Goal: Task Accomplishment & Management: Manage account settings

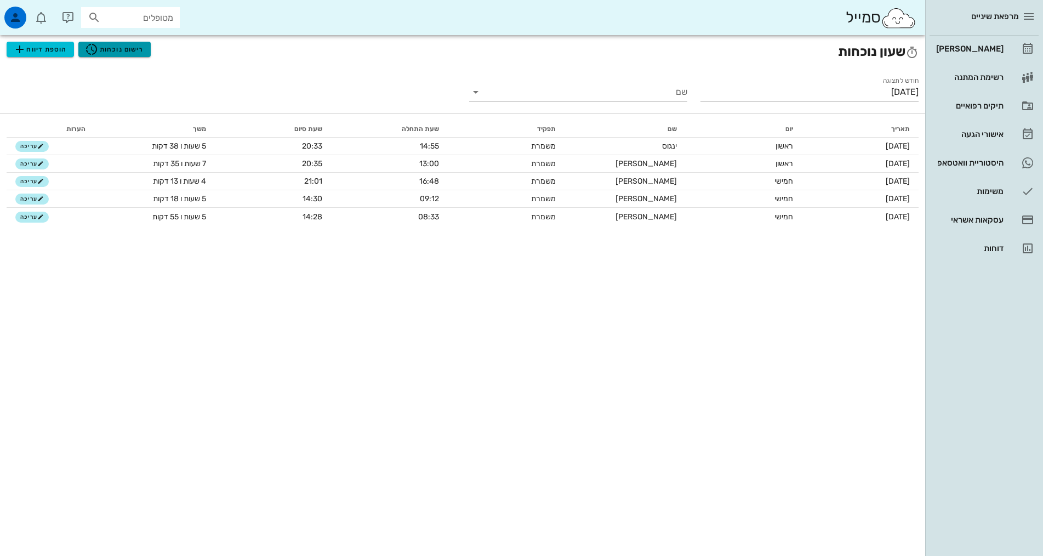
click at [130, 48] on span "רישום נוכחות" at bounding box center [114, 49] width 59 height 13
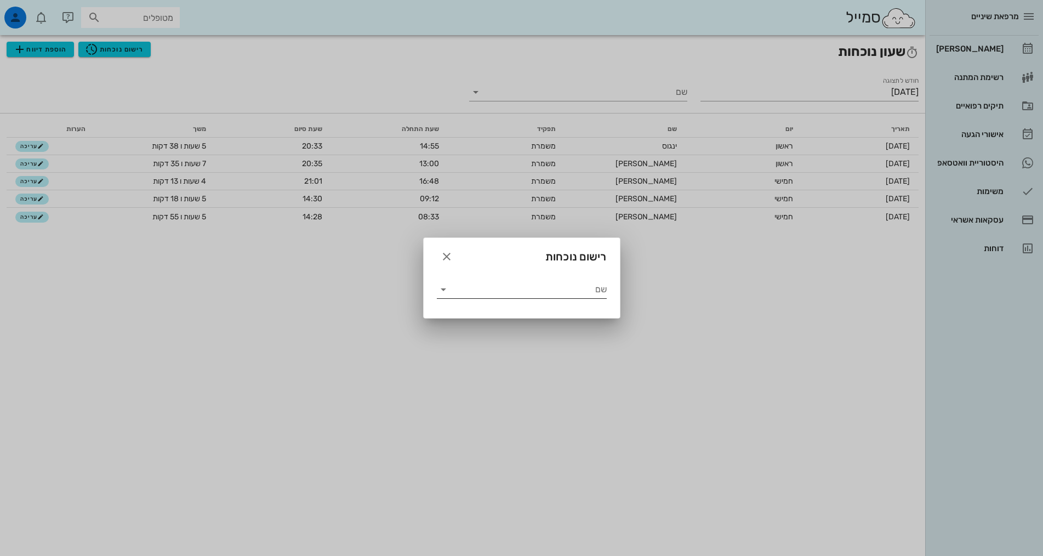
click at [485, 289] on input "שם" at bounding box center [529, 290] width 155 height 18
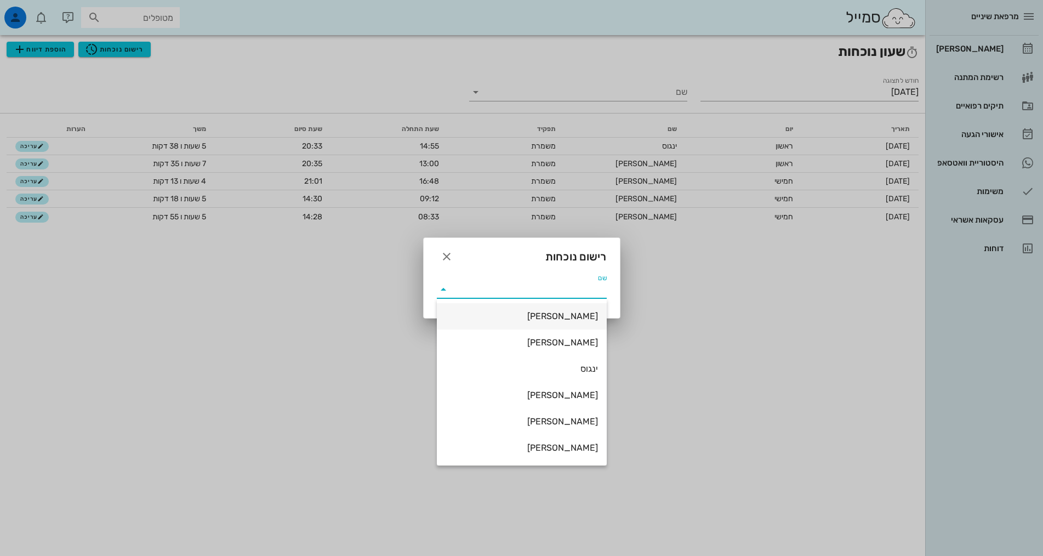
click at [556, 316] on div "[PERSON_NAME]" at bounding box center [522, 316] width 152 height 10
type input "[PERSON_NAME]"
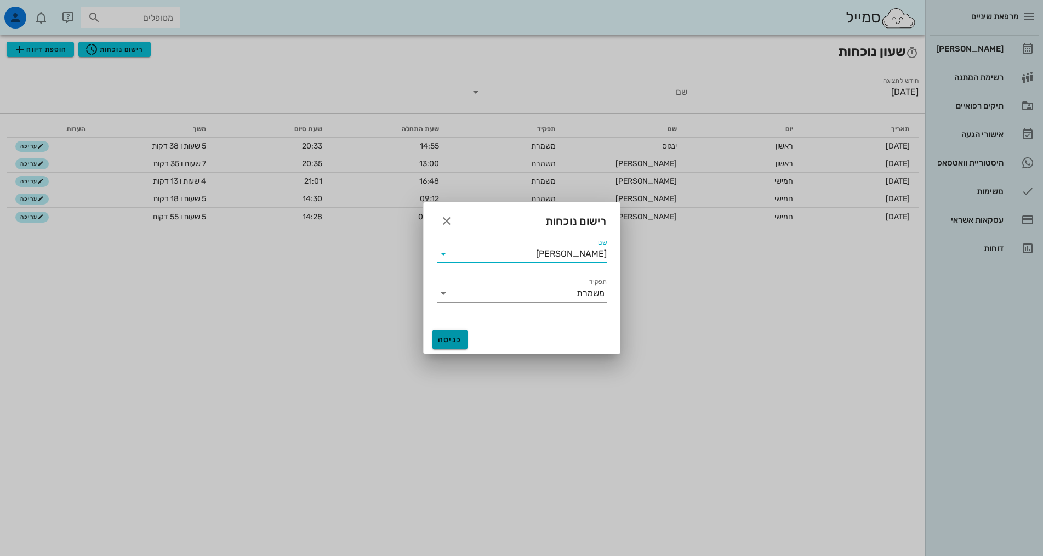
click at [450, 345] on button "כניסה" at bounding box center [450, 340] width 35 height 20
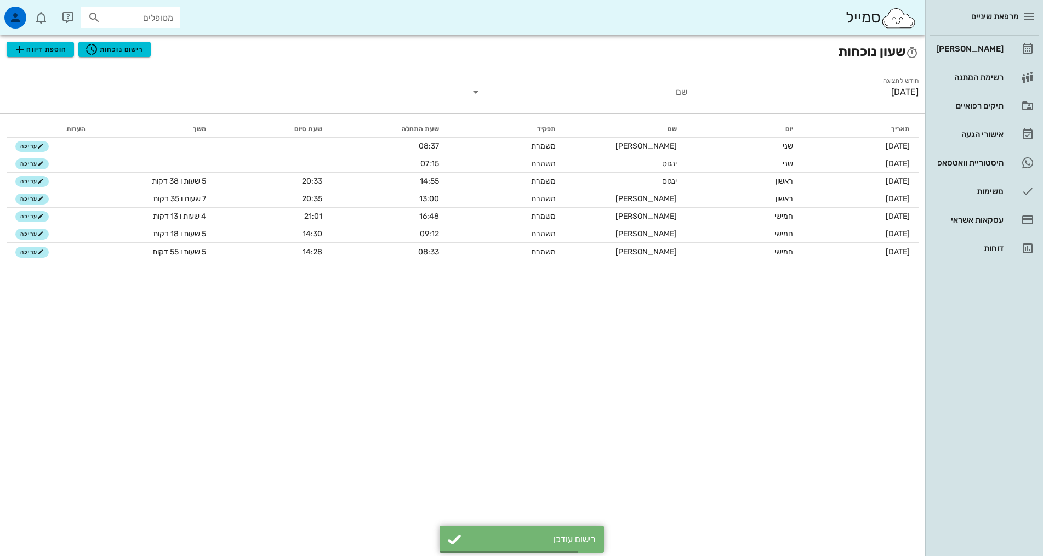
click at [293, 399] on div "שעון נוכחות הוספת דיווח רישום נוכחות חודש לתצוגה ספטמבר 2025 שם תאריך יום שם תפ…" at bounding box center [463, 295] width 926 height 521
click at [514, 372] on div "שעון נוכחות הוספת דיווח רישום נוכחות חודש לתצוגה ספטמבר 2025 שם תאריך יום שם תפ…" at bounding box center [463, 295] width 926 height 521
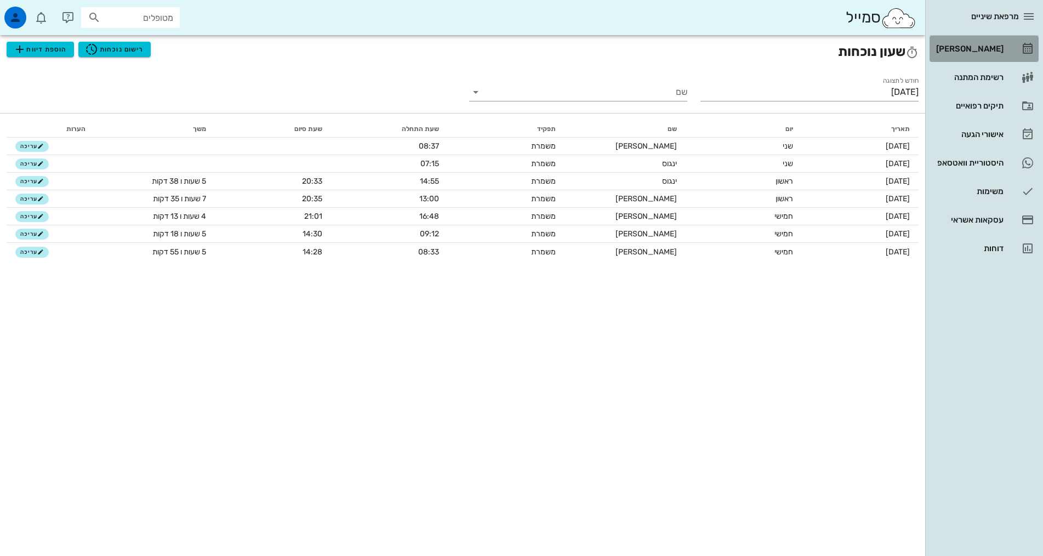
click at [1018, 46] on link "[PERSON_NAME]" at bounding box center [984, 49] width 109 height 26
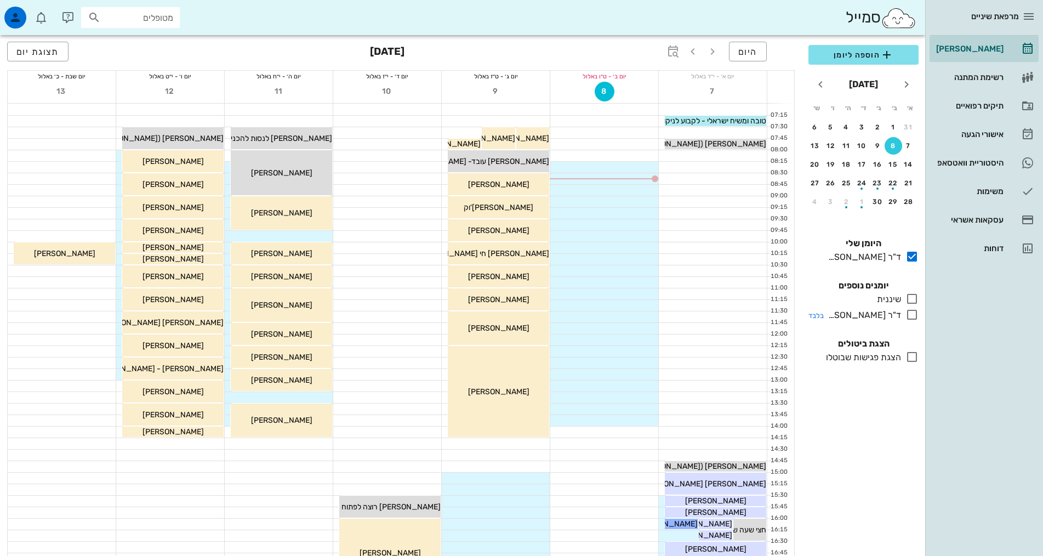
click at [875, 309] on div "ד"ר [PERSON_NAME]" at bounding box center [862, 315] width 77 height 13
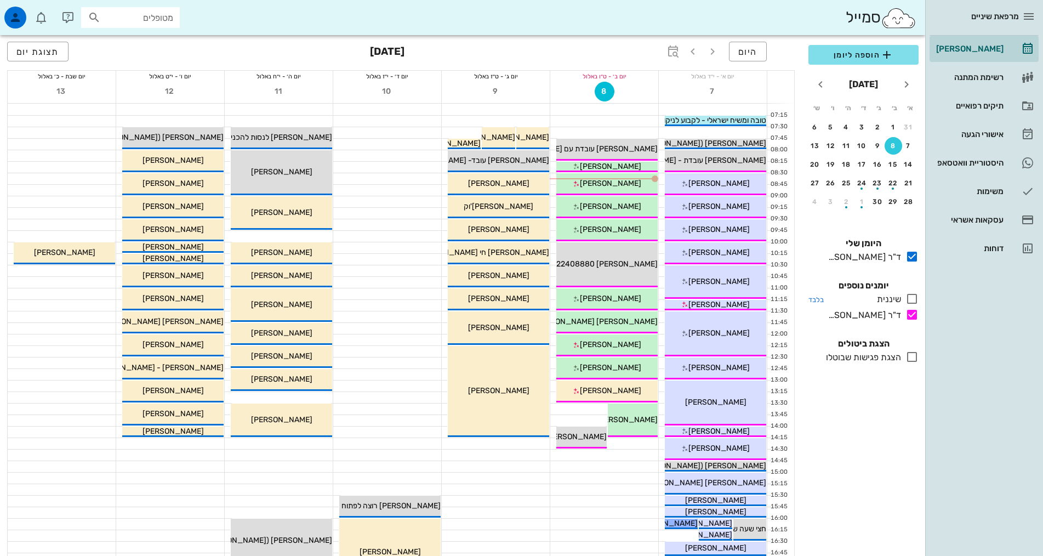
click at [892, 297] on div "שיננית" at bounding box center [887, 299] width 29 height 13
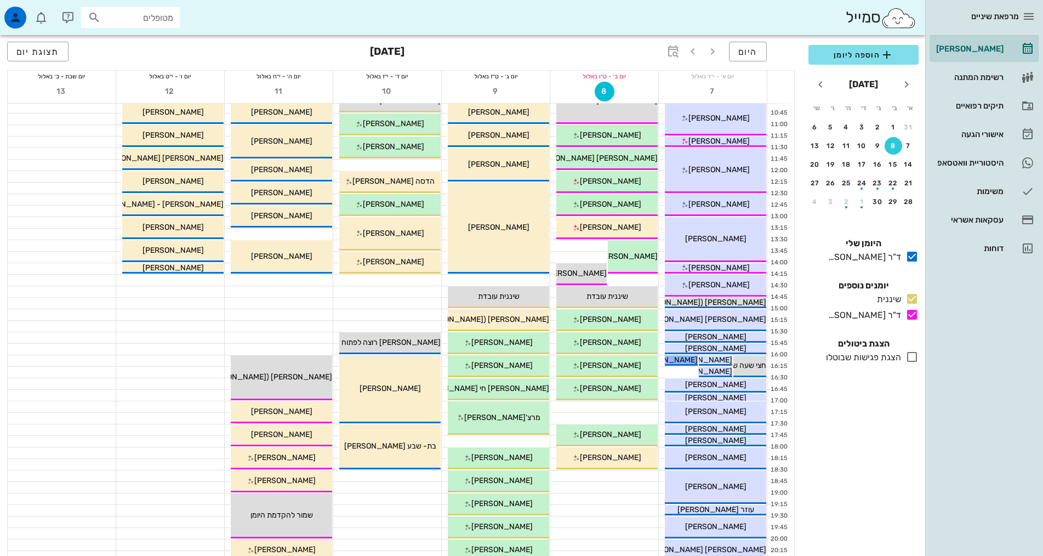
scroll to position [164, 0]
click at [623, 462] on div "18:00 - 18:30 שיננית רוני חניאל (בת 24 ) תור ראשון עם שיננית רוני חניאל" at bounding box center [607, 457] width 101 height 22
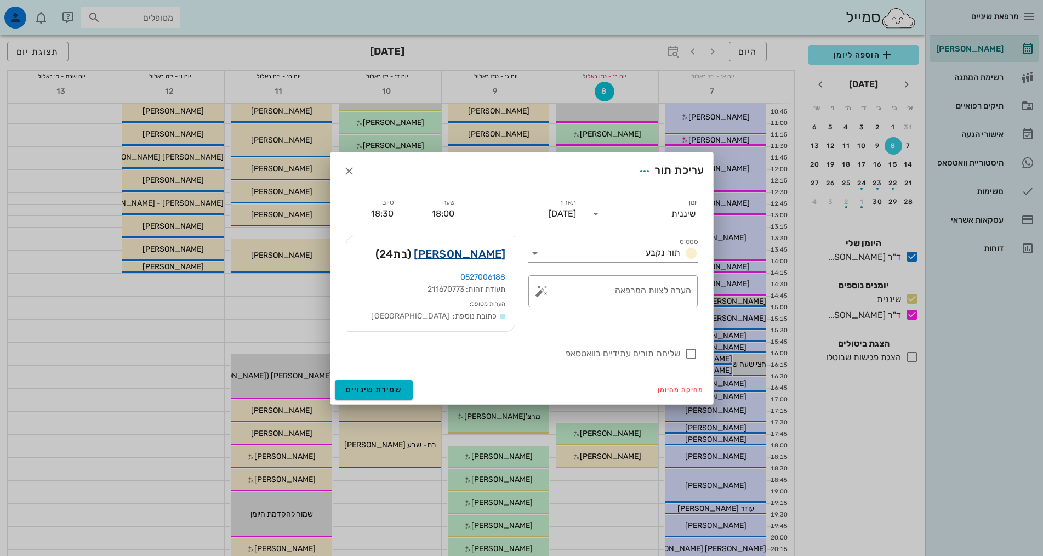
click at [501, 256] on link "רוני חניאל" at bounding box center [460, 254] width 92 height 18
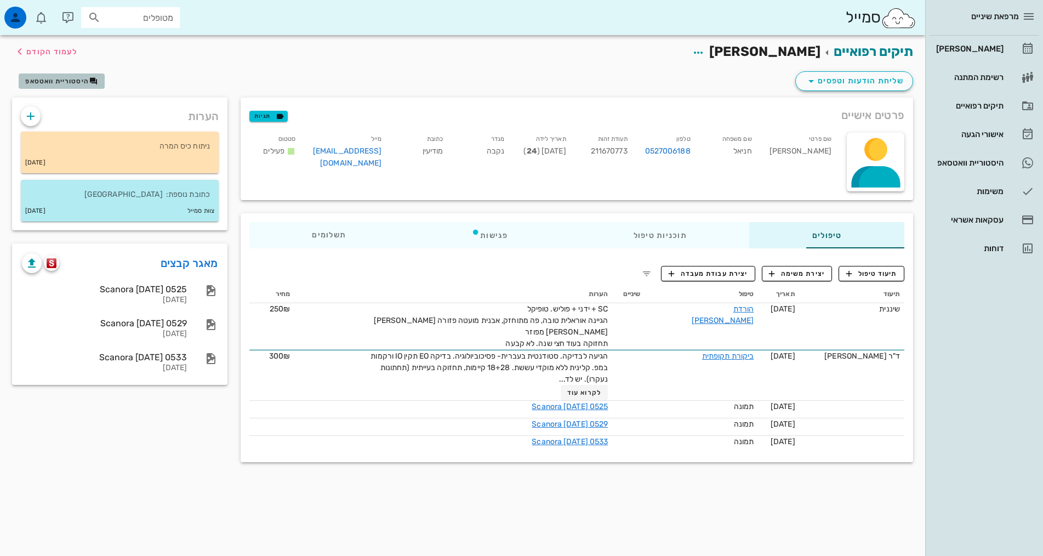
click at [65, 76] on button "היסטוריית וואטסאפ" at bounding box center [62, 80] width 86 height 15
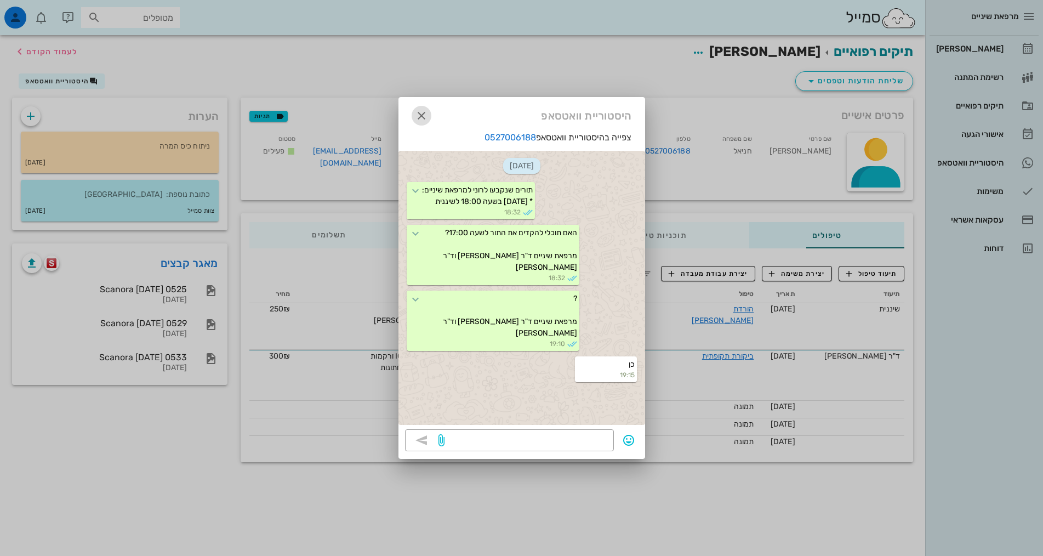
click at [423, 116] on icon "button" at bounding box center [421, 115] width 13 height 13
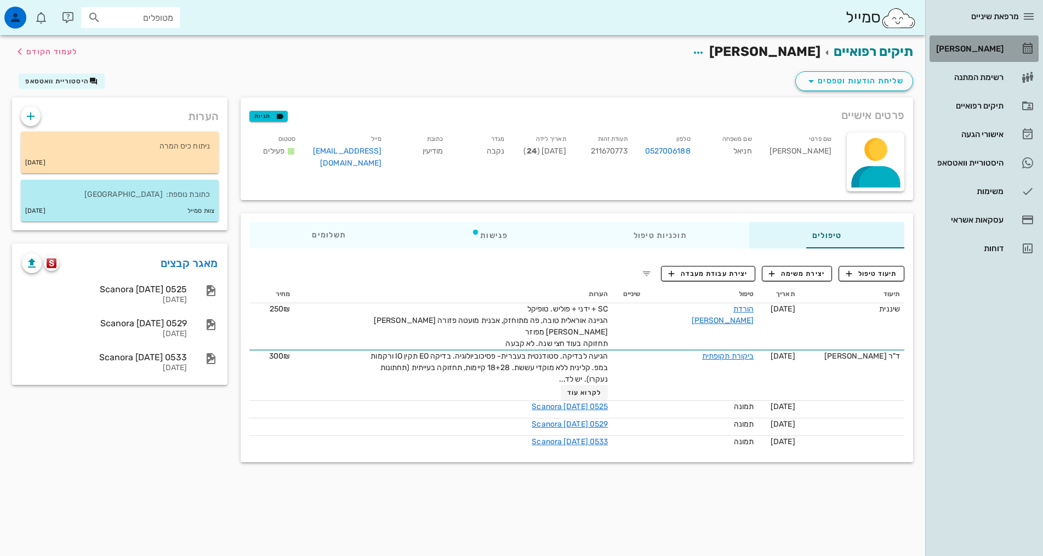
click at [1014, 45] on link "[PERSON_NAME]" at bounding box center [984, 49] width 109 height 26
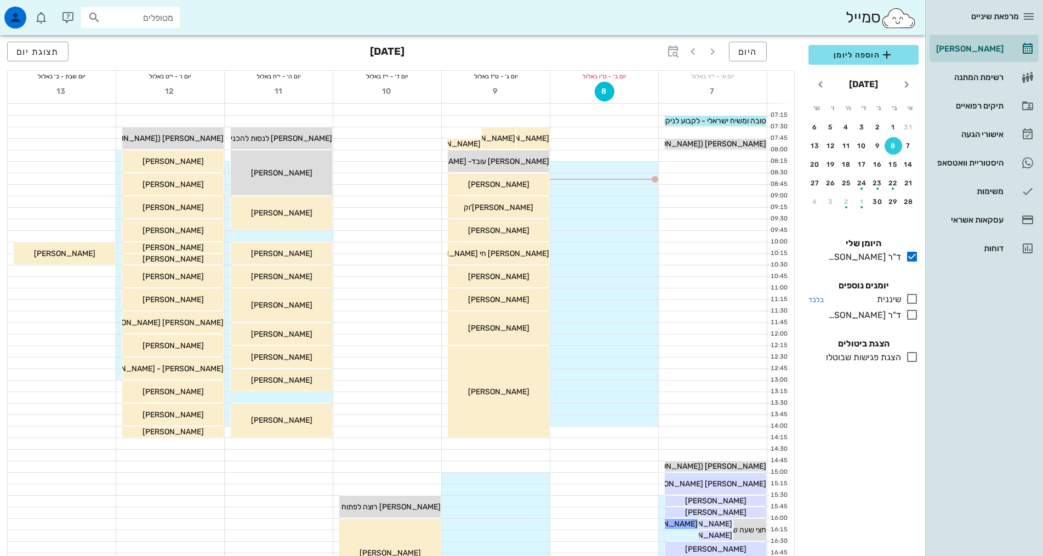
click at [912, 297] on icon at bounding box center [912, 298] width 13 height 13
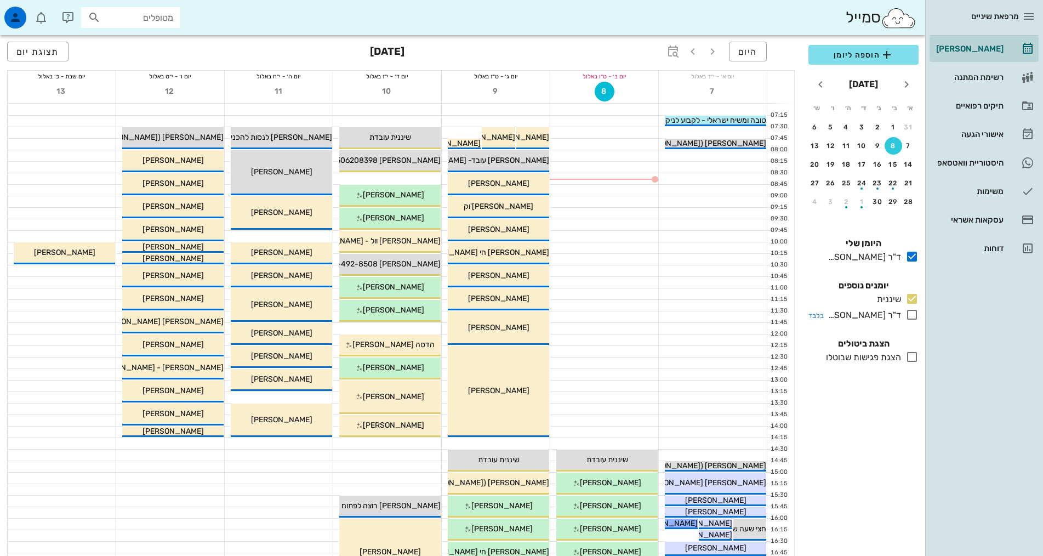
click at [911, 317] on icon at bounding box center [912, 314] width 13 height 13
click at [882, 311] on div "ד"ר [PERSON_NAME]" at bounding box center [862, 315] width 77 height 13
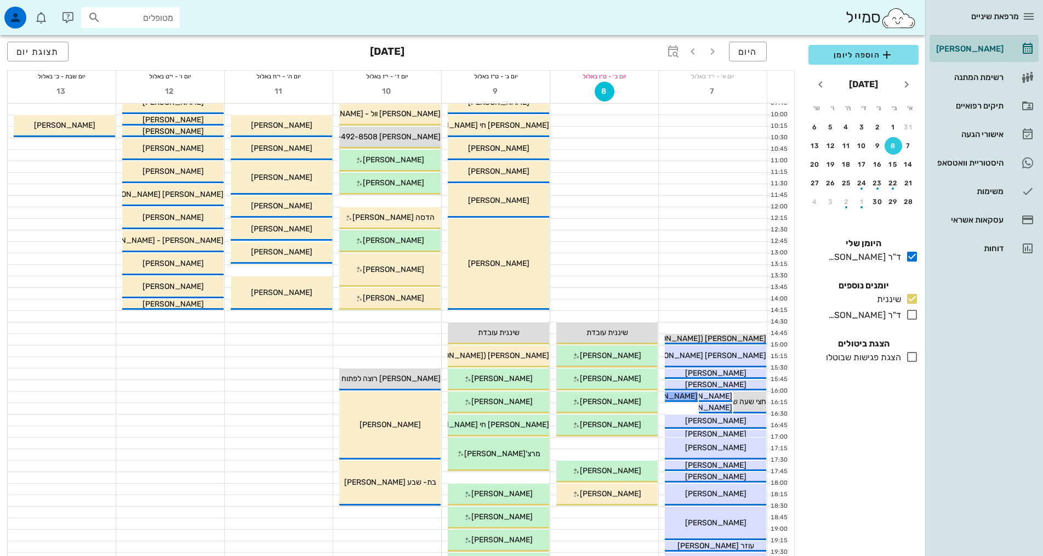
scroll to position [164, 0]
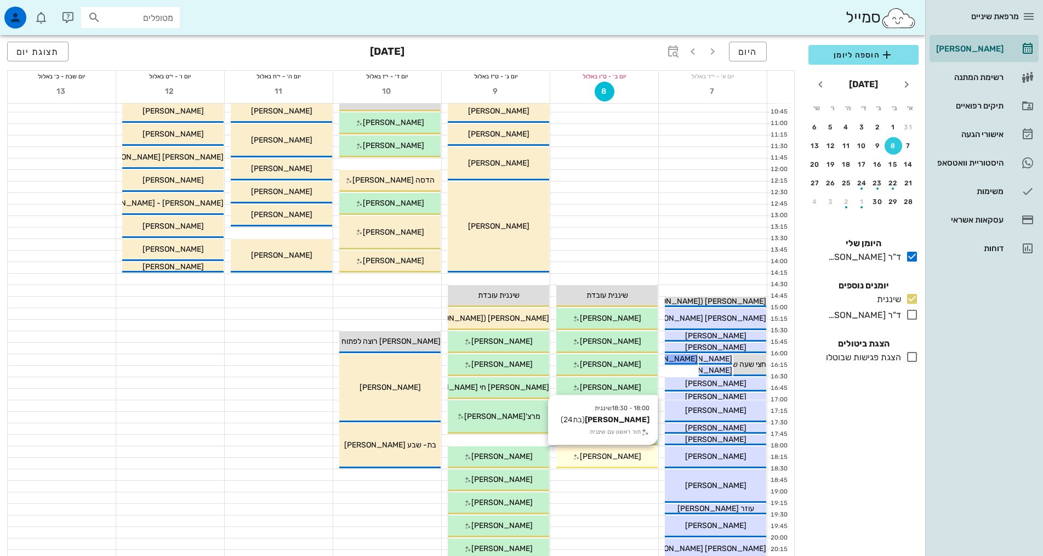
click at [640, 455] on div "[PERSON_NAME]" at bounding box center [607, 457] width 101 height 12
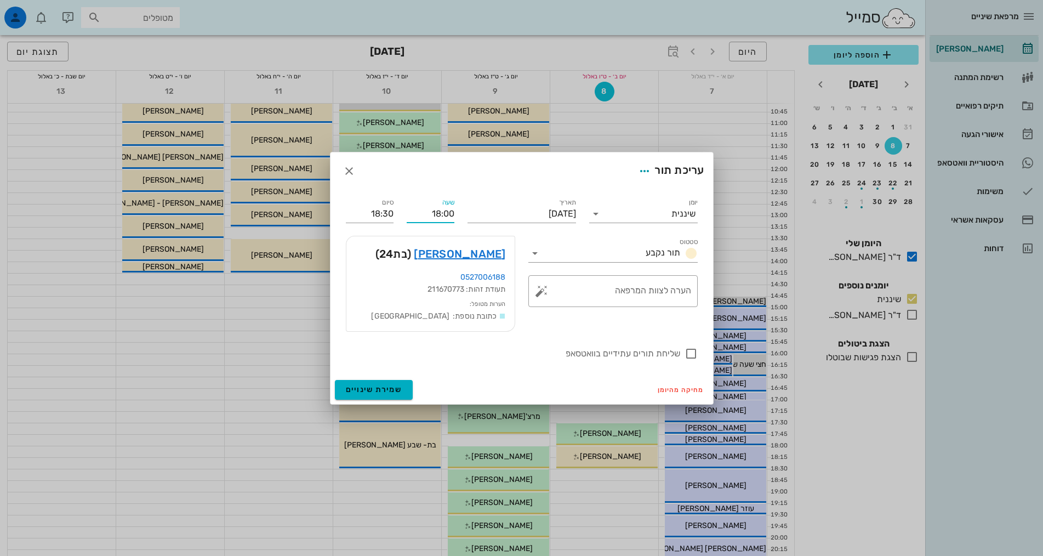
click at [430, 213] on input "18:00" at bounding box center [431, 214] width 48 height 18
drag, startPoint x: 429, startPoint y: 209, endPoint x: 440, endPoint y: 210, distance: 11.0
click at [440, 210] on input "18:00" at bounding box center [431, 214] width 48 height 18
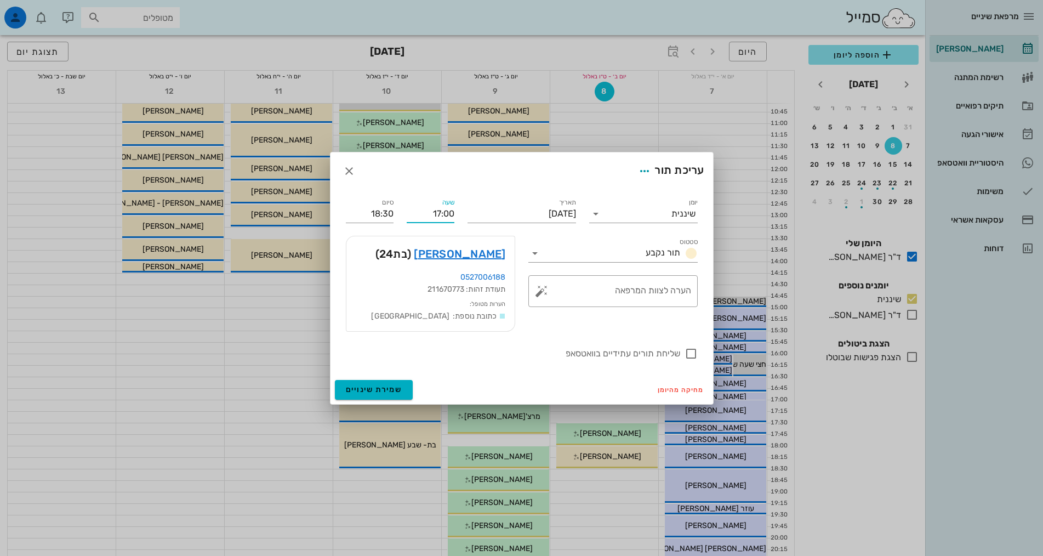
type input "17:00"
type input "17:30"
click at [487, 190] on div "תאריך יום שני, 8 בספטמבר 2025" at bounding box center [522, 209] width 122 height 39
click at [378, 392] on span "שמירת שינויים" at bounding box center [374, 389] width 56 height 9
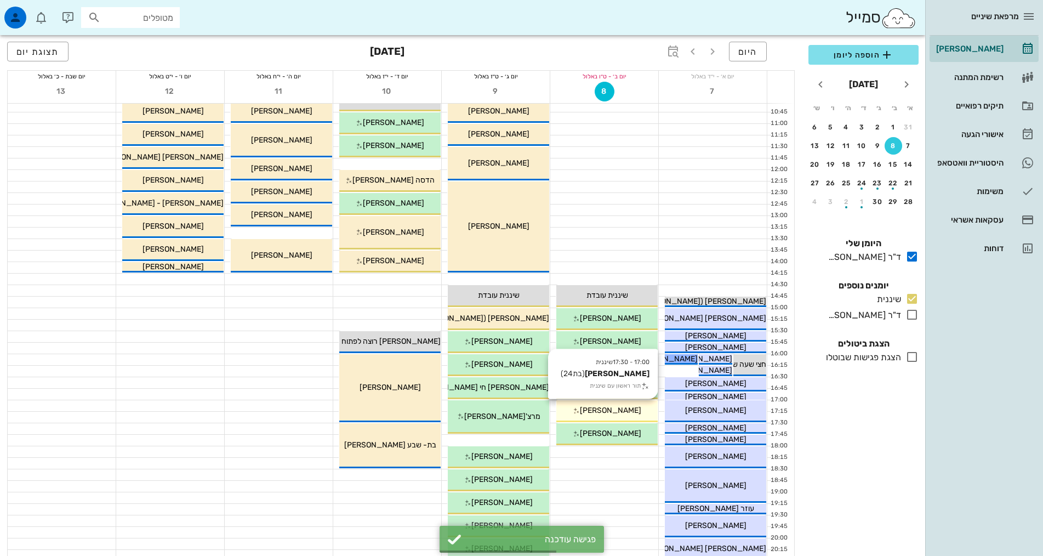
click at [646, 413] on div "[PERSON_NAME]" at bounding box center [607, 411] width 101 height 12
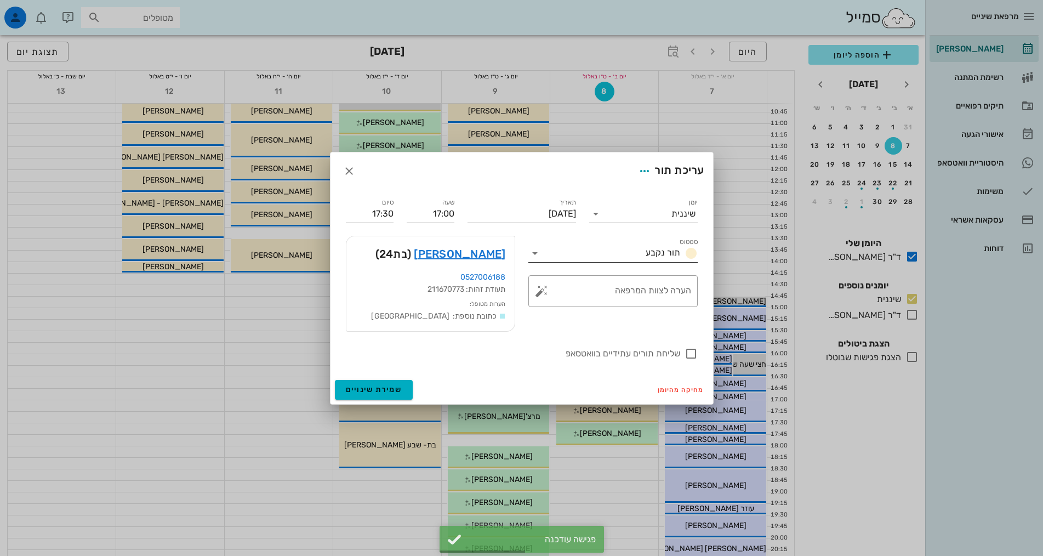
click at [672, 259] on div "תור נקבע" at bounding box center [669, 253] width 56 height 13
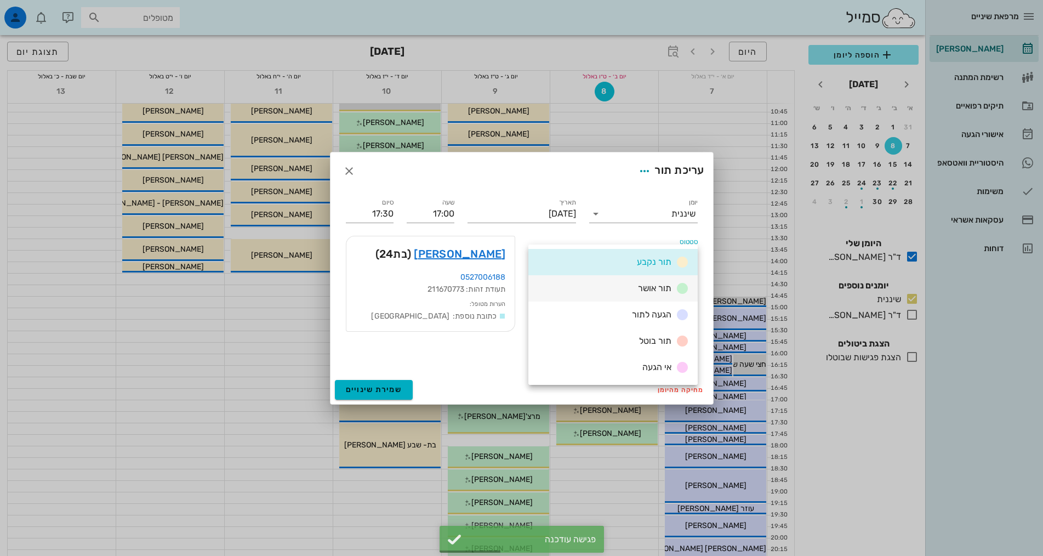
click at [664, 292] on span "תור אושר" at bounding box center [654, 288] width 33 height 10
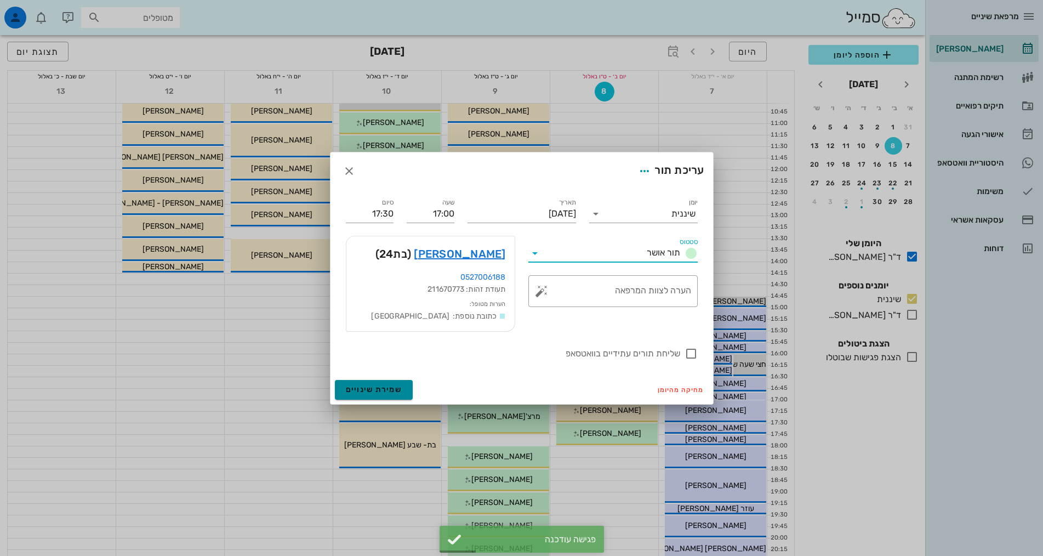
click at [397, 393] on span "שמירת שינויים" at bounding box center [374, 389] width 56 height 9
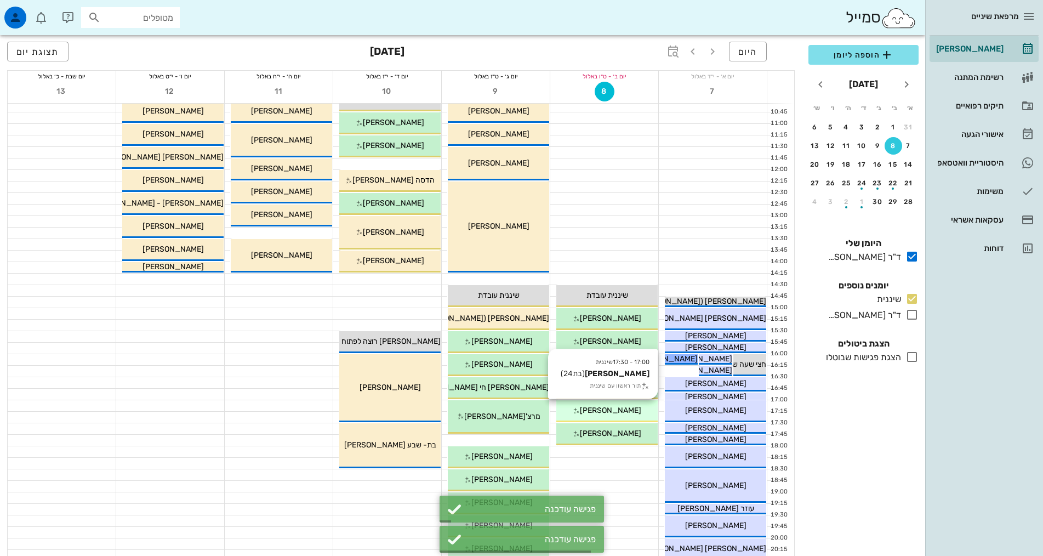
click at [638, 406] on div "[PERSON_NAME]" at bounding box center [607, 411] width 101 height 12
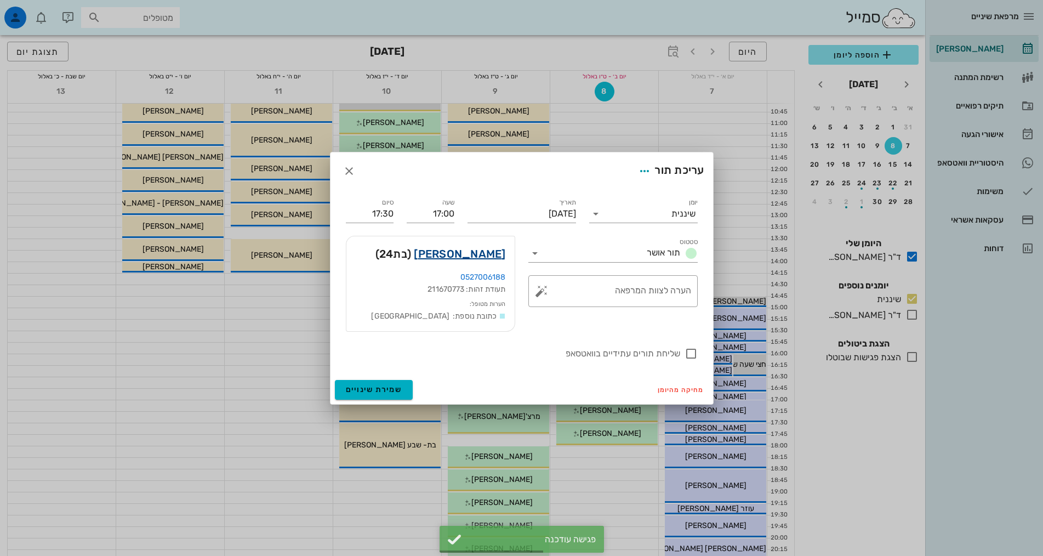
click at [475, 254] on link "רוני חניאל" at bounding box center [460, 254] width 92 height 18
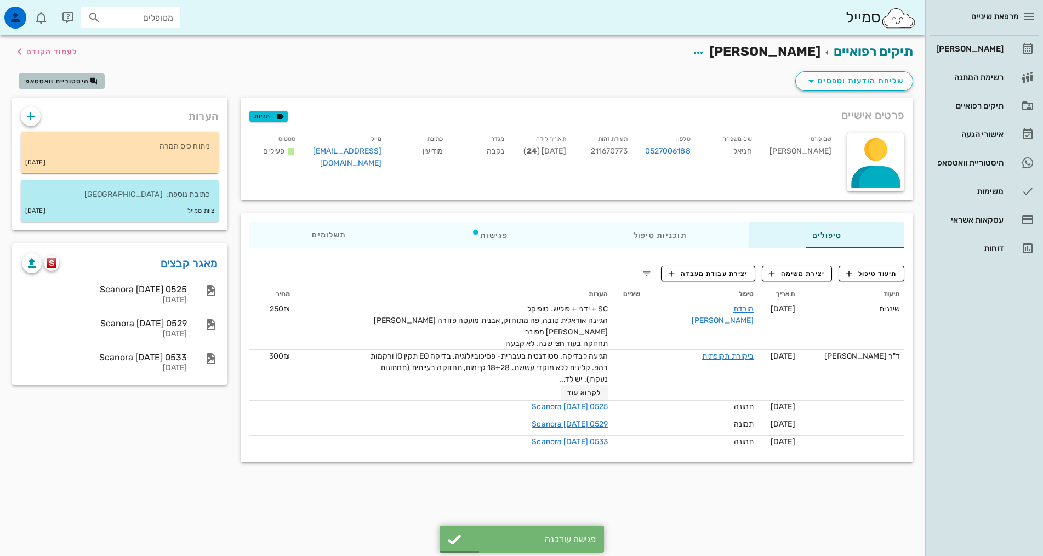
click at [93, 78] on icon "button" at bounding box center [93, 81] width 9 height 9
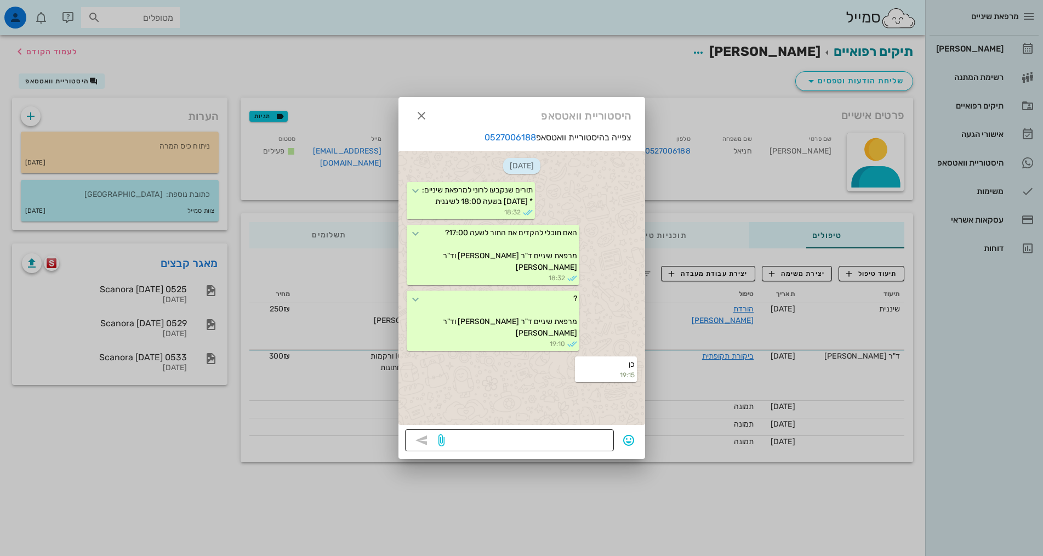
click at [591, 438] on textarea at bounding box center [527, 442] width 161 height 18
type textarea "תודה"
click at [661, 533] on div at bounding box center [521, 278] width 1043 height 556
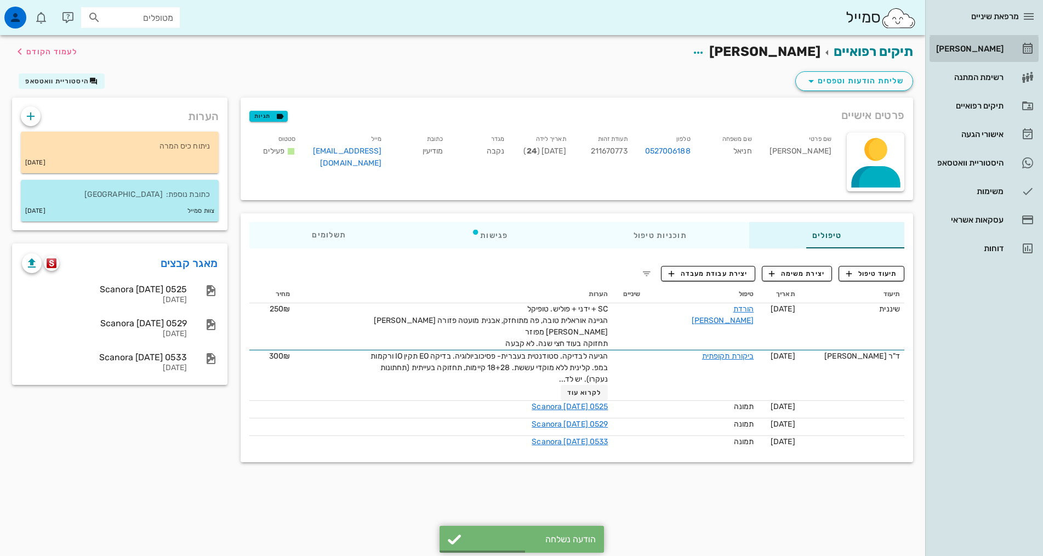
click at [996, 50] on div "[PERSON_NAME]" at bounding box center [969, 48] width 70 height 9
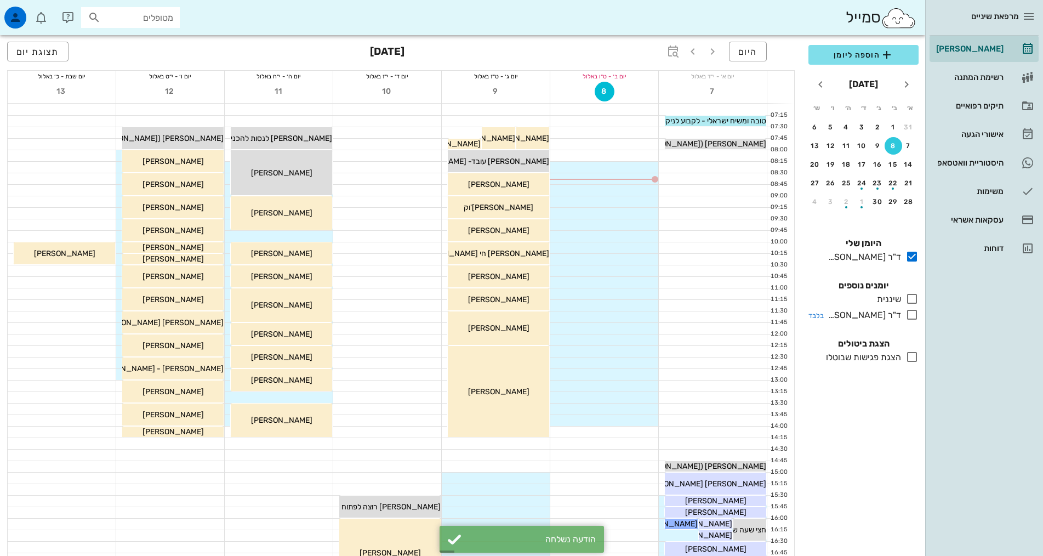
click at [882, 318] on div "ד"ר [PERSON_NAME]" at bounding box center [862, 315] width 77 height 13
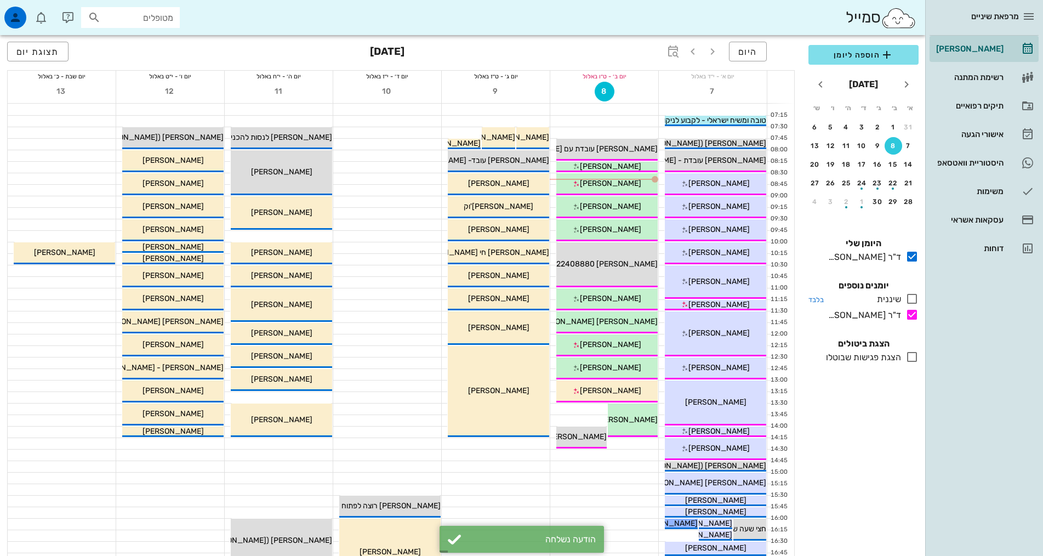
click at [888, 299] on div "שיננית" at bounding box center [887, 299] width 29 height 13
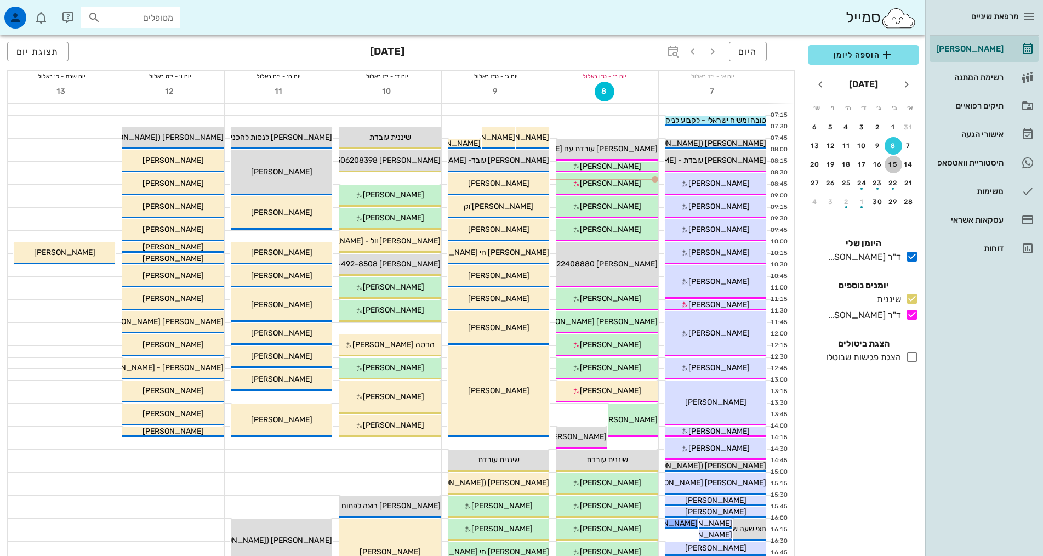
click at [896, 162] on div "15" at bounding box center [894, 165] width 18 height 8
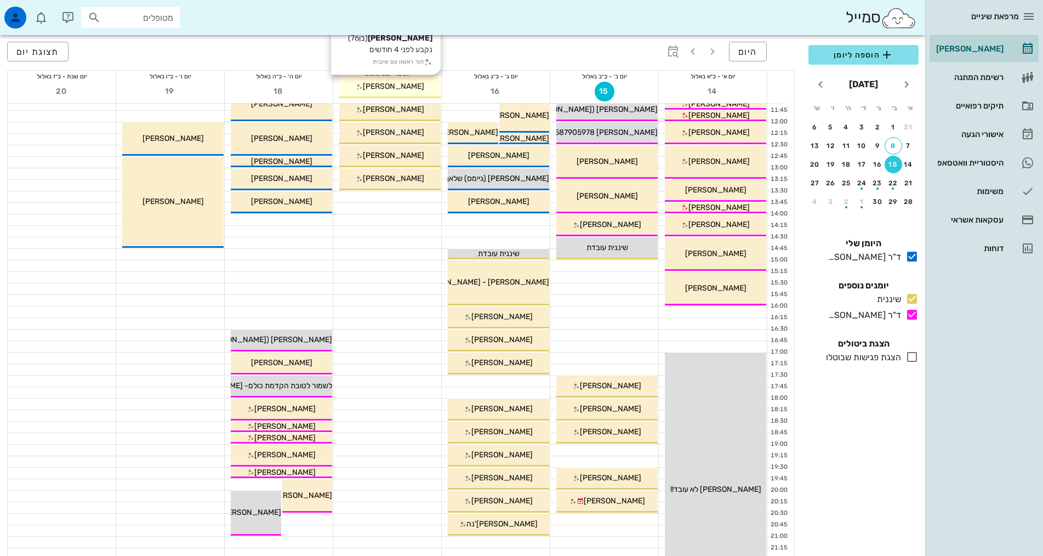
scroll to position [219, 0]
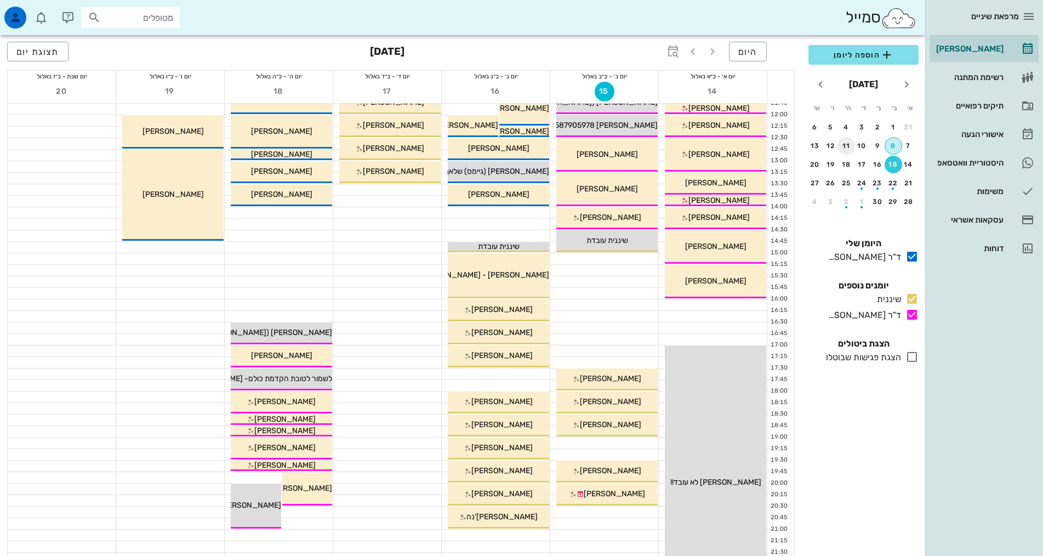
click at [889, 147] on div "8" at bounding box center [893, 146] width 16 height 8
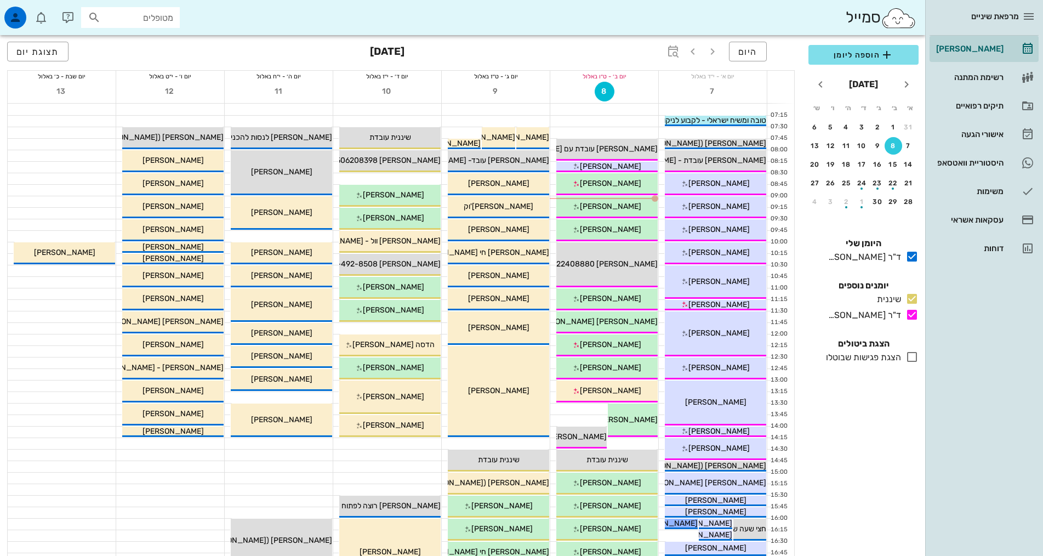
click at [1000, 149] on div "[PERSON_NAME] רשימת המתנה תיקים רפואיים אישורי הגעה היסטוריית וואטסאפ משימות עס…" at bounding box center [984, 149] width 109 height 226
click at [1001, 162] on div "היסטוריית וואטסאפ" at bounding box center [969, 162] width 70 height 9
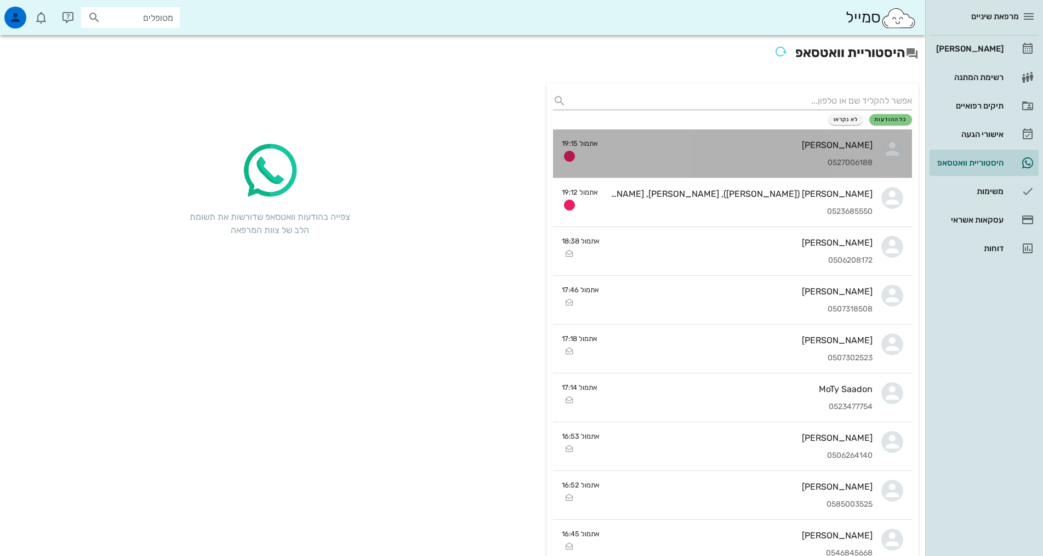
click at [747, 157] on div "רוני חניאל 0527006188" at bounding box center [740, 153] width 266 height 48
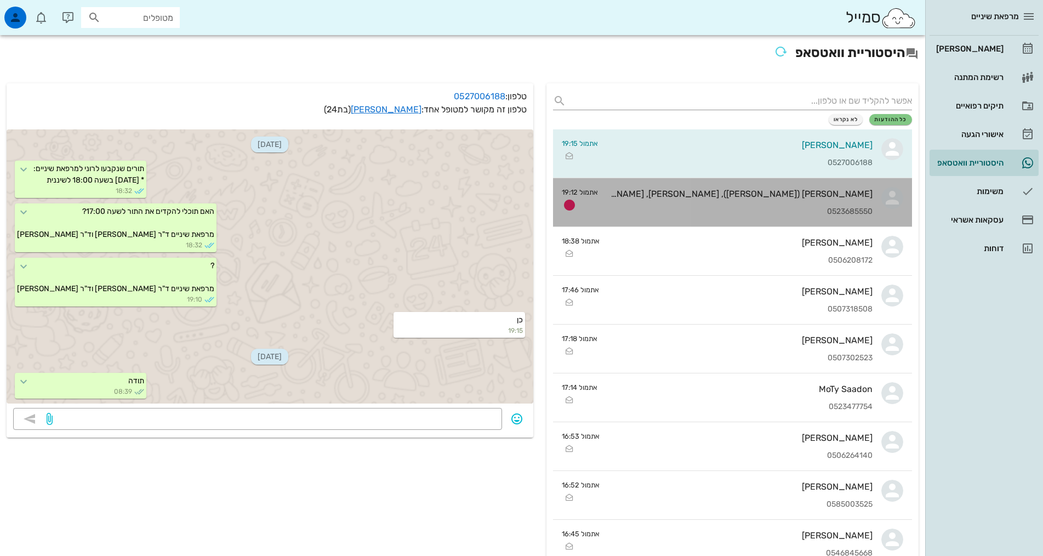
click at [671, 205] on div "הדר קמון (טרייסטר), מעיין טרייסטר, מתן טרייסטר 0523685550" at bounding box center [740, 202] width 266 height 48
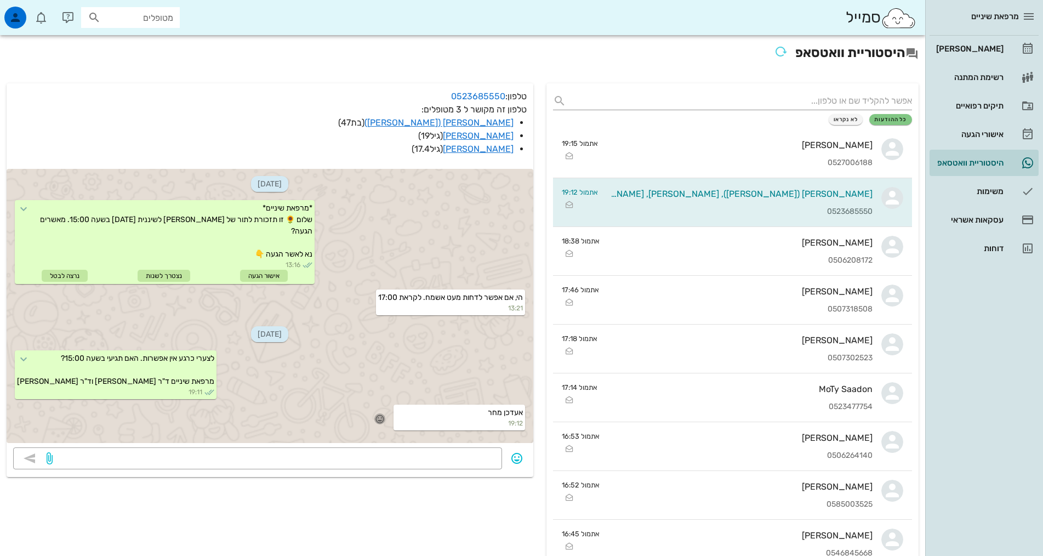
click at [382, 417] on icon "button" at bounding box center [380, 419] width 10 height 10
click at [378, 403] on div "👍" at bounding box center [370, 403] width 20 height 21
click at [987, 54] on div "[PERSON_NAME]" at bounding box center [969, 49] width 70 height 18
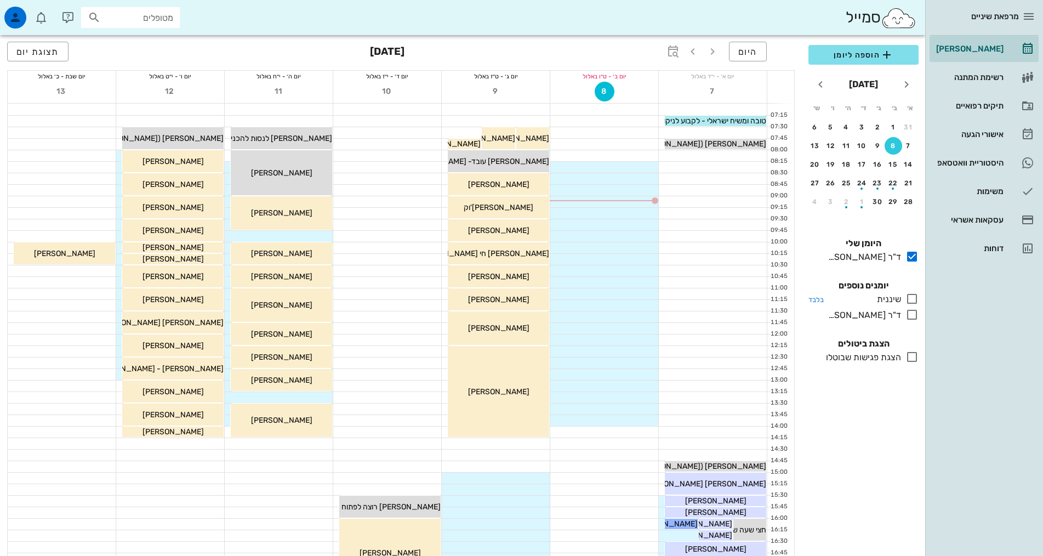
click at [895, 298] on div "שיננית" at bounding box center [887, 299] width 29 height 13
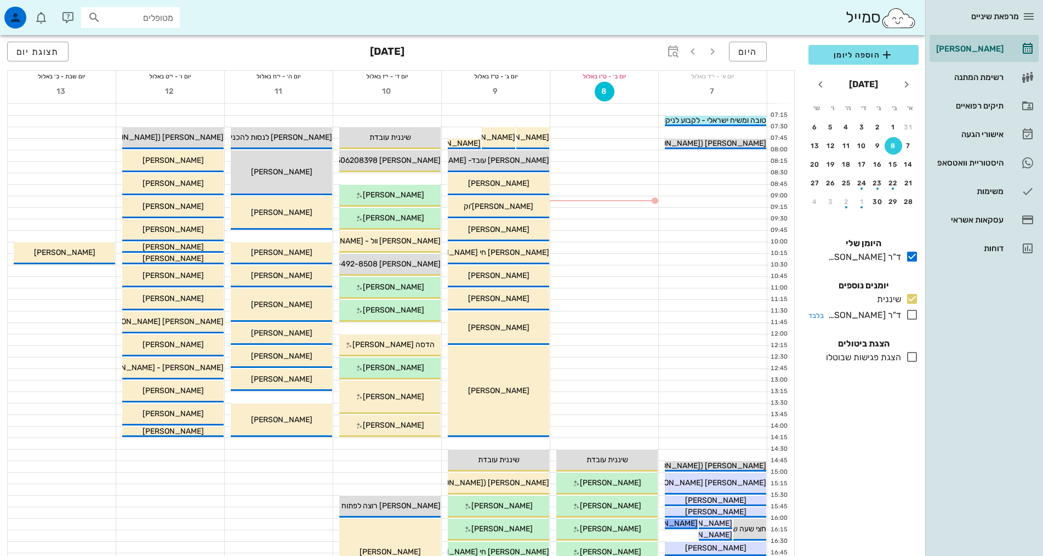
click at [893, 311] on div "ד"ר [PERSON_NAME]" at bounding box center [862, 315] width 77 height 13
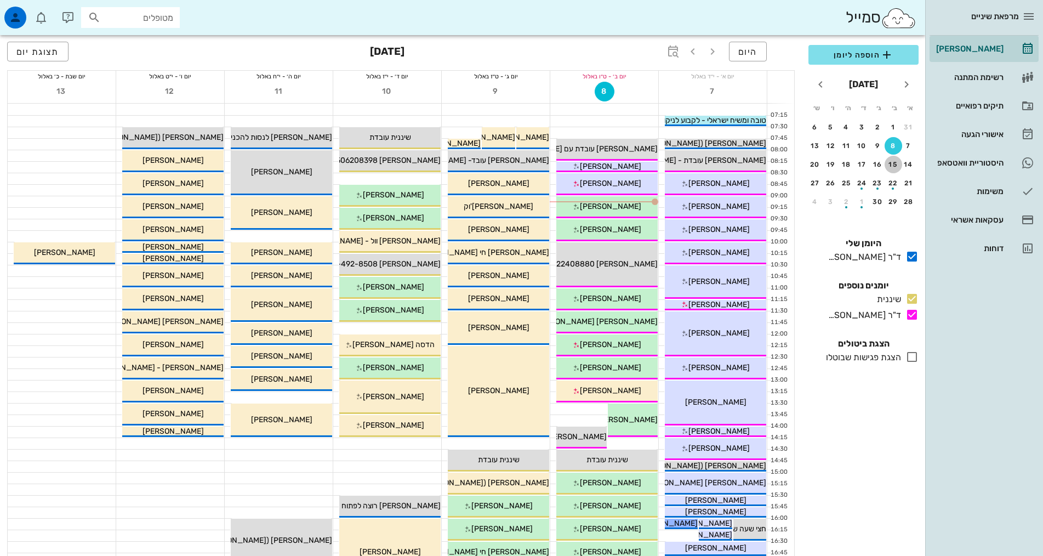
click at [889, 161] on div "15" at bounding box center [894, 165] width 18 height 8
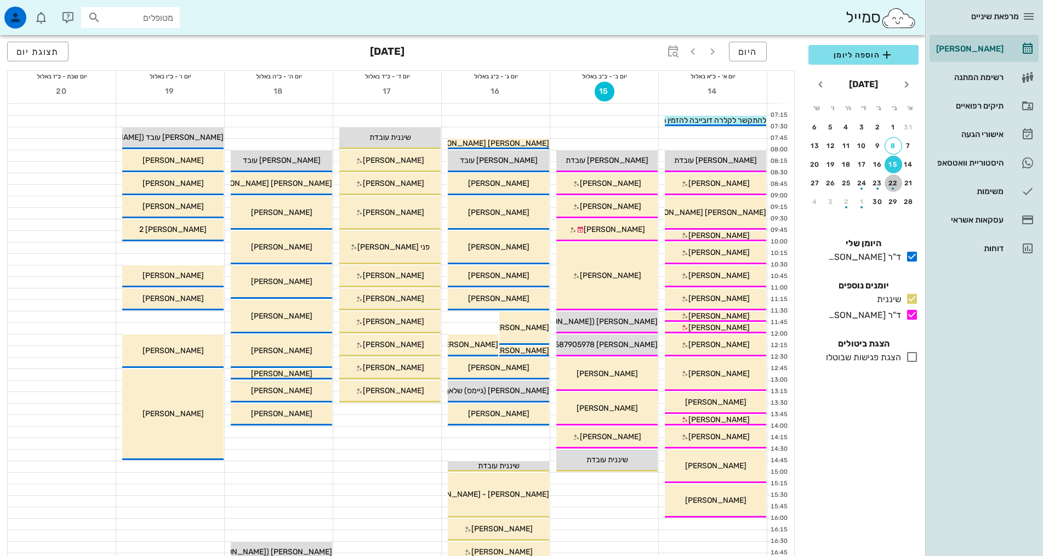
click at [892, 182] on div "22" at bounding box center [894, 183] width 18 height 8
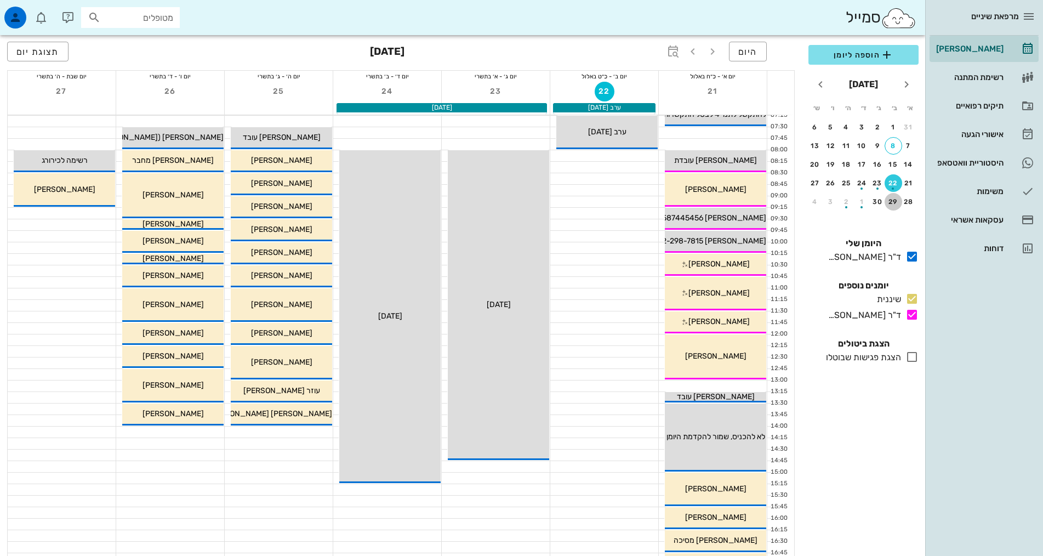
click at [894, 202] on div "29" at bounding box center [894, 202] width 18 height 8
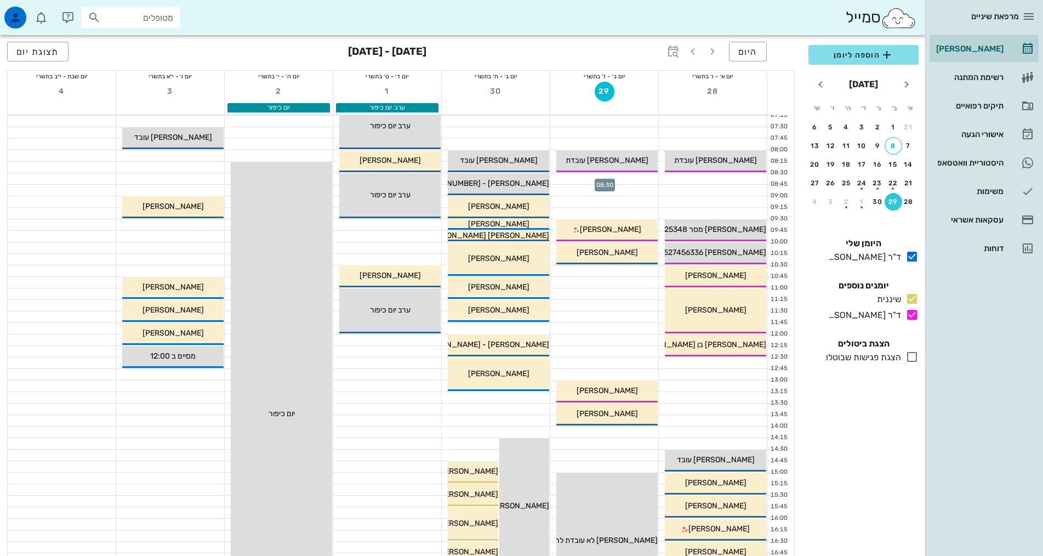
click at [613, 178] on div at bounding box center [604, 178] width 108 height 11
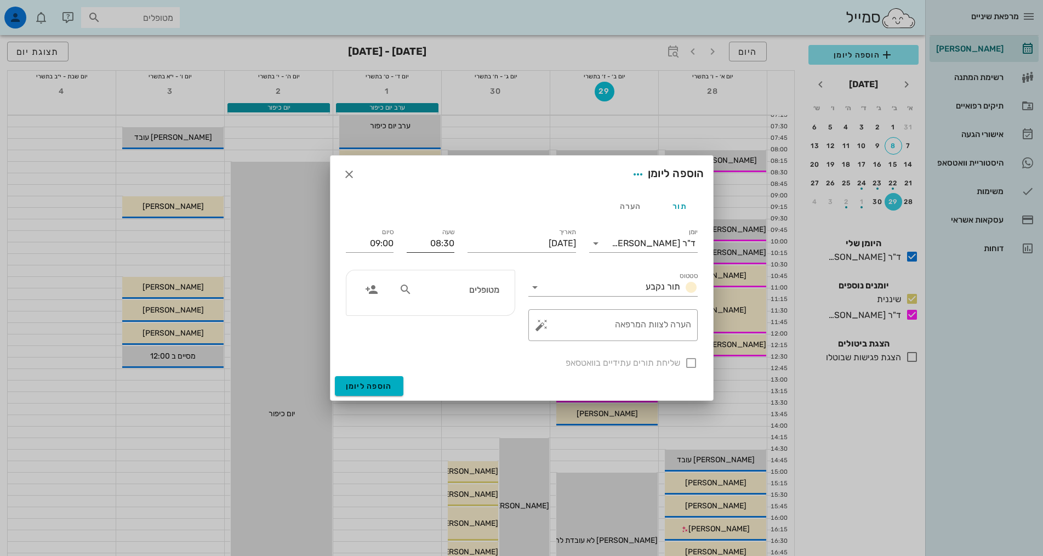
click at [417, 243] on input "08:30" at bounding box center [431, 244] width 48 height 18
click at [441, 198] on div "תור הערה" at bounding box center [521, 206] width 365 height 26
click at [447, 205] on div "תור הערה" at bounding box center [521, 206] width 365 height 26
click at [452, 287] on input "text" at bounding box center [457, 289] width 84 height 14
type input "אדווה"
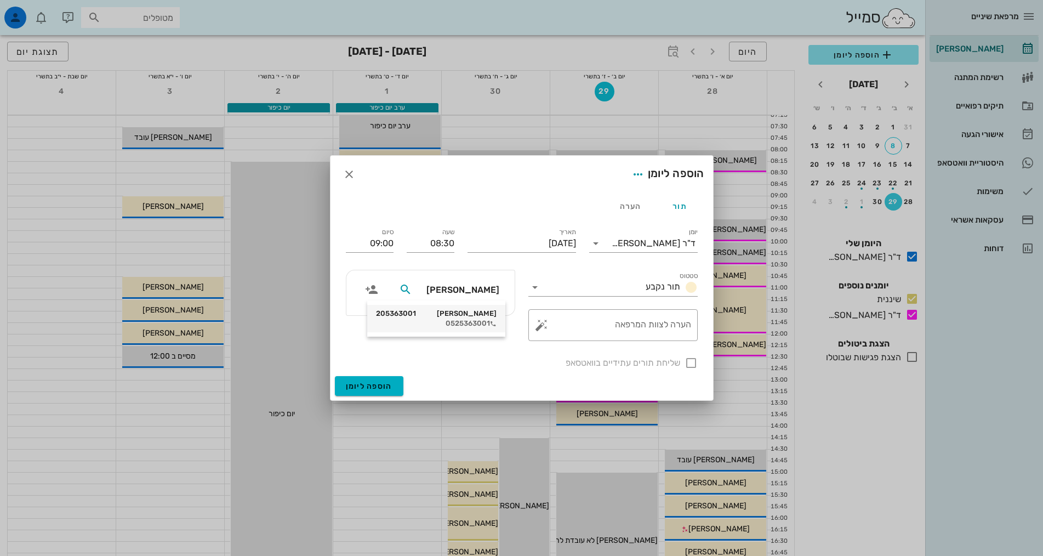
click at [463, 317] on div "אדווה גולדברגר 205363001" at bounding box center [436, 313] width 121 height 9
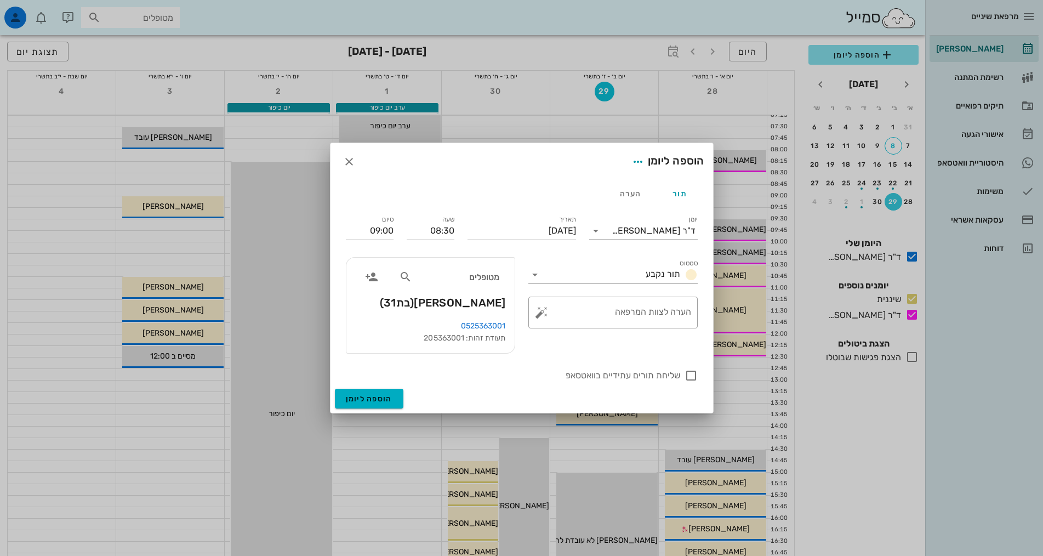
click at [645, 223] on div "ד"ר [PERSON_NAME]" at bounding box center [651, 231] width 93 height 18
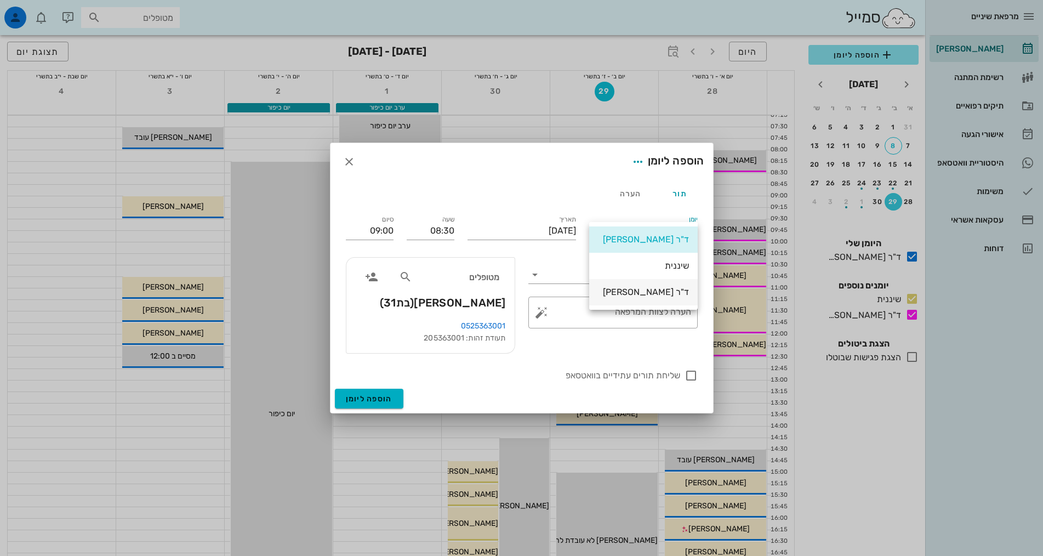
click at [656, 289] on div "ד"ר [PERSON_NAME]" at bounding box center [643, 292] width 91 height 10
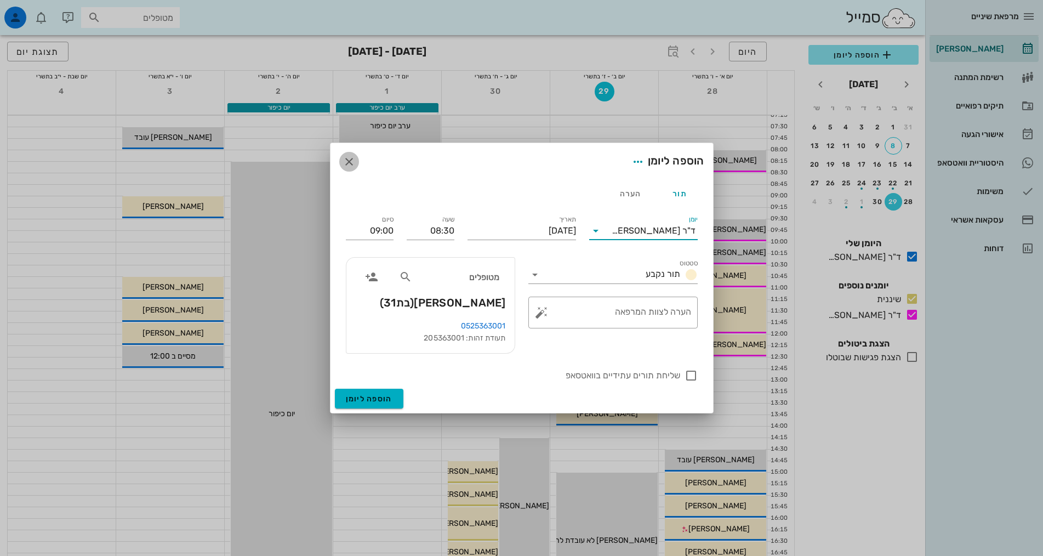
click at [345, 163] on icon "button" at bounding box center [349, 161] width 13 height 13
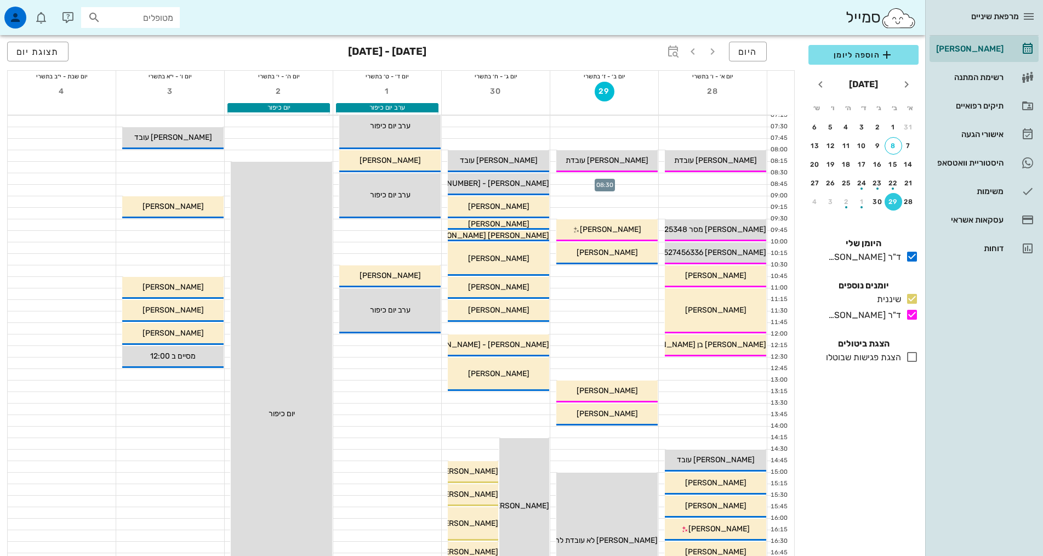
click at [634, 180] on div at bounding box center [604, 178] width 108 height 11
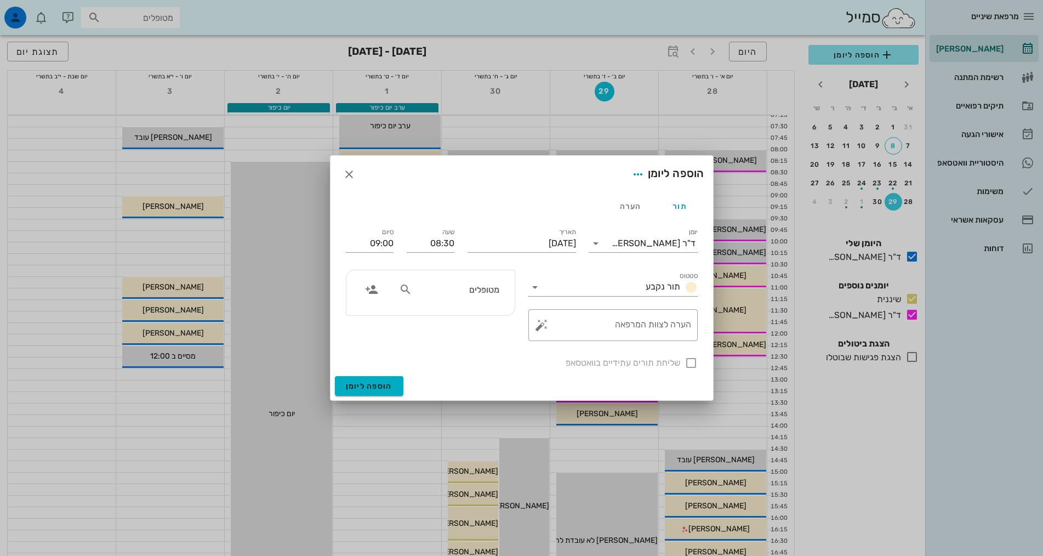
click at [451, 286] on input "מטופלים" at bounding box center [457, 289] width 84 height 14
type input "אדווה"
click at [476, 319] on div "0525363001" at bounding box center [436, 323] width 121 height 9
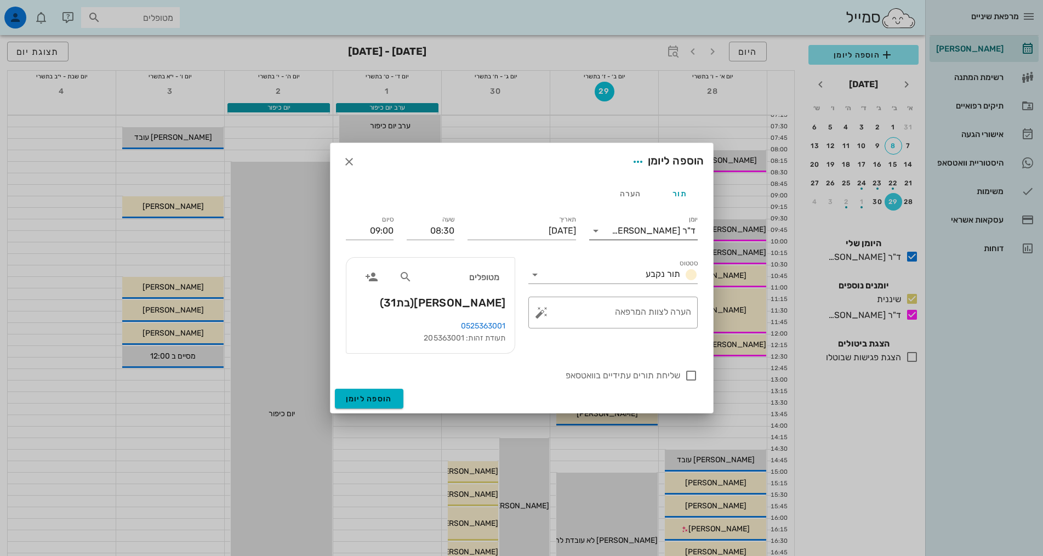
click at [663, 227] on div "ד"ר [PERSON_NAME]" at bounding box center [654, 231] width 84 height 10
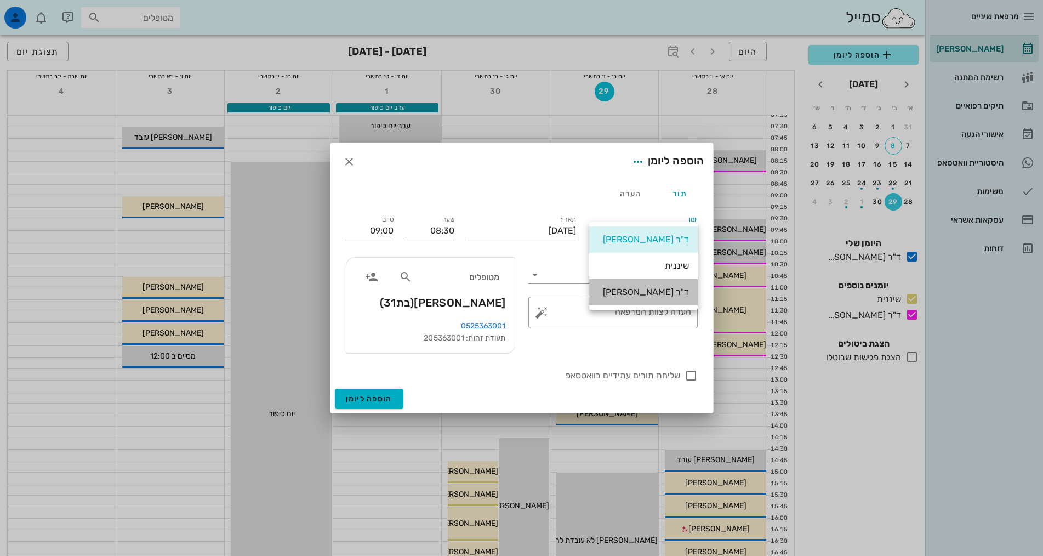
click at [654, 295] on div "ד"ר [PERSON_NAME]" at bounding box center [643, 292] width 91 height 10
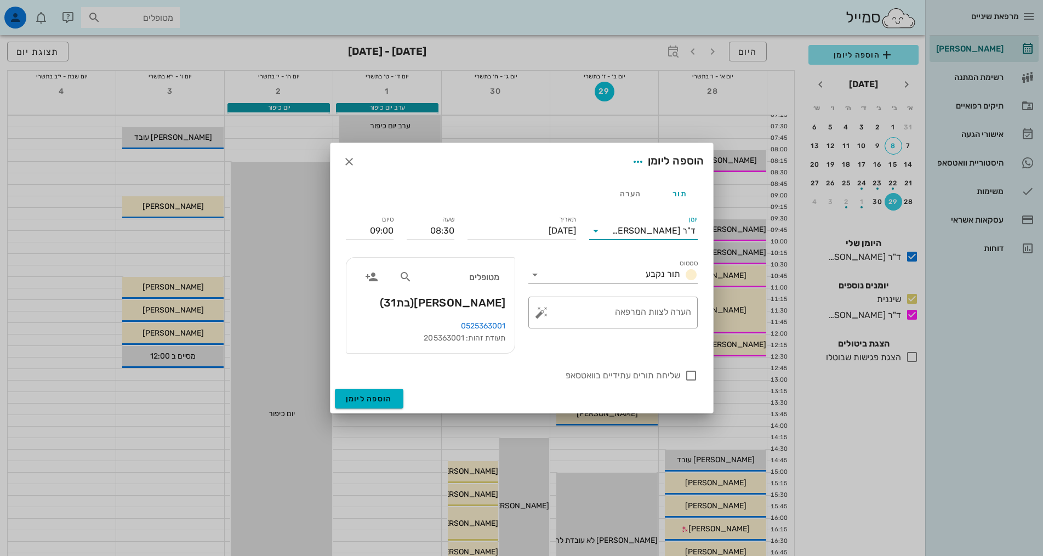
click at [468, 379] on label "שליחת תורים עתידיים בוואטסאפ" at bounding box center [513, 375] width 334 height 11
checkbox input "true"
click at [383, 223] on label "סיום" at bounding box center [388, 219] width 12 height 8
click at [383, 223] on input "09:00" at bounding box center [370, 231] width 48 height 18
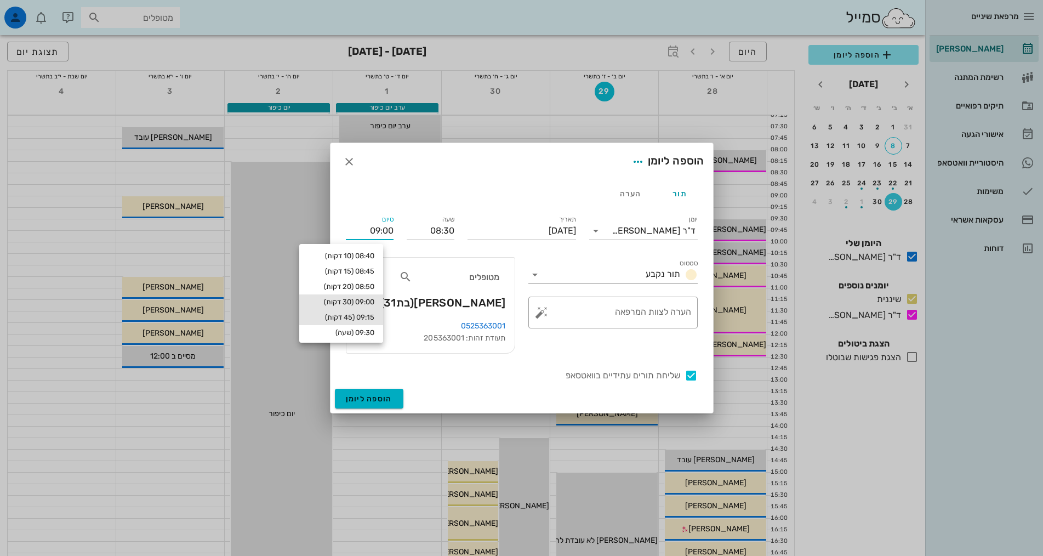
click at [374, 316] on div "09:15 (45 דקות)" at bounding box center [341, 317] width 66 height 9
type input "09:15"
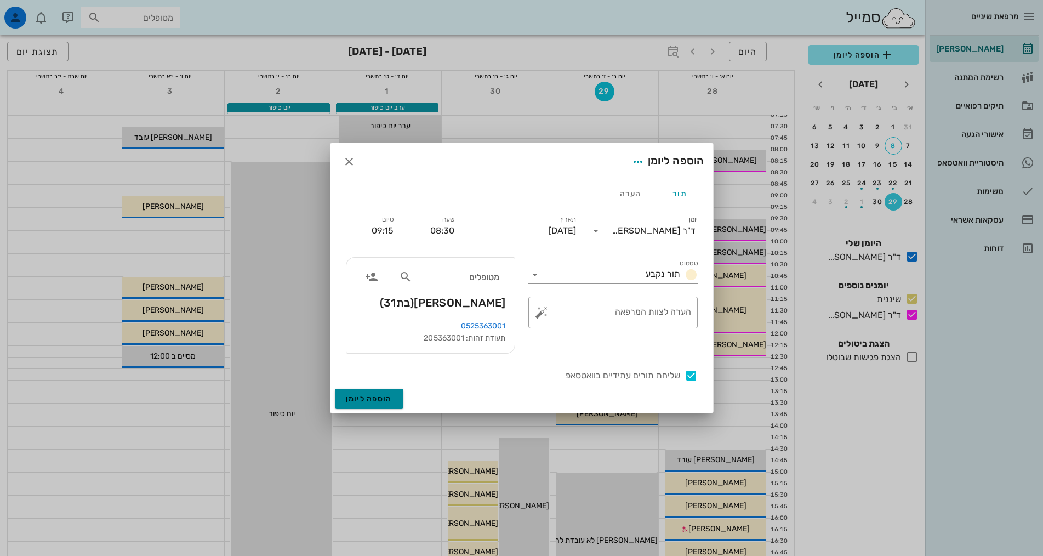
click at [389, 396] on span "הוספה ליומן" at bounding box center [369, 398] width 47 height 9
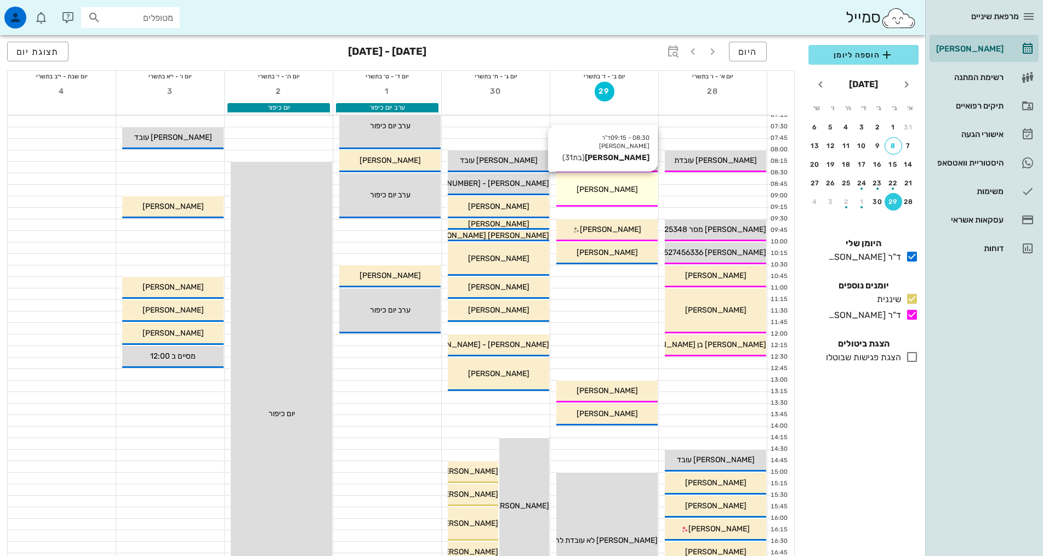
click at [628, 189] on span "אדווה גולדברגר" at bounding box center [607, 189] width 61 height 9
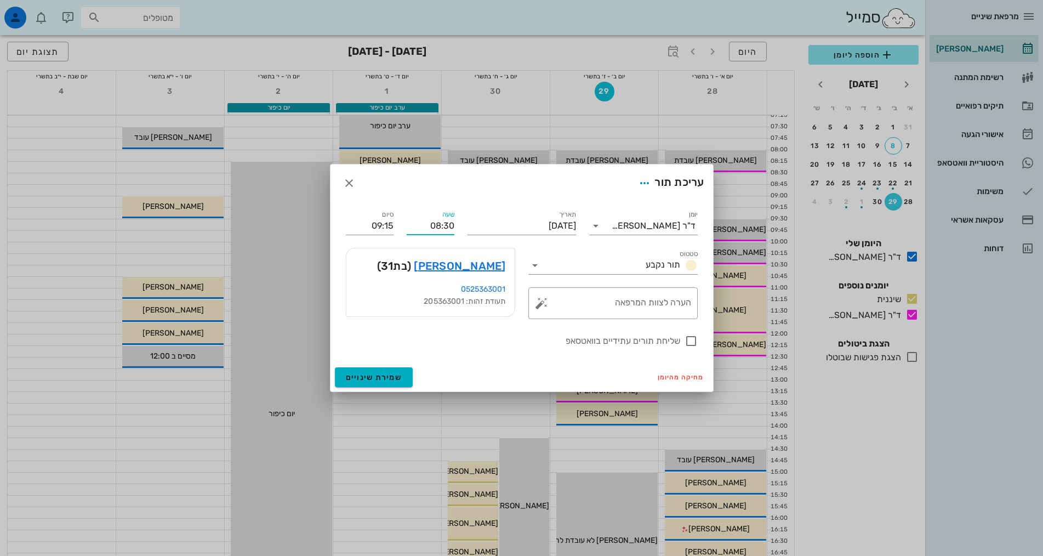
drag, startPoint x: 426, startPoint y: 228, endPoint x: 442, endPoint y: 230, distance: 16.1
click at [442, 230] on input "08:30" at bounding box center [431, 226] width 48 height 18
type input "10:30"
type input "11:15"
click at [459, 194] on div "עריכת תור" at bounding box center [522, 182] width 383 height 37
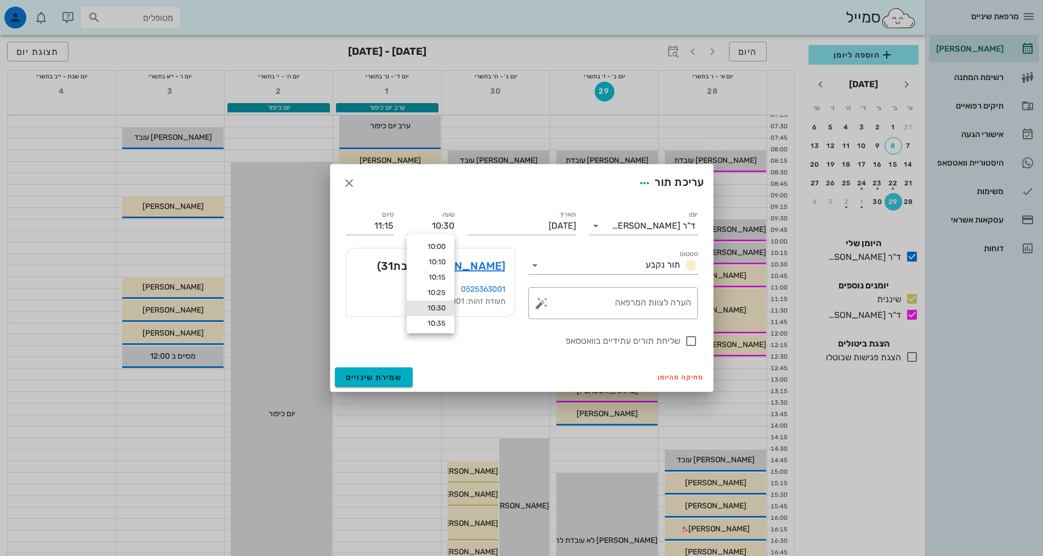
click at [459, 194] on div "עריכת תור" at bounding box center [522, 182] width 383 height 37
click at [380, 373] on span "שמירת שינויים" at bounding box center [374, 377] width 56 height 9
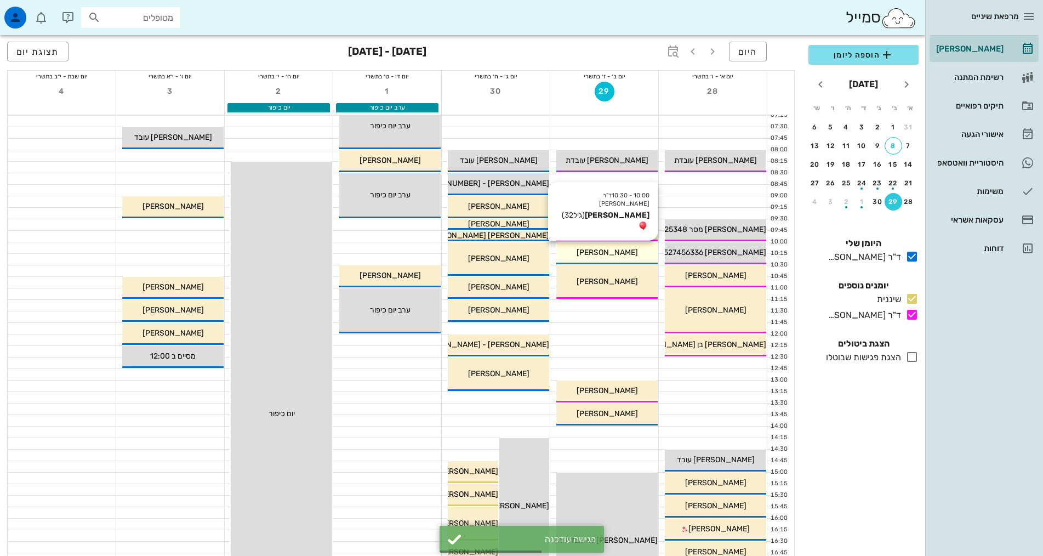
click at [622, 251] on span "[PERSON_NAME]" at bounding box center [607, 252] width 61 height 9
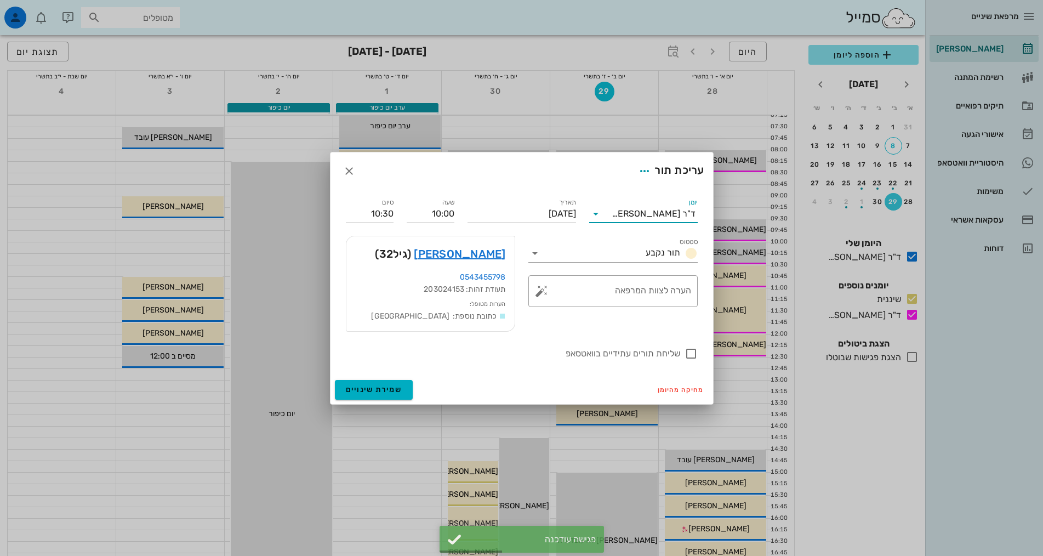
click at [612, 210] on input "יומן" at bounding box center [608, 214] width 7 height 18
click at [645, 274] on div "ד"ר [PERSON_NAME]" at bounding box center [643, 275] width 91 height 10
click at [394, 387] on span "שמירת שינויים" at bounding box center [374, 389] width 56 height 9
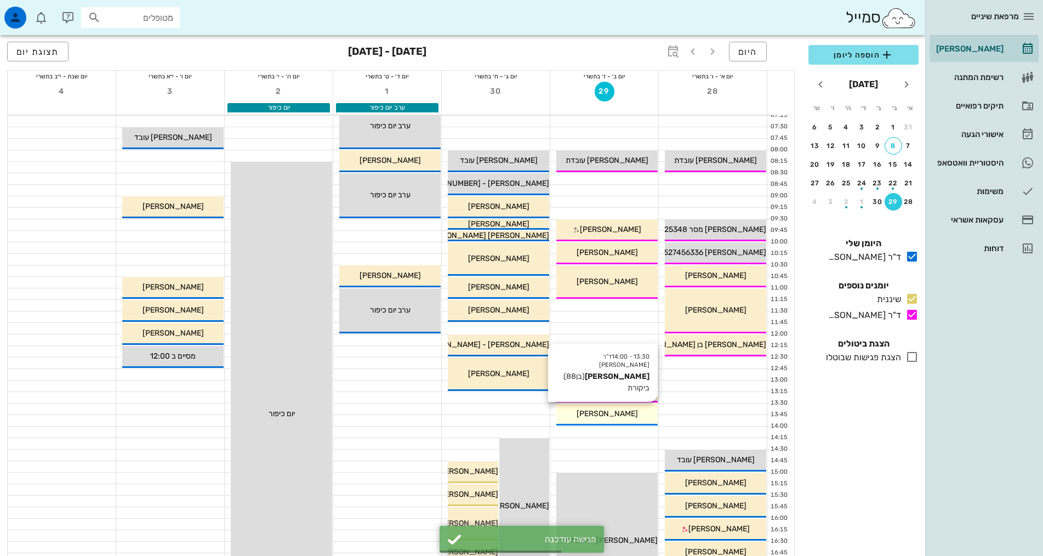
click at [629, 417] on div "[PERSON_NAME]" at bounding box center [607, 414] width 101 height 12
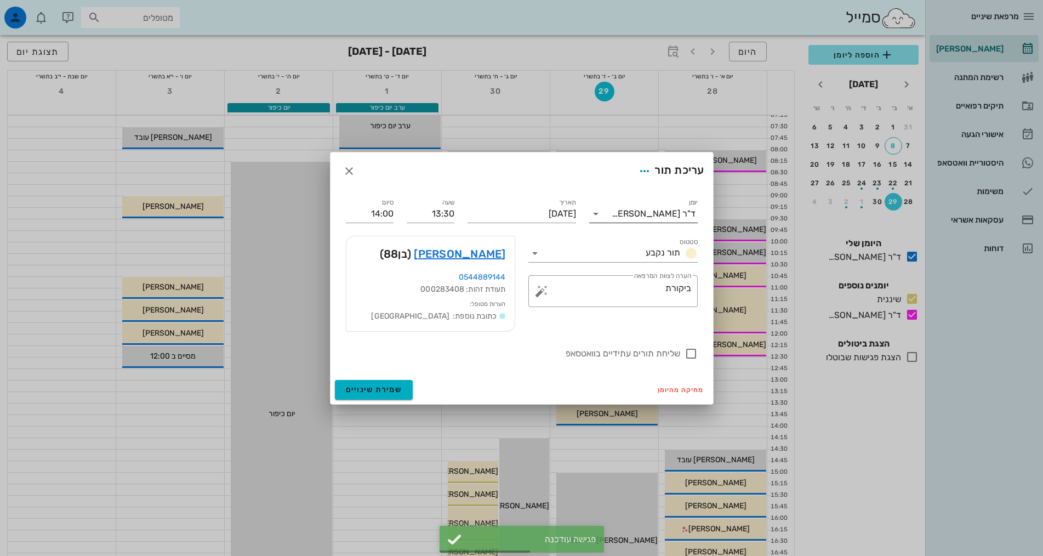
click at [612, 213] on input "יומן" at bounding box center [608, 214] width 7 height 18
click at [651, 279] on div "ד"ר [PERSON_NAME]" at bounding box center [643, 275] width 91 height 10
click at [377, 382] on button "שמירת שינויים" at bounding box center [374, 390] width 78 height 20
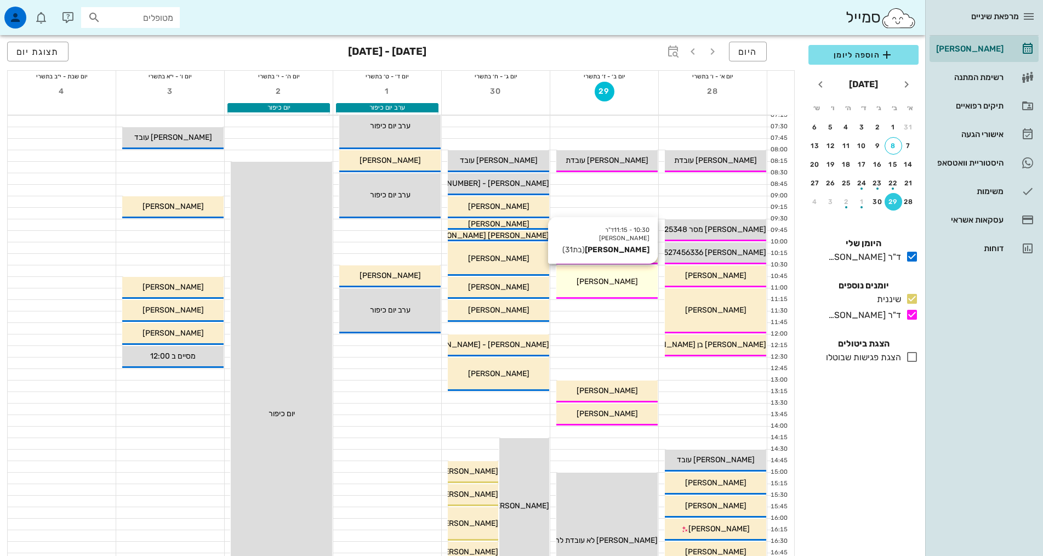
click at [620, 281] on span "אדווה גולדברגר" at bounding box center [607, 281] width 61 height 9
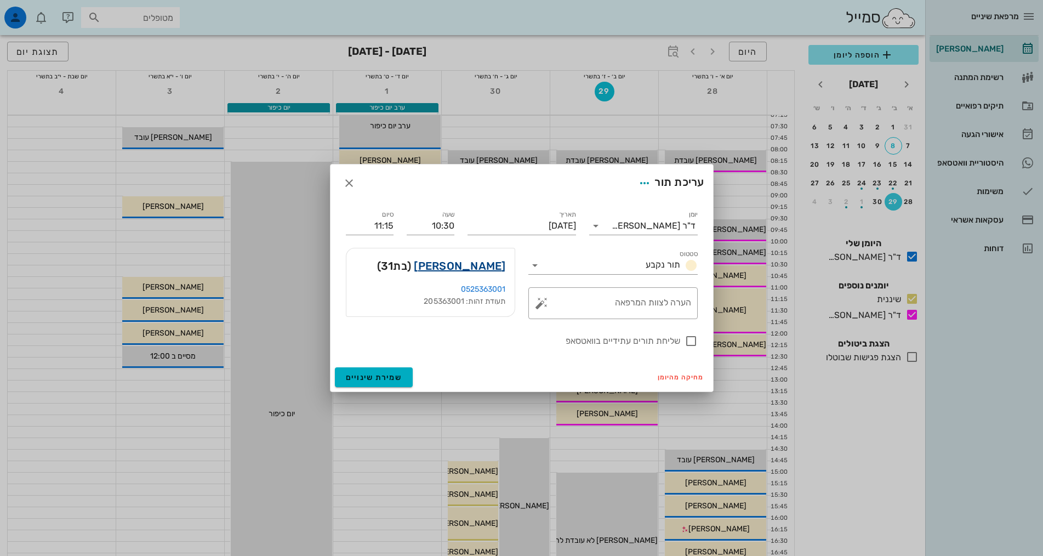
click at [491, 264] on link "אדווה גולדברגר" at bounding box center [460, 266] width 92 height 18
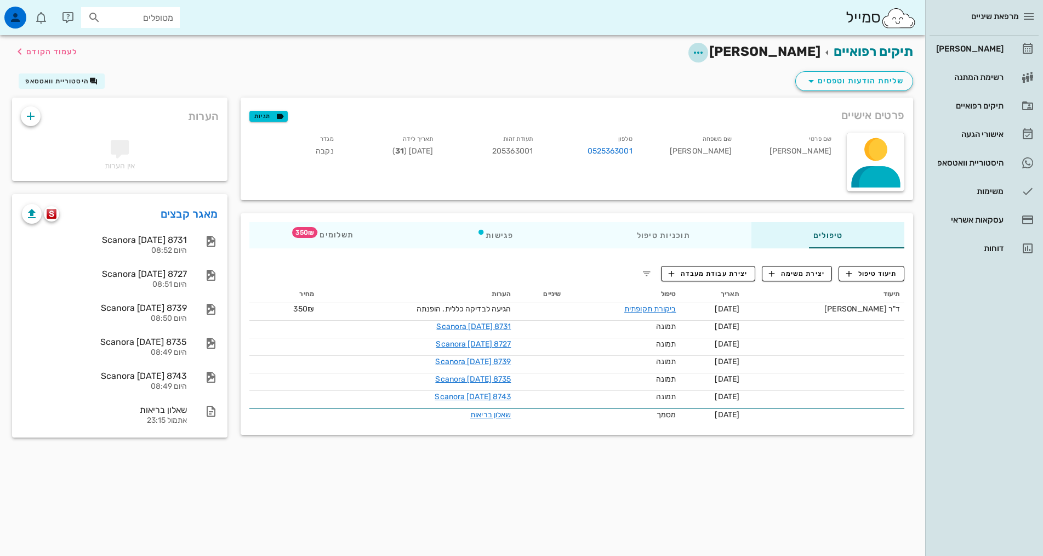
click at [705, 54] on icon "button" at bounding box center [698, 52] width 13 height 13
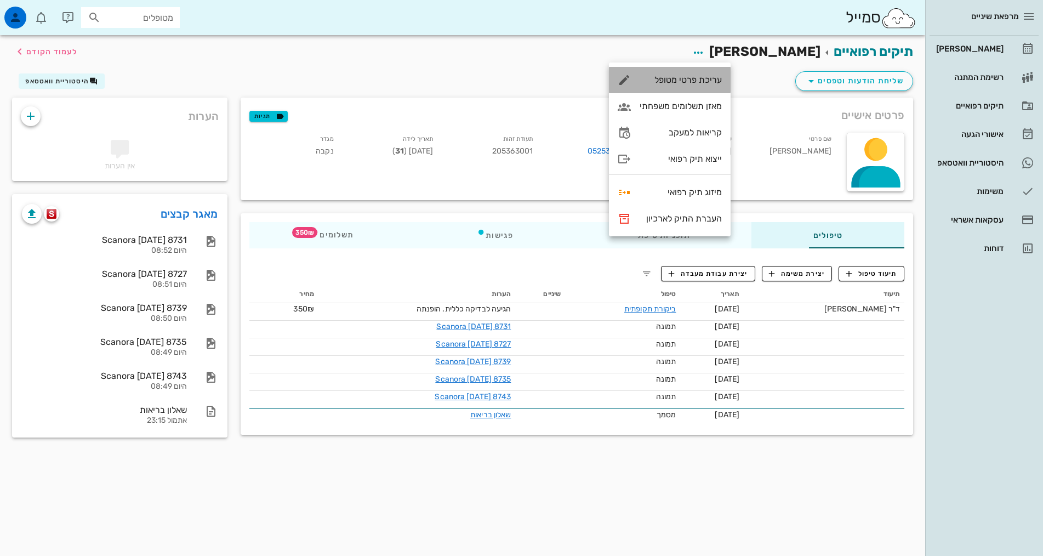
click at [702, 81] on div "עריכת פרטי מטופל" at bounding box center [681, 80] width 82 height 10
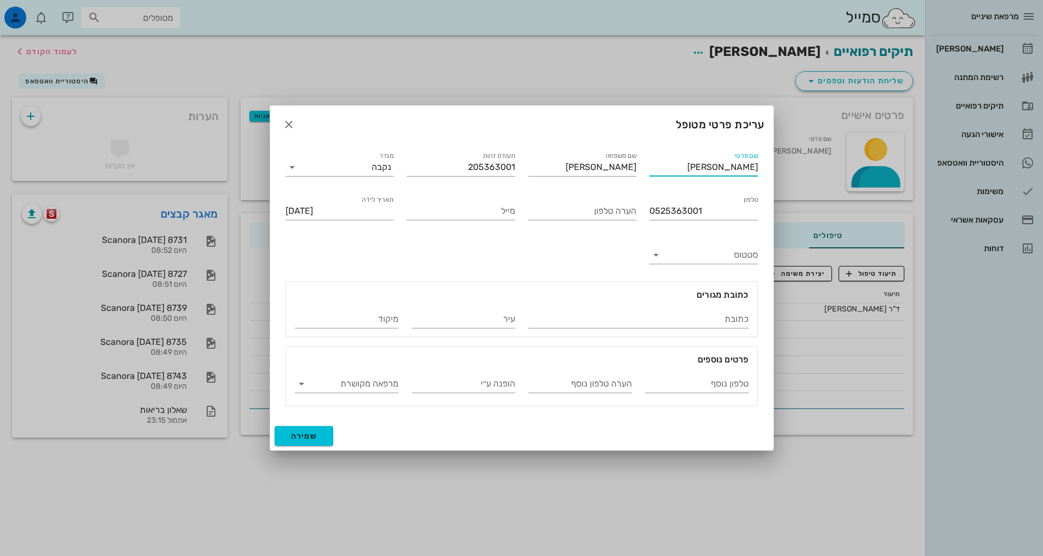
drag, startPoint x: 738, startPoint y: 168, endPoint x: 745, endPoint y: 168, distance: 7.1
click at [745, 168] on input "אדווה" at bounding box center [704, 167] width 109 height 18
click at [746, 167] on input "אדווה" at bounding box center [704, 167] width 109 height 18
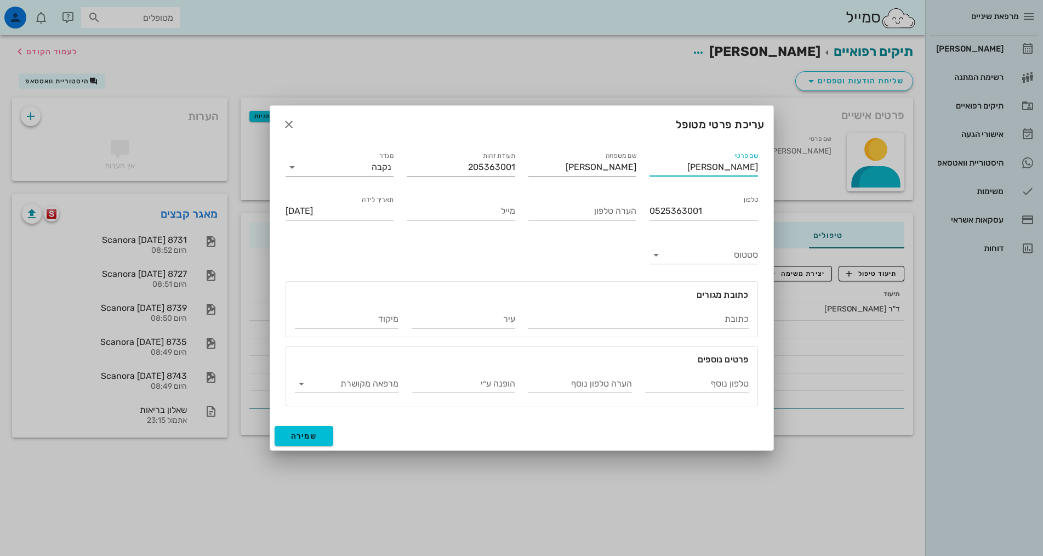
click at [748, 167] on input "אדווה" at bounding box center [704, 167] width 109 height 18
type input "[PERSON_NAME]"
click at [312, 438] on span "שמירה" at bounding box center [304, 436] width 26 height 9
type input "[DATE]"
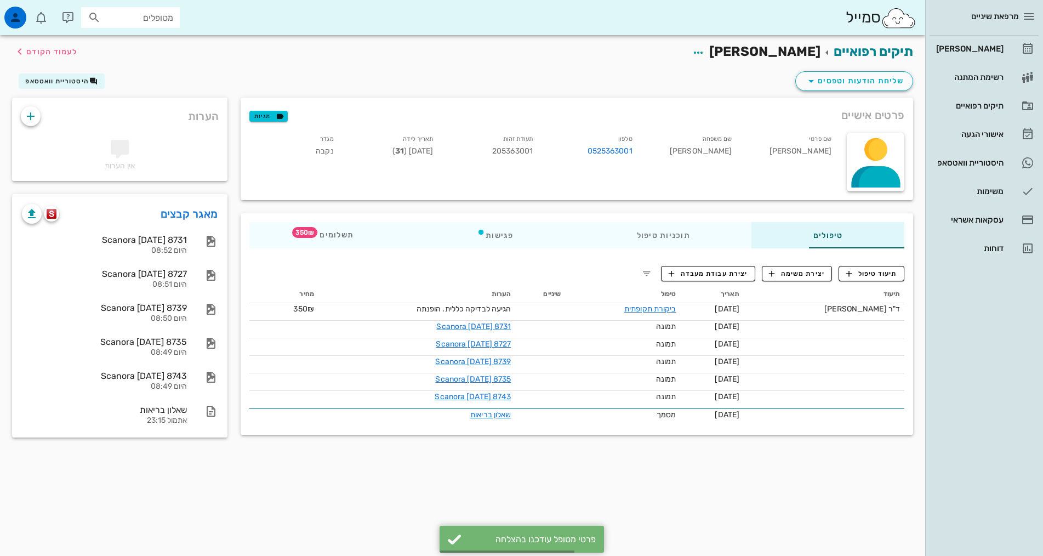
click at [711, 81] on div "שליחת הודעות וטפסים היסטוריית וואטסאפ" at bounding box center [462, 83] width 915 height 29
click at [1016, 44] on link "[PERSON_NAME]" at bounding box center [984, 49] width 109 height 26
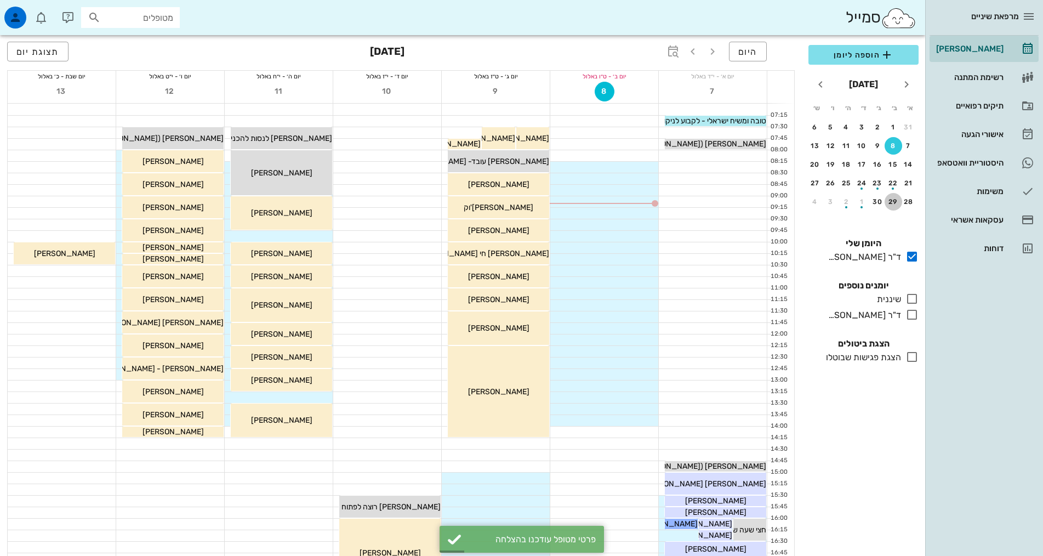
click at [893, 197] on button "29" at bounding box center [894, 202] width 18 height 18
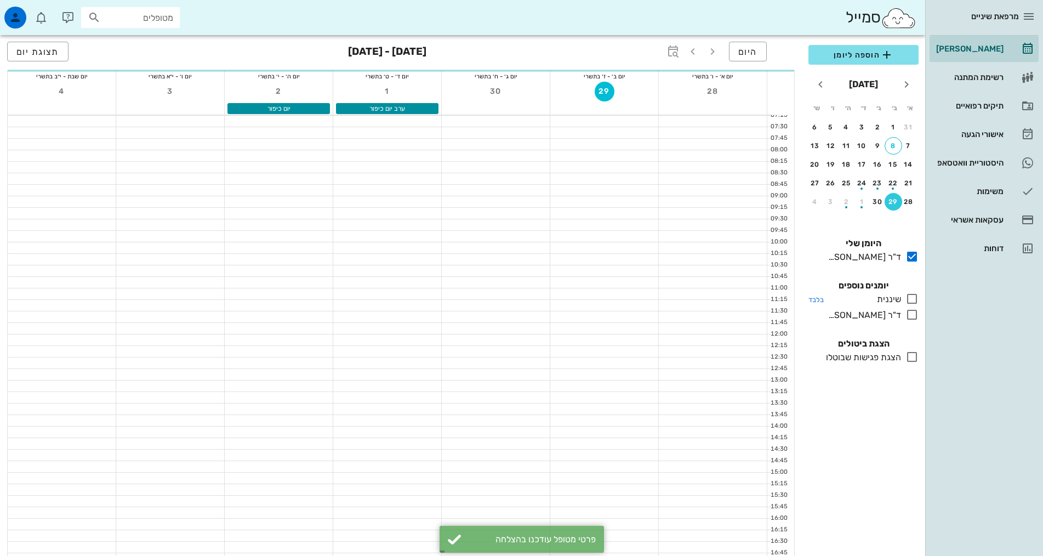
click at [904, 299] on div at bounding box center [910, 299] width 18 height 14
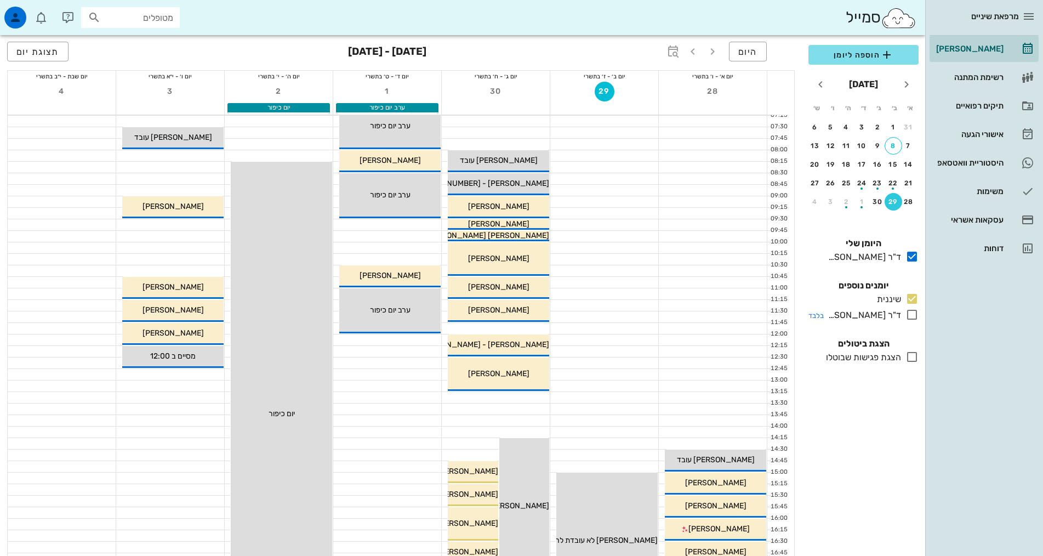
click at [913, 313] on icon at bounding box center [912, 314] width 13 height 13
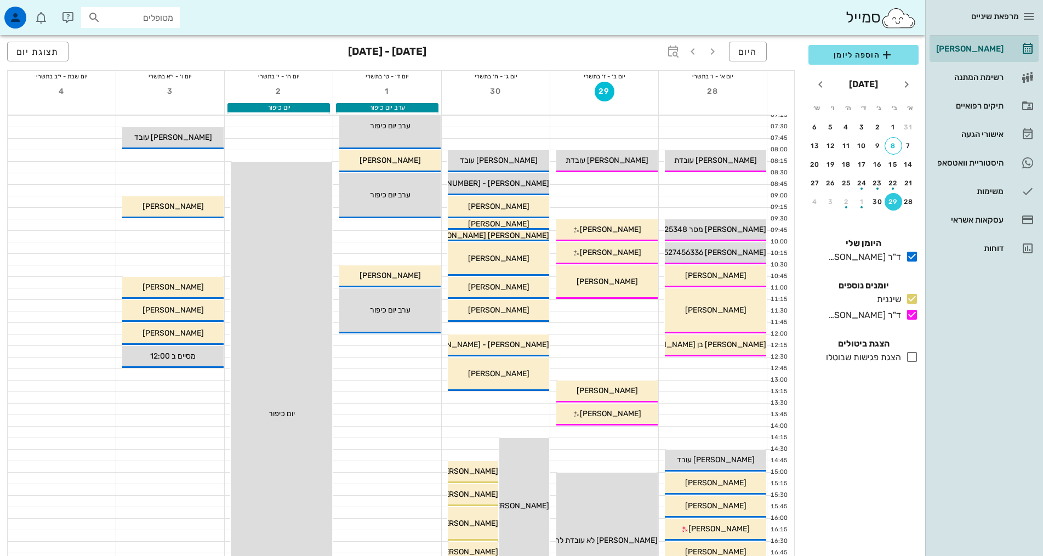
click at [959, 364] on div "מרפאת שיניים [PERSON_NAME] רשימת המתנה תיקים רפואיים אישורי הגעה היסטוריית וואט…" at bounding box center [985, 278] width 118 height 556
click at [618, 292] on div "10:30 - 11:15 ד"ר אילנה אנגל אדוה גולדברגר (בת 31 ) אדוה גולדברגר" at bounding box center [607, 281] width 101 height 33
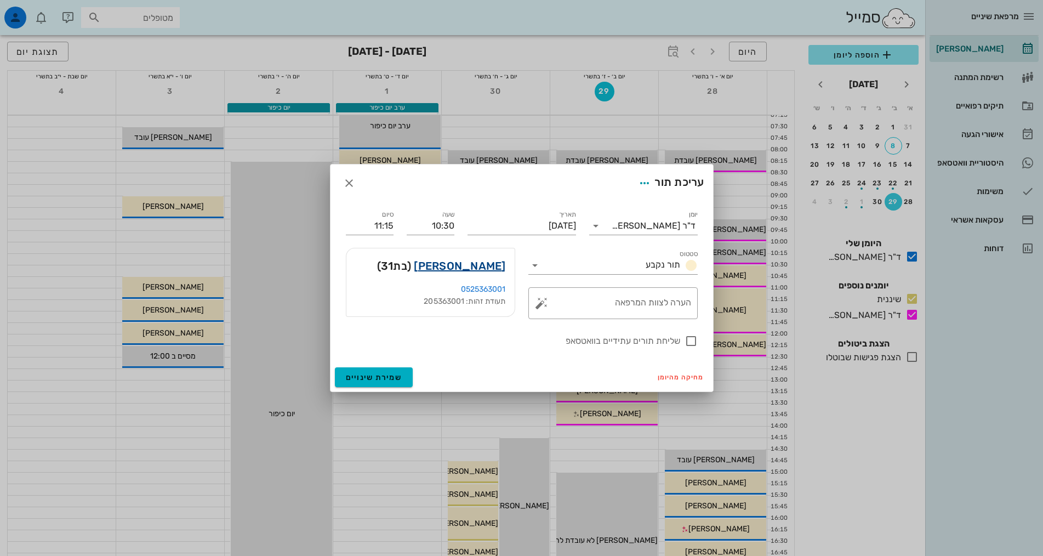
click at [462, 266] on link "אדוה גולדברגר" at bounding box center [460, 266] width 92 height 18
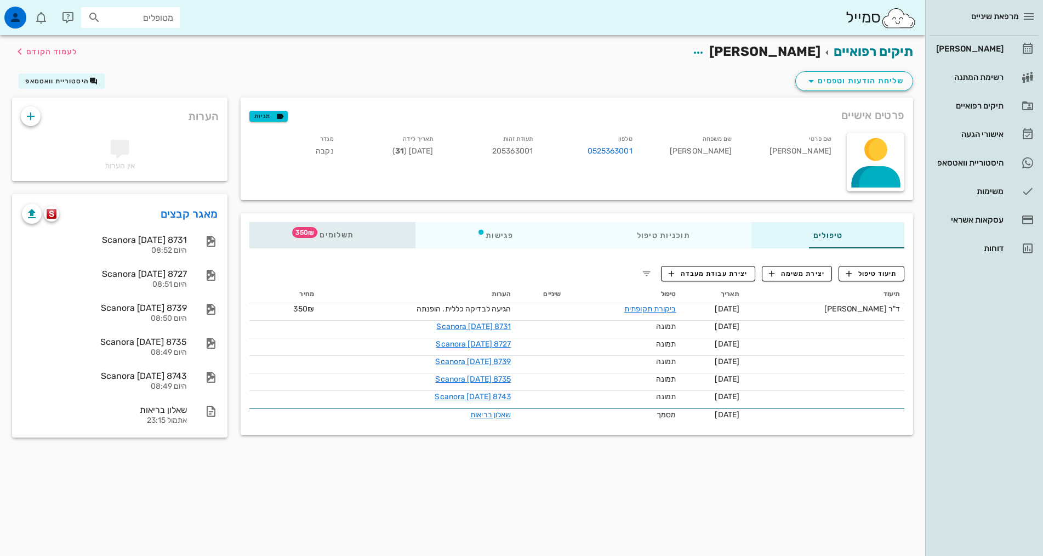
click at [292, 237] on span "350₪" at bounding box center [304, 232] width 25 height 11
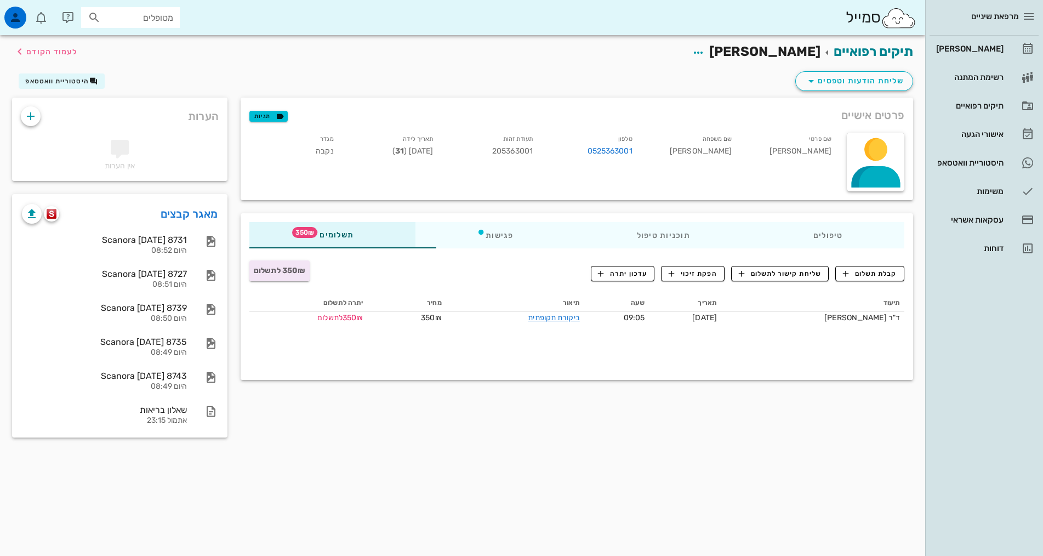
click at [753, 412] on div "פרטים אישיים תגיות שם פרטי אדוה שם משפחה גולדברגר טלפון 0525363001 תעודת זהות 2…" at bounding box center [577, 271] width 686 height 347
click at [871, 269] on span "קבלת תשלום" at bounding box center [870, 274] width 54 height 10
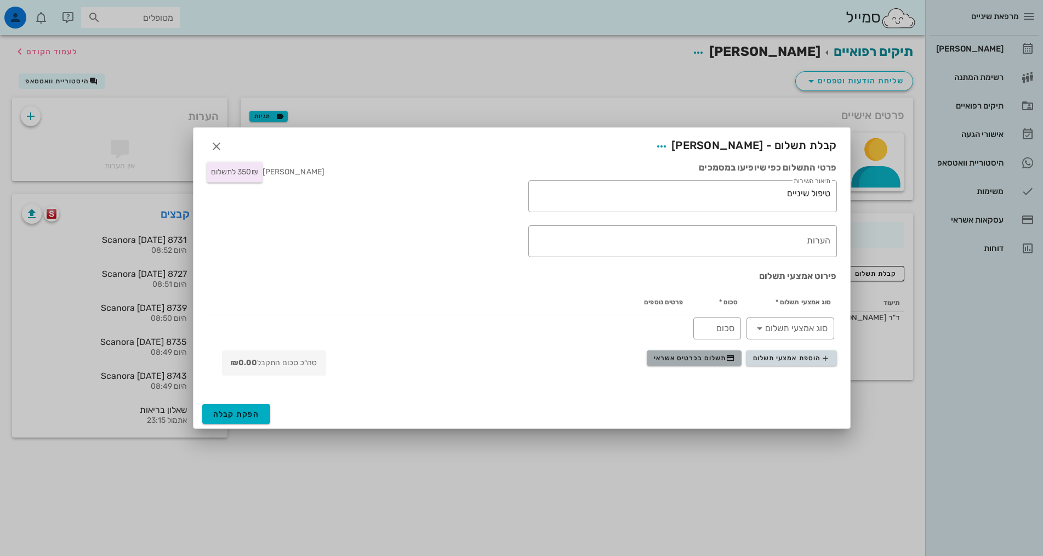
click at [725, 356] on span "תשלום בכרטיס אשראי" at bounding box center [694, 358] width 81 height 9
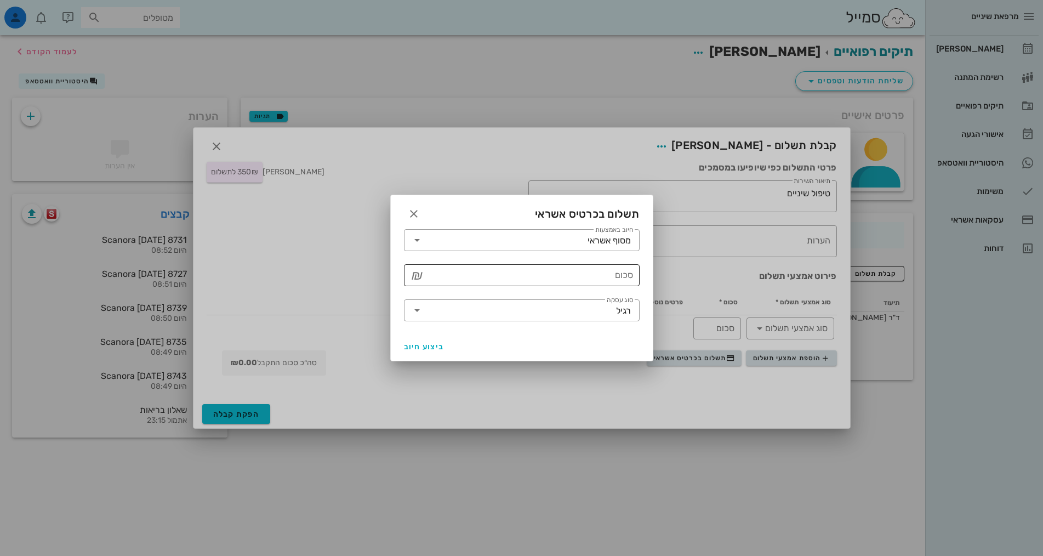
click at [599, 277] on input "סכום" at bounding box center [529, 275] width 207 height 18
type input "350"
click at [423, 343] on span "ביצוע חיוב" at bounding box center [424, 346] width 41 height 9
click at [513, 334] on span "חזרה" at bounding box center [521, 330] width 21 height 9
click at [422, 349] on span "ביצוע חיוב" at bounding box center [424, 346] width 41 height 9
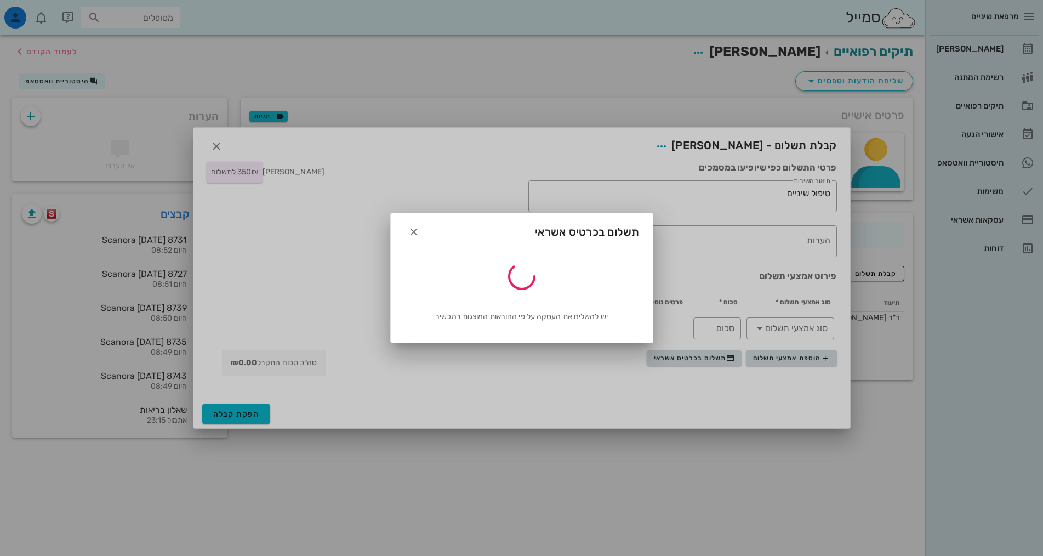
type input "350"
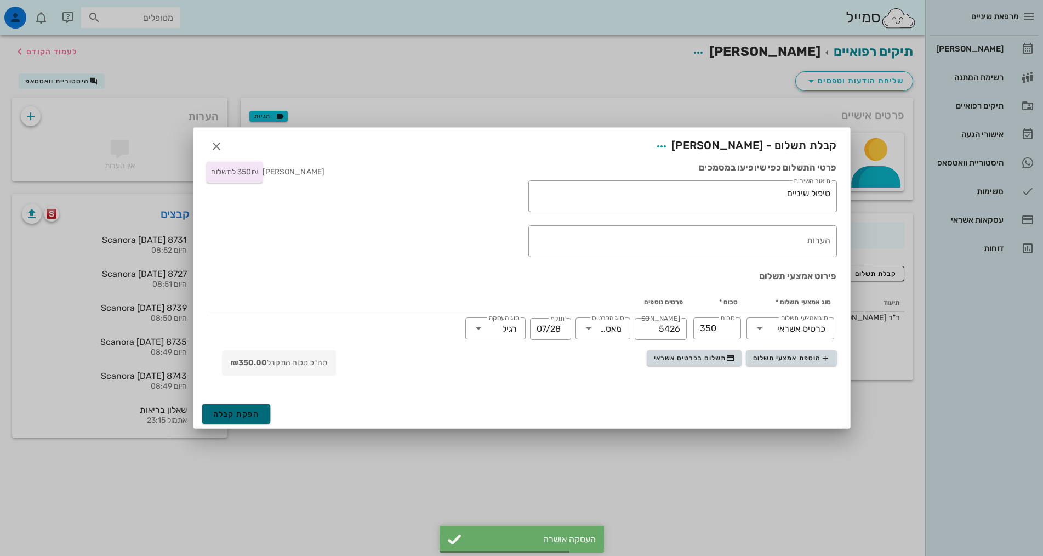
click at [261, 405] on button "הפקת קבלה" at bounding box center [236, 414] width 69 height 20
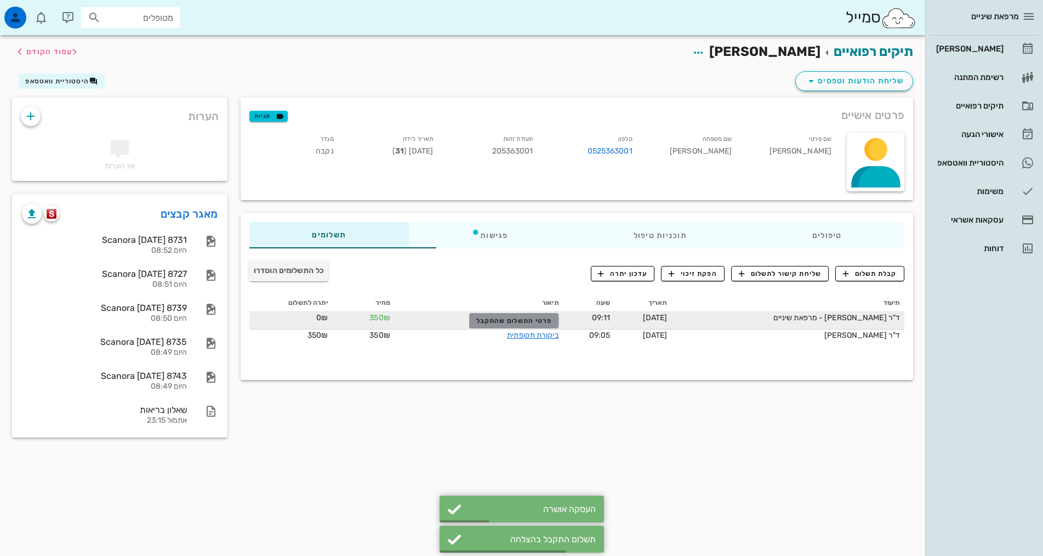
click at [489, 323] on span "פרטי התשלום שהתקבל" at bounding box center [514, 321] width 76 height 8
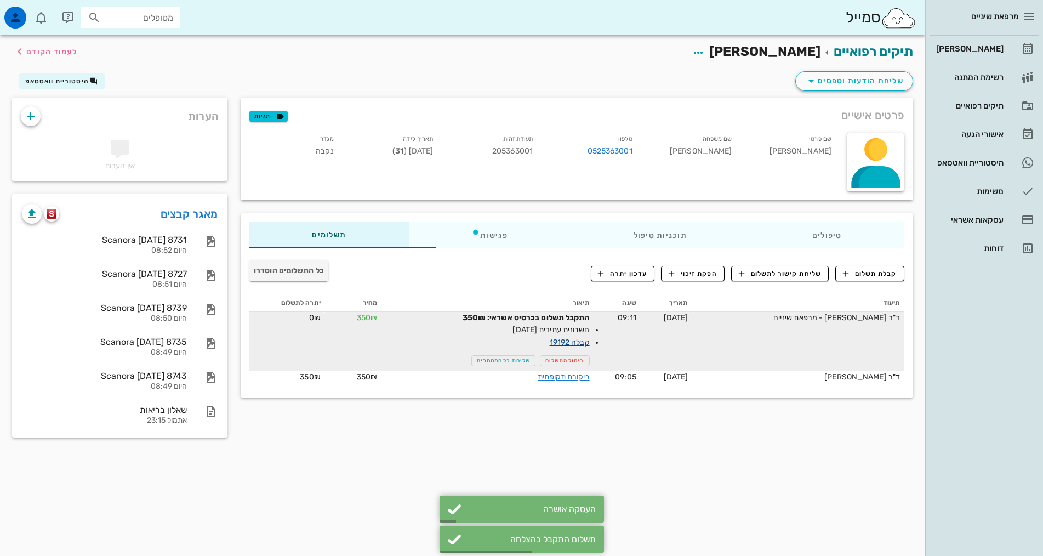
click at [550, 343] on link "קבלה 19192" at bounding box center [570, 342] width 40 height 9
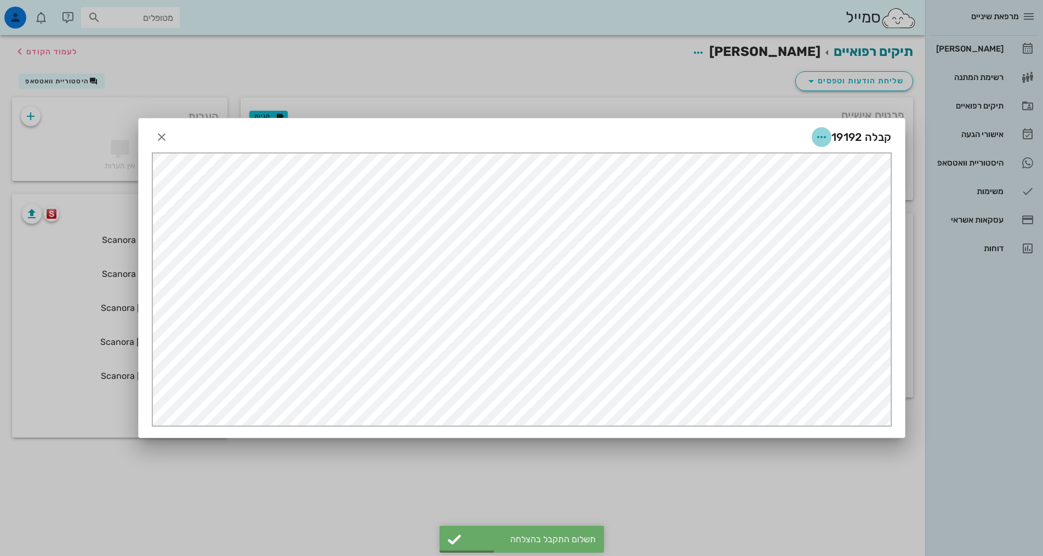
click at [824, 135] on icon "button" at bounding box center [821, 136] width 13 height 13
click at [788, 218] on div "שליחה בוואטסאפ" at bounding box center [792, 217] width 61 height 10
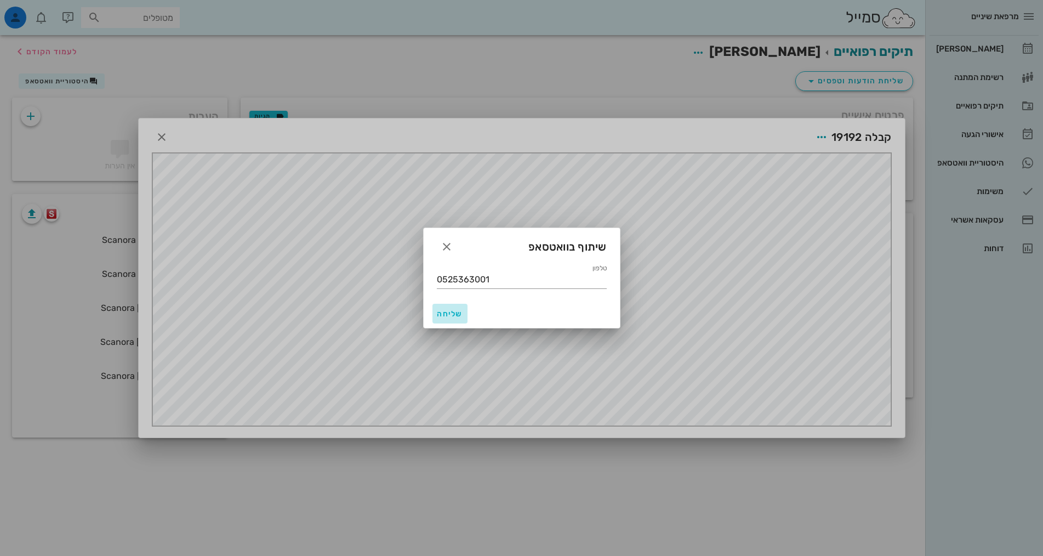
click at [447, 316] on span "שליחה" at bounding box center [450, 313] width 26 height 9
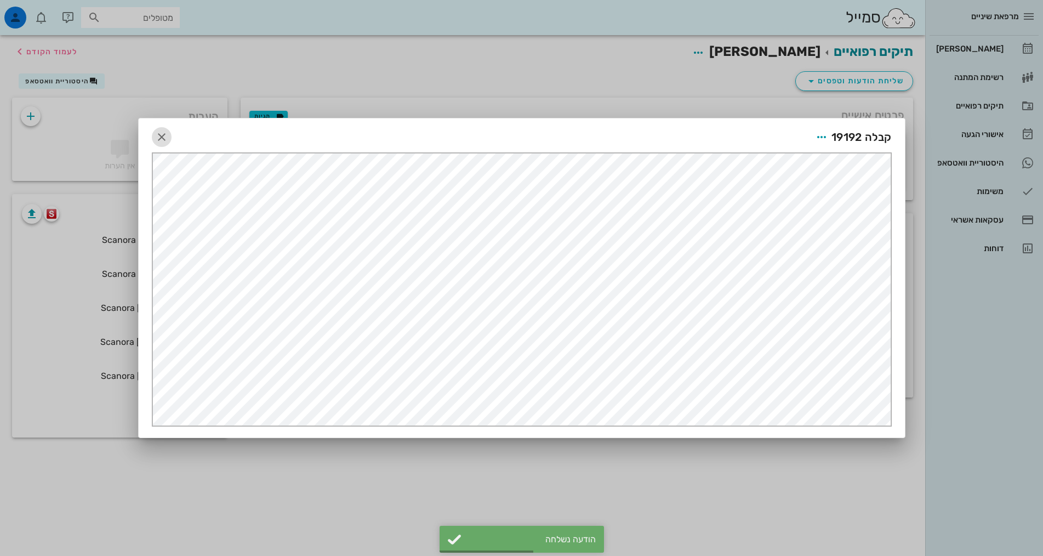
click at [166, 137] on icon "button" at bounding box center [161, 136] width 13 height 13
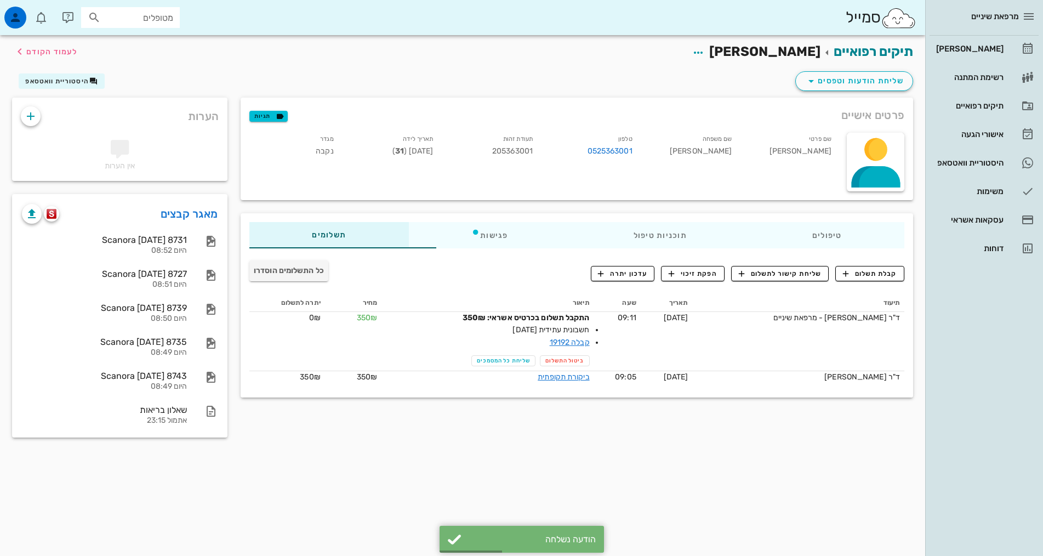
click at [508, 450] on div "תיקים רפואיים אדוה גולדברגר לעמוד הקודם שליחת הודעות וטפסים היסטוריית וואטסאפ פ…" at bounding box center [463, 245] width 926 height 420
click at [475, 473] on div "תיקים רפואיים אדוה גולדברגר לעמוד הקודם שליחת הודעות וטפסים היסטוריית וואטסאפ פ…" at bounding box center [463, 295] width 926 height 521
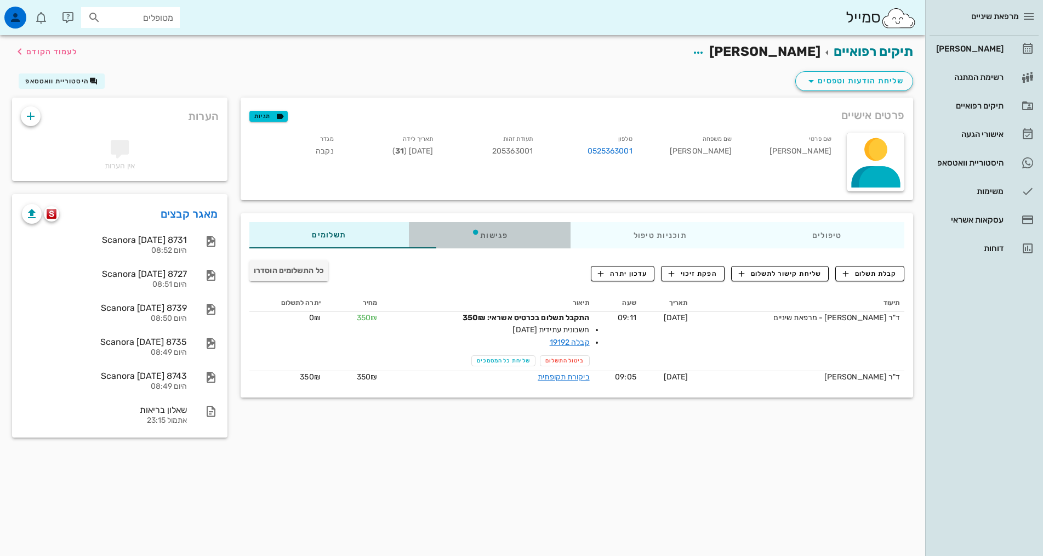
click at [461, 233] on div "פגישות" at bounding box center [490, 235] width 162 height 26
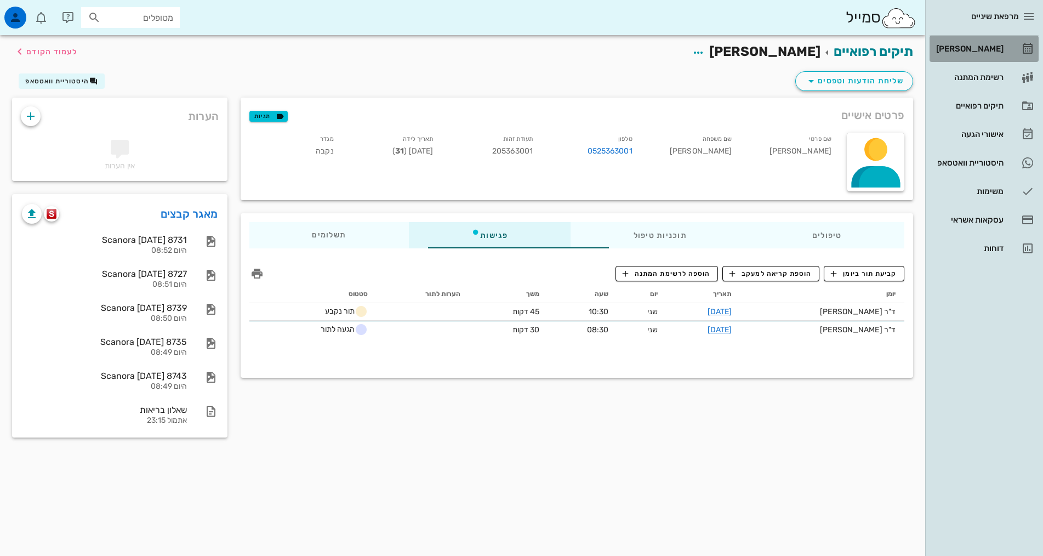
click at [978, 52] on div "[PERSON_NAME]" at bounding box center [969, 48] width 70 height 9
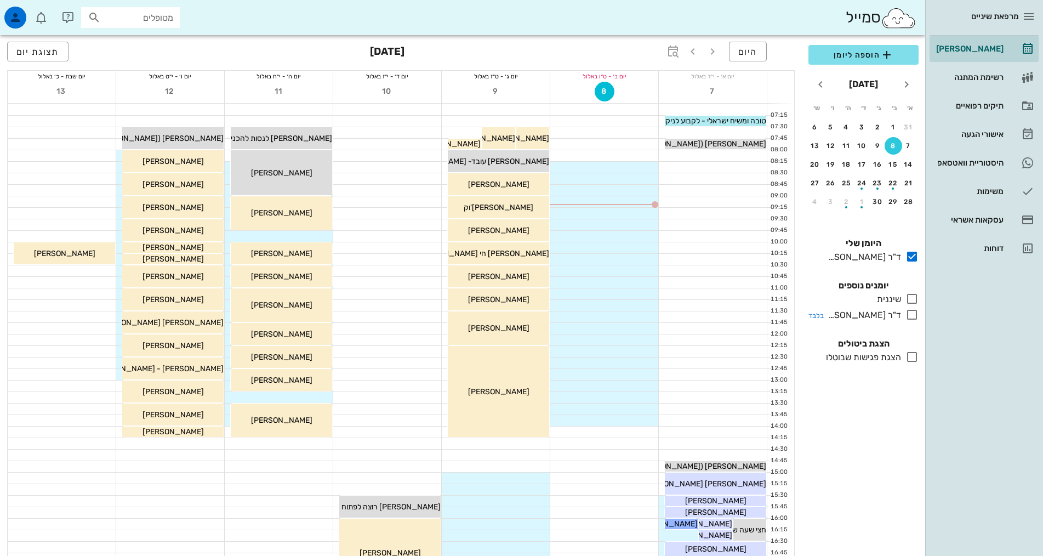
click at [859, 320] on div "ד"ר [PERSON_NAME]" at bounding box center [862, 315] width 77 height 13
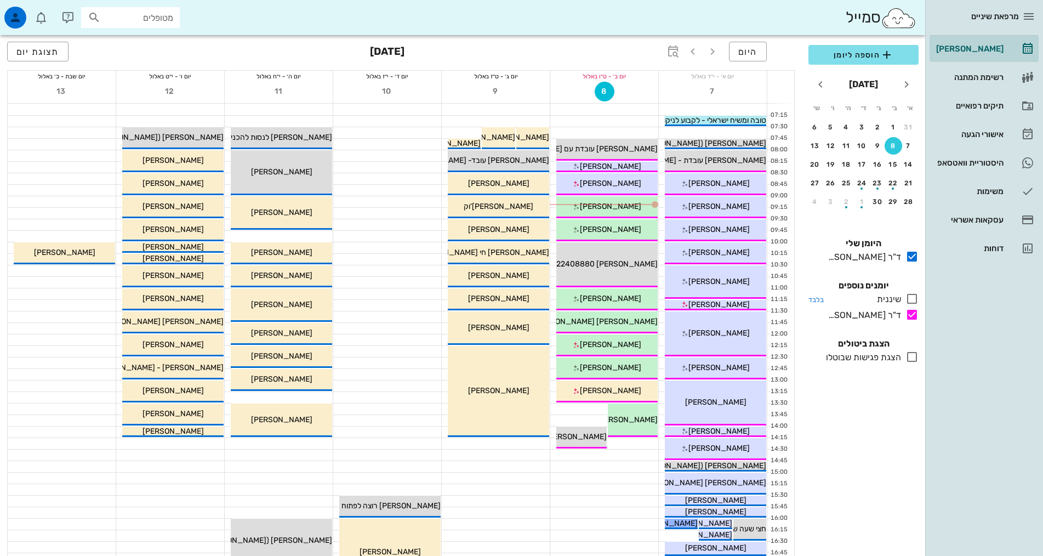
click at [904, 297] on div at bounding box center [910, 299] width 18 height 14
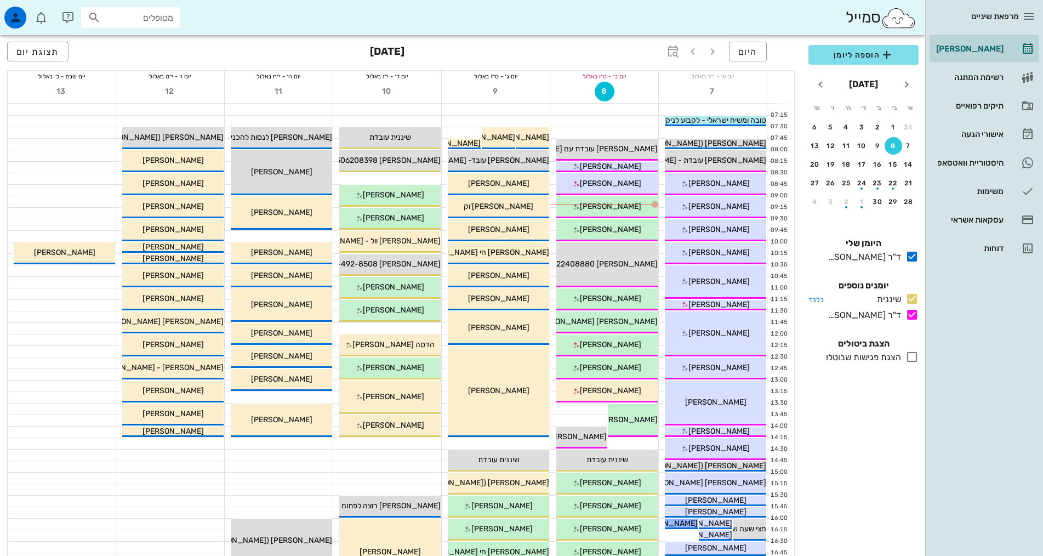
click at [909, 300] on icon at bounding box center [912, 298] width 13 height 13
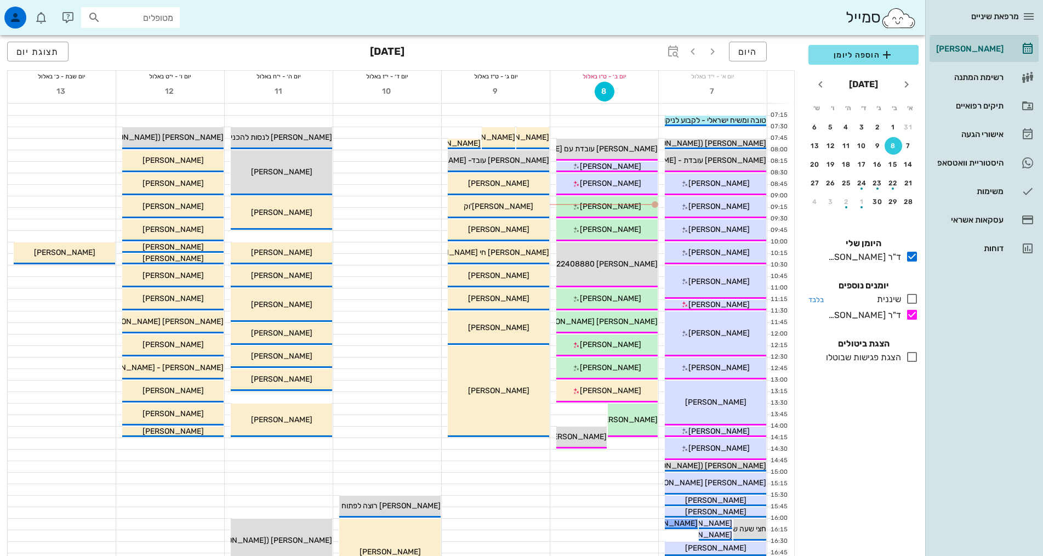
click at [912, 298] on icon at bounding box center [912, 298] width 13 height 13
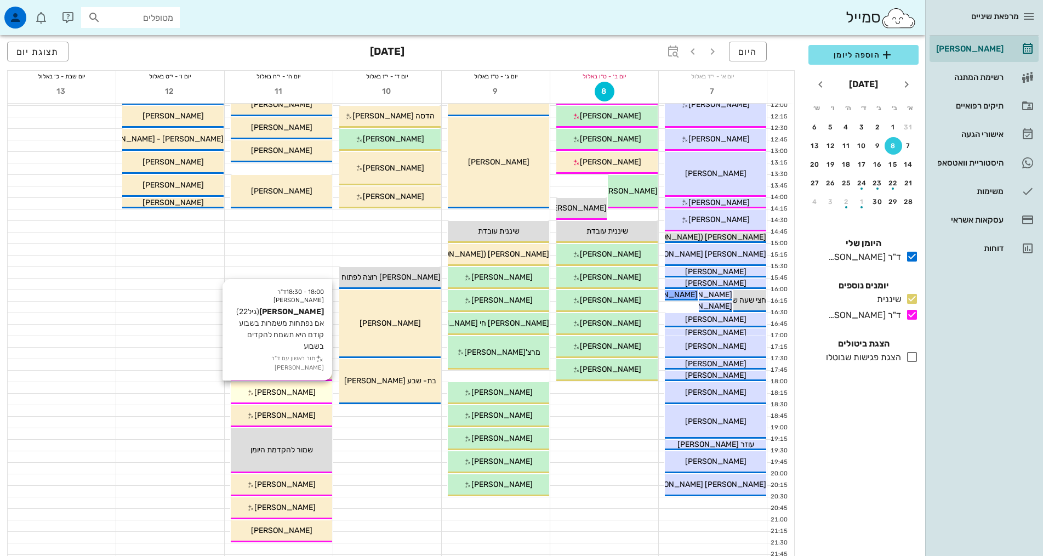
scroll to position [274, 0]
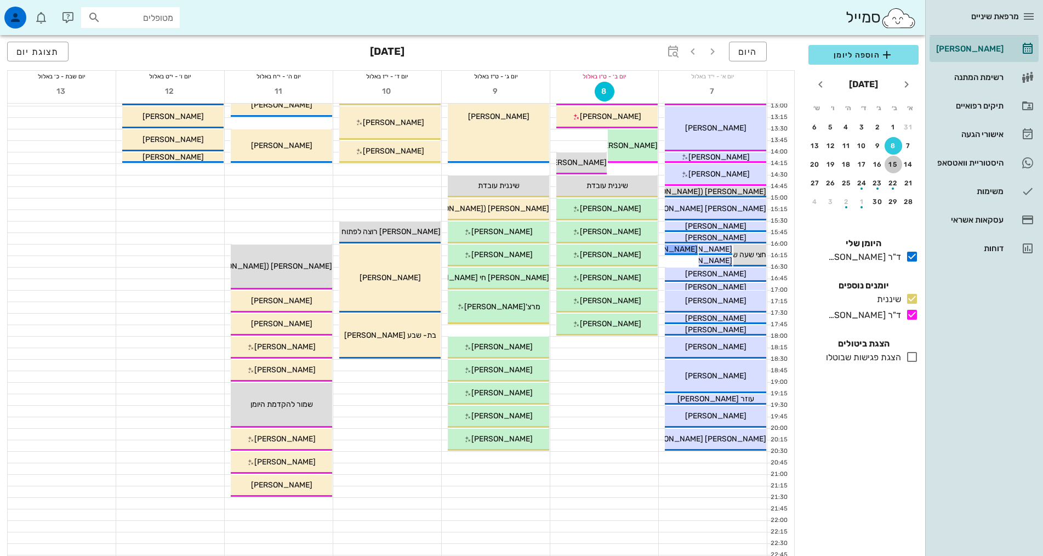
click at [894, 168] on div "15" at bounding box center [894, 165] width 18 height 8
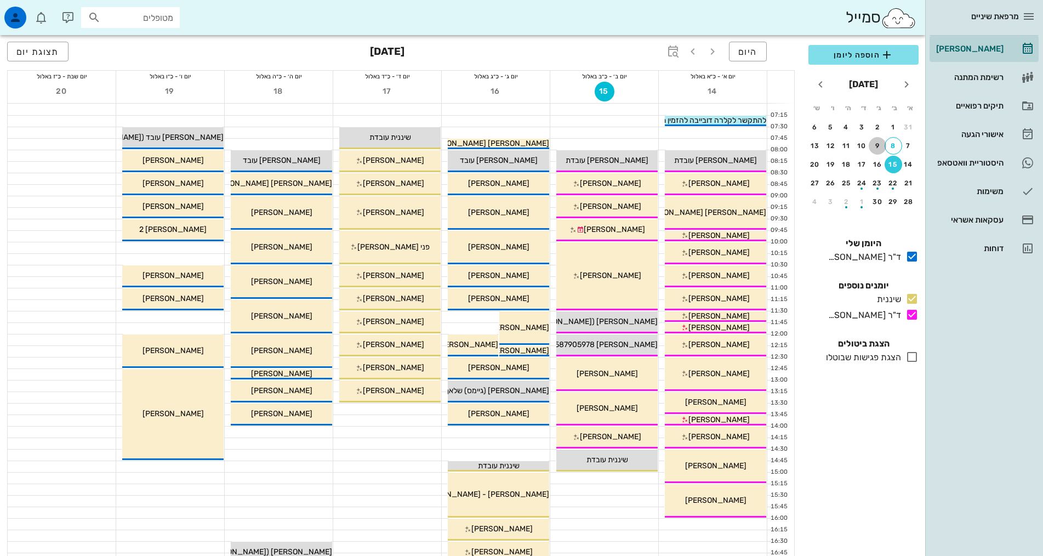
click at [881, 149] on div "9" at bounding box center [878, 146] width 18 height 8
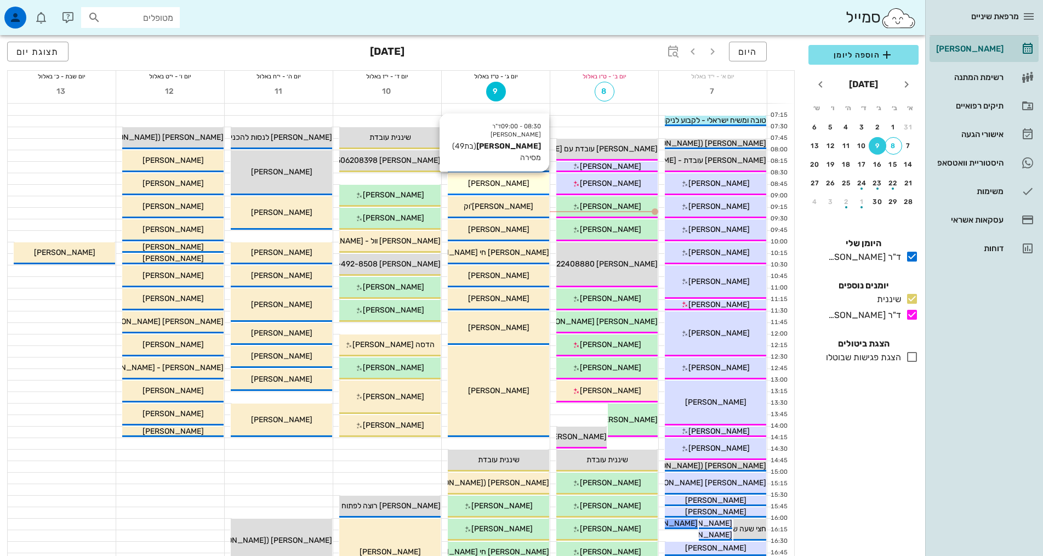
click at [512, 183] on span "[PERSON_NAME]" at bounding box center [498, 183] width 61 height 9
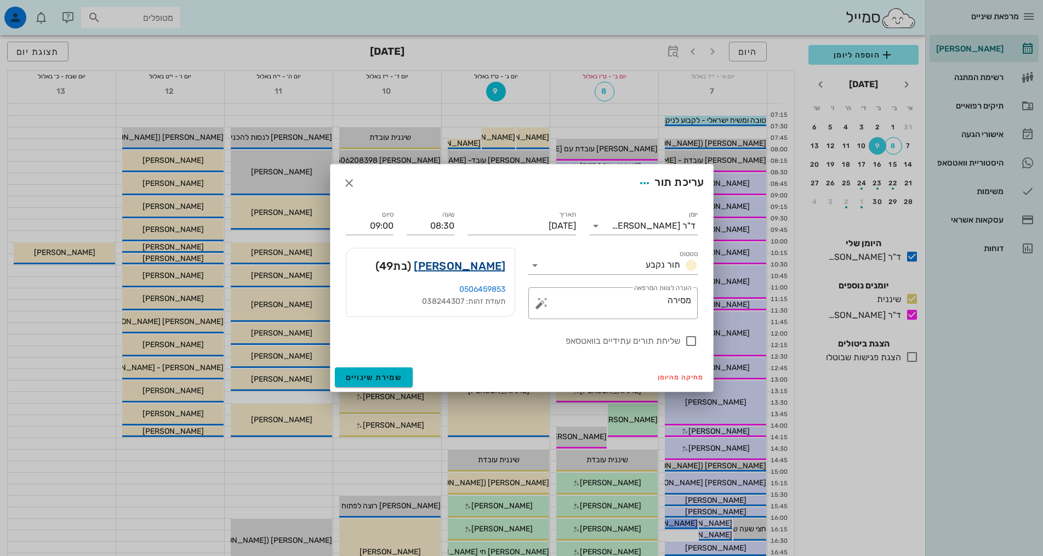
click at [491, 260] on link "שירה שויד" at bounding box center [460, 266] width 92 height 18
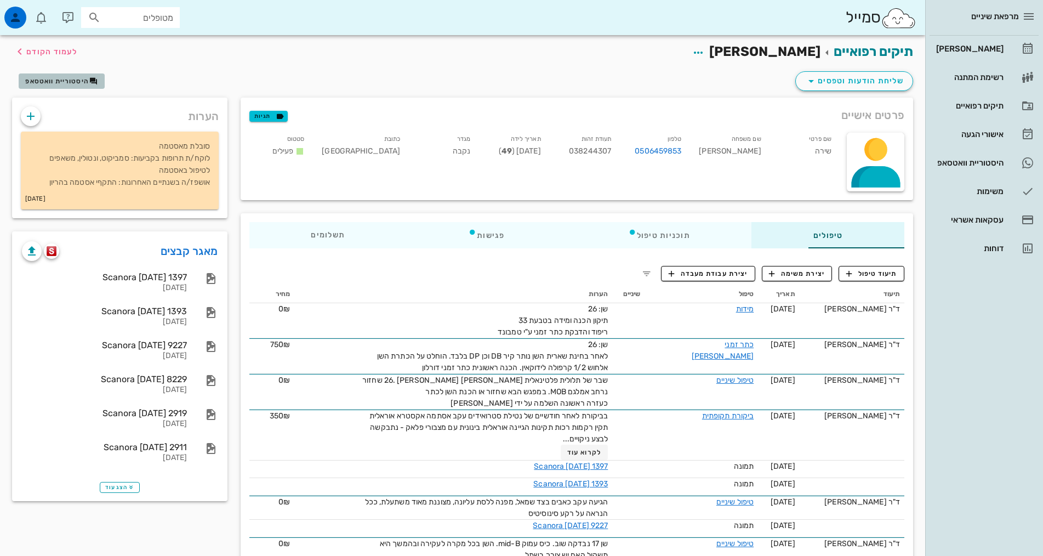
click at [75, 76] on button "היסטוריית וואטסאפ" at bounding box center [62, 80] width 86 height 15
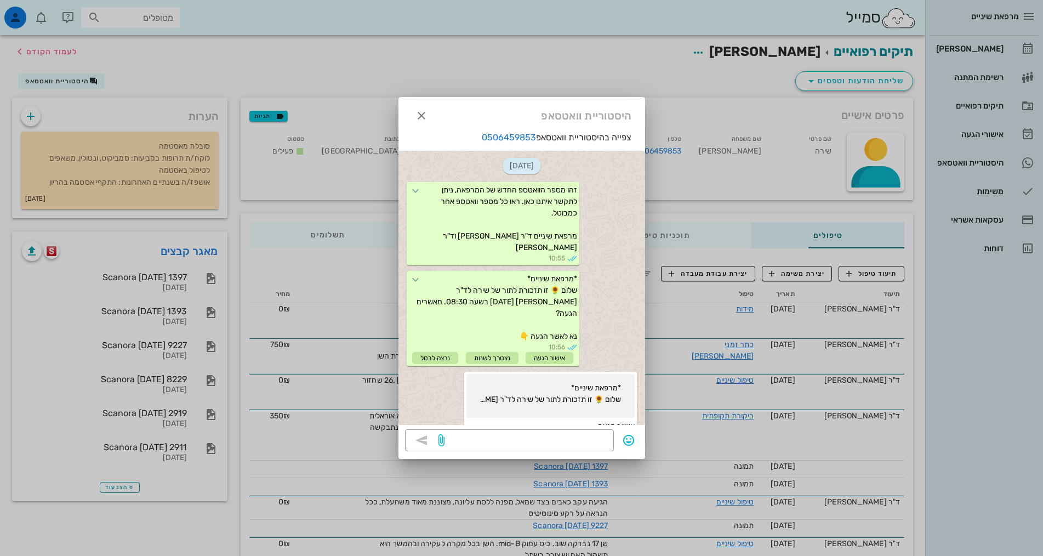
scroll to position [373, 0]
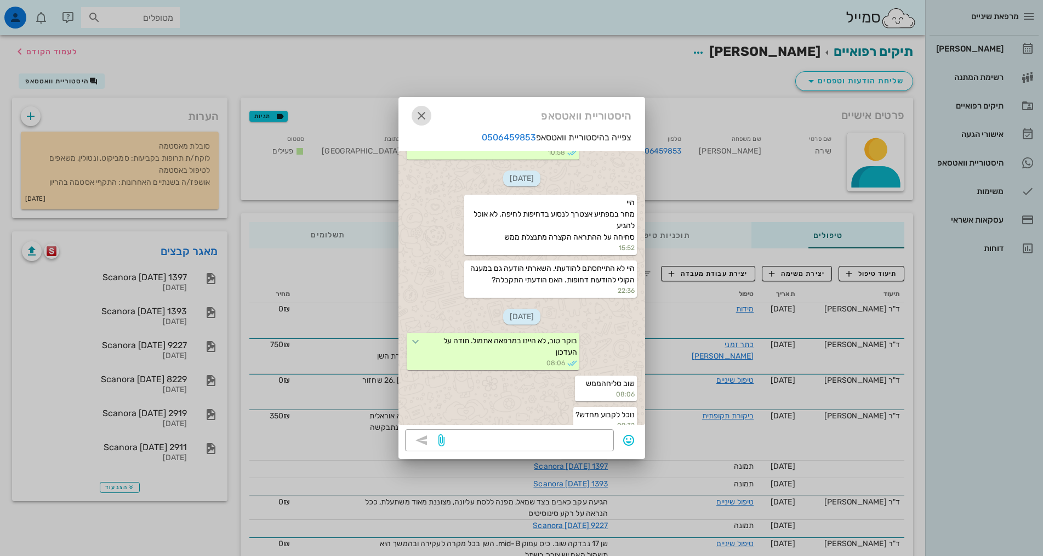
click at [423, 115] on icon "button" at bounding box center [421, 115] width 13 height 13
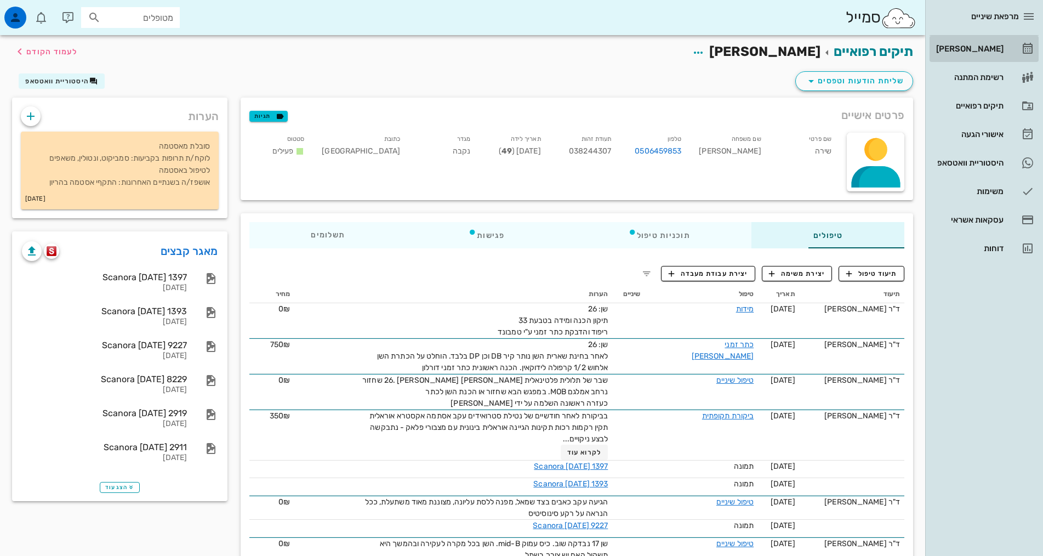
click at [983, 52] on div "[PERSON_NAME]" at bounding box center [969, 48] width 70 height 9
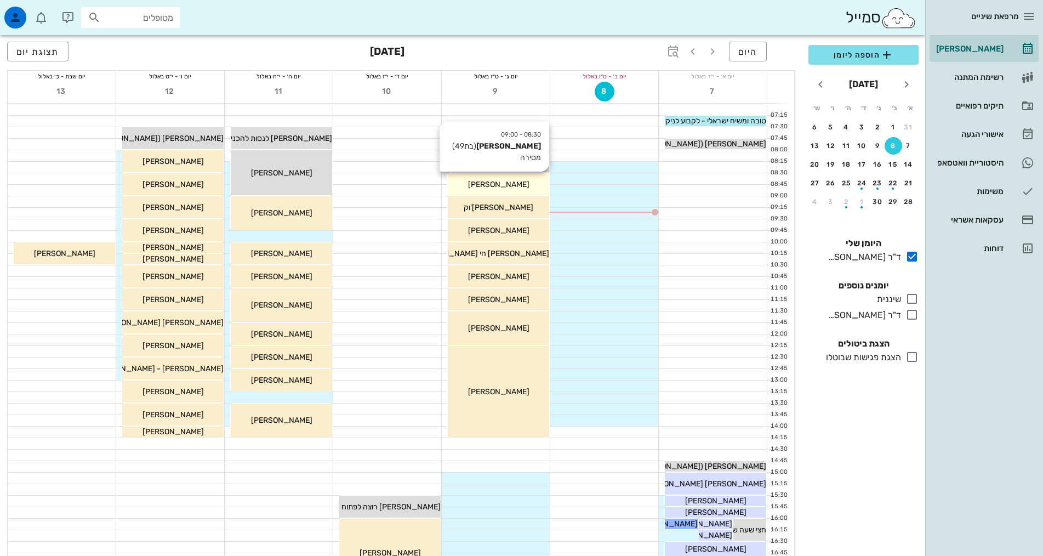
click at [473, 185] on div "[PERSON_NAME]" at bounding box center [498, 185] width 101 height 12
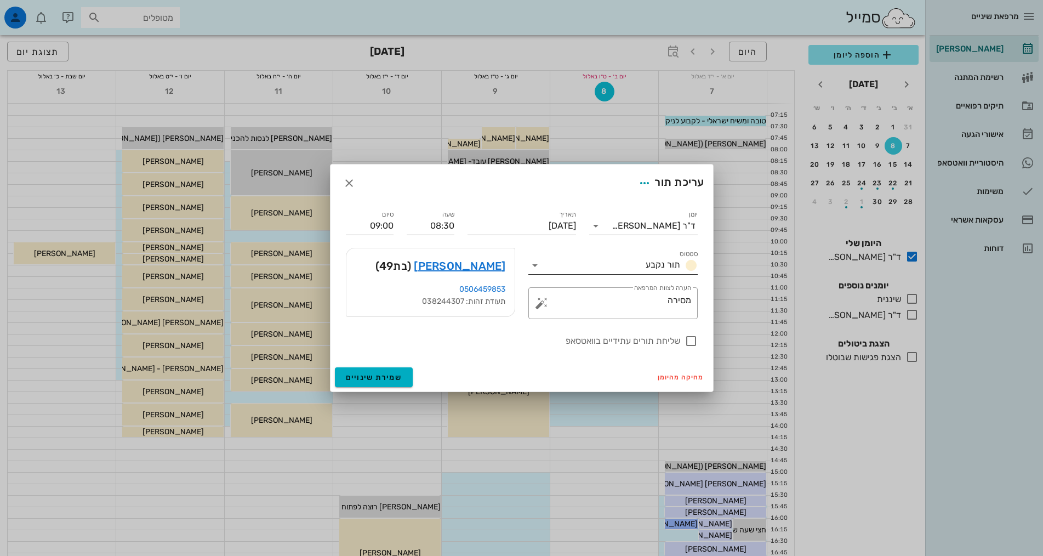
click at [618, 268] on input "סטטוס" at bounding box center [593, 266] width 98 height 18
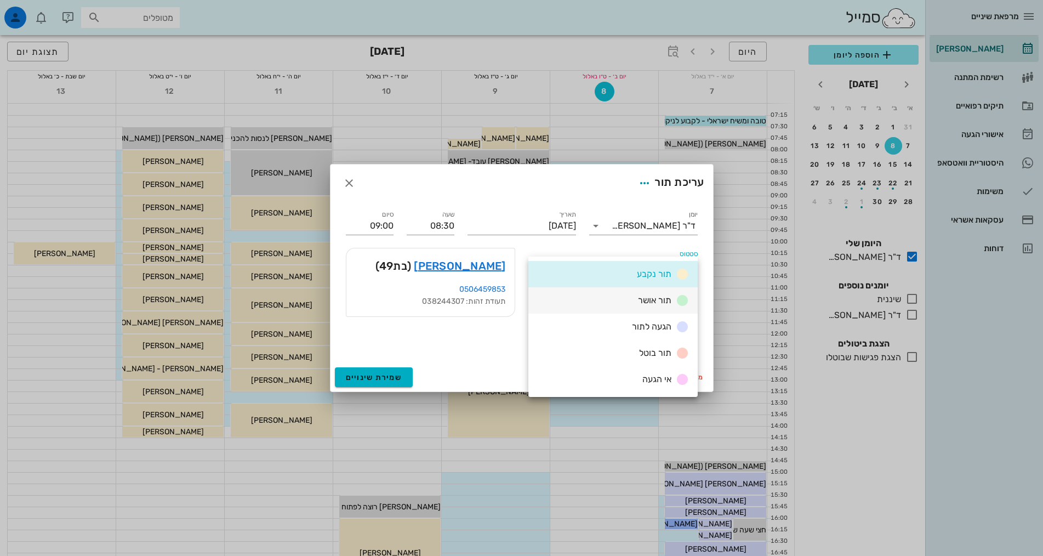
click at [623, 297] on div "תור אושר" at bounding box center [613, 300] width 169 height 26
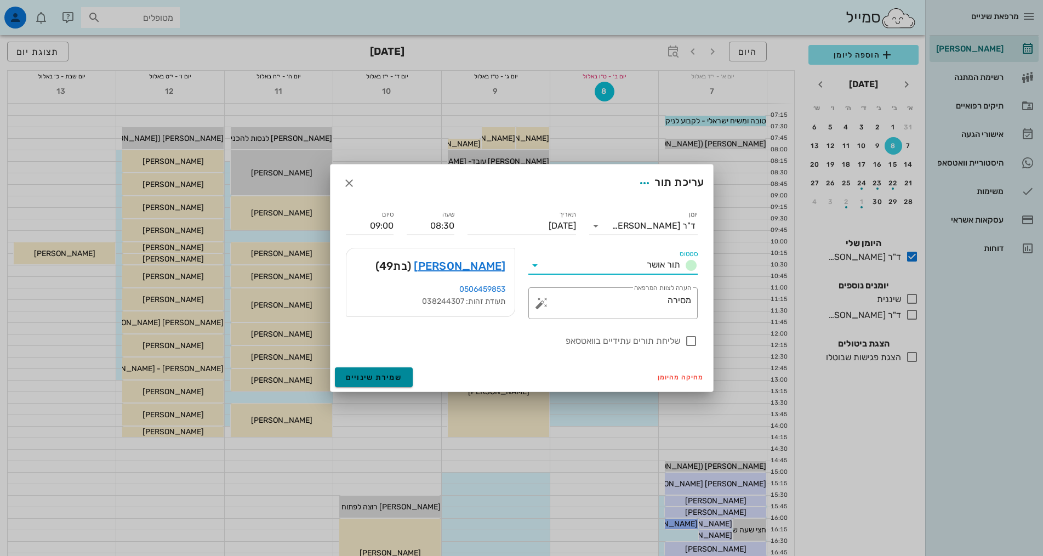
click at [396, 376] on span "שמירת שינויים" at bounding box center [374, 377] width 56 height 9
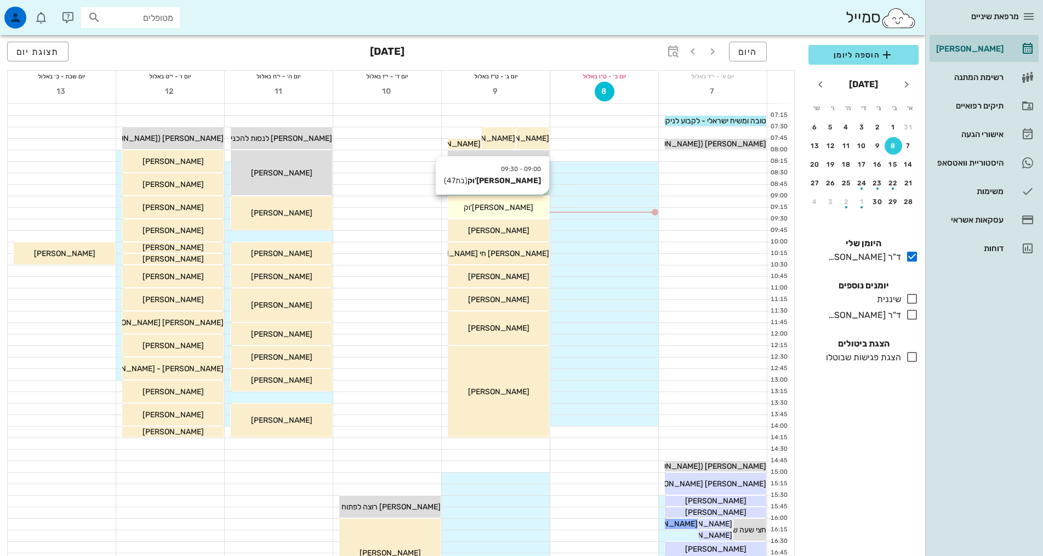
click at [496, 213] on div "[PERSON_NAME]'וק" at bounding box center [498, 208] width 101 height 12
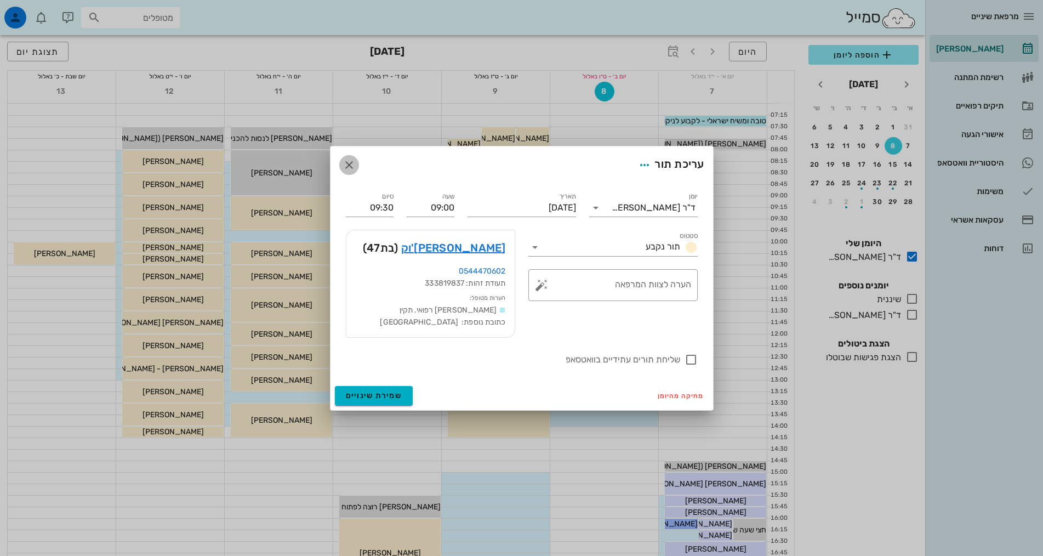
click at [346, 158] on icon "button" at bounding box center [349, 164] width 13 height 13
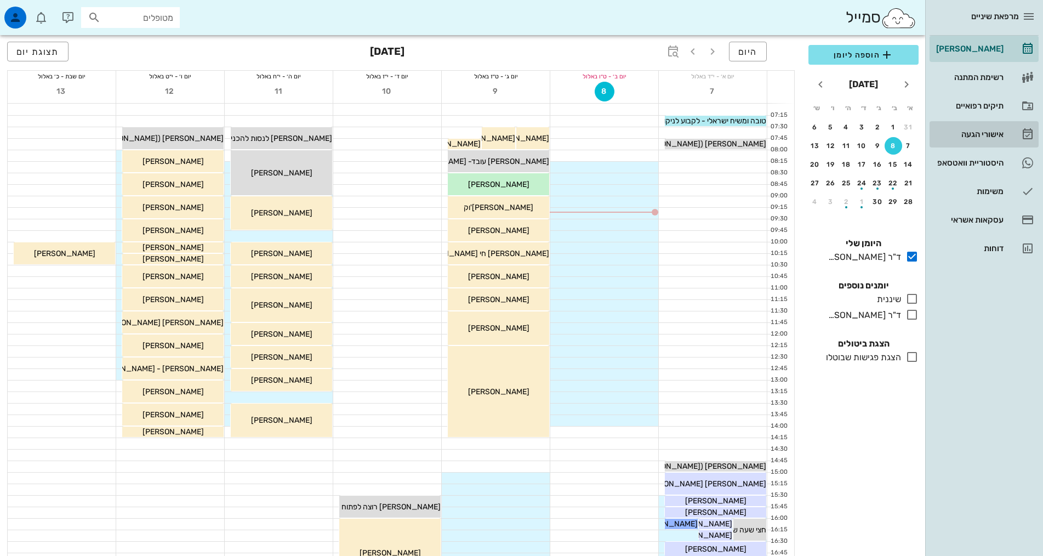
click at [979, 137] on div "אישורי הגעה" at bounding box center [969, 134] width 70 height 9
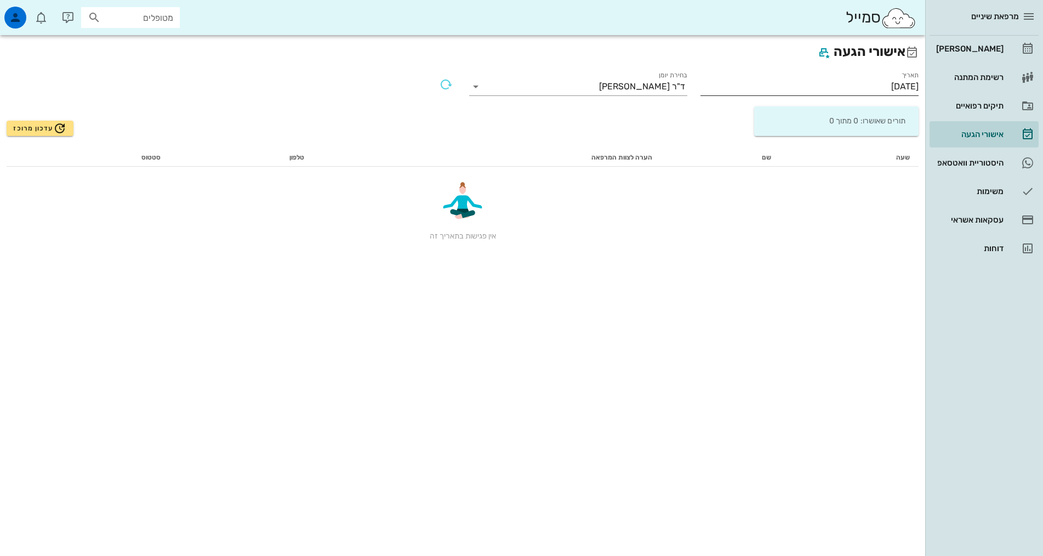
click at [742, 88] on input "08/09/2025" at bounding box center [810, 87] width 218 height 18
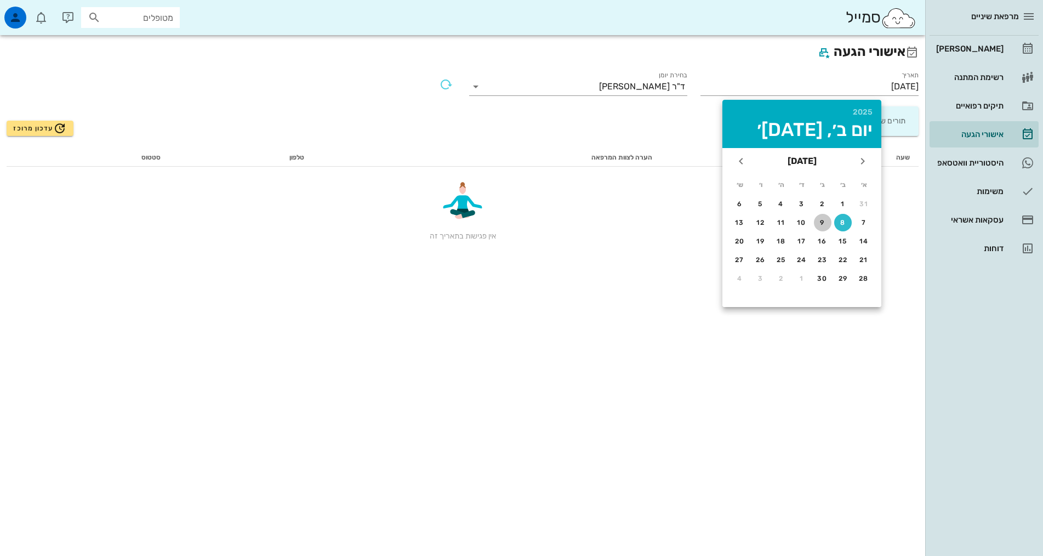
click at [824, 219] on div "9" at bounding box center [823, 223] width 18 height 8
type input "09/09/2025"
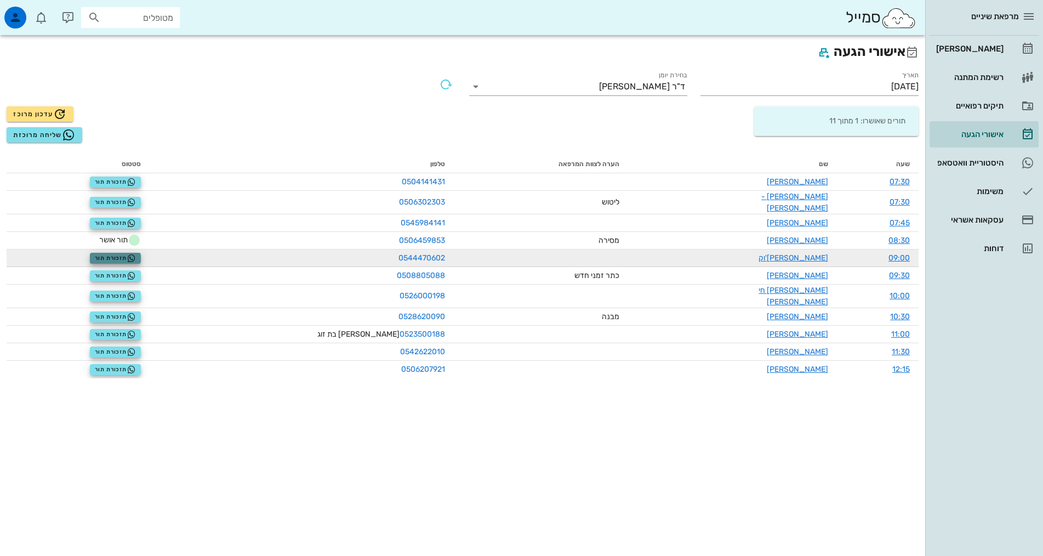
click at [126, 254] on span "תזכורת תור" at bounding box center [115, 258] width 41 height 9
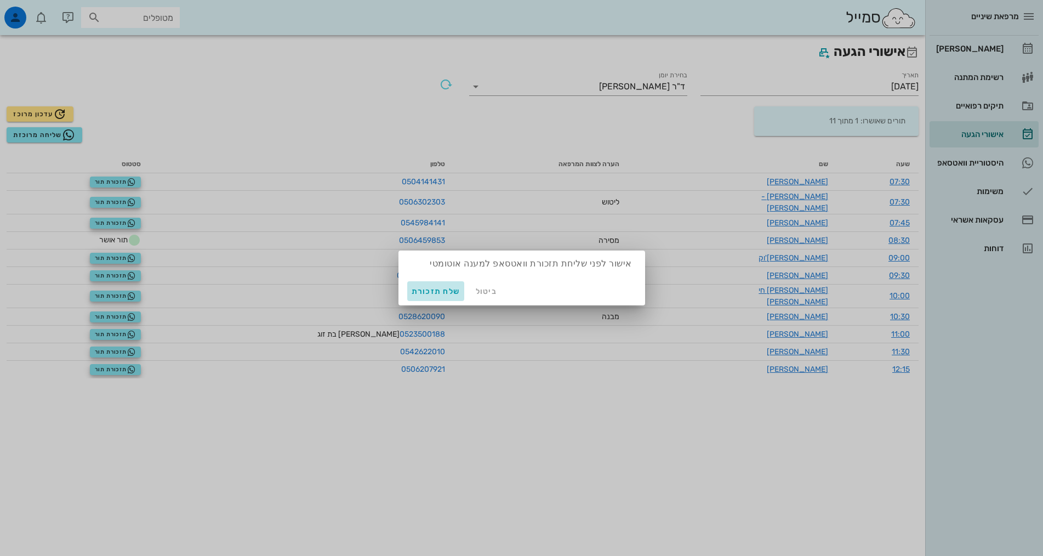
click at [424, 293] on span "שלח תזכורת" at bounding box center [436, 291] width 49 height 9
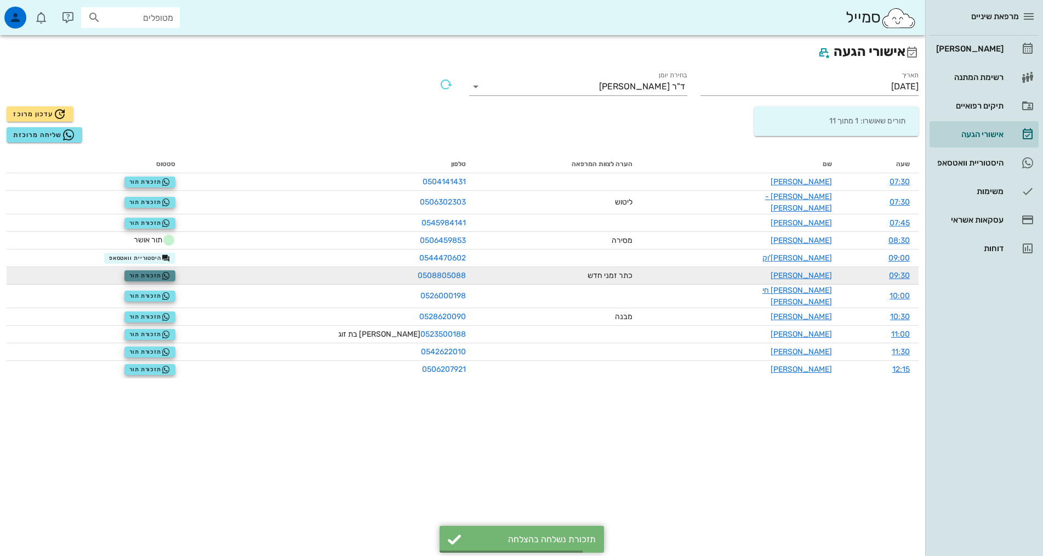
click at [171, 271] on icon "button" at bounding box center [166, 275] width 9 height 9
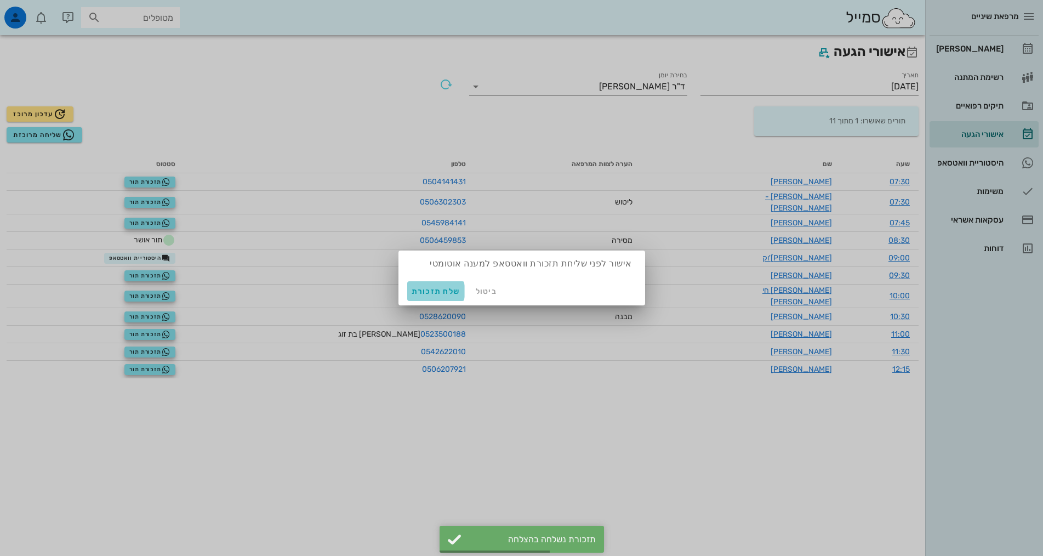
click at [454, 291] on span "שלח תזכורת" at bounding box center [436, 291] width 49 height 9
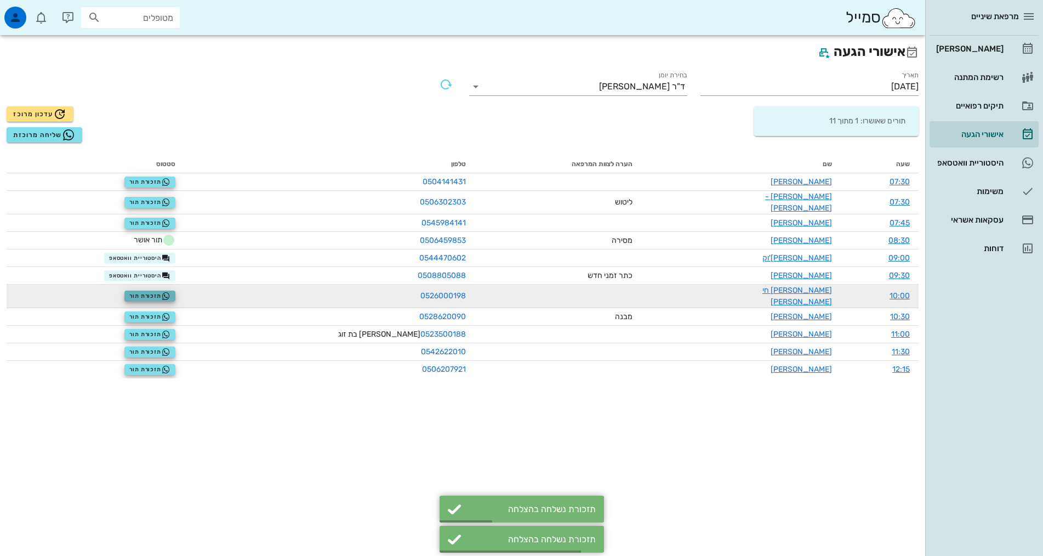
click at [164, 292] on span "תזכורת תור" at bounding box center [149, 296] width 41 height 9
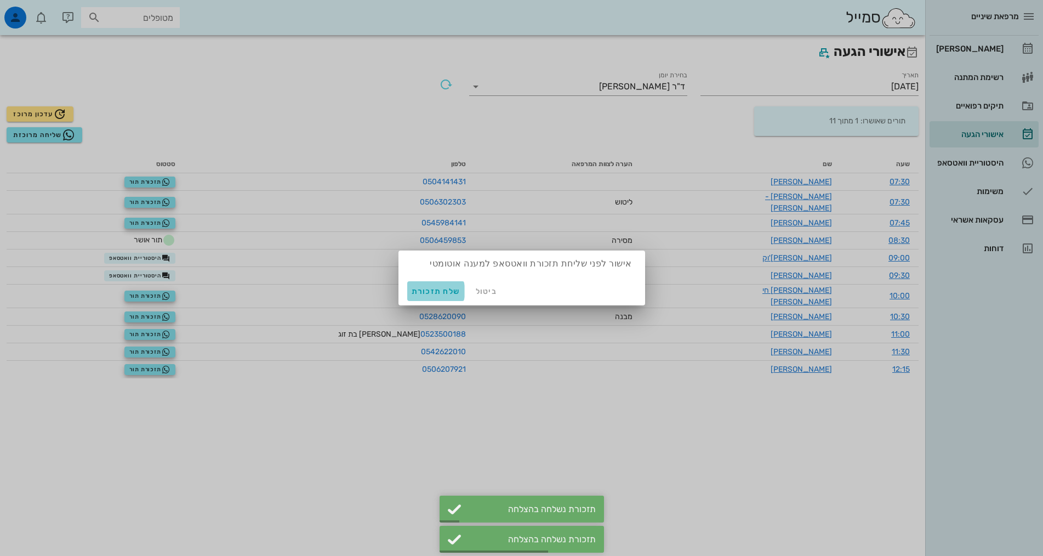
click at [419, 290] on span "שלח תזכורת" at bounding box center [436, 291] width 49 height 9
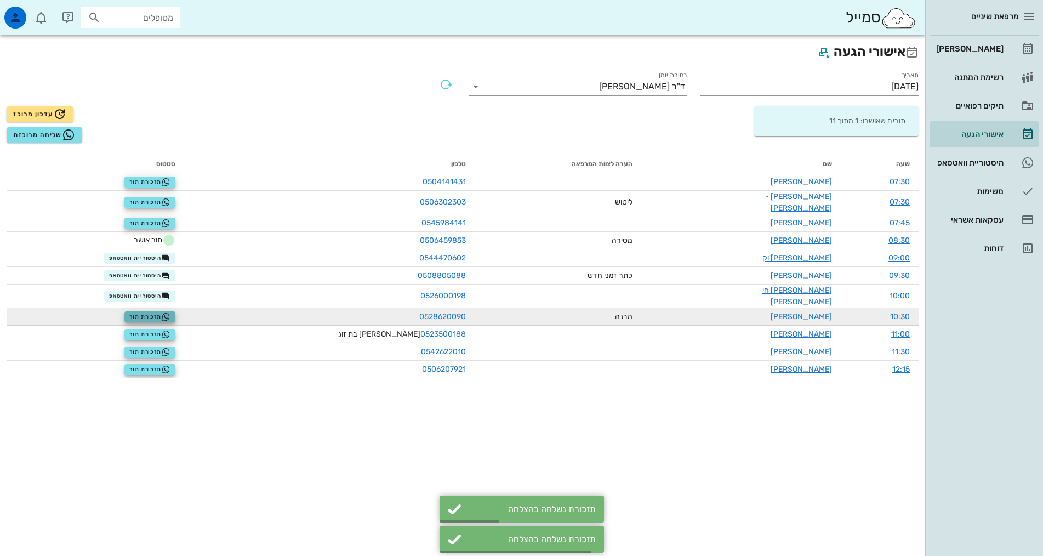
click at [169, 313] on span "תזכורת תור" at bounding box center [149, 317] width 41 height 9
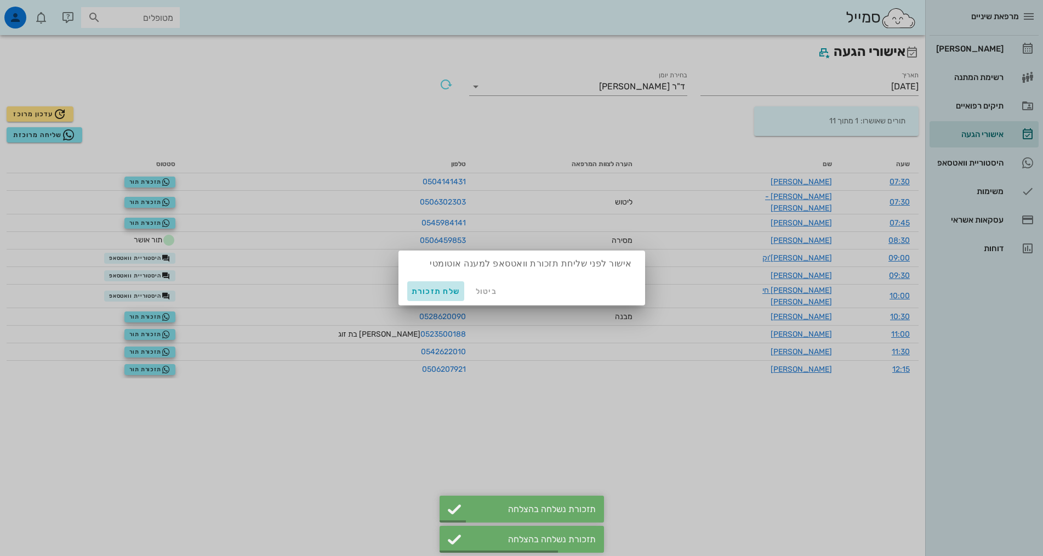
click at [424, 290] on span "שלח תזכורת" at bounding box center [436, 291] width 49 height 9
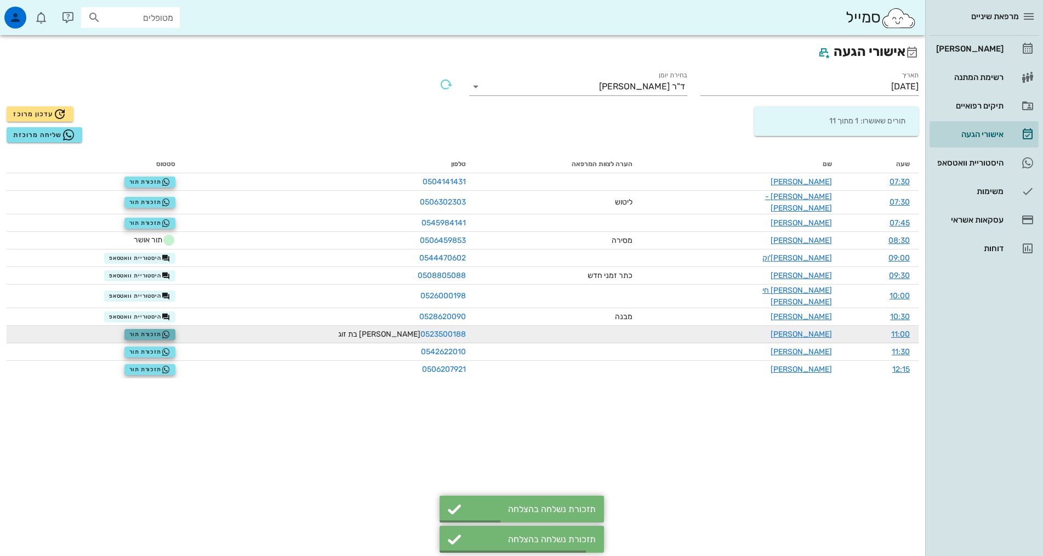
click at [158, 330] on span "תזכורת תור" at bounding box center [149, 334] width 41 height 9
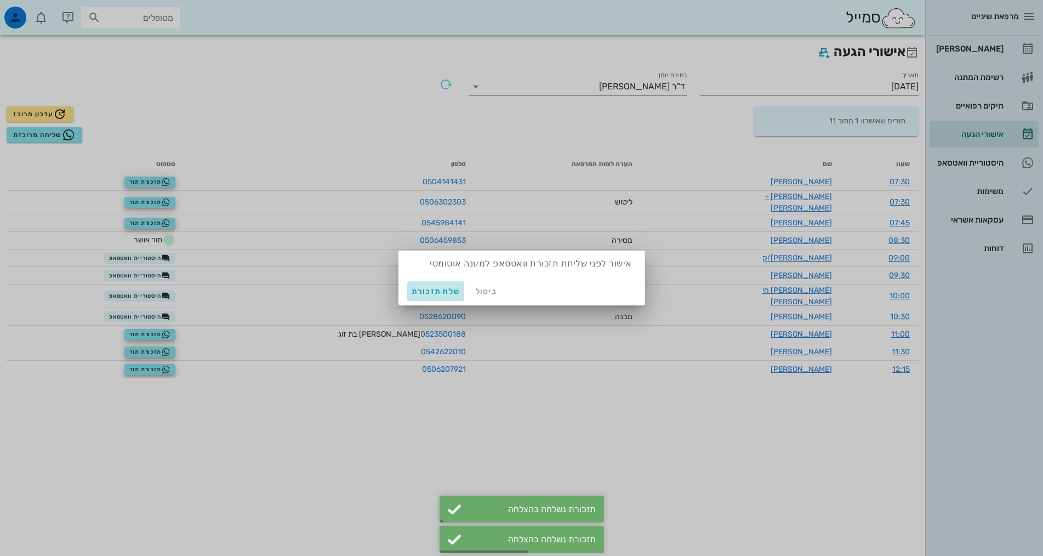
click at [419, 290] on span "שלח תזכורת" at bounding box center [436, 291] width 49 height 9
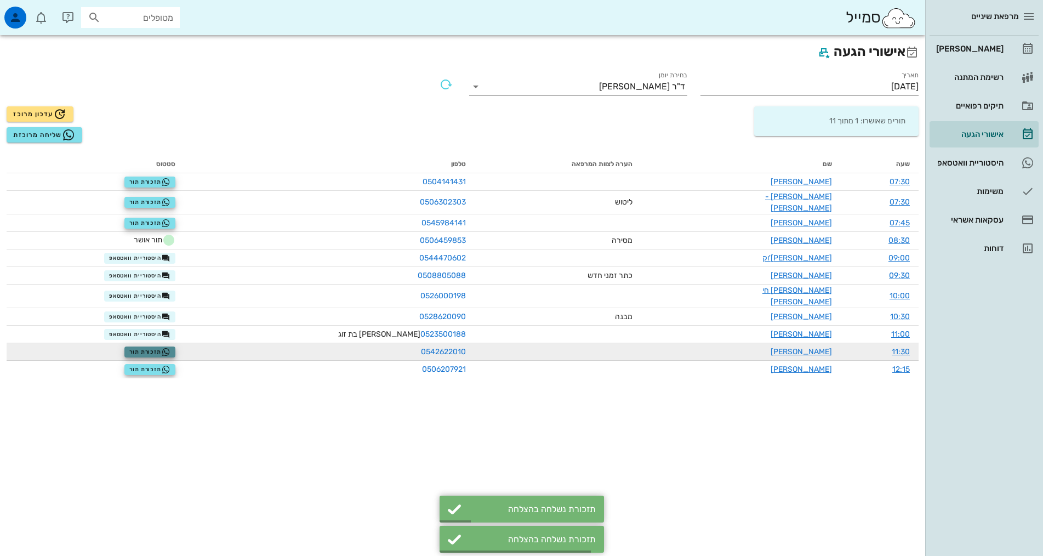
click at [170, 348] on span "תזכורת תור" at bounding box center [149, 352] width 41 height 9
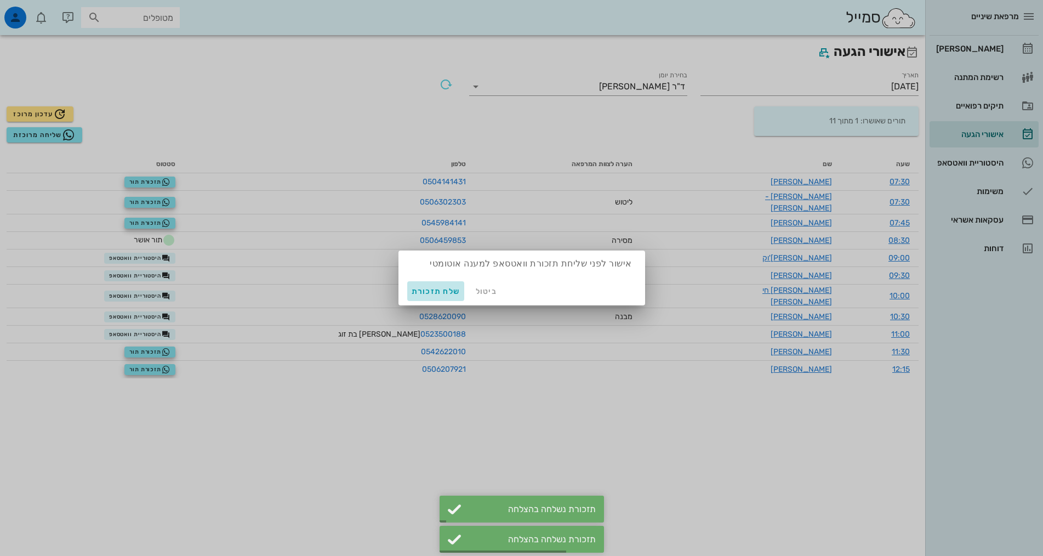
click at [435, 293] on span "שלח תזכורת" at bounding box center [436, 291] width 49 height 9
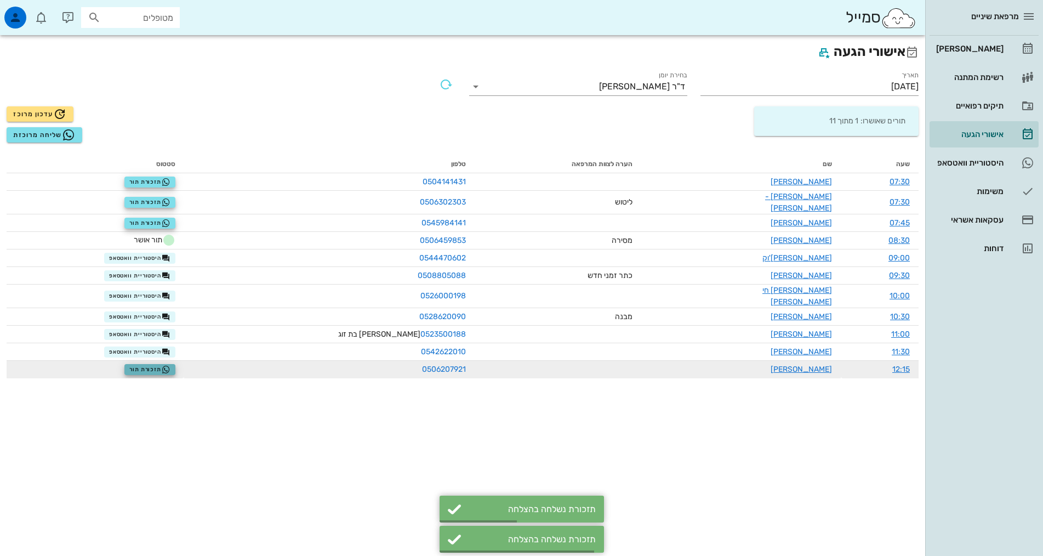
click at [171, 365] on icon "button" at bounding box center [166, 369] width 9 height 9
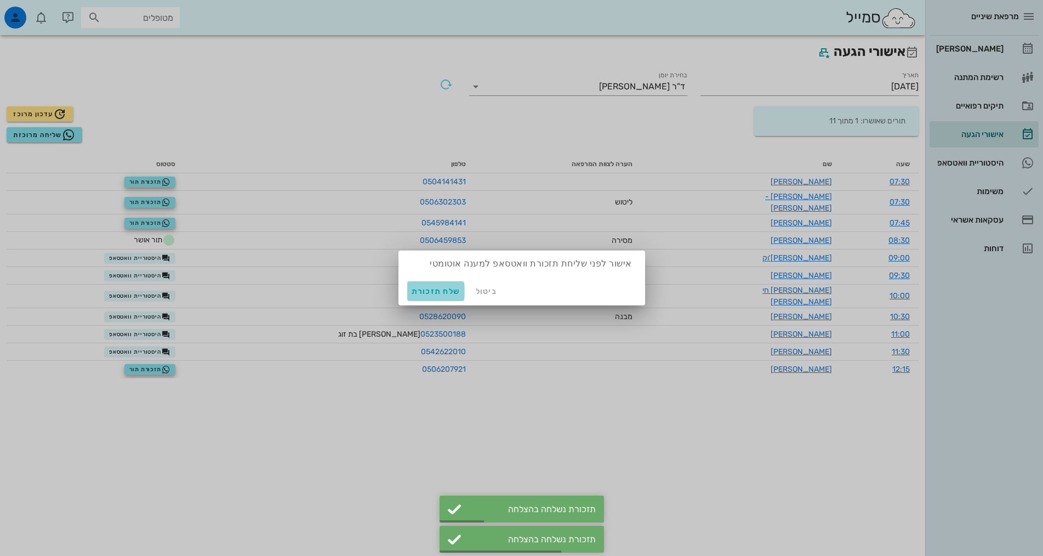
click at [421, 289] on span "שלח תזכורת" at bounding box center [436, 291] width 49 height 9
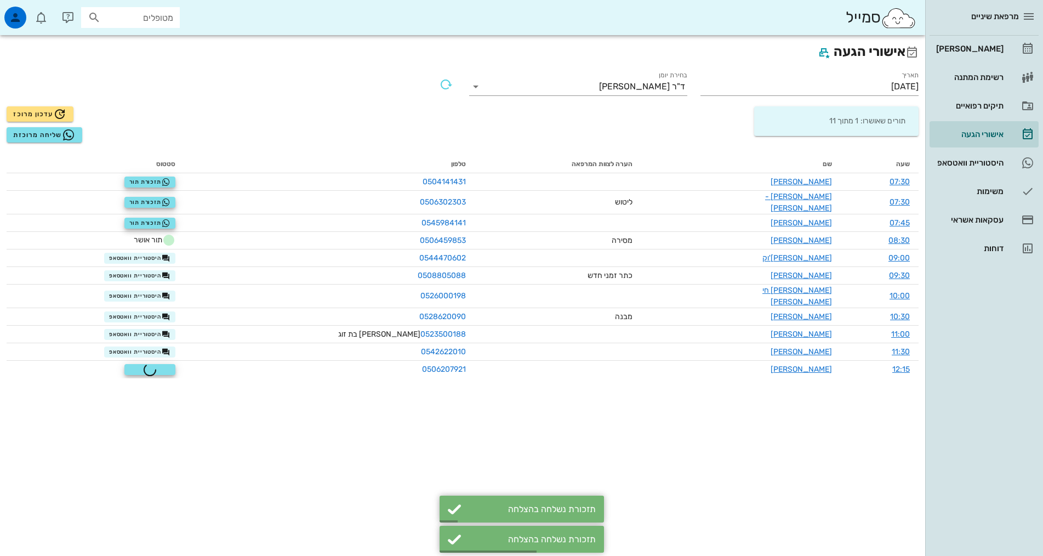
click at [313, 430] on div "אישורי הגעה תאריך 09/09/2025 בחירת יומן ד"ר אלדד אירני תורים שאושרו: 1 מתוך 11 …" at bounding box center [463, 295] width 926 height 521
click at [638, 461] on div "אישורי הגעה תאריך 09/09/2025 בחירת יומן ד"ר אלדד אירני תורים שאושרו: 1 מתוך 11 …" at bounding box center [463, 295] width 926 height 521
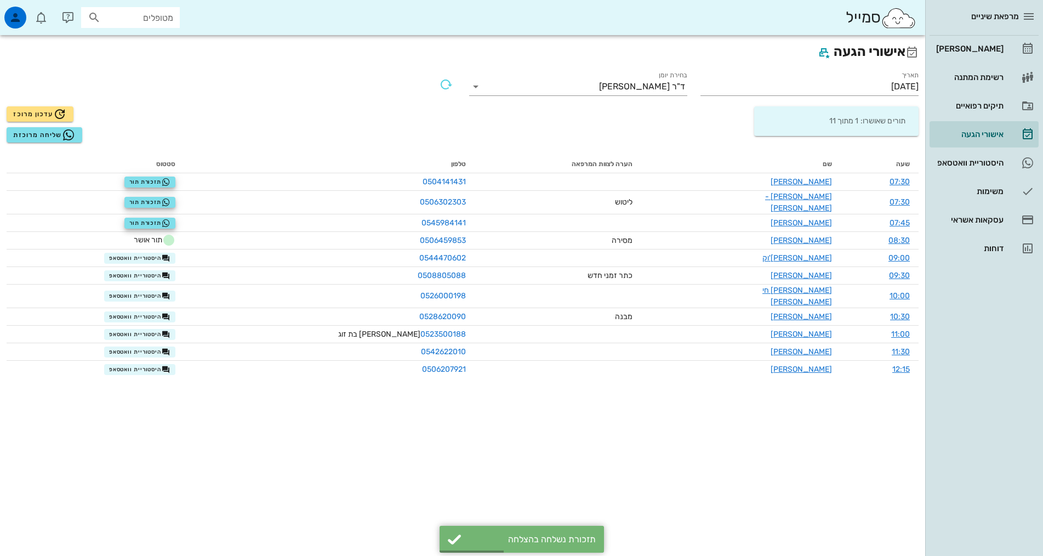
click at [263, 448] on div "אישורי הגעה תאריך 09/09/2025 בחירת יומן ד"ר אלדד אירני תורים שאושרו: 1 מתוך 11 …" at bounding box center [463, 295] width 926 height 521
click at [474, 466] on div "אישורי הגעה תאריך 09/09/2025 בחירת יומן ד"ר אלדד אירני תורים שאושרו: 1 מתוך 11 …" at bounding box center [463, 295] width 926 height 521
drag, startPoint x: 371, startPoint y: 446, endPoint x: 275, endPoint y: 395, distance: 108.9
click at [370, 445] on div "אישורי הגעה תאריך 09/09/2025 בחירת יומן ד"ר אלדד אירני תורים שאושרו: 1 מתוך 11 …" at bounding box center [463, 295] width 926 height 521
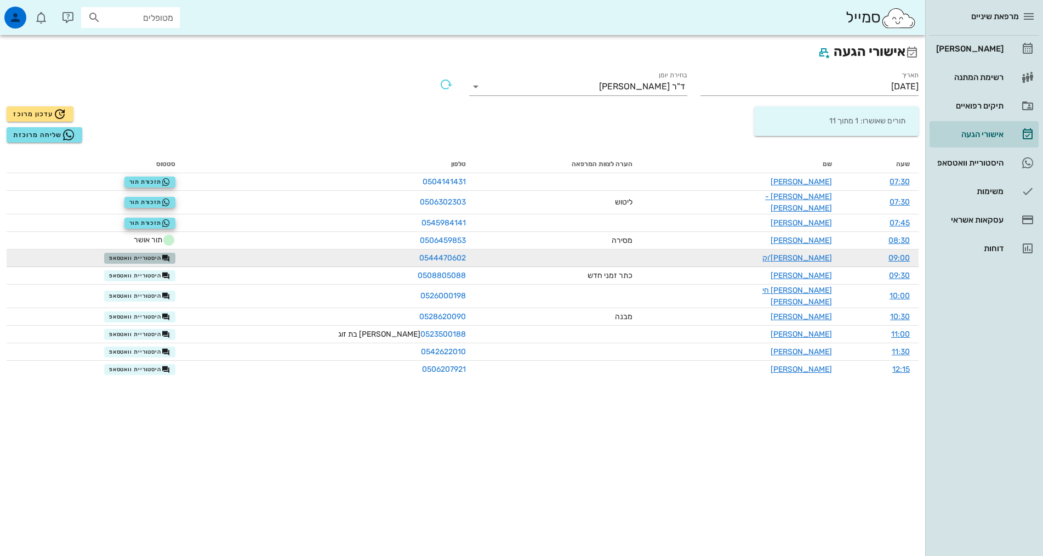
click at [130, 254] on span "היסטוריית וואטסאפ" at bounding box center [139, 258] width 61 height 9
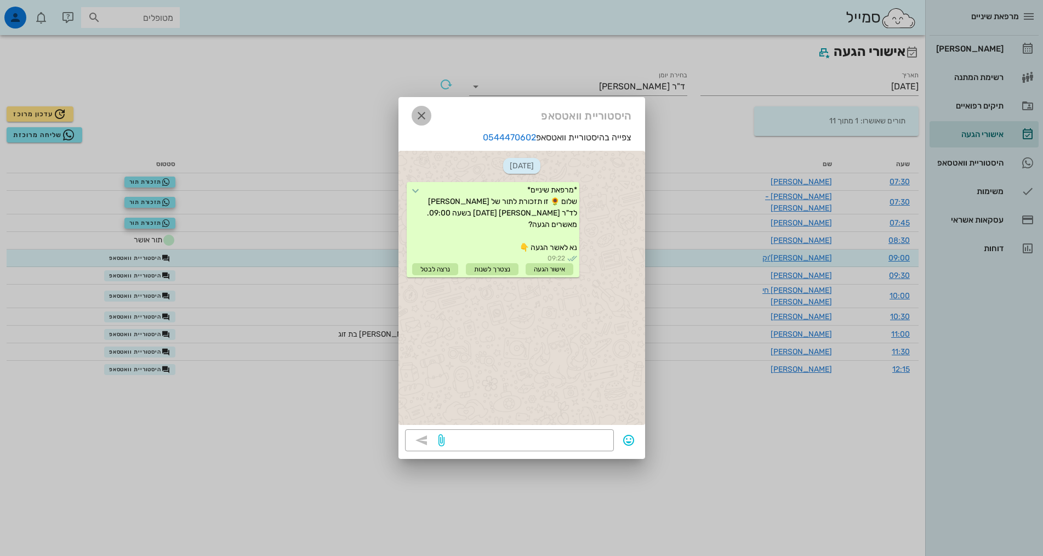
click at [416, 112] on icon "button" at bounding box center [421, 115] width 13 height 13
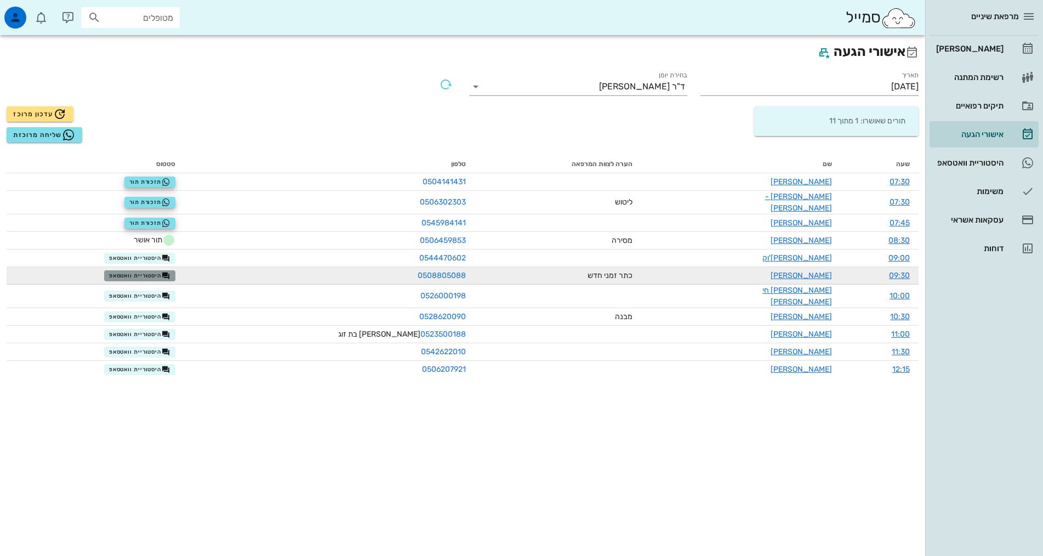
click at [149, 271] on span "היסטוריית וואטסאפ" at bounding box center [139, 275] width 61 height 9
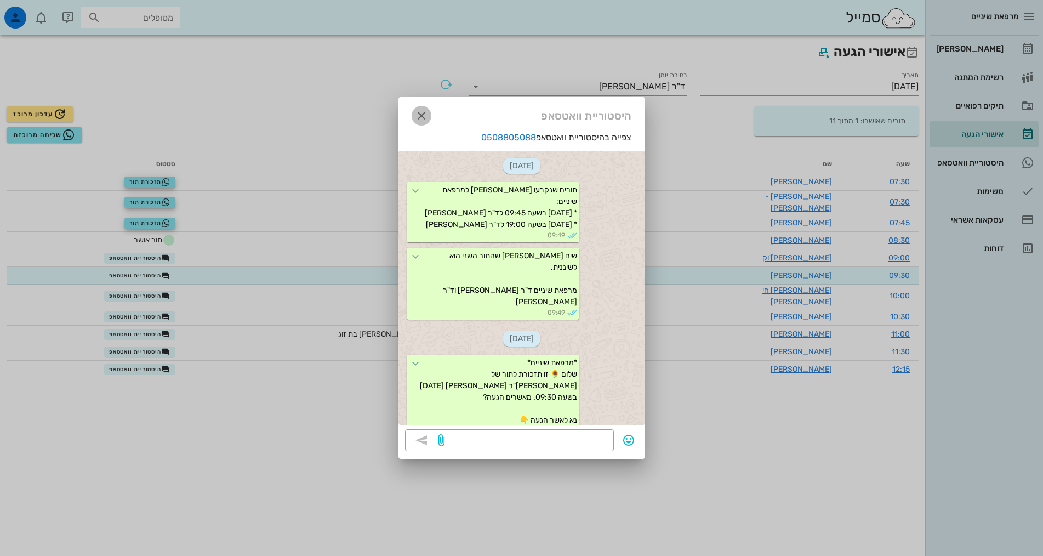
click at [422, 118] on icon "button" at bounding box center [421, 115] width 13 height 13
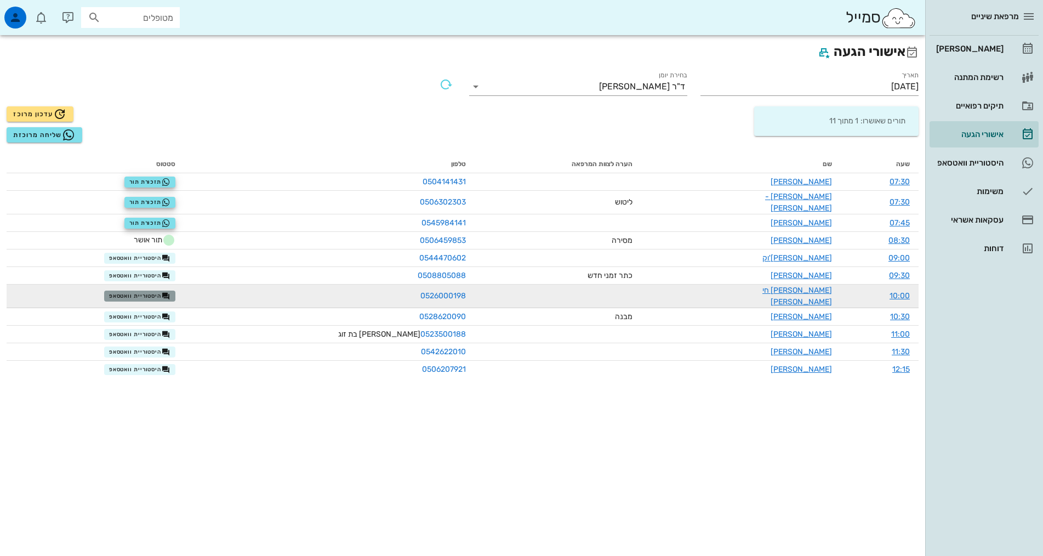
click at [156, 292] on span "היסטוריית וואטסאפ" at bounding box center [139, 296] width 61 height 9
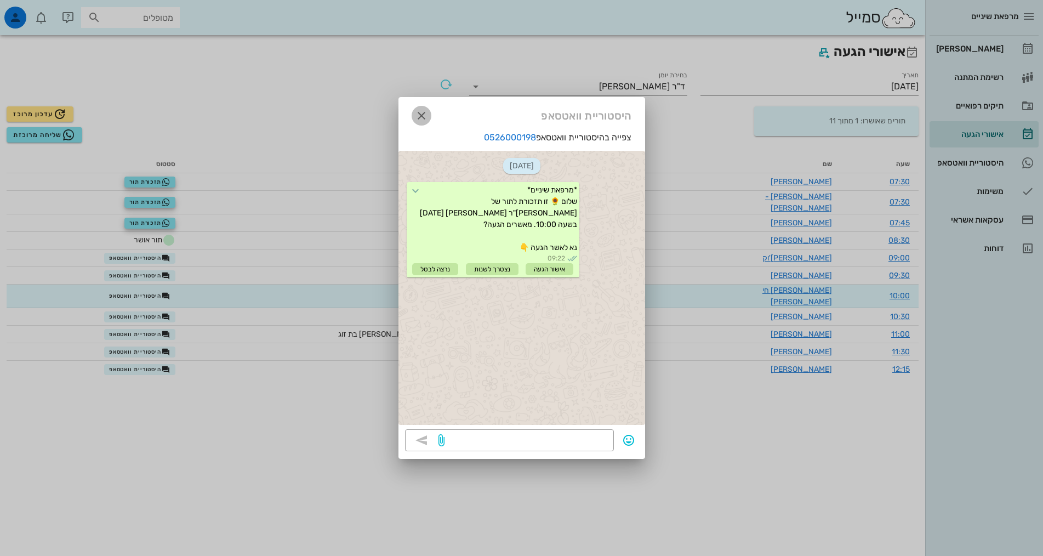
click at [427, 113] on icon "button" at bounding box center [421, 115] width 13 height 13
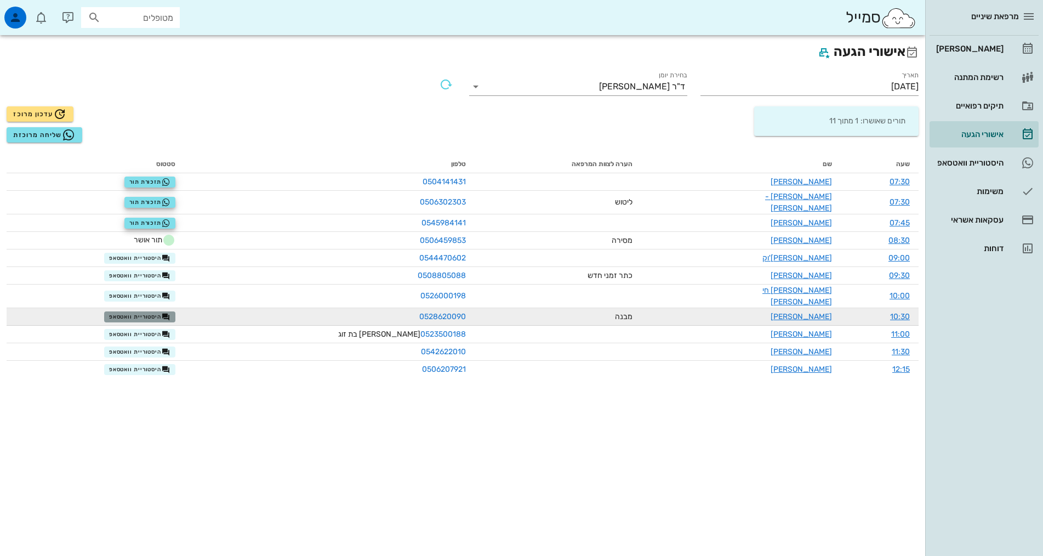
click at [129, 313] on span "היסטוריית וואטסאפ" at bounding box center [139, 317] width 61 height 9
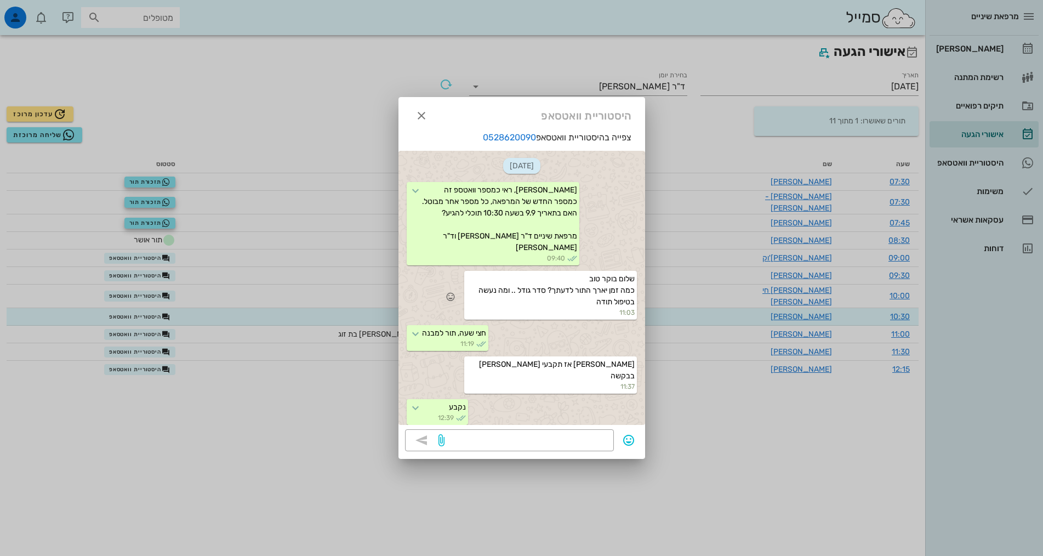
scroll to position [100, 0]
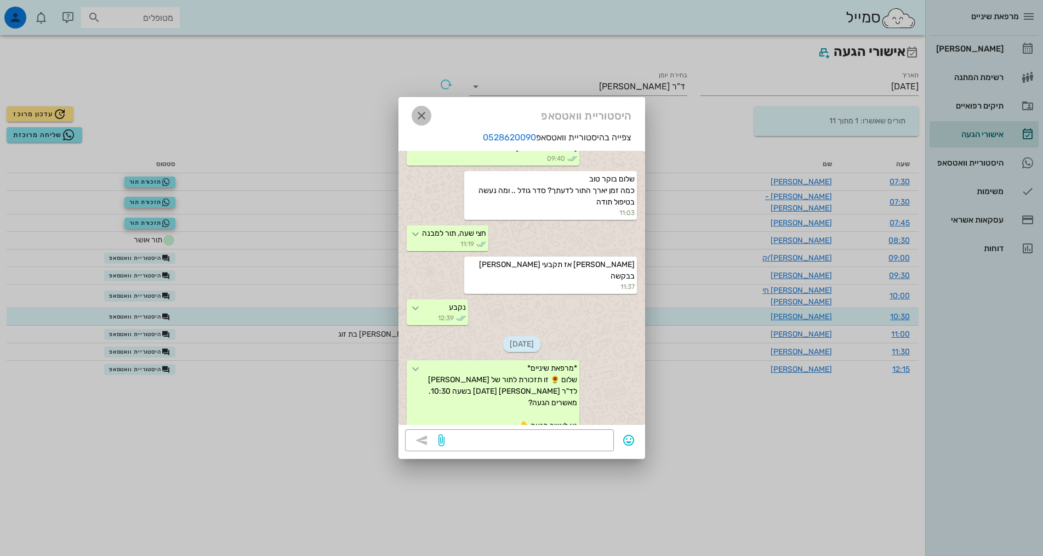
click at [421, 120] on icon "button" at bounding box center [421, 115] width 13 height 13
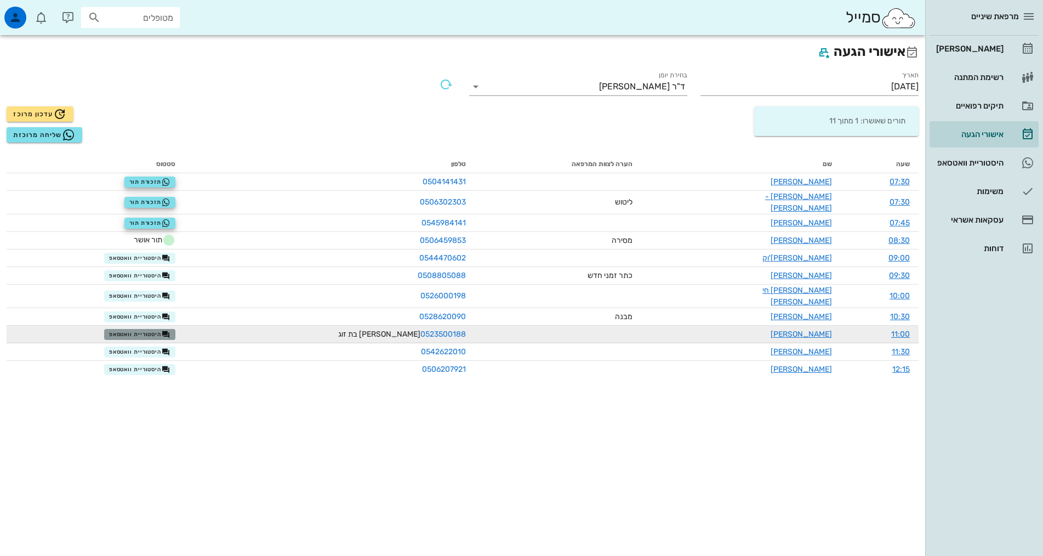
click at [146, 330] on span "היסטוריית וואטסאפ" at bounding box center [139, 334] width 61 height 9
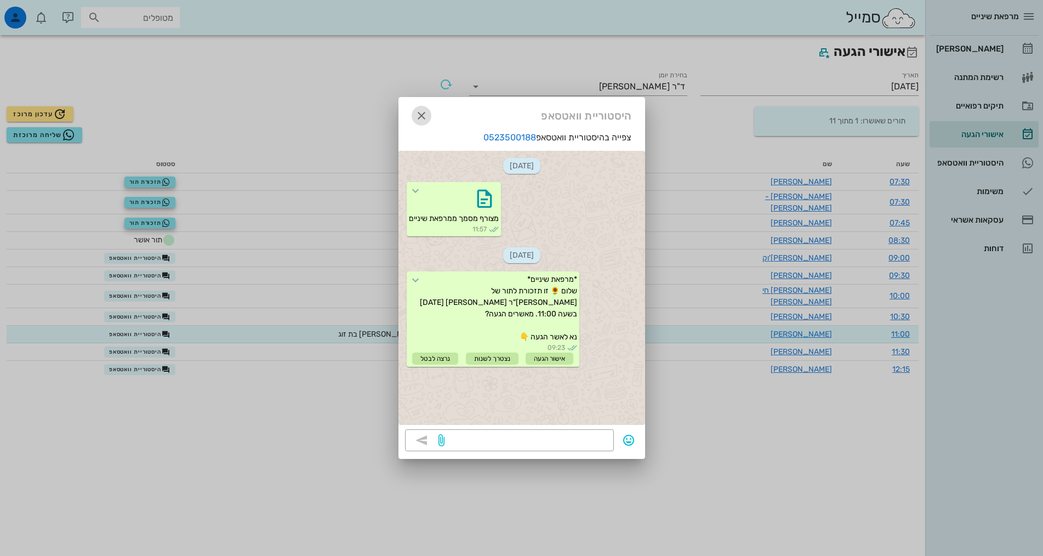
click at [425, 113] on icon "button" at bounding box center [421, 115] width 13 height 13
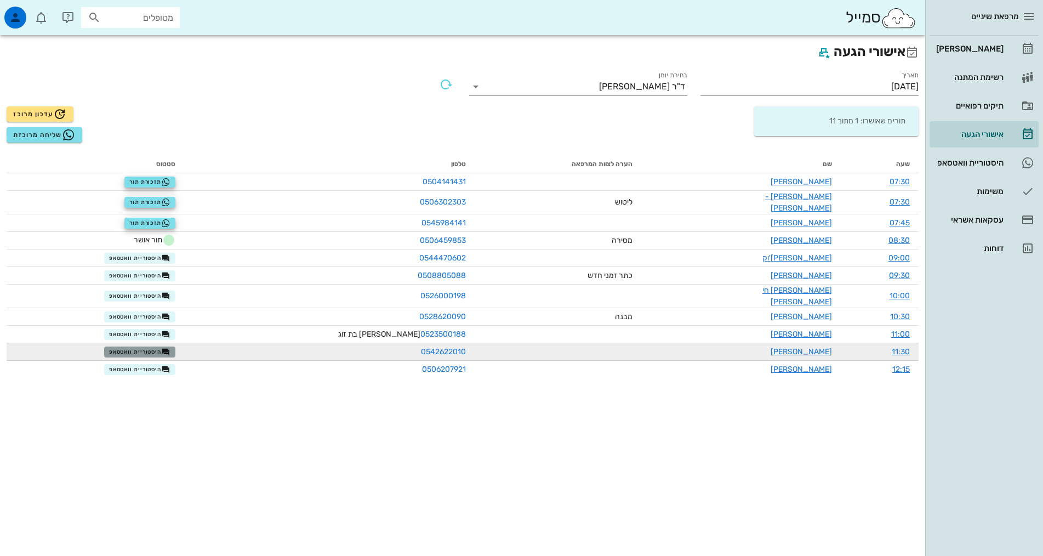
click at [157, 348] on span "היסטוריית וואטסאפ" at bounding box center [139, 352] width 61 height 9
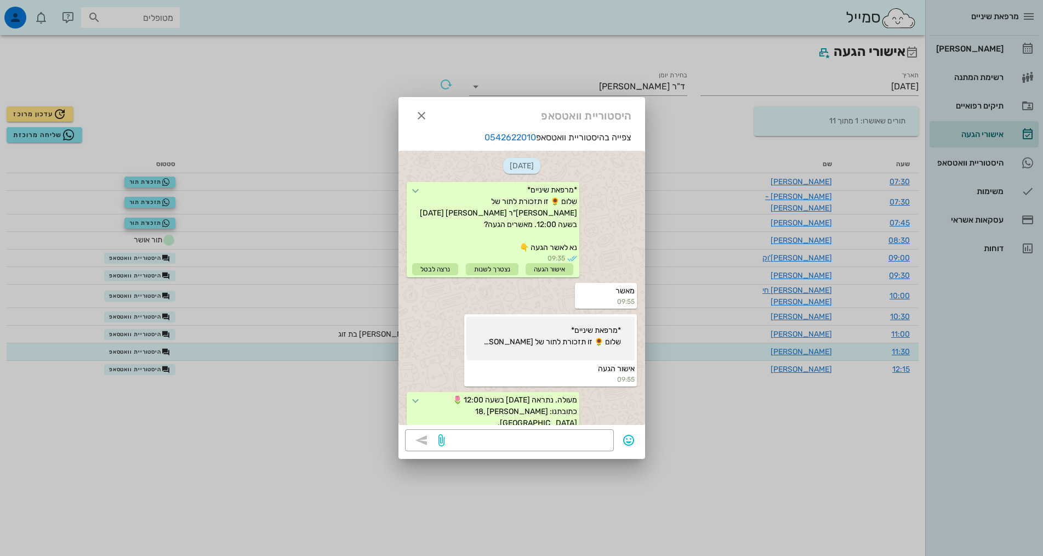
scroll to position [228, 0]
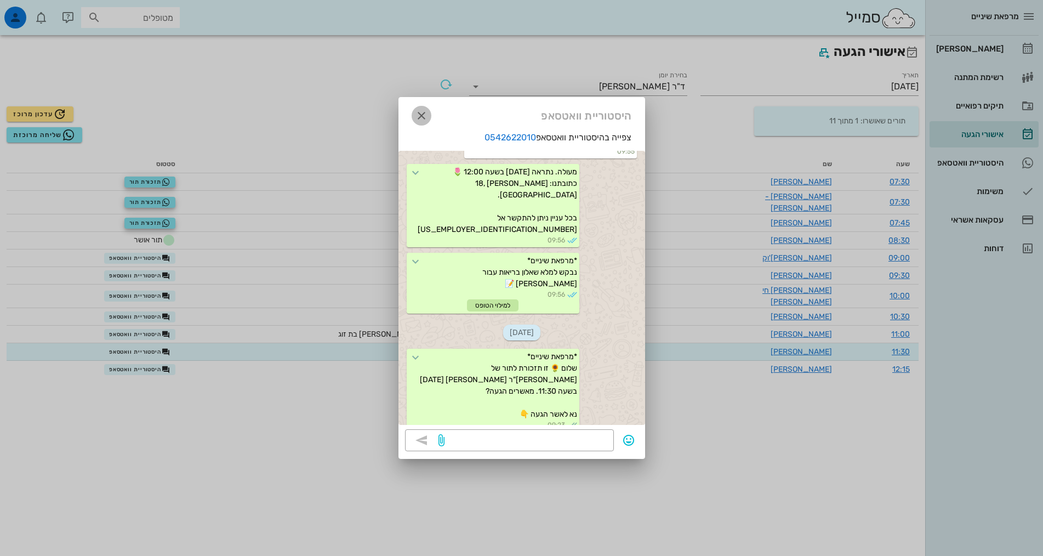
click at [425, 112] on icon "button" at bounding box center [421, 115] width 13 height 13
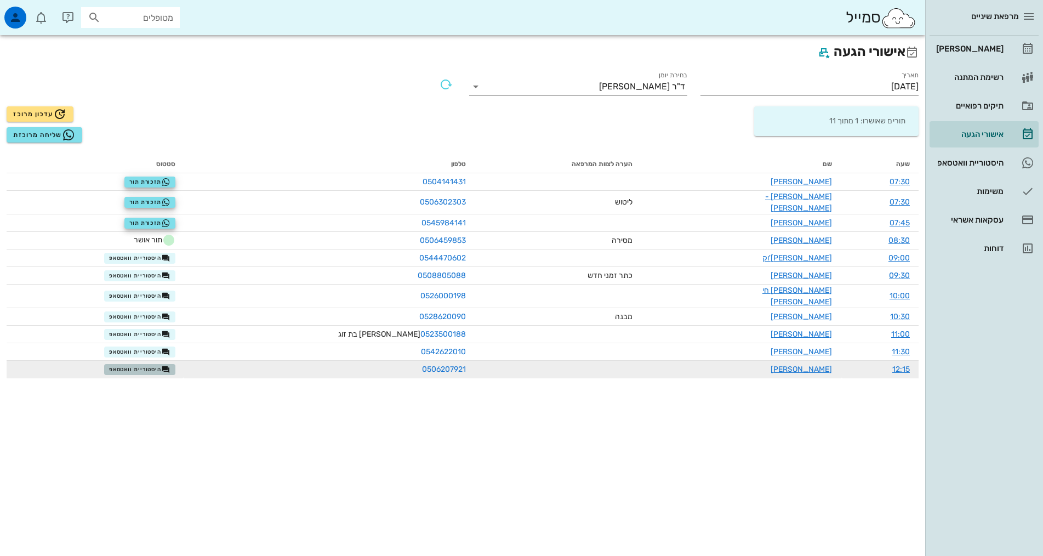
click at [161, 365] on span "היסטוריית וואטסאפ" at bounding box center [139, 369] width 61 height 9
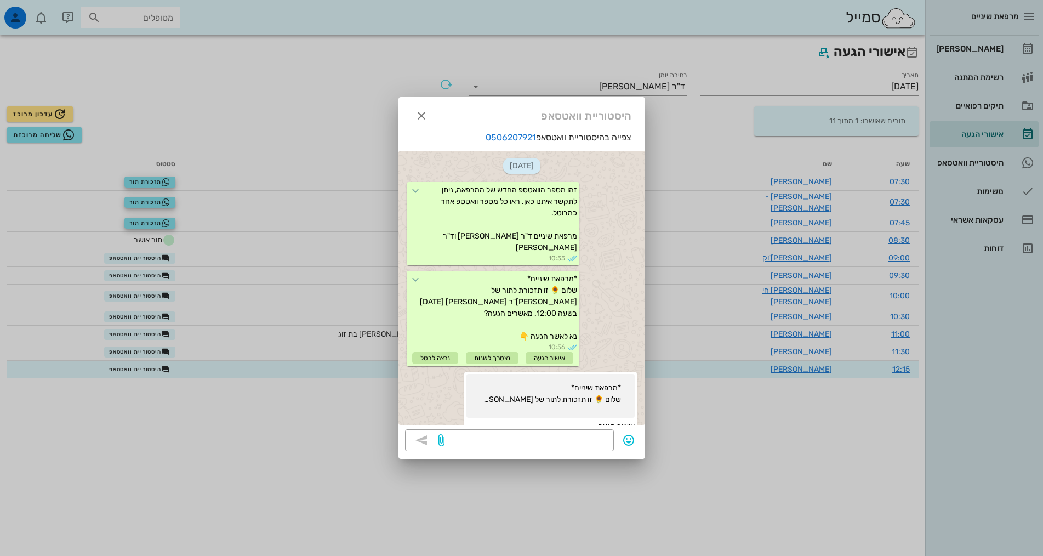
scroll to position [1328, 0]
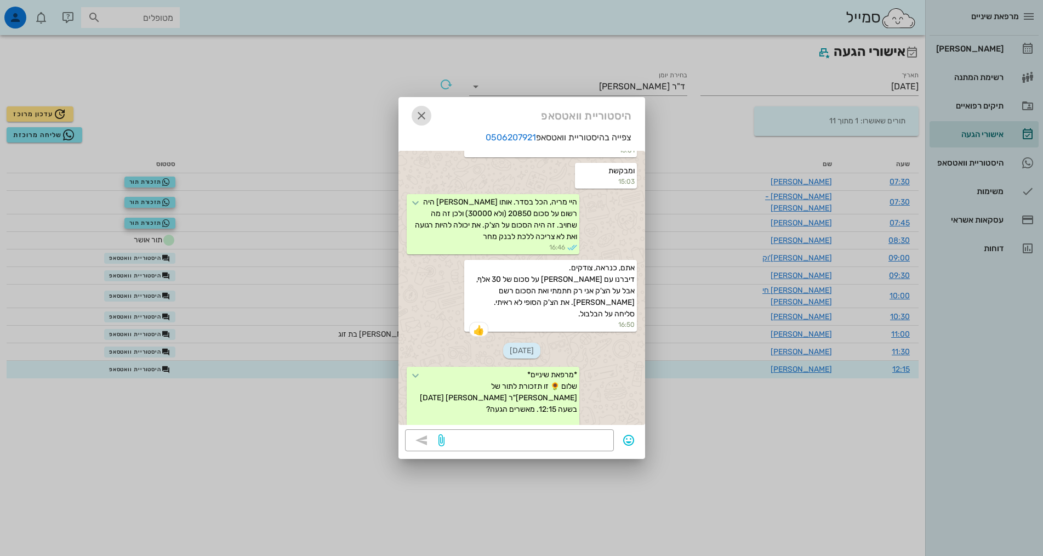
click at [422, 110] on icon "button" at bounding box center [421, 115] width 13 height 13
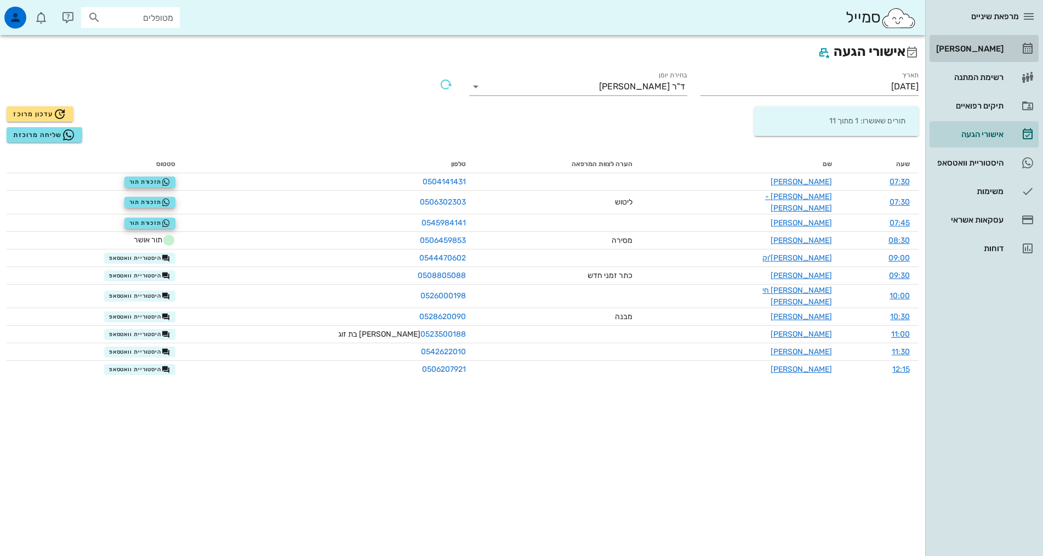
click at [1004, 53] on link "[PERSON_NAME]" at bounding box center [984, 49] width 109 height 26
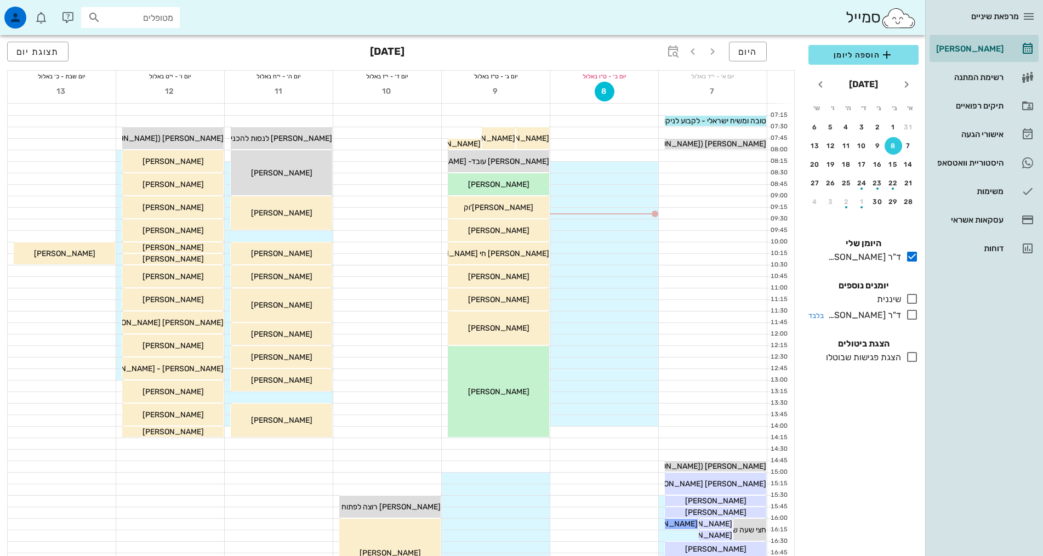
click at [898, 314] on div "ד"ר [PERSON_NAME]" at bounding box center [862, 315] width 77 height 13
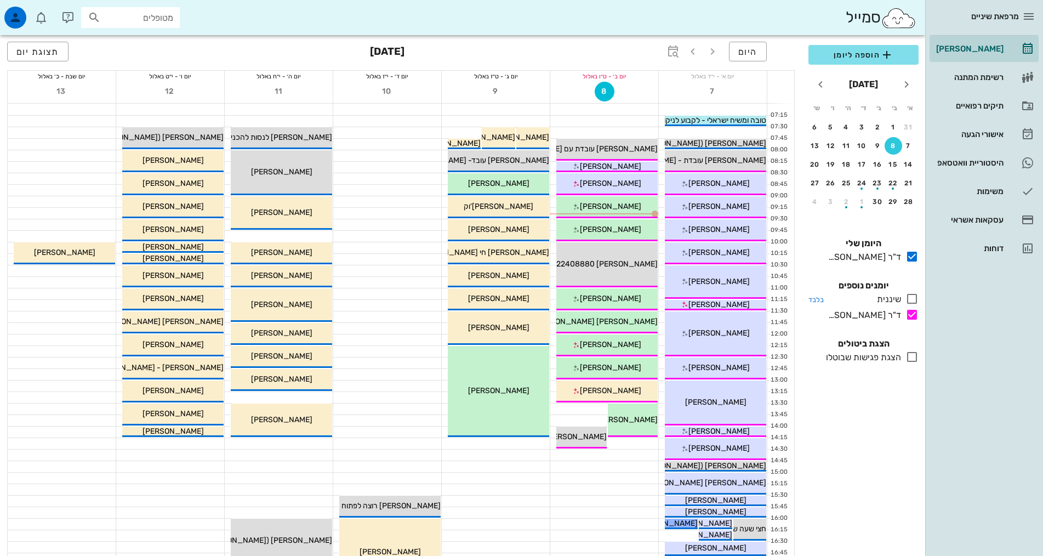
click at [900, 299] on div "שיננית" at bounding box center [887, 299] width 29 height 13
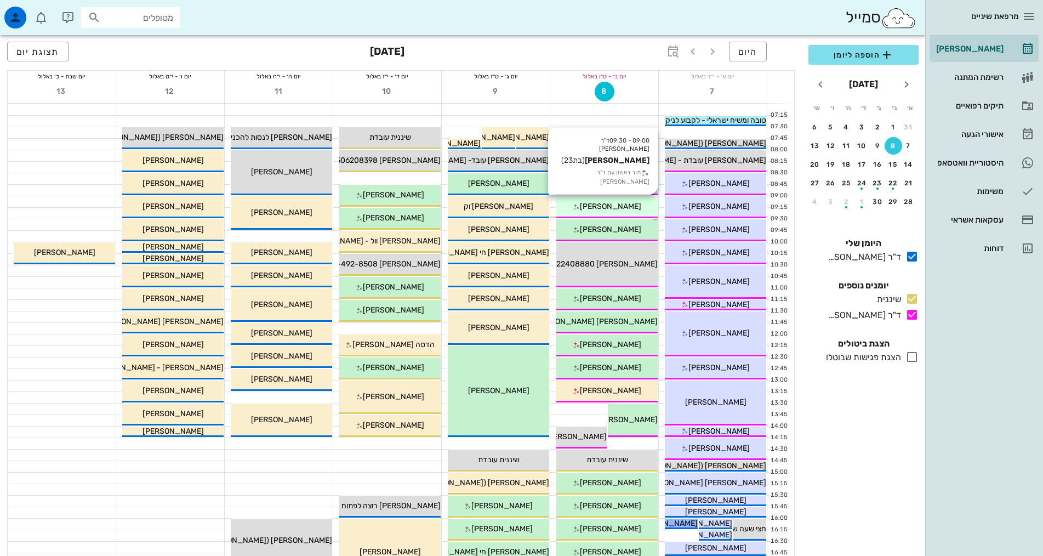
click at [610, 212] on div "09:00 - 09:30 ד"ר אילנה אנגל אפרת ברגר (בת 23 ) תור ראשון עם ד"ר אילנה אנגל אפר…" at bounding box center [607, 207] width 101 height 22
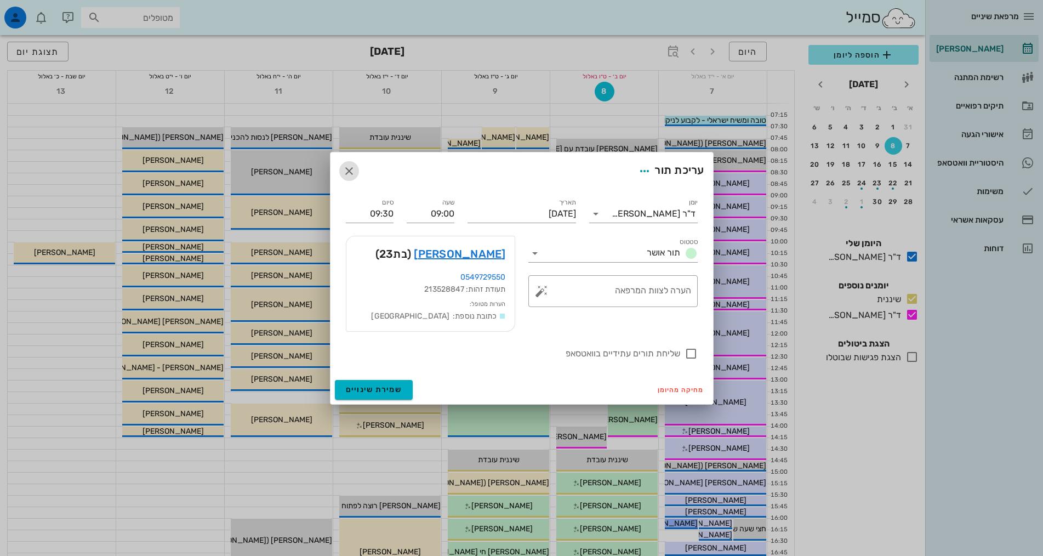
click at [348, 169] on icon "button" at bounding box center [349, 170] width 13 height 13
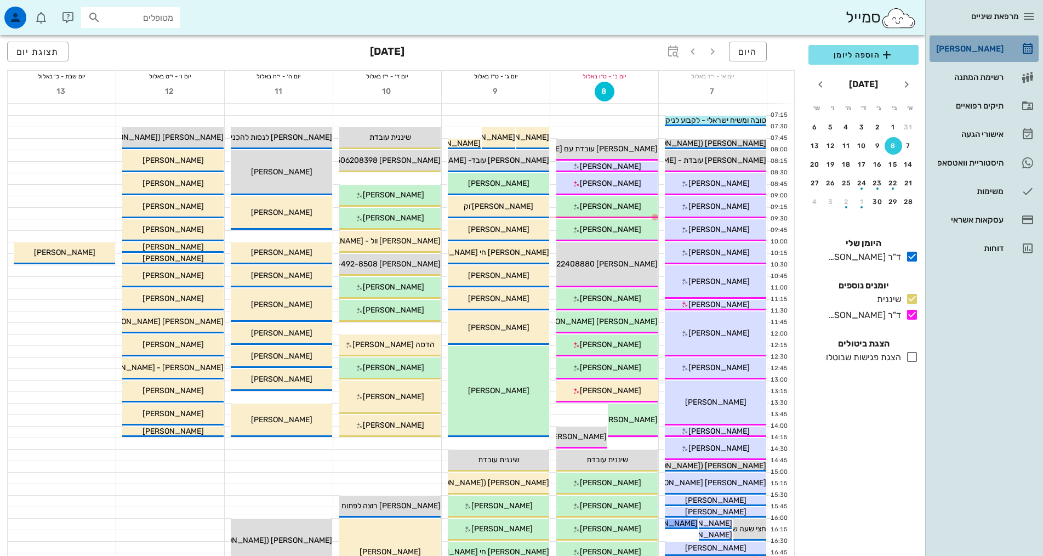
click at [997, 51] on div "[PERSON_NAME]" at bounding box center [969, 48] width 70 height 9
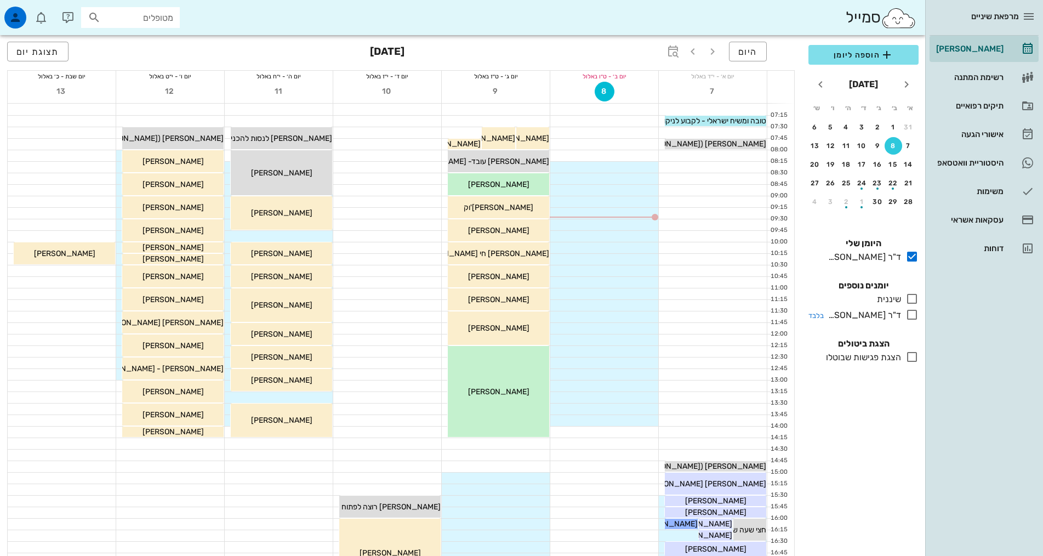
click at [899, 313] on div "ד"ר [PERSON_NAME]" at bounding box center [862, 315] width 77 height 13
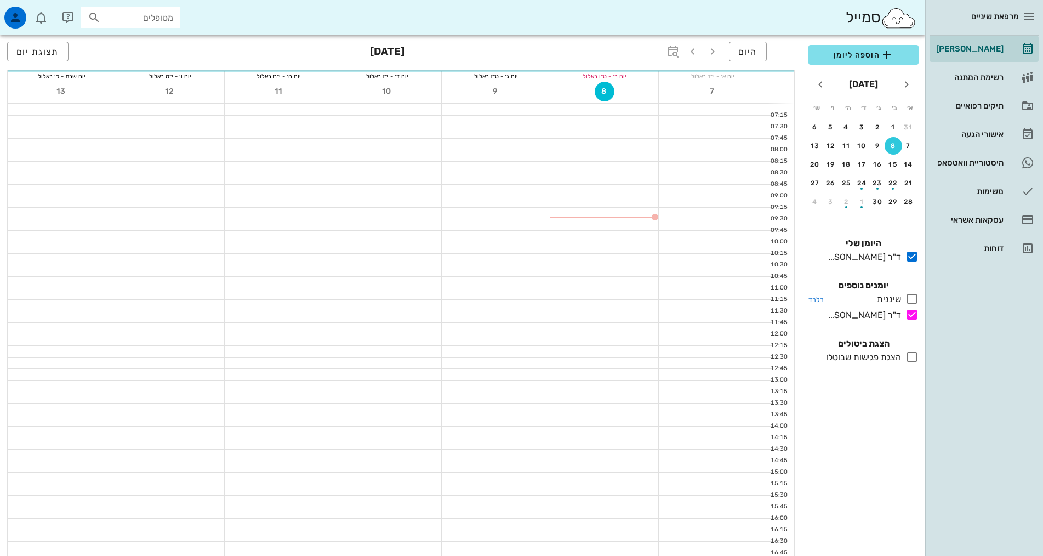
click at [901, 296] on div "שיננית" at bounding box center [887, 299] width 29 height 13
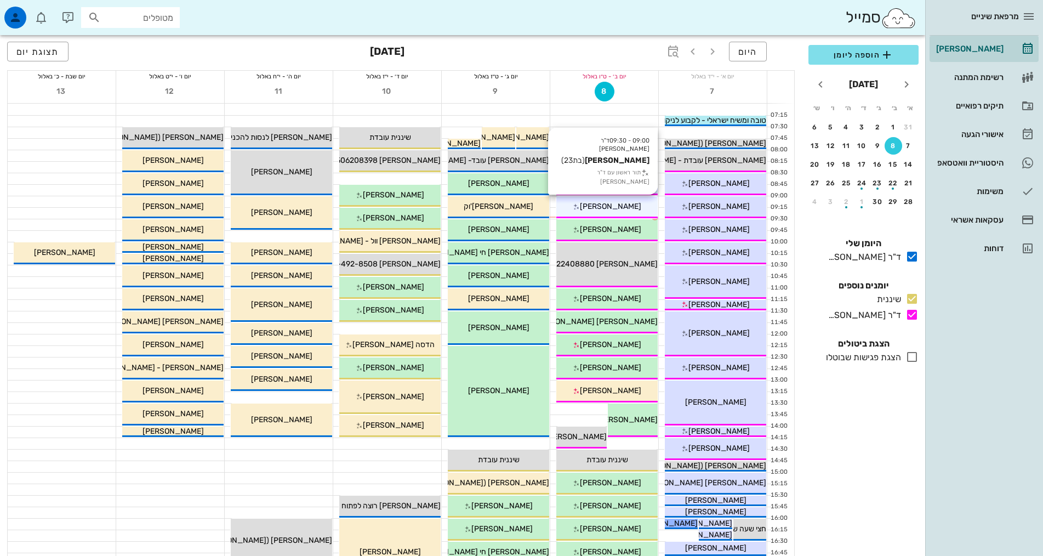
click at [615, 208] on span "[PERSON_NAME]" at bounding box center [610, 206] width 61 height 9
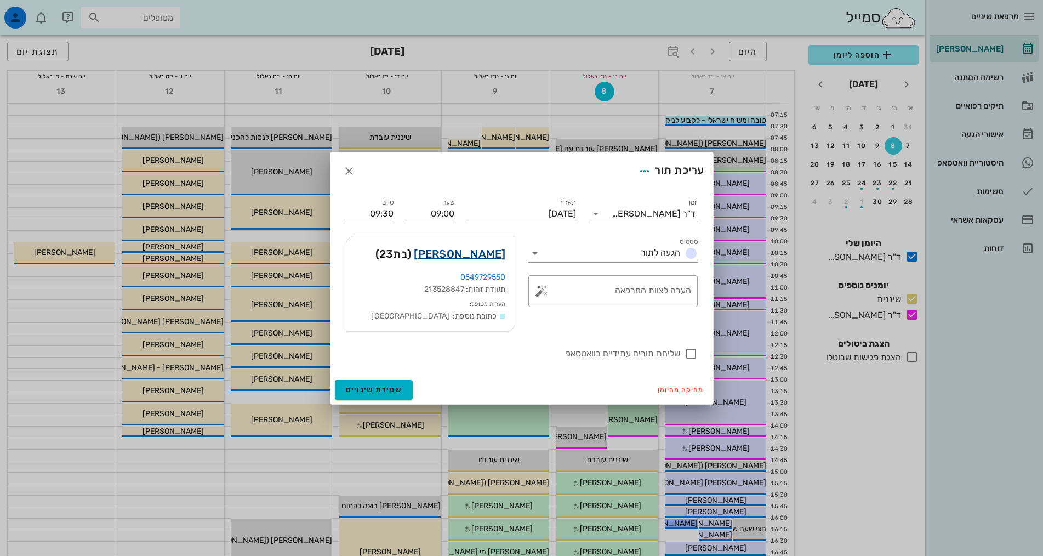
click at [462, 256] on link "אפרת ברגר" at bounding box center [460, 254] width 92 height 18
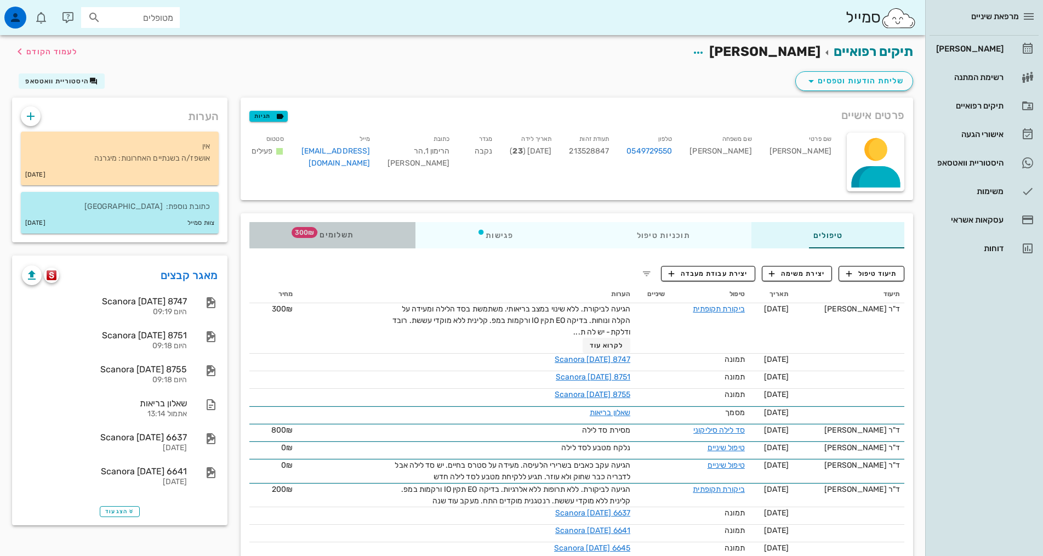
click at [311, 235] on icon at bounding box center [315, 232] width 9 height 9
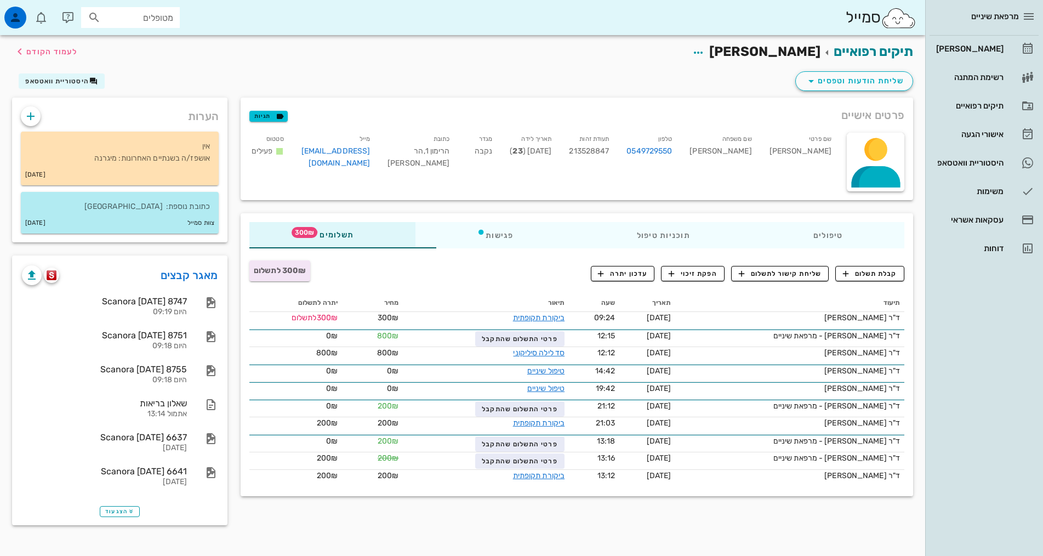
click at [978, 388] on div "מרפאת שיניים [PERSON_NAME] רשימת המתנה תיקים רפואיים אישורי הגעה היסטוריית וואט…" at bounding box center [985, 278] width 118 height 556
click at [461, 234] on div "פגישות" at bounding box center [496, 235] width 160 height 26
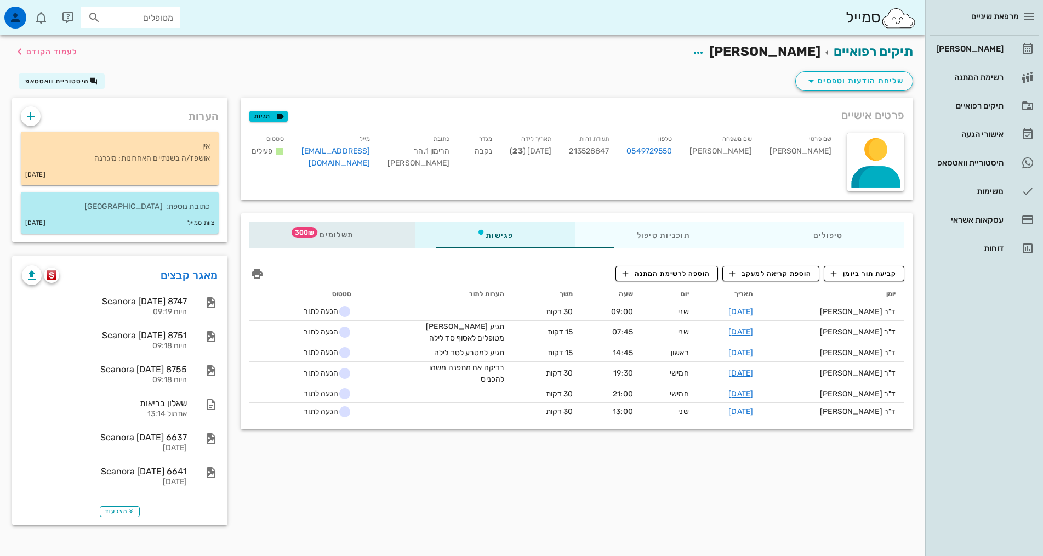
click at [260, 243] on div "תשלומים 300₪" at bounding box center [332, 235] width 166 height 26
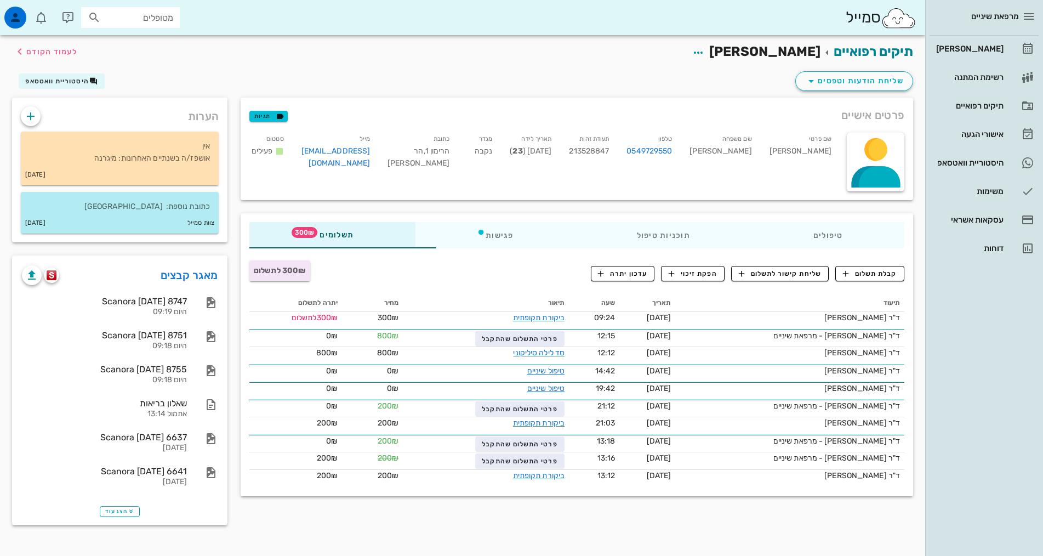
click at [517, 521] on div "פרטים אישיים תגיות שם פרטי אפרת שם משפחה ברגר טלפון 0549729550 תעודת זהות 21352…" at bounding box center [577, 315] width 686 height 434
click at [496, 240] on div "פגישות" at bounding box center [496, 235] width 160 height 26
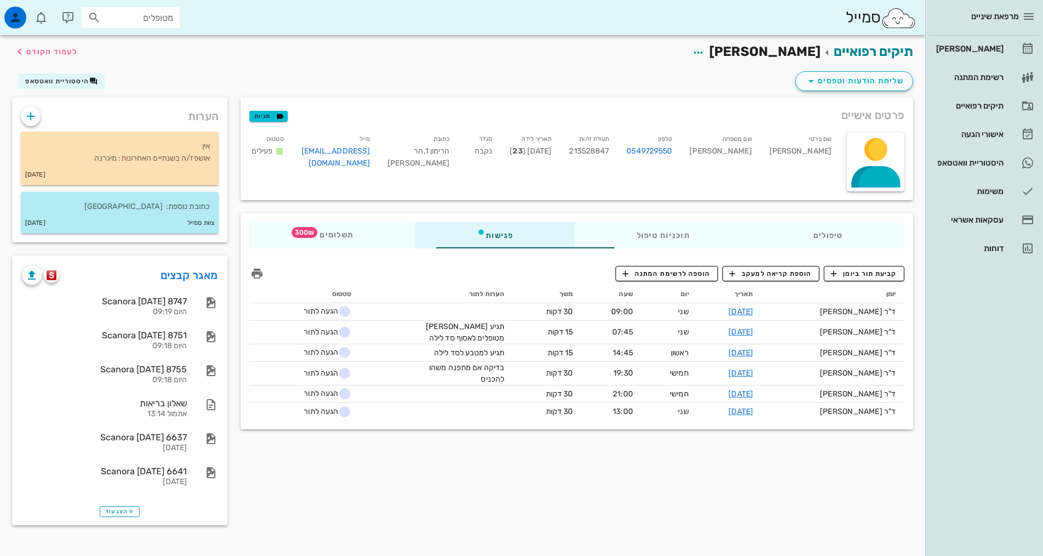
click at [989, 396] on div "מרפאת שיניים [PERSON_NAME] רשימת המתנה תיקים רפואיים אישורי הגעה היסטוריית וואט…" at bounding box center [985, 278] width 118 height 556
click at [311, 236] on span "תשלומים 300₪" at bounding box center [332, 235] width 43 height 8
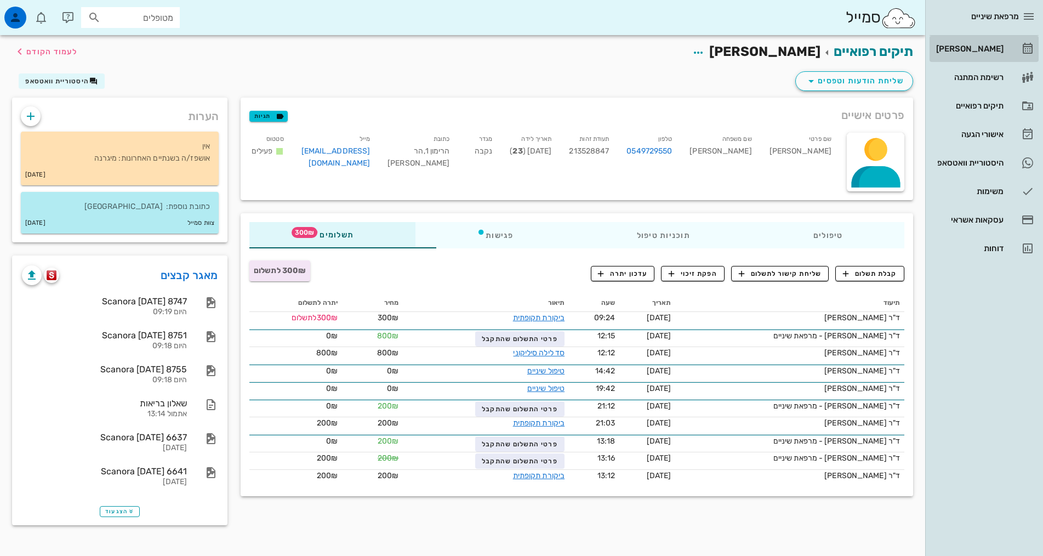
click at [993, 49] on div "[PERSON_NAME]" at bounding box center [969, 48] width 70 height 9
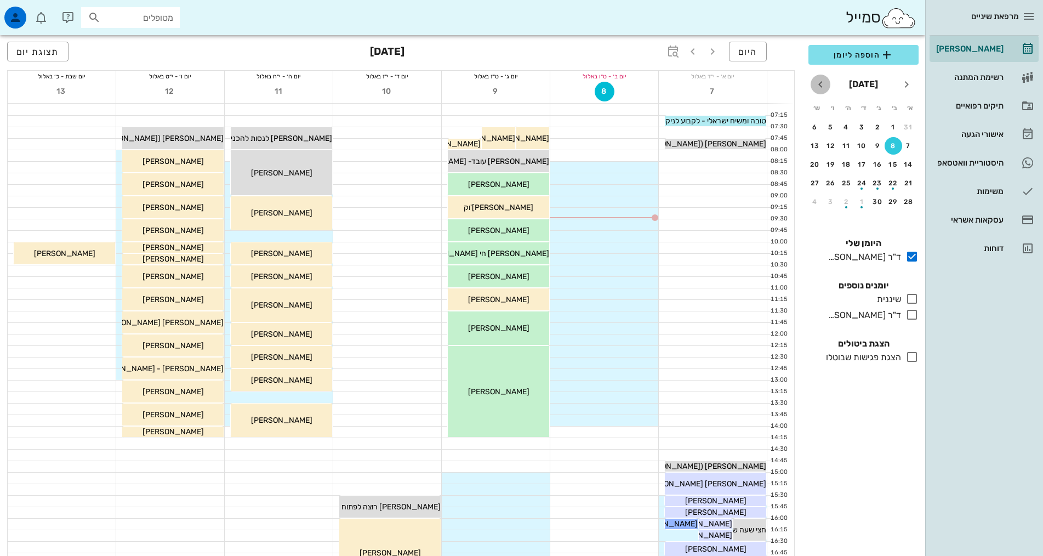
click at [821, 86] on icon "חודש הבא" at bounding box center [820, 84] width 13 height 13
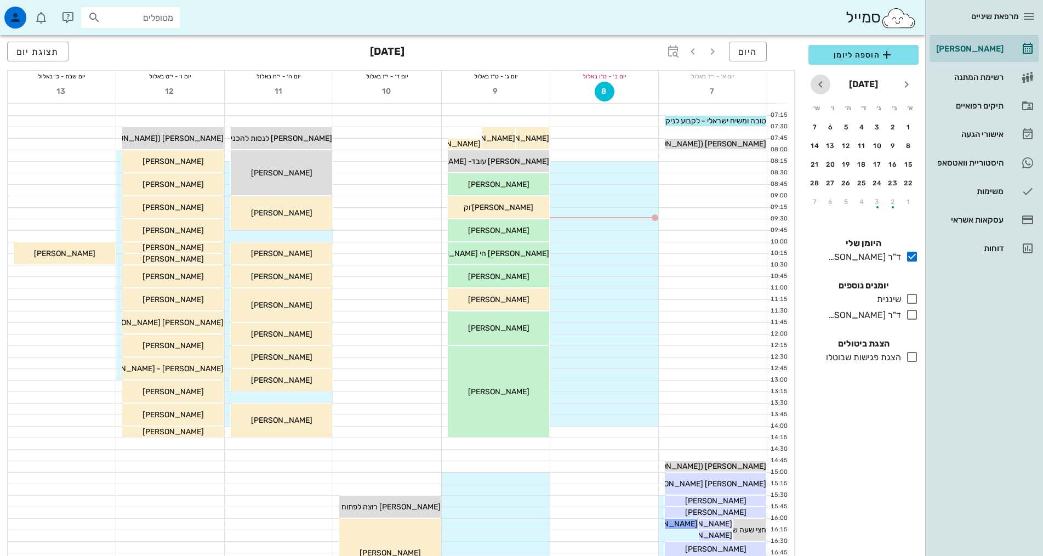
click at [821, 86] on icon "חודש הבא" at bounding box center [820, 84] width 13 height 13
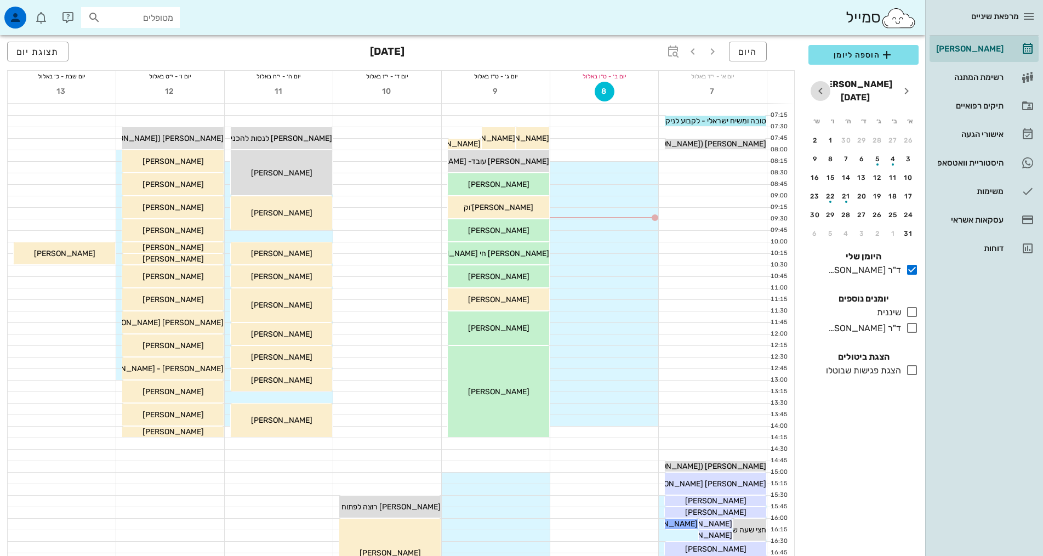
click at [821, 86] on icon "חודש הבא" at bounding box center [820, 90] width 13 height 13
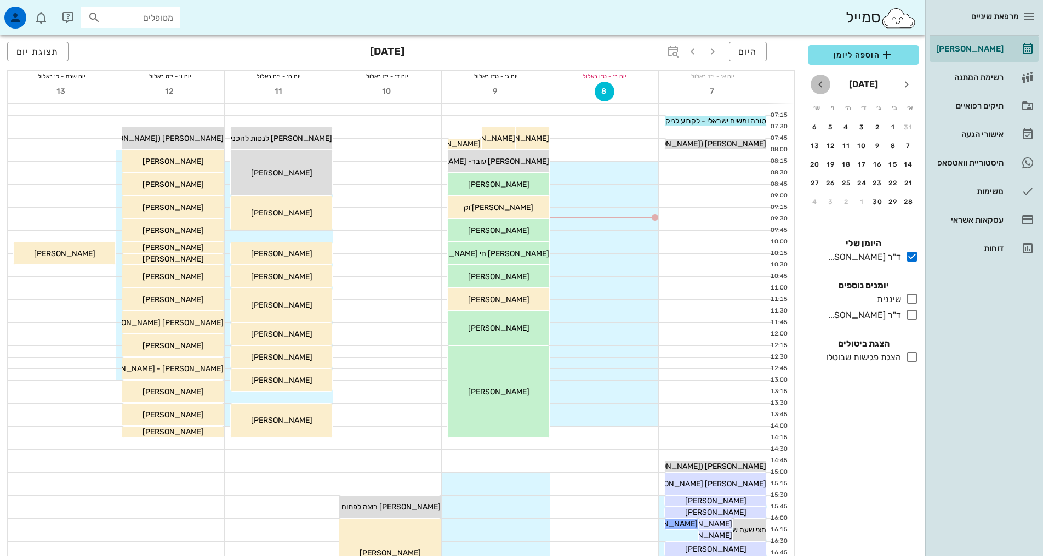
click at [821, 86] on icon "חודש הבא" at bounding box center [820, 84] width 13 height 13
click at [878, 128] on div "1" at bounding box center [878, 127] width 18 height 8
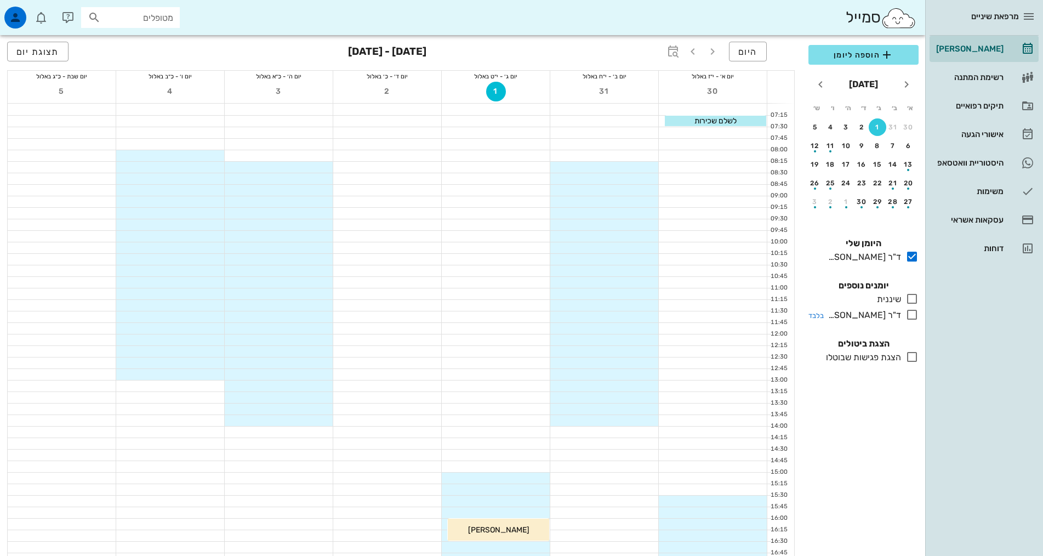
click at [892, 312] on div "ד"ר [PERSON_NAME]" at bounding box center [862, 315] width 77 height 13
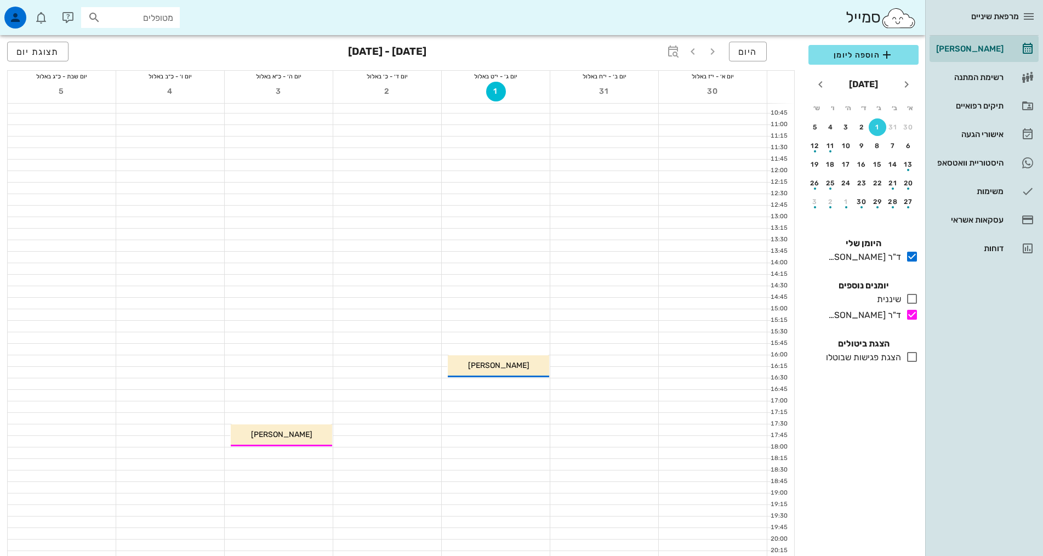
scroll to position [164, 0]
click at [289, 454] on div at bounding box center [279, 451] width 108 height 11
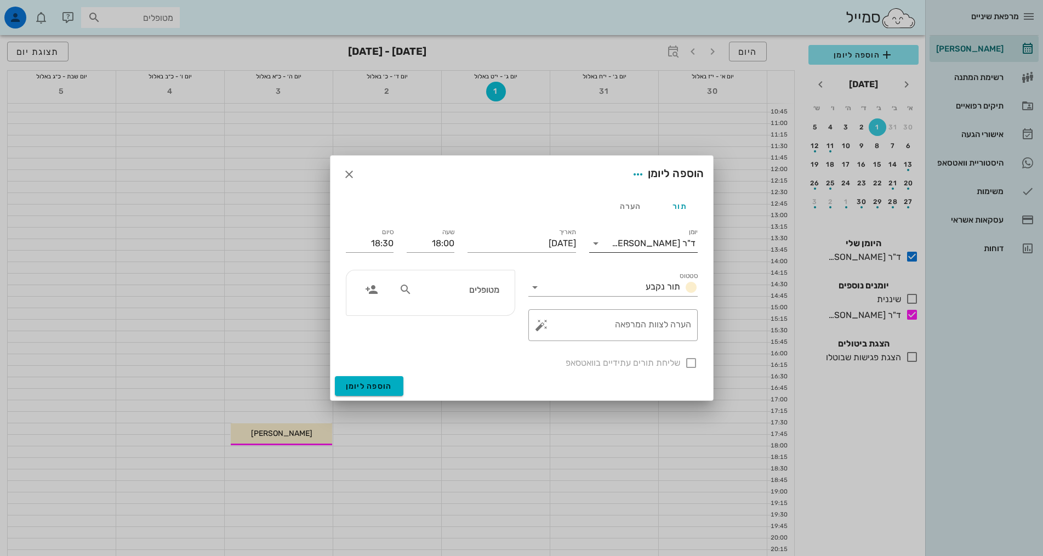
click at [675, 242] on div "ד"ר [PERSON_NAME]" at bounding box center [654, 244] width 84 height 10
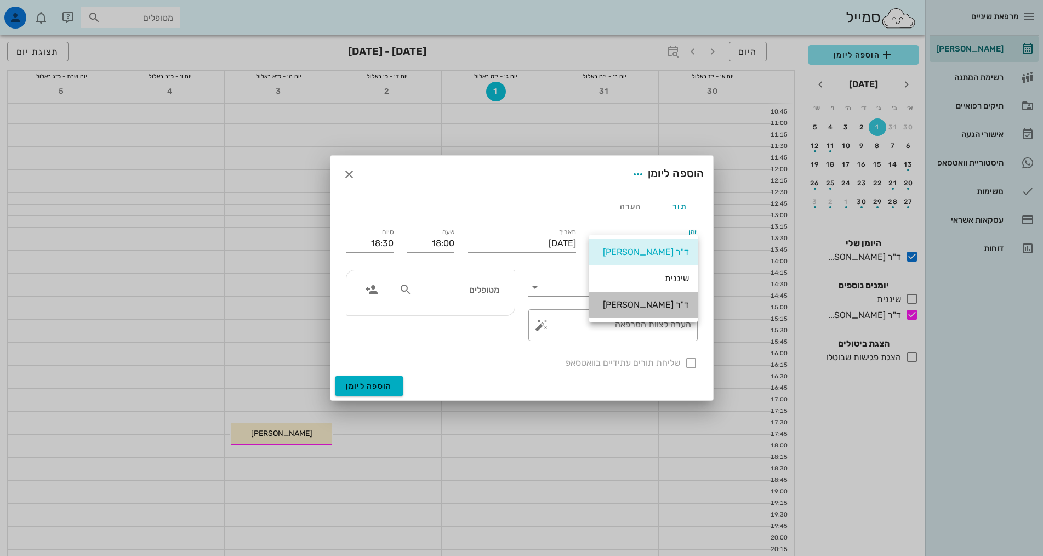
click at [664, 305] on div "ד"ר [PERSON_NAME]" at bounding box center [643, 304] width 91 height 10
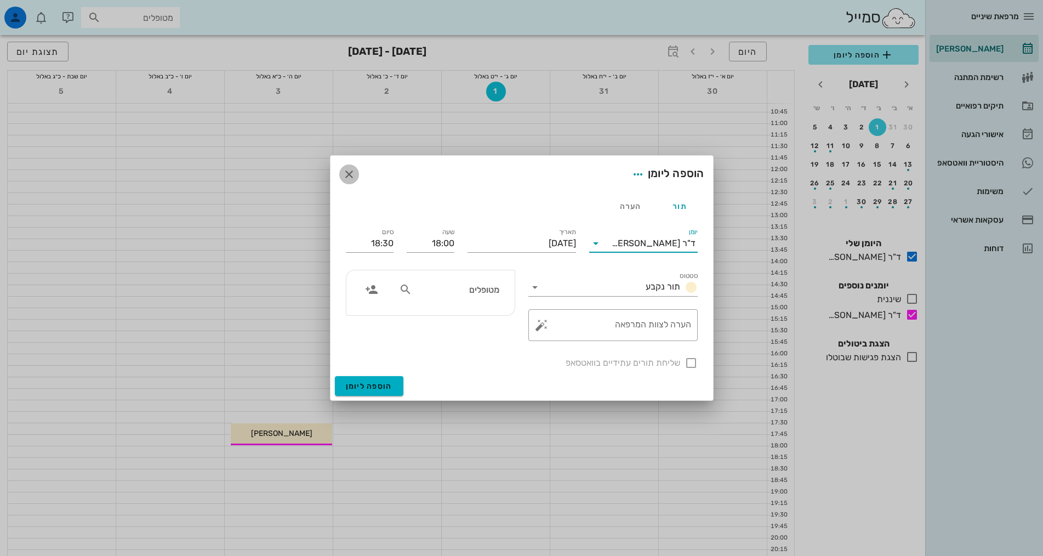
click at [351, 183] on button "button" at bounding box center [349, 174] width 20 height 20
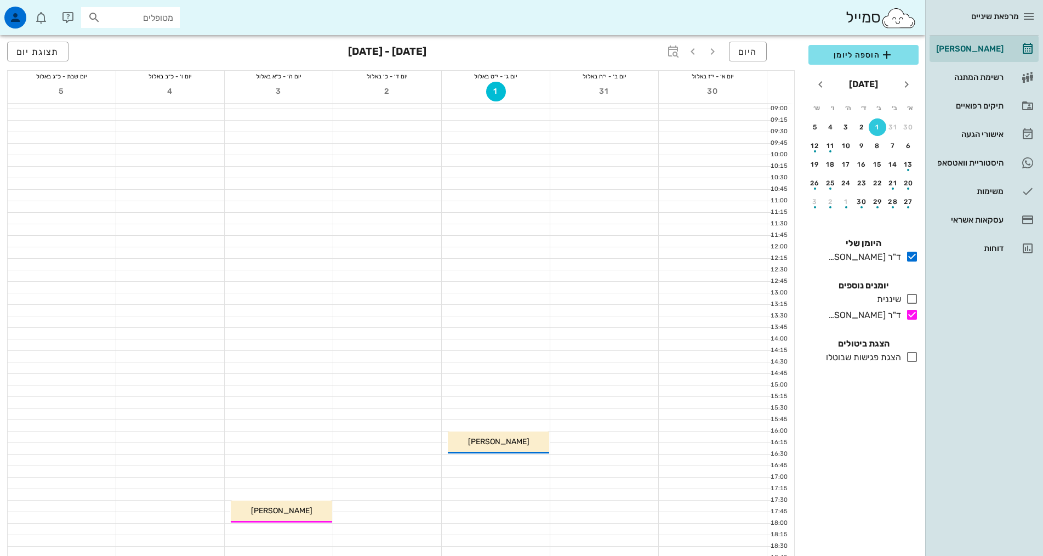
scroll to position [0, 0]
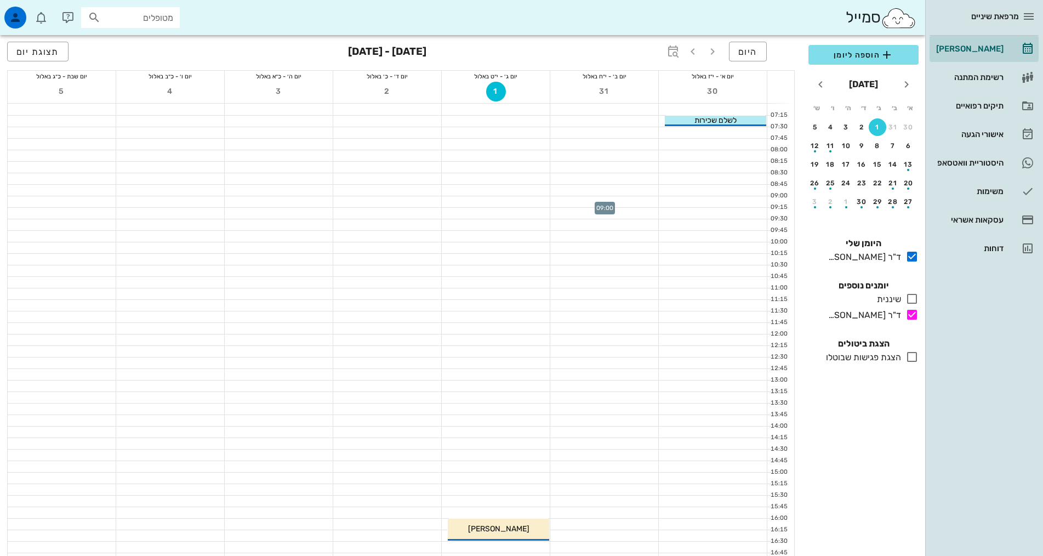
click at [618, 203] on div at bounding box center [604, 201] width 108 height 11
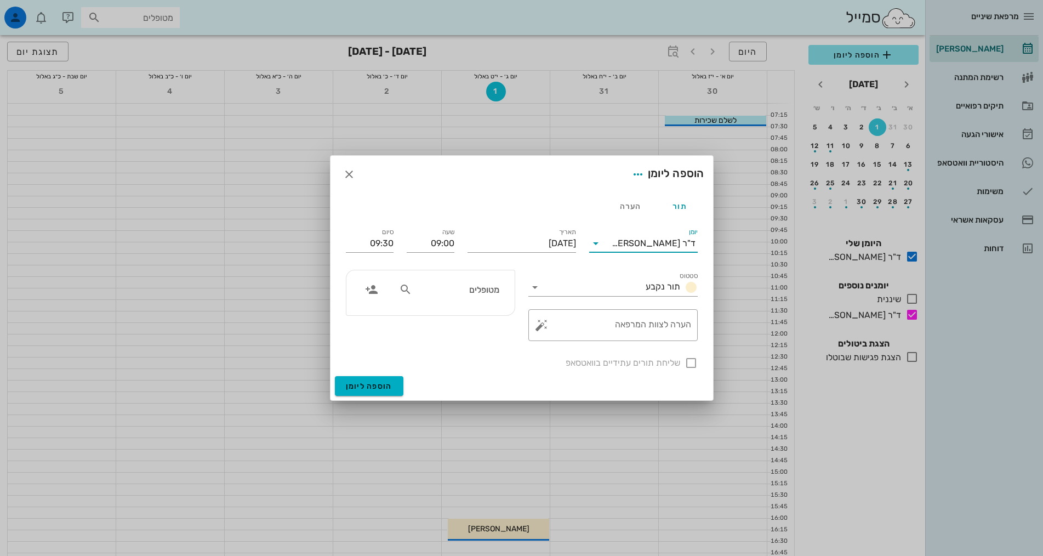
click at [612, 242] on input "יומן" at bounding box center [608, 244] width 7 height 18
click at [646, 310] on div "ד"ר [PERSON_NAME]" at bounding box center [643, 304] width 91 height 10
click at [447, 208] on div "תור הערה" at bounding box center [521, 206] width 365 height 26
click at [456, 291] on input "מטופלים" at bounding box center [457, 289] width 84 height 14
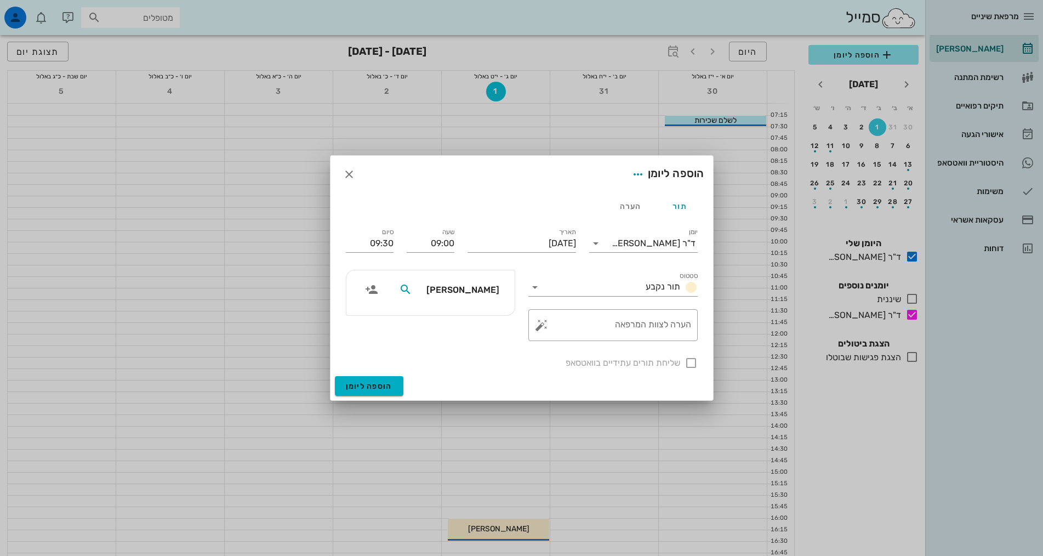
type input "ברגר"
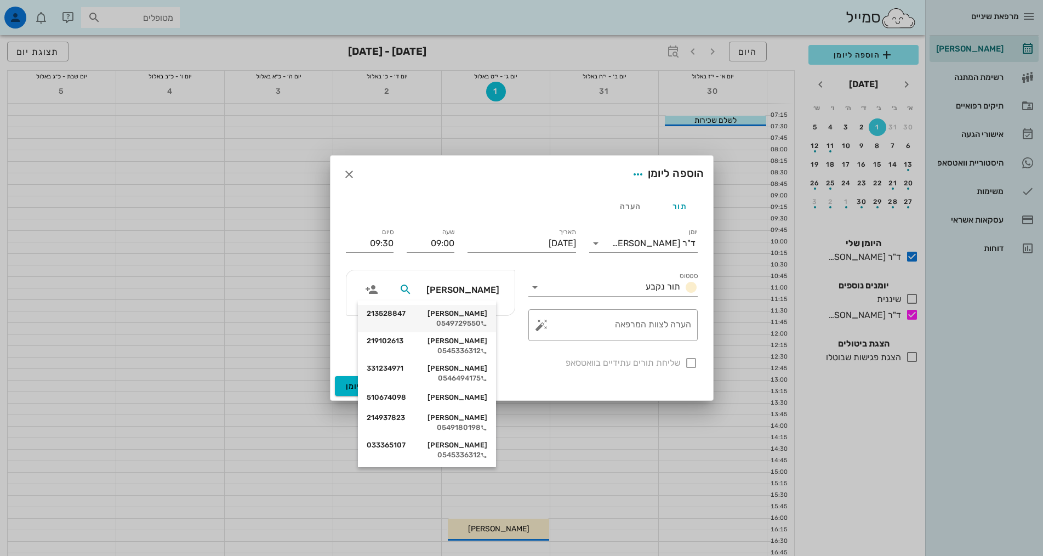
click at [485, 321] on div "0549729550" at bounding box center [427, 323] width 121 height 9
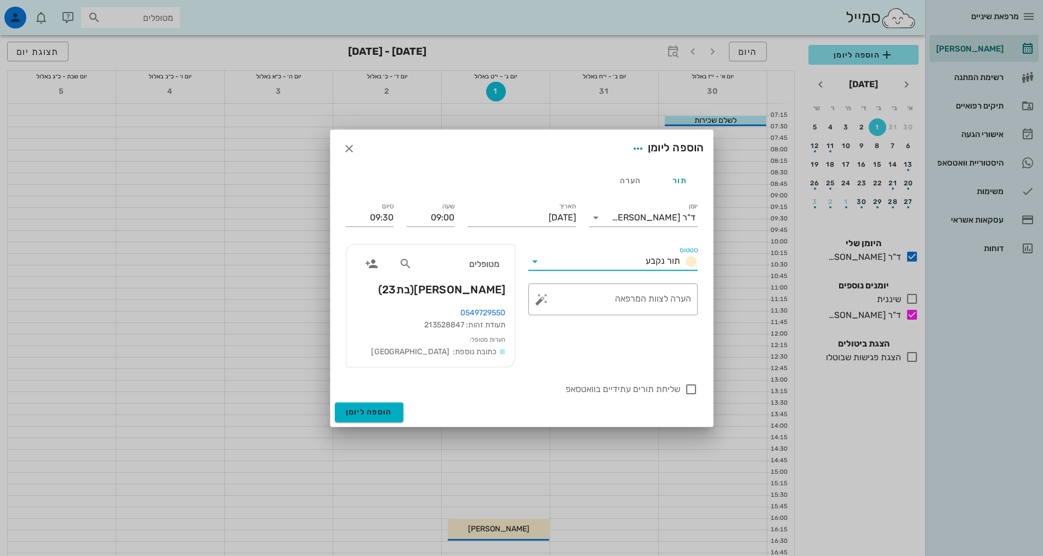
click at [614, 260] on input "סטטוס" at bounding box center [593, 262] width 98 height 18
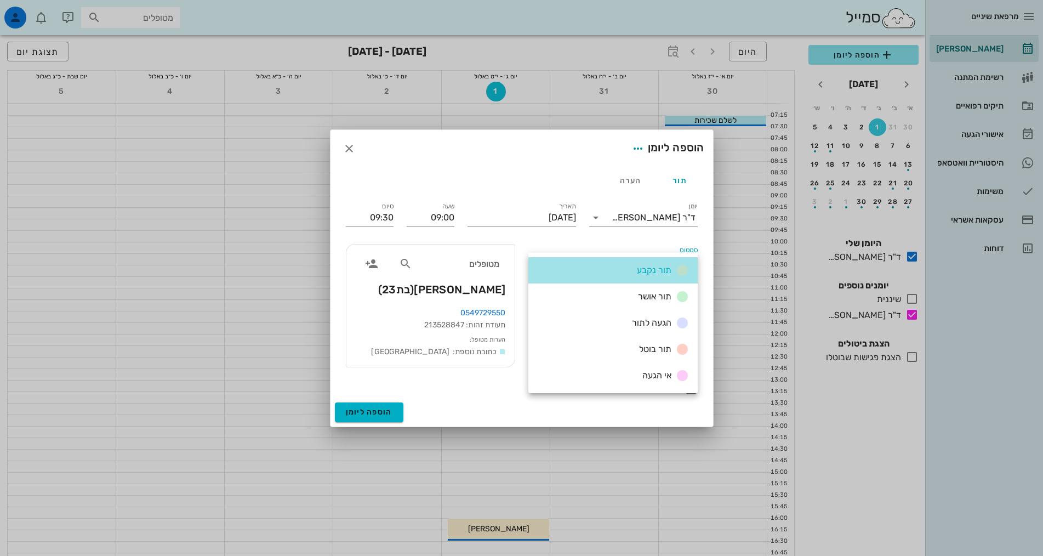
click at [614, 260] on div "תור נקבע" at bounding box center [613, 270] width 169 height 26
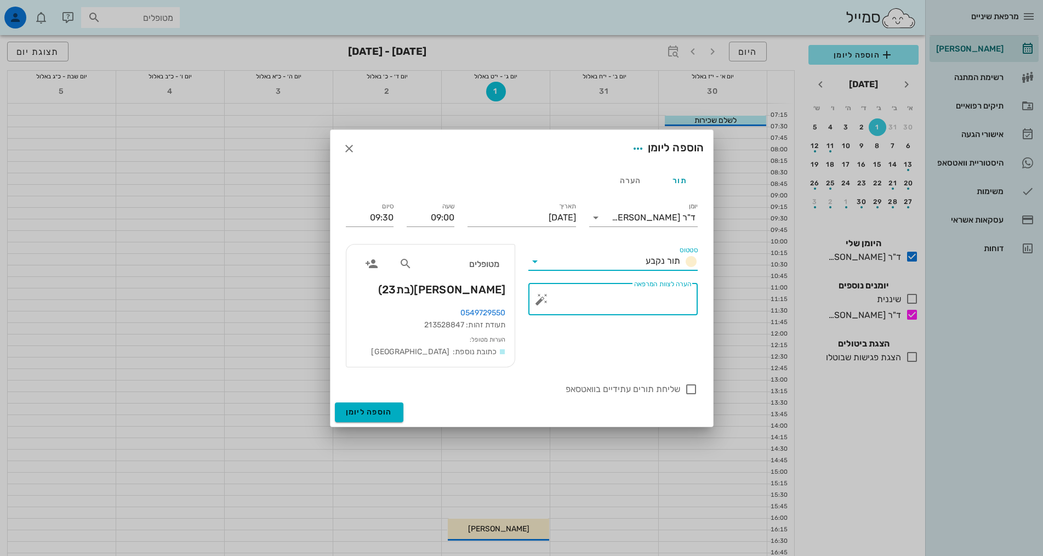
click at [607, 304] on textarea "הערה לצוות המרפאה" at bounding box center [617, 302] width 147 height 26
type textarea "נקבע לפני שנה"
click at [689, 392] on div at bounding box center [691, 389] width 19 height 19
checkbox input "true"
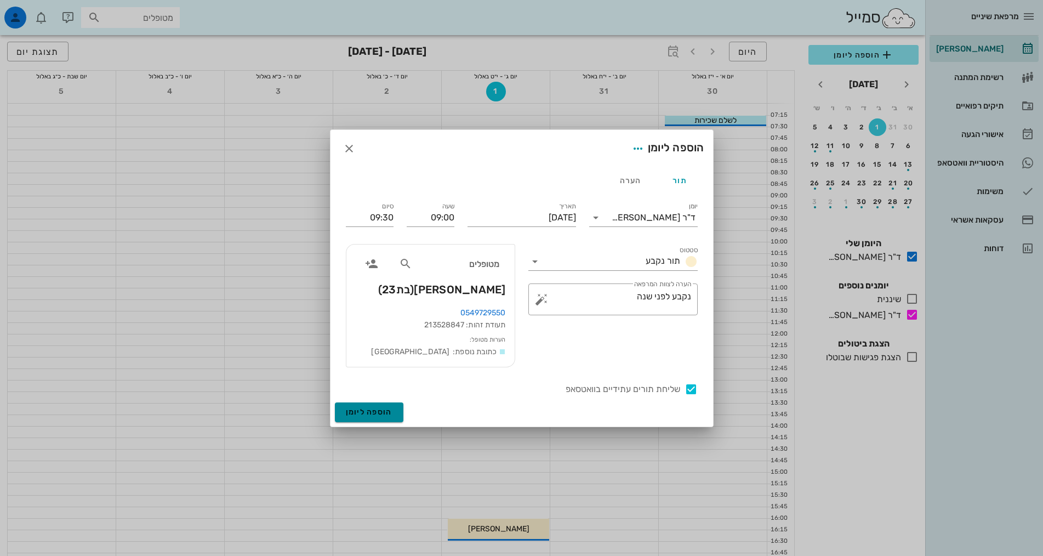
click at [353, 409] on span "הוספה ליומן" at bounding box center [369, 411] width 47 height 9
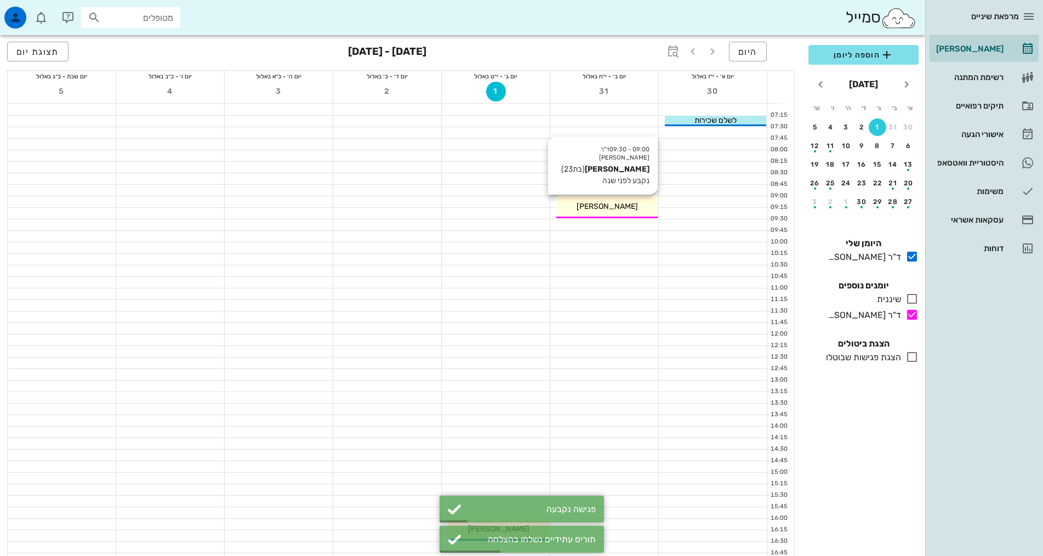
click at [622, 207] on span "[PERSON_NAME]" at bounding box center [607, 206] width 61 height 9
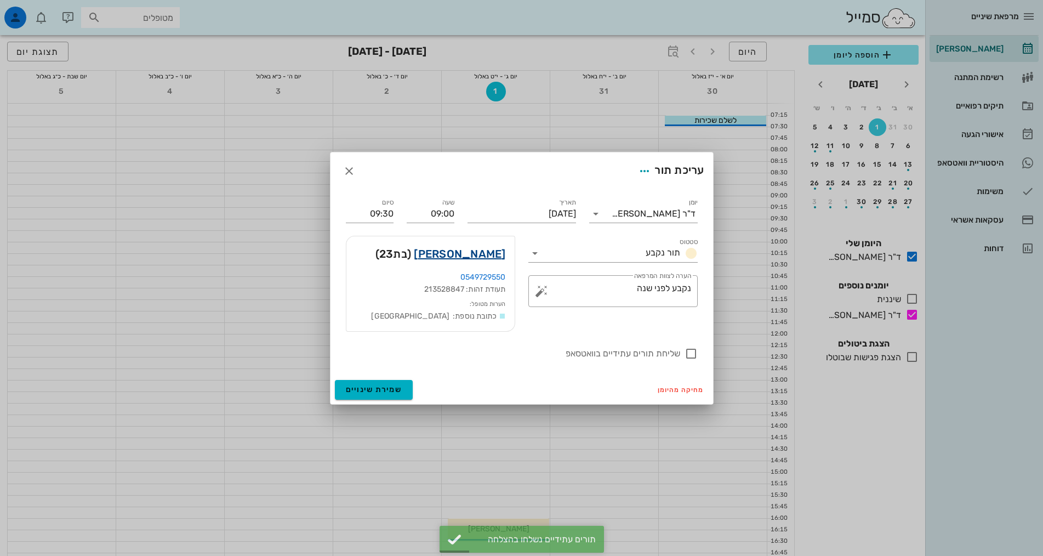
click at [468, 251] on link "אפרת ברגר" at bounding box center [460, 254] width 92 height 18
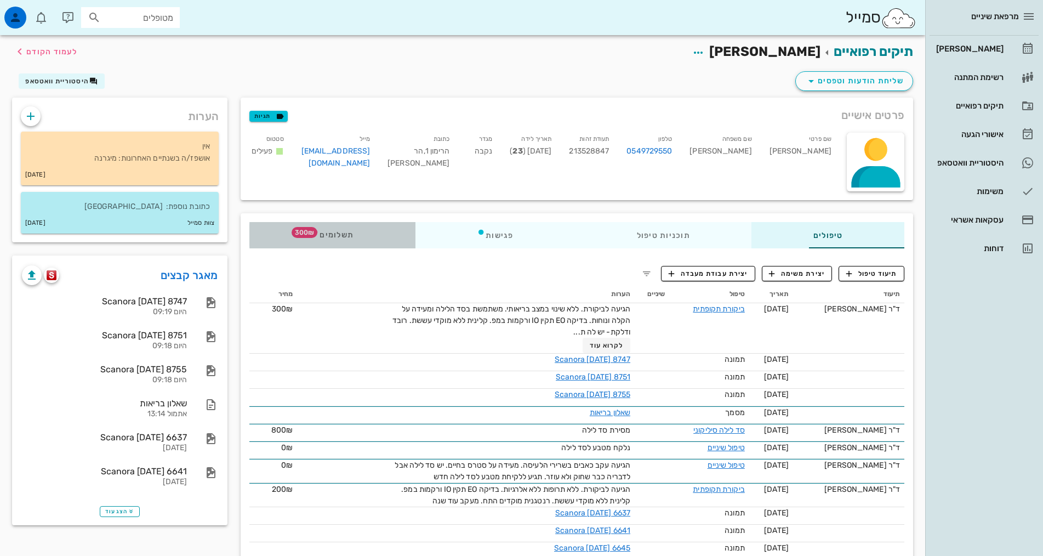
click at [249, 240] on div "תשלומים 300₪" at bounding box center [332, 235] width 166 height 26
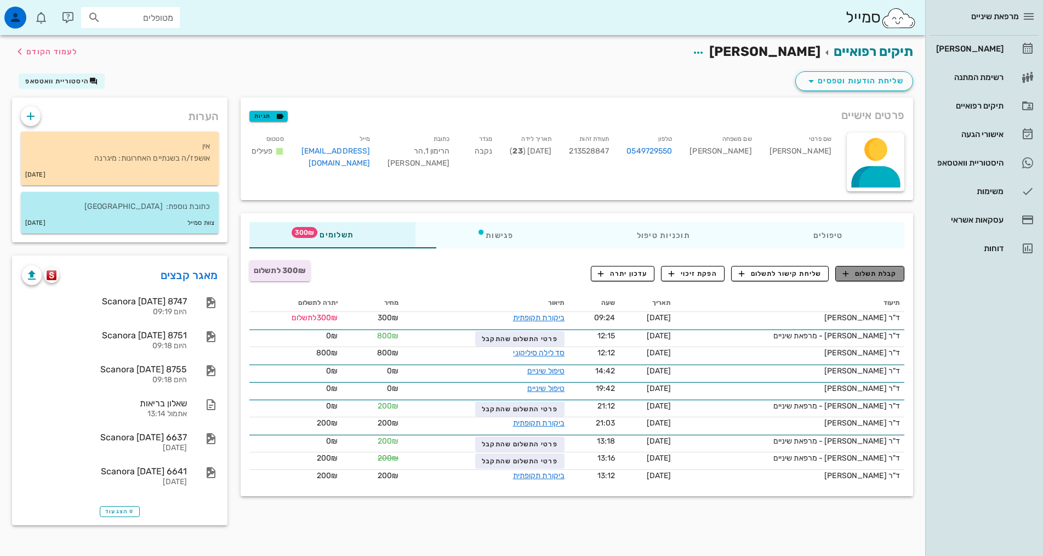
click at [881, 275] on span "קבלת תשלום" at bounding box center [870, 274] width 54 height 10
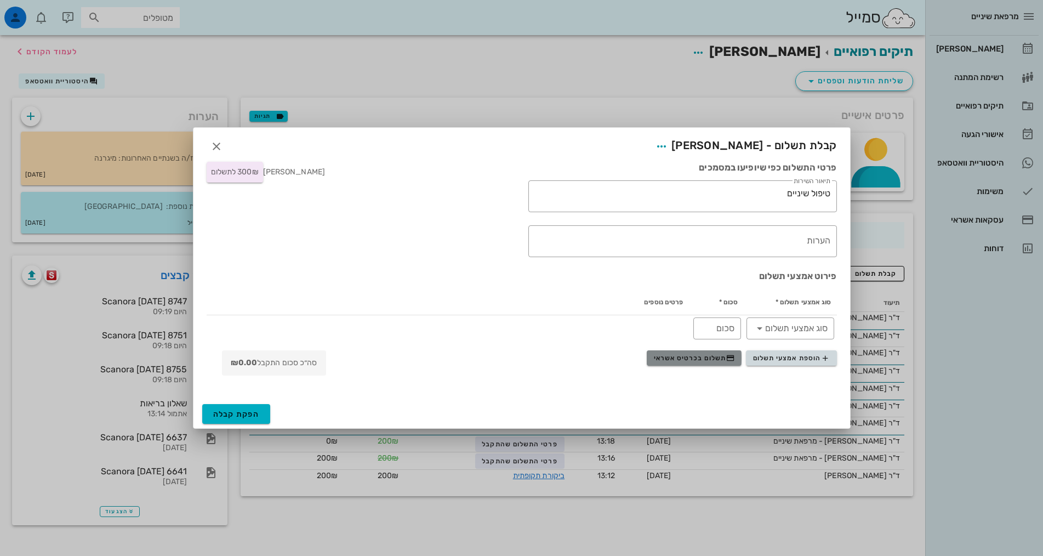
click at [713, 363] on button "תשלום בכרטיס אשראי" at bounding box center [694, 357] width 95 height 15
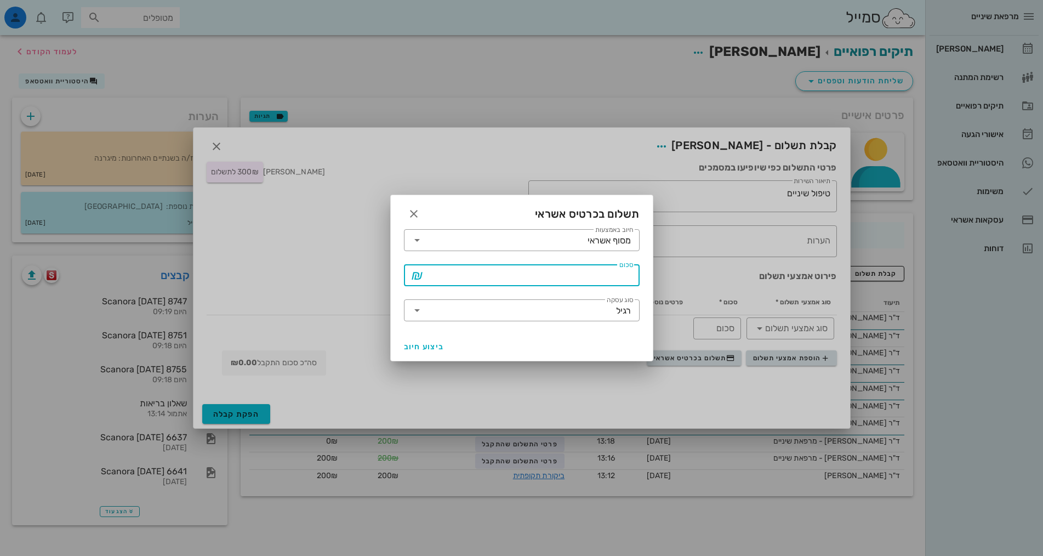
click at [591, 279] on input "סכום" at bounding box center [529, 275] width 207 height 18
type input "300"
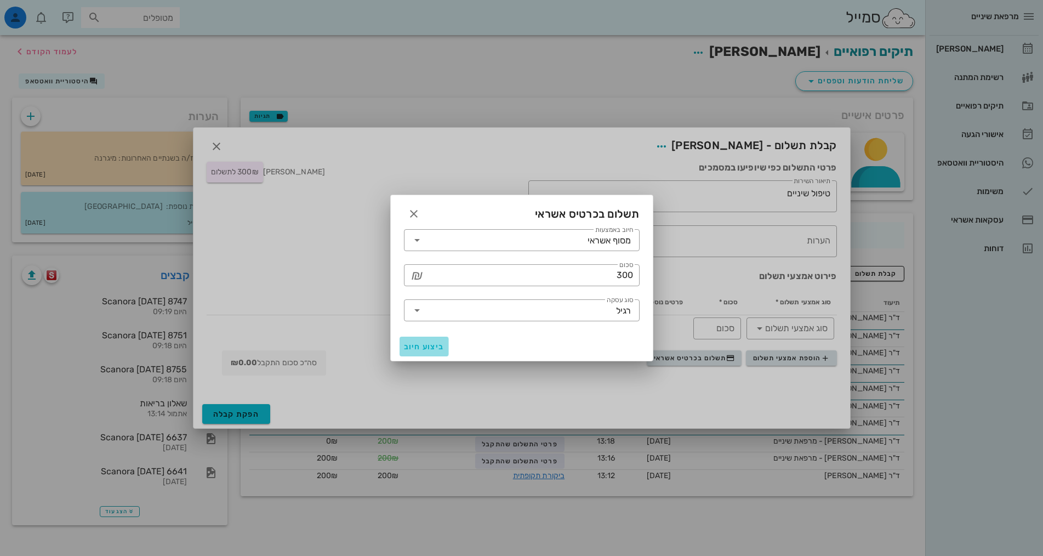
click at [418, 352] on button "ביצוע חיוב" at bounding box center [424, 347] width 49 height 20
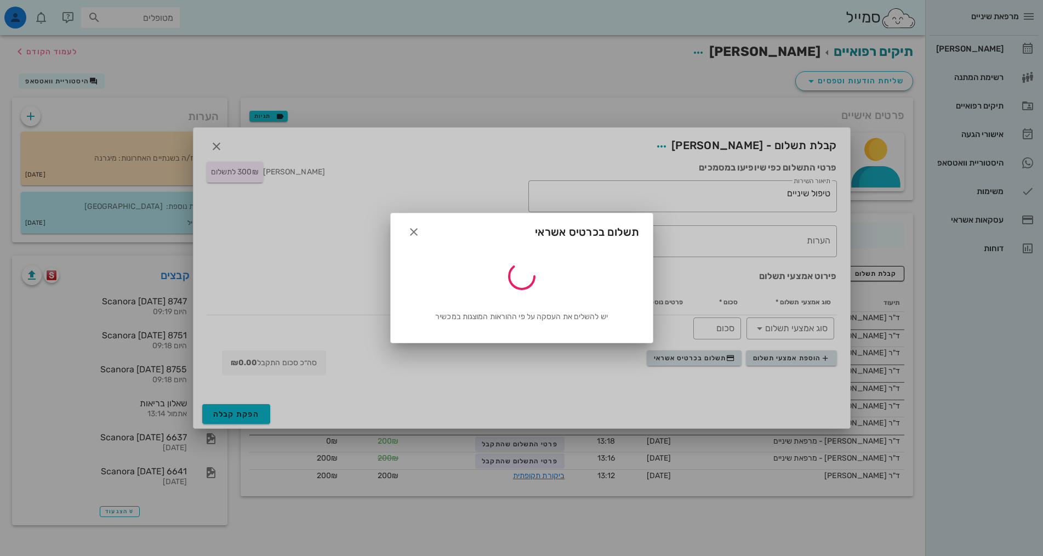
type input "300"
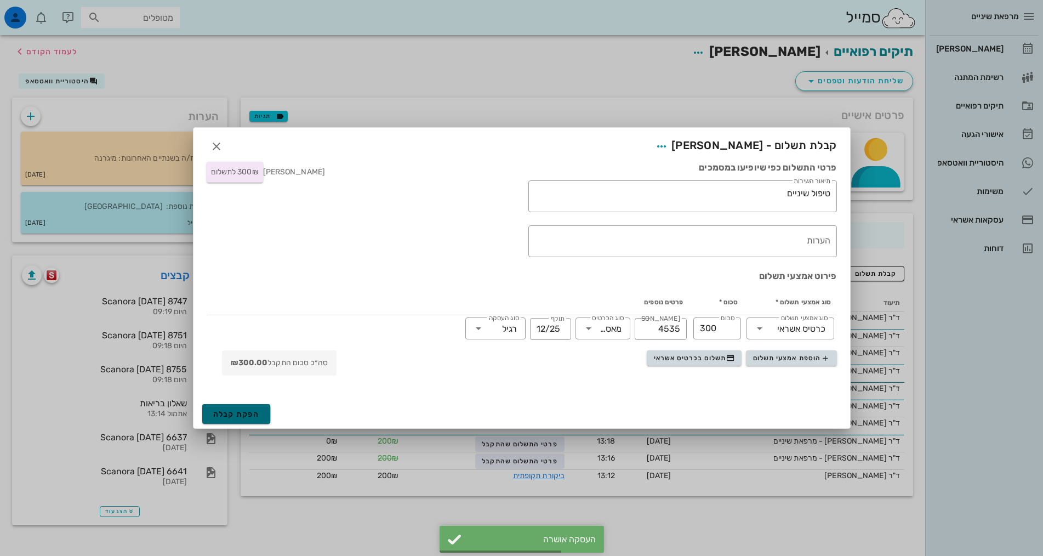
click at [253, 416] on span "הפקת קבלה" at bounding box center [236, 414] width 47 height 9
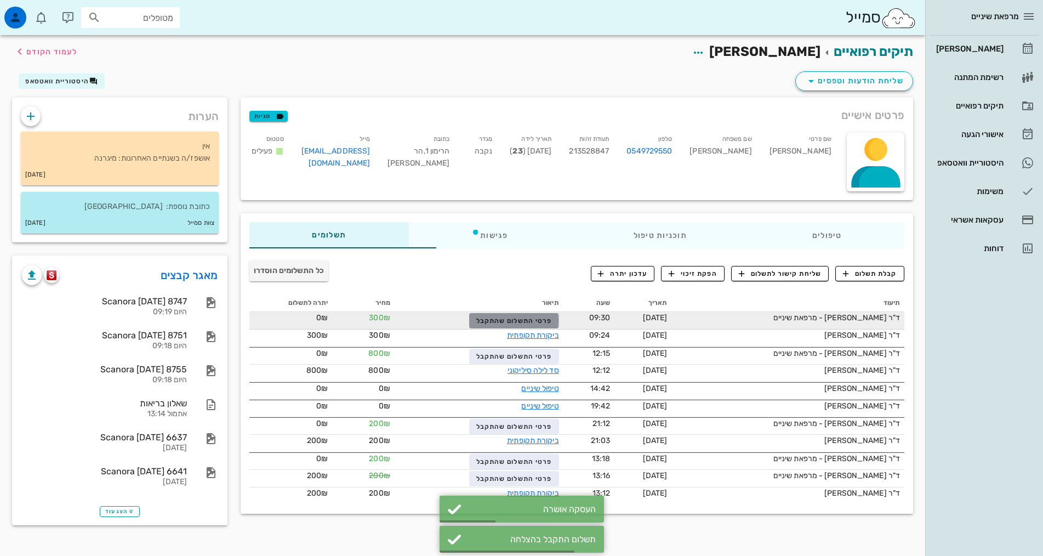
click at [489, 319] on span "פרטי התשלום שהתקבל" at bounding box center [514, 321] width 76 height 8
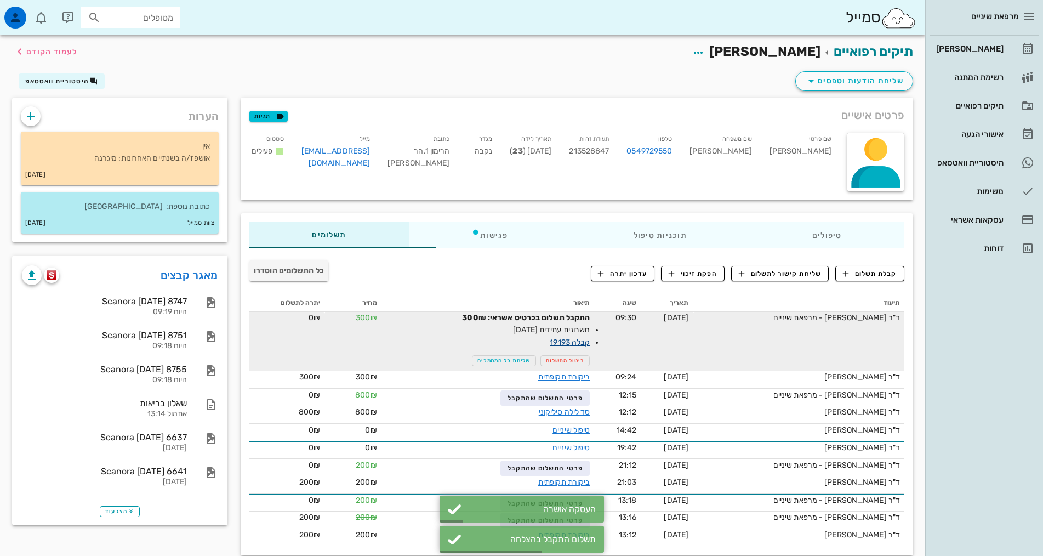
click at [550, 340] on link "קבלה 19193" at bounding box center [570, 342] width 40 height 9
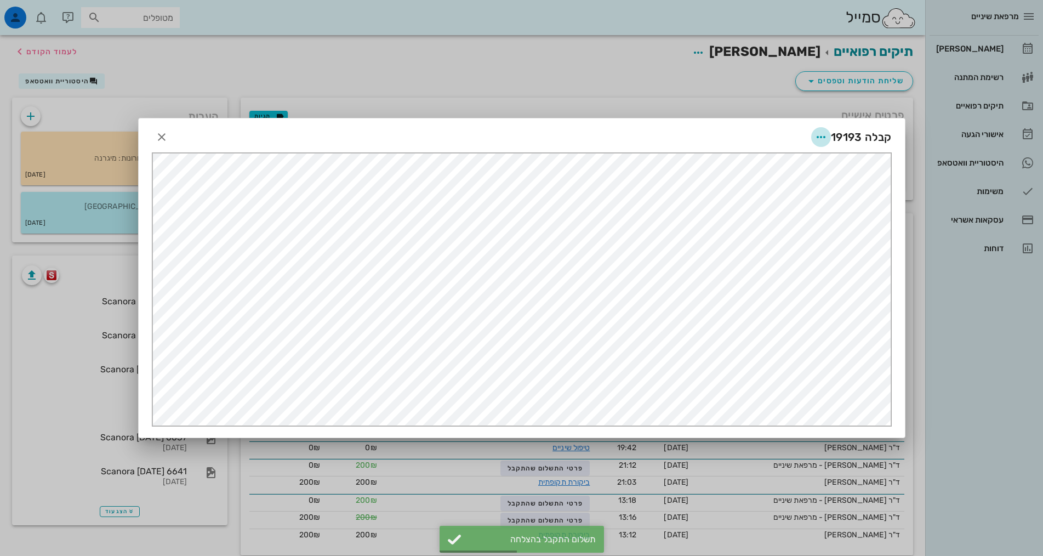
click at [824, 135] on icon "button" at bounding box center [821, 136] width 13 height 13
click at [815, 215] on div "שליחה בוואטסאפ" at bounding box center [792, 217] width 61 height 10
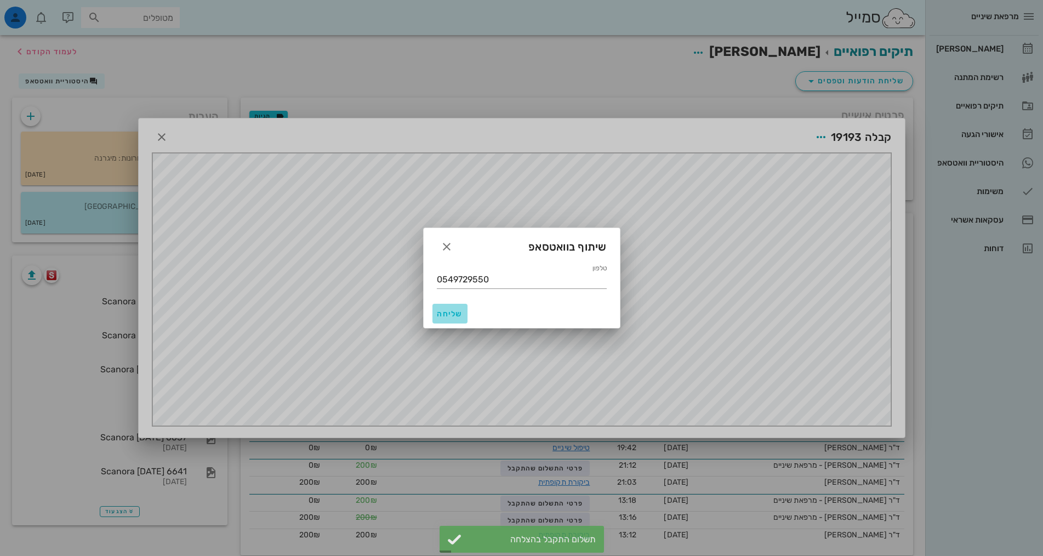
click at [456, 319] on button "שליחה" at bounding box center [450, 314] width 35 height 20
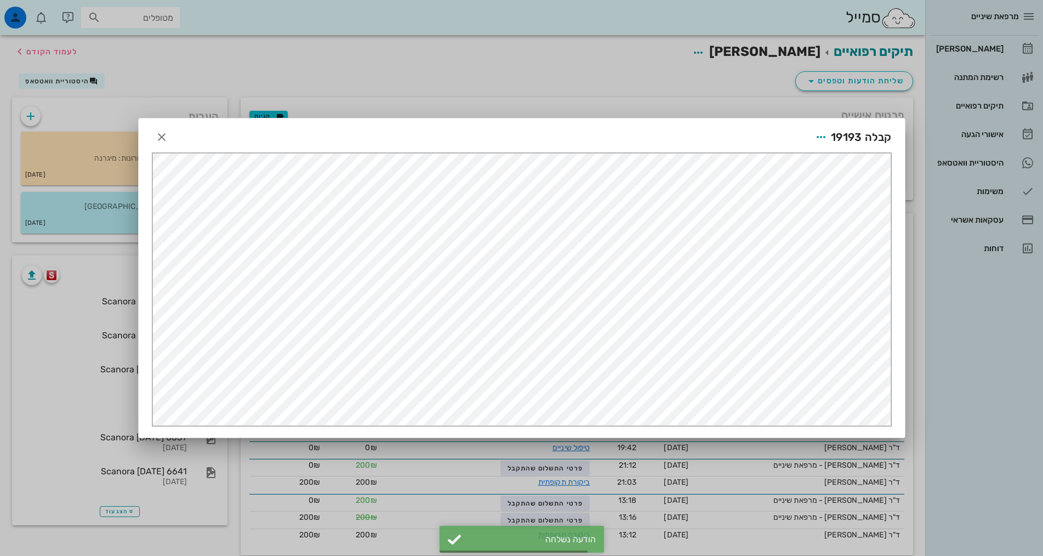
click at [464, 80] on div at bounding box center [521, 278] width 1043 height 556
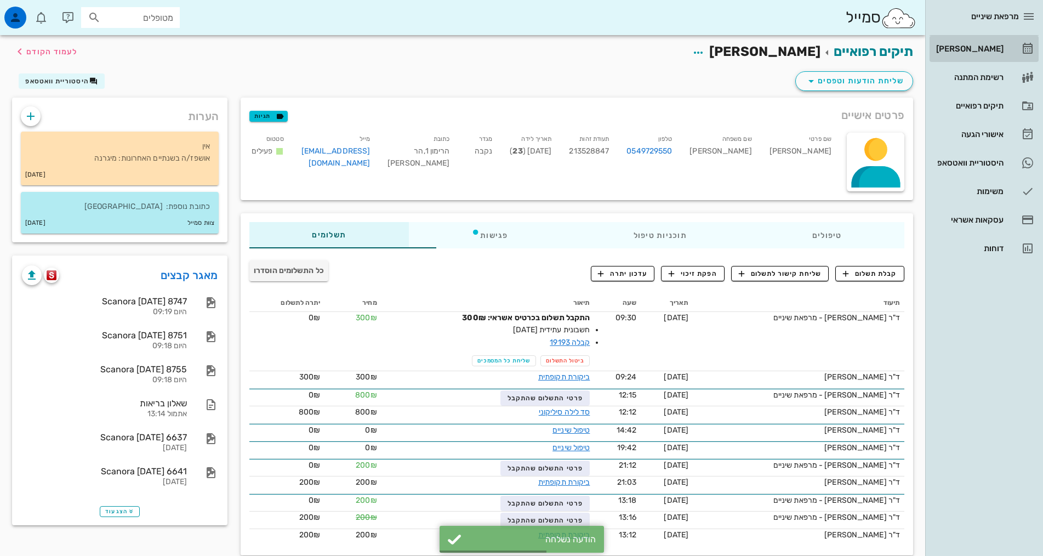
click at [988, 57] on div "[PERSON_NAME]" at bounding box center [969, 49] width 70 height 18
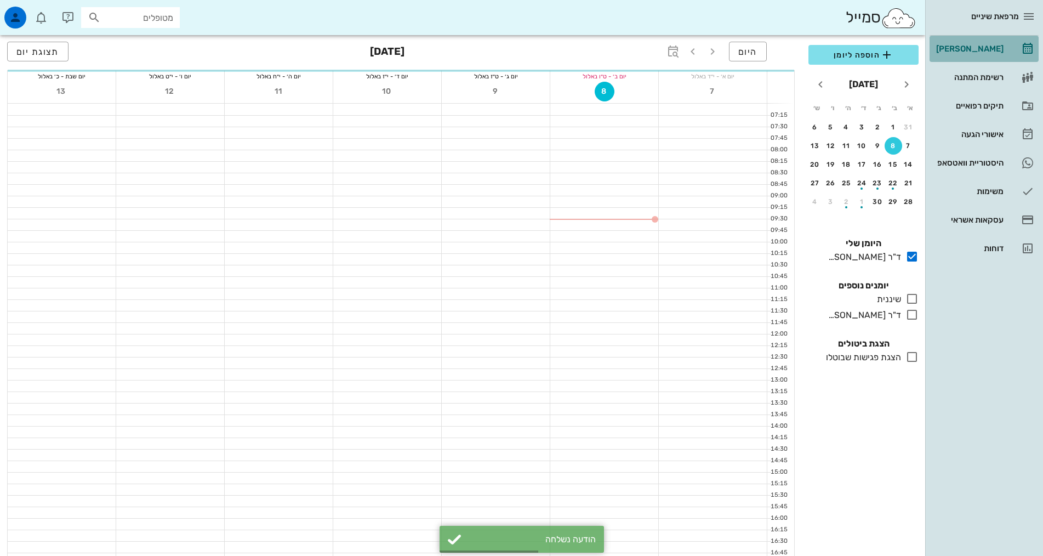
click at [958, 371] on div "מרפאת שיניים [PERSON_NAME] רשימת המתנה תיקים רפואיים אישורי הגעה היסטוריית וואט…" at bounding box center [985, 278] width 118 height 556
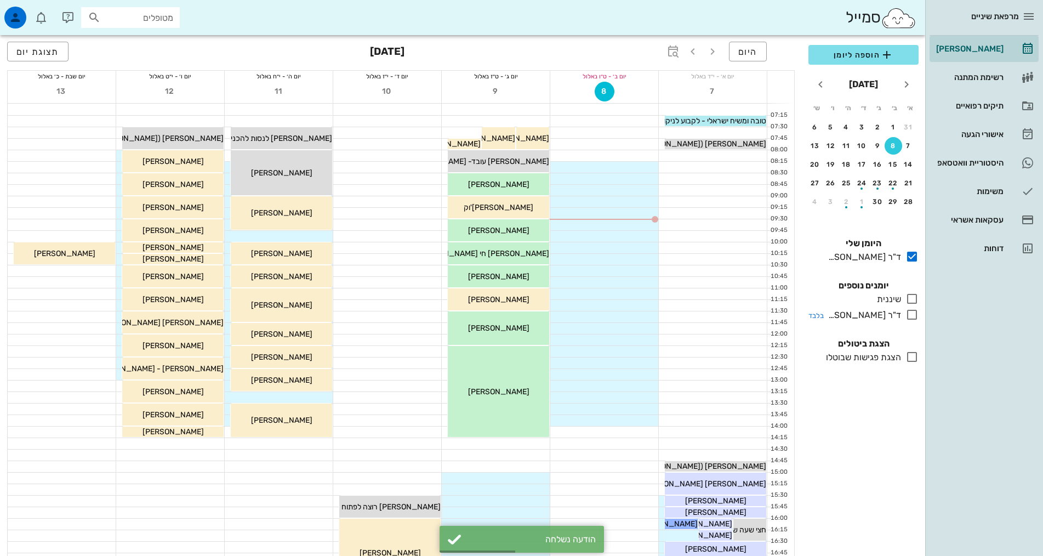
click at [863, 319] on div "ד"ר [PERSON_NAME]" at bounding box center [862, 315] width 77 height 13
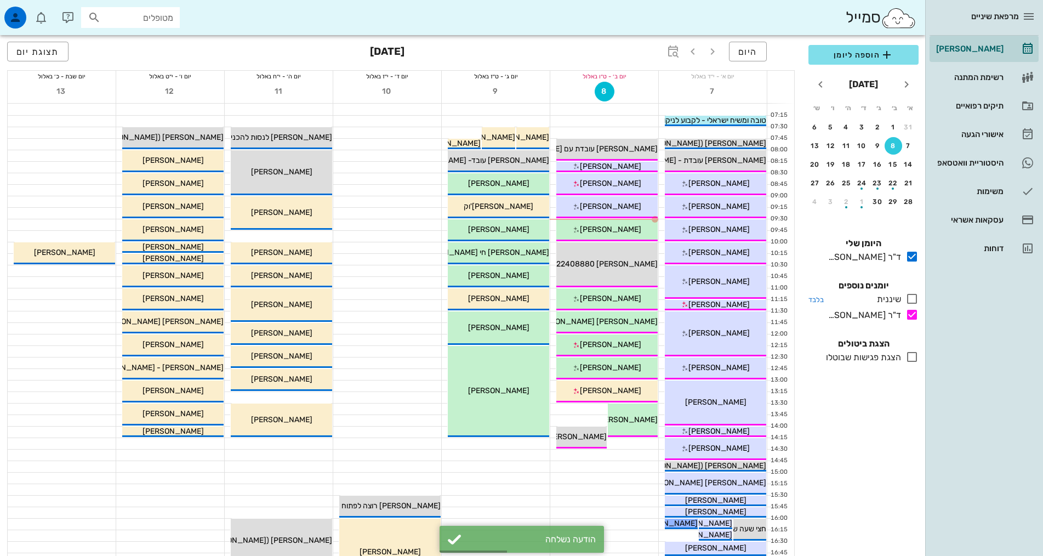
click at [892, 298] on div "שיננית" at bounding box center [887, 299] width 29 height 13
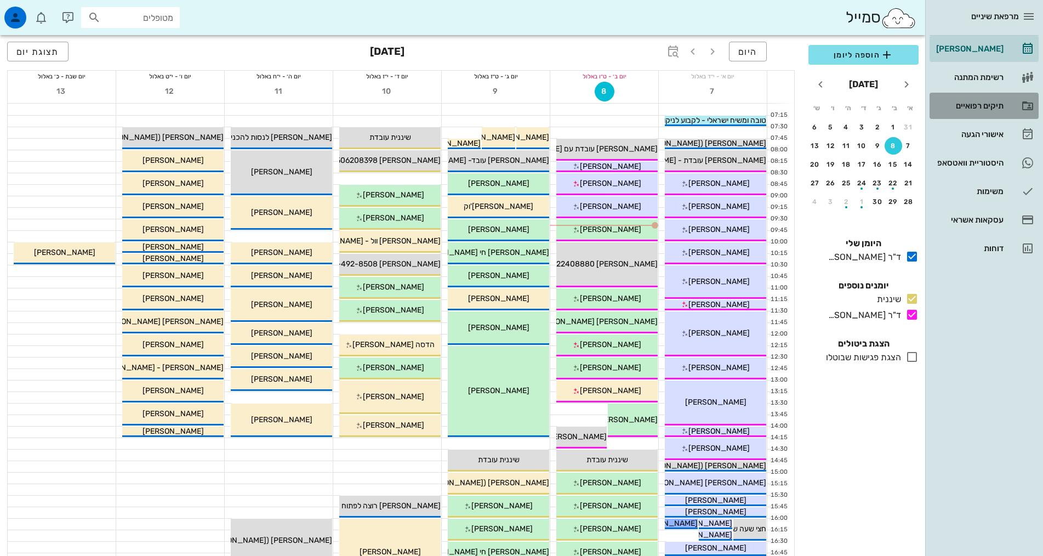
click at [992, 113] on div "תיקים רפואיים" at bounding box center [969, 106] width 70 height 18
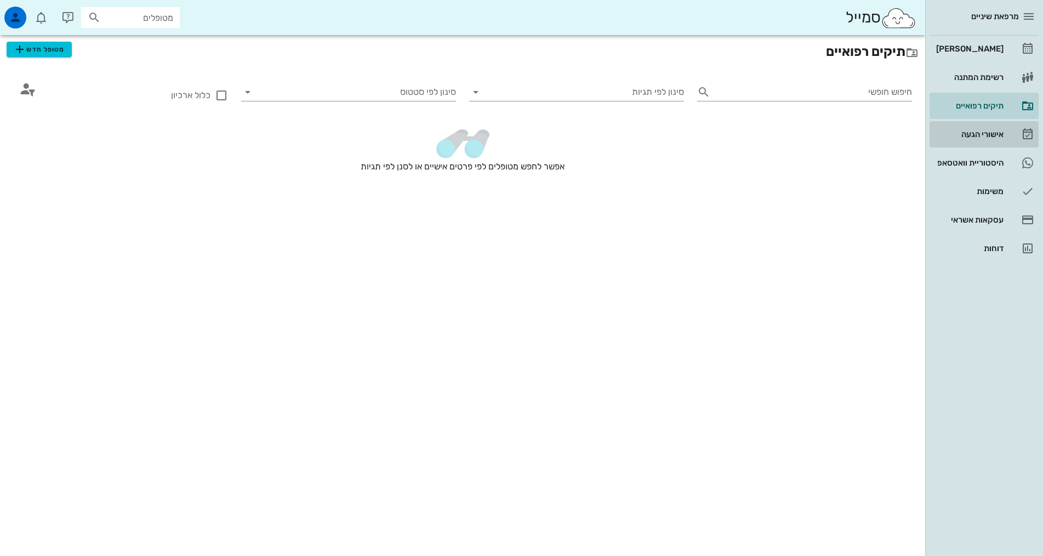
click at [992, 137] on div "אישורי הגעה" at bounding box center [969, 134] width 70 height 9
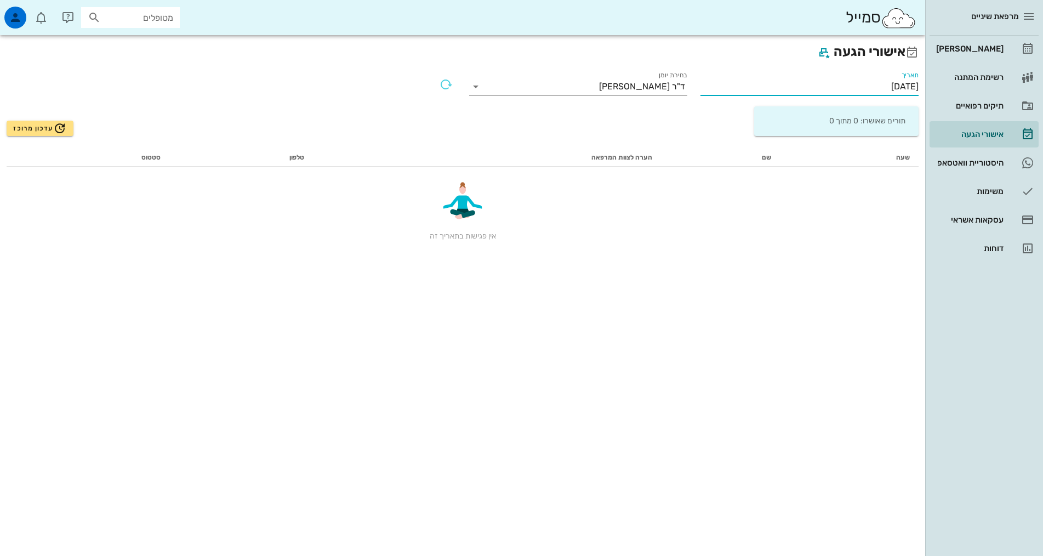
click at [799, 84] on input "08/09/2025" at bounding box center [810, 87] width 218 height 18
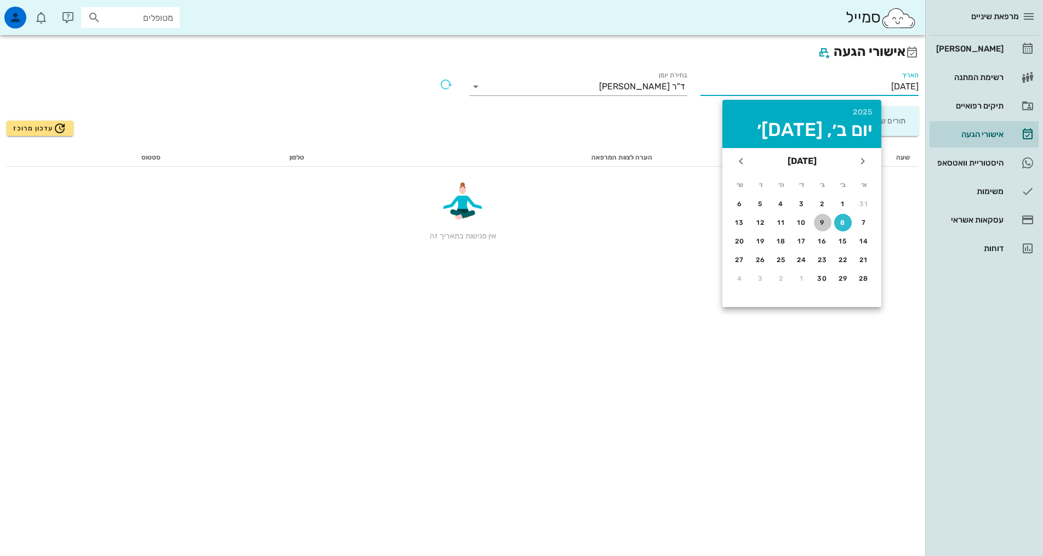
click at [825, 222] on div "9" at bounding box center [823, 223] width 18 height 8
click at [825, 222] on div "אישורי הגעה תאריך 08/09/2025 בחירת יומן ד"ר אלדד אירני תורים שאושרו: 0 מתוך 0 ע…" at bounding box center [463, 295] width 926 height 521
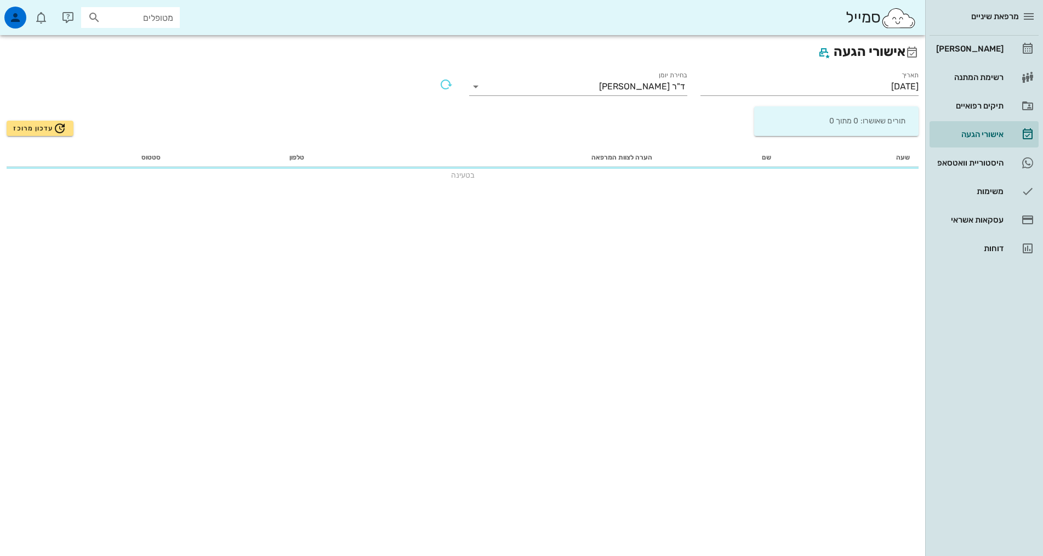
type input "09/09/2025"
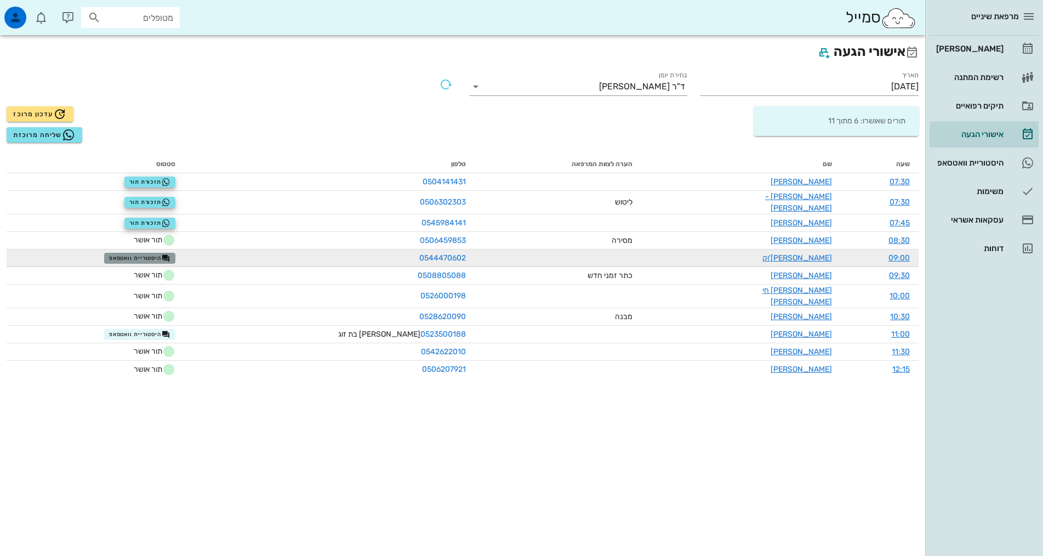
click at [128, 254] on span "היסטוריית וואטסאפ" at bounding box center [139, 258] width 61 height 9
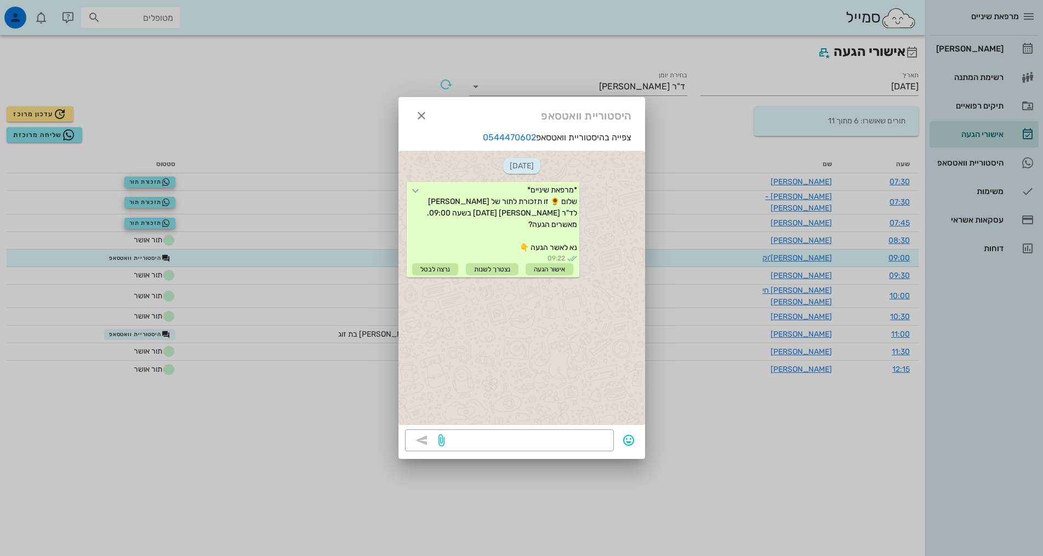
click at [445, 129] on div "היסטוריית וואטסאפ" at bounding box center [522, 114] width 247 height 34
click at [419, 112] on icon "button" at bounding box center [421, 115] width 13 height 13
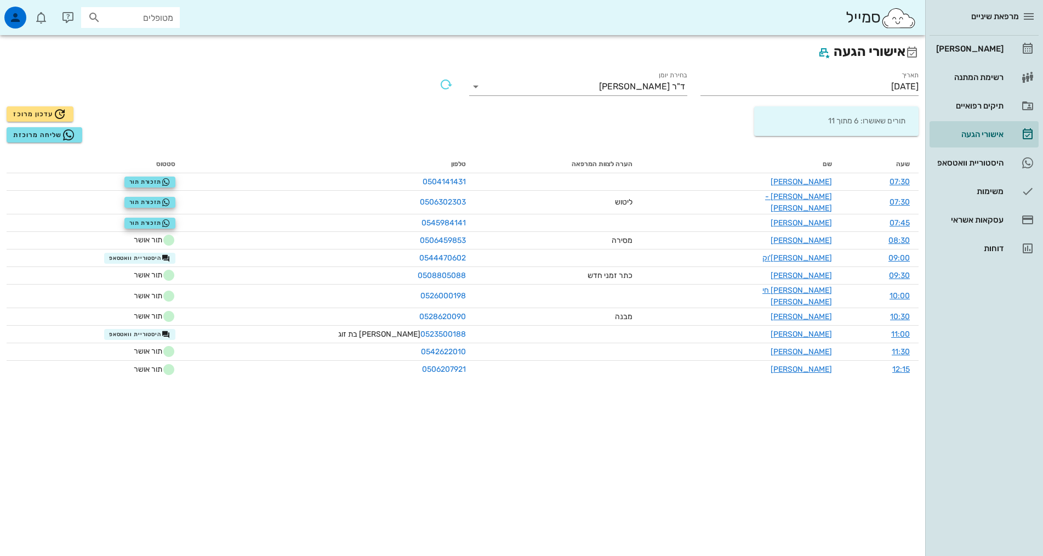
click at [436, 490] on div "אישורי הגעה תאריך 09/09/2025 בחירת יומן ד"ר אלדד אירני תורים שאושרו: 6 מתוך 11 …" at bounding box center [463, 295] width 926 height 521
click at [1004, 50] on link "[PERSON_NAME]" at bounding box center [984, 49] width 109 height 26
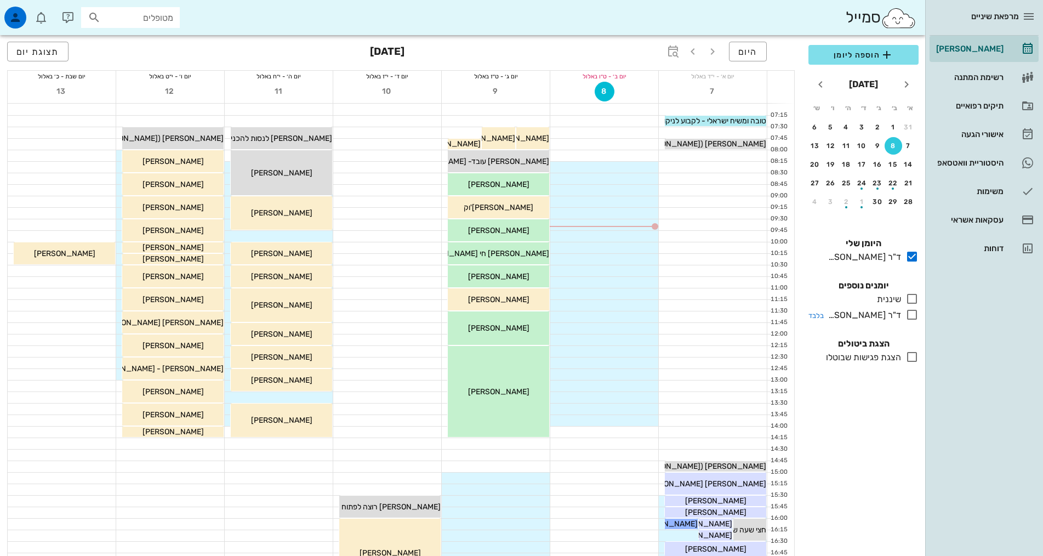
click at [889, 318] on div "ד"ר [PERSON_NAME]" at bounding box center [862, 315] width 77 height 13
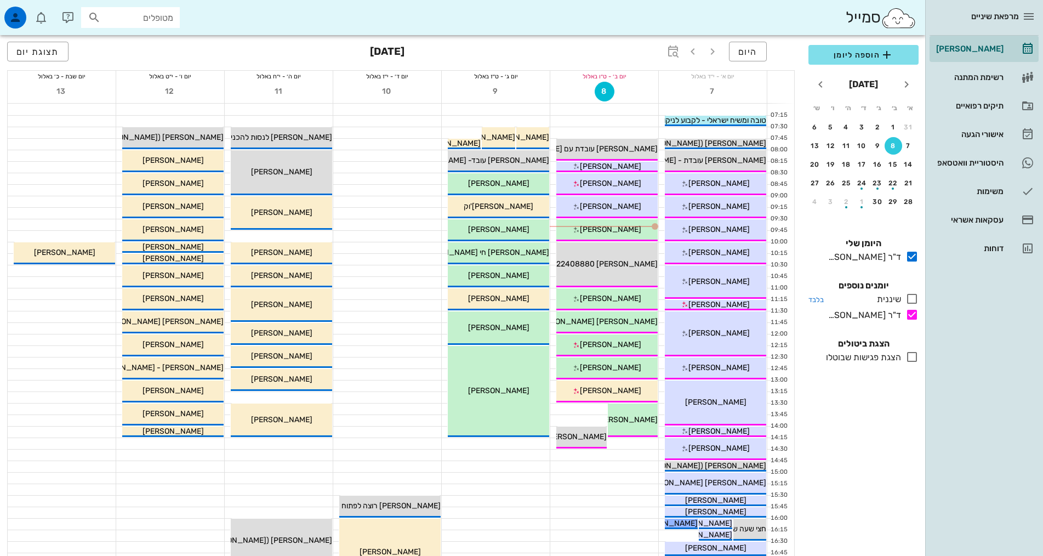
click at [902, 297] on div at bounding box center [910, 299] width 18 height 14
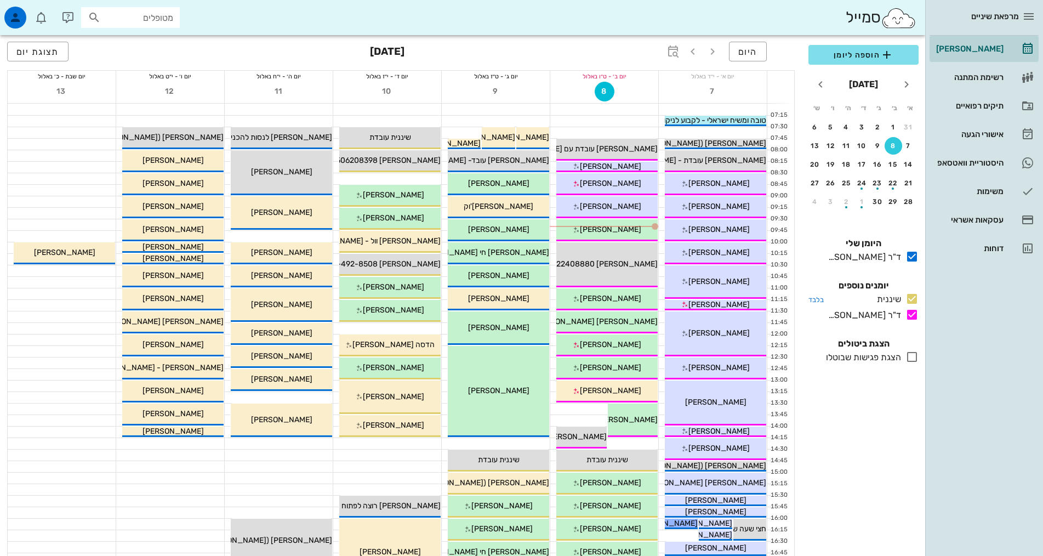
click at [911, 300] on icon at bounding box center [912, 298] width 13 height 13
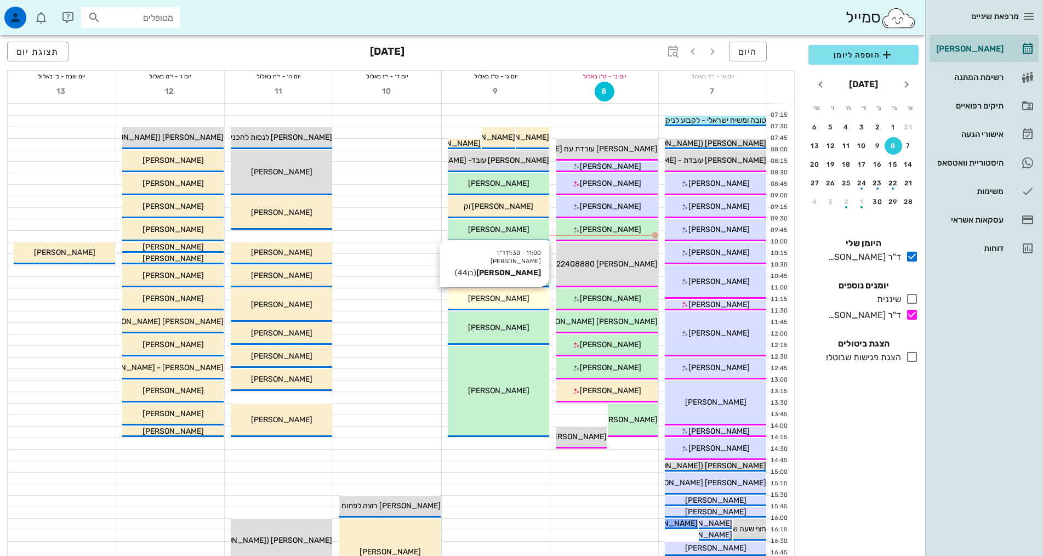
click at [504, 305] on div "11:00 - 11:30 ד"ר אלדד אירני יואל ליאון (בן 44 ) יואל ליאון" at bounding box center [498, 299] width 101 height 22
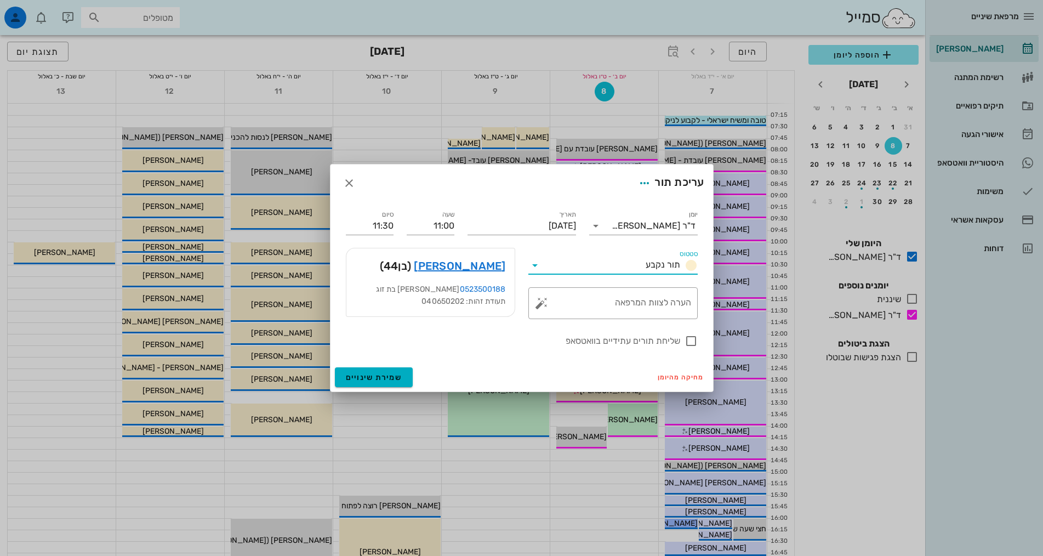
click at [621, 267] on input "סטטוס" at bounding box center [593, 266] width 98 height 18
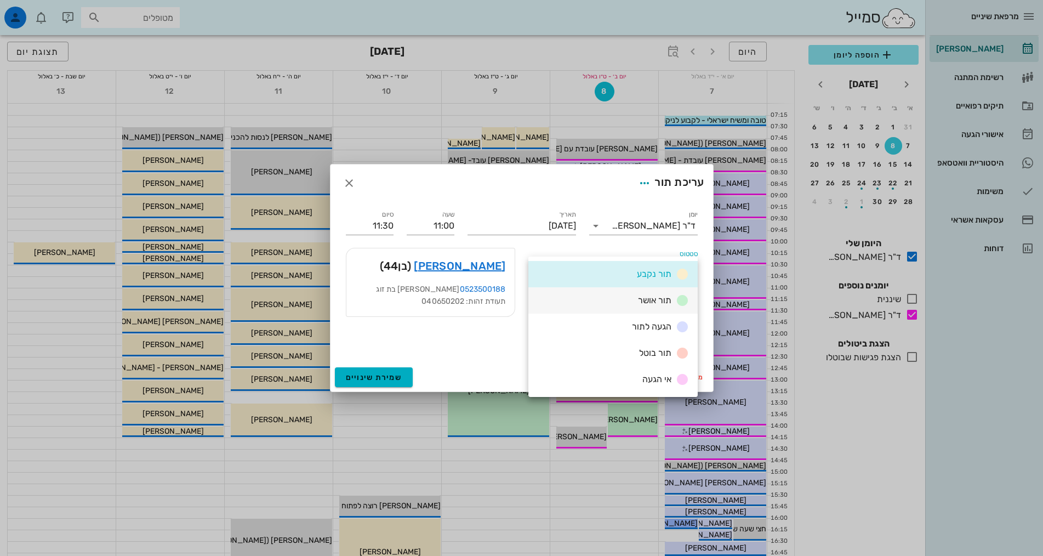
click at [632, 296] on div "תור אושר" at bounding box center [613, 300] width 169 height 26
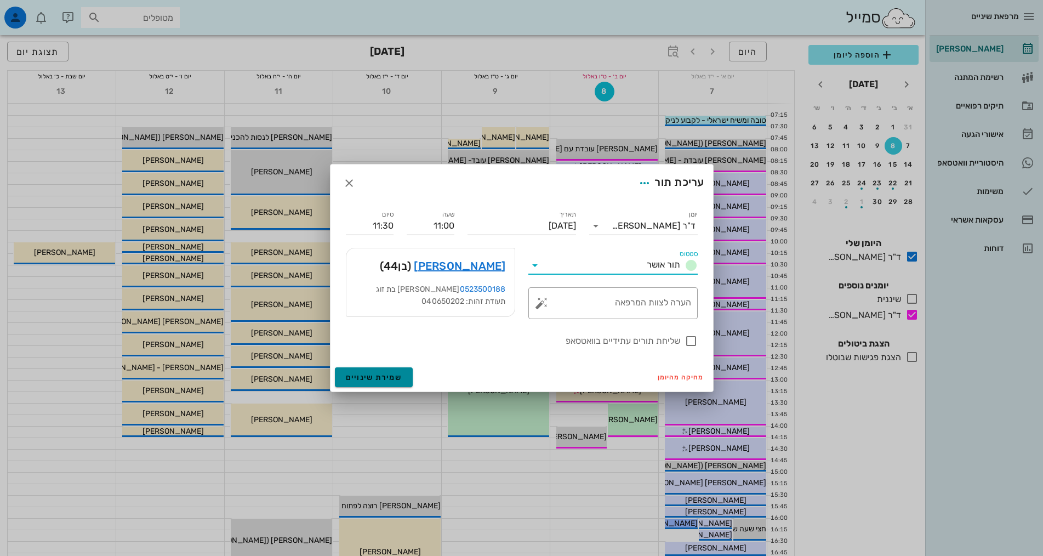
click at [391, 381] on span "שמירת שינויים" at bounding box center [374, 377] width 56 height 9
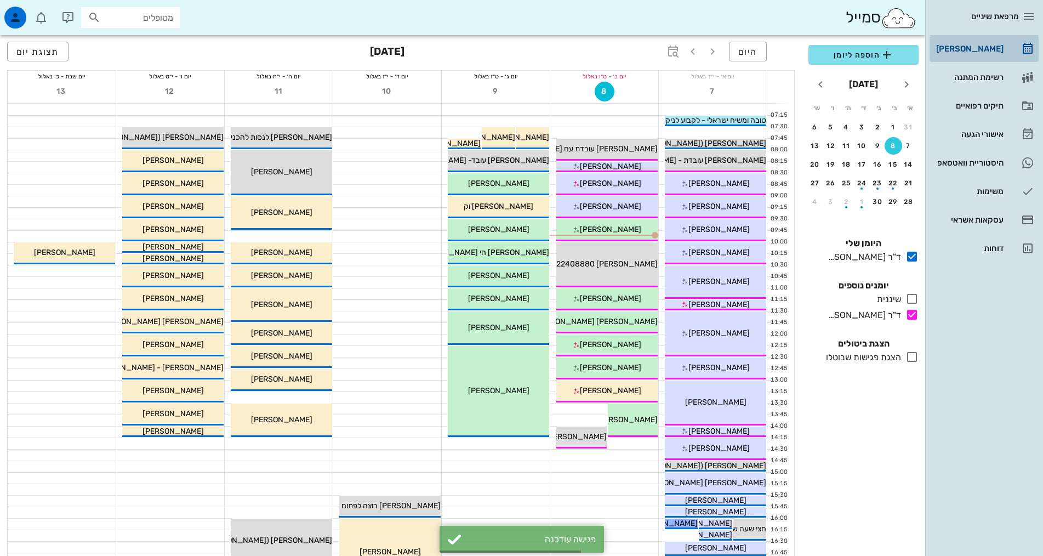
click at [986, 49] on div "[PERSON_NAME]" at bounding box center [969, 48] width 70 height 9
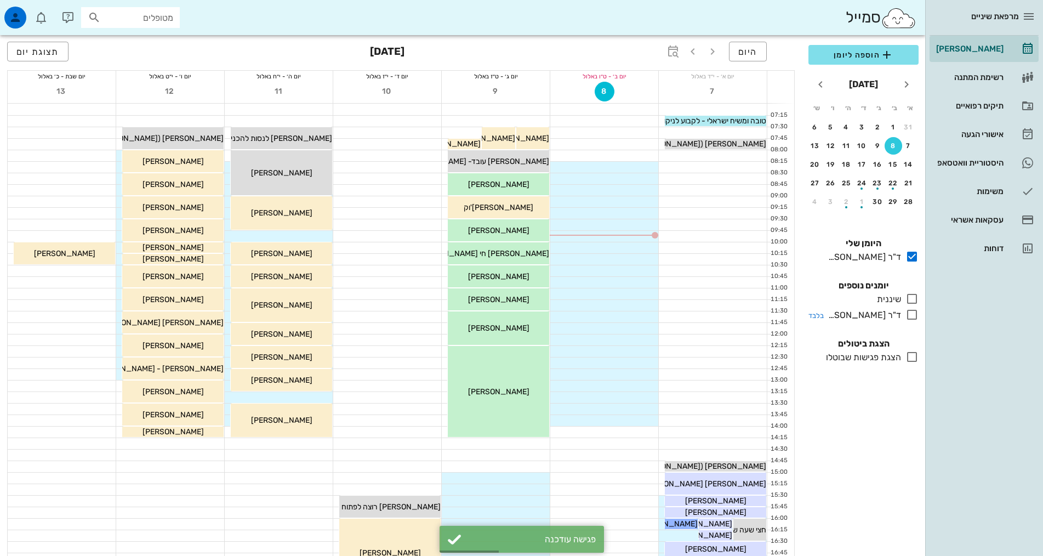
click at [904, 314] on div at bounding box center [910, 315] width 18 height 14
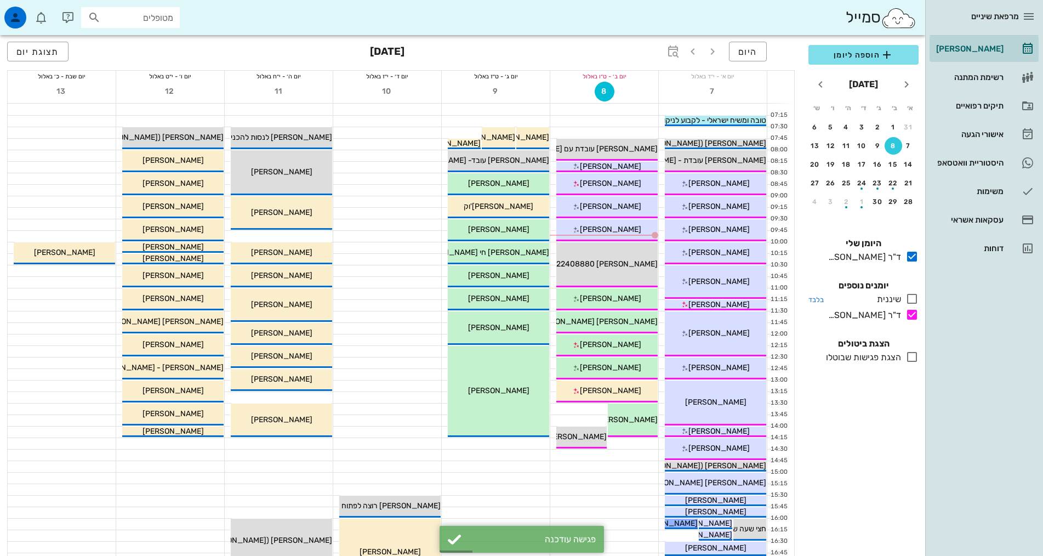
click at [910, 300] on icon at bounding box center [912, 298] width 13 height 13
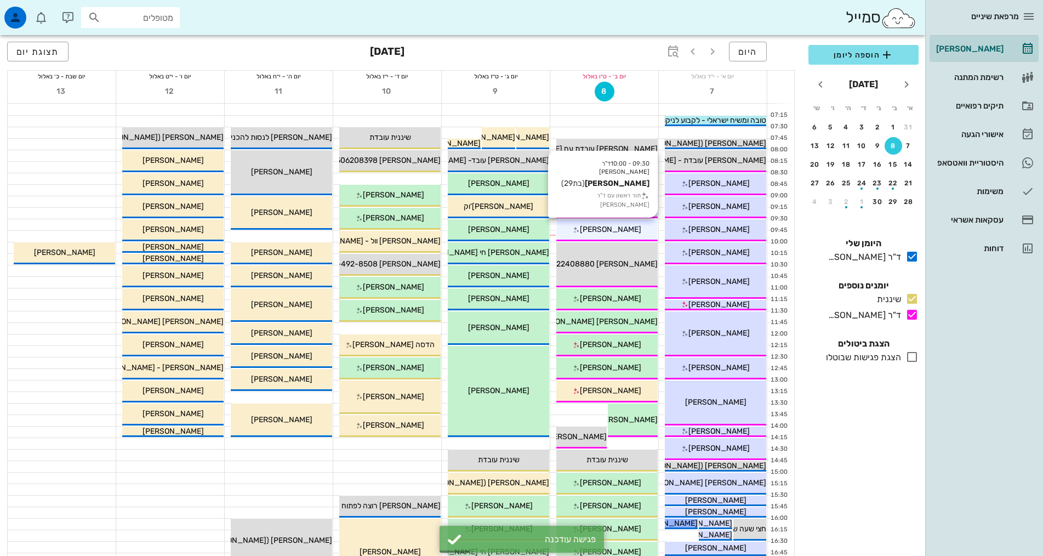
click at [628, 229] on span "[PERSON_NAME]" at bounding box center [610, 229] width 61 height 9
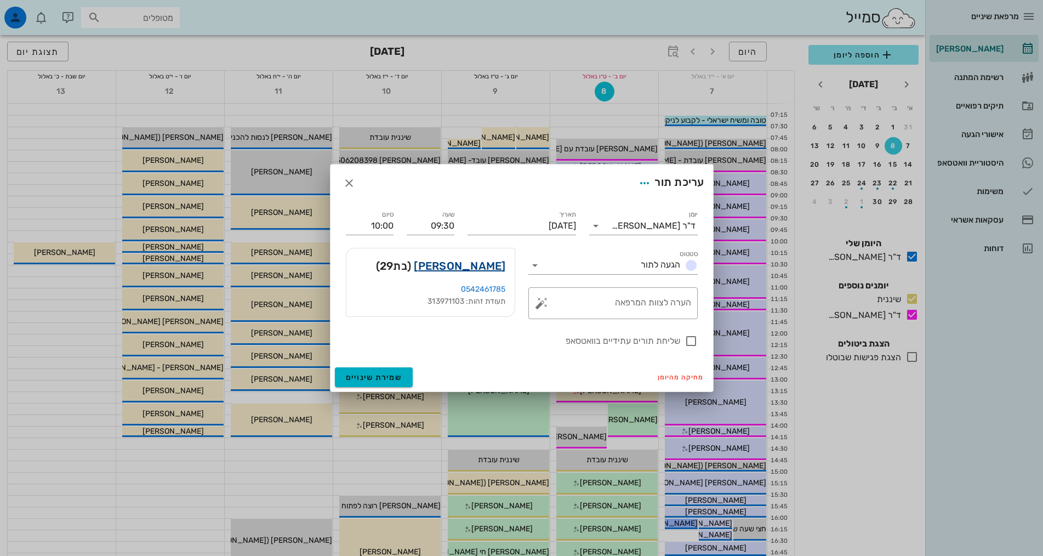
click at [474, 265] on link "צהלי ליפשיץ" at bounding box center [460, 266] width 92 height 18
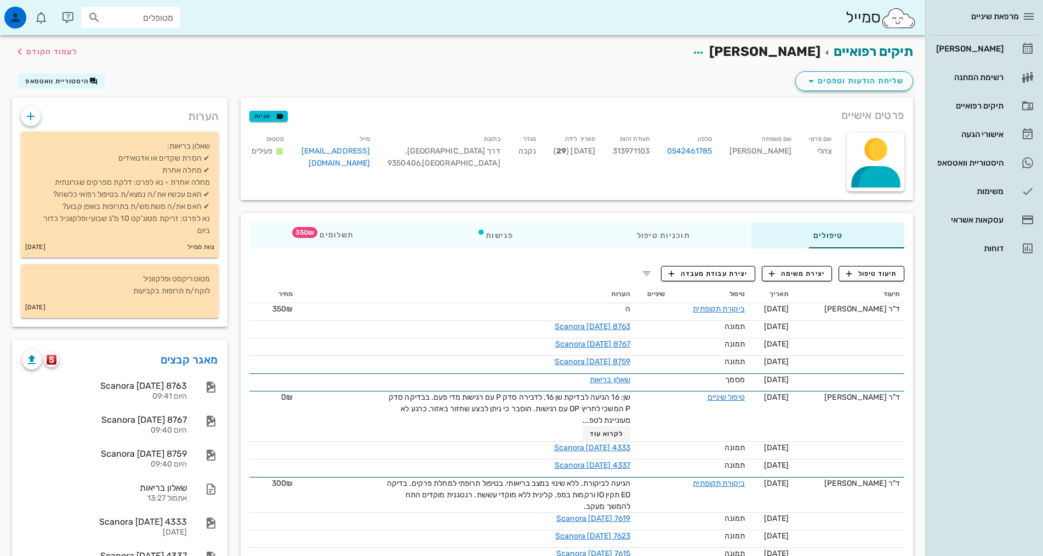
click at [1000, 29] on div "מרפאת שיניים" at bounding box center [984, 16] width 109 height 33
click at [998, 49] on div "[PERSON_NAME]" at bounding box center [969, 48] width 70 height 9
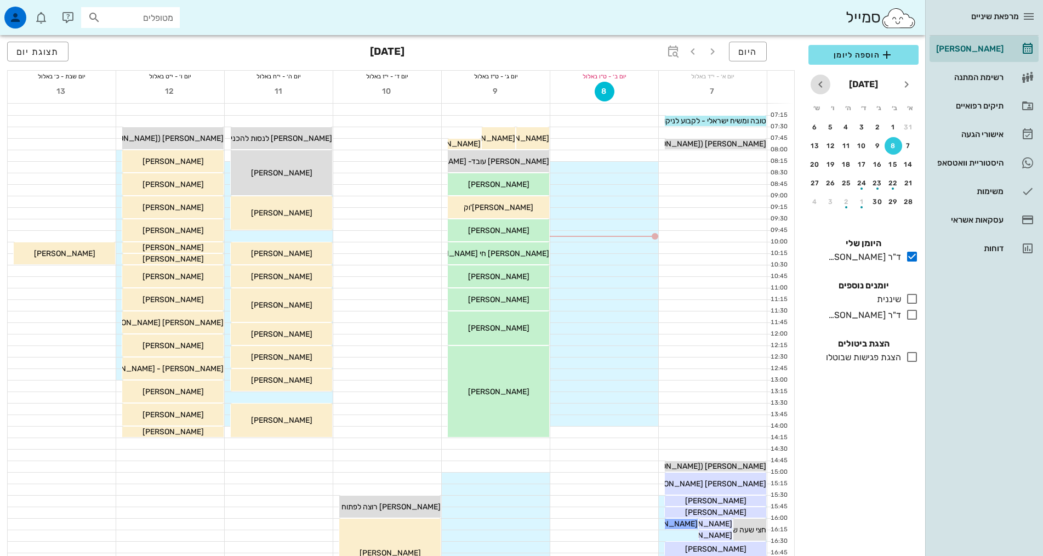
click at [821, 81] on icon "חודש הבא" at bounding box center [820, 84] width 13 height 13
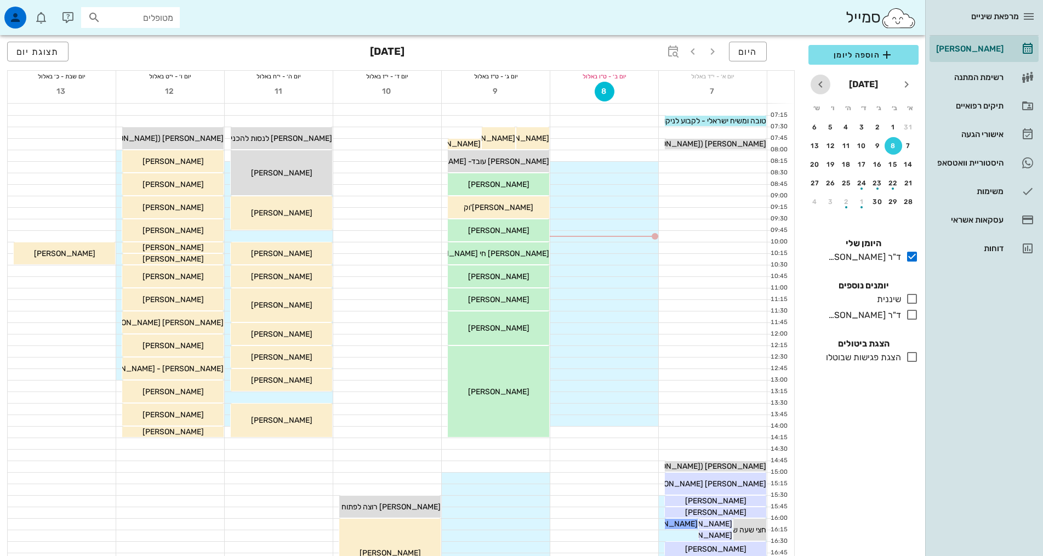
click at [821, 81] on icon "חודש הבא" at bounding box center [820, 84] width 13 height 13
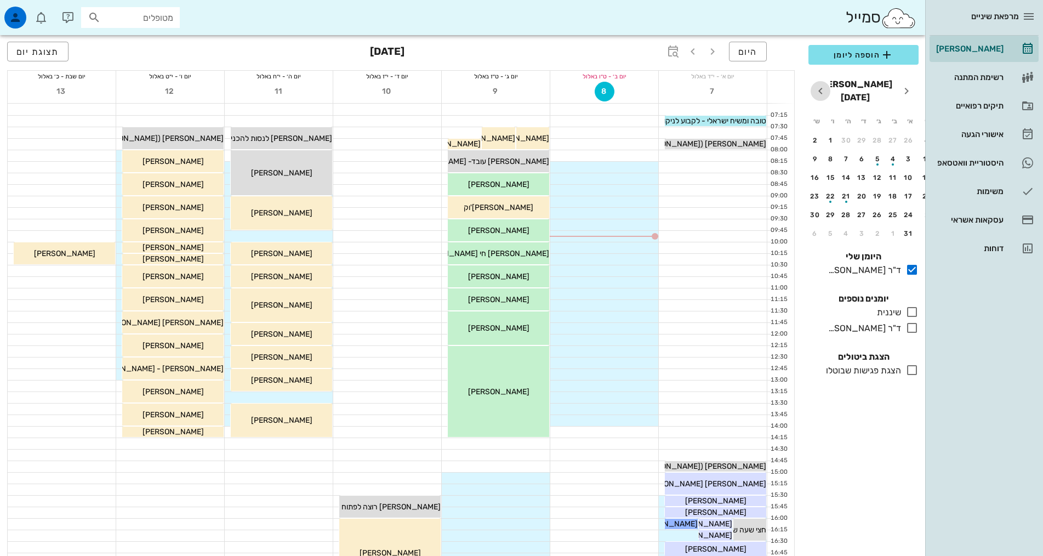
click at [821, 84] on icon "חודש הבא" at bounding box center [820, 90] width 13 height 13
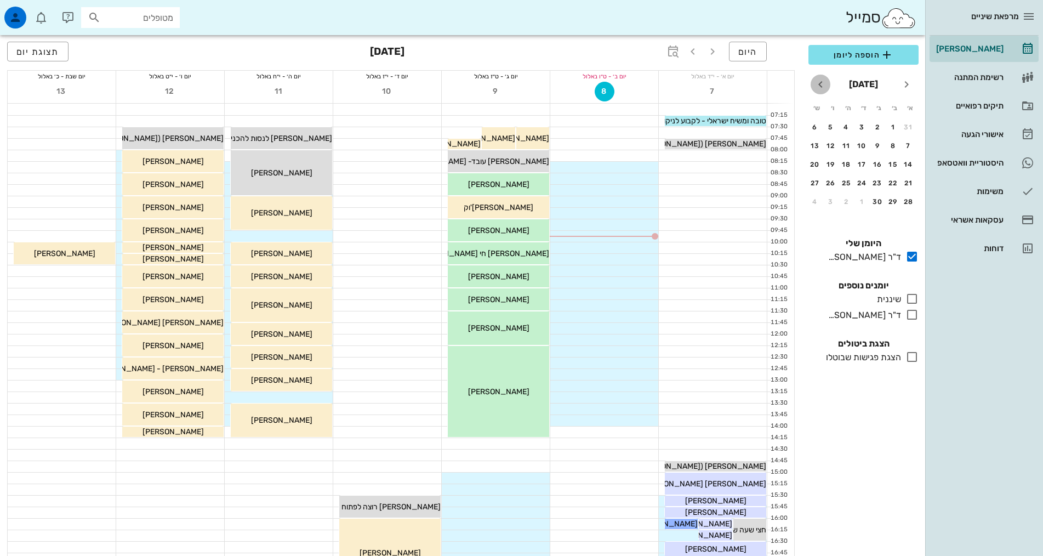
click at [821, 81] on icon "חודש הבא" at bounding box center [820, 84] width 13 height 13
click at [872, 128] on div "1" at bounding box center [878, 127] width 18 height 8
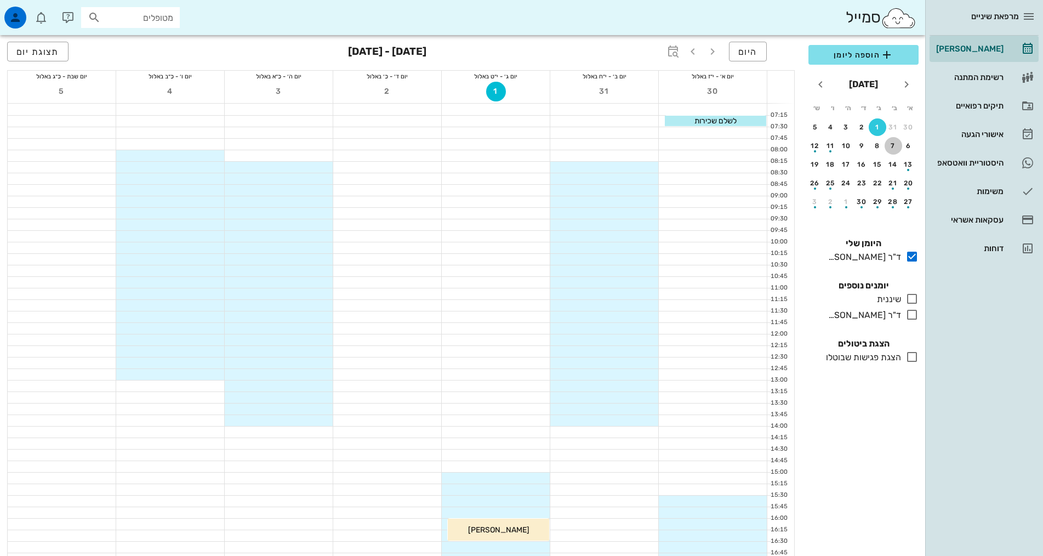
click at [896, 145] on div "7" at bounding box center [894, 146] width 18 height 8
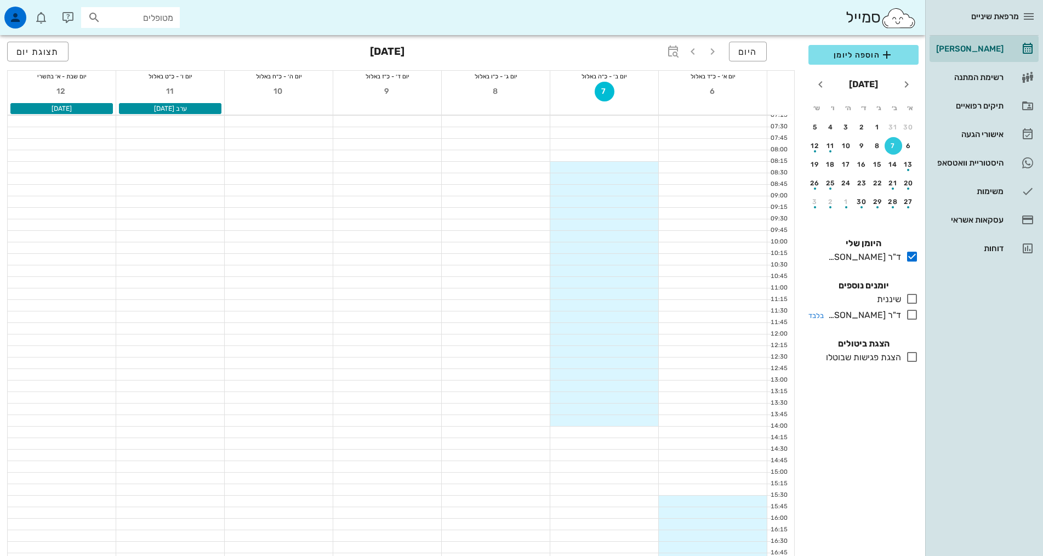
click at [912, 319] on icon at bounding box center [912, 314] width 13 height 13
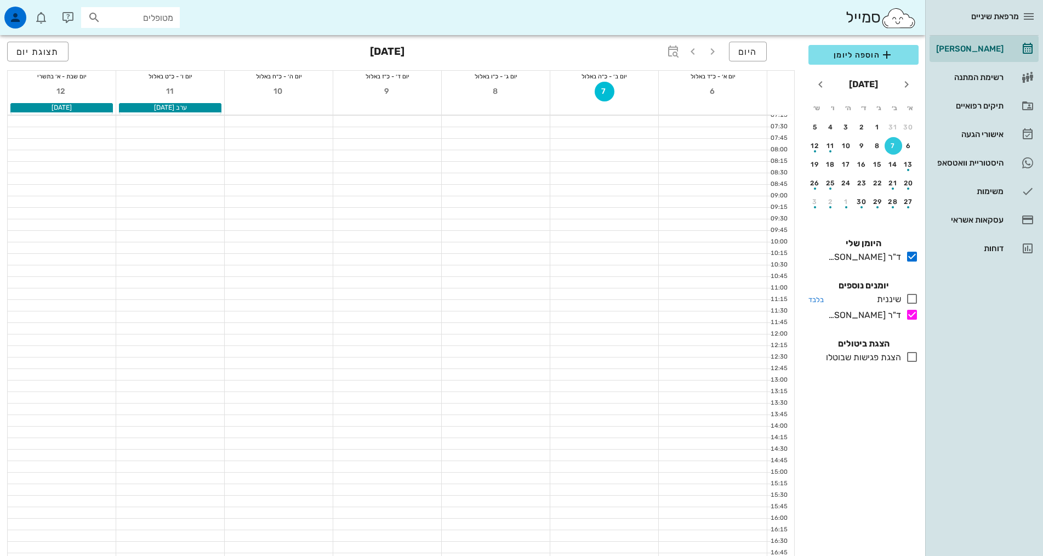
click at [911, 297] on icon at bounding box center [912, 298] width 13 height 13
click at [643, 224] on div at bounding box center [604, 224] width 108 height 11
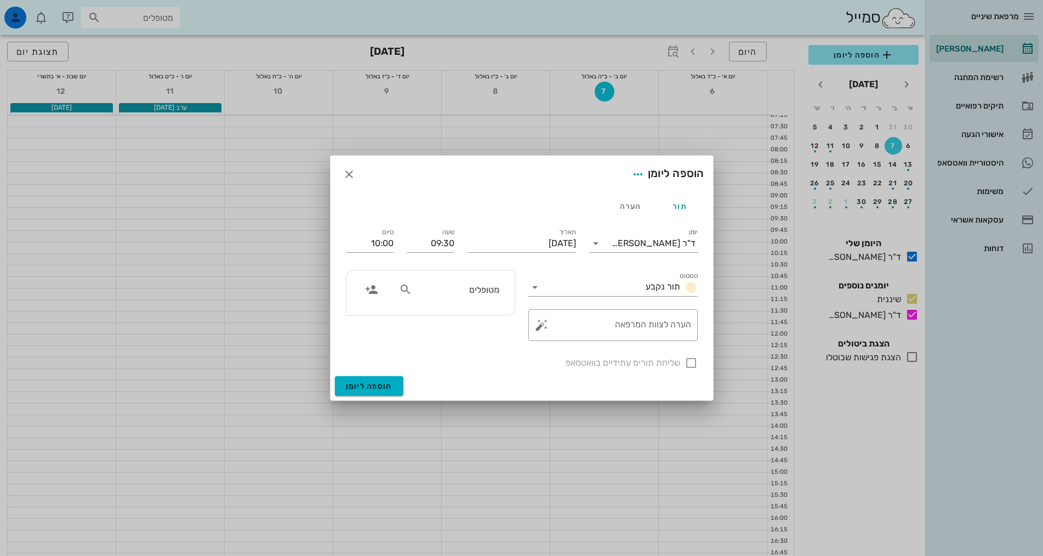
click at [468, 292] on input "מטופלים" at bounding box center [457, 289] width 84 height 14
type input "צהלי"
click at [490, 317] on div "צהלי ליפשיץ 313971103" at bounding box center [436, 313] width 121 height 9
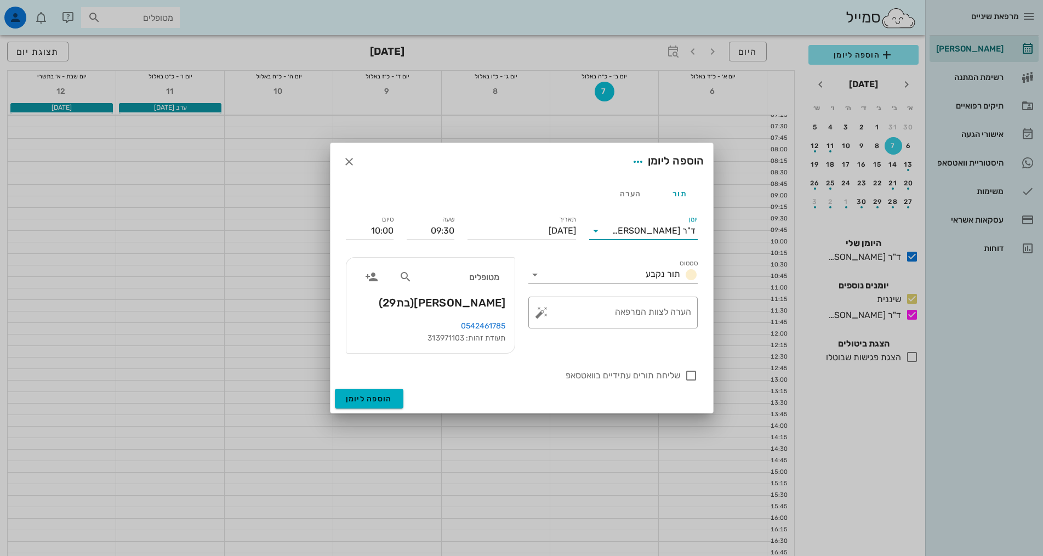
click at [632, 239] on div "יומן ד"ר אלדד אירני" at bounding box center [643, 231] width 109 height 18
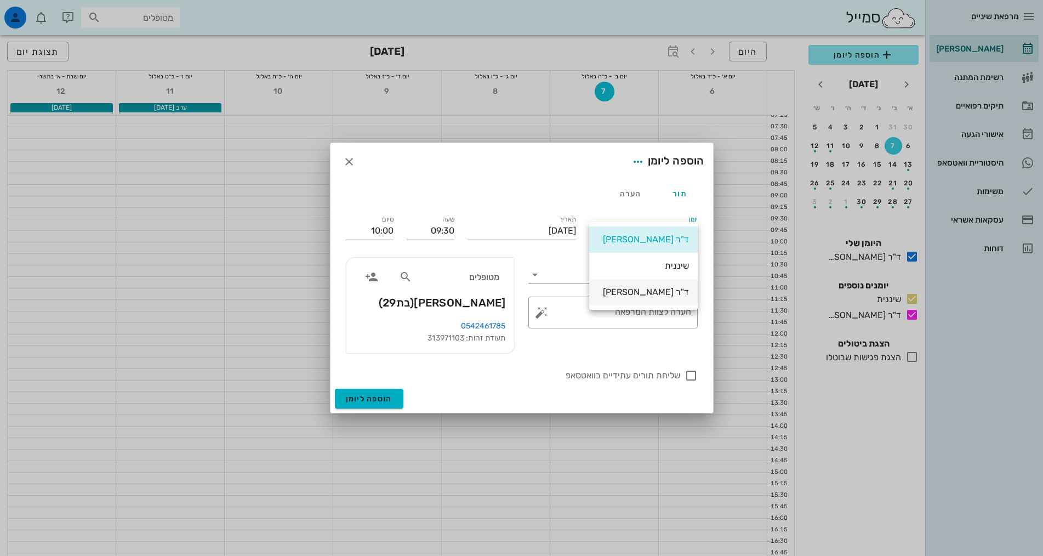
click at [654, 289] on div "ד"ר [PERSON_NAME]" at bounding box center [643, 292] width 91 height 10
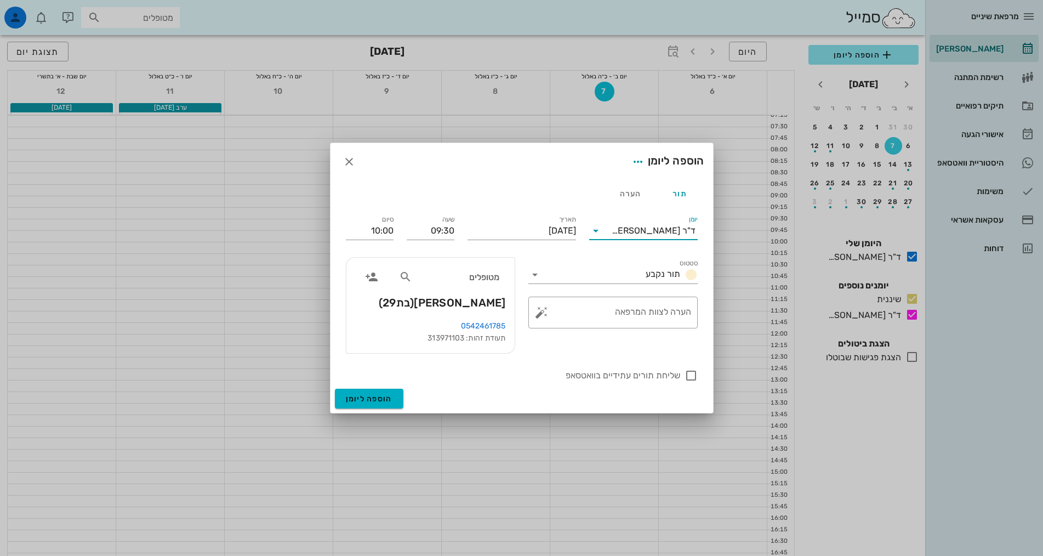
click at [493, 388] on div "שליחת תורים עתידיים בוואטסאפ" at bounding box center [521, 374] width 365 height 29
click at [591, 322] on textarea "הערה לצוות המרפאה" at bounding box center [617, 315] width 147 height 26
type textarea "נקבע לפני שנה"
click at [688, 374] on div at bounding box center [691, 375] width 19 height 19
checkbox input "true"
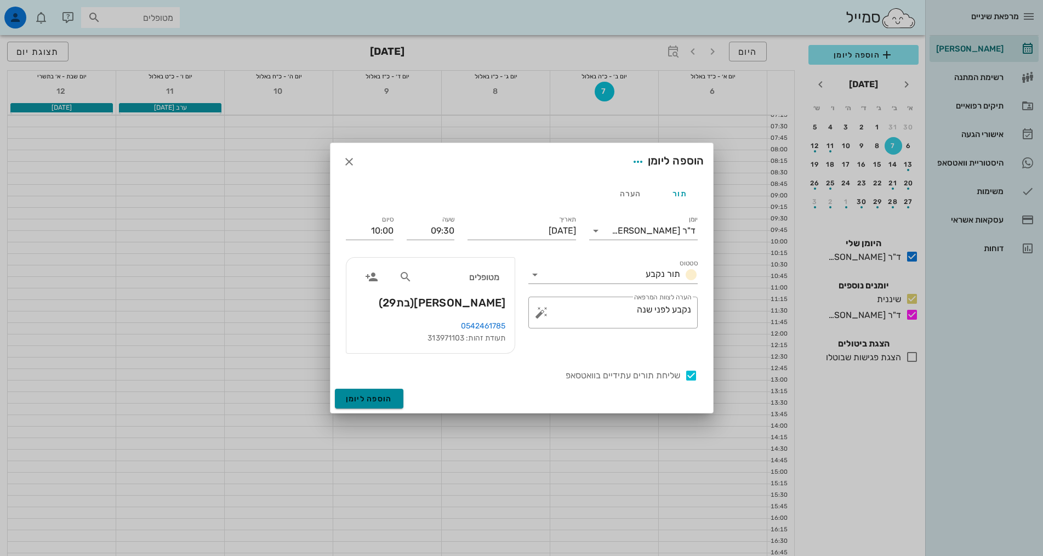
click at [381, 399] on span "הוספה ליומן" at bounding box center [369, 398] width 47 height 9
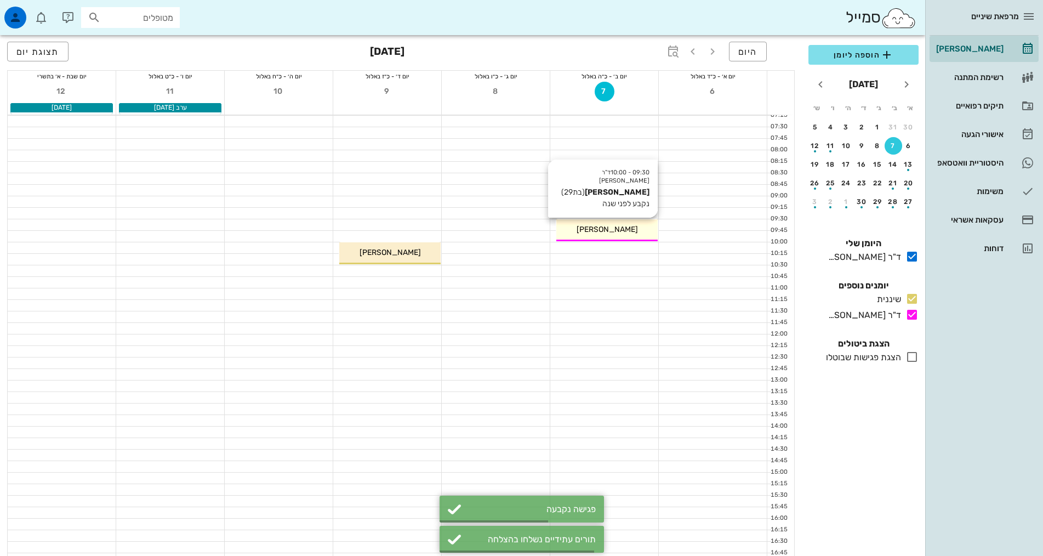
click at [578, 233] on div "[PERSON_NAME]" at bounding box center [607, 230] width 101 height 12
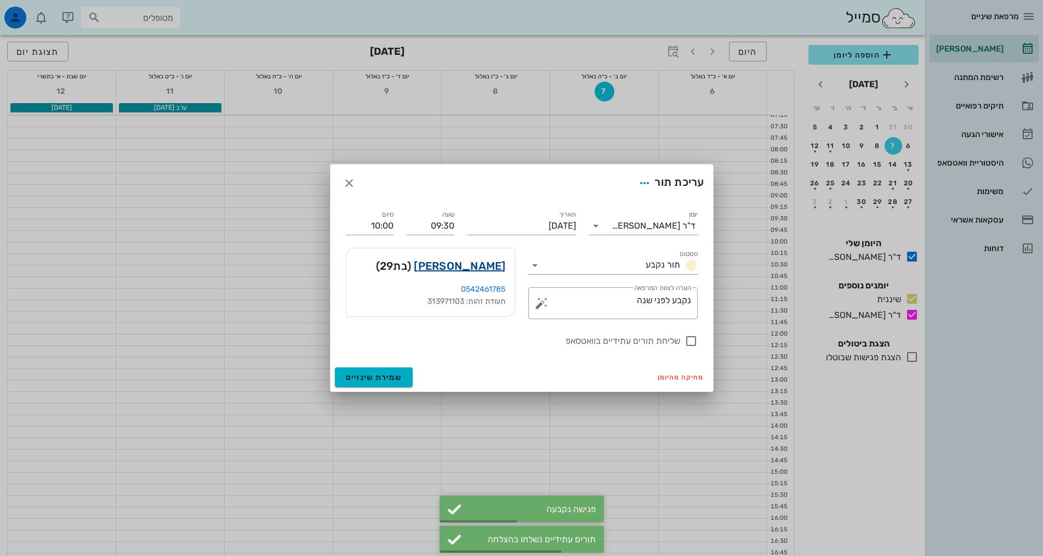
click at [472, 269] on link "צהלי ליפשיץ" at bounding box center [460, 266] width 92 height 18
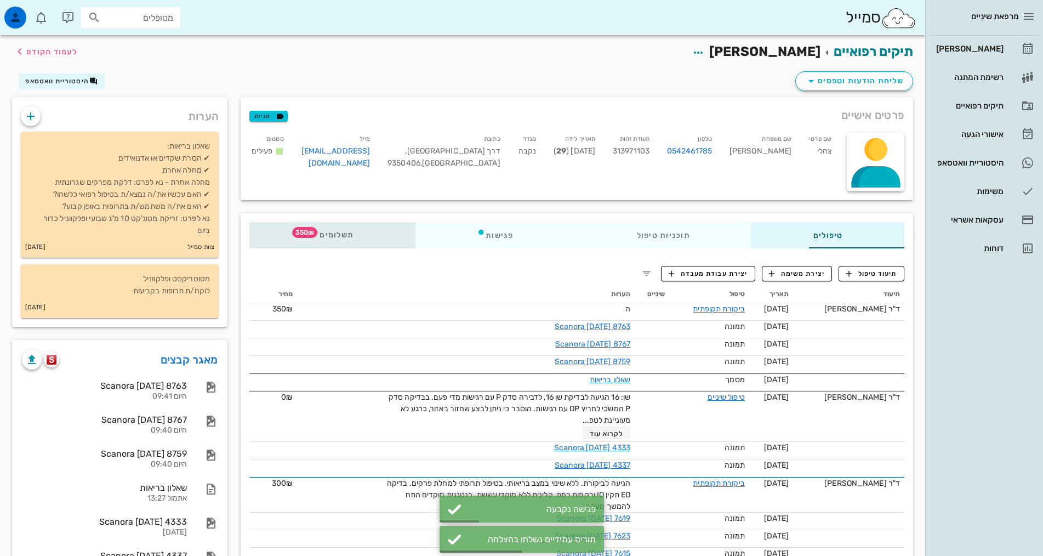
click at [311, 238] on span "תשלומים 350₪" at bounding box center [332, 235] width 43 height 8
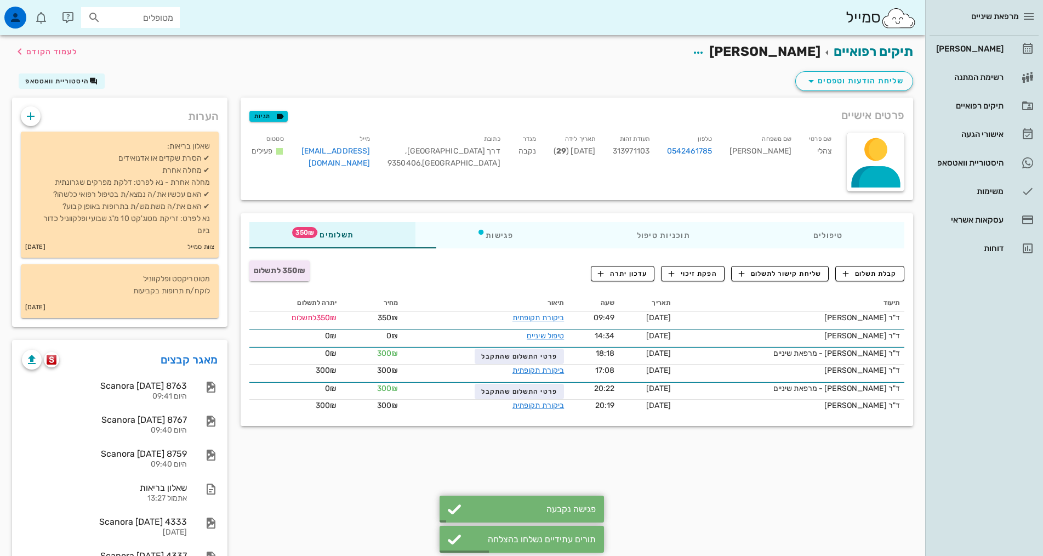
click at [813, 468] on div "פרטים אישיים תגיות שם פרטי צהלי שם משפחה ליפשיץ טלפון 0542461785 תעודת זהות 313…" at bounding box center [577, 357] width 686 height 519
click at [897, 282] on div "קבלת תשלום שליחת קישור לתשלום הפקת זיכוי עדכון יתרה" at bounding box center [748, 276] width 314 height 20
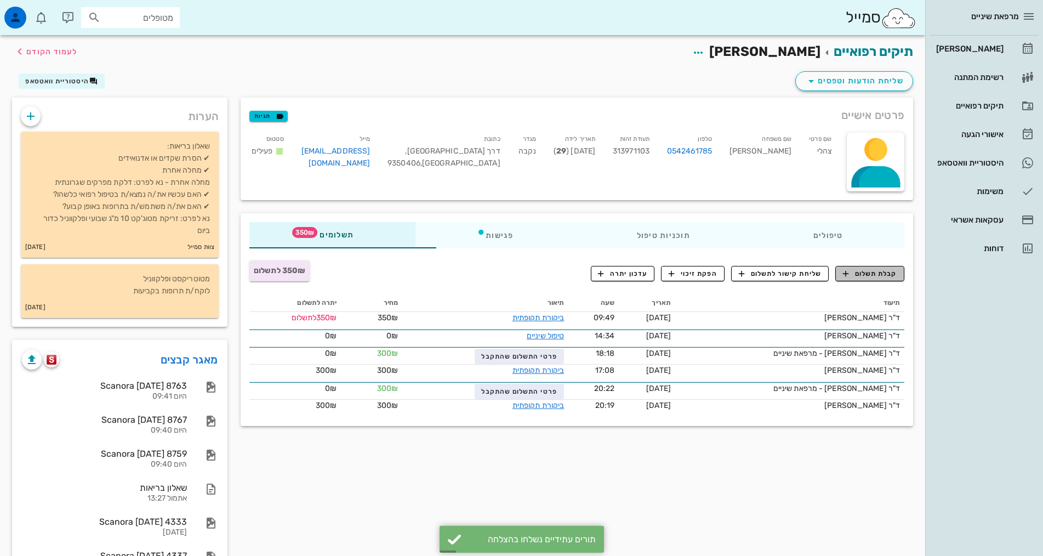
click at [889, 277] on span "קבלת תשלום" at bounding box center [870, 274] width 54 height 10
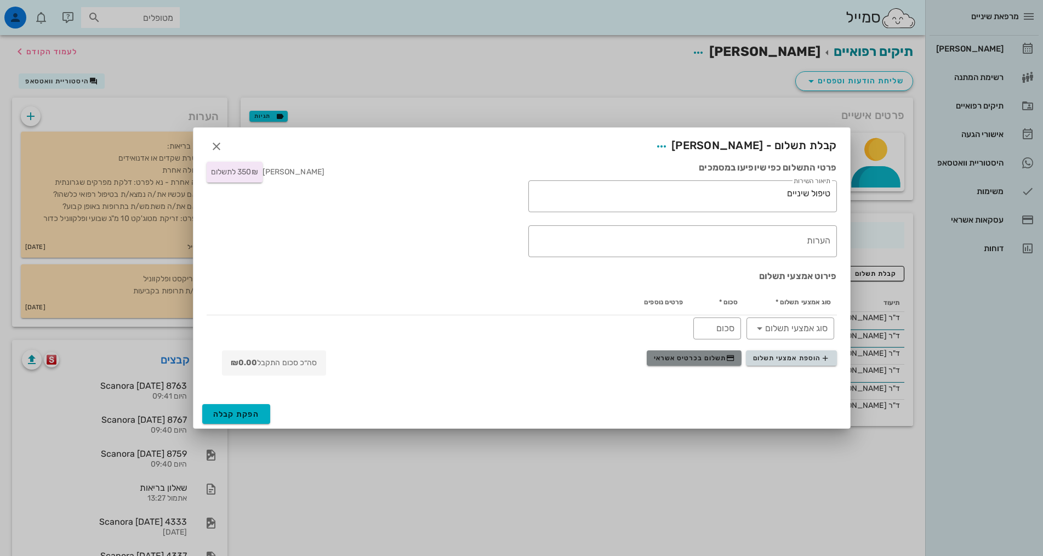
click at [722, 357] on span "תשלום בכרטיס אשראי" at bounding box center [694, 358] width 81 height 9
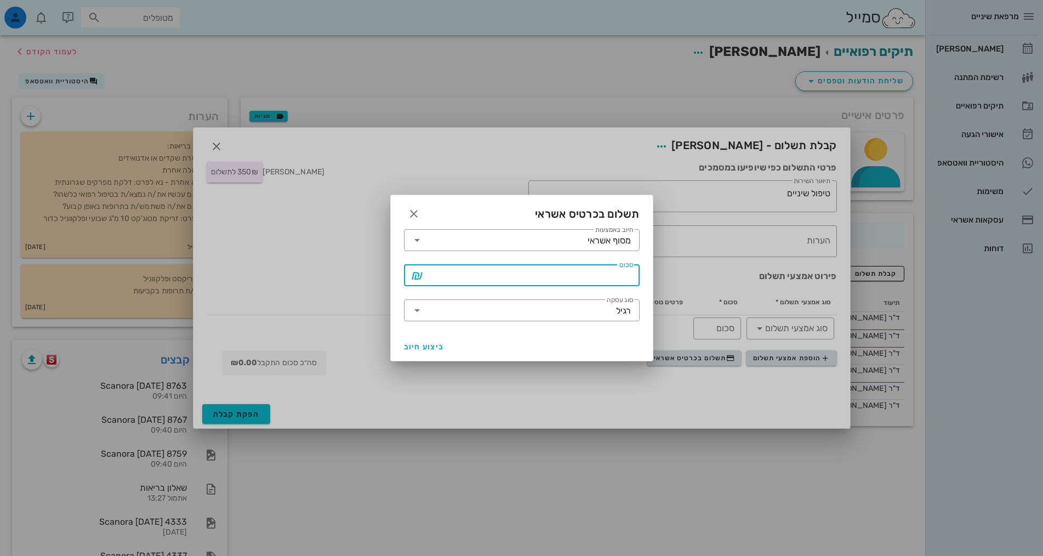
click at [564, 280] on input "סכום" at bounding box center [529, 275] width 207 height 18
type input "350"
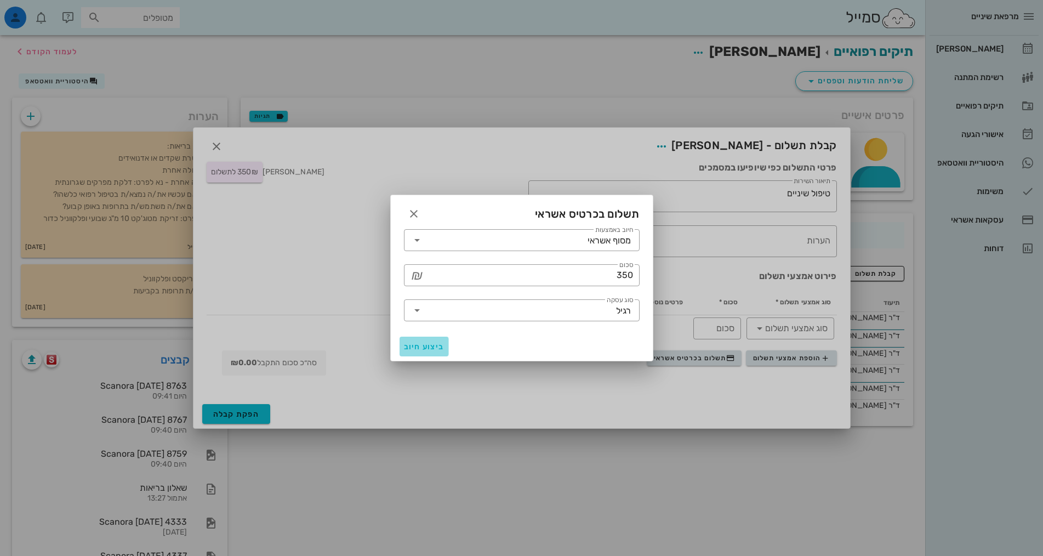
click at [442, 348] on span "ביצוע חיוב" at bounding box center [424, 346] width 41 height 9
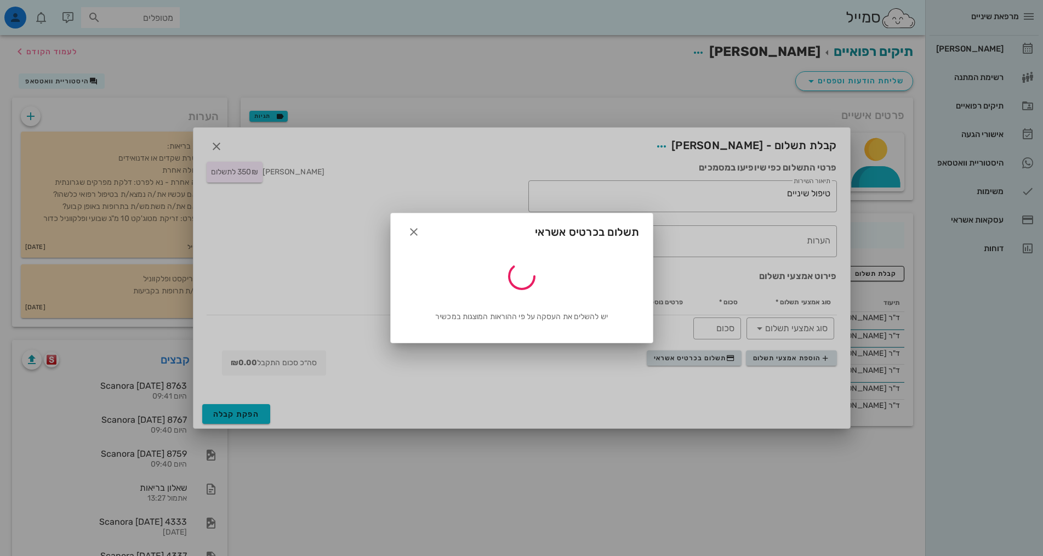
type input "350"
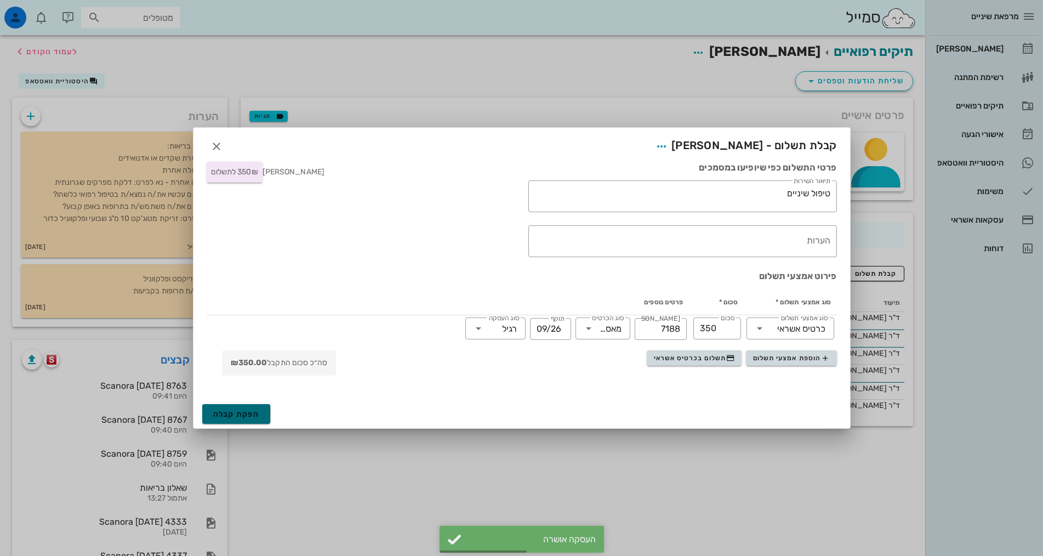
click at [232, 405] on button "הפקת קבלה" at bounding box center [236, 414] width 69 height 20
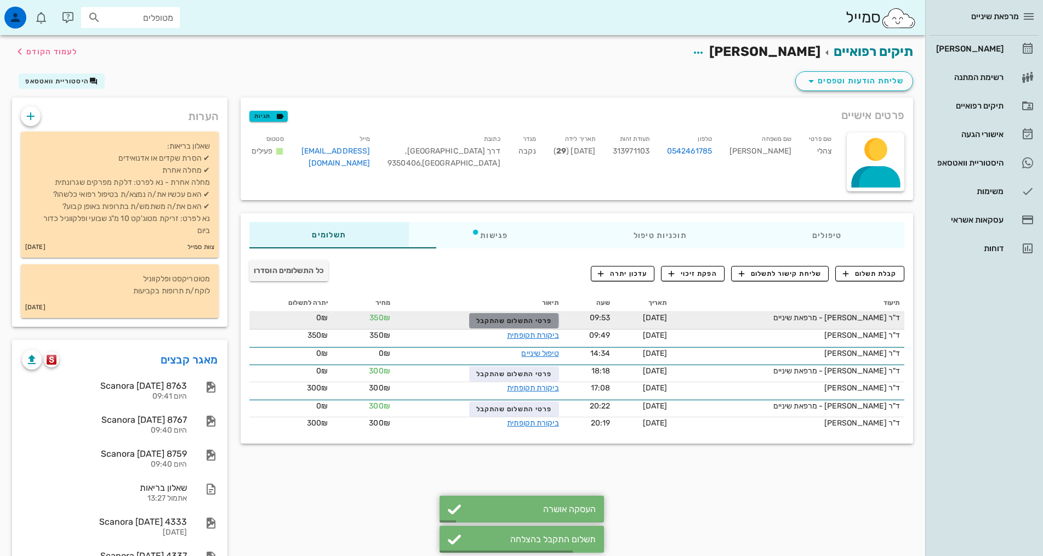
click at [514, 320] on span "פרטי התשלום שהתקבל" at bounding box center [514, 321] width 76 height 8
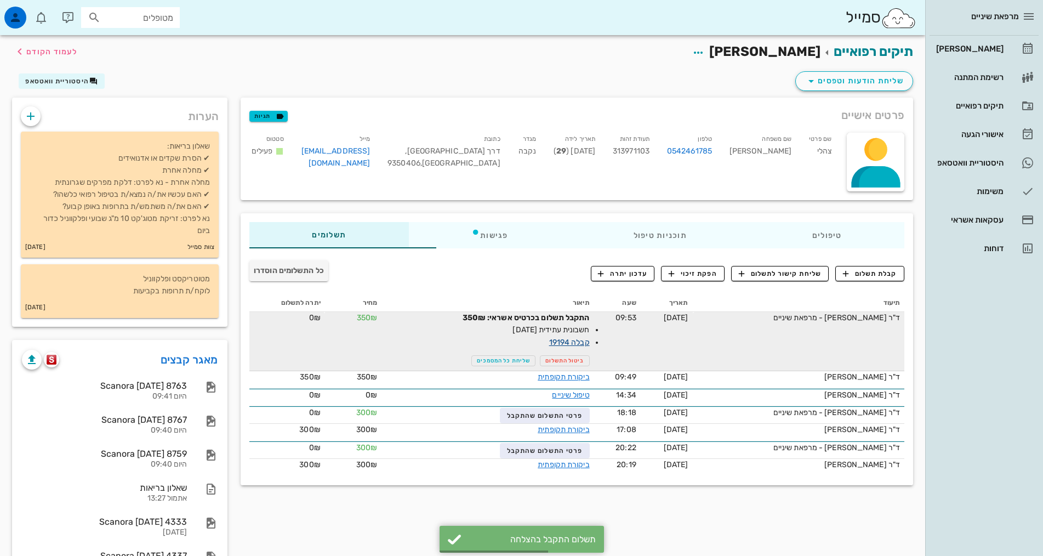
click at [550, 341] on link "קבלה 19194" at bounding box center [569, 342] width 41 height 9
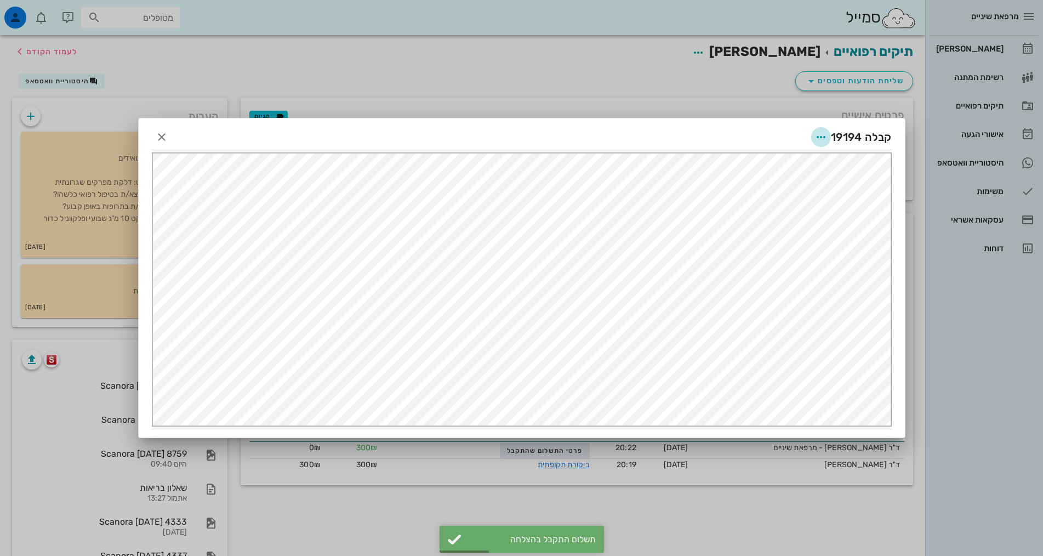
click at [817, 133] on icon "button" at bounding box center [821, 136] width 13 height 13
click at [801, 223] on div "שליחה בוואטסאפ" at bounding box center [780, 217] width 100 height 26
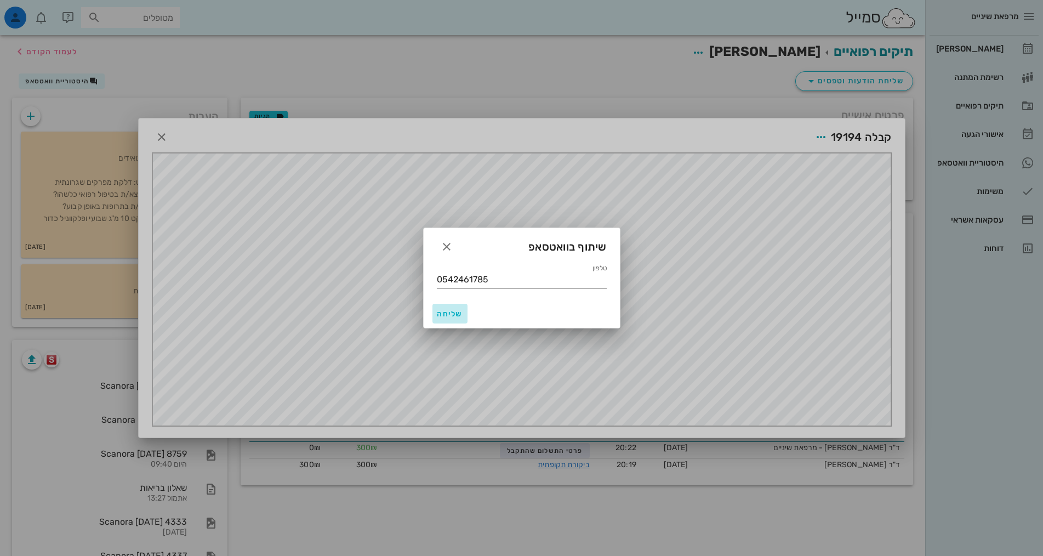
click at [445, 314] on span "שליחה" at bounding box center [450, 313] width 26 height 9
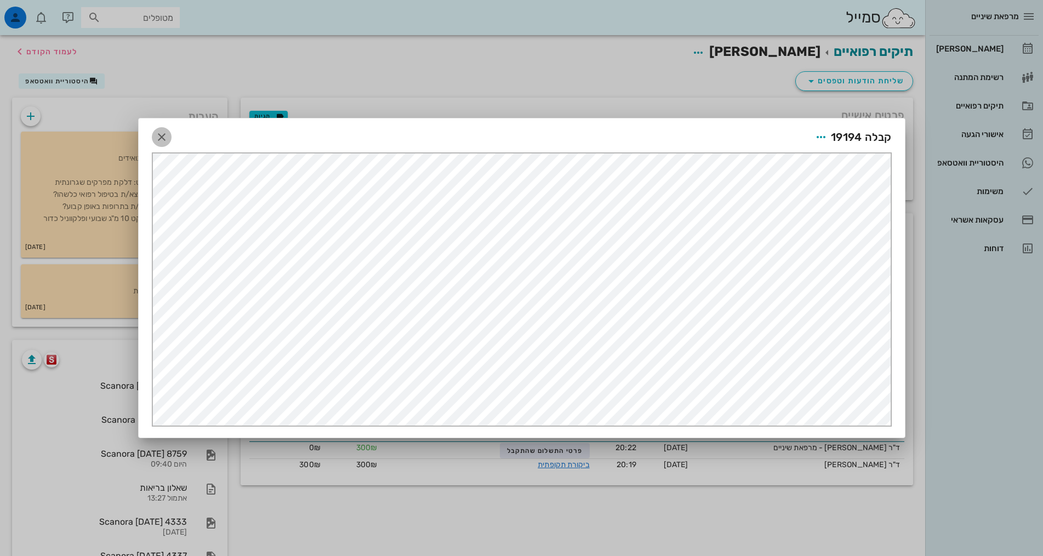
click at [161, 137] on icon "button" at bounding box center [161, 136] width 13 height 13
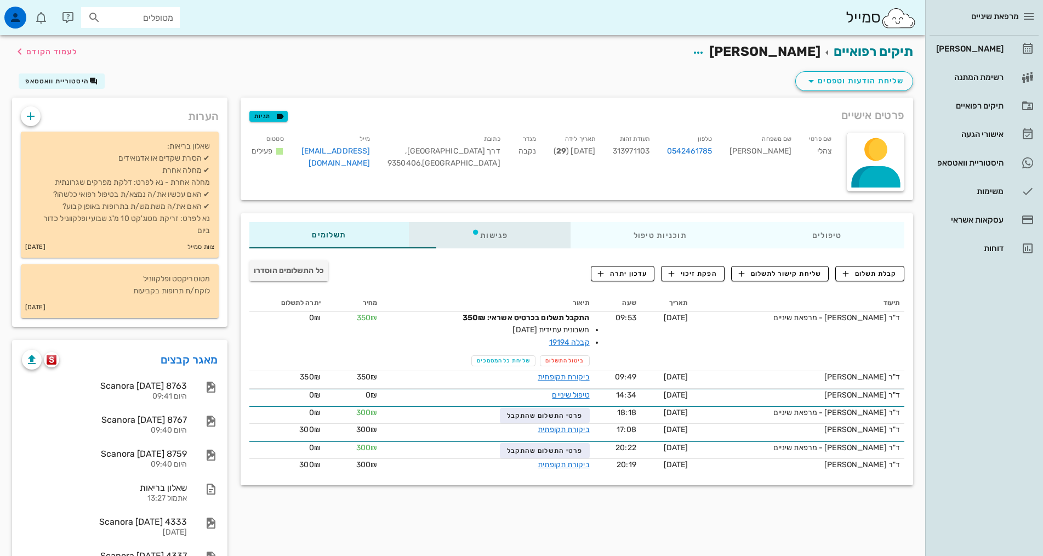
click at [457, 238] on div "פגישות" at bounding box center [490, 235] width 162 height 26
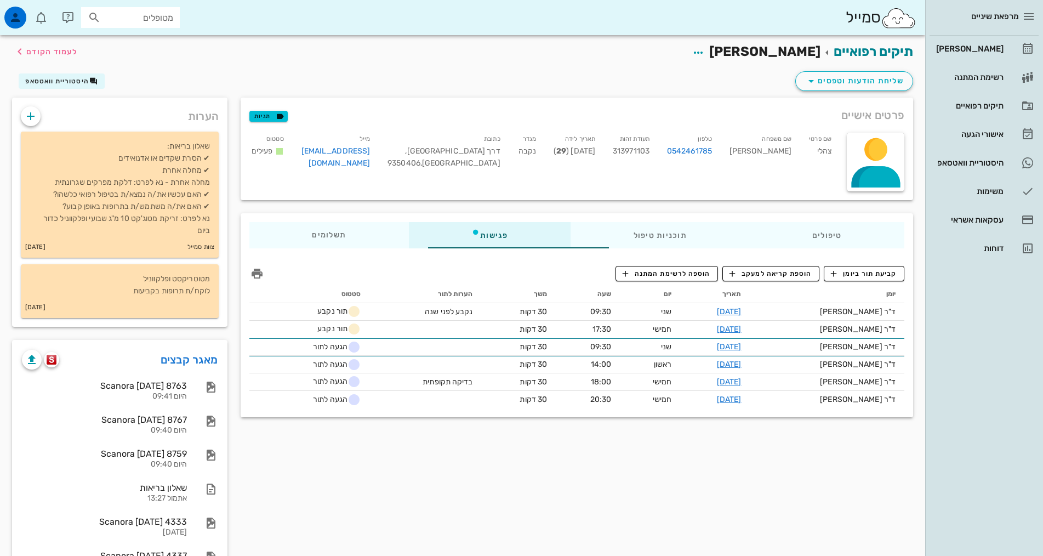
click at [564, 475] on div "פרטים אישיים תגיות שם פרטי צהלי שם משפחה ליפשיץ טלפון 0542461785 תעודת זהות 313…" at bounding box center [577, 357] width 686 height 519
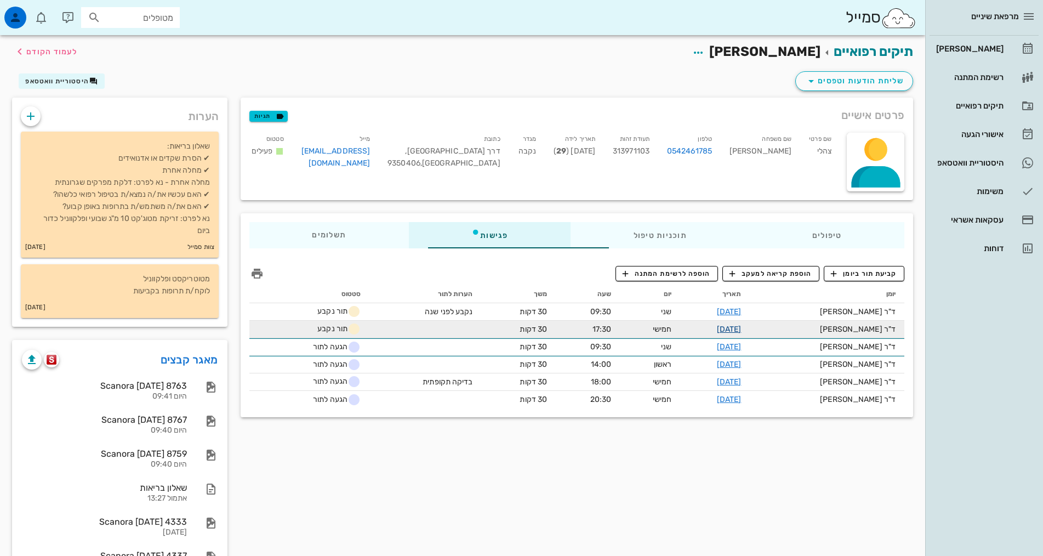
click at [735, 330] on link "26-03-2026" at bounding box center [729, 329] width 25 height 9
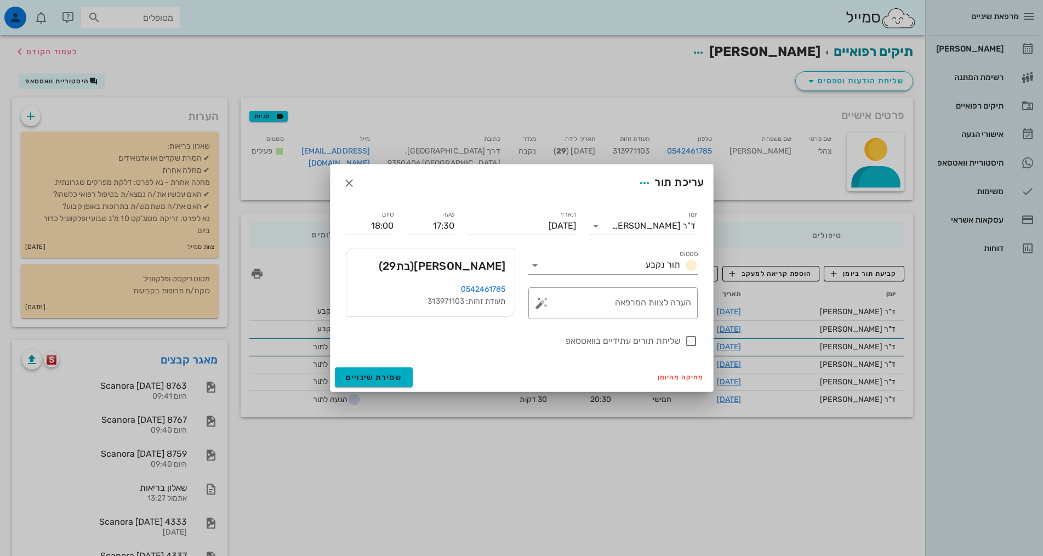
click at [523, 351] on div "שליחת תורים עתידיים בוואטסאפ" at bounding box center [521, 340] width 365 height 29
click at [680, 375] on span "מחיקה מהיומן" at bounding box center [681, 377] width 47 height 8
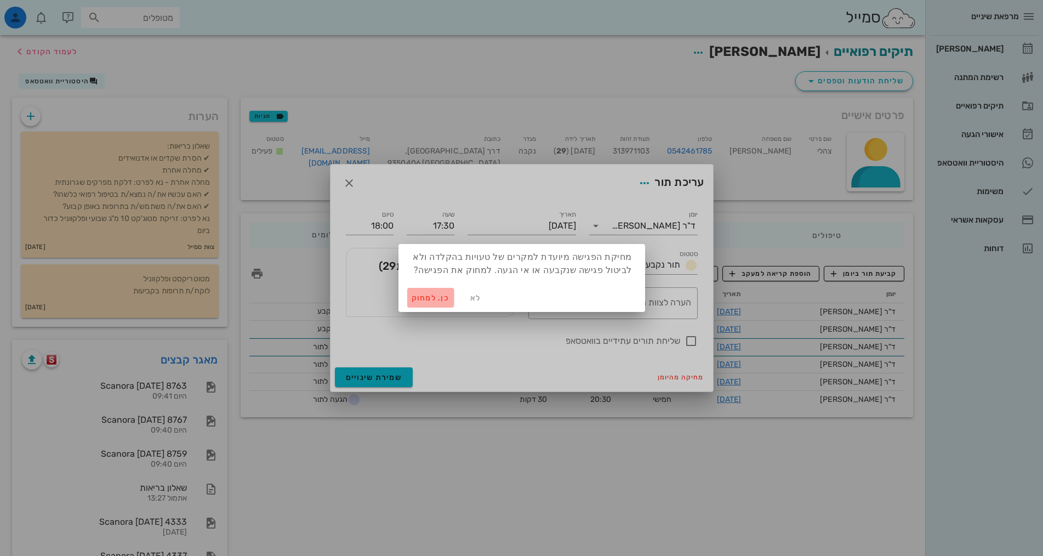
click at [409, 295] on button "כן. למחוק" at bounding box center [430, 298] width 47 height 20
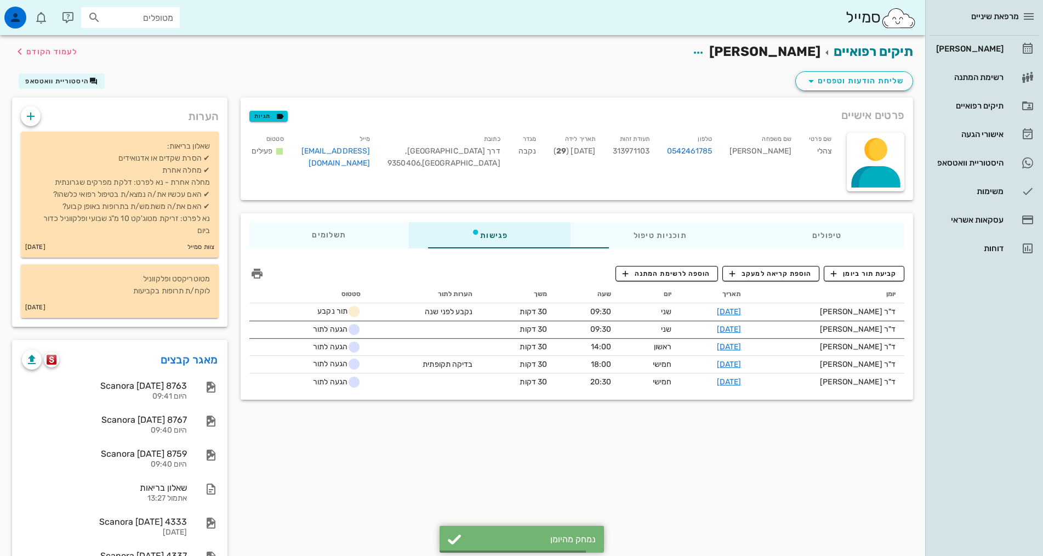
click at [625, 449] on div "פרטים אישיים תגיות שם פרטי צהלי שם משפחה ליפשיץ טלפון 0542461785 תעודת זהות 313…" at bounding box center [577, 357] width 686 height 519
click at [702, 501] on div "פרטים אישיים תגיות שם פרטי צהלי שם משפחה ליפשיץ טלפון 0542461785 תעודת זהות 313…" at bounding box center [577, 357] width 686 height 519
click at [939, 297] on div "מרפאת שיניים [PERSON_NAME] רשימת המתנה תיקים רפואיים אישורי הגעה היסטוריית וואט…" at bounding box center [985, 278] width 118 height 556
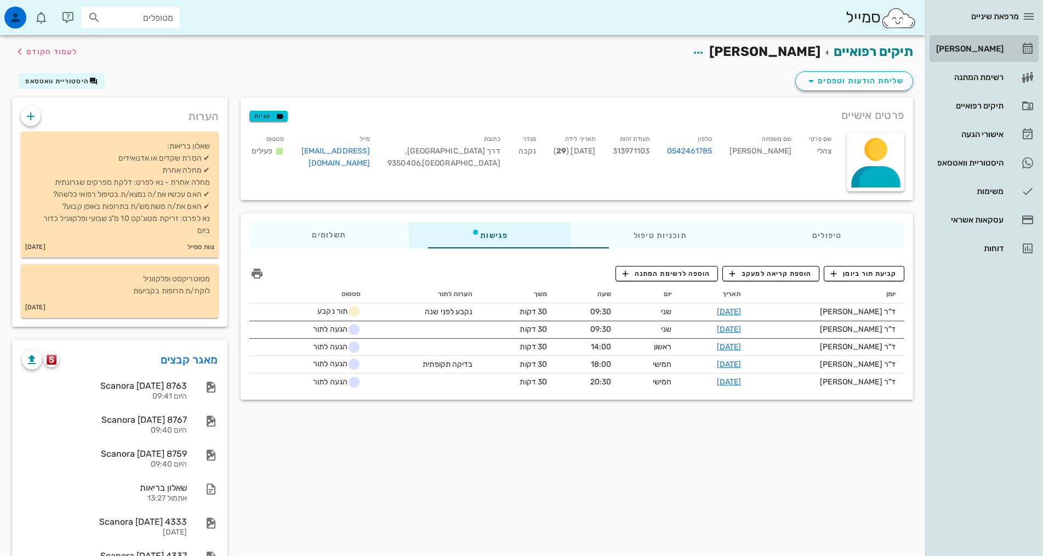
click at [974, 48] on div "[PERSON_NAME]" at bounding box center [969, 48] width 70 height 9
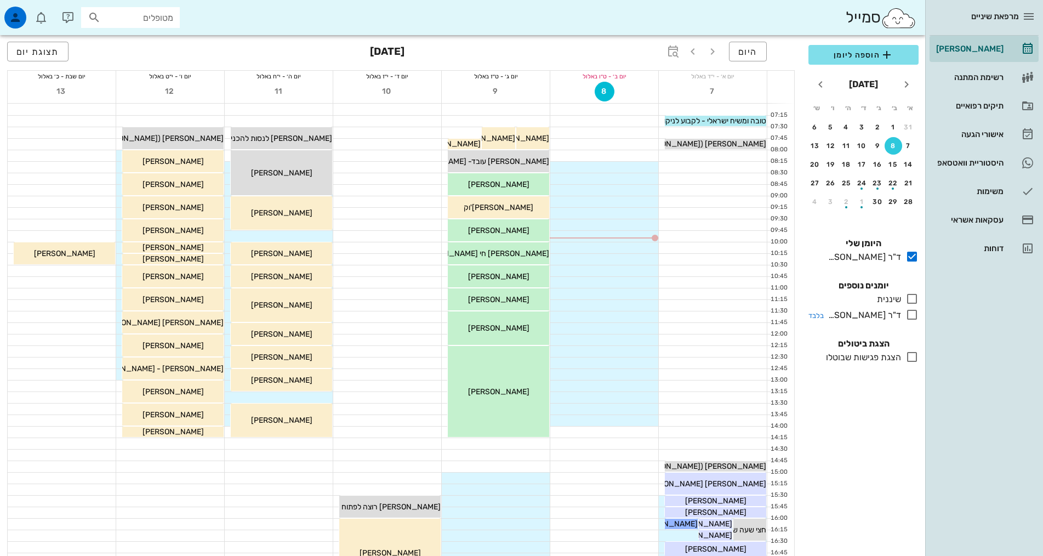
click at [873, 319] on div "ד"ר [PERSON_NAME]" at bounding box center [862, 315] width 77 height 13
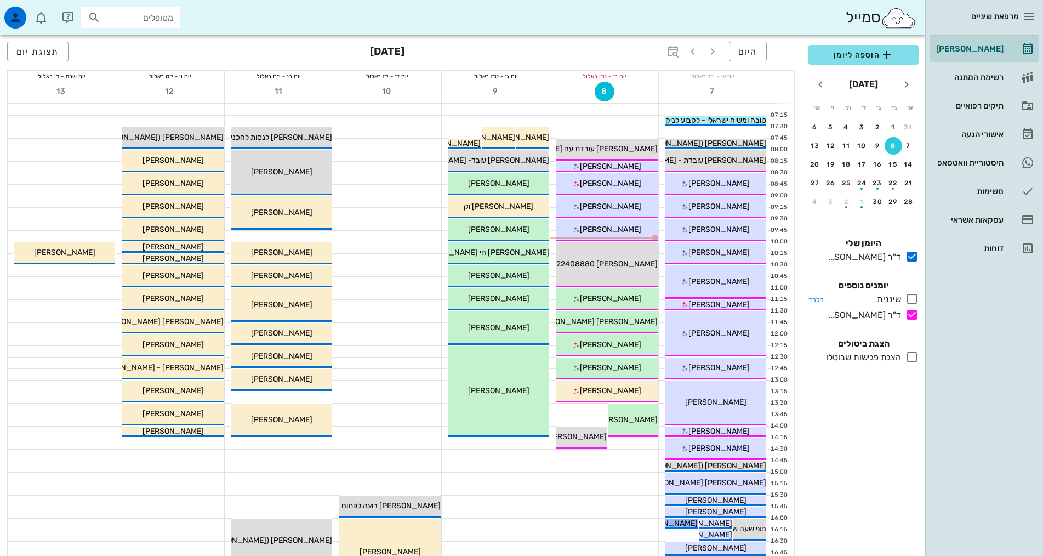
click at [898, 304] on div "שיננית" at bounding box center [887, 299] width 29 height 13
click at [914, 299] on icon at bounding box center [912, 298] width 13 height 13
click at [950, 303] on div "מרפאת שיניים [PERSON_NAME] רשימת המתנה תיקים רפואיים אישורי הגעה היסטוריית וואט…" at bounding box center [985, 278] width 118 height 556
click at [912, 297] on icon at bounding box center [912, 298] width 13 height 13
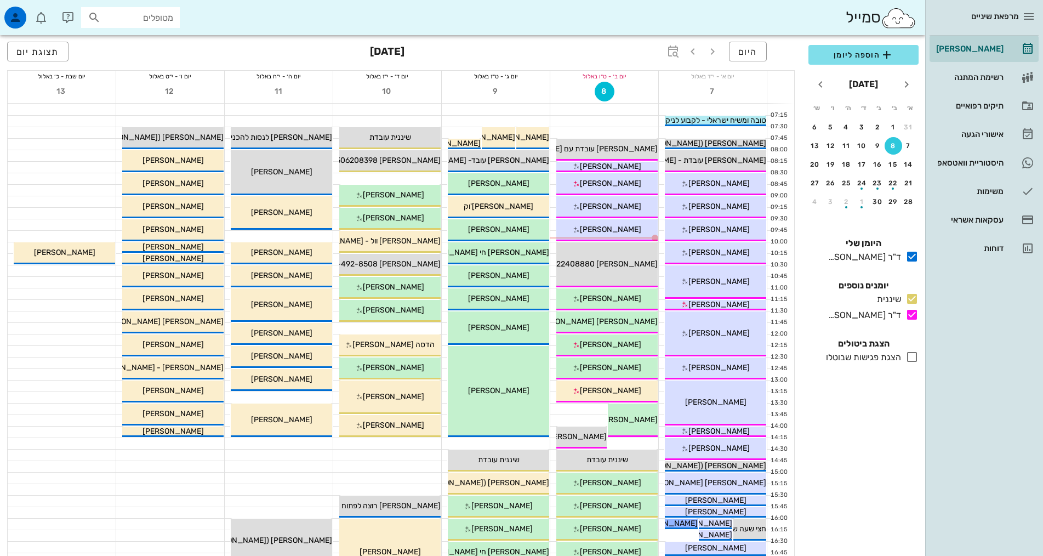
click at [956, 294] on div "מרפאת שיניים [PERSON_NAME] רשימת המתנה תיקים רפואיים אישורי הגעה היסטוריית וואט…" at bounding box center [985, 278] width 118 height 556
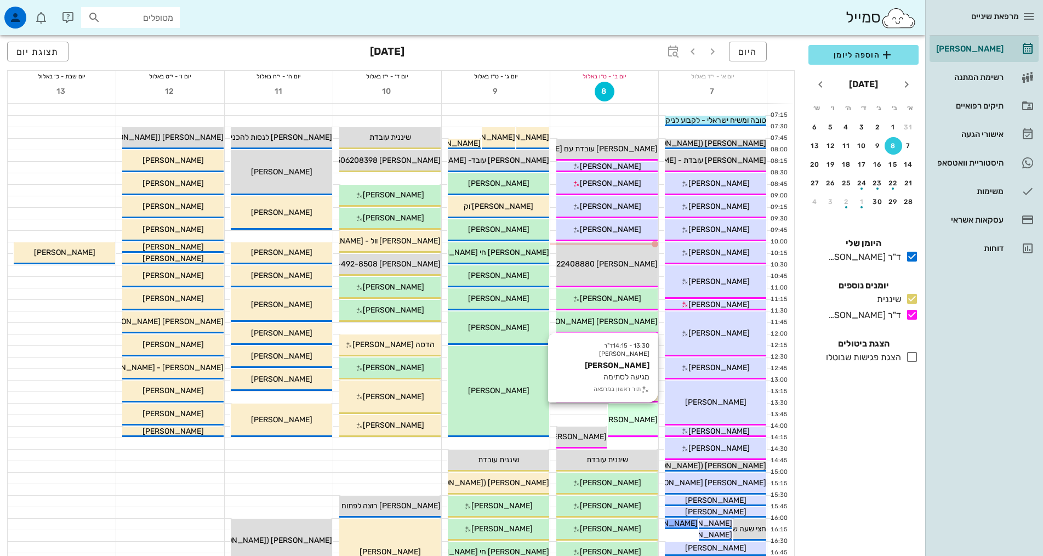
click at [628, 412] on div "13:30 - 14:15 ד"ר אילנה אנגל הילה בוכניק מגיעה לסתימה תור ראשון במרפאה הילה בוכ…" at bounding box center [633, 420] width 50 height 33
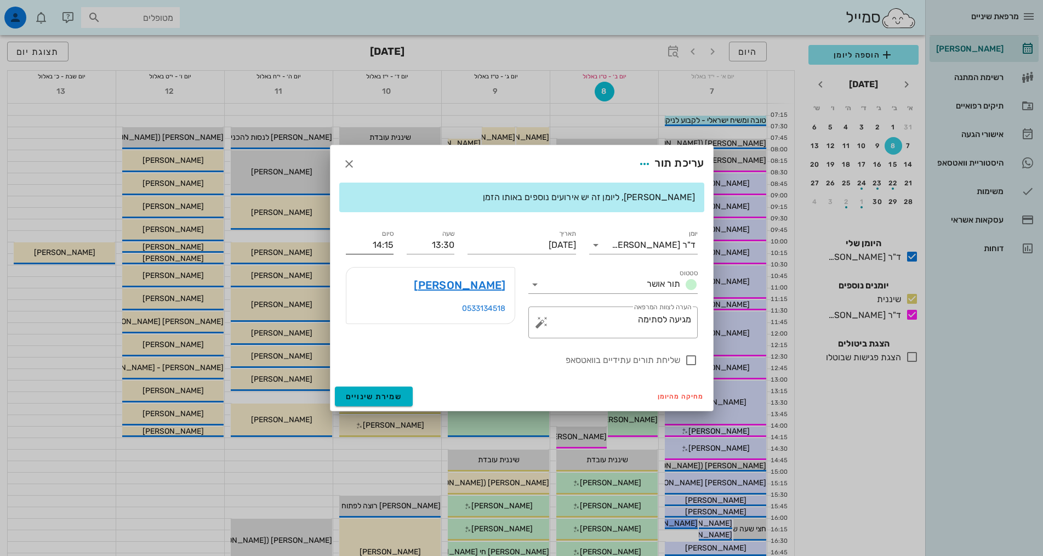
click at [384, 244] on input "14:15" at bounding box center [370, 245] width 48 height 18
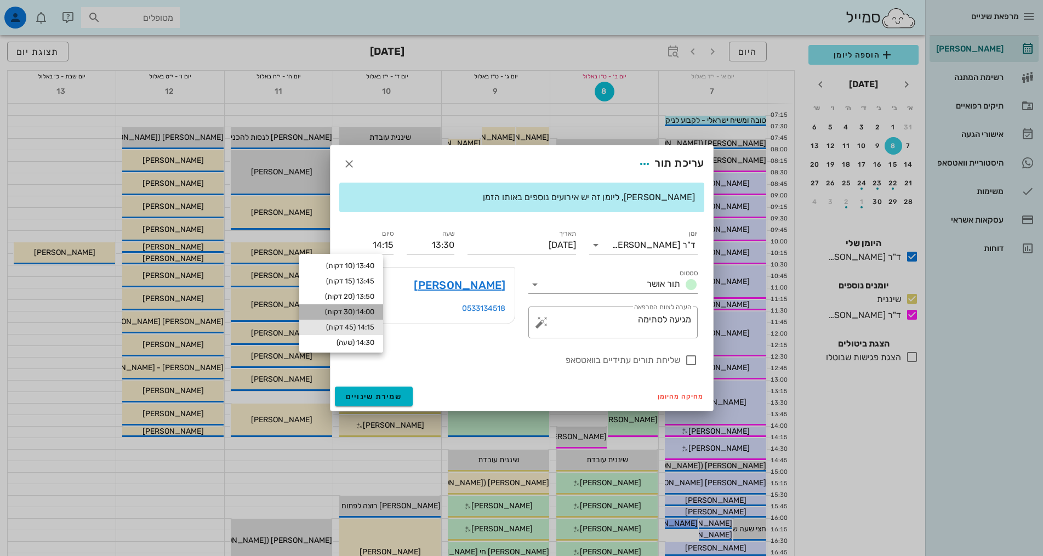
click at [365, 313] on div "14:00 (30 דקות)" at bounding box center [341, 312] width 66 height 9
type input "14:00"
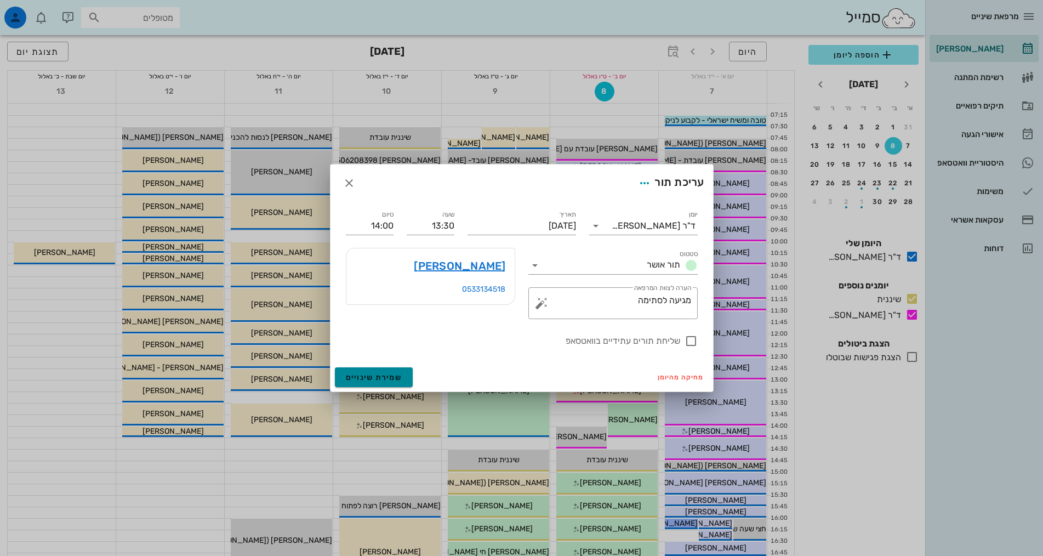
click at [380, 373] on span "שמירת שינויים" at bounding box center [374, 377] width 56 height 9
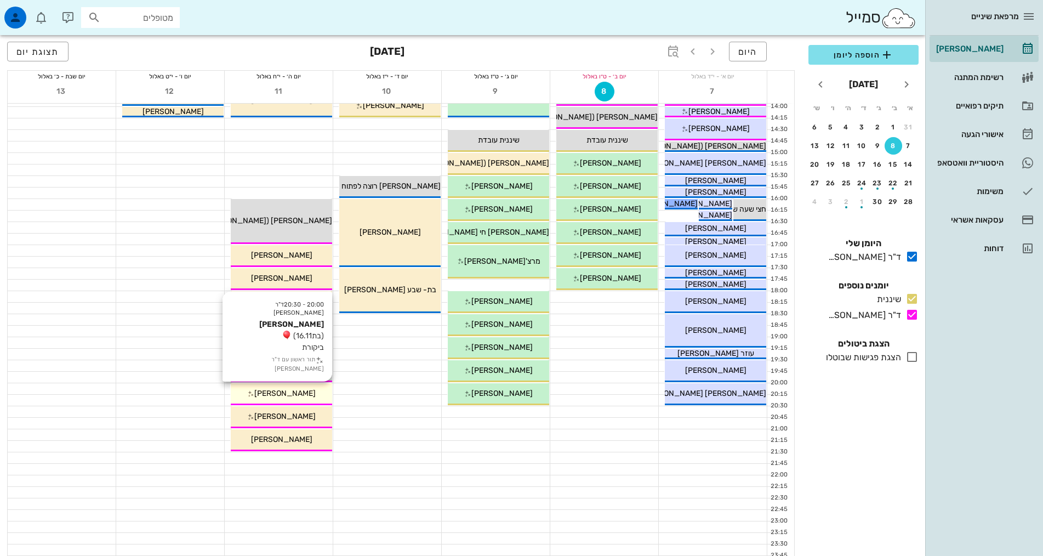
scroll to position [329, 0]
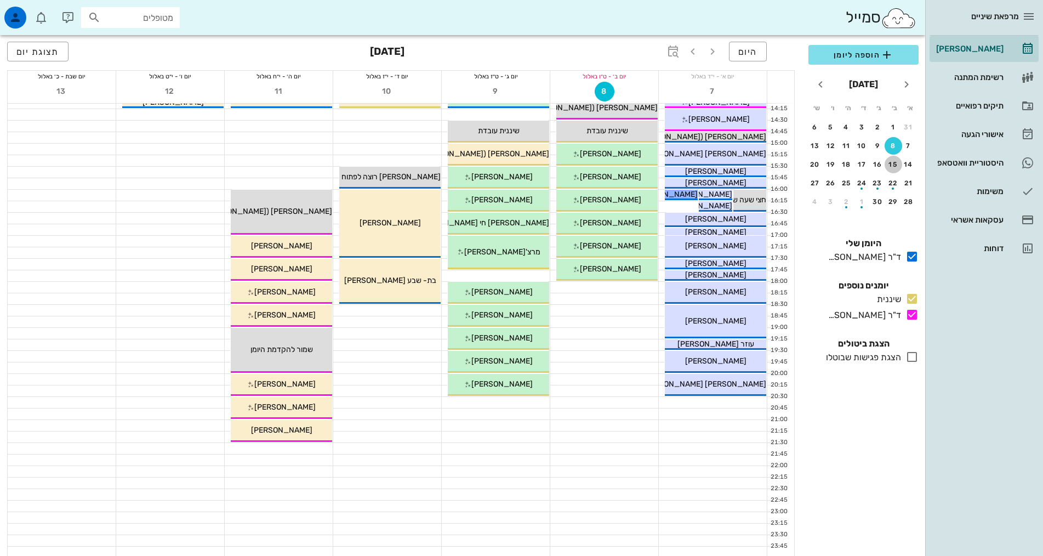
click at [890, 166] on div "15" at bounding box center [894, 165] width 18 height 8
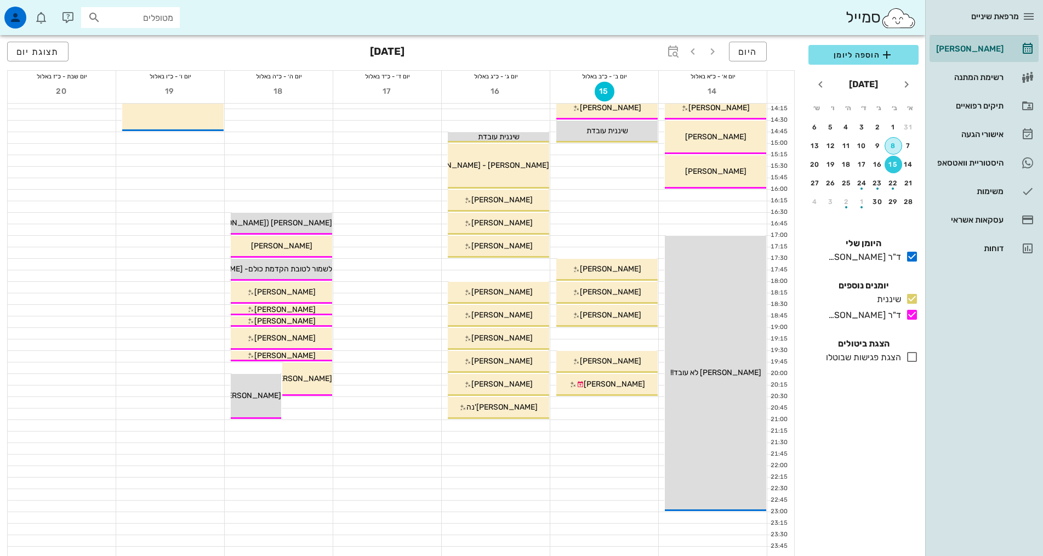
click at [898, 142] on div "8" at bounding box center [893, 146] width 16 height 8
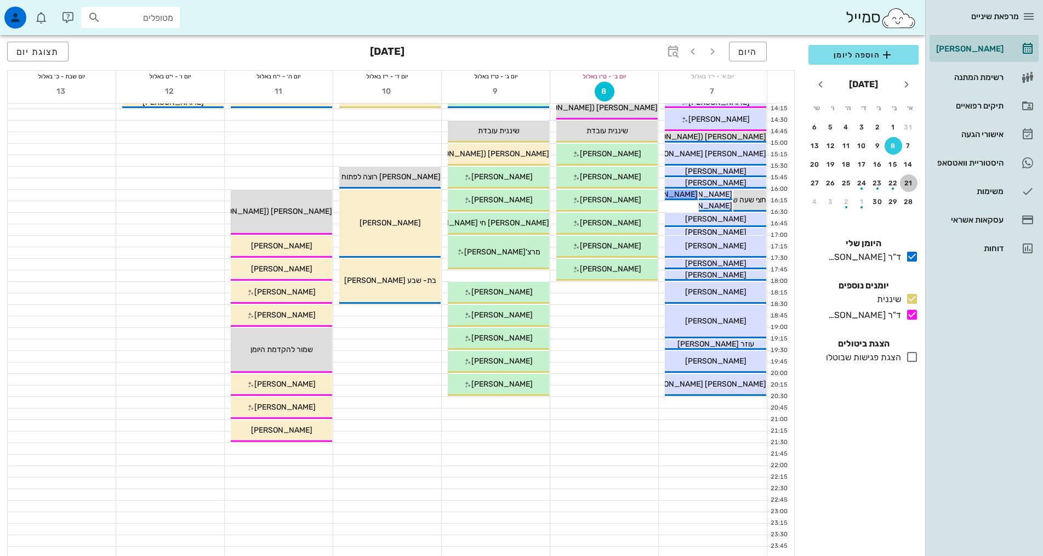
click at [913, 183] on div "21" at bounding box center [909, 183] width 18 height 8
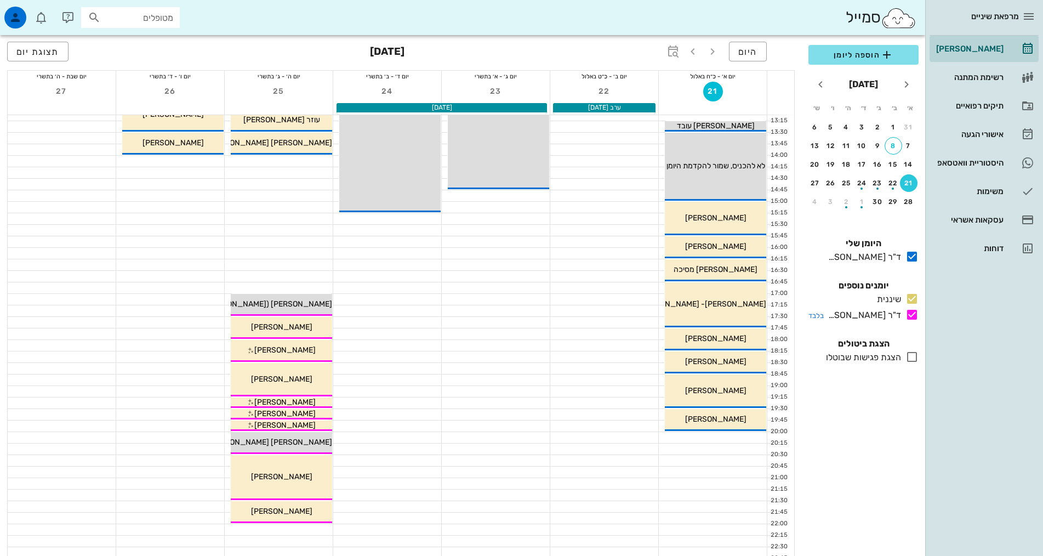
scroll to position [166, 0]
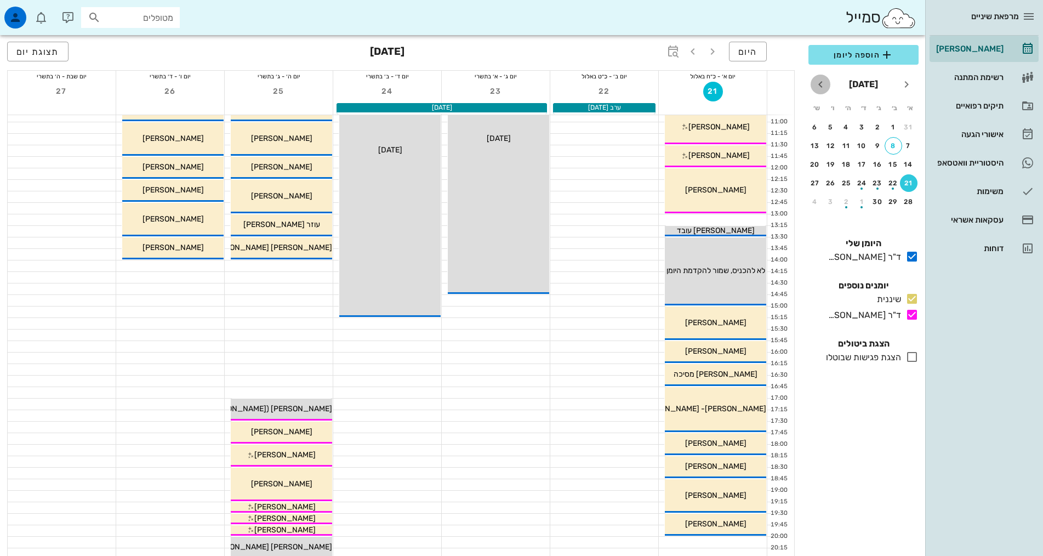
click at [824, 85] on icon "חודש הבא" at bounding box center [820, 84] width 13 height 13
click at [905, 145] on div "5" at bounding box center [909, 146] width 18 height 8
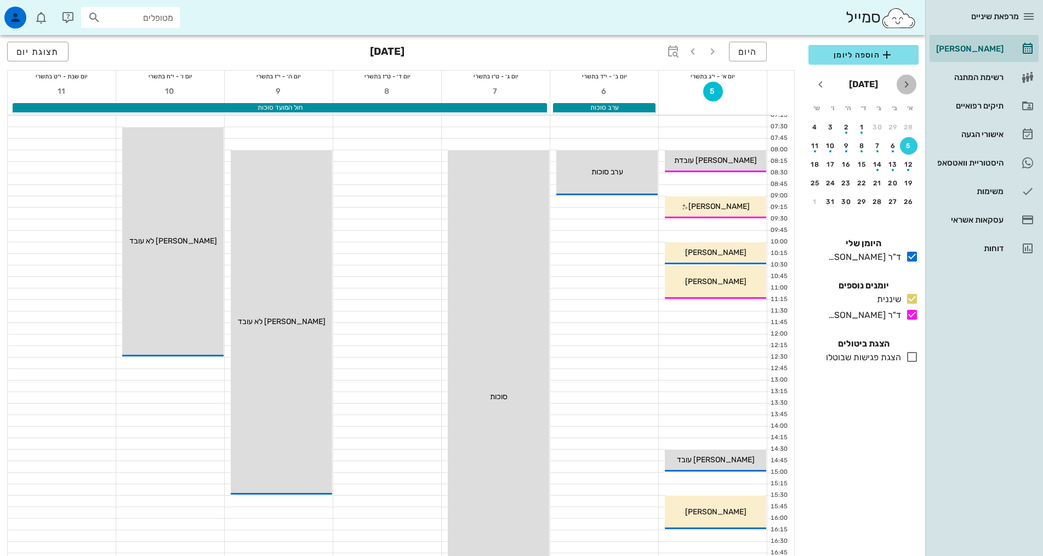
click at [910, 84] on icon "חודש שעבר" at bounding box center [906, 84] width 13 height 13
click at [823, 84] on icon "חודש הבא" at bounding box center [820, 84] width 13 height 13
click at [892, 145] on div "8" at bounding box center [893, 146] width 16 height 8
click at [891, 145] on div "8" at bounding box center [893, 146] width 16 height 8
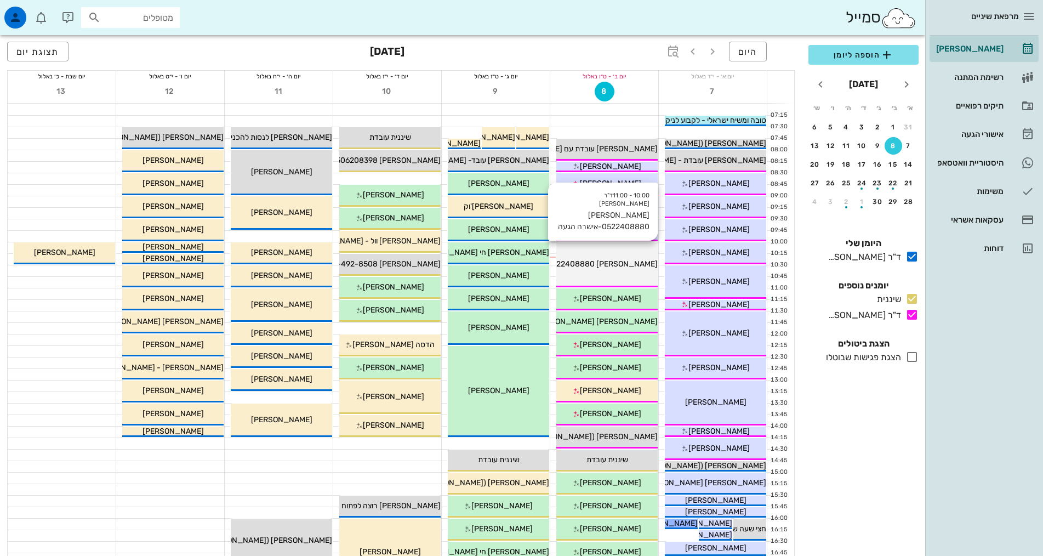
click at [600, 270] on div "10:00 - 11:00 ד"ר אילנה אנגל דליה שטריגלר 0522408880-אישרה הגעה דליה שטריגלר 05…" at bounding box center [607, 264] width 101 height 45
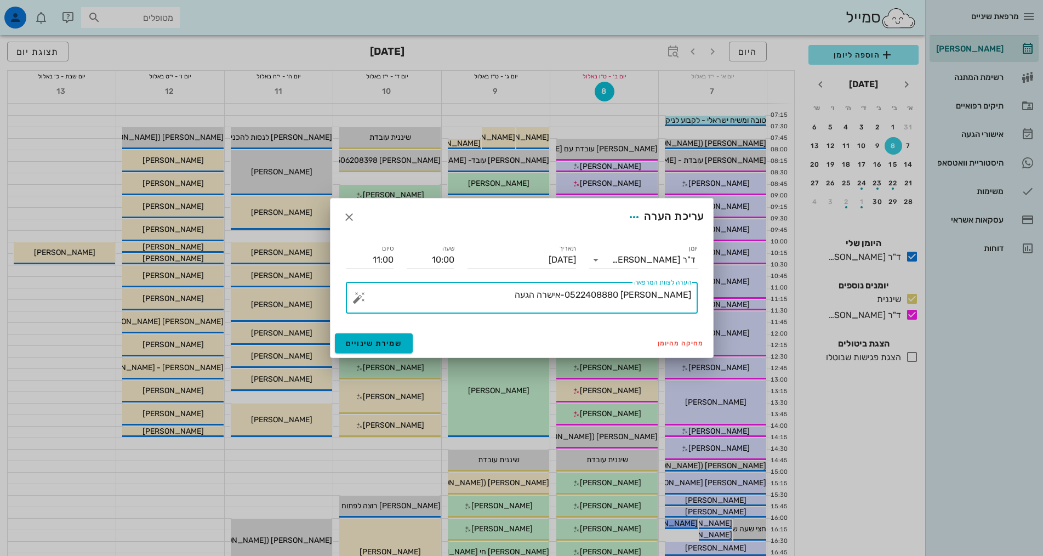
drag, startPoint x: 587, startPoint y: 291, endPoint x: 702, endPoint y: 293, distance: 115.7
click at [702, 293] on div "​ הערה לצוות המרפאה דליה שטריגלר 0522408880-אישרה הגעה" at bounding box center [521, 297] width 365 height 45
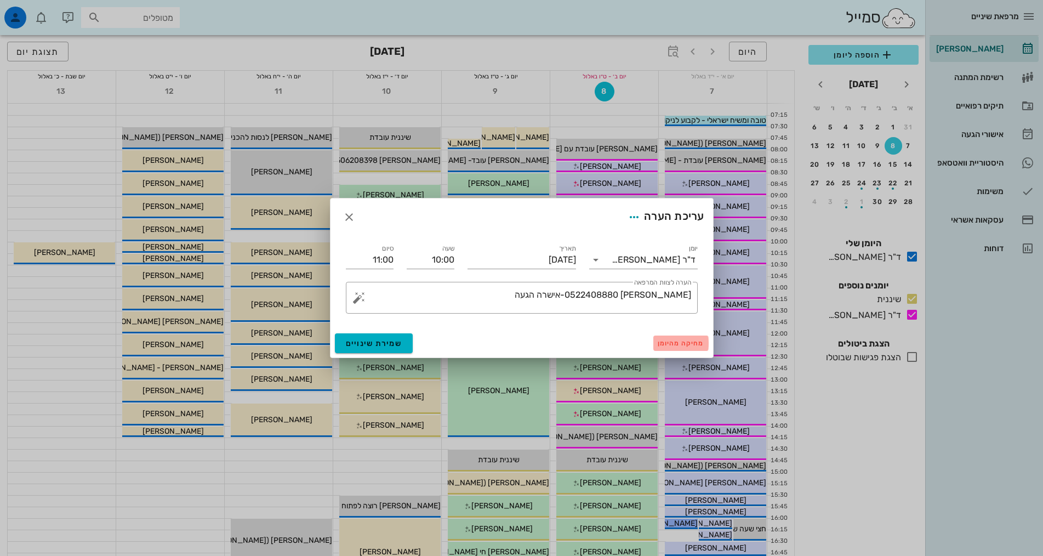
click at [675, 342] on span "מחיקה מהיומן" at bounding box center [681, 343] width 47 height 8
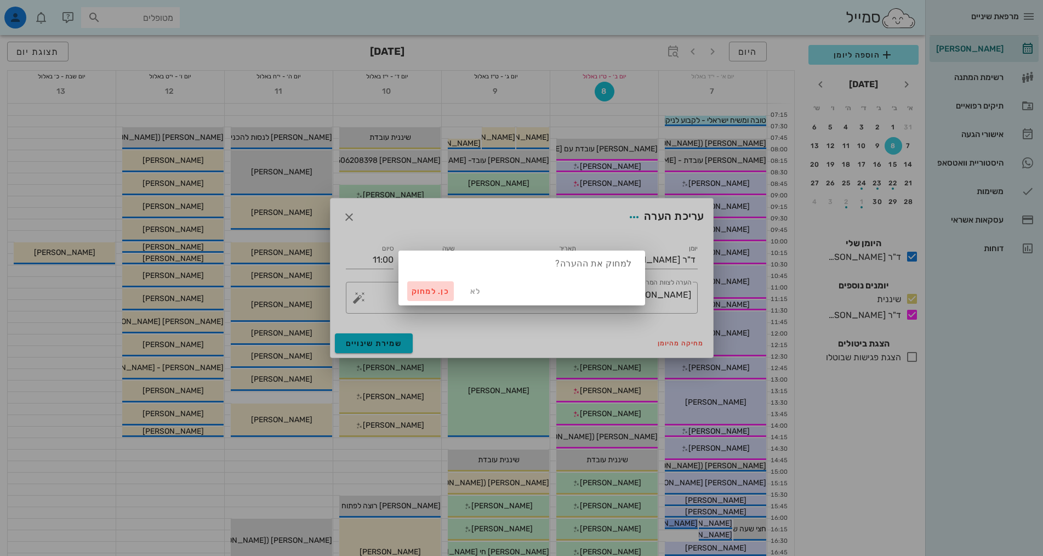
click at [427, 293] on span "כן. למחוק" at bounding box center [431, 291] width 38 height 9
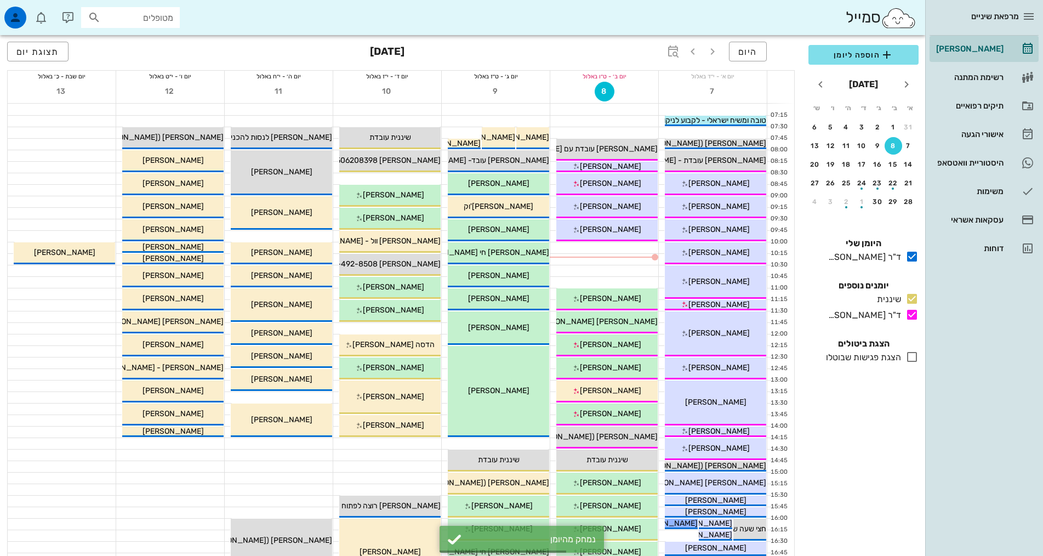
click at [627, 246] on div at bounding box center [604, 247] width 108 height 11
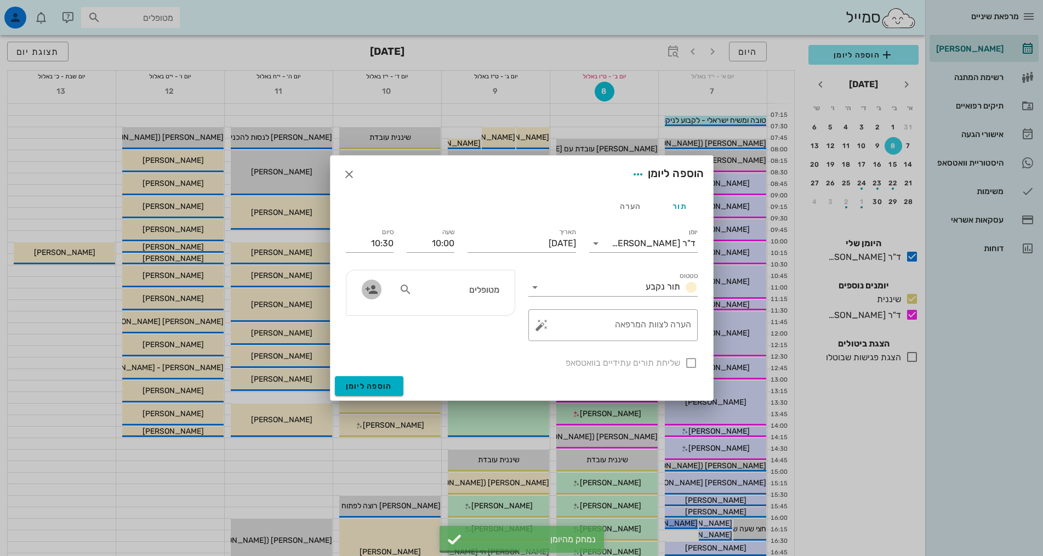
click at [366, 289] on icon "button" at bounding box center [371, 289] width 13 height 13
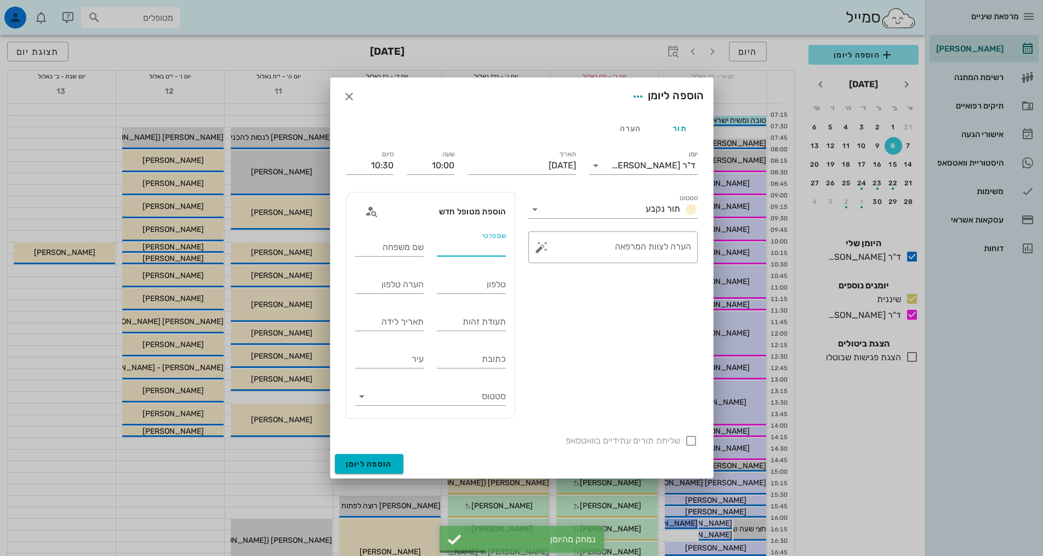
click at [489, 247] on input "שם פרטי" at bounding box center [471, 248] width 69 height 18
click at [489, 247] on input "skhv" at bounding box center [471, 248] width 69 height 18
type input "[PERSON_NAME]"
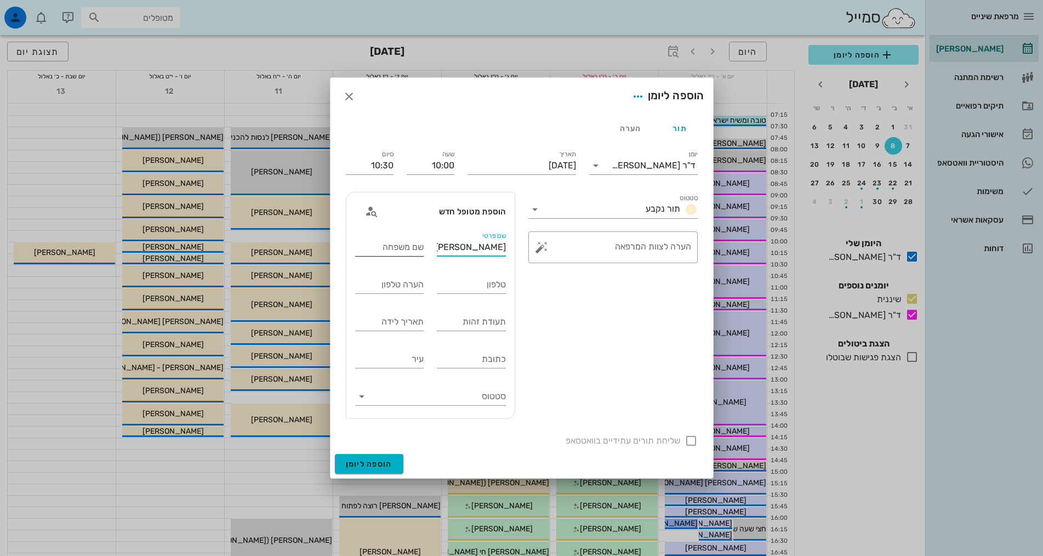
click at [382, 250] on input "שם משפחה" at bounding box center [389, 248] width 69 height 18
paste input "דליה שטריגלר 0522408880"
drag, startPoint x: 407, startPoint y: 245, endPoint x: 337, endPoint y: 244, distance: 70.2
click at [337, 244] on div "תור הערה יומן ד"ר אלדד אירני סטטוס תור נקבע תאריך יום שני, 8 בספטמבר 2025 שעה 1…" at bounding box center [522, 284] width 383 height 339
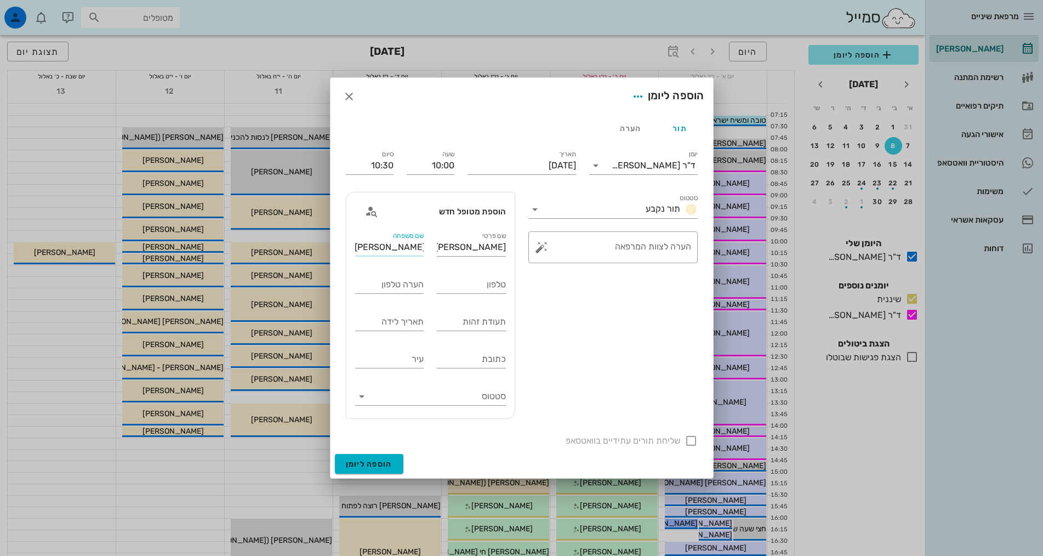
scroll to position [0, 0]
drag, startPoint x: 402, startPoint y: 247, endPoint x: 424, endPoint y: 242, distance: 22.6
click at [424, 242] on div "שם משפחה דליה שטריגלר" at bounding box center [390, 248] width 82 height 37
type input "[PERSON_NAME]"
click at [474, 284] on input "טלפון" at bounding box center [471, 285] width 69 height 18
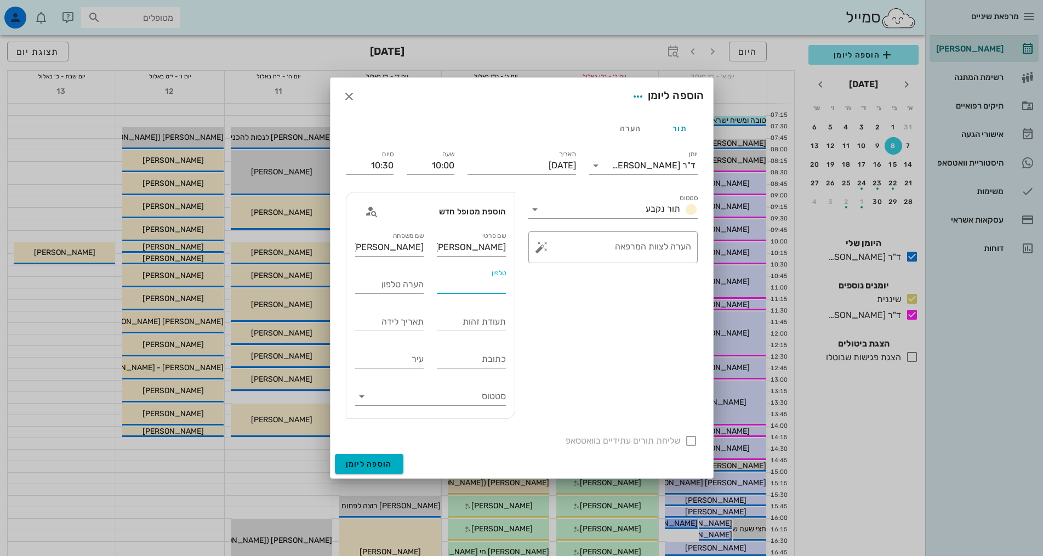
paste input "דליה שטריגלר 0522408880"
drag, startPoint x: 491, startPoint y: 282, endPoint x: 525, endPoint y: 282, distance: 34.0
click at [525, 282] on div "יומן ד"ר אלדד אירני סטטוס תור נקבע תאריך יום שני, 8 בספטמבר 2025 שעה 10:00 סיום…" at bounding box center [521, 297] width 365 height 313
type input "0522408880"
drag, startPoint x: 495, startPoint y: 332, endPoint x: 490, endPoint y: 325, distance: 9.1
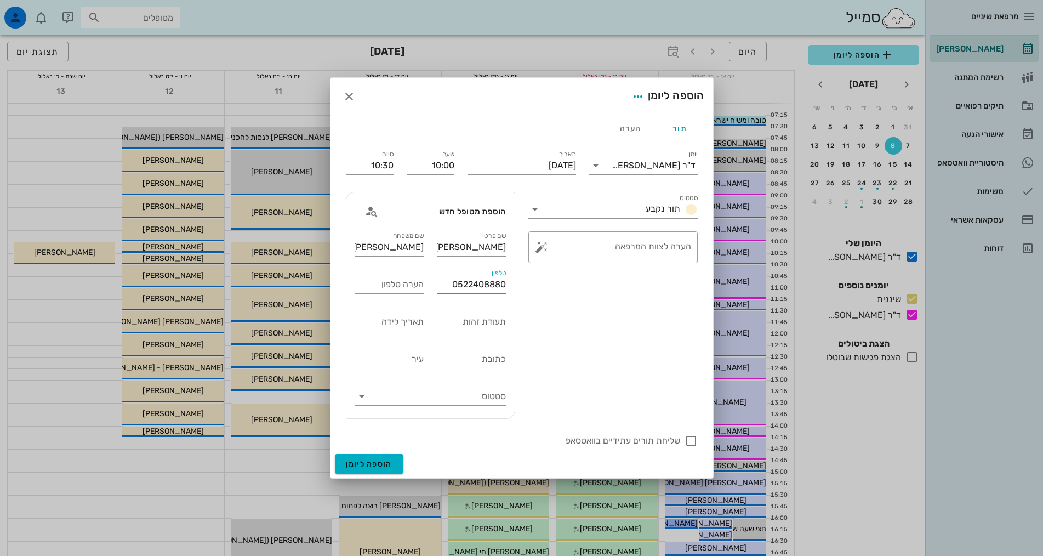
click at [492, 330] on div "תעודת זהות" at bounding box center [471, 324] width 69 height 22
click at [490, 325] on input "תעודת זהות" at bounding box center [471, 322] width 69 height 18
click at [450, 400] on input "סטטוס" at bounding box center [439, 397] width 133 height 18
click at [456, 400] on div "פעילים" at bounding box center [430, 405] width 151 height 26
click at [455, 353] on input "כתובת" at bounding box center [471, 359] width 69 height 18
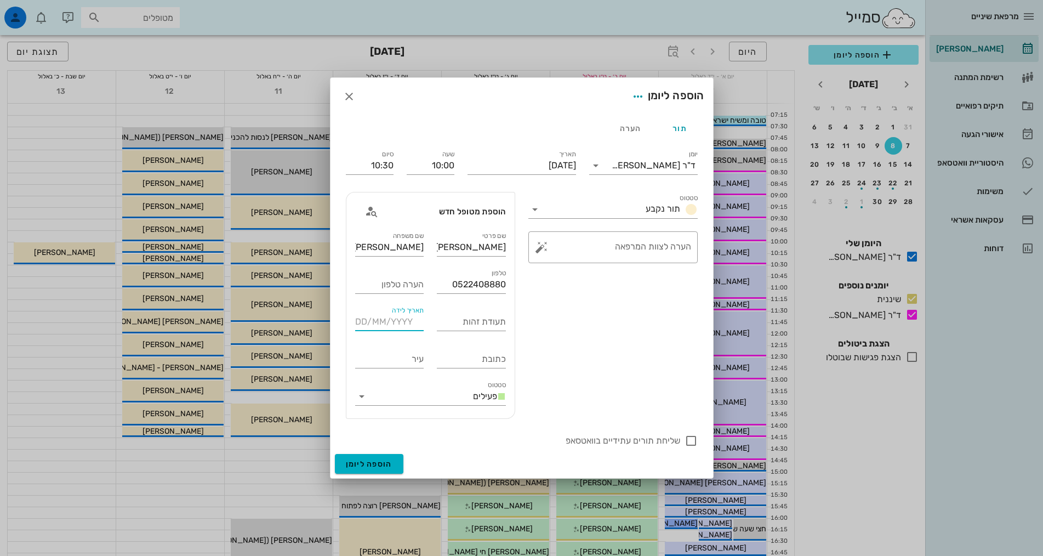
click at [402, 322] on input "תאריך לידה" at bounding box center [389, 322] width 69 height 18
click at [476, 322] on input "תעודת זהות" at bounding box center [471, 322] width 69 height 18
click at [467, 322] on input "תעודת זהות" at bounding box center [471, 322] width 69 height 18
click at [475, 323] on input "תעודת זהות" at bounding box center [471, 322] width 69 height 18
click at [612, 172] on input "יומן" at bounding box center [608, 166] width 7 height 18
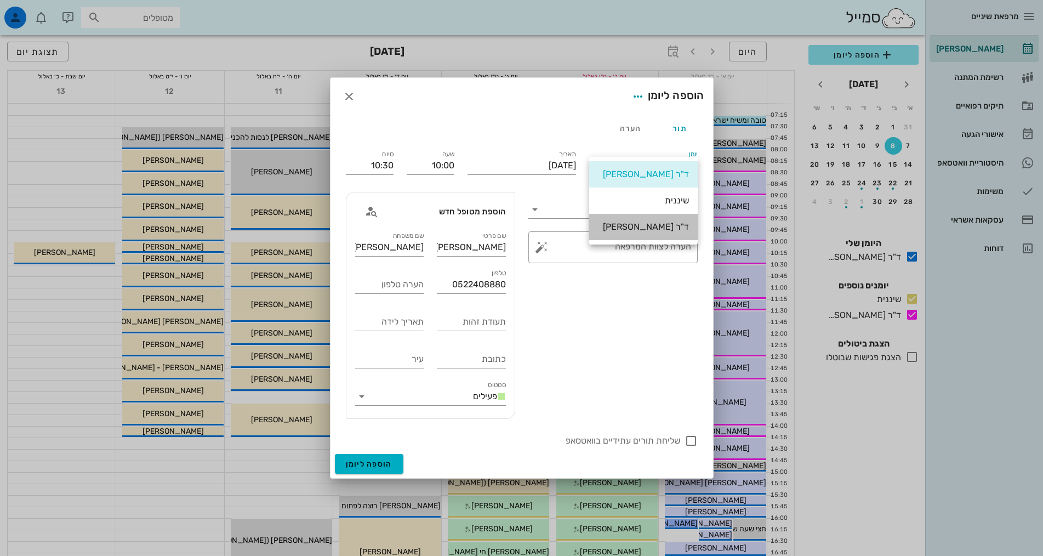
click at [629, 225] on div "ד"ר [PERSON_NAME]" at bounding box center [643, 227] width 91 height 10
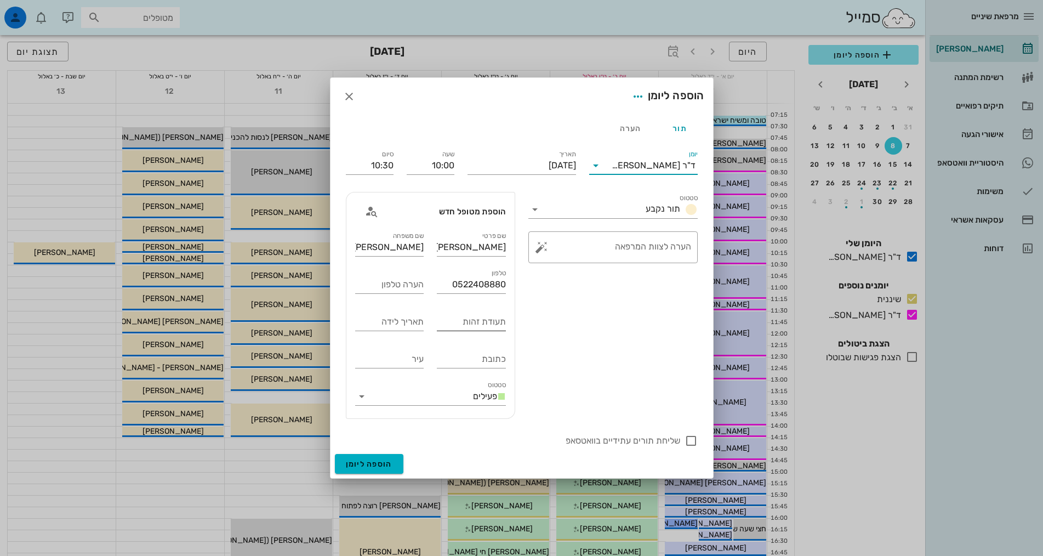
click at [482, 326] on input "תעודת זהות" at bounding box center [471, 322] width 69 height 18
click at [487, 321] on input "תעודת זהות" at bounding box center [471, 322] width 69 height 18
type input "068605989"
click at [413, 323] on input "תאריך לידה" at bounding box center [389, 322] width 69 height 18
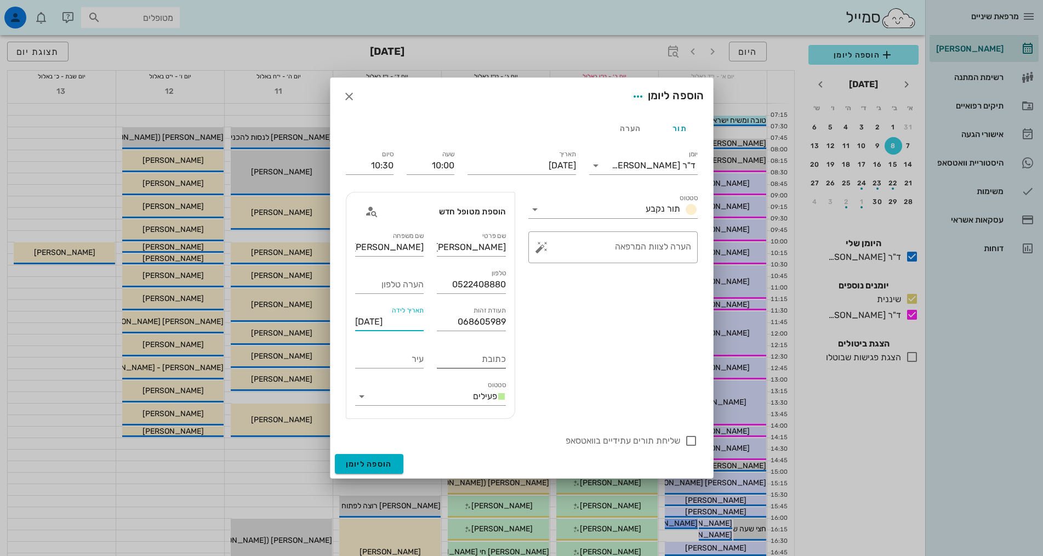
type input "20/01/1956"
click at [489, 361] on input "כתובת" at bounding box center [471, 359] width 69 height 18
type input "ההבטחה 24"
click at [411, 359] on input "עיר" at bounding box center [389, 359] width 69 height 18
type input "[GEOGRAPHIC_DATA]"
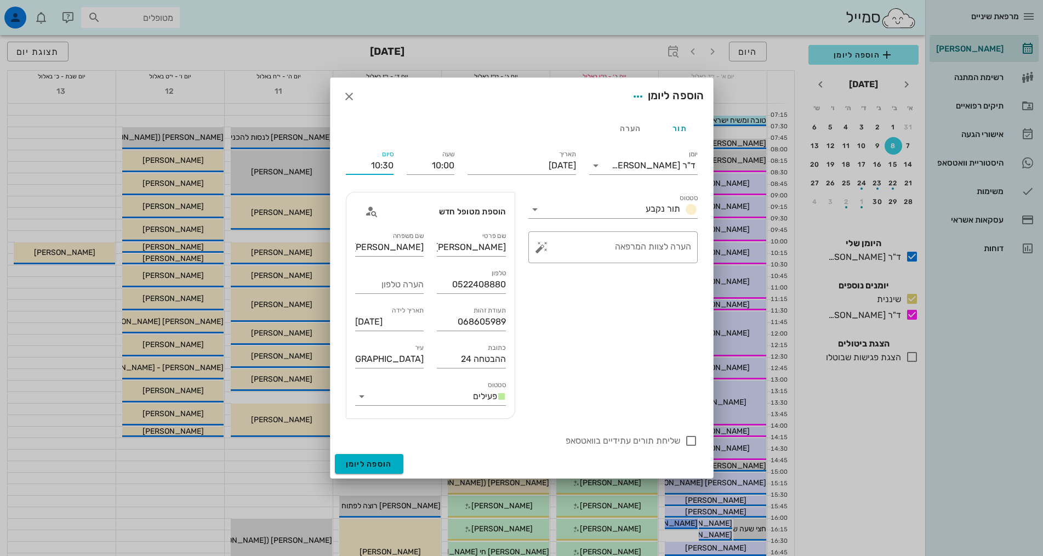
click at [383, 168] on input "10:30" at bounding box center [370, 166] width 48 height 18
click at [372, 268] on div "11:00 (שעה)" at bounding box center [342, 267] width 65 height 9
type input "11:00"
click at [390, 467] on span "הוספה ליומן" at bounding box center [369, 463] width 47 height 9
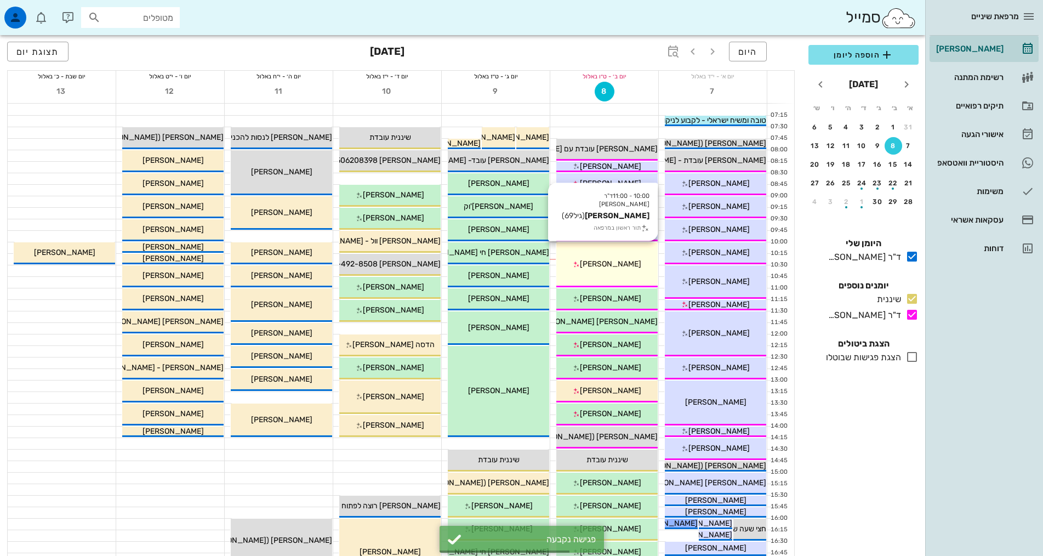
click at [627, 265] on span "[PERSON_NAME]" at bounding box center [610, 263] width 61 height 9
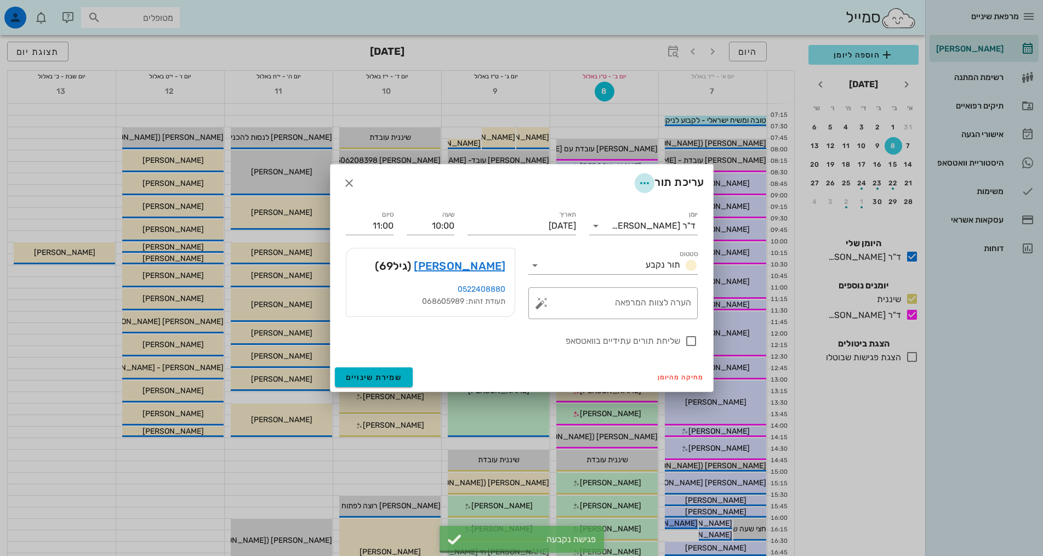
click at [644, 184] on icon "button" at bounding box center [644, 183] width 13 height 13
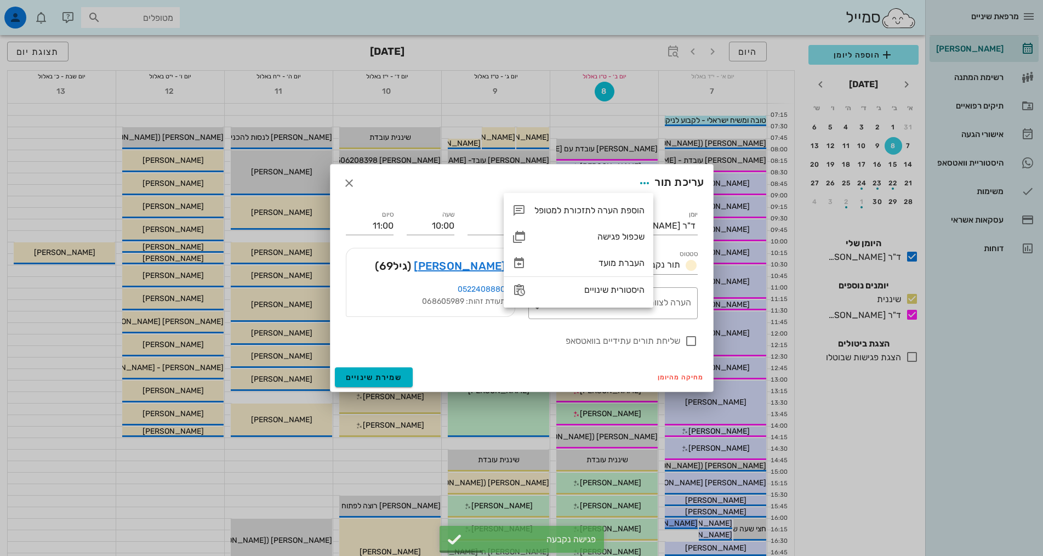
click at [574, 184] on div "עריכת תור" at bounding box center [522, 182] width 383 height 37
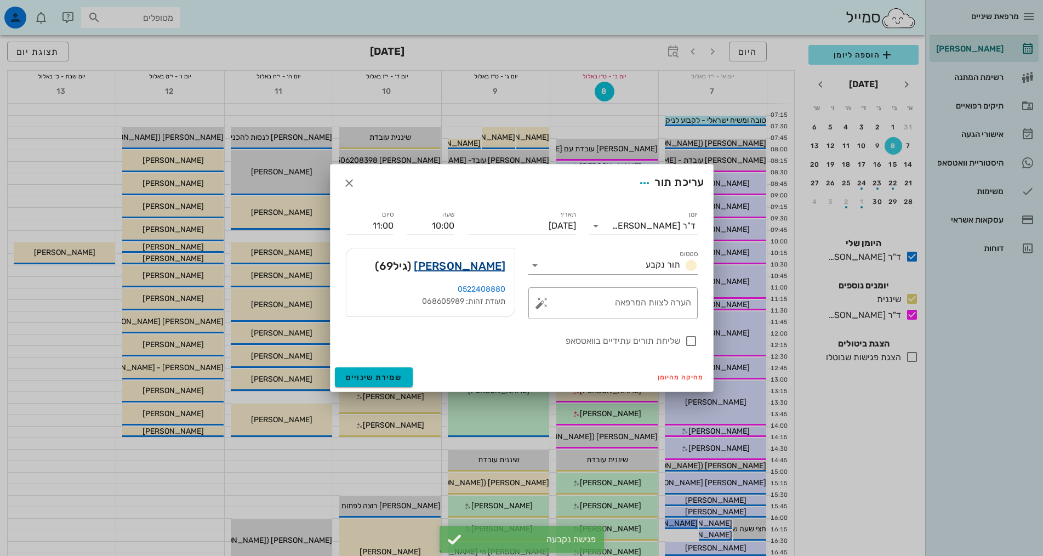
click at [470, 265] on link "[PERSON_NAME]" at bounding box center [460, 266] width 92 height 18
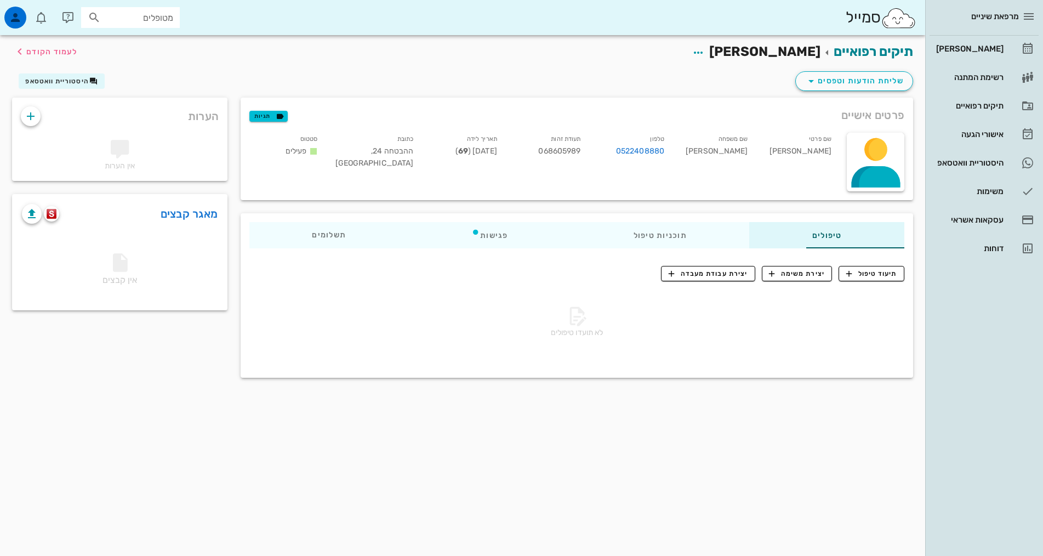
click at [577, 83] on div "שליחת הודעות וטפסים היסטוריית וואטסאפ" at bounding box center [462, 83] width 915 height 29
click at [705, 53] on icon "button" at bounding box center [698, 52] width 13 height 13
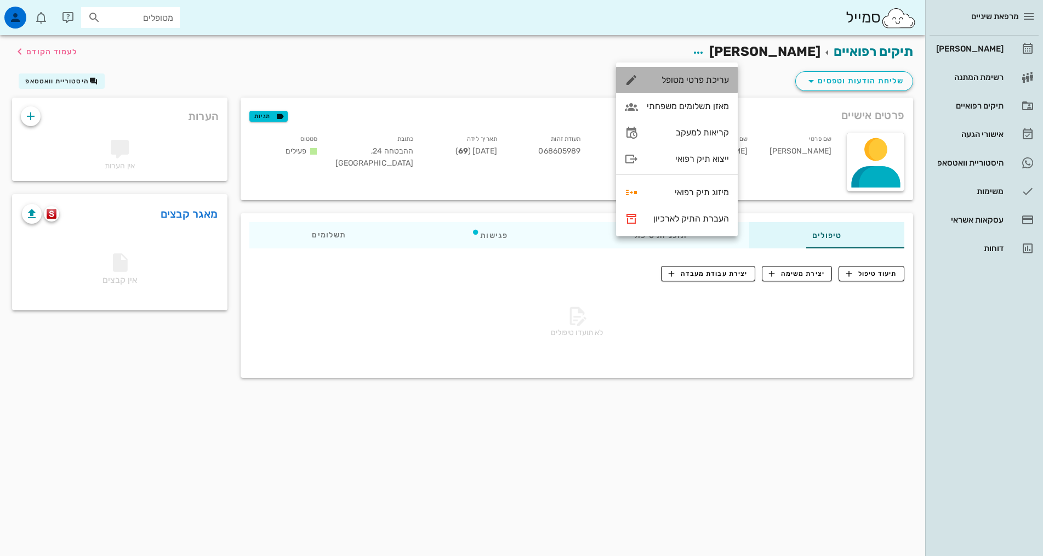
click at [706, 81] on div "עריכת פרטי מטופל" at bounding box center [688, 80] width 82 height 10
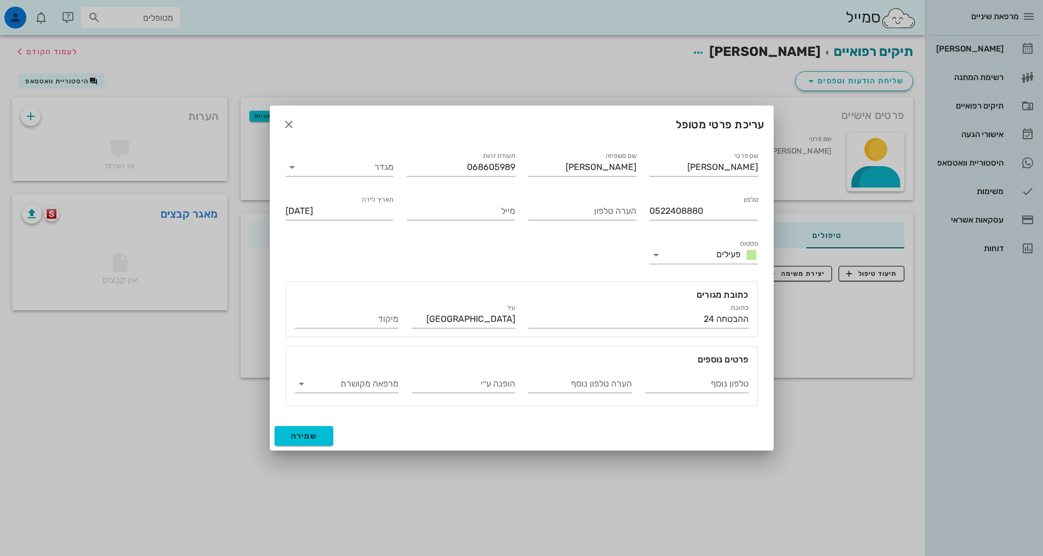
click at [362, 246] on div "שם פרטי דליה שם משפחה שטריגלר תעודת זהות 068605989 מגדר טלפון 0522408880 הערה ט…" at bounding box center [522, 278] width 486 height 270
click at [367, 394] on div "מרפאה מקושרת" at bounding box center [347, 386] width 104 height 22
click at [366, 386] on input "מרפאה מקושרת" at bounding box center [356, 384] width 86 height 18
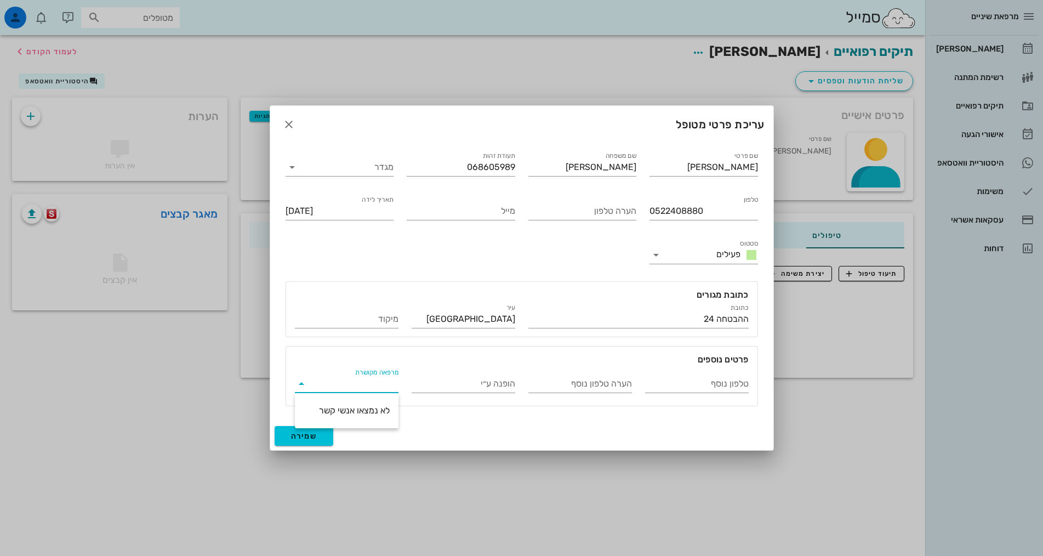
click at [457, 413] on div "שם פרטי דליה שם משפחה שטריגלר תעודת זהות 068605989 מגדר טלפון 0522408880 הערה ט…" at bounding box center [521, 282] width 503 height 279
click at [506, 251] on div "שם פרטי דליה שם משפחה שטריגלר תעודת זהות 068605989 מגדר טלפון 0522408880 הערה ט…" at bounding box center [522, 278] width 486 height 270
click at [484, 215] on input "מייל" at bounding box center [461, 211] width 109 height 18
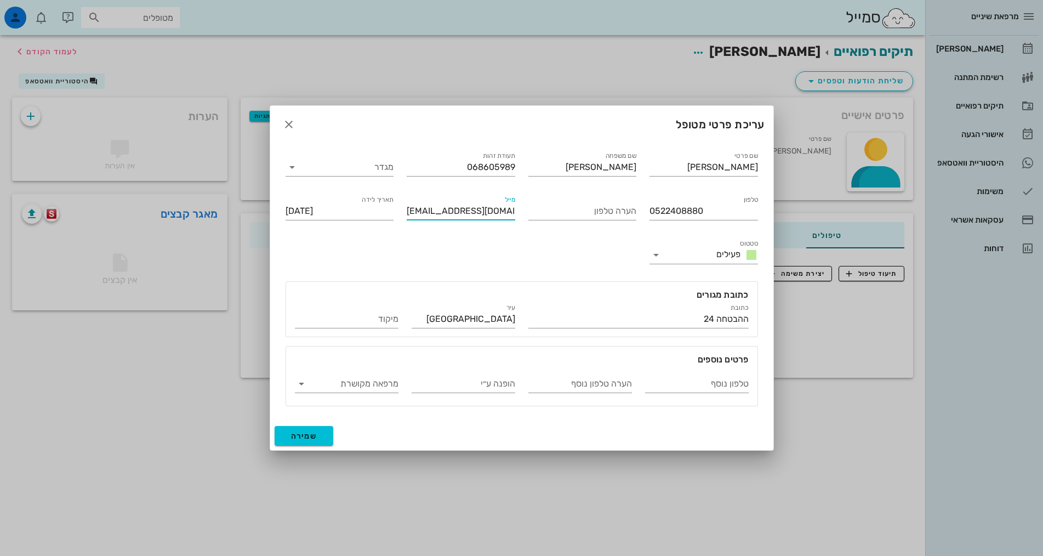
scroll to position [0, 8]
type input "Dahliasztrigier@hotmail.com"
click at [499, 232] on div "שם פרטי דליה שם משפחה שטריגלר תעודת זהות 068605989 מגדר טלפון 0522408880 הערה ט…" at bounding box center [522, 278] width 486 height 270
click at [320, 431] on button "שמירה" at bounding box center [304, 436] width 59 height 20
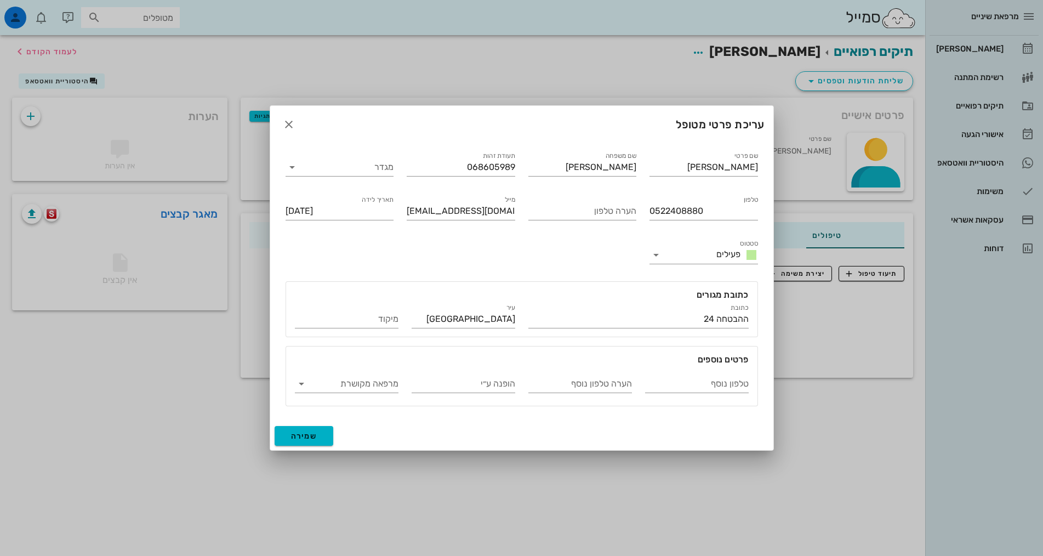
type input "1956-01-20"
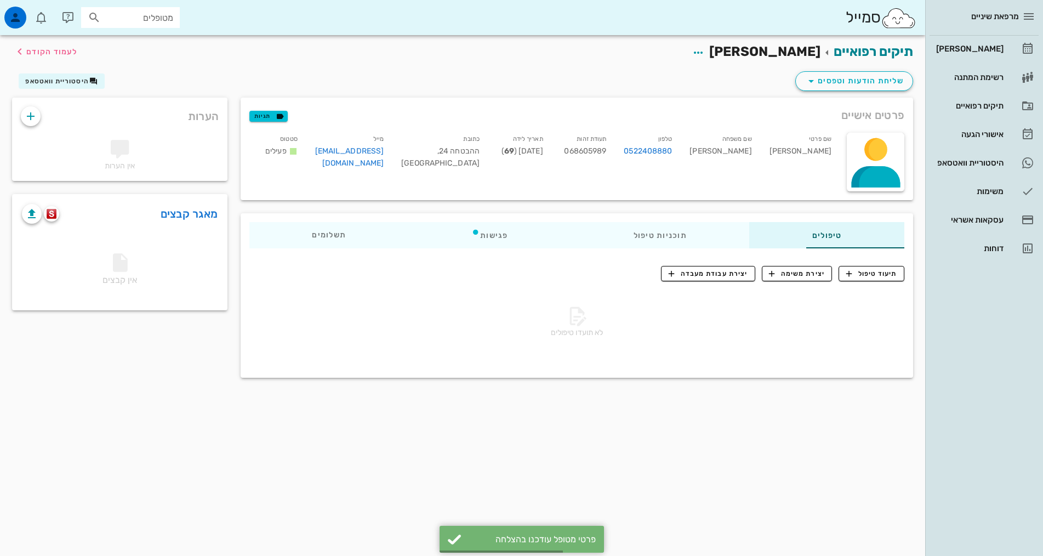
click at [188, 65] on div "תיקים רפואיים דליה שטריגלר לעמוד הקודם" at bounding box center [462, 52] width 915 height 34
click at [39, 116] on span "button" at bounding box center [31, 116] width 20 height 13
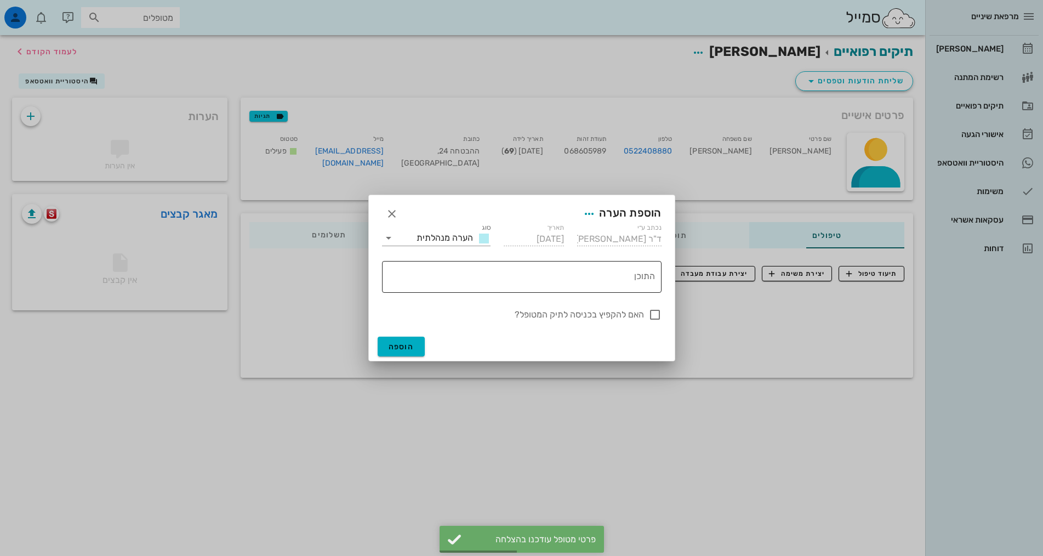
click at [457, 272] on textarea "התוכן" at bounding box center [519, 279] width 271 height 26
click at [444, 234] on span "הערה מנהלתית" at bounding box center [445, 237] width 56 height 10
click at [434, 268] on span "הערה רפואית" at bounding box center [441, 268] width 48 height 10
click at [475, 281] on textarea "התוכן" at bounding box center [519, 279] width 271 height 26
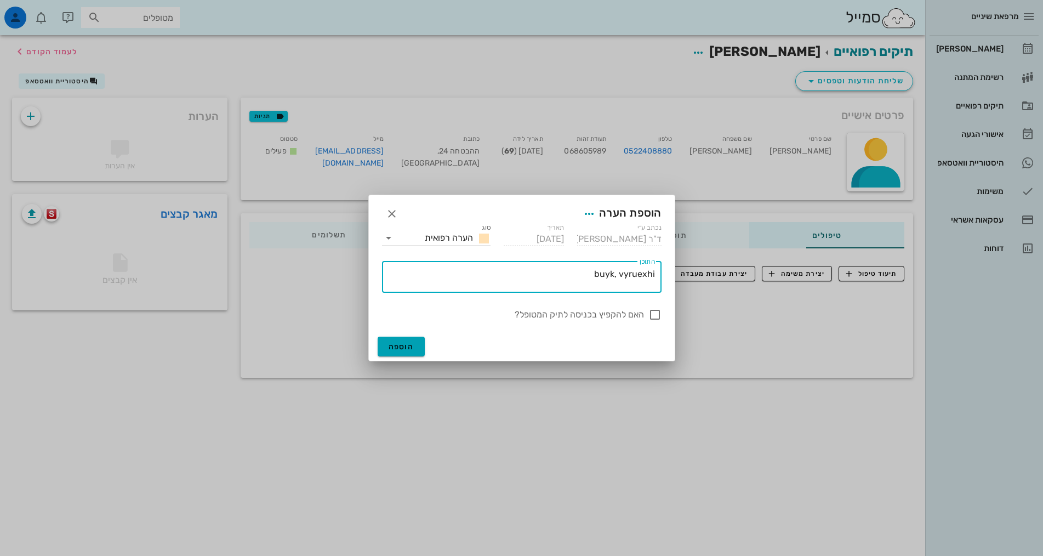
type textarea "buyk, vyruexhi"
click at [404, 347] on span "הוספה" at bounding box center [402, 346] width 26 height 9
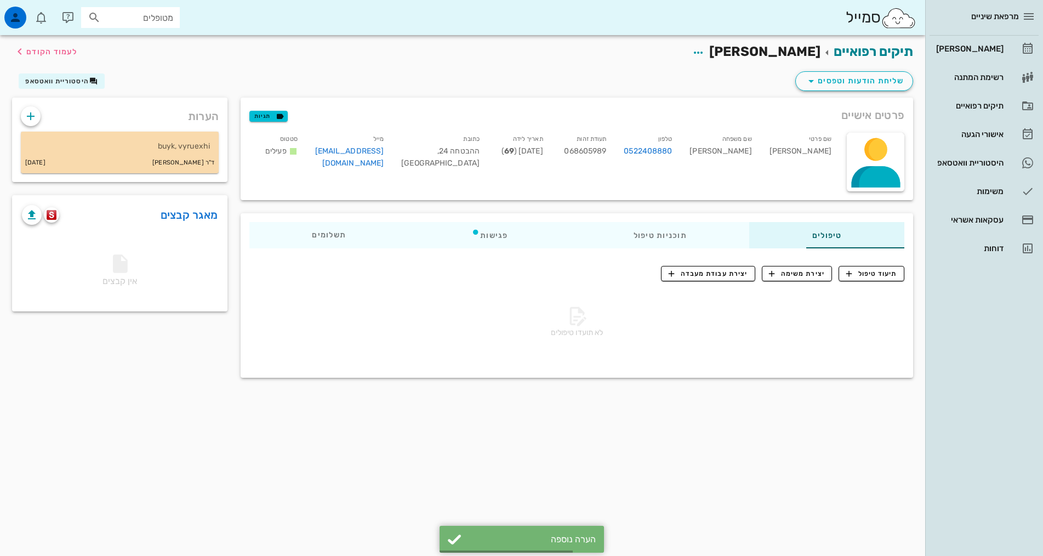
click at [65, 151] on p "buyk, vyruexhi" at bounding box center [120, 146] width 180 height 12
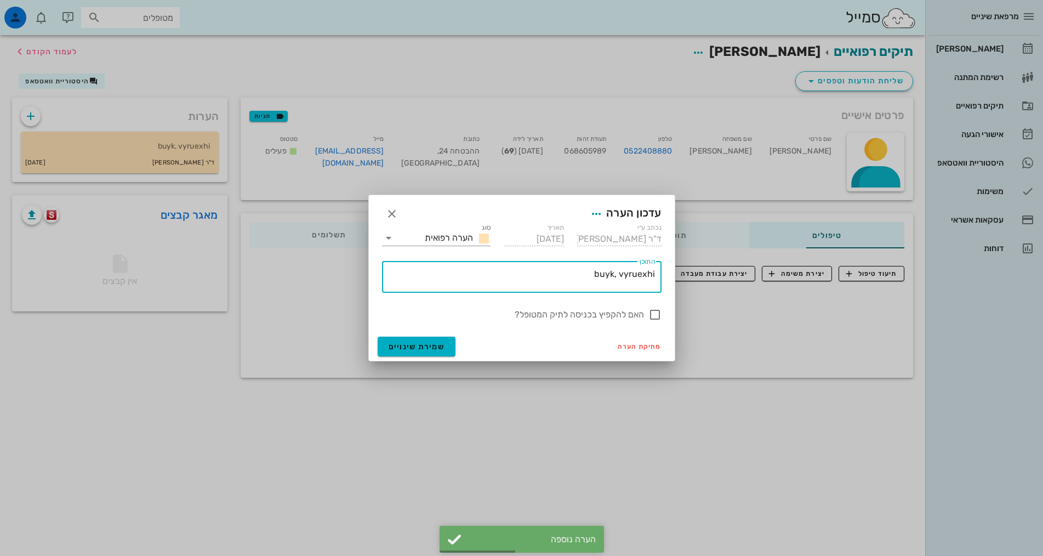
drag, startPoint x: 544, startPoint y: 270, endPoint x: 669, endPoint y: 267, distance: 125.1
click at [669, 267] on div "נכתב ע״י ד"ר אלדד אירני תאריך 08-09-2025 סוג הערה רפואית ​ התוכן buyk, vyruexhi…" at bounding box center [522, 278] width 306 height 110
type textarea "נוטלת הטרוקסין"
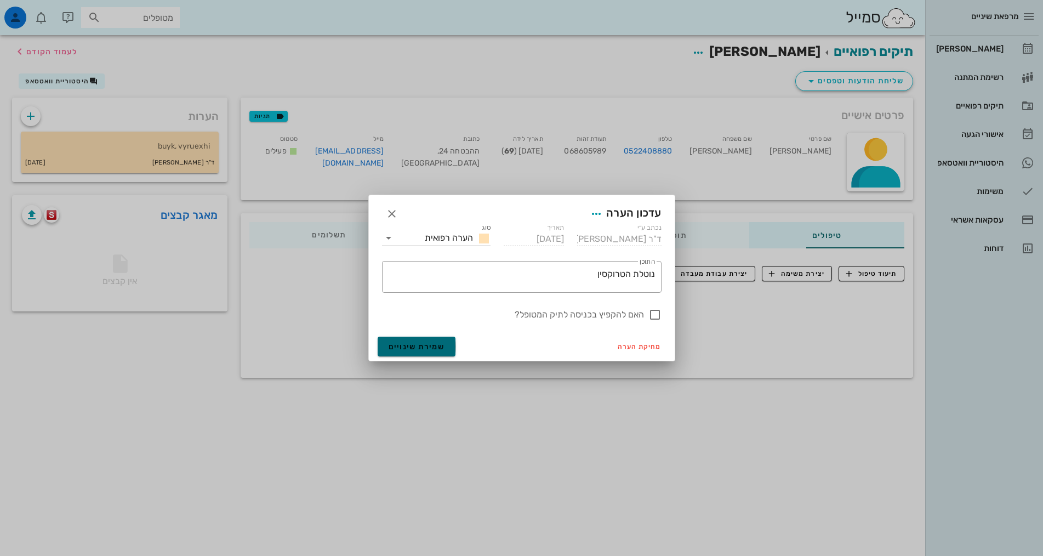
click at [411, 346] on span "שמירת שינויים" at bounding box center [417, 346] width 56 height 9
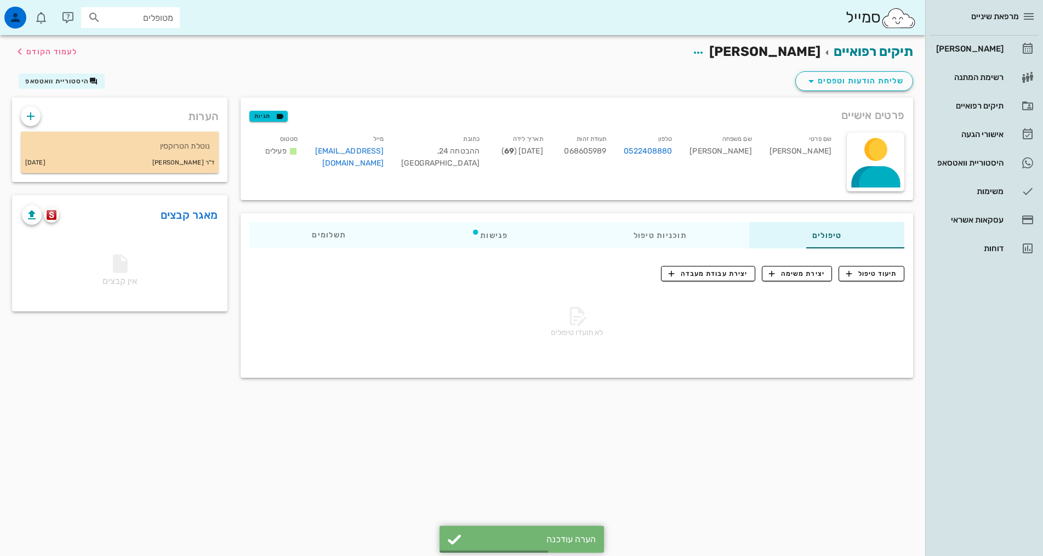
click at [108, 144] on p "נוטלת הטרוקסין" at bounding box center [120, 146] width 180 height 12
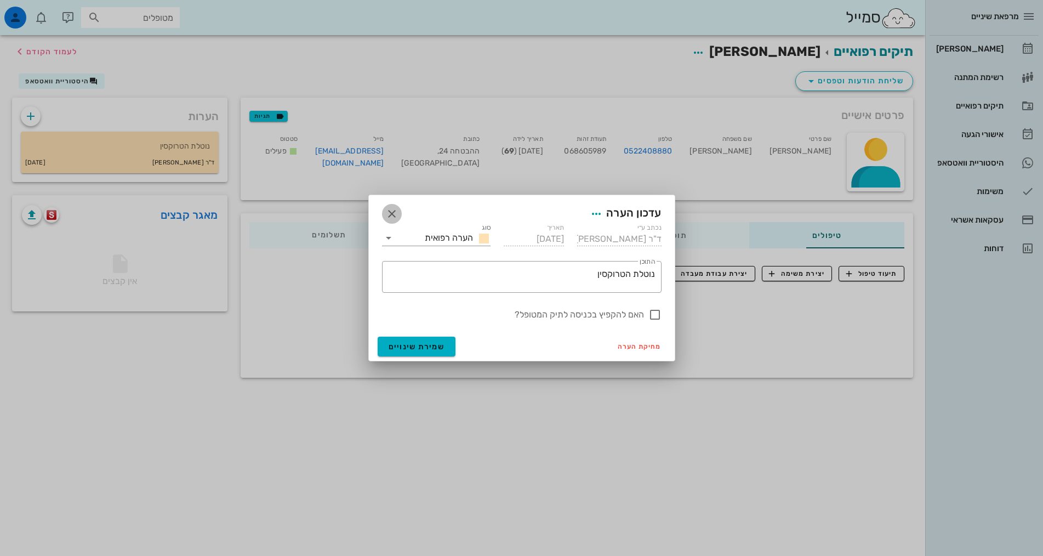
click at [390, 210] on icon "button" at bounding box center [391, 213] width 13 height 13
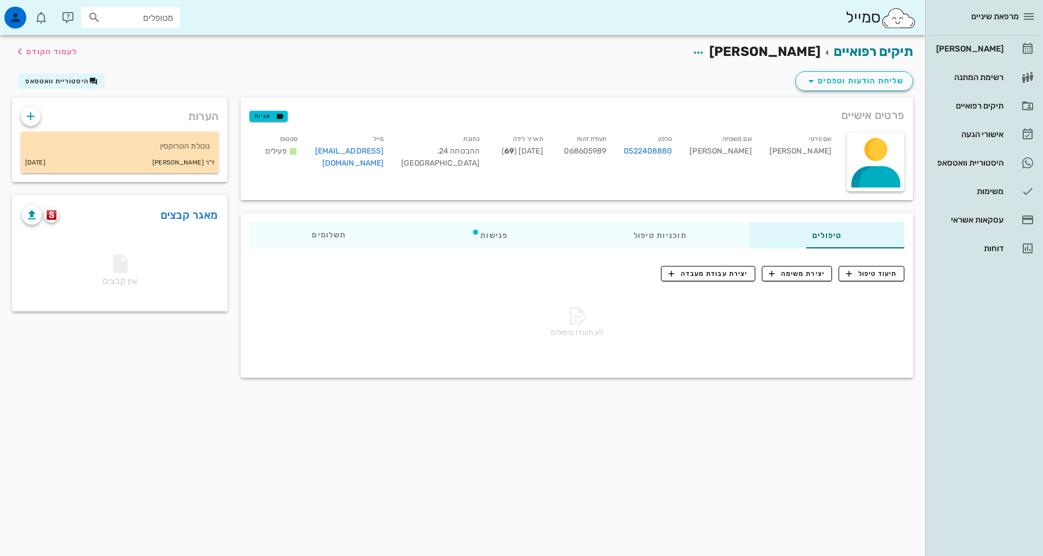
click at [666, 394] on div "תיקים רפואיים דליה שטריגלר לעמוד הקודם שליחת הודעות וטפסים היסטוריית וואטסאפ פר…" at bounding box center [463, 215] width 926 height 360
click at [357, 411] on div "תיקים רפואיים דליה שטריגלר לעמוד הקודם שליחת הודעות וטפסים היסטוריית וואטסאפ פר…" at bounding box center [463, 295] width 926 height 521
drag, startPoint x: 817, startPoint y: 49, endPoint x: 739, endPoint y: 45, distance: 78.0
click at [739, 45] on span "[PERSON_NAME]" at bounding box center [764, 51] width 111 height 15
copy span "[PERSON_NAME]"
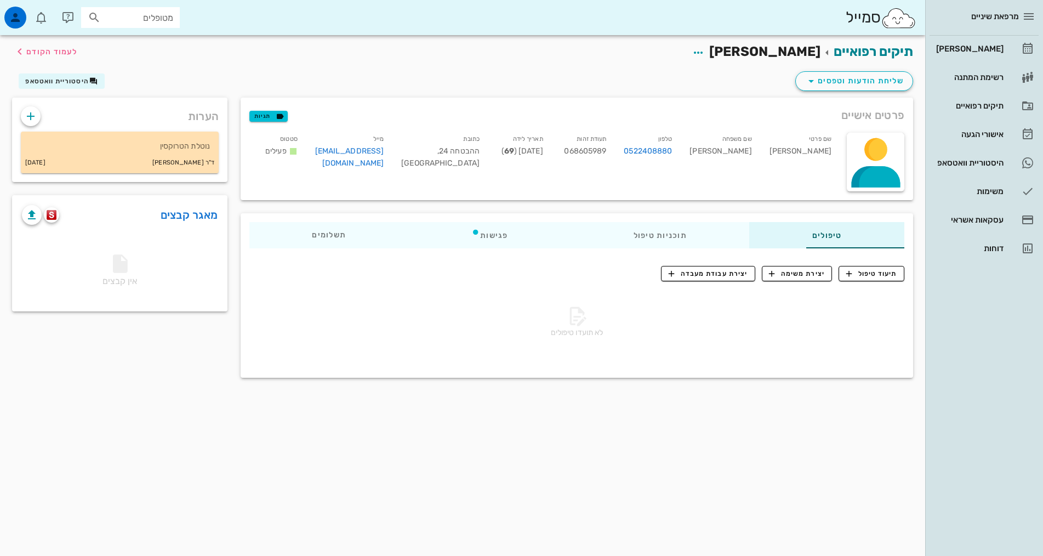
click at [672, 436] on div "תיקים רפואיים דליה שטריגלר לעמוד הקודם שליחת הודעות וטפסים היסטוריית וואטסאפ פר…" at bounding box center [463, 295] width 926 height 521
click at [164, 61] on div "תיקים רפואיים דליה שטריגלר לעמוד הקודם" at bounding box center [462, 52] width 915 height 34
click at [25, 217] on icon "button" at bounding box center [31, 214] width 13 height 13
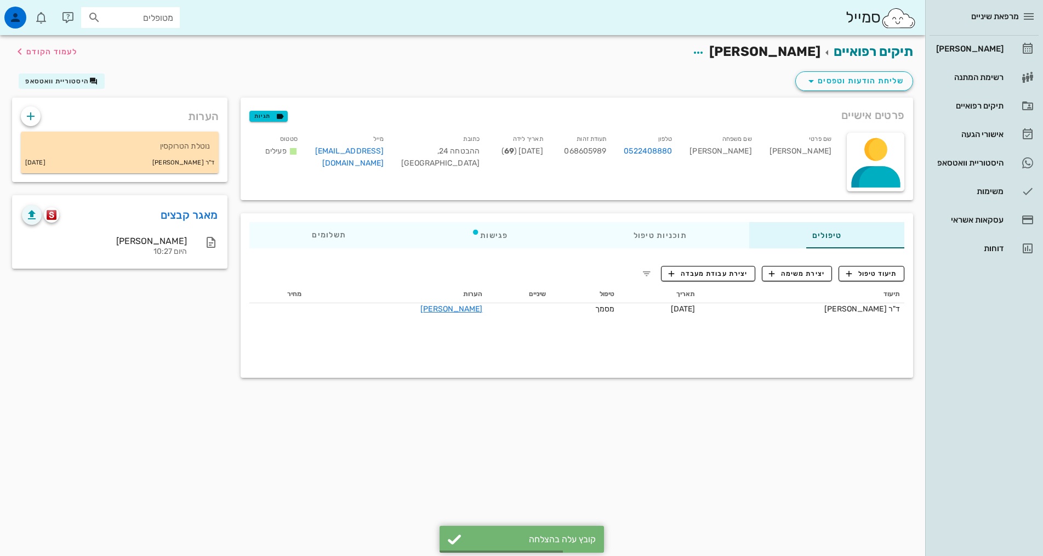
click at [476, 412] on div "תיקים רפואיים דליה שטריגלר לעמוד הקודם שליחת הודעות וטפסים היסטוריית וואטסאפ פר…" at bounding box center [463, 295] width 926 height 521
click at [751, 458] on div "תיקים רפואיים דליה שטריגלר לעמוד הקודם שליחת הודעות וטפסים היסטוריית וואטסאפ פר…" at bounding box center [463, 295] width 926 height 521
click at [661, 449] on div "תיקים רפואיים דליה שטריגלר לעמוד הקודם שליחת הודעות וטפסים היסטוריית וואטסאפ פר…" at bounding box center [463, 295] width 926 height 521
click at [707, 462] on div "תיקים רפואיים דליה שטריגלר לעמוד הקודם שליחת הודעות וטפסים היסטוריית וואטסאפ פר…" at bounding box center [463, 295] width 926 height 521
click at [688, 433] on div "תיקים רפואיים דליה שטריגלר לעמוד הקודם שליחת הודעות וטפסים היסטוריית וואטסאפ פר…" at bounding box center [463, 295] width 926 height 521
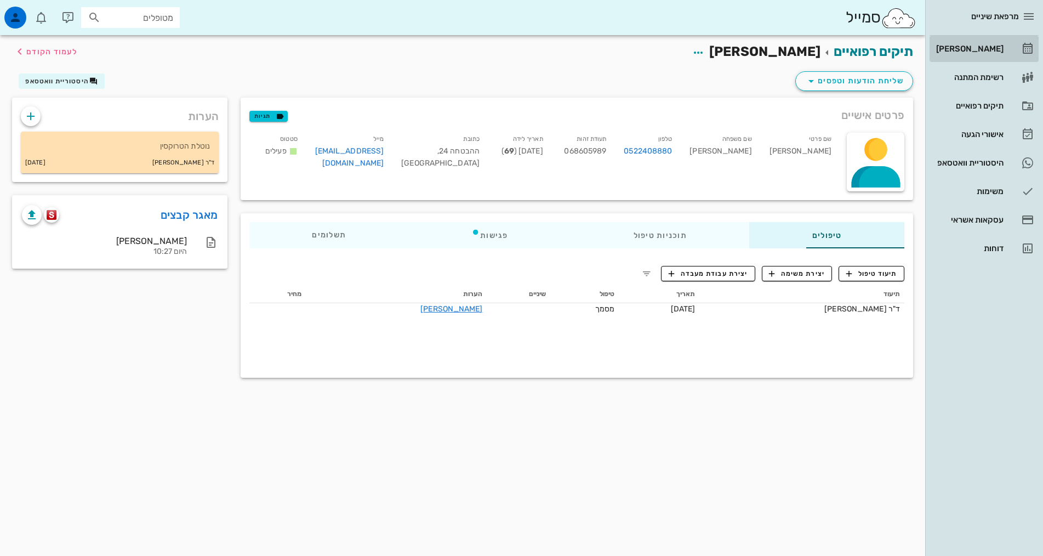
click at [1019, 49] on link "[PERSON_NAME]" at bounding box center [984, 49] width 109 height 26
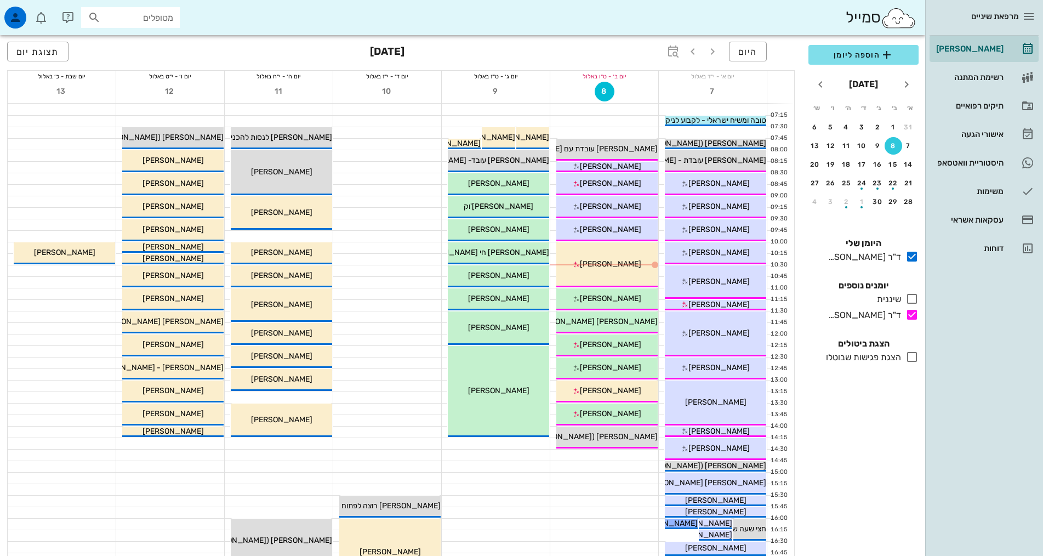
click at [136, 14] on input "מטופלים" at bounding box center [138, 17] width 70 height 14
type input "[PERSON_NAME]"
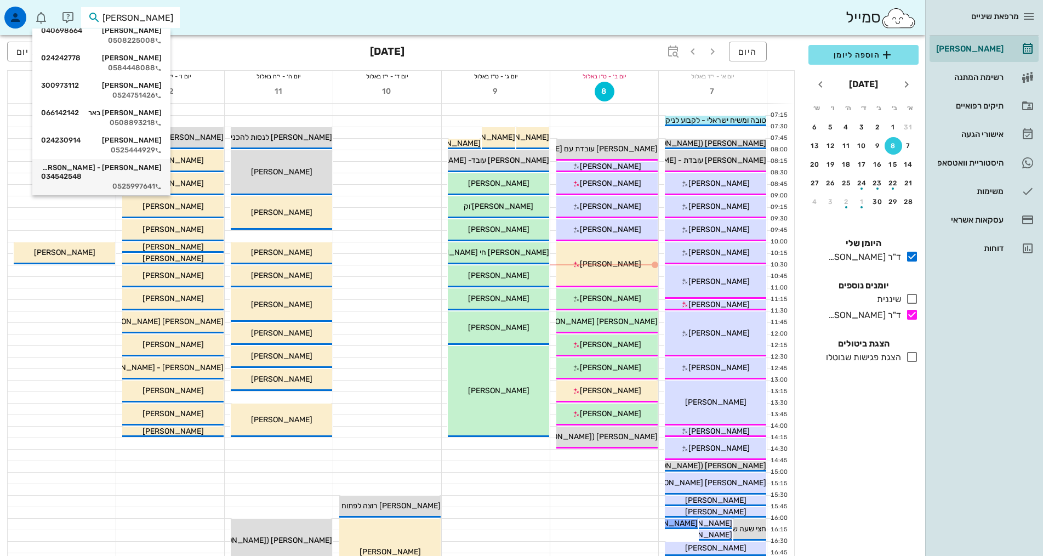
scroll to position [110, 0]
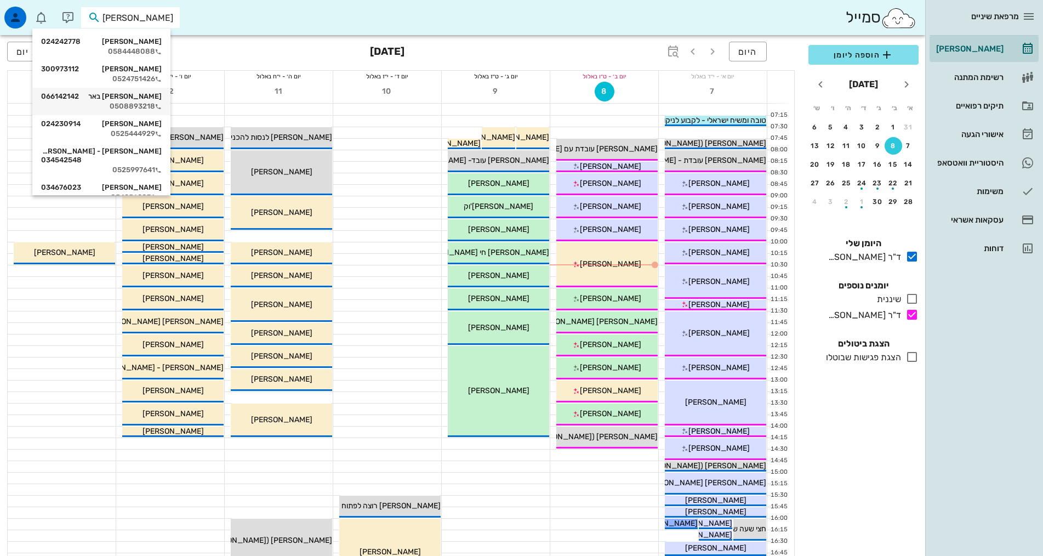
click at [162, 108] on div "0508893218" at bounding box center [101, 106] width 121 height 9
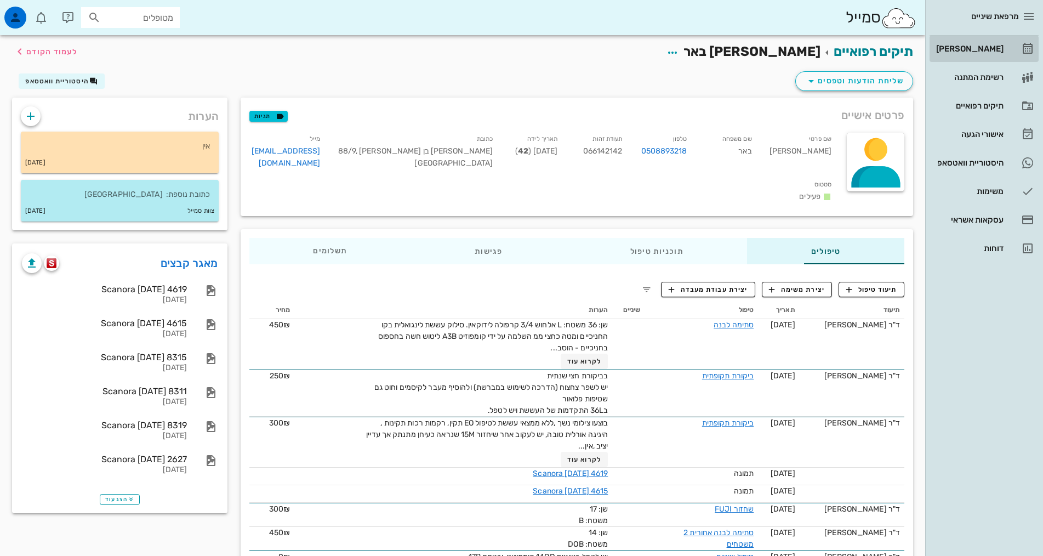
click at [955, 59] on link "[PERSON_NAME]" at bounding box center [984, 49] width 109 height 26
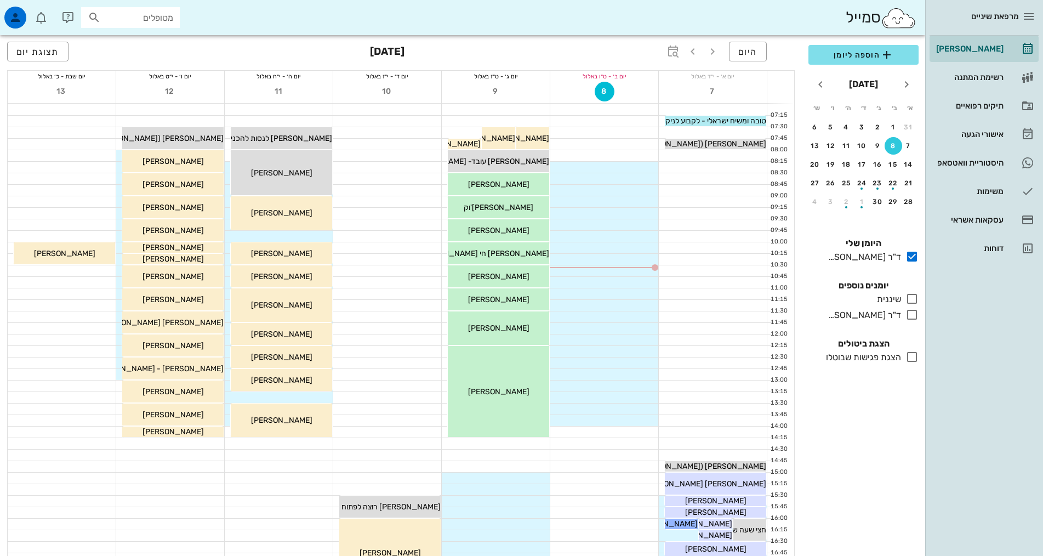
click at [850, 464] on div "הוספה ליומן [DATE] א׳ ב׳ ג׳ ד׳ ה׳ ו׳ ש׳ 31 1 2 3 4 5 6 7 8 9 10 11 12 13 14 15 …" at bounding box center [863, 297] width 123 height 518
click at [869, 440] on div "הוספה ליומן [DATE] א׳ ב׳ ג׳ ד׳ ה׳ ו׳ ש׳ 31 1 2 3 4 5 6 7 8 9 10 11 12 13 14 15 …" at bounding box center [863, 297] width 123 height 518
click at [896, 166] on div "15" at bounding box center [894, 165] width 18 height 8
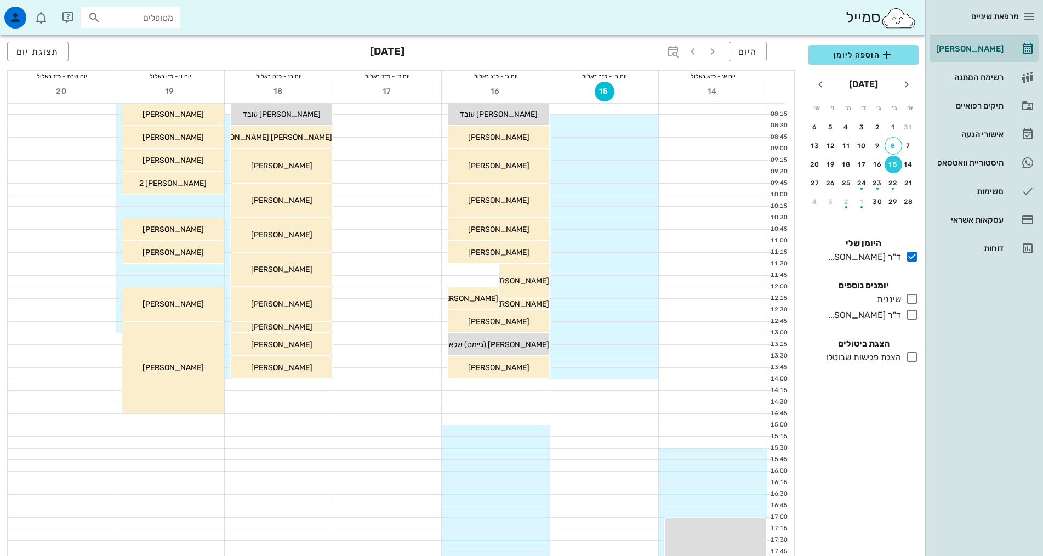
scroll to position [46, 0]
click at [899, 316] on div "ד"ר [PERSON_NAME]" at bounding box center [862, 315] width 77 height 13
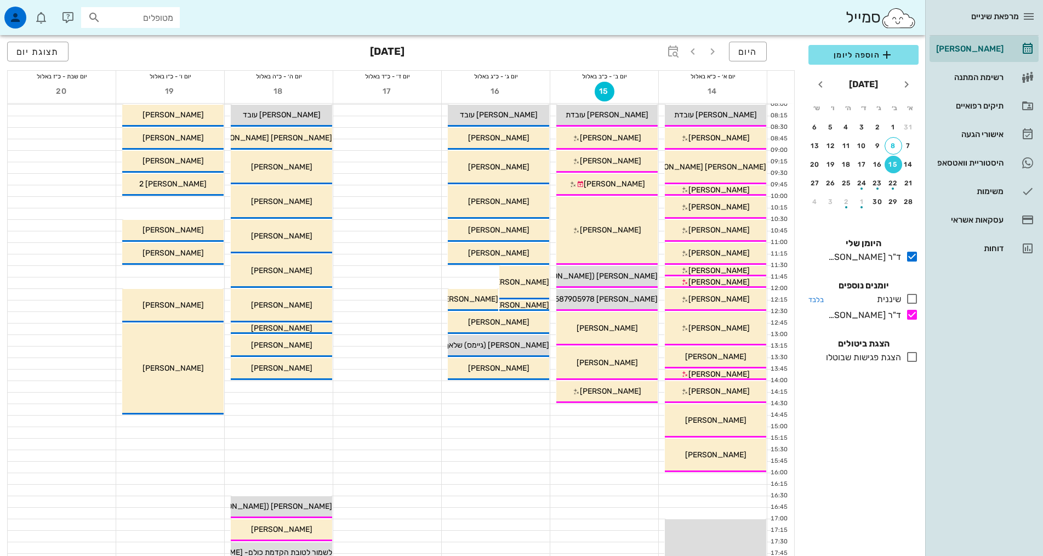
click at [900, 302] on div "שיננית" at bounding box center [887, 299] width 29 height 13
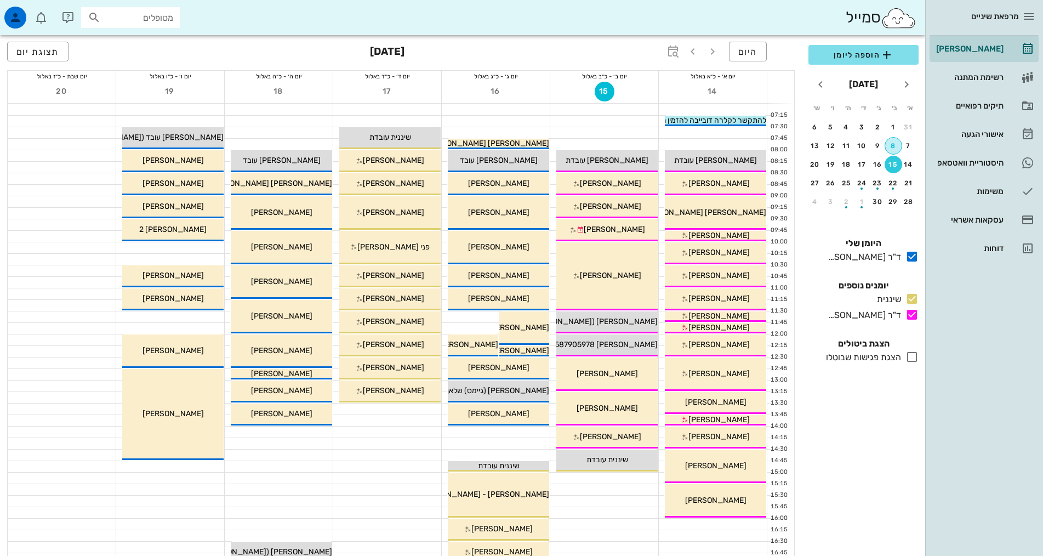
click at [896, 144] on div "8" at bounding box center [893, 146] width 16 height 8
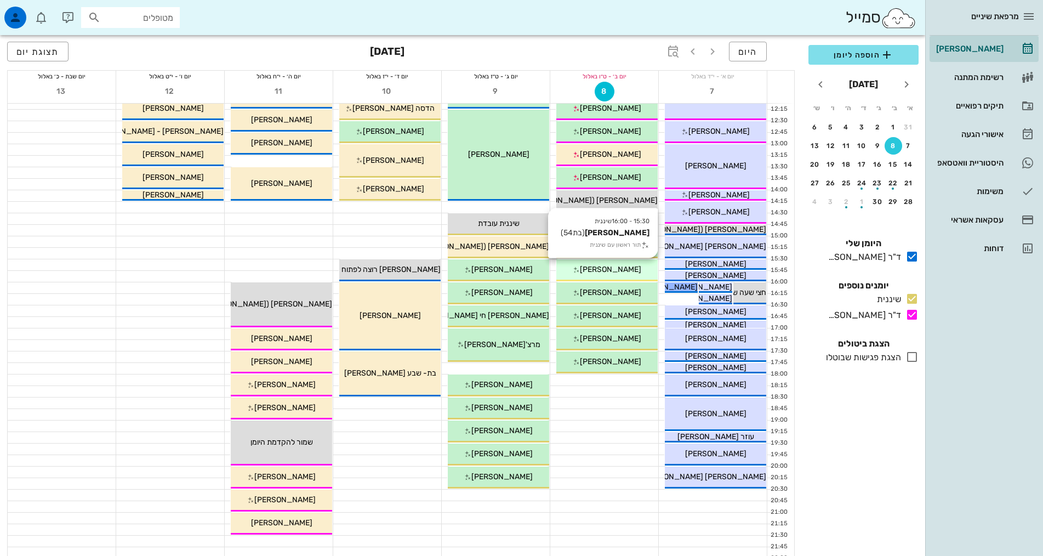
scroll to position [274, 0]
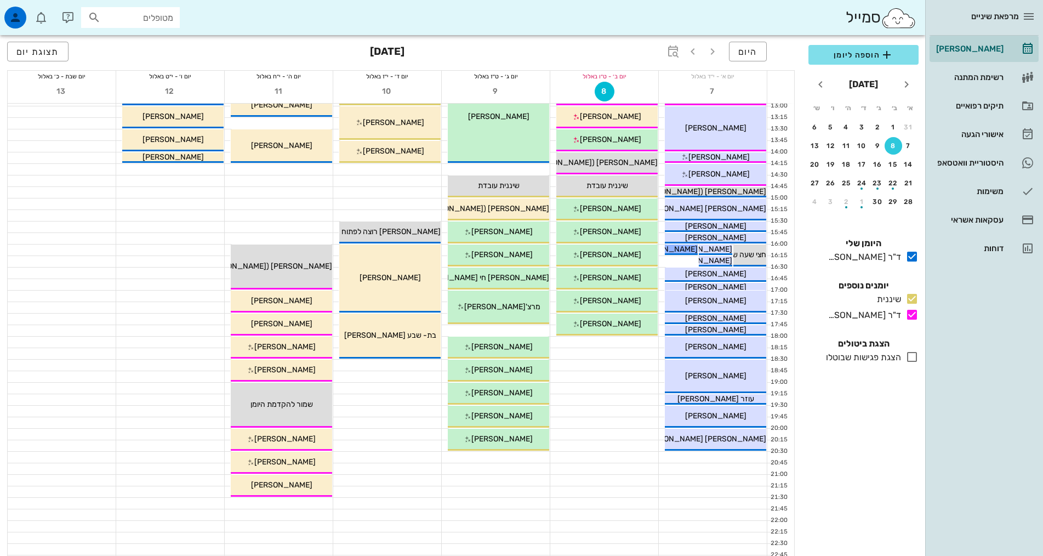
click at [612, 342] on div at bounding box center [604, 342] width 108 height 11
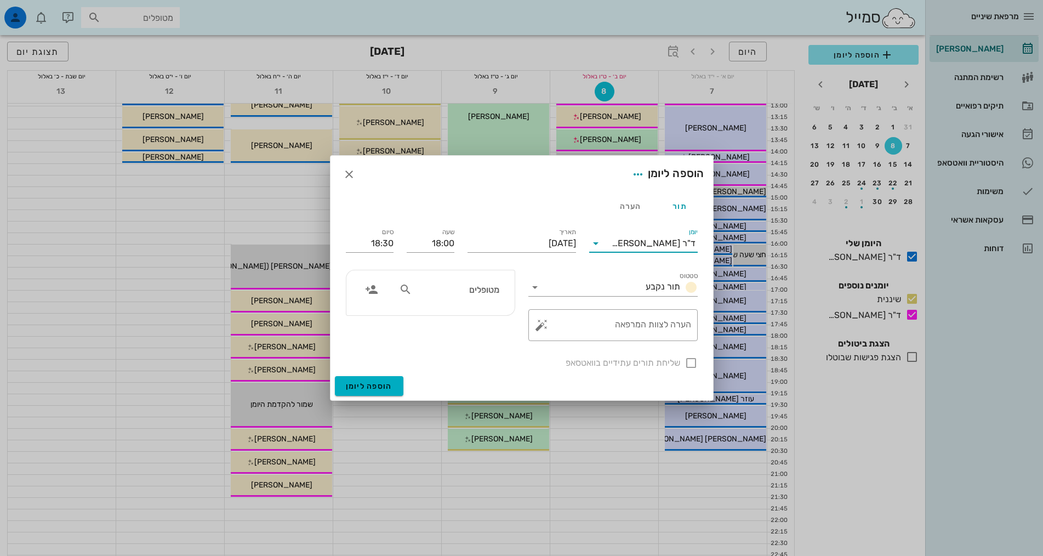
click at [612, 242] on input "יומן" at bounding box center [608, 244] width 7 height 18
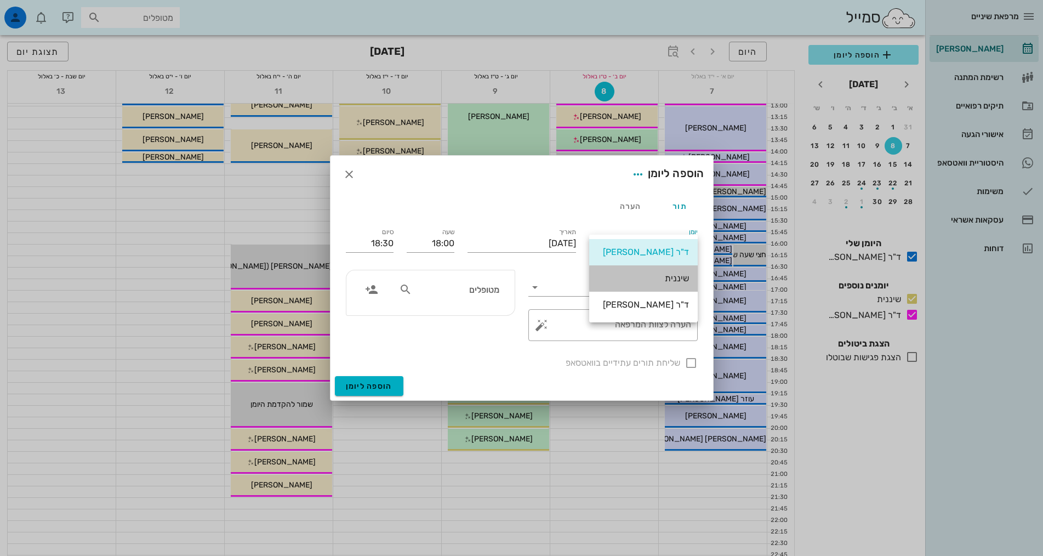
click at [644, 277] on div "שיננית" at bounding box center [643, 278] width 91 height 10
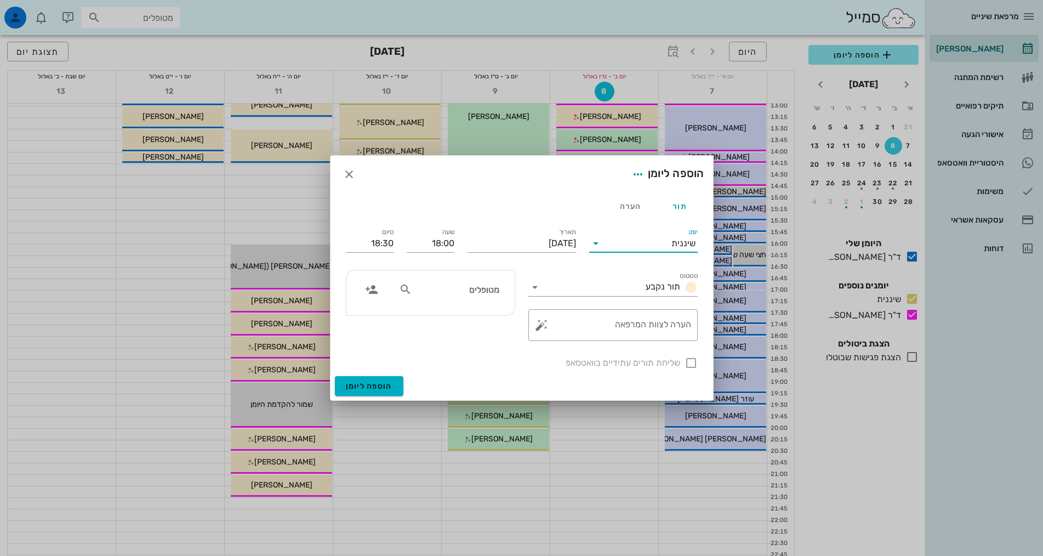
click at [464, 299] on div "מטופלים" at bounding box center [449, 289] width 113 height 21
type input "[PERSON_NAME]"
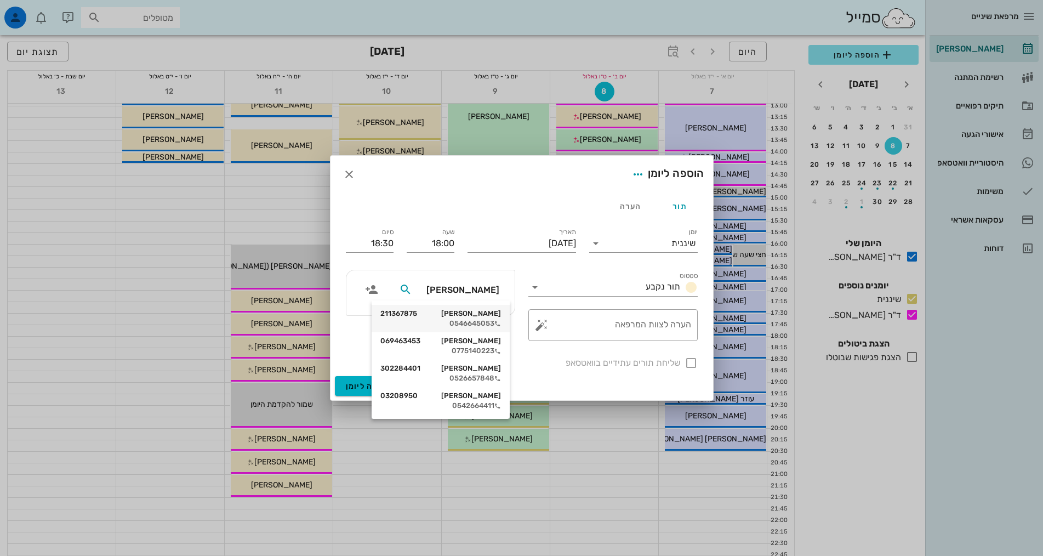
click at [476, 310] on div "[PERSON_NAME] 211367875" at bounding box center [441, 313] width 121 height 9
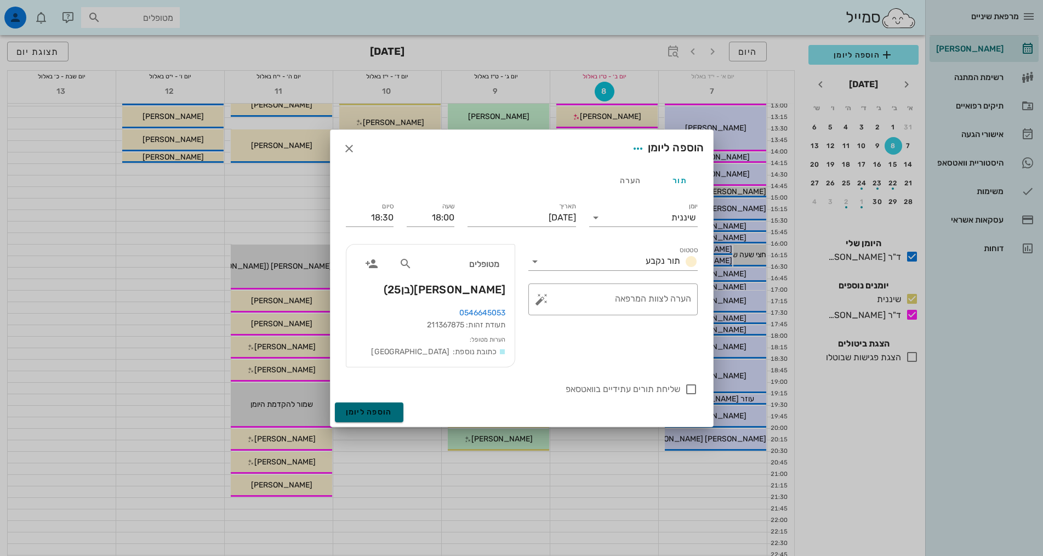
click at [385, 412] on span "הוספה ליומן" at bounding box center [369, 411] width 47 height 9
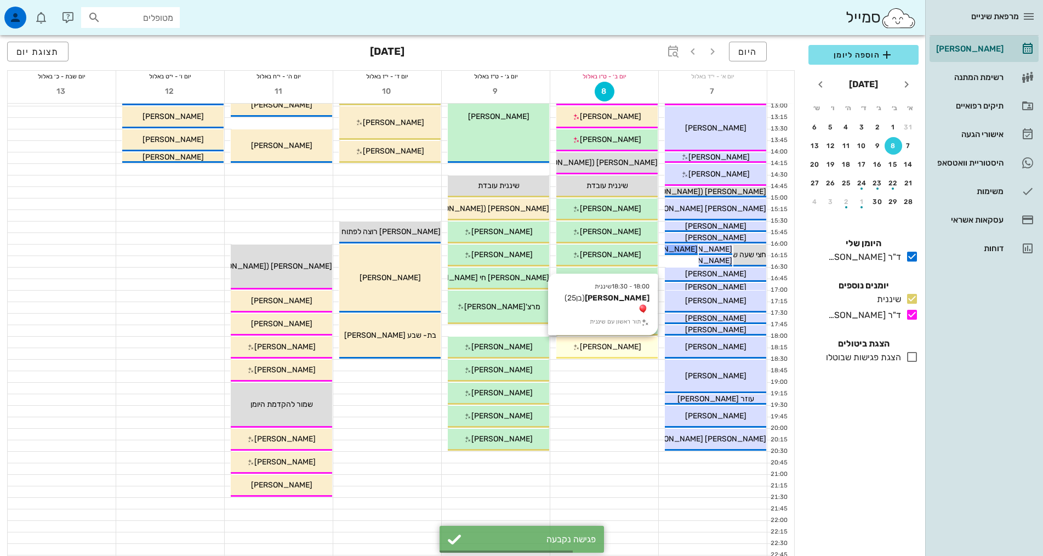
click at [622, 351] on div "[PERSON_NAME]" at bounding box center [607, 347] width 101 height 12
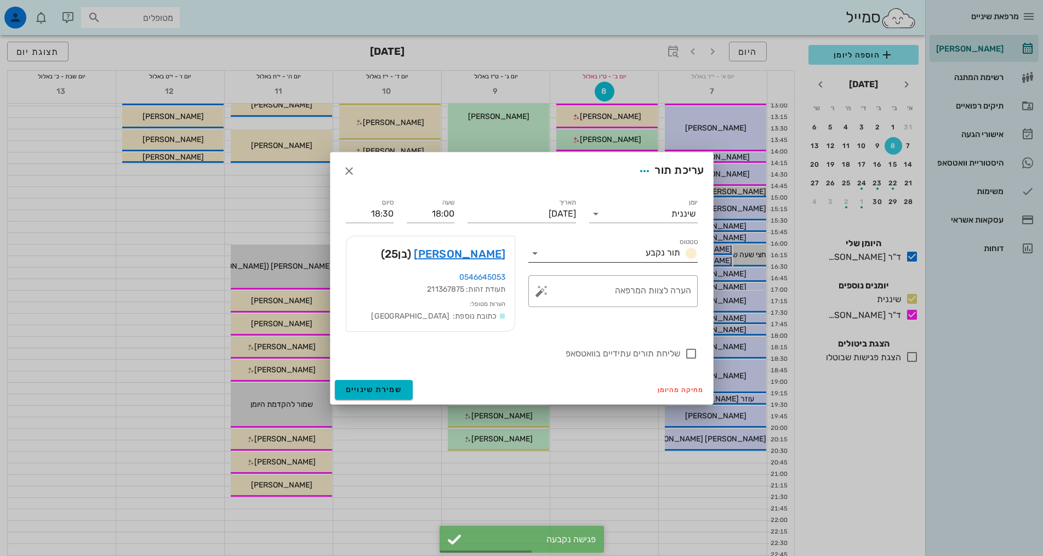
click at [651, 256] on span "תור נקבע" at bounding box center [663, 252] width 35 height 10
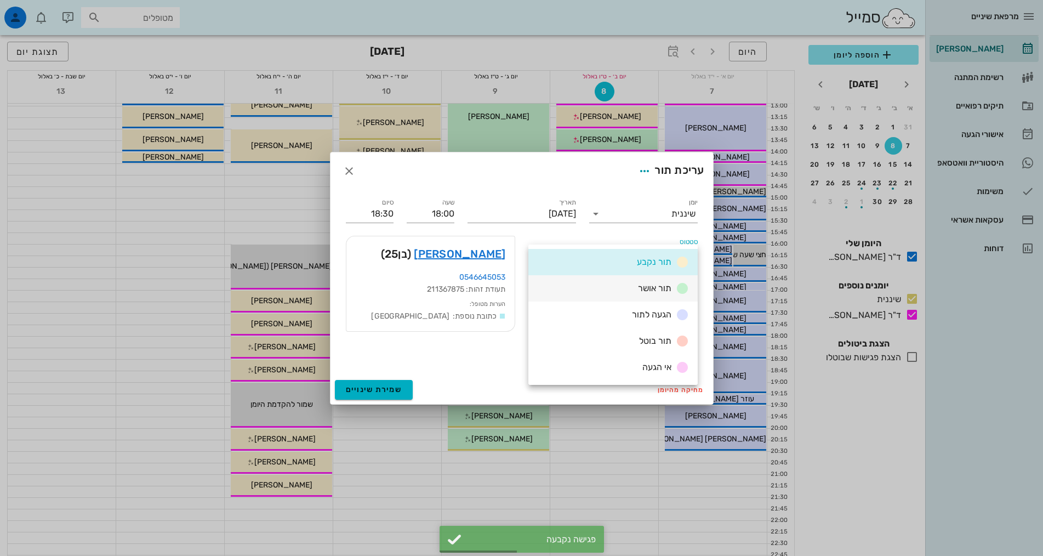
click at [649, 286] on span "תור אושר" at bounding box center [654, 288] width 33 height 10
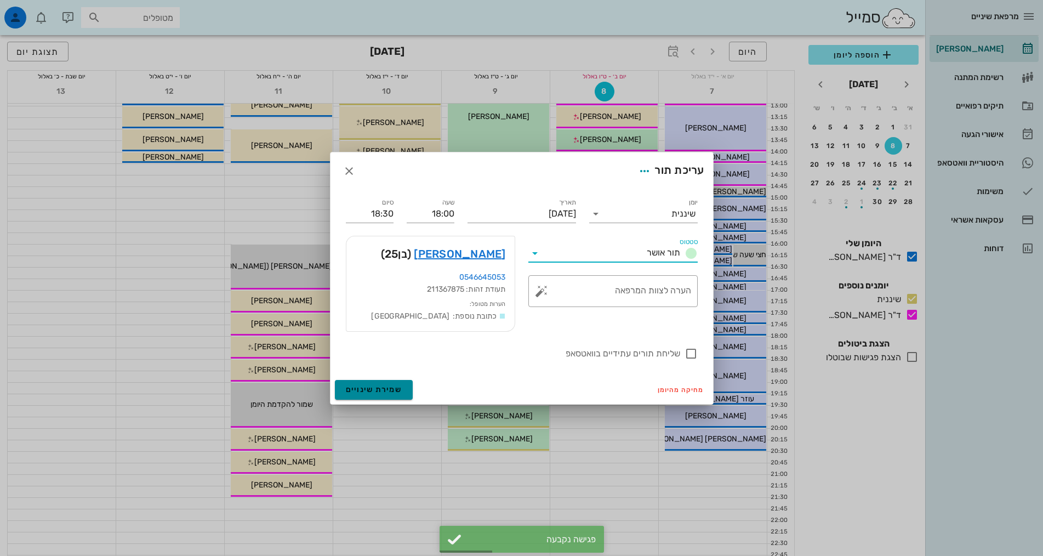
click at [386, 387] on span "שמירת שינויים" at bounding box center [374, 389] width 56 height 9
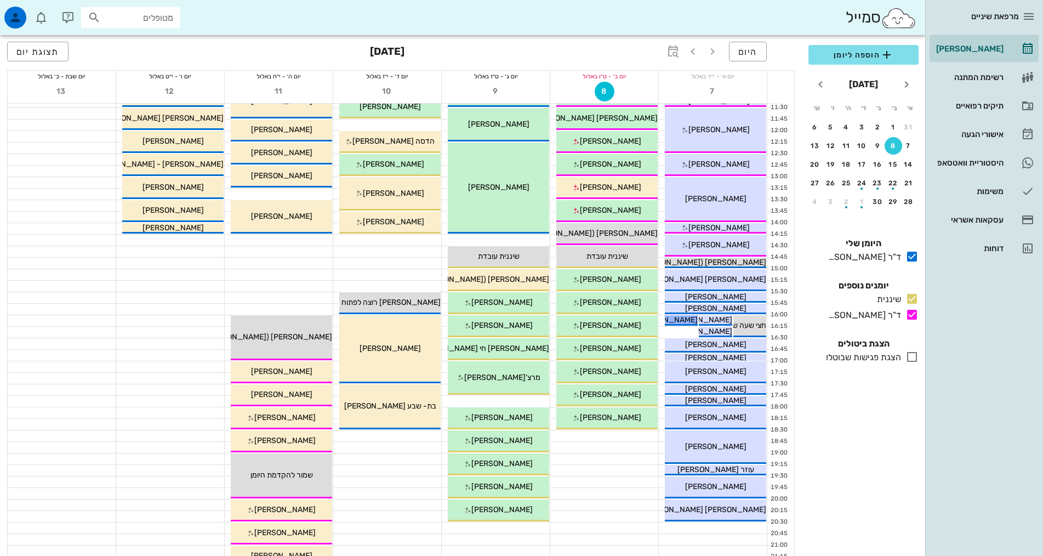
scroll to position [0, 0]
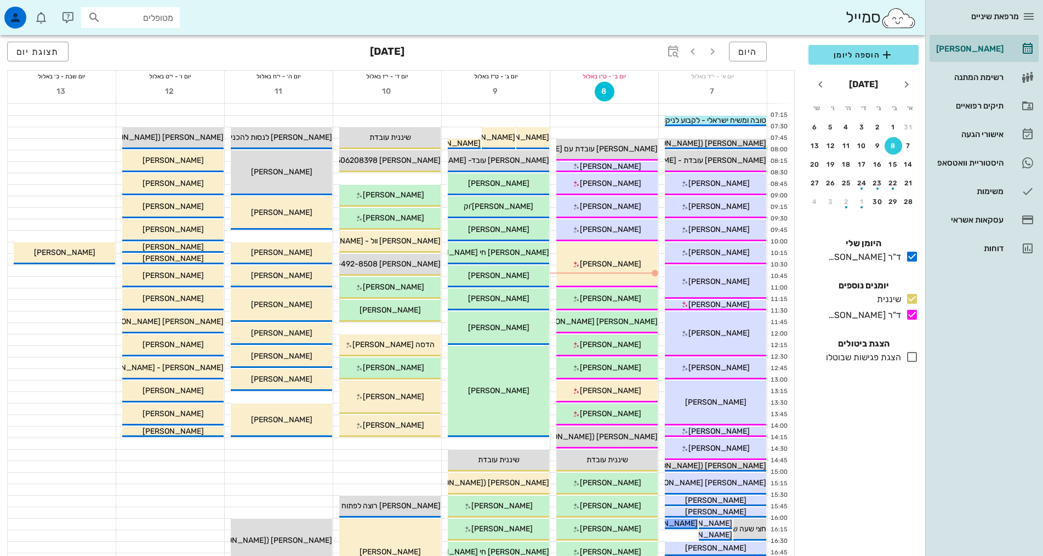
click at [871, 421] on div "הוספה ליומן [DATE] א׳ ב׳ ג׳ ד׳ ה׳ ו׳ ש׳ 31 1 2 3 4 5 6 7 8 9 10 11 12 13 14 15 …" at bounding box center [863, 297] width 123 height 518
click at [897, 492] on div "הוספה ליומן [DATE] א׳ ב׳ ג׳ ד׳ ה׳ ו׳ ש׳ 31 1 2 3 4 5 6 7 8 9 10 11 12 13 14 15 …" at bounding box center [863, 297] width 123 height 518
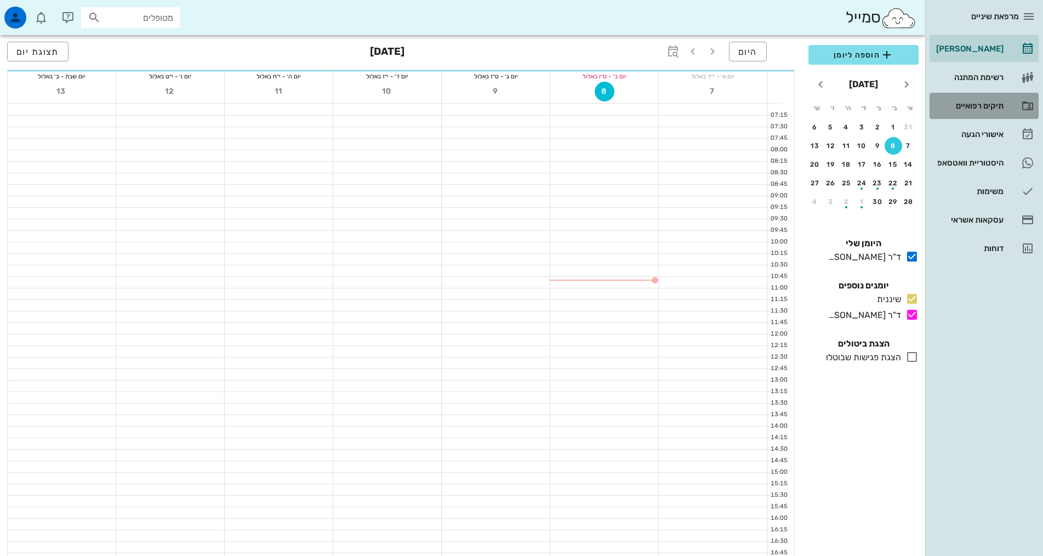
click at [991, 111] on div "תיקים רפואיים" at bounding box center [969, 106] width 70 height 18
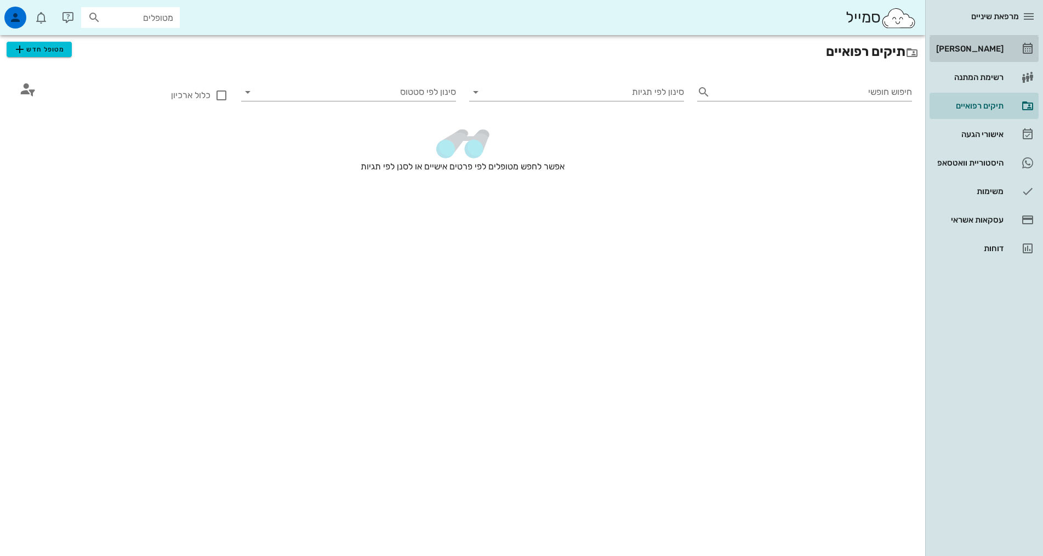
click at [979, 54] on div "[PERSON_NAME]" at bounding box center [969, 49] width 70 height 18
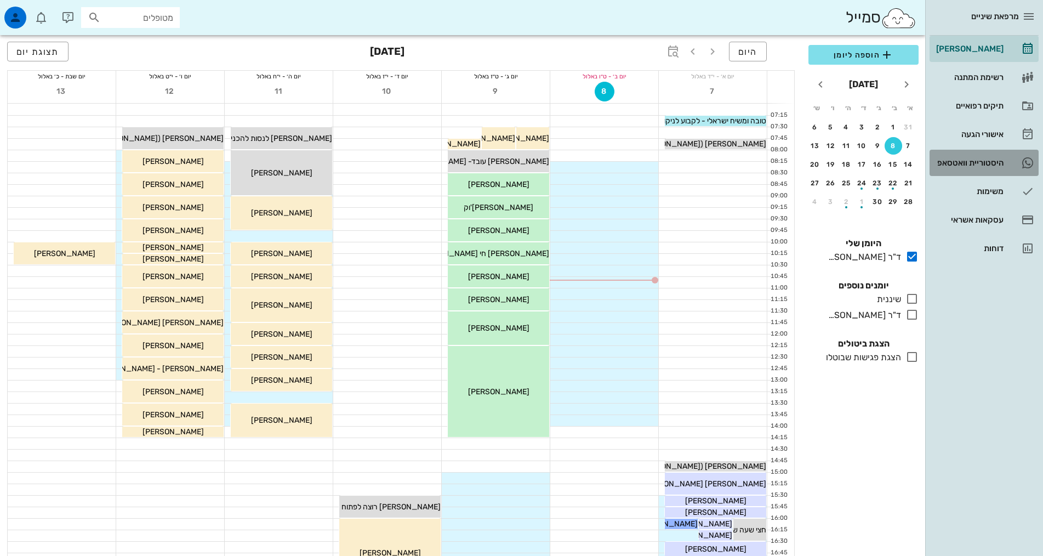
click at [986, 164] on div "היסטוריית וואטסאפ" at bounding box center [969, 162] width 70 height 9
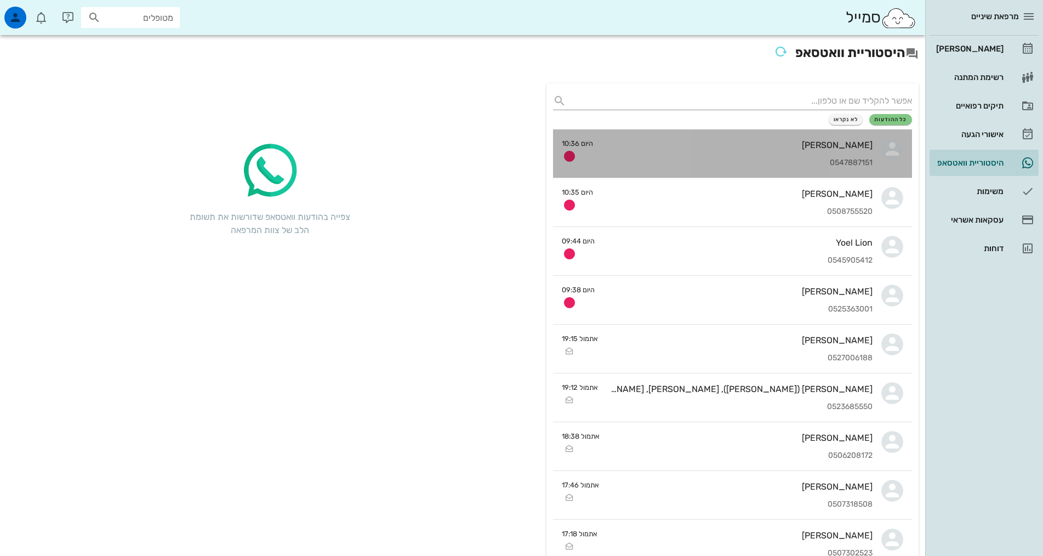
click at [775, 167] on div "0547887151" at bounding box center [737, 162] width 271 height 9
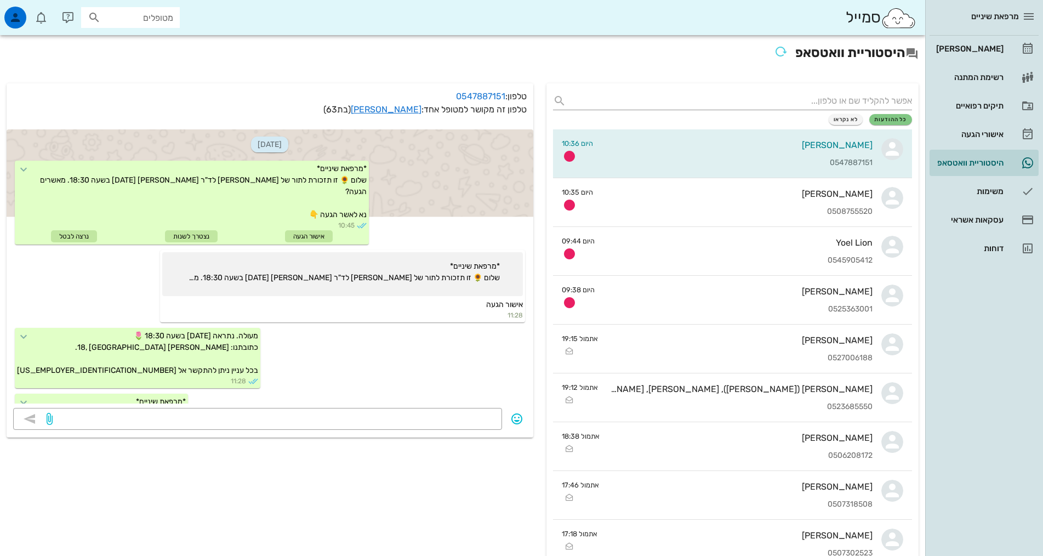
scroll to position [440, 0]
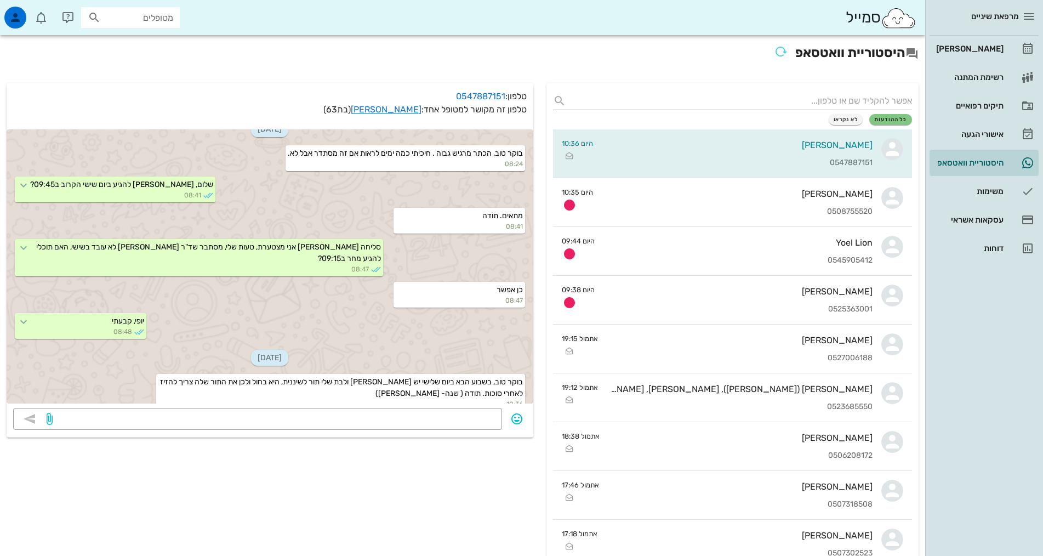
click at [1010, 53] on link "[PERSON_NAME]" at bounding box center [984, 49] width 109 height 26
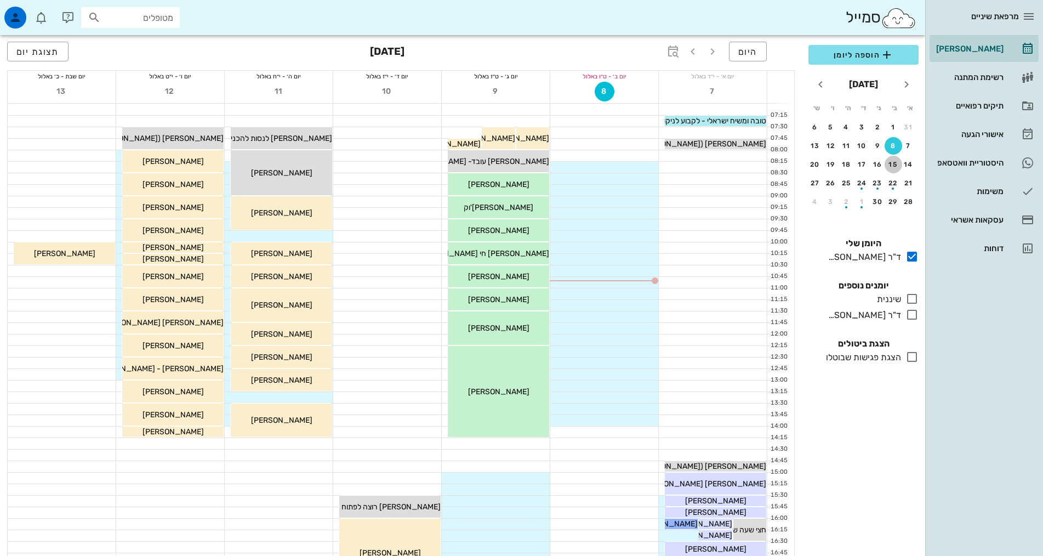
click at [894, 161] on div "15" at bounding box center [894, 165] width 18 height 8
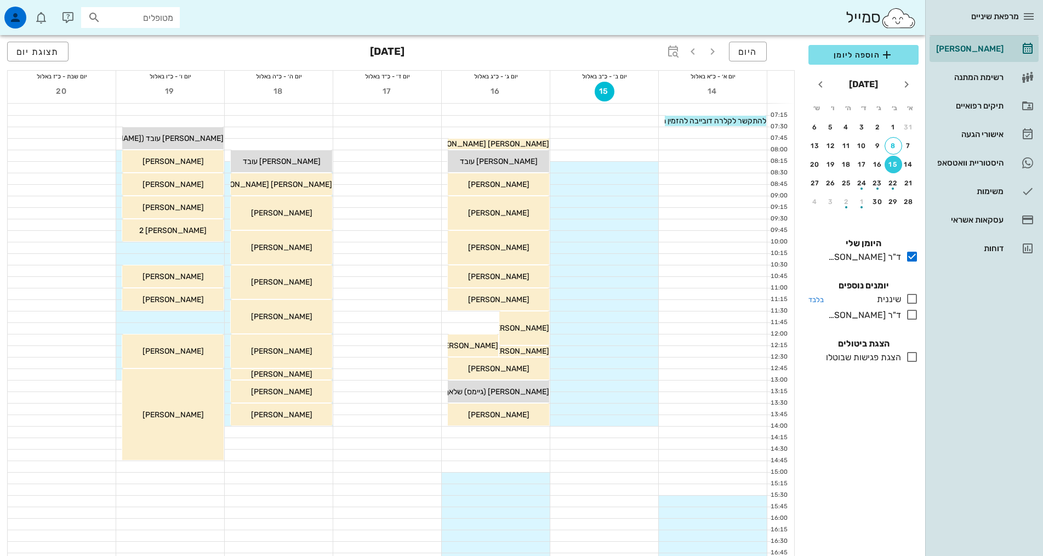
click at [887, 300] on div "שיננית" at bounding box center [887, 299] width 29 height 13
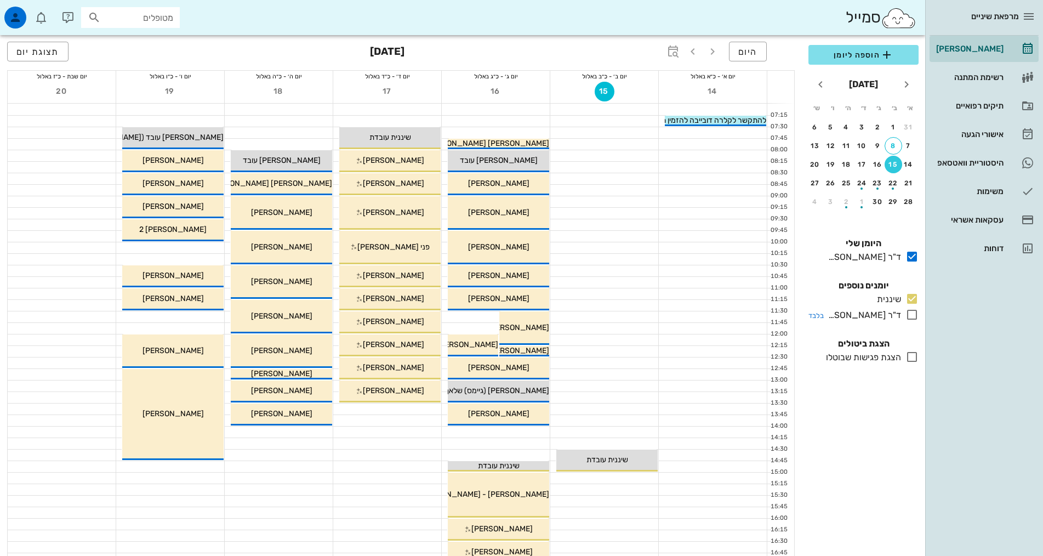
click at [888, 316] on div "ד"ר [PERSON_NAME]" at bounding box center [862, 315] width 77 height 13
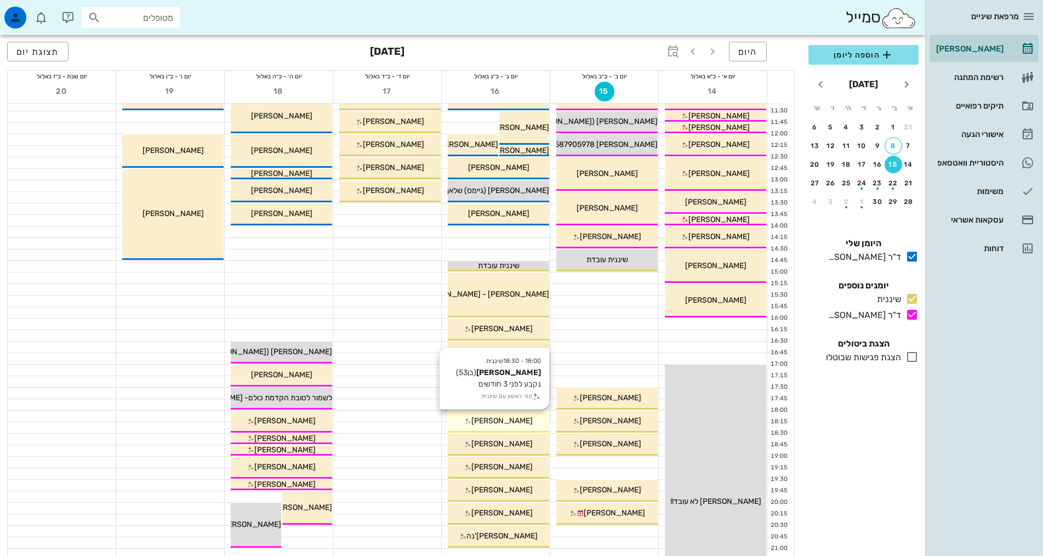
scroll to position [219, 0]
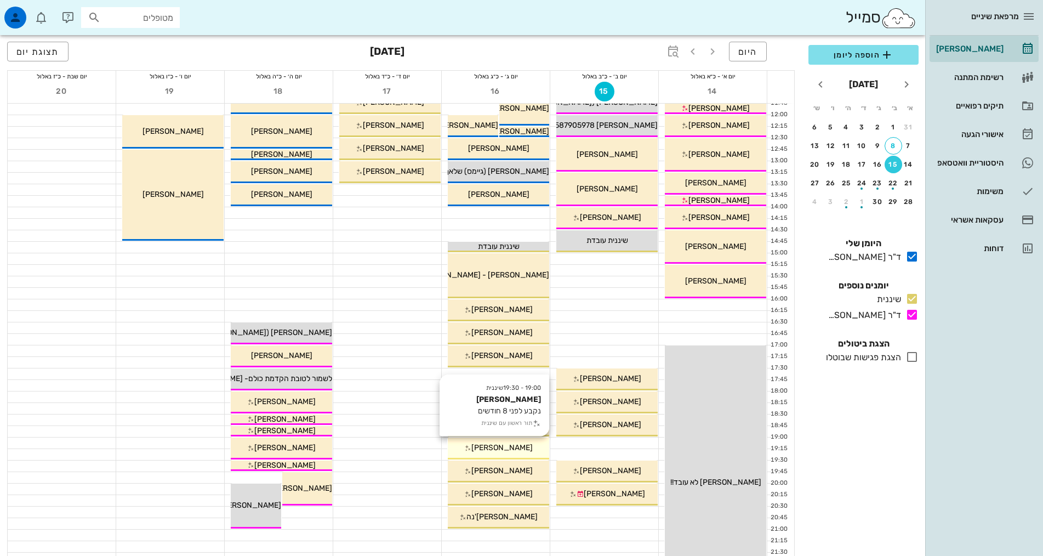
click at [514, 447] on span "[PERSON_NAME]" at bounding box center [502, 447] width 61 height 9
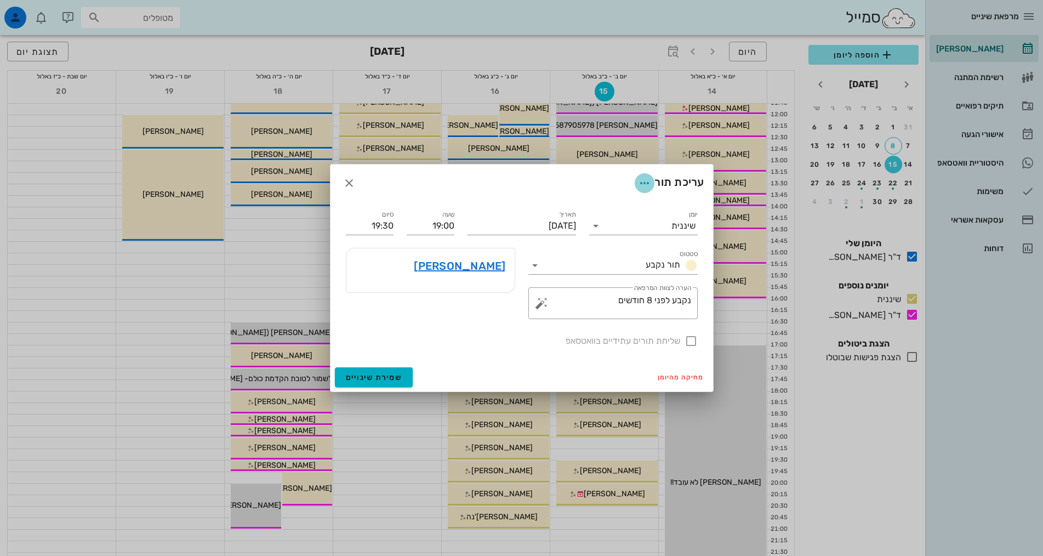
click at [640, 187] on icon "button" at bounding box center [644, 183] width 13 height 13
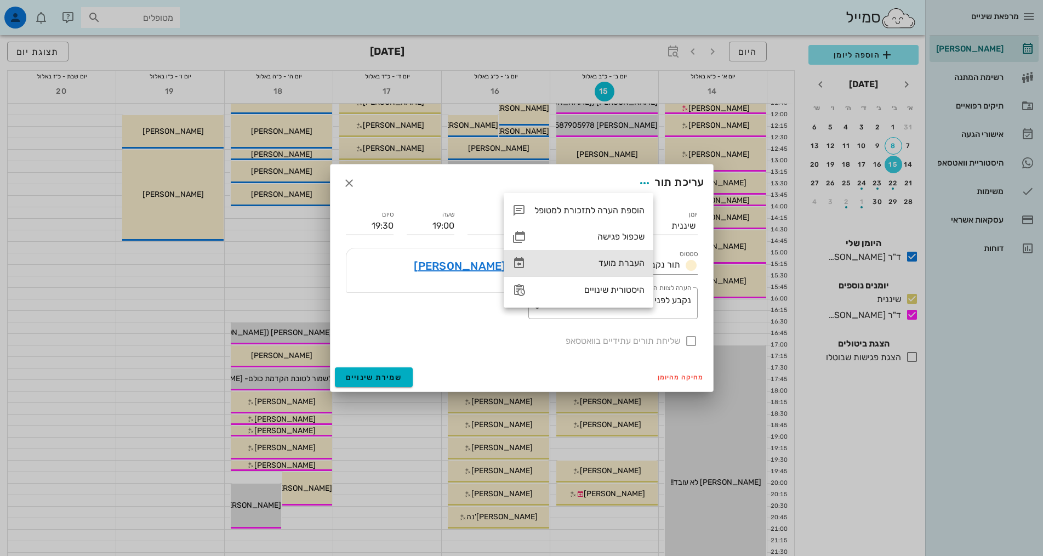
click at [628, 261] on div "העברת מועד" at bounding box center [590, 263] width 110 height 10
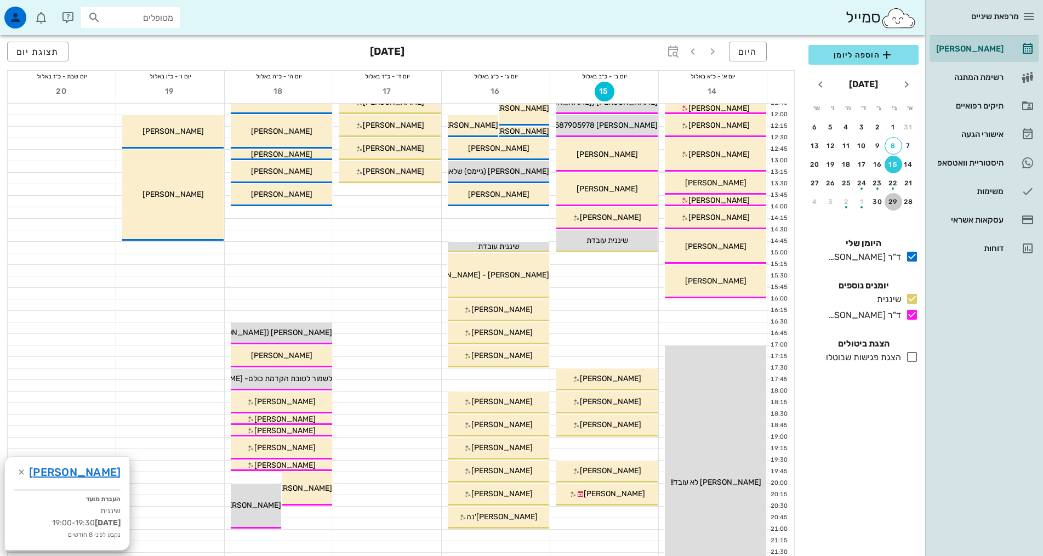
click at [889, 196] on button "29" at bounding box center [894, 202] width 18 height 18
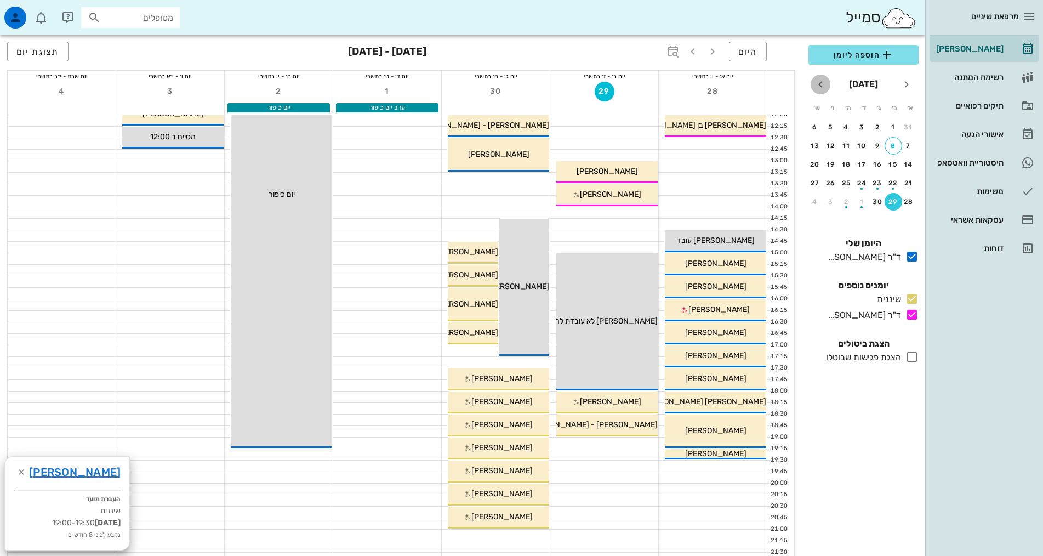
click at [816, 84] on icon "חודש הבא" at bounding box center [820, 84] width 13 height 13
click at [881, 160] on button "14" at bounding box center [878, 165] width 18 height 18
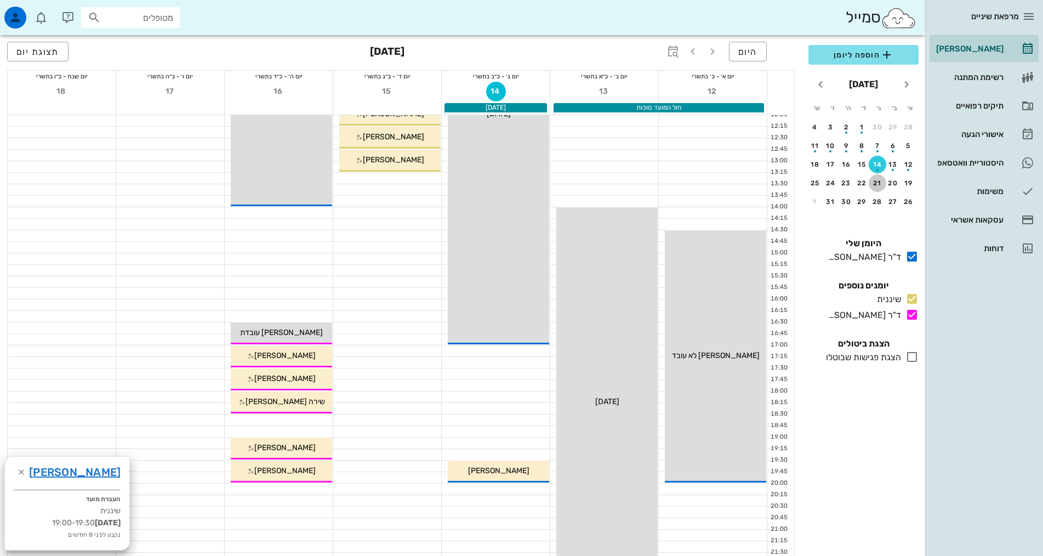
click at [877, 183] on div "21" at bounding box center [878, 183] width 18 height 8
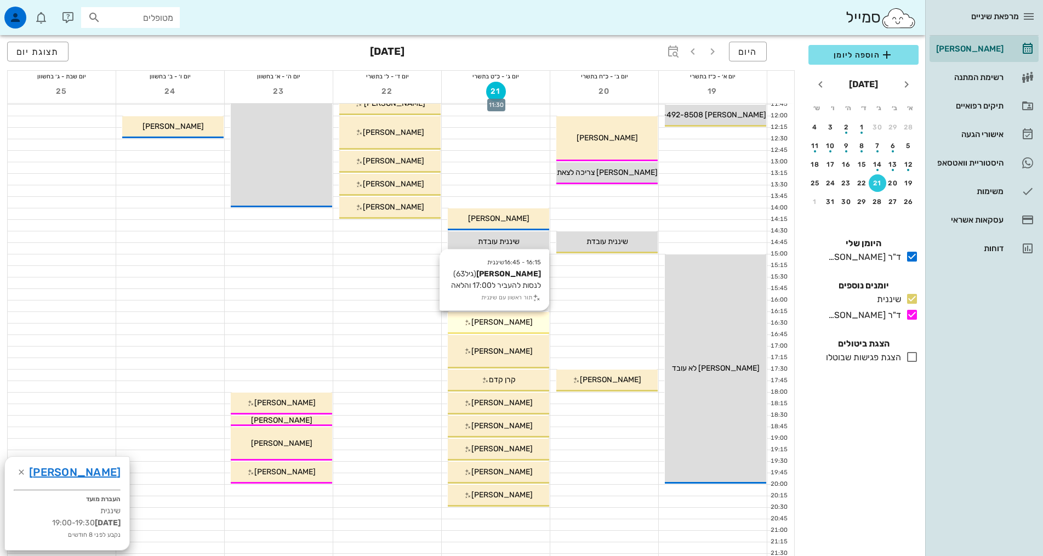
scroll to position [219, 0]
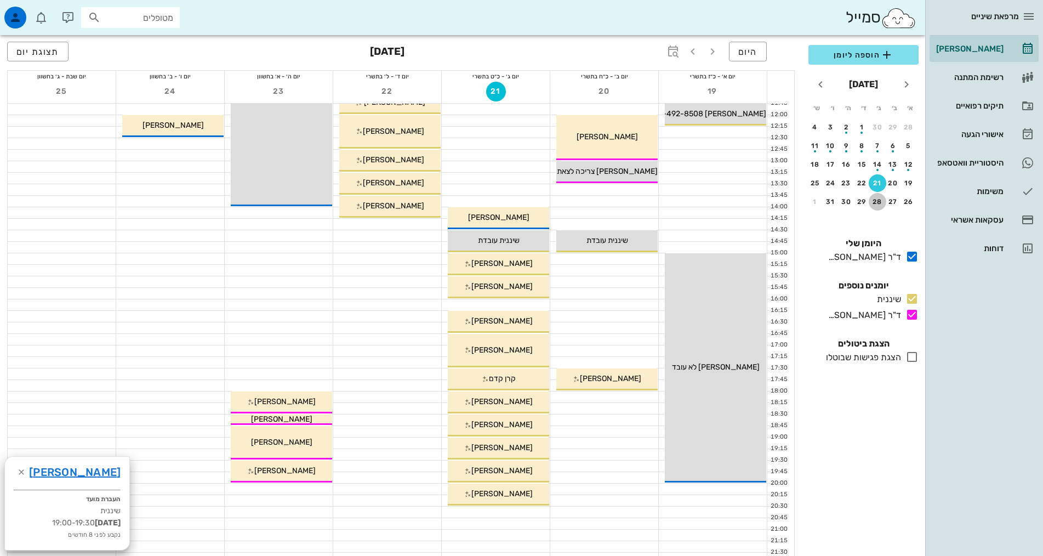
click at [882, 201] on div "28" at bounding box center [878, 202] width 18 height 8
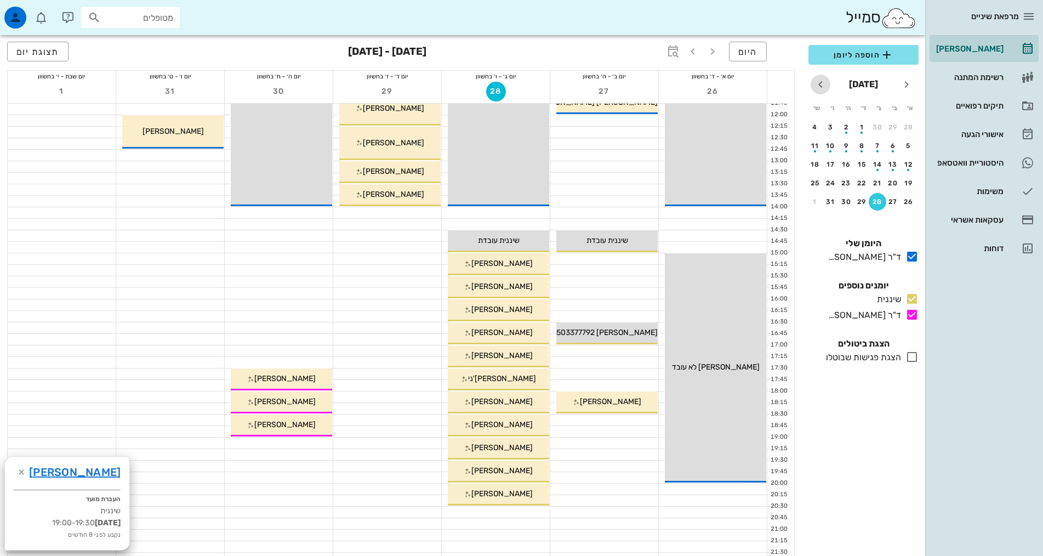
click at [819, 90] on icon "חודש הבא" at bounding box center [820, 84] width 13 height 13
click at [902, 81] on icon "חודש שעבר" at bounding box center [906, 84] width 13 height 13
click at [883, 180] on div "21" at bounding box center [878, 183] width 18 height 8
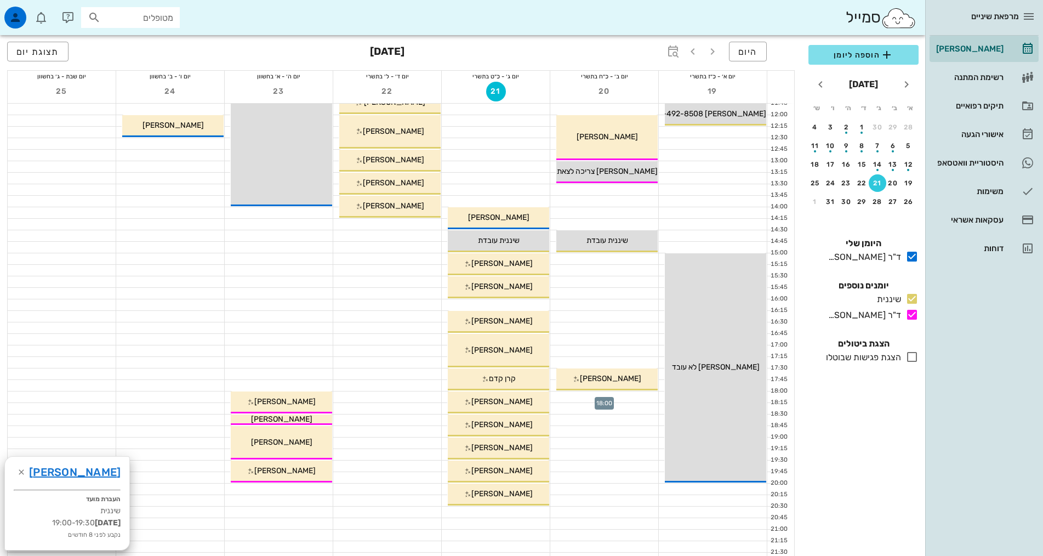
click at [629, 396] on div at bounding box center [604, 396] width 108 height 11
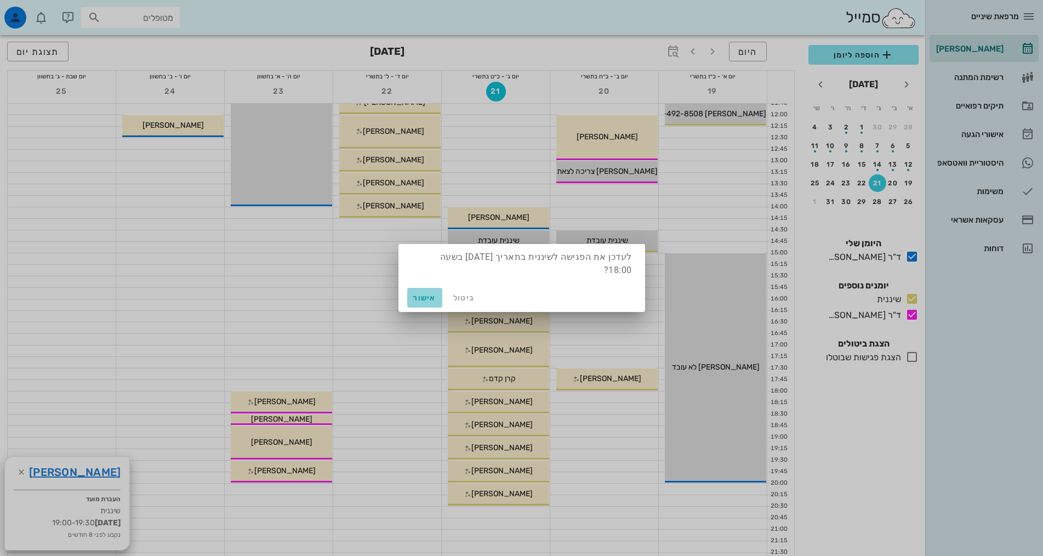
click at [410, 293] on button "אישור" at bounding box center [424, 298] width 35 height 20
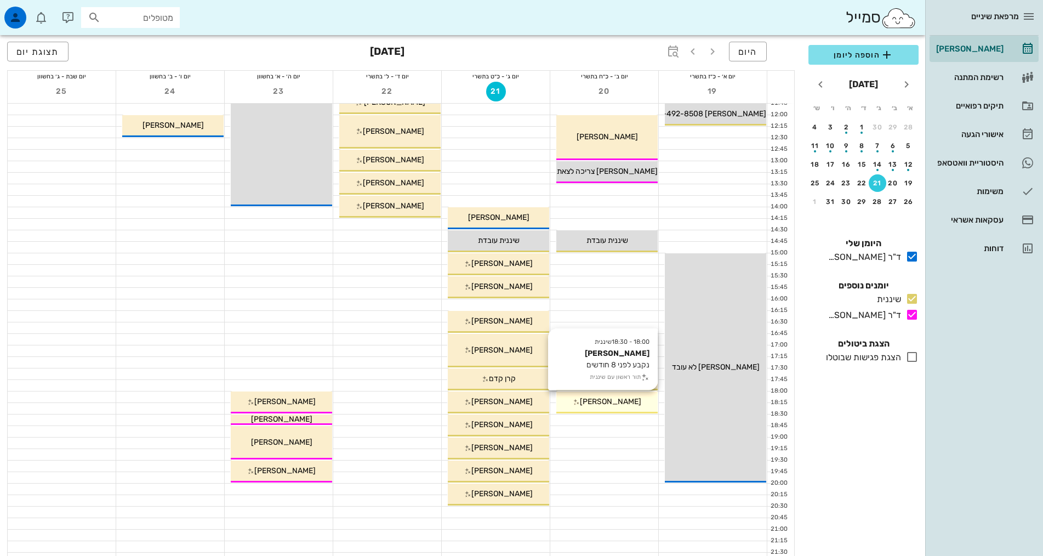
click at [629, 407] on div "18:00 - 18:30 שיננית [PERSON_NAME] נקבע לפני 8 חודשים תור ראשון עם שיננית [PERS…" at bounding box center [607, 402] width 101 height 22
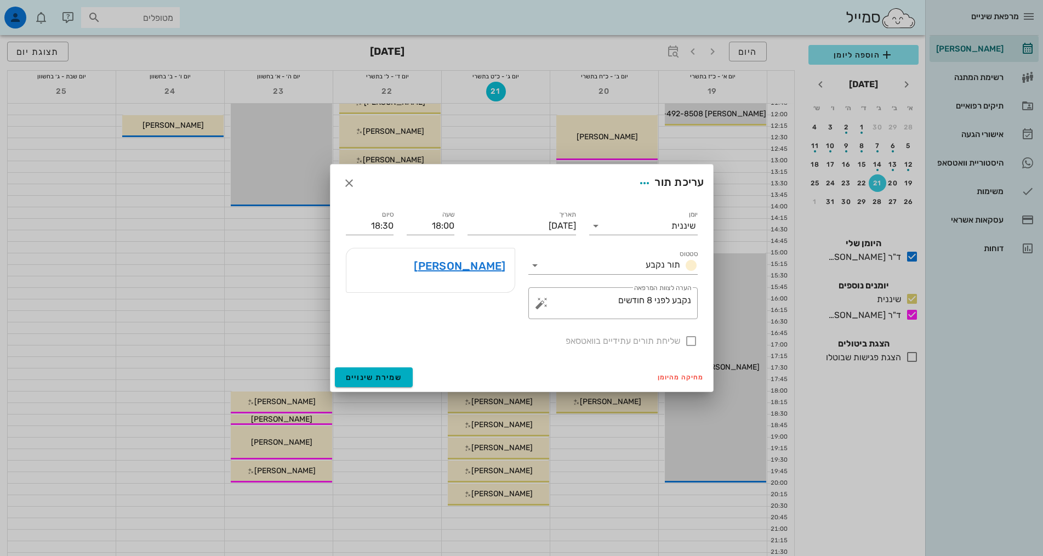
click at [669, 337] on div "שליחת תורים עתידיים בוואטסאפ" at bounding box center [521, 340] width 365 height 29
click at [697, 339] on div "שליחת תורים עתידיים בוואטסאפ" at bounding box center [521, 340] width 365 height 29
click at [688, 340] on div "שליחת תורים עתידיים בוואטסאפ" at bounding box center [521, 340] width 365 height 29
click at [689, 340] on div "שליחת תורים עתידיים בוואטסאפ" at bounding box center [521, 340] width 365 height 29
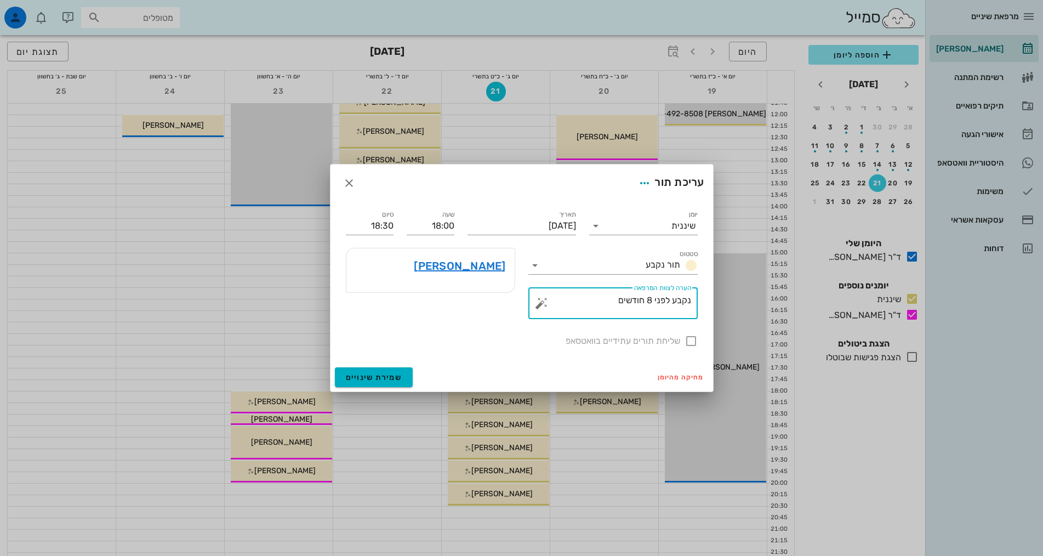
drag, startPoint x: 583, startPoint y: 298, endPoint x: 706, endPoint y: 302, distance: 122.3
click at [706, 302] on div "יומן שיננית סטטוס תור נקבע תאריך [DATE] שעה 18:00 סיום 18:30 סטטוס תור נקבע ​ ה…" at bounding box center [522, 282] width 383 height 161
click at [588, 371] on div "מחיקה מהיומן שמירת שינויים" at bounding box center [522, 377] width 383 height 29
click at [998, 78] on div at bounding box center [521, 278] width 1043 height 556
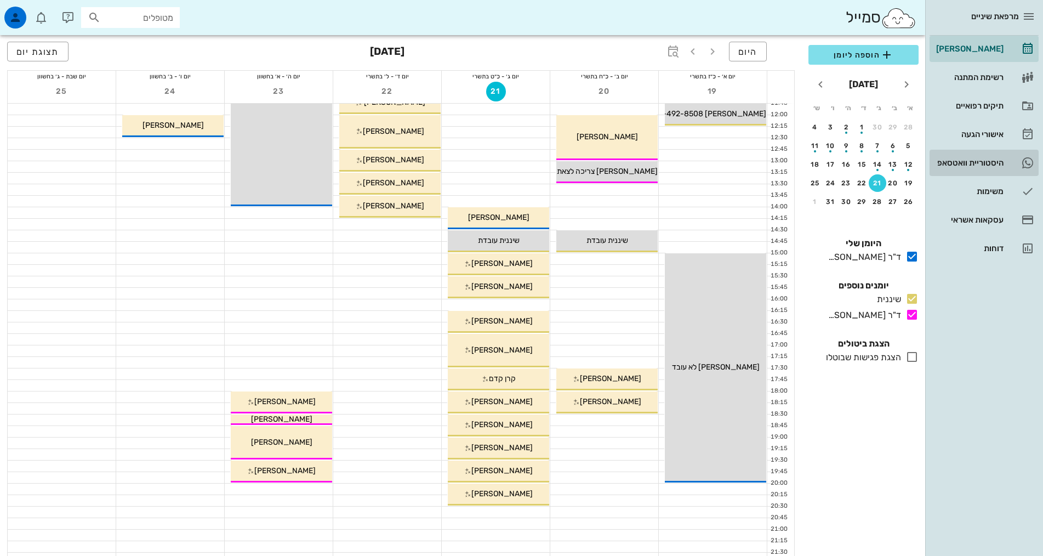
click at [987, 163] on div "היסטוריית וואטסאפ" at bounding box center [969, 162] width 70 height 9
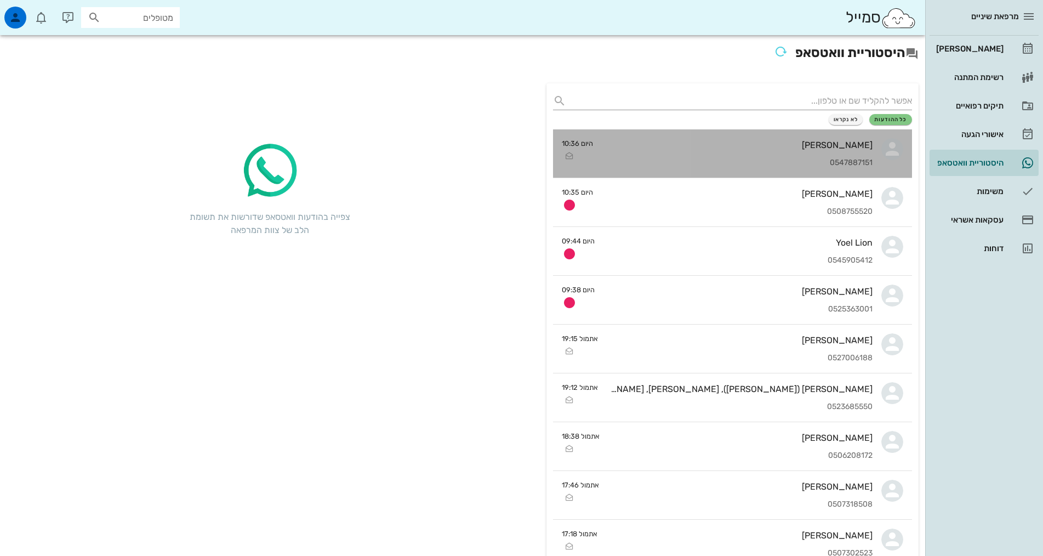
click at [706, 168] on div "[PERSON_NAME] 0547887151" at bounding box center [737, 153] width 271 height 48
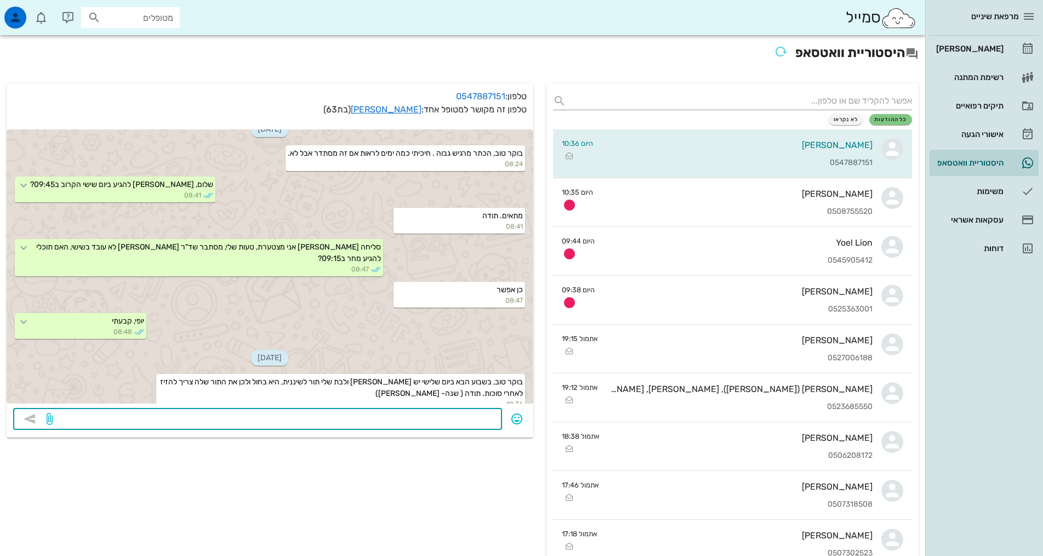
click at [401, 417] on textarea at bounding box center [275, 420] width 441 height 18
type textarea "קבעתי להדס תור חדש ל20.10 בשעה 18:00"
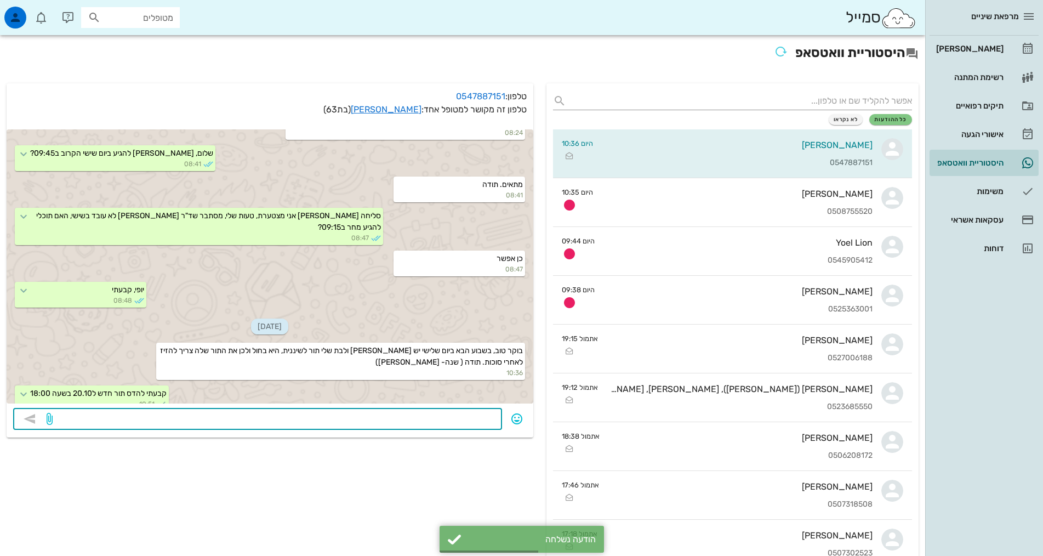
click at [221, 417] on textarea at bounding box center [275, 420] width 441 height 18
click at [141, 427] on textarea at bounding box center [275, 420] width 441 height 18
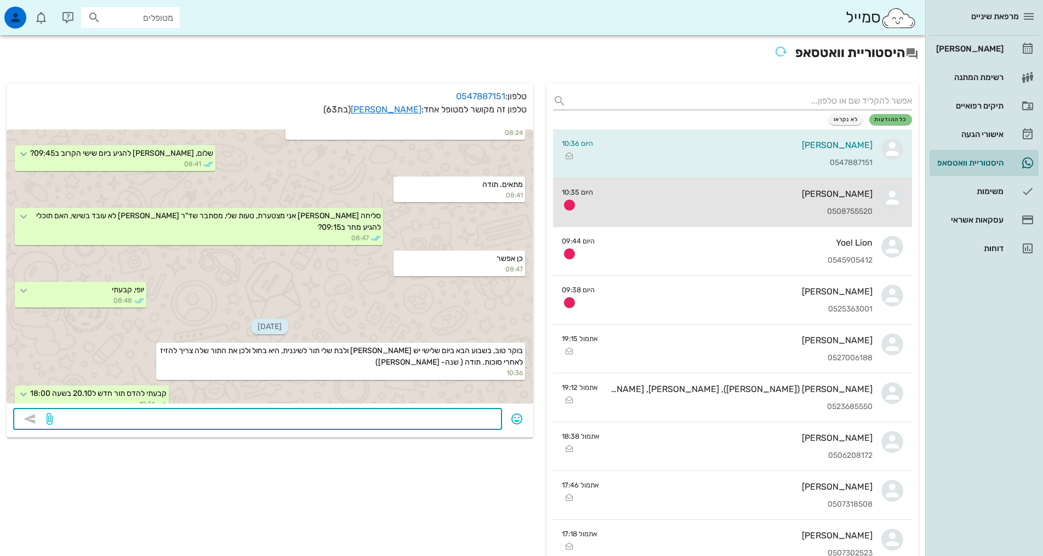
click at [897, 202] on icon at bounding box center [893, 198] width 22 height 22
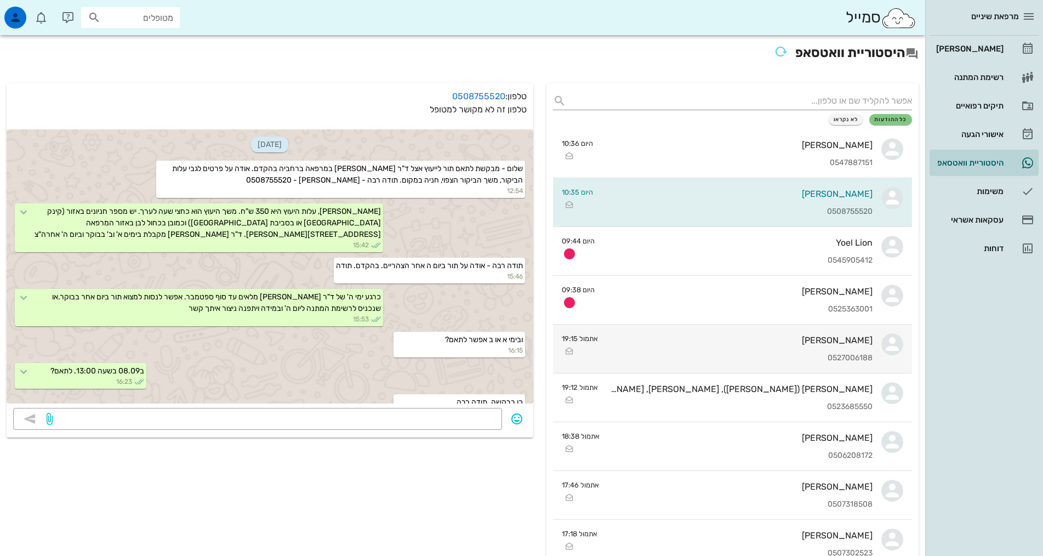
scroll to position [175, 0]
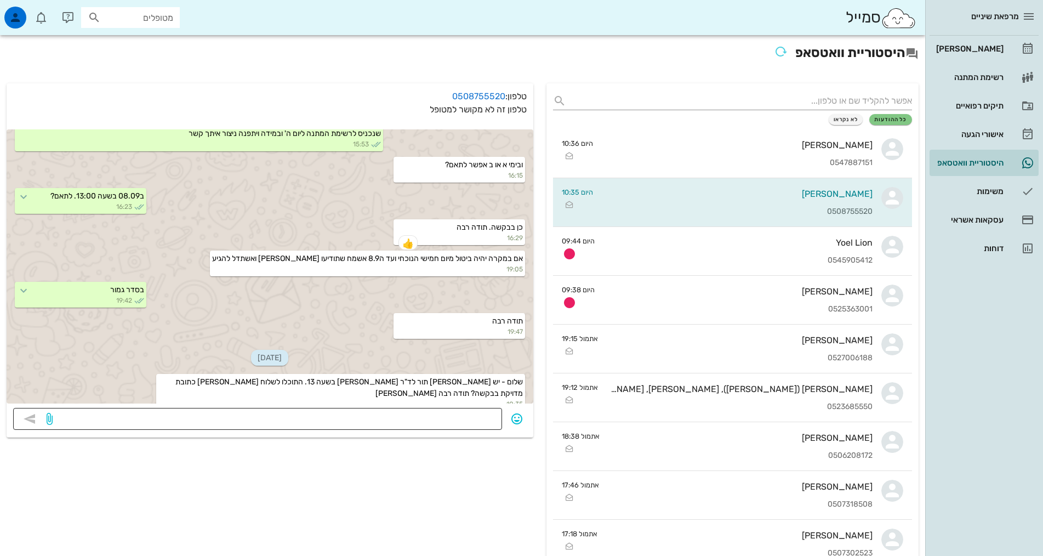
click at [343, 411] on textarea at bounding box center [275, 420] width 441 height 18
click at [428, 424] on textarea at bounding box center [275, 420] width 441 height 18
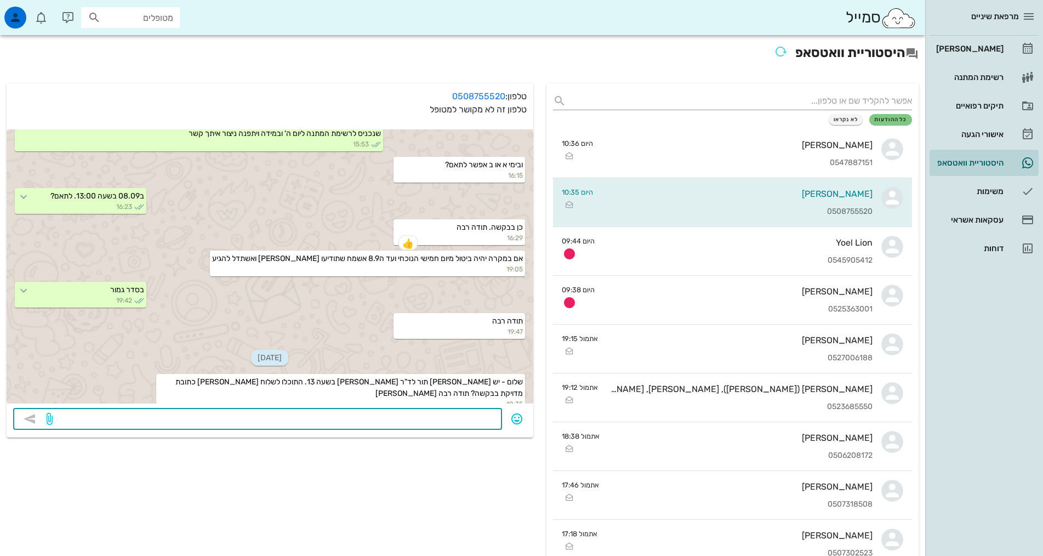
click at [428, 424] on textarea at bounding box center [275, 420] width 441 height 18
click at [428, 421] on textarea at bounding box center [275, 420] width 441 height 18
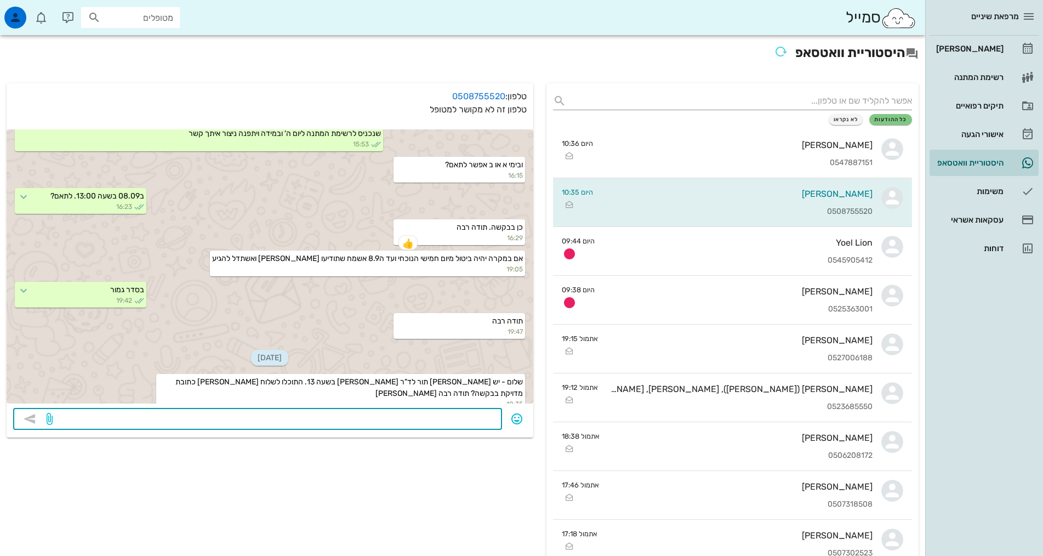
click at [320, 419] on textarea at bounding box center [275, 420] width 441 height 18
type textarea "[PERSON_NAME] 18 [GEOGRAPHIC_DATA]"
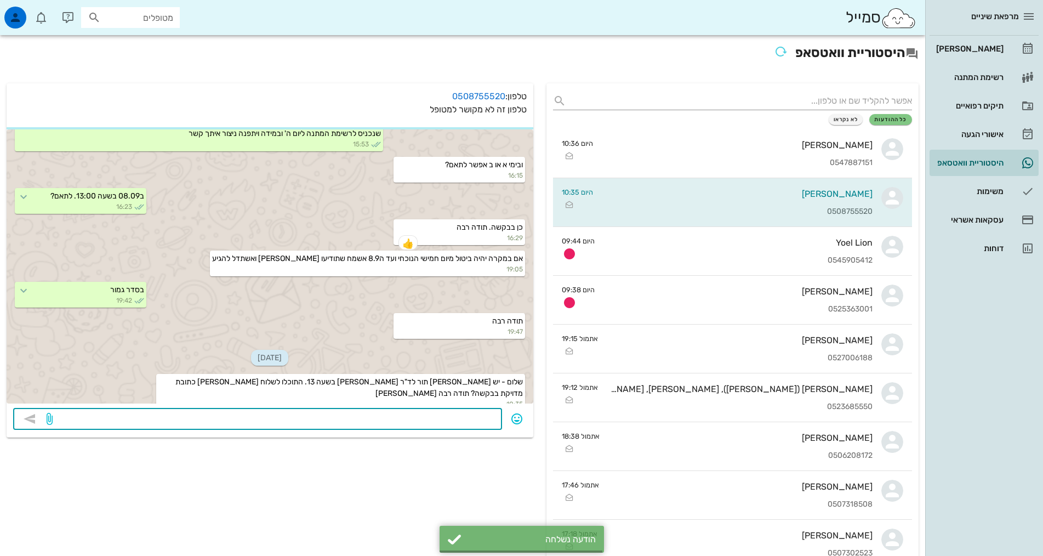
scroll to position [206, 0]
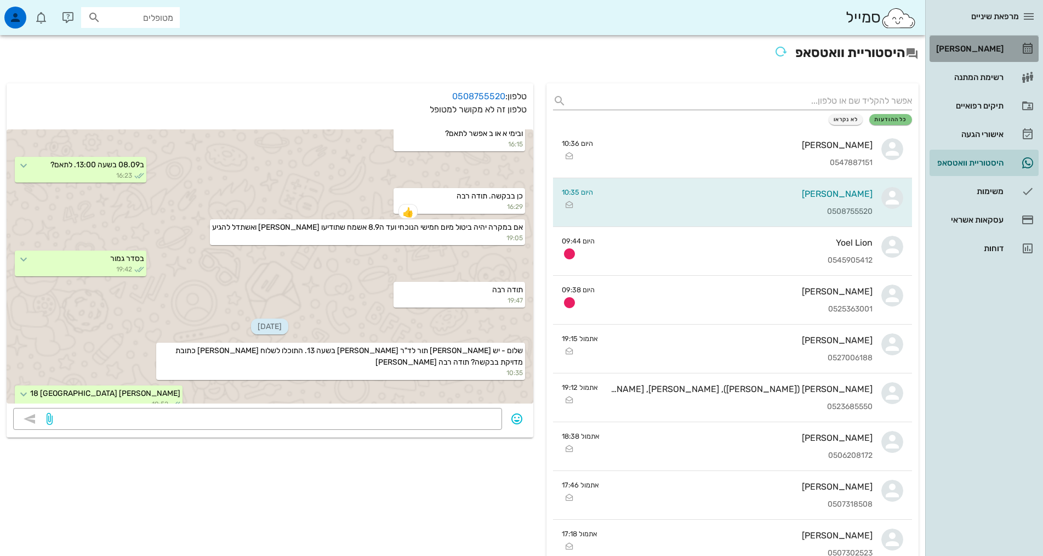
click at [986, 47] on div "[PERSON_NAME]" at bounding box center [969, 48] width 70 height 9
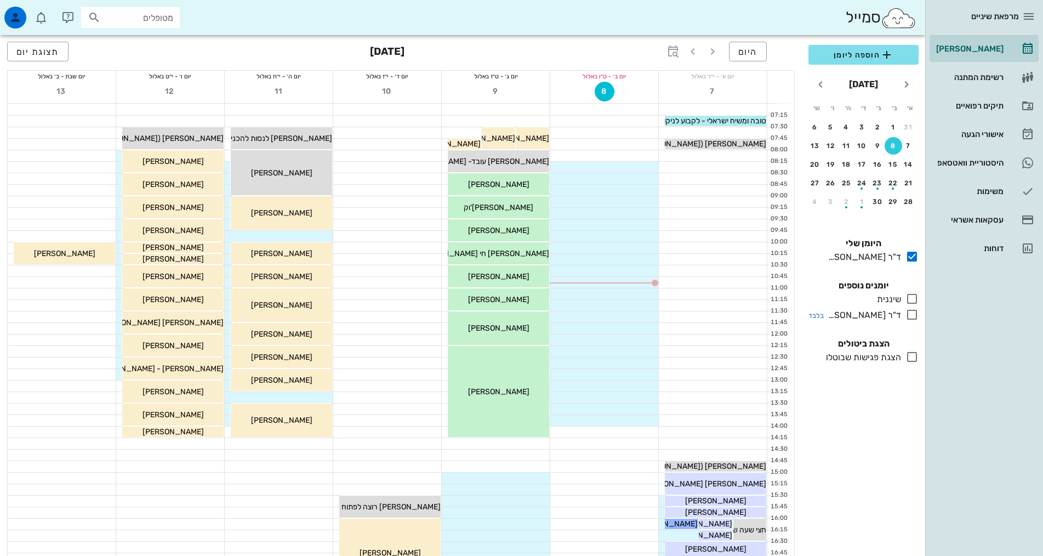
click at [890, 314] on div "ד"ר [PERSON_NAME]" at bounding box center [862, 315] width 77 height 13
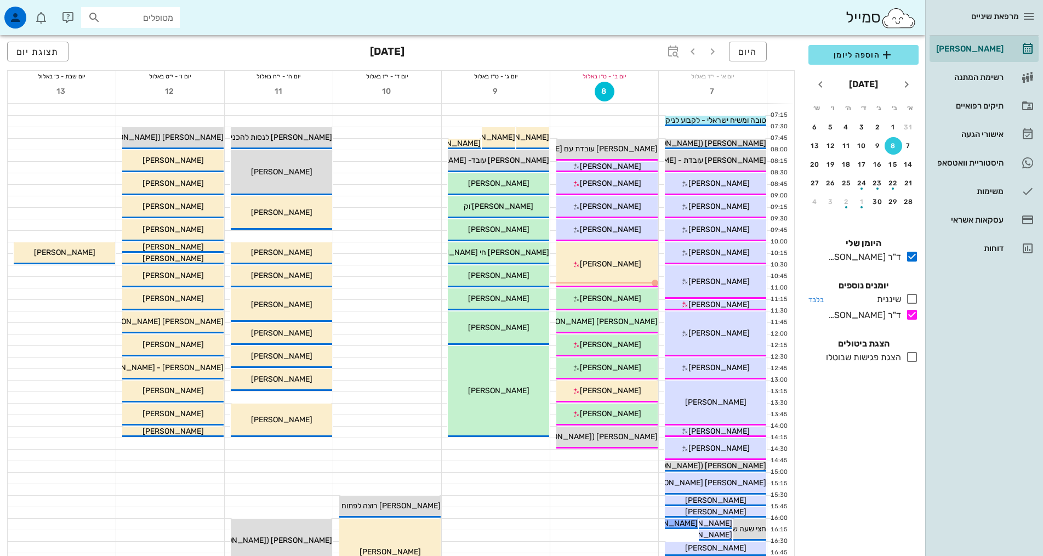
click at [892, 302] on div "שיננית" at bounding box center [887, 299] width 29 height 13
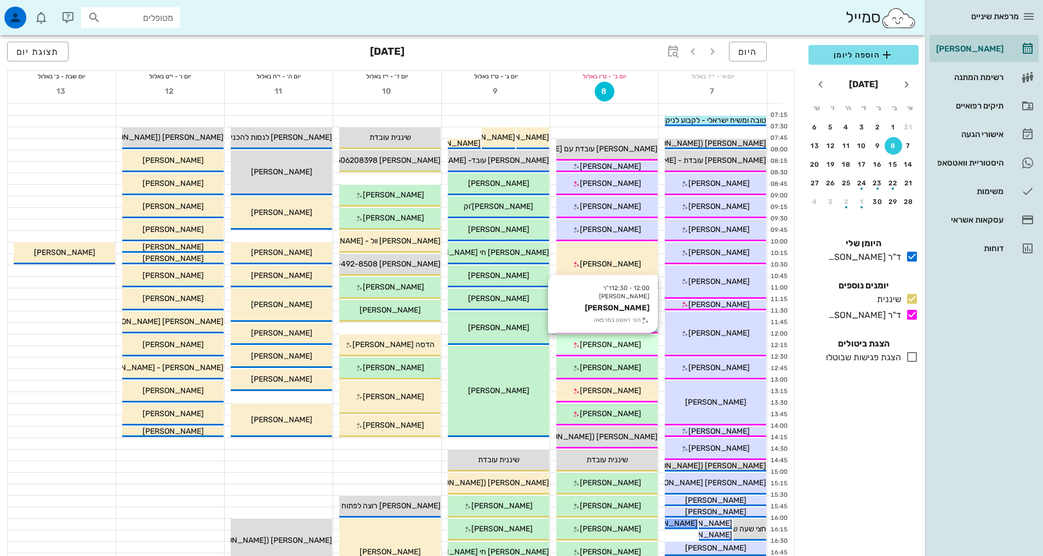
click at [645, 338] on div "12:00 - 12:30 ד"ר [PERSON_NAME] [PERSON_NAME] תור ראשון במרפאה [PERSON_NAME]" at bounding box center [607, 345] width 101 height 22
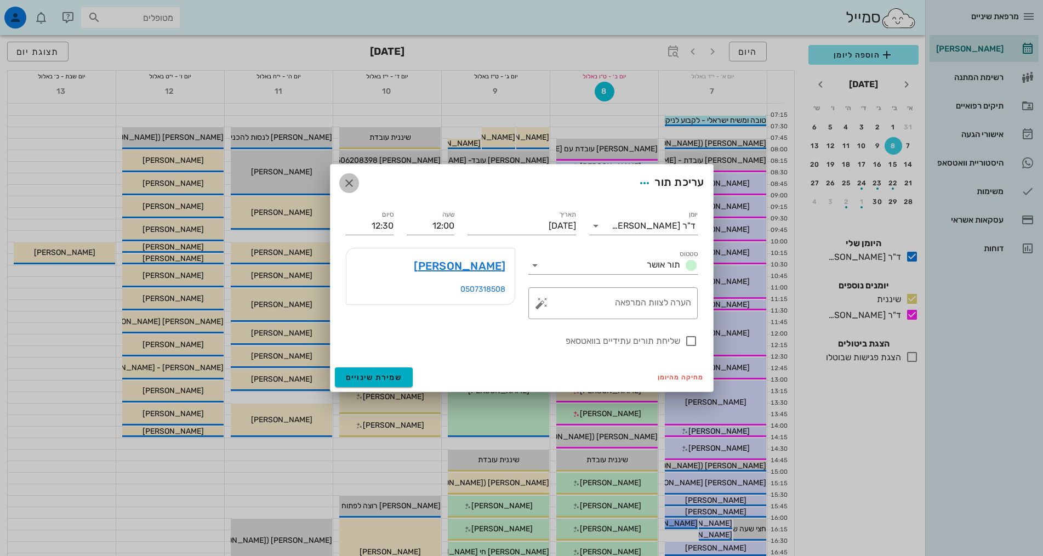
click at [348, 179] on icon "button" at bounding box center [349, 183] width 13 height 13
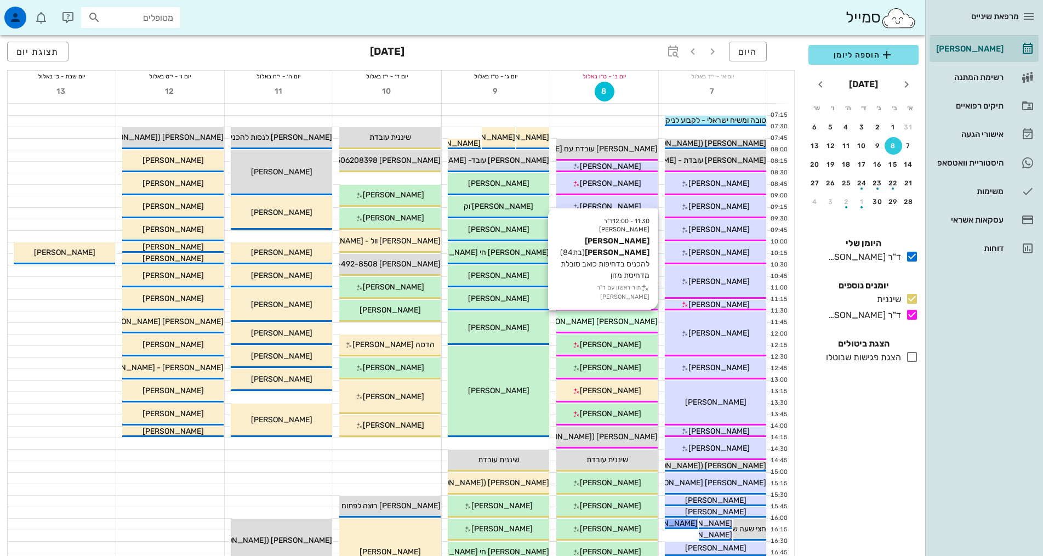
click at [629, 320] on span "[PERSON_NAME] [PERSON_NAME]" at bounding box center [595, 321] width 124 height 9
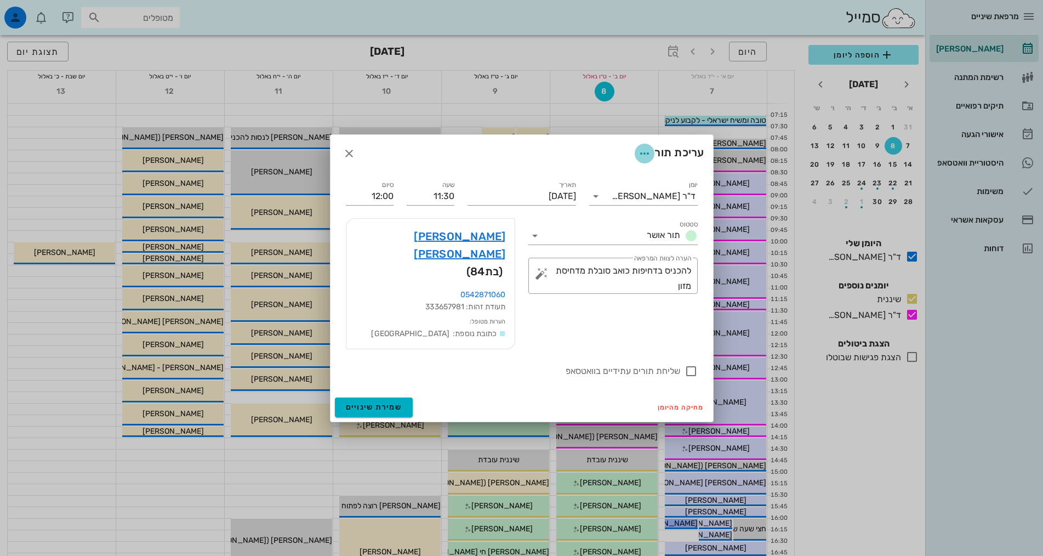
click at [641, 160] on icon "button" at bounding box center [644, 153] width 13 height 13
click at [601, 171] on div "עריכת תור" at bounding box center [522, 153] width 383 height 37
click at [643, 245] on input "סטטוס" at bounding box center [593, 236] width 99 height 18
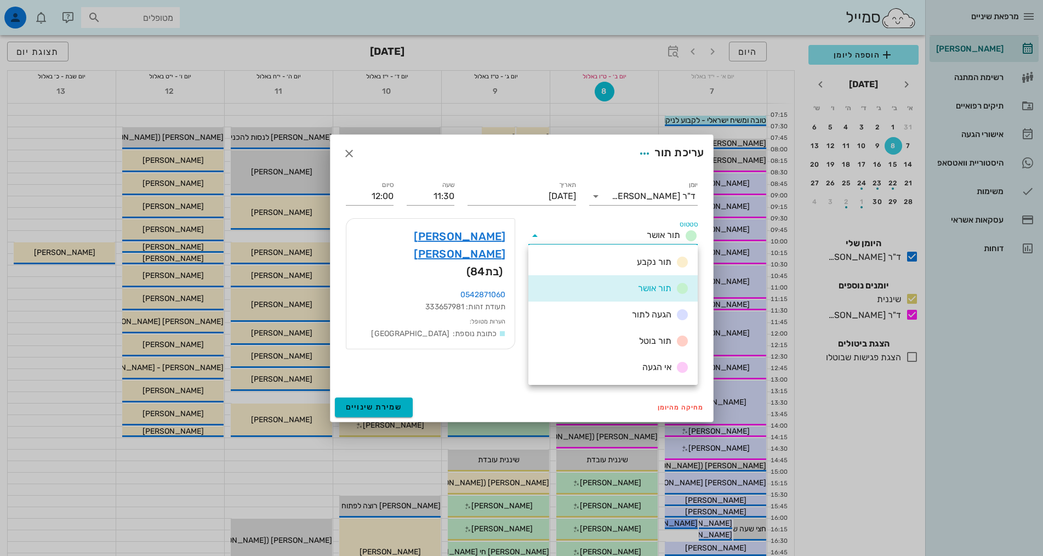
click at [589, 172] on div "עריכת תור" at bounding box center [522, 153] width 383 height 37
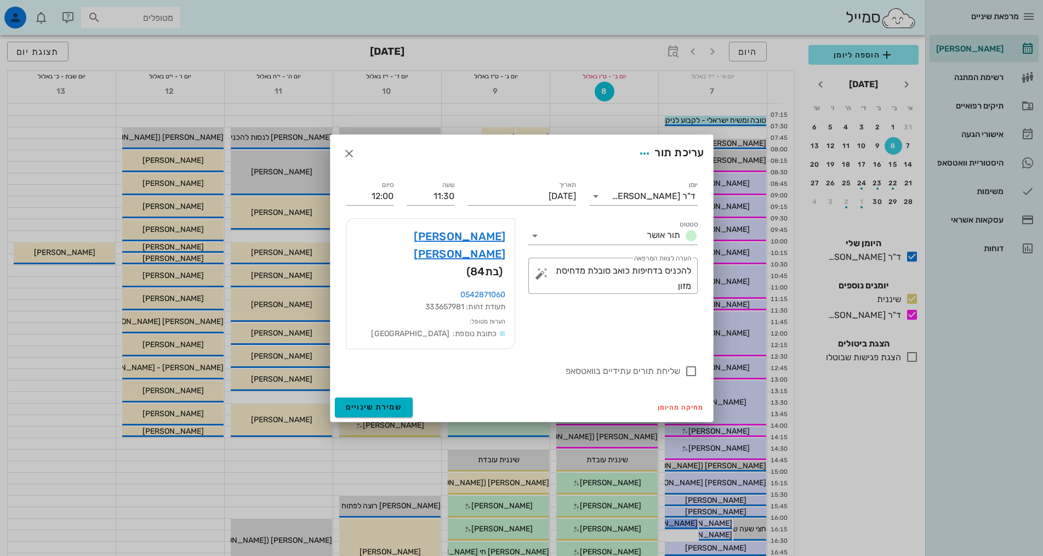
click at [475, 433] on div at bounding box center [521, 278] width 1043 height 556
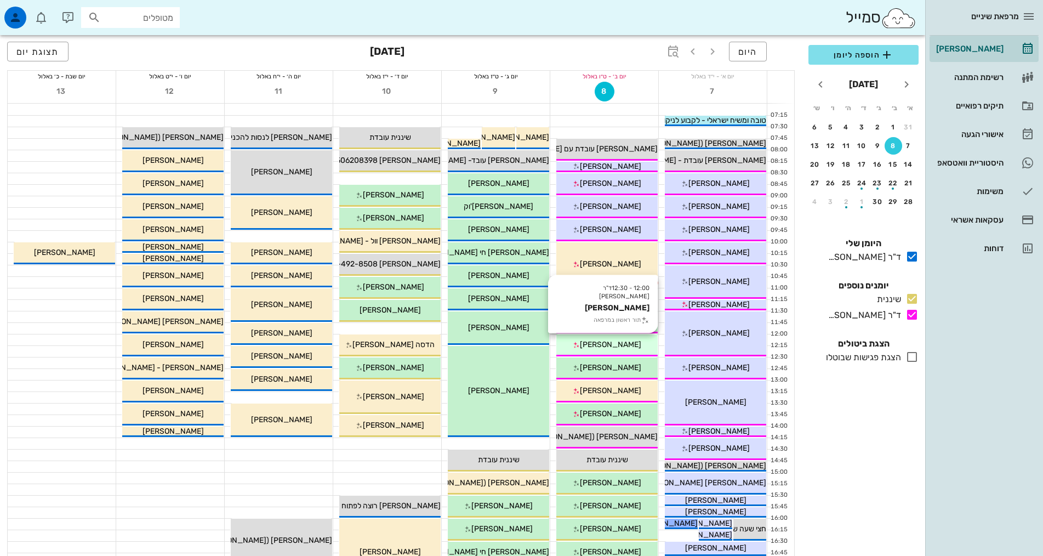
click at [627, 343] on span "[PERSON_NAME]" at bounding box center [610, 344] width 61 height 9
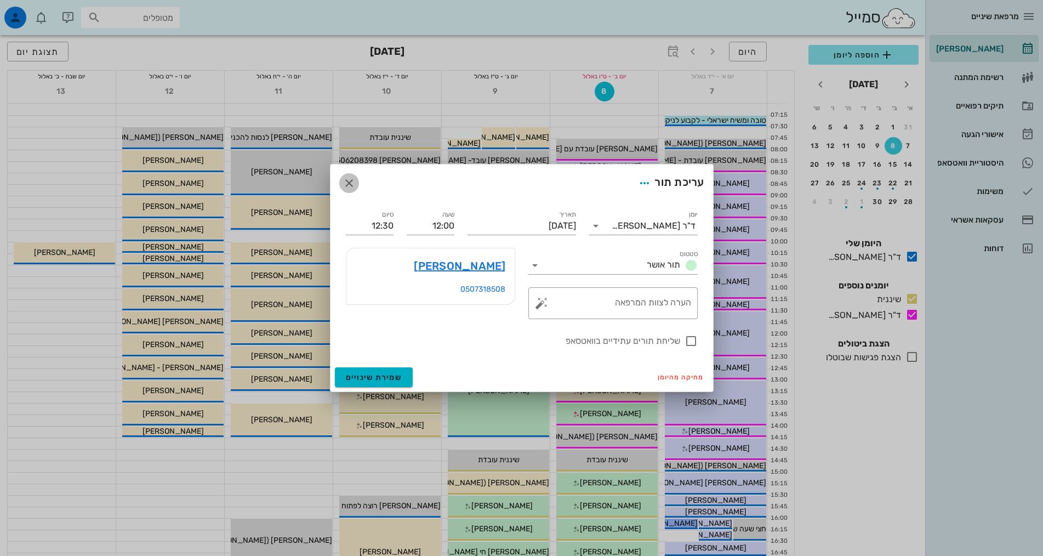
click at [349, 187] on icon "button" at bounding box center [349, 183] width 13 height 13
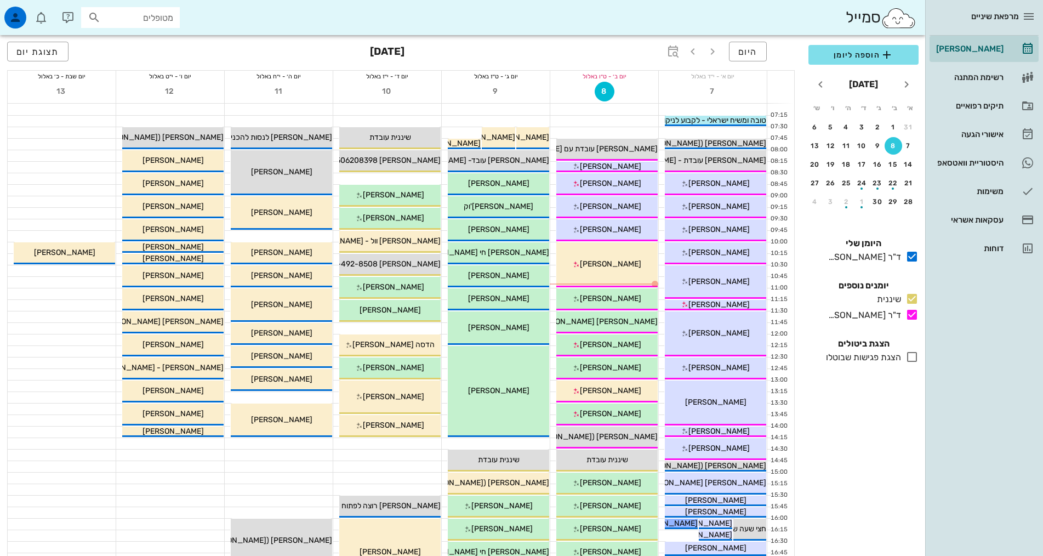
click at [903, 470] on div "הוספה ליומן [DATE] א׳ ב׳ ג׳ ד׳ ה׳ ו׳ ש׳ 31 1 2 3 4 5 6 7 8 9 10 11 12 13 14 15 …" at bounding box center [863, 297] width 123 height 518
click at [860, 515] on div "הוספה ליומן [DATE] א׳ ב׳ ג׳ ד׳ ה׳ ו׳ ש׳ 31 1 2 3 4 5 6 7 8 9 10 11 12 13 14 15 …" at bounding box center [863, 297] width 123 height 518
click at [876, 454] on div "הוספה ליומן [DATE] א׳ ב׳ ג׳ ד׳ ה׳ ו׳ ש׳ 31 1 2 3 4 5 6 7 8 9 10 11 12 13 14 15 …" at bounding box center [863, 297] width 123 height 518
click at [1011, 165] on link "2 היסטוריית וואטסאפ" at bounding box center [984, 163] width 109 height 26
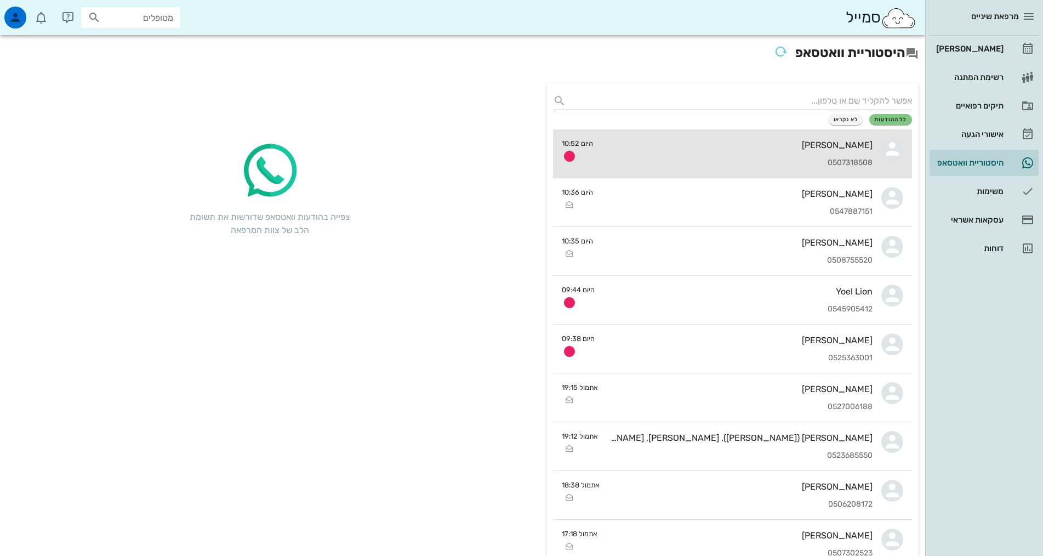
click at [764, 143] on div "[PERSON_NAME]" at bounding box center [737, 145] width 271 height 10
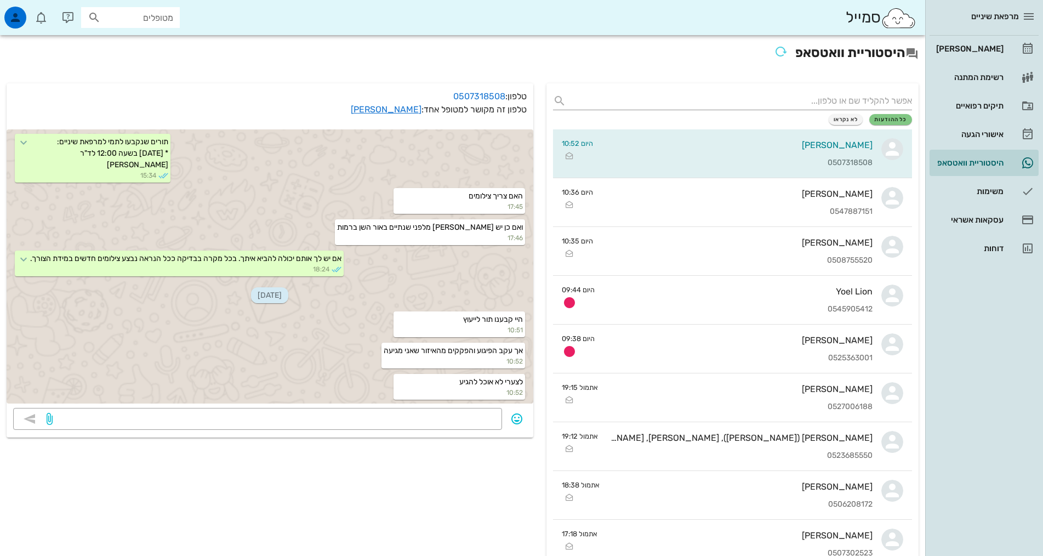
click at [970, 42] on div "[PERSON_NAME]" at bounding box center [969, 49] width 70 height 18
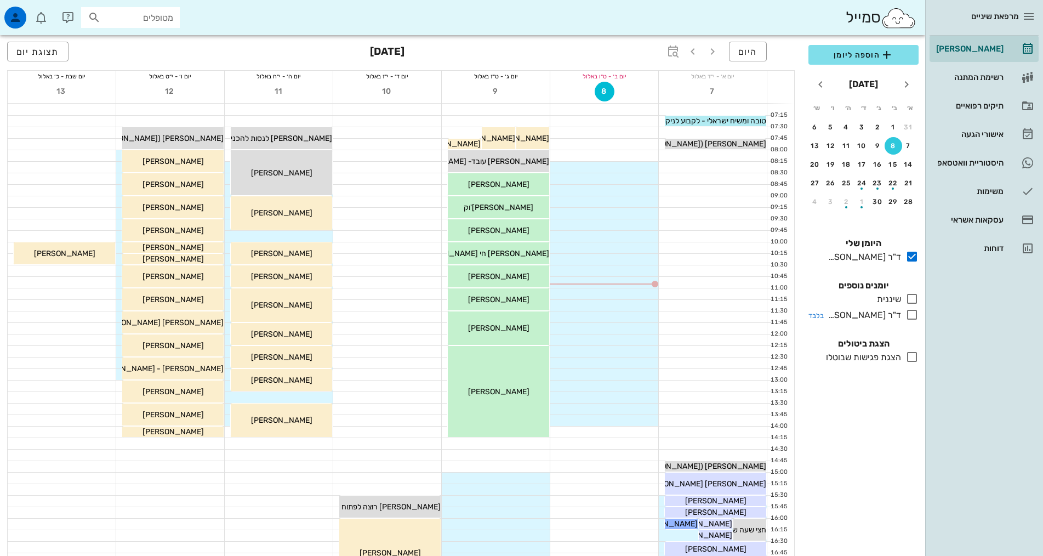
click at [890, 315] on div "ד"ר [PERSON_NAME]" at bounding box center [862, 315] width 77 height 13
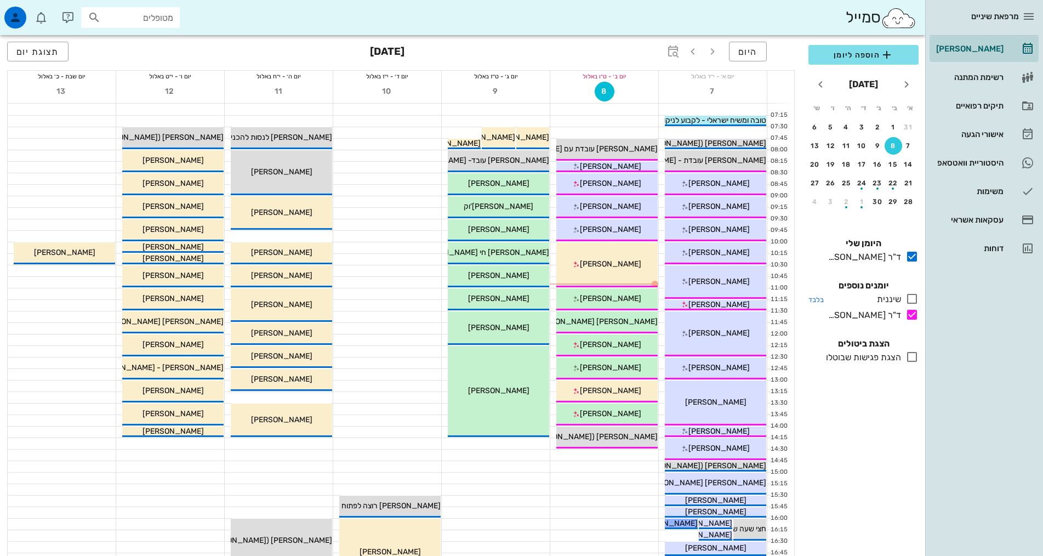
click at [896, 300] on div "שיננית" at bounding box center [887, 299] width 29 height 13
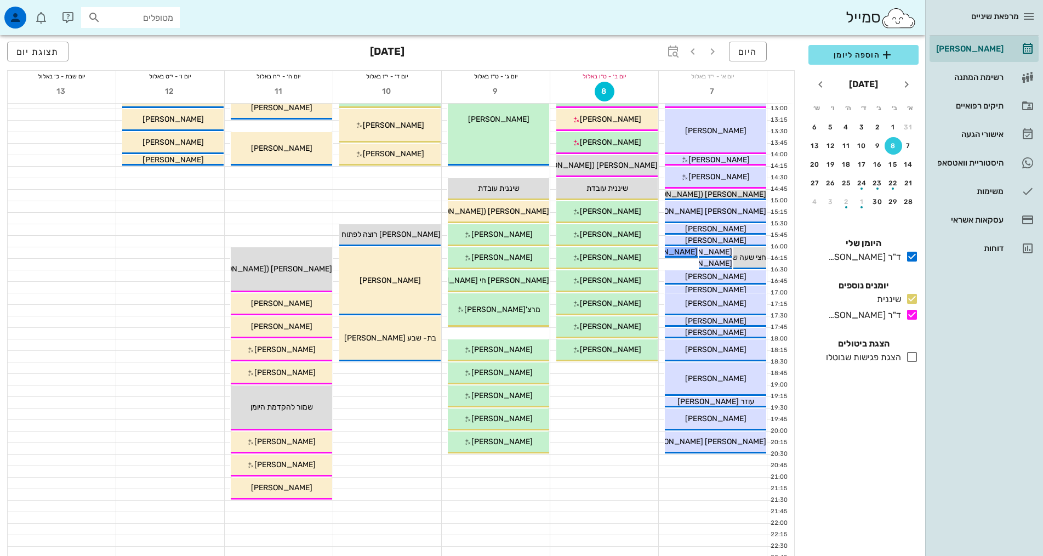
scroll to position [274, 0]
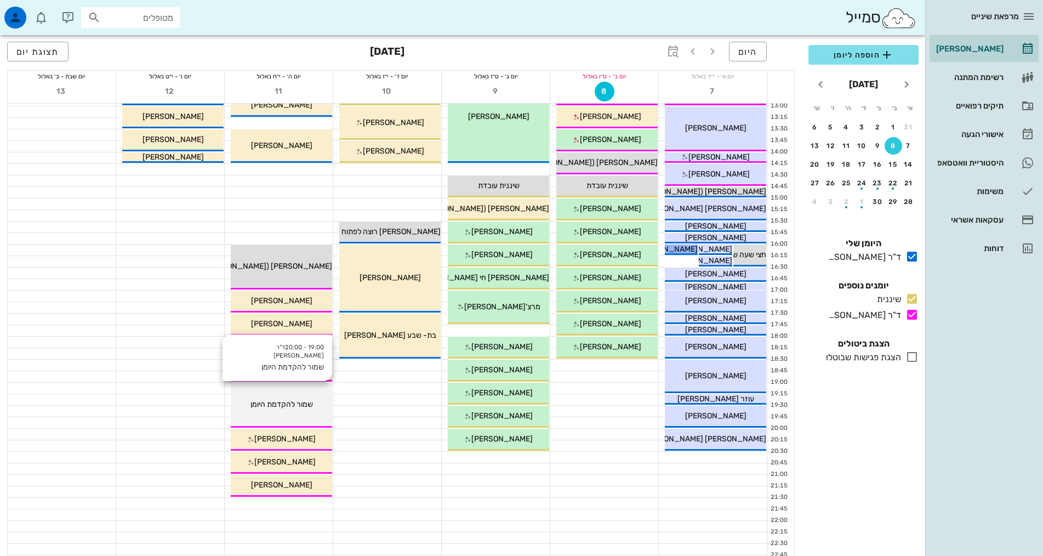
click at [315, 410] on div "19:00 - 20:00 ד"ר [PERSON_NAME] להקדמת היומן שמור להקדמת היומן" at bounding box center [281, 405] width 101 height 45
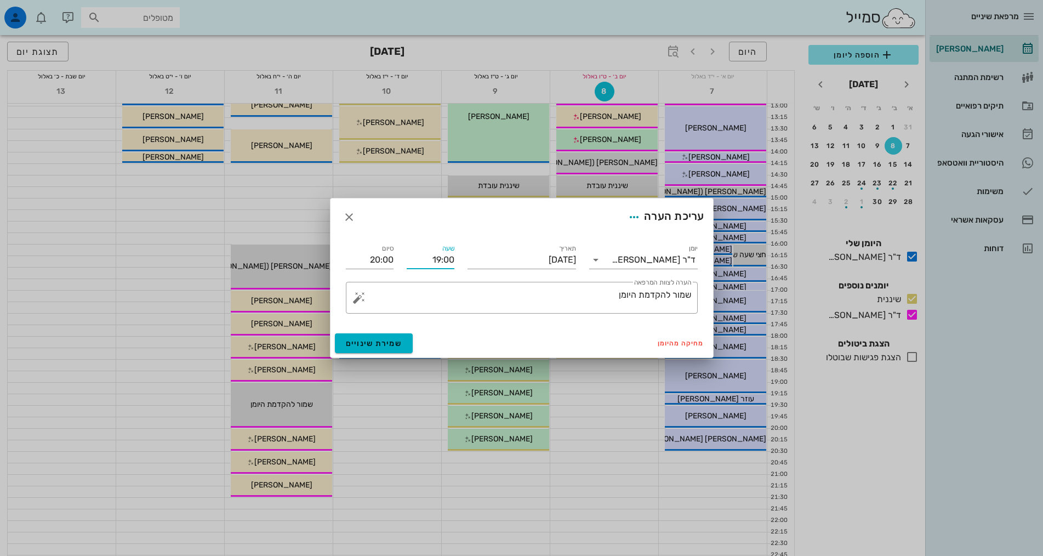
click at [431, 261] on input "19:00" at bounding box center [431, 260] width 48 height 18
click at [365, 259] on input "20:00" at bounding box center [370, 260] width 48 height 18
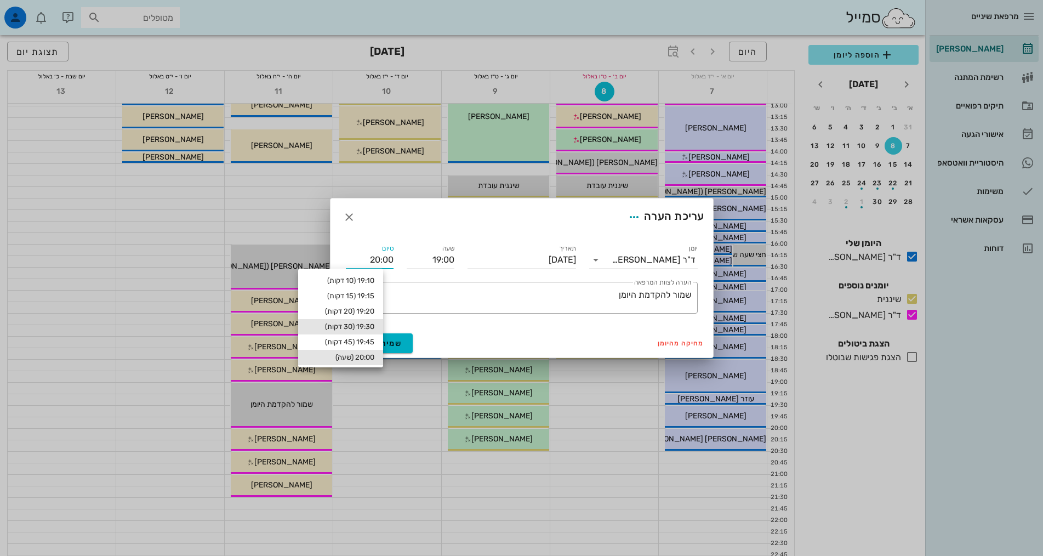
click at [372, 327] on div "19:30 (30 דקות)" at bounding box center [340, 326] width 67 height 9
type input "19:30"
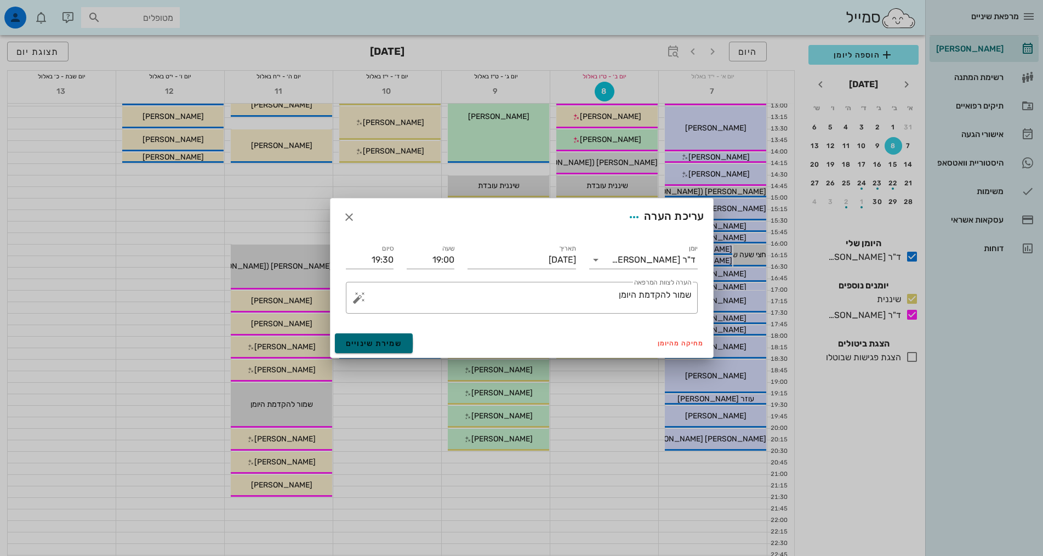
click at [385, 342] on span "שמירת שינויים" at bounding box center [374, 343] width 56 height 9
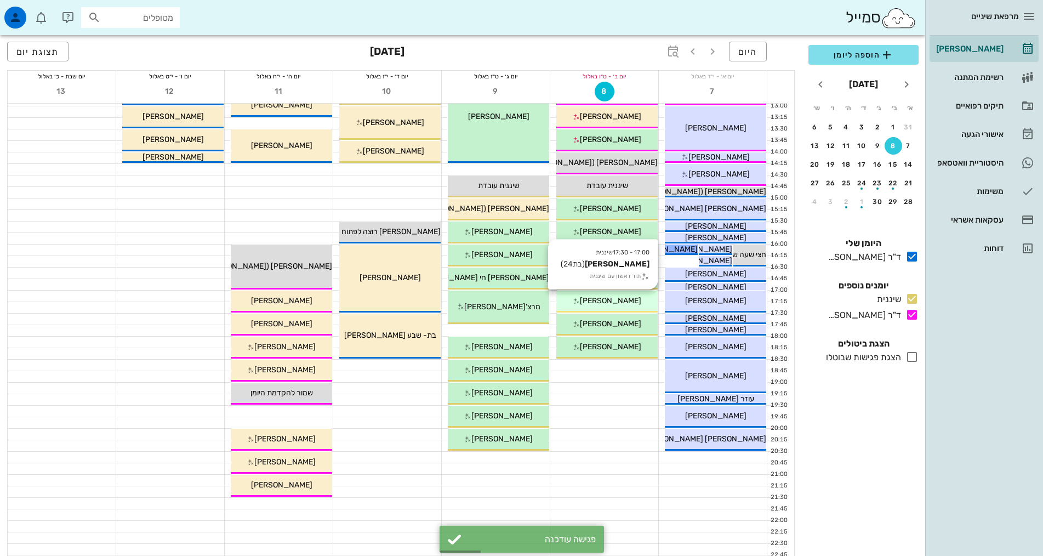
scroll to position [0, 0]
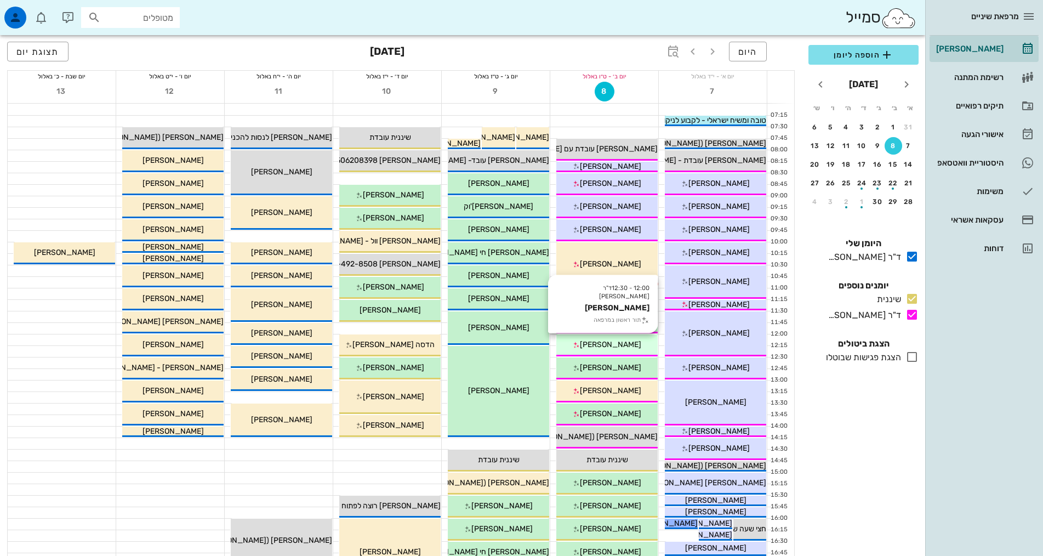
click at [613, 346] on span "[PERSON_NAME]" at bounding box center [610, 344] width 61 height 9
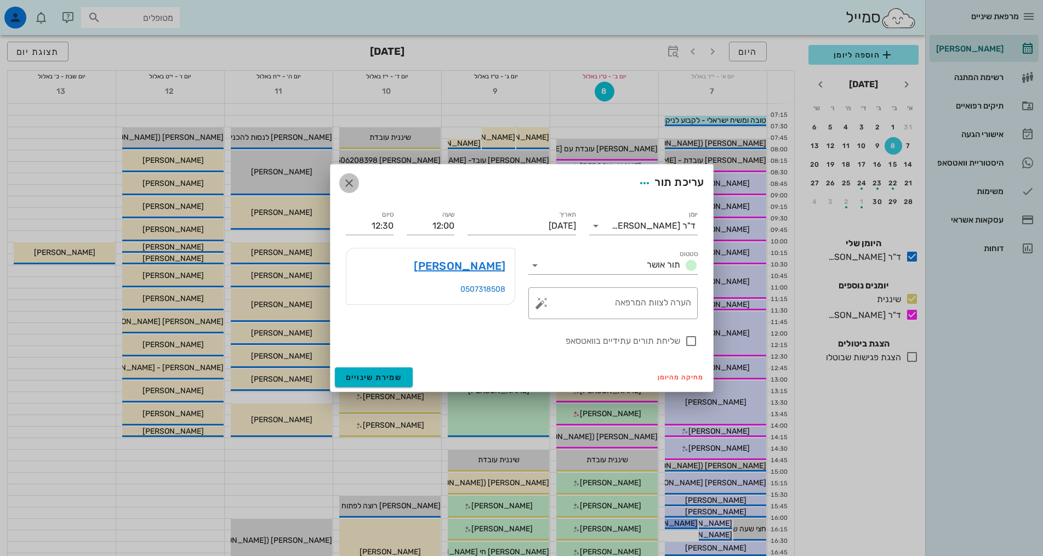
click at [351, 181] on icon "button" at bounding box center [349, 183] width 13 height 13
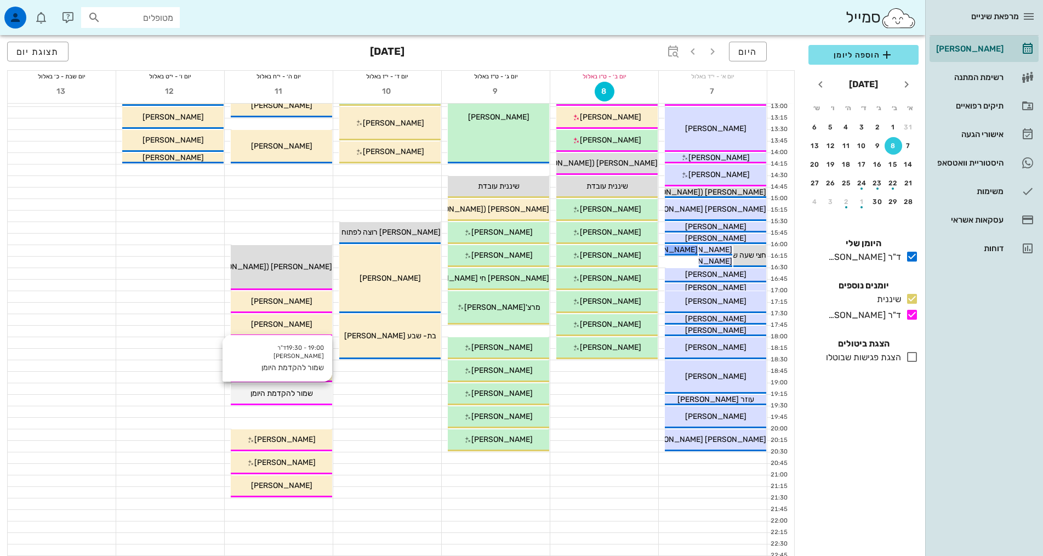
scroll to position [274, 0]
click at [320, 394] on div "שמור להקדמת היומן" at bounding box center [281, 393] width 101 height 12
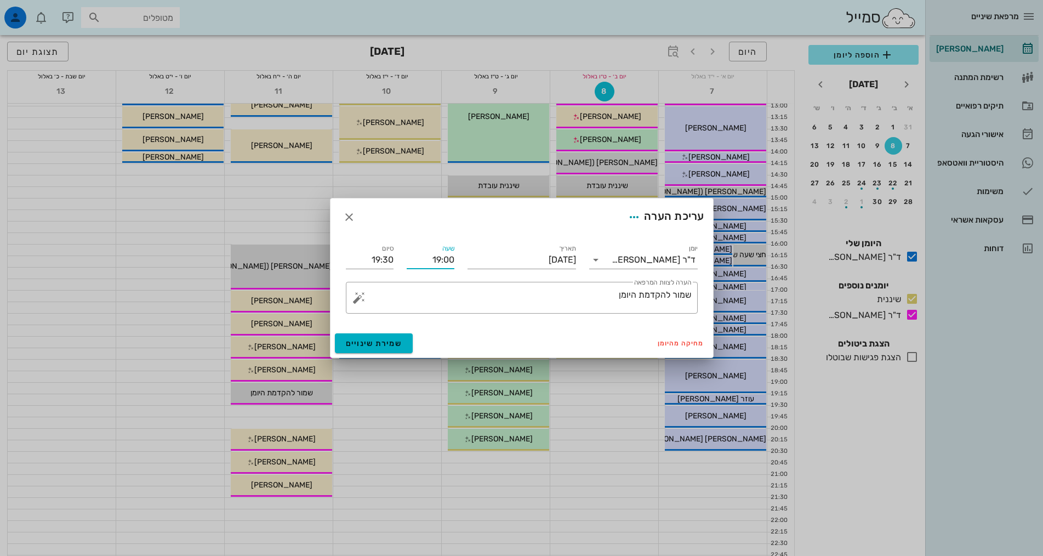
drag, startPoint x: 431, startPoint y: 259, endPoint x: 461, endPoint y: 259, distance: 29.6
click at [461, 259] on div "שעה 19:00" at bounding box center [430, 255] width 61 height 39
click at [441, 258] on input "19:00" at bounding box center [431, 260] width 48 height 18
drag, startPoint x: 443, startPoint y: 259, endPoint x: 462, endPoint y: 261, distance: 19.3
click at [462, 261] on div "יומן ד"ר [PERSON_NAME] תאריך [DATE] שעה 19:00 סיום 19:30 ​ הערה לצוות המרפאה שמ…" at bounding box center [521, 278] width 365 height 84
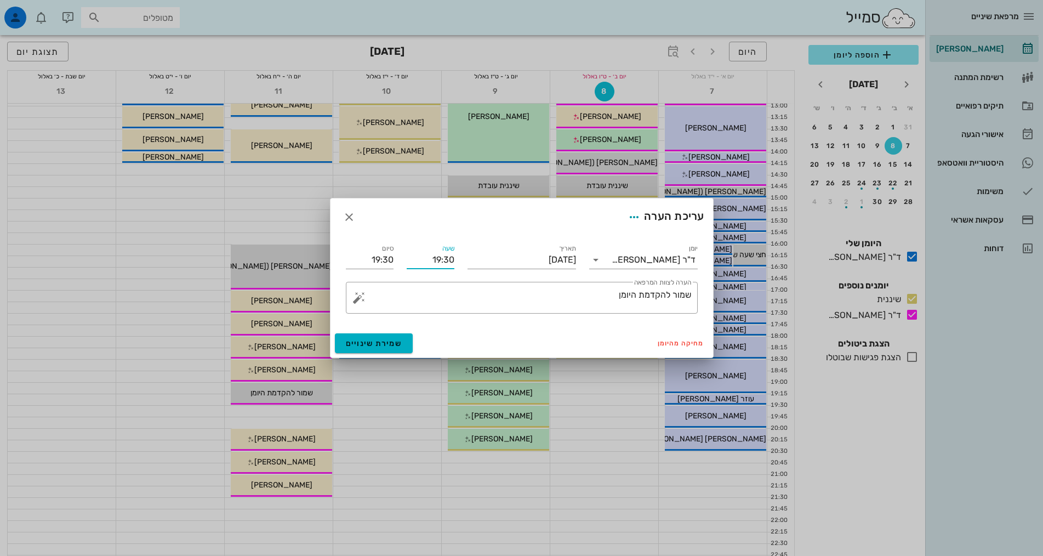
type input "19:30"
type input "20:00"
click at [382, 228] on div "עריכת הערה" at bounding box center [522, 216] width 383 height 37
click at [383, 343] on span "שמירת שינויים" at bounding box center [374, 343] width 56 height 9
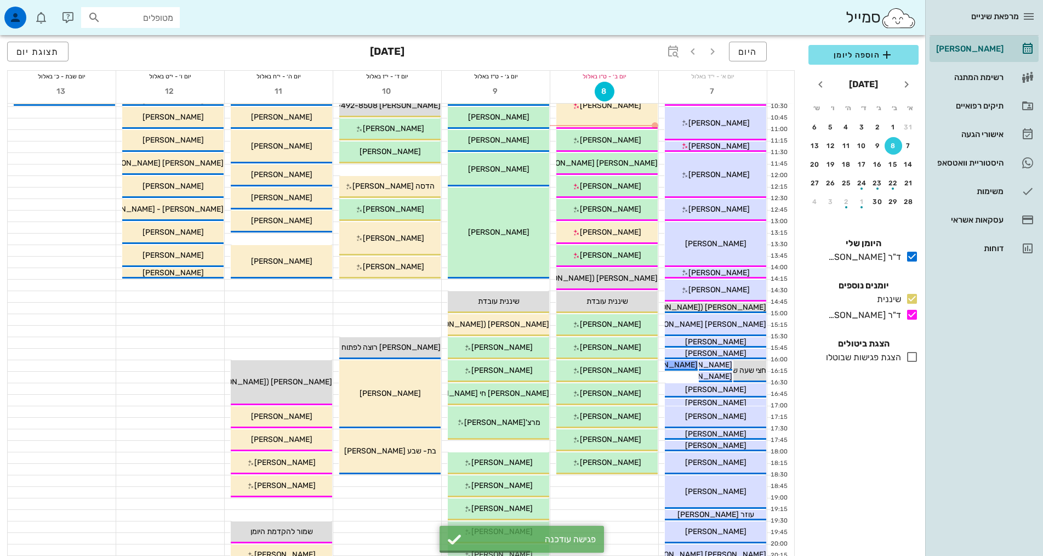
scroll to position [0, 0]
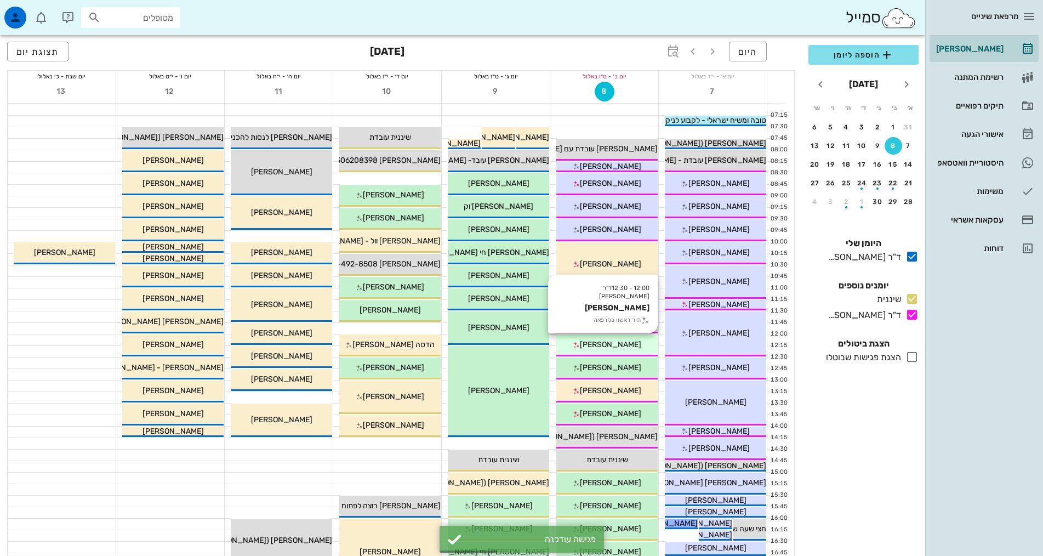
click at [632, 351] on div "12:00 - 12:30 ד"ר [PERSON_NAME] [PERSON_NAME] תור ראשון במרפאה [PERSON_NAME]" at bounding box center [607, 345] width 101 height 22
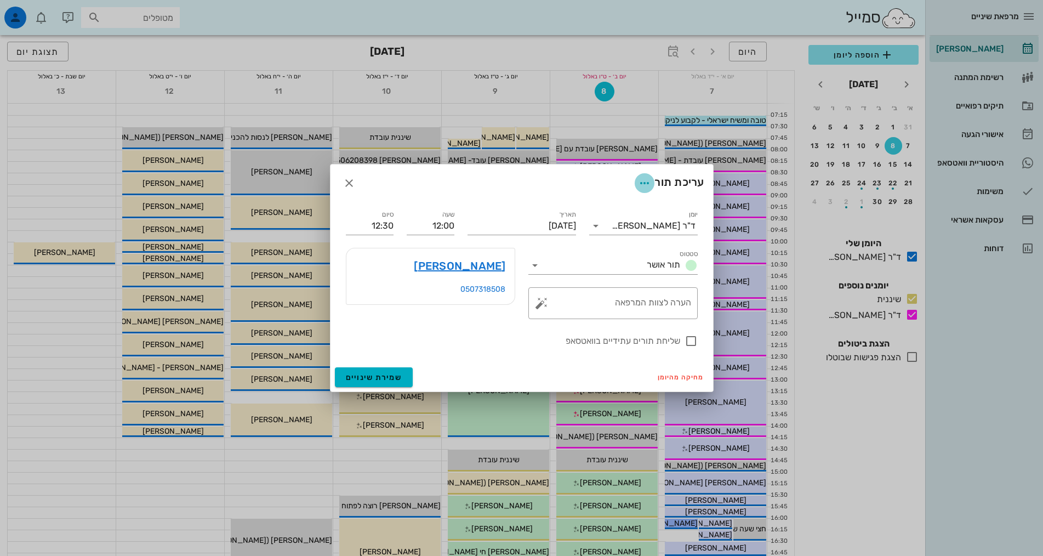
click at [639, 181] on icon "button" at bounding box center [644, 183] width 13 height 13
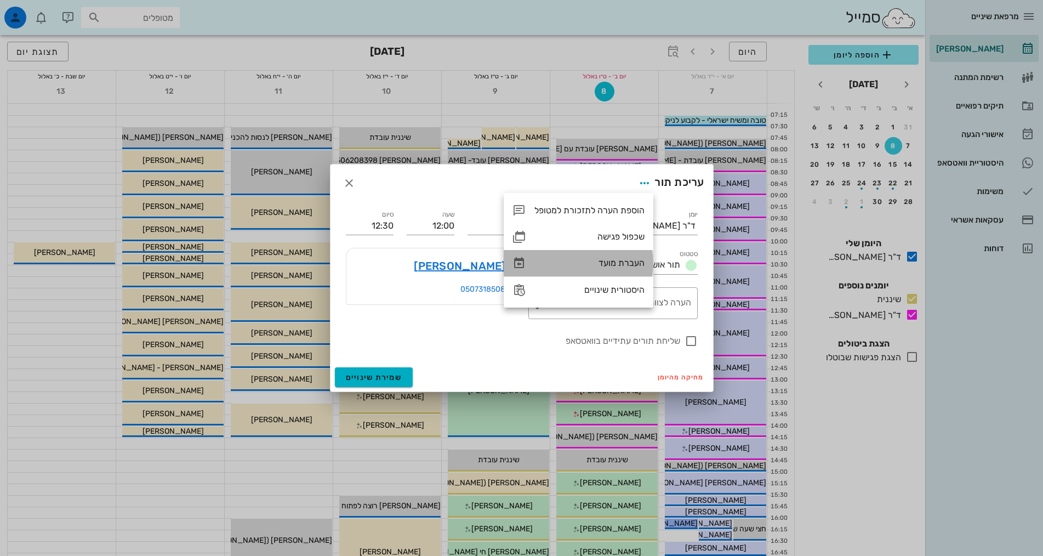
click at [606, 261] on div "העברת מועד" at bounding box center [590, 263] width 110 height 10
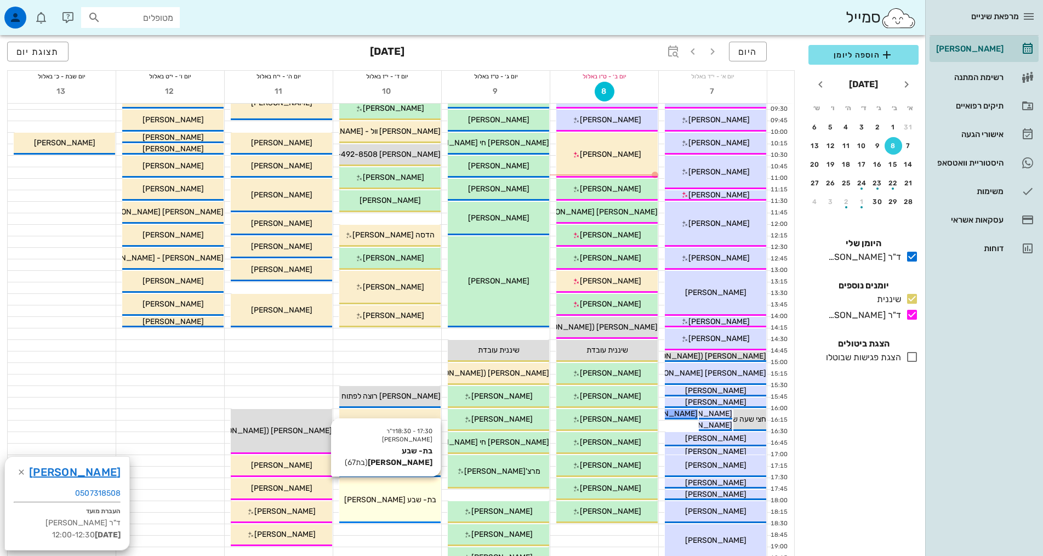
scroll to position [274, 0]
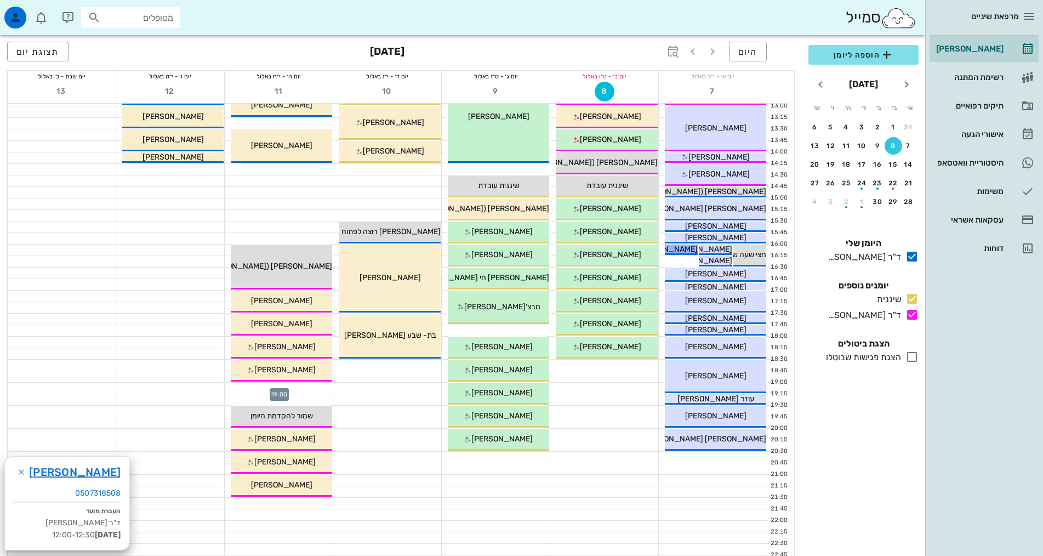
click at [309, 391] on div at bounding box center [279, 388] width 108 height 11
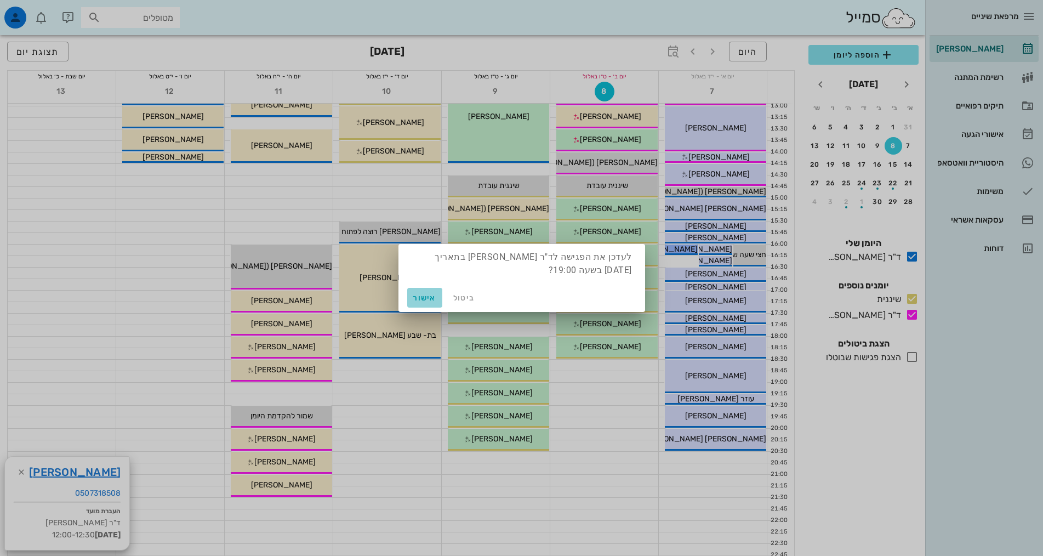
click at [431, 298] on span "אישור" at bounding box center [425, 297] width 26 height 9
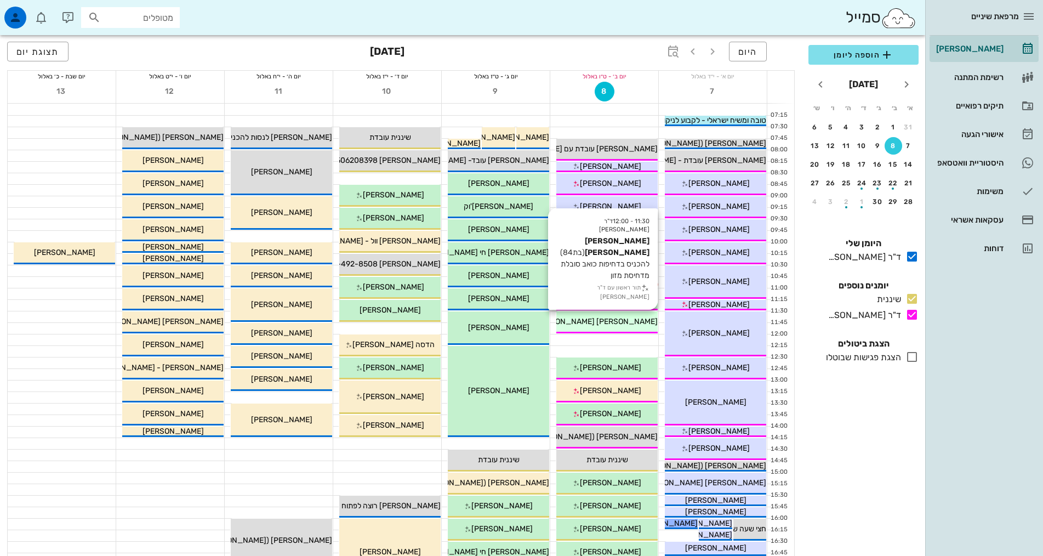
click at [622, 313] on div "11:30 - 12:00 ד"ר [PERSON_NAME] [PERSON_NAME] [PERSON_NAME] (בת 84 ) להכניס בדח…" at bounding box center [607, 322] width 101 height 22
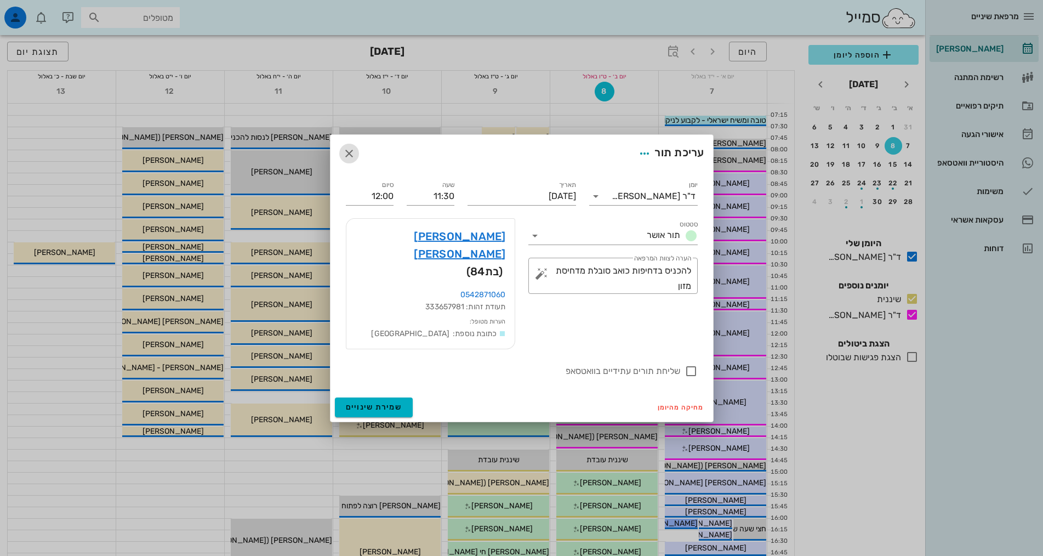
click at [353, 160] on icon "button" at bounding box center [349, 153] width 13 height 13
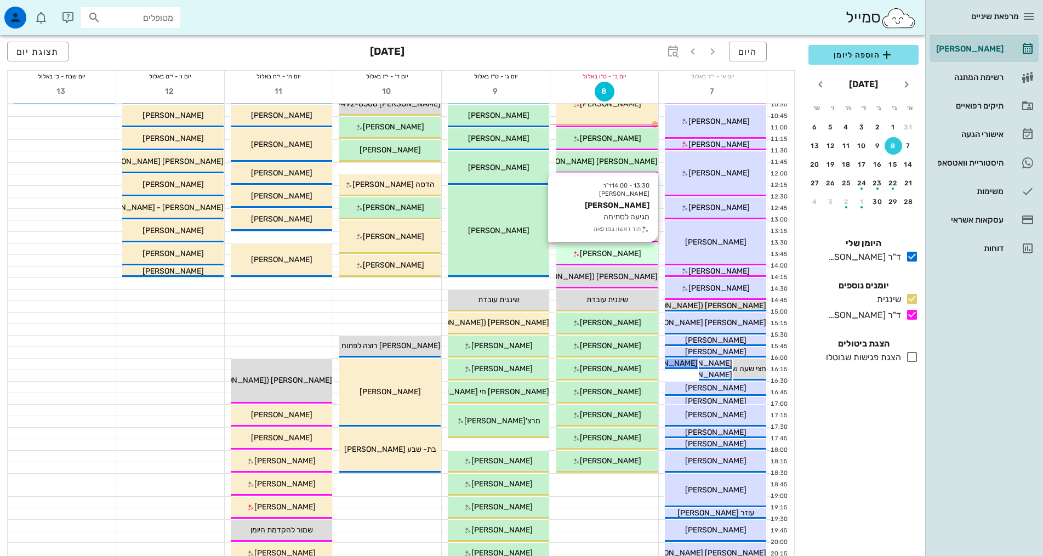
scroll to position [164, 0]
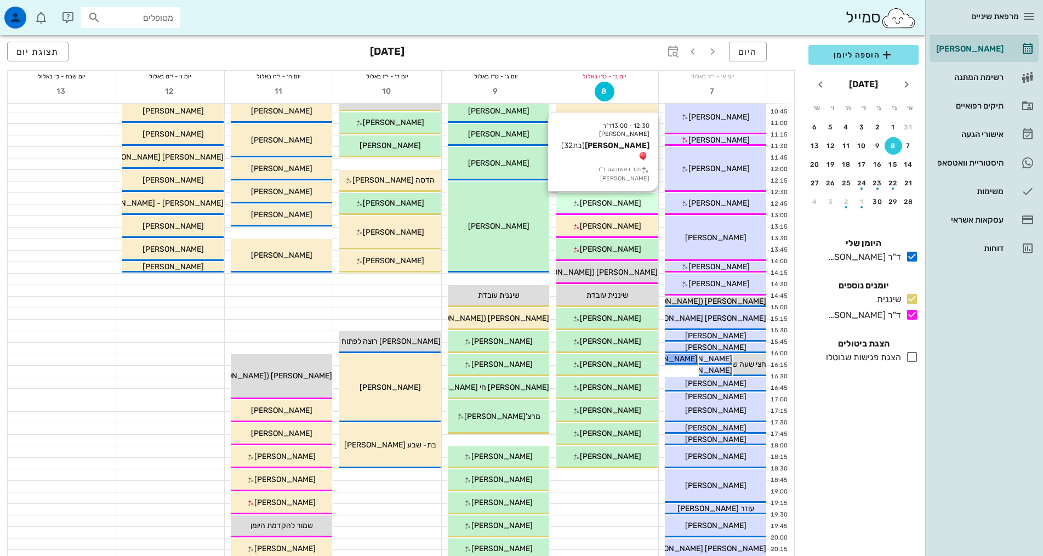
click at [601, 203] on span "[PERSON_NAME]" at bounding box center [610, 202] width 61 height 9
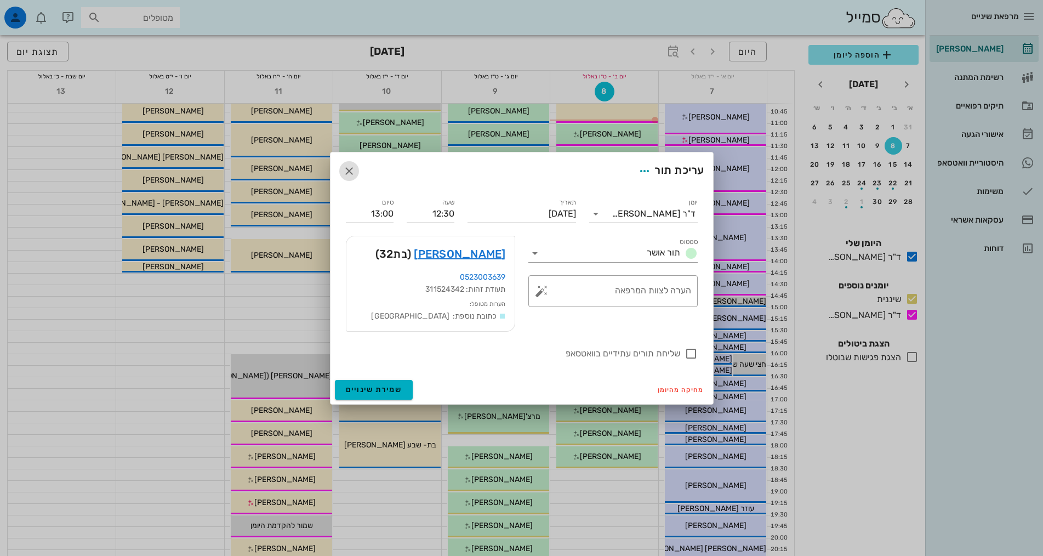
click at [351, 161] on button "button" at bounding box center [349, 171] width 20 height 20
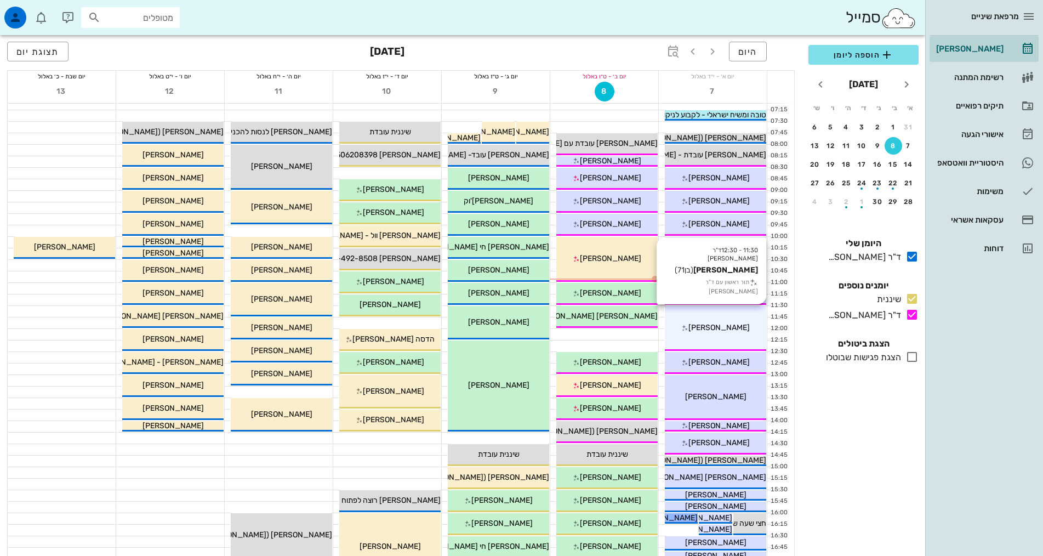
scroll to position [0, 0]
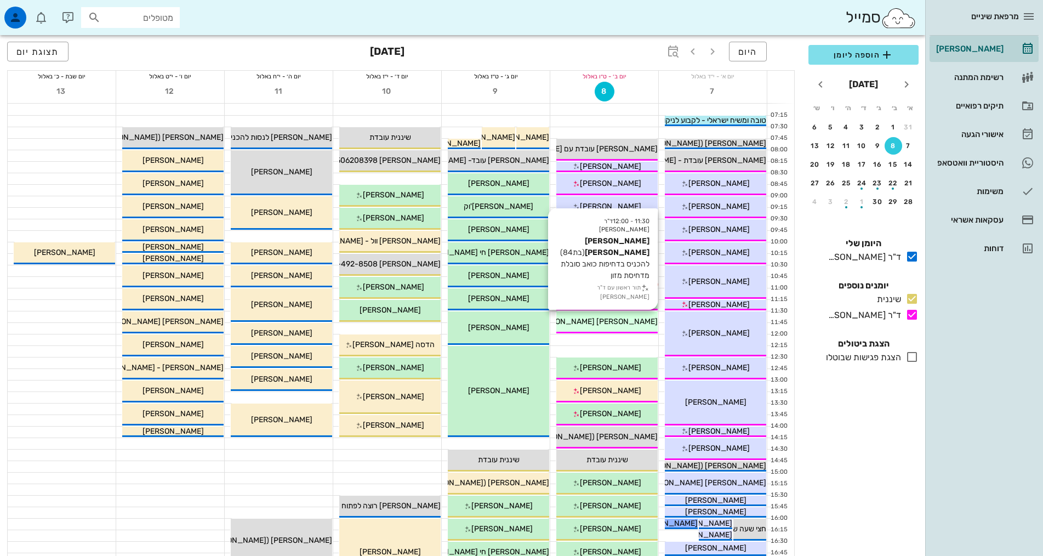
click at [610, 326] on div "[PERSON_NAME] [PERSON_NAME]" at bounding box center [607, 322] width 101 height 12
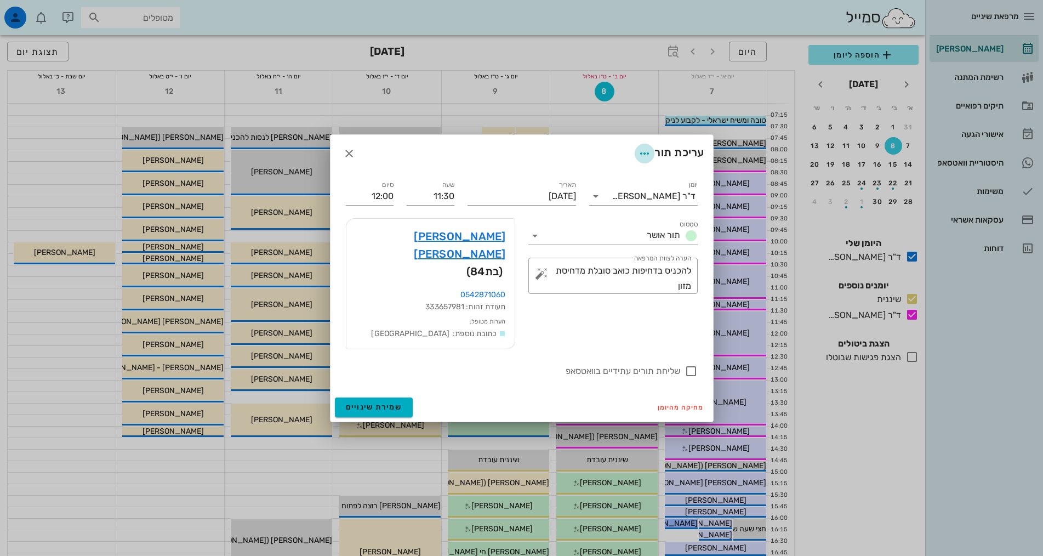
click at [643, 160] on icon "button" at bounding box center [644, 153] width 13 height 13
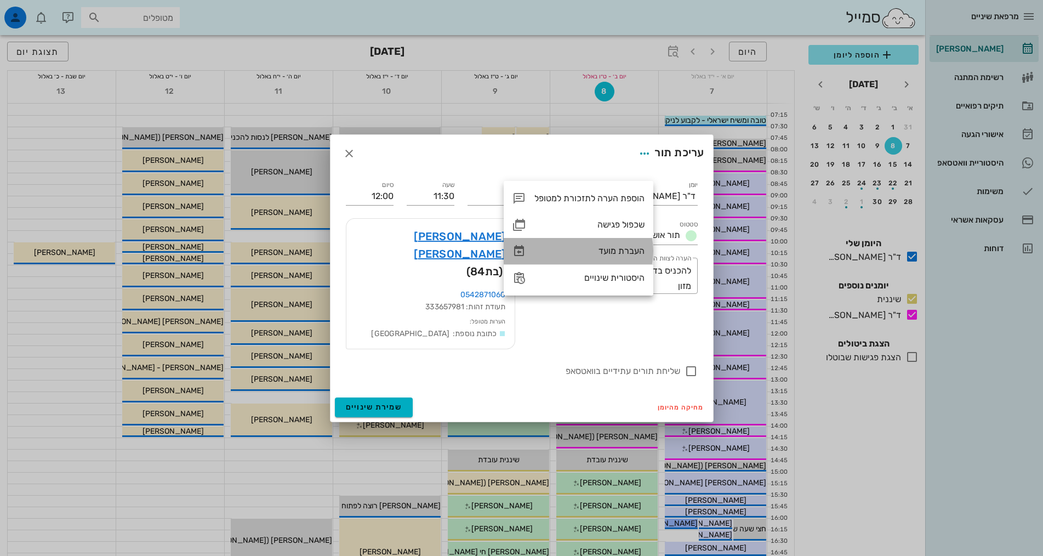
click at [594, 251] on div "העברת מועד" at bounding box center [590, 251] width 110 height 10
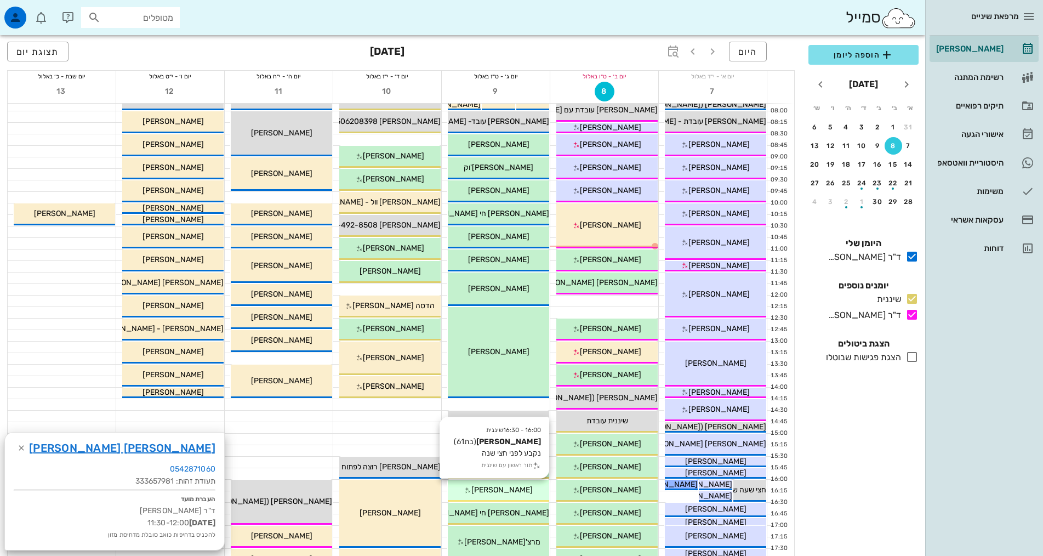
scroll to position [164, 0]
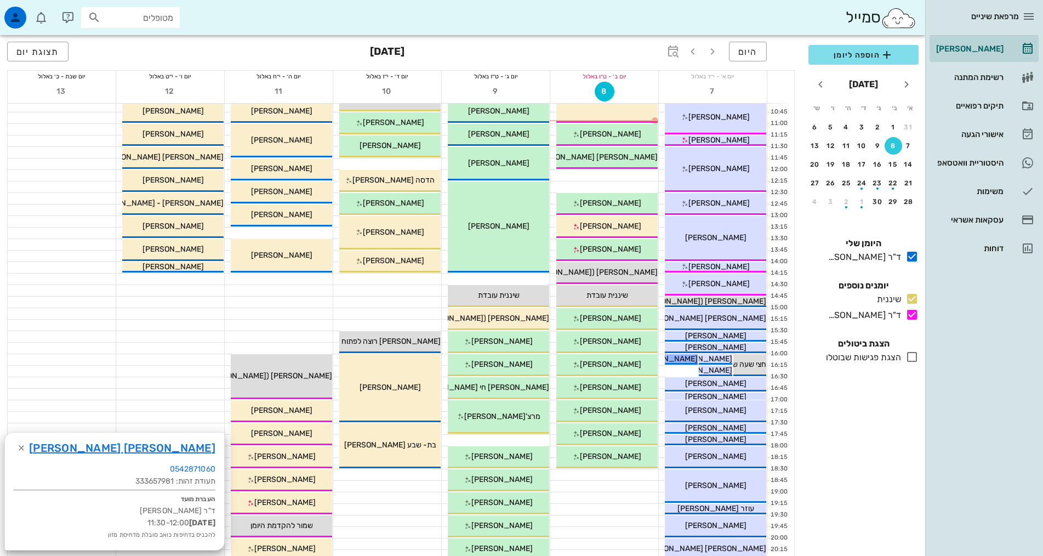
click at [313, 342] on div at bounding box center [279, 348] width 108 height 12
click at [315, 332] on div at bounding box center [279, 336] width 108 height 11
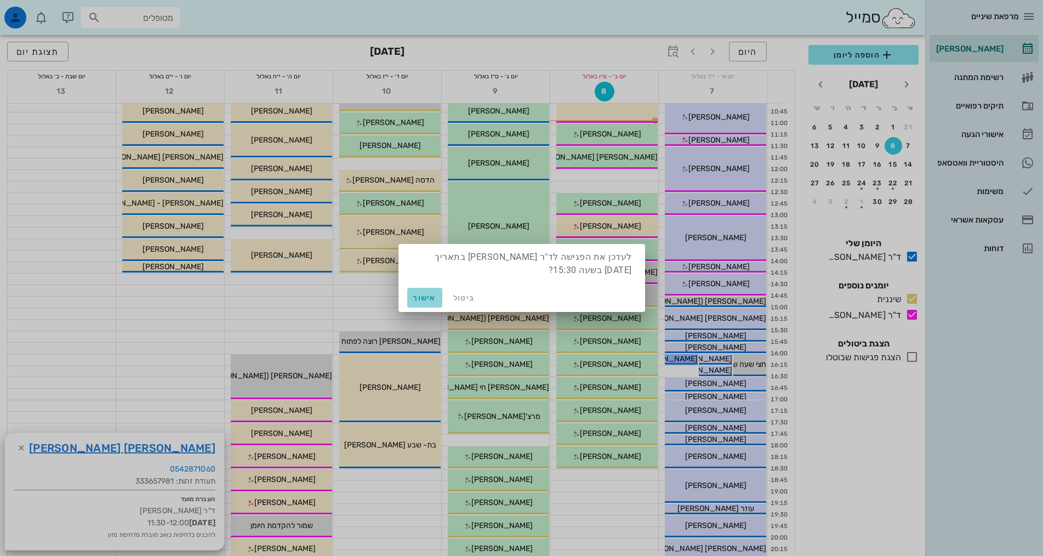
click at [422, 296] on span "אישור" at bounding box center [425, 297] width 26 height 9
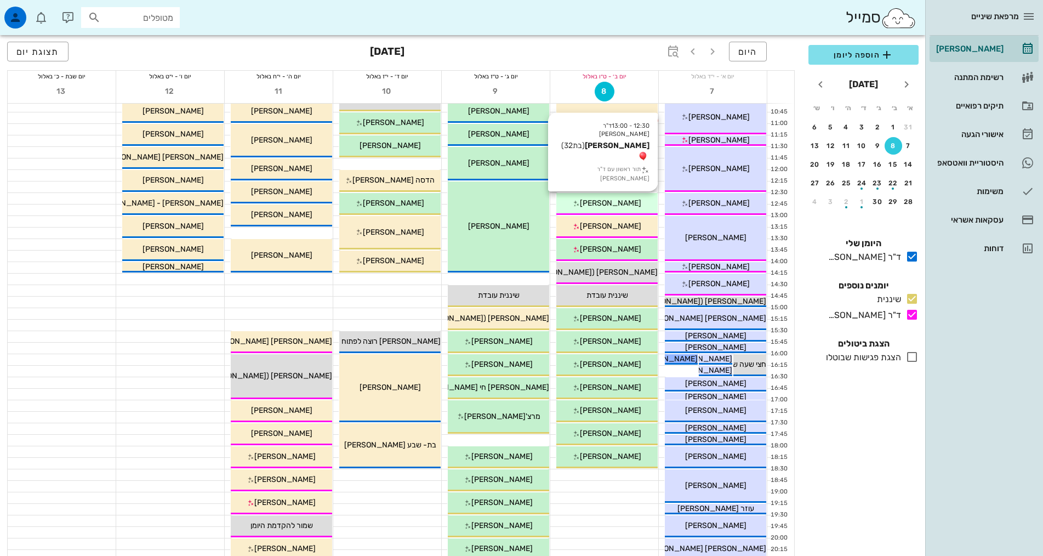
click at [613, 204] on span "[PERSON_NAME]" at bounding box center [610, 202] width 61 height 9
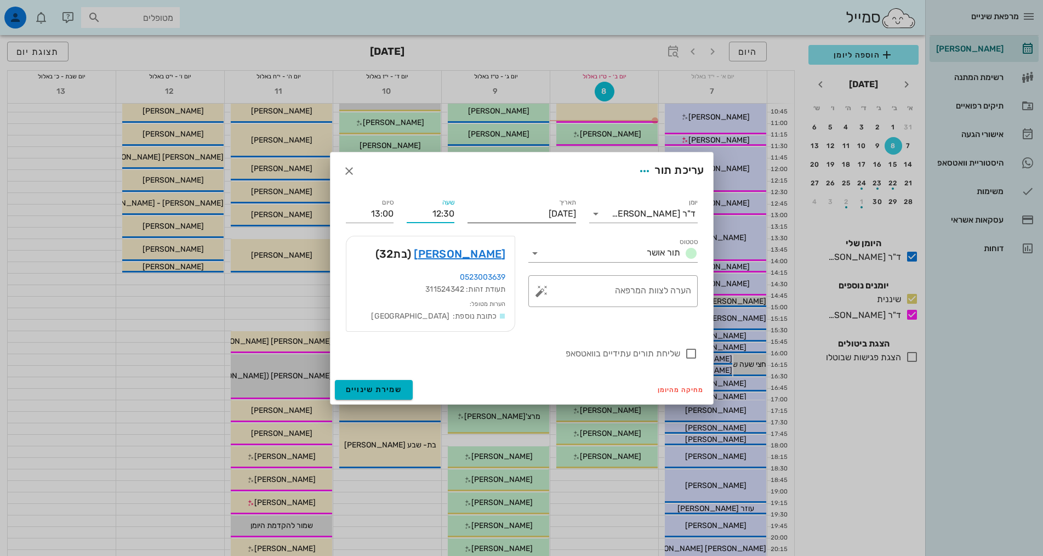
drag, startPoint x: 426, startPoint y: 214, endPoint x: 486, endPoint y: 207, distance: 60.1
click at [486, 207] on div "יומן ד"ר [PERSON_NAME] תור אושר תאריך [DATE] שעה 12:30 סיום 13:00 סטטוס תור אוש…" at bounding box center [521, 278] width 365 height 177
type input "11:30"
type input "12:00"
click at [427, 365] on div "שליחת תורים עתידיים בוואטסאפ" at bounding box center [521, 352] width 365 height 29
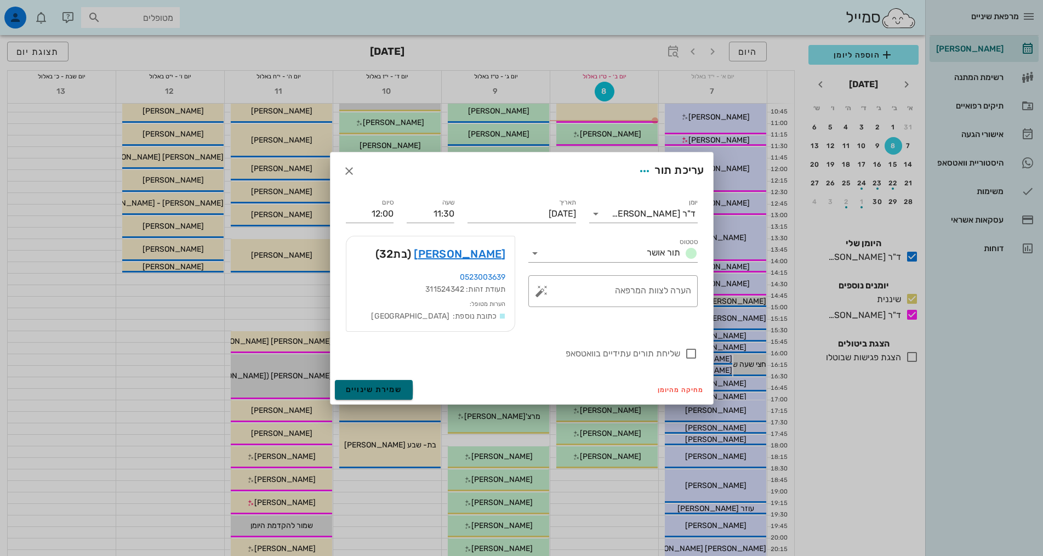
click at [375, 395] on button "שמירת שינויים" at bounding box center [374, 390] width 78 height 20
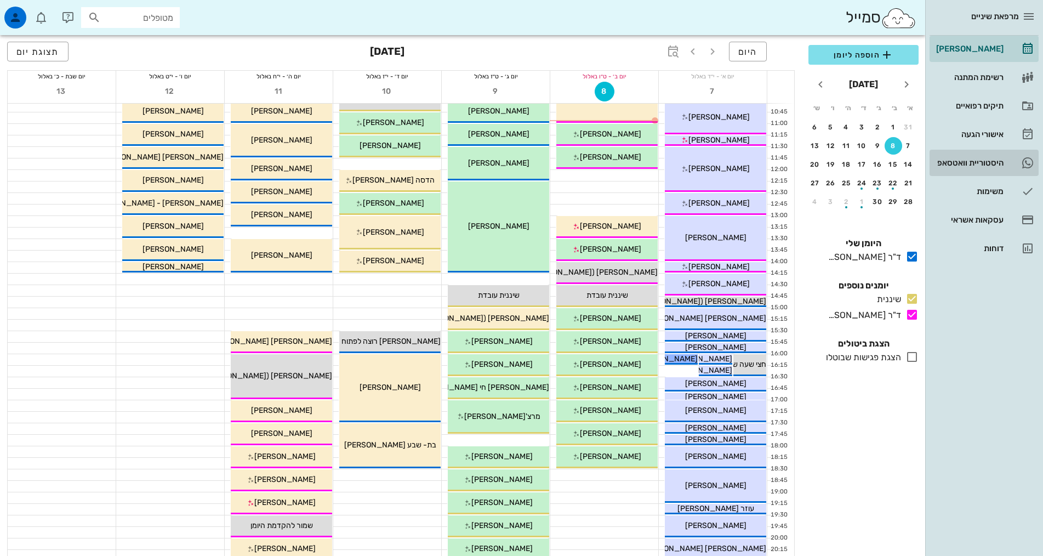
click at [988, 163] on div "היסטוריית וואטסאפ" at bounding box center [969, 162] width 70 height 9
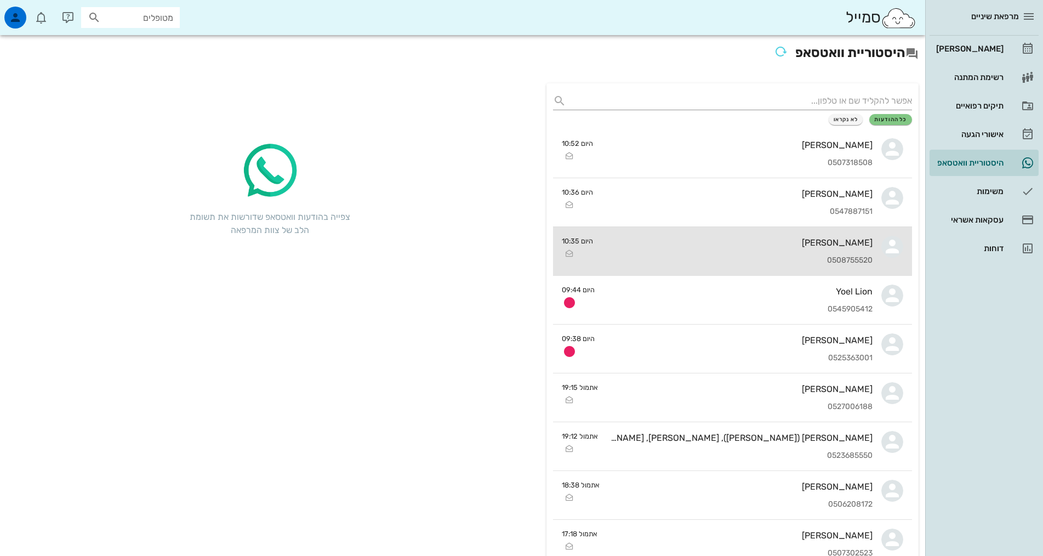
click at [708, 248] on div "[PERSON_NAME] 0508755520" at bounding box center [737, 251] width 271 height 48
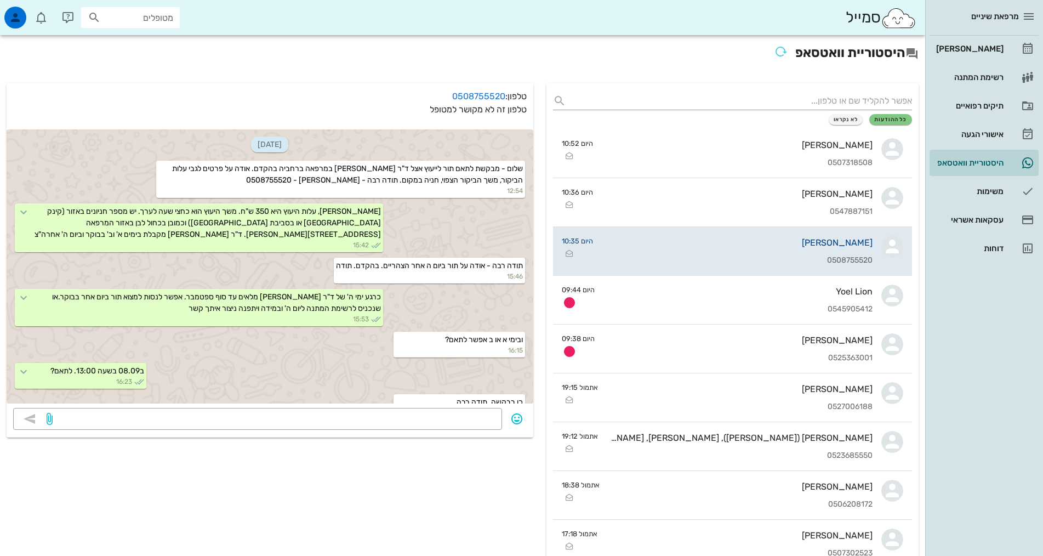
scroll to position [206, 0]
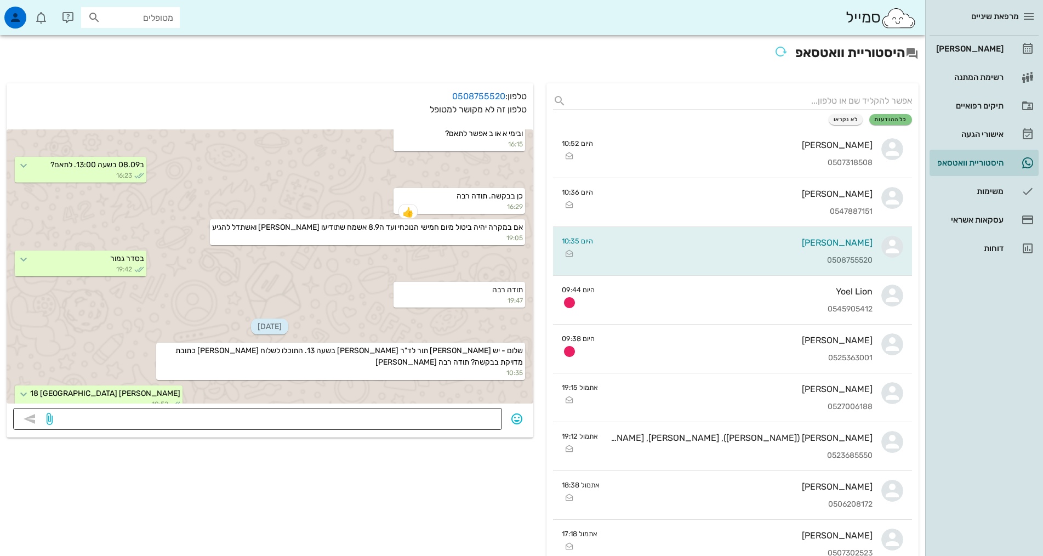
click at [381, 416] on textarea at bounding box center [275, 420] width 441 height 18
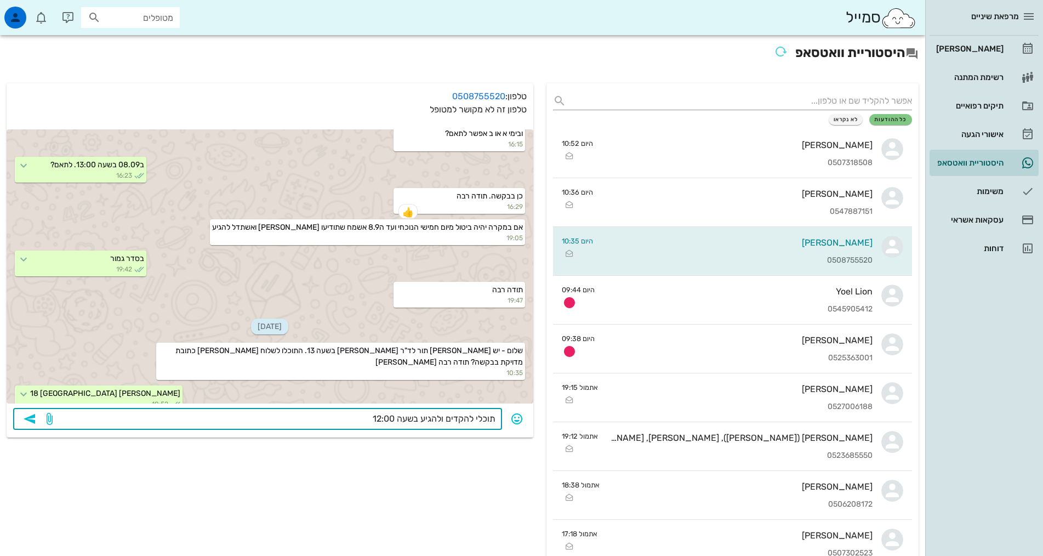
type textarea "תוכלי להקדים ולהגיע בשעה 12:00?"
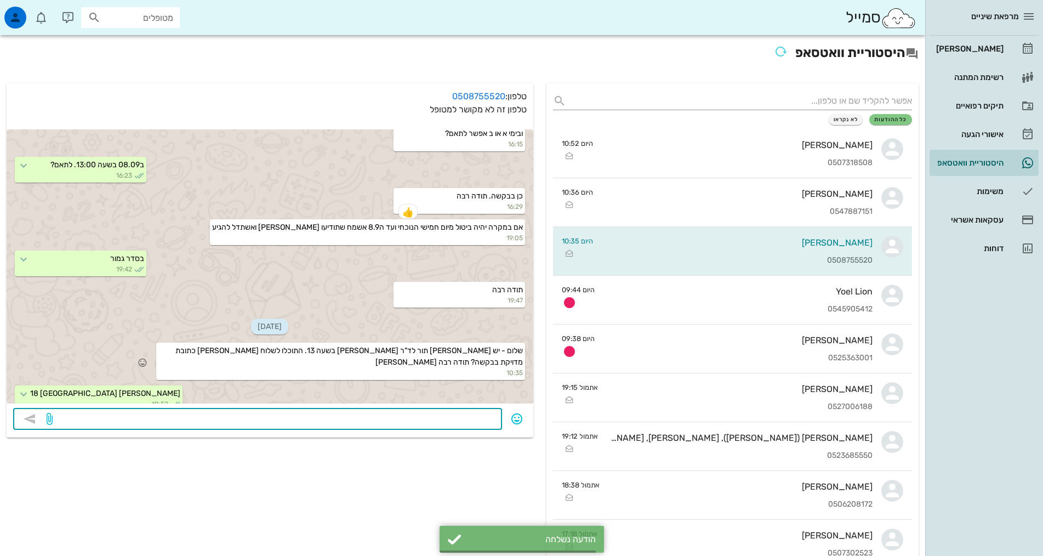
scroll to position [237, 0]
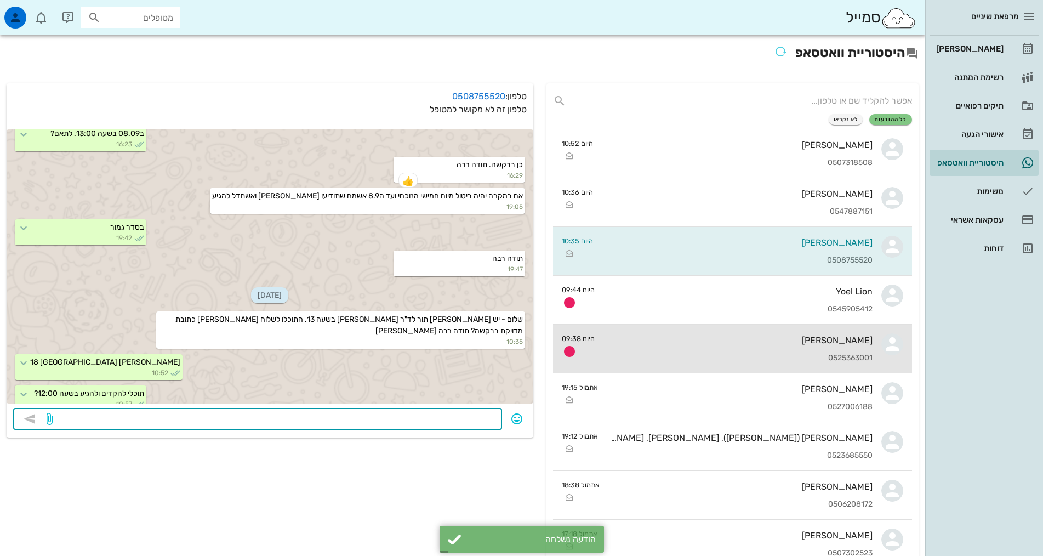
click at [713, 363] on div "[PERSON_NAME] 0525363001" at bounding box center [738, 349] width 269 height 48
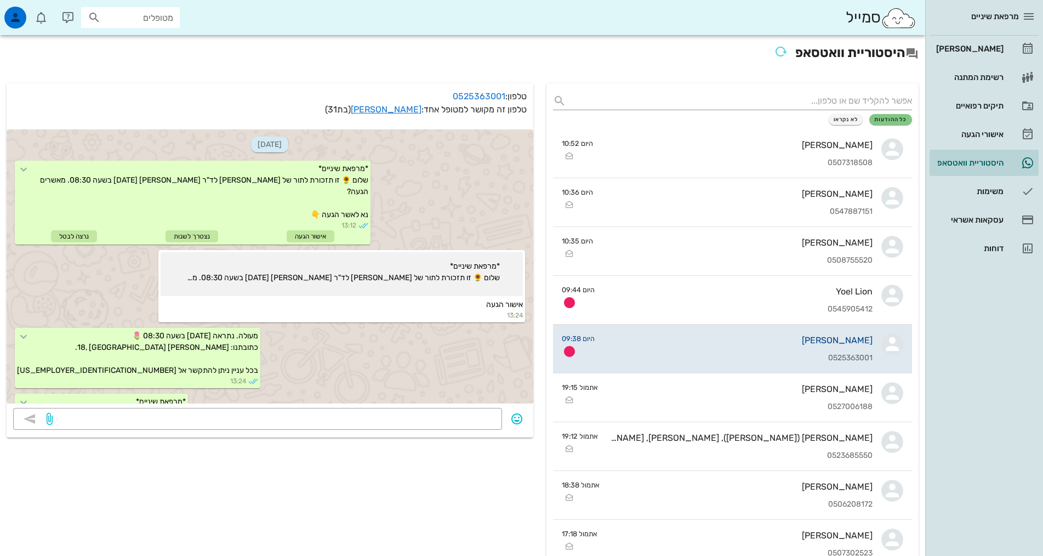
scroll to position [253, 0]
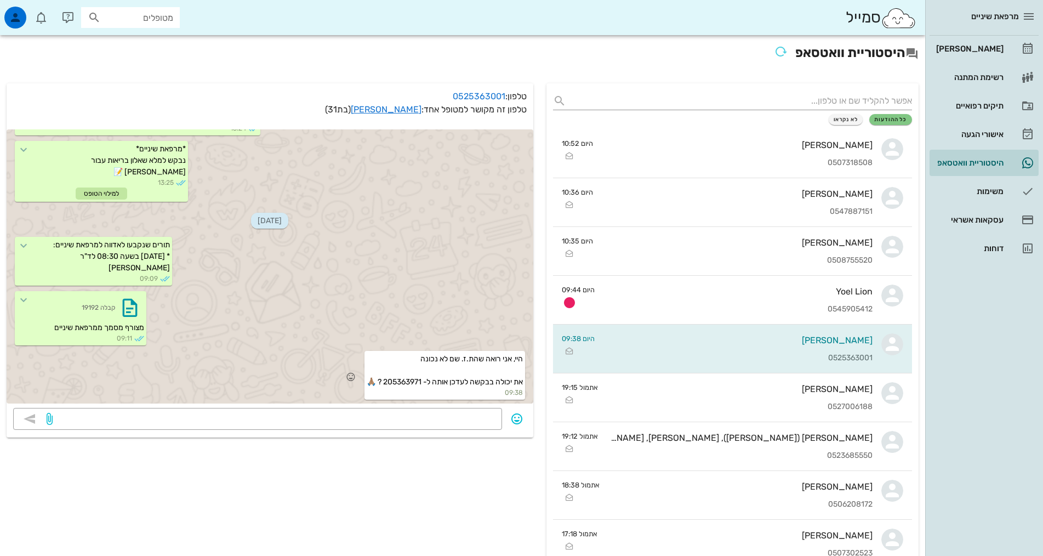
click at [389, 382] on span "היי, אני רואה שהת.ז. שם לא נכונה את יכולה בבקשה לעדכן אותה ל- 205363971 ? 🙏🏽" at bounding box center [445, 370] width 156 height 32
copy span "205363971"
click at [379, 423] on textarea at bounding box center [275, 420] width 441 height 18
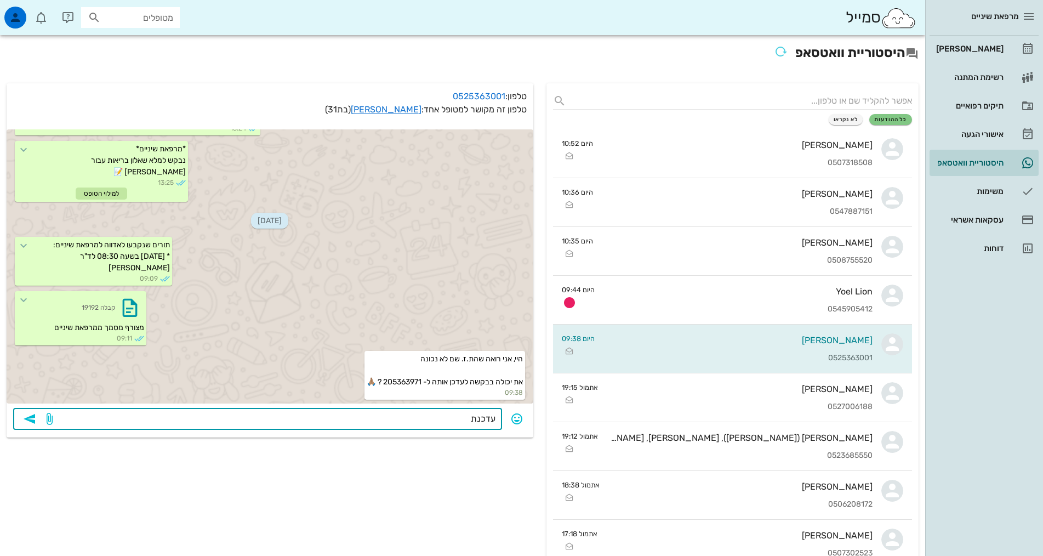
type textarea "עדכנתי"
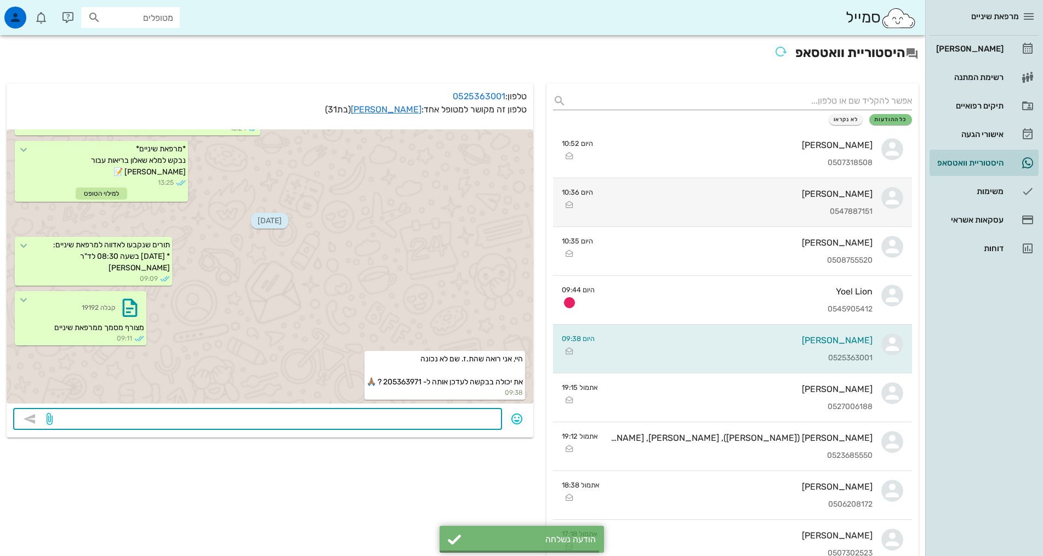
scroll to position [284, 0]
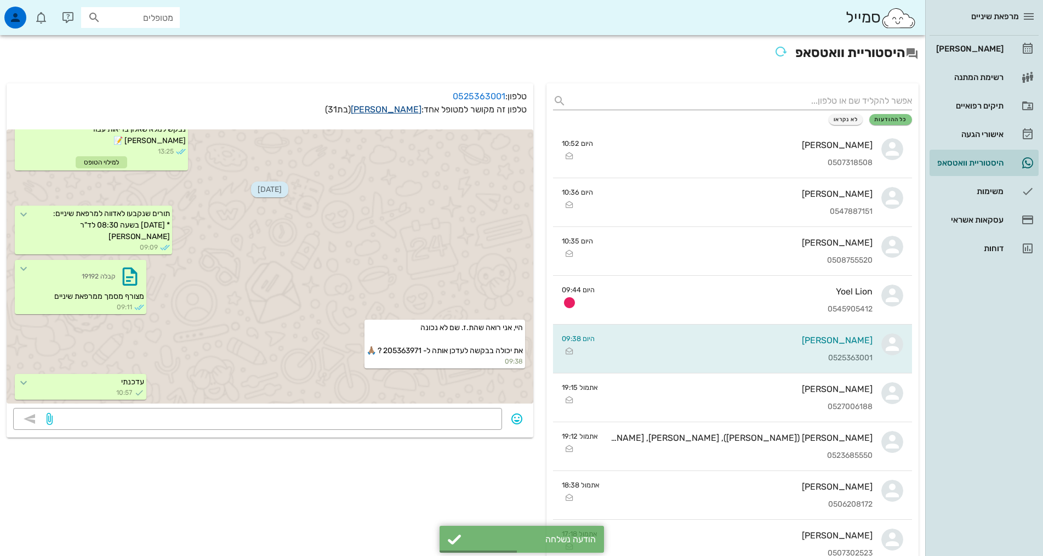
click at [394, 110] on link "[PERSON_NAME]" at bounding box center [386, 109] width 71 height 10
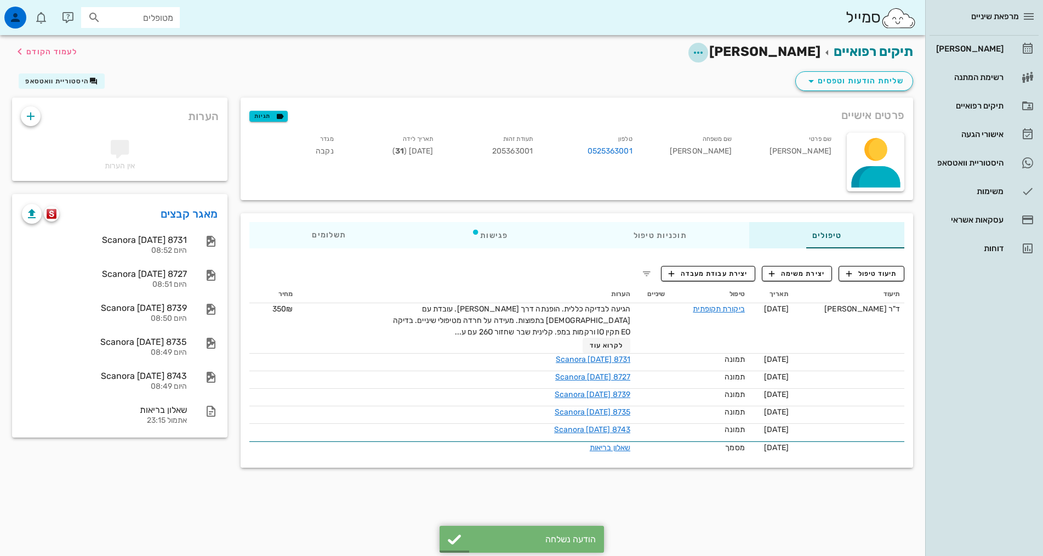
click at [705, 50] on icon "button" at bounding box center [698, 52] width 13 height 13
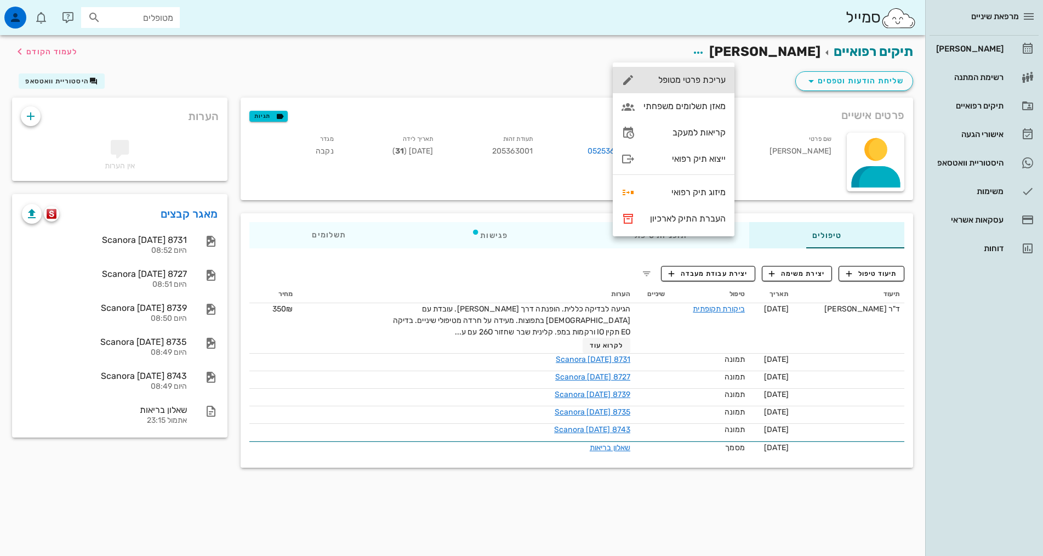
click at [696, 79] on div "עריכת פרטי מטופל" at bounding box center [685, 80] width 82 height 10
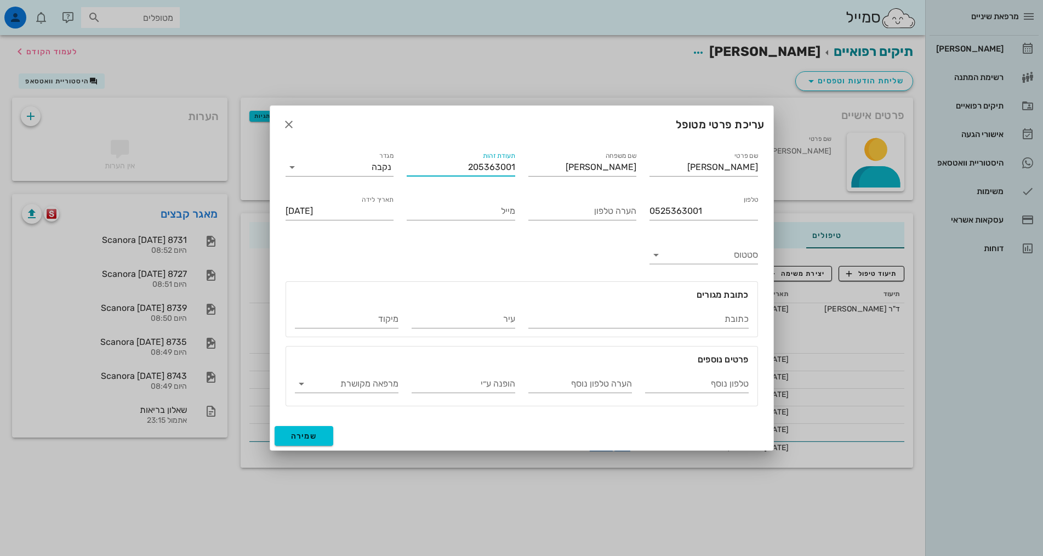
drag, startPoint x: 512, startPoint y: 163, endPoint x: 454, endPoint y: 163, distance: 58.1
click at [454, 163] on input "205363001" at bounding box center [461, 167] width 109 height 18
click at [456, 165] on input "205363001" at bounding box center [461, 167] width 109 height 18
paste input "971"
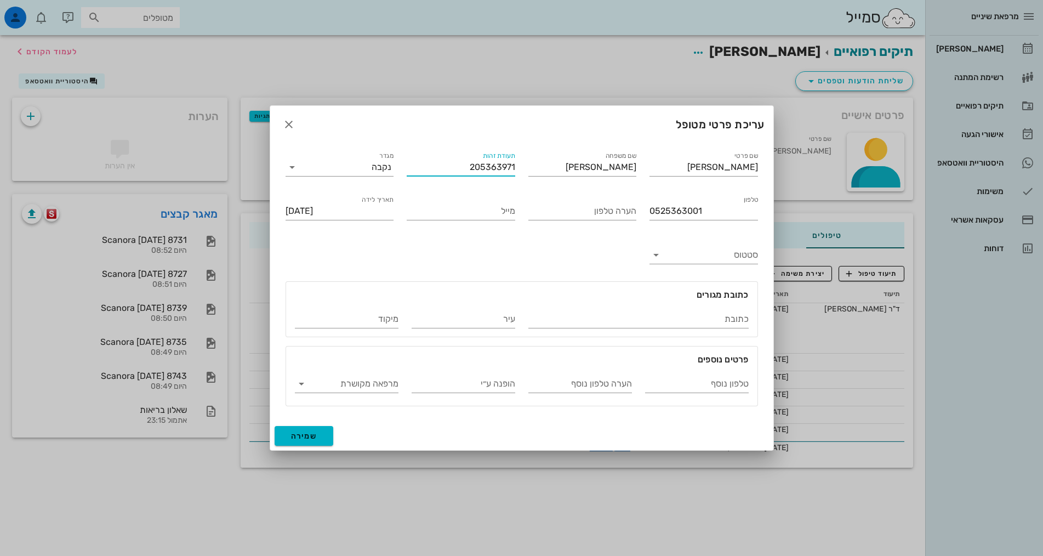
type input "205363971"
click at [323, 440] on button "שמירה" at bounding box center [304, 436] width 59 height 20
type input "[DATE]"
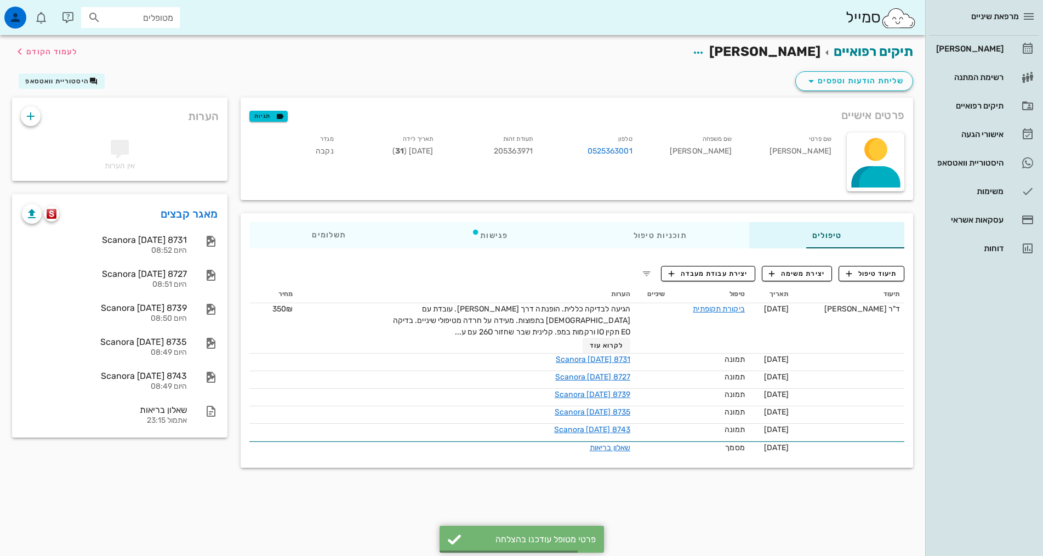
click at [679, 77] on div "שליחת הודעות וטפסים היסטוריית וואטסאפ" at bounding box center [462, 83] width 915 height 29
click at [989, 160] on div "היסטוריית וואטסאפ" at bounding box center [969, 162] width 70 height 9
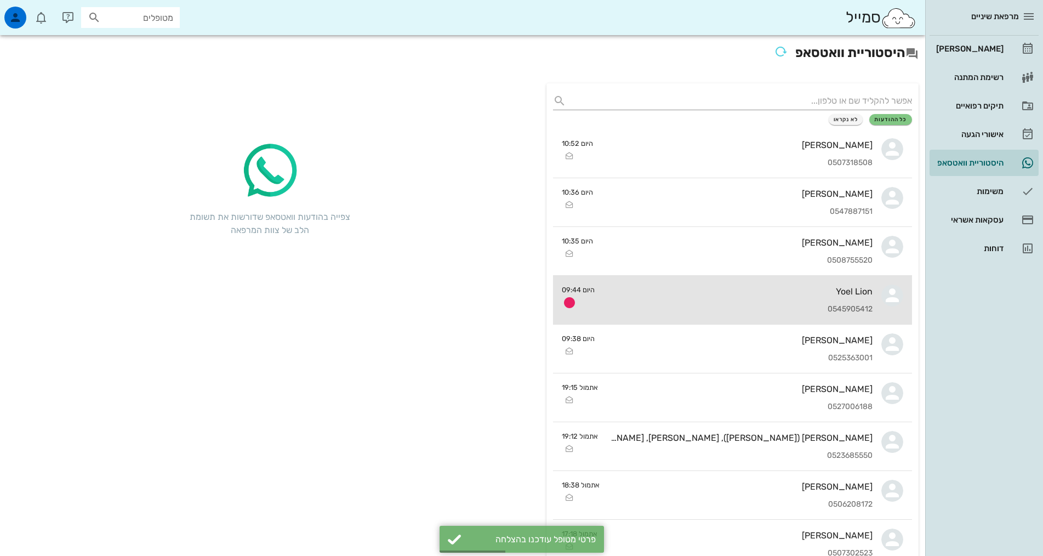
click at [650, 292] on div "Yoel Lion" at bounding box center [738, 291] width 269 height 10
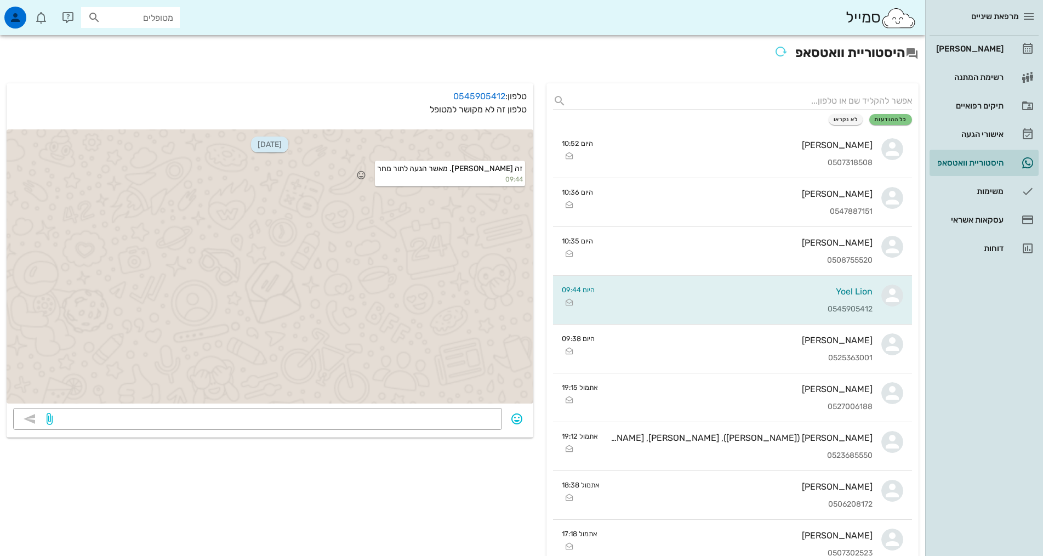
click at [379, 168] on div "זה [PERSON_NAME]. מאשר הגעה לתור מחר 09:44" at bounding box center [270, 174] width 527 height 31
click at [366, 176] on icon "button" at bounding box center [361, 175] width 10 height 10
click at [377, 158] on div "👍" at bounding box center [370, 159] width 20 height 21
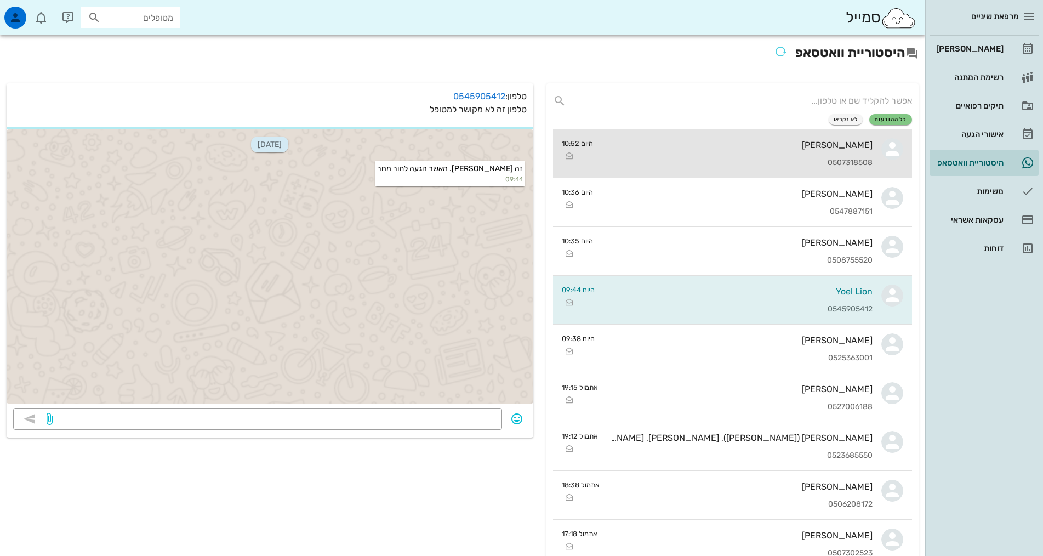
click at [870, 157] on div "[PERSON_NAME] 0507318508" at bounding box center [737, 153] width 271 height 48
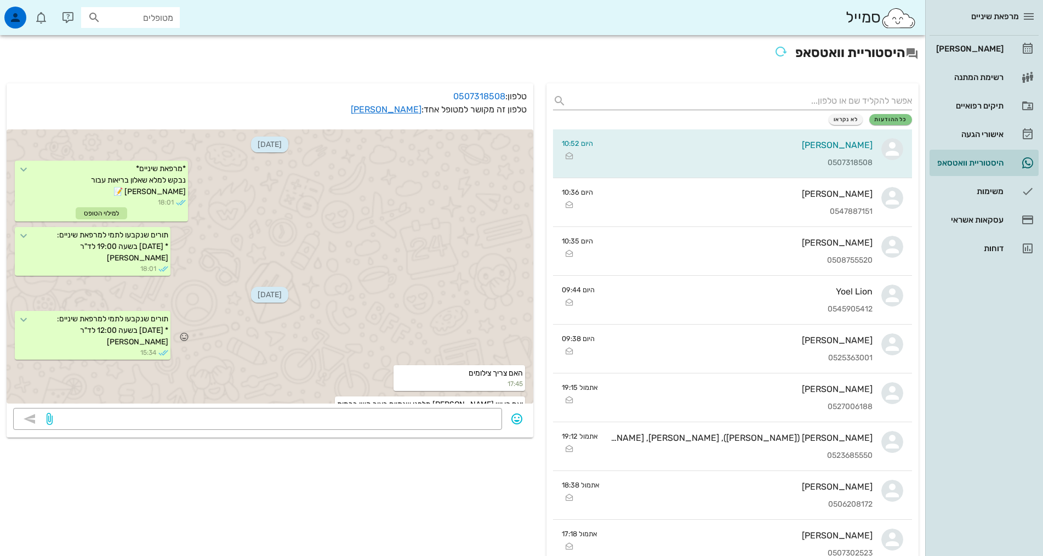
scroll to position [177, 0]
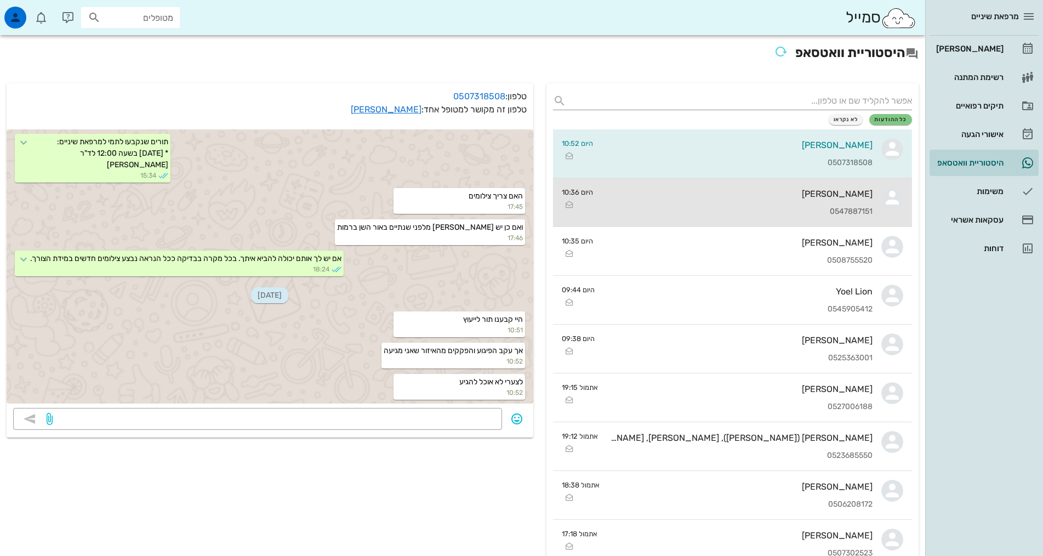
click at [758, 191] on div "[PERSON_NAME]" at bounding box center [737, 194] width 271 height 10
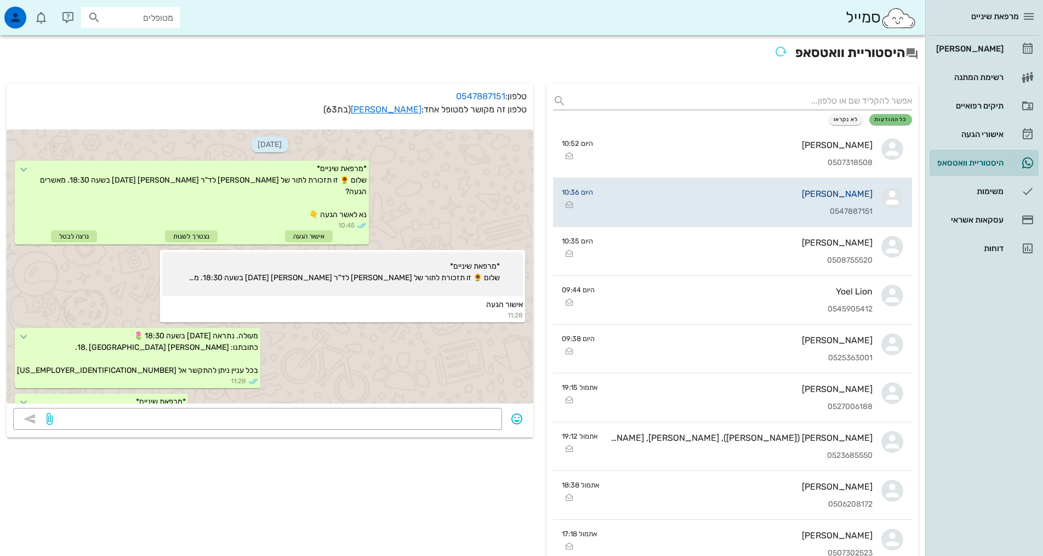
scroll to position [471, 0]
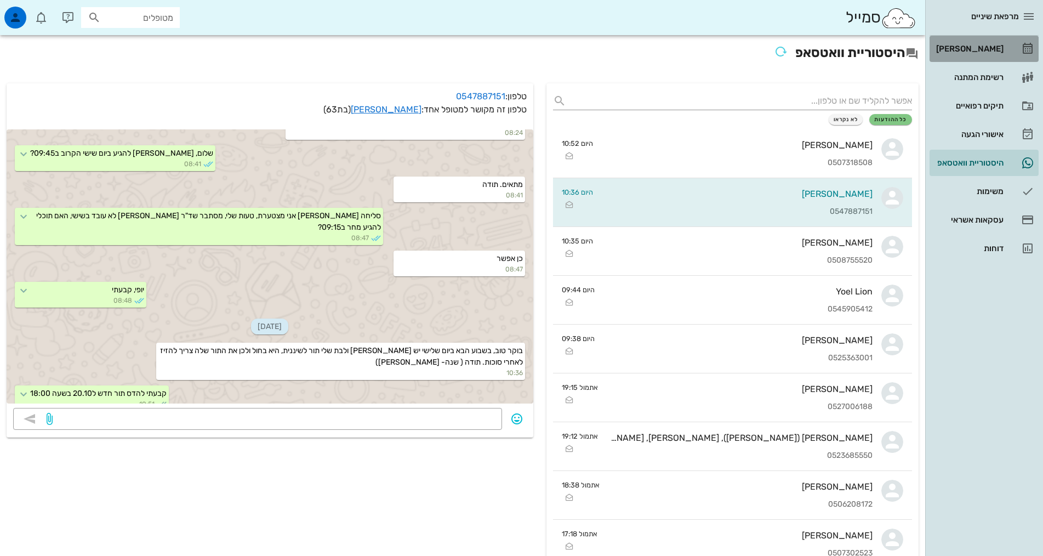
click at [984, 55] on div "[PERSON_NAME]" at bounding box center [969, 49] width 70 height 18
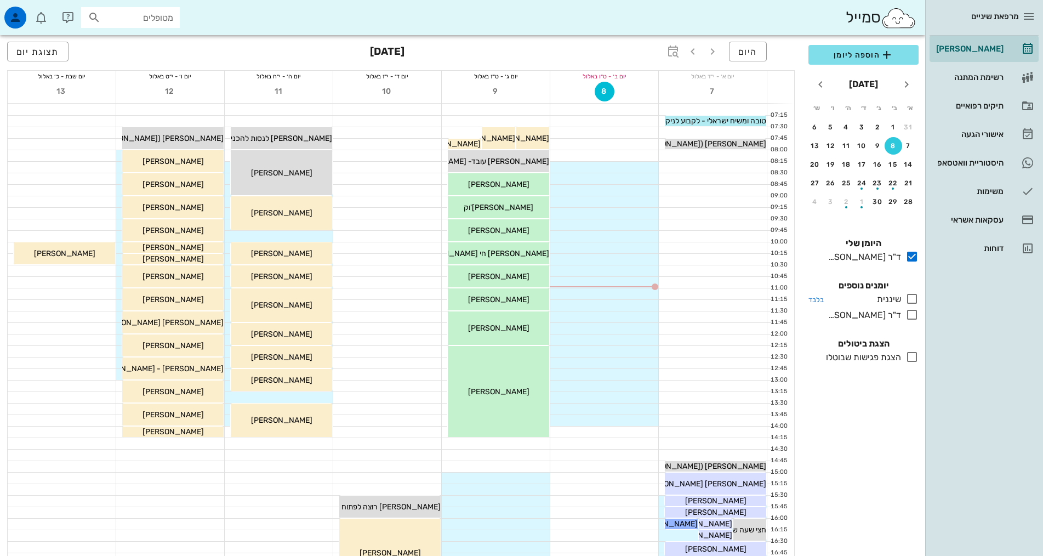
click at [896, 302] on div "שיננית" at bounding box center [887, 299] width 29 height 13
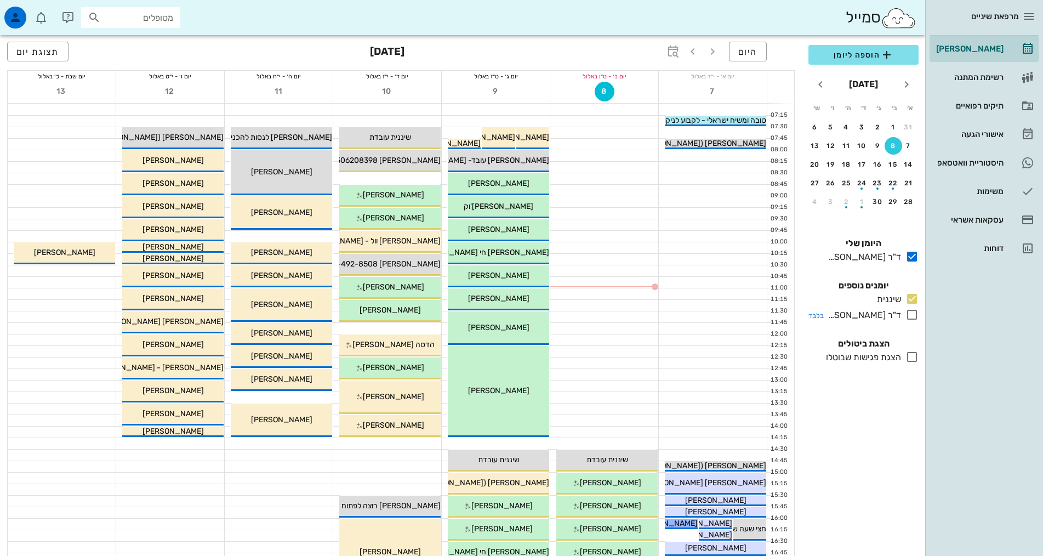
click at [896, 313] on div "ד"ר [PERSON_NAME]" at bounding box center [862, 315] width 77 height 13
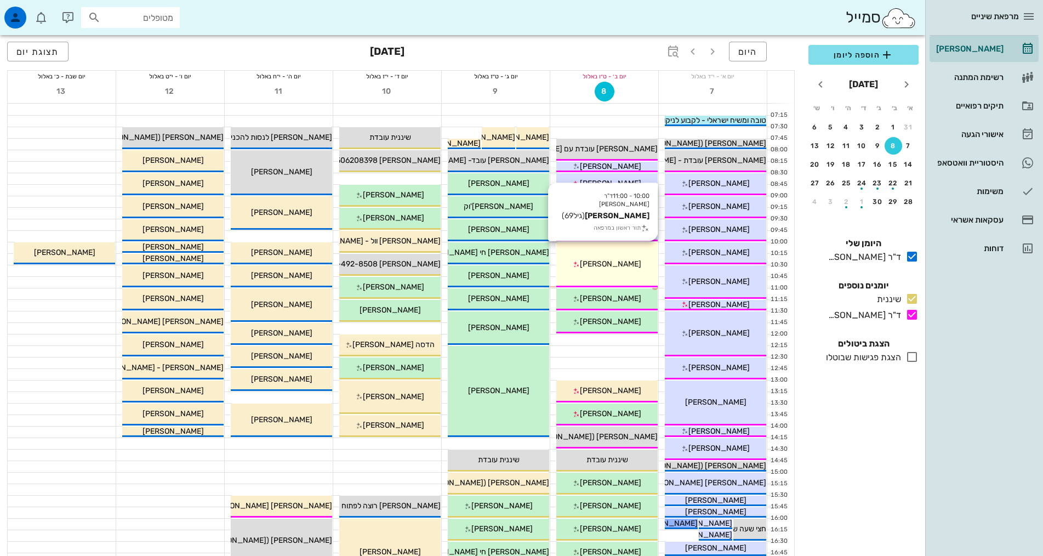
click at [635, 257] on div "10:00 - 11:00 ד"ר [PERSON_NAME] [PERSON_NAME] (גיל 69 ) תור ראשון במרפאה [PERSO…" at bounding box center [607, 264] width 101 height 45
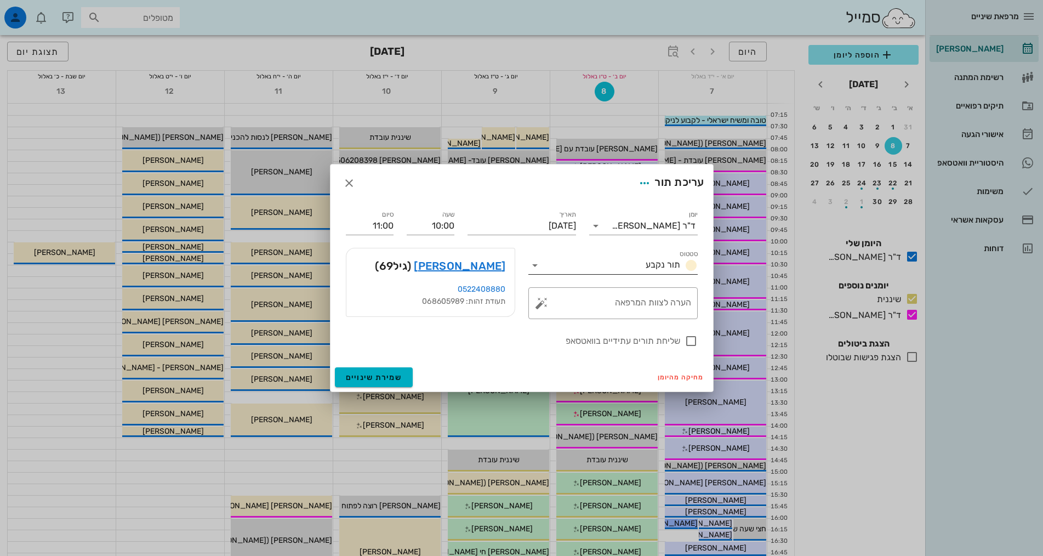
click at [573, 261] on input "סטטוס" at bounding box center [593, 266] width 98 height 18
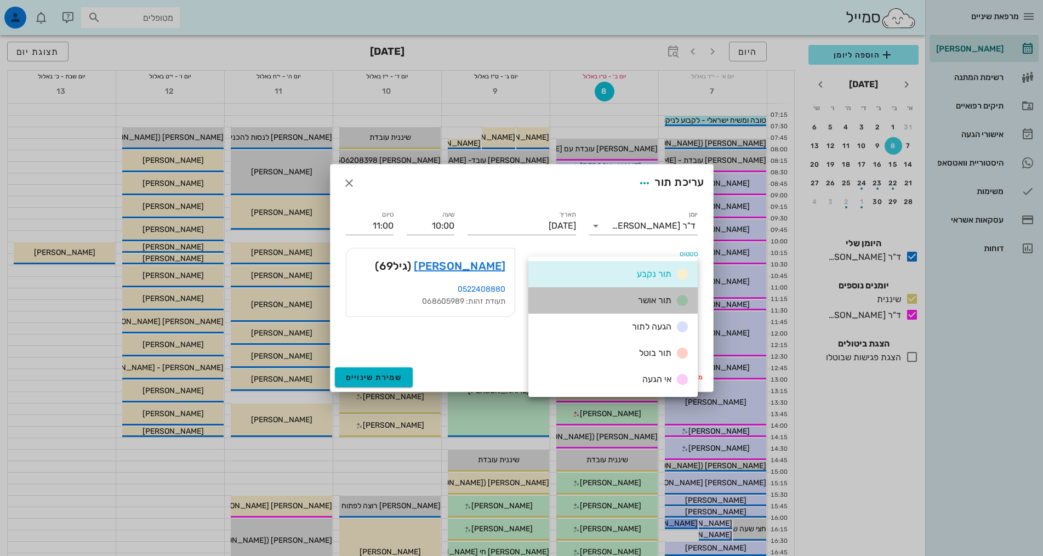
click at [631, 306] on div "תור אושר" at bounding box center [613, 300] width 169 height 26
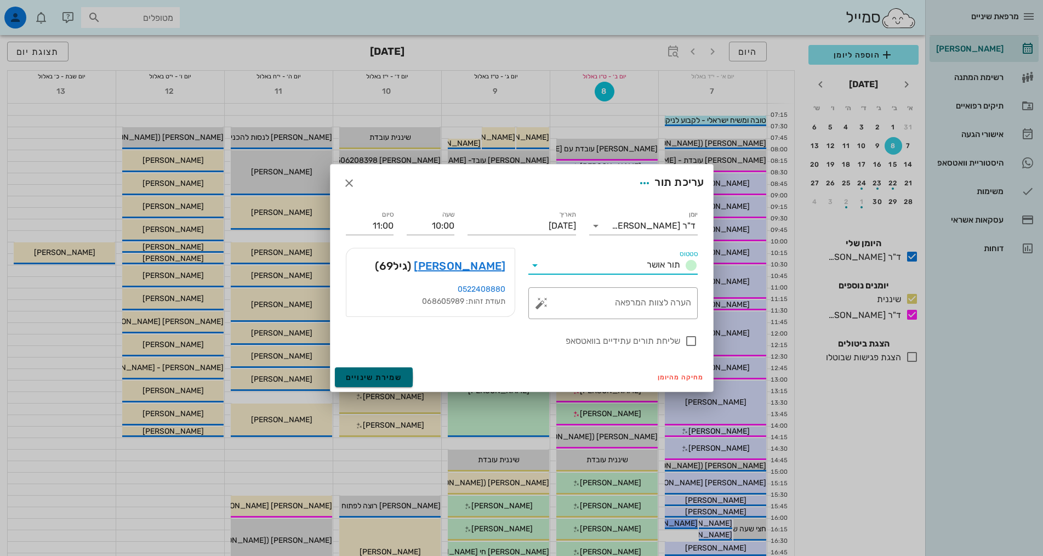
click at [377, 374] on span "שמירת שינויים" at bounding box center [374, 377] width 56 height 9
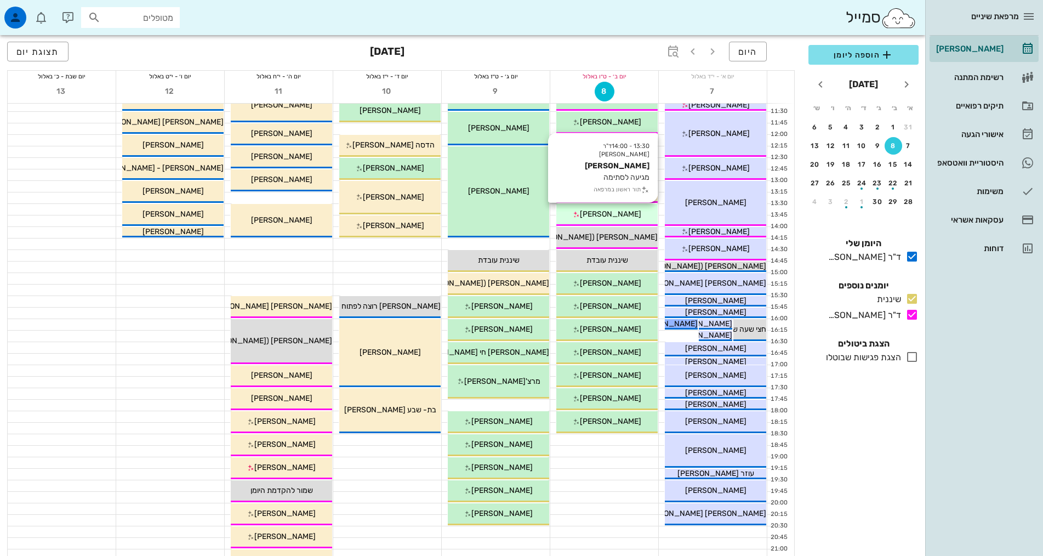
scroll to position [110, 0]
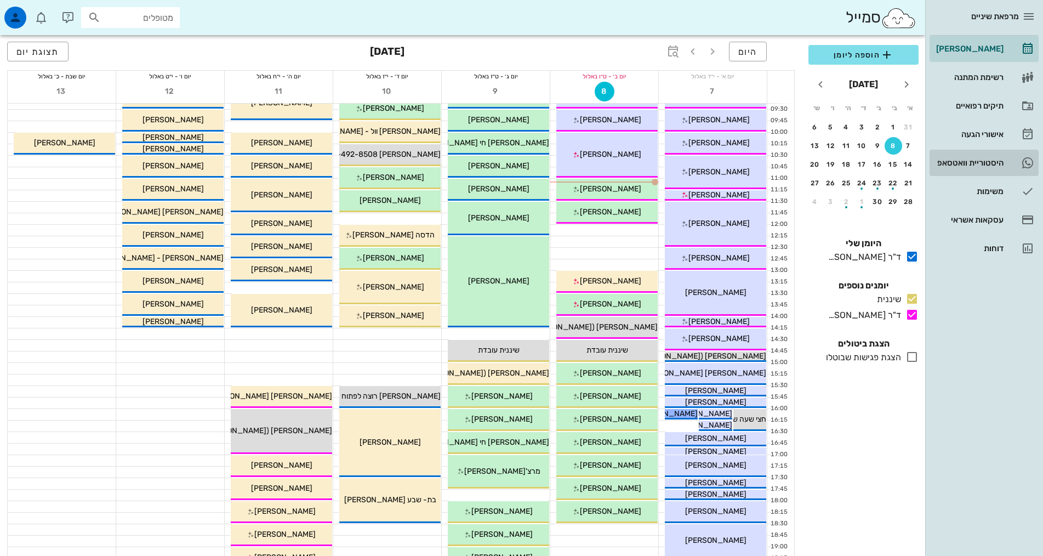
click at [964, 154] on link "היסטוריית וואטסאפ" at bounding box center [984, 163] width 109 height 26
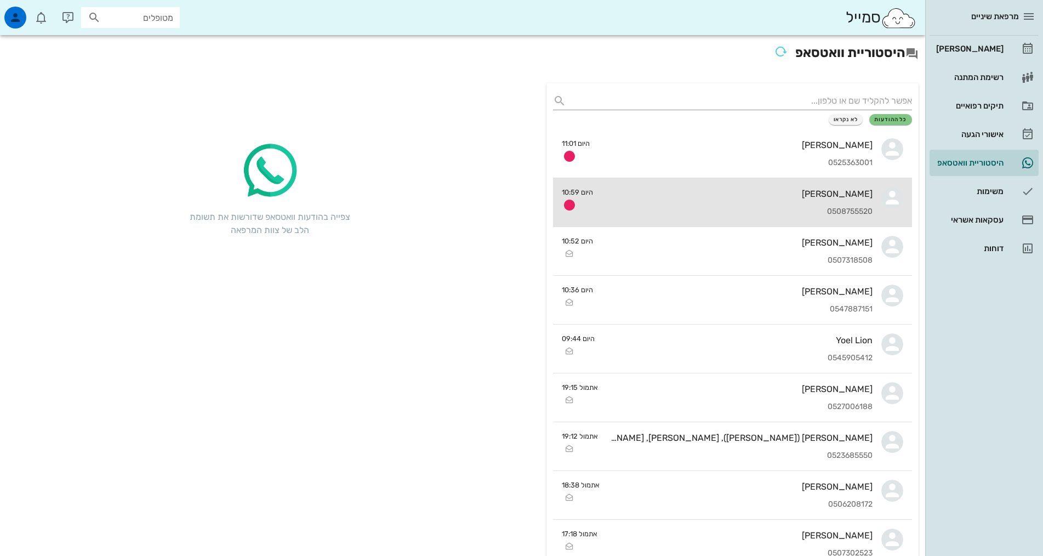
click at [753, 192] on div "[PERSON_NAME]" at bounding box center [737, 194] width 271 height 10
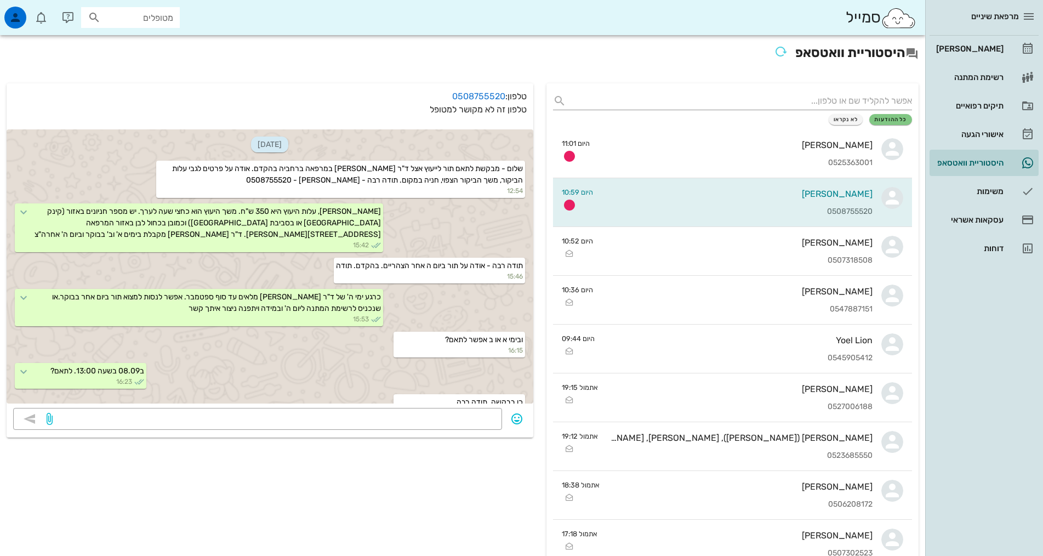
scroll to position [269, 0]
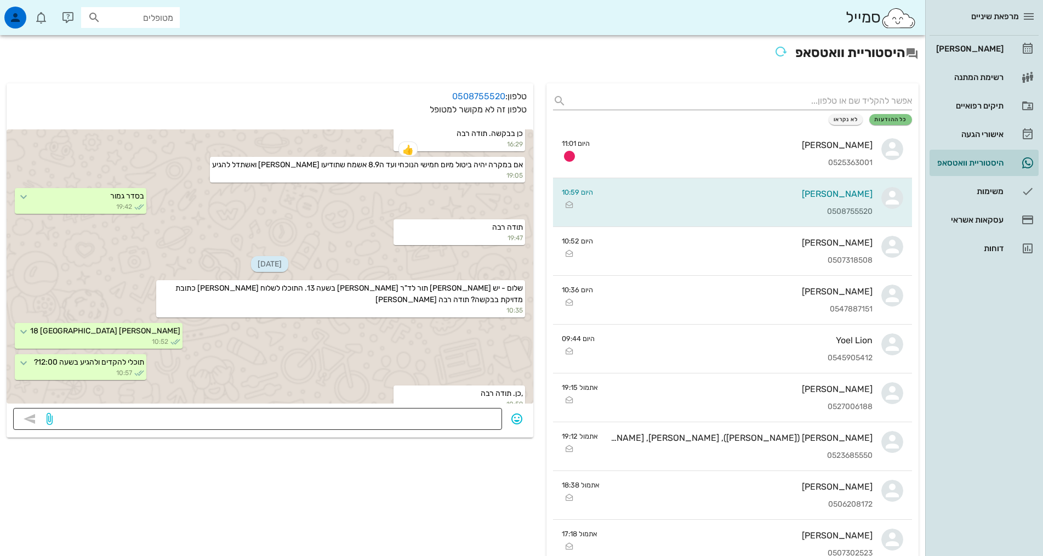
click at [410, 419] on textarea at bounding box center [275, 420] width 441 height 18
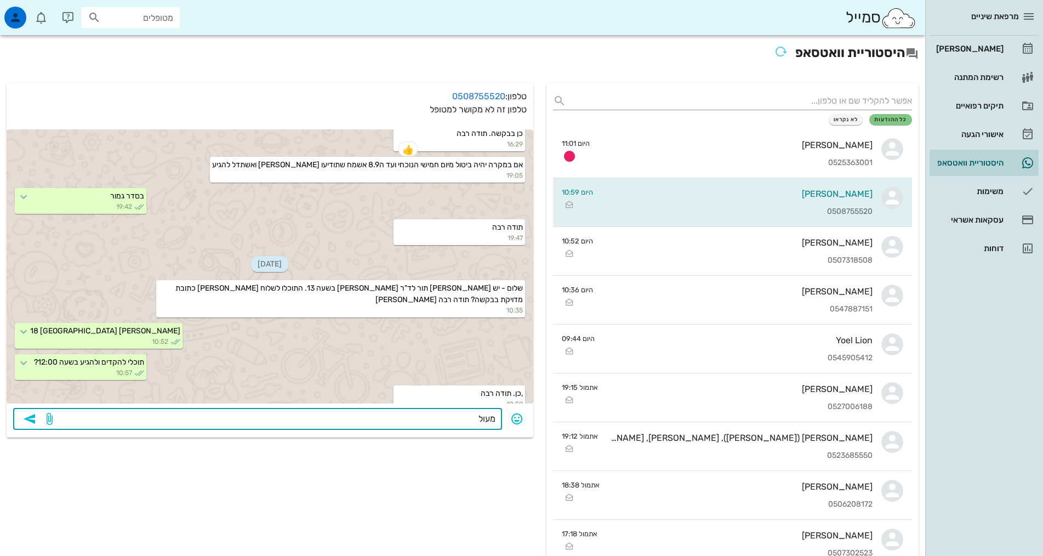
type textarea "מעולה"
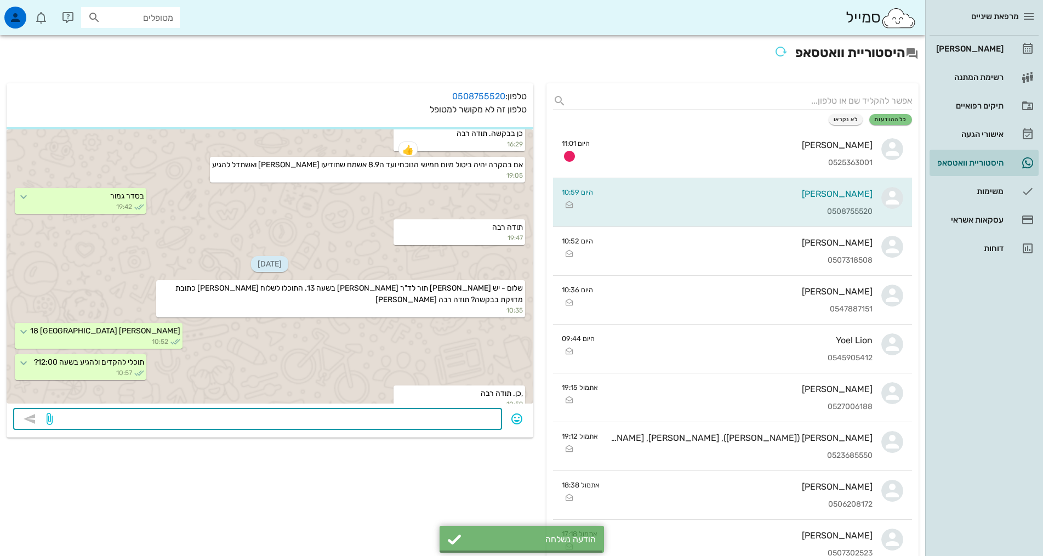
scroll to position [300, 0]
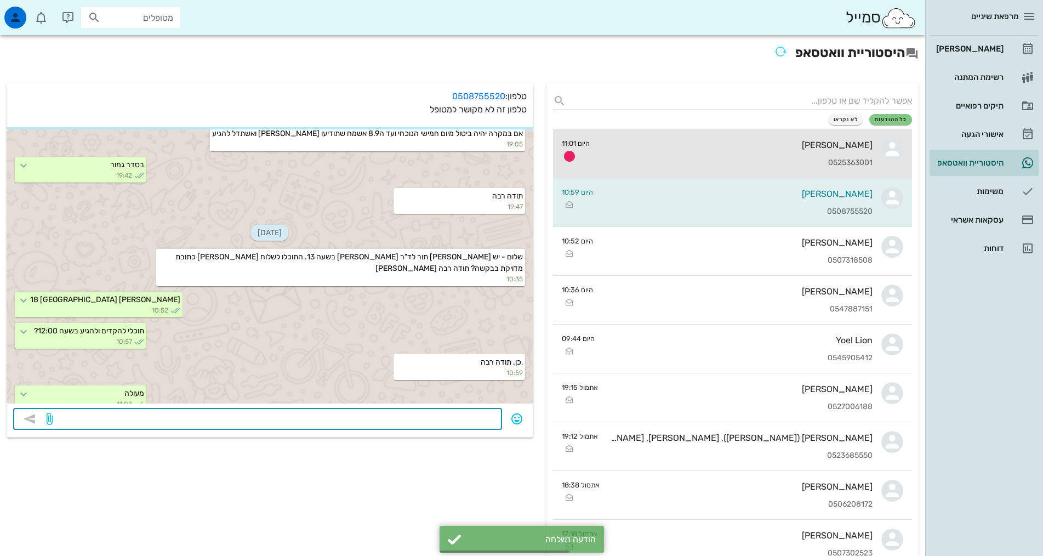
click at [807, 150] on div "[PERSON_NAME]" at bounding box center [736, 145] width 274 height 10
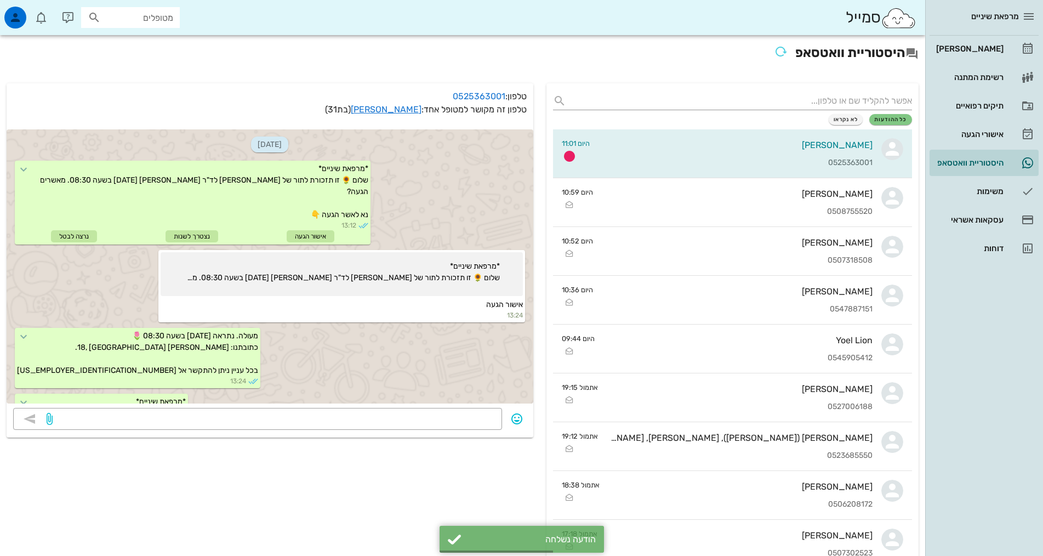
scroll to position [315, 0]
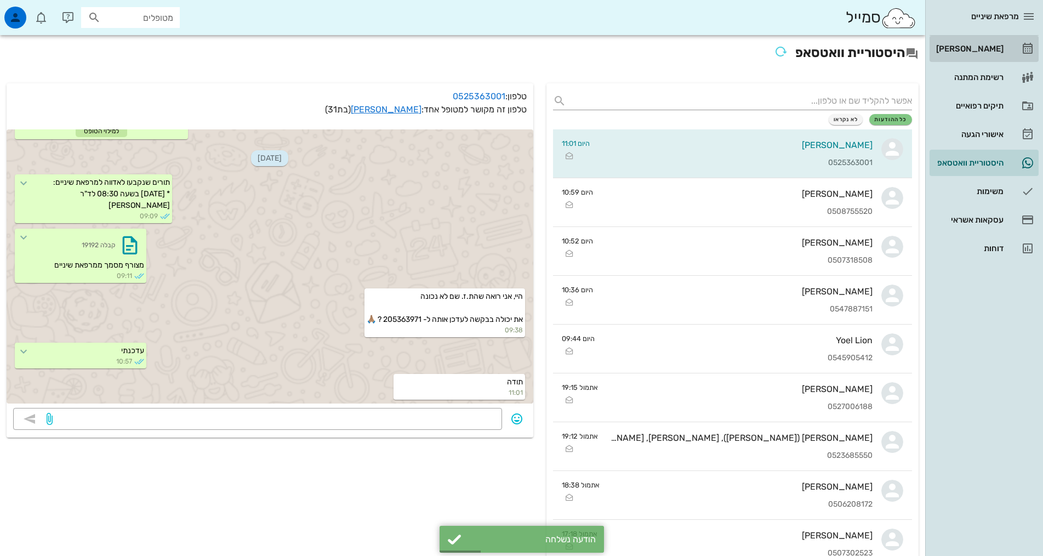
click at [960, 38] on link "[PERSON_NAME]" at bounding box center [984, 49] width 109 height 26
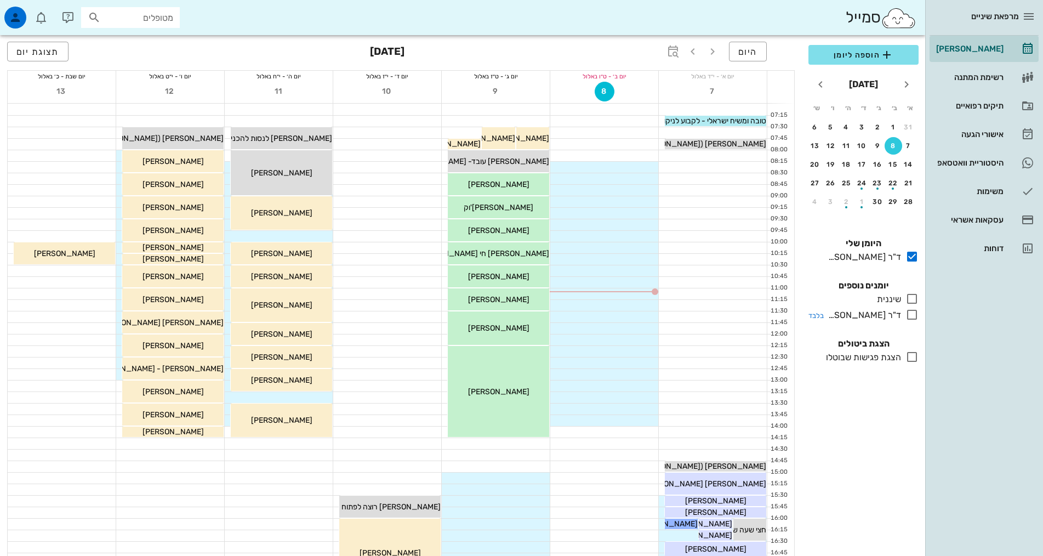
click at [895, 315] on div "ד"ר [PERSON_NAME]" at bounding box center [862, 315] width 77 height 13
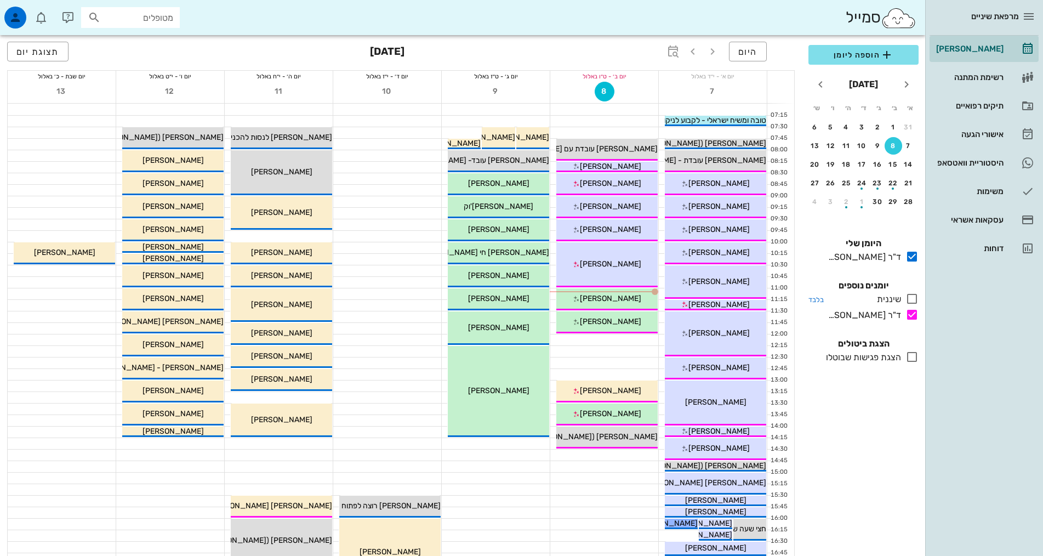
drag, startPoint x: 894, startPoint y: 294, endPoint x: 883, endPoint y: 305, distance: 15.1
click at [894, 295] on div "שיננית" at bounding box center [887, 299] width 29 height 13
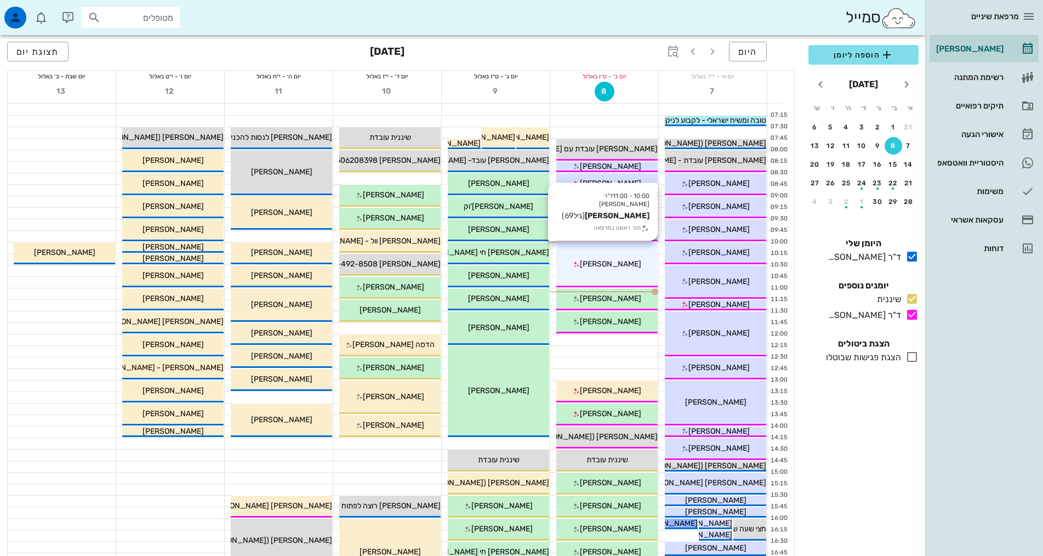
click at [629, 255] on div "10:00 - 11:00 ד"ר [PERSON_NAME] [PERSON_NAME] (גיל 69 ) תור ראשון במרפאה [PERSO…" at bounding box center [607, 264] width 101 height 45
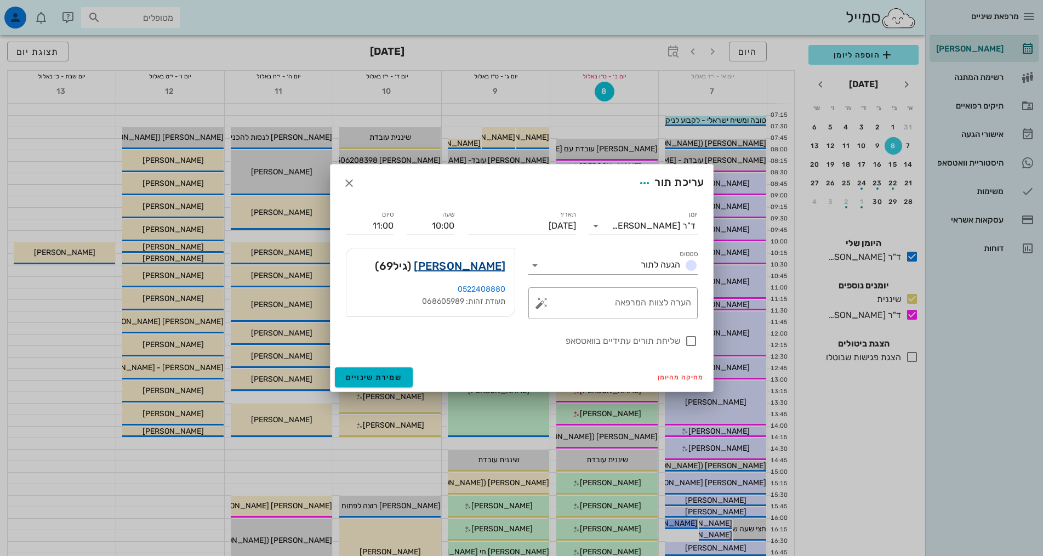
click at [484, 268] on link "[PERSON_NAME]" at bounding box center [460, 266] width 92 height 18
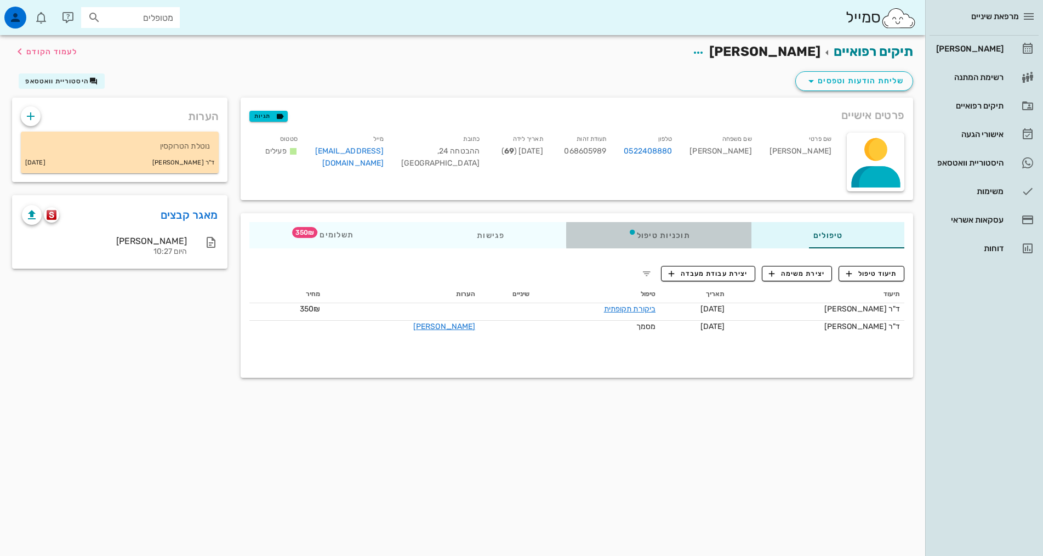
click at [643, 235] on div "תוכניות טיפול" at bounding box center [658, 235] width 185 height 26
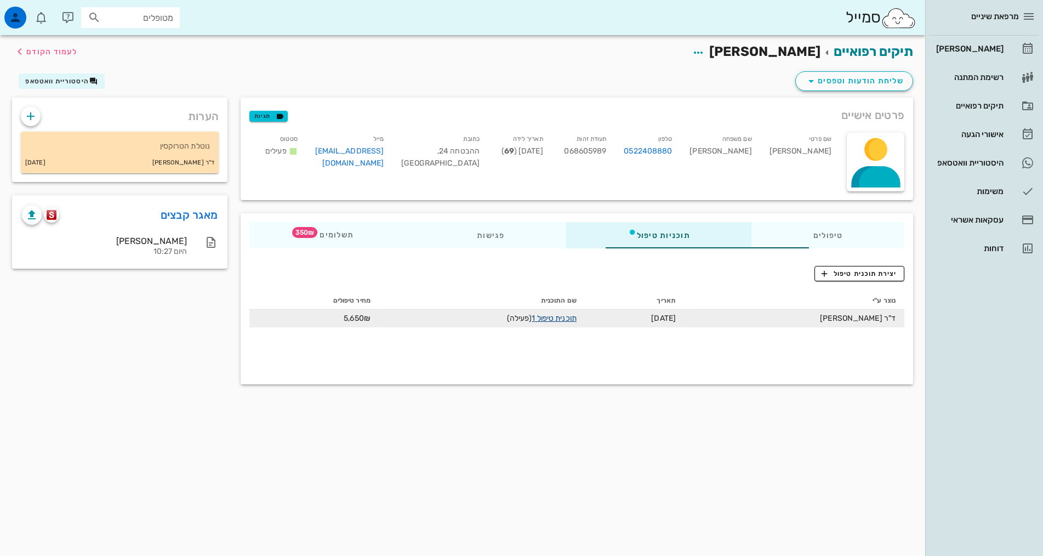
click at [532, 319] on link "תוכנית טיפול 1" at bounding box center [554, 318] width 44 height 9
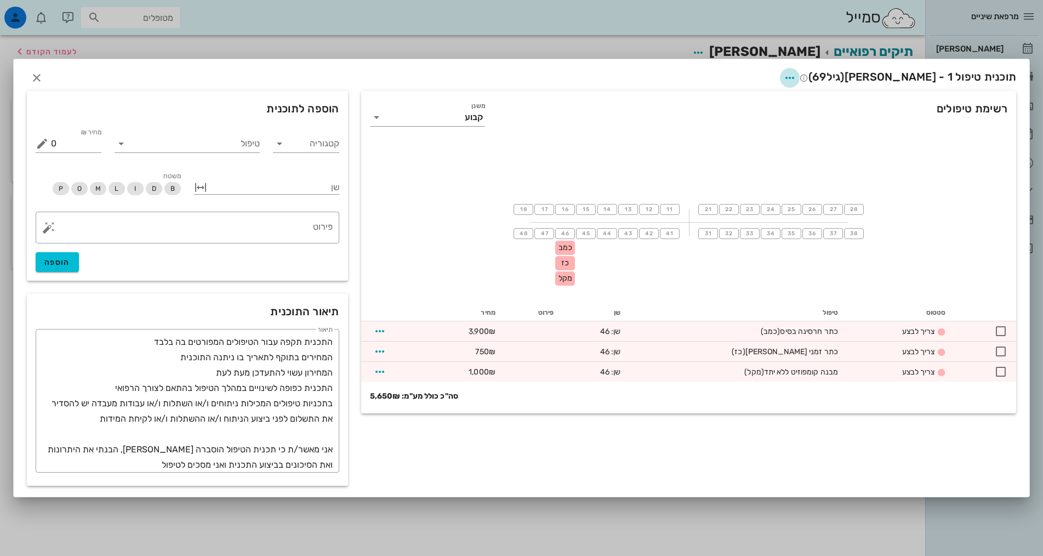
click at [800, 70] on button "button" at bounding box center [790, 78] width 20 height 20
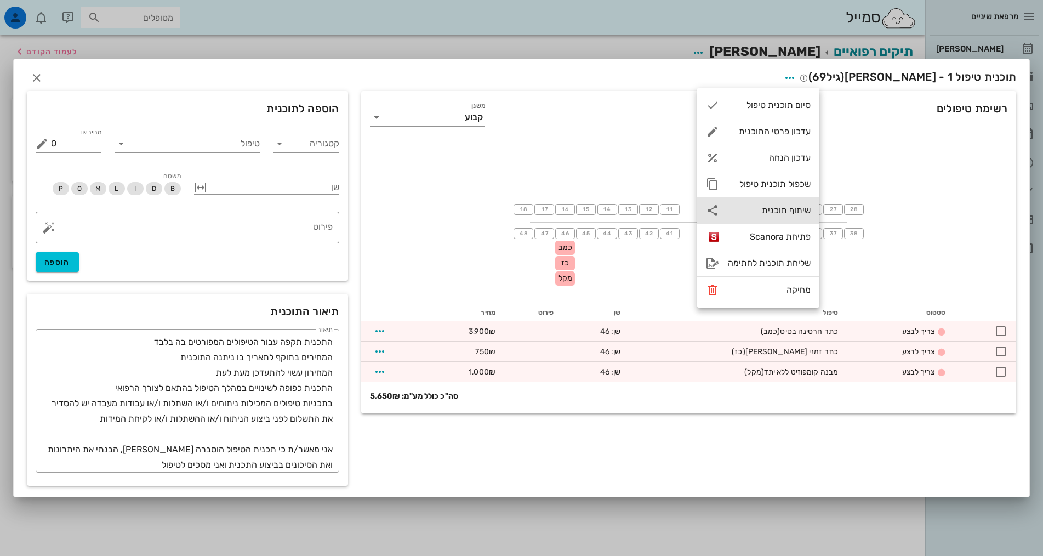
click at [791, 208] on div "שיתוף תוכנית" at bounding box center [769, 210] width 83 height 10
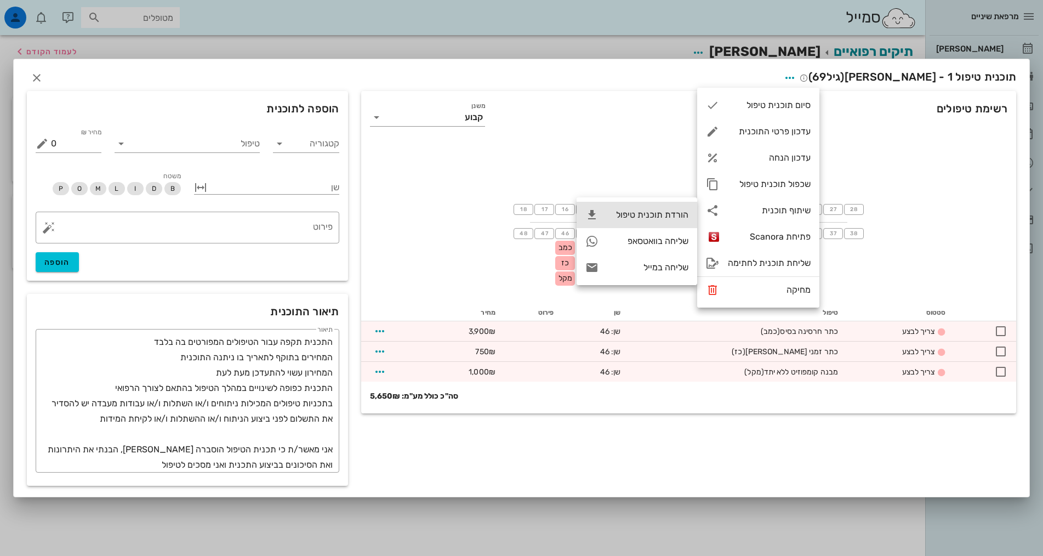
click at [671, 218] on div "הורדת תוכנית טיפול" at bounding box center [648, 214] width 81 height 10
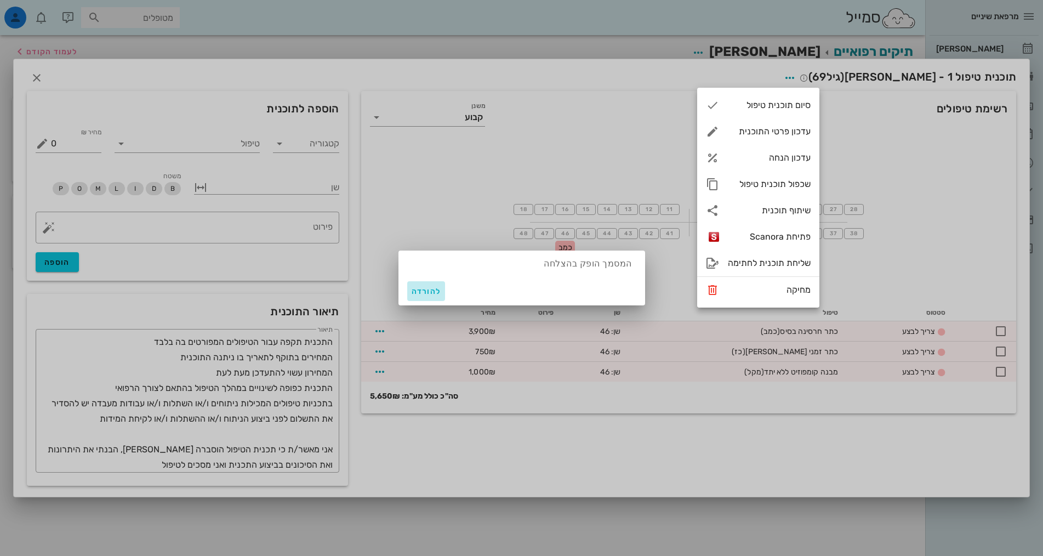
click at [435, 297] on button "להורדה" at bounding box center [426, 291] width 38 height 20
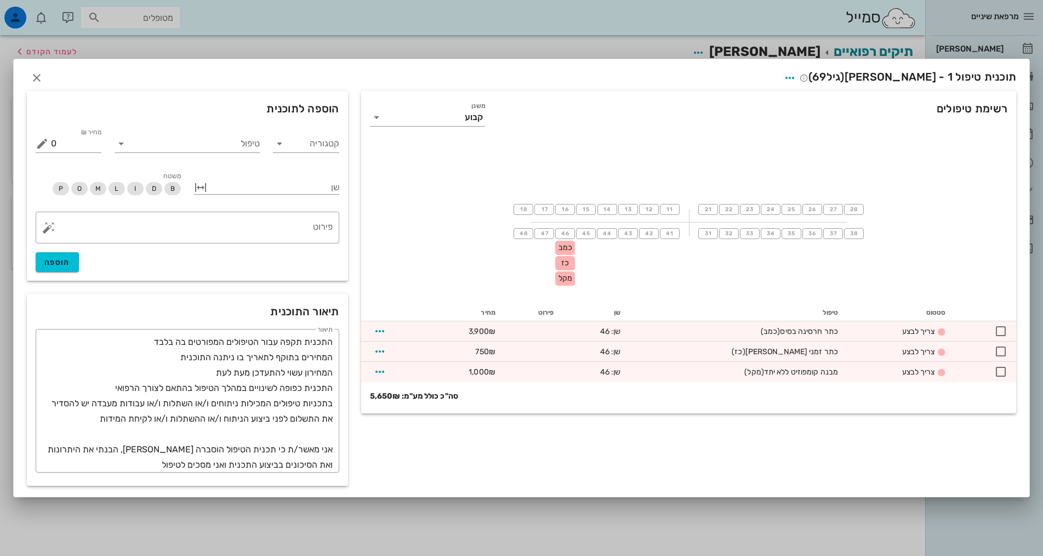
click at [356, 525] on div at bounding box center [521, 278] width 1043 height 556
click at [44, 80] on span "button" at bounding box center [37, 77] width 20 height 13
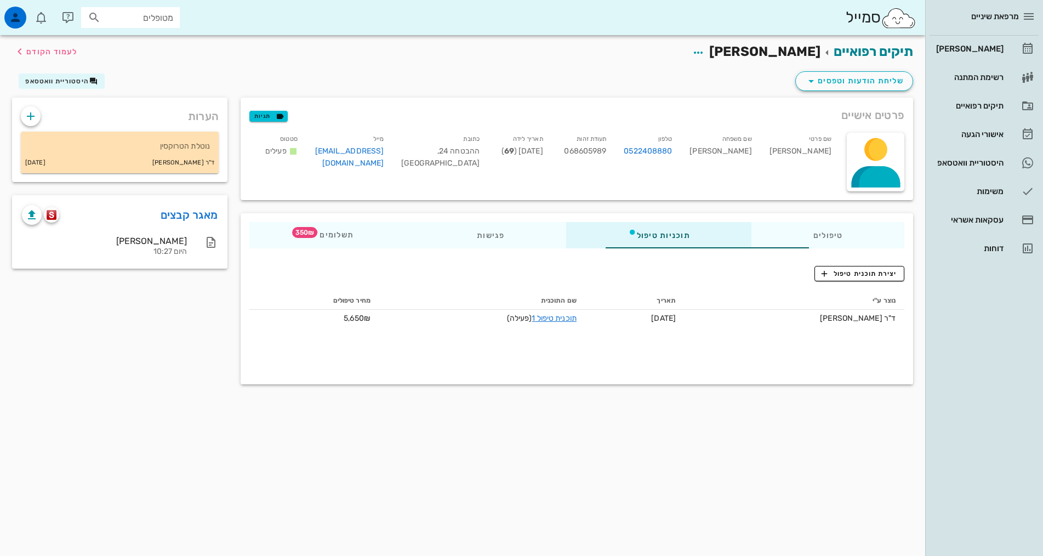
click at [304, 95] on div "פרטים אישיים תגיות שם פרטי [PERSON_NAME] שם משפחה [PERSON_NAME] טלפון 052240888…" at bounding box center [577, 149] width 686 height 116
click at [311, 233] on icon at bounding box center [315, 232] width 9 height 9
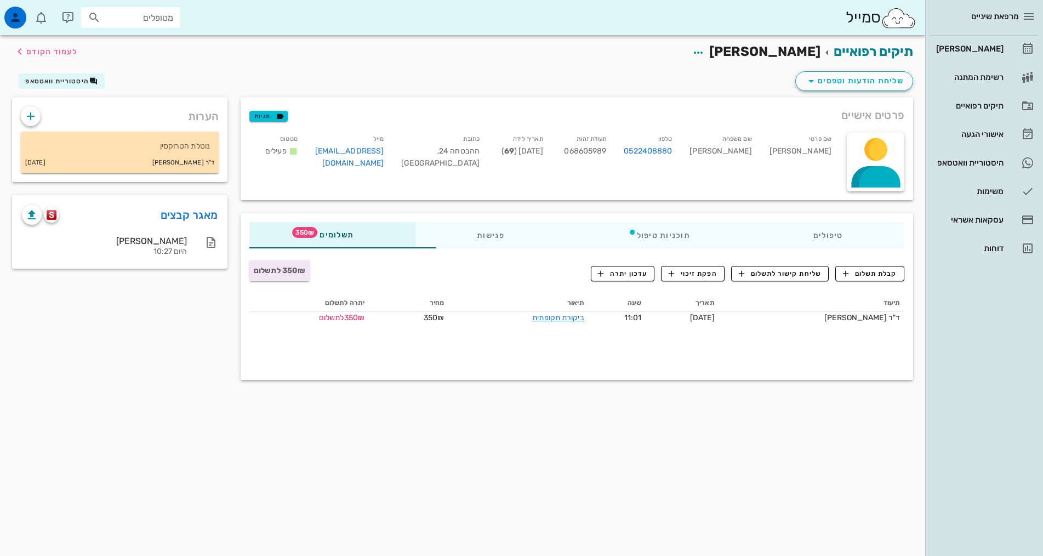
click at [449, 401] on div "תיקים רפואיים [PERSON_NAME] לעמוד הקודם שליחת הודעות וטפסים היסטוריית וואטסאפ פ…" at bounding box center [463, 295] width 926 height 521
click at [847, 270] on icon "button" at bounding box center [846, 274] width 10 height 10
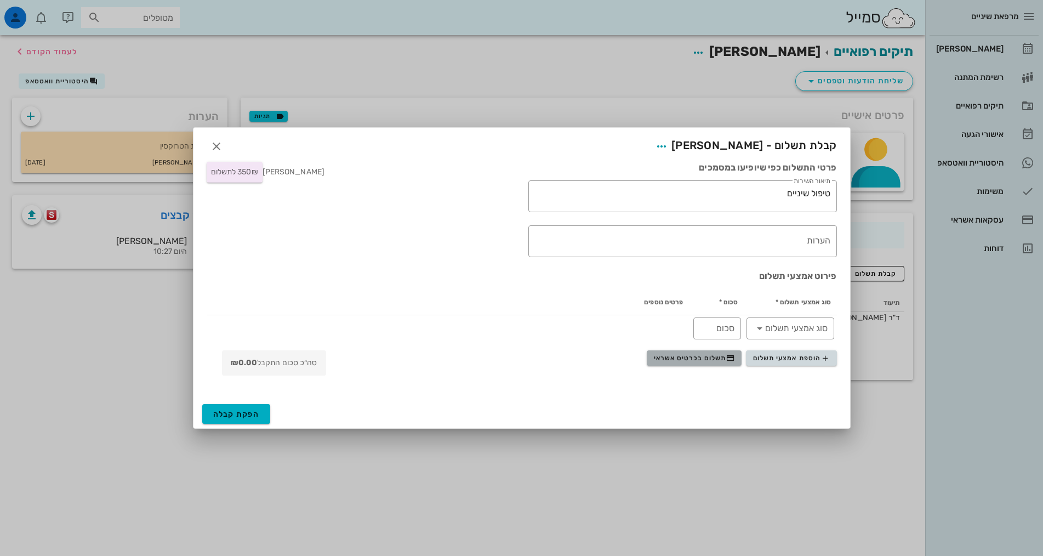
click at [675, 361] on span "תשלום בכרטיס אשראי" at bounding box center [694, 358] width 81 height 9
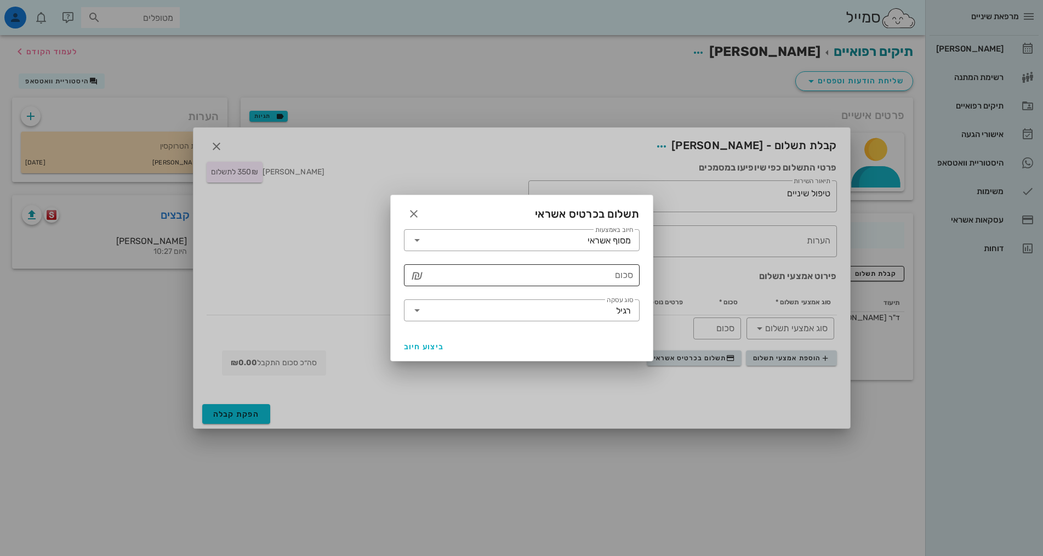
click at [544, 270] on input "סכום" at bounding box center [529, 275] width 207 height 18
type input "350"
click at [423, 347] on span "ביצוע חיוב" at bounding box center [424, 346] width 41 height 9
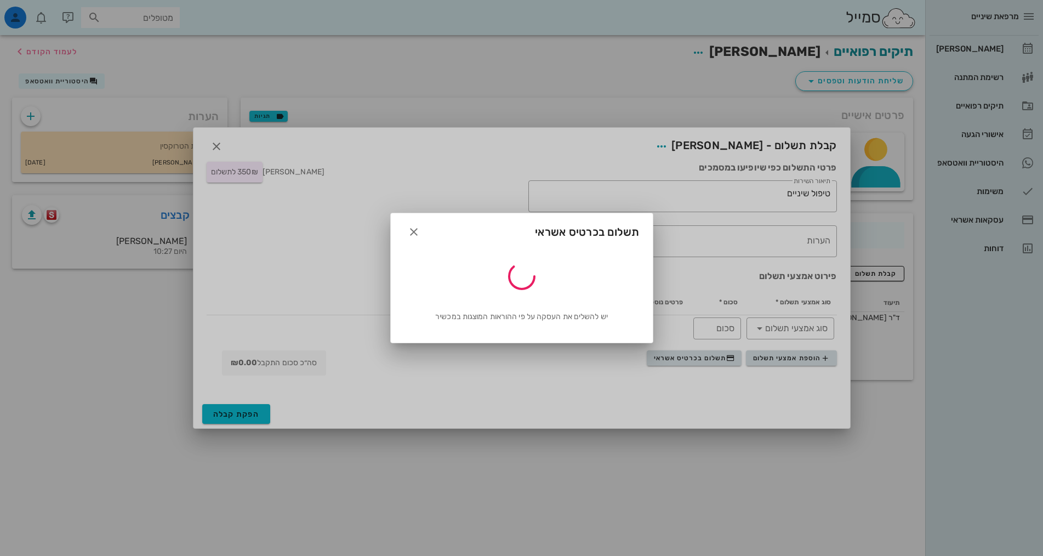
type input "350"
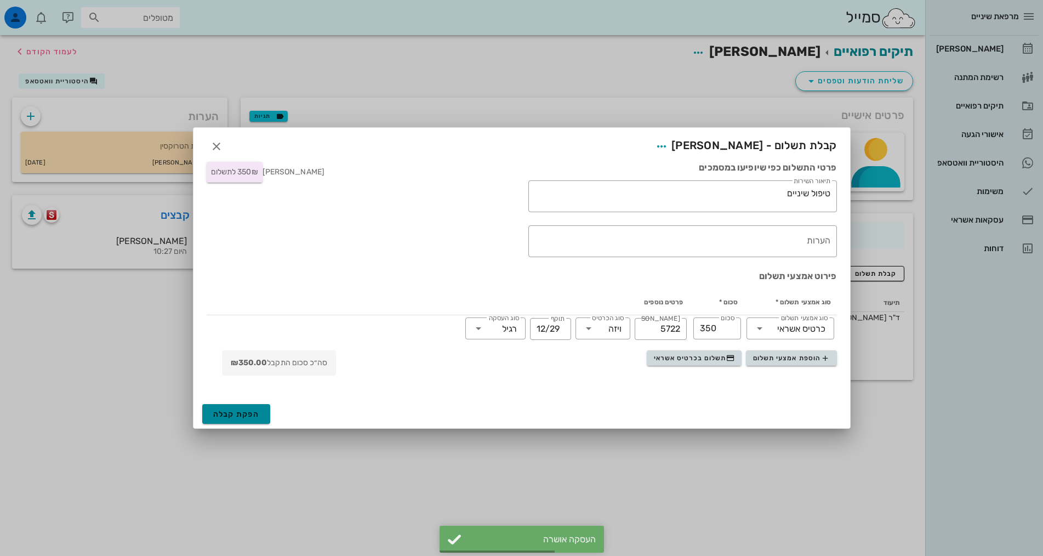
click at [236, 411] on span "הפקת קבלה" at bounding box center [236, 414] width 47 height 9
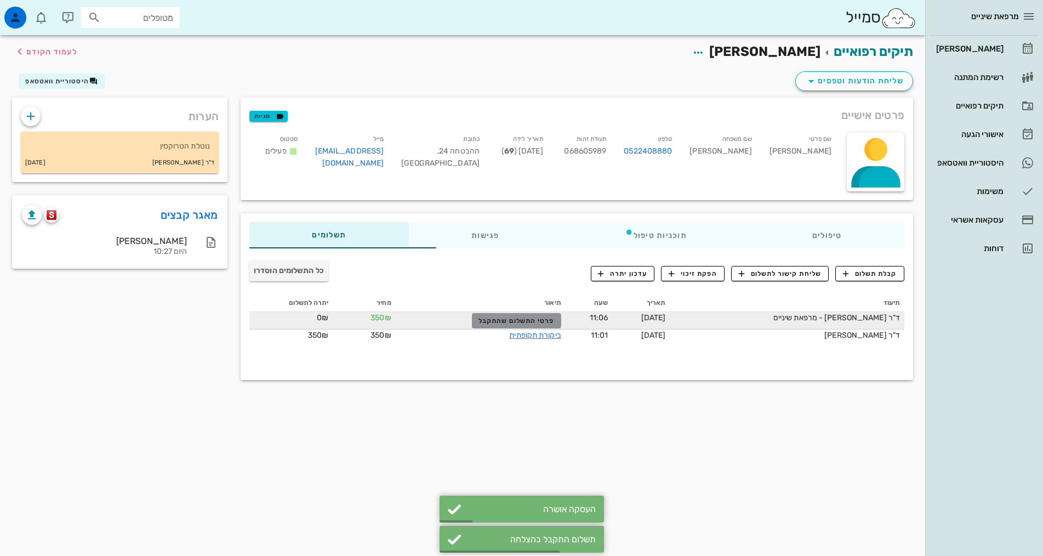
click at [479, 319] on span "פרטי התשלום שהתקבל" at bounding box center [517, 321] width 76 height 8
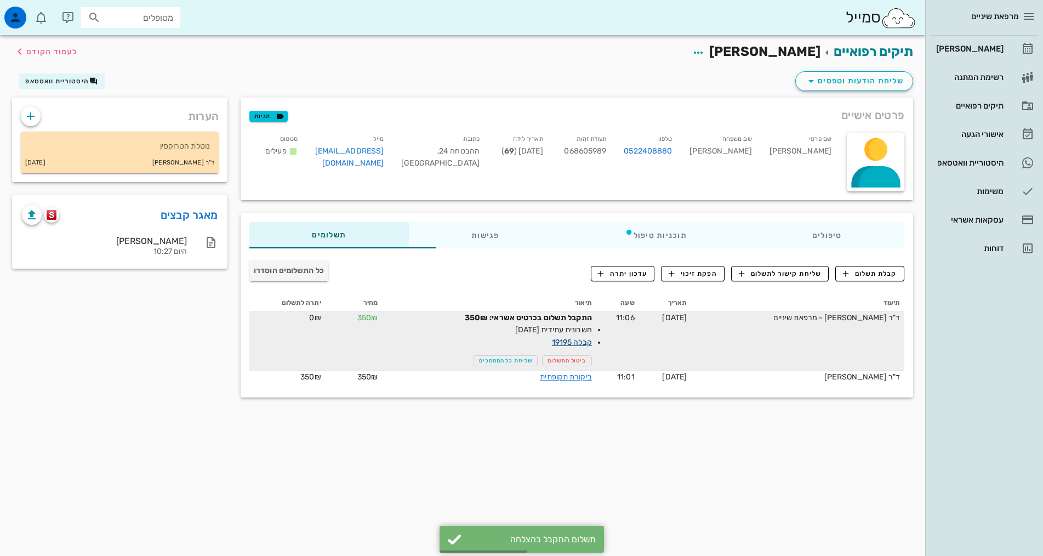
click at [553, 339] on link "קבלה 19195" at bounding box center [572, 342] width 40 height 9
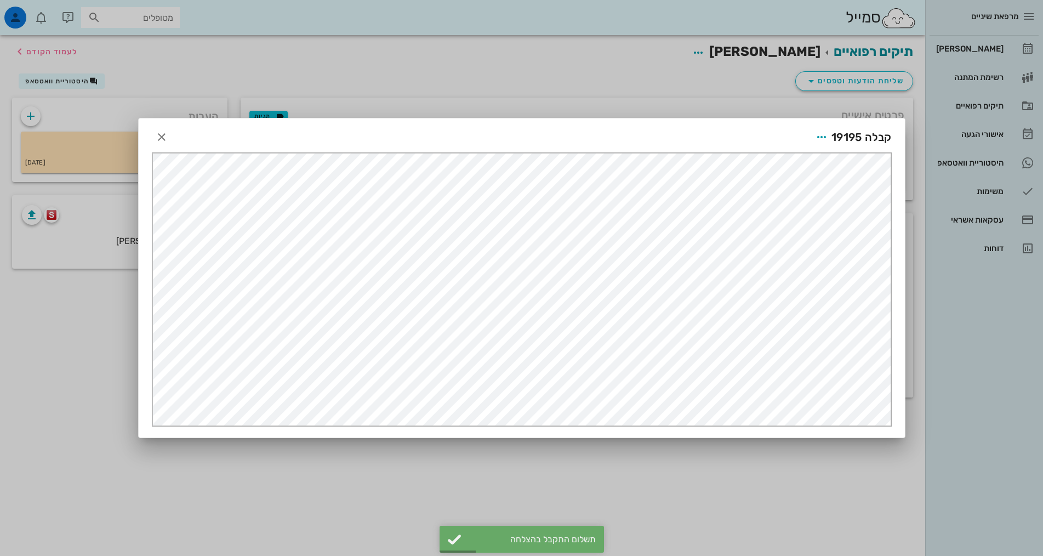
click at [691, 498] on div at bounding box center [521, 278] width 1043 height 556
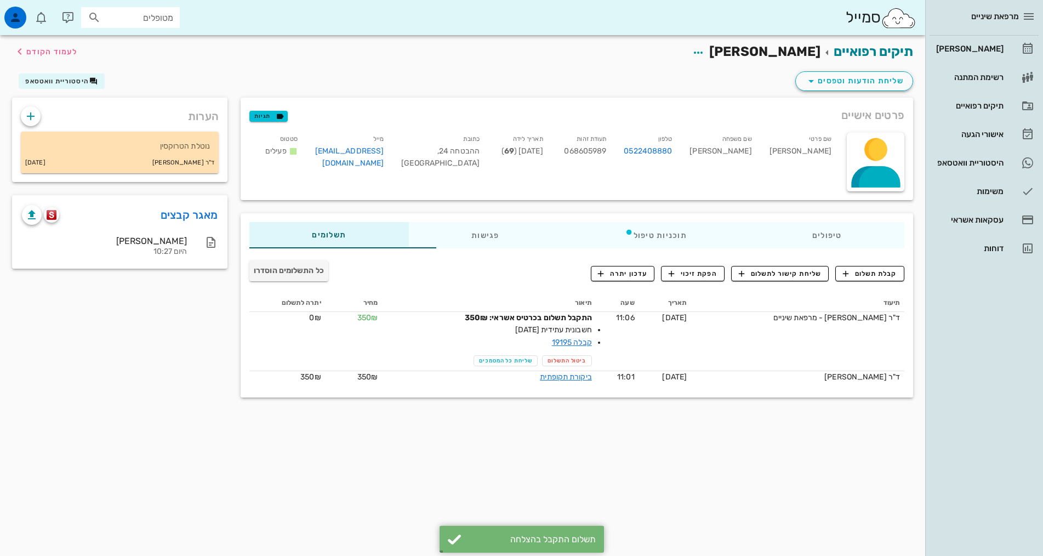
click at [218, 445] on div "תיקים רפואיים [PERSON_NAME] לעמוד הקודם שליחת הודעות וטפסים היסטוריית וואטסאפ פ…" at bounding box center [463, 295] width 926 height 521
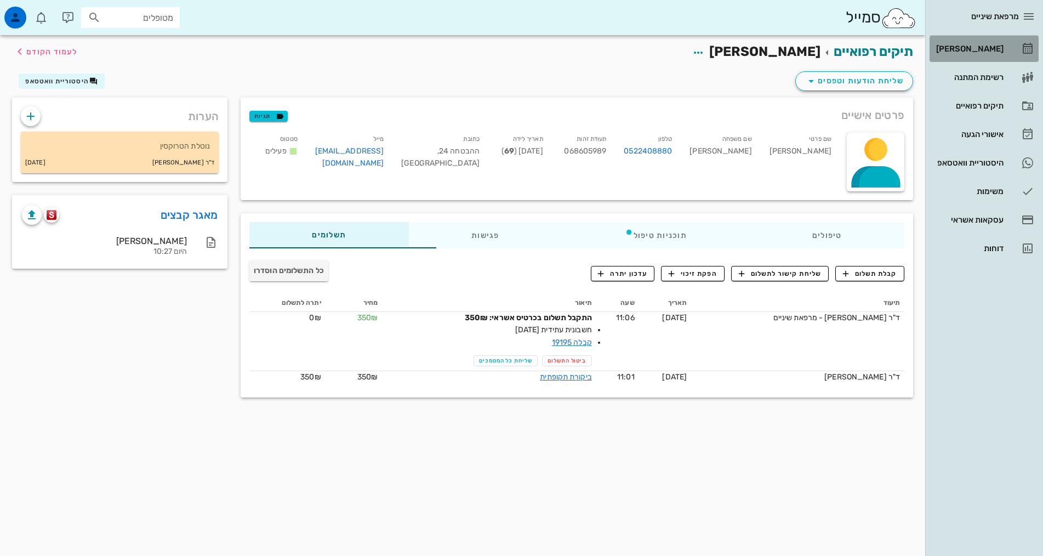
click at [966, 47] on div "[PERSON_NAME]" at bounding box center [969, 48] width 70 height 9
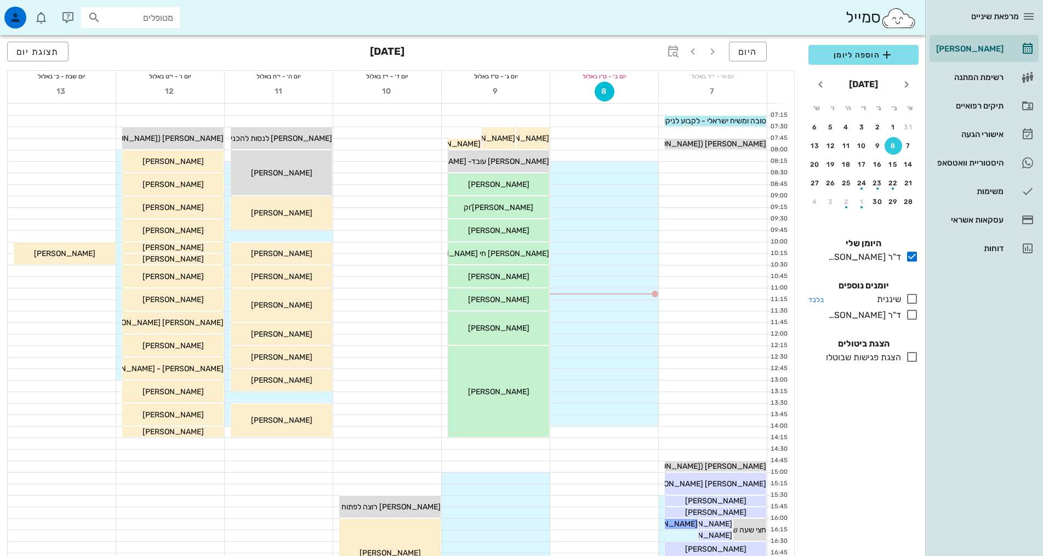
click at [904, 294] on div at bounding box center [910, 299] width 18 height 14
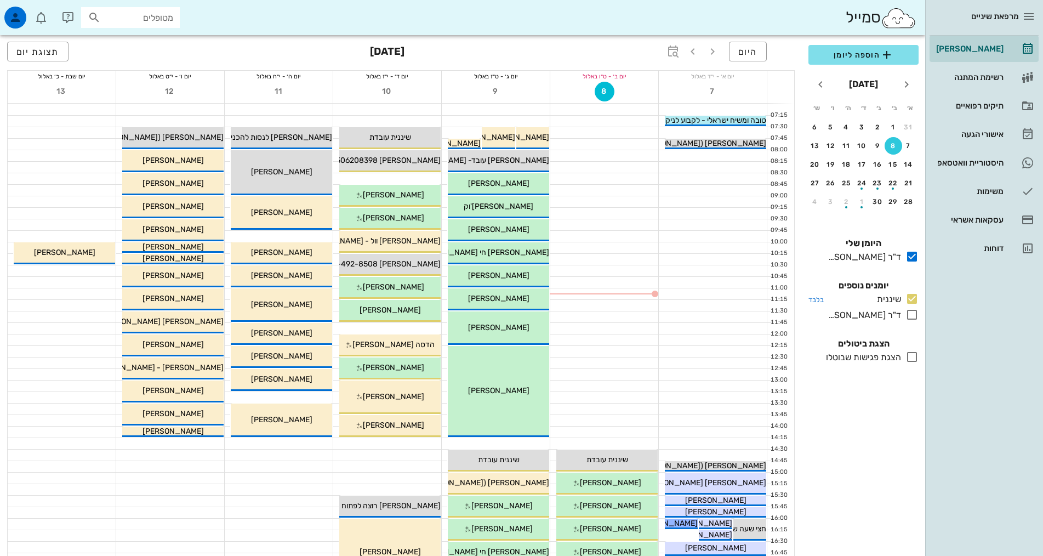
click at [912, 303] on icon at bounding box center [912, 298] width 13 height 13
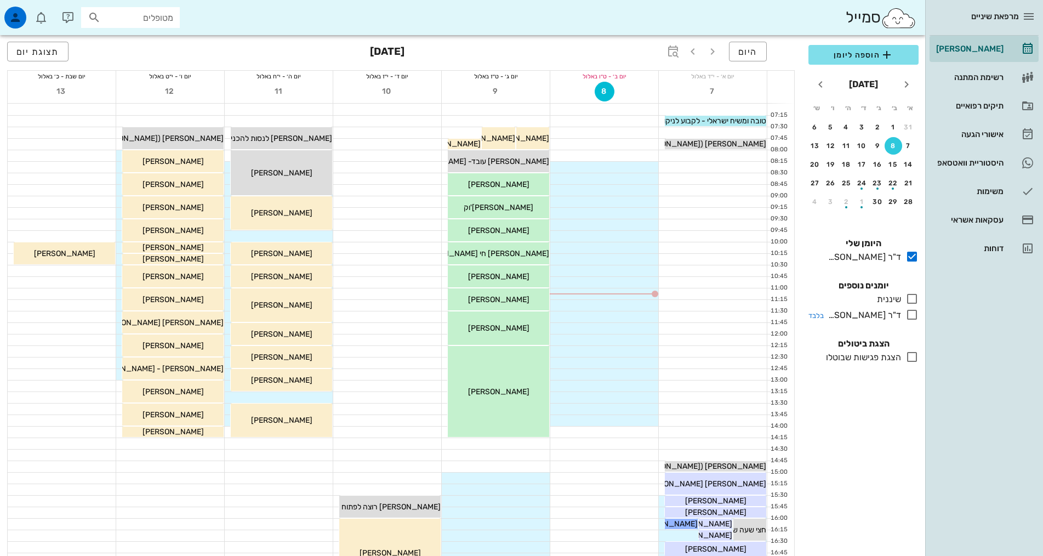
click at [912, 315] on icon at bounding box center [912, 314] width 13 height 13
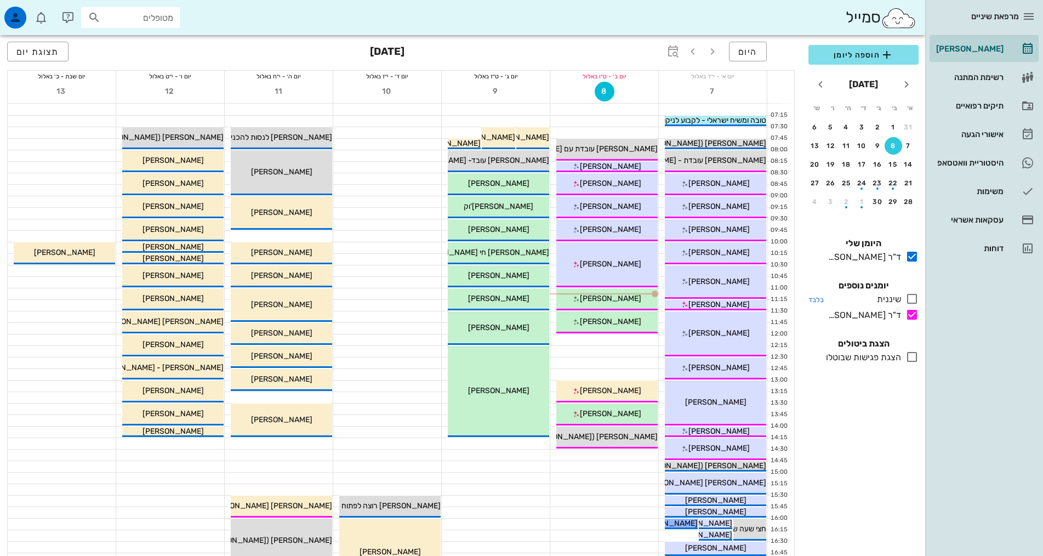
click at [911, 299] on icon at bounding box center [912, 298] width 13 height 13
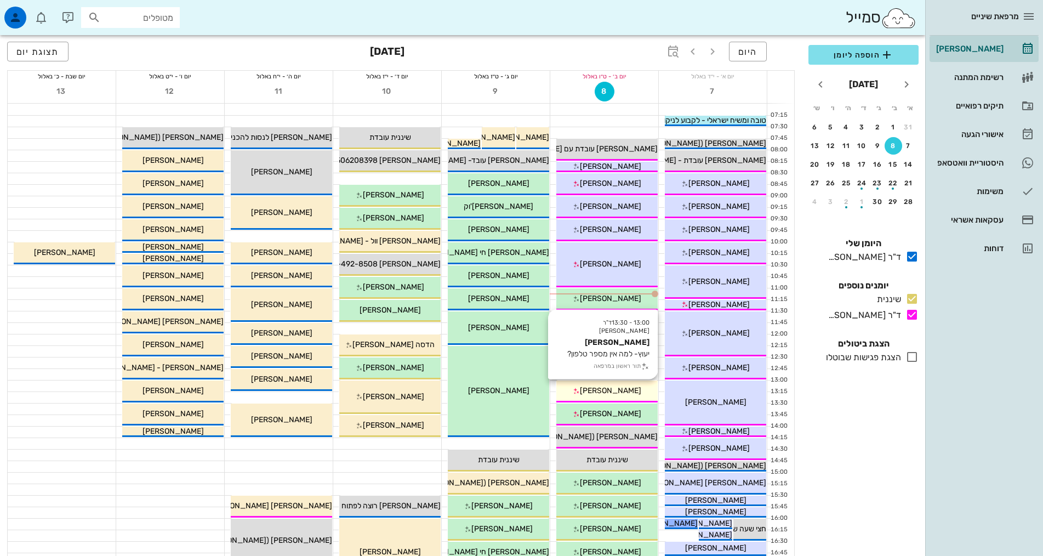
click at [634, 383] on div "13:00 - 13:30 ד"ר [PERSON_NAME] [PERSON_NAME] יעוץ- למה אין מספר טלפון? תור ראש…" at bounding box center [607, 392] width 101 height 22
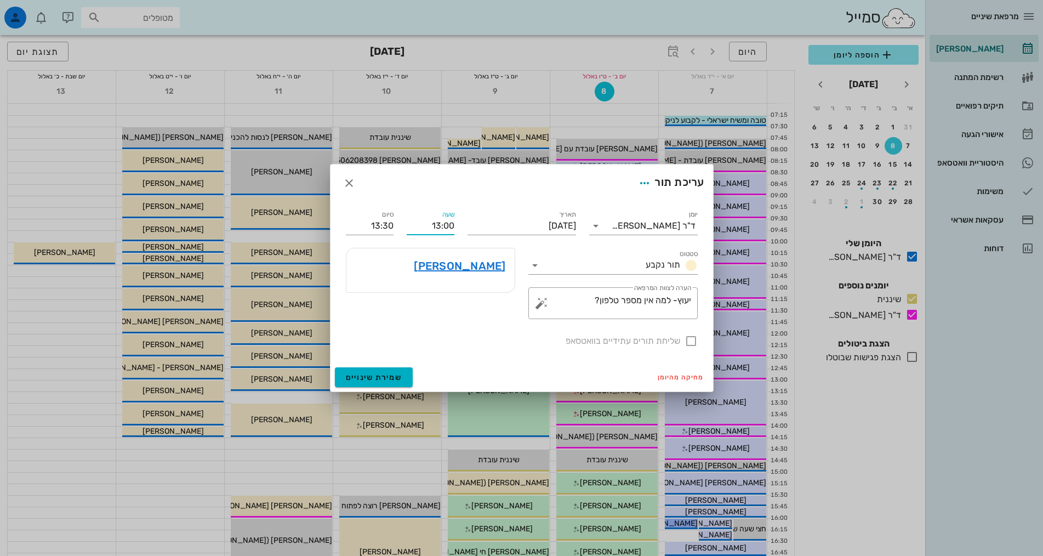
drag, startPoint x: 432, startPoint y: 225, endPoint x: 457, endPoint y: 228, distance: 25.4
click at [457, 228] on div "שעה 13:00" at bounding box center [430, 221] width 61 height 39
type input "12:00"
type input "12:30"
click at [501, 319] on div "[PERSON_NAME]" at bounding box center [430, 283] width 183 height 84
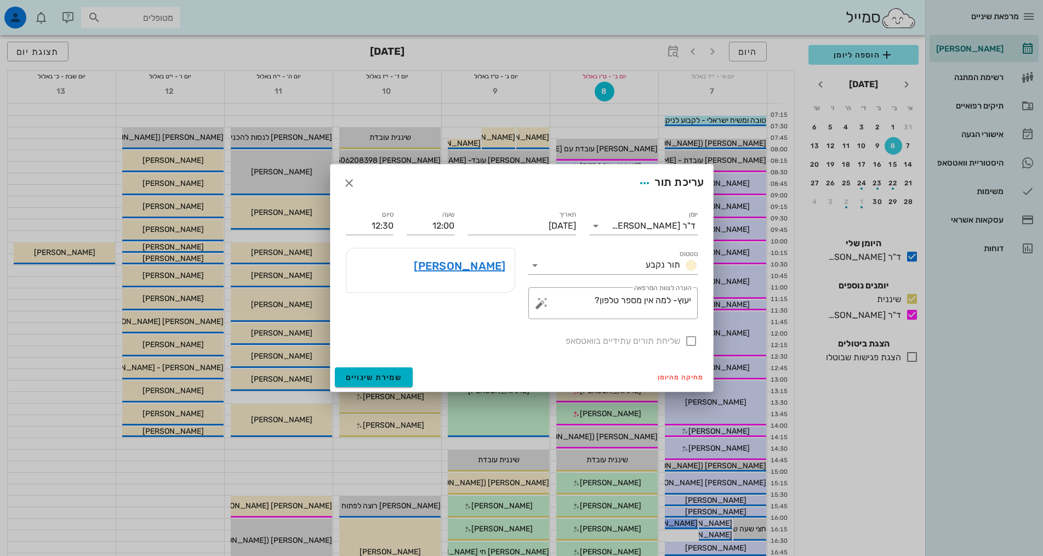
click at [616, 277] on div "סטטוס תור נקבע" at bounding box center [613, 260] width 183 height 39
click at [616, 262] on input "סטטוס" at bounding box center [593, 266] width 98 height 18
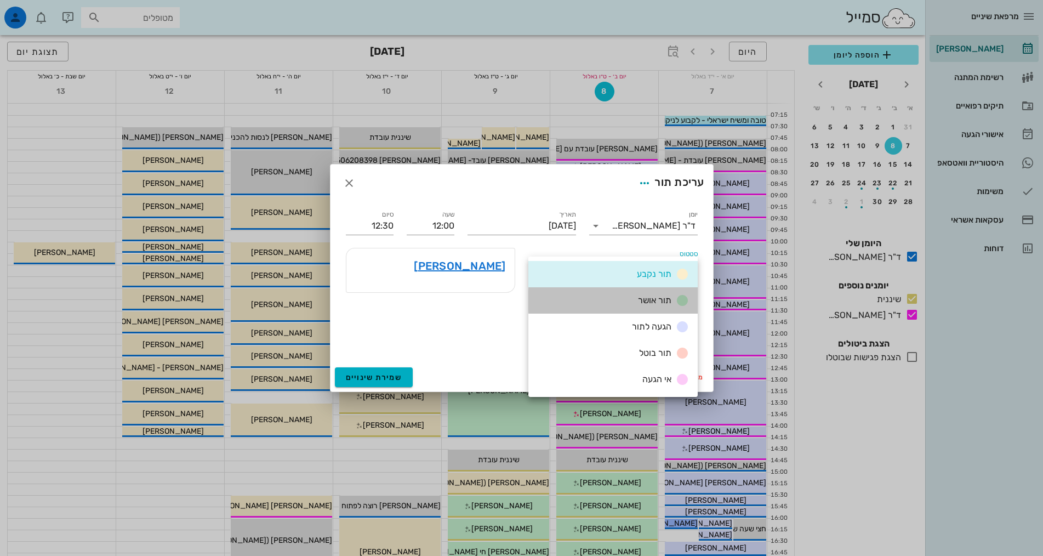
click at [627, 301] on div "תור אושר" at bounding box center [613, 300] width 169 height 26
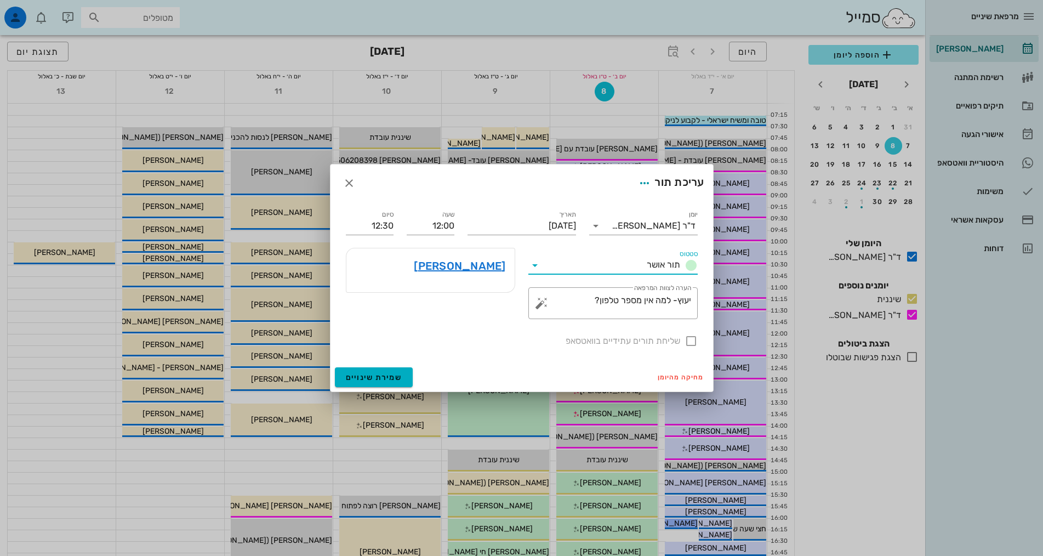
click at [487, 336] on div "שליחת תורים עתידיים בוואטסאפ" at bounding box center [521, 340] width 365 height 29
click at [559, 305] on textarea "יעוץ- למה אין מספר טלפון?" at bounding box center [617, 306] width 147 height 26
drag, startPoint x: 577, startPoint y: 300, endPoint x: 710, endPoint y: 300, distance: 132.7
click at [710, 300] on div "יומן ד"ר [PERSON_NAME] תור אושר תאריך [DATE] שעה 12:00 סיום 12:30 סטטוס תור אוש…" at bounding box center [522, 282] width 383 height 161
click at [413, 266] on div "[PERSON_NAME]" at bounding box center [431, 265] width 168 height 35
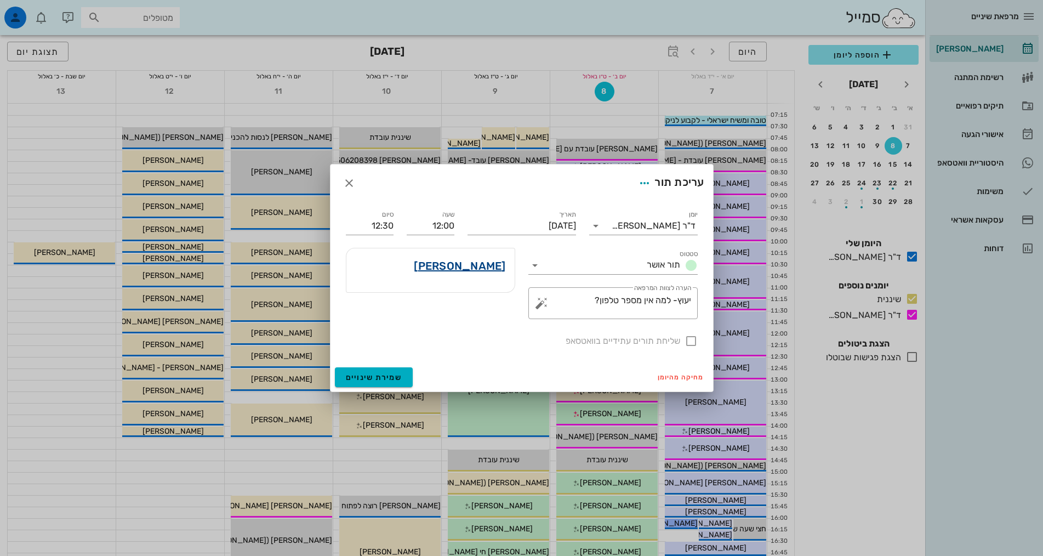
click at [459, 270] on link "[PERSON_NAME]" at bounding box center [460, 266] width 92 height 18
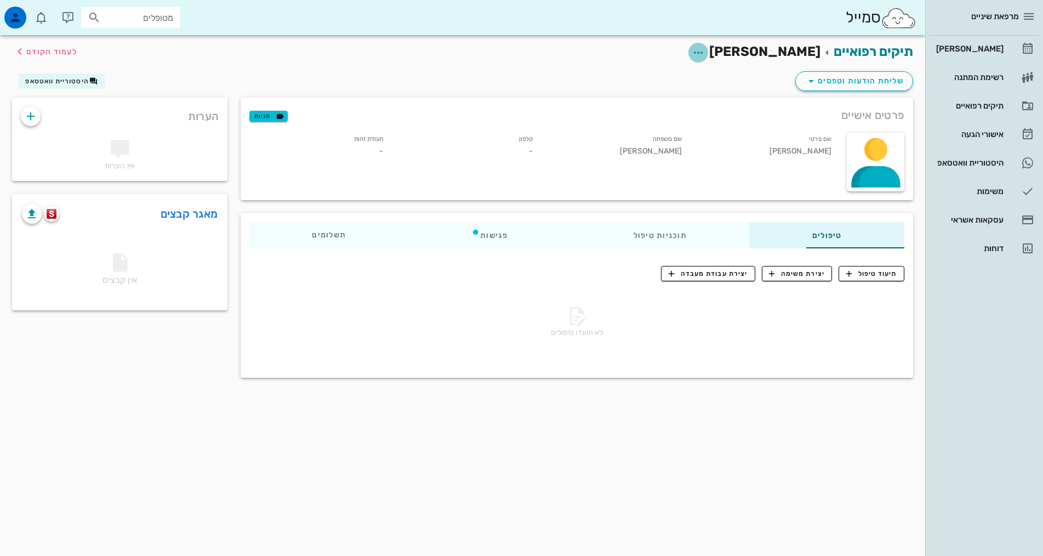
click at [705, 55] on icon "button" at bounding box center [698, 52] width 13 height 13
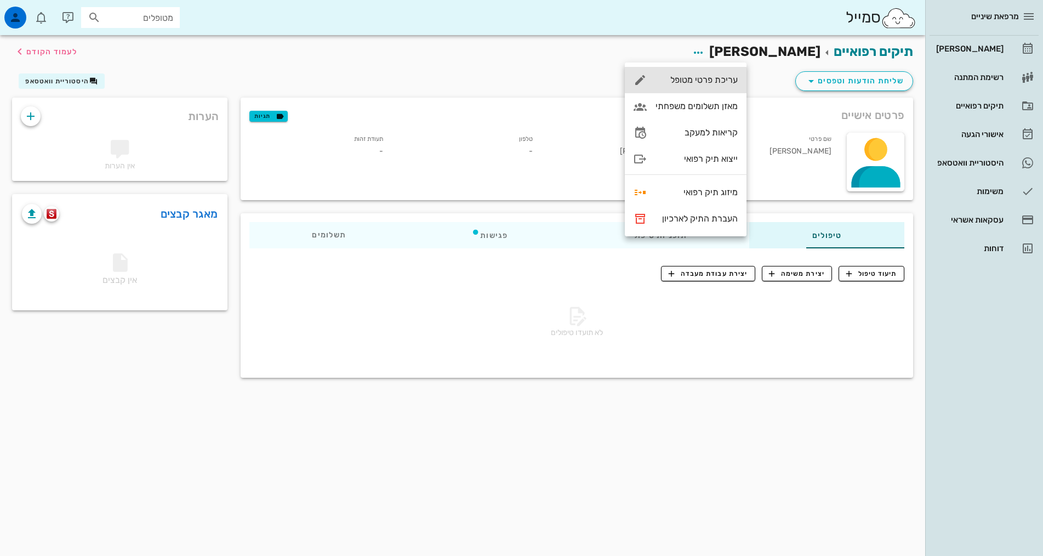
click at [722, 83] on div "עריכת פרטי מטופל" at bounding box center [697, 80] width 82 height 10
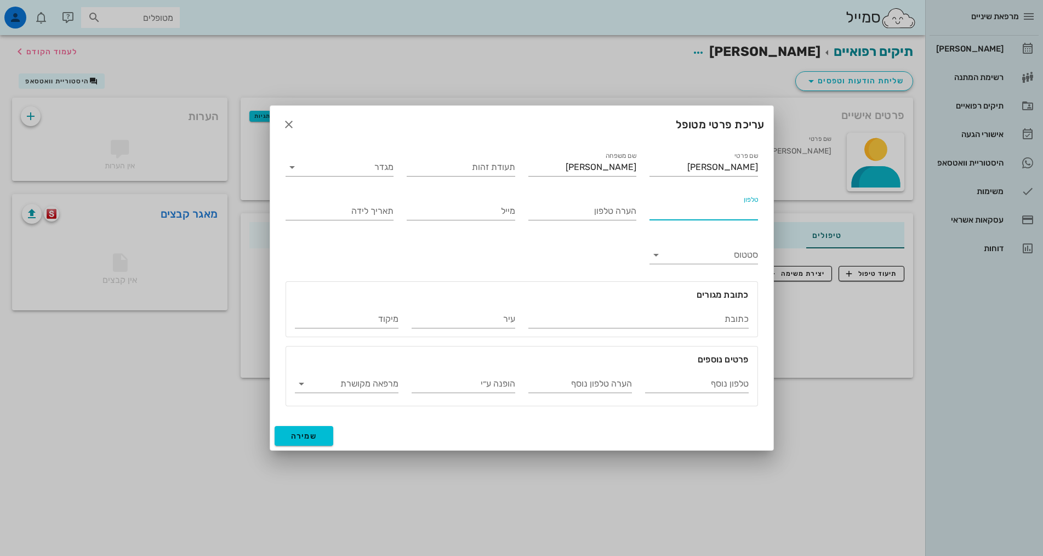
click at [737, 205] on input "טלפון" at bounding box center [704, 211] width 109 height 18
click at [992, 117] on div at bounding box center [521, 278] width 1043 height 556
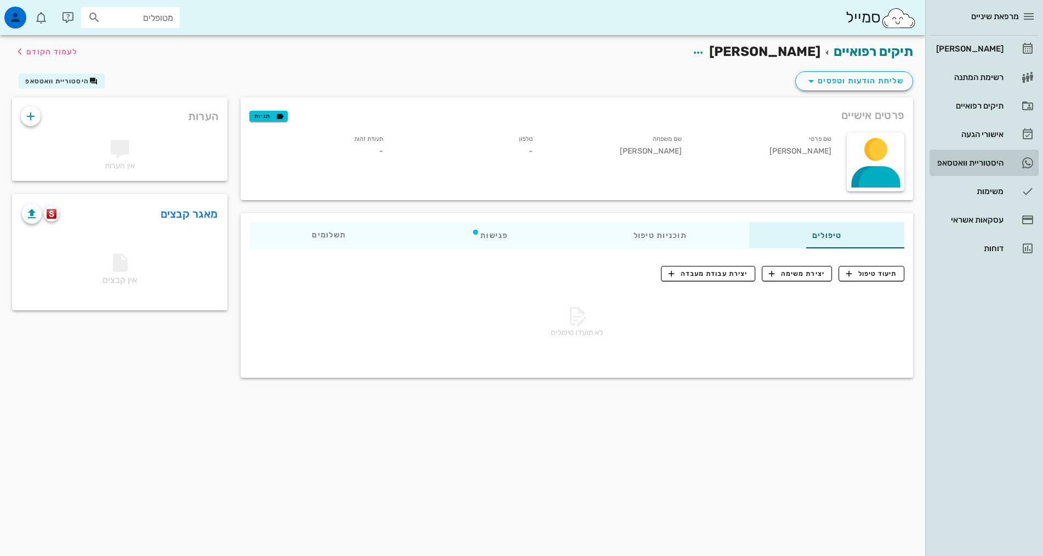
click at [997, 161] on div "היסטוריית וואטסאפ" at bounding box center [969, 162] width 70 height 9
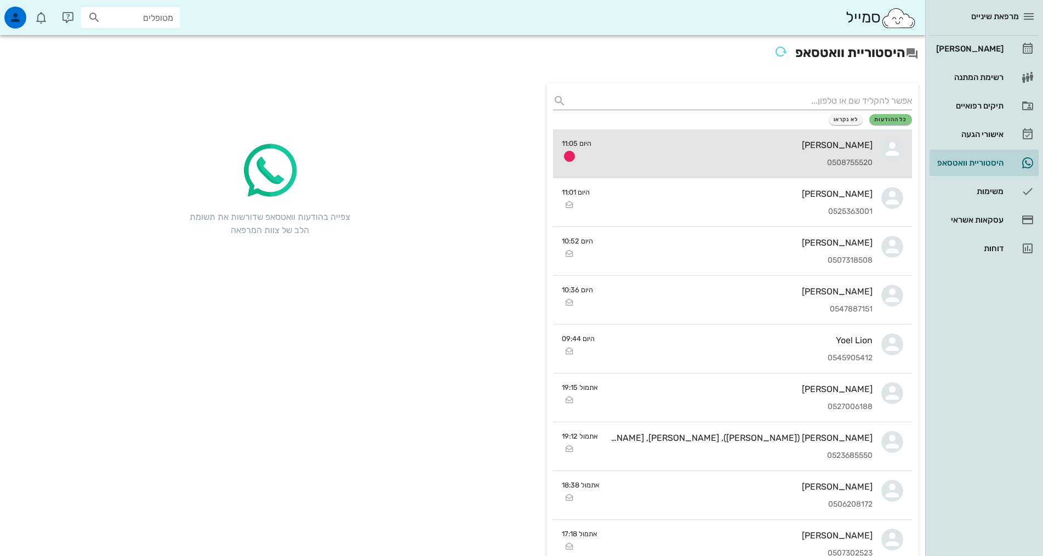
click at [816, 157] on div "[PERSON_NAME] 0508755520" at bounding box center [736, 153] width 272 height 48
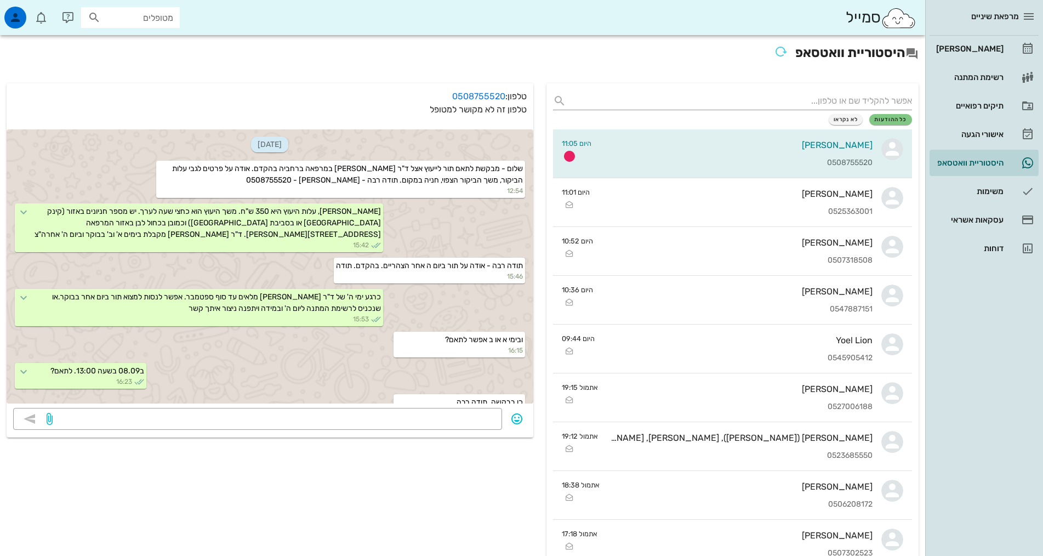
scroll to position [331, 0]
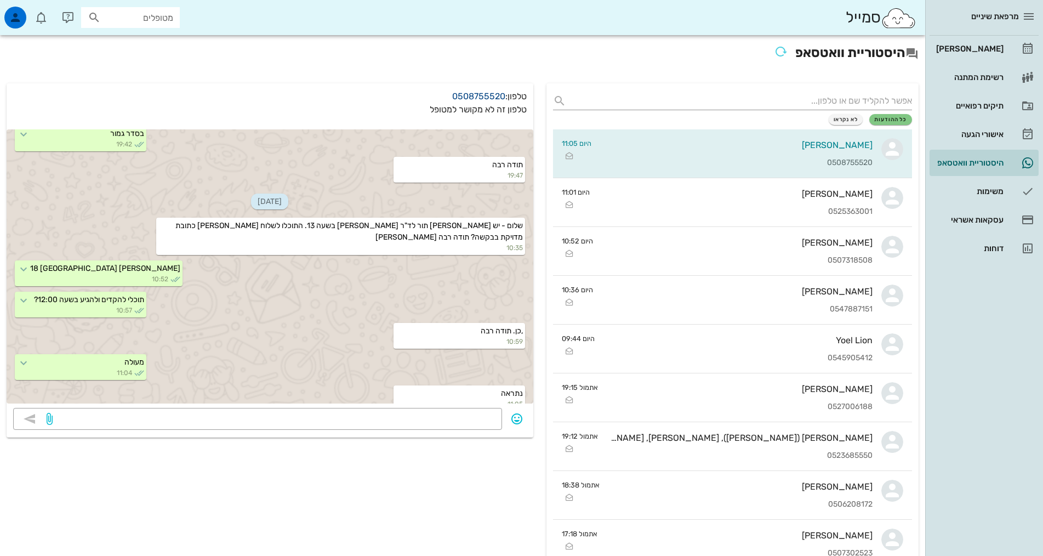
click at [467, 94] on link "0508755520" at bounding box center [478, 96] width 53 height 10
drag, startPoint x: 432, startPoint y: 96, endPoint x: 502, endPoint y: 94, distance: 69.7
click at [502, 94] on p "טלפון: 0508755520" at bounding box center [270, 96] width 514 height 13
copy link "0508755520"
click at [970, 47] on div "[PERSON_NAME]" at bounding box center [969, 48] width 70 height 9
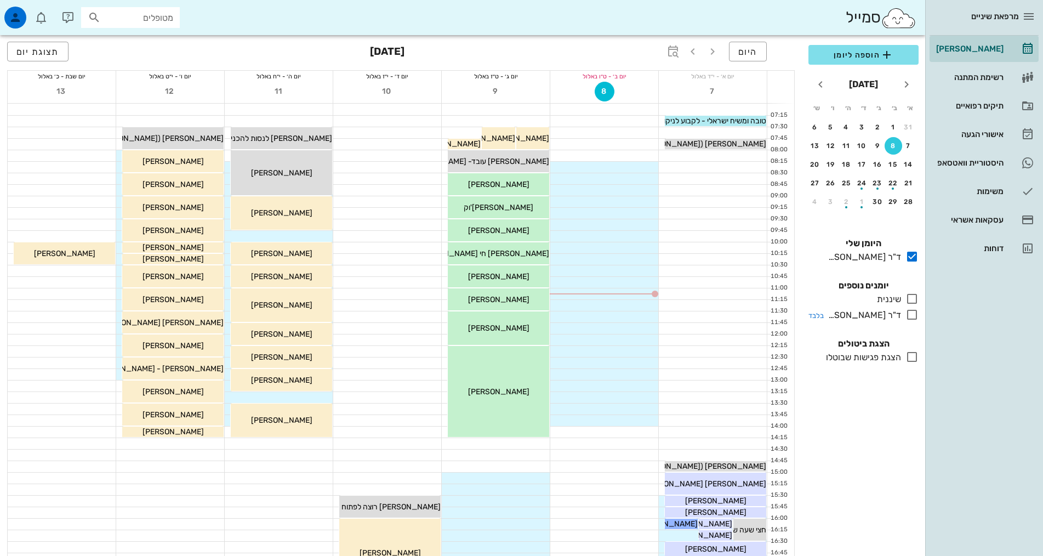
click at [882, 317] on div "ד"ר [PERSON_NAME]" at bounding box center [862, 315] width 77 height 13
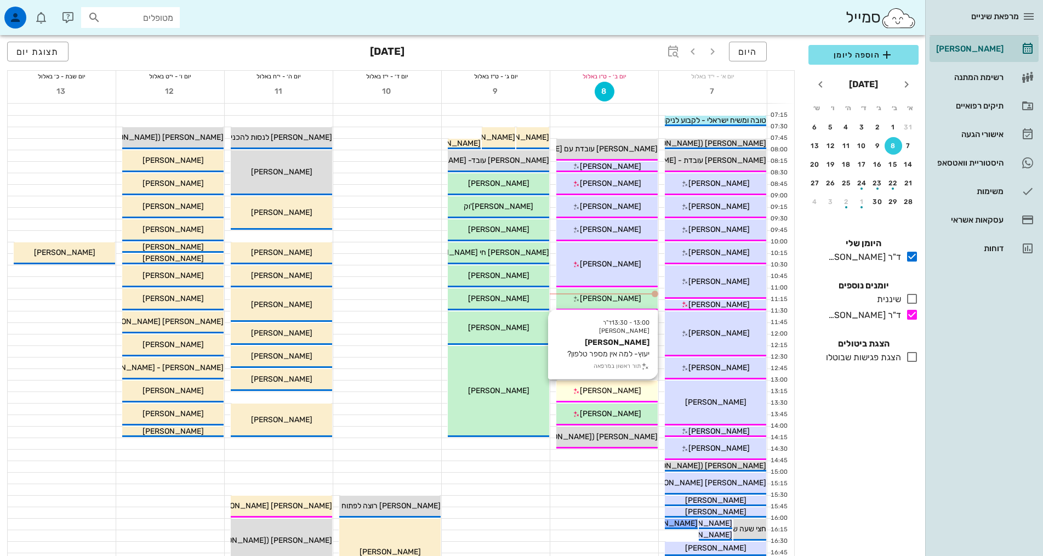
click at [603, 393] on span "[PERSON_NAME]" at bounding box center [610, 390] width 61 height 9
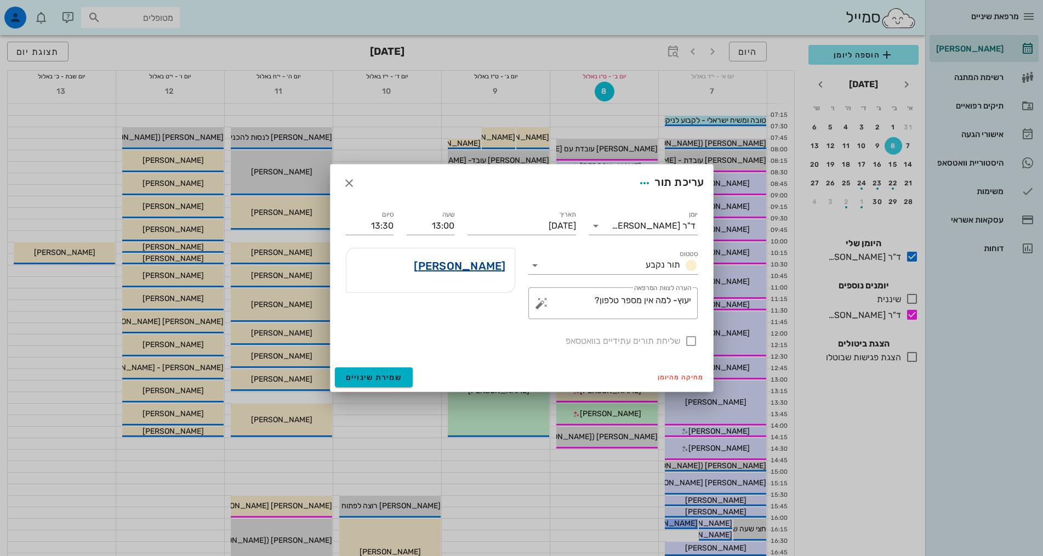
click at [486, 267] on link "[PERSON_NAME]" at bounding box center [460, 266] width 92 height 18
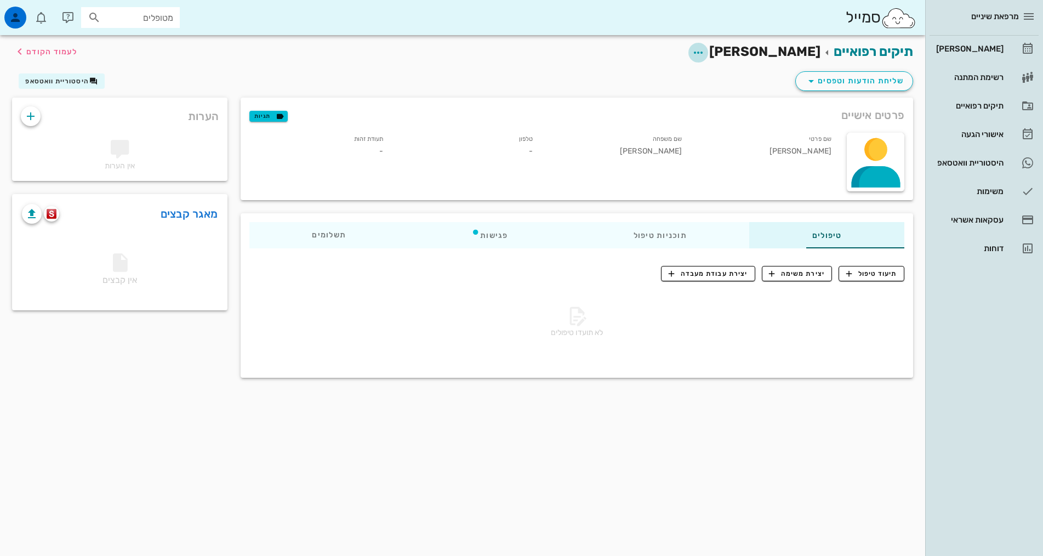
click at [705, 58] on icon "button" at bounding box center [698, 52] width 13 height 13
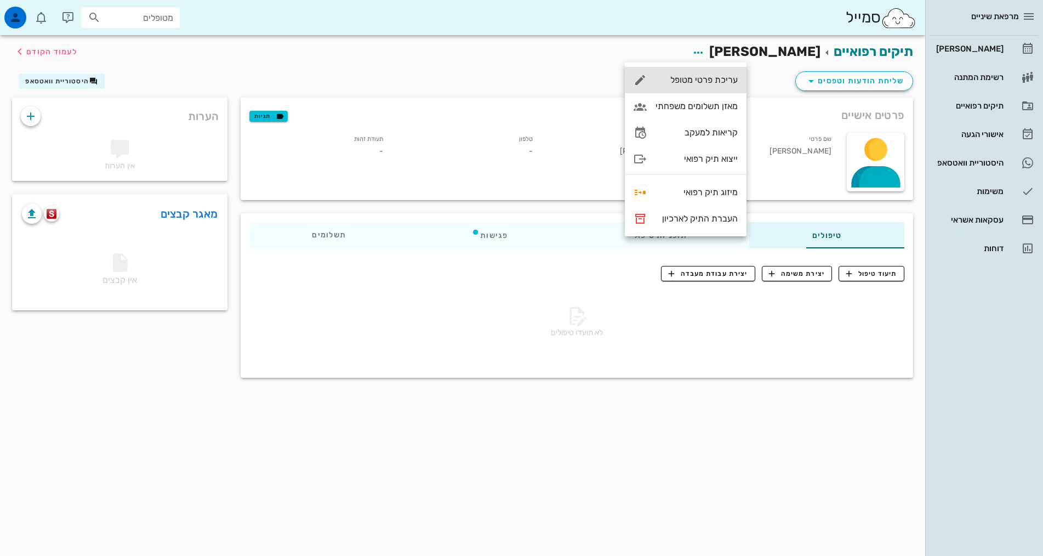
click at [713, 73] on div "עריכת פרטי מטופל" at bounding box center [686, 80] width 122 height 26
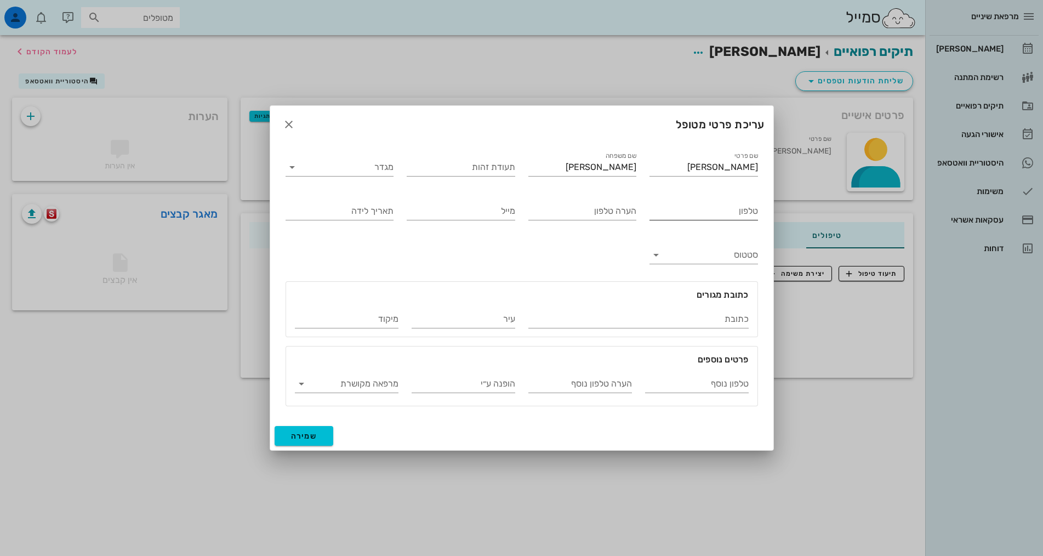
click at [735, 216] on input "טלפון" at bounding box center [704, 211] width 109 height 18
paste input "0508755520"
type input "0508755520"
click at [301, 438] on span "שמירה" at bounding box center [304, 436] width 26 height 9
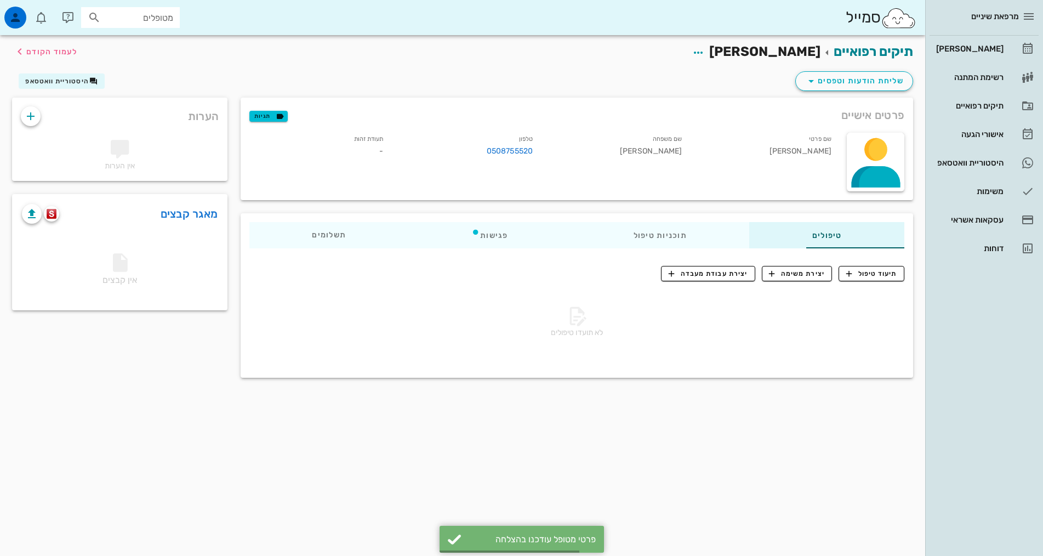
click at [748, 446] on div "תיקים רפואיים [PERSON_NAME] לעמוד הקודם שליחת הודעות וטפסים היסטוריית וואטסאפ פ…" at bounding box center [463, 295] width 926 height 521
click at [986, 42] on div "[PERSON_NAME]" at bounding box center [969, 49] width 70 height 18
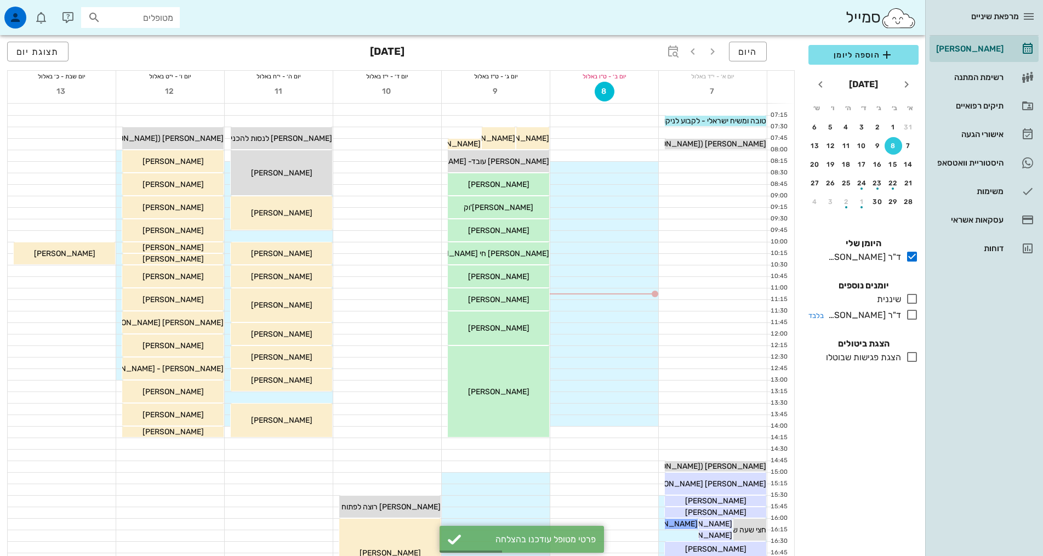
click at [880, 317] on div "ד"ר [PERSON_NAME]" at bounding box center [862, 315] width 77 height 13
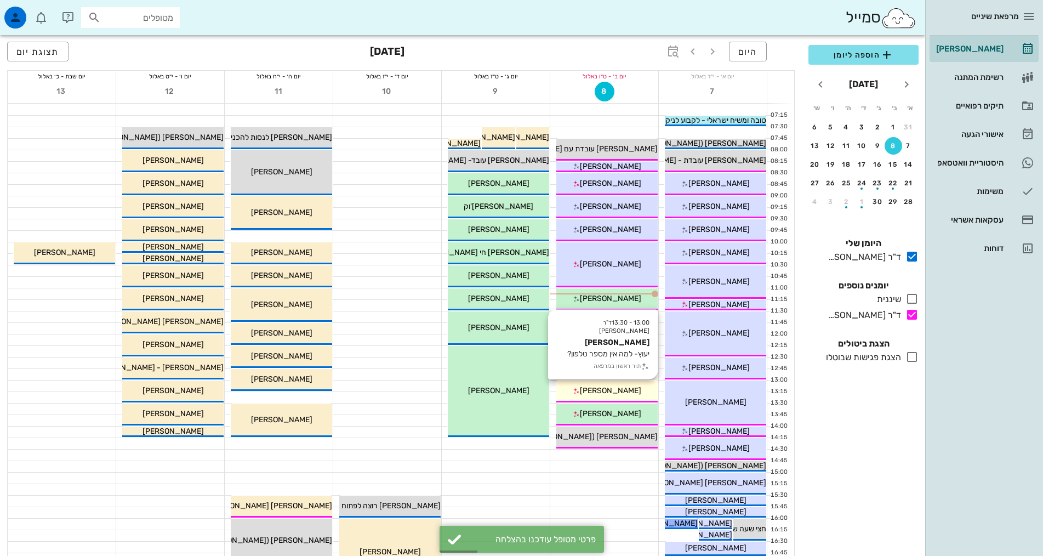
click at [604, 389] on span "[PERSON_NAME]" at bounding box center [610, 390] width 61 height 9
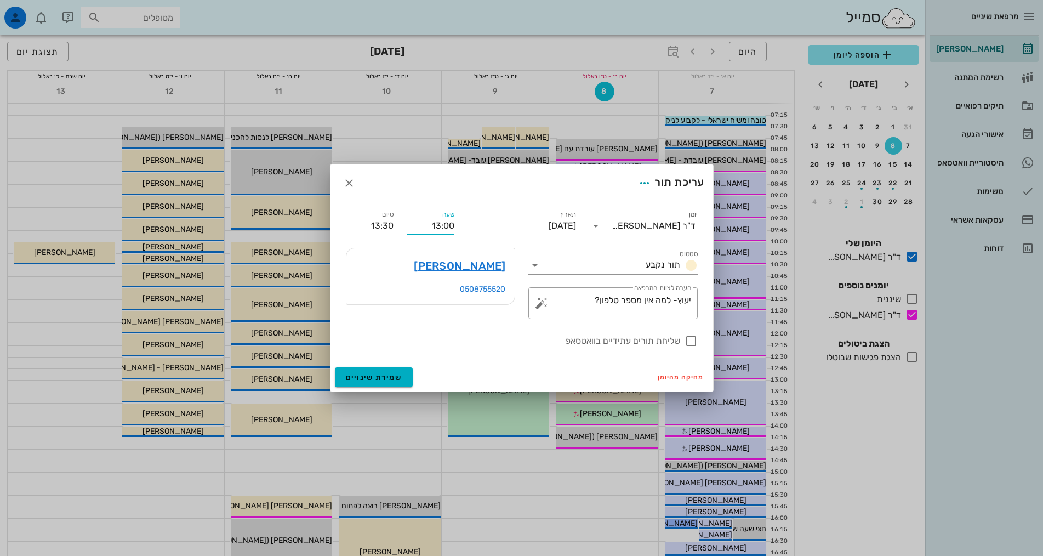
click at [441, 225] on input "13:00" at bounding box center [431, 226] width 48 height 18
type input "12:00"
type input "12:30"
click at [441, 191] on div "עריכת תור" at bounding box center [522, 182] width 383 height 37
click at [399, 375] on span "שמירת שינויים" at bounding box center [374, 377] width 56 height 9
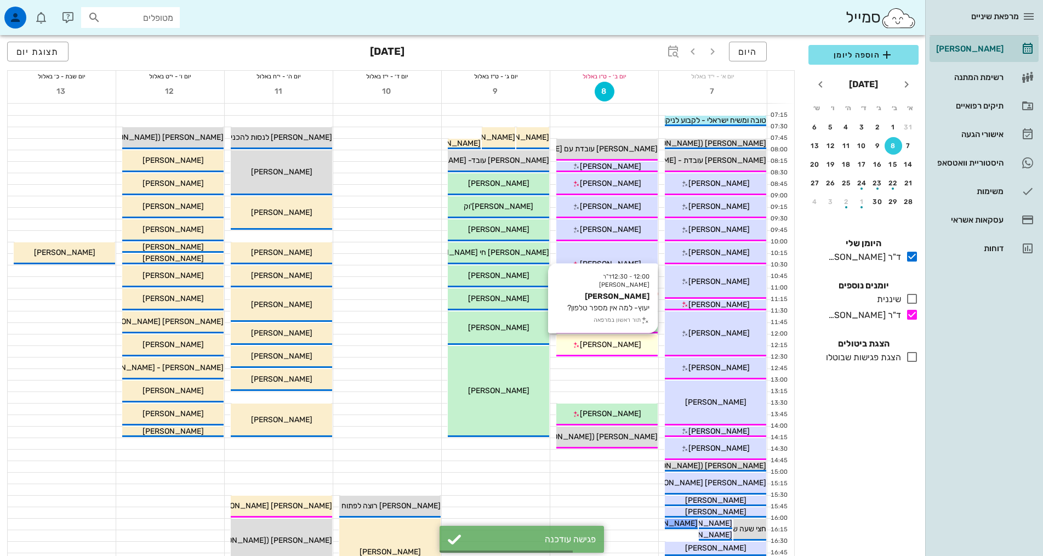
click at [620, 342] on span "[PERSON_NAME]" at bounding box center [610, 344] width 61 height 9
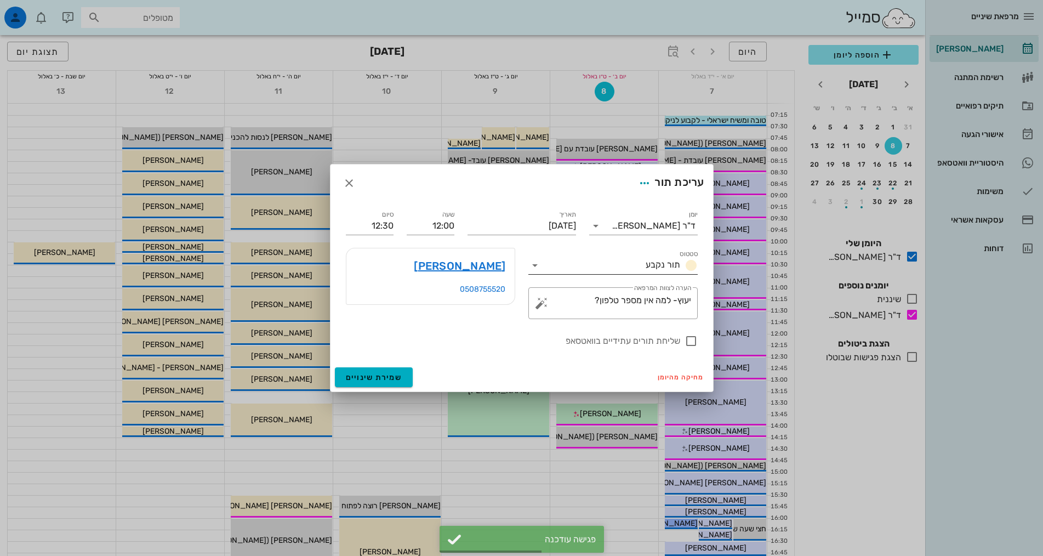
click at [648, 263] on span "תור נקבע" at bounding box center [663, 264] width 35 height 10
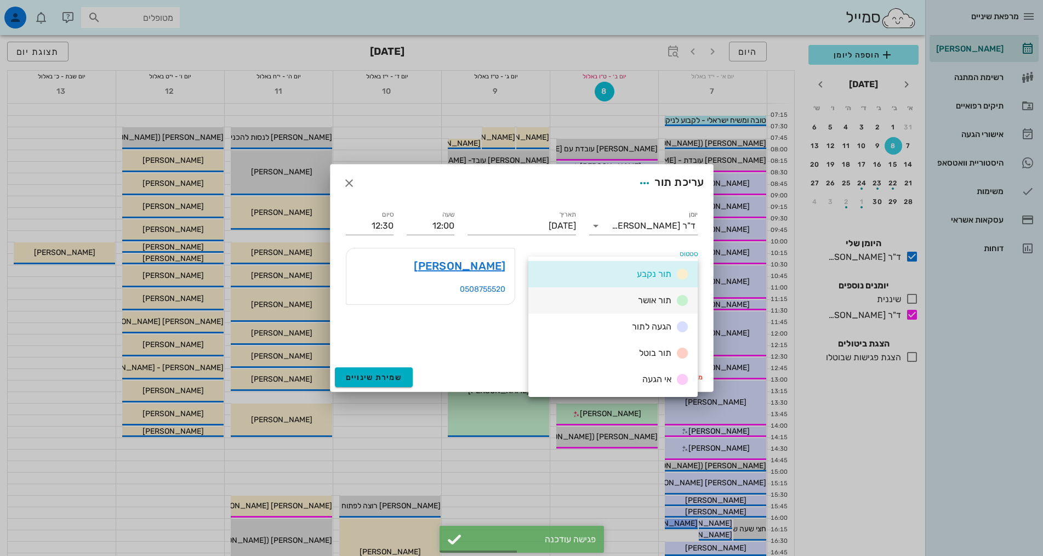
click at [650, 290] on div "תור אושר" at bounding box center [613, 300] width 169 height 26
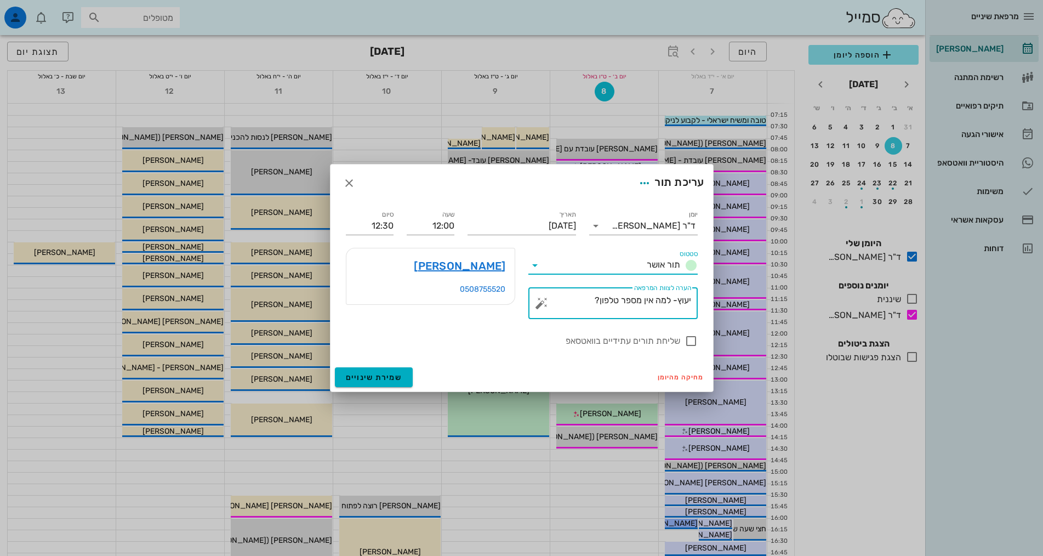
drag, startPoint x: 572, startPoint y: 301, endPoint x: 677, endPoint y: 298, distance: 104.2
click at [677, 298] on textarea "יעוץ- למה אין מספר טלפון?" at bounding box center [617, 306] width 147 height 26
type textarea "יעוץ"
click at [475, 344] on label "שליחת תורים עתידיים בוואטסאפ" at bounding box center [513, 341] width 334 height 11
checkbox input "true"
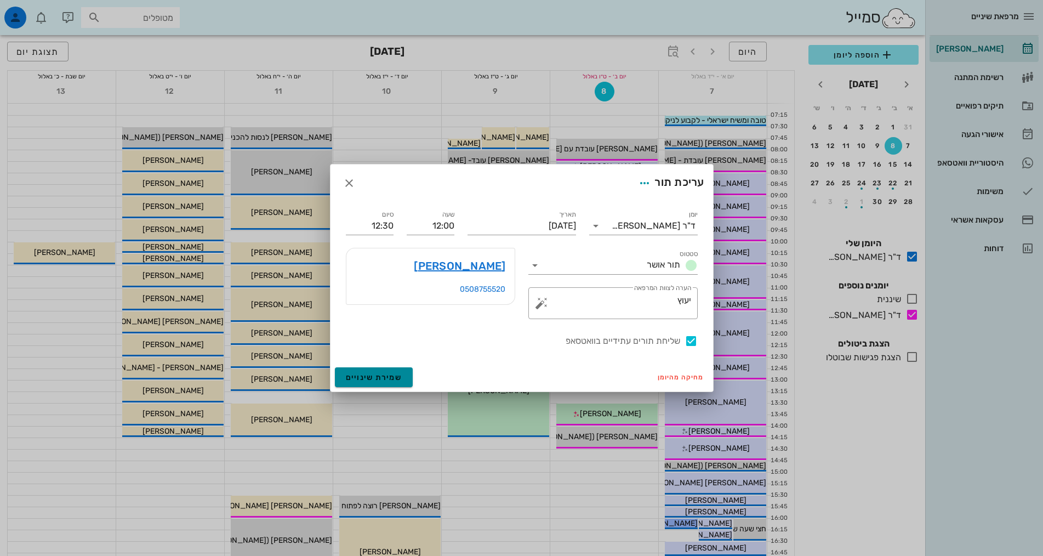
click at [401, 373] on button "שמירת שינויים" at bounding box center [374, 377] width 78 height 20
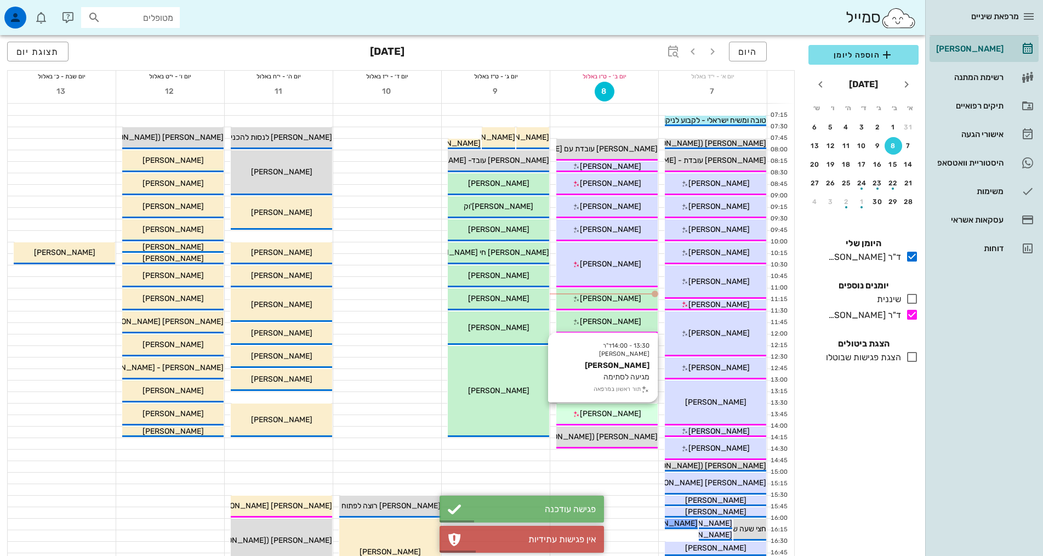
click at [627, 418] on span "[PERSON_NAME]" at bounding box center [610, 413] width 61 height 9
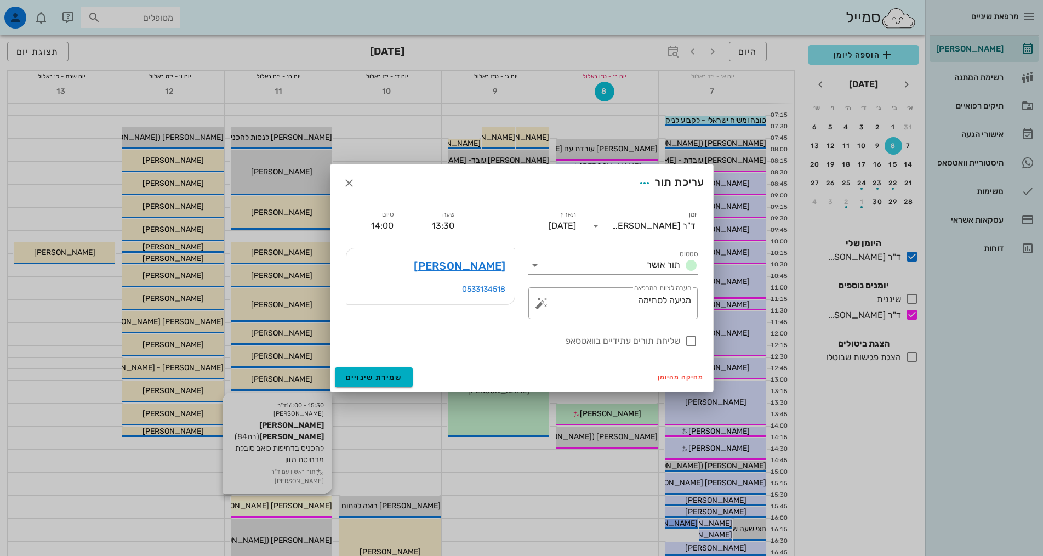
drag, startPoint x: 421, startPoint y: 461, endPoint x: 330, endPoint y: 496, distance: 97.5
click at [419, 463] on div at bounding box center [521, 278] width 1043 height 556
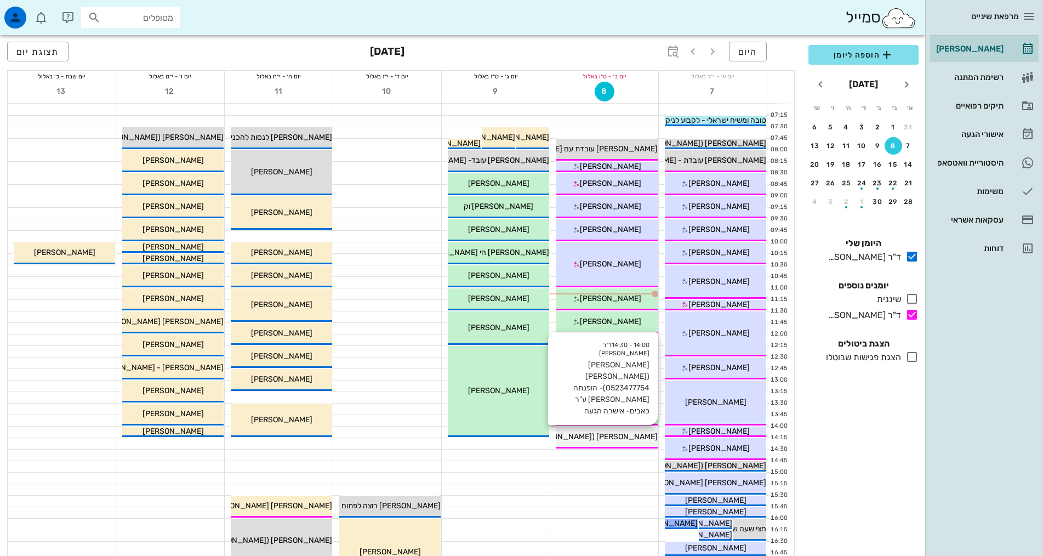
click at [589, 445] on div "14:00 - 14:30 ד"ר [PERSON_NAME] [PERSON_NAME] ([PERSON_NAME] 0523477754)- הופנת…" at bounding box center [607, 438] width 101 height 22
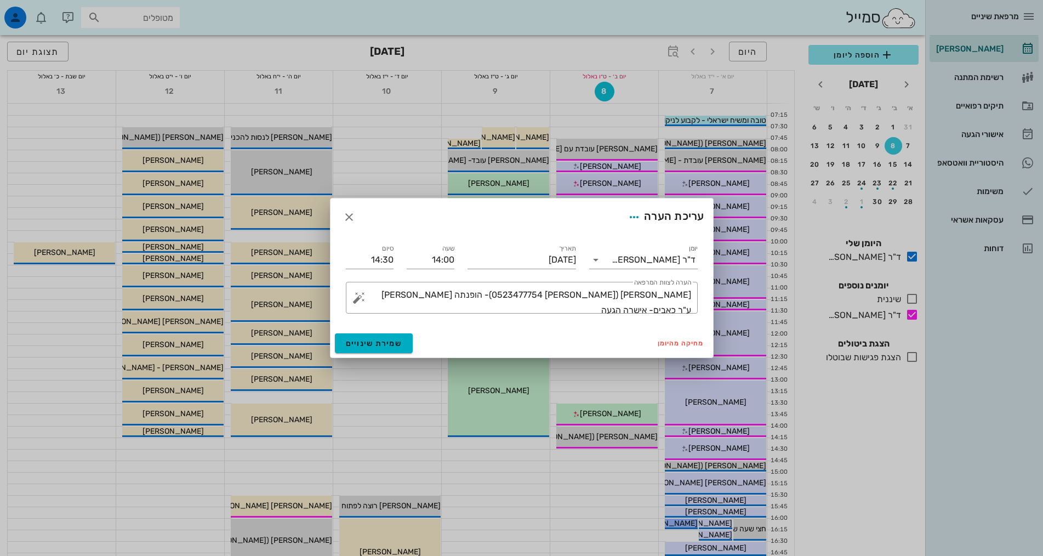
click at [567, 514] on div at bounding box center [521, 278] width 1043 height 556
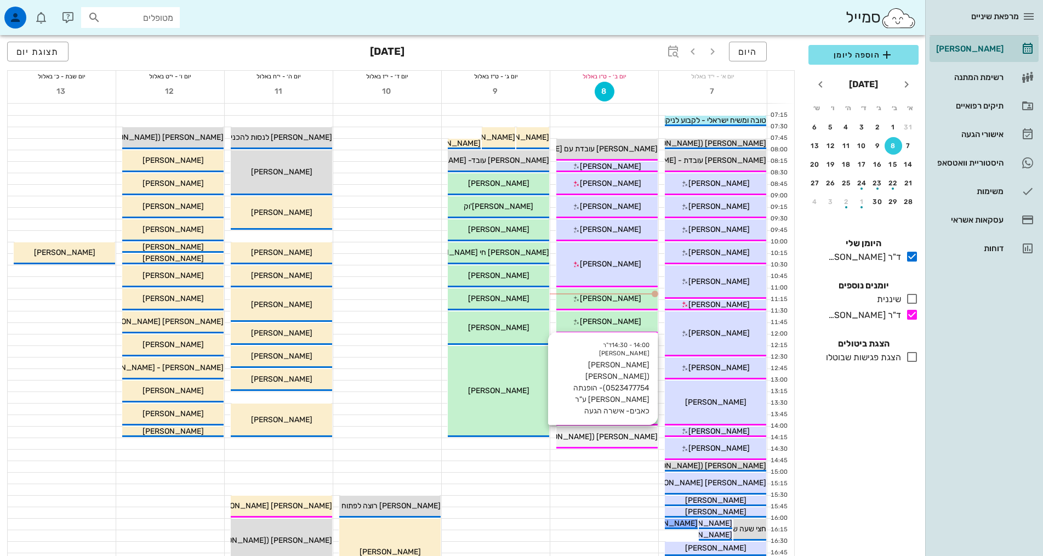
click at [622, 444] on div "14:00 - 14:30 ד"ר [PERSON_NAME] [PERSON_NAME] ([PERSON_NAME] 0523477754)- הופנת…" at bounding box center [607, 438] width 101 height 22
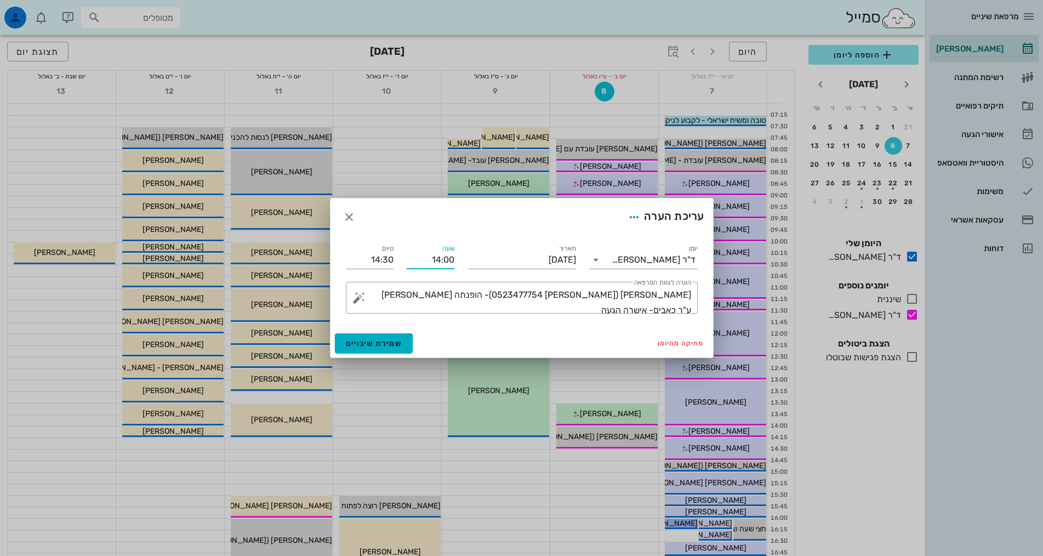
click at [423, 257] on input "14:00" at bounding box center [431, 260] width 48 height 18
click at [487, 330] on div "מחיקה מהיומן שמירת שינויים" at bounding box center [522, 343] width 383 height 29
click at [351, 214] on icon "button" at bounding box center [349, 217] width 13 height 13
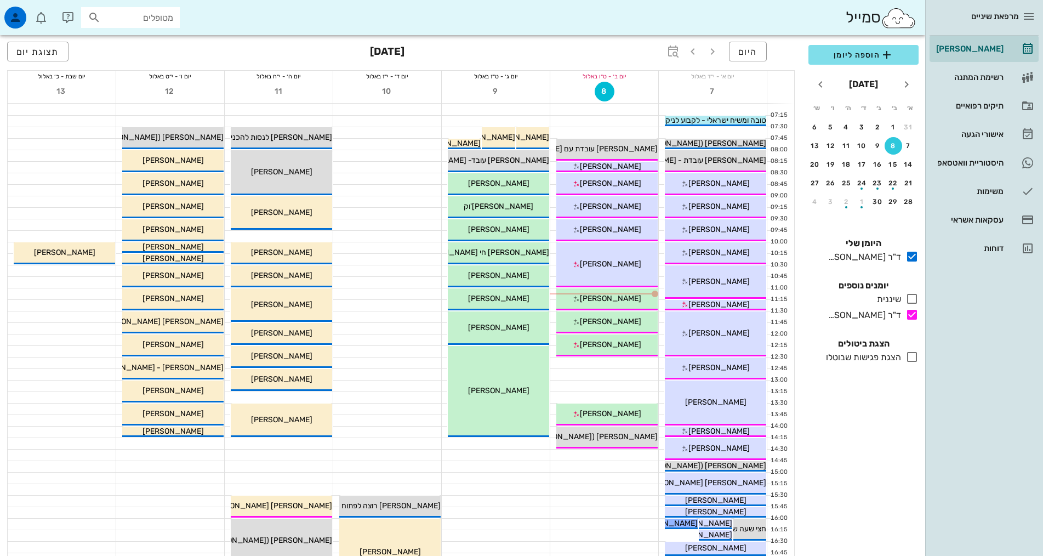
click at [622, 366] on div at bounding box center [604, 362] width 108 height 11
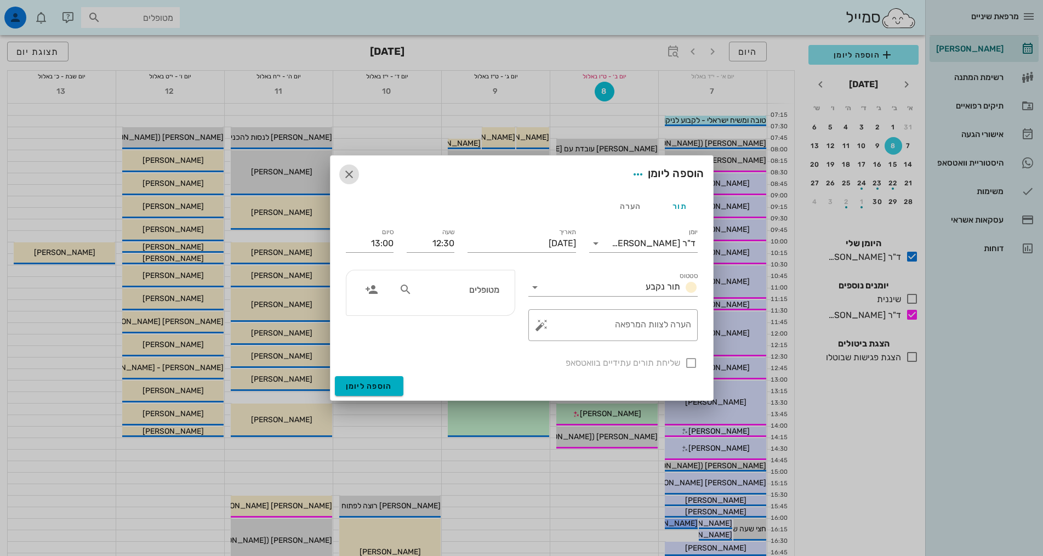
click at [351, 177] on icon "button" at bounding box center [349, 174] width 13 height 13
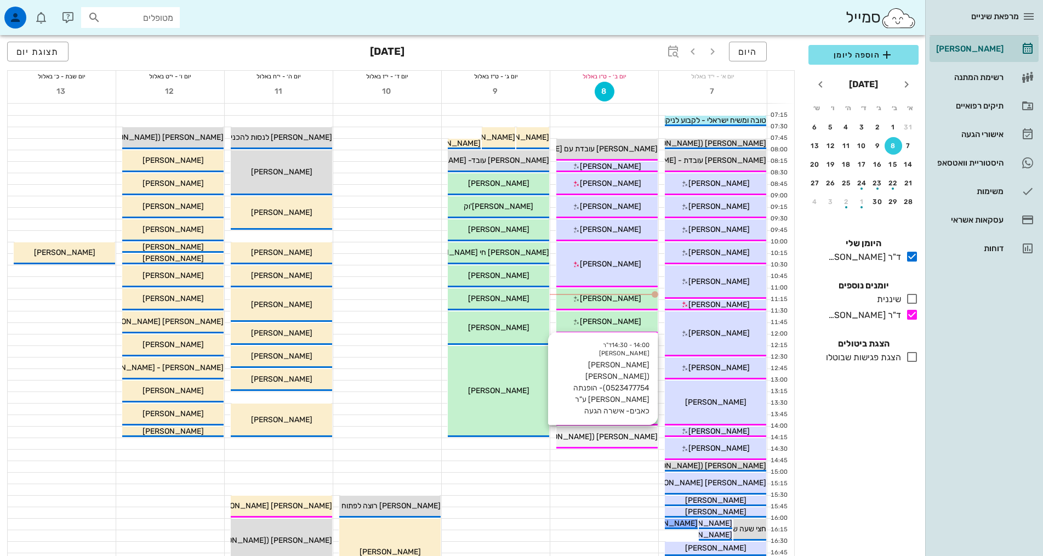
click at [605, 438] on span "[PERSON_NAME] ([PERSON_NAME] 0523477754)- הופנתה [PERSON_NAME] ע"ר כאבים- אישרה…" at bounding box center [484, 436] width 348 height 9
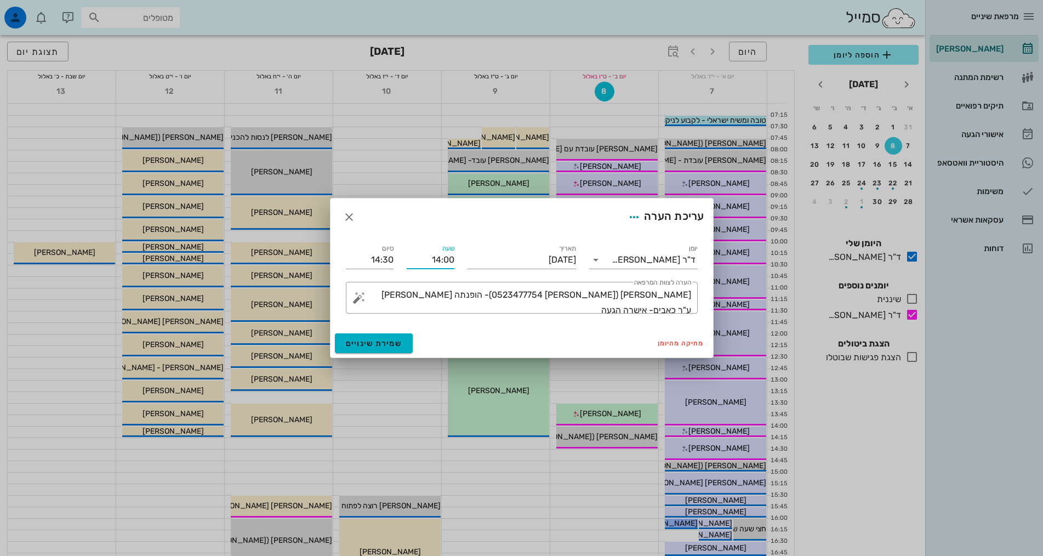
drag, startPoint x: 422, startPoint y: 258, endPoint x: 460, endPoint y: 259, distance: 38.4
click at [460, 259] on div "שעה 14:00" at bounding box center [430, 255] width 61 height 39
type input "12:30"
click at [464, 224] on div "עריכת הערה" at bounding box center [522, 216] width 383 height 37
drag, startPoint x: 372, startPoint y: 260, endPoint x: 400, endPoint y: 257, distance: 28.2
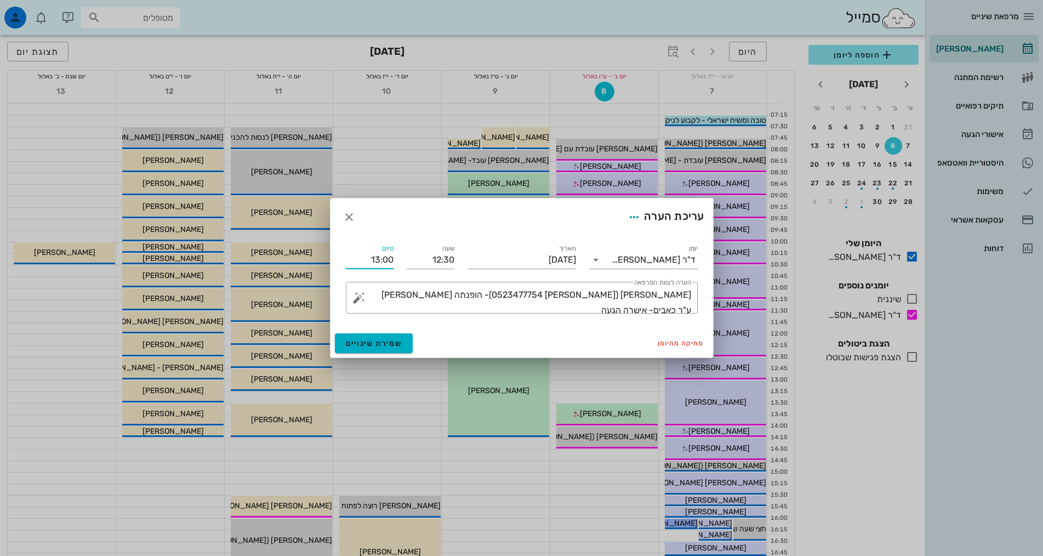
click at [400, 257] on div "יומן ד"ר [PERSON_NAME] [DATE] שעה 12:30 סיום 13:00 ​ הערה לצוות המרפאה [PERSON_…" at bounding box center [521, 278] width 365 height 84
click at [378, 266] on input "13:00" at bounding box center [370, 260] width 48 height 18
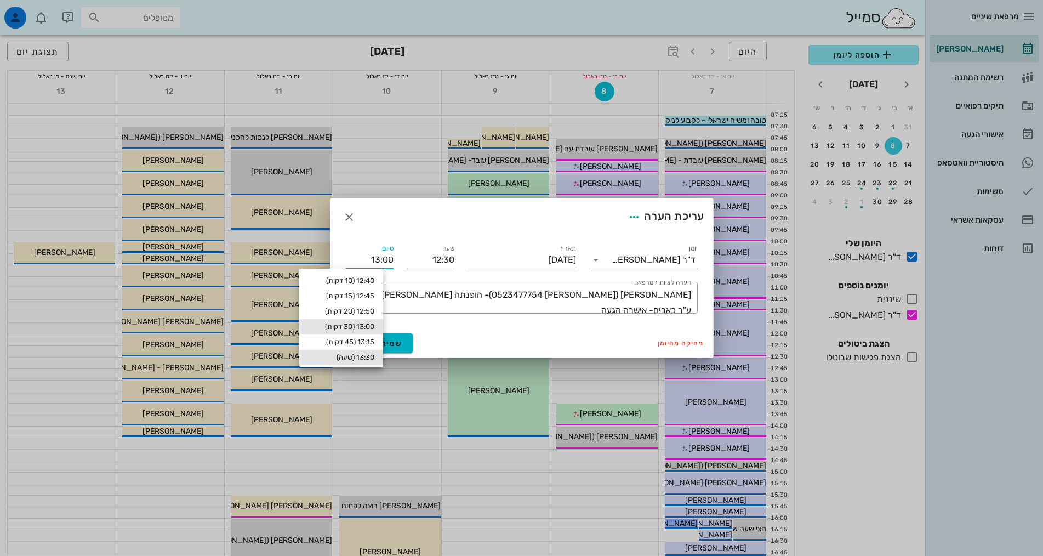
click at [369, 356] on div "13:30 (שעה)" at bounding box center [341, 357] width 66 height 9
type input "13:30"
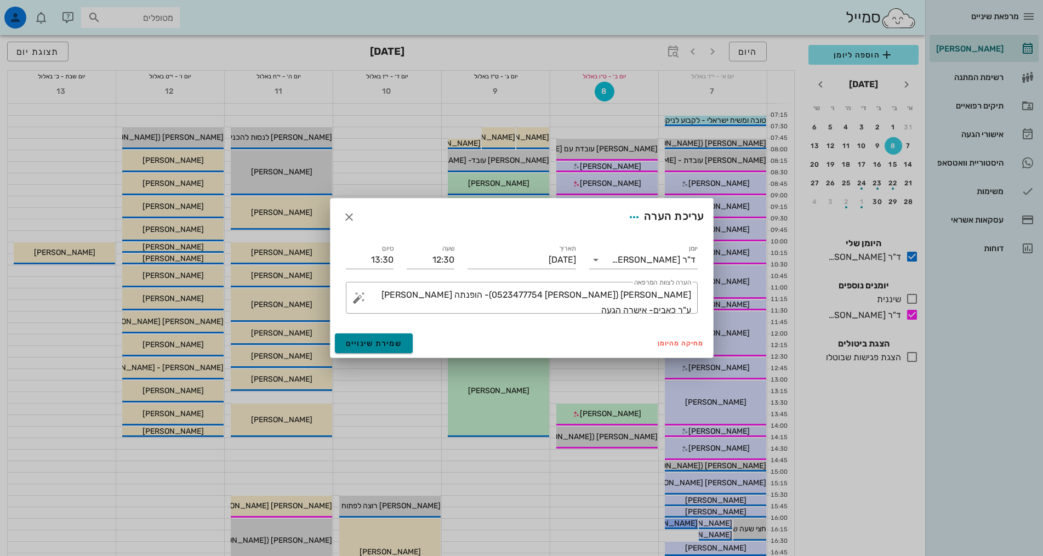
click at [371, 337] on button "שמירת שינויים" at bounding box center [374, 343] width 78 height 20
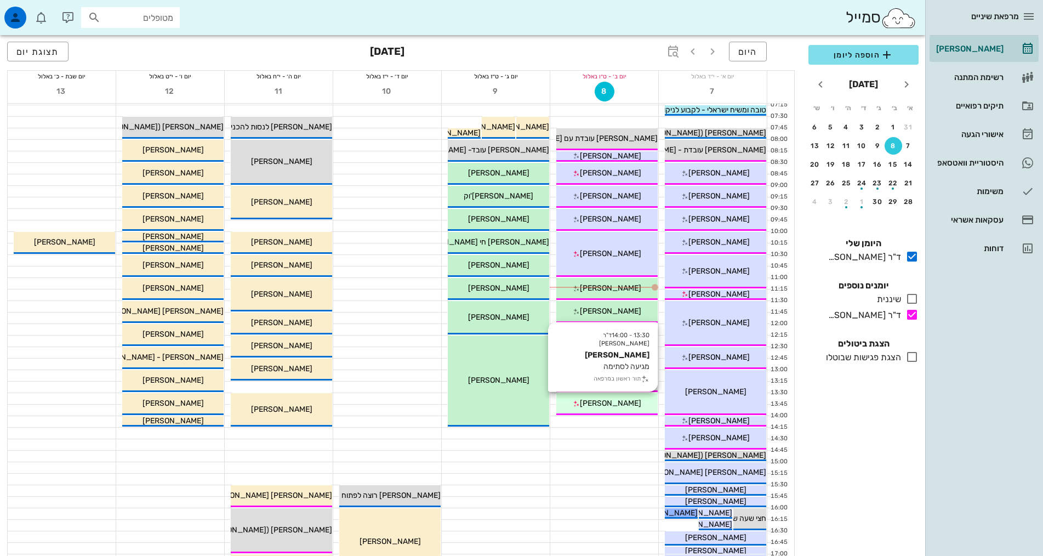
scroll to position [2, 0]
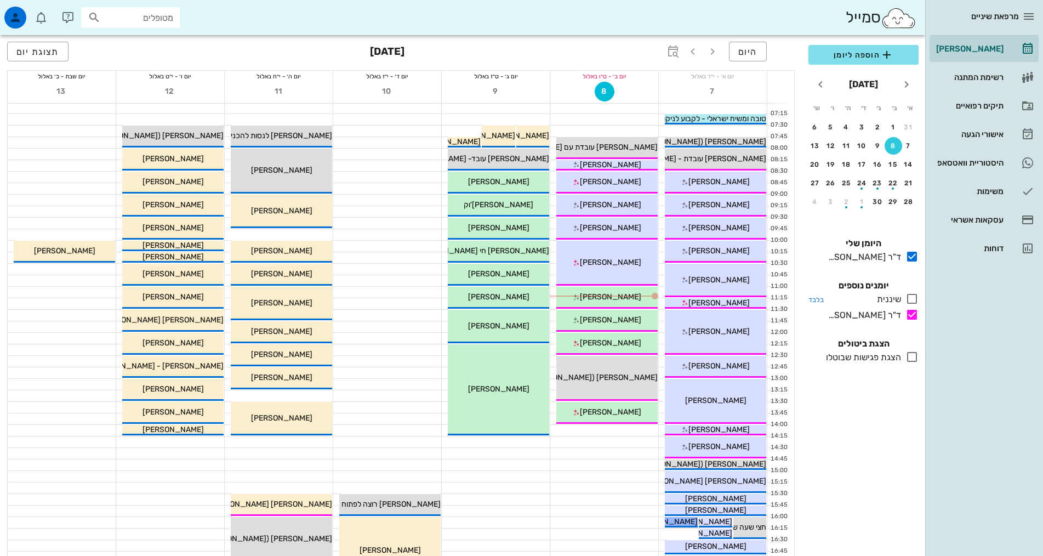
click at [888, 299] on div "שיננית" at bounding box center [887, 299] width 29 height 13
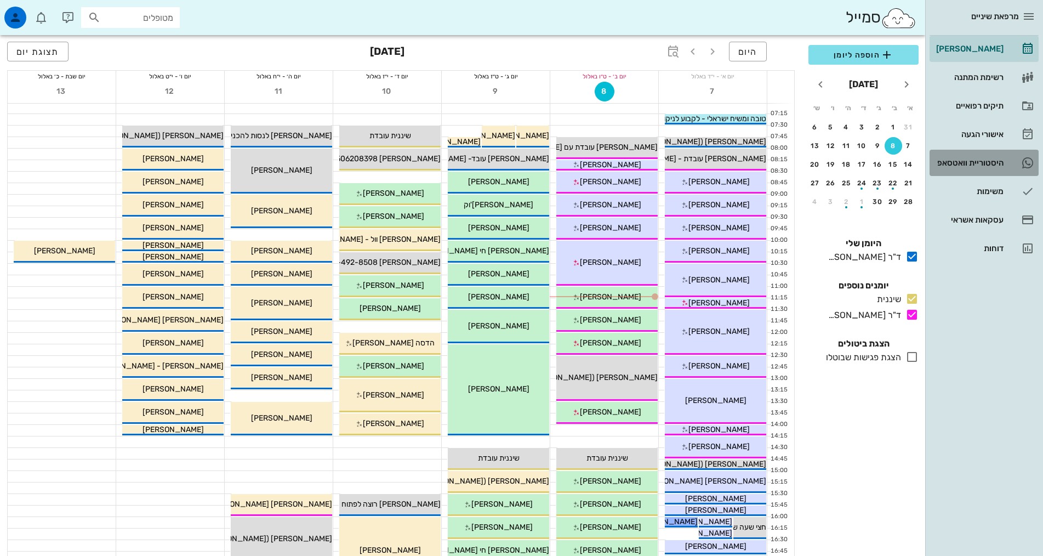
click at [993, 157] on div "היסטוריית וואטסאפ" at bounding box center [969, 163] width 70 height 18
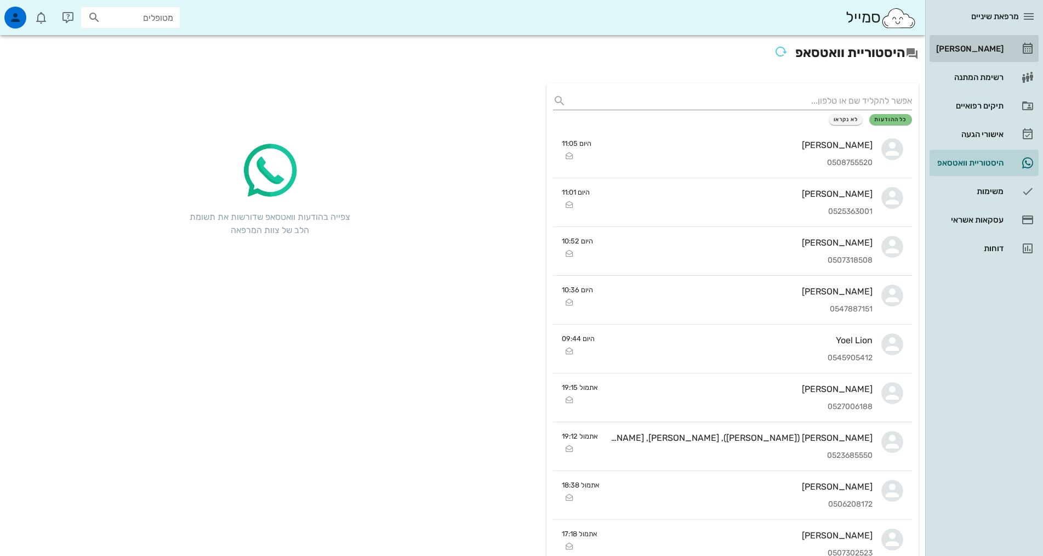
click at [998, 55] on div "[PERSON_NAME]" at bounding box center [969, 49] width 70 height 18
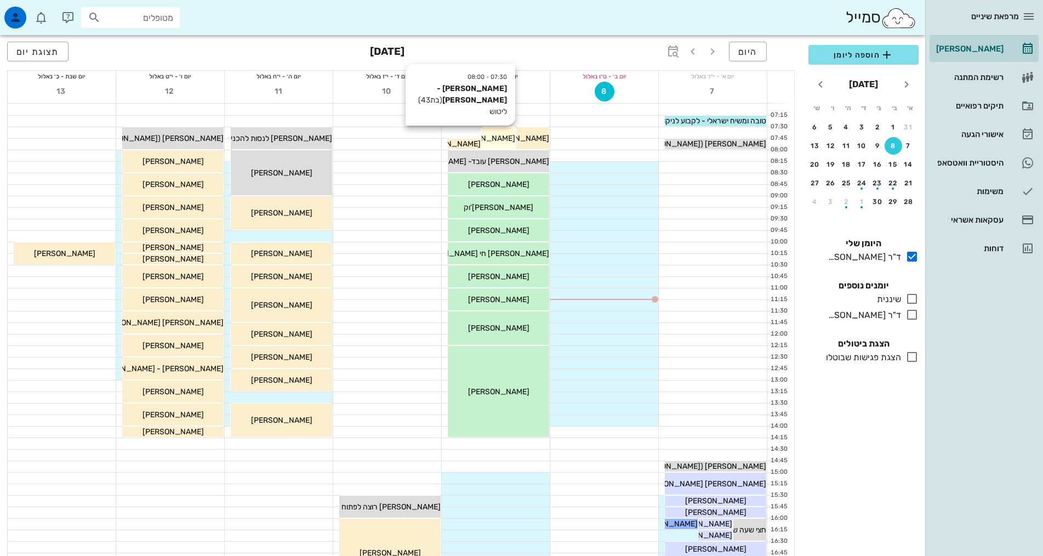
click at [493, 144] on div "07:30 - 08:00 [PERSON_NAME] - [PERSON_NAME] (בת 43 ) ליטוש [PERSON_NAME] - [PER…" at bounding box center [498, 138] width 33 height 22
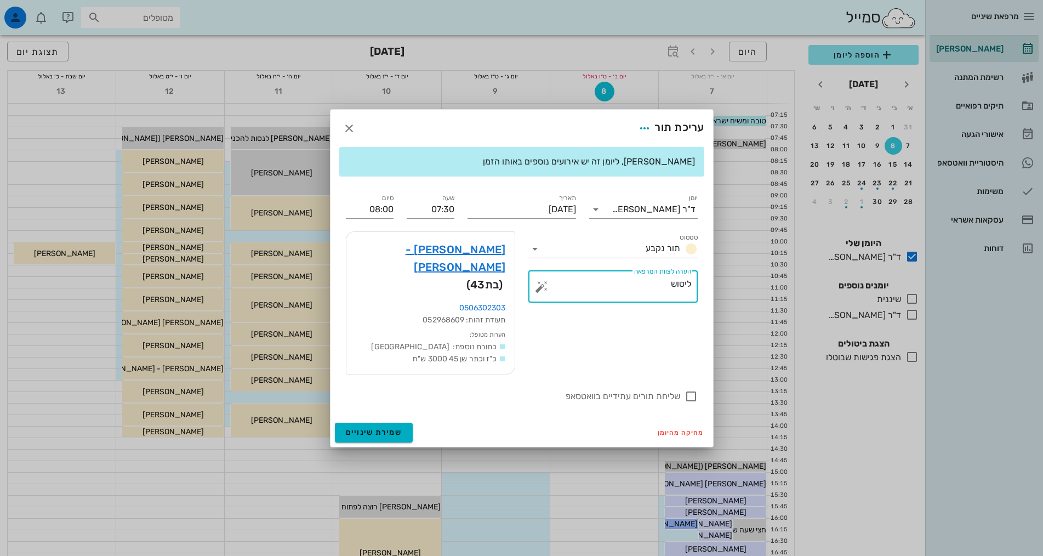
click at [565, 303] on textarea "ליטוש" at bounding box center [617, 289] width 147 height 26
type textarea "נפלה סתימה חותך אותה"
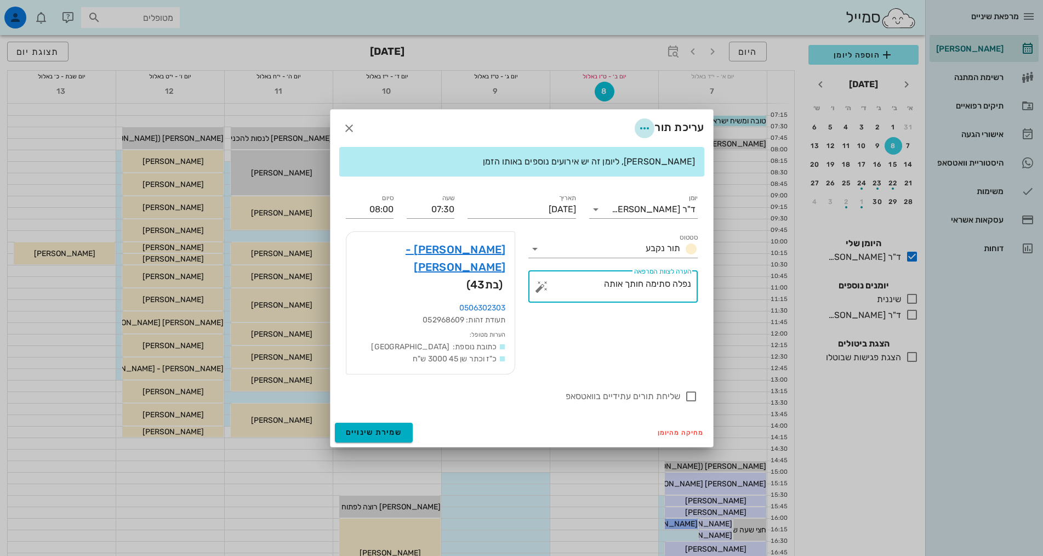
click at [640, 135] on icon "button" at bounding box center [644, 128] width 13 height 13
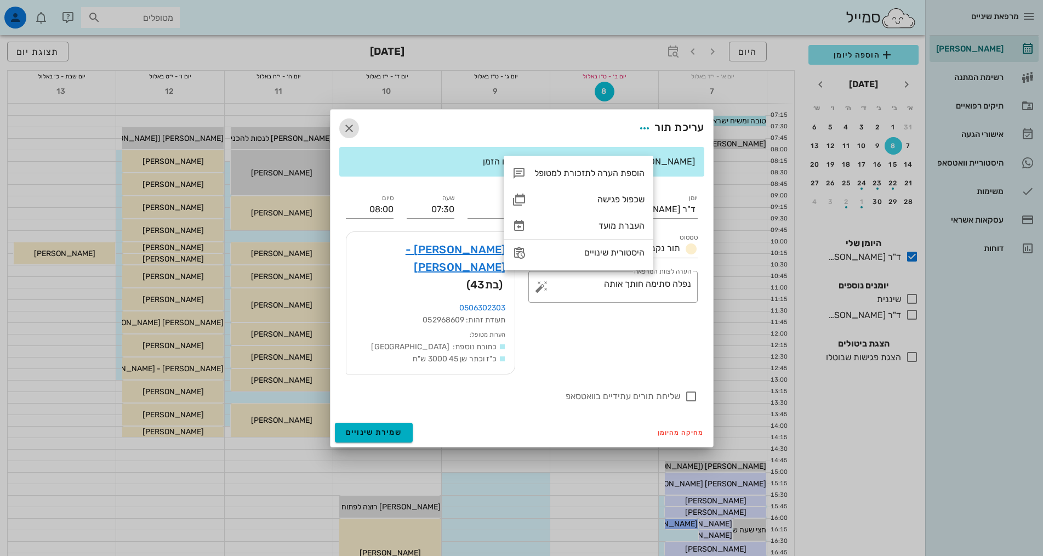
click at [353, 135] on icon "button" at bounding box center [349, 128] width 13 height 13
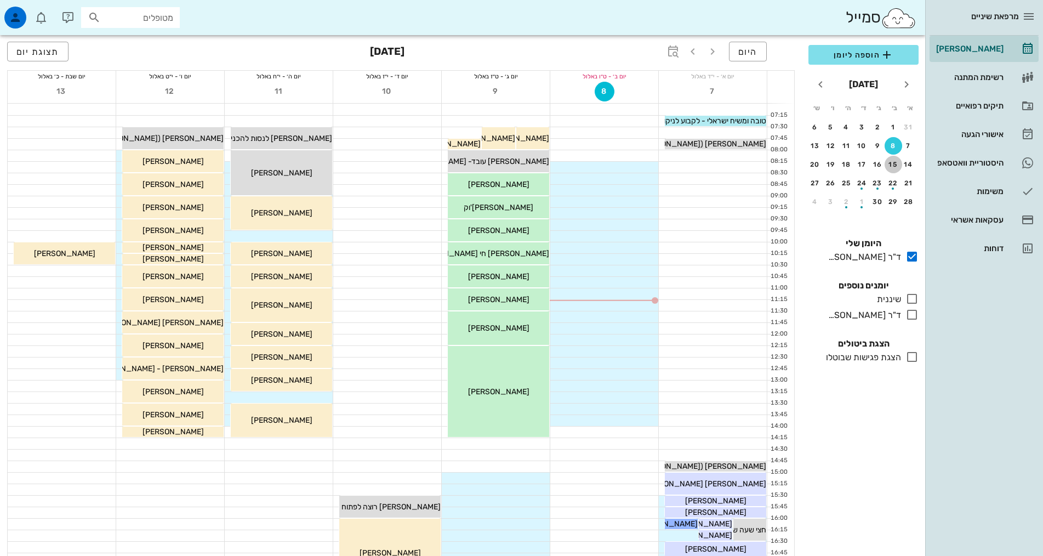
click at [894, 162] on div "15" at bounding box center [894, 165] width 18 height 8
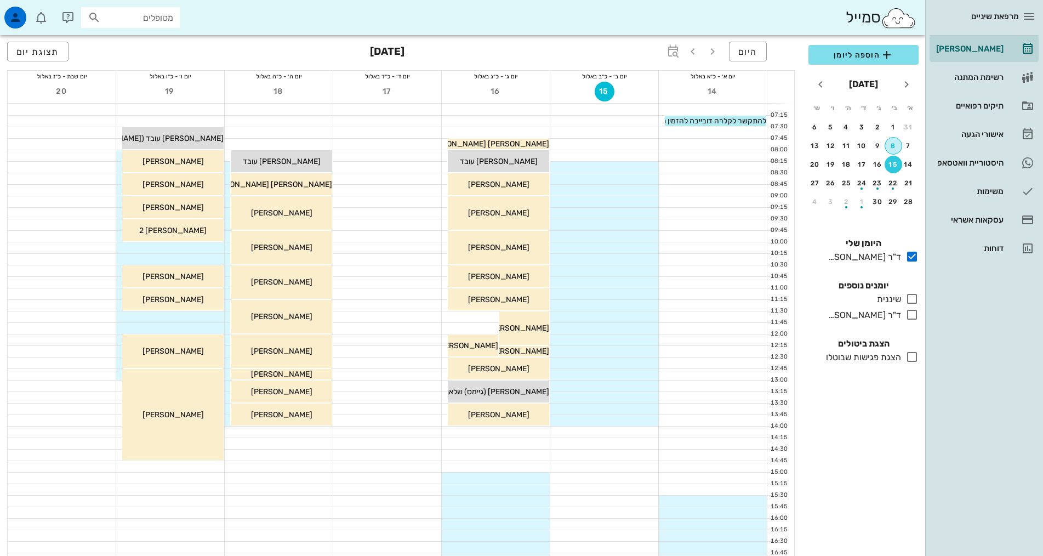
click at [895, 144] on div "8" at bounding box center [893, 146] width 16 height 8
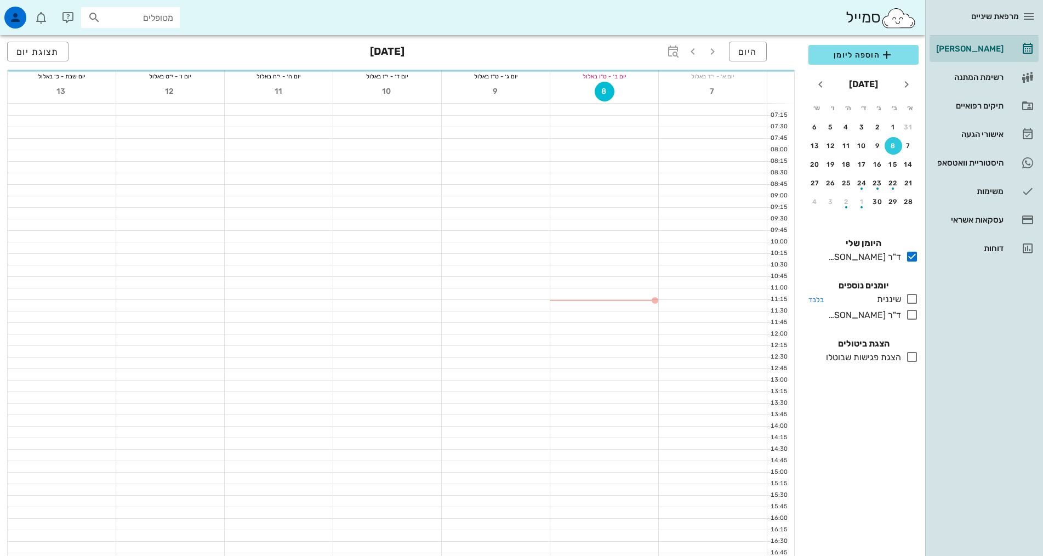
click at [892, 300] on div "שיננית" at bounding box center [887, 299] width 29 height 13
click at [890, 316] on div "ד"ר [PERSON_NAME]" at bounding box center [862, 315] width 77 height 13
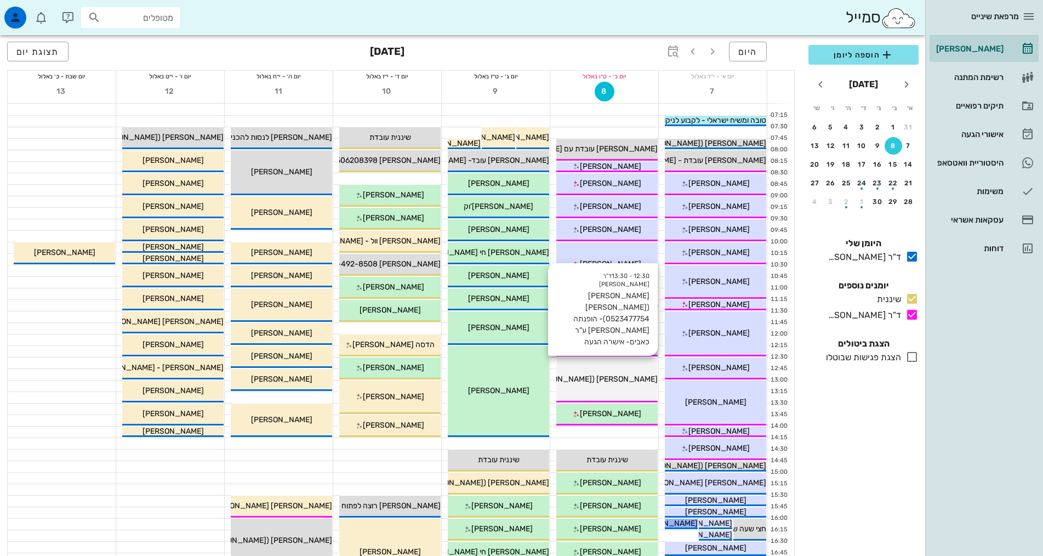
click at [596, 386] on div "12:30 - 13:30 ד"ר [PERSON_NAME] [PERSON_NAME] ([PERSON_NAME] 0523477754)- הופנת…" at bounding box center [607, 379] width 101 height 45
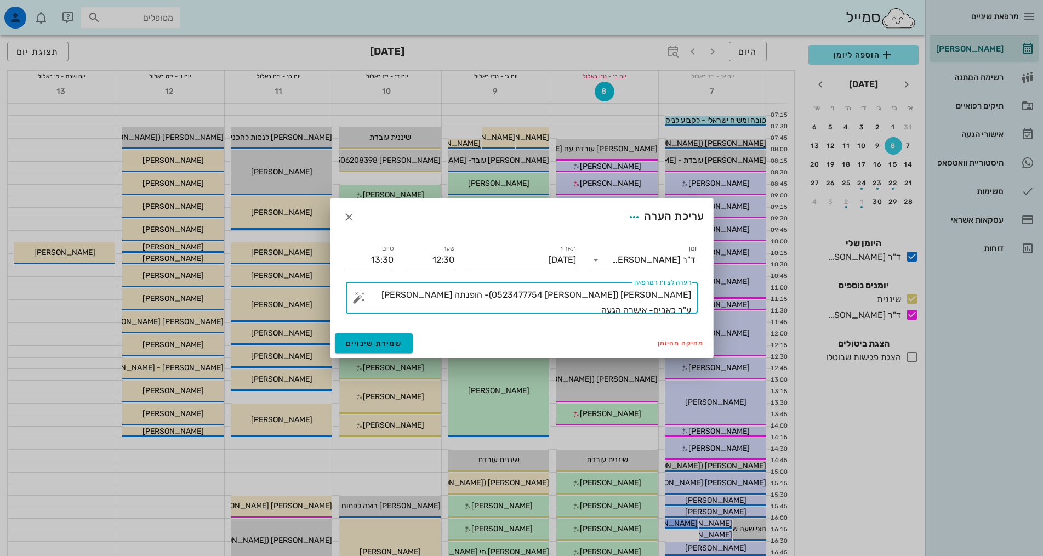
click at [576, 292] on textarea "[PERSON_NAME] ([PERSON_NAME] 0523477754)- הופנתה [PERSON_NAME] ע"ר כאבים- אישרה…" at bounding box center [526, 300] width 330 height 26
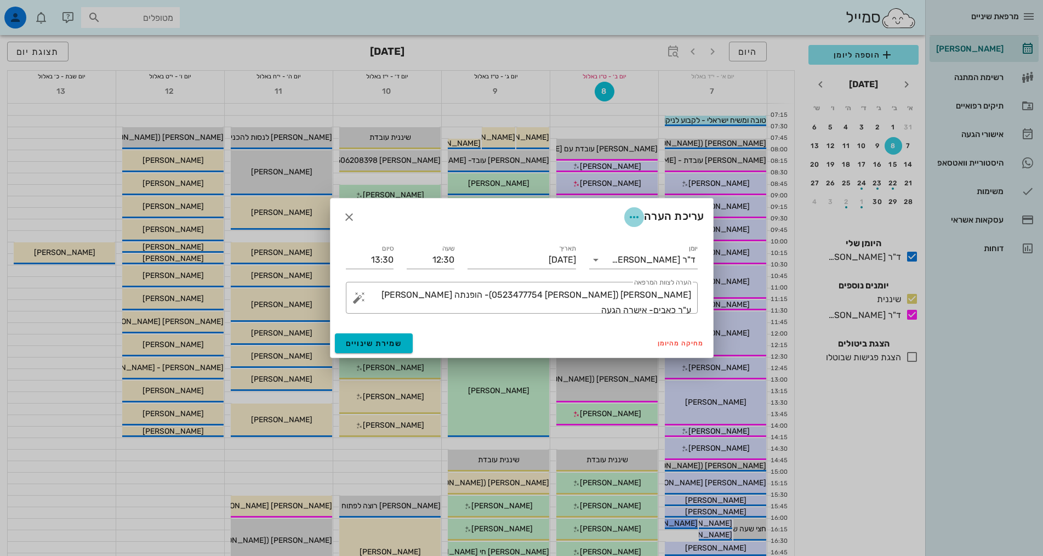
click at [632, 220] on icon "button" at bounding box center [634, 217] width 13 height 13
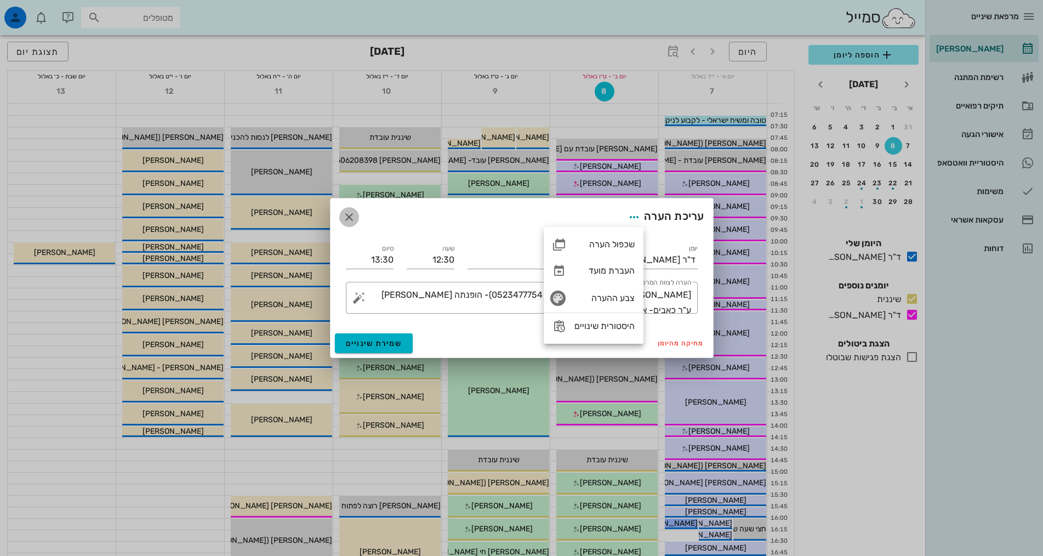
click at [350, 215] on icon "button" at bounding box center [349, 217] width 13 height 13
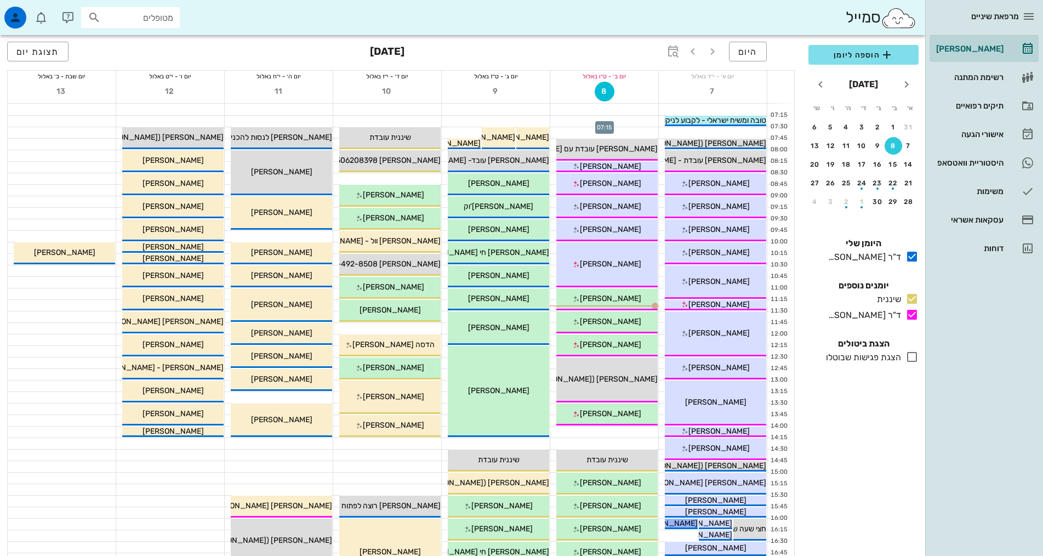
click at [614, 117] on div at bounding box center [604, 121] width 108 height 11
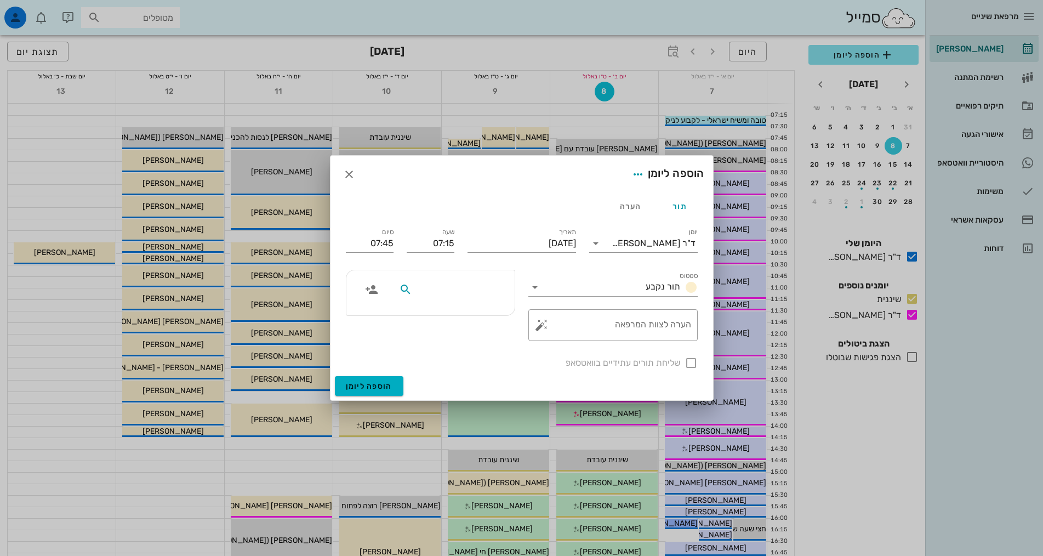
click at [446, 287] on input "text" at bounding box center [457, 289] width 84 height 14
click at [373, 293] on icon "button" at bounding box center [371, 289] width 13 height 13
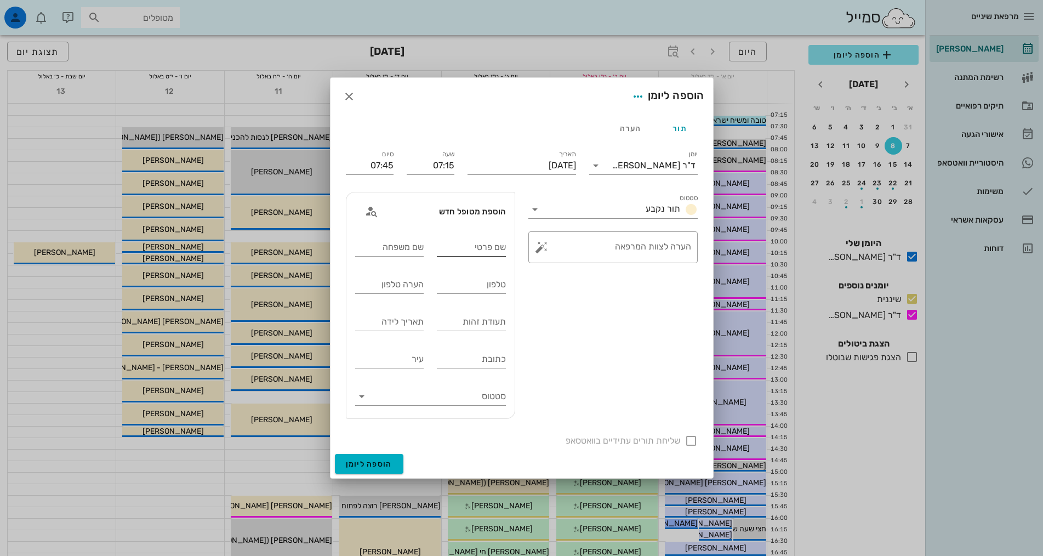
click at [487, 247] on input "שם פרטי" at bounding box center [471, 248] width 69 height 18
type input "[PERSON_NAME]"
click at [388, 241] on input "שם משפחה" at bounding box center [389, 248] width 69 height 18
type input "[PERSON_NAME]"
click at [471, 286] on input "טלפון" at bounding box center [471, 285] width 69 height 18
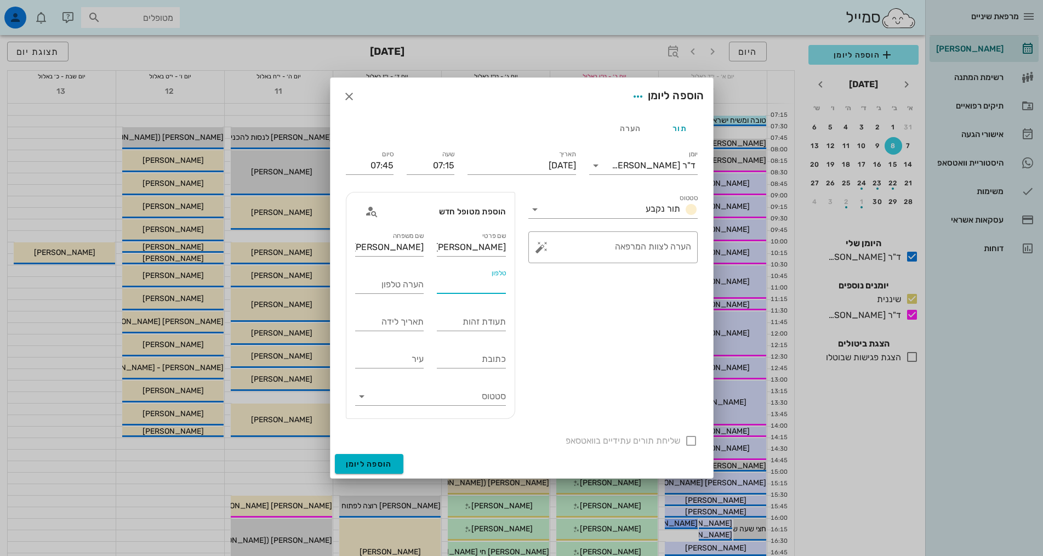
paste input "0523477754"
type input "0523477754"
click at [379, 286] on input "הערה טלפון" at bounding box center [389, 285] width 69 height 18
type input "[PERSON_NAME]"
click at [606, 245] on textarea "הערה לצוות המרפאה" at bounding box center [617, 250] width 147 height 26
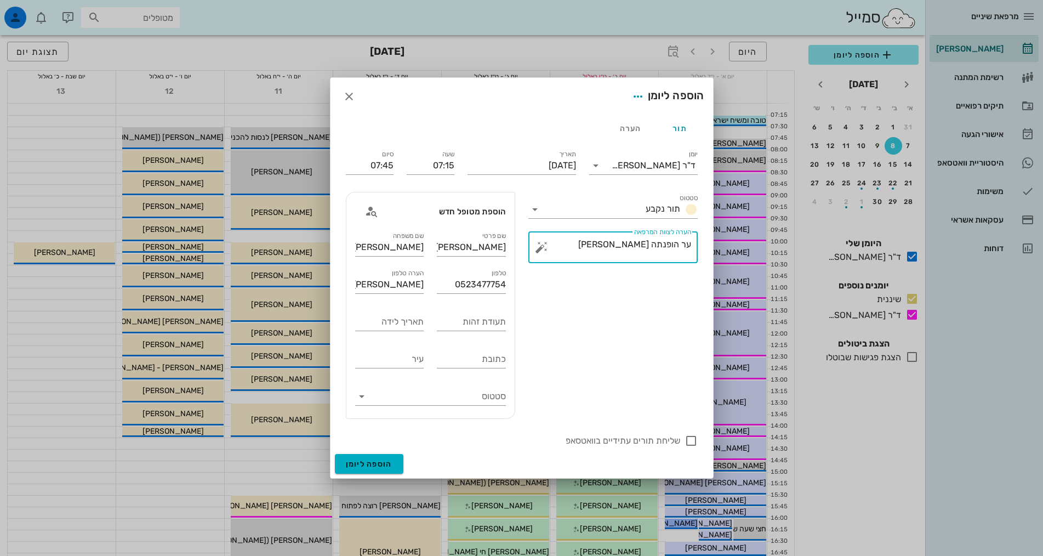
click at [685, 246] on textarea "ער הופנתה [PERSON_NAME]" at bounding box center [617, 250] width 147 height 26
type textarea "ע"ר הופנתה [PERSON_NAME]"
click at [612, 286] on div "סטטוס תור נקבע ​ הערה לצוות המרפאה ע"ר הופנתה [PERSON_NAME]" at bounding box center [613, 305] width 183 height 240
click at [642, 198] on div "סטטוס תור נקבע" at bounding box center [613, 206] width 169 height 24
click at [645, 214] on div "תור נקבע" at bounding box center [669, 209] width 56 height 13
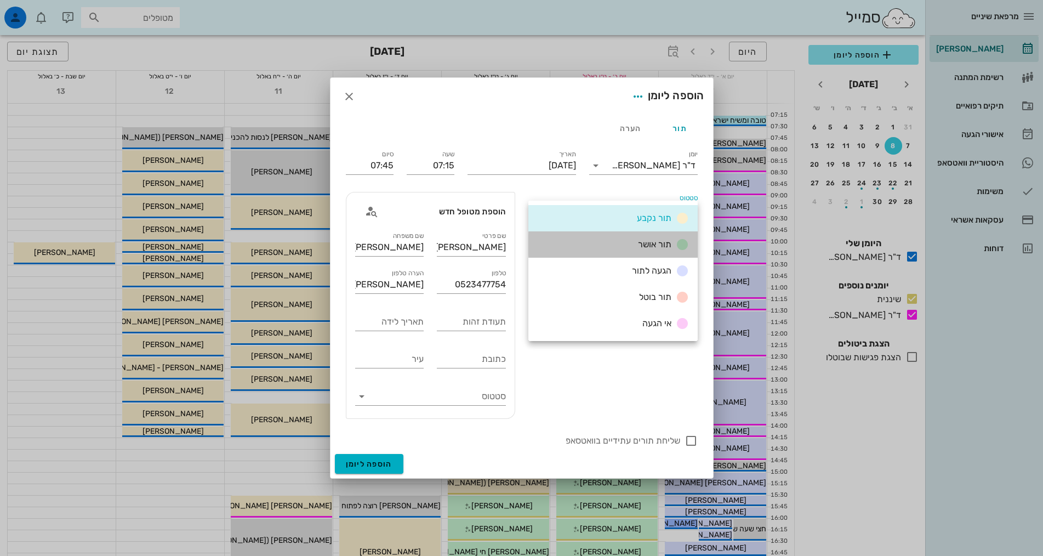
click at [646, 244] on span "תור אושר" at bounding box center [654, 244] width 33 height 10
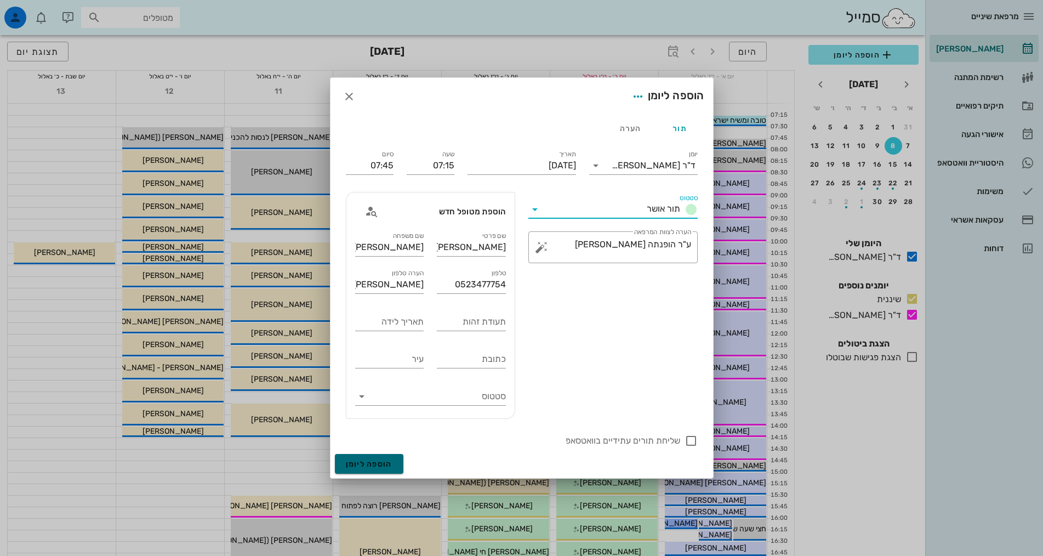
click at [387, 462] on span "הוספה ליומן" at bounding box center [369, 463] width 47 height 9
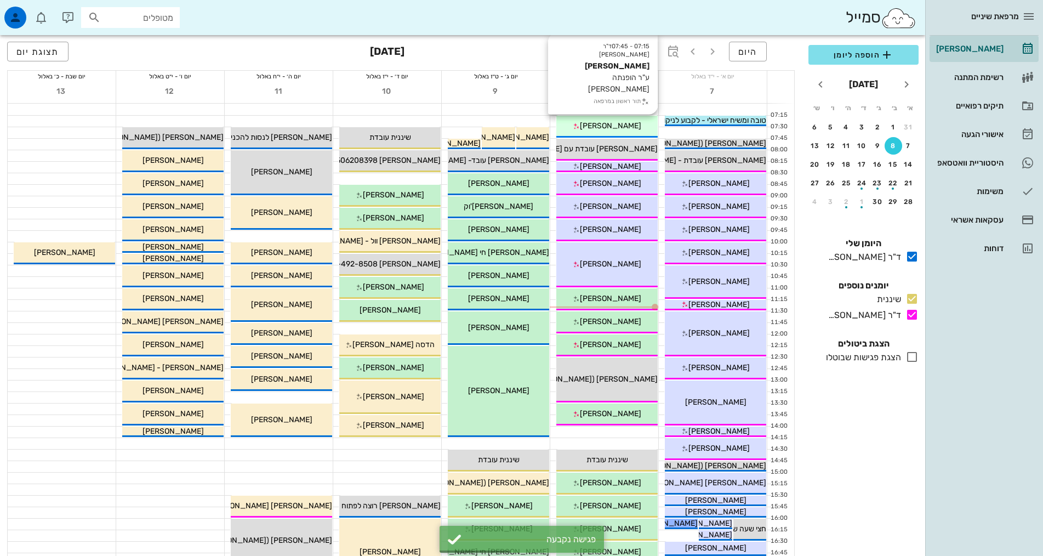
click at [609, 126] on span "[PERSON_NAME]" at bounding box center [610, 125] width 61 height 9
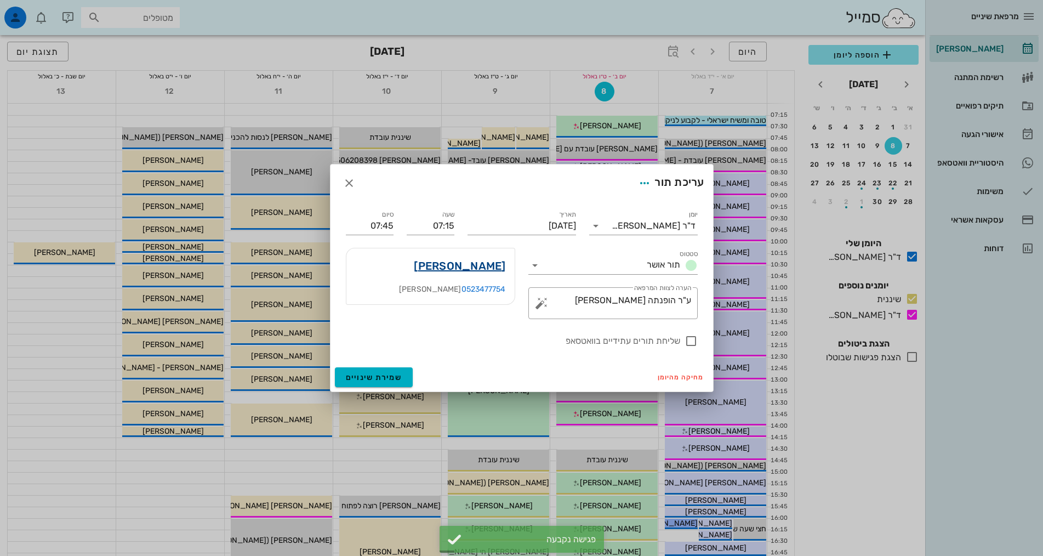
click at [459, 266] on link "[PERSON_NAME]" at bounding box center [460, 266] width 92 height 18
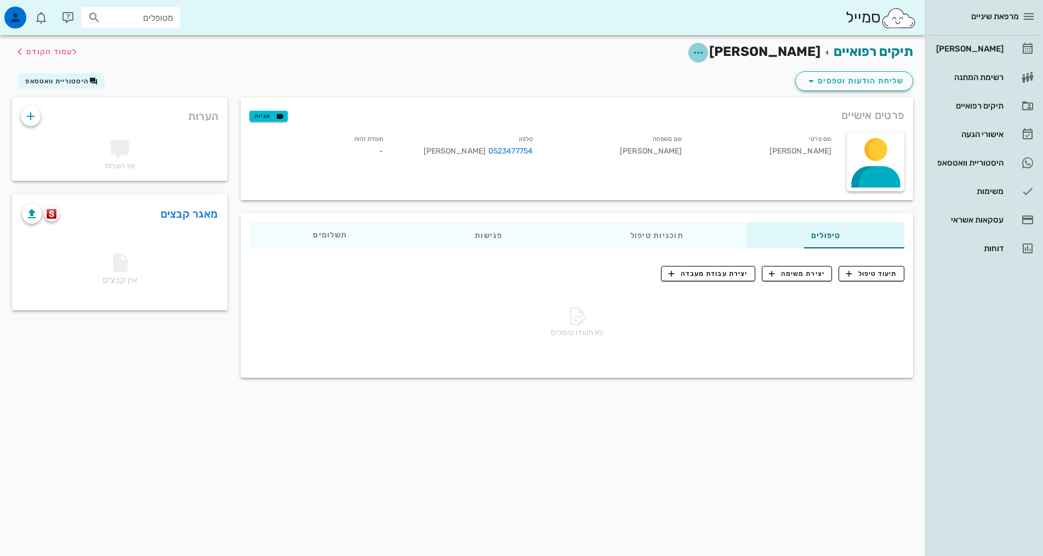
click at [705, 51] on icon "button" at bounding box center [698, 52] width 13 height 13
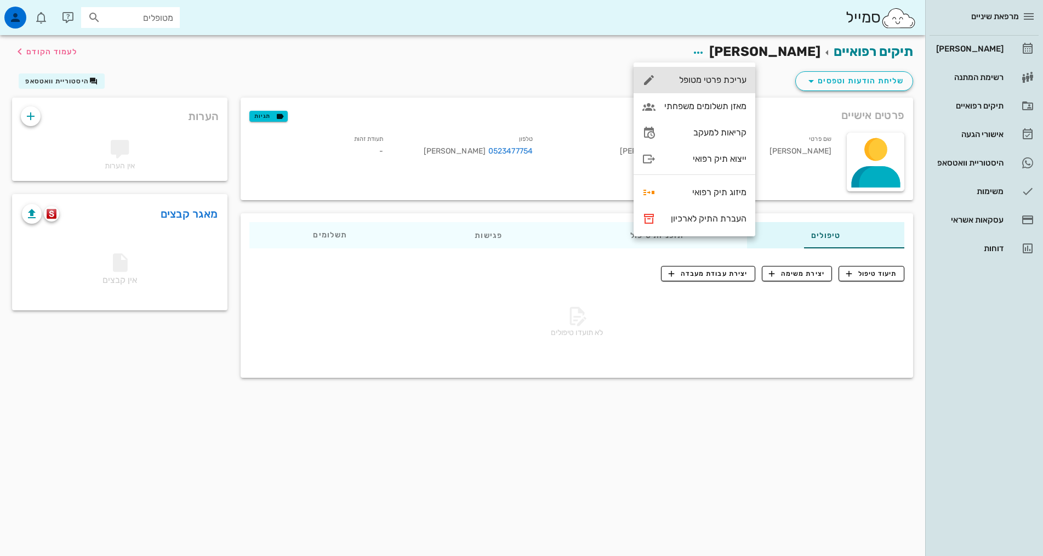
click at [730, 80] on div "עריכת פרטי מטופל" at bounding box center [706, 80] width 82 height 10
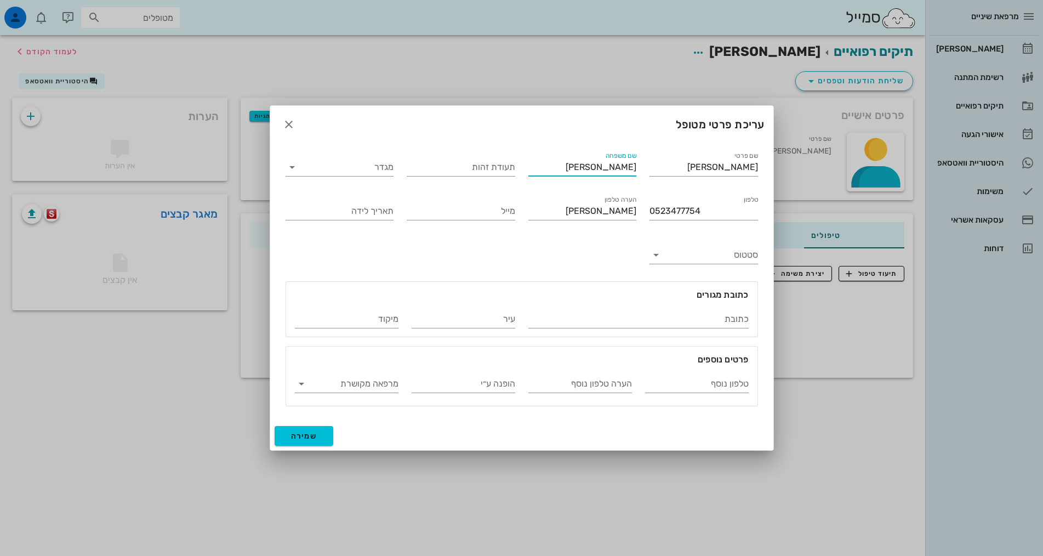
drag, startPoint x: 608, startPoint y: 171, endPoint x: 644, endPoint y: 162, distance: 37.1
click at [644, 162] on div "שם פרטי [PERSON_NAME] שם משפחה [PERSON_NAME] תעודת זהות מגדר טלפון 0523477754 ה…" at bounding box center [522, 278] width 486 height 270
type input "[PERSON_NAME]"
click at [308, 433] on span "שמירה" at bounding box center [304, 436] width 26 height 9
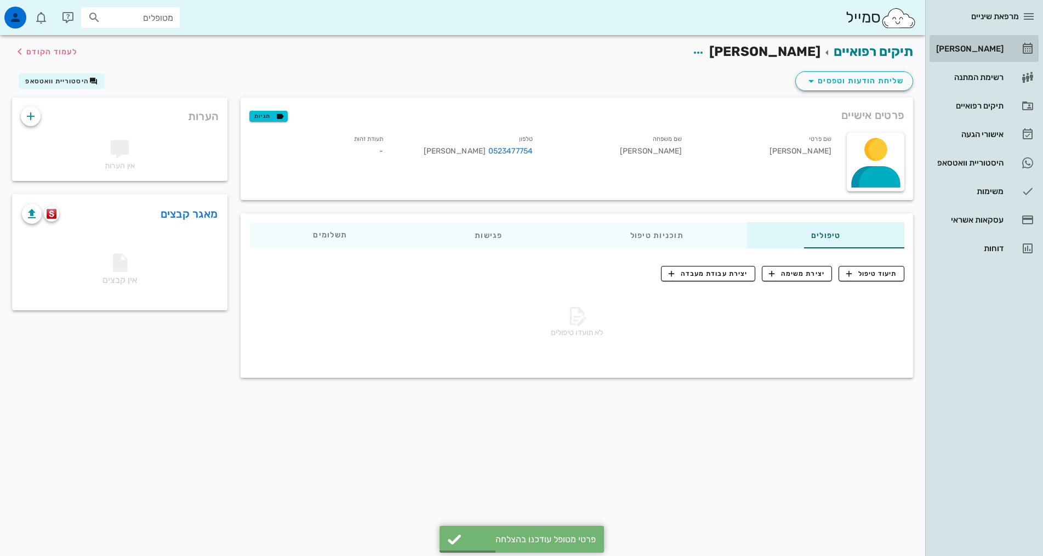
click at [971, 49] on div "[PERSON_NAME]" at bounding box center [969, 48] width 70 height 9
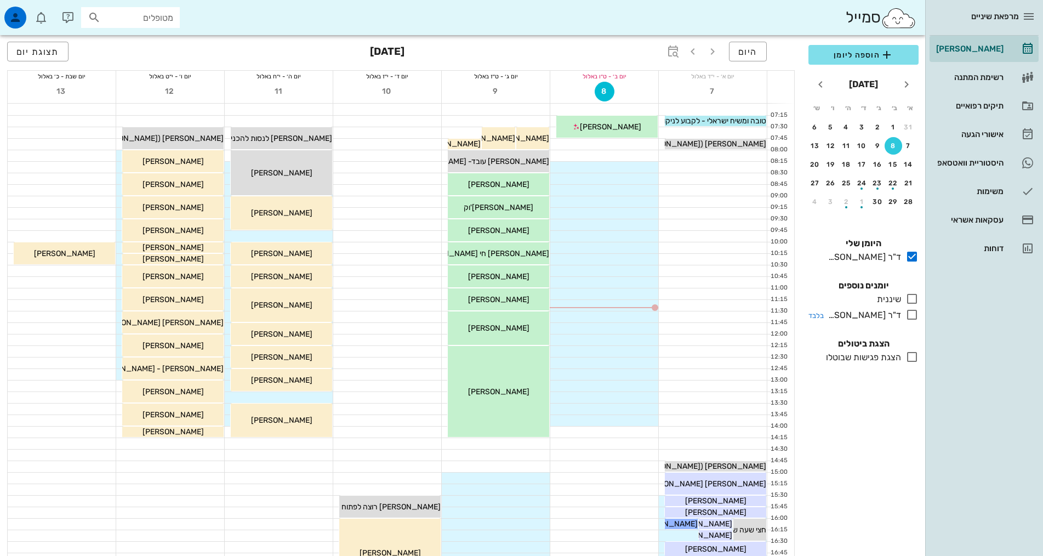
click at [890, 315] on div "ד"ר [PERSON_NAME]" at bounding box center [862, 315] width 77 height 13
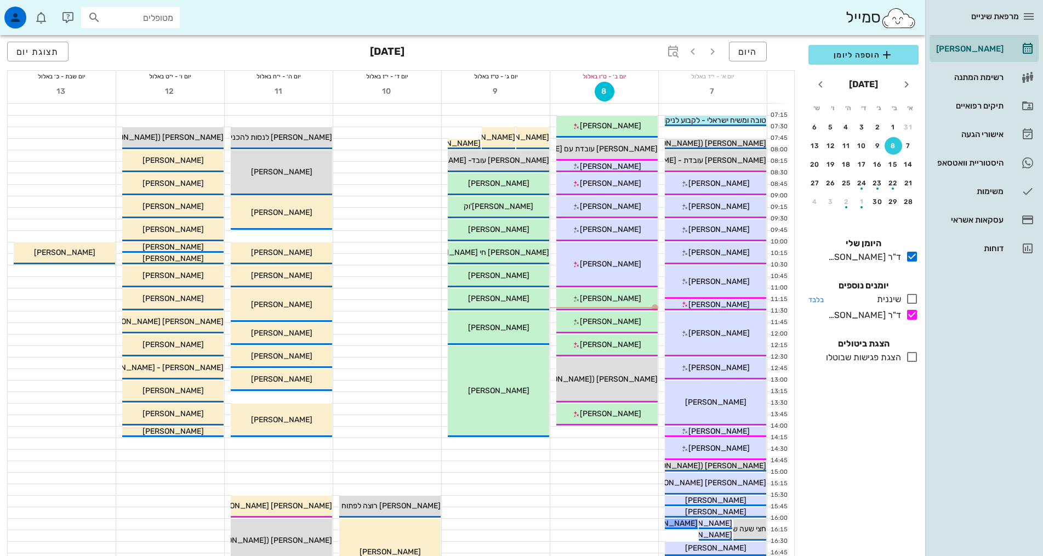
click at [893, 298] on div "שיננית" at bounding box center [887, 299] width 29 height 13
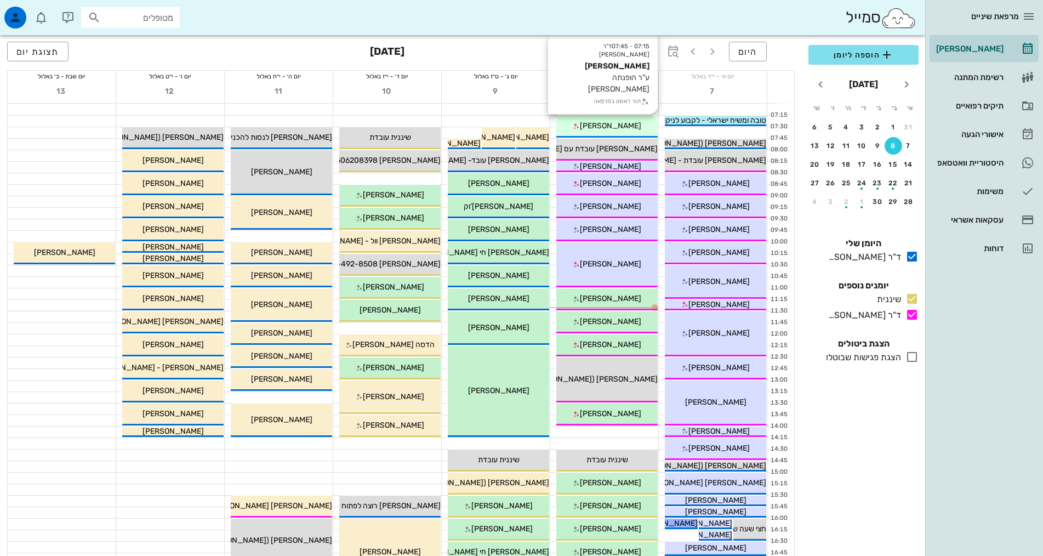
click at [620, 123] on span "[PERSON_NAME]" at bounding box center [610, 125] width 61 height 9
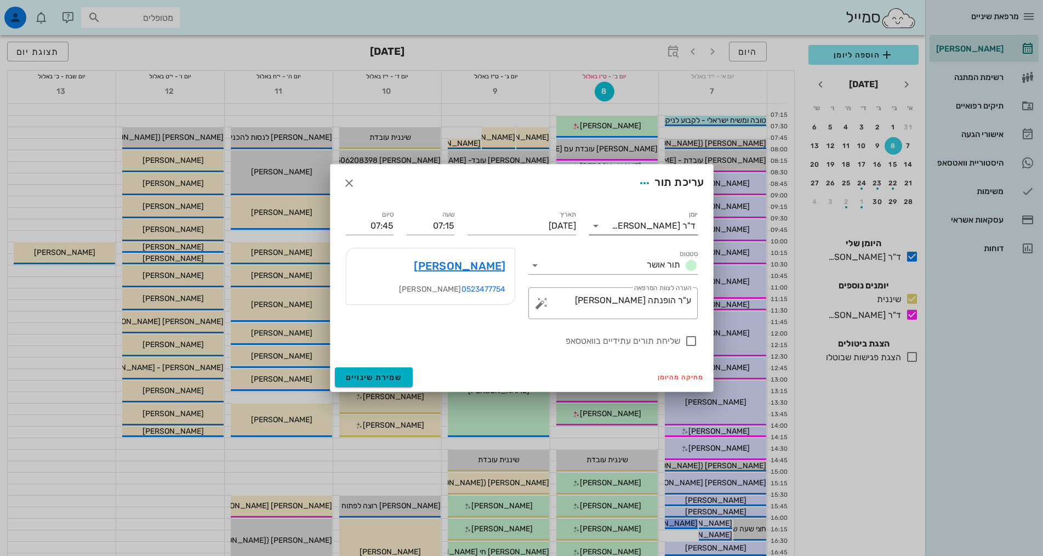
click at [679, 226] on div "ד"ר [PERSON_NAME]" at bounding box center [654, 226] width 84 height 10
click at [667, 286] on div "ד"ר [PERSON_NAME]" at bounding box center [643, 287] width 91 height 10
click at [382, 374] on span "שמירת שינויים" at bounding box center [374, 377] width 56 height 9
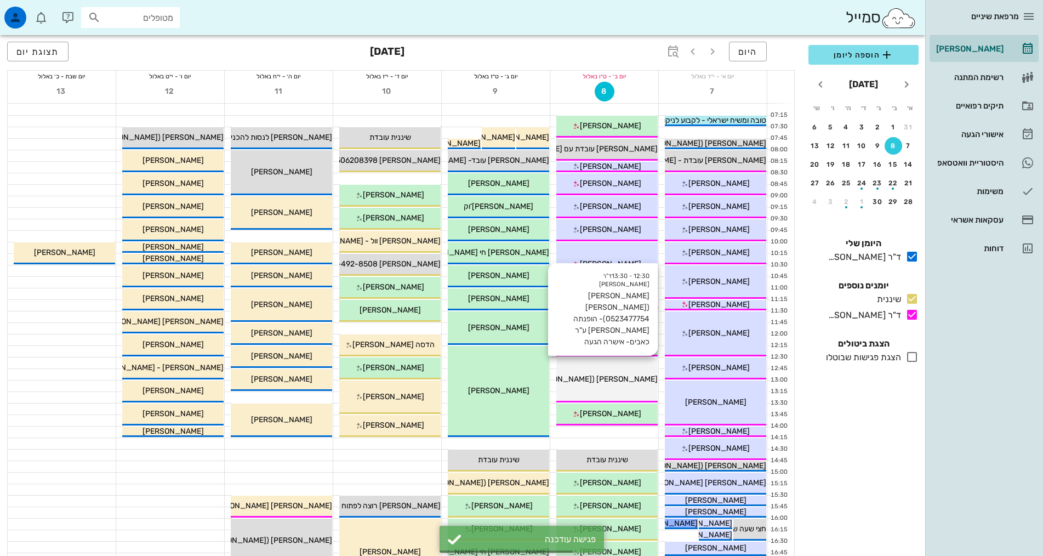
click at [623, 376] on span "[PERSON_NAME] ([PERSON_NAME] 0523477754)- הופנתה [PERSON_NAME] ע"ר כאבים- אישרה…" at bounding box center [484, 378] width 348 height 9
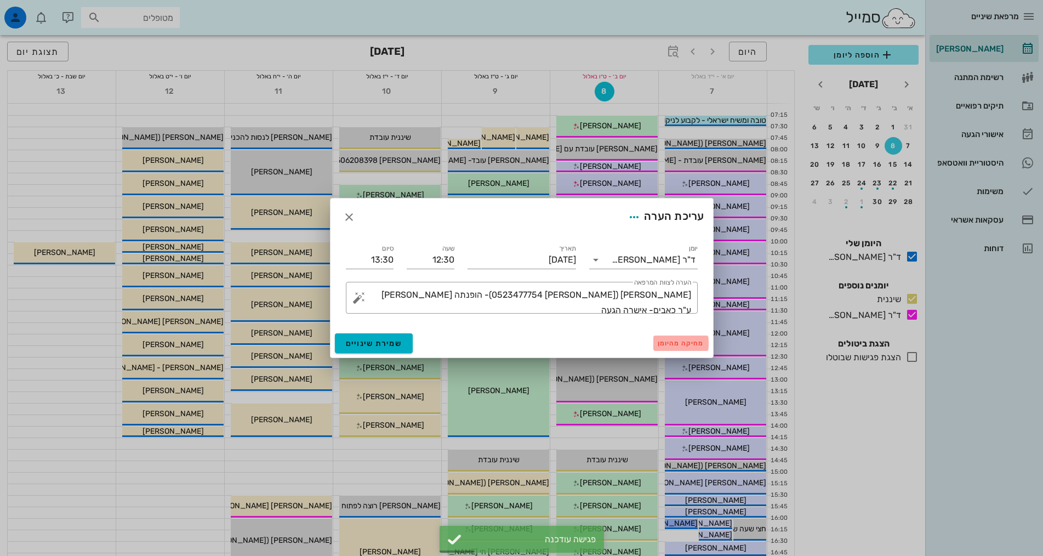
click at [696, 349] on button "מחיקה מהיומן" at bounding box center [681, 343] width 55 height 15
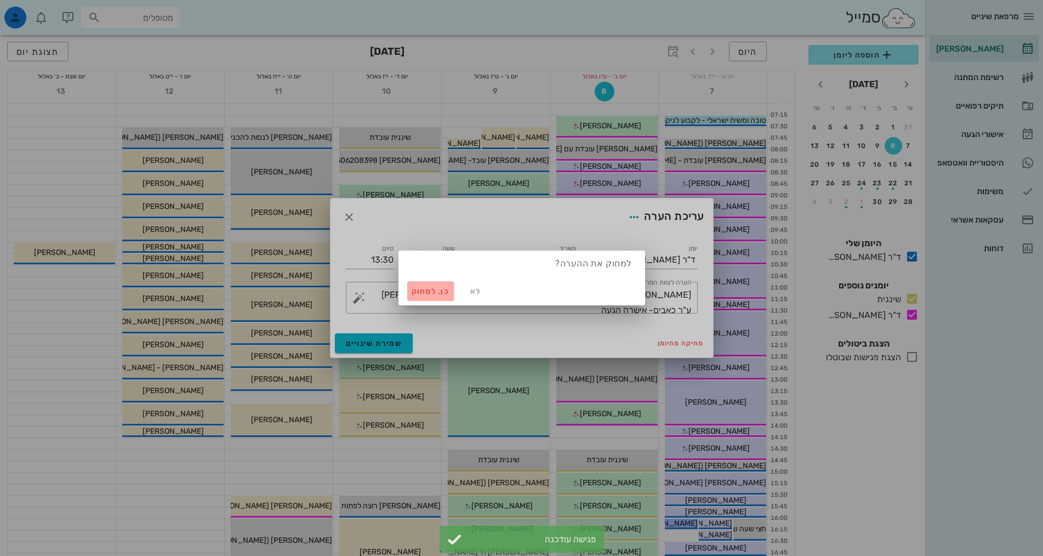
click at [439, 287] on span "כן. למחוק" at bounding box center [431, 291] width 38 height 9
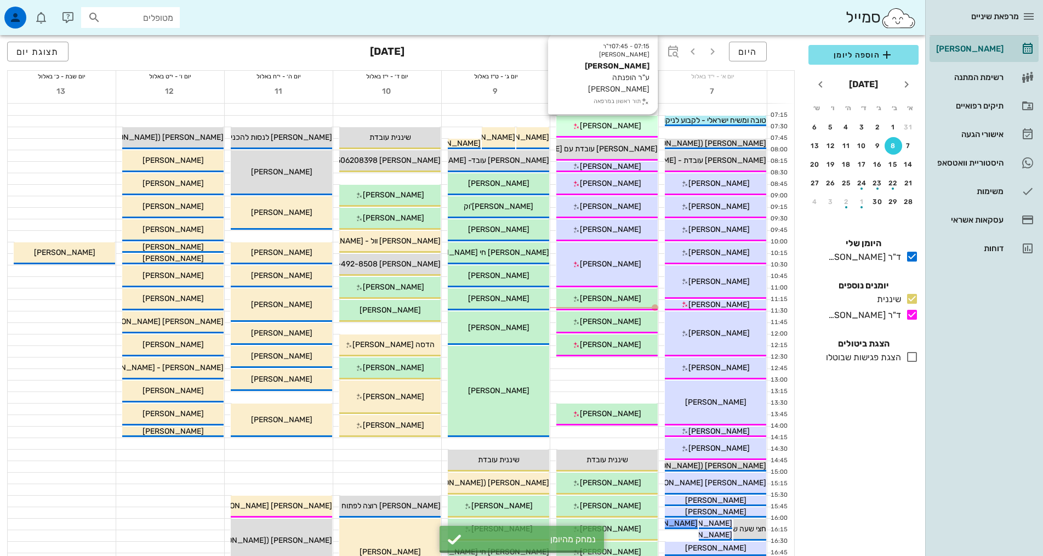
click at [598, 123] on span "[PERSON_NAME]" at bounding box center [610, 125] width 61 height 9
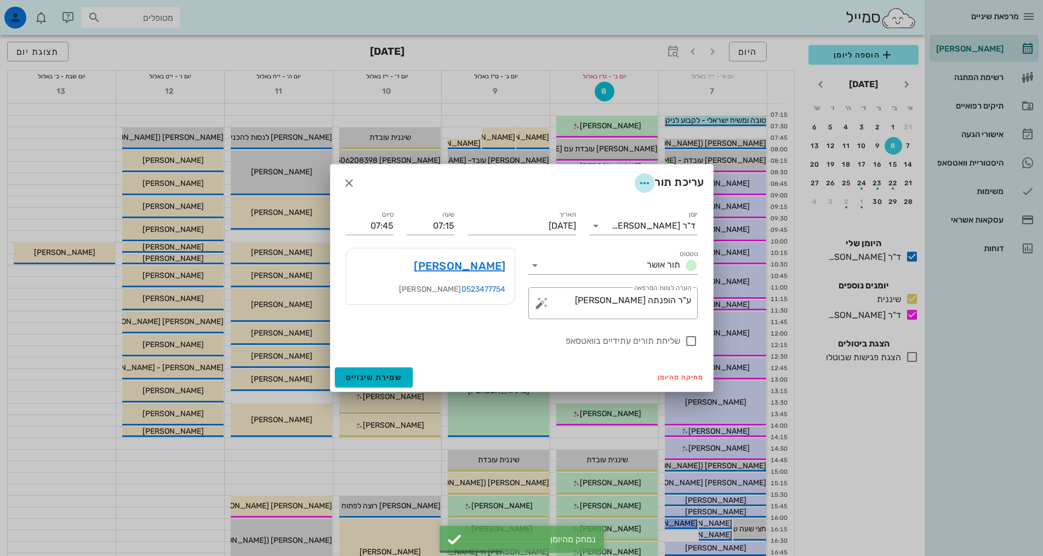
click at [641, 188] on icon "button" at bounding box center [644, 183] width 13 height 13
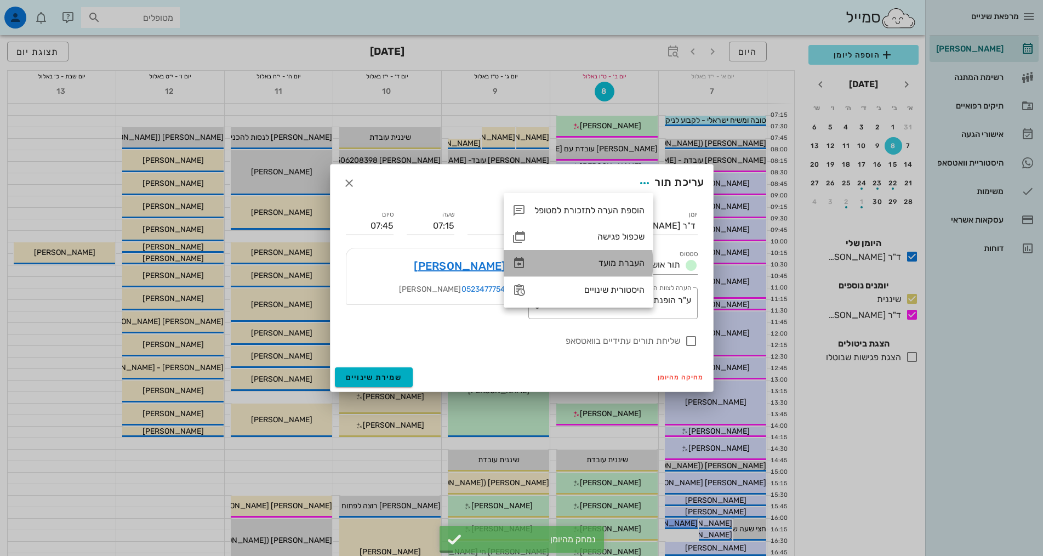
click at [623, 262] on div "העברת מועד" at bounding box center [590, 263] width 110 height 10
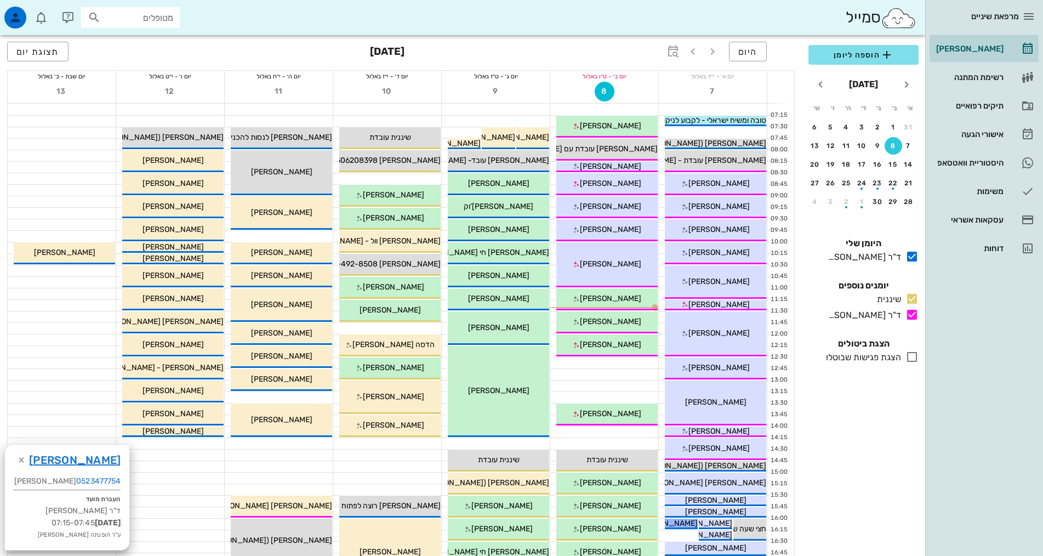
click at [640, 365] on div at bounding box center [604, 362] width 108 height 11
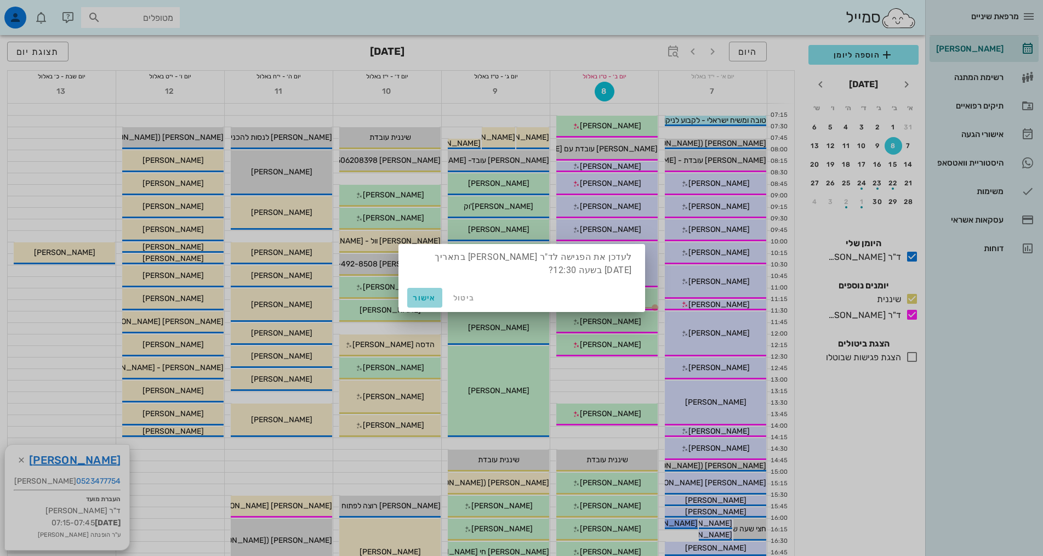
click at [433, 300] on span "אישור" at bounding box center [425, 297] width 26 height 9
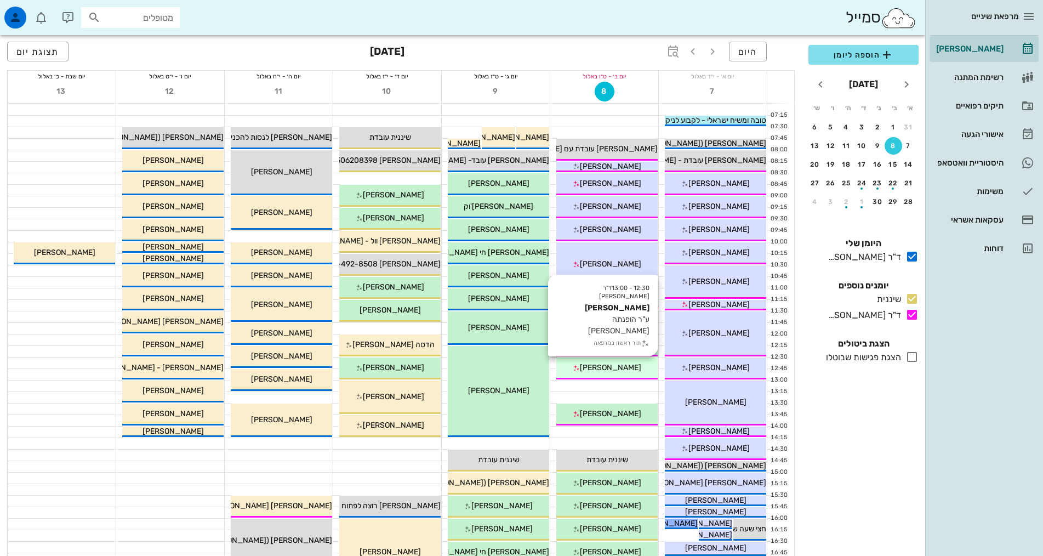
click at [622, 374] on div "12:30 - 13:00 ד"ר [PERSON_NAME] [PERSON_NAME] ע"ר הופנתה [PERSON_NAME] תור ראשו…" at bounding box center [607, 368] width 101 height 22
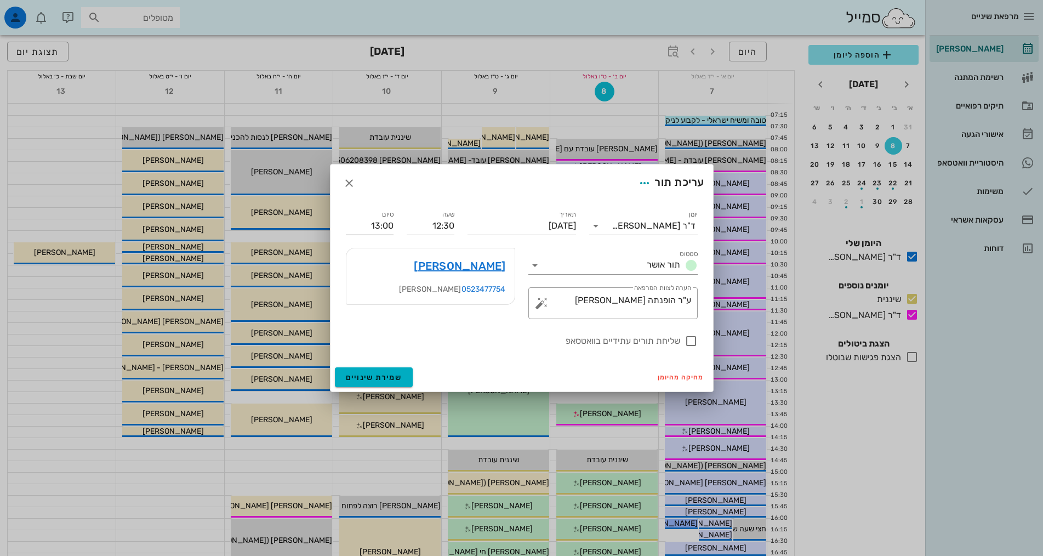
click at [393, 223] on input "13:00" at bounding box center [370, 226] width 48 height 18
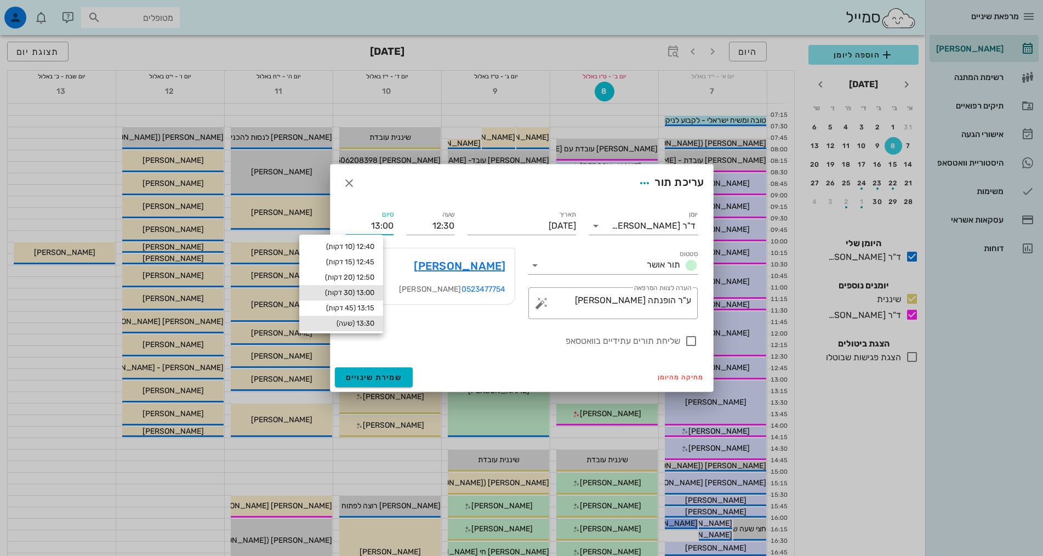
click at [374, 326] on div "13:30 (שעה)" at bounding box center [341, 323] width 66 height 9
type input "13:30"
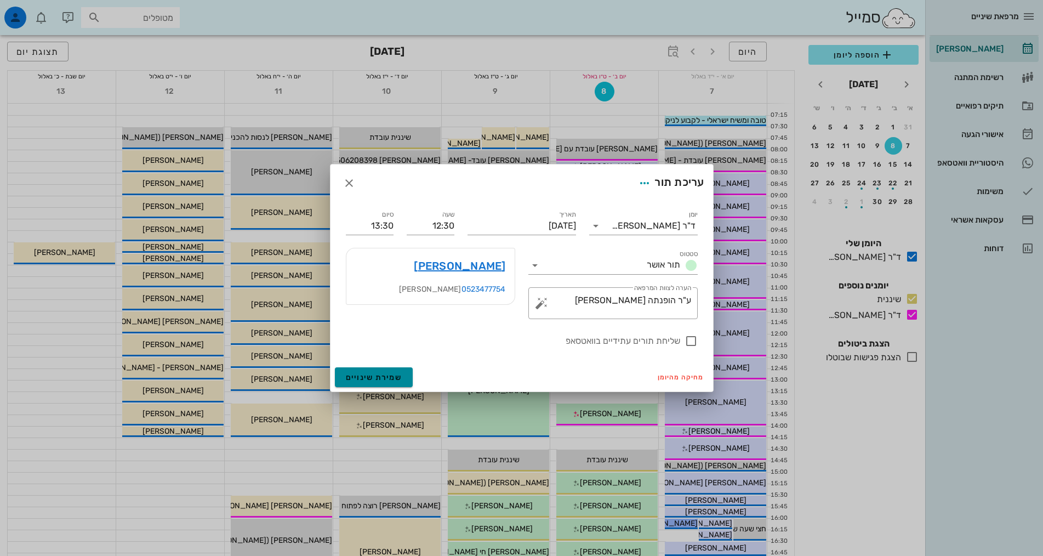
click at [398, 381] on span "שמירת שינויים" at bounding box center [374, 377] width 56 height 9
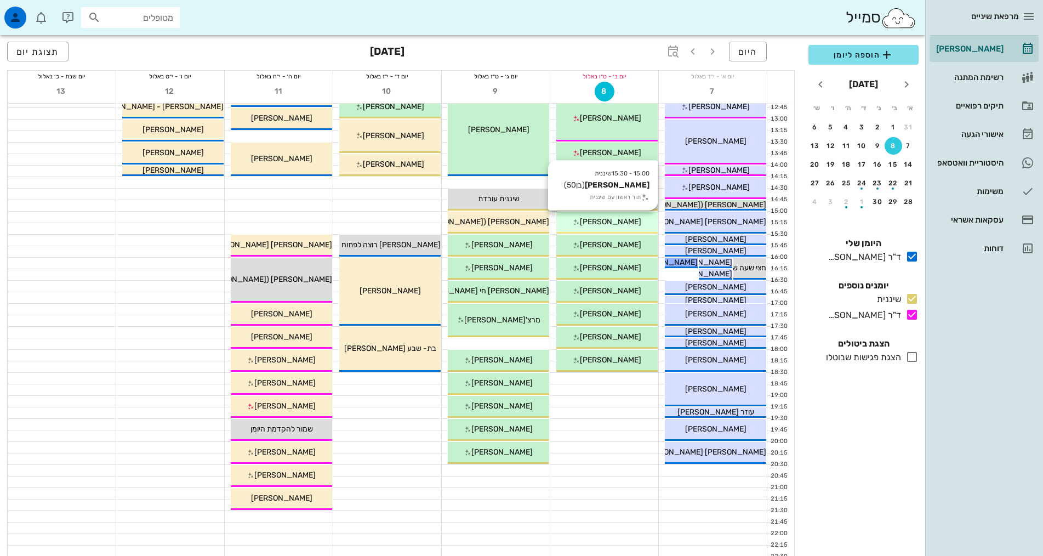
scroll to position [274, 0]
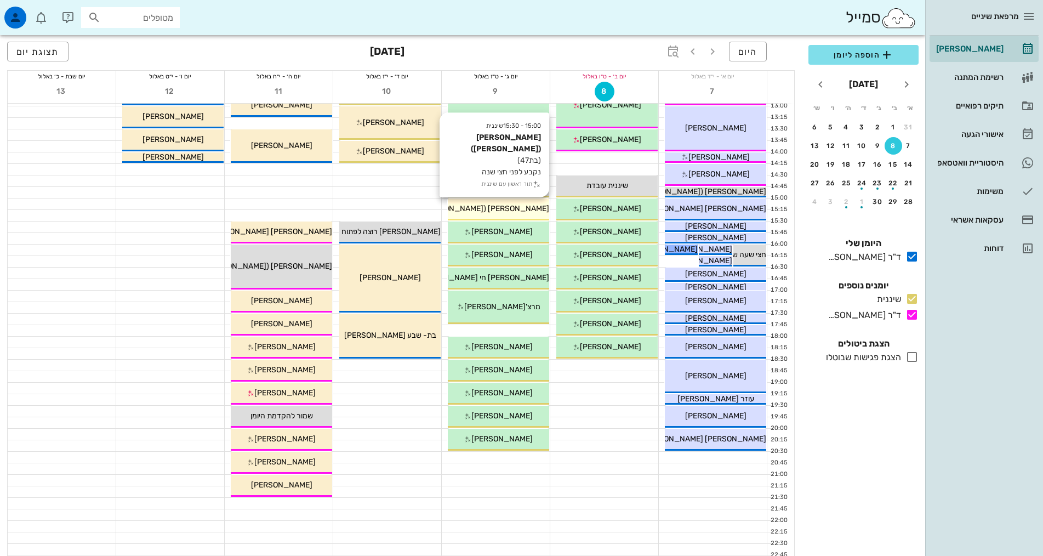
click at [490, 210] on span "[PERSON_NAME] ([PERSON_NAME])" at bounding box center [484, 208] width 130 height 9
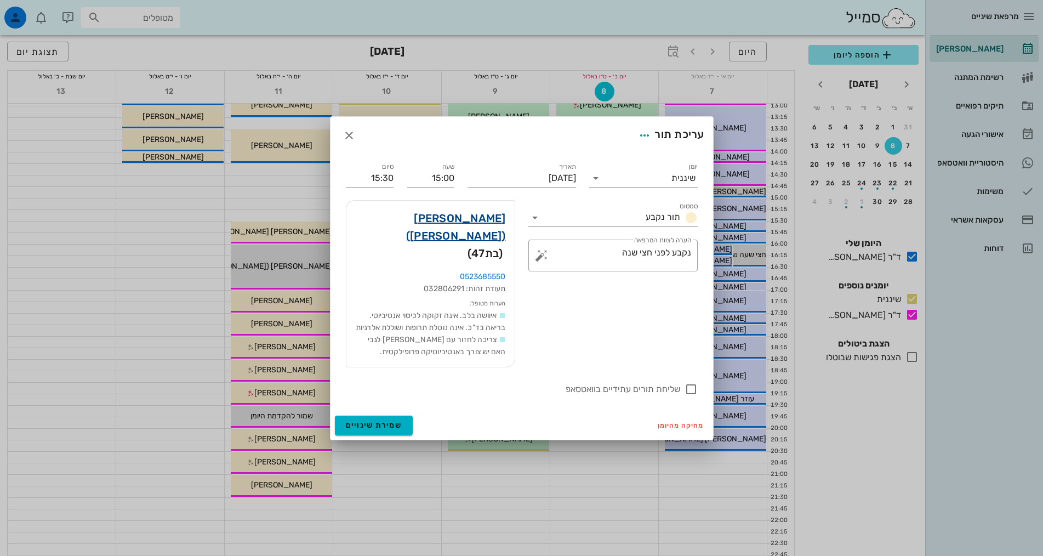
click at [467, 232] on link "[PERSON_NAME] ([PERSON_NAME])" at bounding box center [430, 226] width 151 height 35
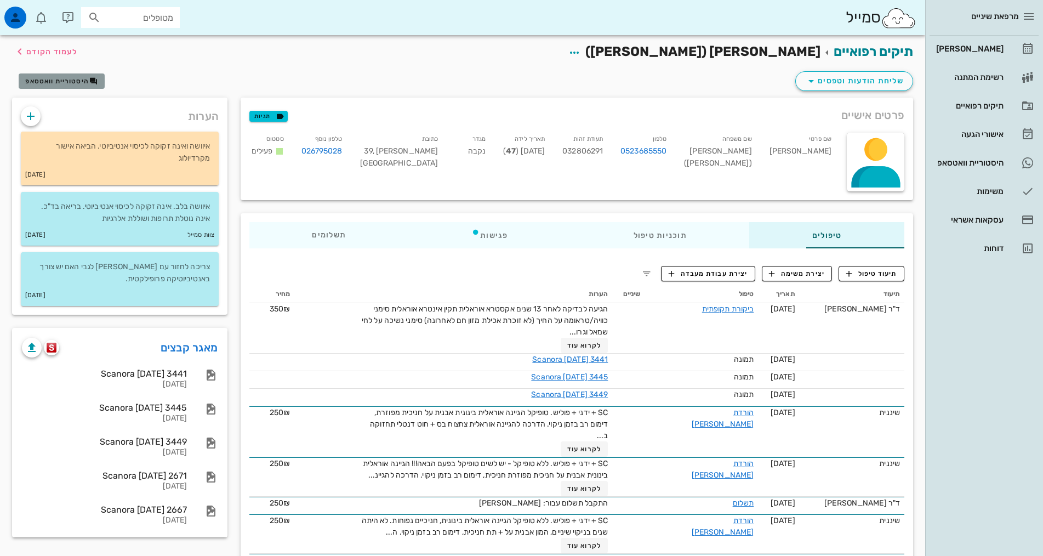
click at [88, 77] on span "היסטוריית וואטסאפ" at bounding box center [57, 81] width 64 height 8
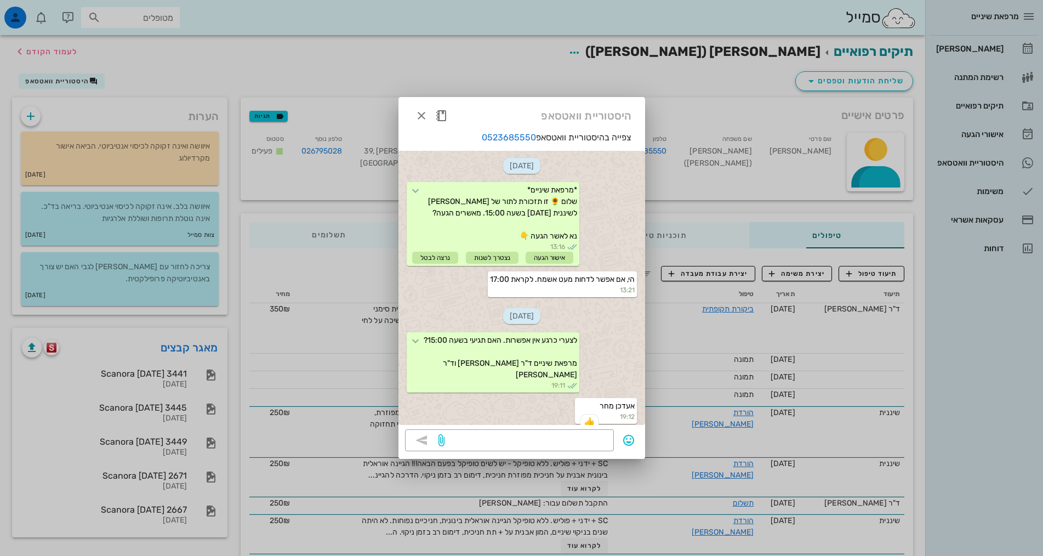
scroll to position [4, 0]
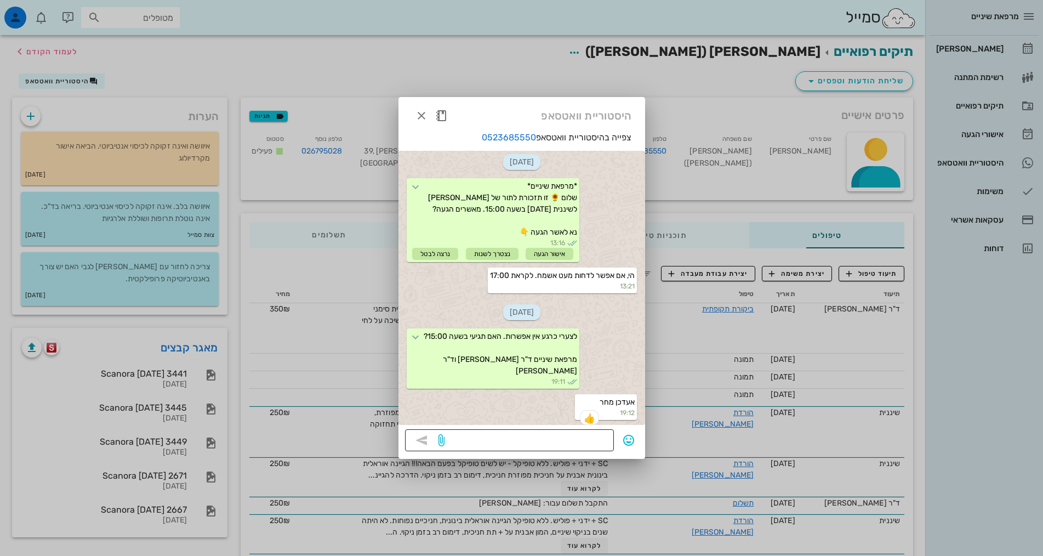
click at [580, 433] on textarea at bounding box center [527, 442] width 161 height 18
click at [575, 437] on textarea at bounding box center [527, 442] width 161 height 18
type textarea "שלום, נשמח לתשובה לגבי מחר."
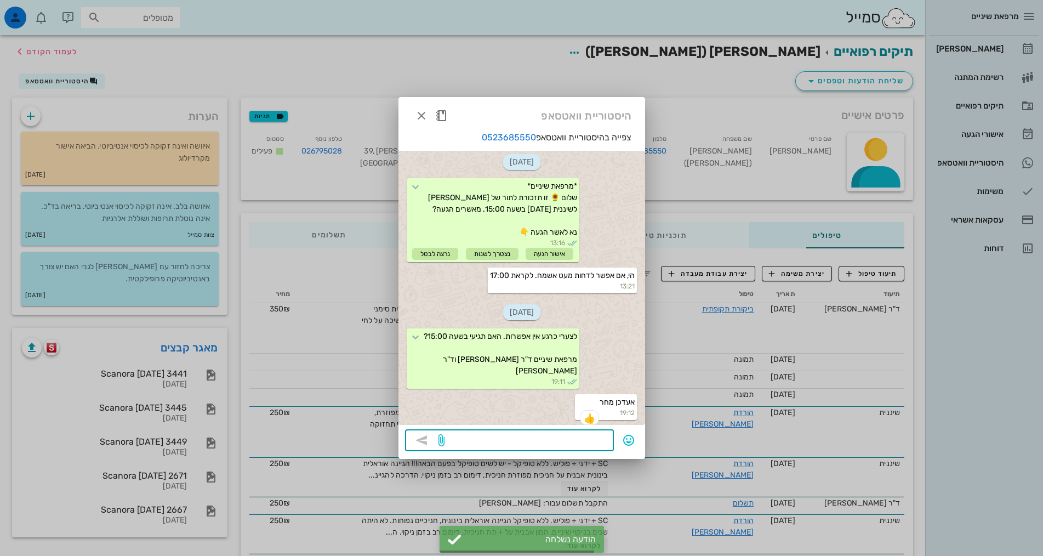
scroll to position [64, 0]
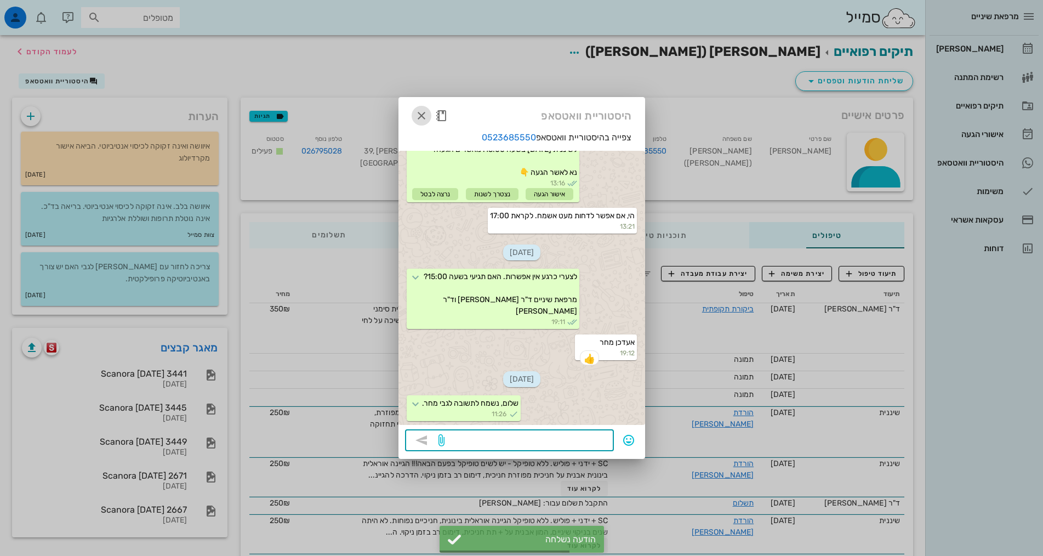
click at [423, 116] on icon "button" at bounding box center [421, 115] width 13 height 13
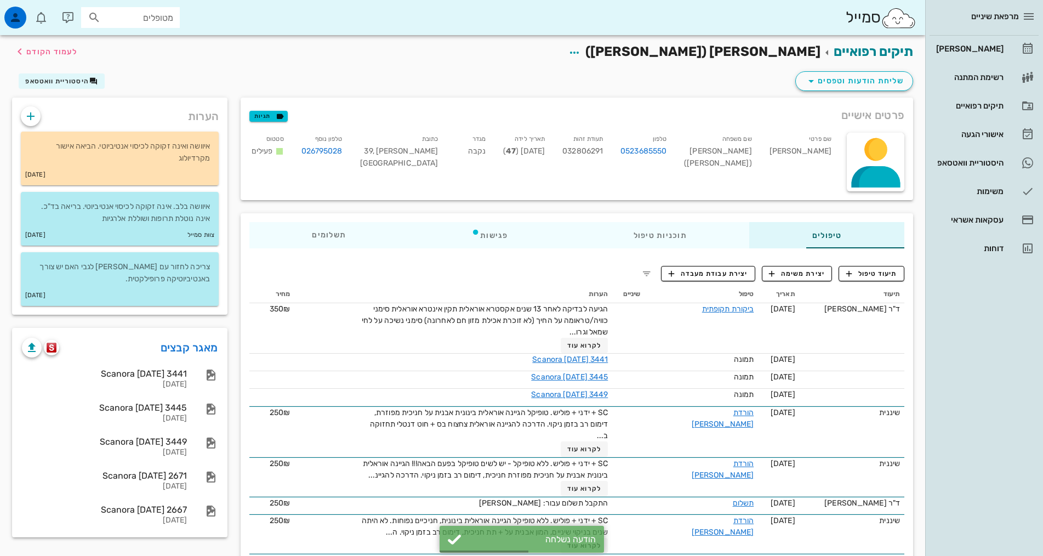
click at [979, 411] on div "מרפאת שיניים [PERSON_NAME] רשימת המתנה תיקים רפואיים אישורי הגעה היסטוריית וואט…" at bounding box center [985, 278] width 118 height 556
click at [972, 52] on div "[PERSON_NAME]" at bounding box center [969, 48] width 70 height 9
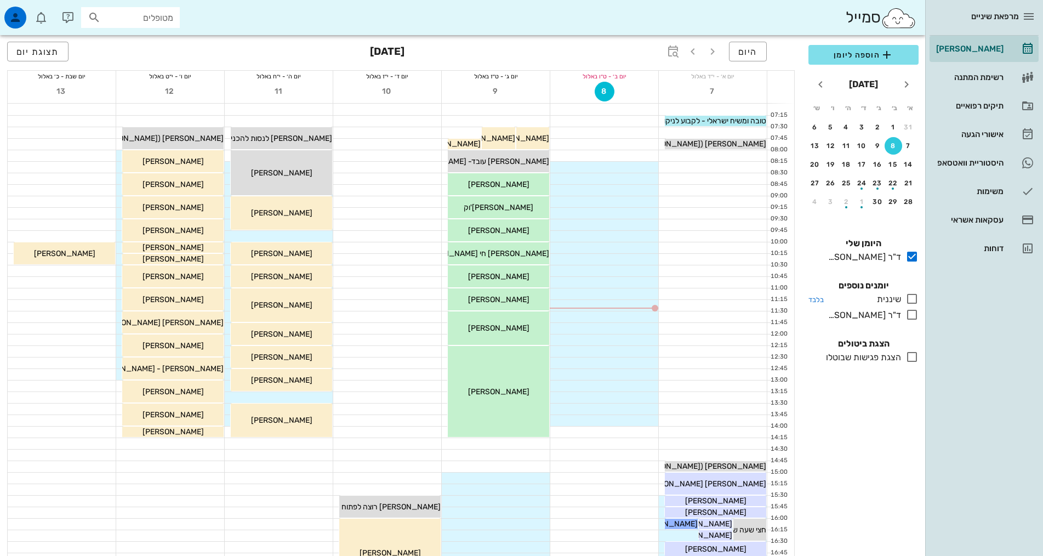
click at [884, 299] on div "שיננית" at bounding box center [887, 299] width 29 height 13
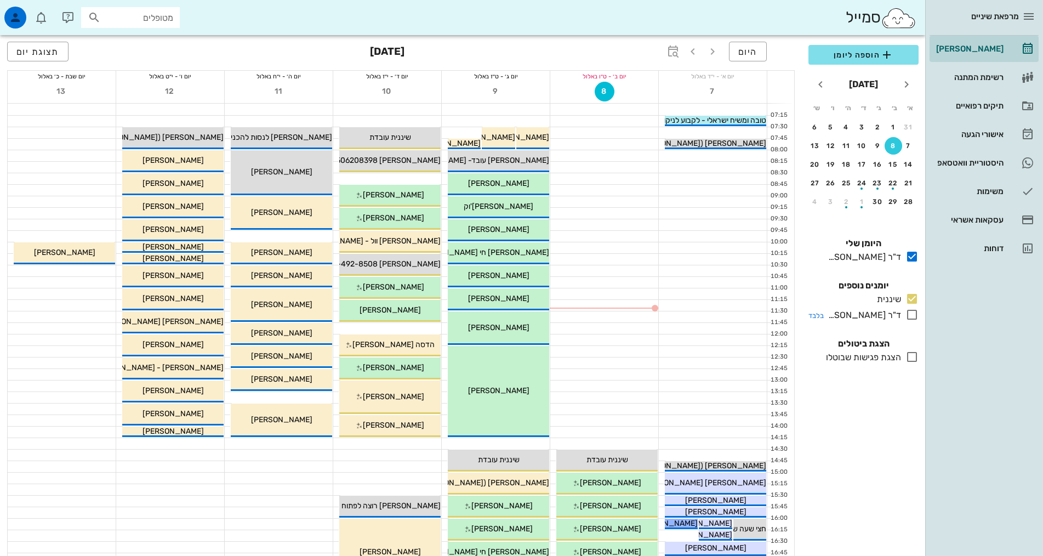
click at [885, 312] on div "ד"ר [PERSON_NAME]" at bounding box center [862, 315] width 77 height 13
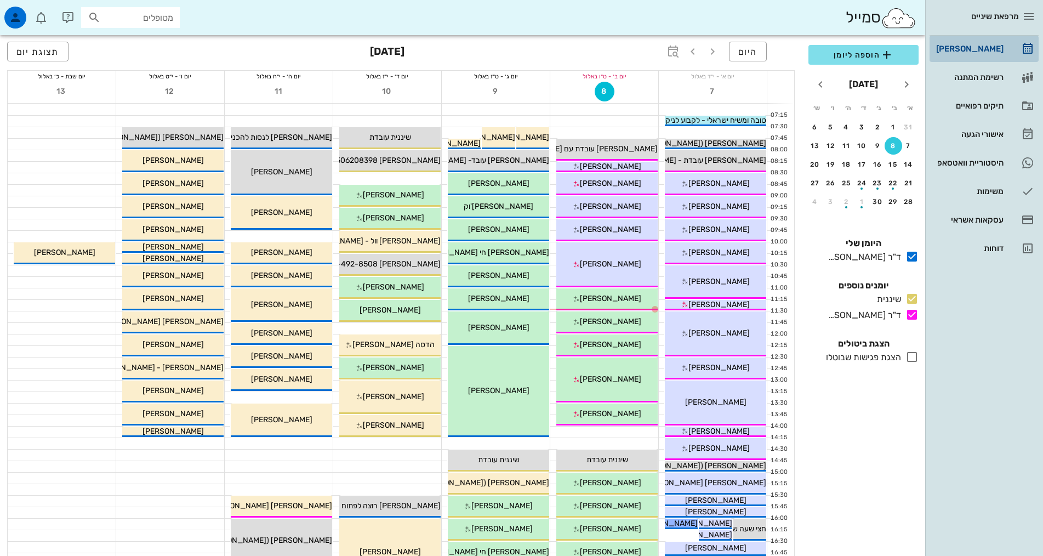
click at [997, 49] on div "[PERSON_NAME]" at bounding box center [969, 48] width 70 height 9
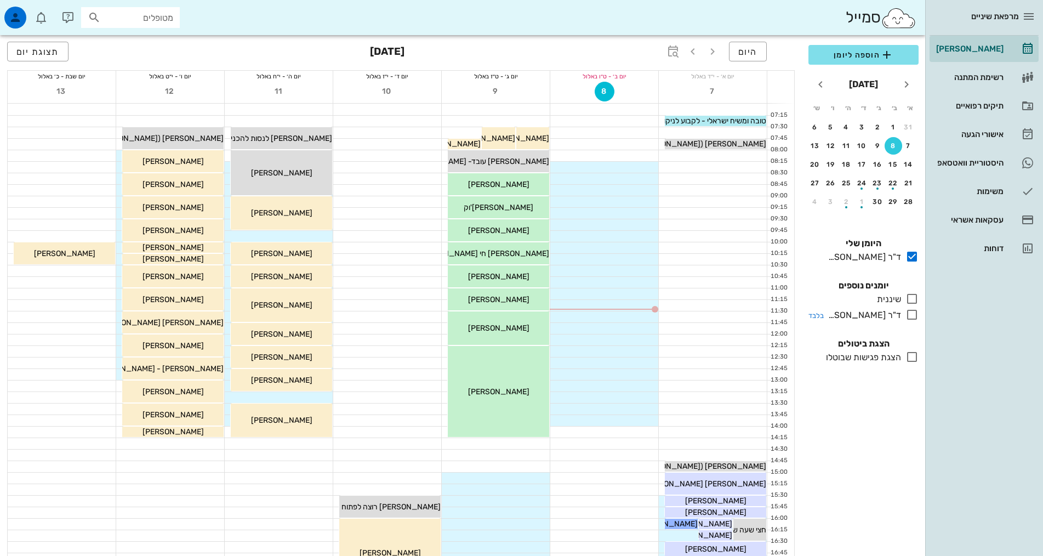
click at [868, 315] on div "ד"ר [PERSON_NAME]" at bounding box center [862, 315] width 77 height 13
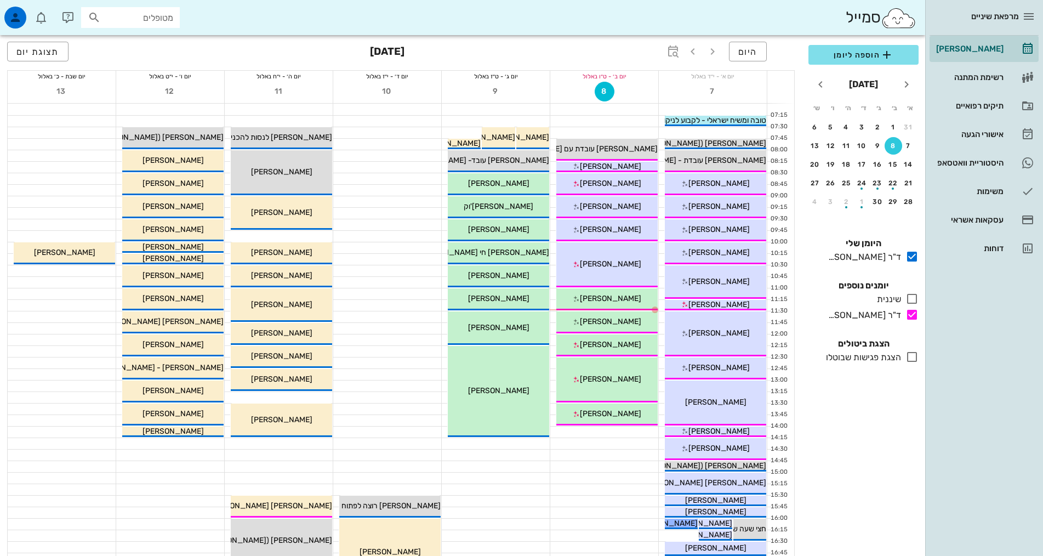
click at [882, 490] on div "הוספה ליומן [DATE] א׳ ב׳ ג׳ ד׳ ה׳ ו׳ ש׳ 31 1 2 3 4 5 6 7 8 9 10 11 12 13 14 15 …" at bounding box center [863, 297] width 123 height 518
click at [1003, 44] on div "[PERSON_NAME]" at bounding box center [969, 49] width 70 height 18
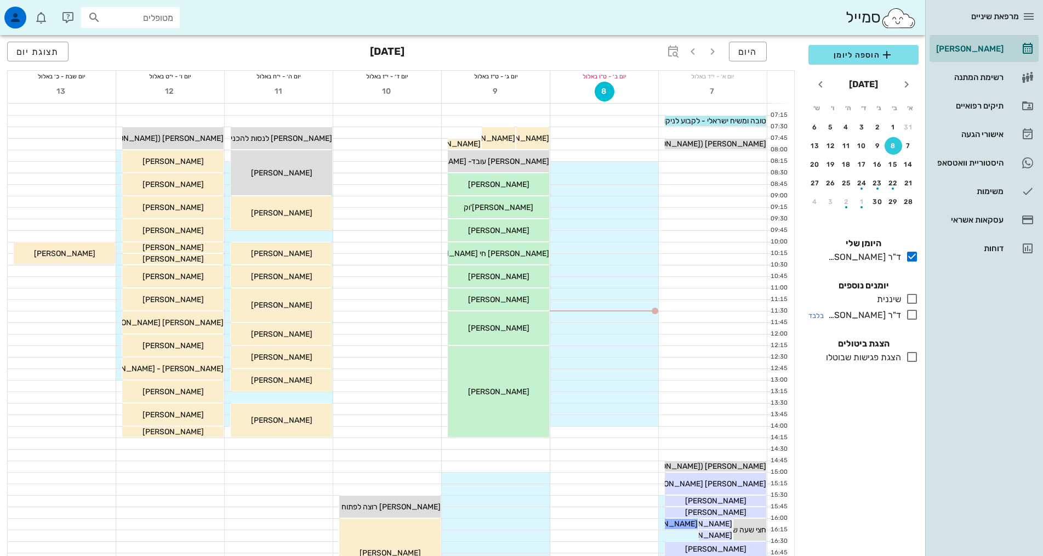
click at [902, 313] on div at bounding box center [910, 315] width 18 height 14
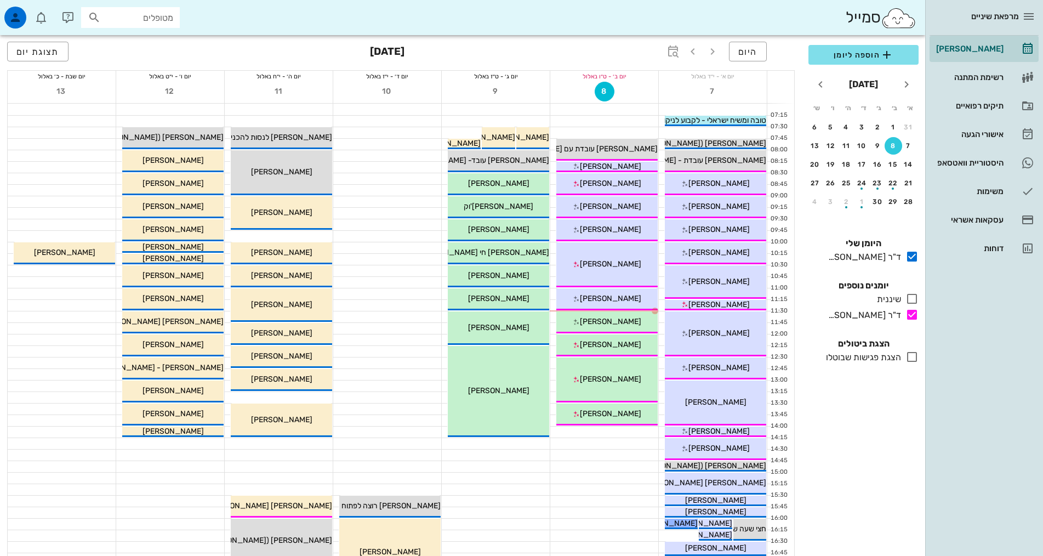
click at [869, 429] on div "הוספה ליומן [DATE] א׳ ב׳ ג׳ ד׳ ה׳ ו׳ ש׳ 31 1 2 3 4 5 6 7 8 9 10 11 12 13 14 15 …" at bounding box center [863, 297] width 123 height 518
click at [895, 163] on div "15" at bounding box center [894, 165] width 18 height 8
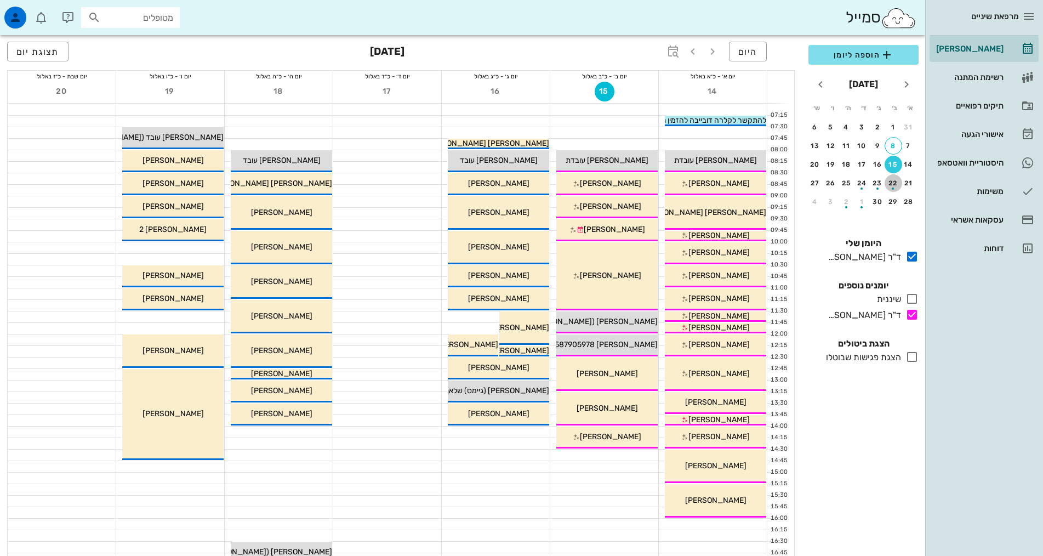
click at [892, 179] on div "22" at bounding box center [894, 183] width 18 height 8
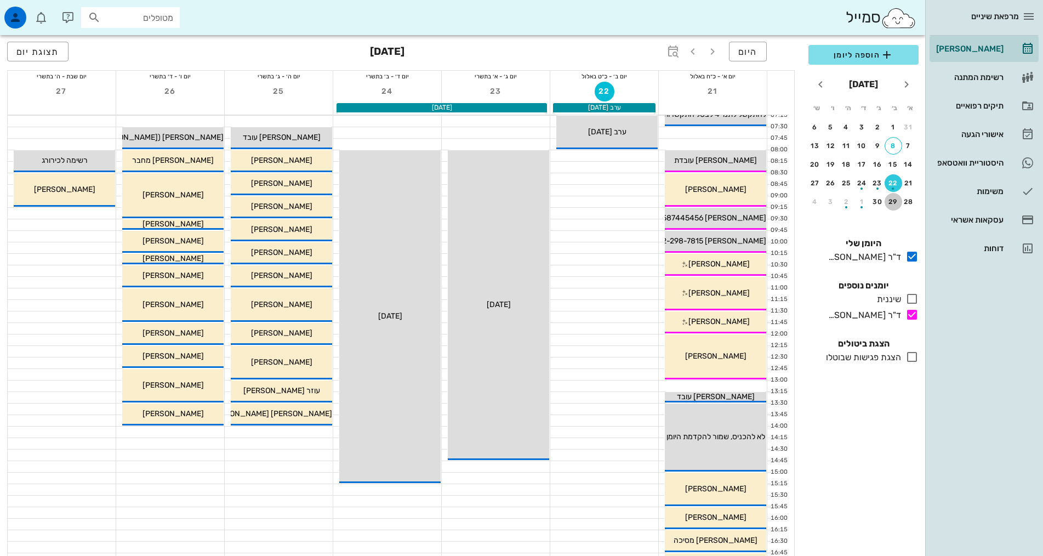
click at [892, 205] on div "29" at bounding box center [894, 202] width 18 height 8
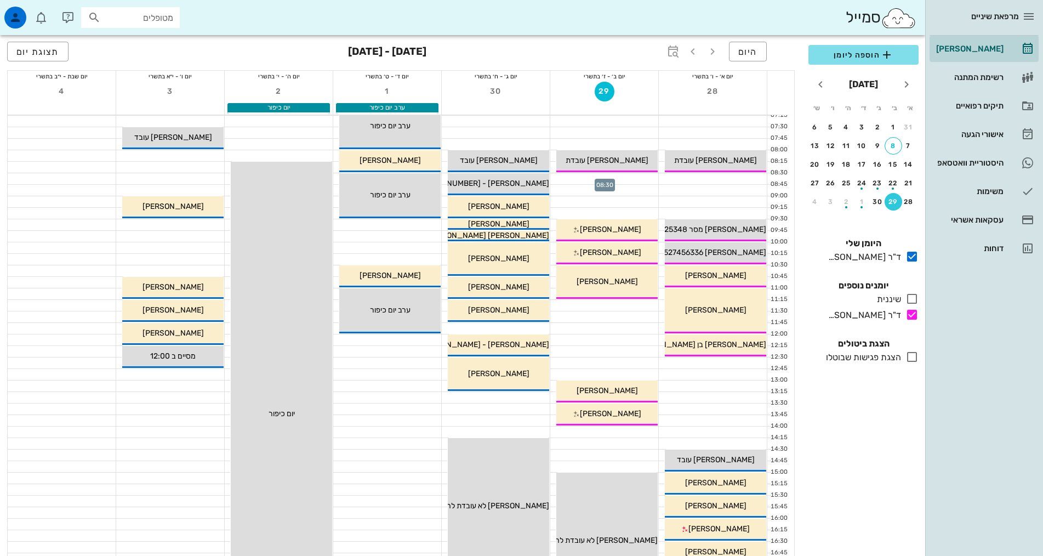
click at [625, 179] on div at bounding box center [604, 178] width 108 height 11
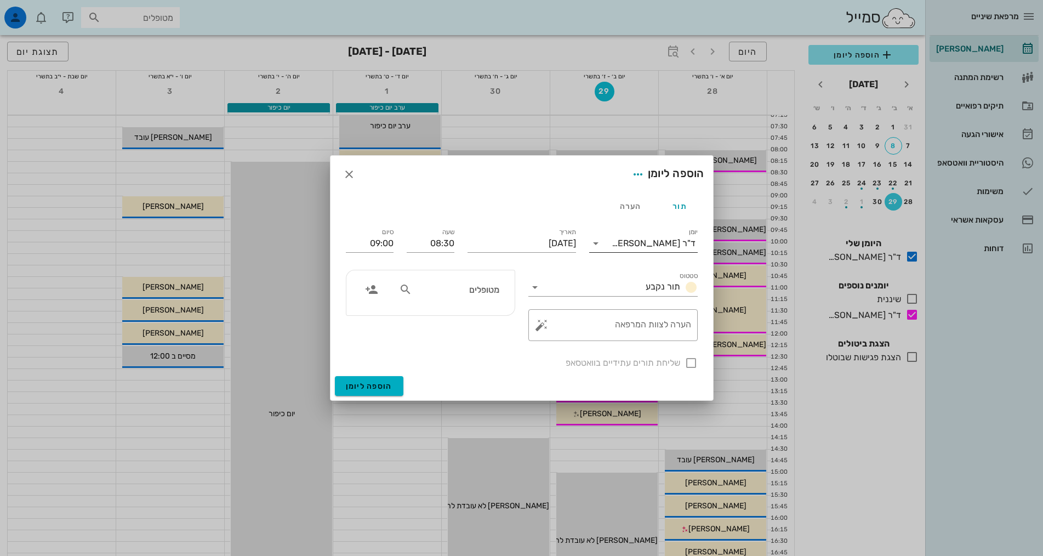
click at [674, 235] on div "ד"ר [PERSON_NAME]" at bounding box center [651, 244] width 93 height 18
click at [660, 305] on div "ד"ר [PERSON_NAME]" at bounding box center [643, 304] width 91 height 10
click at [442, 296] on input "מטופלים" at bounding box center [457, 289] width 84 height 14
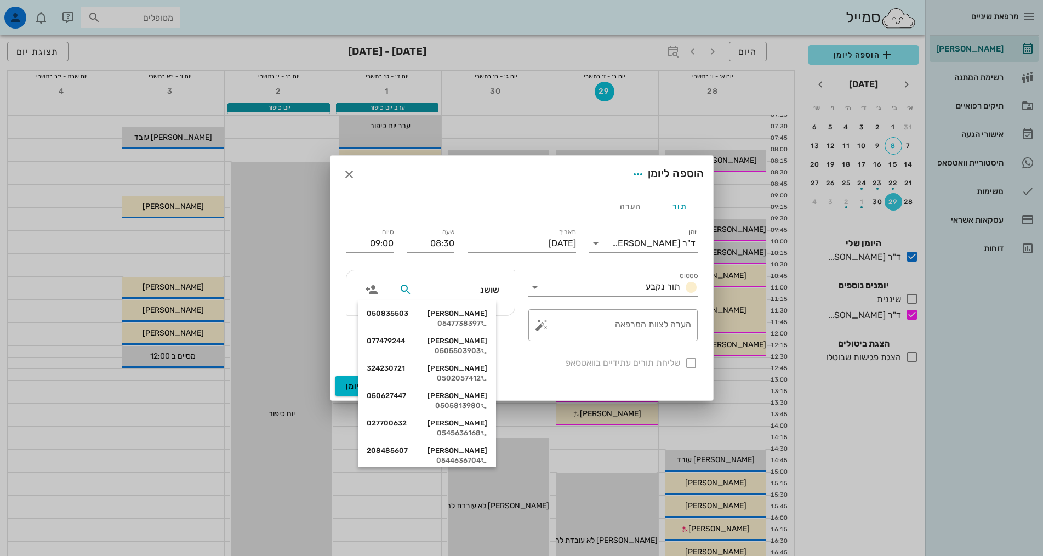
type input "[PERSON_NAME]"
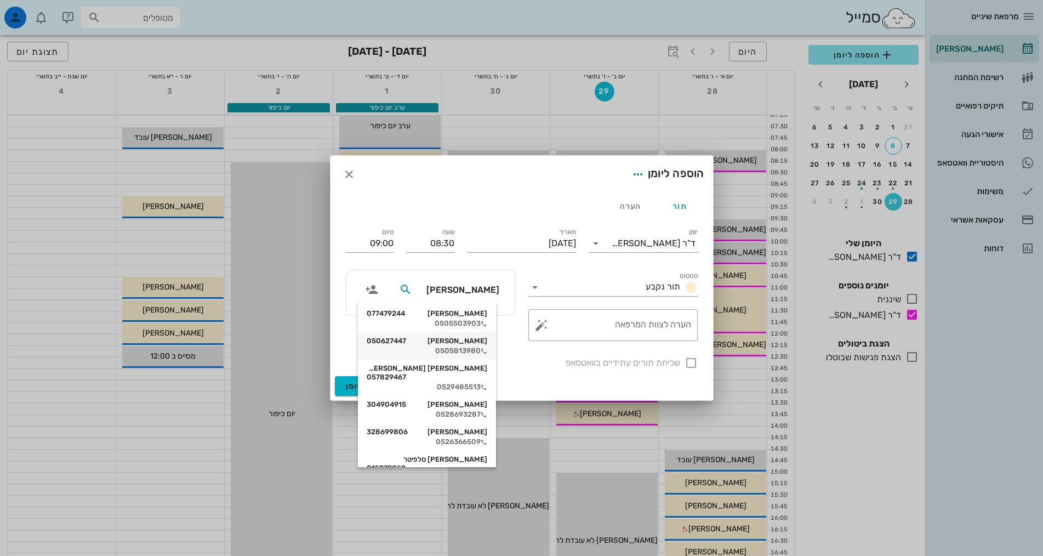
click at [476, 342] on div "[PERSON_NAME] 050627447" at bounding box center [427, 341] width 121 height 9
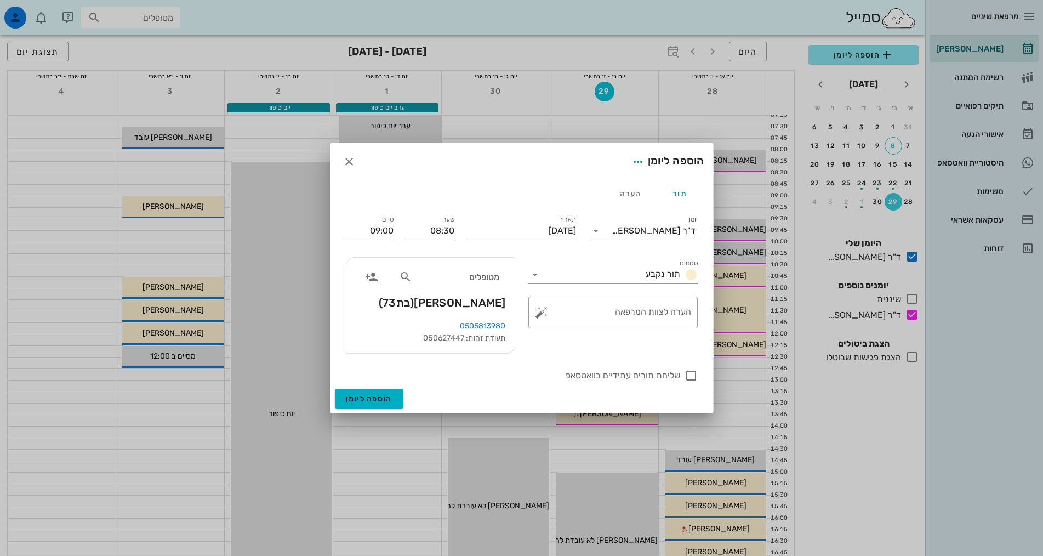
click at [645, 377] on label "שליחת תורים עתידיים בוואטסאפ" at bounding box center [513, 375] width 334 height 11
checkbox input "true"
click at [629, 278] on input "סטטוס" at bounding box center [593, 275] width 98 height 18
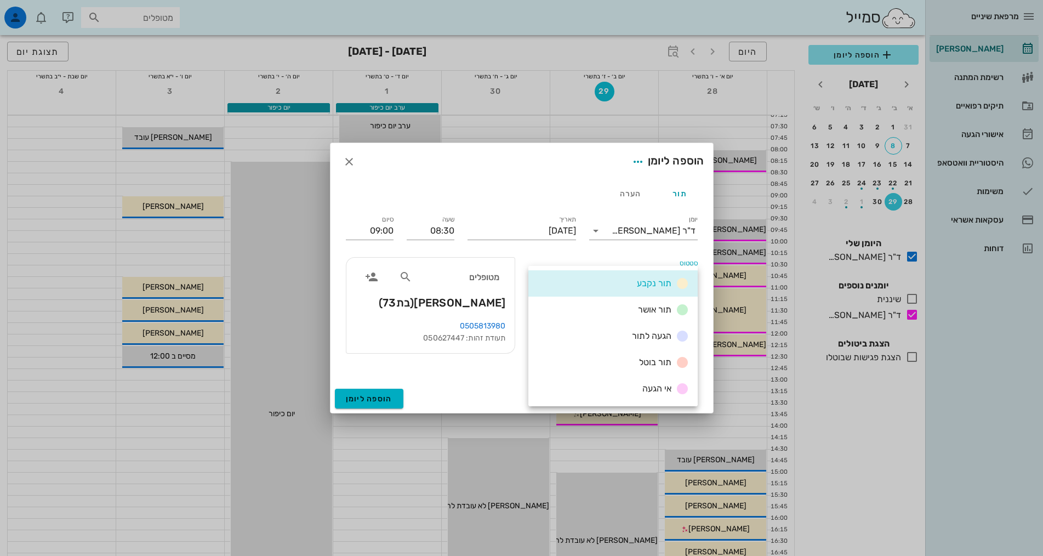
click at [612, 258] on div "סטטוס תור נקבע" at bounding box center [613, 270] width 183 height 39
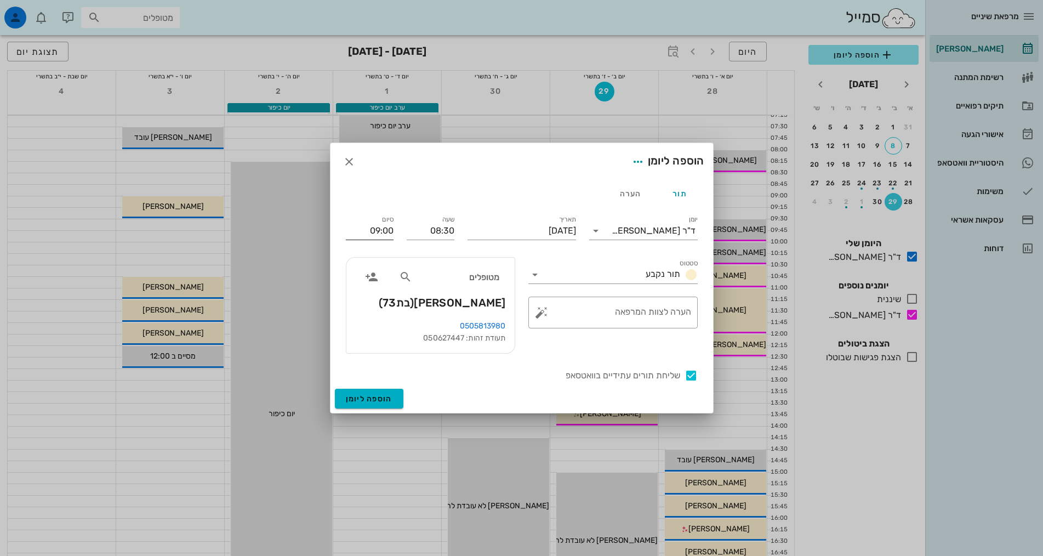
click at [382, 231] on input "09:00" at bounding box center [370, 231] width 48 height 18
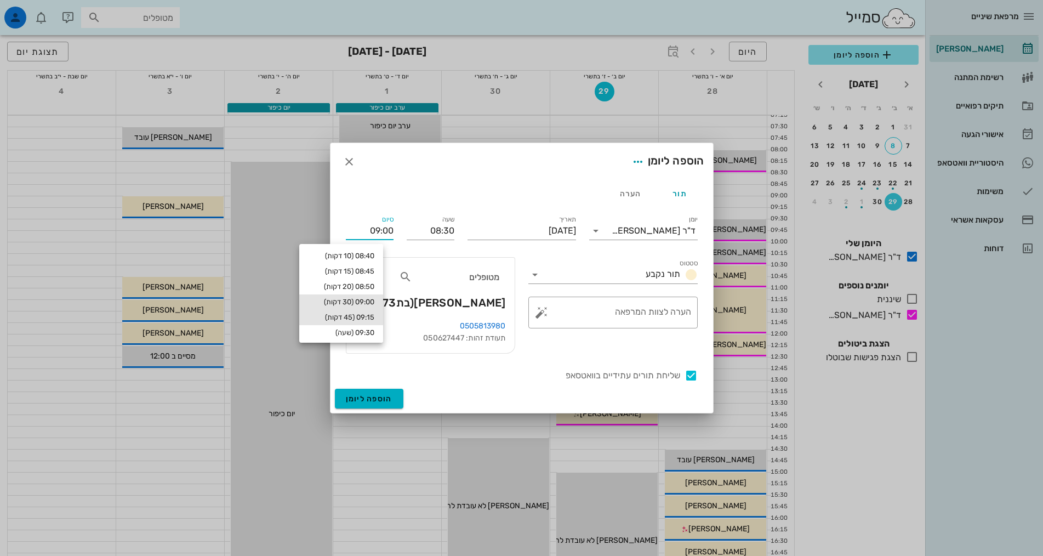
click at [374, 320] on div "09:15 (45 דקות)" at bounding box center [341, 317] width 66 height 9
type input "09:15"
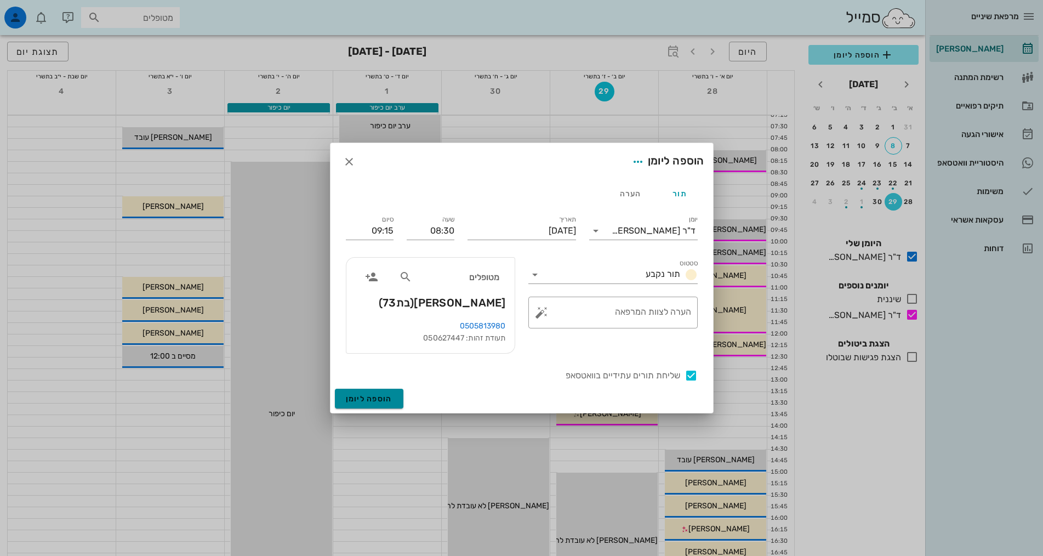
click at [376, 402] on span "הוספה ליומן" at bounding box center [369, 398] width 47 height 9
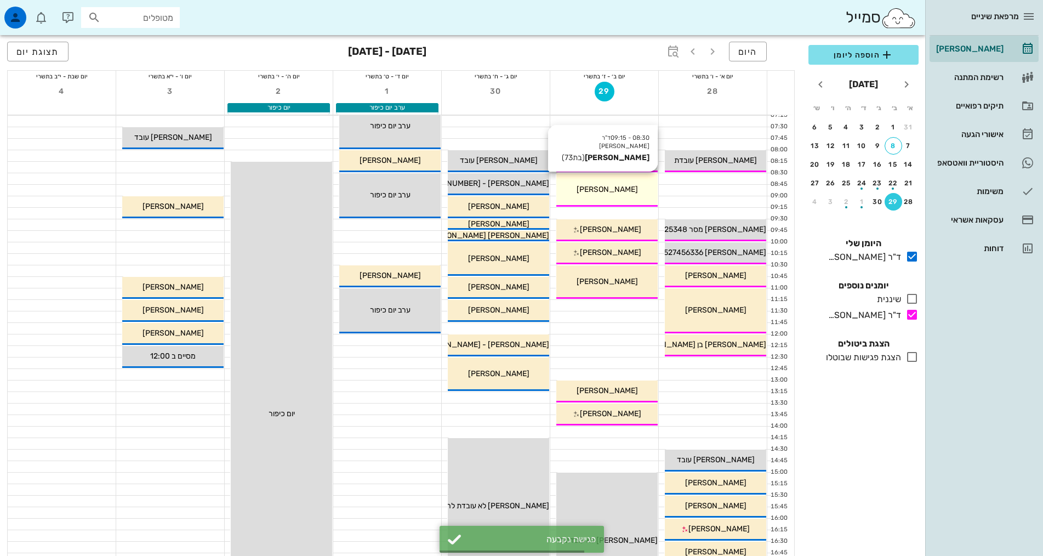
click at [603, 192] on span "[PERSON_NAME]" at bounding box center [607, 189] width 61 height 9
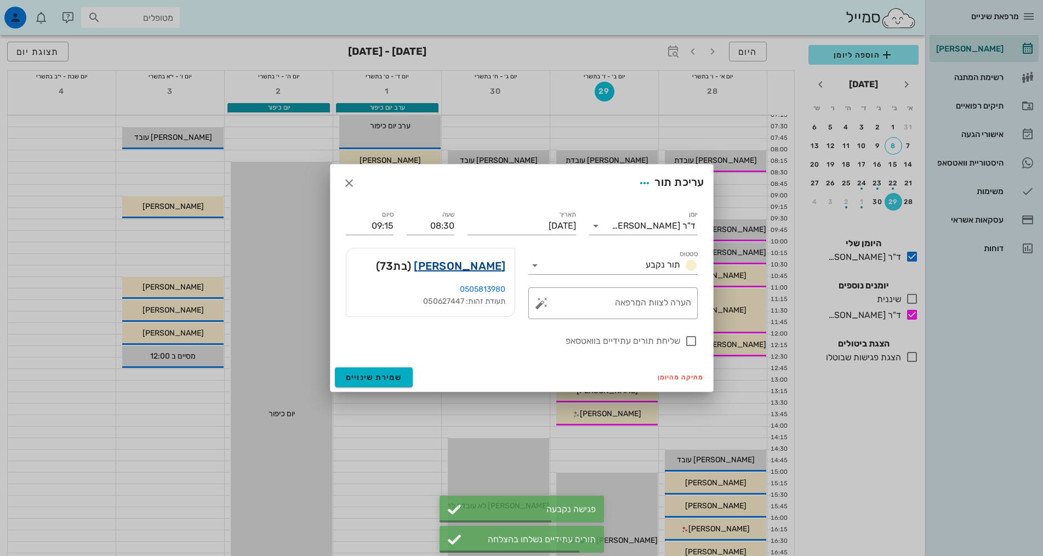
click at [448, 270] on link "[PERSON_NAME]" at bounding box center [460, 266] width 92 height 18
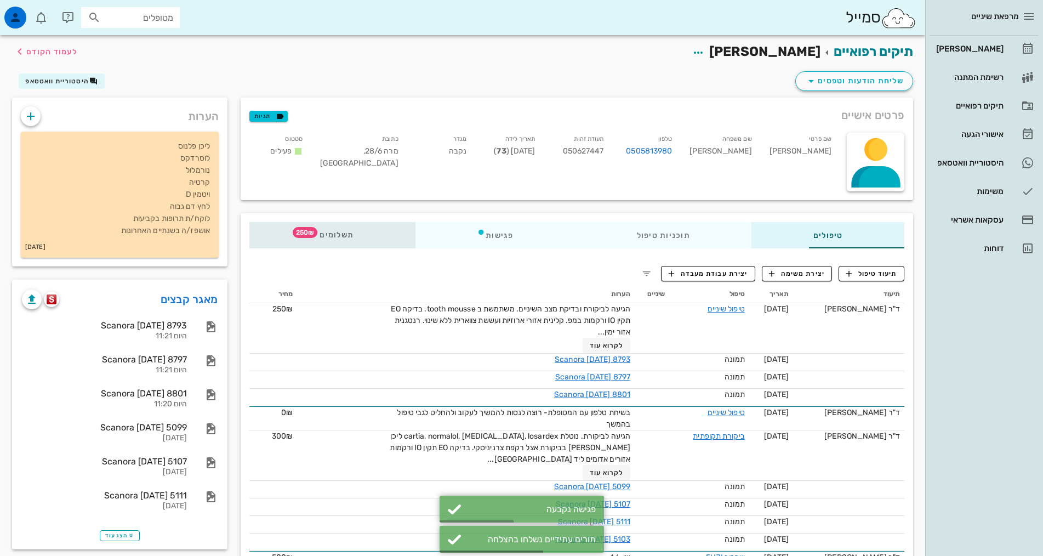
click at [311, 233] on span "תשלומים 250₪" at bounding box center [332, 235] width 43 height 8
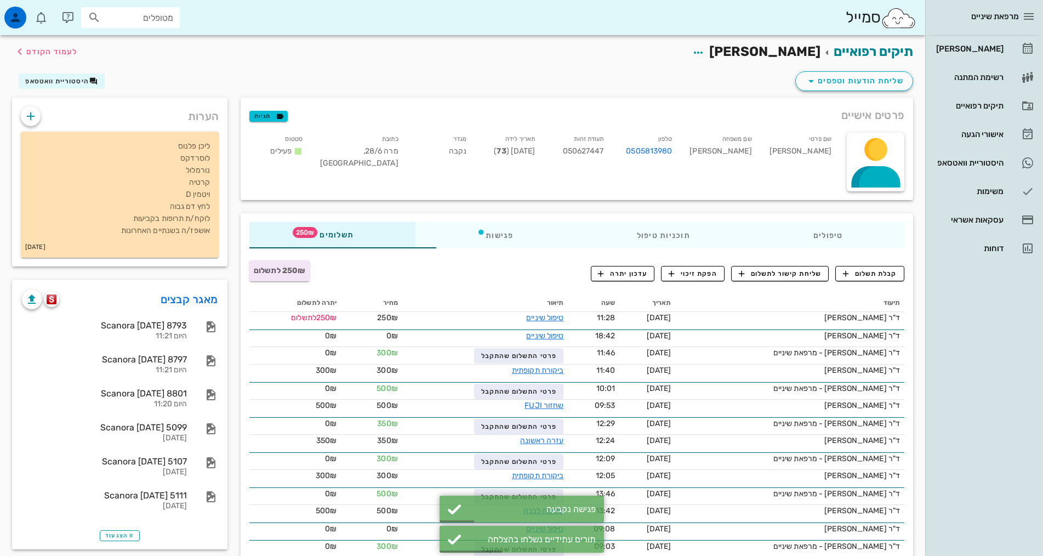
click at [1002, 359] on div "מרפאת שיניים [PERSON_NAME] רשימת המתנה תיקים רפואיים אישורי הגעה היסטוריית וואט…" at bounding box center [985, 278] width 118 height 556
click at [346, 286] on div "250₪ לתשלום" at bounding box center [354, 273] width 223 height 29
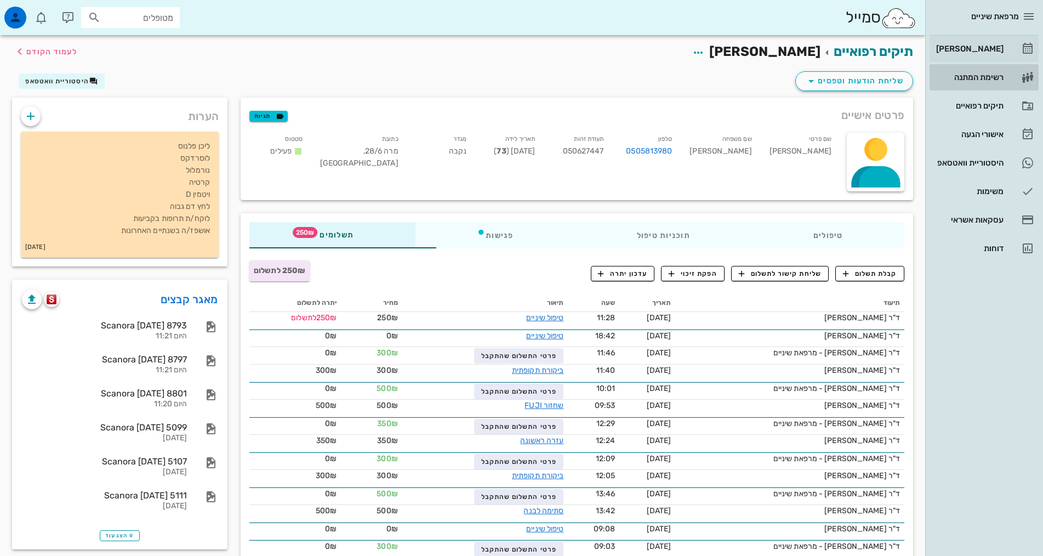
drag, startPoint x: 982, startPoint y: 65, endPoint x: 979, endPoint y: 52, distance: 14.0
click at [982, 64] on div "[PERSON_NAME] רשימת המתנה תיקים רפואיים אישורי הגעה היסטוריית וואטסאפ משימות עס…" at bounding box center [984, 149] width 109 height 226
click at [979, 52] on div "[PERSON_NAME]" at bounding box center [969, 48] width 70 height 9
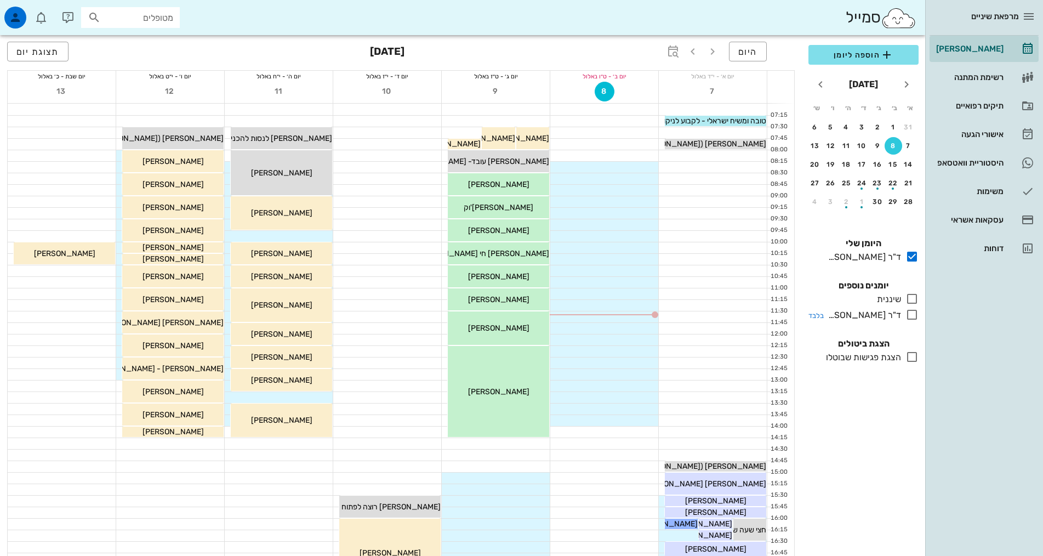
click at [862, 315] on div "ד"ר [PERSON_NAME]" at bounding box center [862, 315] width 77 height 13
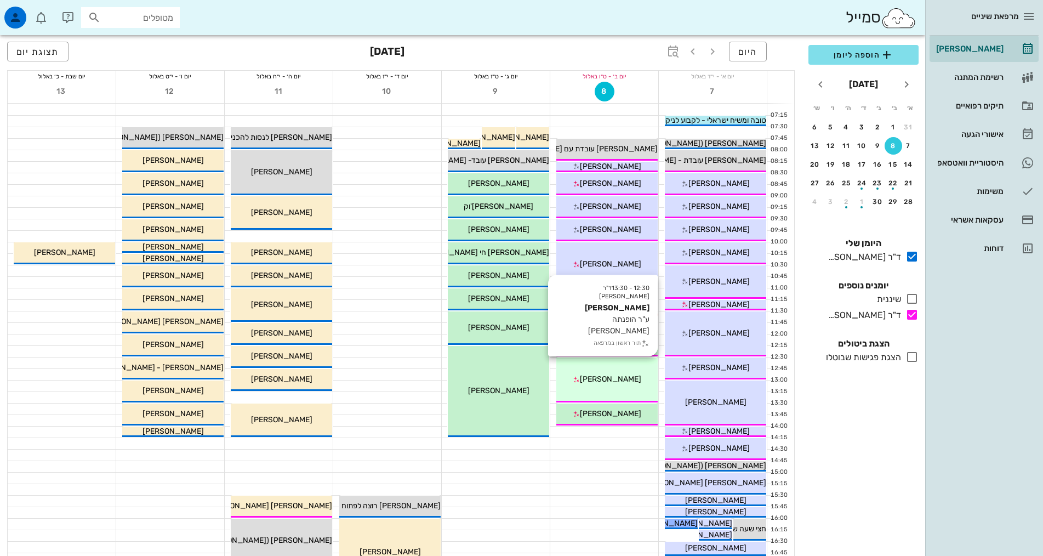
click at [604, 379] on span "[PERSON_NAME]" at bounding box center [610, 378] width 61 height 9
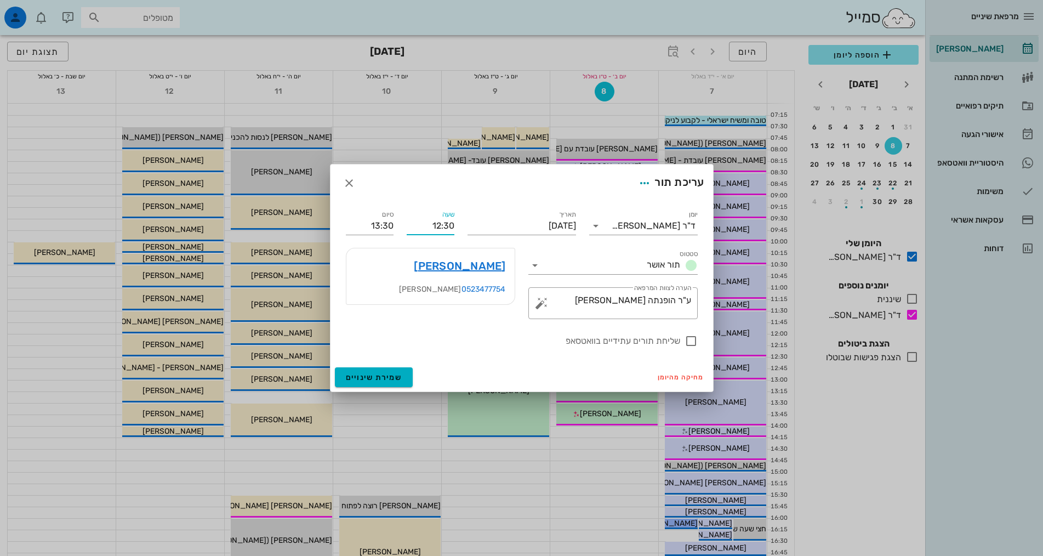
drag, startPoint x: 453, startPoint y: 225, endPoint x: 444, endPoint y: 225, distance: 8.8
click at [444, 225] on input "12:30" at bounding box center [431, 226] width 48 height 18
type input "12:40"
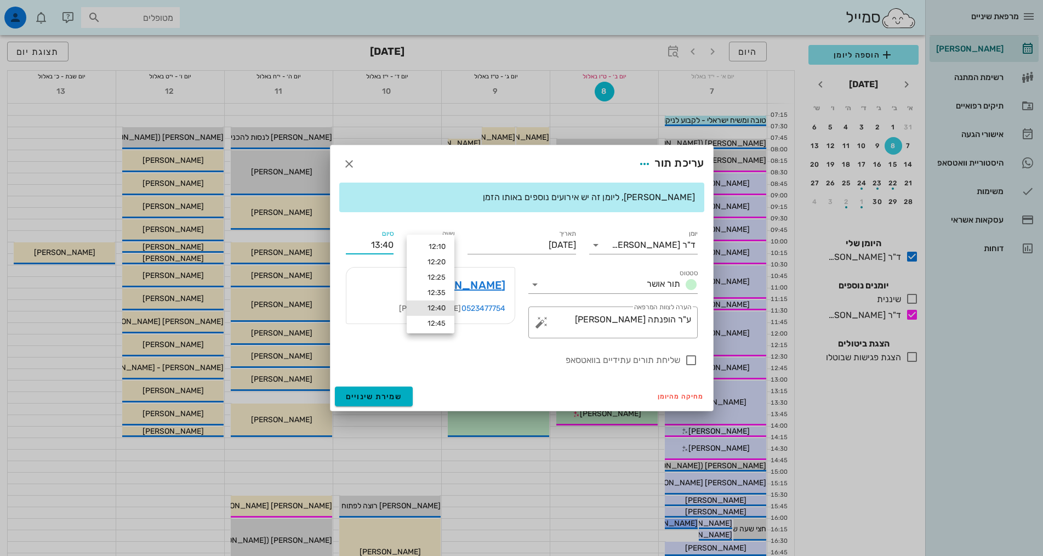
click at [391, 224] on div "סיום 13:40" at bounding box center [369, 240] width 61 height 39
drag, startPoint x: 393, startPoint y: 244, endPoint x: 383, endPoint y: 241, distance: 10.4
click at [383, 241] on input "13:40" at bounding box center [370, 245] width 48 height 18
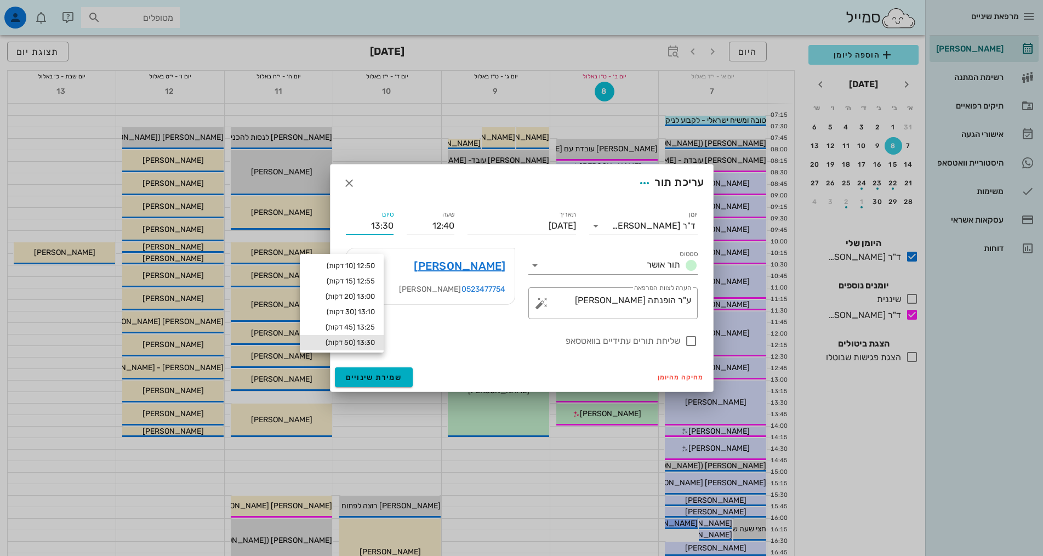
type input "13:30"
click at [422, 190] on div "עריכת תור" at bounding box center [522, 182] width 383 height 37
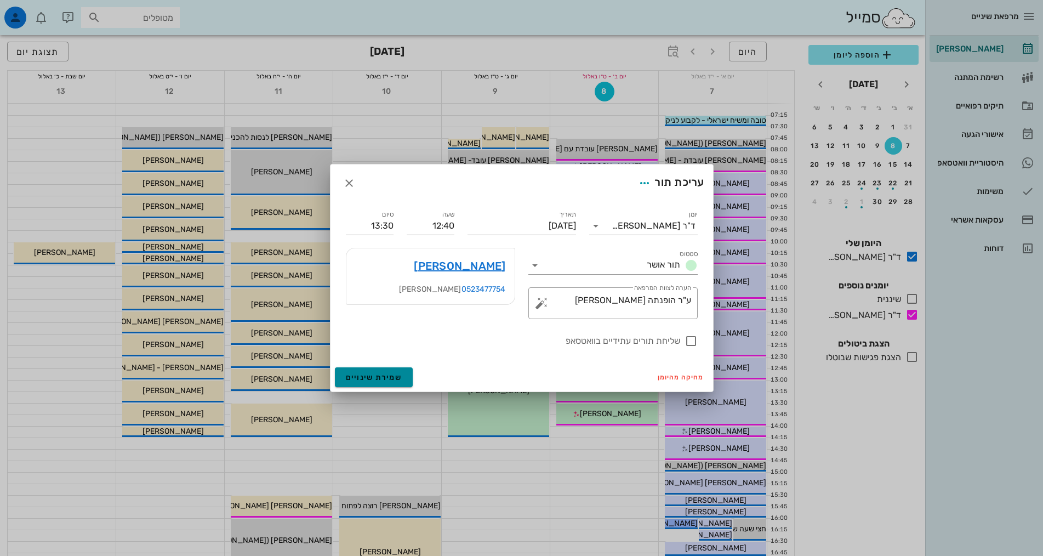
click at [383, 379] on span "שמירת שינויים" at bounding box center [374, 377] width 56 height 9
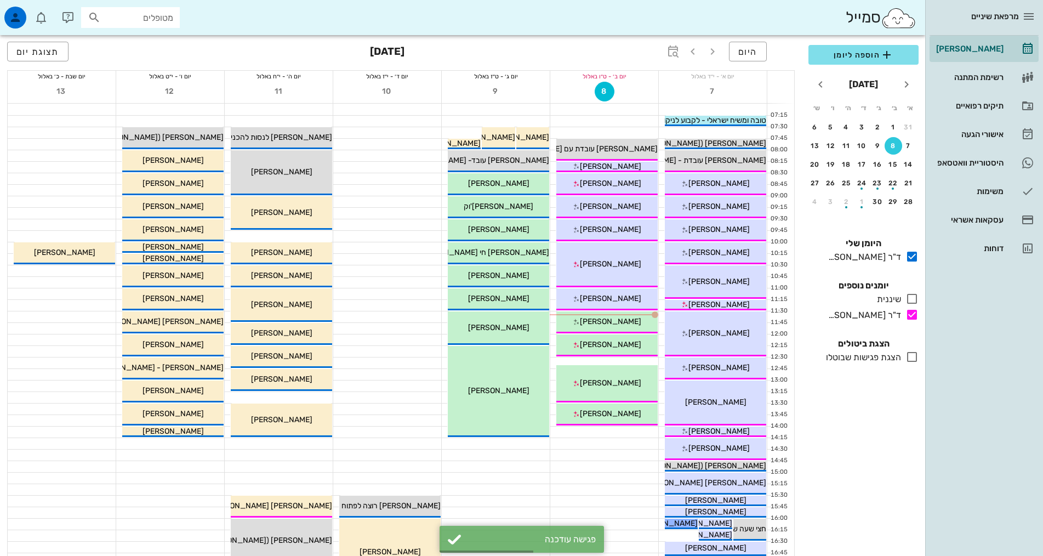
click at [883, 472] on div "הוספה ליומן [DATE] א׳ ב׳ ג׳ ד׳ ה׳ ו׳ ש׳ 31 1 2 3 4 5 6 7 8 9 10 11 12 13 14 15 …" at bounding box center [863, 297] width 123 height 518
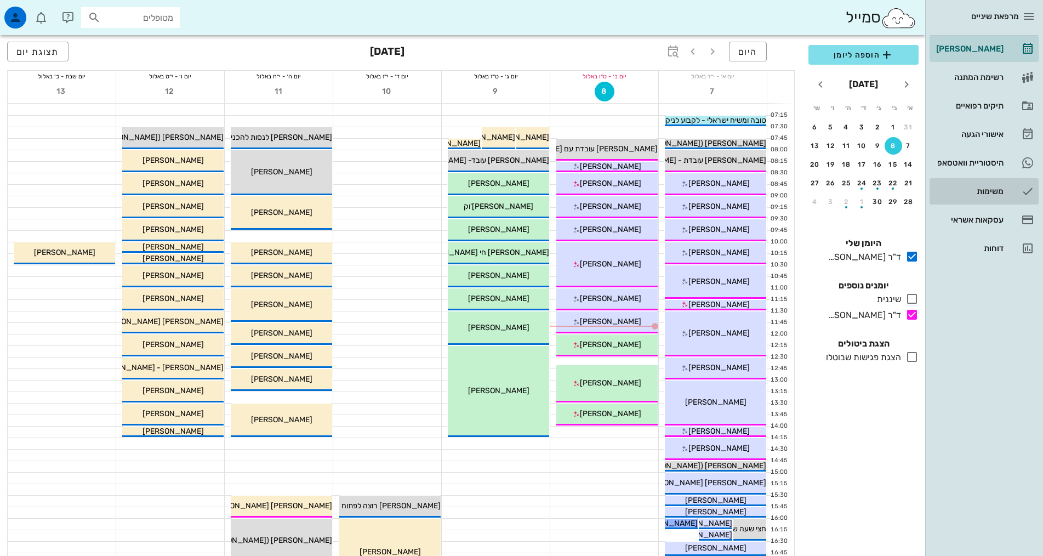
click at [1002, 193] on div "משימות" at bounding box center [969, 191] width 70 height 9
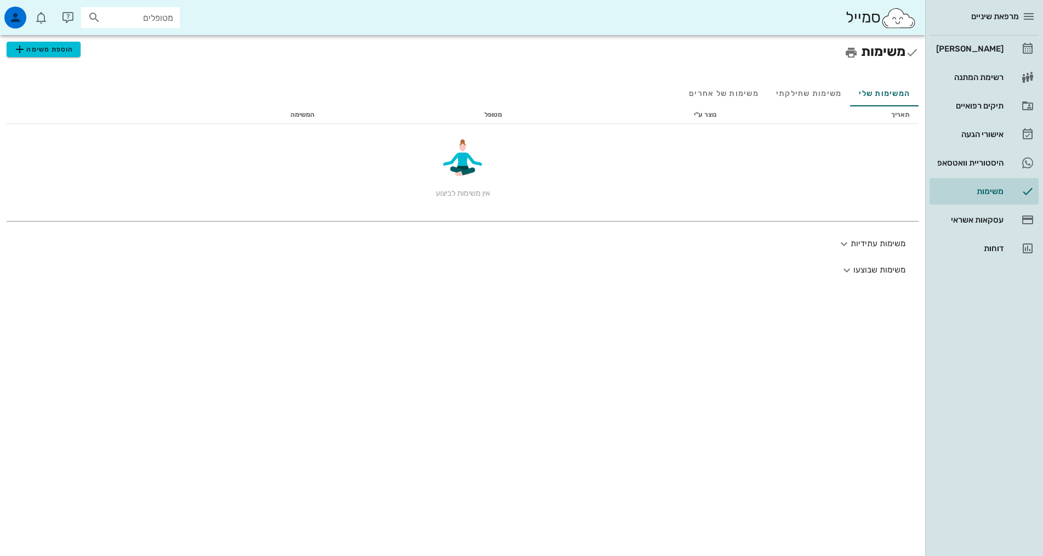
click at [791, 350] on div "משימות הוספת משימה המשימות שלי משימות שחילקתי משימות של אחרים תאריך נוצר ע"י מט…" at bounding box center [463, 295] width 926 height 521
click at [993, 44] on div "[PERSON_NAME]" at bounding box center [969, 48] width 70 height 9
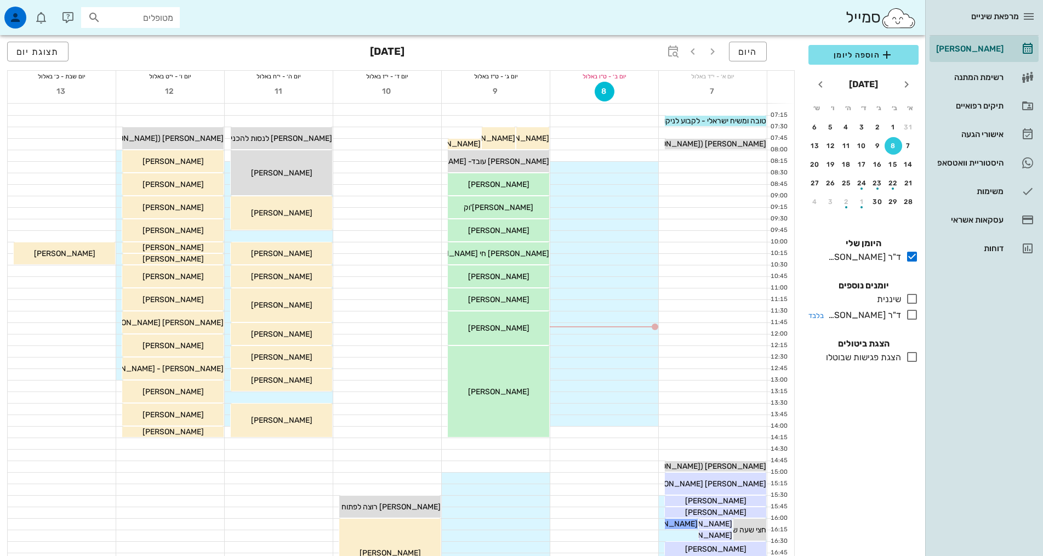
click at [885, 317] on div "ד"ר [PERSON_NAME]" at bounding box center [862, 315] width 77 height 13
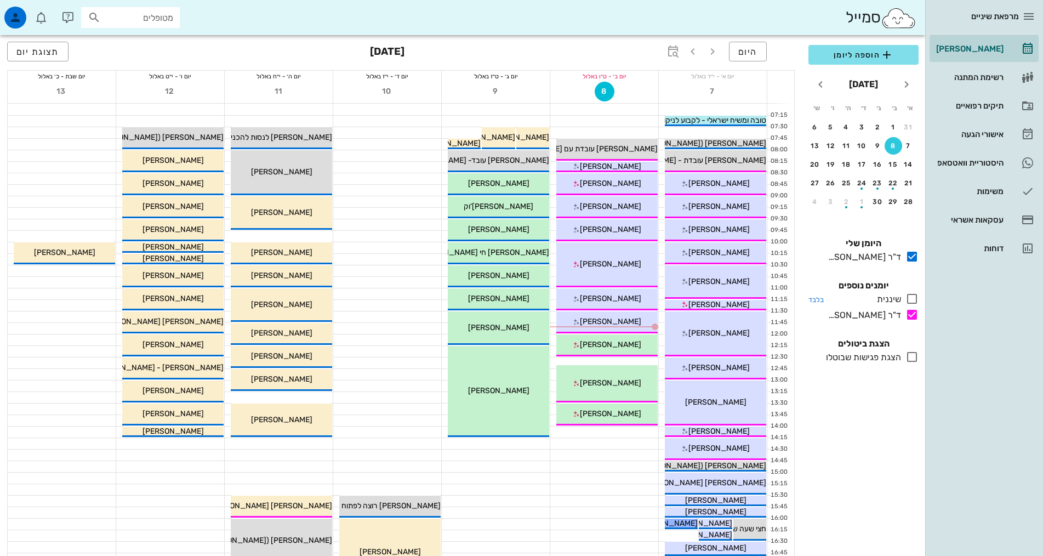
click at [905, 299] on div at bounding box center [910, 299] width 18 height 14
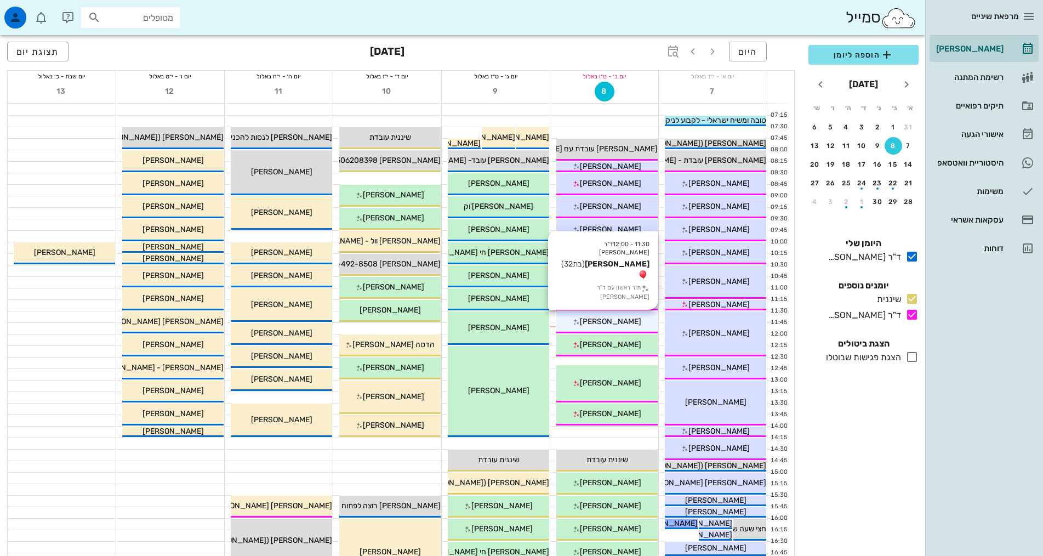
click at [612, 317] on span "[PERSON_NAME]" at bounding box center [610, 321] width 61 height 9
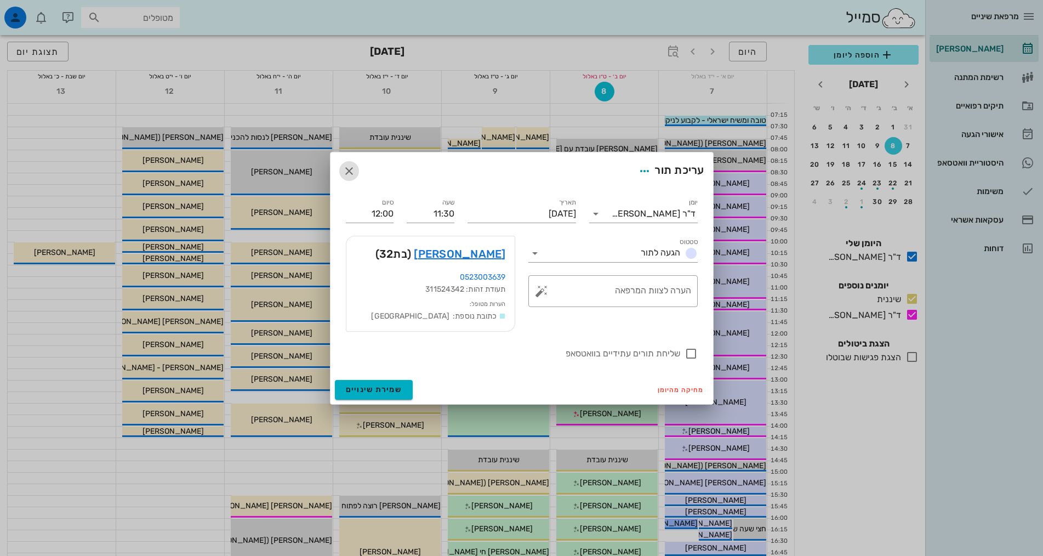
click at [353, 172] on icon "button" at bounding box center [349, 170] width 13 height 13
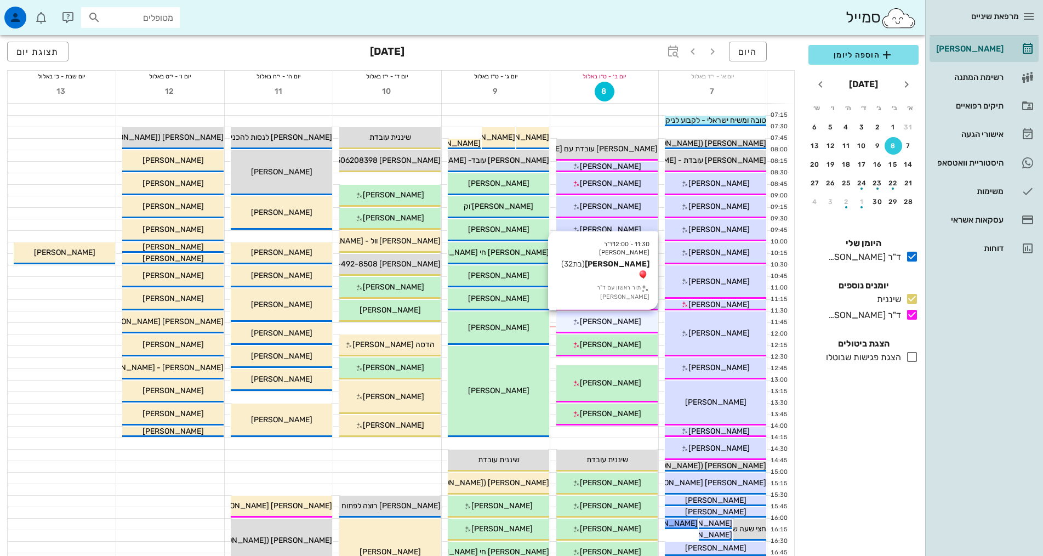
click at [641, 320] on div "[PERSON_NAME]" at bounding box center [607, 322] width 101 height 12
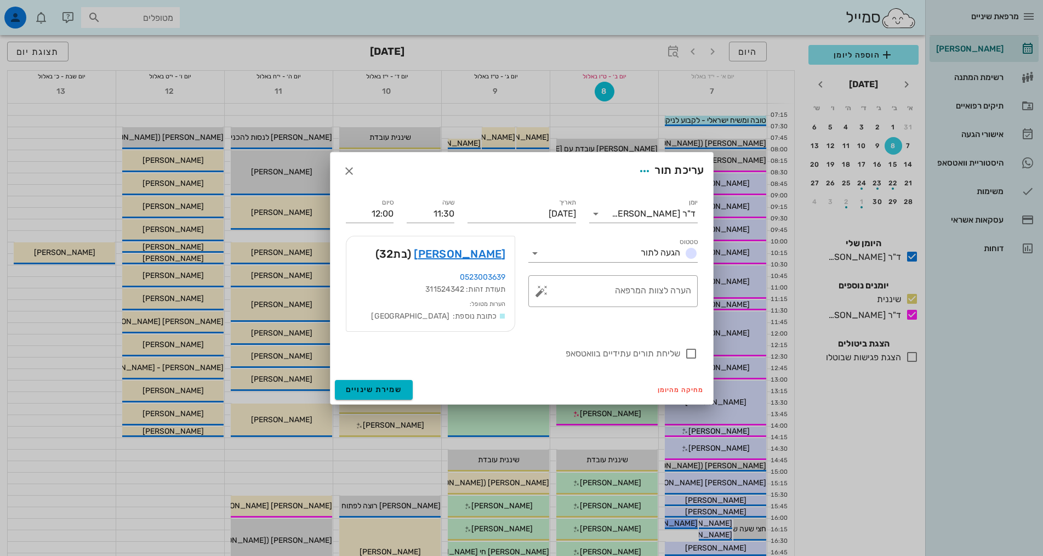
click at [492, 377] on div "מחיקה מהיומן שמירת שינויים" at bounding box center [522, 390] width 383 height 29
click at [351, 174] on icon "button" at bounding box center [349, 170] width 13 height 13
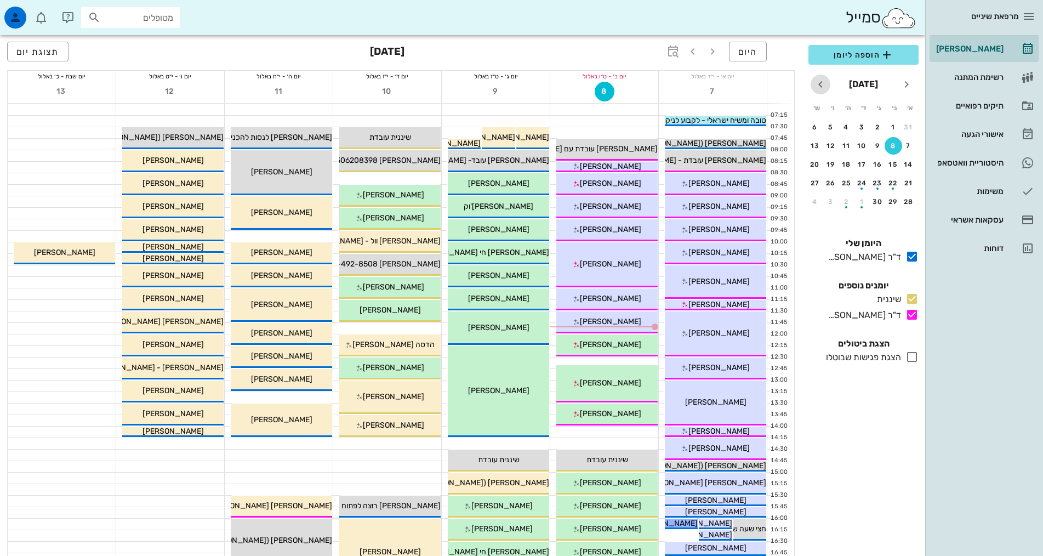
click at [817, 85] on icon "חודש הבא" at bounding box center [820, 84] width 13 height 13
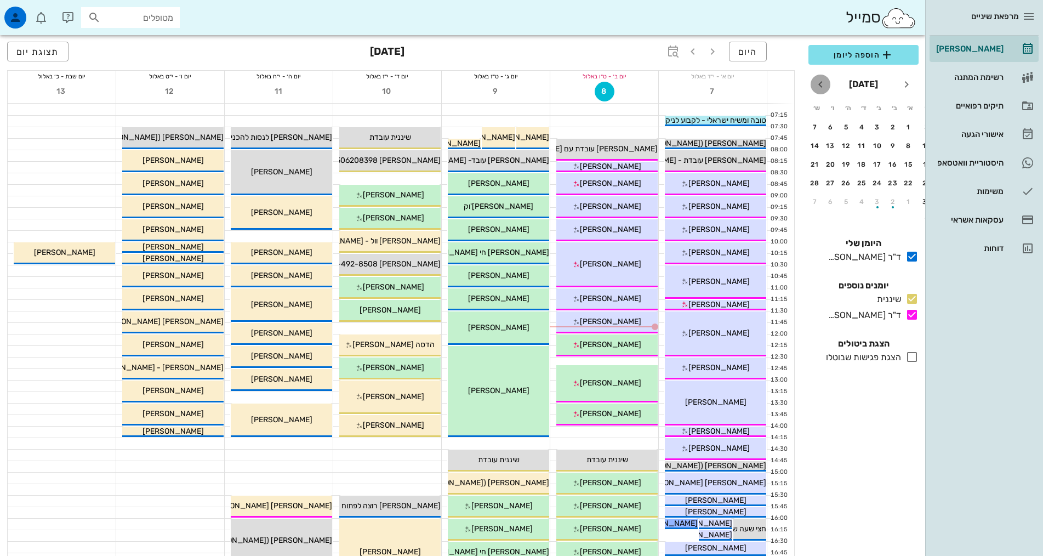
click at [817, 85] on icon "חודש הבא" at bounding box center [820, 84] width 13 height 13
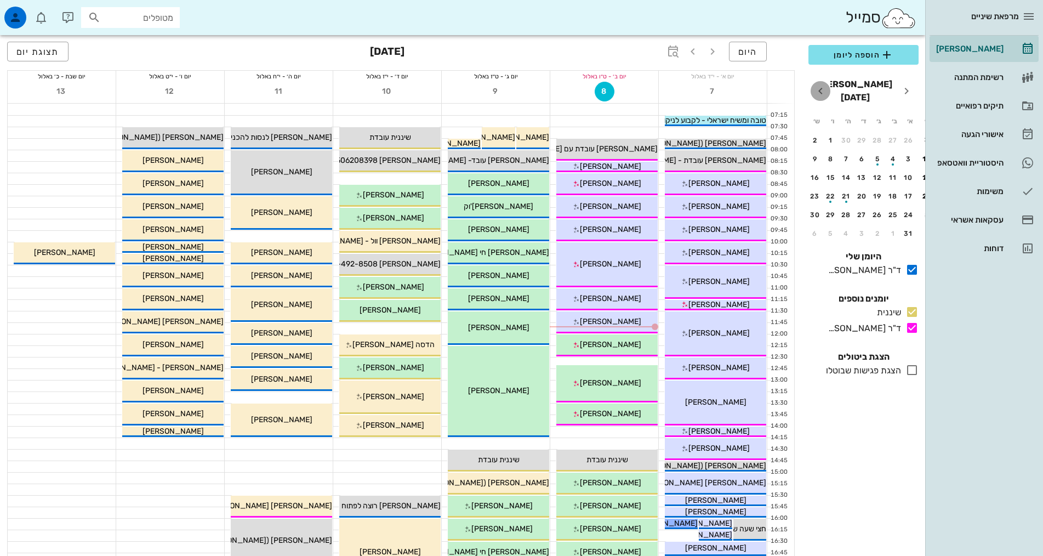
click at [817, 85] on icon "חודש הבא" at bounding box center [820, 90] width 13 height 13
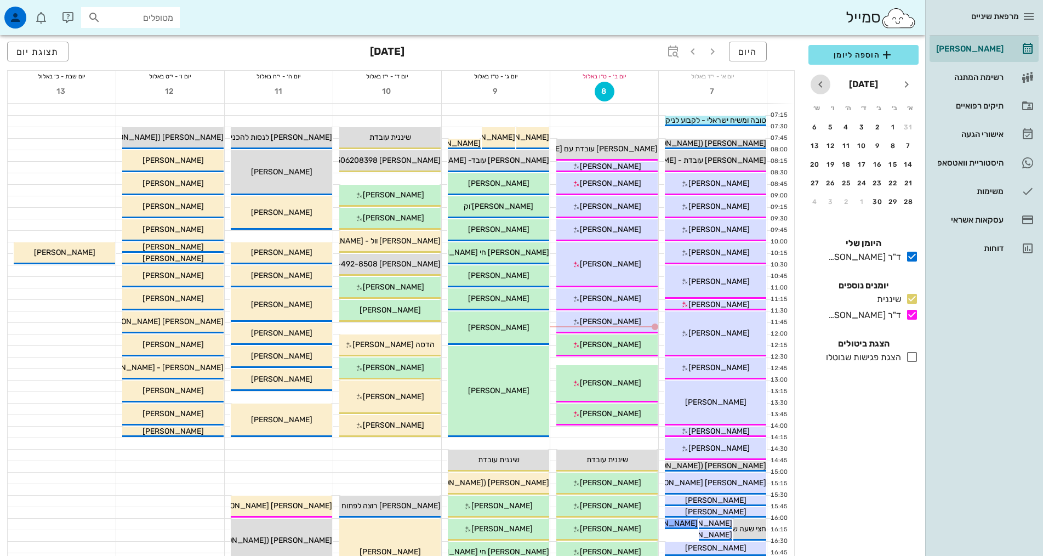
click at [817, 85] on icon "חודש הבא" at bounding box center [820, 84] width 13 height 13
click at [904, 84] on icon "חודש שעבר" at bounding box center [906, 84] width 13 height 13
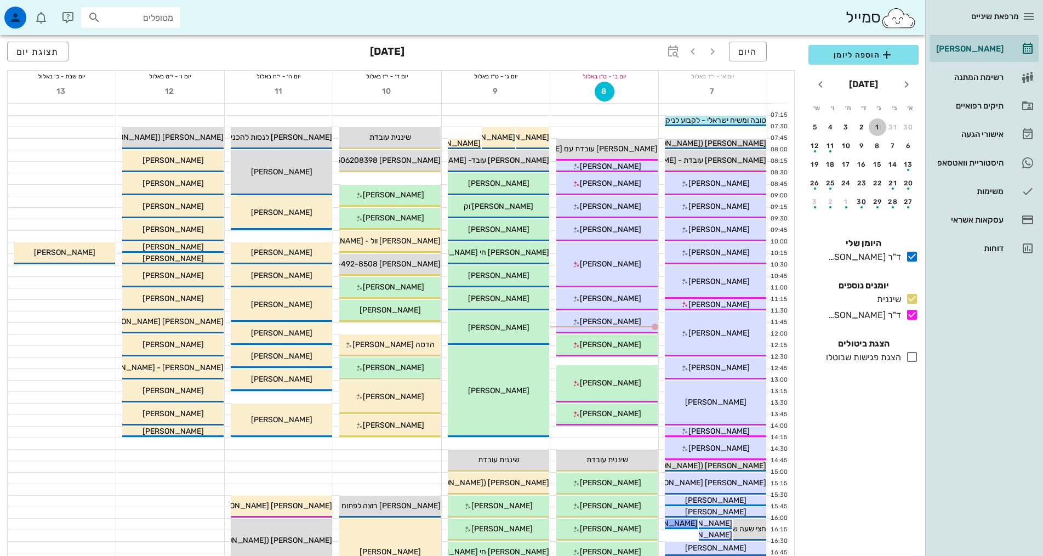
click at [873, 126] on div "1" at bounding box center [878, 127] width 18 height 8
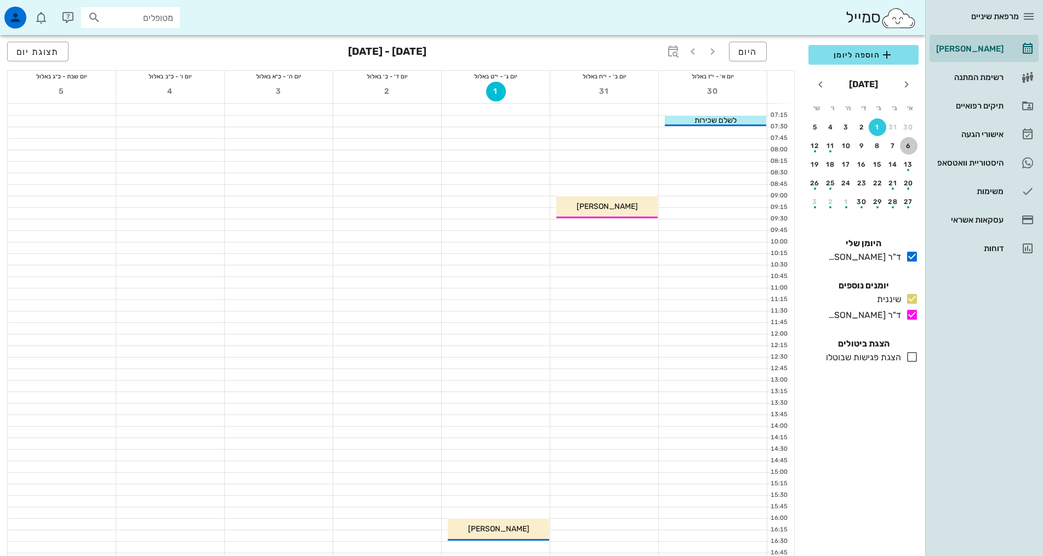
click at [907, 146] on div "6" at bounding box center [909, 146] width 18 height 8
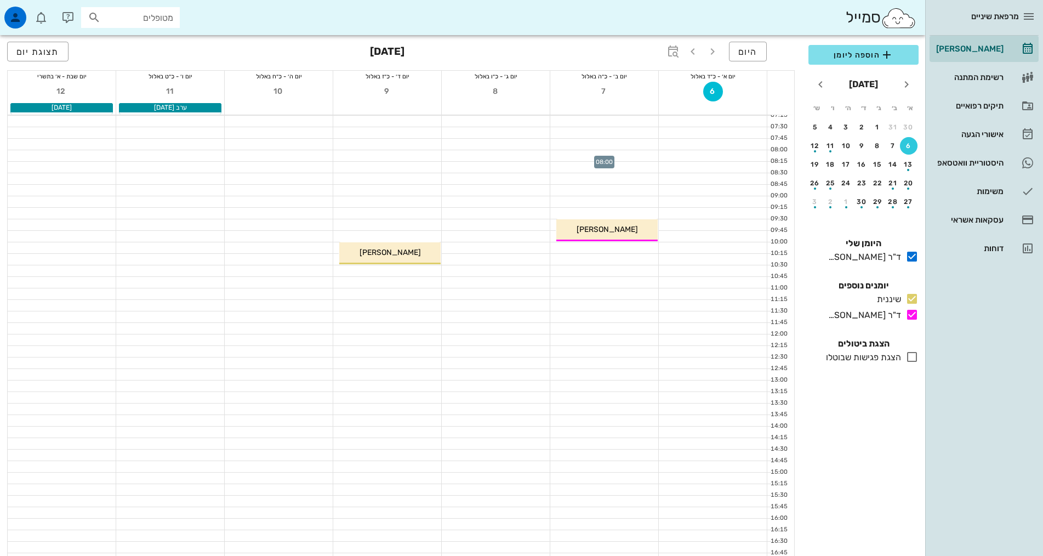
click at [631, 156] on div at bounding box center [604, 155] width 108 height 11
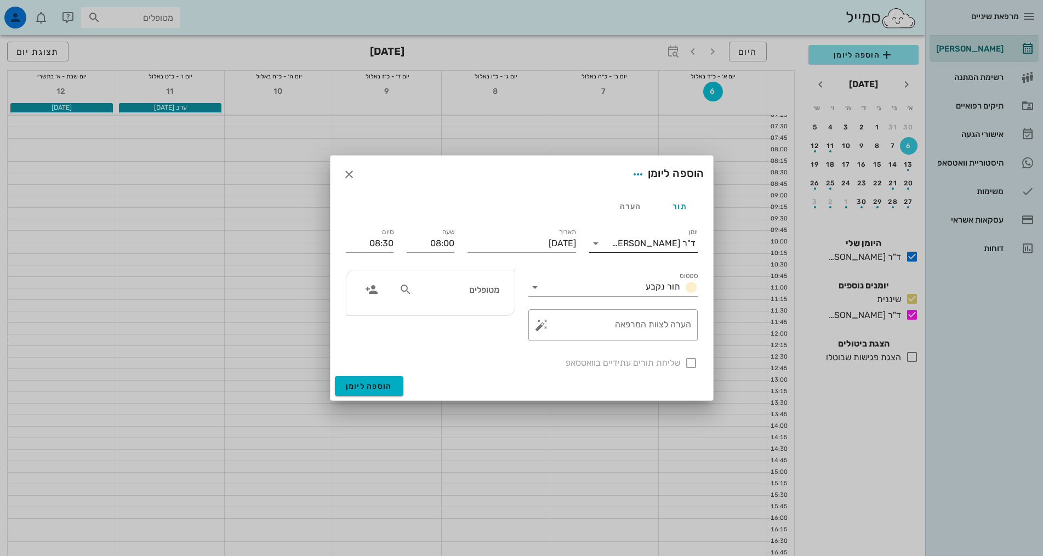
click at [612, 242] on input "יומן" at bounding box center [608, 244] width 7 height 18
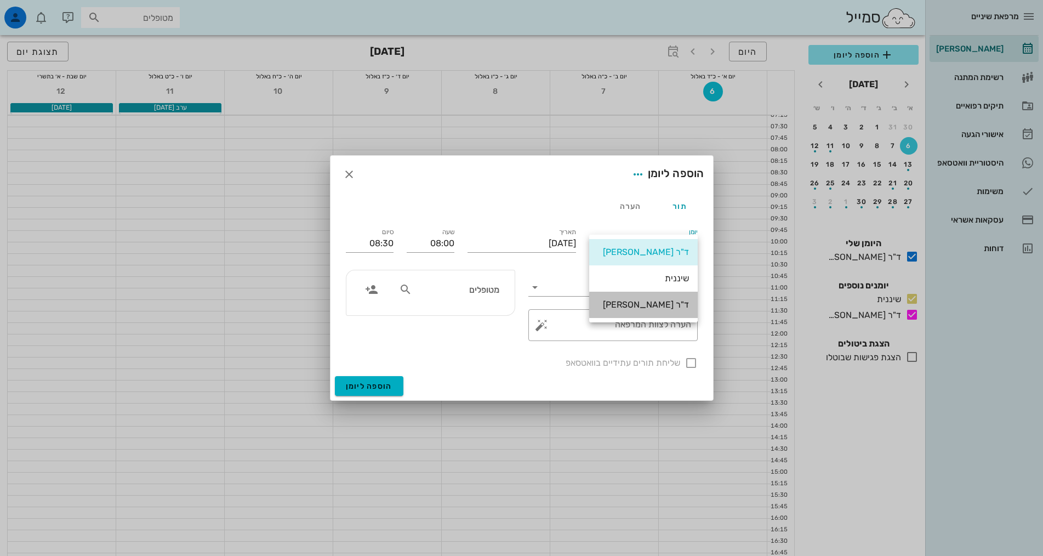
click at [666, 304] on div "ד"ר [PERSON_NAME]" at bounding box center [643, 304] width 91 height 10
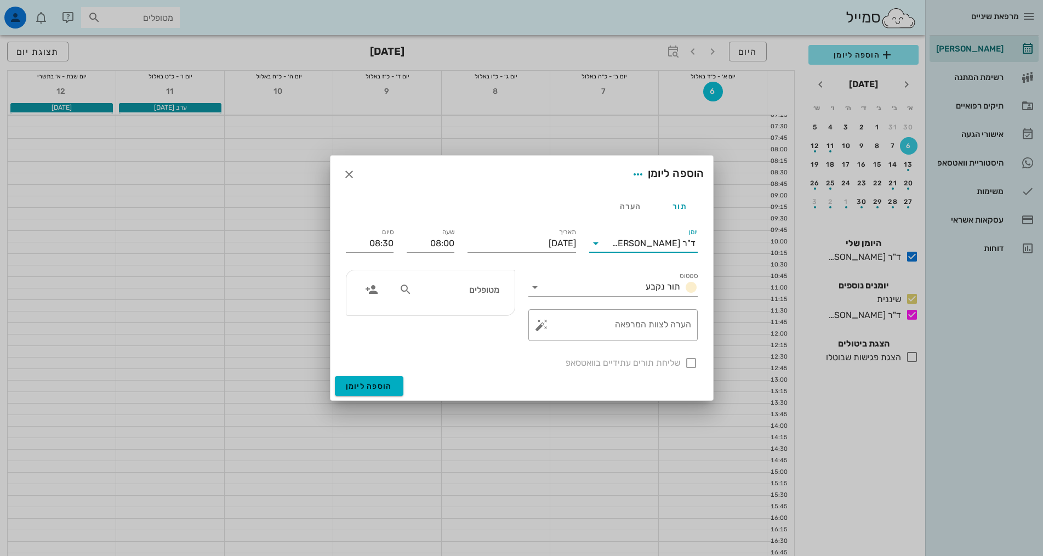
click at [467, 296] on input "מטופלים" at bounding box center [457, 289] width 84 height 14
type input "[PERSON_NAME] עובדת"
click at [467, 296] on input "[PERSON_NAME] עובדת" at bounding box center [457, 289] width 84 height 14
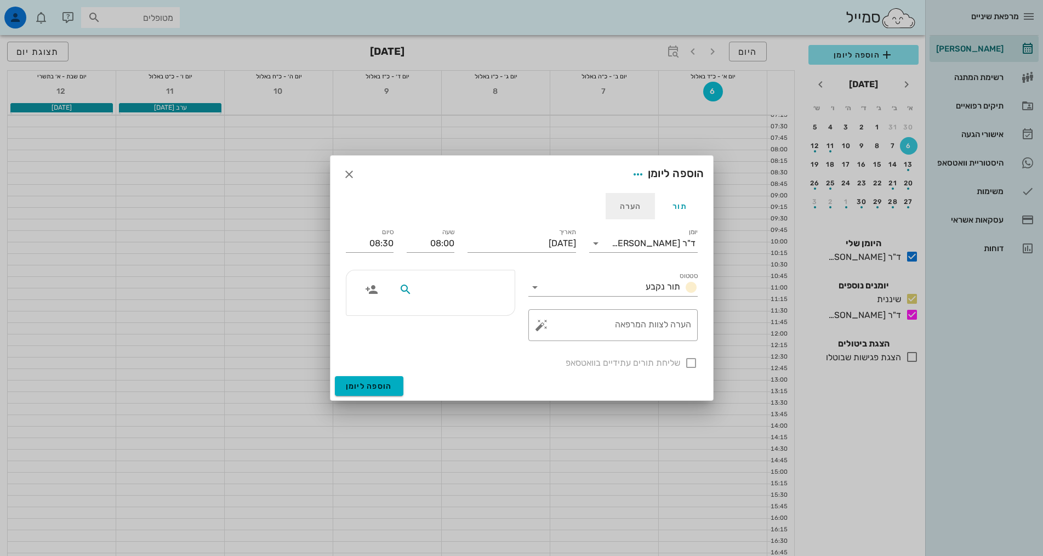
click at [624, 207] on div "הערה" at bounding box center [630, 206] width 49 height 26
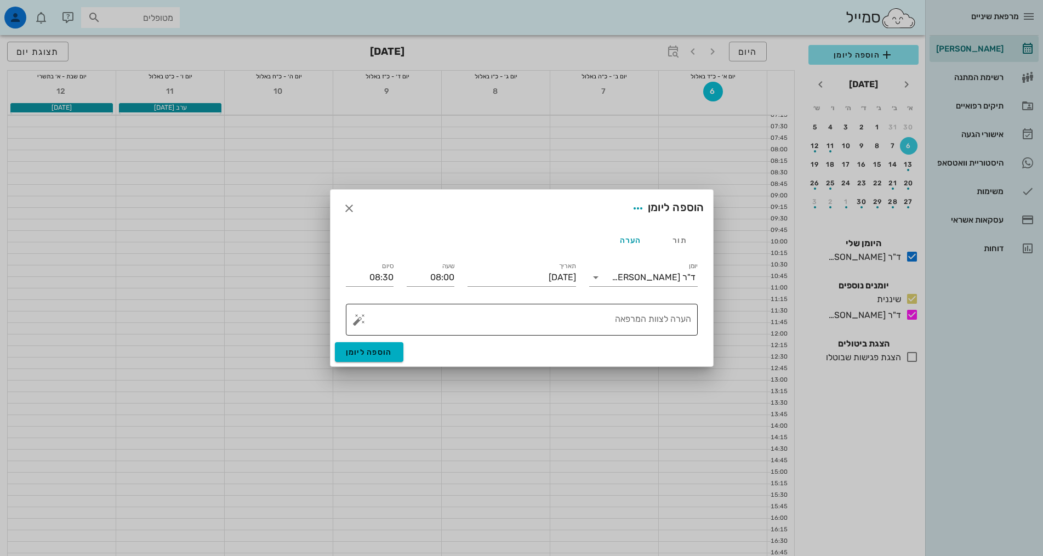
click at [638, 323] on textarea "הערה לצוות המרפאה" at bounding box center [526, 322] width 330 height 26
paste textarea "[PERSON_NAME] עובדת"
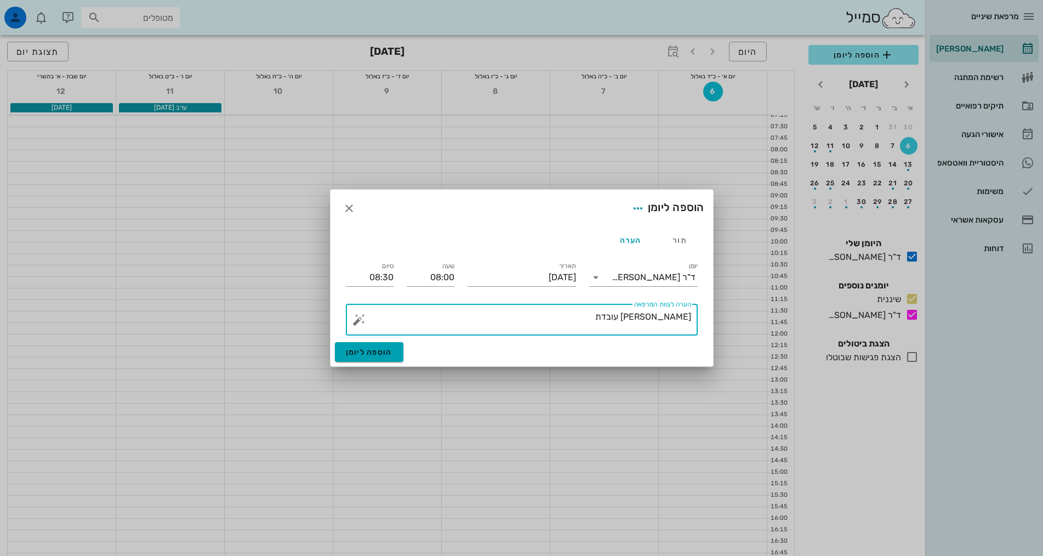
type textarea "[PERSON_NAME] עובדת"
click at [391, 353] on span "הוספה ליומן" at bounding box center [369, 352] width 47 height 9
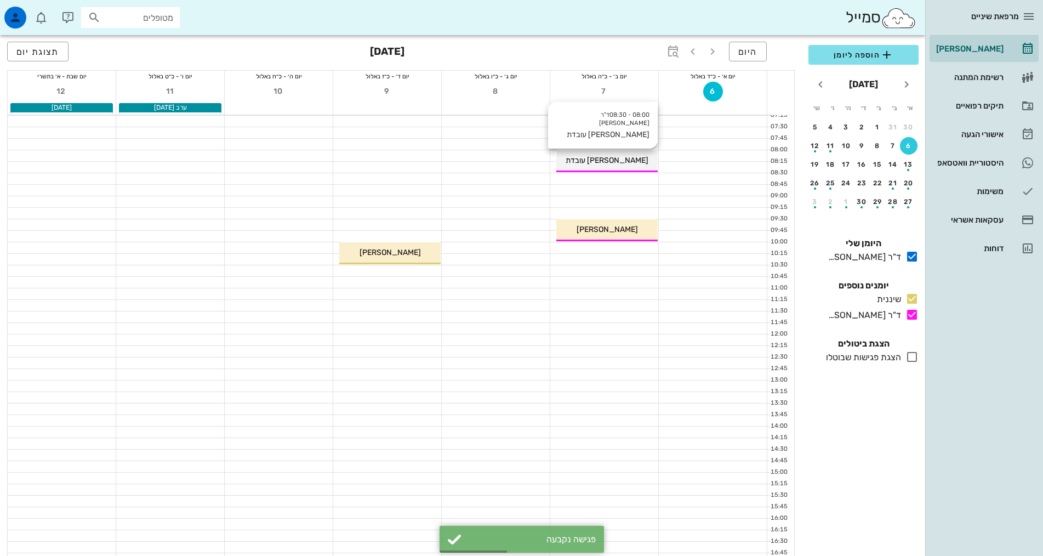
drag, startPoint x: 637, startPoint y: 163, endPoint x: 643, endPoint y: 166, distance: 6.4
click at [643, 166] on div "08:00 - 08:30 ד"ר [PERSON_NAME] עובדת [PERSON_NAME]" at bounding box center [607, 161] width 101 height 22
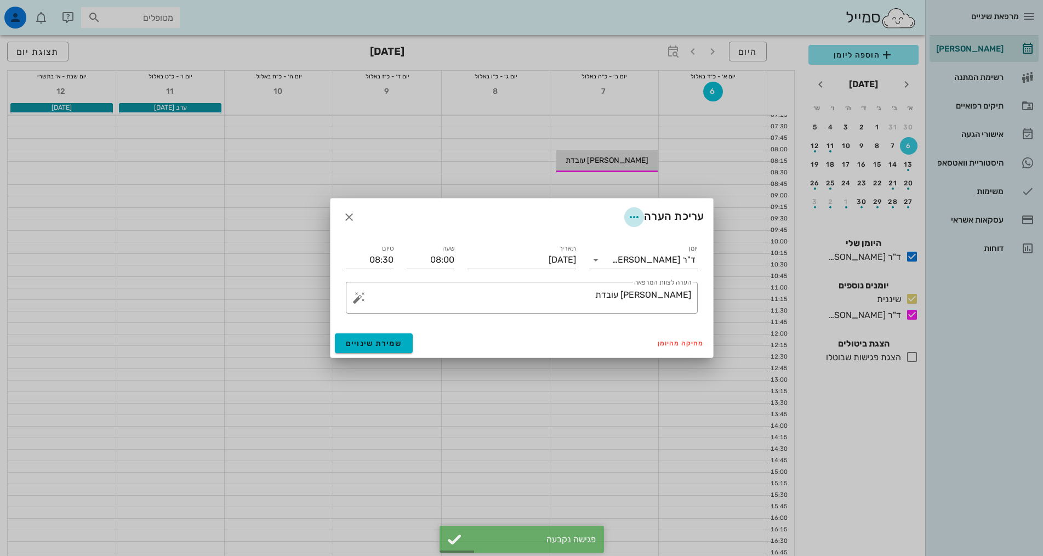
click at [631, 214] on icon "button" at bounding box center [634, 217] width 13 height 13
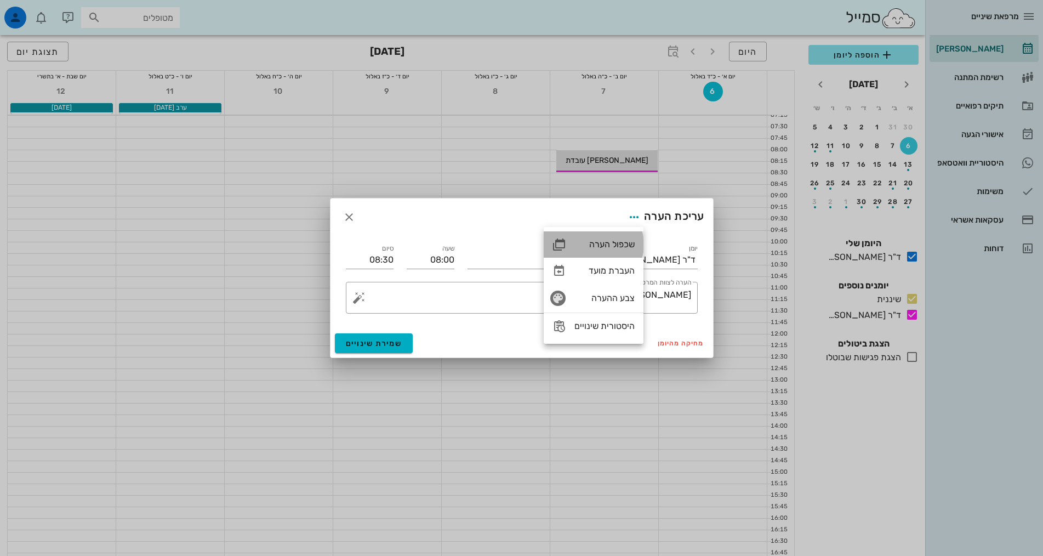
click at [630, 244] on div "שכפול הערה" at bounding box center [605, 244] width 60 height 10
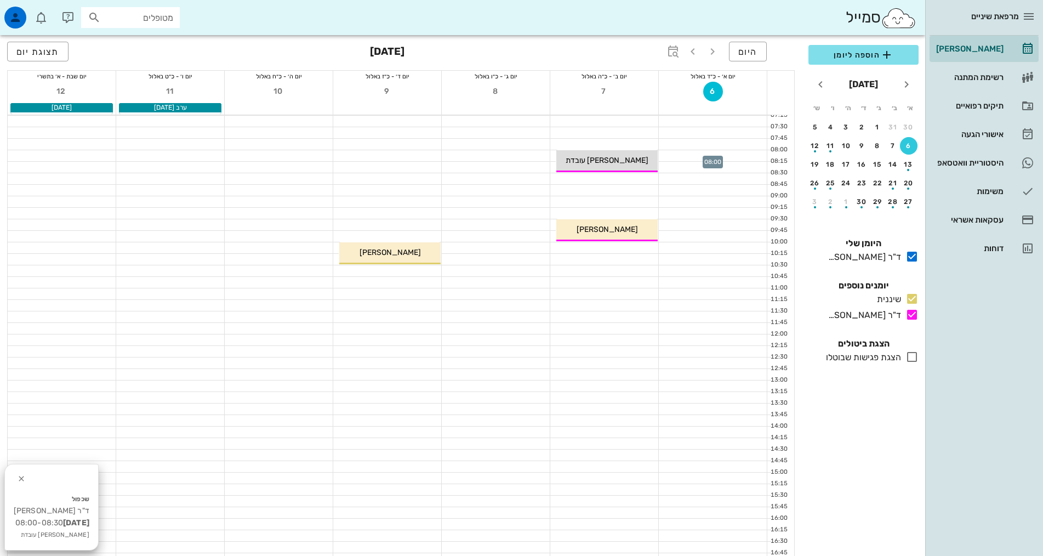
click at [724, 154] on div at bounding box center [713, 155] width 108 height 11
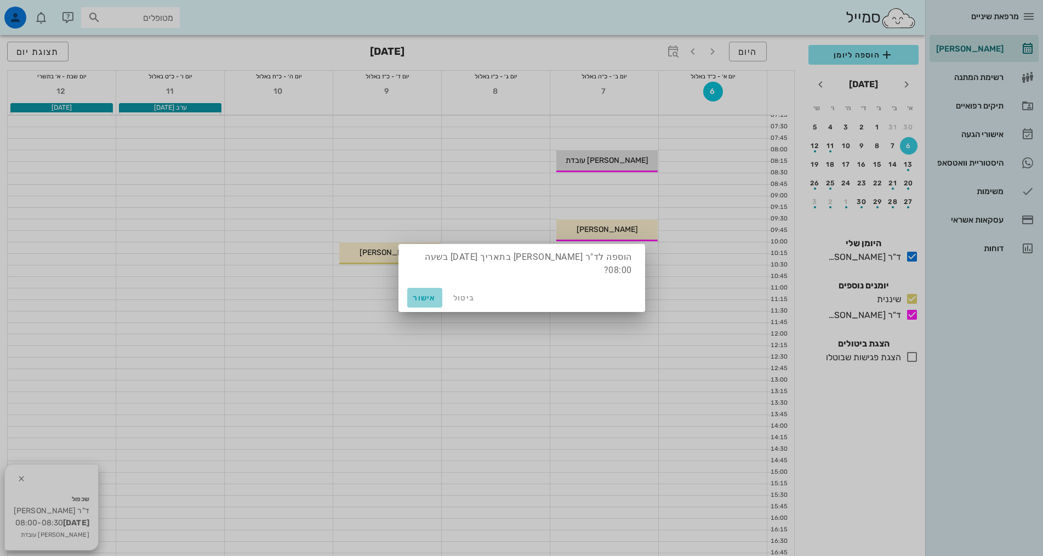
click at [423, 293] on span "אישור" at bounding box center [425, 297] width 26 height 9
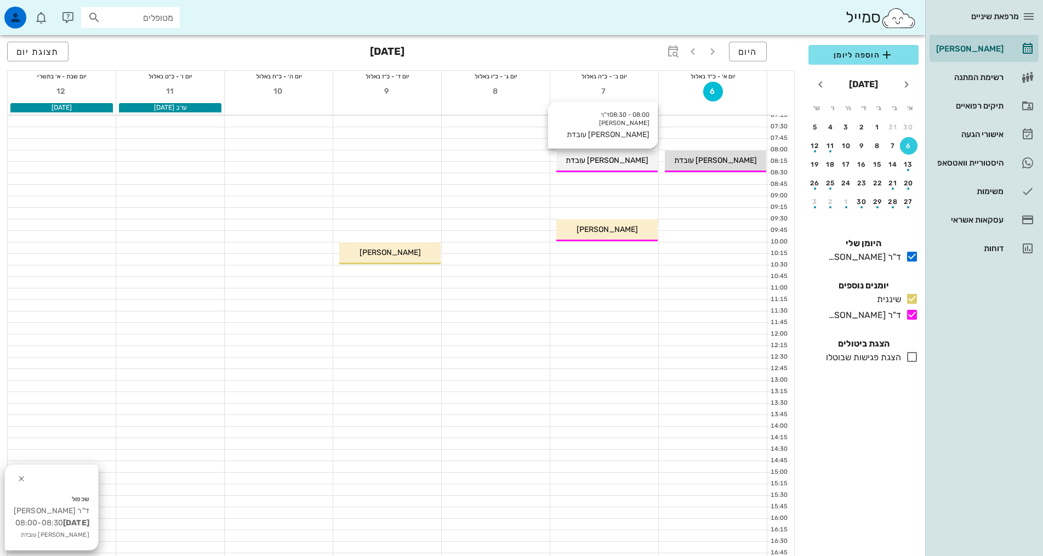
click at [634, 160] on div "[PERSON_NAME] עובדת" at bounding box center [607, 161] width 101 height 12
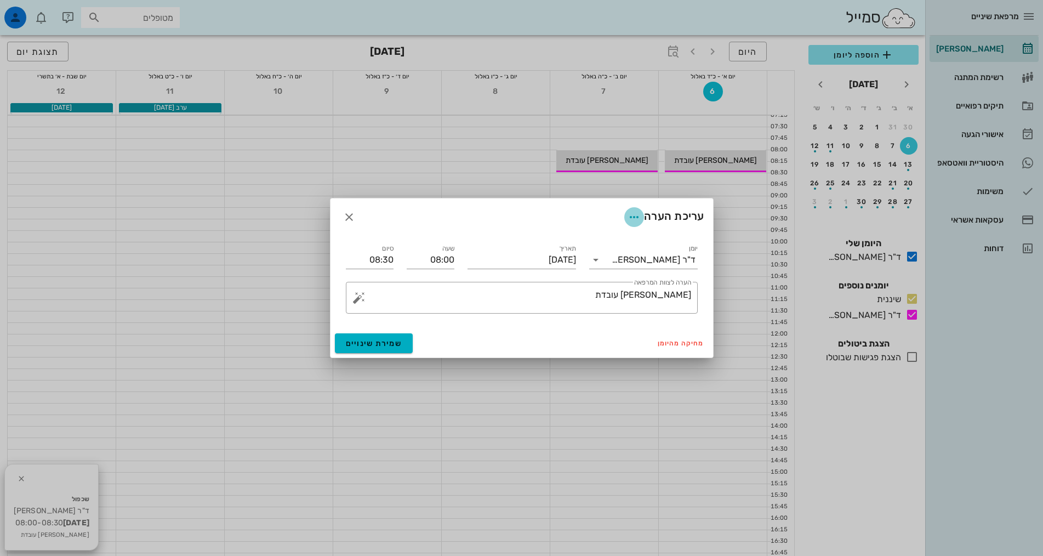
click at [633, 216] on icon "button" at bounding box center [634, 217] width 13 height 13
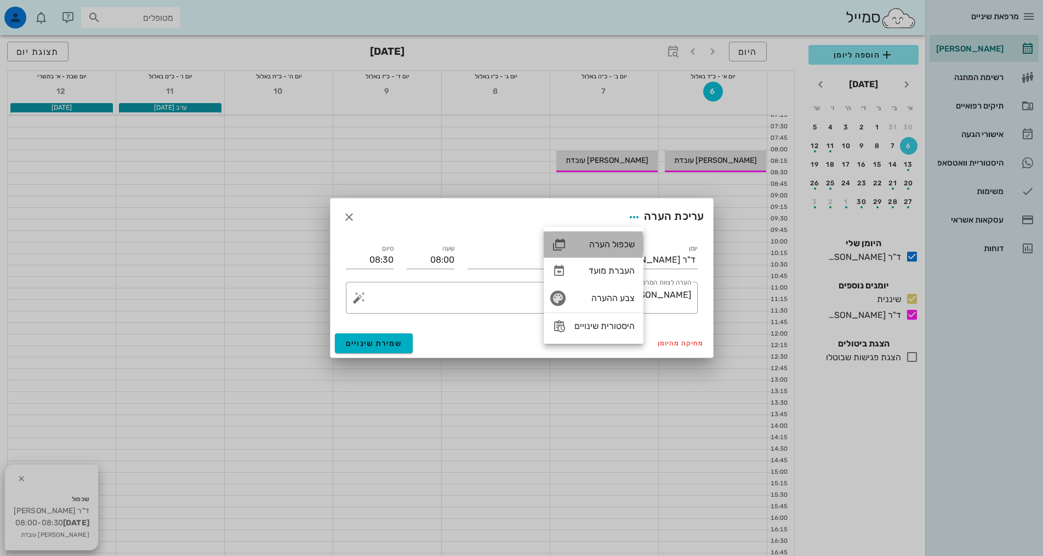
click at [607, 246] on div "שכפול הערה" at bounding box center [605, 244] width 60 height 10
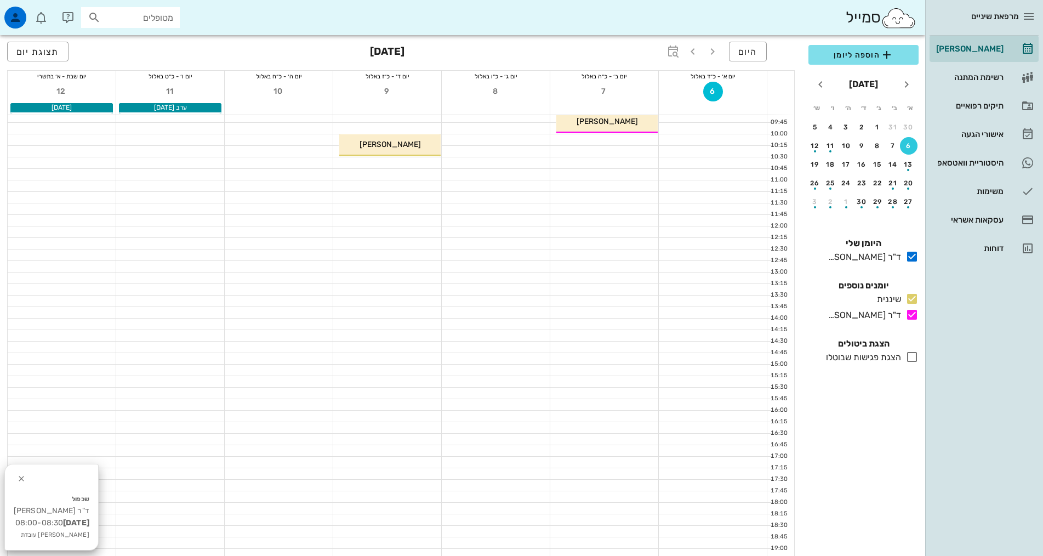
scroll to position [110, 0]
click at [294, 436] on div at bounding box center [279, 437] width 108 height 11
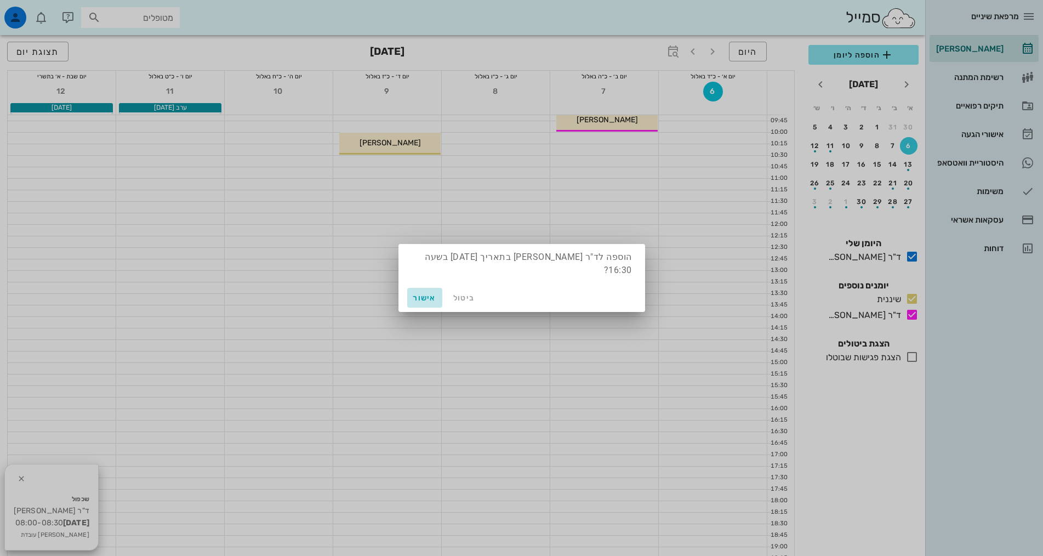
click at [422, 293] on span "אישור" at bounding box center [425, 297] width 26 height 9
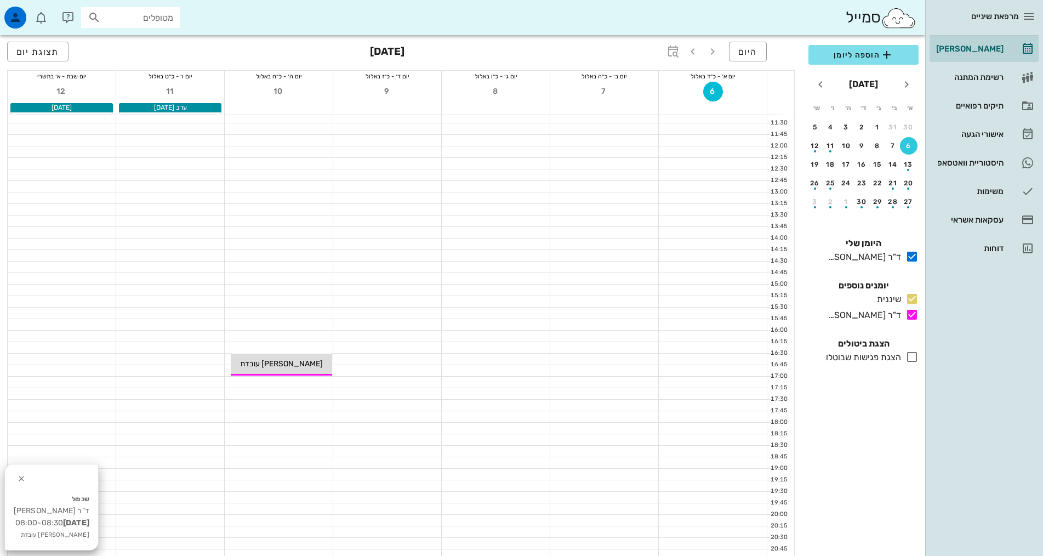
scroll to position [219, 0]
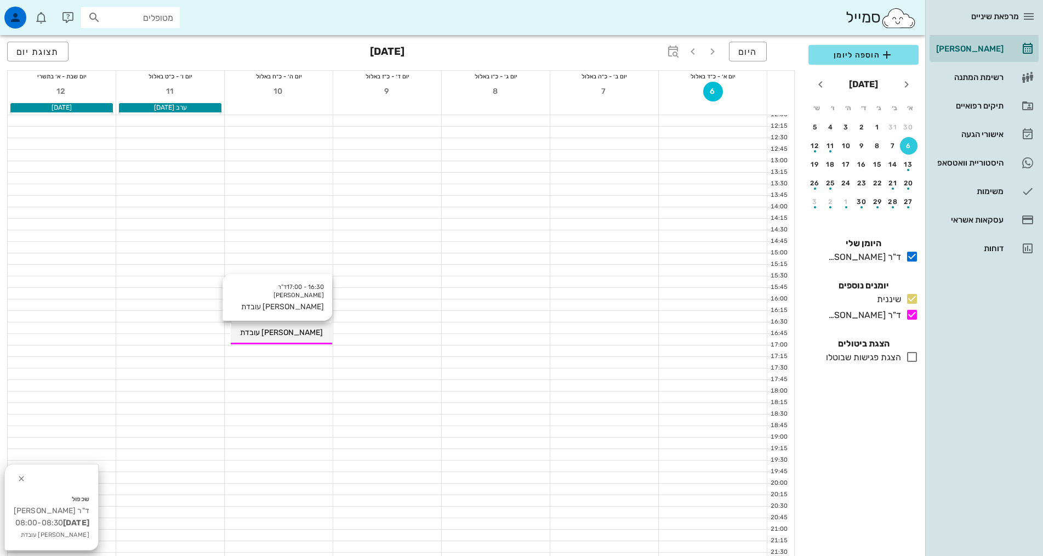
click at [294, 332] on span "[PERSON_NAME] עובדת" at bounding box center [281, 332] width 83 height 9
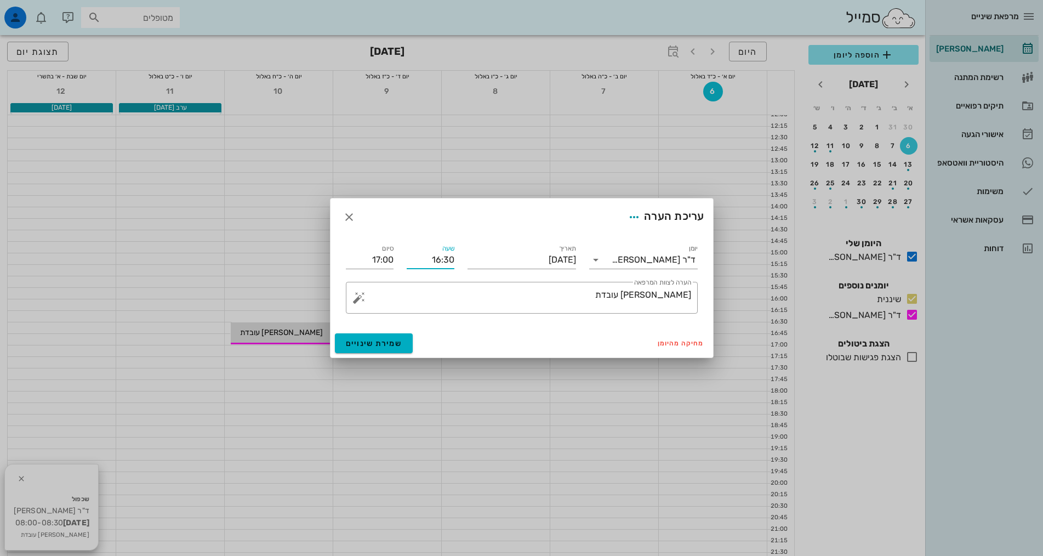
drag, startPoint x: 425, startPoint y: 260, endPoint x: 462, endPoint y: 259, distance: 36.7
click at [462, 259] on div "יומן ד"ר [PERSON_NAME] [DATE] שעה 16:30 סיום 17:00 ​ הערה לצוות המרפאה [PERSON_…" at bounding box center [521, 278] width 365 height 84
type input "17:00"
type input "17:30"
click at [441, 224] on div "עריכת הערה" at bounding box center [522, 216] width 383 height 37
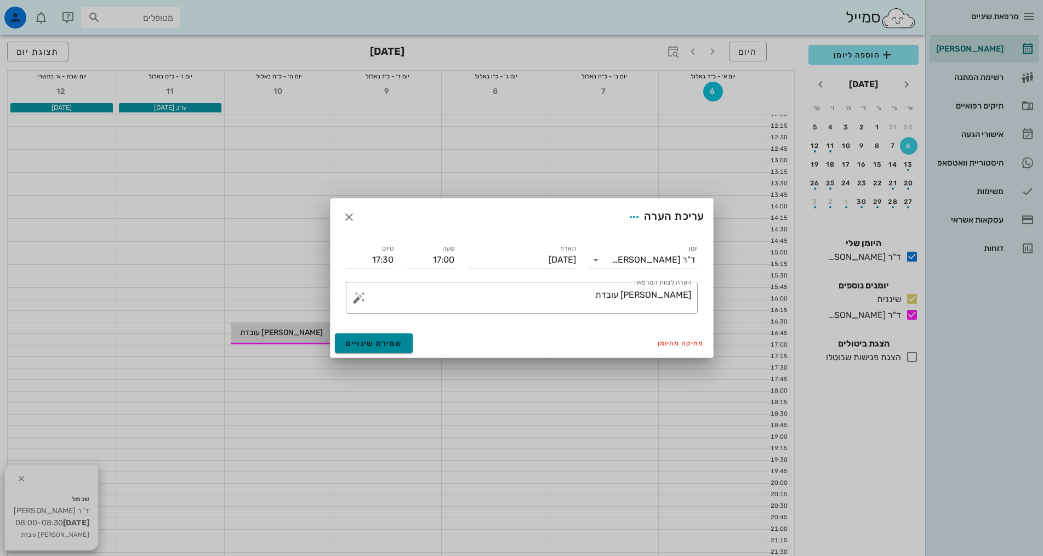
click at [404, 342] on button "שמירת שינויים" at bounding box center [374, 343] width 78 height 20
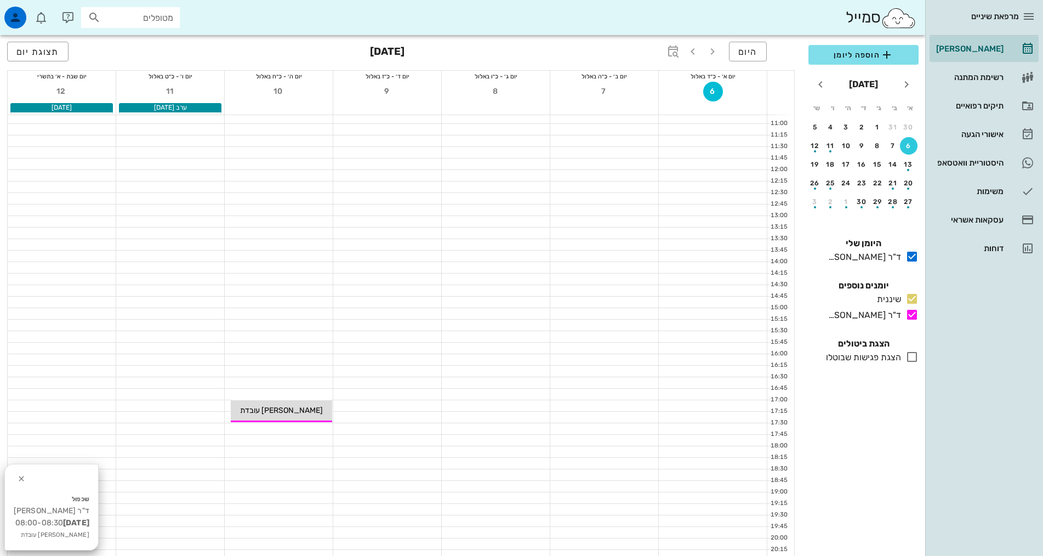
scroll to position [0, 0]
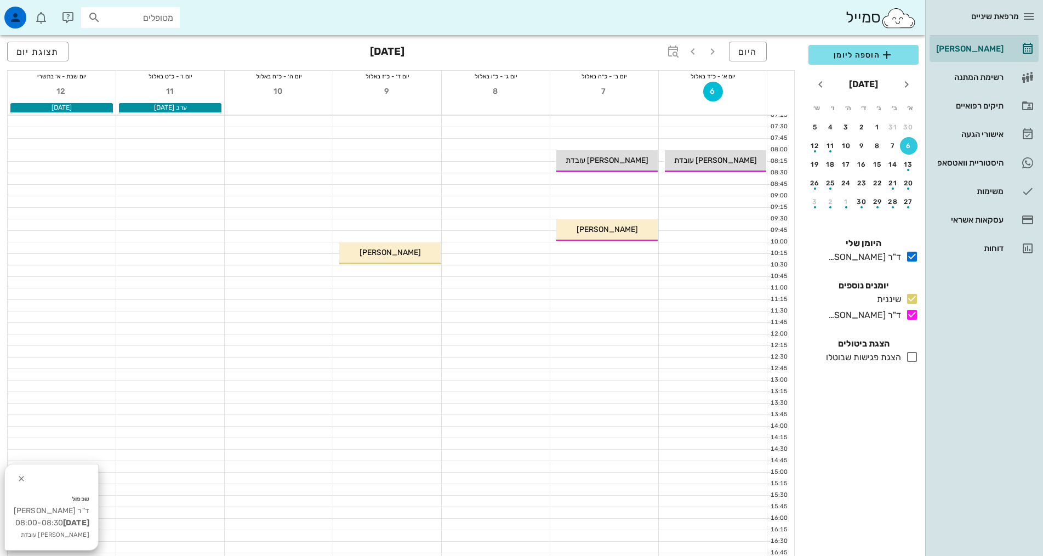
click at [626, 179] on div at bounding box center [604, 178] width 108 height 11
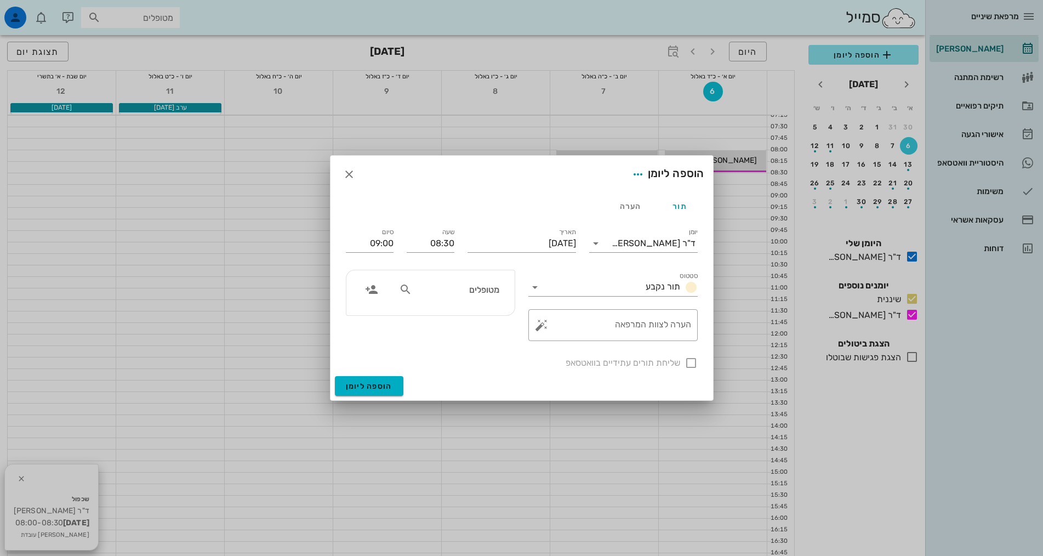
click at [470, 298] on div "מטופלים" at bounding box center [449, 289] width 113 height 21
click at [469, 298] on div at bounding box center [449, 289] width 113 height 21
type input "[PERSON_NAME]"
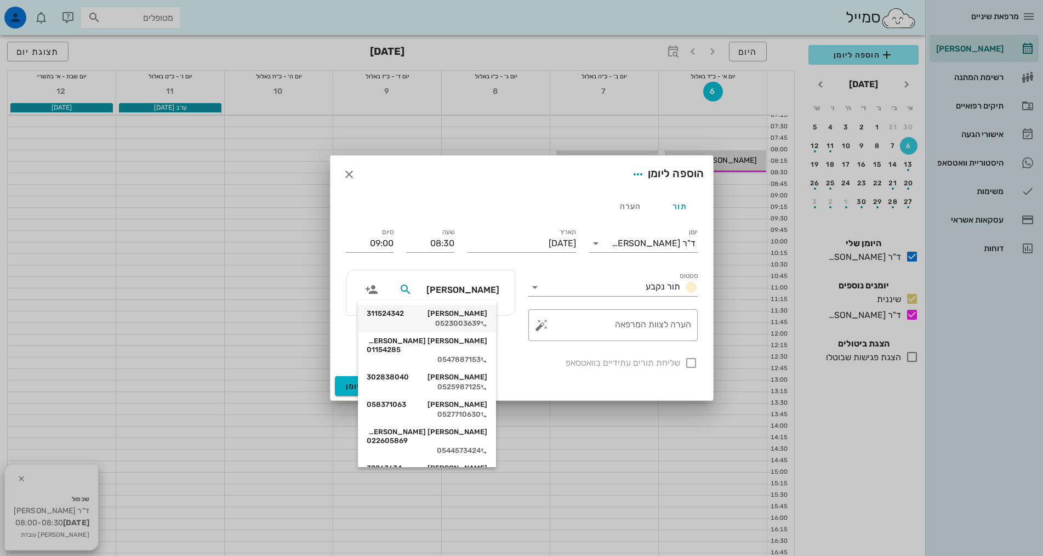
click at [470, 320] on div "0523003639" at bounding box center [427, 323] width 121 height 9
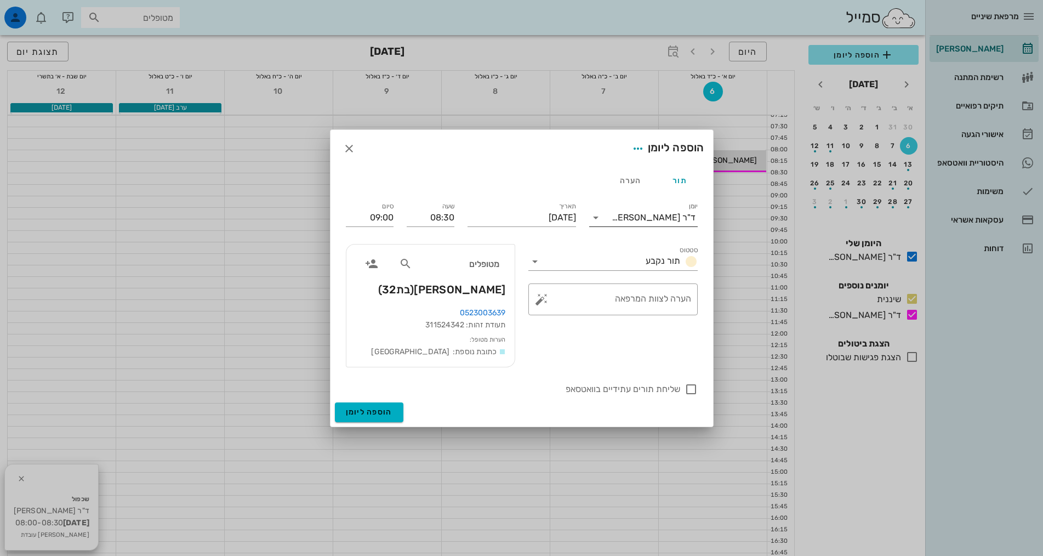
click at [645, 219] on div "ד"ר [PERSON_NAME]" at bounding box center [654, 218] width 84 height 10
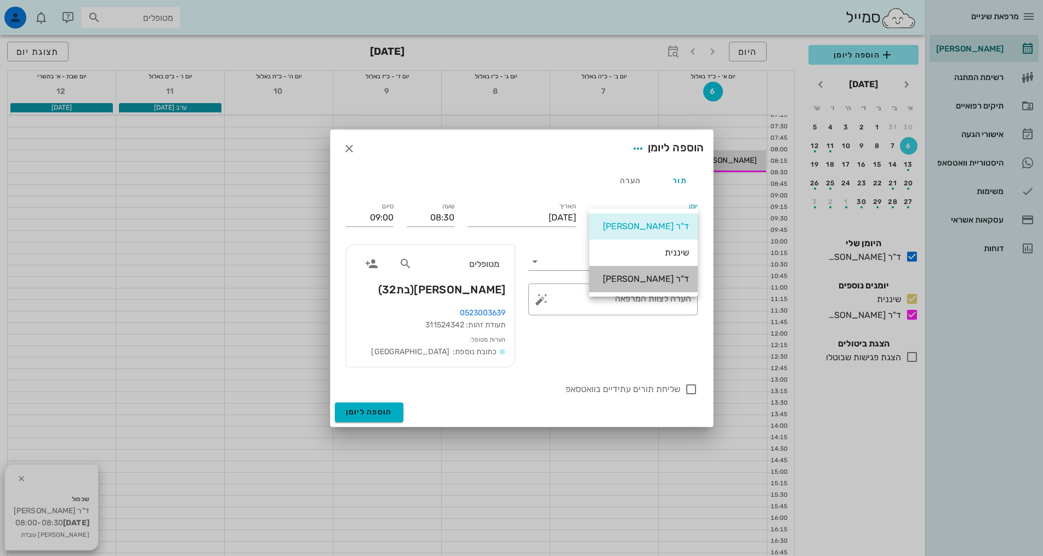
click at [657, 280] on div "ד"ר [PERSON_NAME]" at bounding box center [643, 279] width 91 height 10
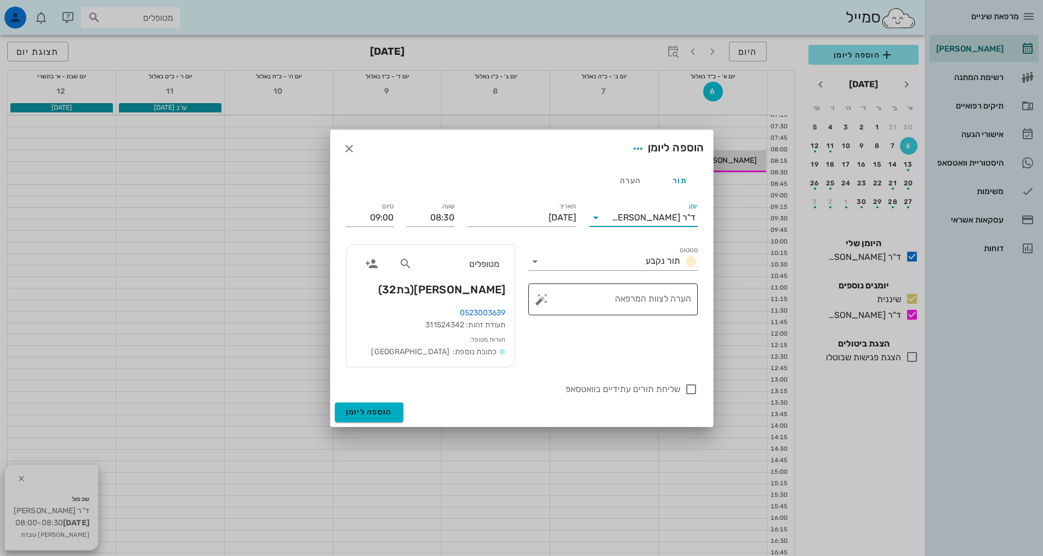
click at [621, 303] on textarea "הערה לצוות המרפאה" at bounding box center [617, 302] width 147 height 26
type textarea "נקבע לפני שנה"
click at [624, 319] on div "​ הערה לצוות המרפאה נקבע לפני שנה" at bounding box center [613, 299] width 183 height 45
click at [688, 388] on div at bounding box center [691, 389] width 19 height 19
checkbox input "true"
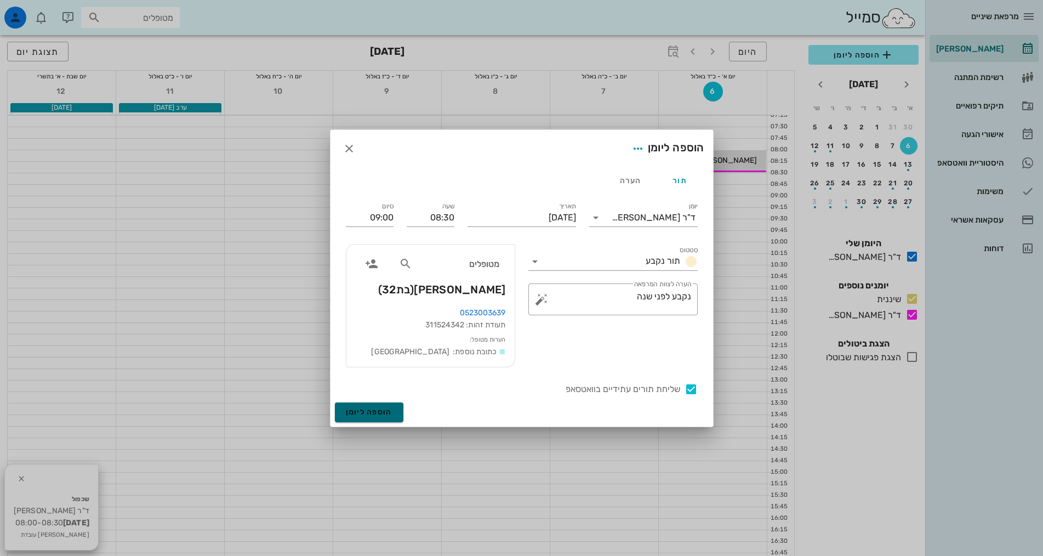
click at [385, 410] on span "הוספה ליומן" at bounding box center [369, 411] width 47 height 9
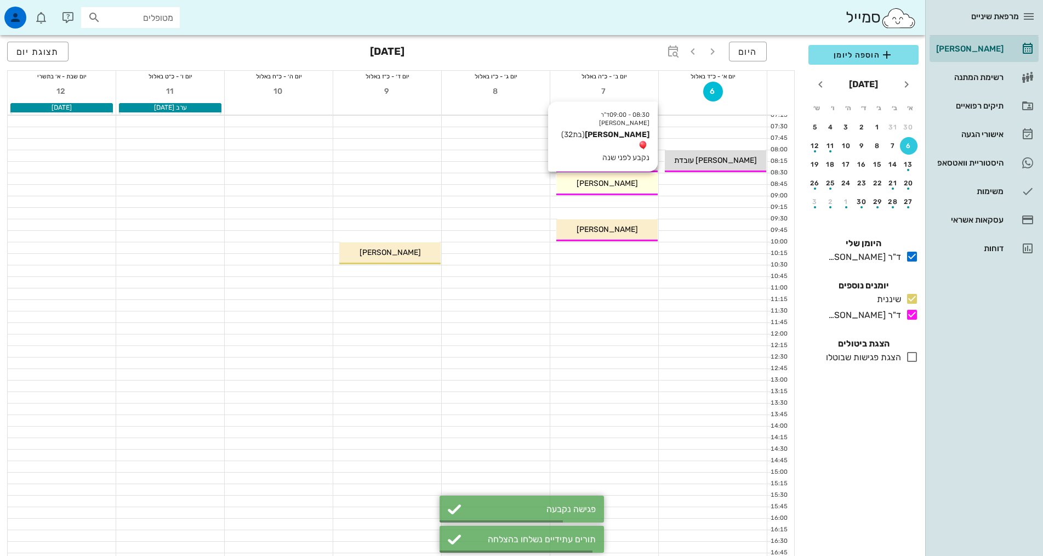
click at [629, 182] on div "[PERSON_NAME]" at bounding box center [607, 184] width 101 height 12
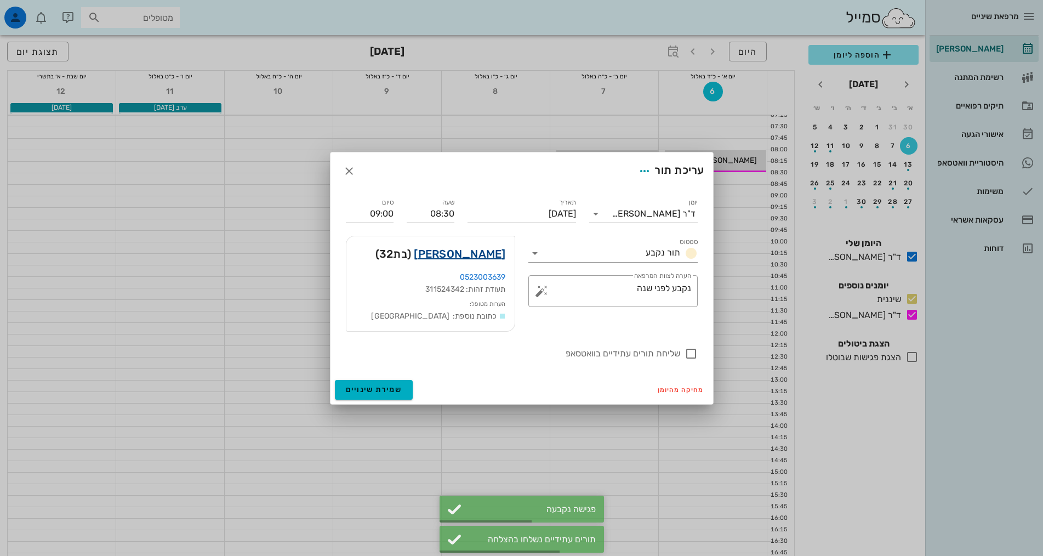
click at [482, 258] on link "[PERSON_NAME]" at bounding box center [460, 254] width 92 height 18
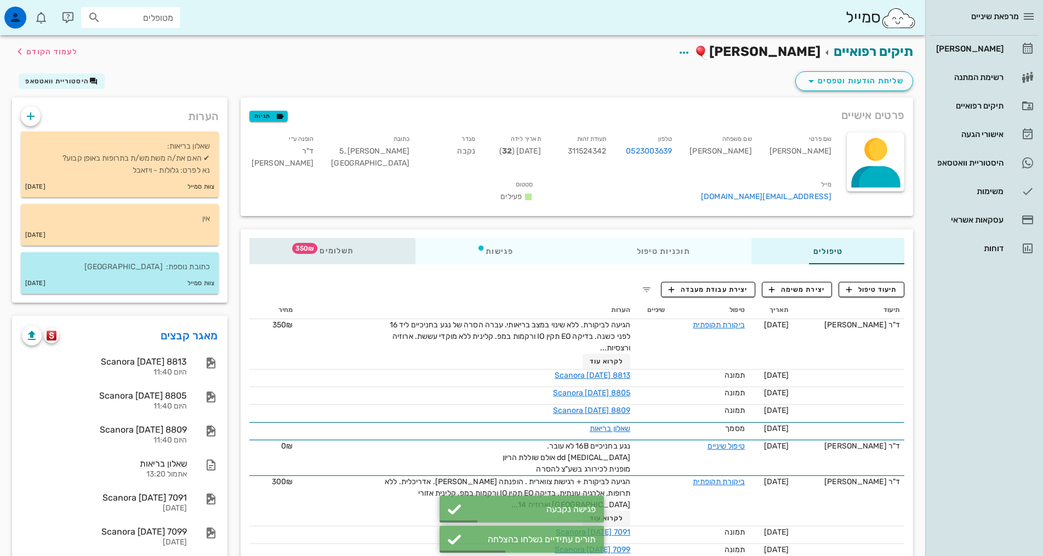
click at [309, 245] on div "תשלומים 350₪" at bounding box center [332, 251] width 166 height 26
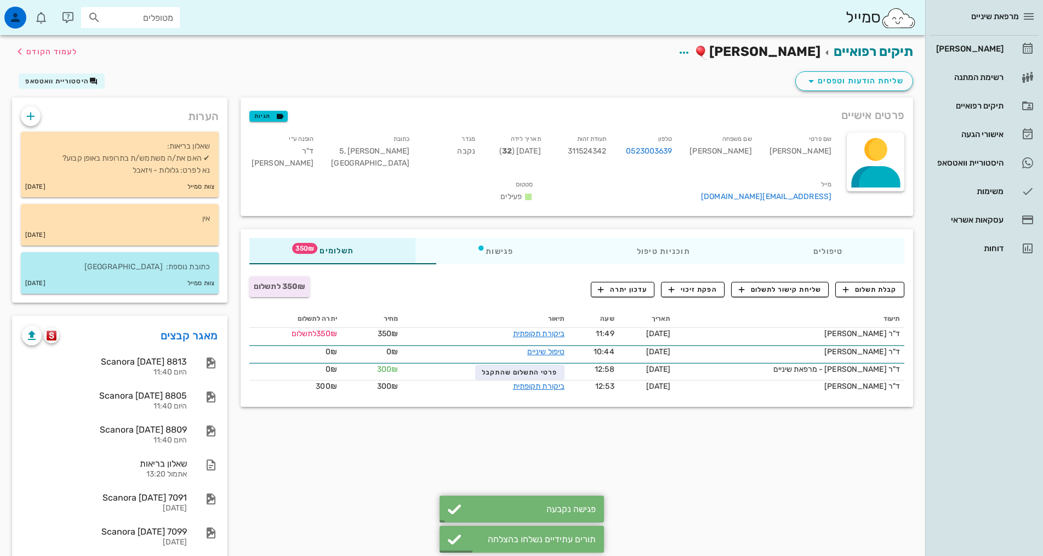
click at [784, 465] on div "פרטים אישיים תגיות שם פרטי [PERSON_NAME] שם משפחה [PERSON_NAME] טלפון 052300363…" at bounding box center [577, 345] width 686 height 495
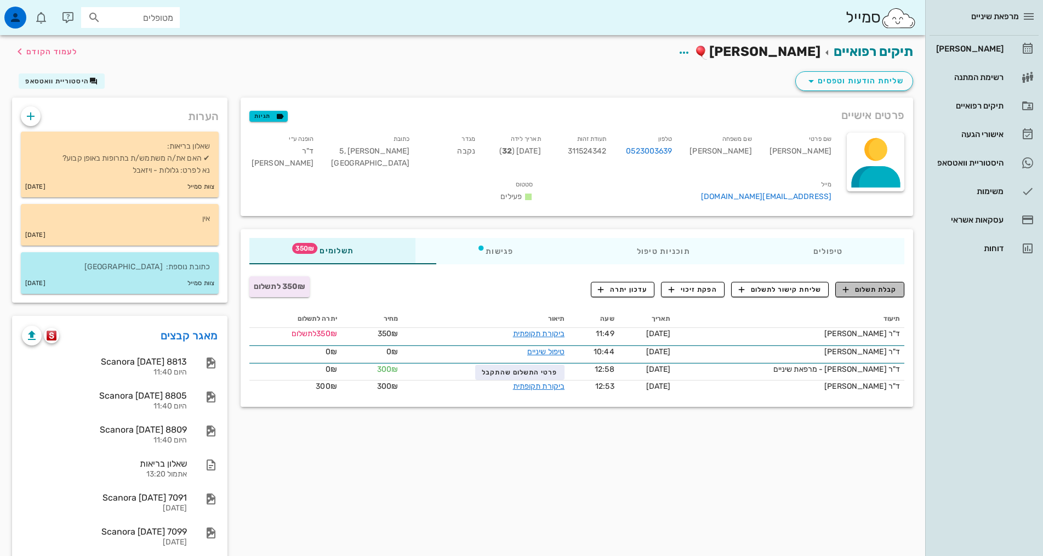
click at [859, 285] on span "קבלת תשלום" at bounding box center [870, 290] width 54 height 10
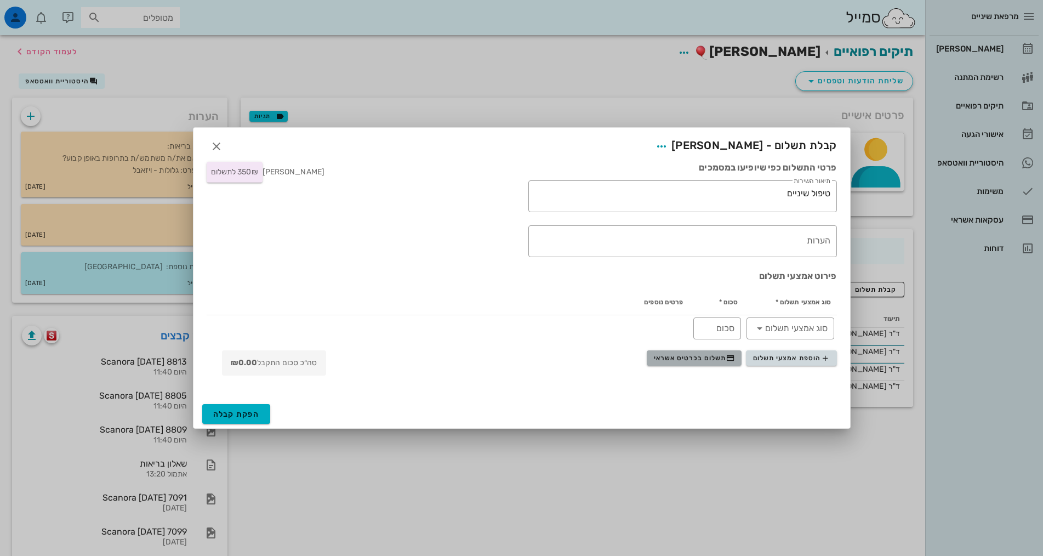
click at [706, 363] on button "תשלום בכרטיס אשראי" at bounding box center [694, 357] width 95 height 15
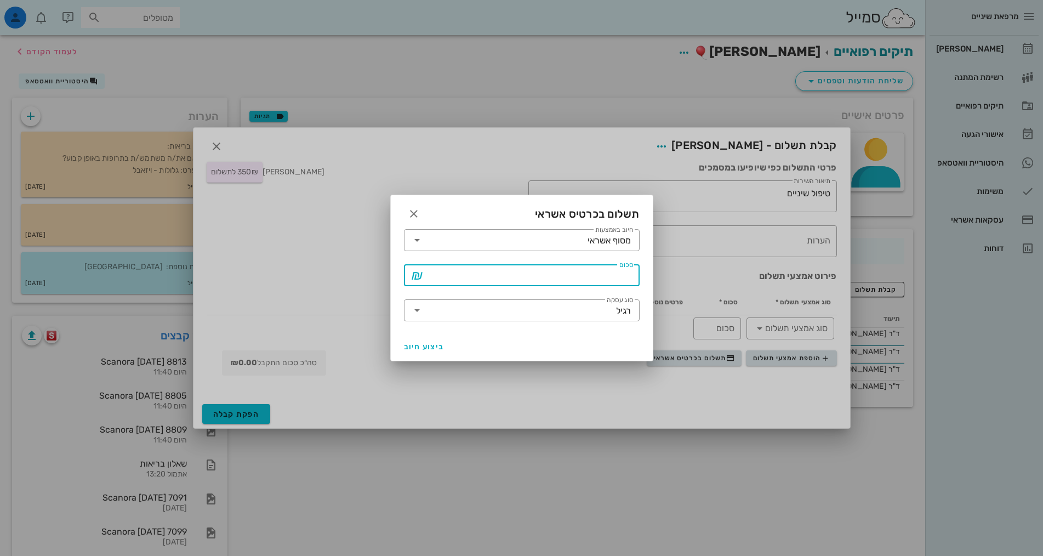
click at [577, 271] on input "סכום" at bounding box center [529, 275] width 207 height 18
type input "350"
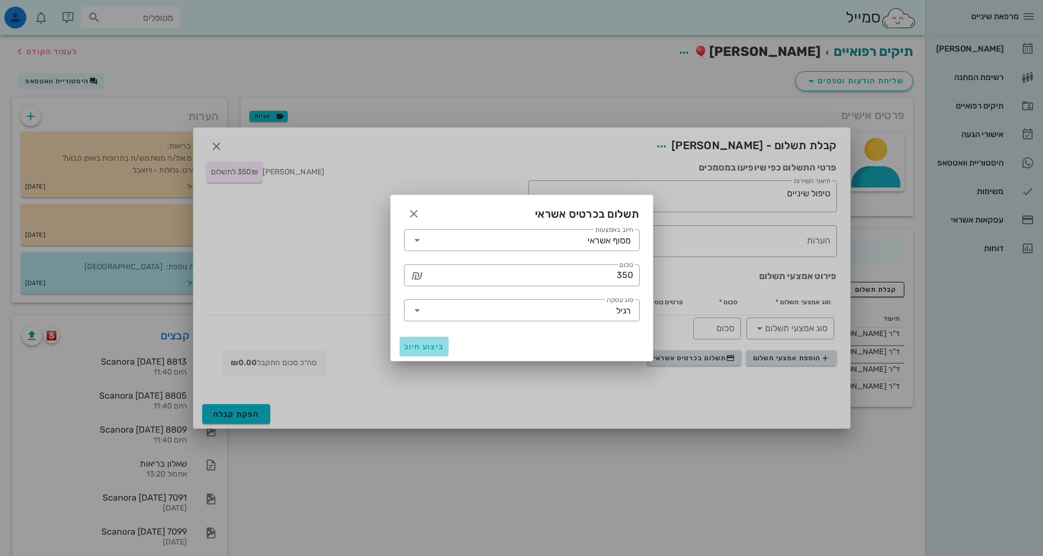
click at [429, 344] on span "ביצוע חיוב" at bounding box center [424, 346] width 41 height 9
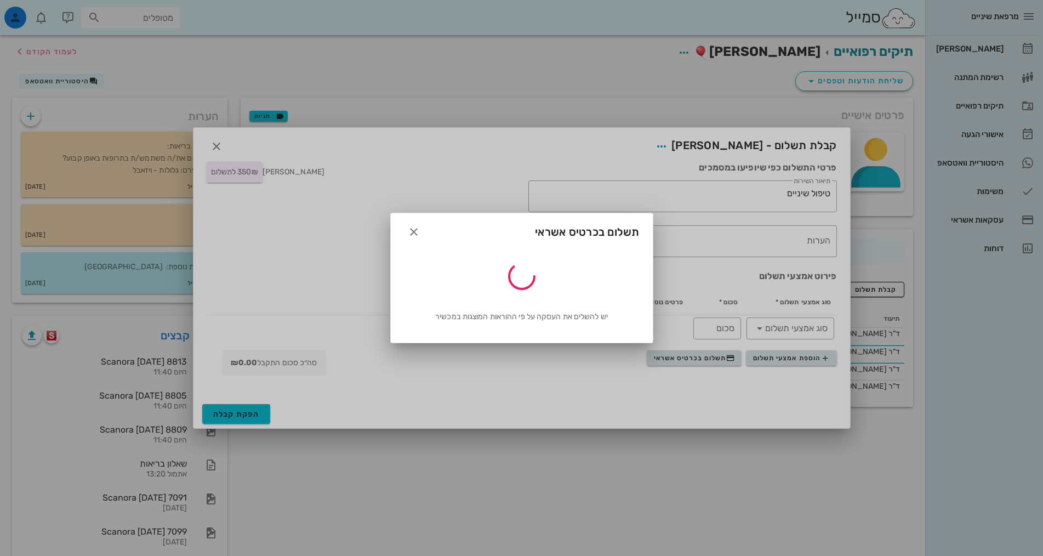
type input "350"
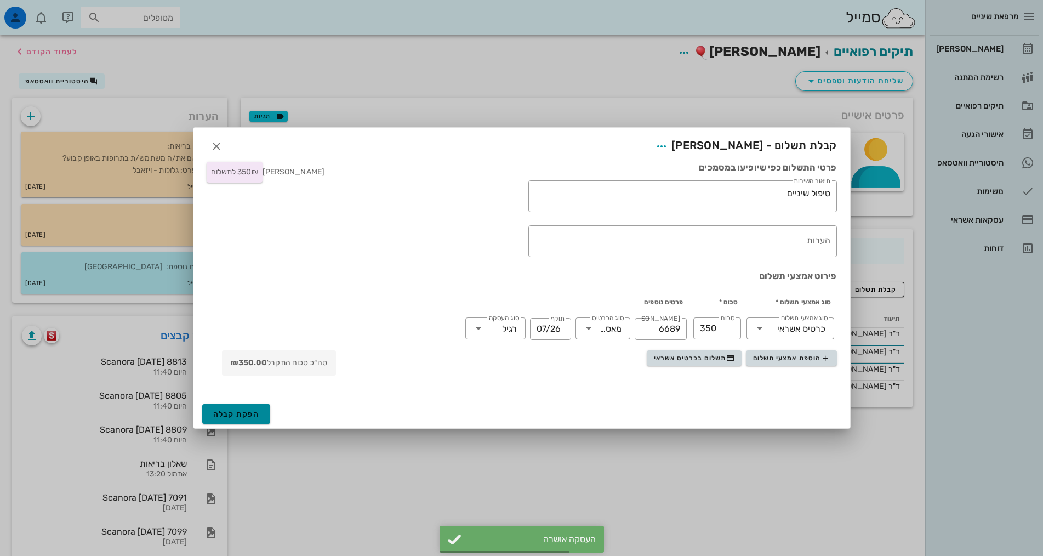
click at [242, 416] on span "הפקת קבלה" at bounding box center [236, 414] width 47 height 9
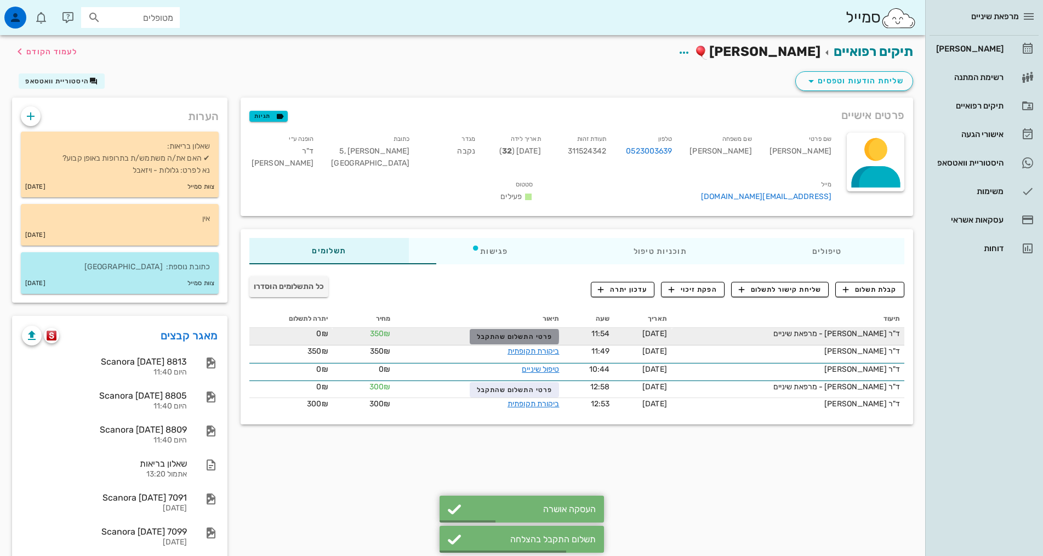
click at [512, 333] on span "פרטי התשלום שהתקבל" at bounding box center [515, 337] width 76 height 8
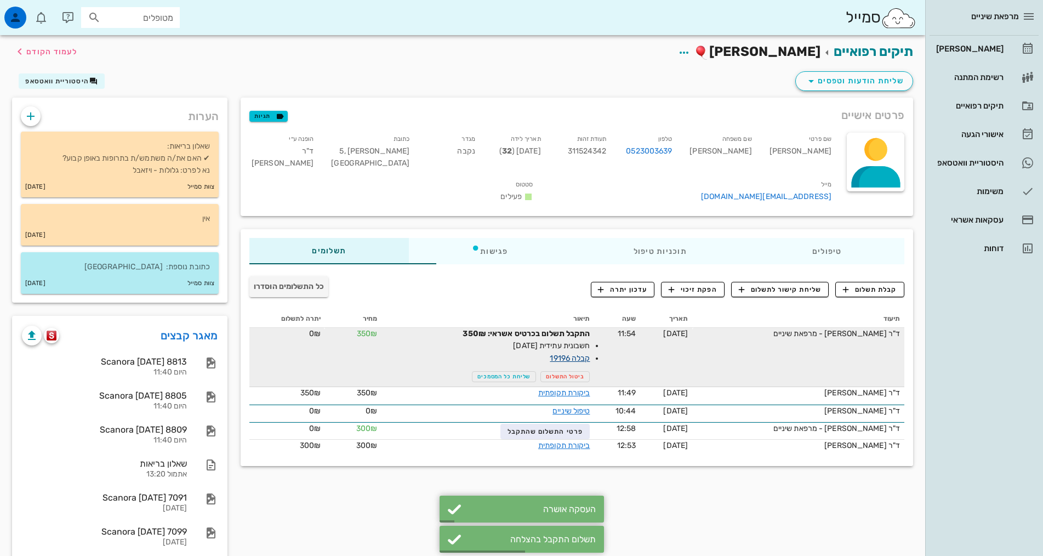
click at [550, 354] on link "קבלה 19196" at bounding box center [570, 358] width 40 height 9
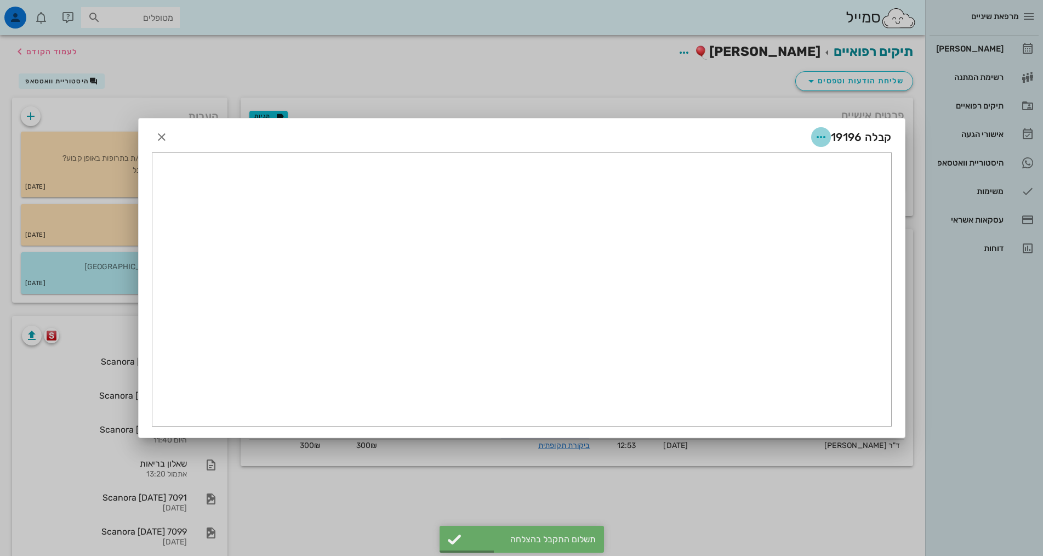
click at [819, 141] on icon "button" at bounding box center [821, 136] width 13 height 13
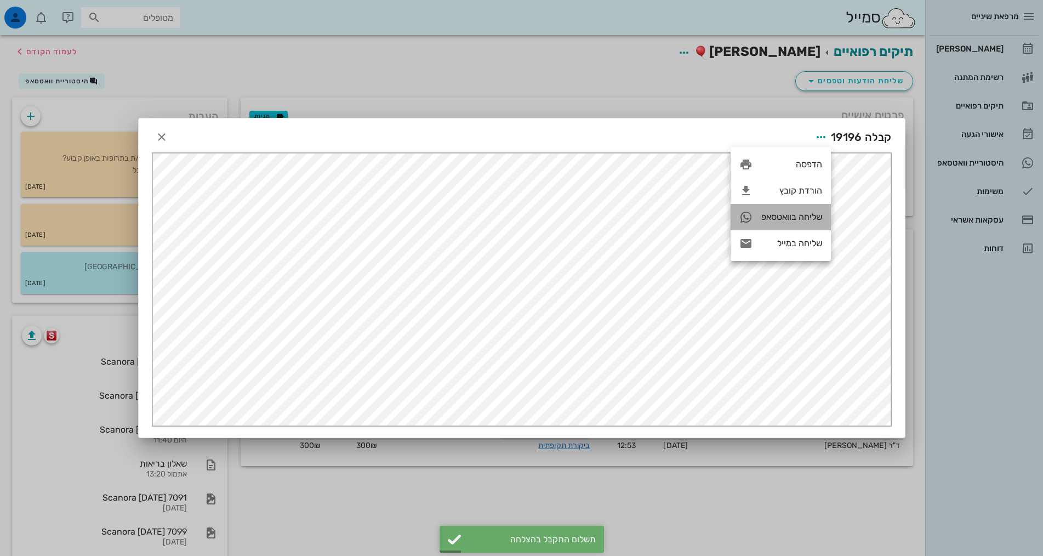
click at [775, 216] on div "שליחה בוואטסאפ" at bounding box center [792, 217] width 61 height 10
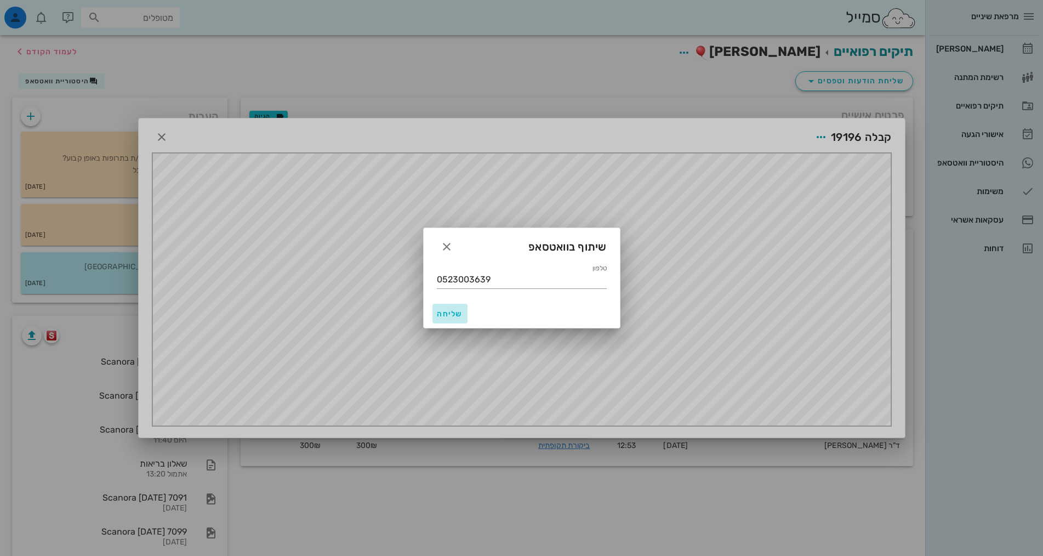
click at [440, 316] on span "שליחה" at bounding box center [450, 313] width 26 height 9
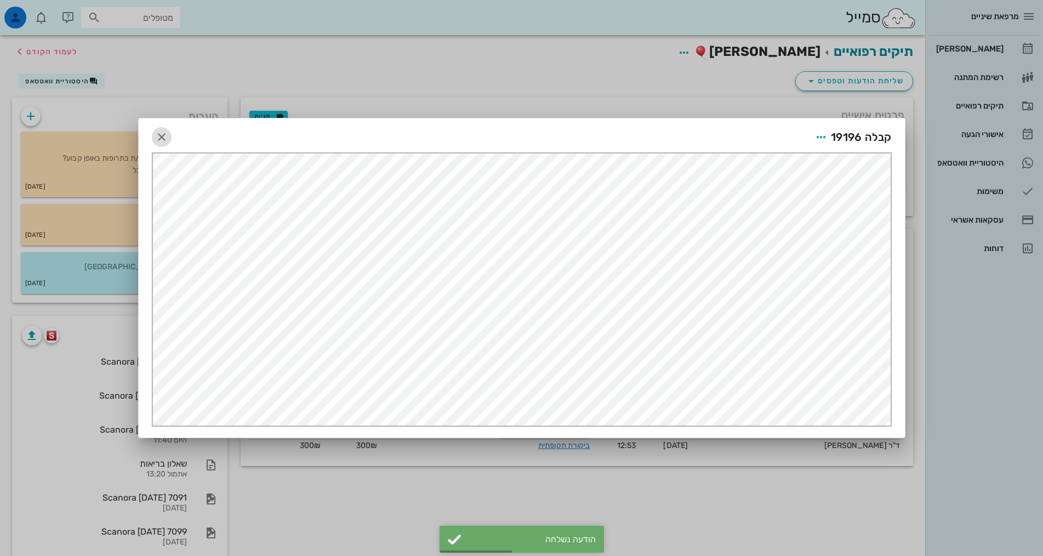
click at [159, 138] on icon "button" at bounding box center [161, 136] width 13 height 13
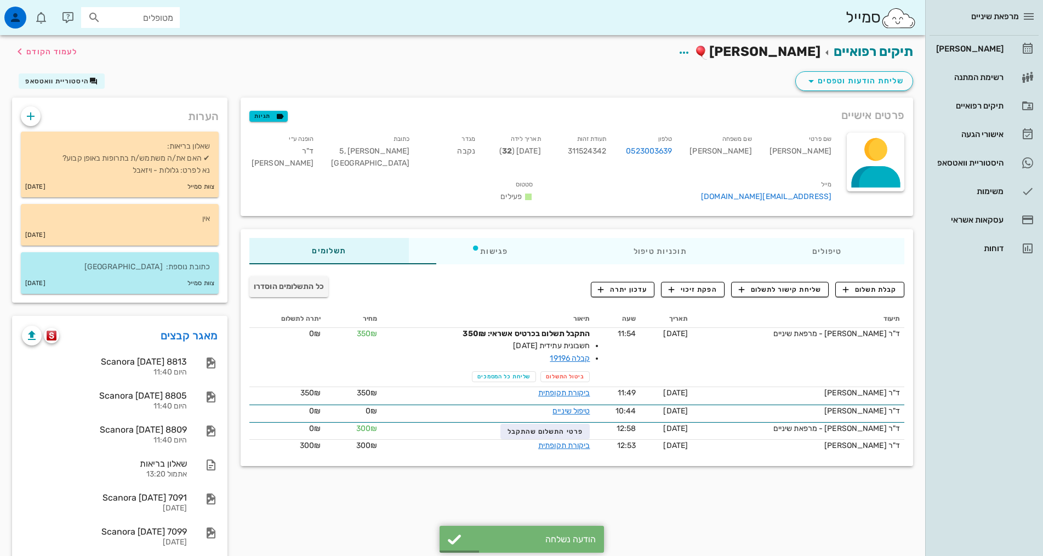
click at [488, 490] on div "פרטים אישיים תגיות שם פרטי [PERSON_NAME] שם משפחה [PERSON_NAME] טלפון 052300363…" at bounding box center [577, 345] width 686 height 495
click at [947, 337] on div "מרפאת שיניים [PERSON_NAME] רשימת המתנה תיקים רפואיים אישורי הגעה היסטוריית וואט…" at bounding box center [985, 278] width 118 height 556
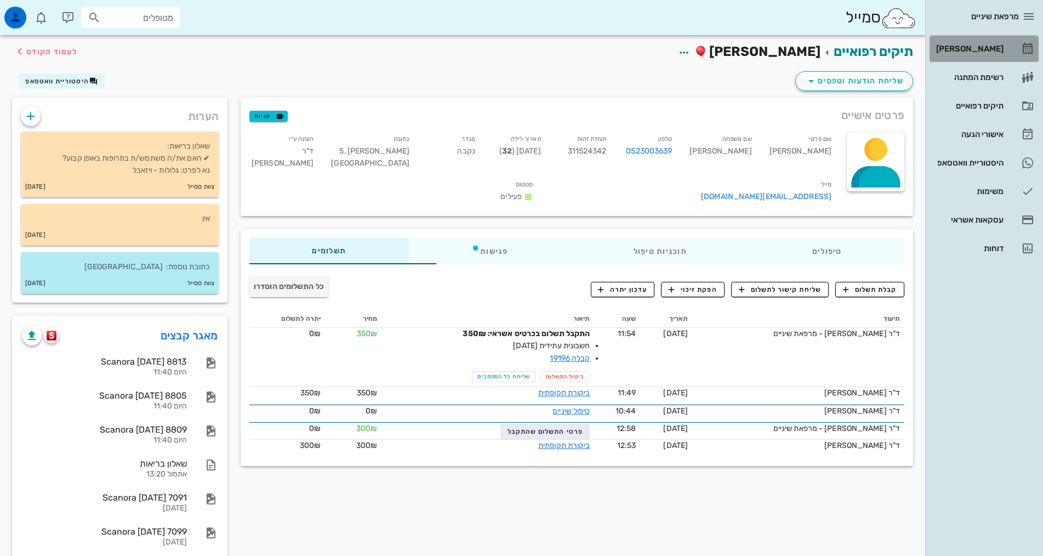
click at [979, 53] on div "[PERSON_NAME]" at bounding box center [969, 48] width 70 height 9
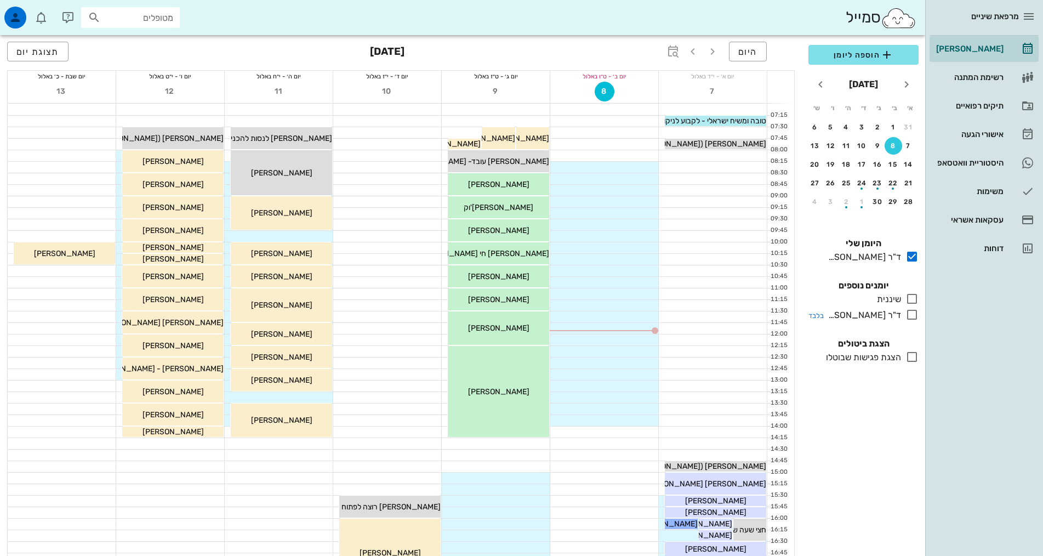
click at [888, 316] on div "ד"ר [PERSON_NAME]" at bounding box center [862, 315] width 77 height 13
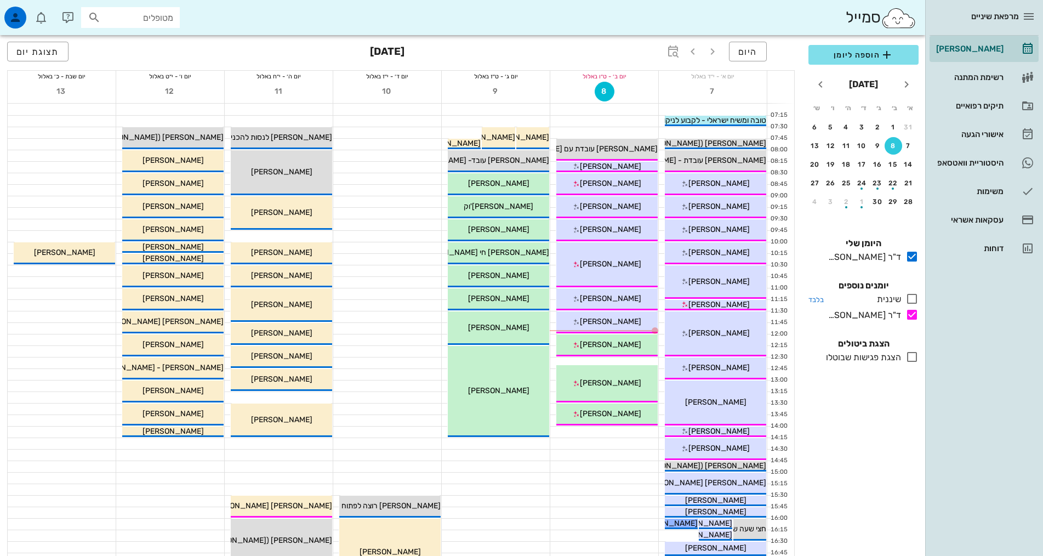
click at [896, 294] on div "שיננית" at bounding box center [887, 299] width 29 height 13
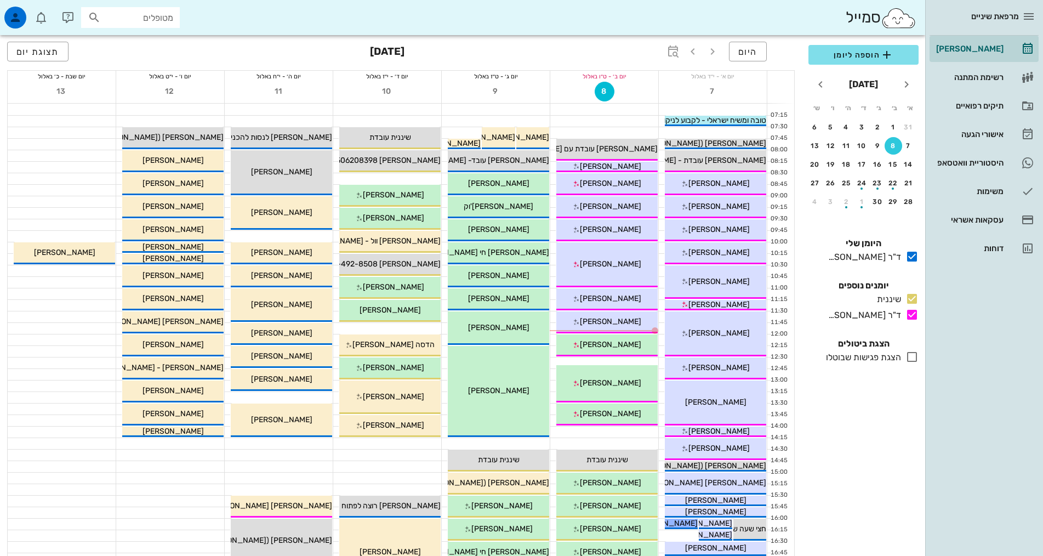
click at [971, 381] on div "מרפאת שיניים [PERSON_NAME] רשימת המתנה תיקים רפואיים אישורי הגעה היסטוריית וואט…" at bounding box center [985, 278] width 118 height 556
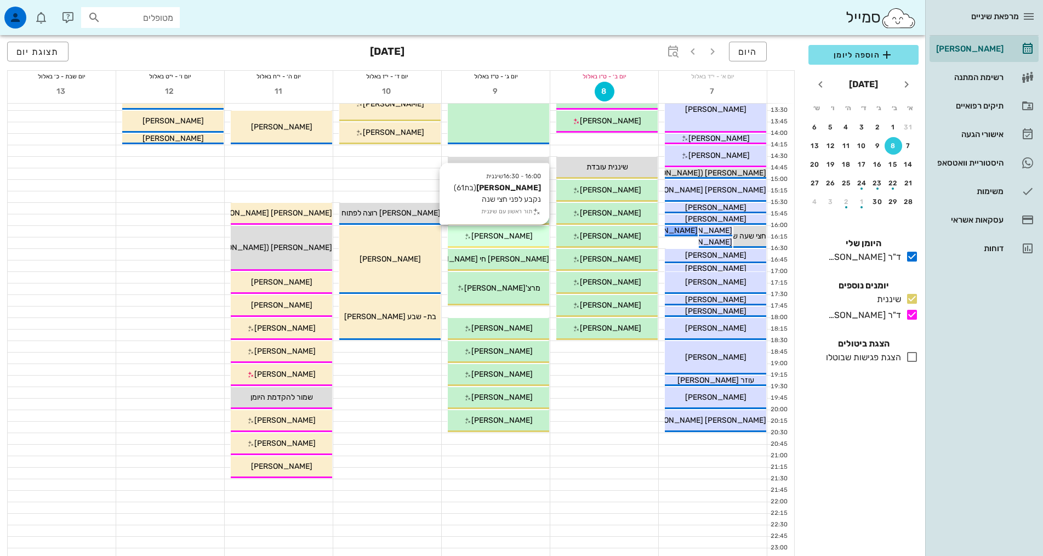
scroll to position [329, 0]
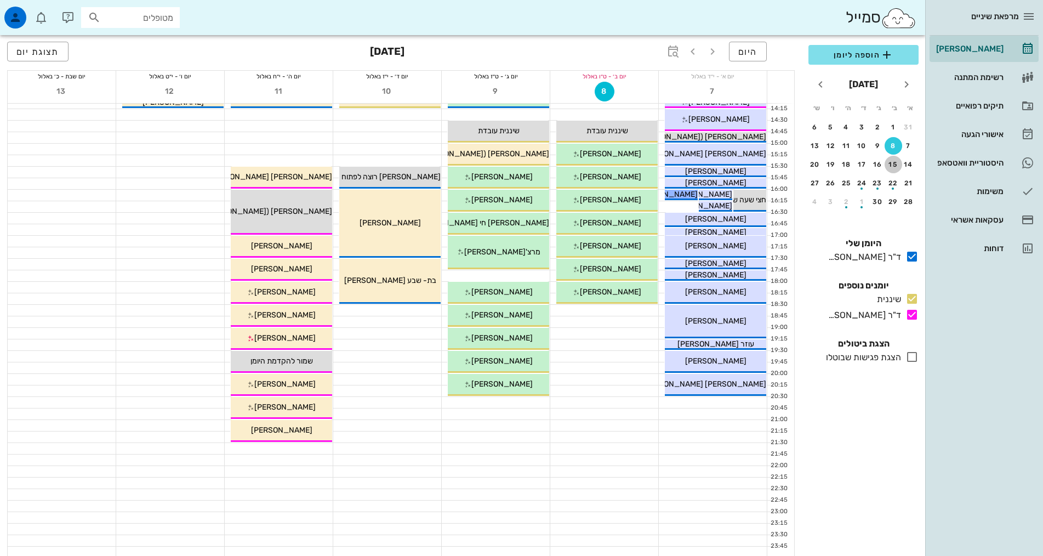
click at [893, 166] on div "15" at bounding box center [894, 165] width 18 height 8
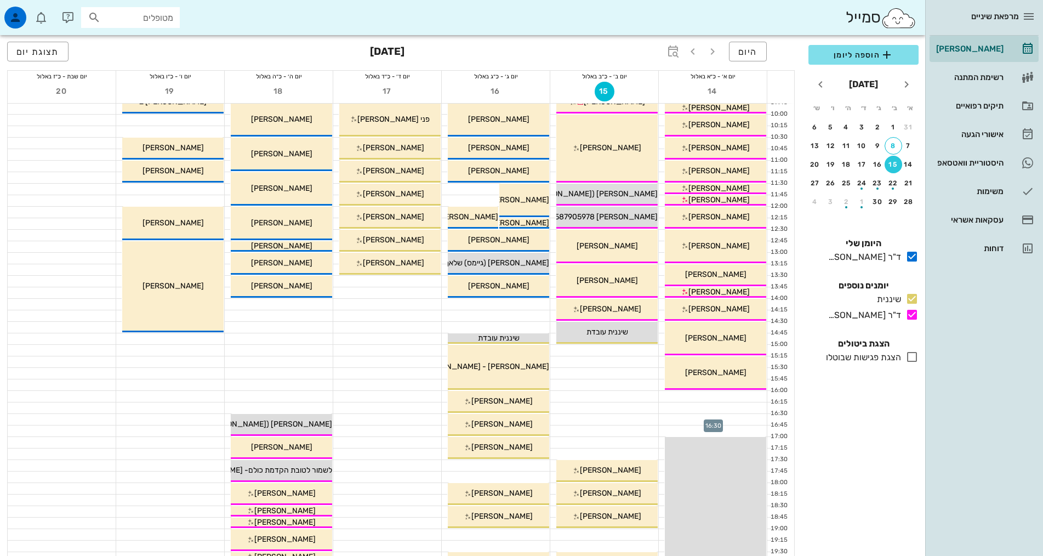
scroll to position [110, 0]
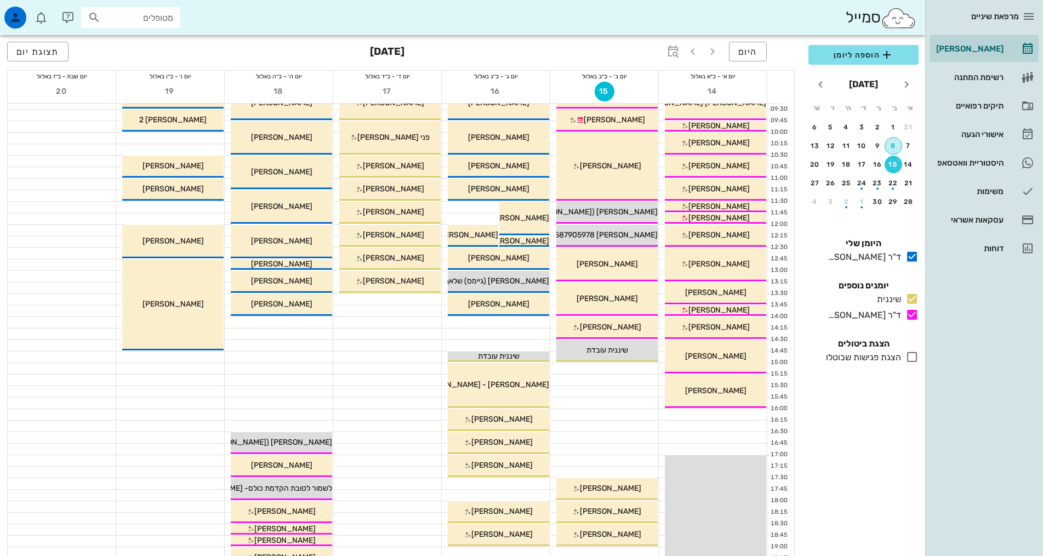
click at [892, 149] on div "8" at bounding box center [893, 146] width 16 height 8
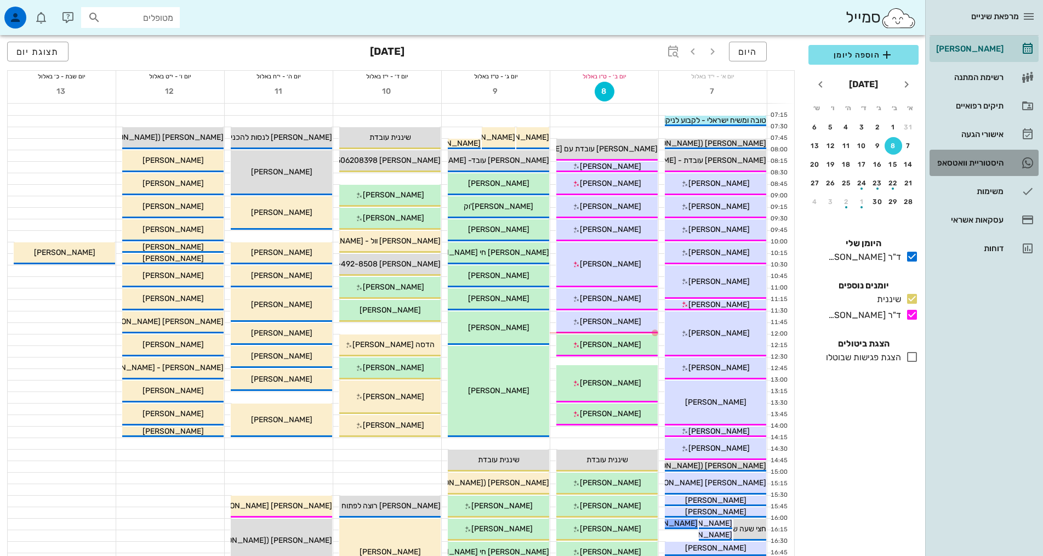
click at [980, 164] on div "היסטוריית וואטסאפ" at bounding box center [969, 162] width 70 height 9
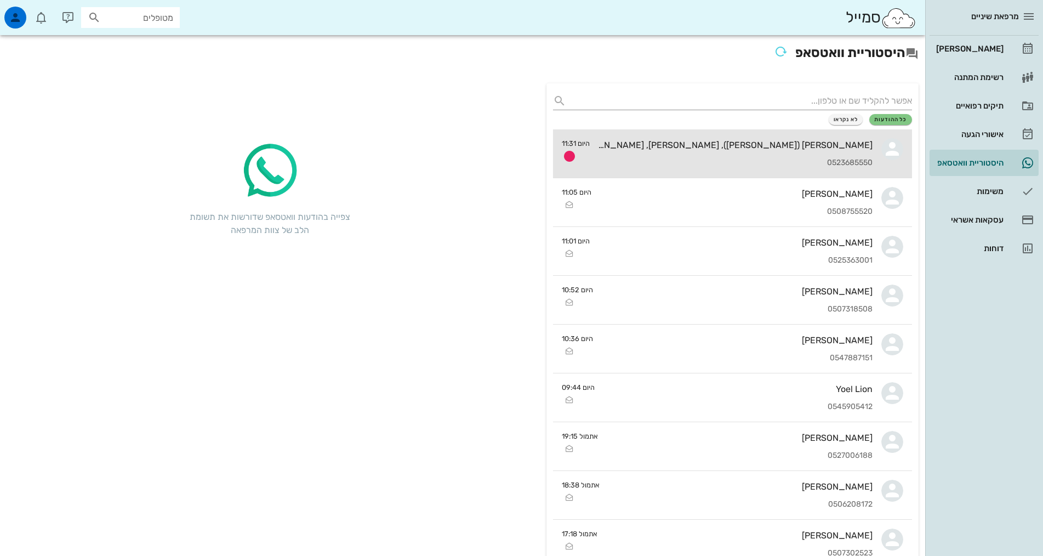
click at [799, 166] on div "0523685550" at bounding box center [736, 162] width 274 height 9
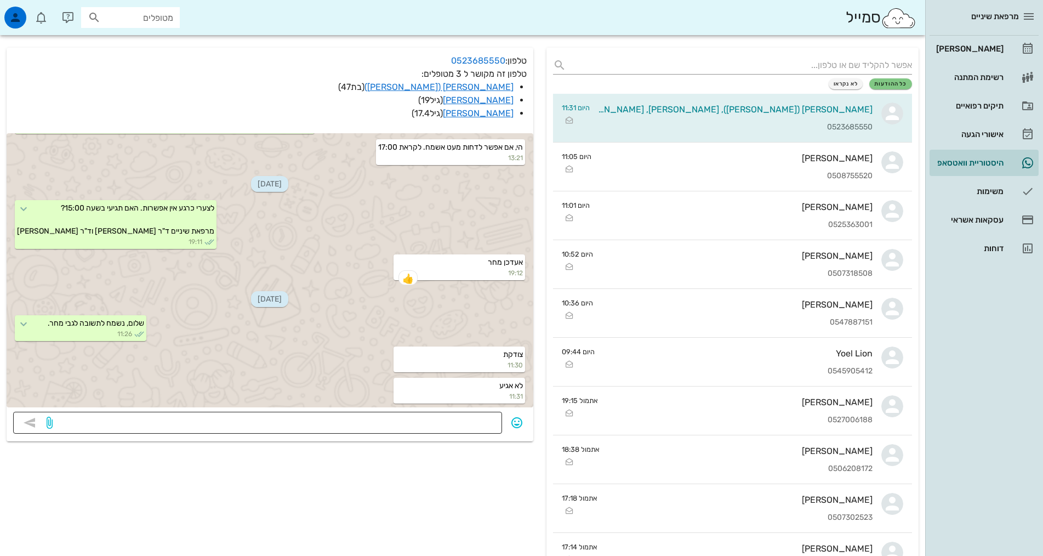
scroll to position [55, 0]
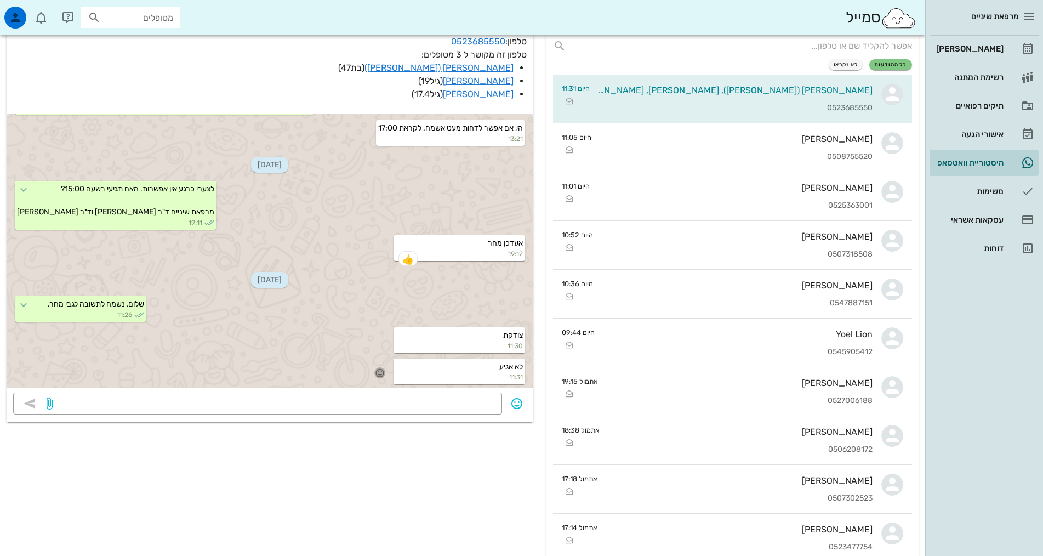
click at [381, 371] on icon "button" at bounding box center [380, 373] width 10 height 10
click at [381, 354] on div "👍" at bounding box center [372, 357] width 20 height 21
click at [379, 395] on div at bounding box center [275, 404] width 441 height 22
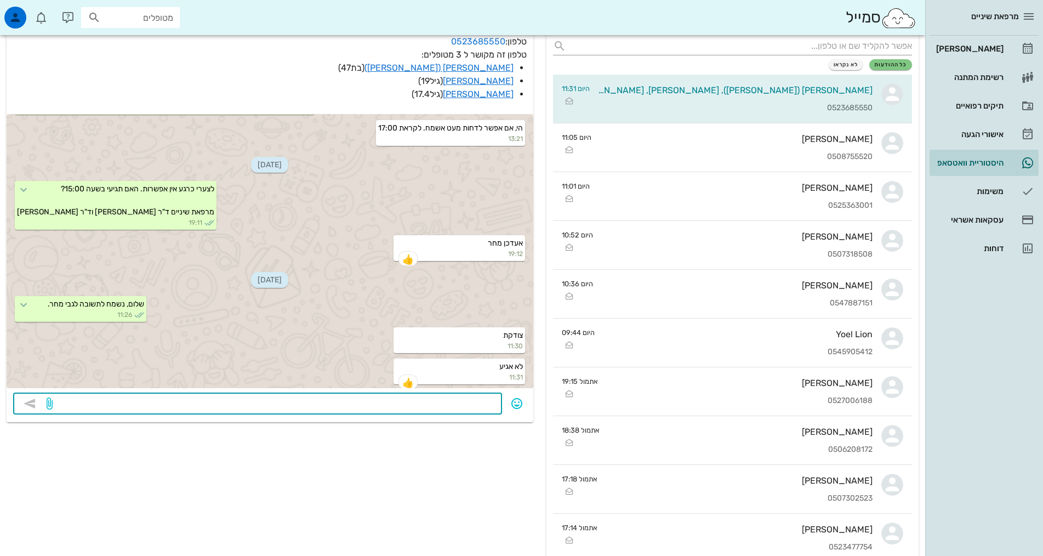
scroll to position [116, 0]
type textarea "לקבוע תור חדש?"
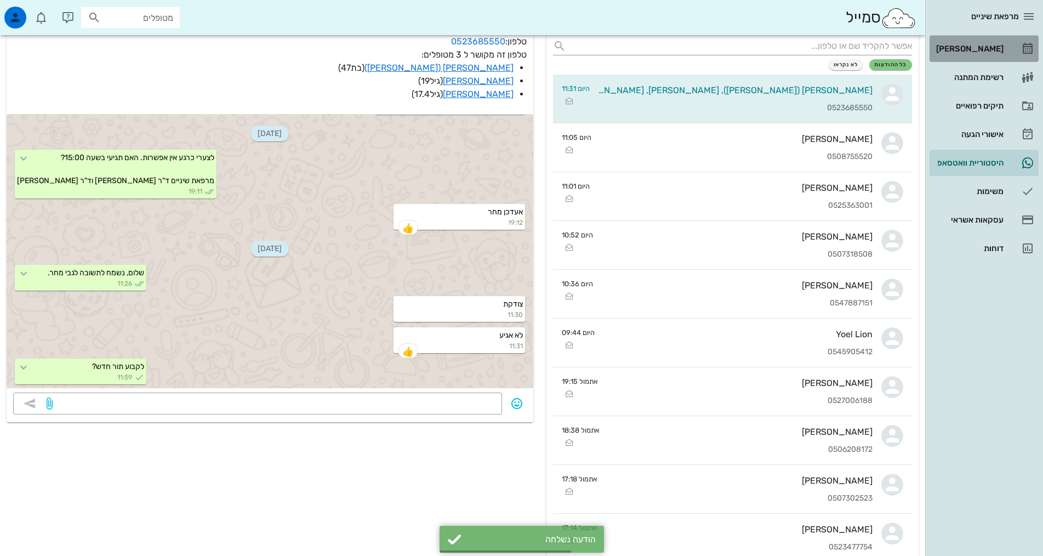
click at [986, 49] on div "[PERSON_NAME]" at bounding box center [969, 48] width 70 height 9
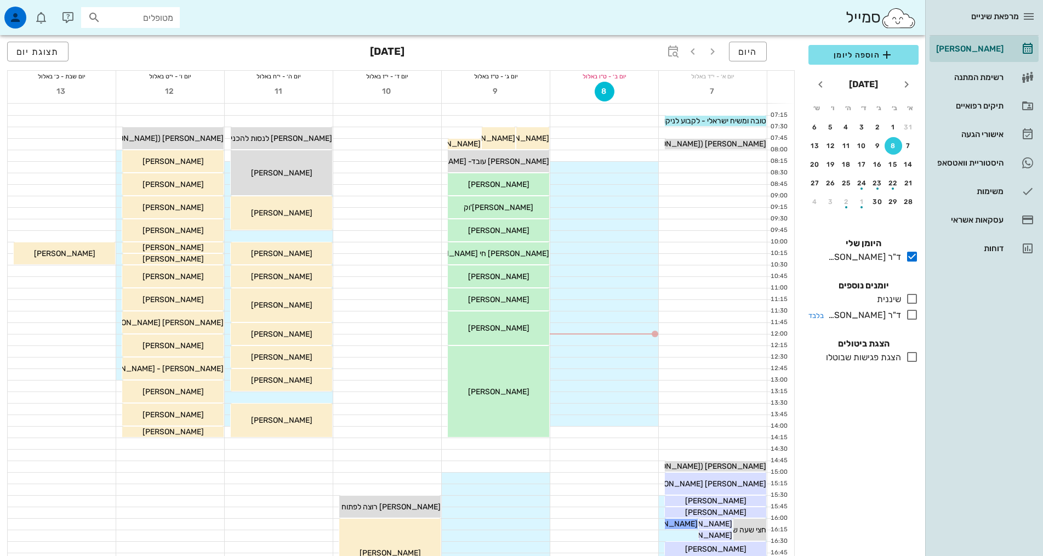
click at [887, 315] on div "ד"ר [PERSON_NAME]" at bounding box center [862, 315] width 77 height 13
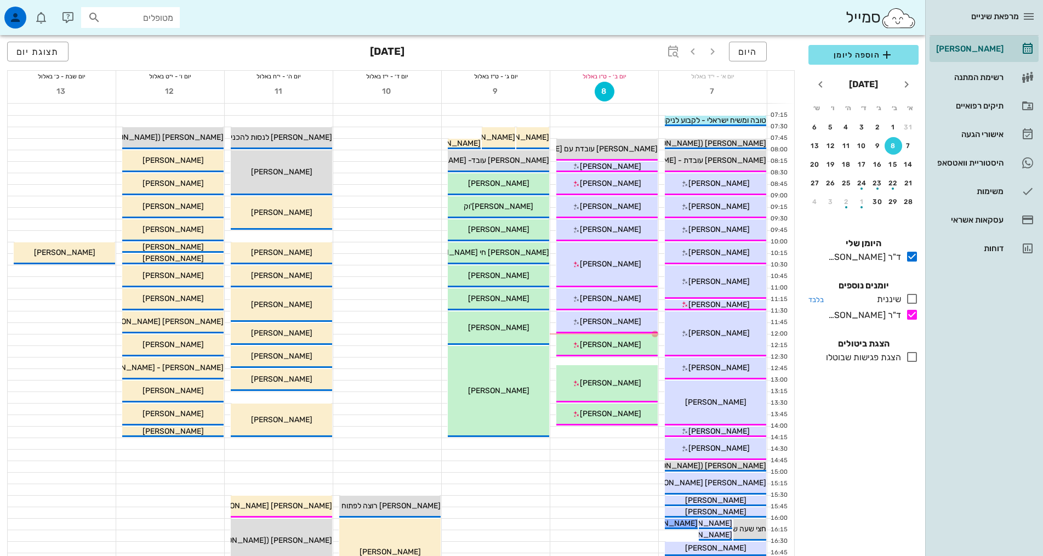
click at [894, 297] on div "שיננית" at bounding box center [887, 299] width 29 height 13
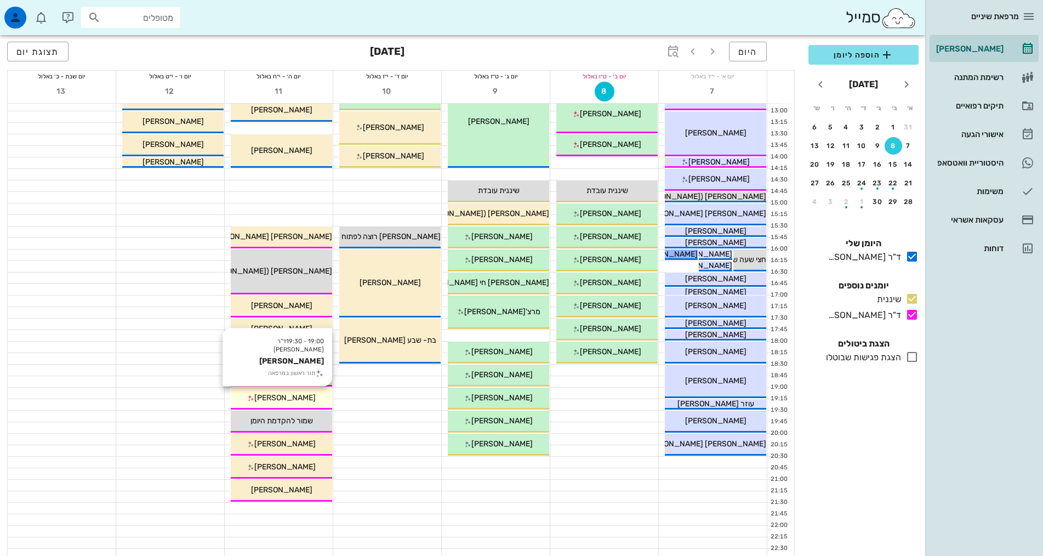
scroll to position [274, 0]
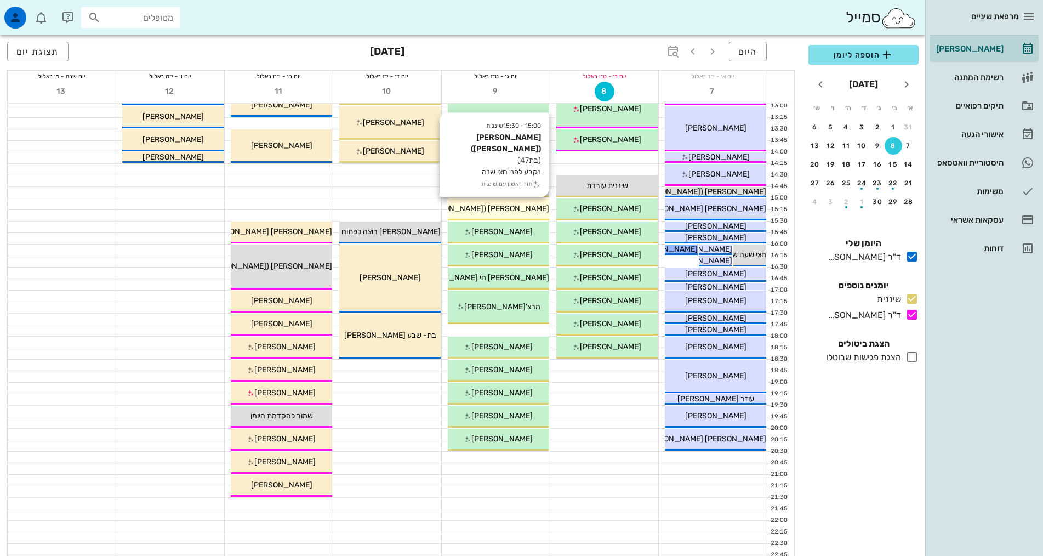
click at [484, 212] on span "[PERSON_NAME] ([PERSON_NAME])" at bounding box center [484, 208] width 130 height 9
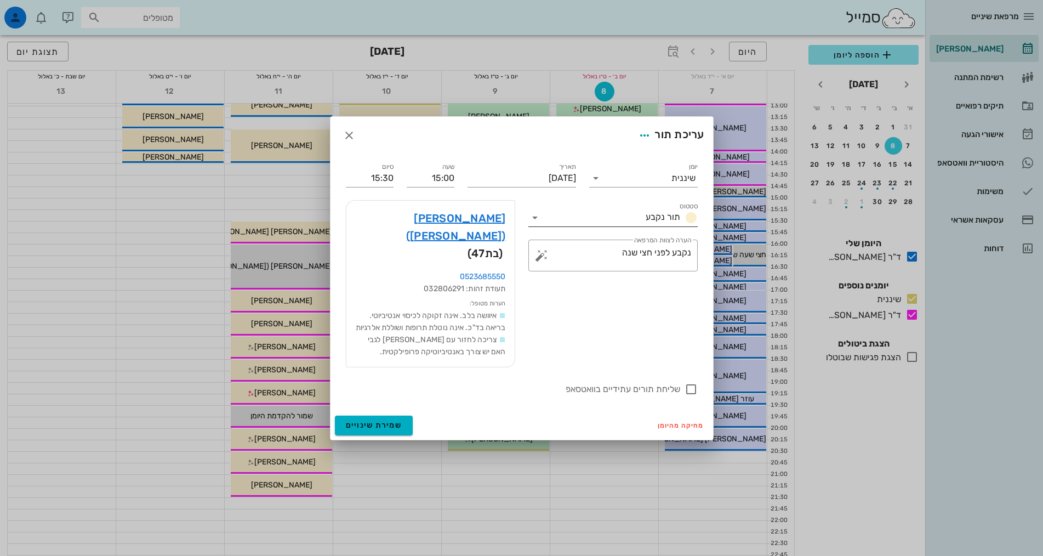
click at [603, 219] on div "סטטוס תור נקבע" at bounding box center [613, 214] width 169 height 24
click at [606, 226] on input "סטטוס" at bounding box center [593, 218] width 98 height 18
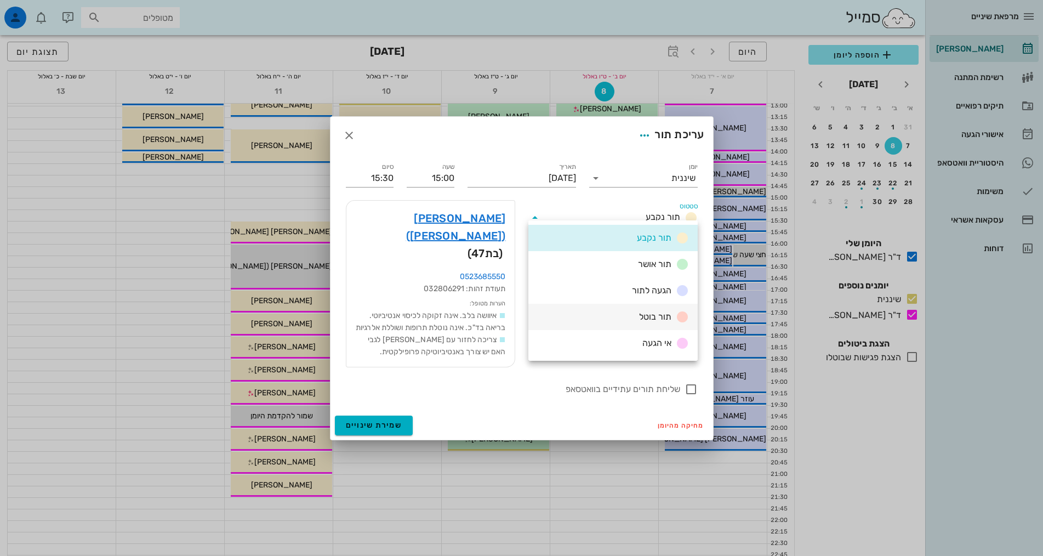
click at [644, 314] on span "תור בוטל" at bounding box center [655, 316] width 32 height 10
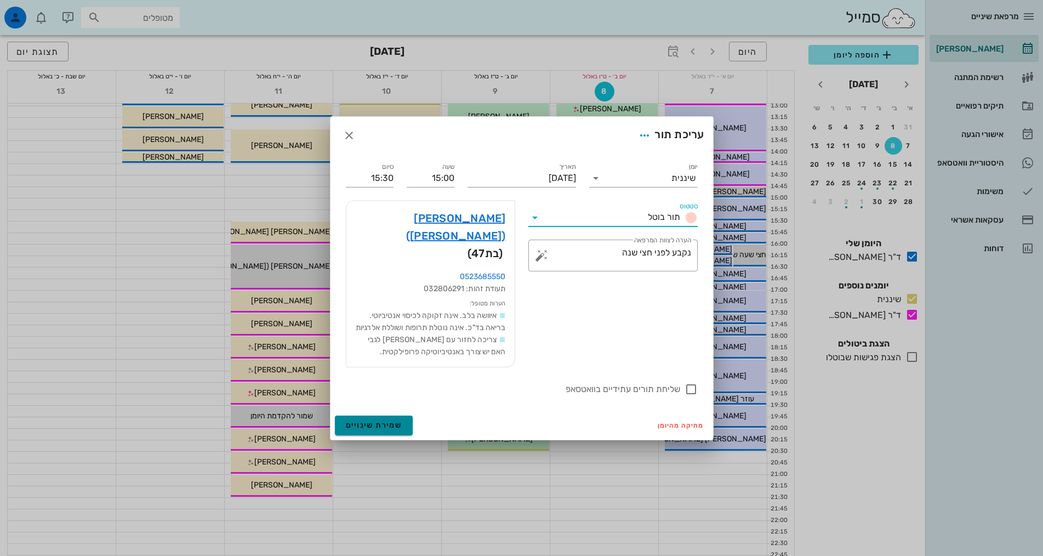
click at [398, 419] on button "שמירת שינויים" at bounding box center [374, 426] width 78 height 20
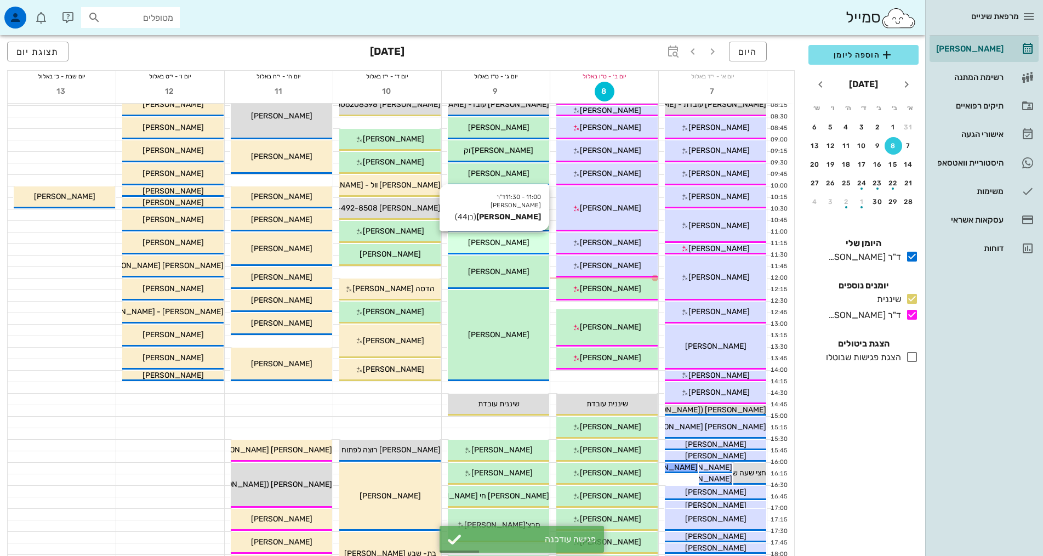
scroll to position [0, 0]
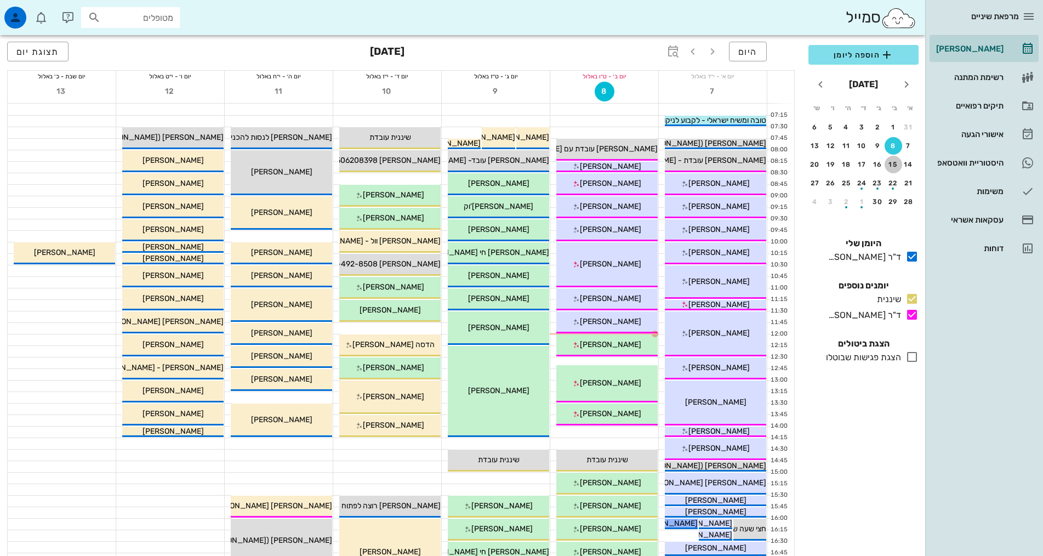
click at [898, 160] on button "15" at bounding box center [894, 165] width 18 height 18
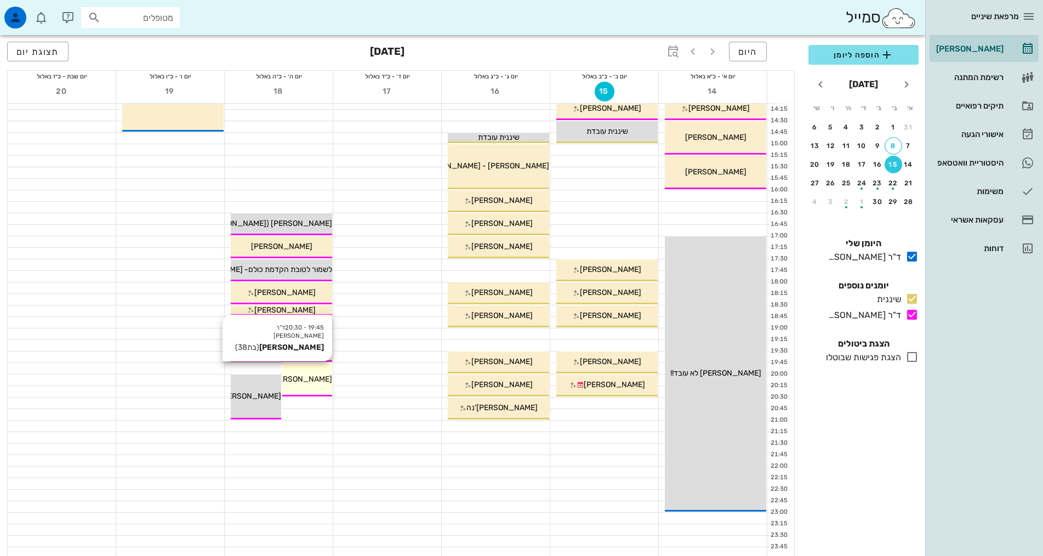
scroll to position [329, 0]
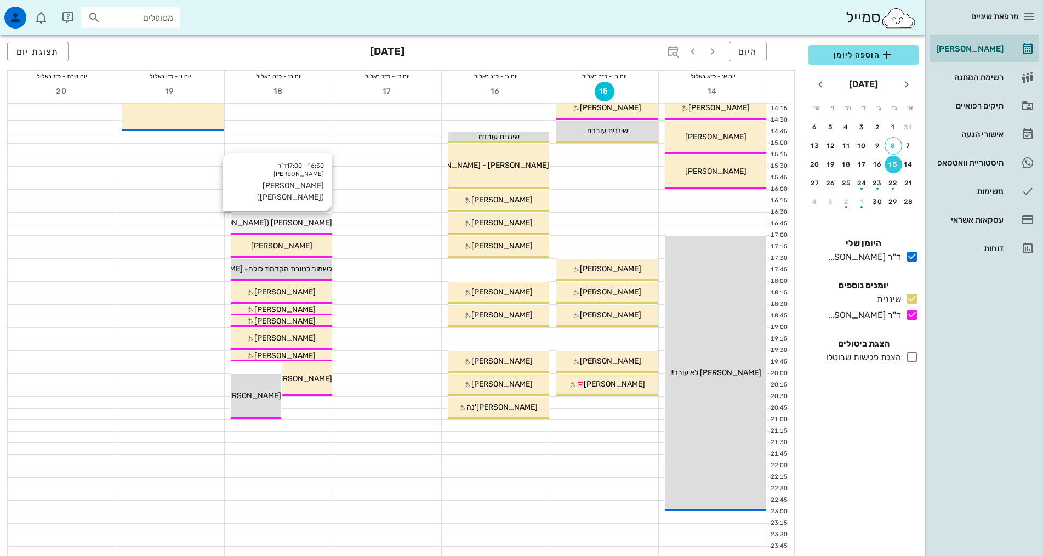
click at [292, 225] on span "[PERSON_NAME] ([PERSON_NAME])" at bounding box center [267, 222] width 130 height 9
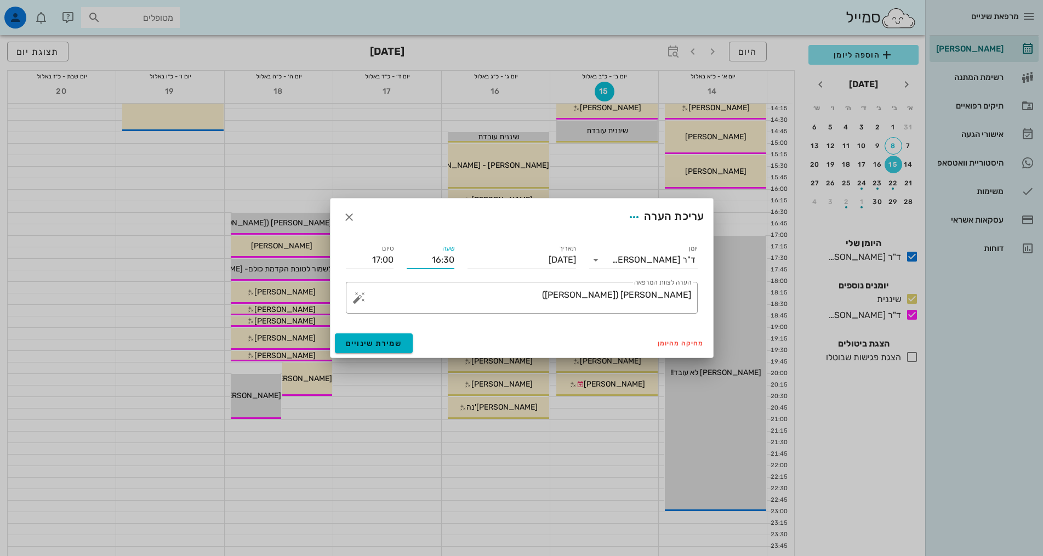
click at [433, 264] on input "16:30" at bounding box center [431, 260] width 48 height 18
click at [435, 283] on div "16:00" at bounding box center [431, 280] width 30 height 9
type input "16:00"
type input "16:30"
click at [386, 337] on button "שמירת שינויים" at bounding box center [374, 343] width 78 height 20
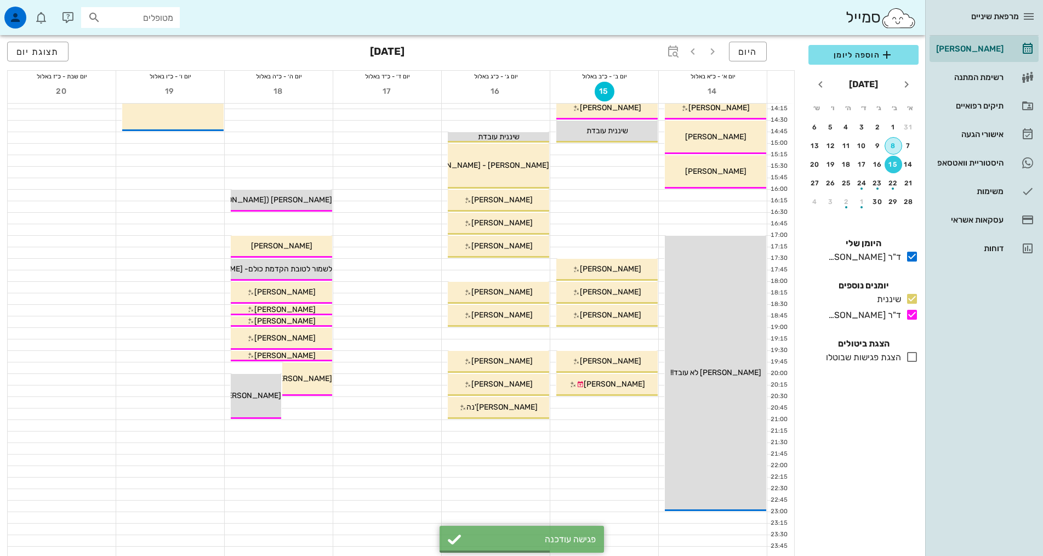
click at [892, 144] on div "8" at bounding box center [893, 146] width 16 height 8
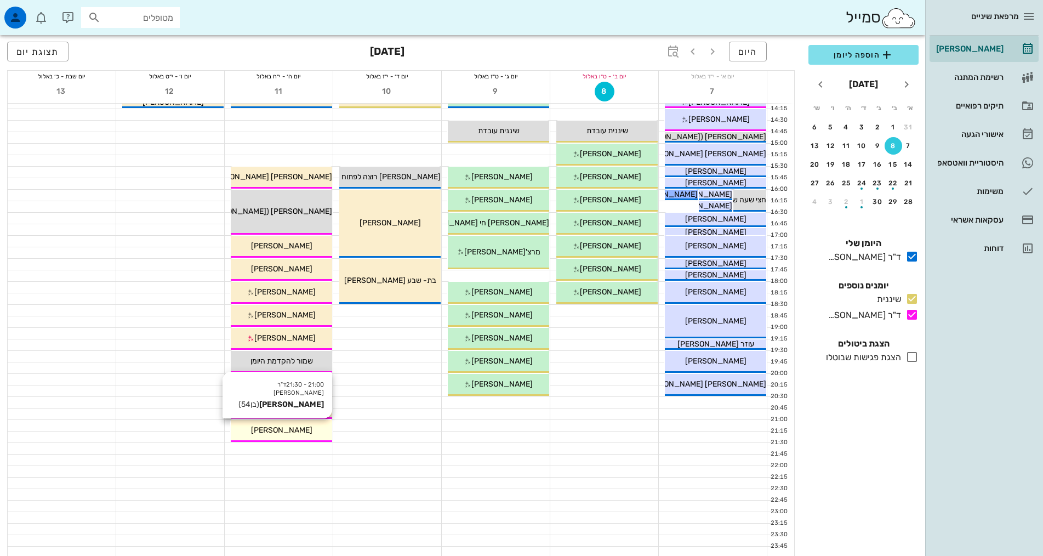
click at [305, 425] on div "[PERSON_NAME]" at bounding box center [281, 430] width 101 height 12
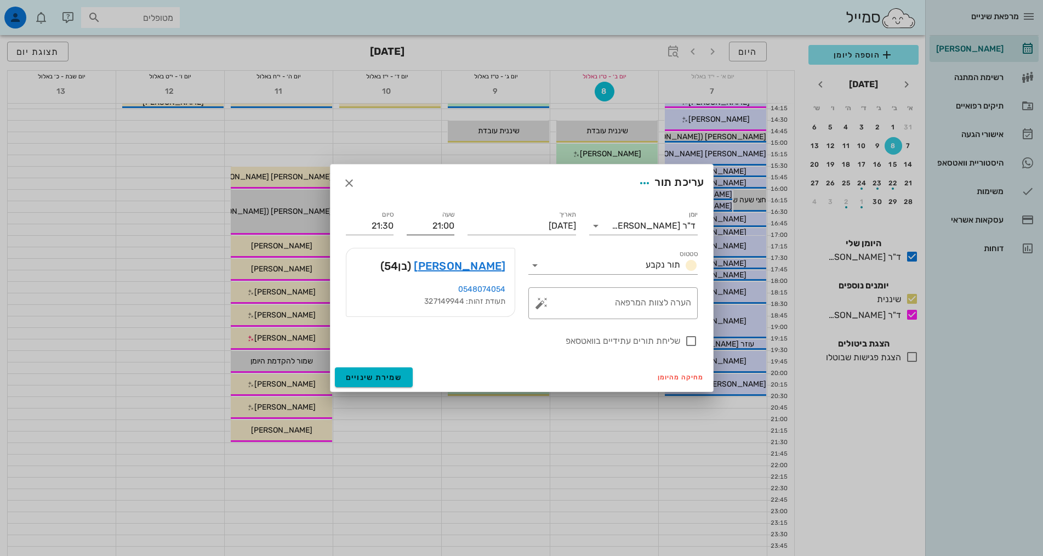
click at [440, 223] on input "21:00" at bounding box center [431, 226] width 48 height 18
click at [648, 181] on icon "button" at bounding box center [644, 183] width 13 height 13
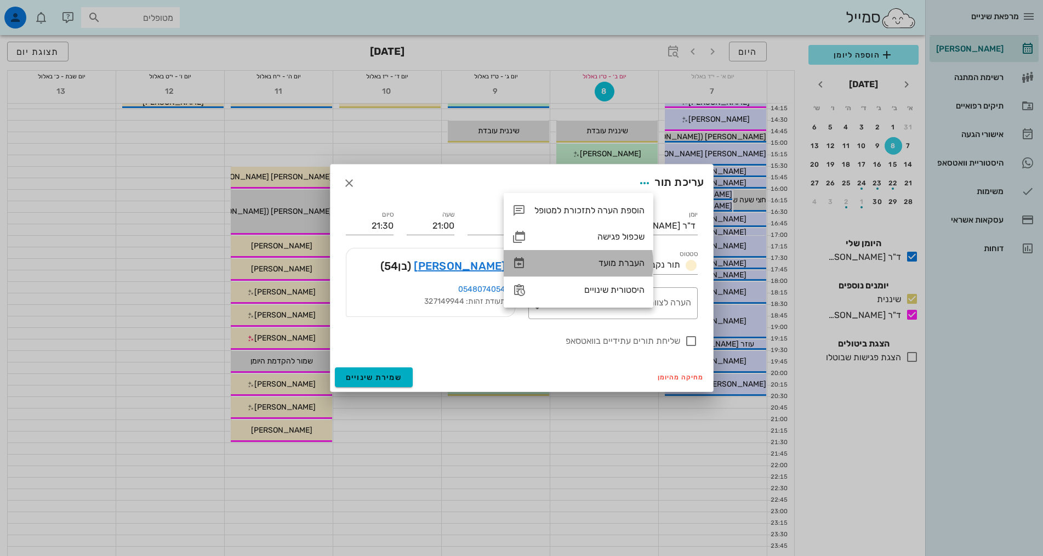
click at [602, 264] on div "העברת מועד" at bounding box center [590, 263] width 110 height 10
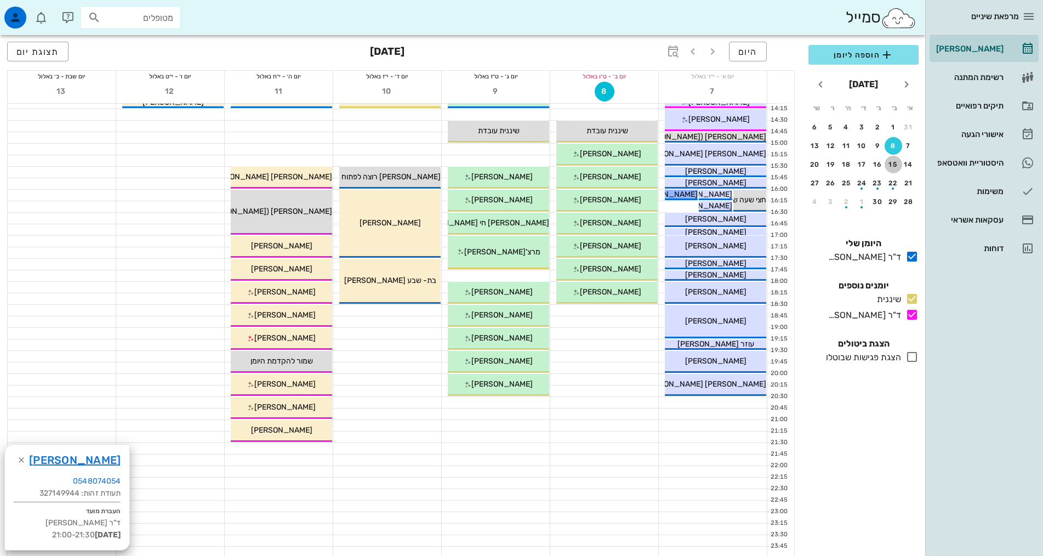
click at [889, 163] on div "15" at bounding box center [894, 165] width 18 height 8
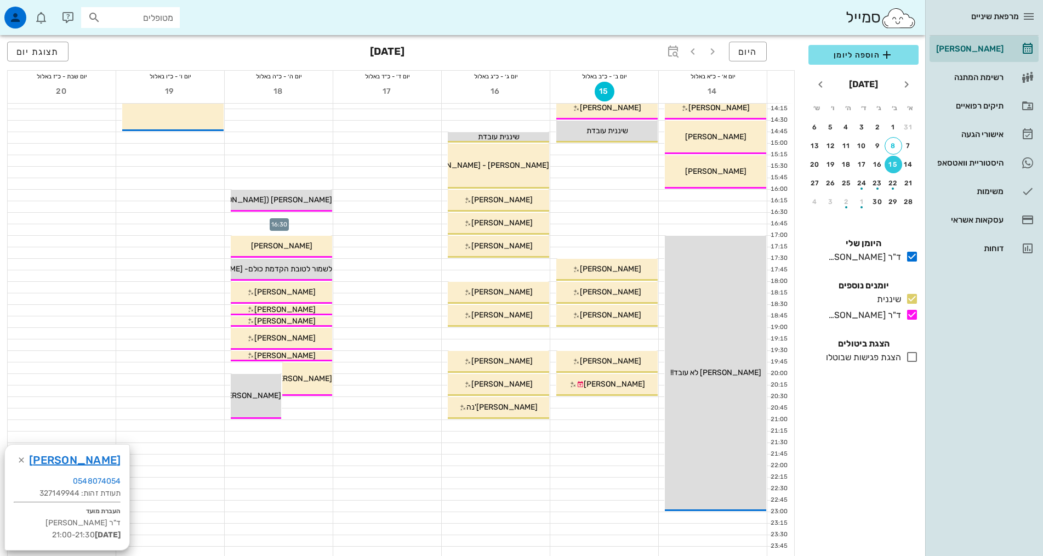
click at [314, 222] on div at bounding box center [279, 218] width 108 height 11
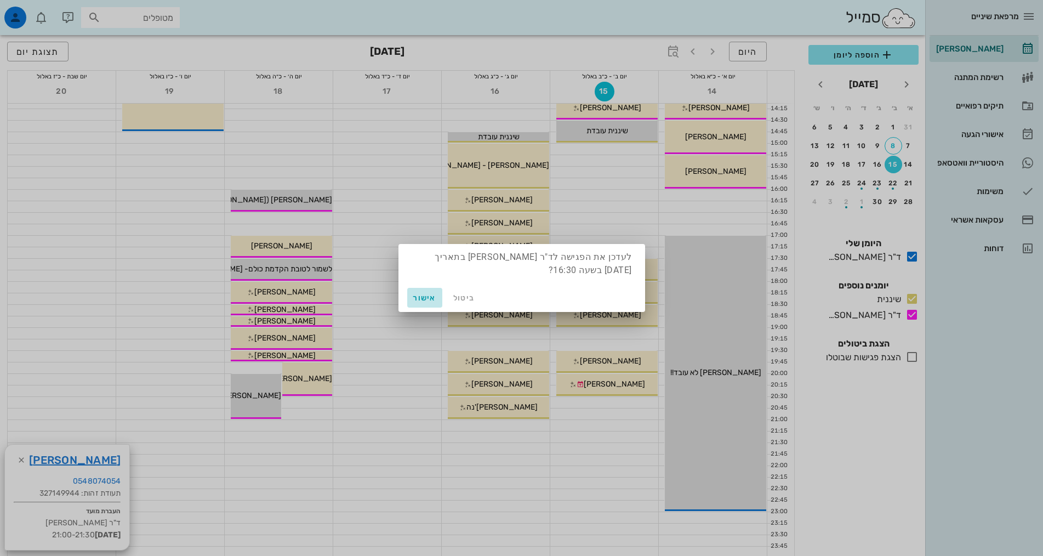
click at [428, 298] on span "אישור" at bounding box center [425, 297] width 26 height 9
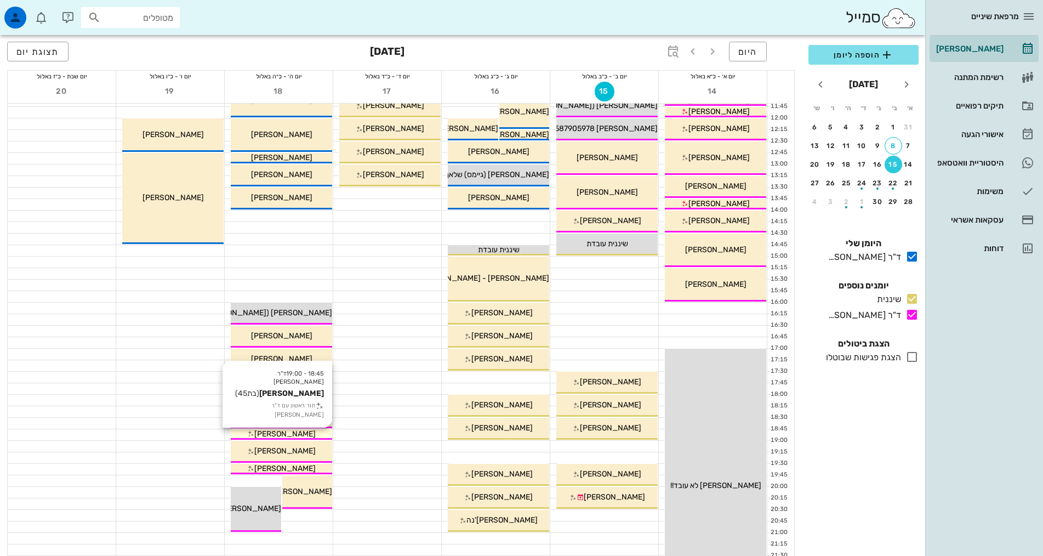
scroll to position [219, 0]
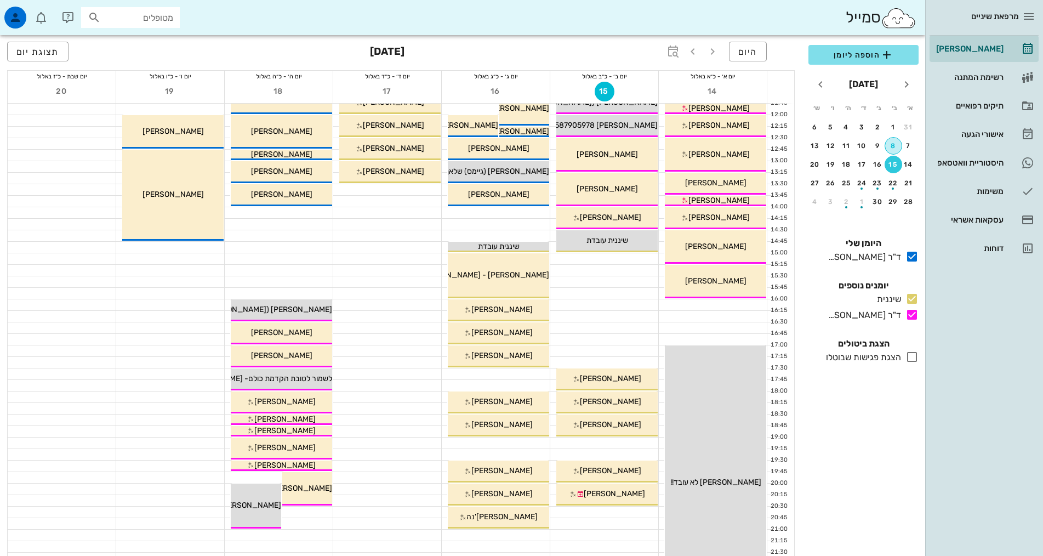
click at [896, 144] on div "8" at bounding box center [893, 146] width 16 height 8
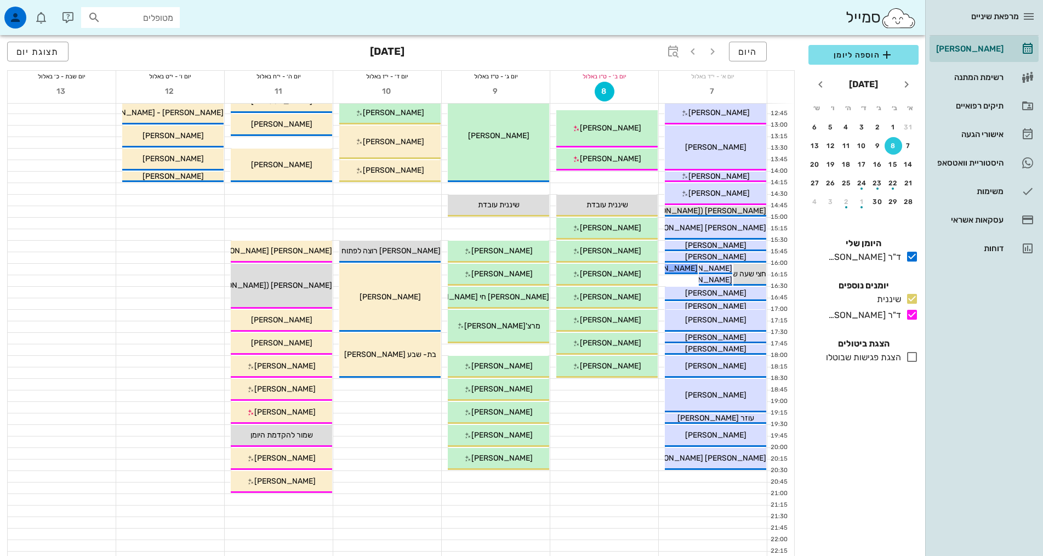
scroll to position [274, 0]
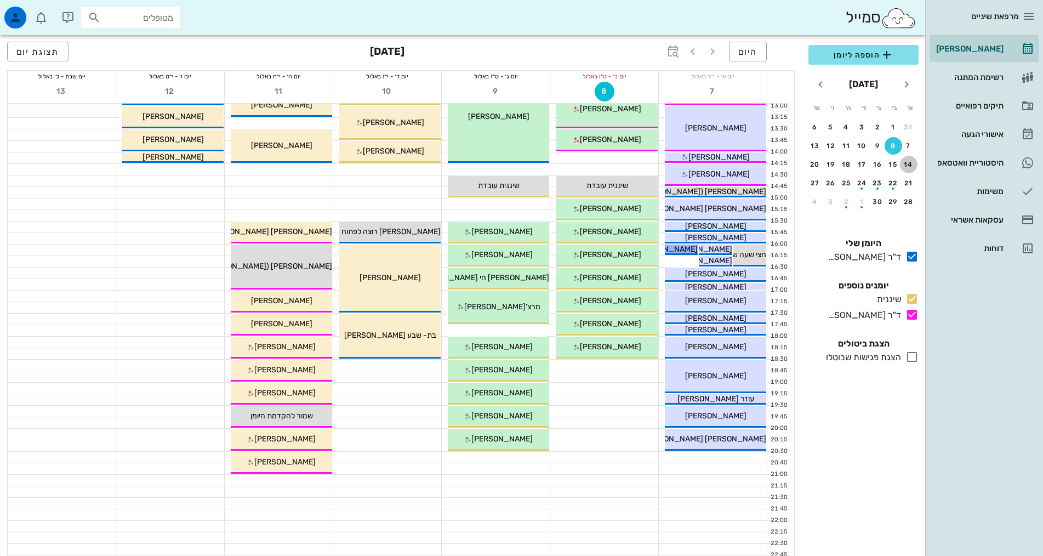
click at [905, 163] on div "14" at bounding box center [909, 165] width 18 height 8
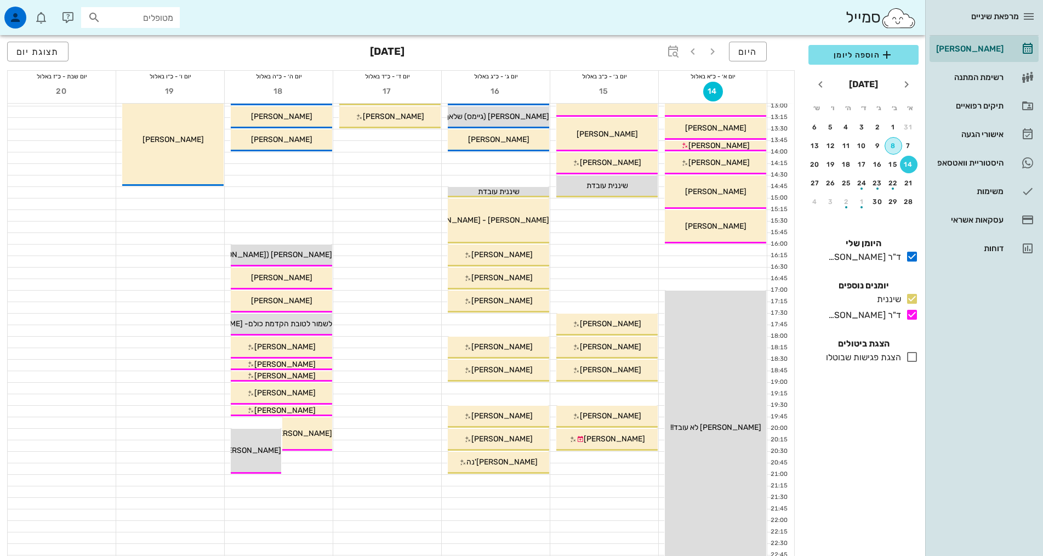
click at [893, 143] on div "8" at bounding box center [893, 146] width 16 height 8
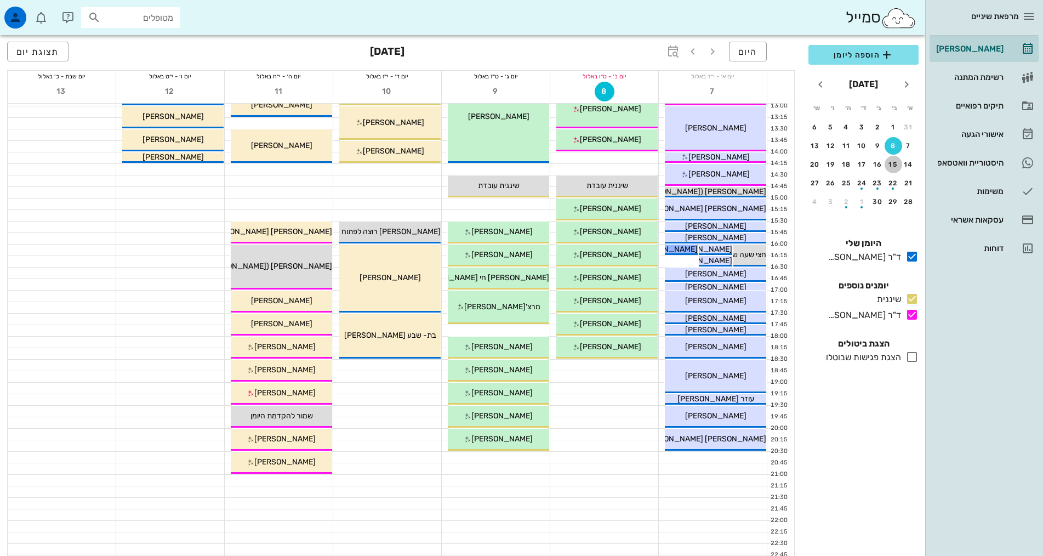
click at [891, 166] on div "15" at bounding box center [894, 165] width 18 height 8
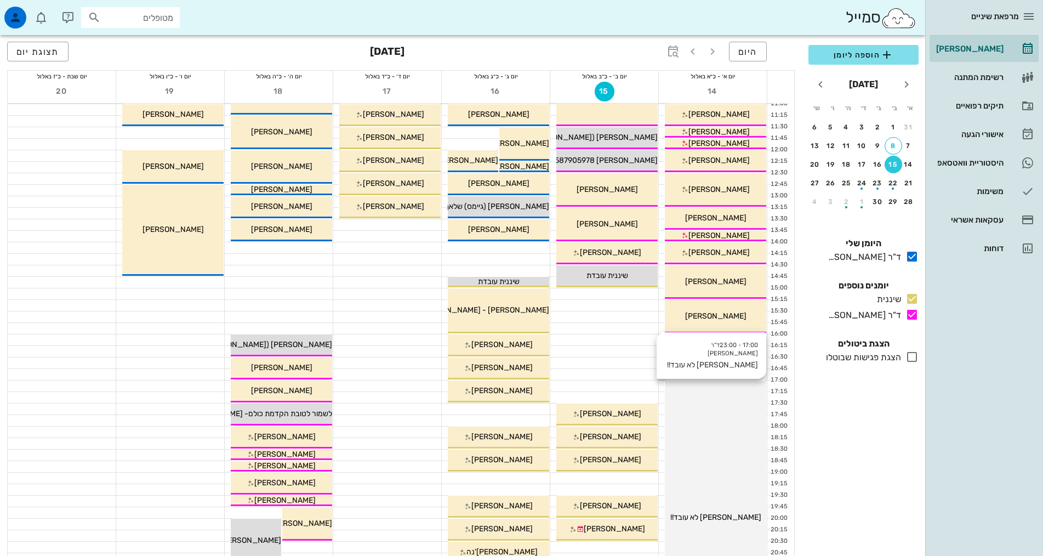
scroll to position [164, 0]
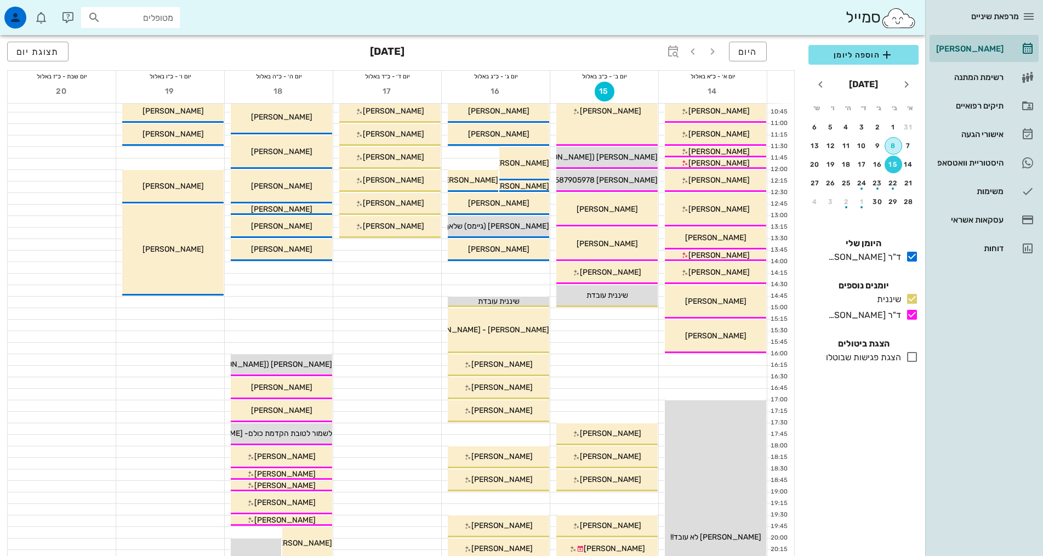
click at [894, 146] on div "8" at bounding box center [893, 146] width 16 height 8
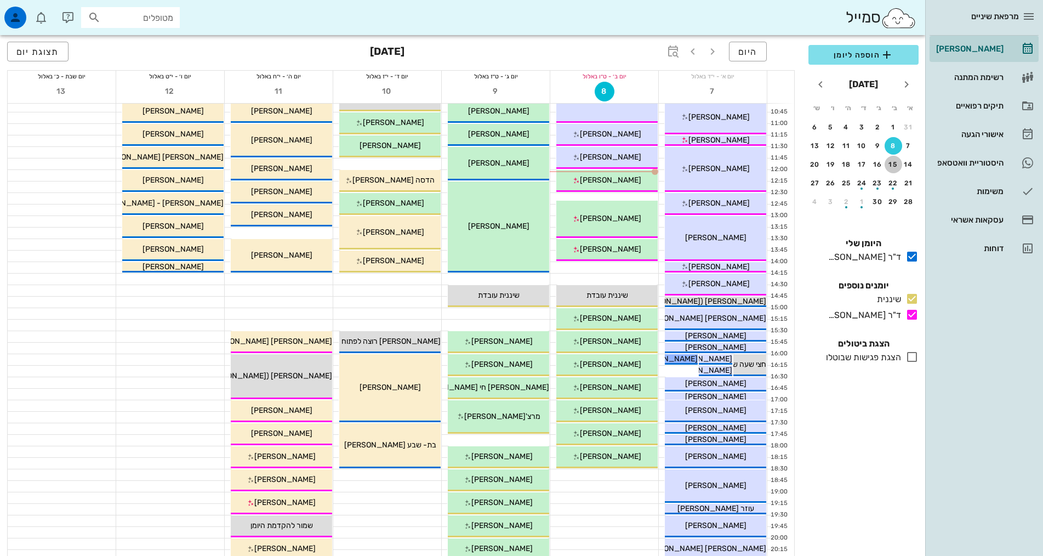
click at [893, 164] on div "15" at bounding box center [894, 165] width 18 height 8
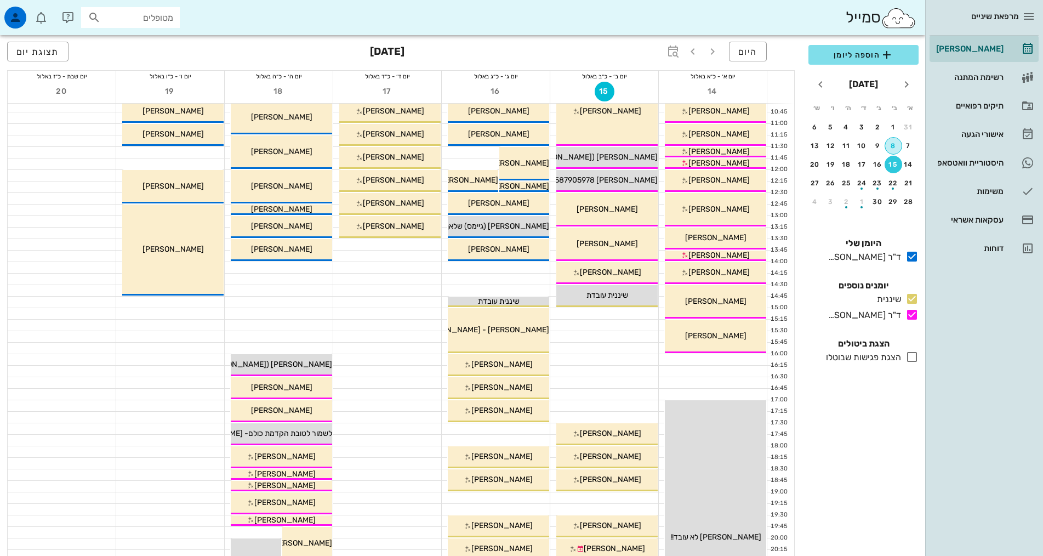
click at [891, 149] on div "8" at bounding box center [893, 146] width 16 height 8
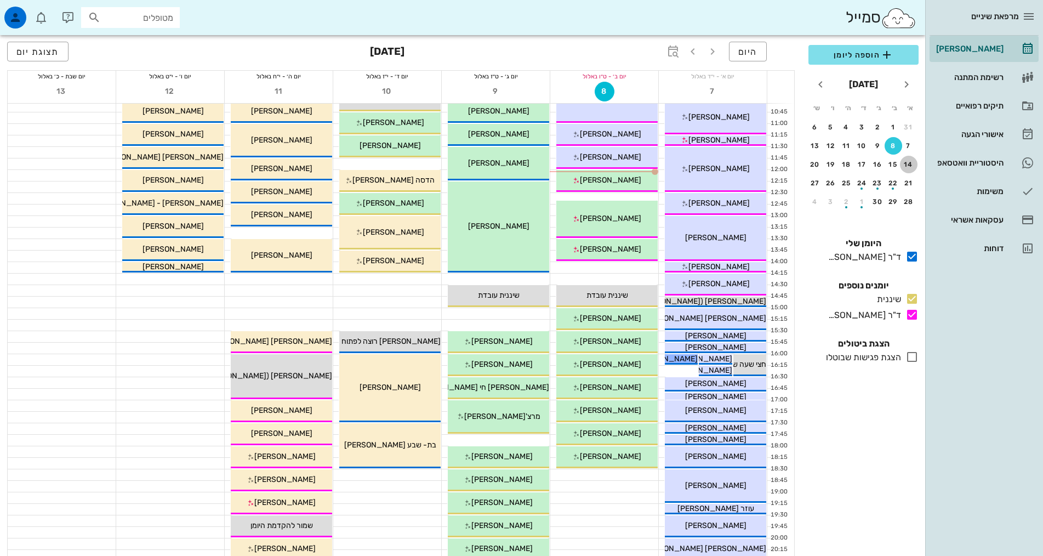
click at [904, 163] on div "14" at bounding box center [909, 165] width 18 height 8
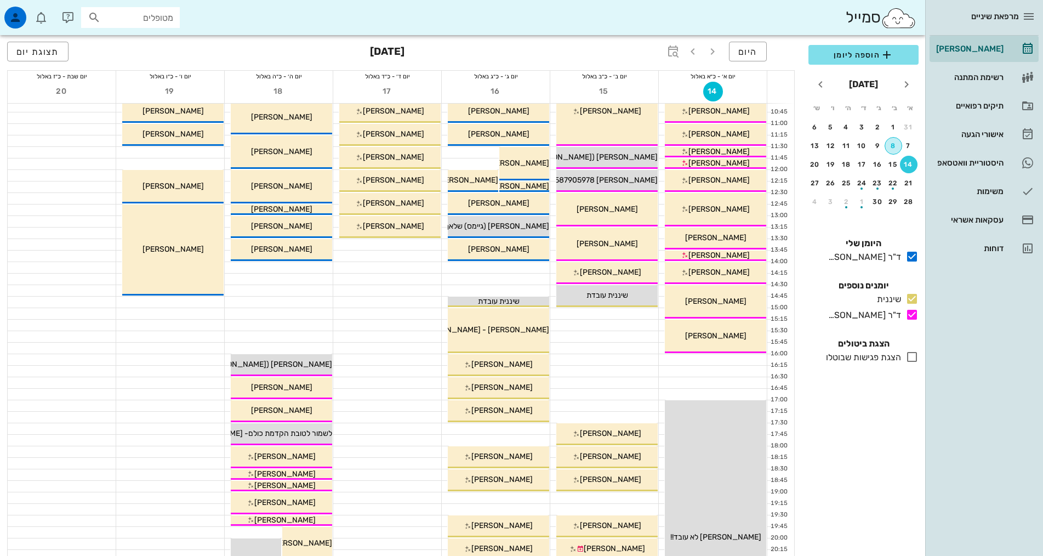
click at [892, 145] on div "8" at bounding box center [893, 146] width 16 height 8
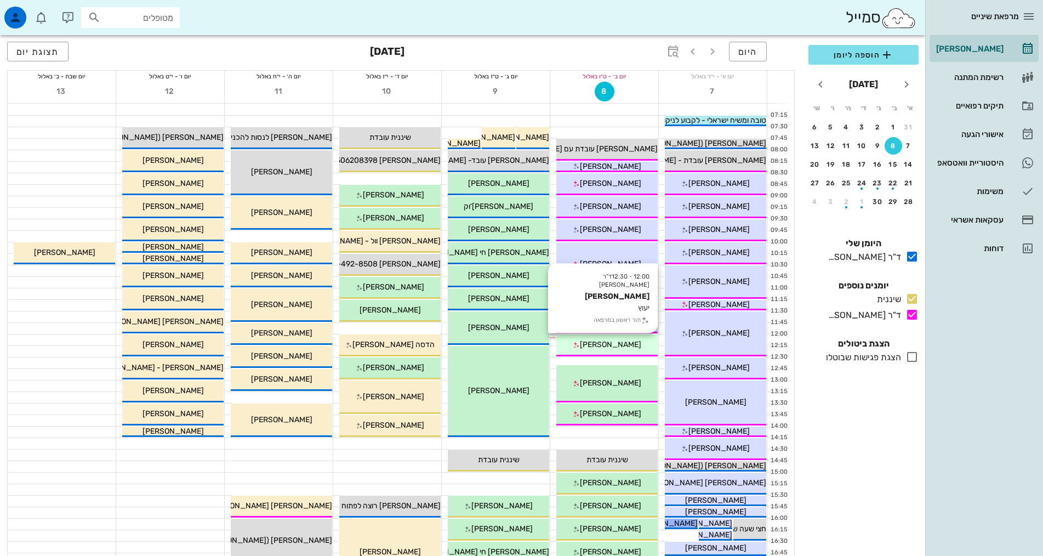
click at [621, 342] on span "[PERSON_NAME]" at bounding box center [610, 344] width 61 height 9
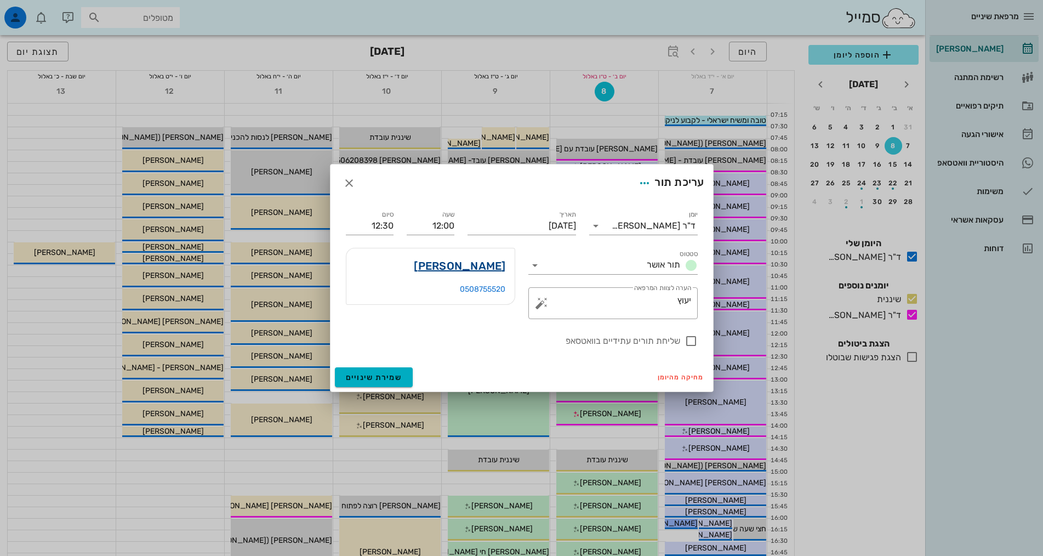
click at [470, 267] on link "[PERSON_NAME]" at bounding box center [460, 266] width 92 height 18
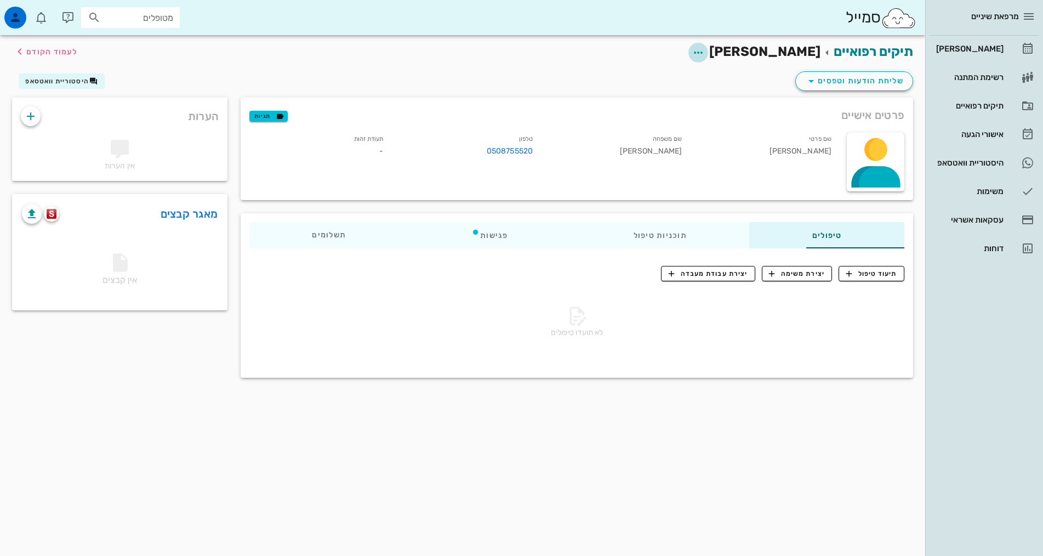
click at [705, 53] on icon "button" at bounding box center [698, 52] width 13 height 13
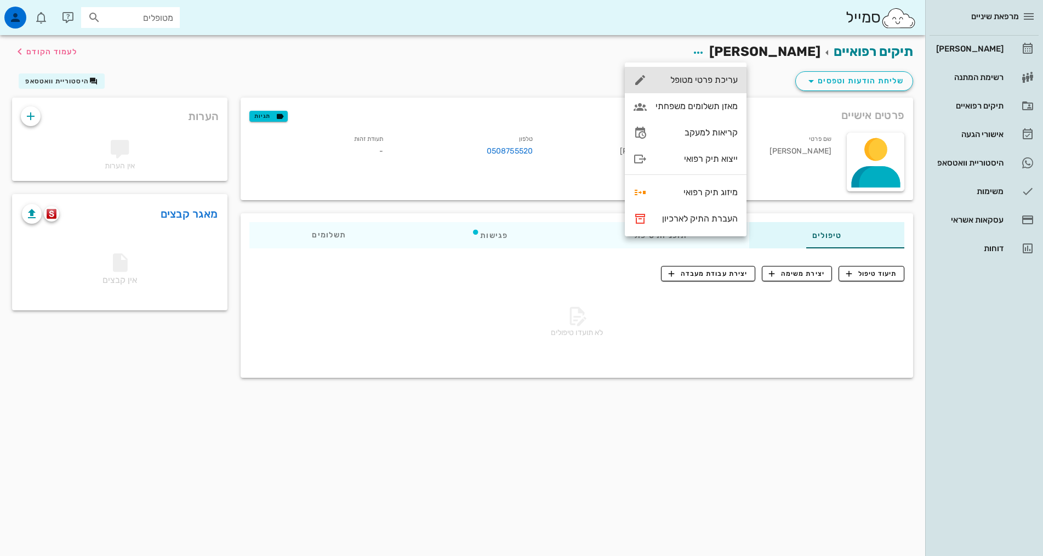
click at [701, 79] on div "עריכת פרטי מטופל" at bounding box center [697, 80] width 82 height 10
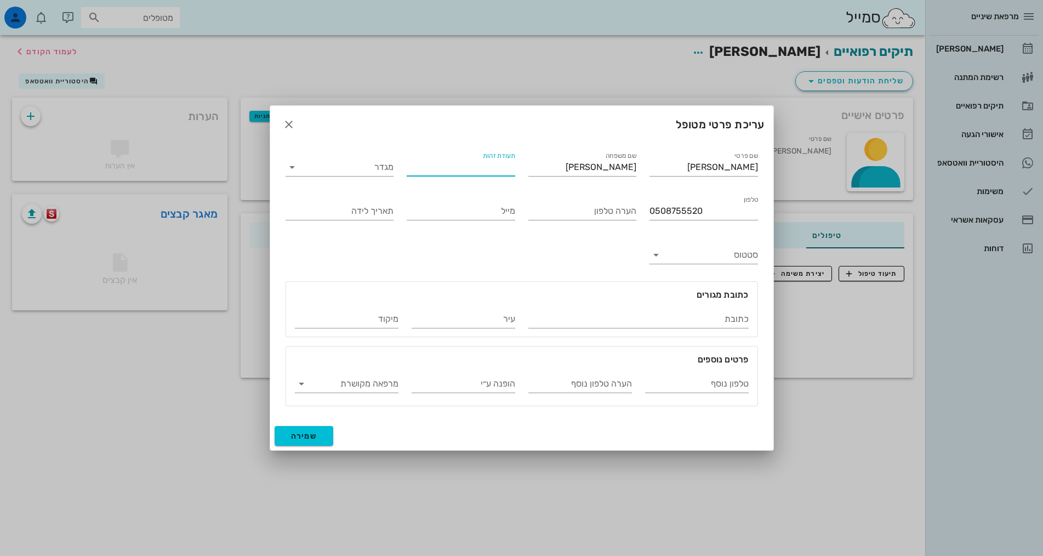
click at [459, 168] on input "תעודת זהות" at bounding box center [461, 167] width 109 height 18
type input "057327181"
click at [603, 212] on input "הערה טלפון" at bounding box center [583, 211] width 109 height 18
click at [585, 254] on div "שם פרטי [PERSON_NAME] שם משפחה [PERSON_NAME] תעודת זהות 057327181 מגדר טלפון 05…" at bounding box center [522, 278] width 486 height 270
click at [378, 212] on input "תאריך לידה" at bounding box center [340, 211] width 109 height 18
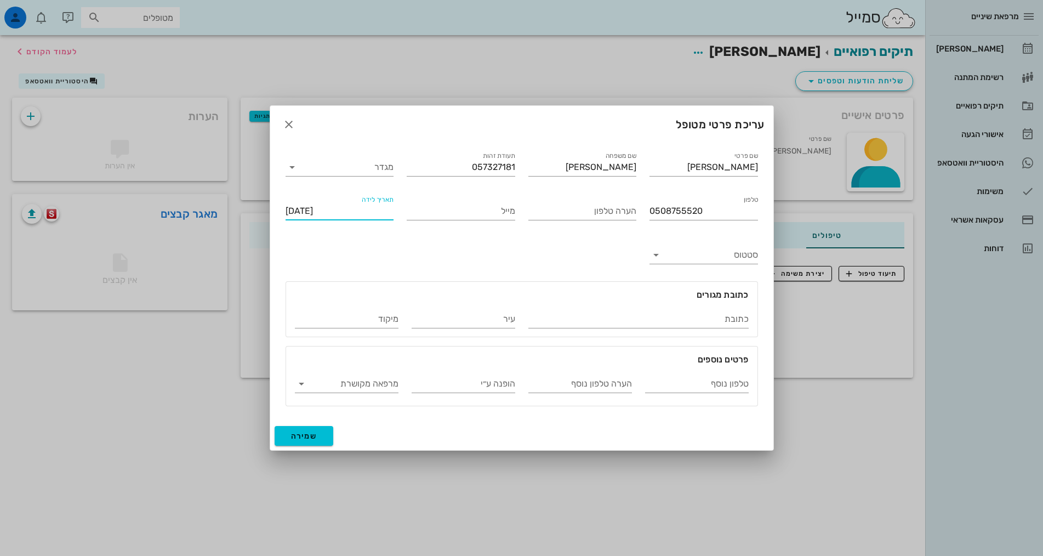
click at [587, 258] on div "שם פרטי [PERSON_NAME] שם משפחה [PERSON_NAME] תעודת זהות 057327181 מגדר טלפון 05…" at bounding box center [522, 278] width 486 height 270
click at [722, 263] on input "סטטוס" at bounding box center [712, 255] width 91 height 18
click at [722, 263] on span "פעילים" at bounding box center [720, 263] width 24 height 10
click at [492, 250] on div "שם פרטי [PERSON_NAME] שם משפחה [PERSON_NAME] תעודת זהות 057327181 מגדר טלפון 05…" at bounding box center [522, 278] width 486 height 270
click at [606, 269] on div "שם פרטי [PERSON_NAME] שם משפחה [PERSON_NAME] תעודת זהות 057327181 מגדר טלפון 05…" at bounding box center [522, 278] width 486 height 270
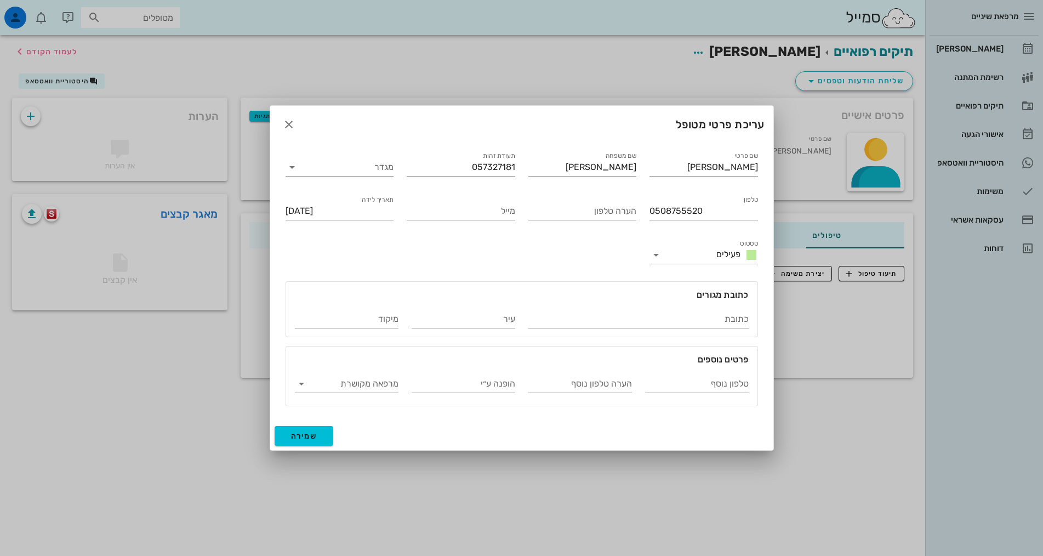
click at [606, 269] on div "שם פרטי [PERSON_NAME] שם משפחה [PERSON_NAME] תעודת זהות 057327181 מגדר טלפון 05…" at bounding box center [522, 278] width 486 height 270
click at [600, 265] on div "שם פרטי [PERSON_NAME] שם משפחה [PERSON_NAME] תעודת זהות 057327181 מגדר טלפון 05…" at bounding box center [522, 278] width 486 height 270
click at [645, 431] on div "שמירה" at bounding box center [521, 436] width 503 height 29
click at [319, 429] on button "שמירה" at bounding box center [304, 436] width 59 height 20
type input "[DATE]"
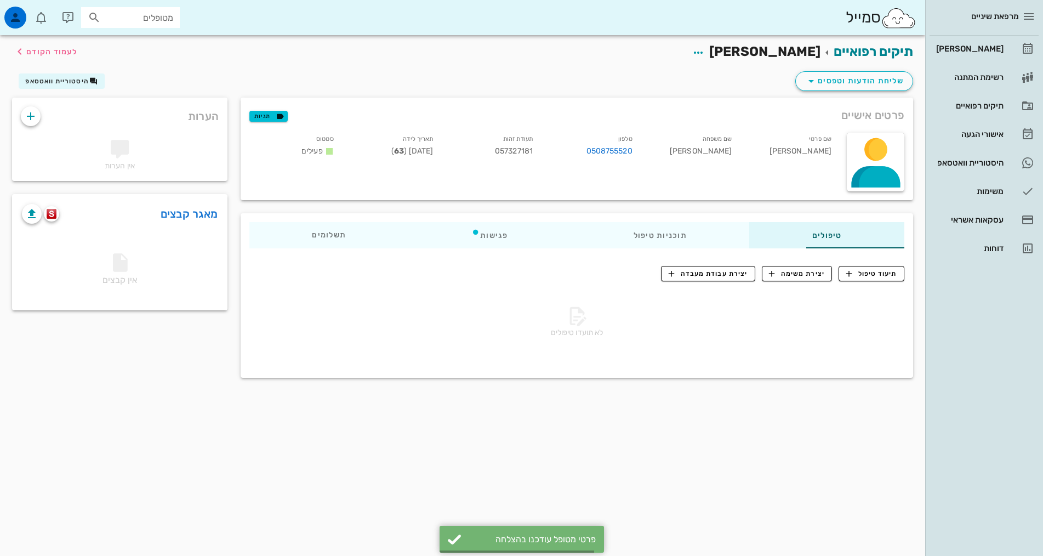
drag, startPoint x: 191, startPoint y: 80, endPoint x: 81, endPoint y: 87, distance: 109.9
click at [190, 80] on div "שליחת הודעות וטפסים היסטוריית וואטסאפ" at bounding box center [462, 83] width 915 height 29
click at [29, 115] on icon "button" at bounding box center [30, 116] width 13 height 13
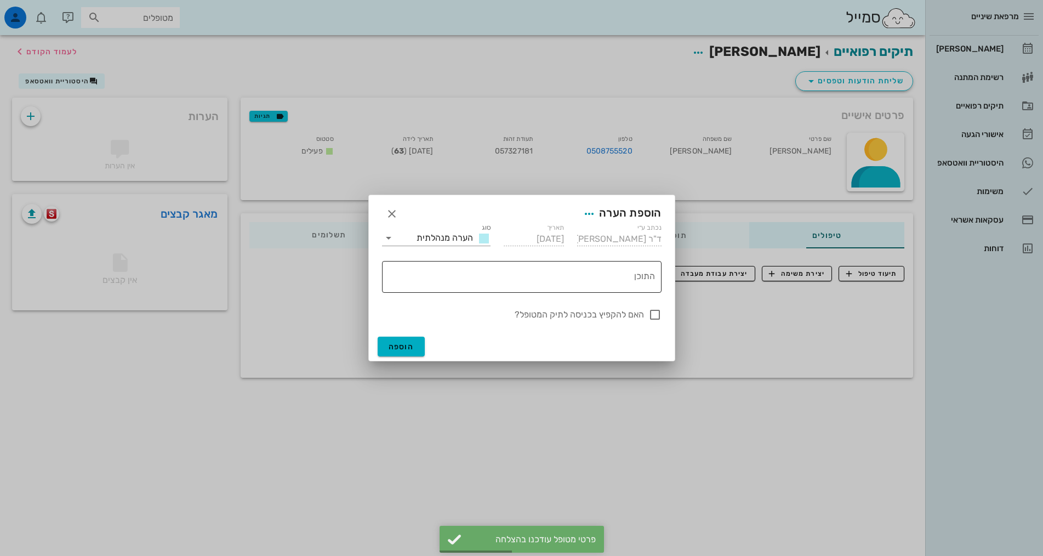
click at [541, 285] on textarea "התוכן" at bounding box center [519, 279] width 271 height 26
click at [399, 241] on input "סוג" at bounding box center [405, 238] width 15 height 14
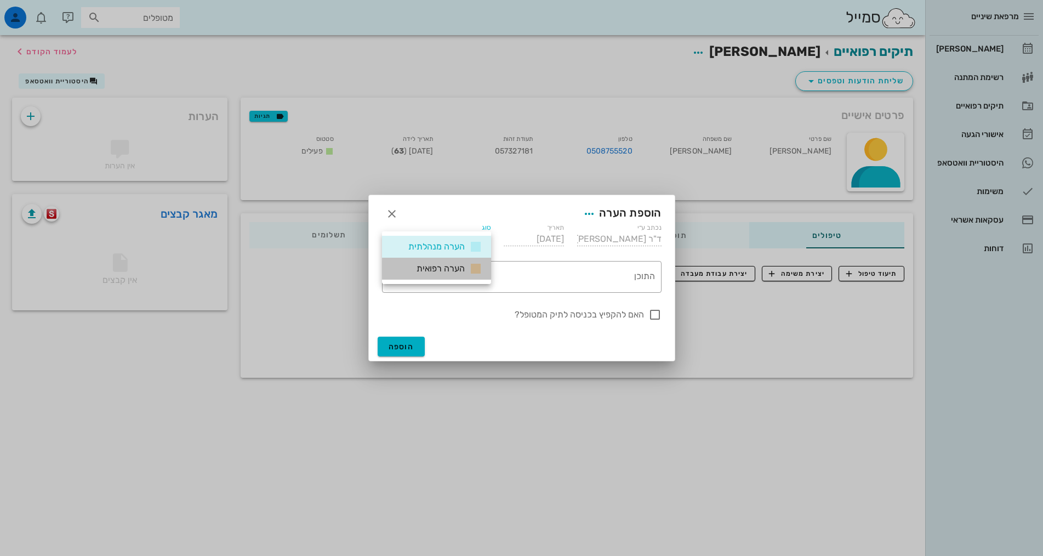
click at [459, 267] on span "הערה רפואית" at bounding box center [441, 268] width 48 height 10
click at [481, 278] on textarea "התוכן" at bounding box center [519, 279] width 271 height 26
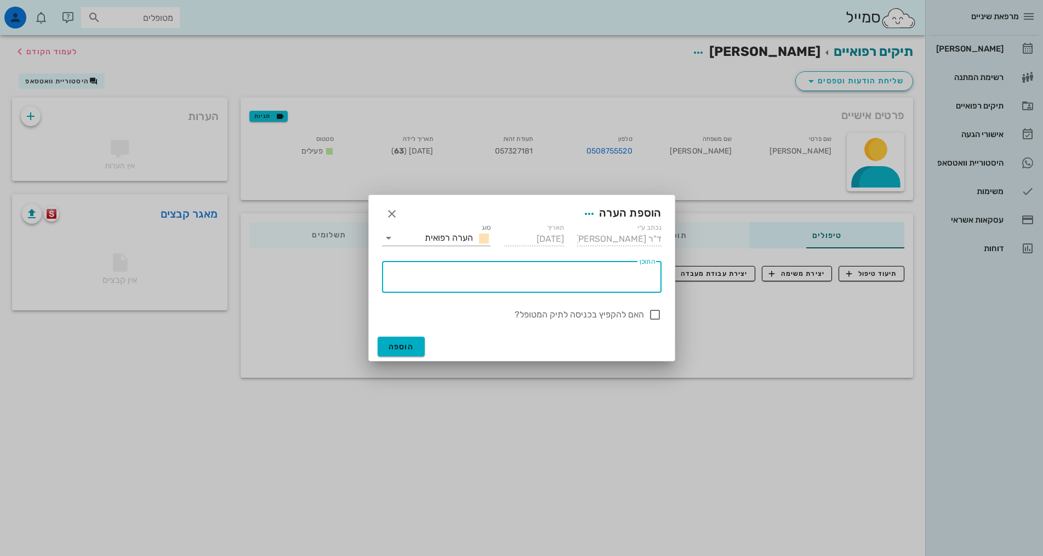
click at [523, 279] on textarea "התוכן" at bounding box center [519, 279] width 271 height 26
click at [520, 278] on textarea "התוכן" at bounding box center [519, 279] width 271 height 26
click at [608, 274] on textarea "נוטלת יוטרקס, אטוזט (כולסטרול)" at bounding box center [519, 279] width 271 height 26
type textarea "נוטלת יוטרקס (בלוטת תריס), אטוזט (כולסטרול)"
click at [396, 344] on span "הוספה" at bounding box center [402, 346] width 26 height 9
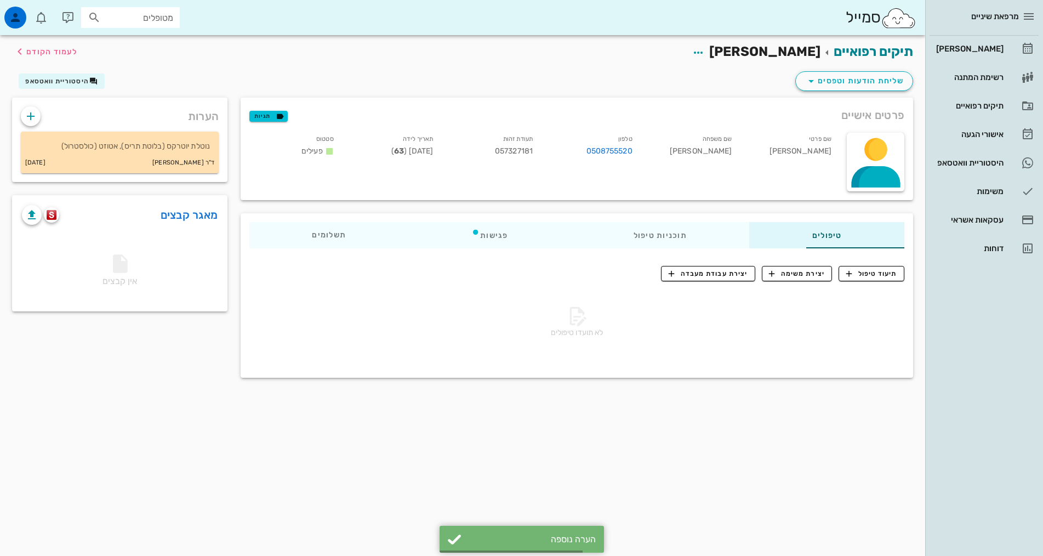
click at [306, 433] on div "תיקים רפואיים [PERSON_NAME] לעמוד הקודם שליחת הודעות וטפסים היסטוריית וואטסאפ פ…" at bounding box center [463, 295] width 926 height 521
click at [116, 352] on div "הערות נוטלת יוטרקס (בלוטת תריס), אטוזט (כולסטרול) ד"ר [PERSON_NAME] [DATE] מאגר…" at bounding box center [119, 241] width 229 height 287
click at [682, 444] on div "תיקים רפואיים [PERSON_NAME] לעמוד הקודם שליחת הודעות וטפסים היסטוריית וואטסאפ פ…" at bounding box center [463, 295] width 926 height 521
click at [705, 48] on icon "button" at bounding box center [698, 52] width 13 height 13
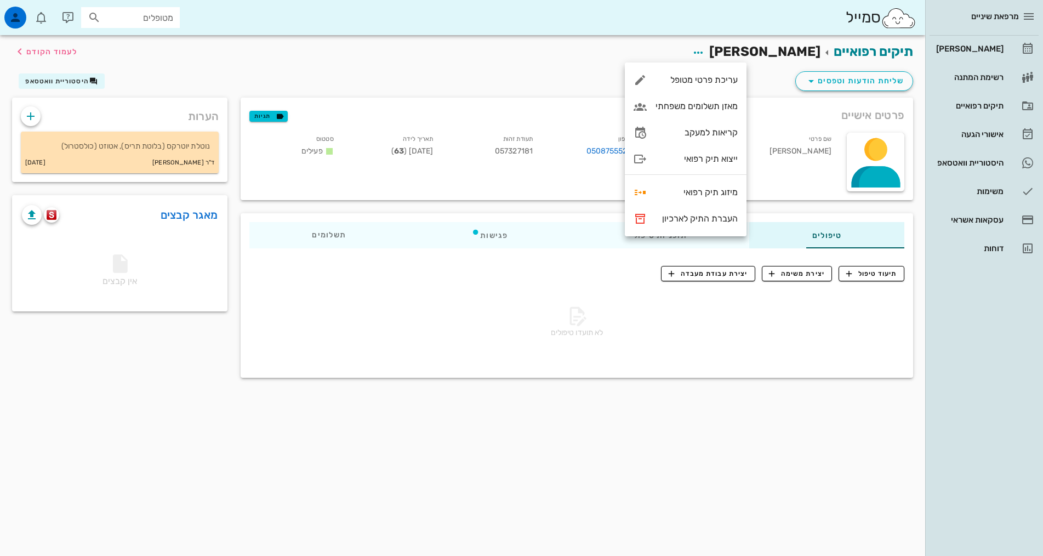
click at [576, 77] on div "שליחת הודעות וטפסים היסטוריית וואטסאפ" at bounding box center [462, 83] width 915 height 29
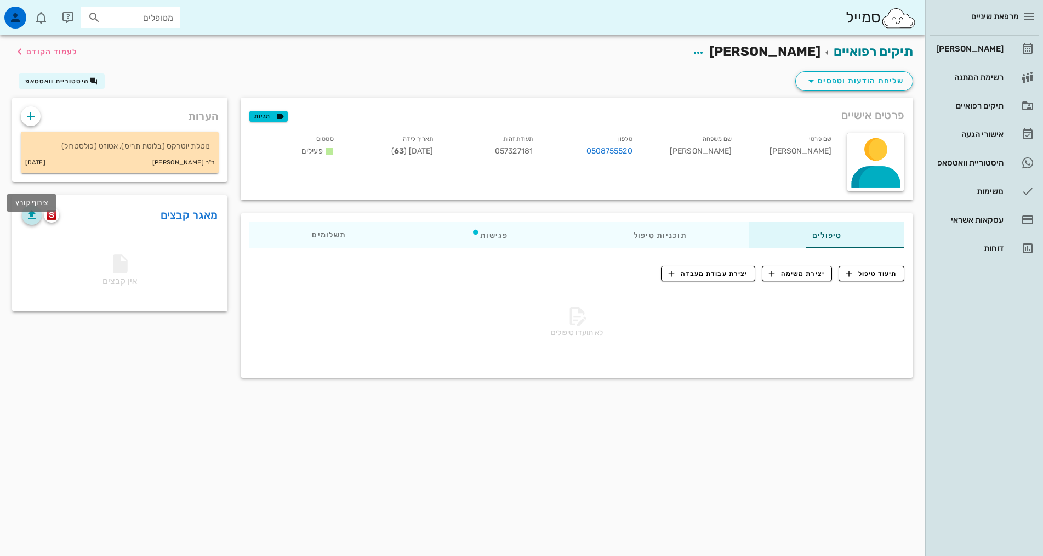
click at [31, 222] on icon "button" at bounding box center [31, 214] width 13 height 13
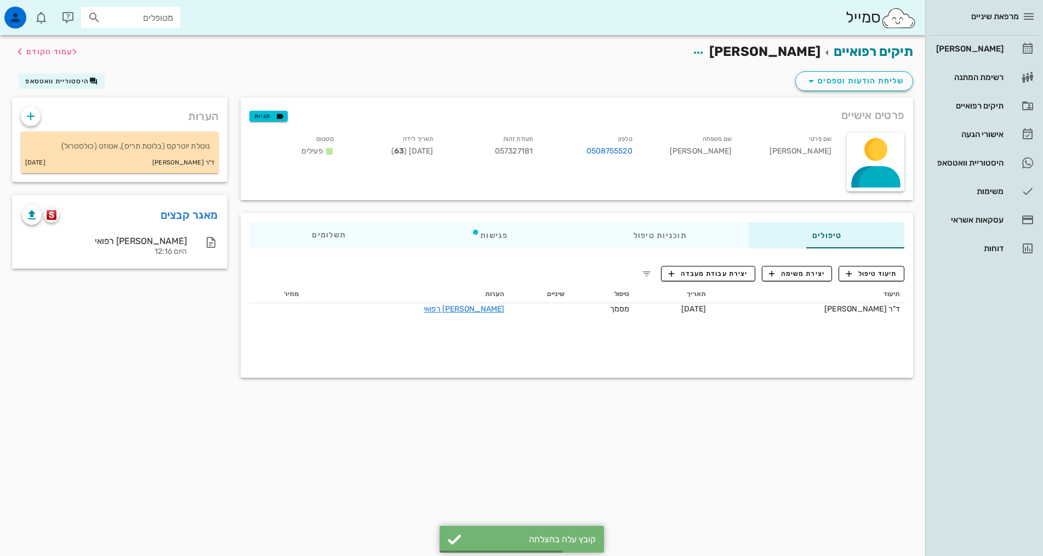
click at [506, 458] on div "תיקים רפואיים [PERSON_NAME] לעמוד הקודם שליחת הודעות וטפסים היסטוריית וואטסאפ פ…" at bounding box center [463, 295] width 926 height 521
click at [503, 418] on div "תיקים רפואיים [PERSON_NAME] לעמוד הקודם שליחת הודעות וטפסים היסטוריית וואטסאפ פ…" at bounding box center [463, 295] width 926 height 521
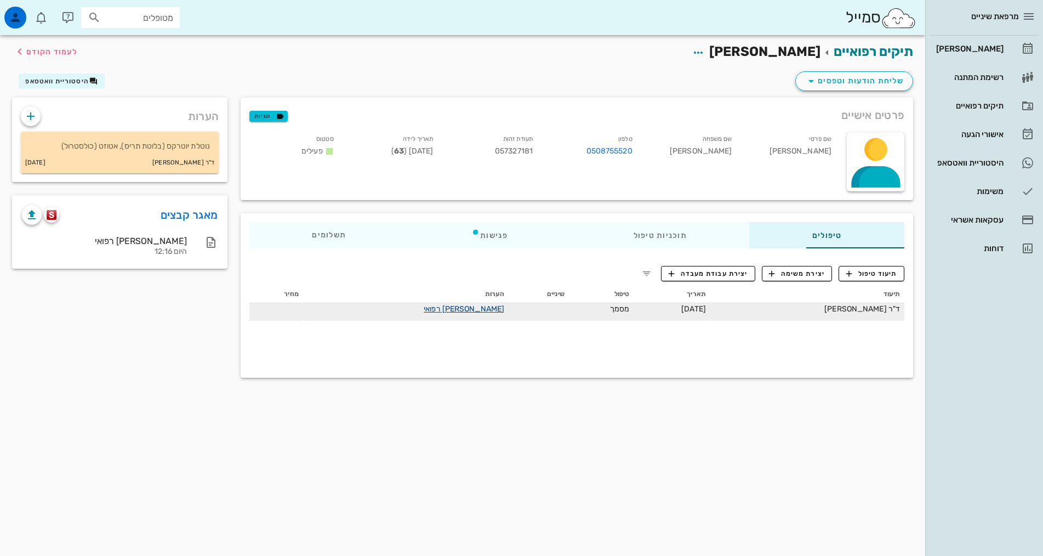
click at [433, 306] on link "[PERSON_NAME] רפואי" at bounding box center [464, 308] width 81 height 9
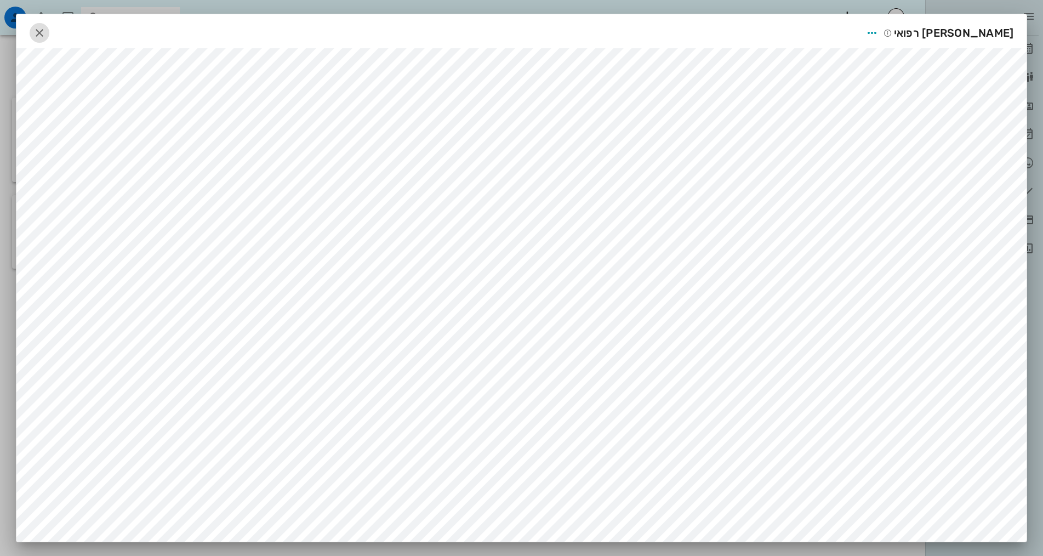
click at [46, 29] on icon "button" at bounding box center [39, 32] width 13 height 13
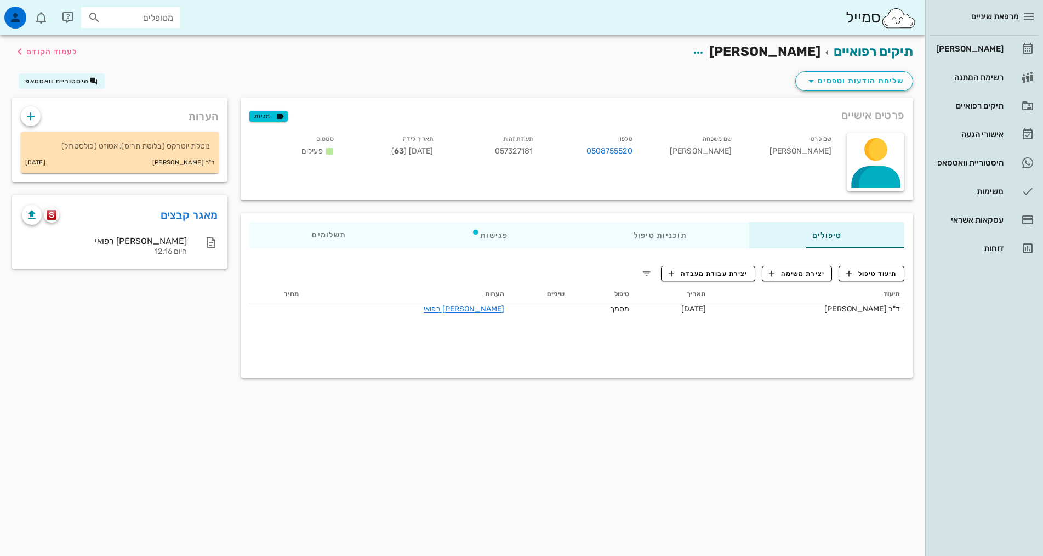
click at [638, 453] on div "תיקים רפואיים [PERSON_NAME] לעמוד הקודם שליחת הודעות וטפסים היסטוריית וואטסאפ פ…" at bounding box center [463, 295] width 926 height 521
click at [962, 46] on div "[PERSON_NAME]" at bounding box center [969, 48] width 70 height 9
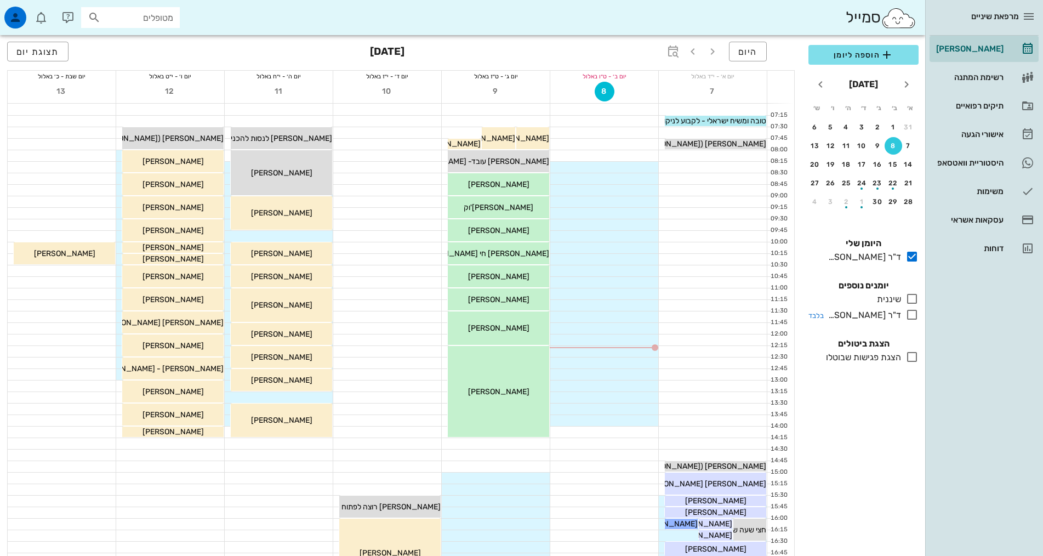
click at [909, 311] on icon at bounding box center [912, 314] width 13 height 13
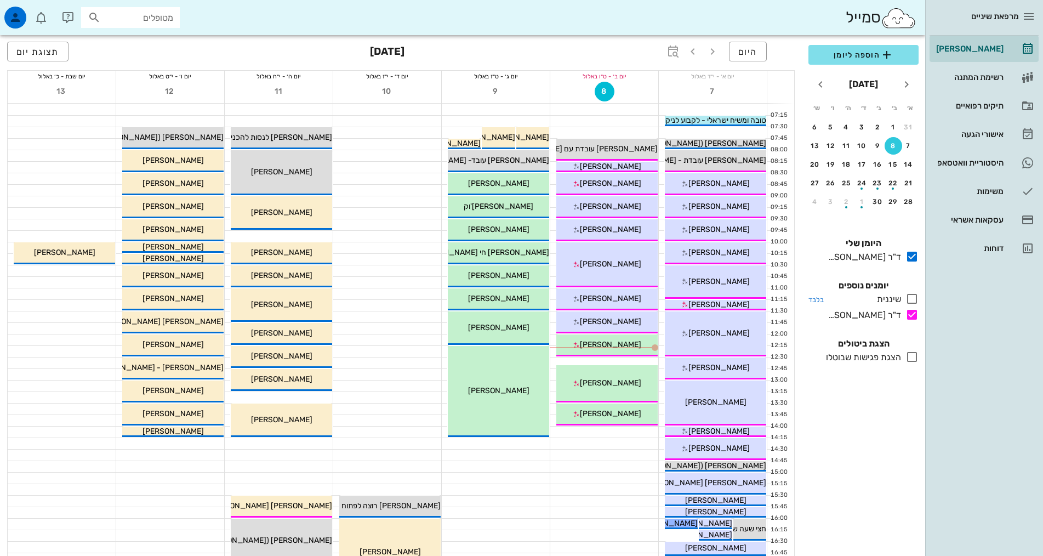
click at [915, 297] on icon at bounding box center [912, 298] width 13 height 13
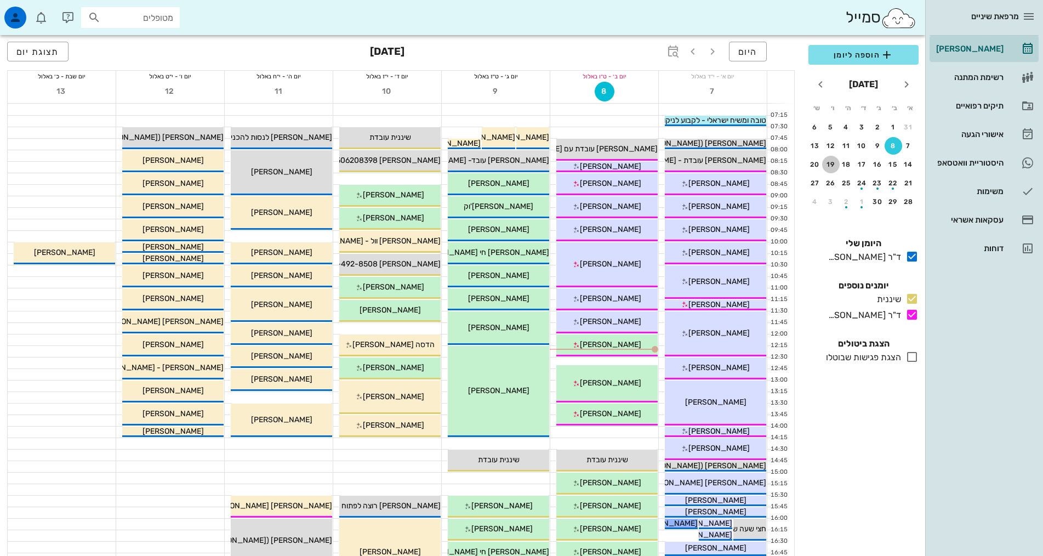
click at [826, 164] on div "19" at bounding box center [831, 165] width 18 height 8
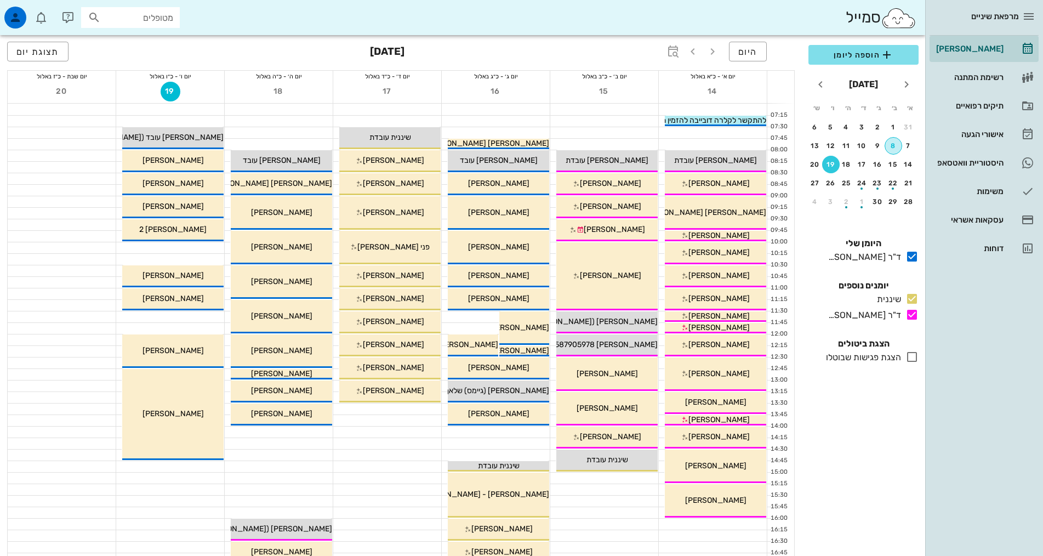
click at [892, 147] on div "8" at bounding box center [893, 146] width 16 height 8
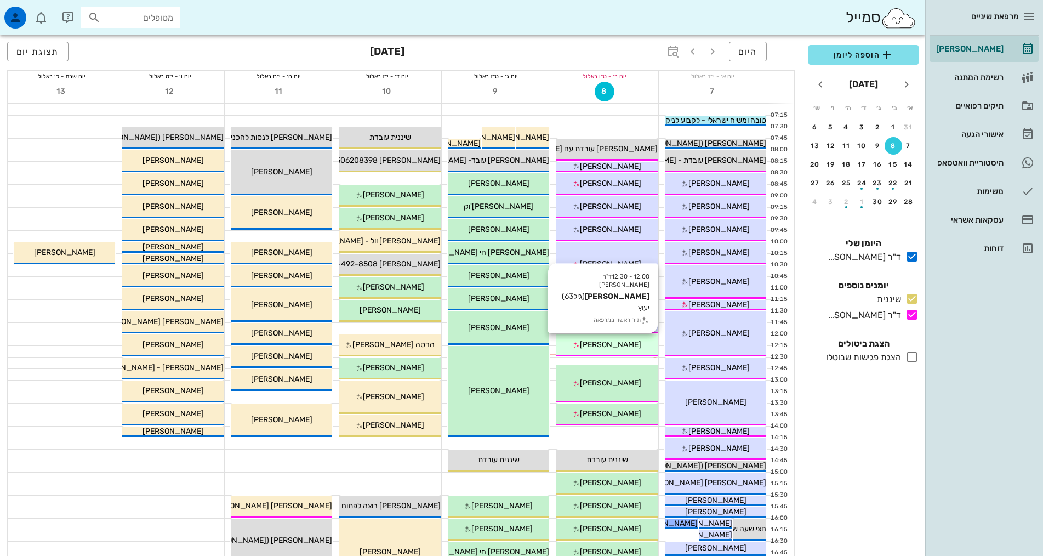
click at [627, 347] on span "[PERSON_NAME]" at bounding box center [610, 344] width 61 height 9
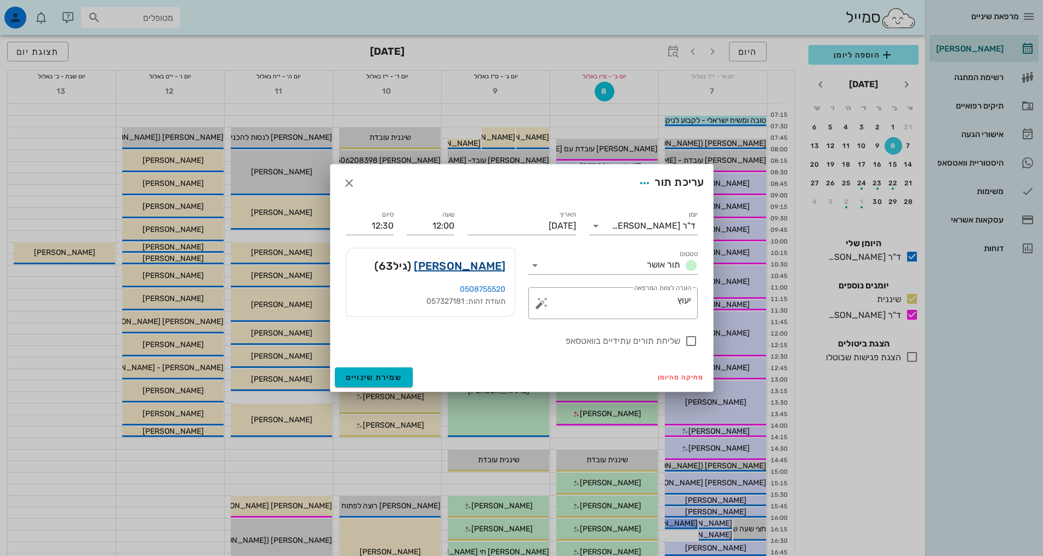
click at [487, 269] on link "[PERSON_NAME]" at bounding box center [460, 266] width 92 height 18
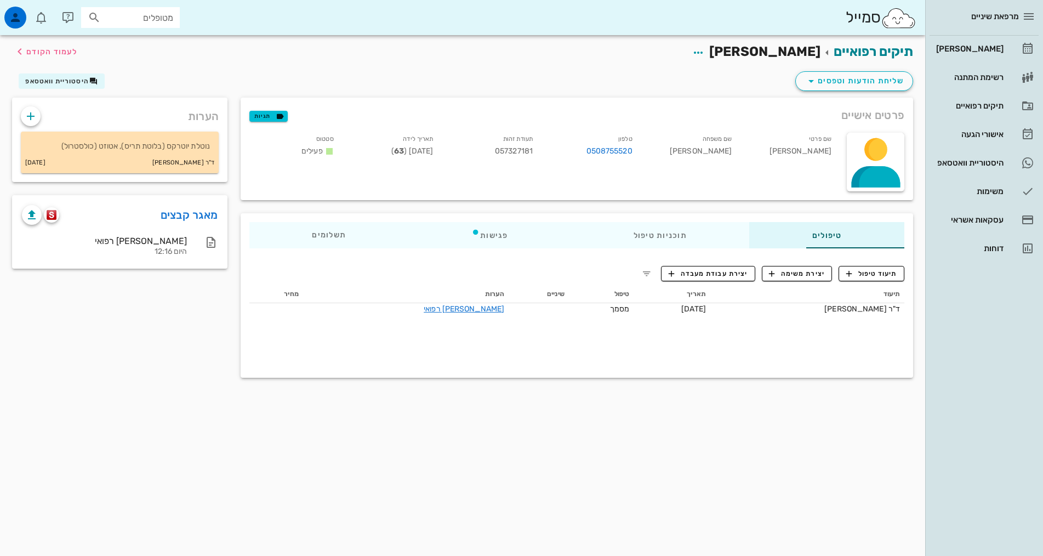
click at [872, 449] on div "תיקים רפואיים [PERSON_NAME] לעמוד הקודם שליחת הודעות וטפסים היסטוריית וואטסאפ פ…" at bounding box center [463, 295] width 926 height 521
drag, startPoint x: 836, startPoint y: 152, endPoint x: 577, endPoint y: 163, distance: 259.6
click at [577, 163] on div "שם פרטי [PERSON_NAME] שם משפחה [PERSON_NAME] טלפון 0508755520 תעודת זהות 057327…" at bounding box center [542, 147] width 598 height 42
click at [608, 179] on div "שם פרטי [PERSON_NAME] שם משפחה [PERSON_NAME] טלפון 0508755520 תעודת זהות 057327…" at bounding box center [542, 162] width 598 height 72
click at [495, 150] on span "057327181" at bounding box center [514, 150] width 38 height 9
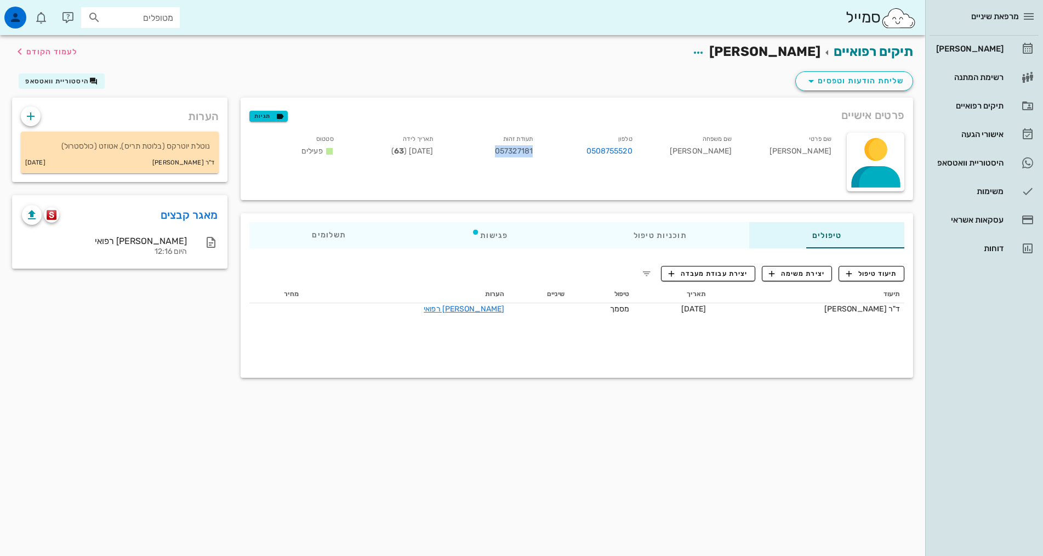
click at [495, 150] on span "057327181" at bounding box center [514, 150] width 38 height 9
copy span "057327181"
click at [587, 151] on link "0508755520" at bounding box center [610, 151] width 46 height 12
drag, startPoint x: 621, startPoint y: 155, endPoint x: 576, endPoint y: 154, distance: 45.5
click at [576, 154] on div "שם פרטי [PERSON_NAME] שם משפחה [PERSON_NAME] טלפון 0508755520 תעודת זהות 057327…" at bounding box center [542, 147] width 598 height 42
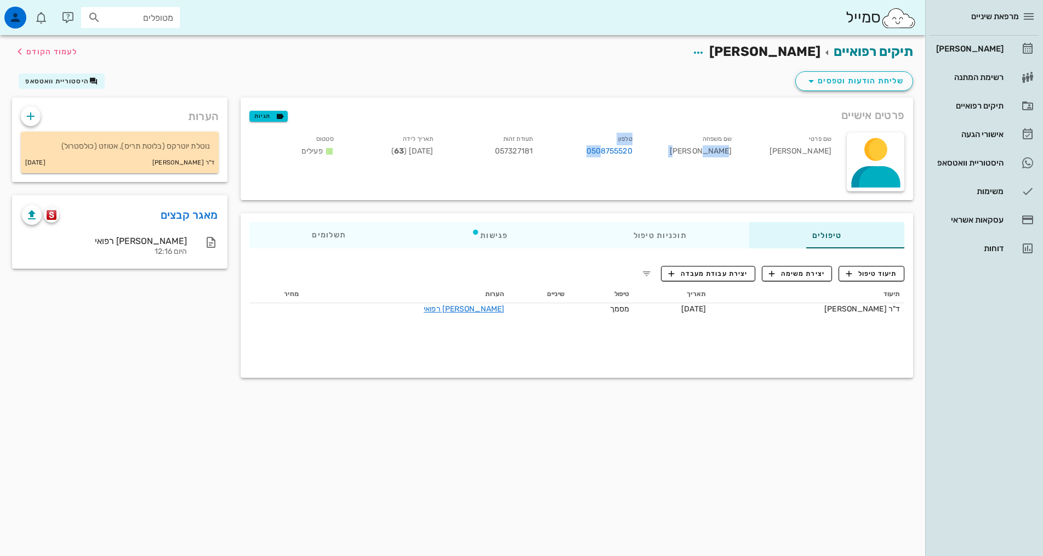
click at [565, 195] on div "שם פרטי [PERSON_NAME] שם משפחה [PERSON_NAME] טלפון 0508755520 תעודת זהות 057327…" at bounding box center [542, 162] width 598 height 72
drag, startPoint x: 553, startPoint y: 147, endPoint x: 611, endPoint y: 161, distance: 59.1
click at [611, 161] on div "טלפון 0508755520" at bounding box center [592, 146] width 100 height 33
copy link "0508755520"
click at [455, 480] on div "תיקים רפואיים [PERSON_NAME] לעמוד הקודם שליחת הודעות וטפסים היסטוריית וואטסאפ פ…" at bounding box center [463, 295] width 926 height 521
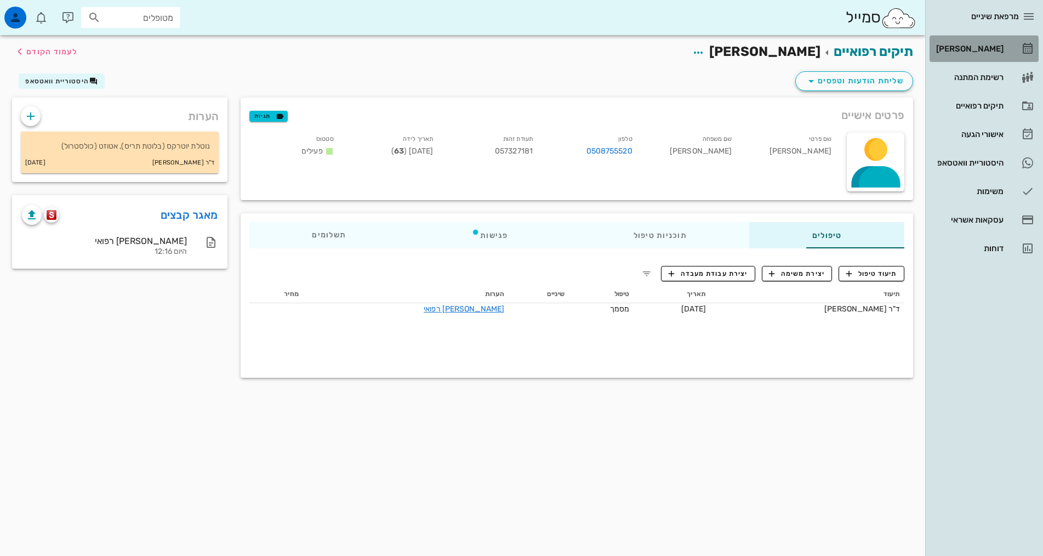
click at [983, 47] on div "[PERSON_NAME]" at bounding box center [969, 48] width 70 height 9
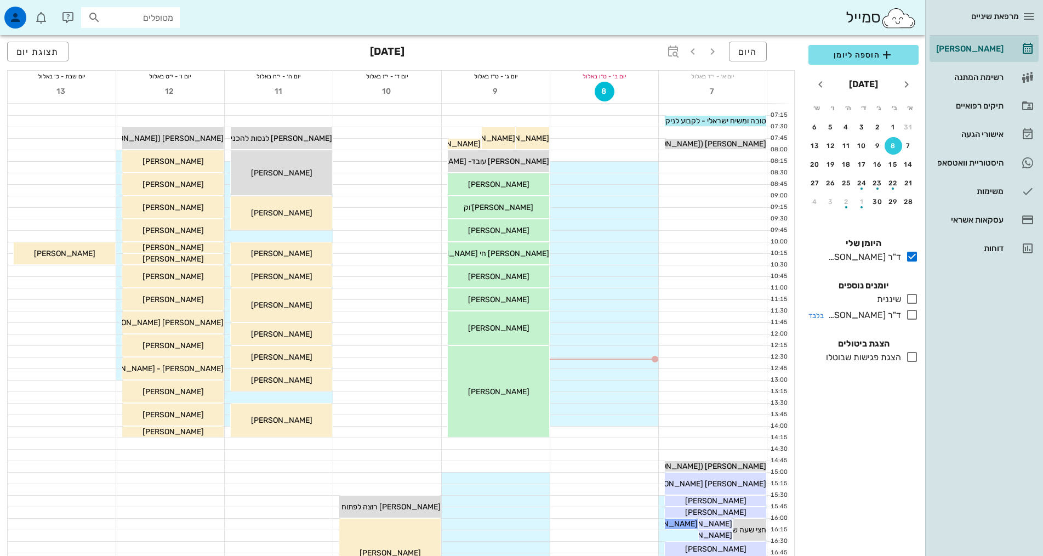
click at [879, 312] on div "ד"ר [PERSON_NAME]" at bounding box center [862, 315] width 77 height 13
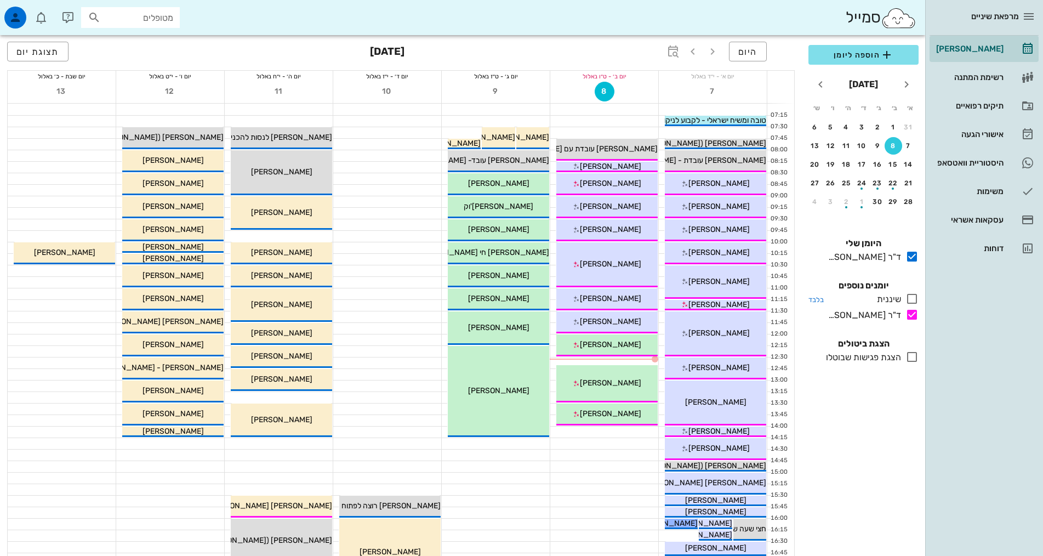
click at [901, 300] on div at bounding box center [910, 299] width 18 height 14
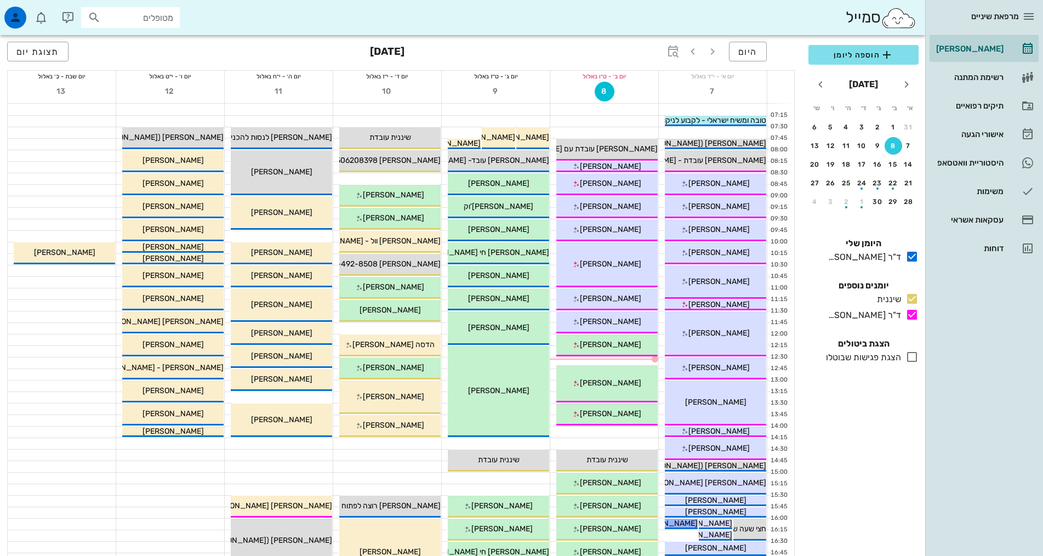
click at [787, 517] on div "16:00" at bounding box center [779, 518] width 22 height 9
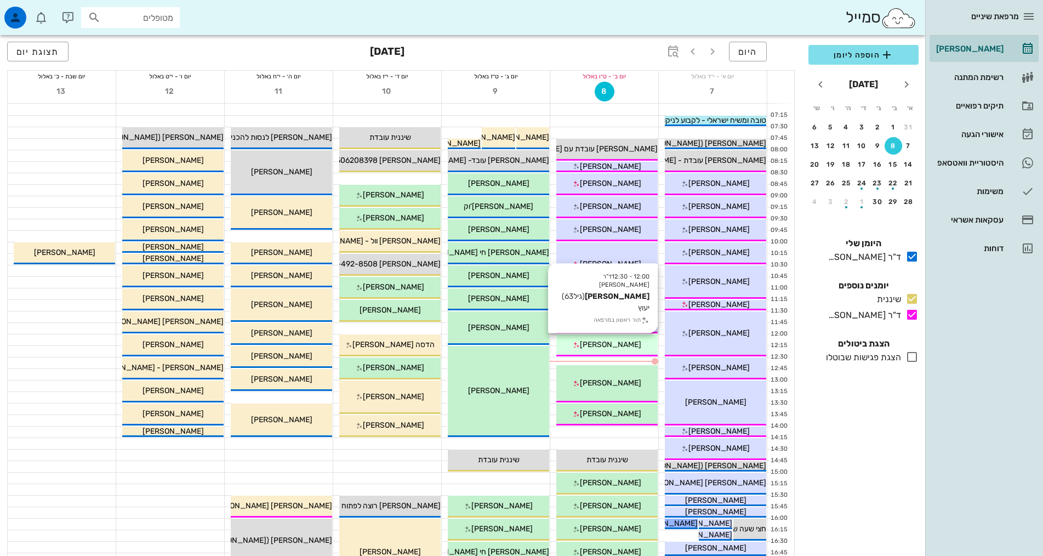
click at [621, 340] on span "[PERSON_NAME]" at bounding box center [610, 344] width 61 height 9
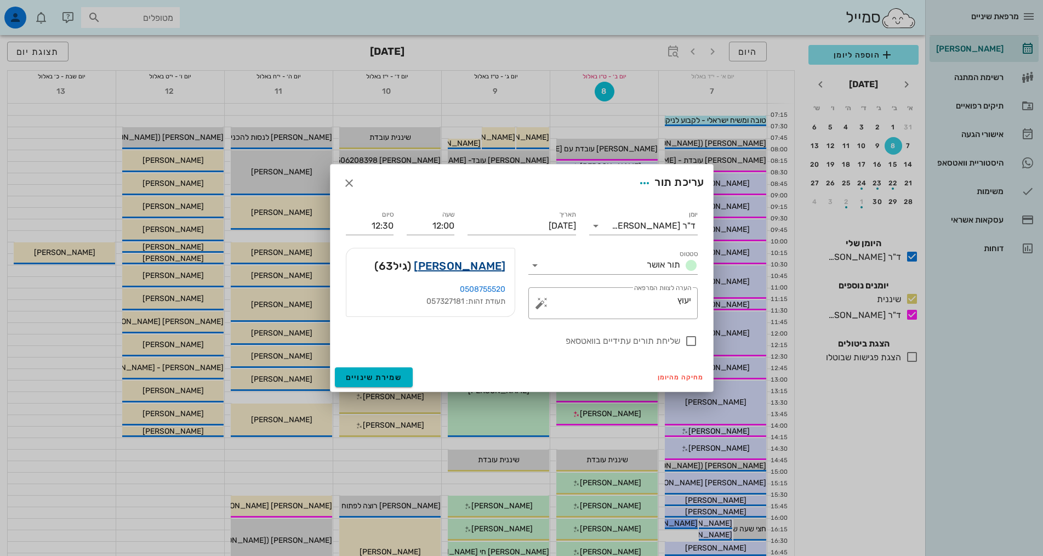
click at [485, 265] on link "[PERSON_NAME]" at bounding box center [460, 266] width 92 height 18
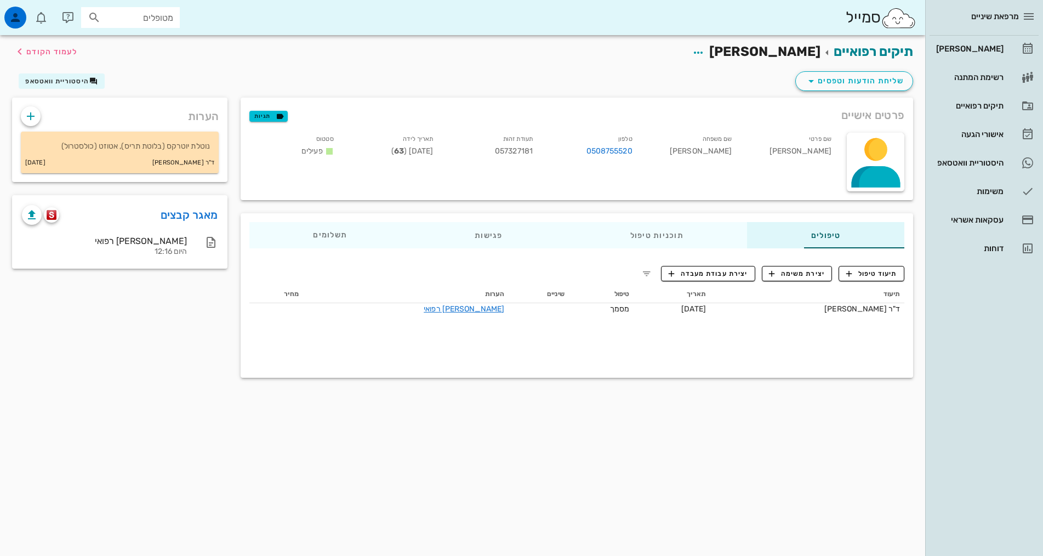
click at [495, 151] on span "057327181" at bounding box center [514, 150] width 38 height 9
copy span "057327181"
click at [699, 479] on div "תיקים רפואיים [PERSON_NAME] לעמוד הקודם שליחת הודעות וטפסים היסטוריית וואטסאפ פ…" at bounding box center [463, 295] width 926 height 521
click at [285, 236] on div "תשלומים 0₪" at bounding box center [330, 235] width 162 height 26
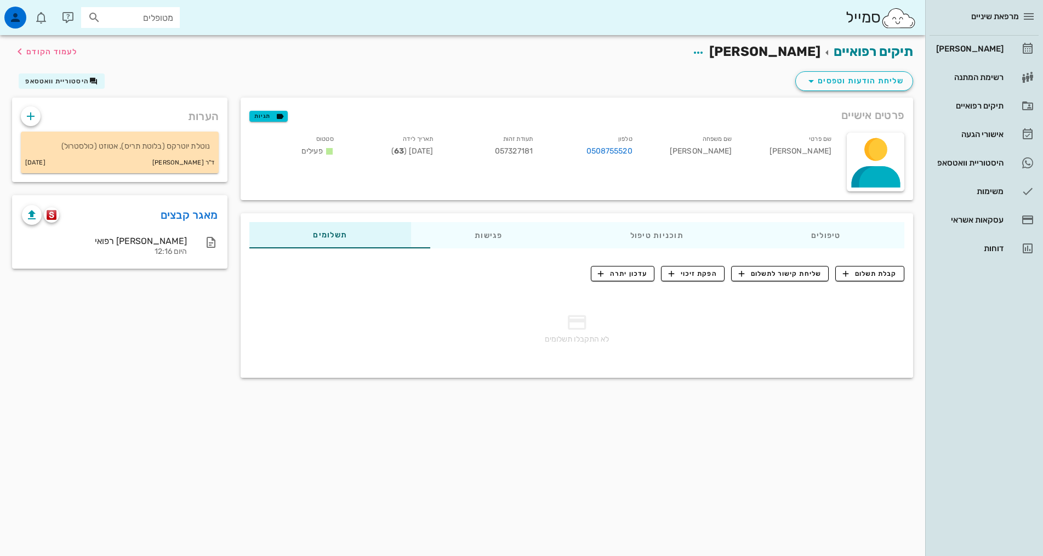
click at [434, 427] on div "תיקים רפואיים [PERSON_NAME] לעמוד הקודם שליחת הודעות וטפסים היסטוריית וואטסאפ פ…" at bounding box center [463, 295] width 926 height 521
click at [985, 58] on link "[PERSON_NAME]" at bounding box center [984, 49] width 109 height 26
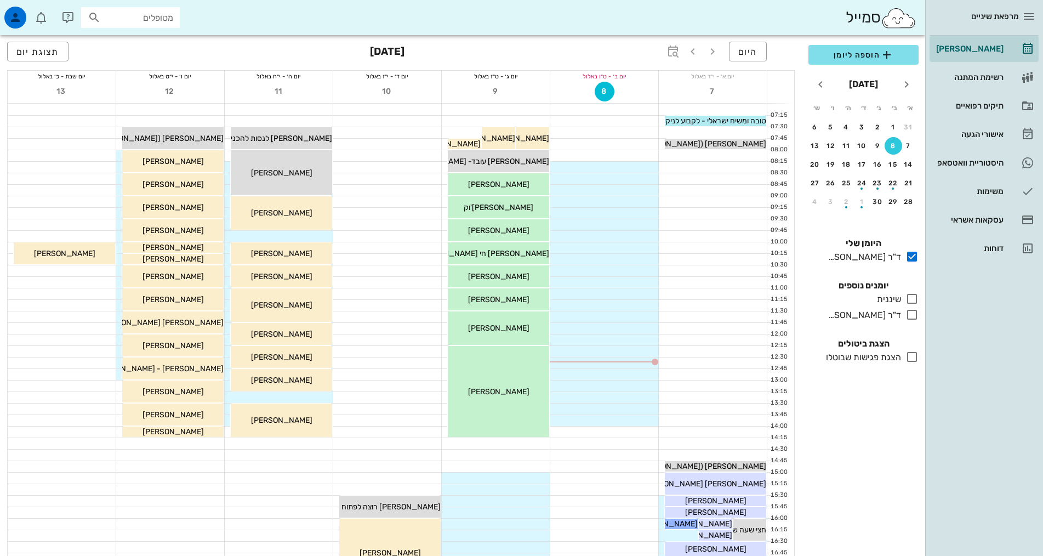
click at [818, 424] on div "הוספה ליומן [DATE] א׳ ב׳ ג׳ ד׳ ה׳ ו׳ ש׳ 31 1 2 3 4 5 6 7 8 9 10 11 12 13 14 15 …" at bounding box center [863, 297] width 123 height 518
click at [896, 296] on div "שיננית" at bounding box center [887, 299] width 29 height 13
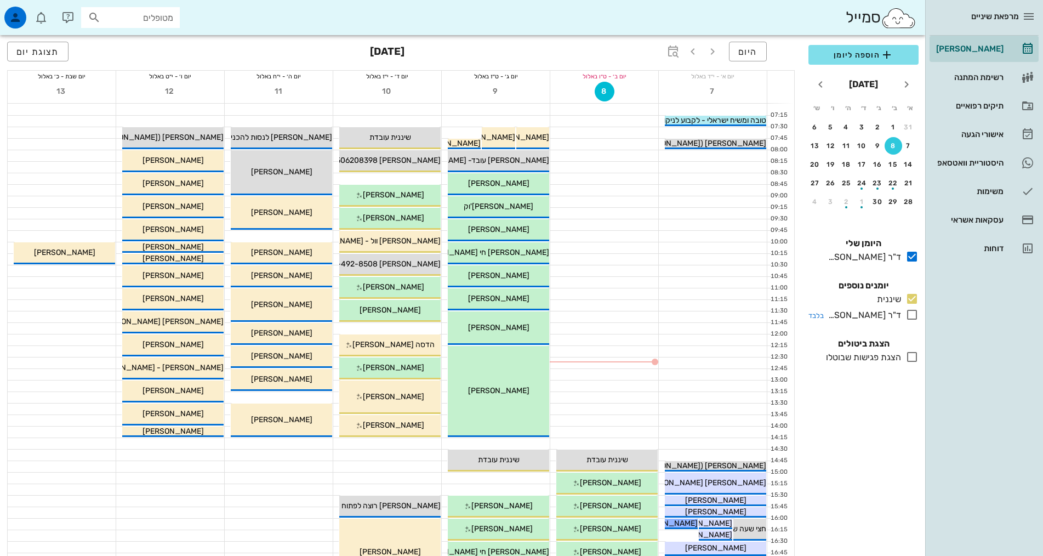
click at [894, 315] on div "ד"ר [PERSON_NAME]" at bounding box center [862, 315] width 77 height 13
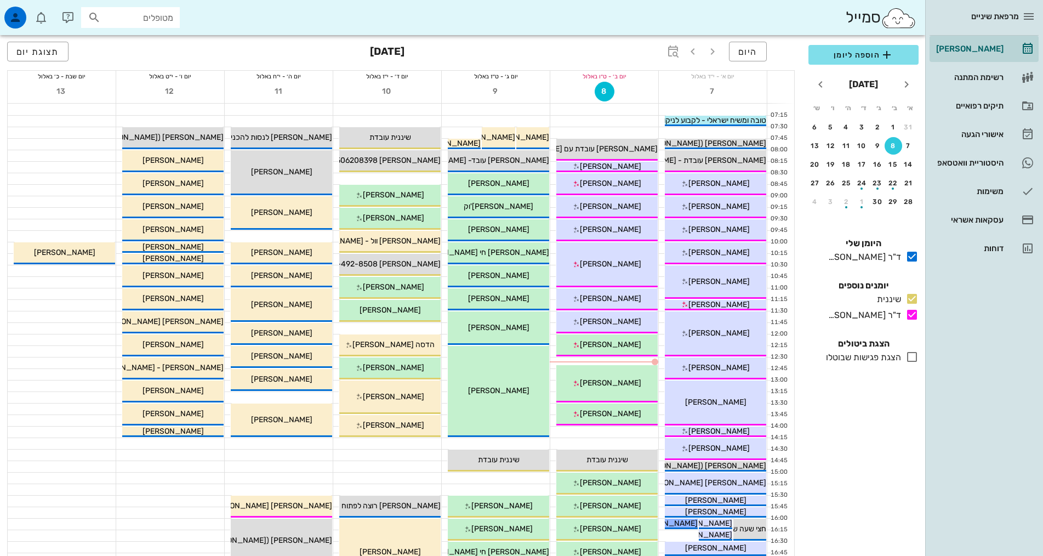
click at [986, 374] on div "מרפאת שיניים [PERSON_NAME] רשימת המתנה תיקים רפואיים אישורי הגעה היסטוריית וואט…" at bounding box center [985, 278] width 118 height 556
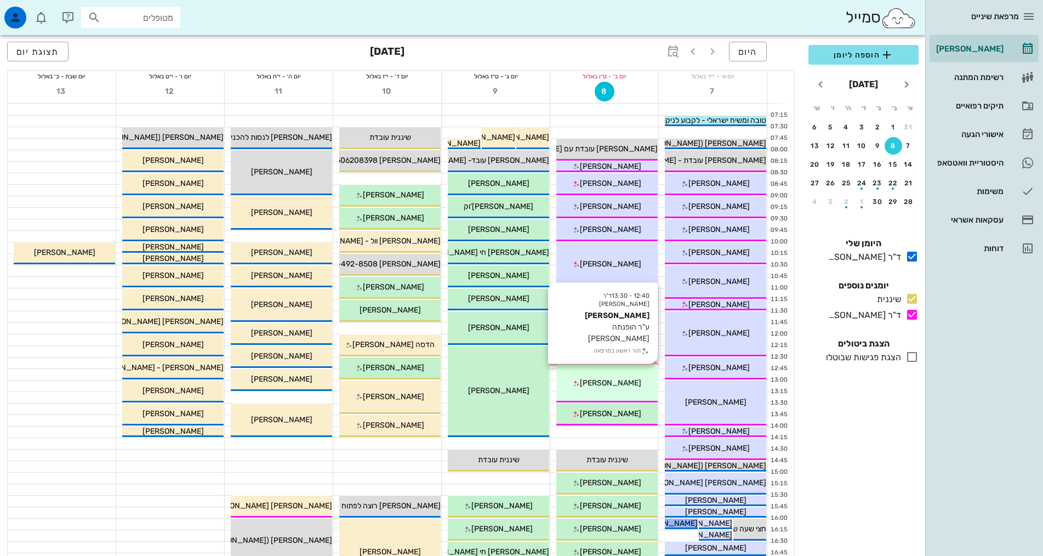
click at [632, 381] on div "[PERSON_NAME]" at bounding box center [607, 383] width 101 height 12
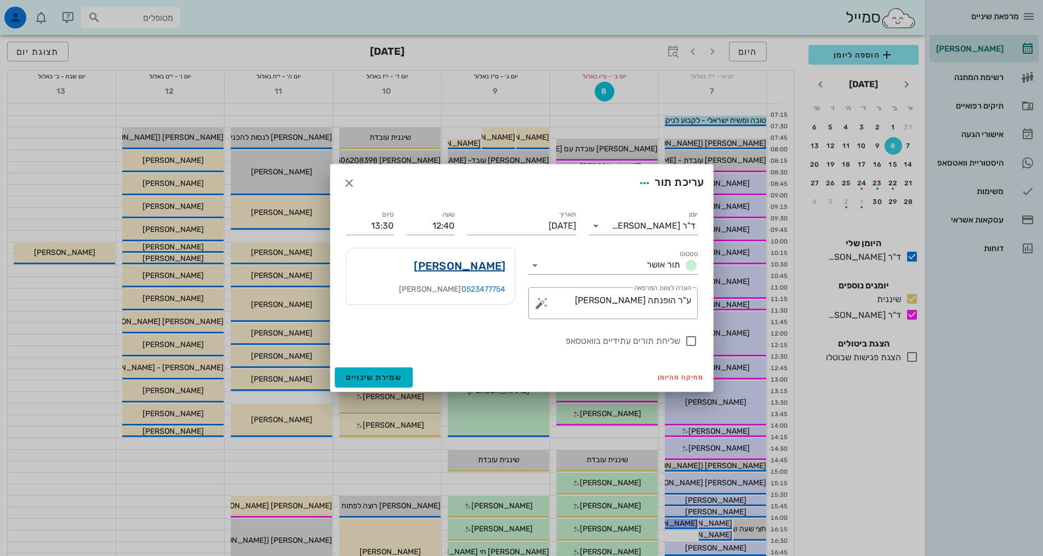
click at [496, 266] on link "[PERSON_NAME]" at bounding box center [460, 266] width 92 height 18
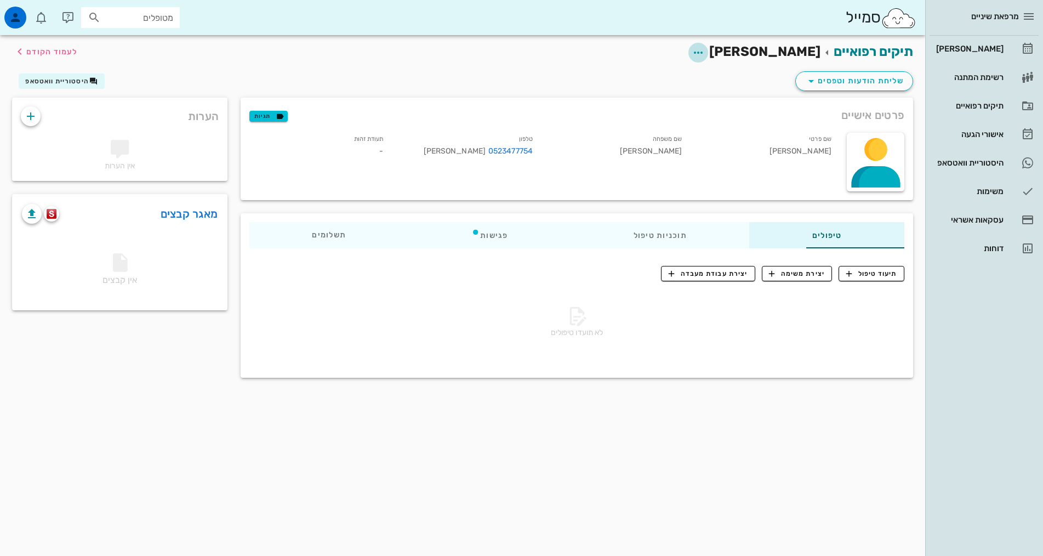
click at [705, 49] on icon "button" at bounding box center [698, 52] width 13 height 13
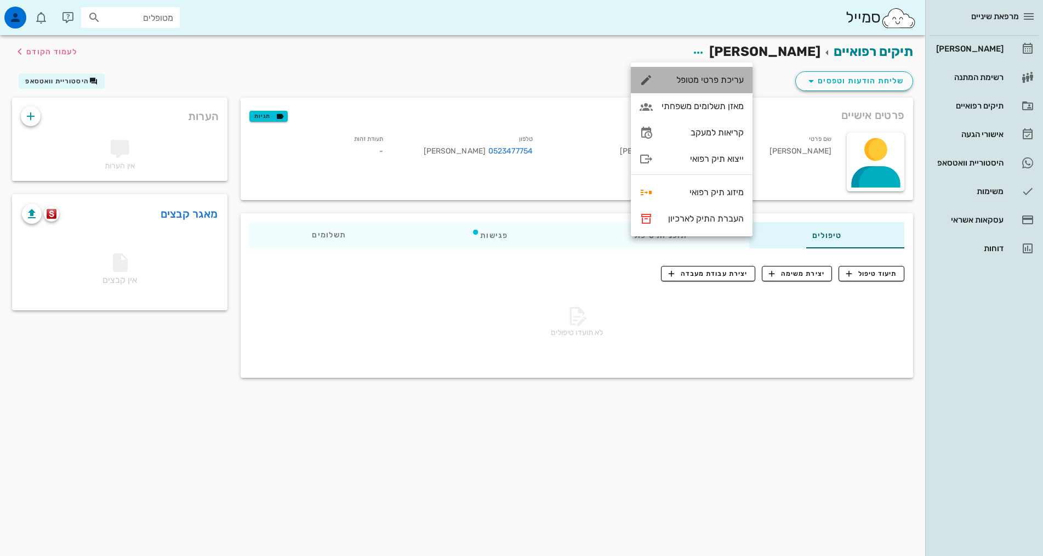
click at [737, 80] on div "עריכת פרטי מטופל" at bounding box center [703, 80] width 82 height 10
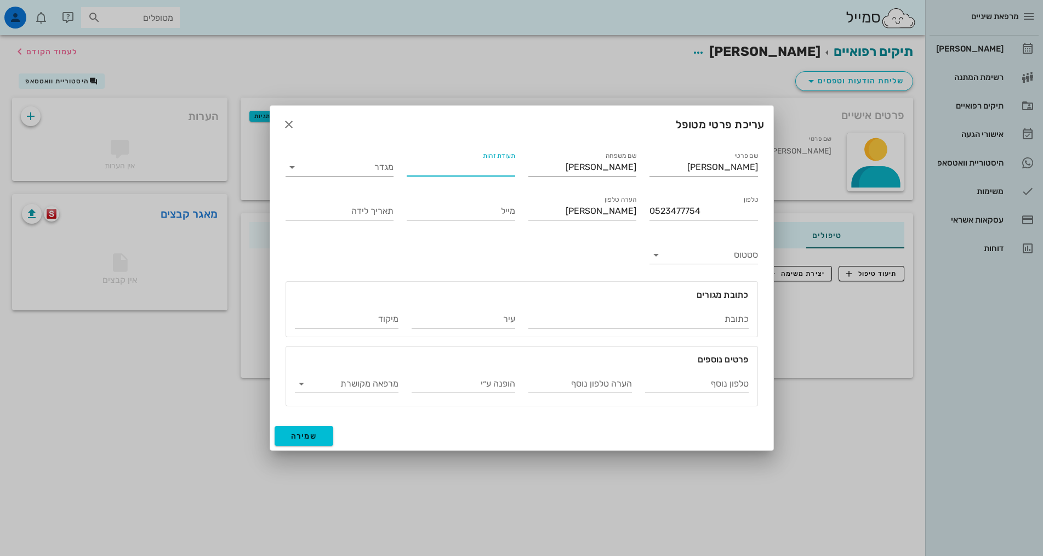
click at [493, 164] on div "תעודת זהות" at bounding box center [461, 167] width 109 height 18
type input "33487506"
click at [348, 165] on input "מגדר" at bounding box center [348, 167] width 91 height 18
click at [365, 203] on div "נקבה" at bounding box center [339, 202] width 91 height 10
click at [364, 210] on input "תאריך לידה" at bounding box center [340, 211] width 109 height 18
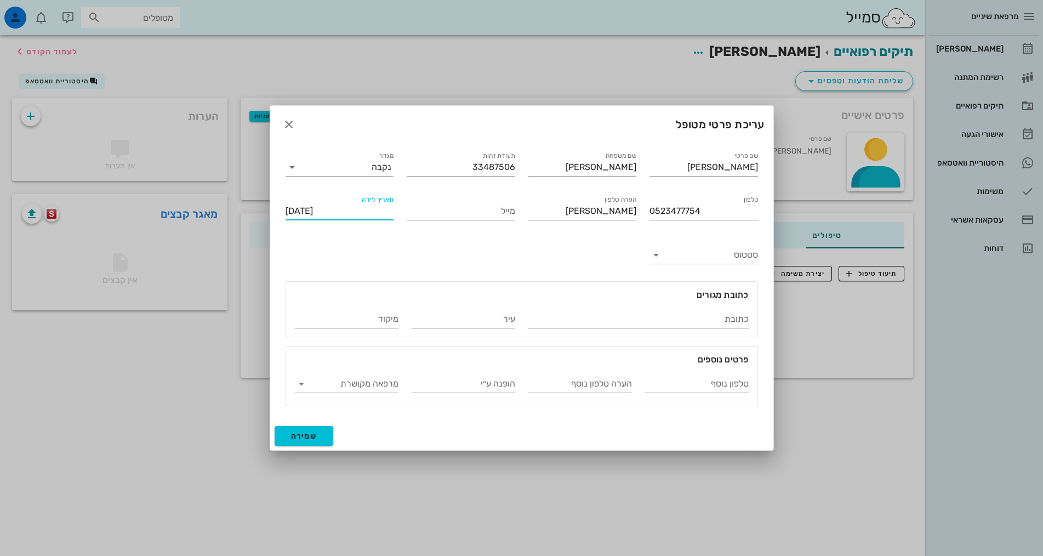
type input "[DATE]"
click at [608, 264] on div "שם פרטי [PERSON_NAME] שם משפחה [PERSON_NAME] תעודת זהות 33487506 מגדר נקבה טלפו…" at bounding box center [522, 278] width 486 height 270
click at [684, 256] on input "סטטוס" at bounding box center [712, 255] width 91 height 18
click at [692, 268] on div "פעילים" at bounding box center [704, 264] width 109 height 26
click at [478, 259] on div "שם פרטי [PERSON_NAME] שם משפחה [PERSON_NAME] תעודת זהות 33487506 מגדר נקבה טלפו…" at bounding box center [522, 278] width 486 height 270
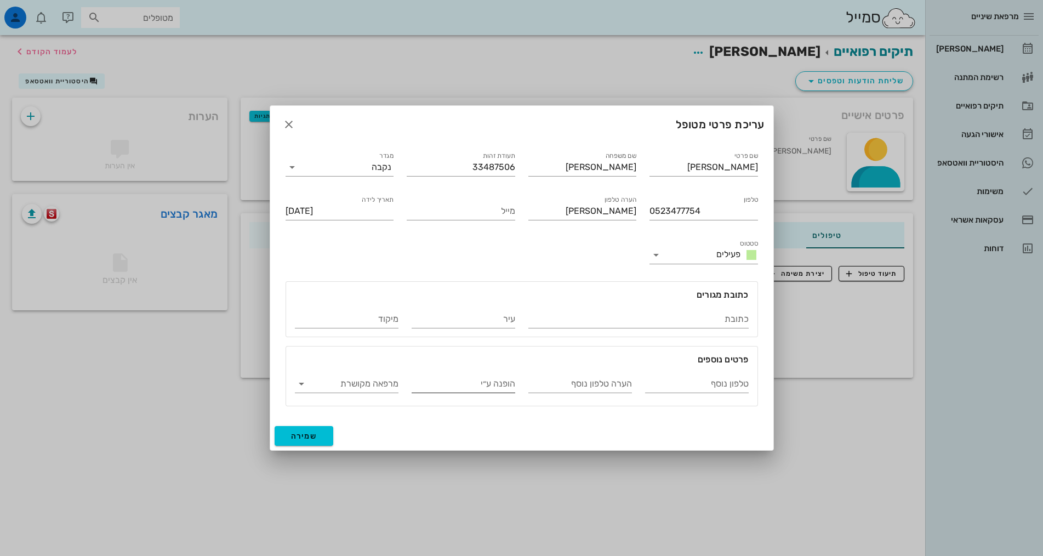
click at [487, 388] on input "הופנה ע״י" at bounding box center [464, 384] width 104 height 18
type input "ד"ר [PERSON_NAME]"
click at [315, 438] on span "שמירה" at bounding box center [304, 436] width 26 height 9
type input "[DATE]"
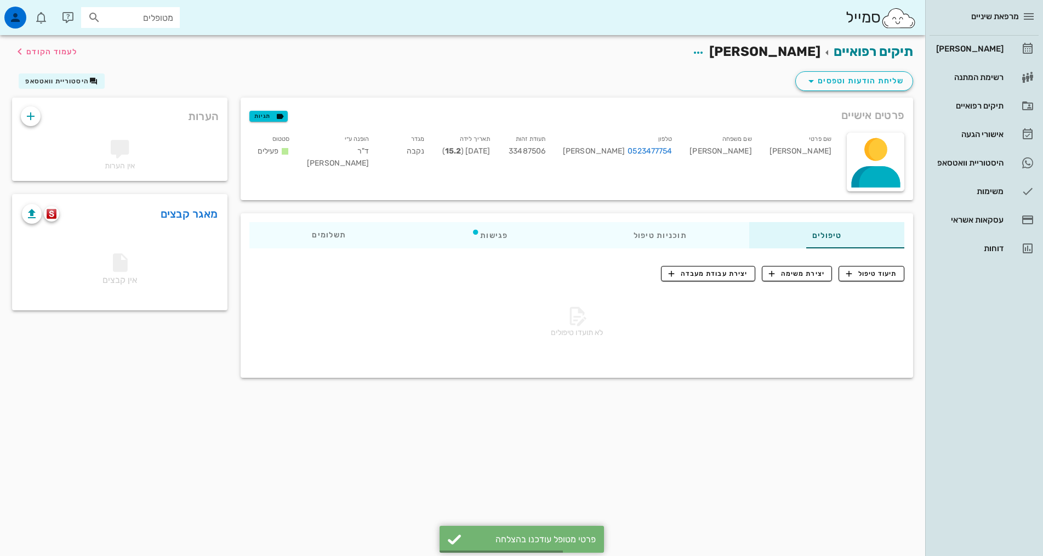
click at [752, 433] on div "תיקים רפואיים [PERSON_NAME] לעמוד הקודם שליחת הודעות וטפסים היסטוריית וואטסאפ פ…" at bounding box center [463, 295] width 926 height 521
drag, startPoint x: 138, startPoint y: 456, endPoint x: 74, endPoint y: 233, distance: 232.2
click at [137, 455] on div "תיקים רפואיים [PERSON_NAME] לעמוד הקודם שליחת הודעות וטפסים היסטוריית וואטסאפ פ…" at bounding box center [463, 295] width 926 height 521
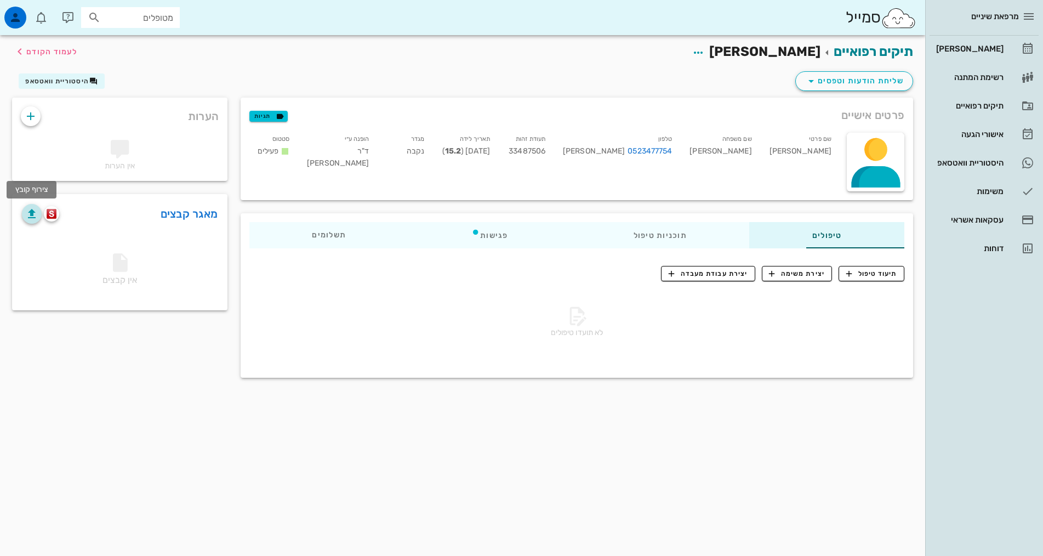
click at [26, 213] on icon "button" at bounding box center [31, 213] width 13 height 13
drag, startPoint x: 122, startPoint y: 417, endPoint x: 54, endPoint y: 276, distance: 156.7
click at [122, 414] on div "תיקים רפואיים [PERSON_NAME] לעמוד הקודם שליחת הודעות וטפסים היסטוריית וואטסאפ פ…" at bounding box center [463, 295] width 926 height 521
click at [29, 217] on icon "button" at bounding box center [31, 213] width 13 height 13
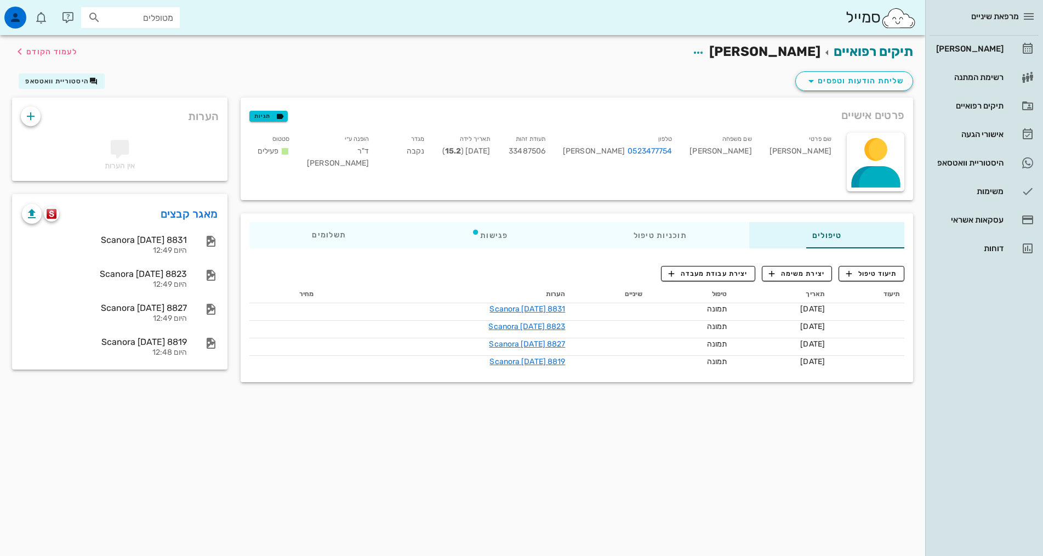
click at [483, 1] on div "סמייל מטופלים" at bounding box center [463, 17] width 926 height 35
click at [682, 458] on div "תיקים רפואיים [PERSON_NAME] לעמוד הקודם שליחת הודעות וטפסים היסטוריית וואטסאפ פ…" at bounding box center [463, 295] width 926 height 521
drag, startPoint x: 667, startPoint y: 156, endPoint x: 620, endPoint y: 157, distance: 47.7
click at [620, 157] on div "טלפון 0523477754 [PERSON_NAME]" at bounding box center [617, 153] width 127 height 46
copy link "0523477754"
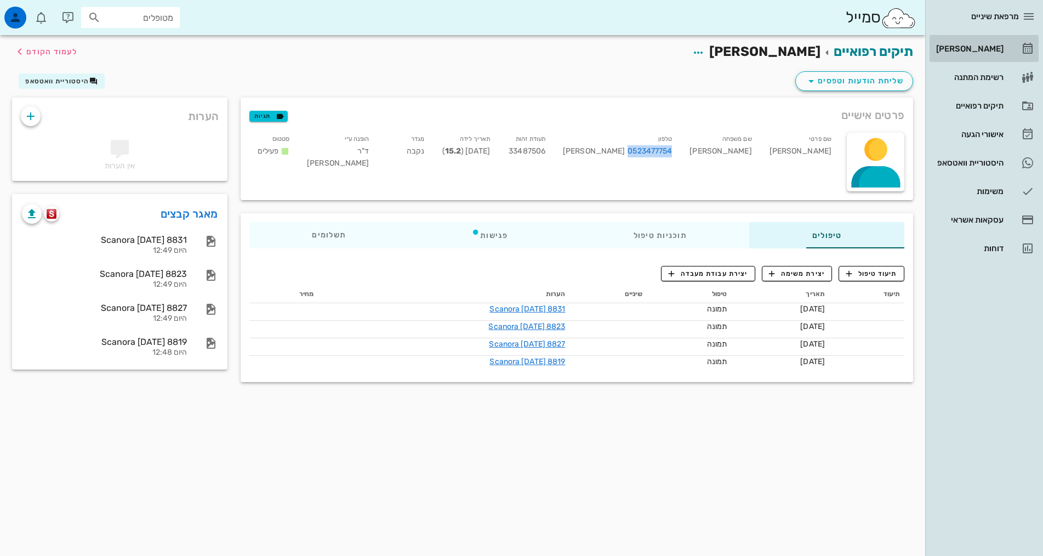
click at [1002, 47] on div "[PERSON_NAME]" at bounding box center [969, 48] width 70 height 9
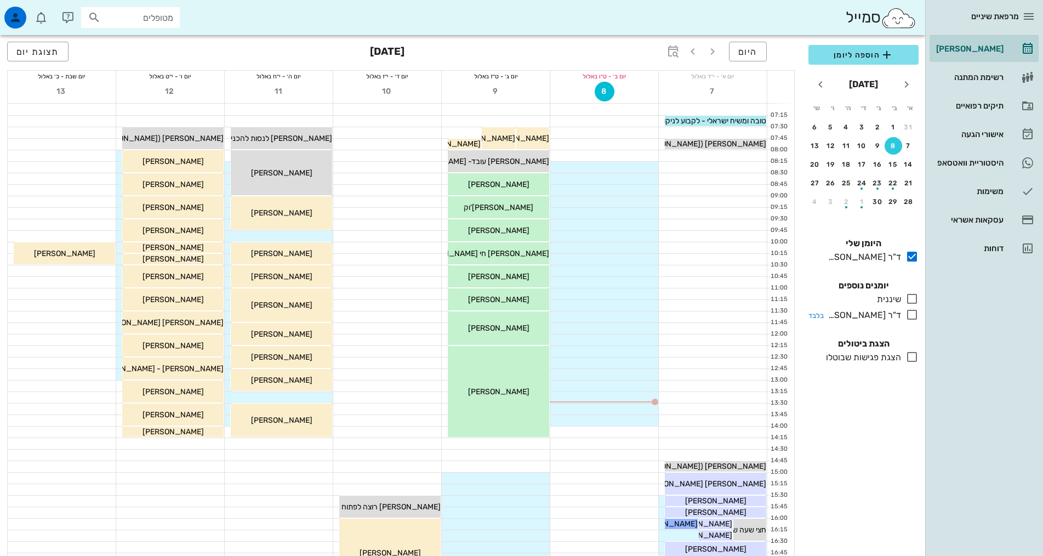
click at [889, 310] on div "ד"ר [PERSON_NAME]" at bounding box center [862, 315] width 77 height 13
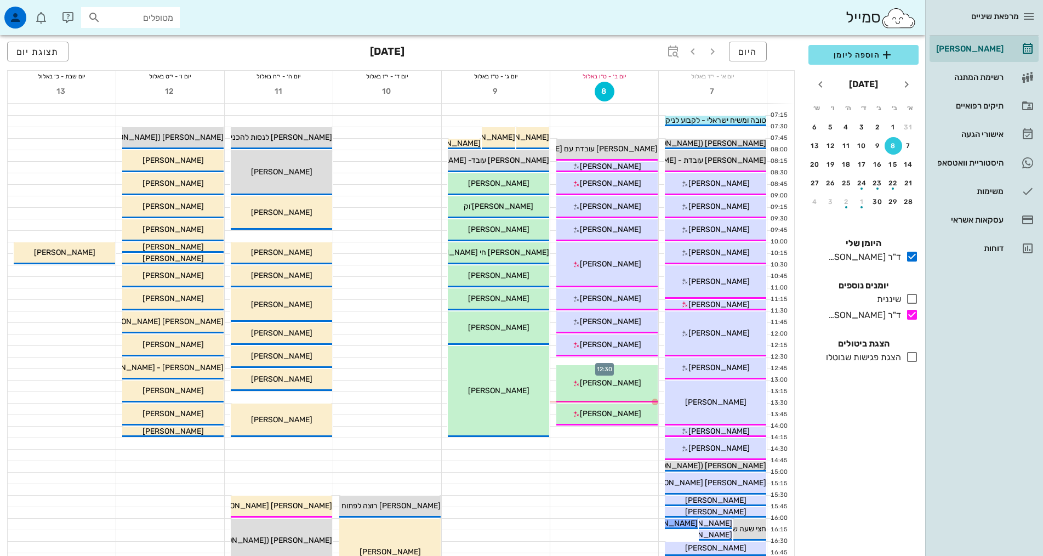
click at [620, 360] on div at bounding box center [604, 362] width 108 height 11
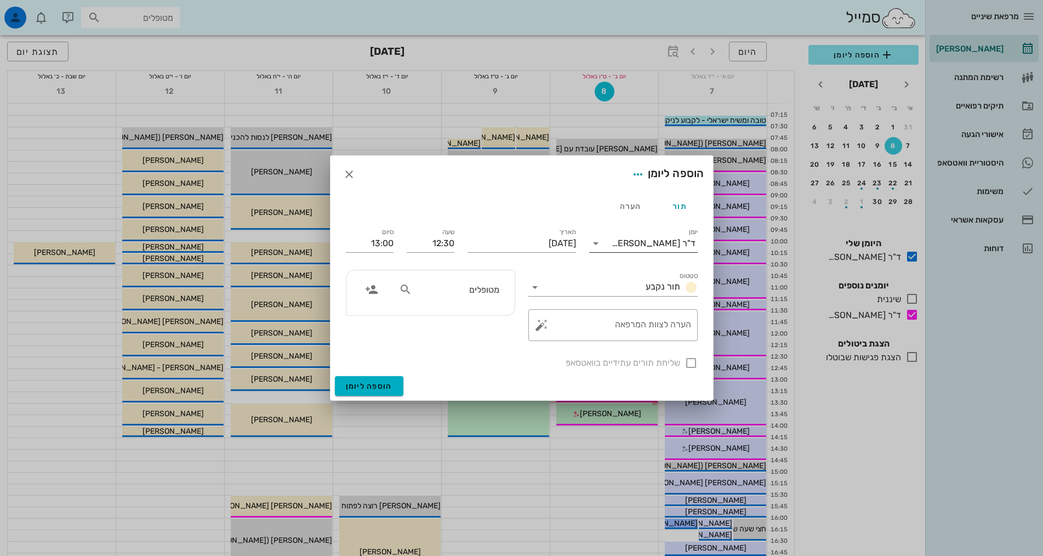
click at [612, 245] on input "יומן" at bounding box center [608, 244] width 7 height 18
click at [649, 286] on div "שיננית" at bounding box center [643, 278] width 91 height 24
click at [647, 237] on input "יומן" at bounding box center [638, 244] width 67 height 18
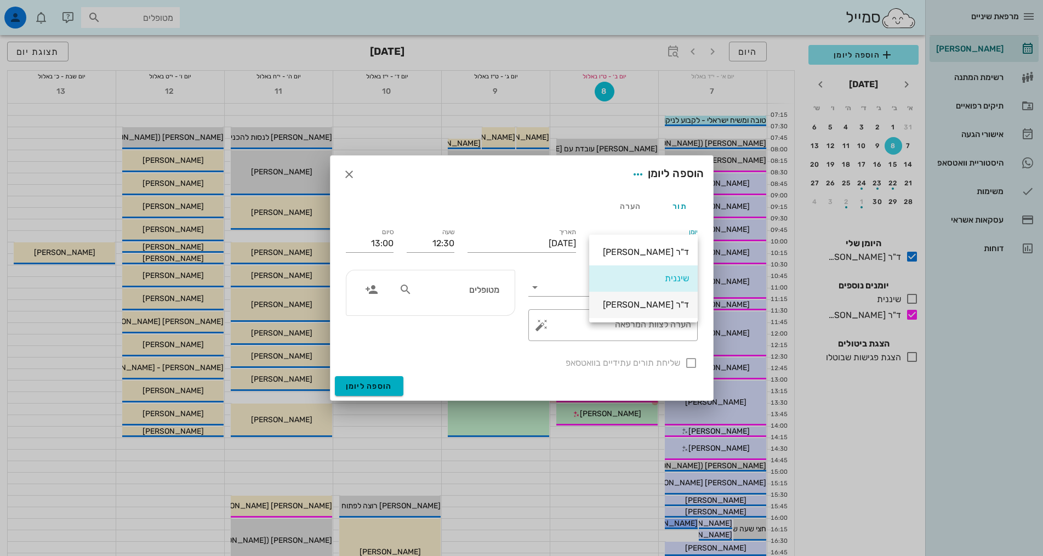
click at [666, 309] on div "ד"ר [PERSON_NAME]" at bounding box center [643, 304] width 91 height 10
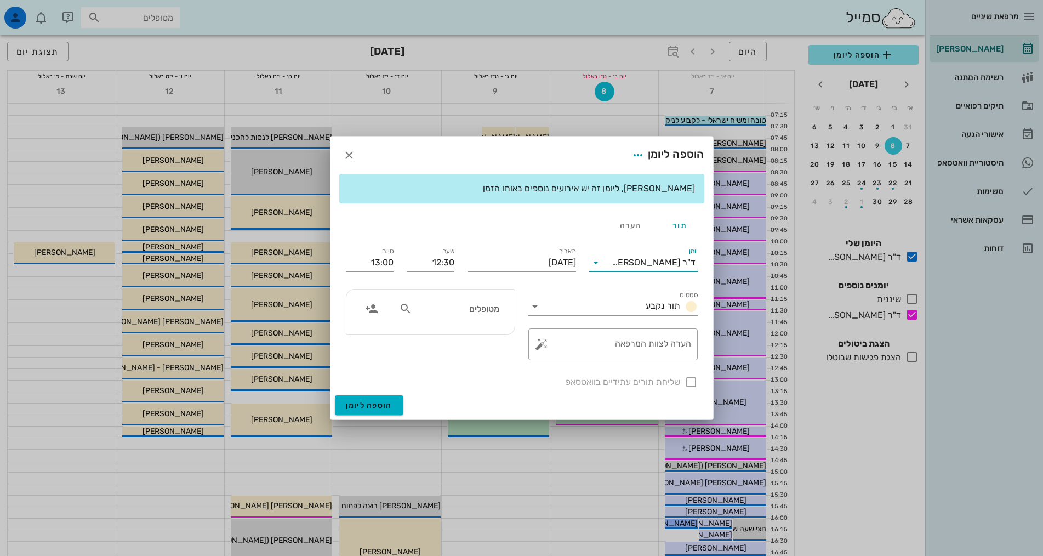
click at [468, 308] on input "מטופלים" at bounding box center [457, 309] width 84 height 14
click at [373, 310] on icon "button" at bounding box center [371, 308] width 13 height 13
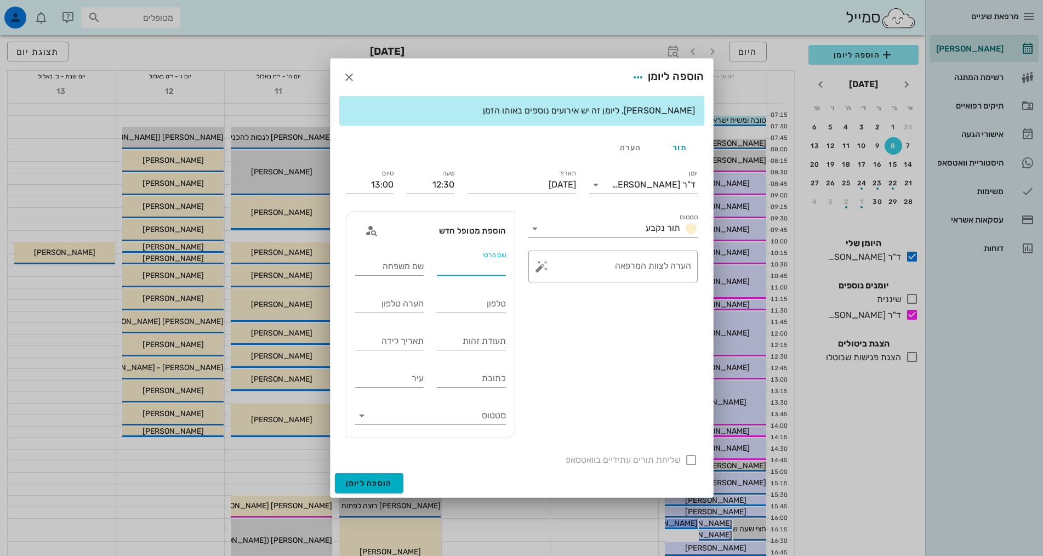
click at [467, 264] on input "שם פרטי" at bounding box center [471, 267] width 69 height 18
type input "[PERSON_NAME]"
click at [395, 261] on div "שם משפחה" at bounding box center [389, 267] width 69 height 18
type input "[PERSON_NAME]"
click at [494, 308] on input "טלפון" at bounding box center [471, 304] width 69 height 18
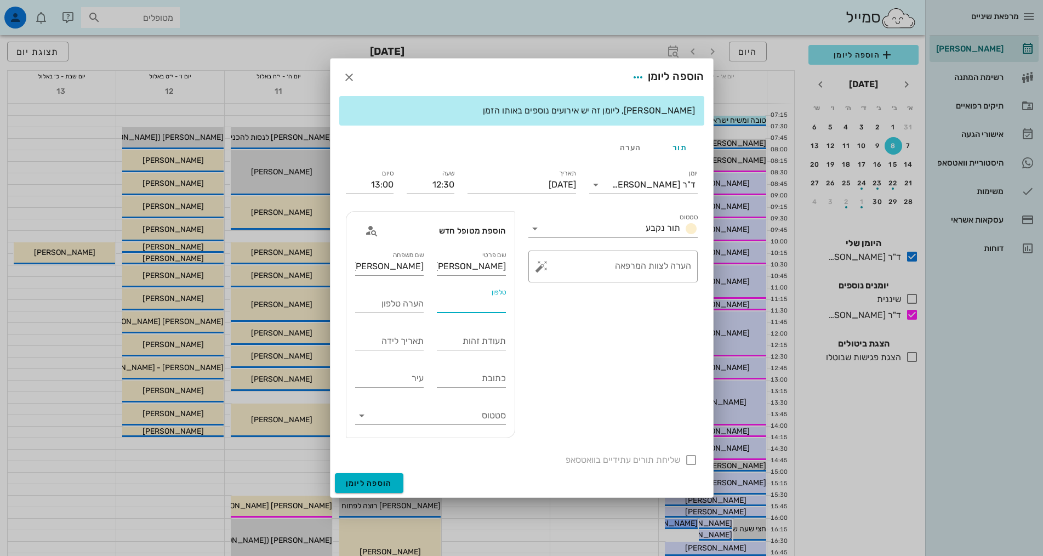
paste input "0523477754"
type input "0523477754"
click at [485, 347] on input "תעודת זהות" at bounding box center [471, 341] width 69 height 18
type input "031525595"
click at [408, 347] on input "תאריך לידה" at bounding box center [389, 341] width 69 height 18
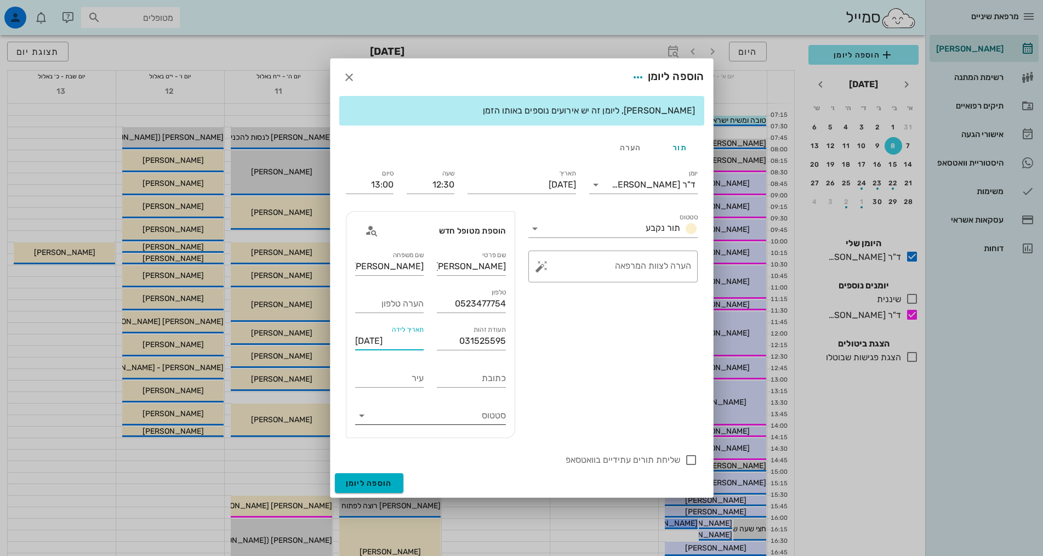
type input "[DATE]"
click at [499, 411] on input "סטטוס" at bounding box center [439, 416] width 133 height 18
click at [484, 426] on span "פעילים" at bounding box center [476, 424] width 24 height 13
click at [637, 228] on input "סטטוס" at bounding box center [593, 229] width 98 height 18
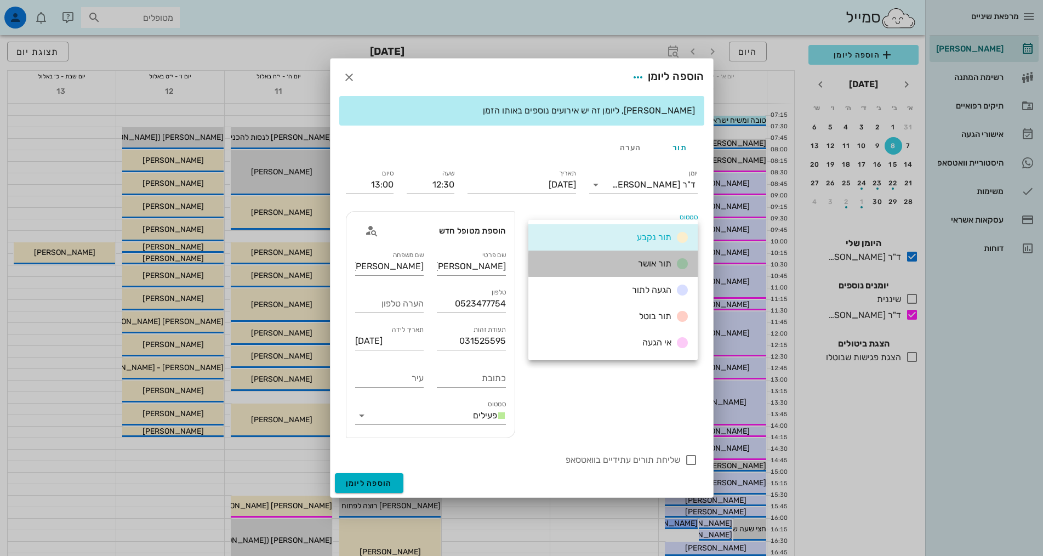
click at [643, 258] on span "תור אושר" at bounding box center [654, 263] width 33 height 10
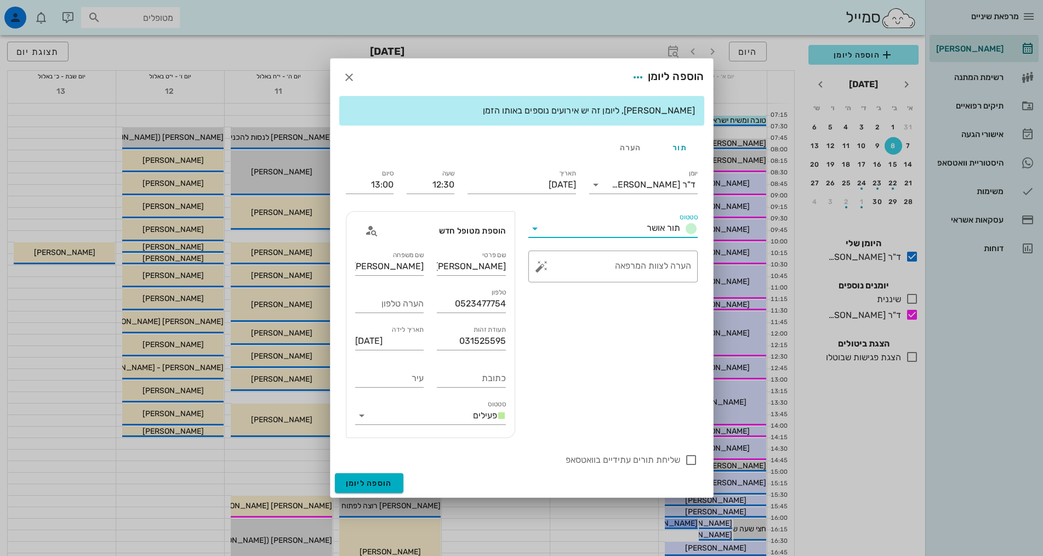
click at [553, 373] on div "סטטוס תור אושר ​ הערה לצוות המרפאה" at bounding box center [613, 325] width 183 height 240
click at [376, 190] on input "13:00" at bounding box center [370, 185] width 48 height 18
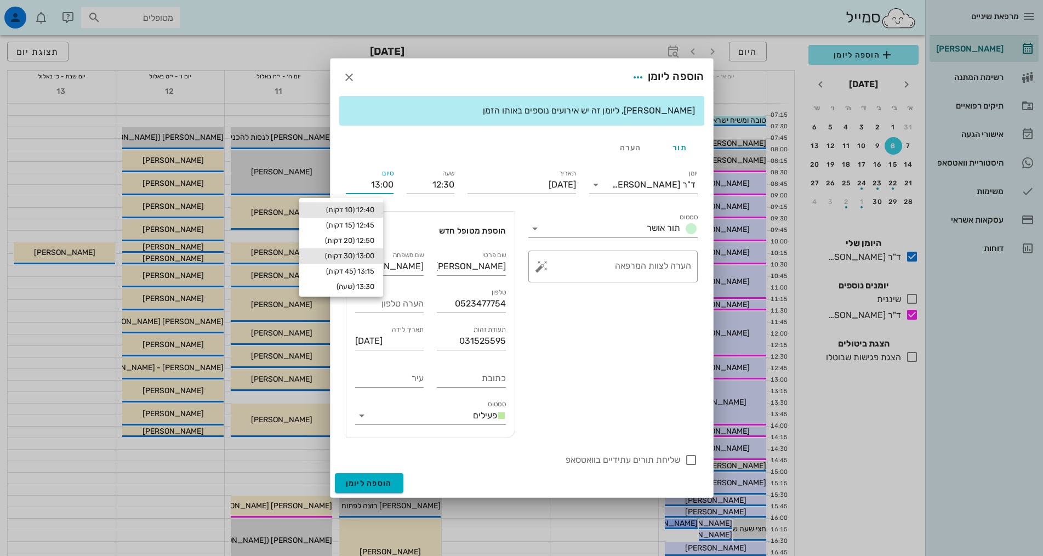
click at [361, 209] on div "12:40 (10 דקות)" at bounding box center [341, 210] width 66 height 9
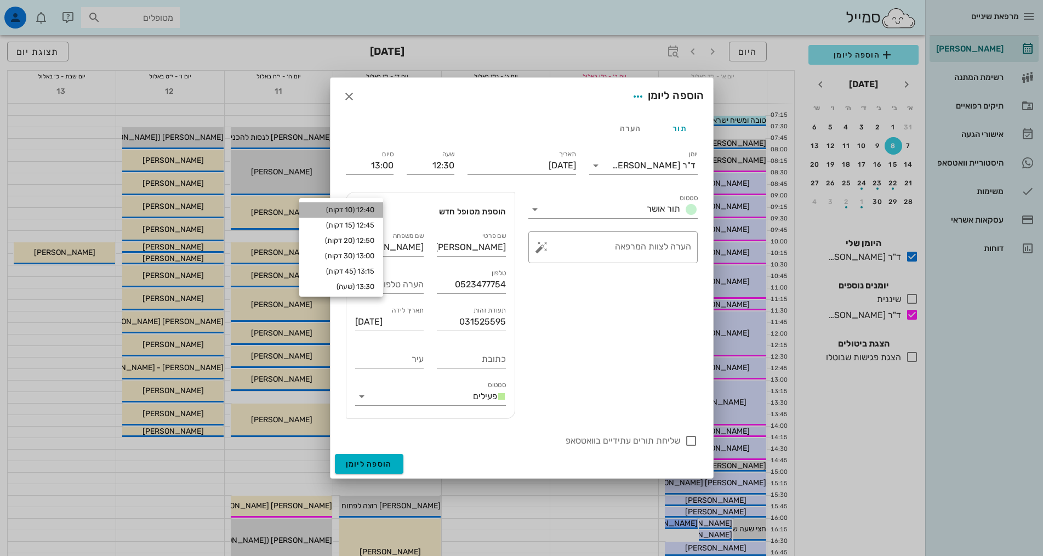
type input "12:40"
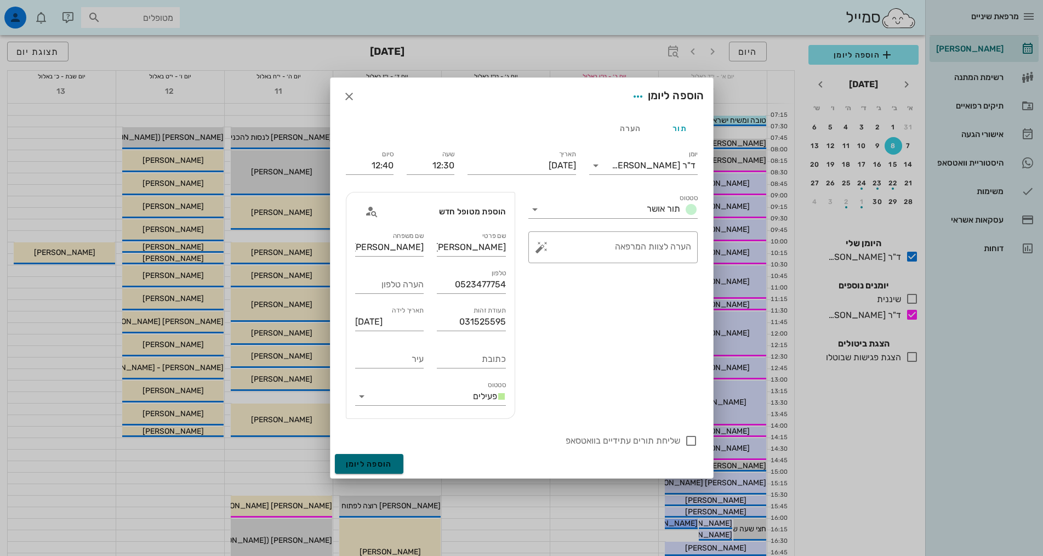
click at [379, 459] on span "הוספה ליומן" at bounding box center [369, 463] width 47 height 9
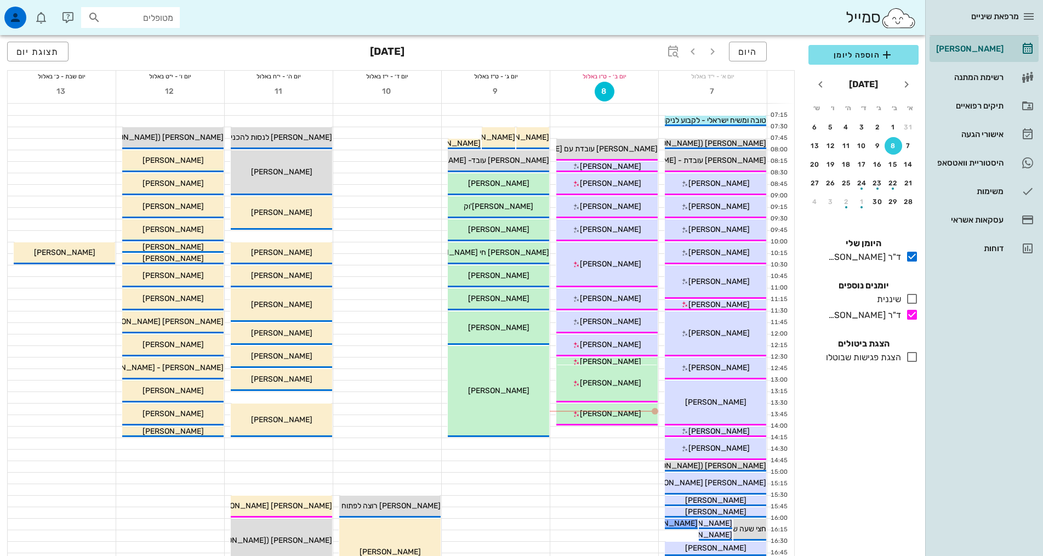
click at [603, 518] on div at bounding box center [604, 524] width 108 height 12
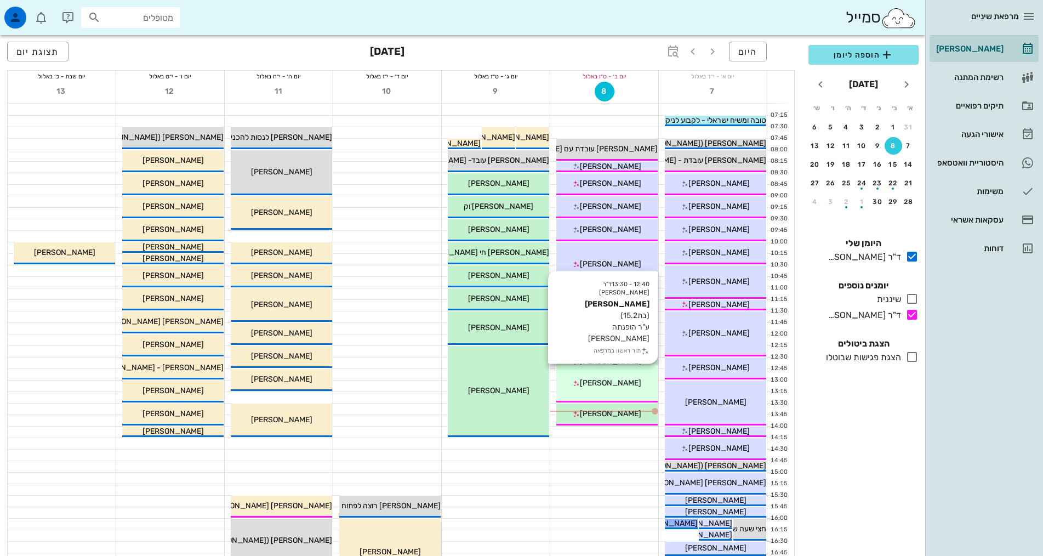
click at [629, 379] on div "[PERSON_NAME]" at bounding box center [607, 383] width 101 height 12
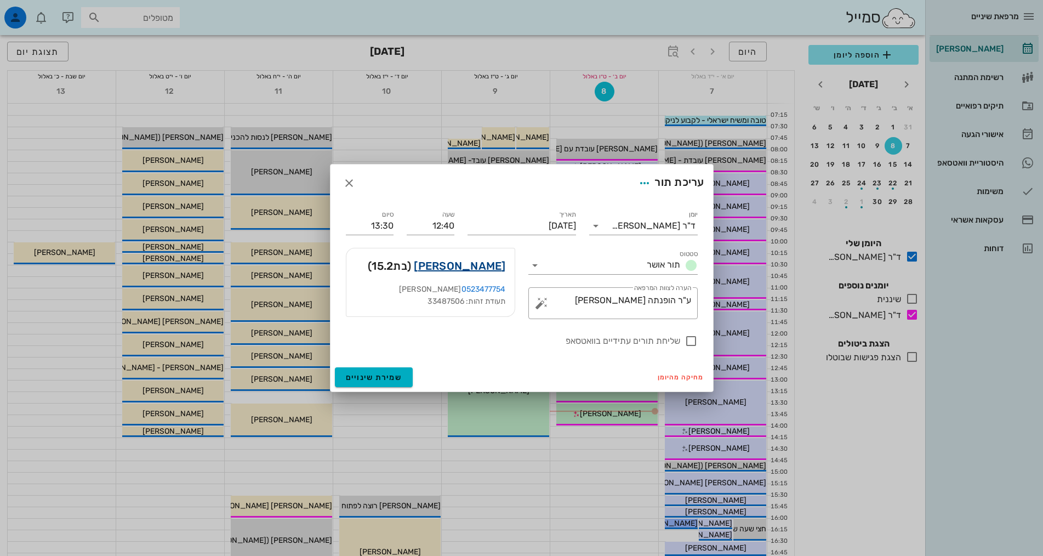
click at [469, 267] on link "[PERSON_NAME]" at bounding box center [460, 266] width 92 height 18
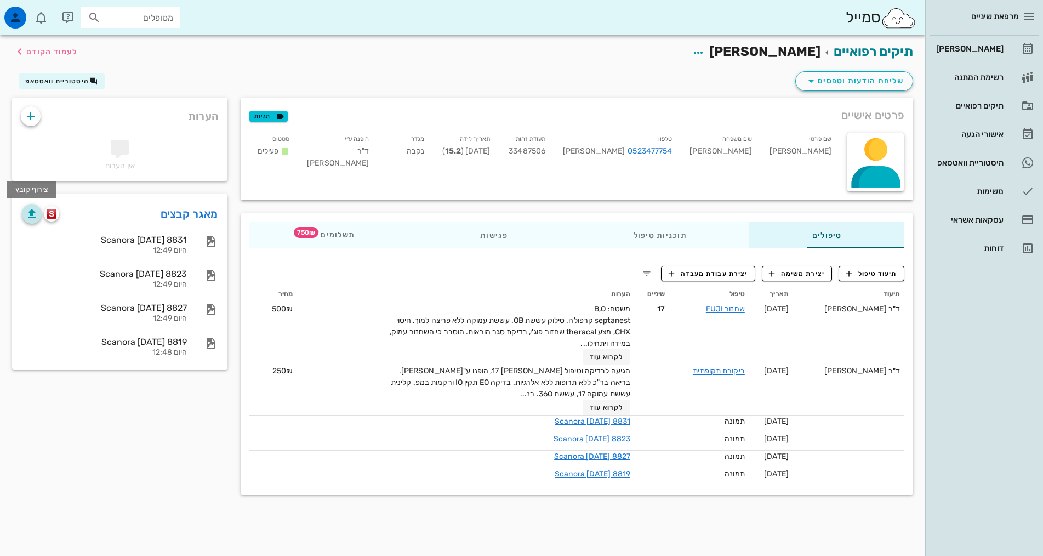
click at [31, 218] on icon "button" at bounding box center [31, 213] width 13 height 13
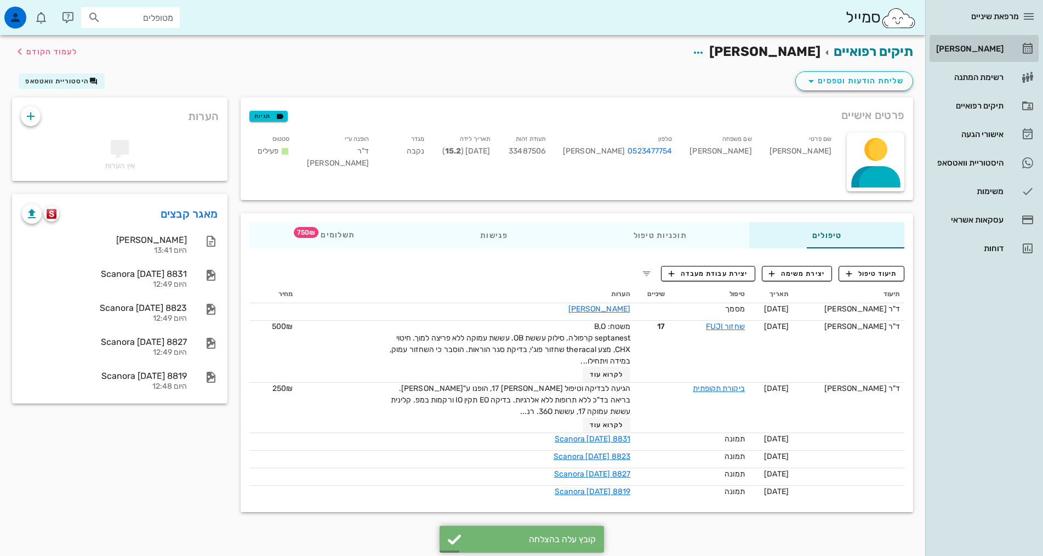
click at [998, 54] on div "[PERSON_NAME]" at bounding box center [969, 49] width 70 height 18
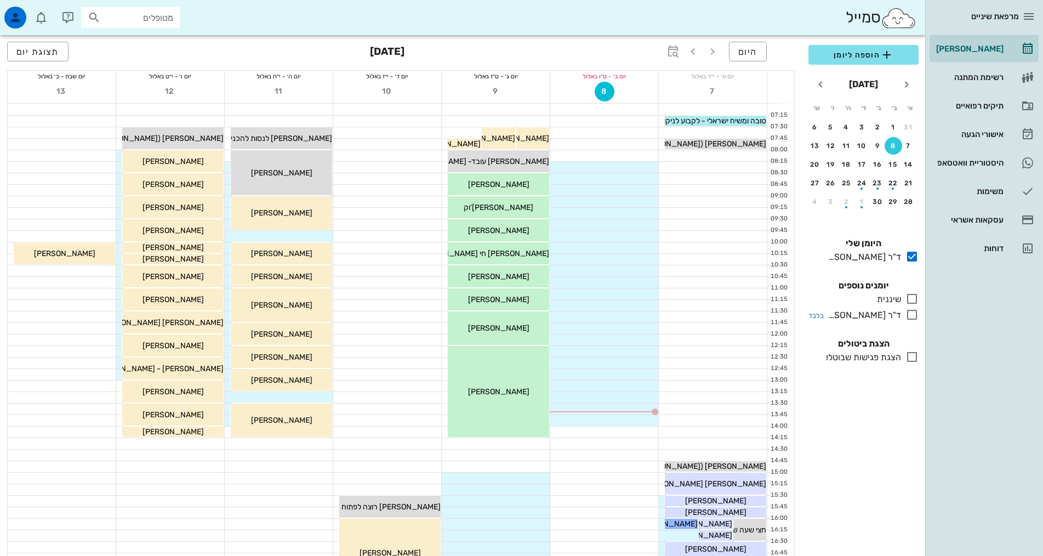
click at [898, 314] on div "ד"ר [PERSON_NAME]" at bounding box center [862, 315] width 77 height 13
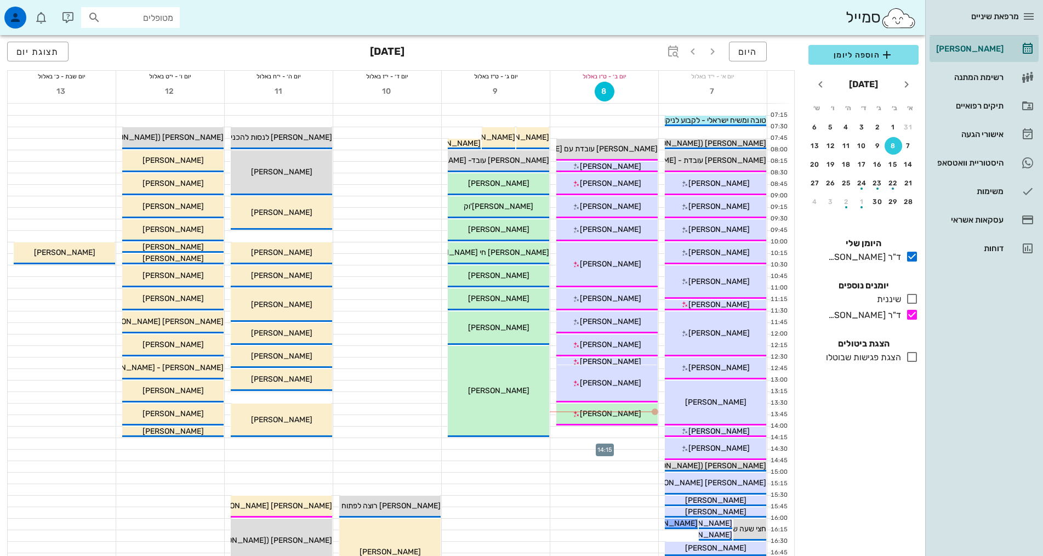
click at [631, 448] on div at bounding box center [604, 443] width 108 height 11
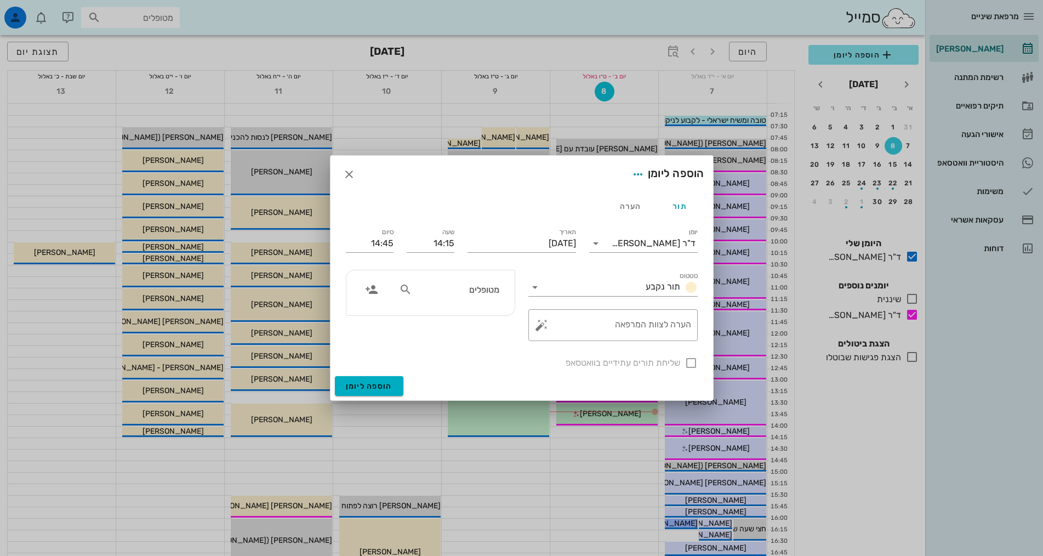
click at [629, 417] on div at bounding box center [521, 278] width 1043 height 556
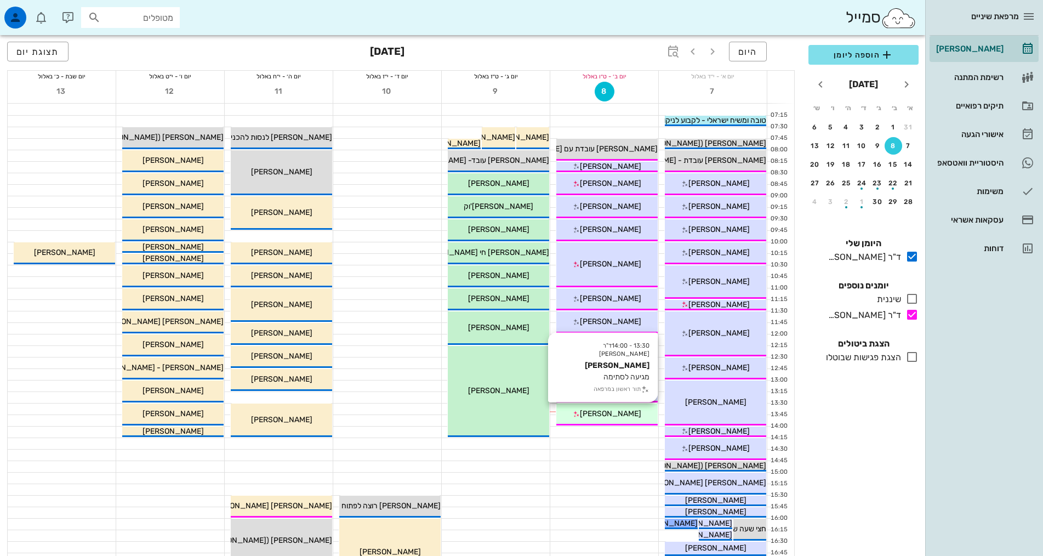
click at [618, 416] on span "[PERSON_NAME]" at bounding box center [610, 413] width 61 height 9
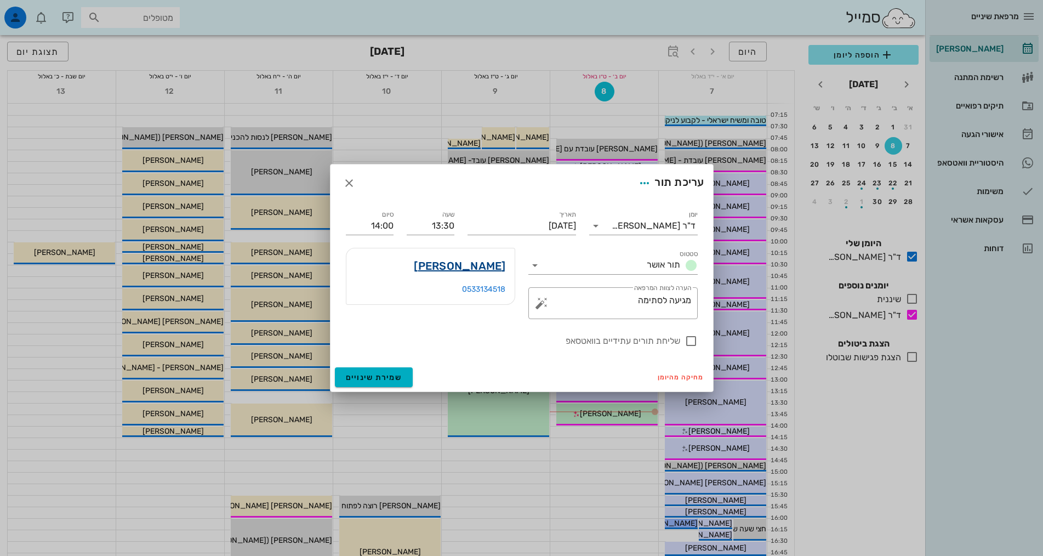
click at [464, 264] on link "[PERSON_NAME]" at bounding box center [460, 266] width 92 height 18
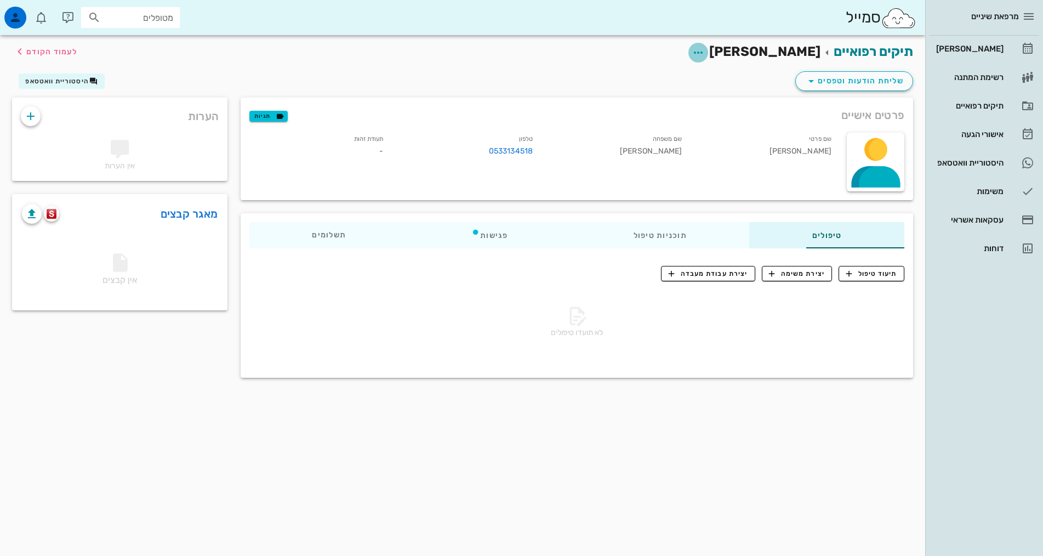
click at [705, 58] on icon "button" at bounding box center [698, 52] width 13 height 13
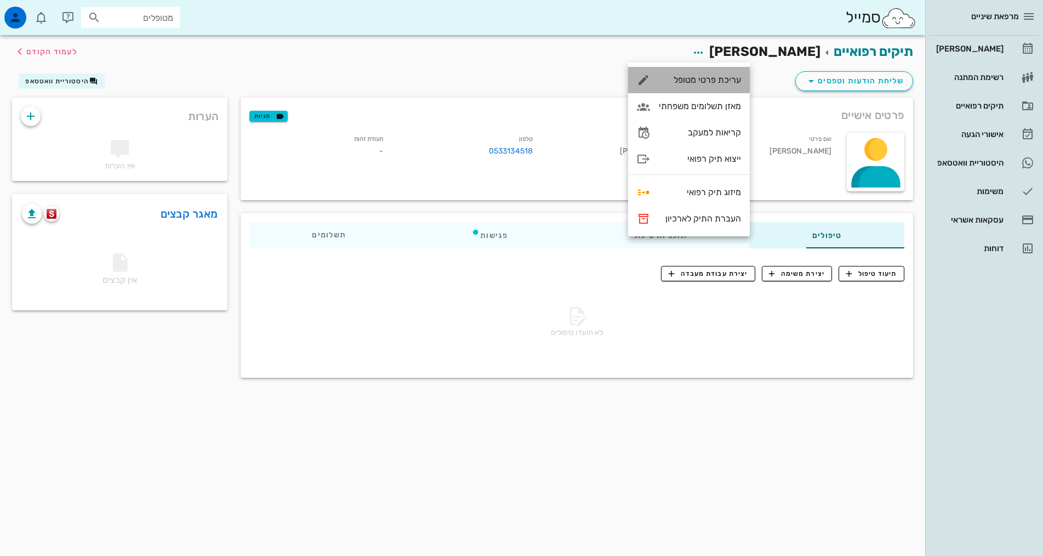
click at [728, 78] on div "עריכת פרטי מטופל" at bounding box center [700, 80] width 82 height 10
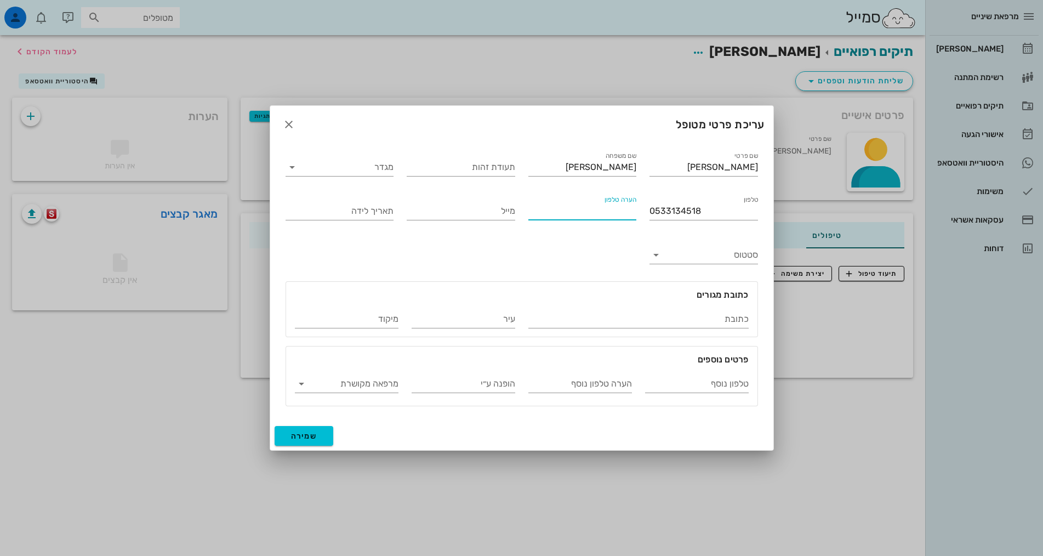
click at [542, 218] on input "הערה טלפון" at bounding box center [583, 211] width 109 height 18
click at [488, 169] on input "תעודת זהות" at bounding box center [461, 167] width 109 height 18
click at [275, 426] on button "שמירה" at bounding box center [304, 436] width 59 height 20
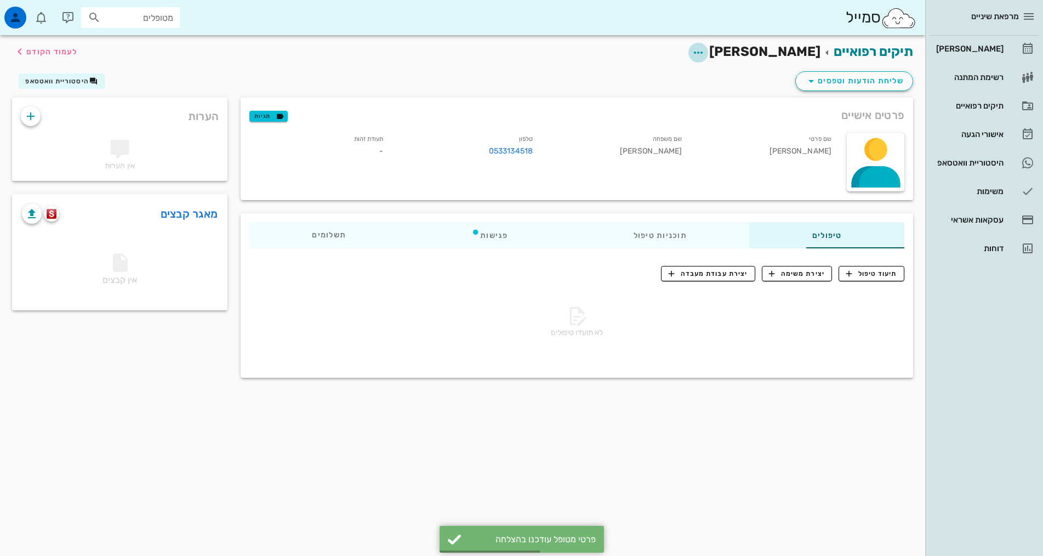
click at [708, 50] on span "button" at bounding box center [699, 52] width 20 height 13
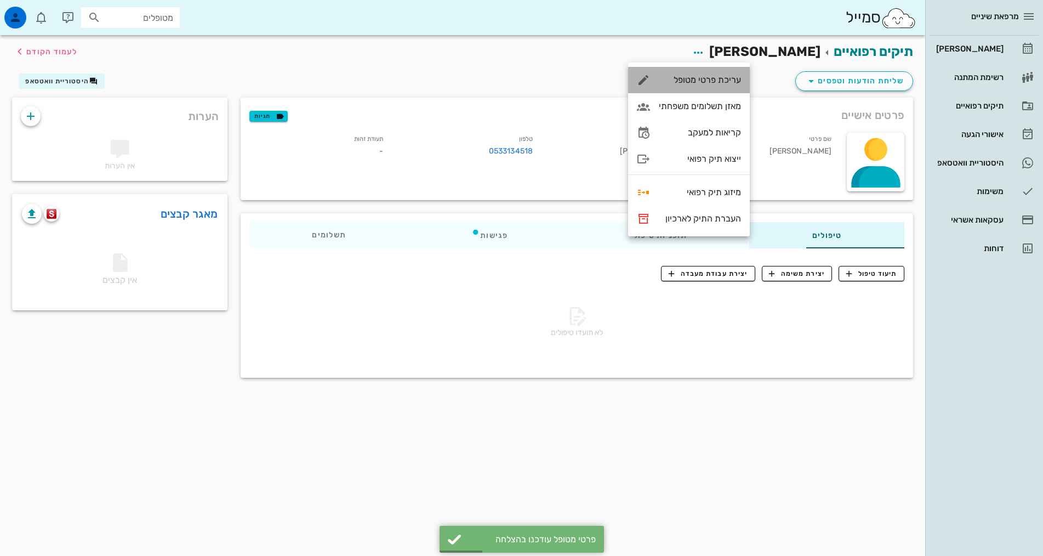
click at [692, 80] on div "עריכת פרטי מטופל" at bounding box center [700, 80] width 82 height 10
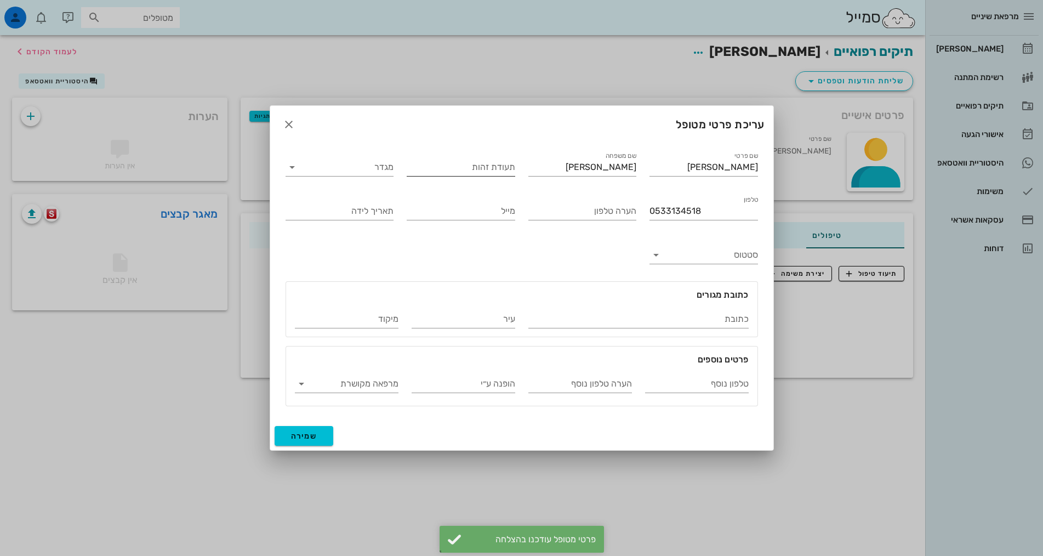
click at [462, 179] on div "תעודת זהות" at bounding box center [461, 169] width 109 height 22
click at [463, 172] on input "תעודת זהות" at bounding box center [461, 167] width 109 height 18
type input "0533162660"
click at [378, 170] on input "מגדר" at bounding box center [348, 167] width 91 height 18
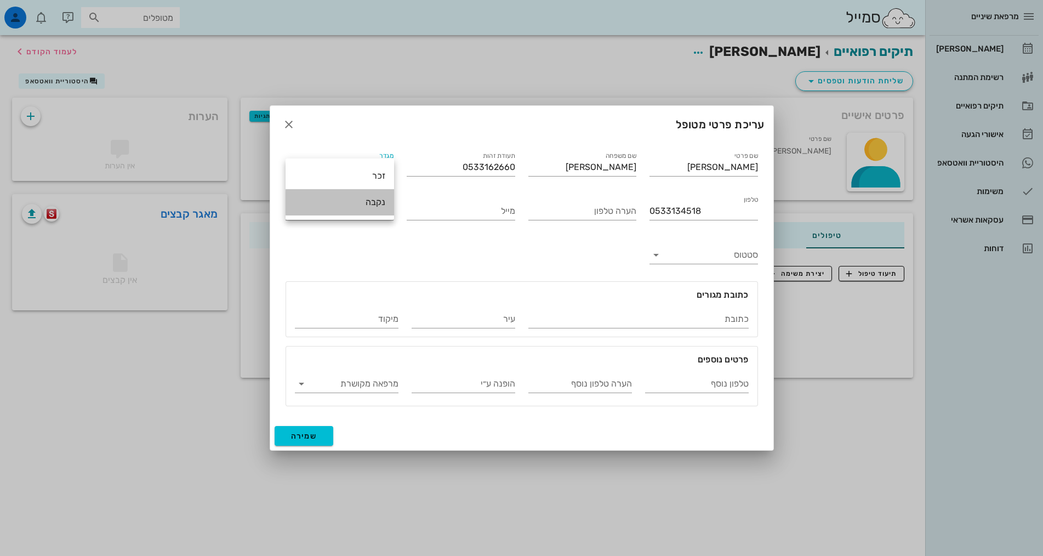
click at [385, 202] on div "נקבה" at bounding box center [340, 202] width 109 height 26
click at [383, 202] on div "תאריך לידה" at bounding box center [340, 210] width 109 height 29
click at [383, 217] on input "תאריך לידה" at bounding box center [340, 211] width 109 height 18
click at [710, 258] on input "סטטוס" at bounding box center [712, 255] width 91 height 18
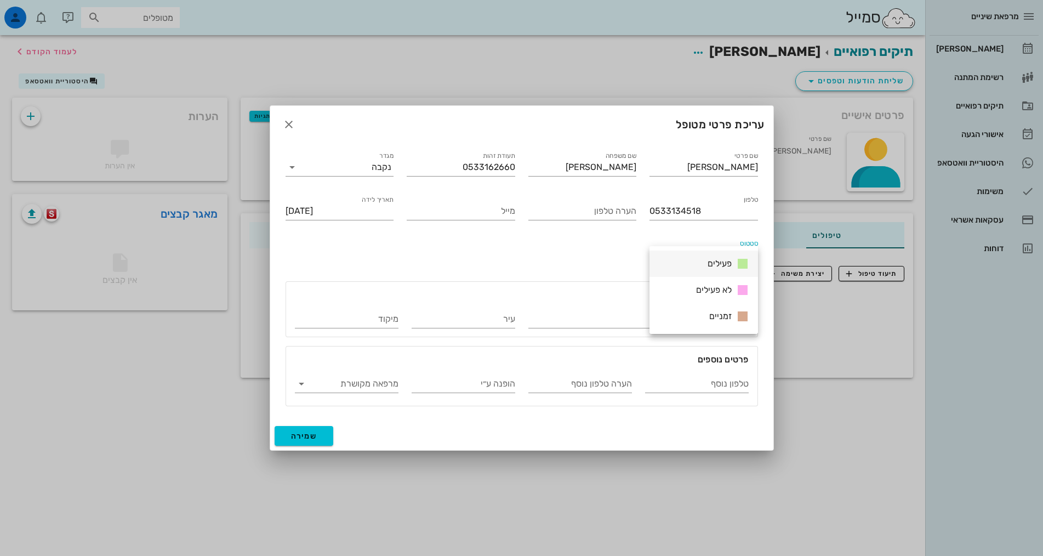
click at [722, 260] on span "פעילים" at bounding box center [720, 263] width 24 height 10
click at [601, 245] on div "שם פרטי [PERSON_NAME] שם משפחה [PERSON_NAME] תעודת זהות 0533162660 מגדר נקבה טל…" at bounding box center [522, 278] width 486 height 270
click at [313, 438] on span "שמירה" at bounding box center [304, 436] width 26 height 9
type input "[DATE]"
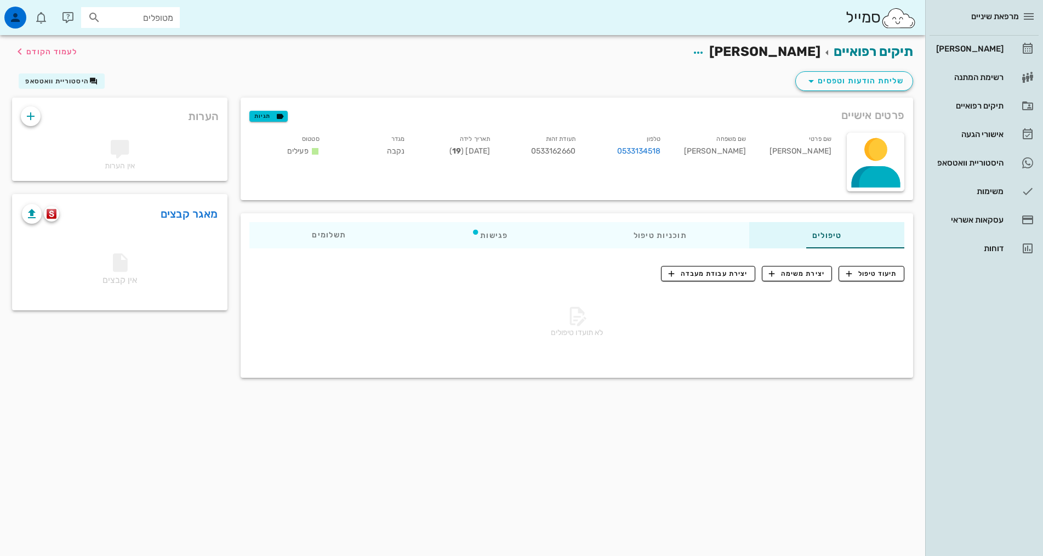
click at [688, 440] on div "תיקים רפואיים [PERSON_NAME] לעמוד הקודם שליחת הודעות וטפסים היסטוריית וואטסאפ פ…" at bounding box center [463, 295] width 926 height 521
click at [36, 213] on icon "button" at bounding box center [31, 213] width 13 height 13
click at [557, 407] on div "תיקים רפואיים [PERSON_NAME] לעמוד הקודם שליחת הודעות וטפסים היסטוריית וואטסאפ פ…" at bounding box center [463, 295] width 926 height 521
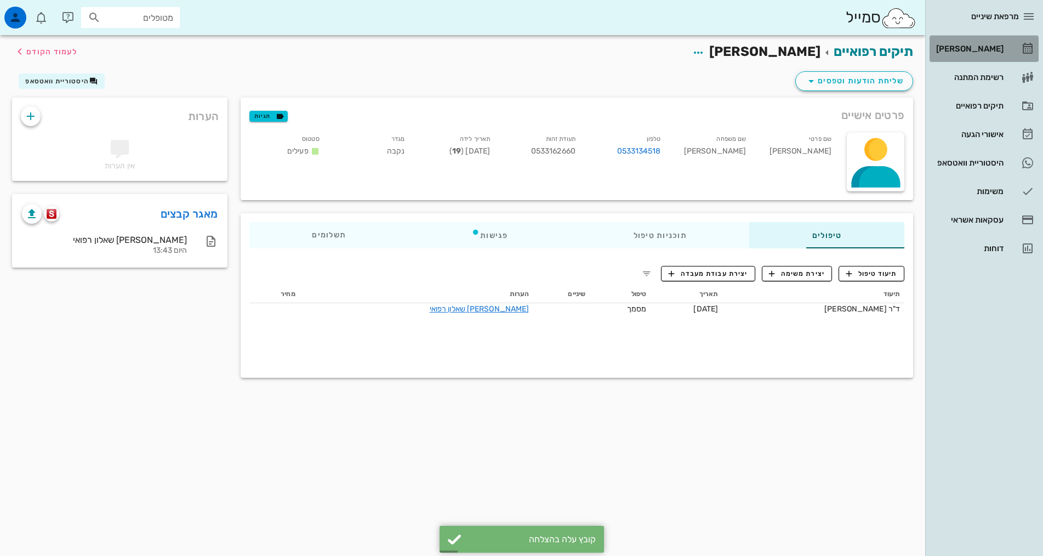
click at [986, 53] on div "[PERSON_NAME]" at bounding box center [969, 49] width 70 height 18
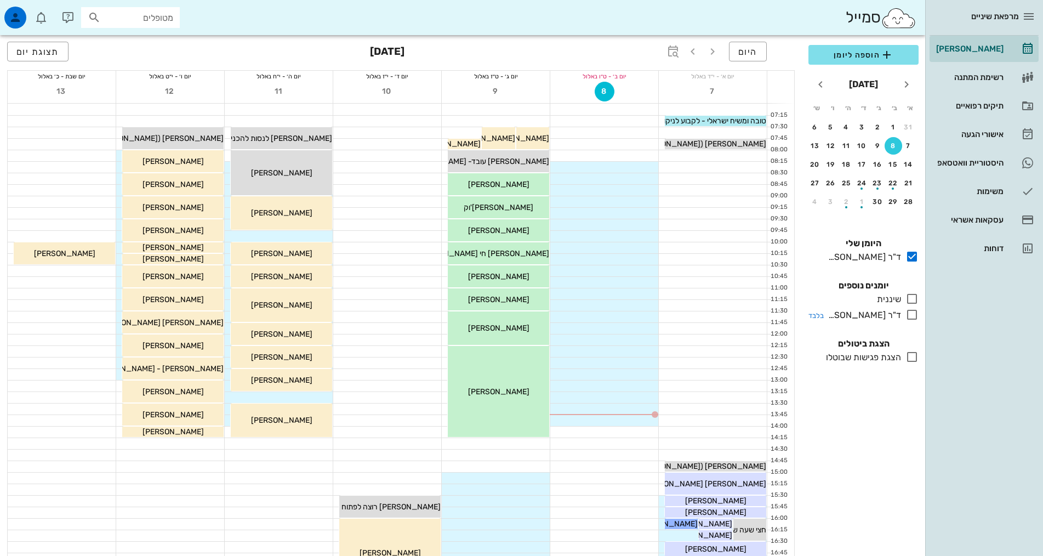
click at [859, 320] on div "ד"ר [PERSON_NAME]" at bounding box center [862, 315] width 77 height 13
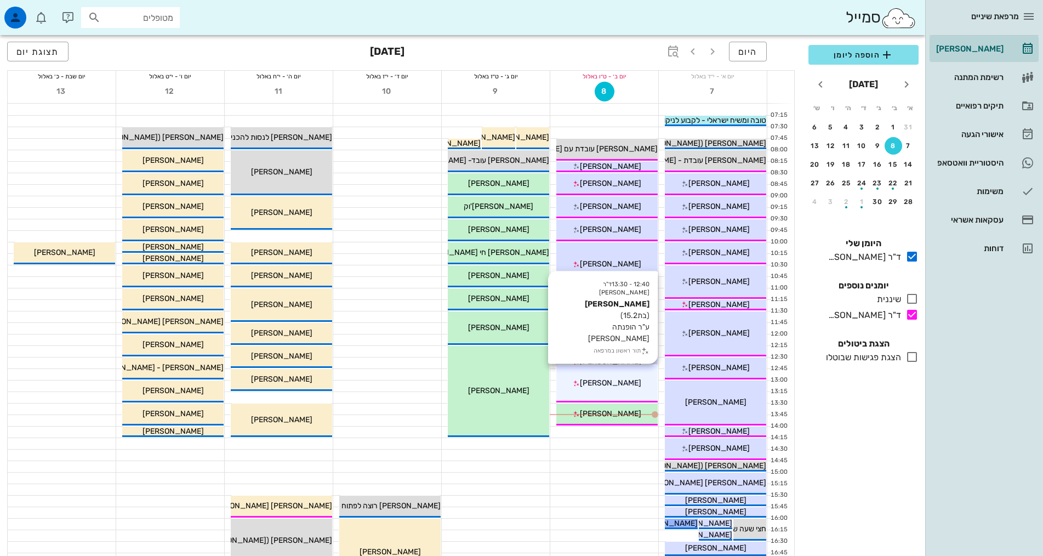
click at [601, 388] on div "[PERSON_NAME]" at bounding box center [607, 383] width 101 height 12
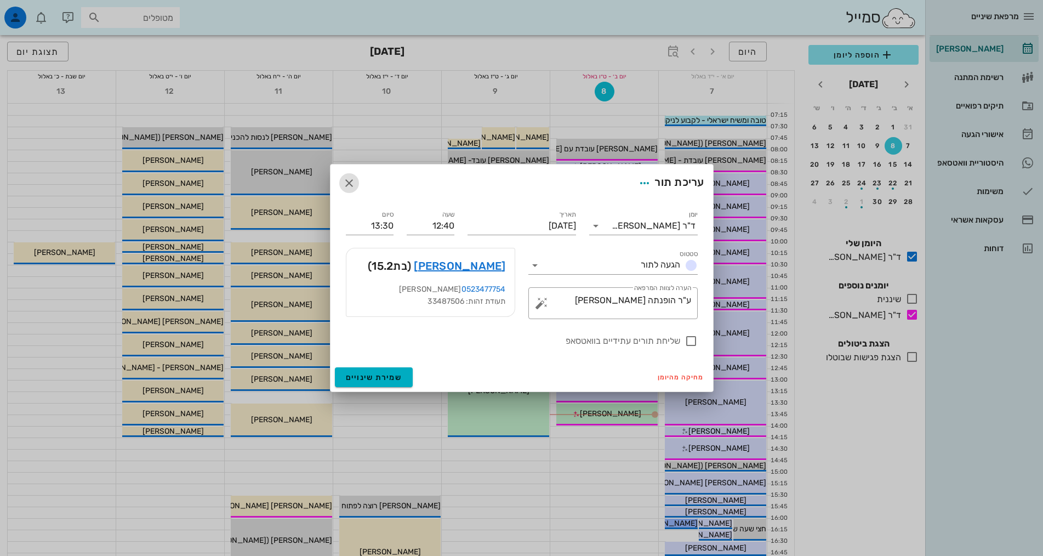
click at [351, 184] on icon "button" at bounding box center [349, 183] width 13 height 13
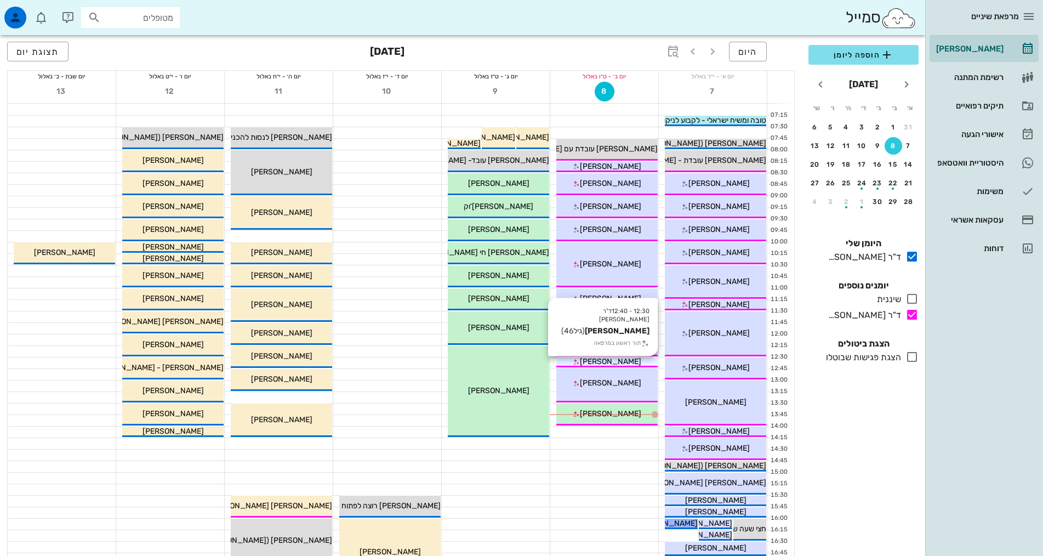
click at [629, 358] on div "[PERSON_NAME]" at bounding box center [607, 362] width 101 height 12
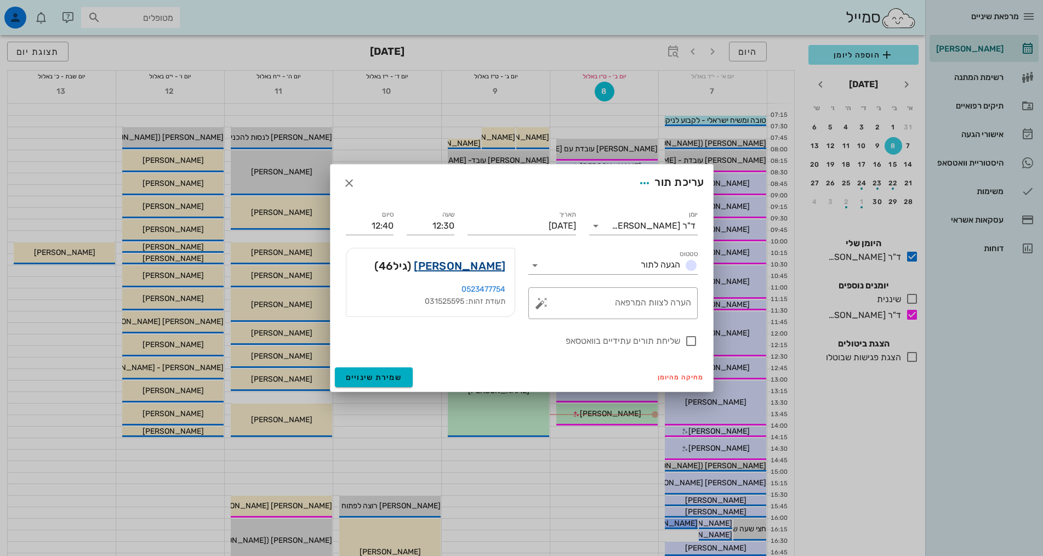
click at [470, 269] on link "[PERSON_NAME]" at bounding box center [460, 266] width 92 height 18
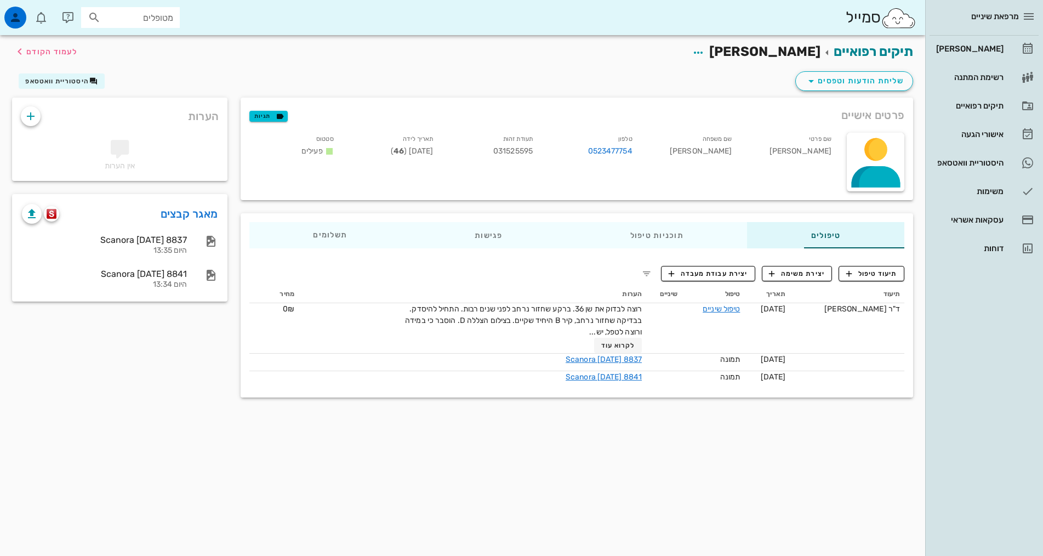
click at [595, 512] on div "תיקים רפואיים [PERSON_NAME] לעמוד הקודם שליחת הודעות וטפסים היסטוריית וואטסאפ פ…" at bounding box center [463, 295] width 926 height 521
click at [30, 216] on icon "button" at bounding box center [31, 213] width 13 height 13
click at [32, 213] on icon "button" at bounding box center [31, 213] width 13 height 13
click at [503, 467] on div "תיקים רפואיים [PERSON_NAME] לעמוד הקודם שליחת הודעות וטפסים היסטוריית וואטסאפ פ…" at bounding box center [463, 295] width 926 height 521
click at [591, 495] on div "תיקים רפואיים [PERSON_NAME] לעמוד הקודם שליחת הודעות וטפסים היסטוריית וואטסאפ פ…" at bounding box center [463, 295] width 926 height 521
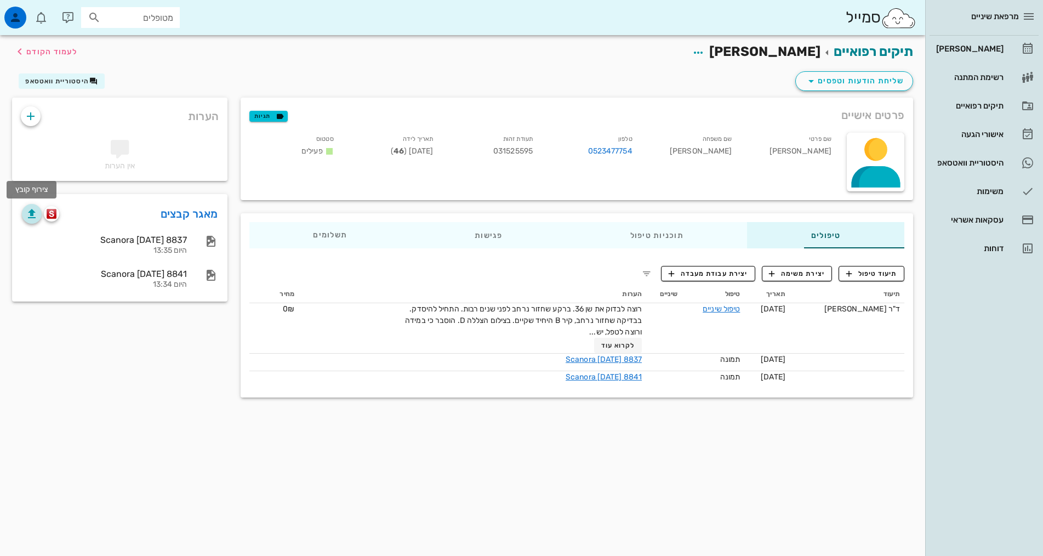
click at [34, 219] on icon "button" at bounding box center [31, 213] width 13 height 13
click at [491, 449] on div "תיקים רפואיים [PERSON_NAME] לעמוד הקודם שליחת הודעות וטפסים היסטוריית וואטסאפ פ…" at bounding box center [463, 295] width 926 height 521
click at [929, 438] on div "מרפאת שיניים [PERSON_NAME] רשימת המתנה תיקים רפואיים אישורי הגעה היסטוריית וואט…" at bounding box center [985, 278] width 118 height 556
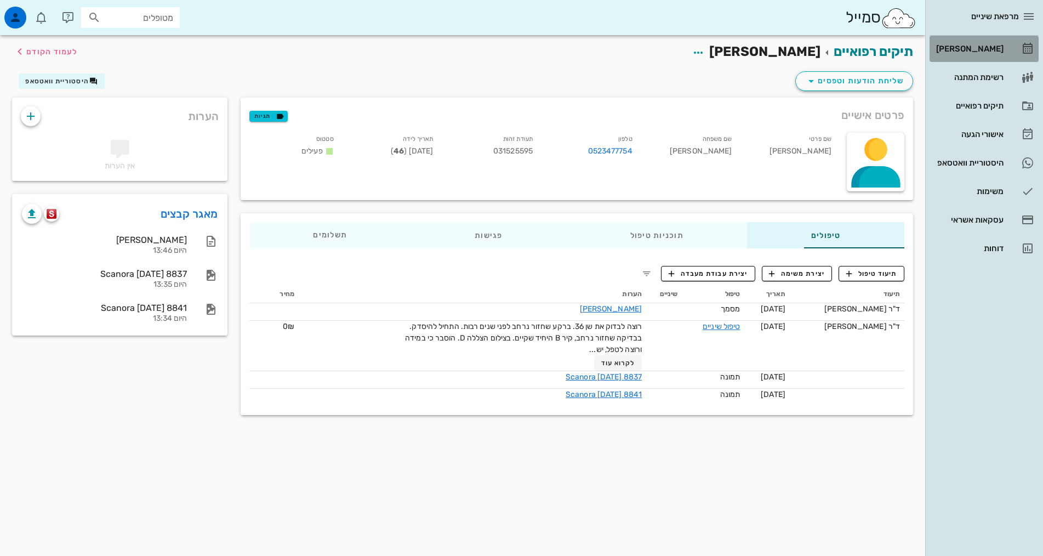
click at [981, 41] on div "[PERSON_NAME]" at bounding box center [969, 49] width 70 height 18
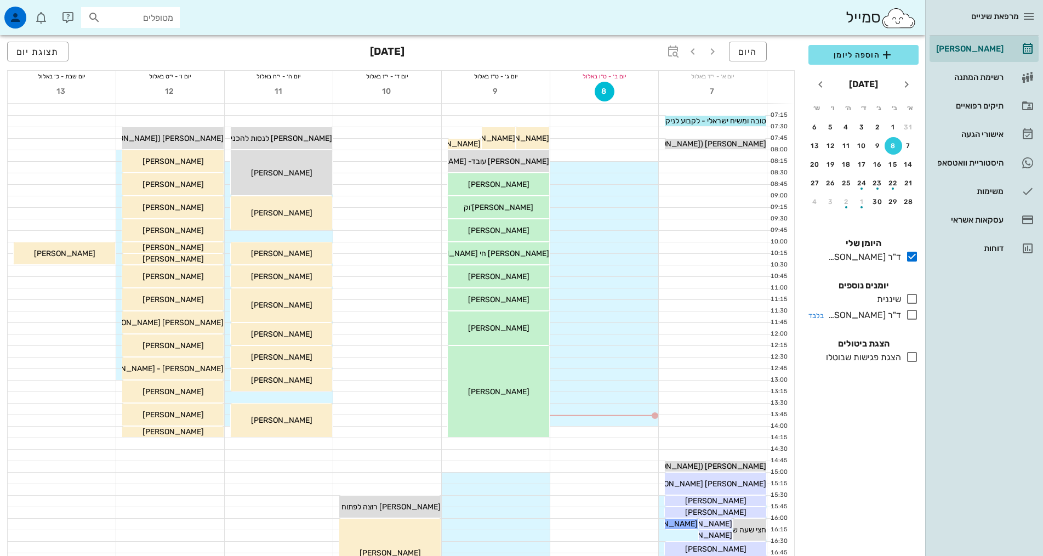
click at [894, 311] on div "ד"ר [PERSON_NAME]" at bounding box center [862, 315] width 77 height 13
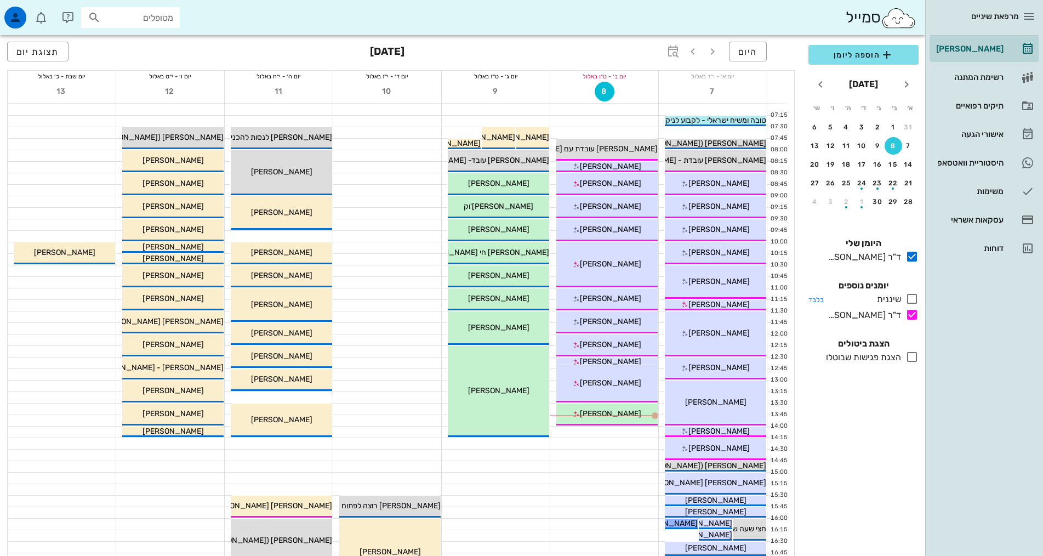
click at [898, 300] on div "שיננית" at bounding box center [887, 299] width 29 height 13
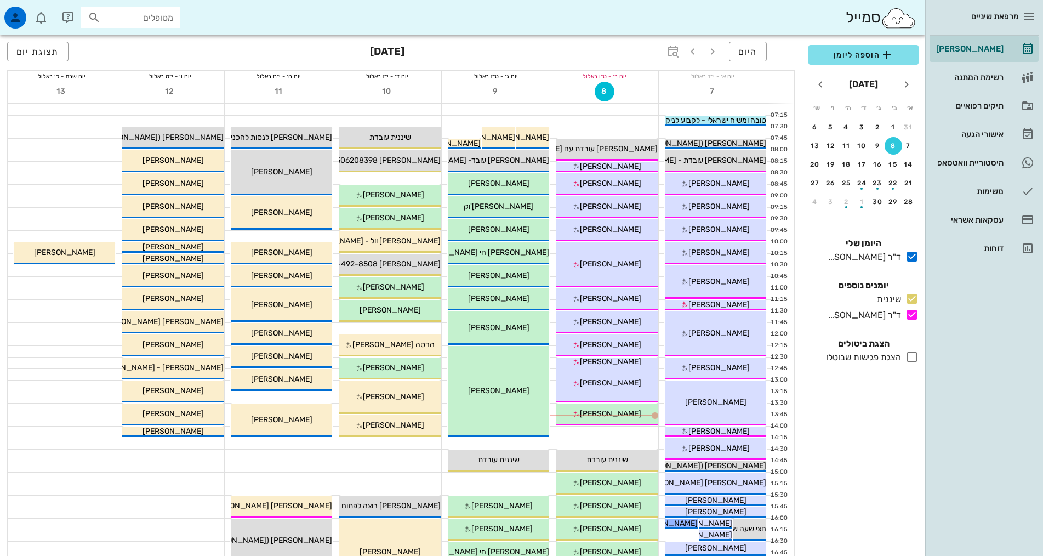
click at [886, 428] on div "הוספה ליומן [DATE] א׳ ב׳ ג׳ ד׳ ה׳ ו׳ ש׳ 31 1 2 3 4 5 6 7 8 9 10 11 12 13 14 15 …" at bounding box center [863, 297] width 123 height 518
click at [896, 161] on div "15" at bounding box center [894, 165] width 18 height 8
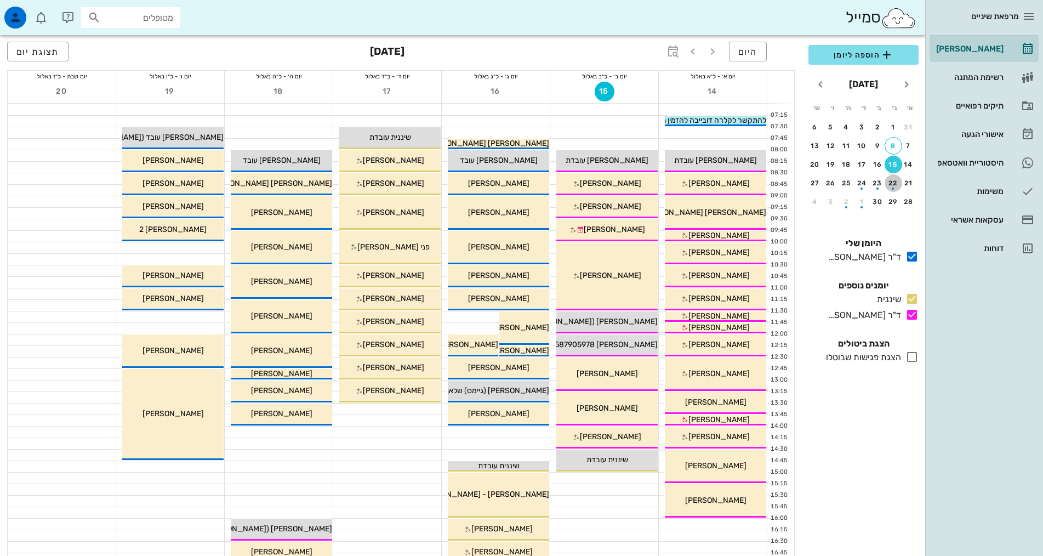
click at [893, 183] on div "button" at bounding box center [894, 186] width 18 height 6
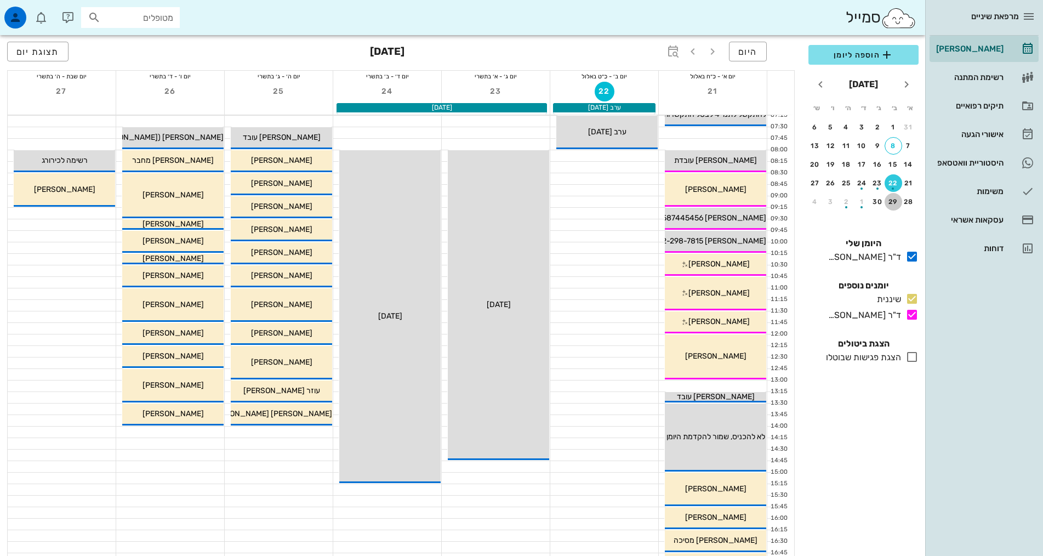
click at [890, 201] on div "29" at bounding box center [894, 202] width 18 height 8
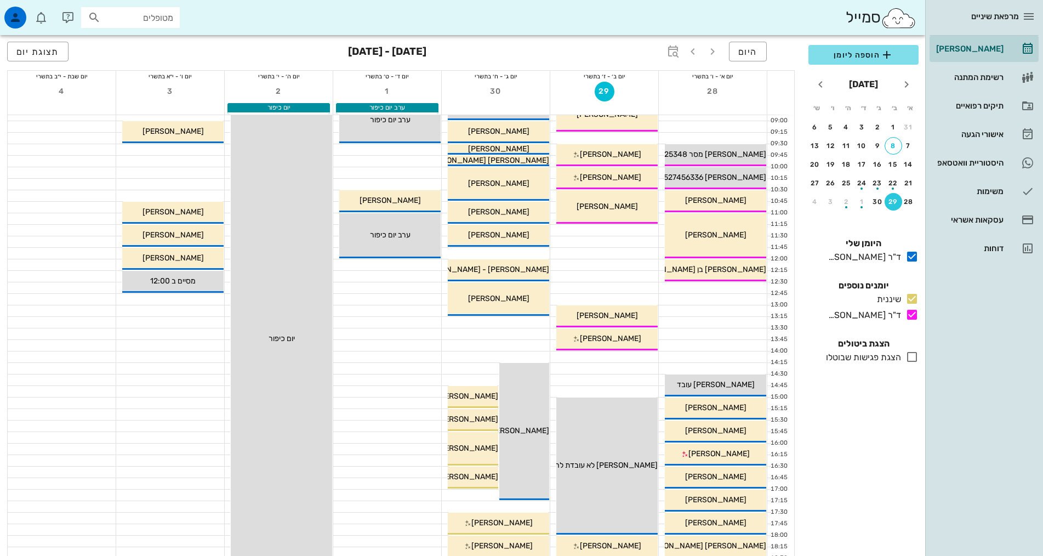
scroll to position [164, 0]
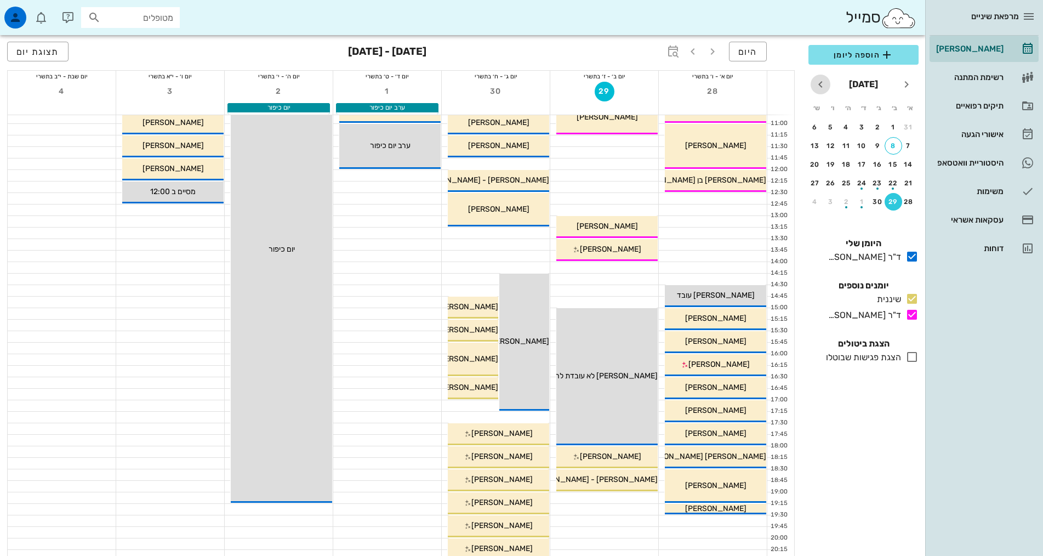
click at [821, 84] on icon "חודש הבא" at bounding box center [820, 84] width 13 height 13
drag, startPoint x: 894, startPoint y: 145, endPoint x: 896, endPoint y: 158, distance: 12.8
click at [894, 146] on div "button" at bounding box center [894, 148] width 18 height 6
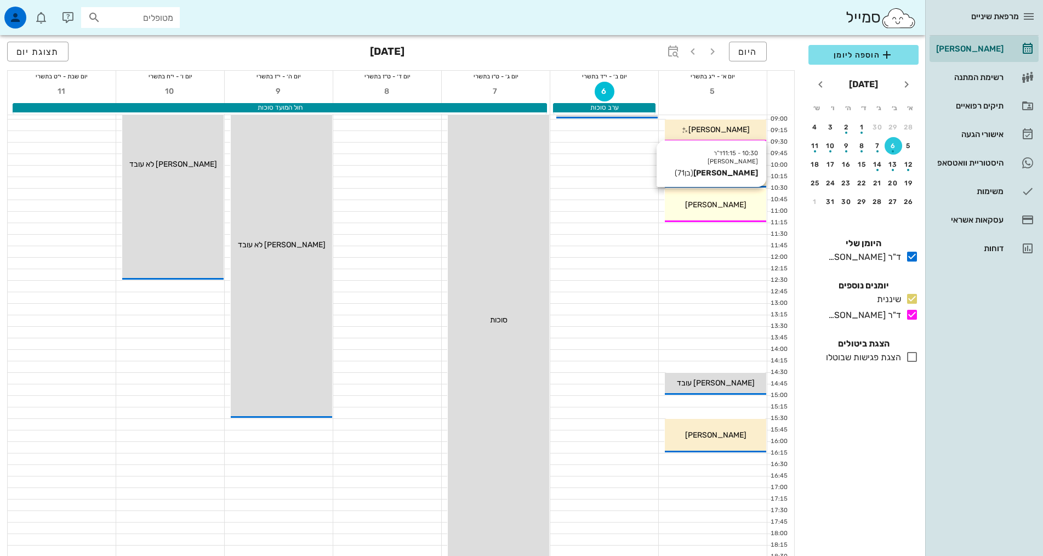
scroll to position [55, 0]
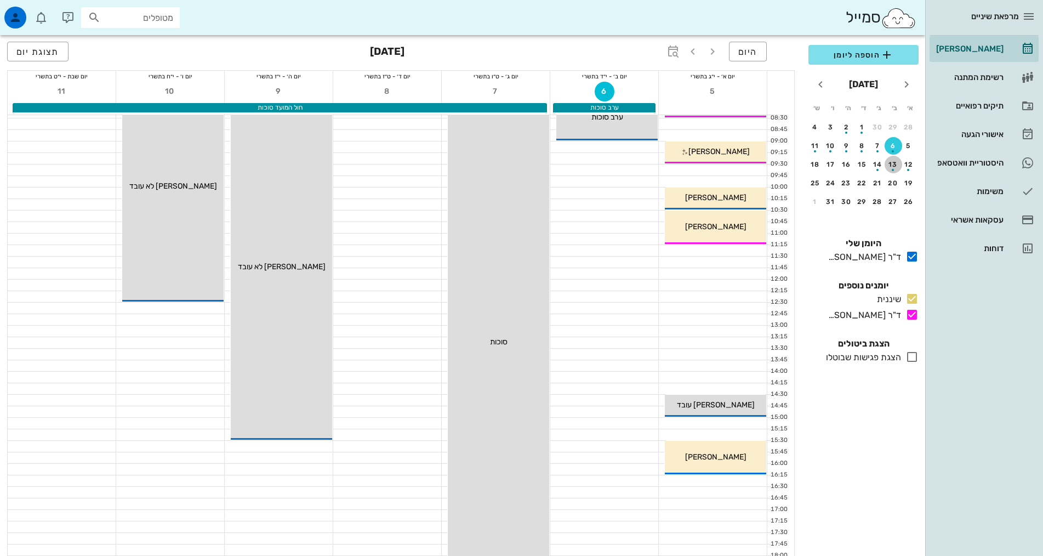
click at [894, 165] on div "button" at bounding box center [894, 167] width 18 height 6
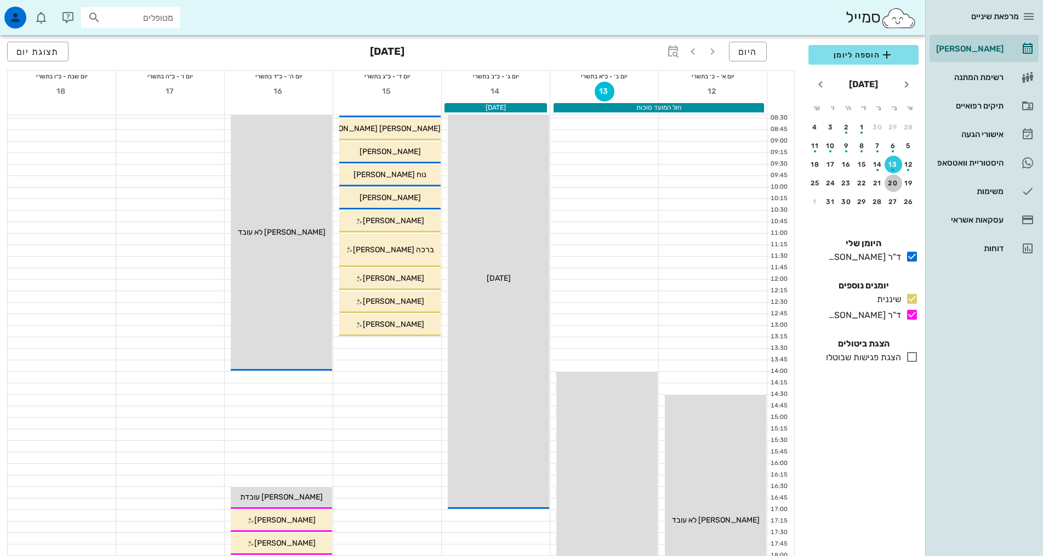
click at [895, 183] on div "20" at bounding box center [894, 183] width 18 height 8
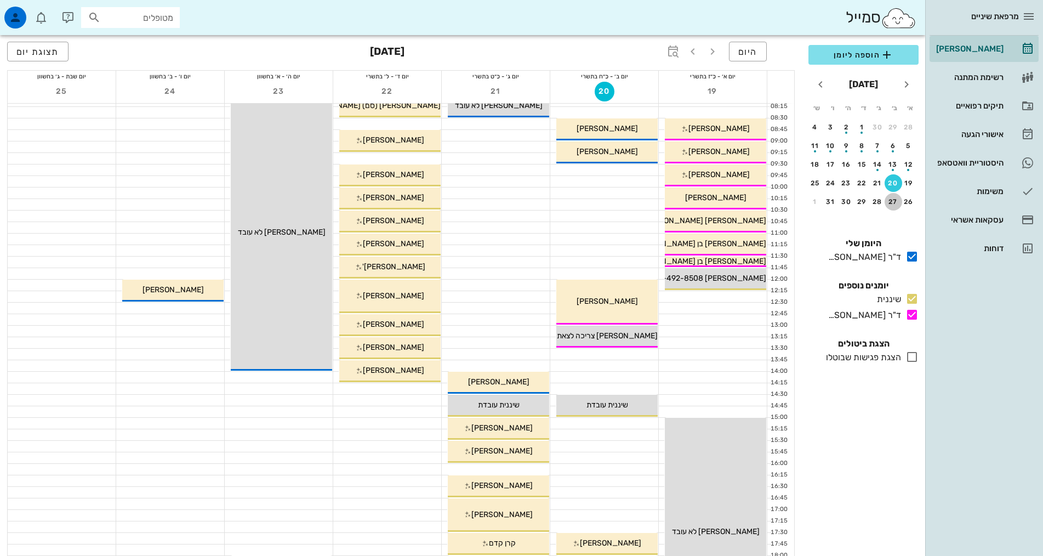
click at [896, 201] on div "27" at bounding box center [894, 202] width 18 height 8
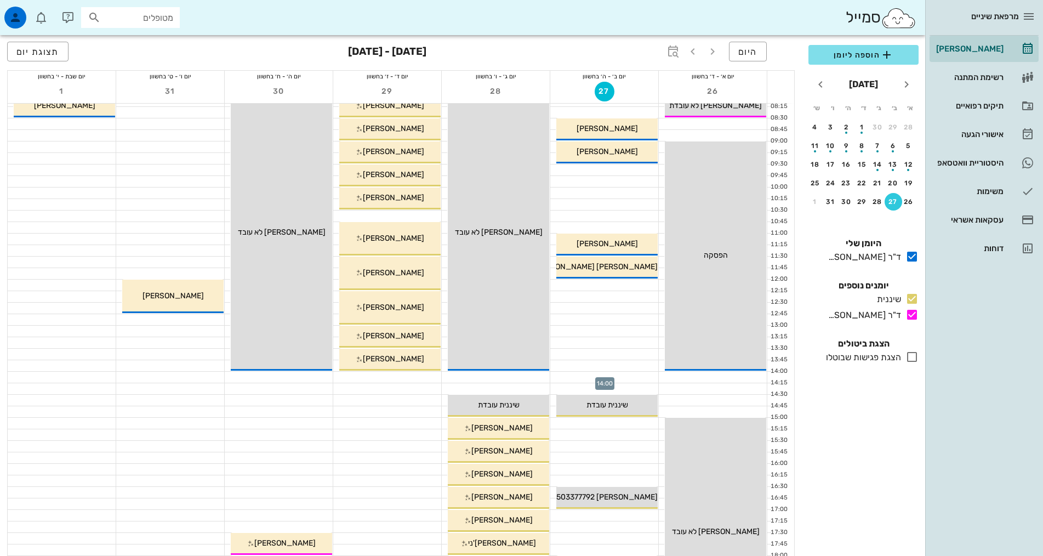
click at [631, 376] on div at bounding box center [604, 377] width 108 height 11
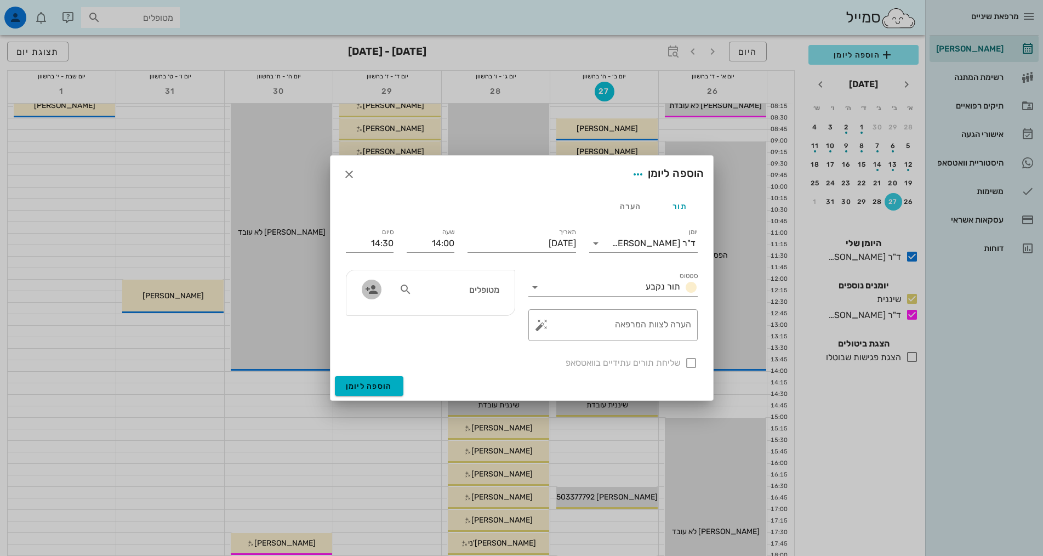
click at [379, 289] on span "button" at bounding box center [372, 289] width 20 height 13
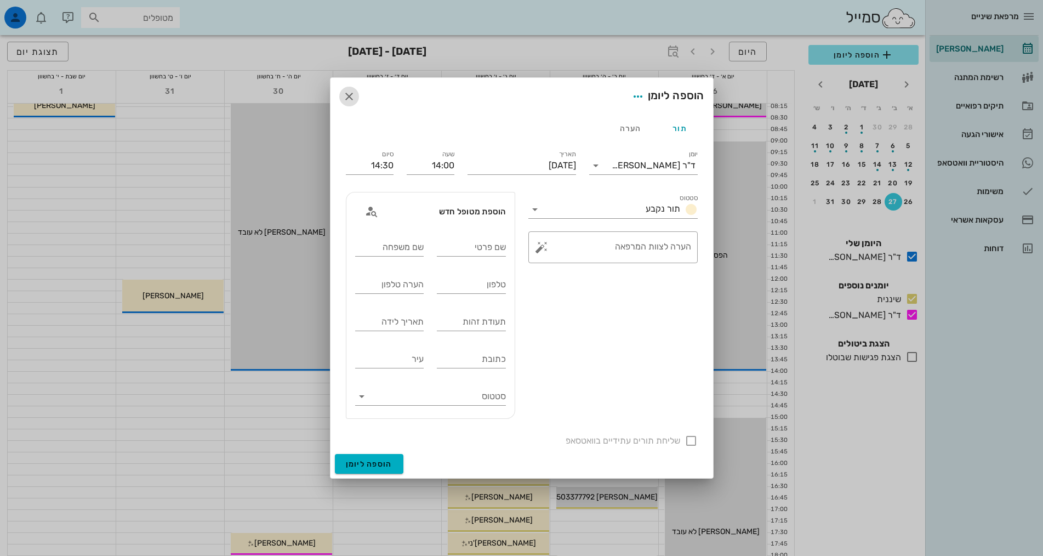
click at [341, 95] on span "button" at bounding box center [349, 96] width 20 height 13
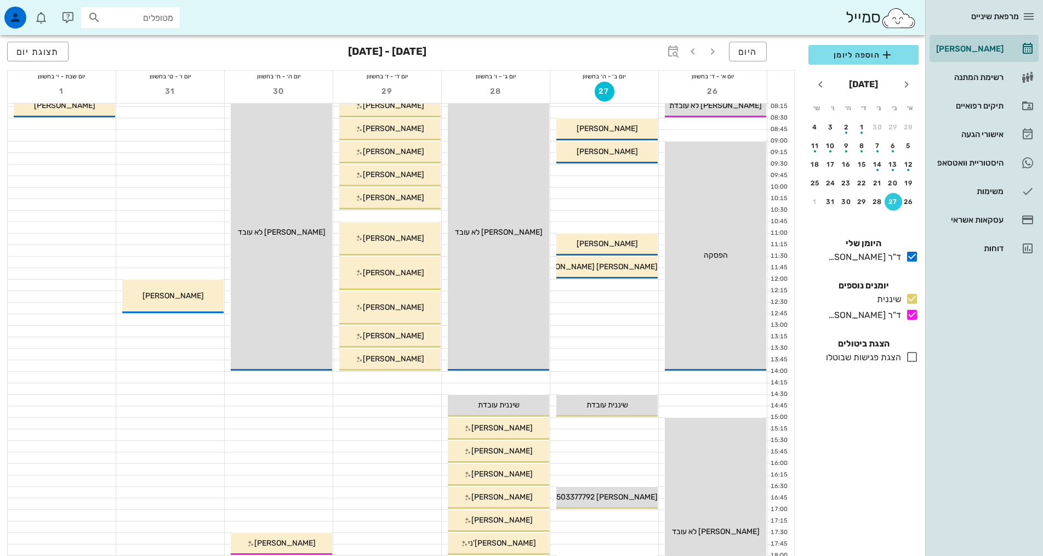
click at [600, 379] on div at bounding box center [604, 377] width 108 height 11
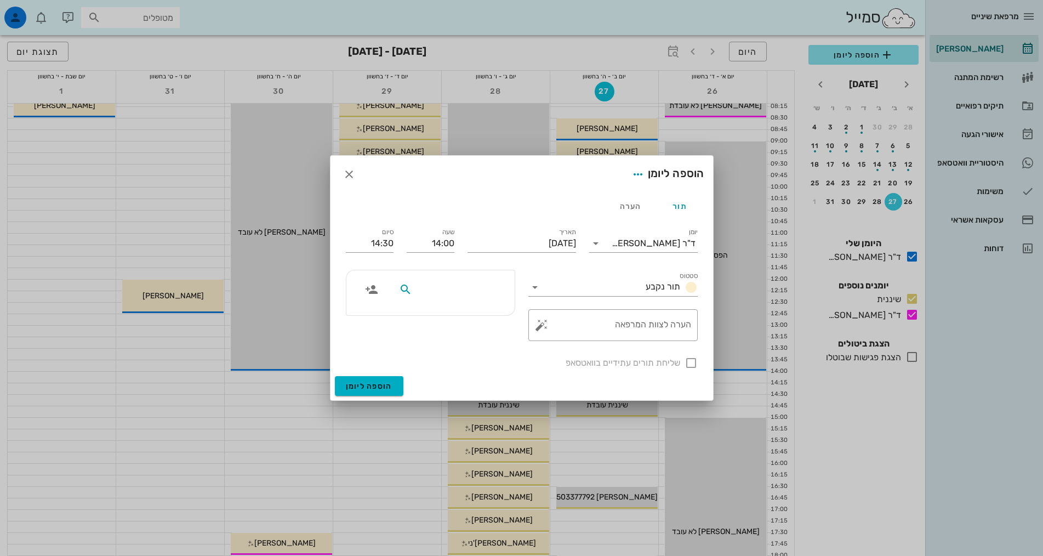
click at [492, 291] on input "text" at bounding box center [457, 289] width 84 height 14
type input "[PERSON_NAME]"
click at [491, 349] on icon at bounding box center [493, 351] width 7 height 7
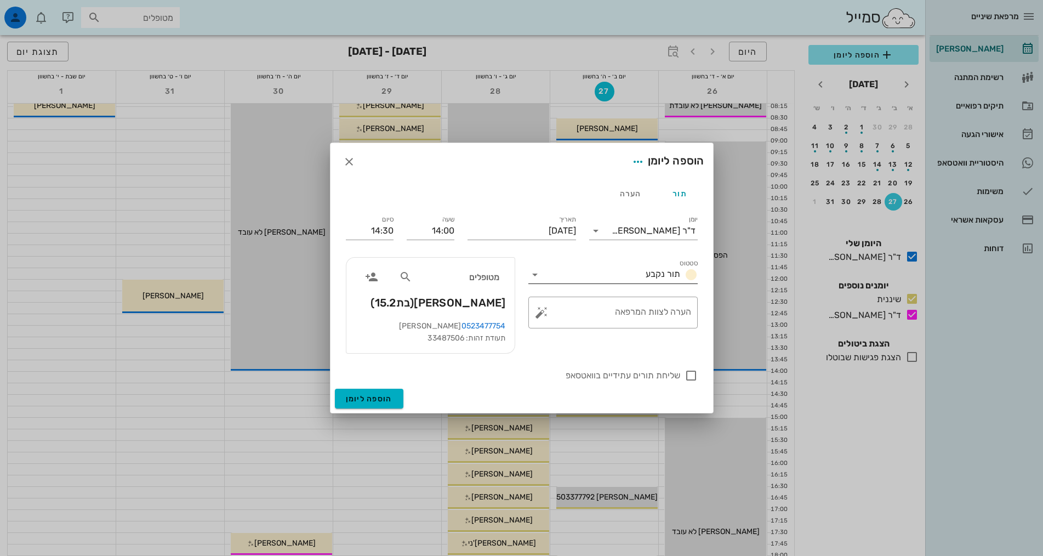
click at [627, 280] on input "סטטוס" at bounding box center [593, 275] width 98 height 18
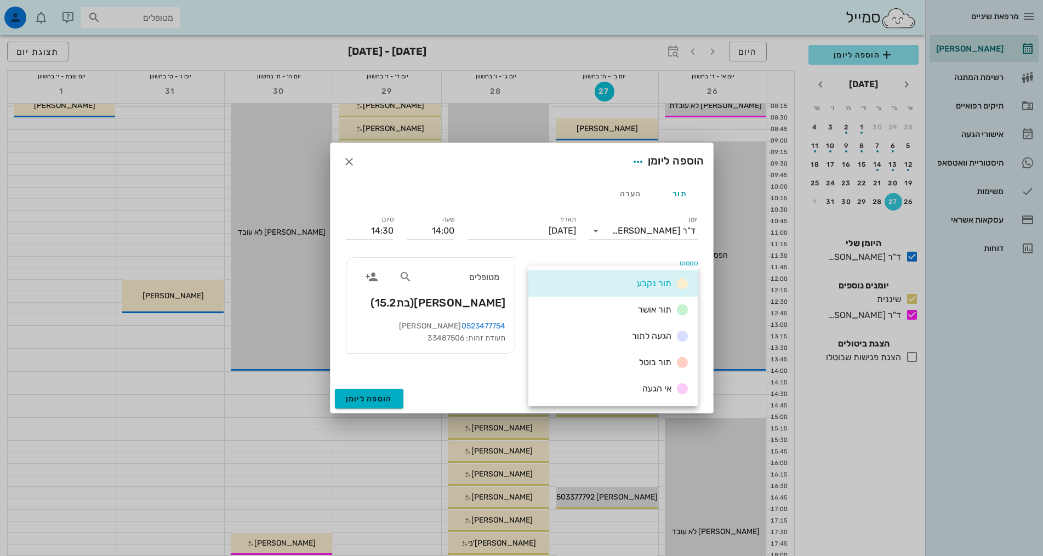
click at [631, 251] on div "סטטוס תור נקבע" at bounding box center [613, 270] width 183 height 39
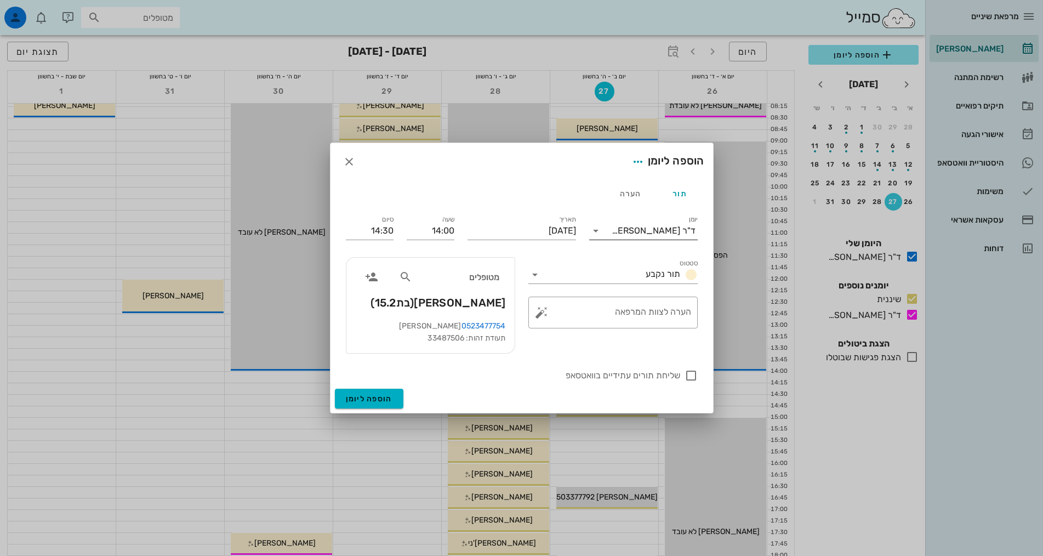
click at [644, 224] on div "ד"ר [PERSON_NAME]" at bounding box center [651, 231] width 93 height 18
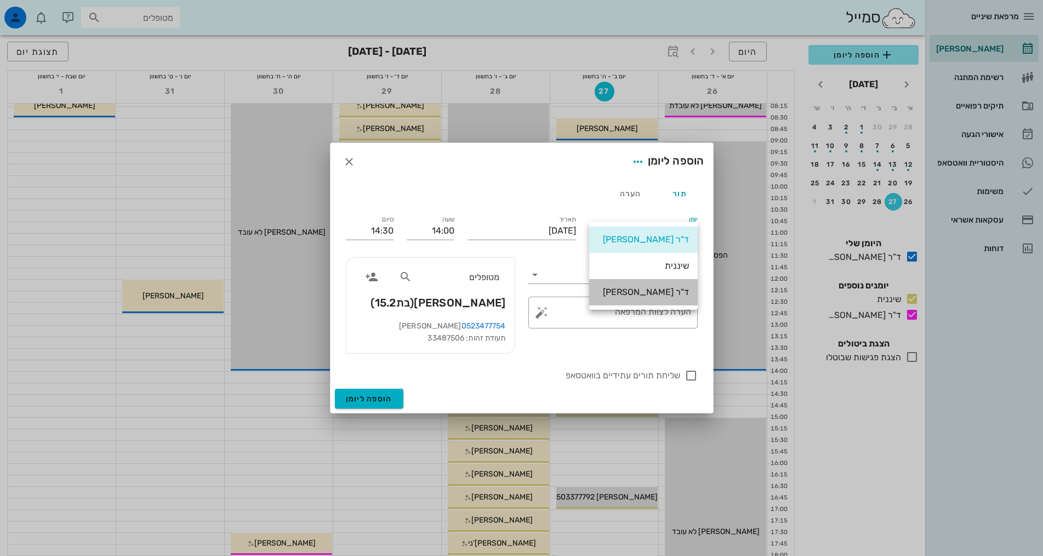
click at [643, 294] on div "ד"ר [PERSON_NAME]" at bounding box center [643, 292] width 91 height 10
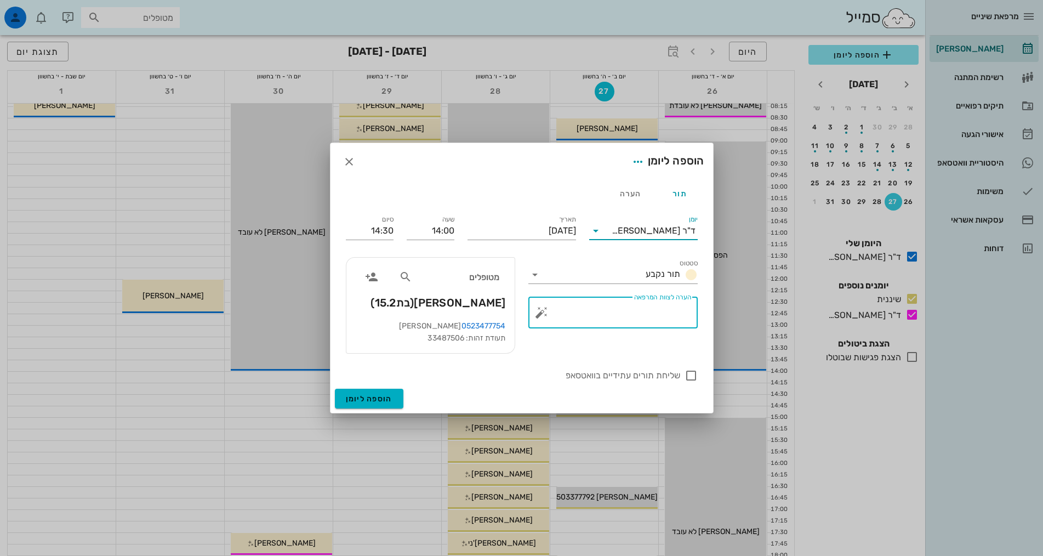
click at [606, 310] on textarea "הערה לצוות המרפאה" at bounding box center [617, 315] width 147 height 26
type textarea "סתימה"
click at [365, 401] on span "הוספה ליומן" at bounding box center [369, 398] width 47 height 9
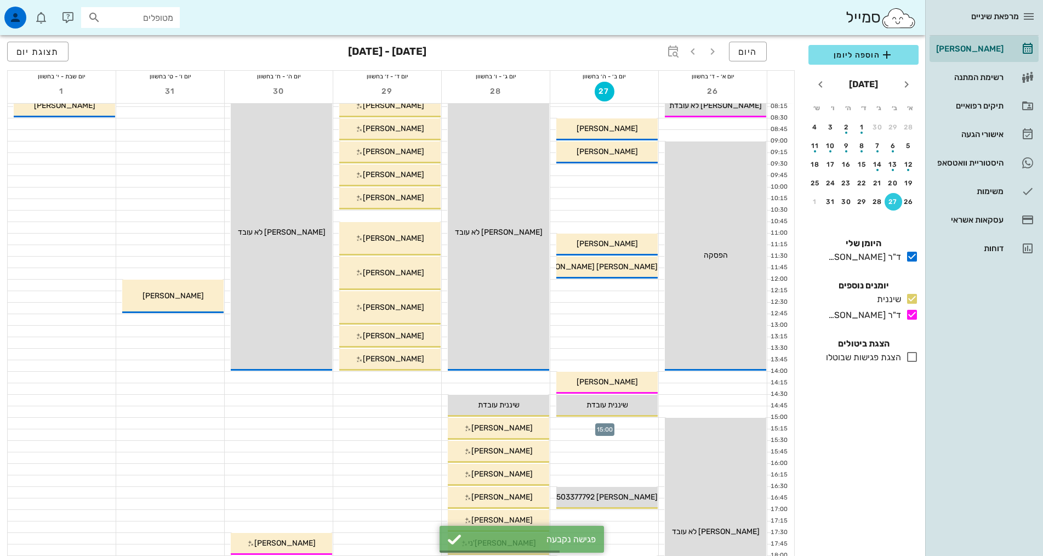
click at [622, 423] on div at bounding box center [604, 423] width 108 height 11
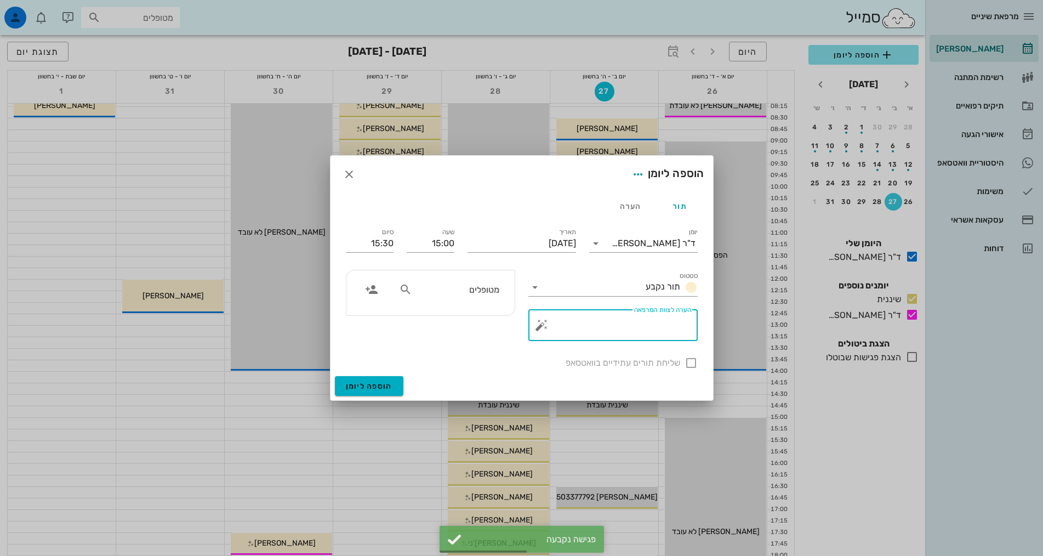
click at [594, 328] on textarea "הערה לצוות המרפאה" at bounding box center [617, 328] width 147 height 26
click at [612, 245] on input "יומן" at bounding box center [608, 244] width 7 height 18
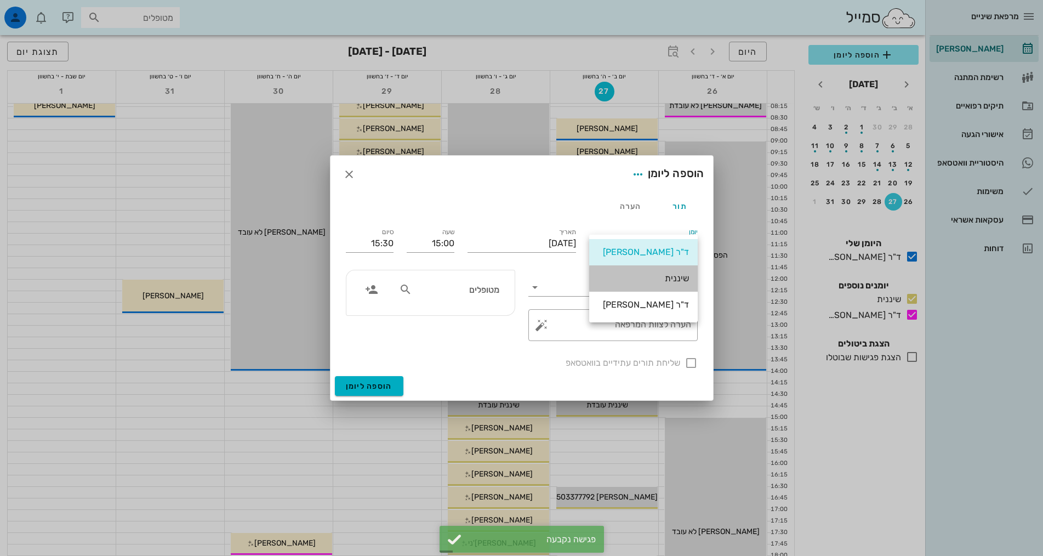
click at [645, 283] on div "שיננית" at bounding box center [643, 278] width 91 height 10
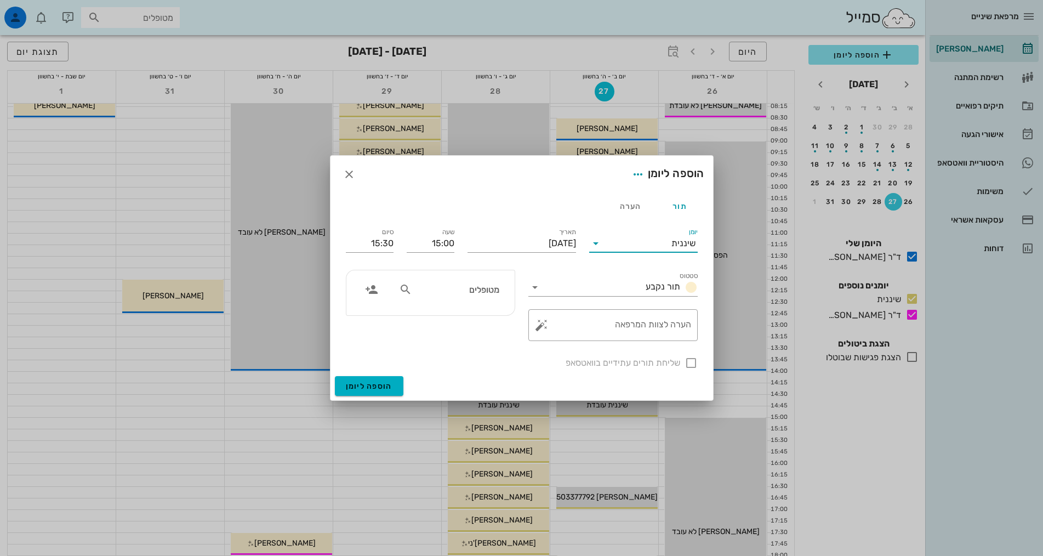
click at [465, 288] on input "מטופלים" at bounding box center [457, 289] width 84 height 14
type input "[PERSON_NAME]"
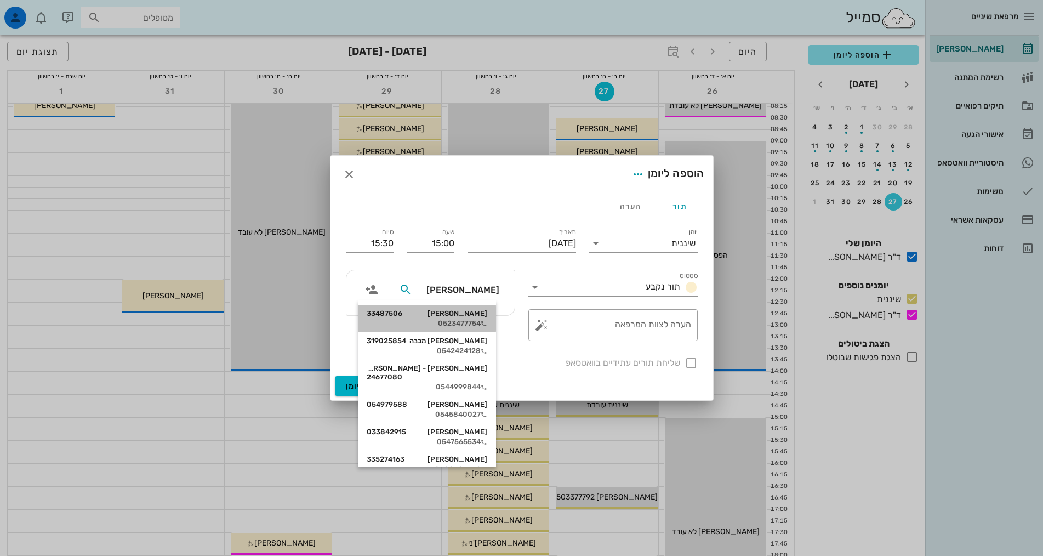
click at [479, 321] on div "0523477754" at bounding box center [427, 323] width 121 height 9
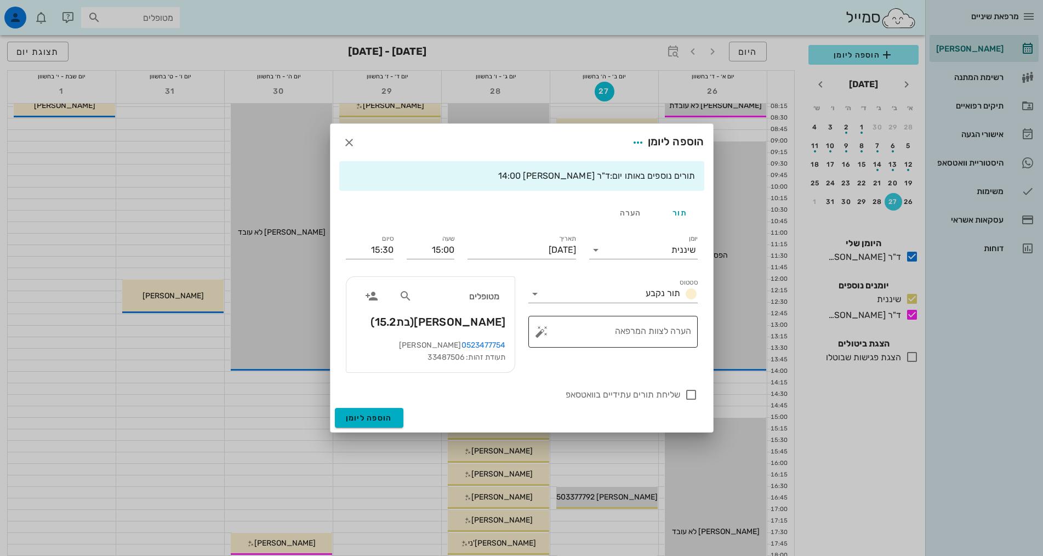
click at [632, 327] on div "הערה לצוות המרפאה" at bounding box center [617, 332] width 147 height 32
click at [640, 291] on input "סטטוס" at bounding box center [593, 294] width 98 height 18
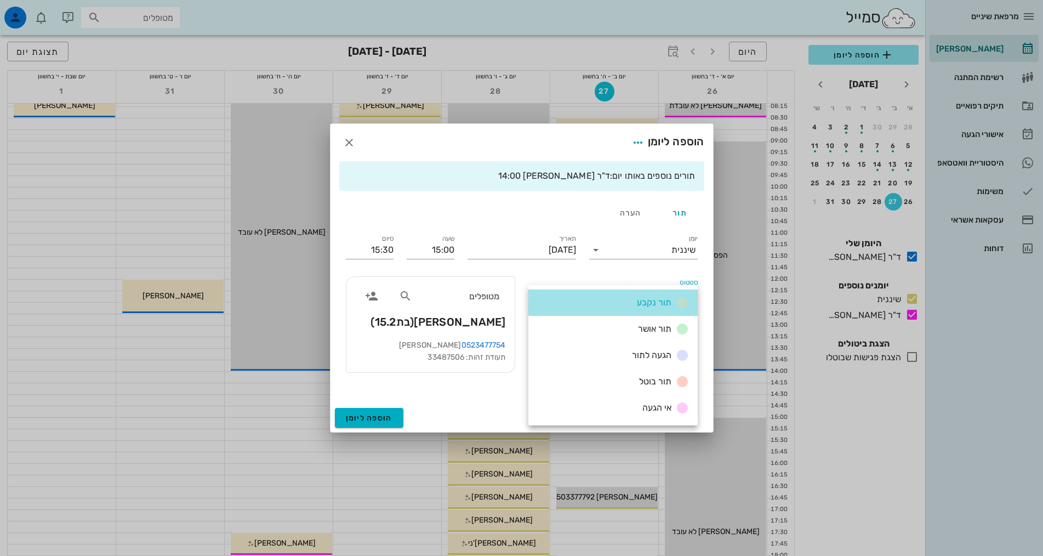
click at [632, 305] on div "תור נקבע" at bounding box center [613, 302] width 169 height 26
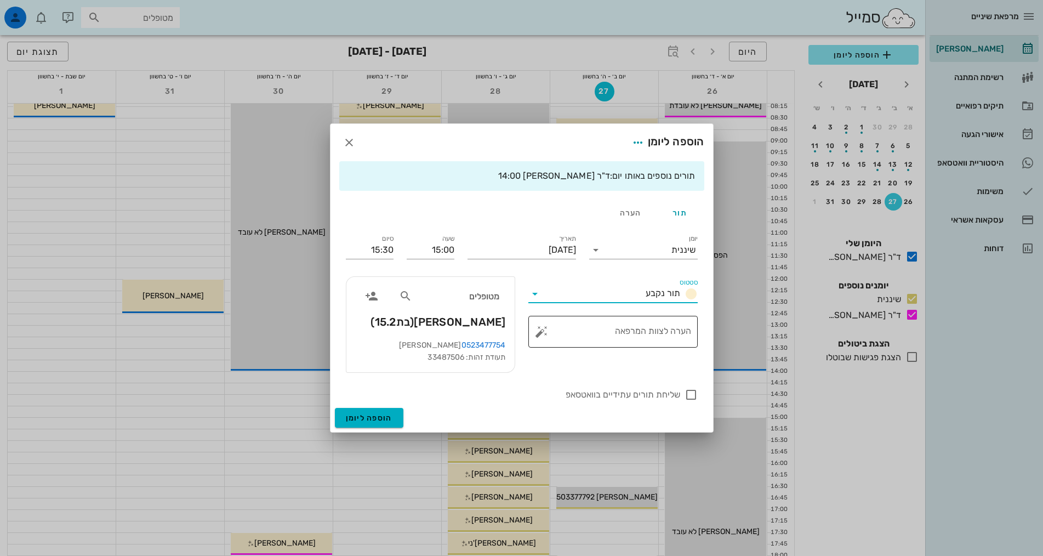
click at [605, 330] on textarea "הערה לצוות המרפאה" at bounding box center [617, 334] width 147 height 26
type textarea "מגיעה אחרי [PERSON_NAME]"
click at [692, 391] on div at bounding box center [691, 394] width 19 height 19
checkbox input "true"
click at [357, 417] on span "הוספה ליומן" at bounding box center [369, 417] width 47 height 9
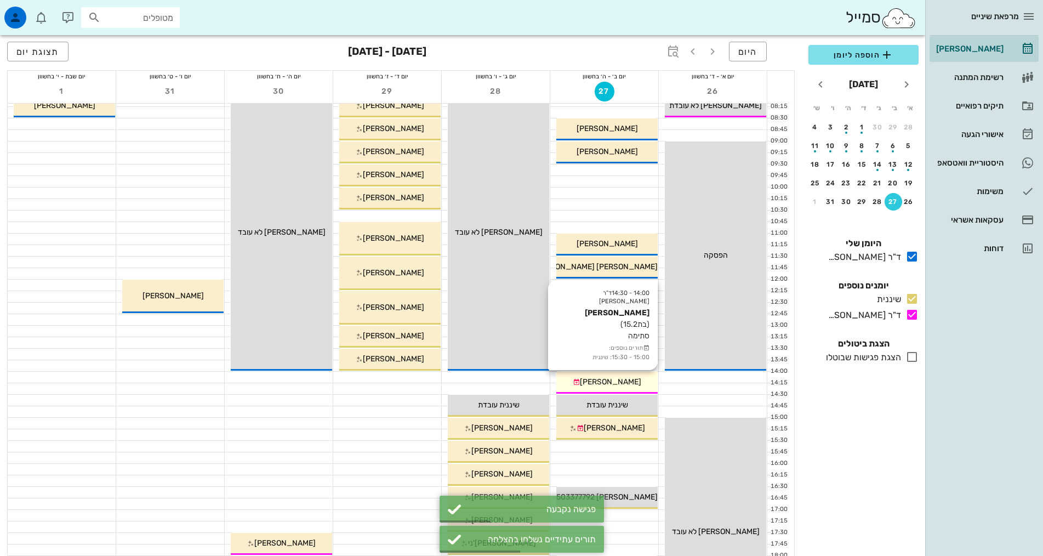
click at [628, 382] on span "[PERSON_NAME]" at bounding box center [610, 381] width 61 height 9
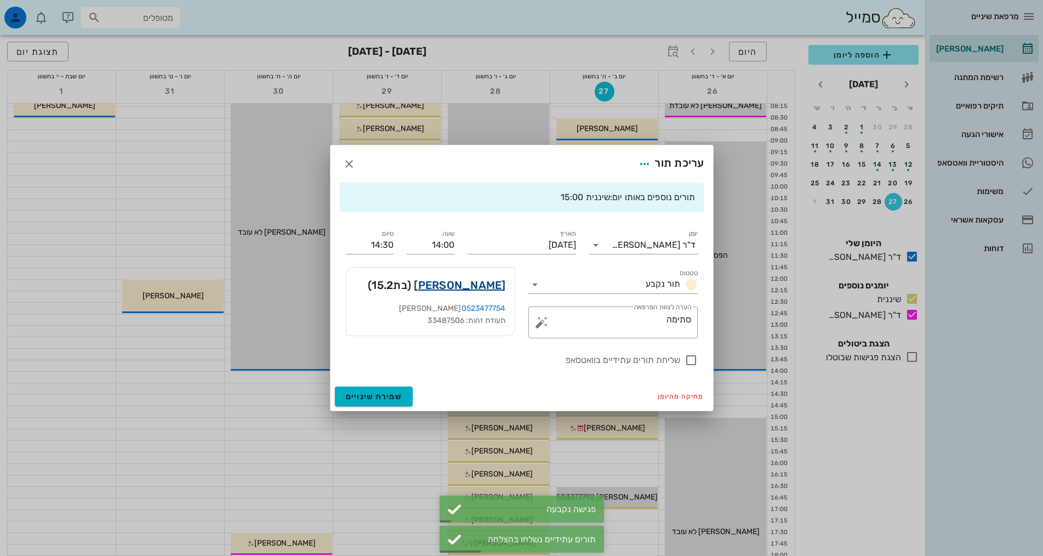
click at [498, 282] on link "[PERSON_NAME]" at bounding box center [460, 285] width 92 height 18
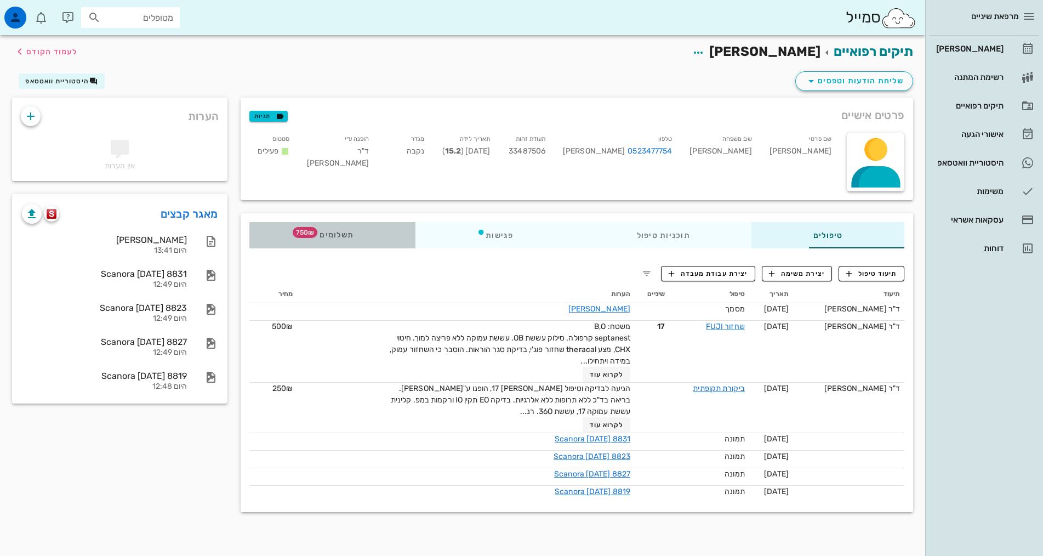
click at [311, 235] on span "תשלומים 750₪" at bounding box center [332, 235] width 43 height 8
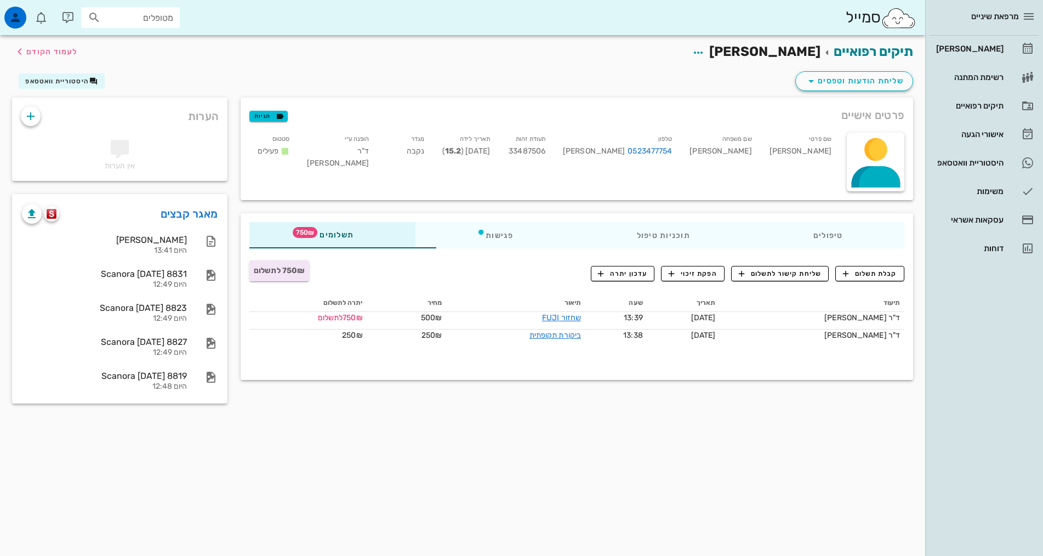
click at [981, 380] on div "מרפאת שיניים [PERSON_NAME] רשימת המתנה תיקים רפואיים אישורי הגעה היסטוריית וואט…" at bounding box center [985, 278] width 118 height 556
click at [566, 444] on div "תיקים רפואיים [PERSON_NAME] לעמוד הקודם שליחת הודעות וטפסים היסטוריית וואטסאפ פ…" at bounding box center [463, 295] width 926 height 521
click at [365, 482] on div "תיקים רפואיים [PERSON_NAME] לעמוד הקודם שליחת הודעות וטפסים היסטוריית וואטסאפ פ…" at bounding box center [463, 295] width 926 height 521
drag, startPoint x: 422, startPoint y: 116, endPoint x: 420, endPoint y: 122, distance: 5.9
click at [422, 120] on div "פרטים אישיים תגיות" at bounding box center [577, 115] width 673 height 35
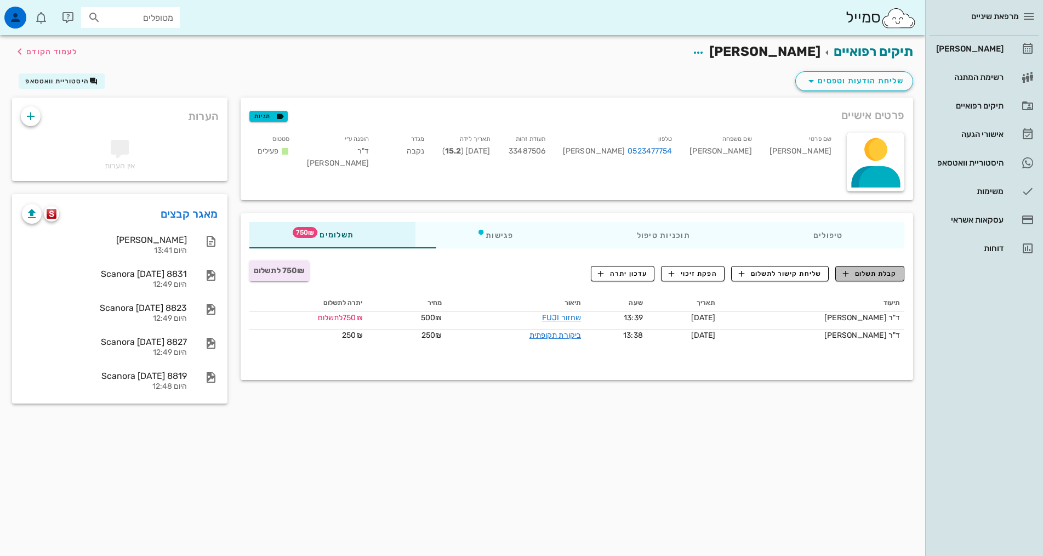
click at [885, 272] on span "קבלת תשלום" at bounding box center [870, 274] width 54 height 10
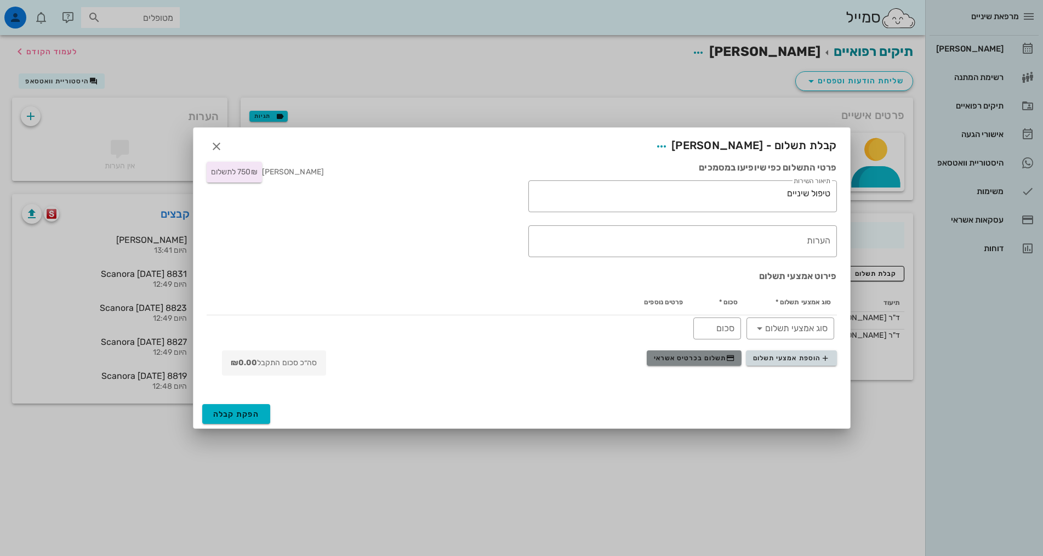
click at [713, 359] on span "תשלום בכרטיס אשראי" at bounding box center [694, 358] width 81 height 9
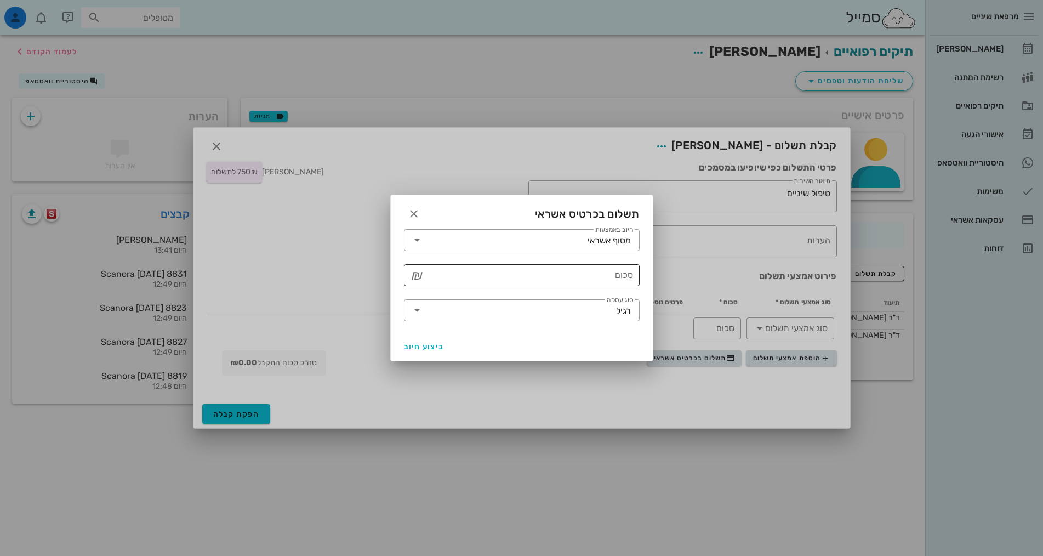
click at [625, 278] on input "סכום" at bounding box center [529, 275] width 207 height 18
click at [615, 276] on input "סכום" at bounding box center [529, 275] width 207 height 18
type input "7"
click at [616, 279] on input "סכום" at bounding box center [529, 275] width 207 height 18
click at [413, 215] on icon "button" at bounding box center [413, 213] width 13 height 13
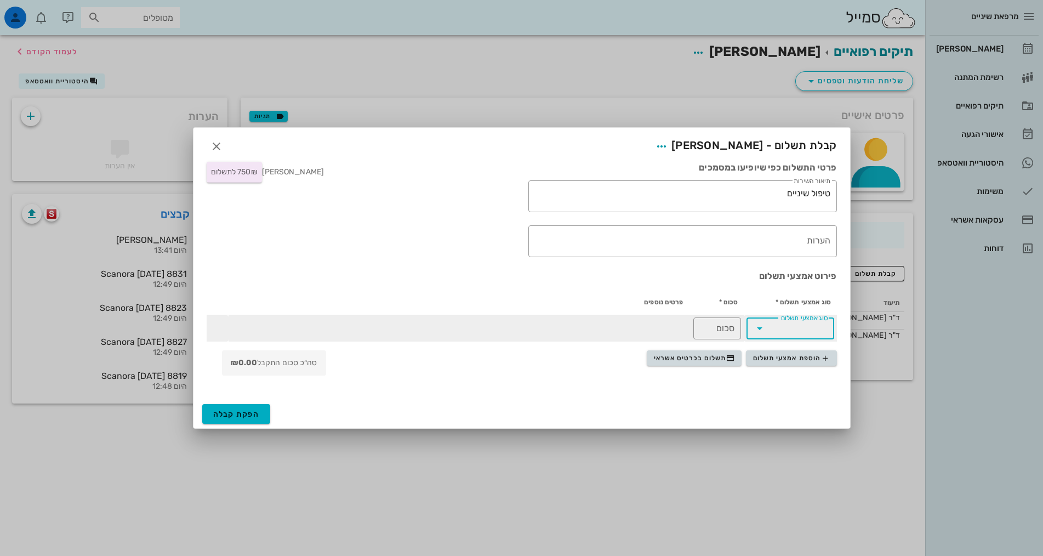
click at [779, 332] on input "סוג אמצעי תשלום" at bounding box center [798, 329] width 59 height 18
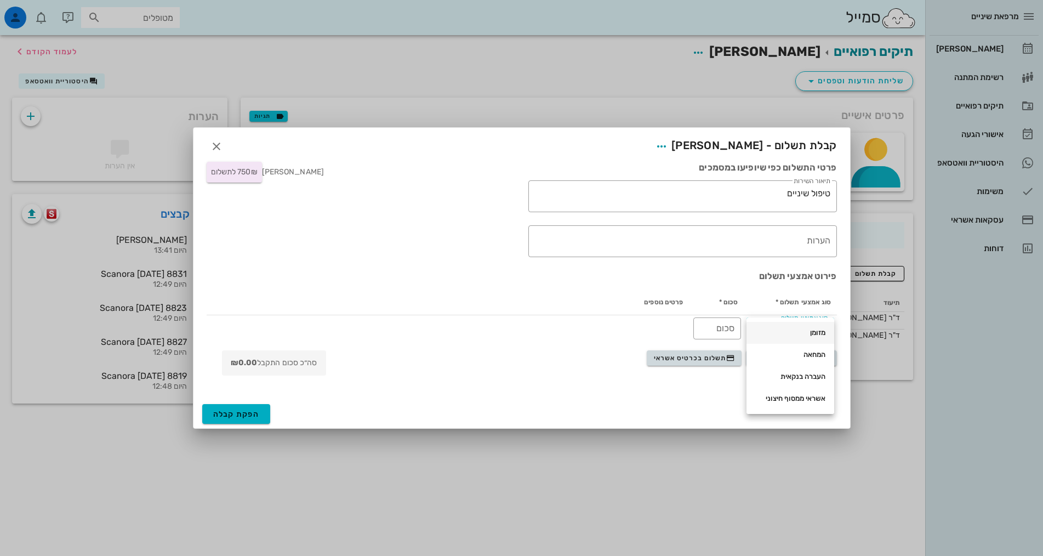
click at [793, 335] on div "מזומן" at bounding box center [791, 332] width 70 height 9
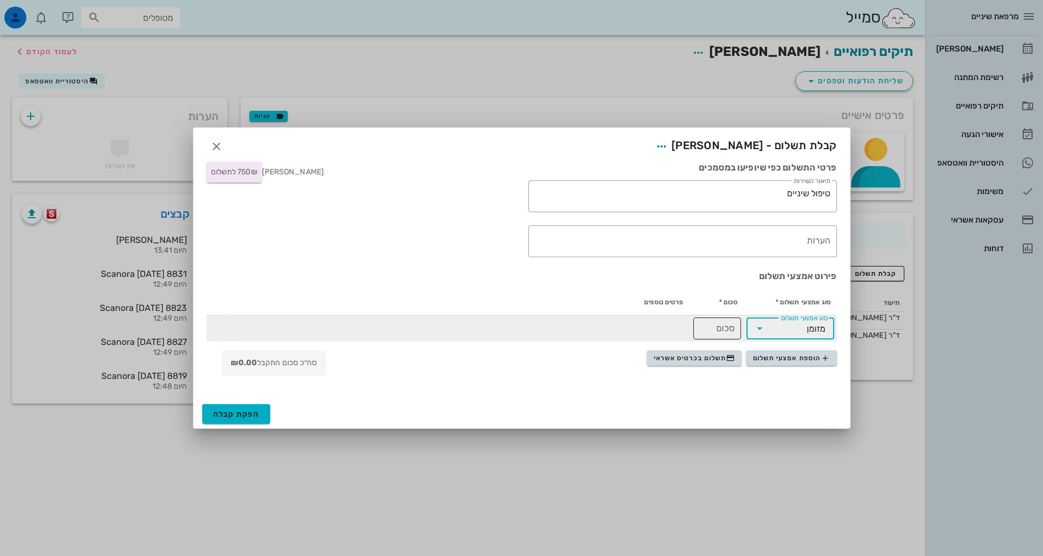
click at [716, 332] on input "סכום" at bounding box center [717, 329] width 35 height 18
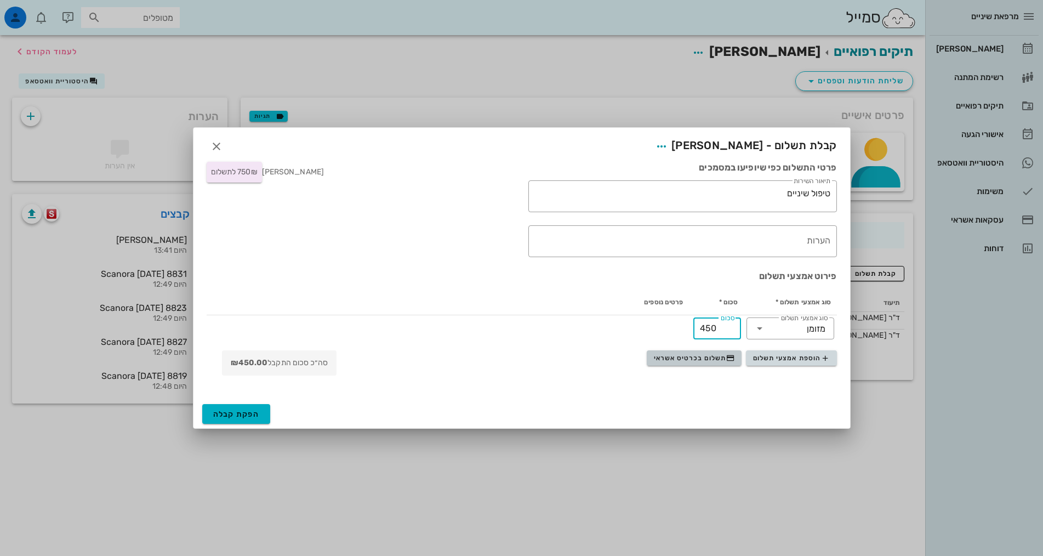
type input "450"
click at [715, 362] on span "תשלום בכרטיס אשראי" at bounding box center [694, 358] width 81 height 9
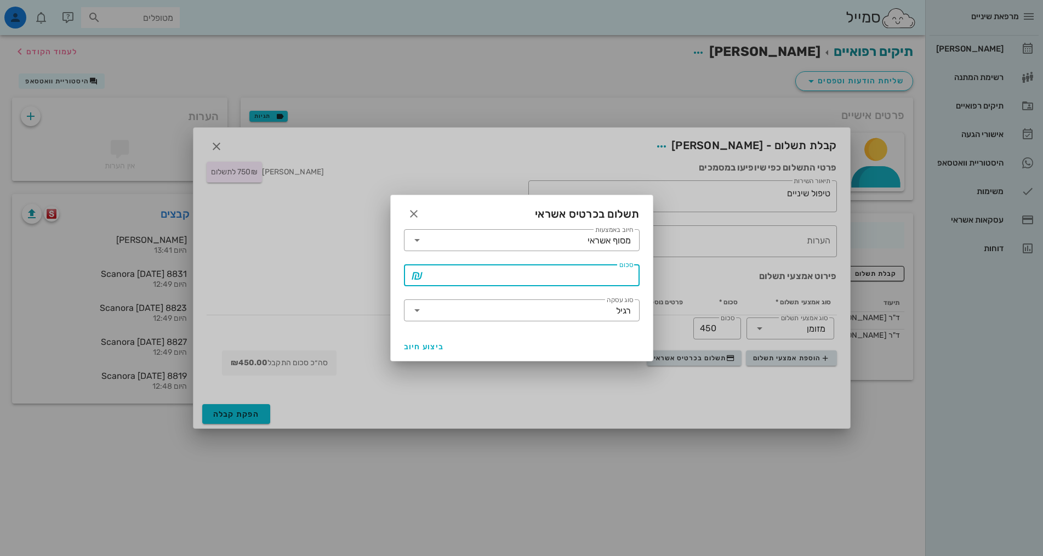
click at [622, 276] on input "סכום" at bounding box center [529, 275] width 207 height 18
type input "2"
type input "300"
click at [428, 347] on span "ביצוע חיוב" at bounding box center [424, 346] width 41 height 9
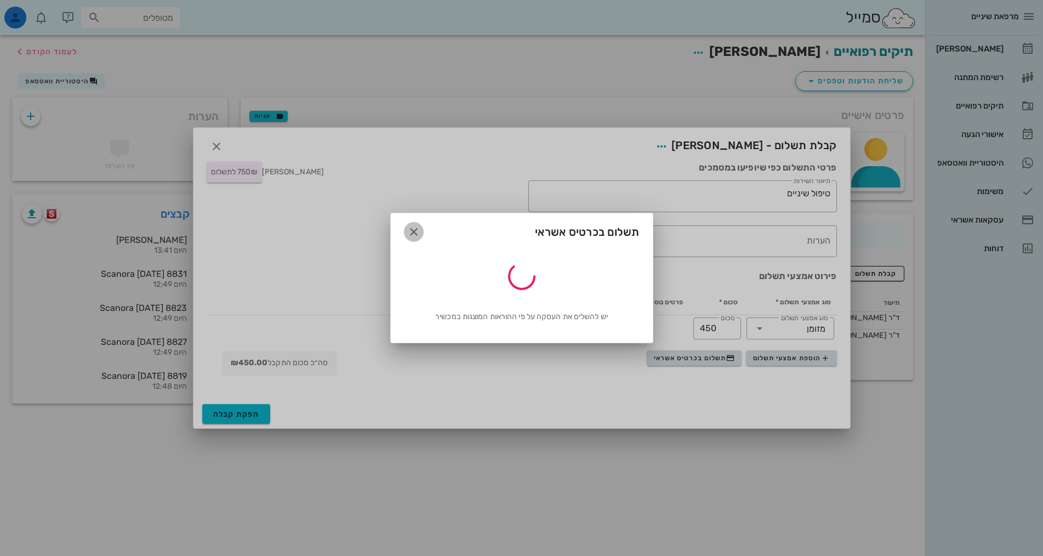
click at [411, 233] on icon "button" at bounding box center [413, 231] width 13 height 13
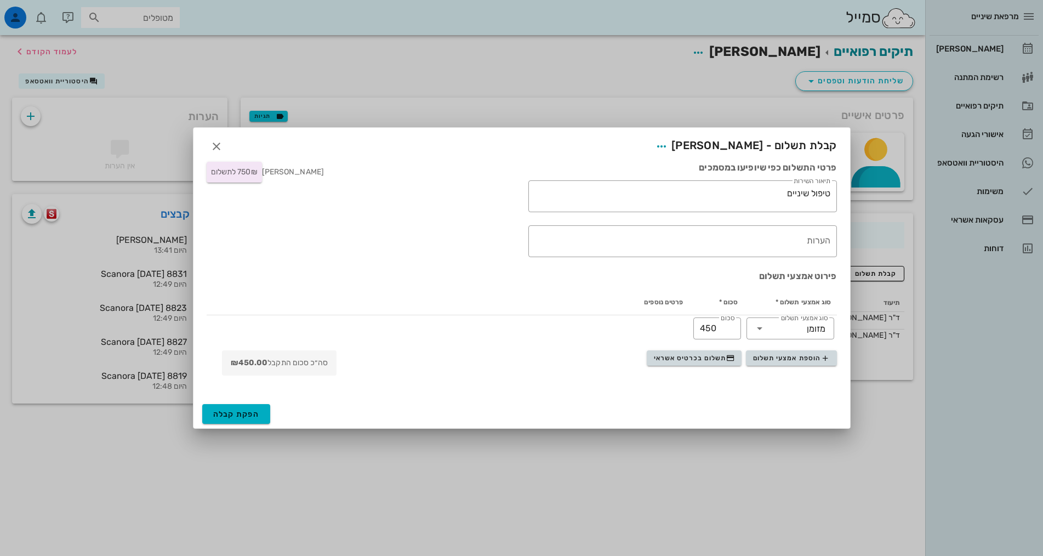
click at [434, 271] on h3 "פירוט אמצעי תשלום" at bounding box center [522, 276] width 631 height 12
click at [239, 418] on span "הפקת קבלה" at bounding box center [236, 414] width 47 height 9
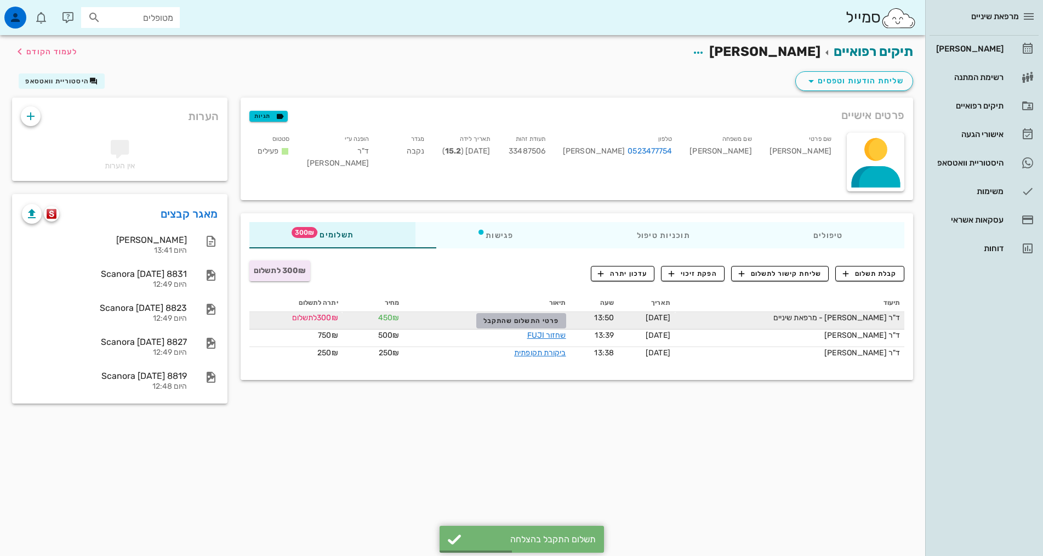
click at [506, 320] on span "פרטי התשלום שהתקבל" at bounding box center [522, 321] width 76 height 8
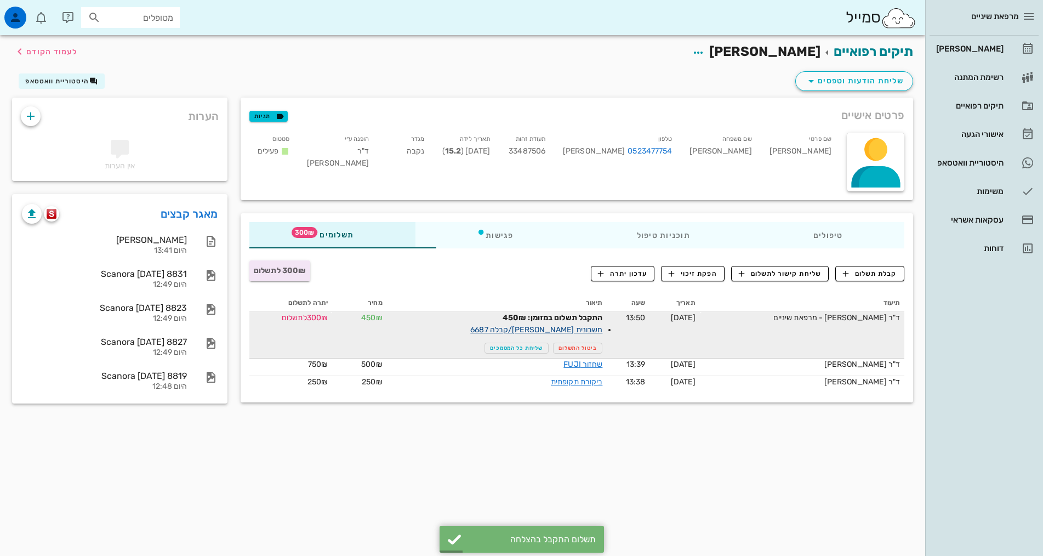
click at [545, 329] on link "חשבונית [PERSON_NAME]/קבלה 6687" at bounding box center [536, 329] width 132 height 9
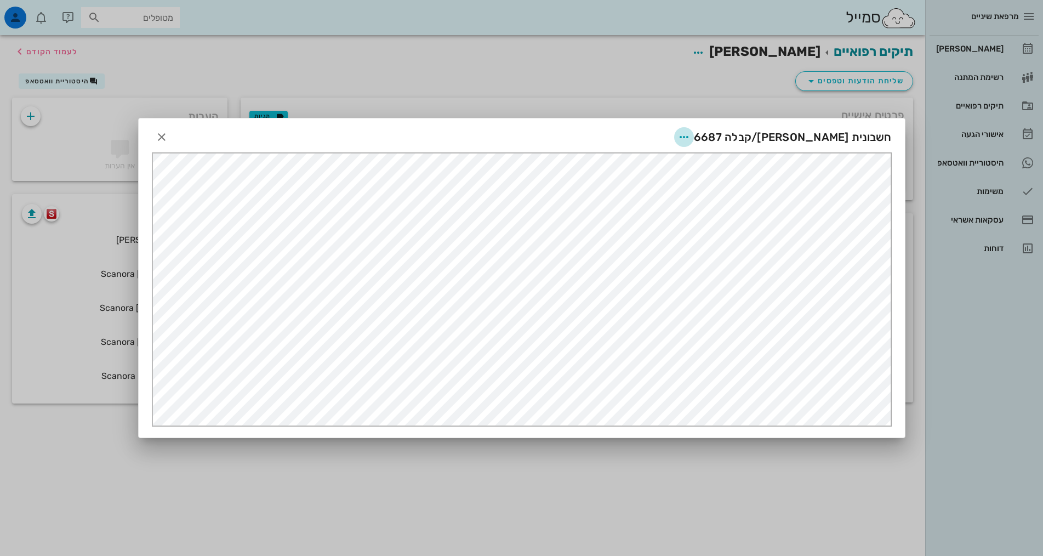
click at [691, 137] on icon "button" at bounding box center [684, 136] width 13 height 13
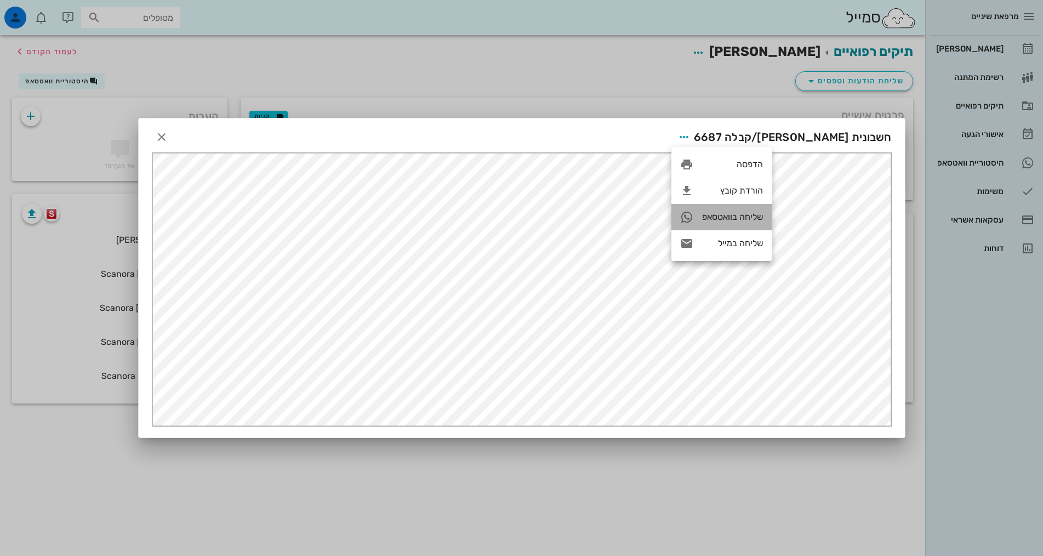
click at [729, 215] on div "שליחה בוואטסאפ" at bounding box center [732, 217] width 61 height 10
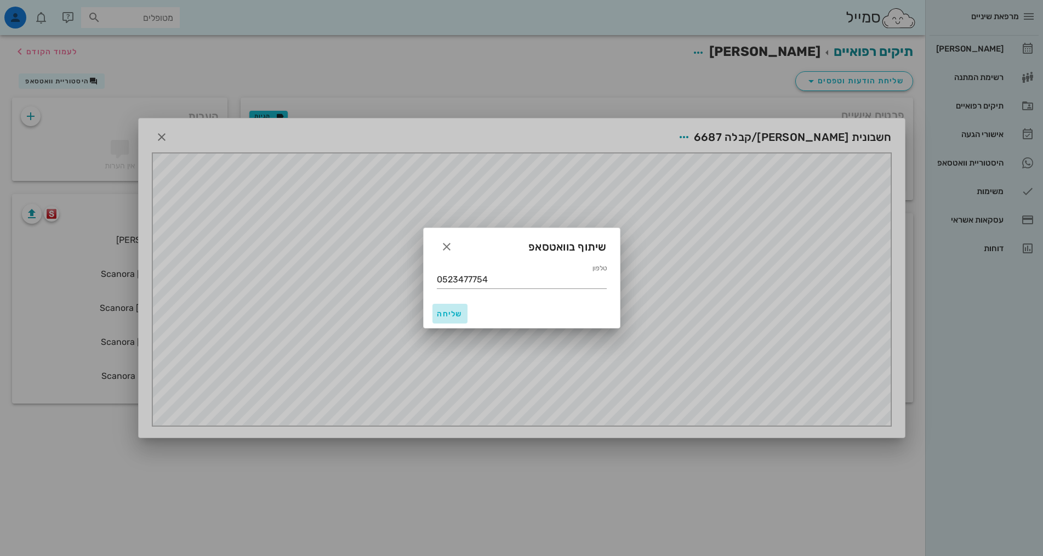
click at [446, 317] on span "שליחה" at bounding box center [450, 313] width 26 height 9
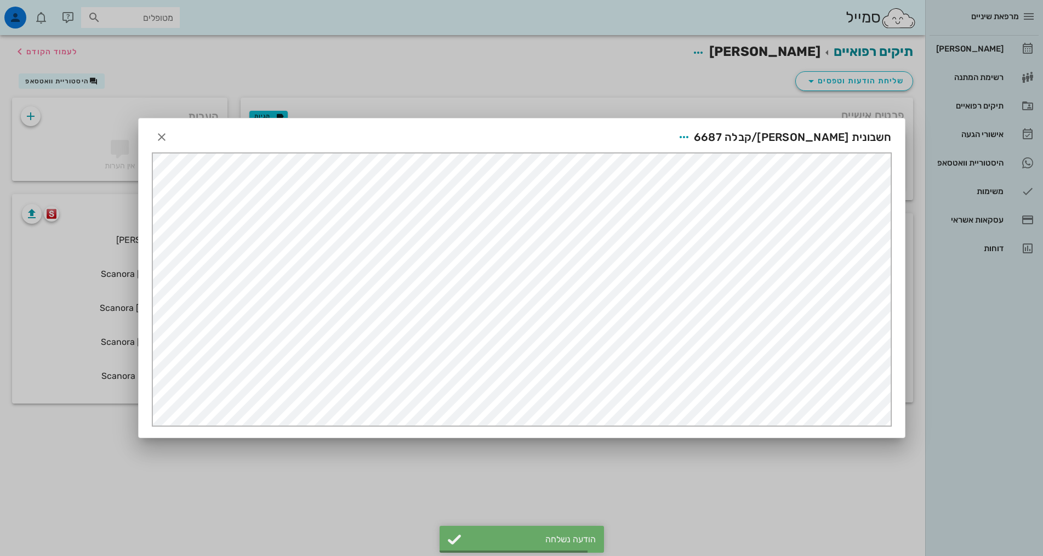
click at [263, 78] on div at bounding box center [521, 278] width 1043 height 556
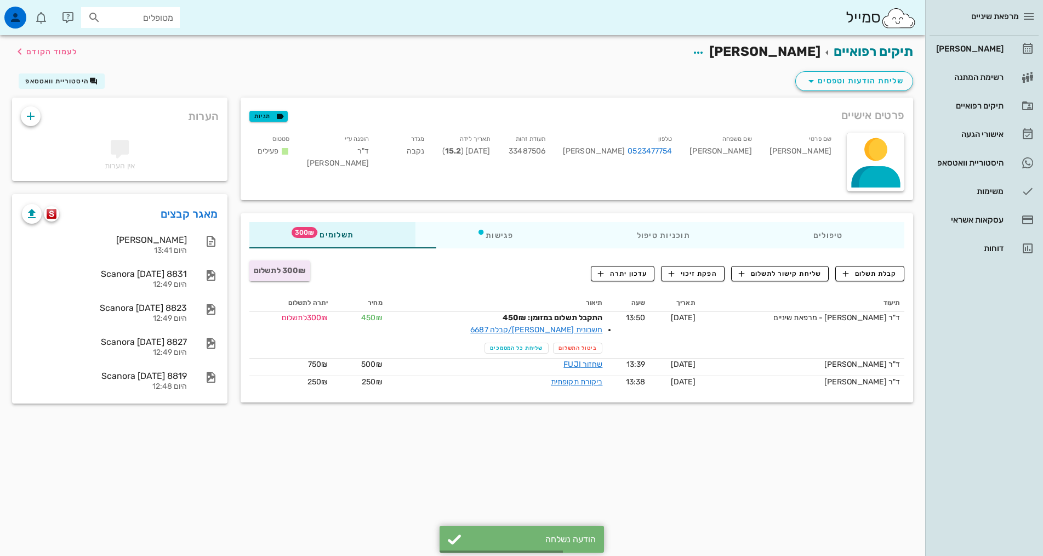
click at [605, 462] on div "תיקים רפואיים [PERSON_NAME] לעמוד הקודם שליחת הודעות וטפסים היסטוריית וואטסאפ פ…" at bounding box center [463, 295] width 926 height 521
click at [843, 482] on div "תיקים רפואיים [PERSON_NAME] לעמוד הקודם שליחת הודעות וטפסים היסטוריית וואטסאפ פ…" at bounding box center [463, 295] width 926 height 521
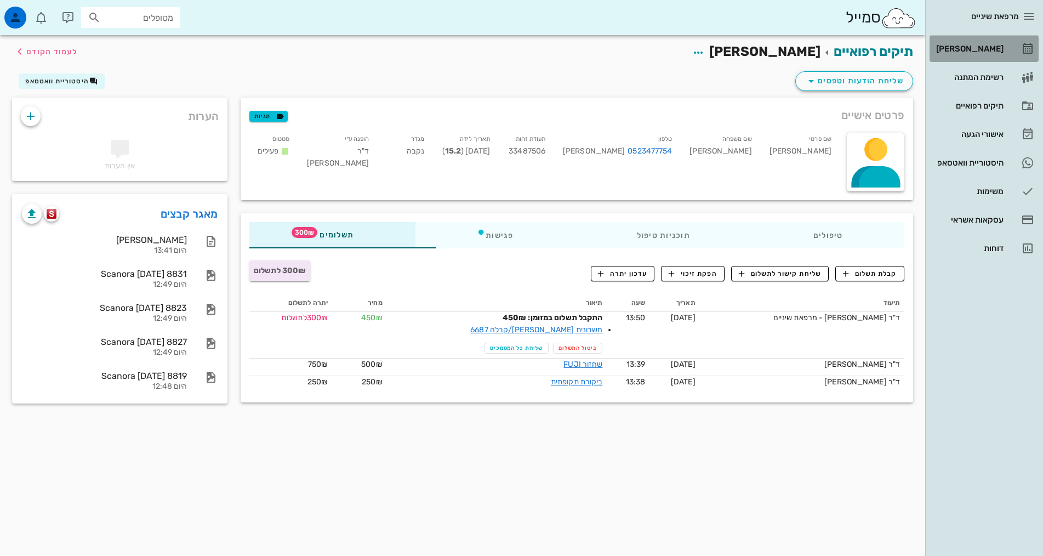
click at [1004, 49] on link "[PERSON_NAME]" at bounding box center [984, 49] width 109 height 26
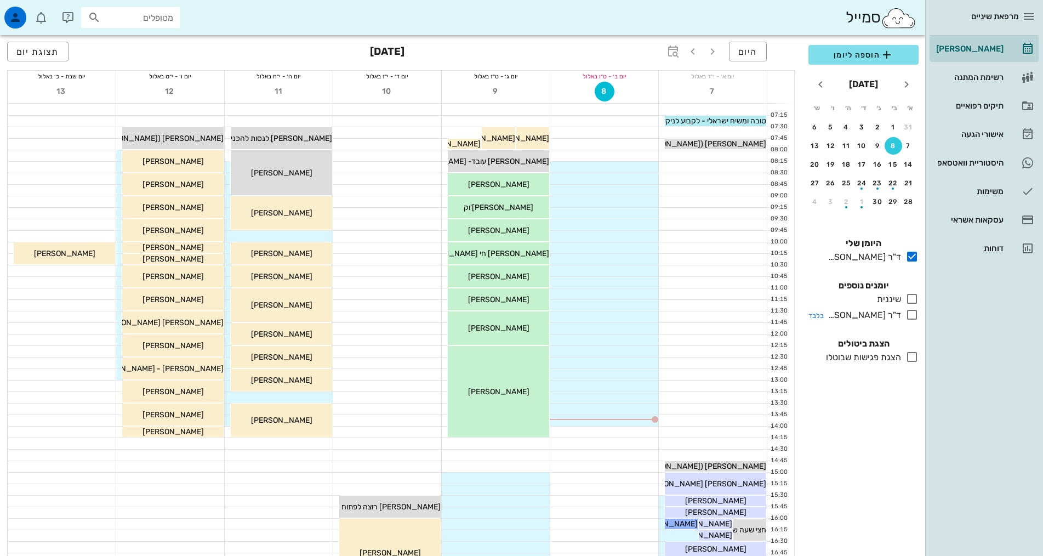
click at [895, 312] on div "ד"ר [PERSON_NAME]" at bounding box center [862, 315] width 77 height 13
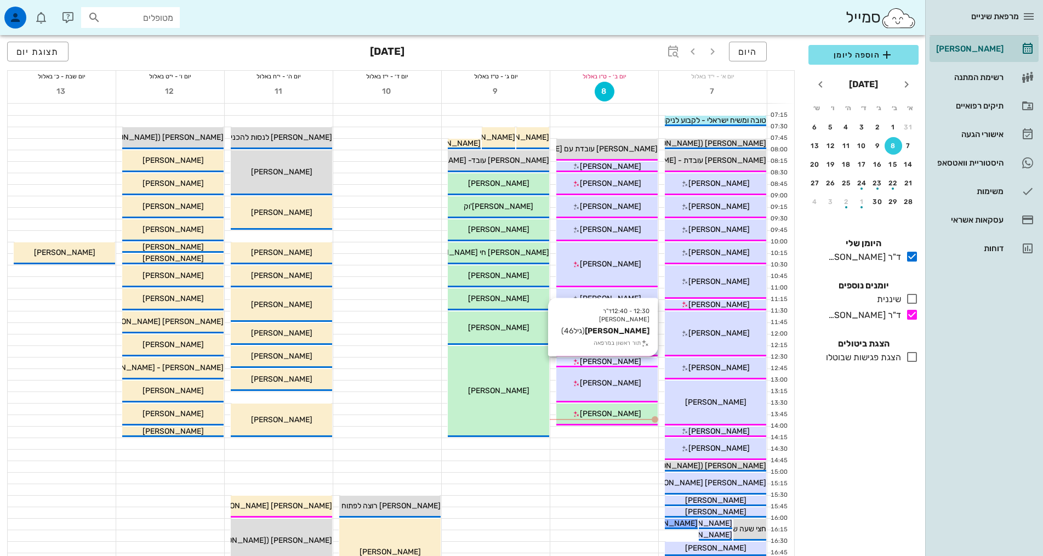
click at [627, 360] on span "[PERSON_NAME]" at bounding box center [610, 361] width 61 height 9
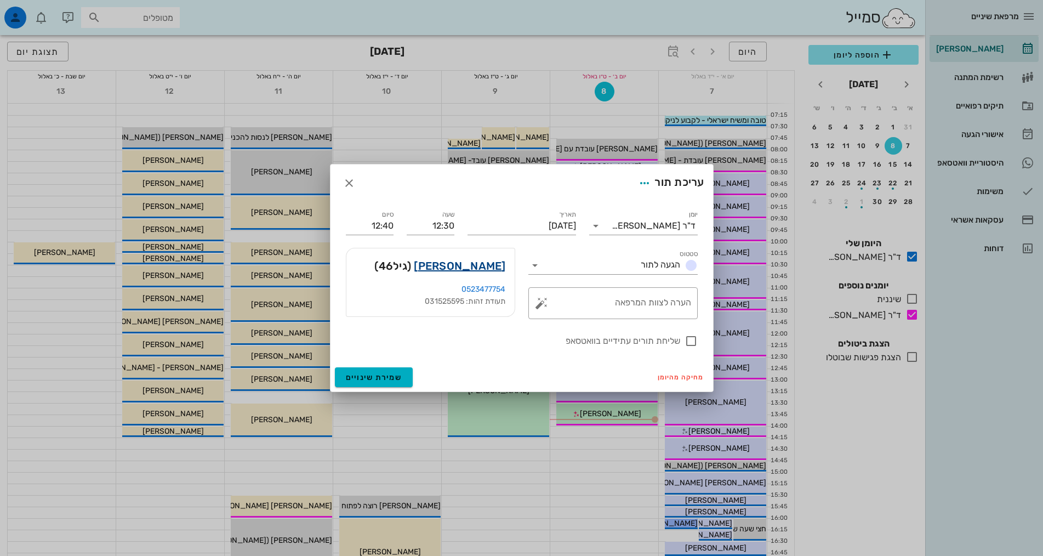
click at [470, 270] on link "[PERSON_NAME]" at bounding box center [460, 266] width 92 height 18
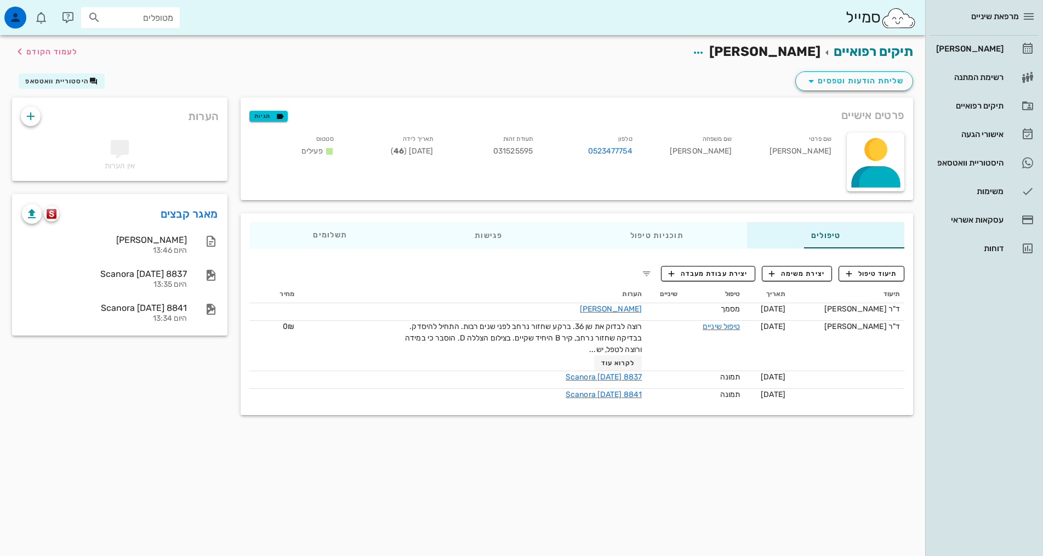
click at [757, 441] on div "תיקים רפואיים [PERSON_NAME] לעמוד הקודם שליחת הודעות וטפסים היסטוריית וואטסאפ פ…" at bounding box center [463, 295] width 926 height 521
click at [313, 235] on span "תשלומים 0₪" at bounding box center [330, 235] width 34 height 8
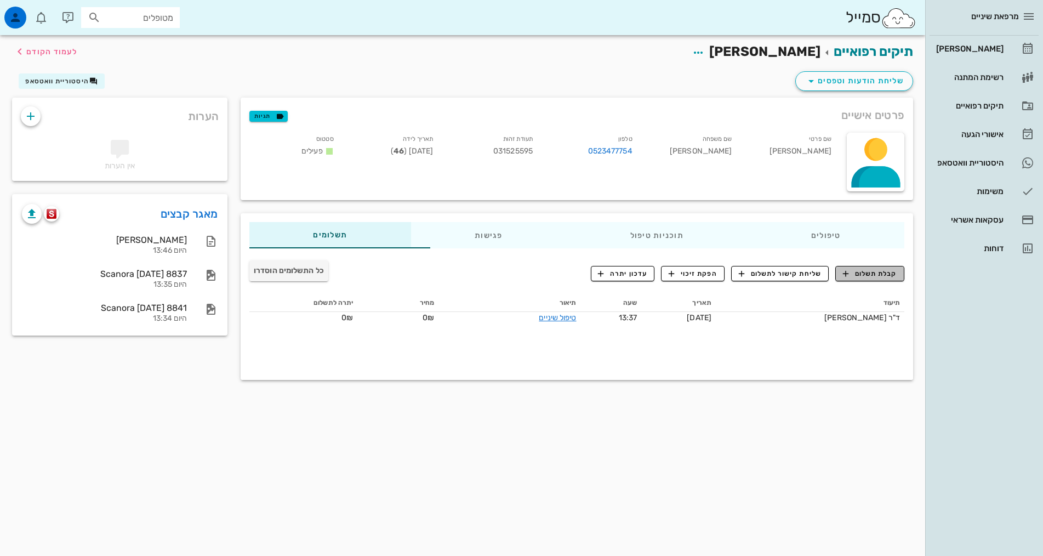
click at [892, 273] on span "קבלת תשלום" at bounding box center [870, 274] width 54 height 10
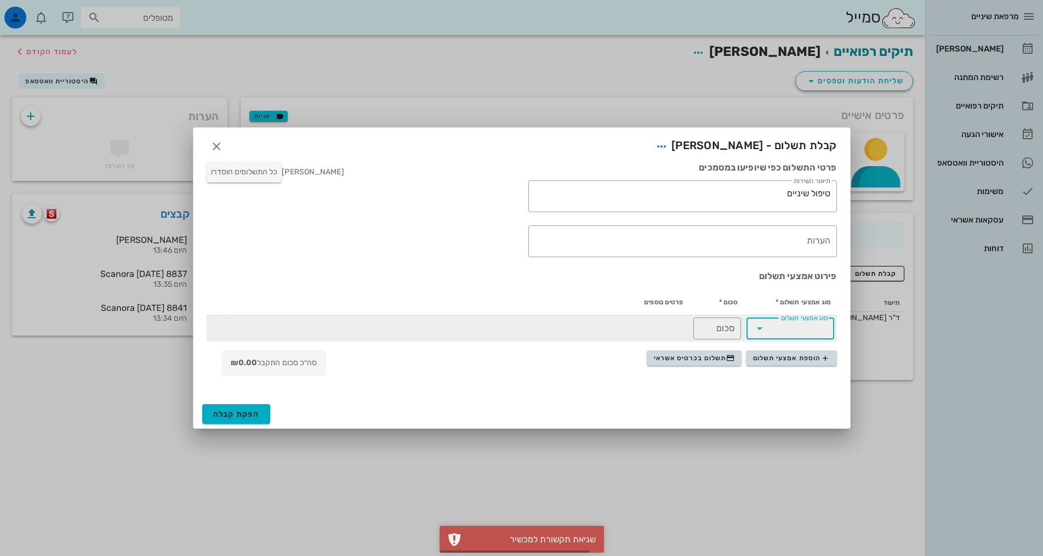
click at [778, 327] on input "סוג אמצעי תשלום" at bounding box center [798, 329] width 59 height 18
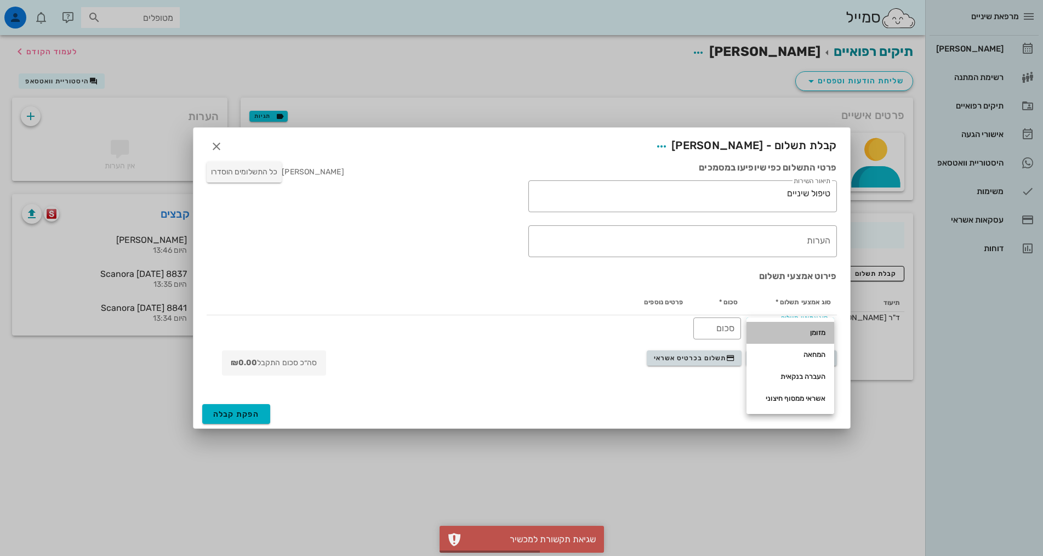
click at [810, 332] on div "מזומן" at bounding box center [791, 332] width 70 height 9
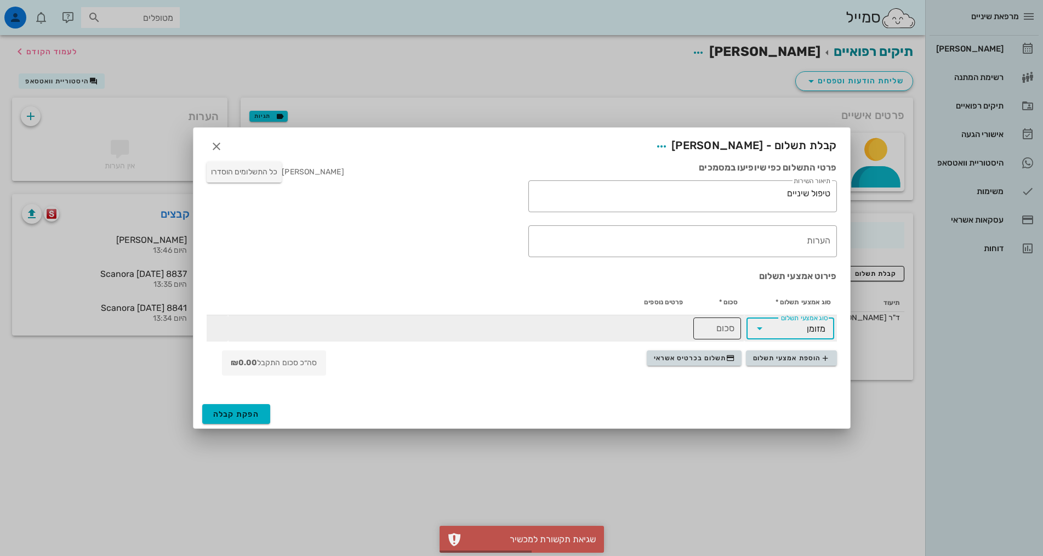
click at [723, 329] on input "סכום" at bounding box center [717, 329] width 35 height 18
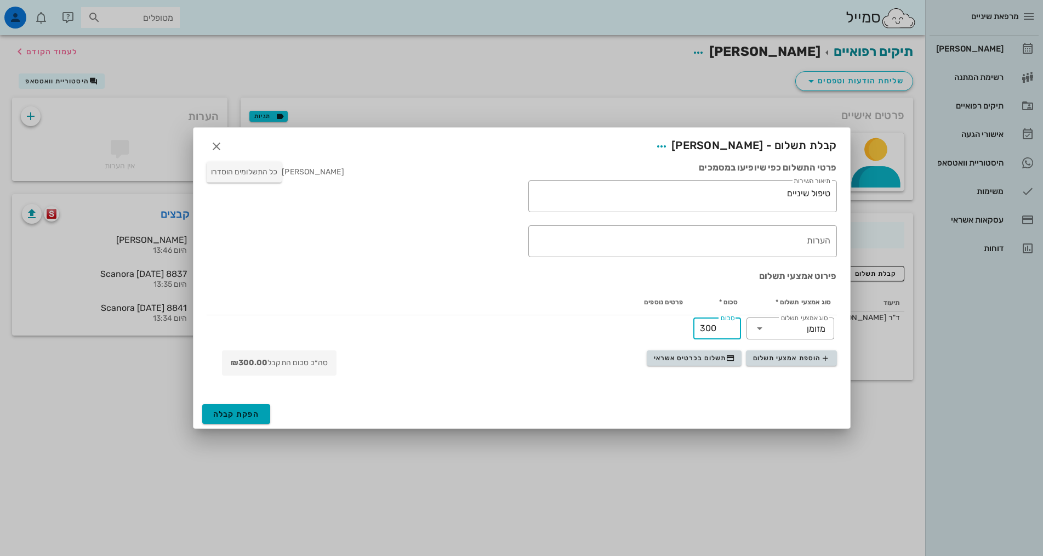
type input "300"
click at [243, 411] on span "הפקת קבלה" at bounding box center [236, 414] width 47 height 9
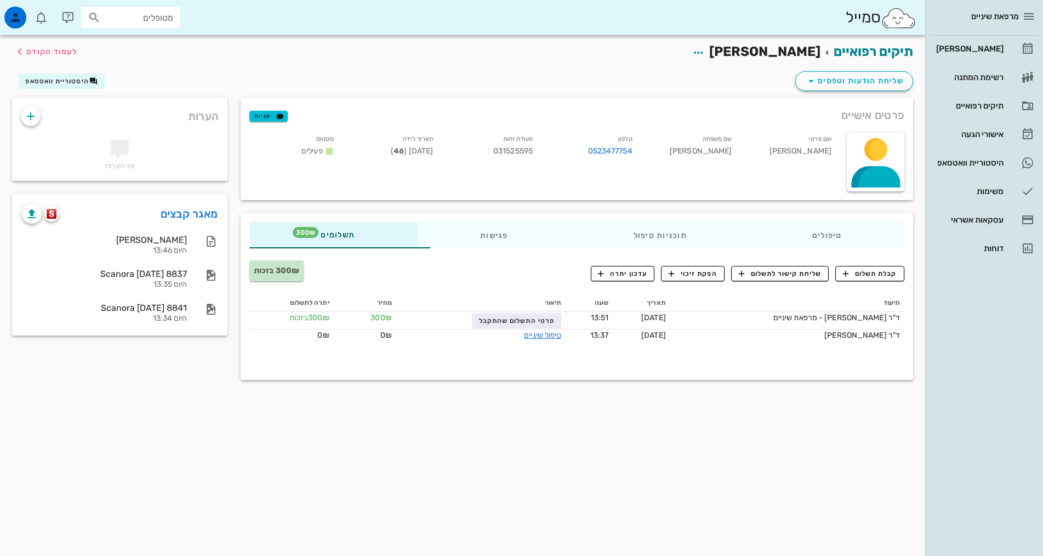
click at [379, 465] on div "תיקים רפואיים [PERSON_NAME] לעמוד הקודם שליחת הודעות וטפסים היסטוריית וואטסאפ פ…" at bounding box center [463, 295] width 926 height 521
click at [385, 459] on div "תיקים רפואיים [PERSON_NAME] לעמוד הקודם שליחת הודעות וטפסים היסטוריית וואטסאפ פ…" at bounding box center [463, 295] width 926 height 521
click at [342, 510] on div "תיקים רפואיים [PERSON_NAME] לעמוד הקודם שליחת הודעות וטפסים היסטוריית וואטסאפ פ…" at bounding box center [463, 295] width 926 height 521
click at [763, 445] on div "תיקים רפואיים [PERSON_NAME] לעמוד הקודם שליחת הודעות וטפסים היסטוריית וואטסאפ פ…" at bounding box center [463, 295] width 926 height 521
click at [629, 270] on span "עדכון יתרה" at bounding box center [622, 274] width 49 height 10
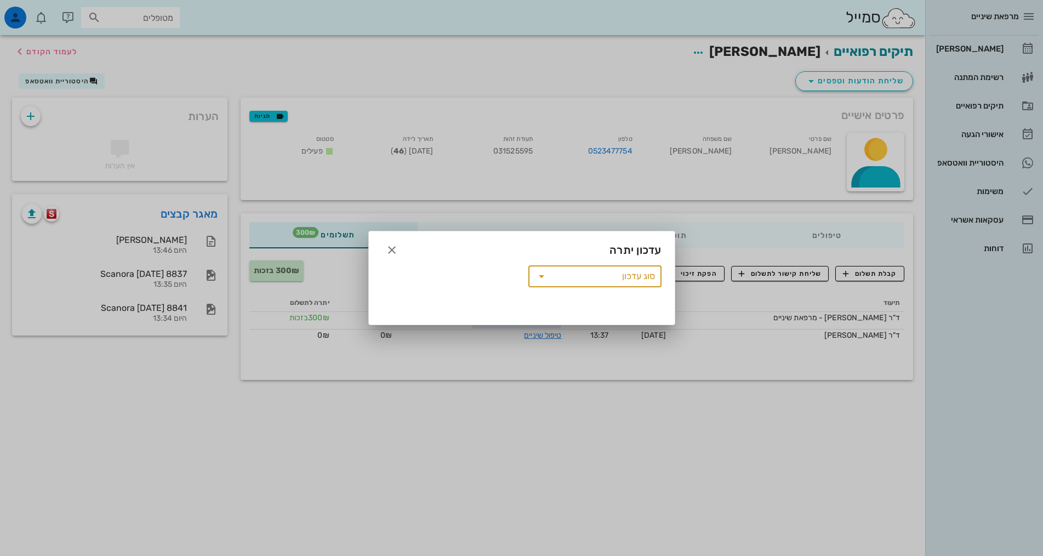
click at [618, 280] on input "סוג עדכון" at bounding box center [602, 277] width 105 height 18
click at [643, 281] on div "העברת יתרה למטופל אחר" at bounding box center [595, 280] width 116 height 9
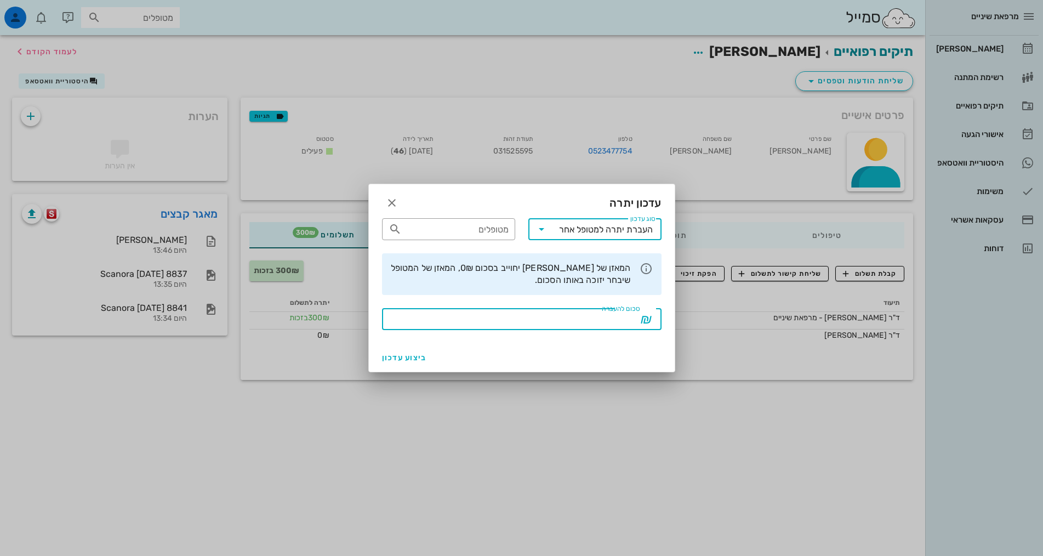
click at [631, 311] on div "סכום להעברה" at bounding box center [514, 319] width 251 height 22
type input "300"
click at [495, 240] on div "מטופלים" at bounding box center [449, 229] width 120 height 22
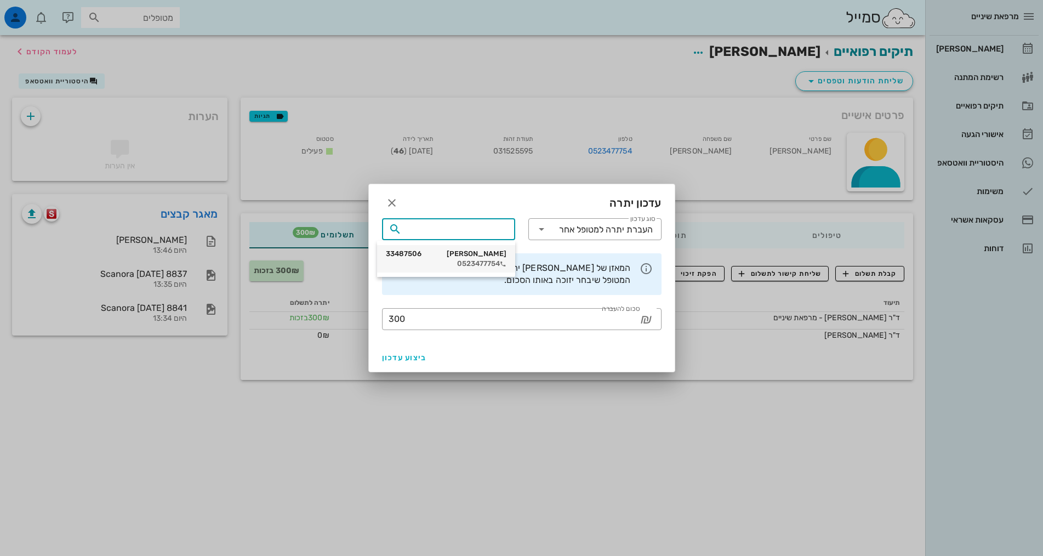
click at [491, 265] on div "0523477754" at bounding box center [446, 263] width 121 height 9
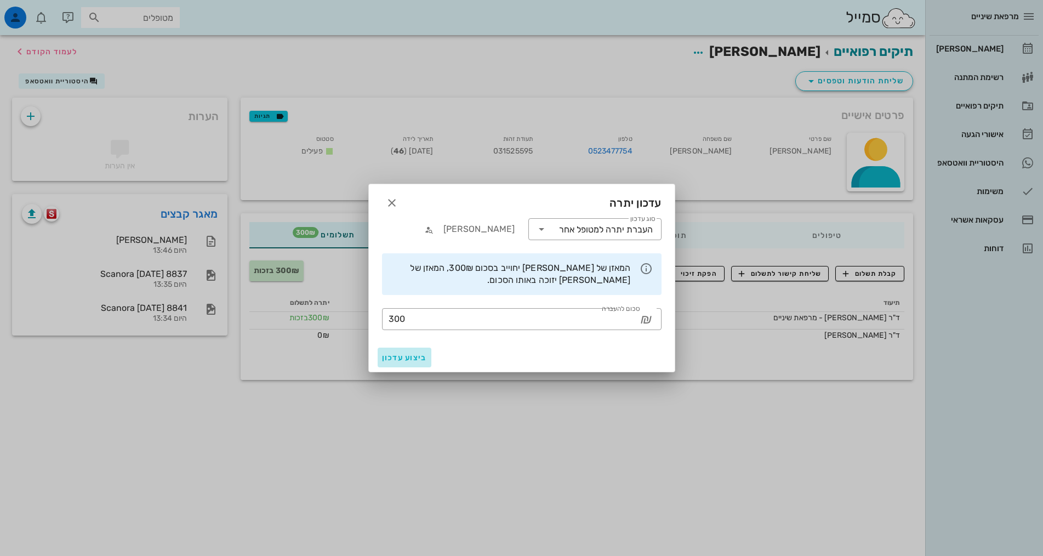
click at [414, 365] on button "ביצוע עדכון" at bounding box center [405, 358] width 54 height 20
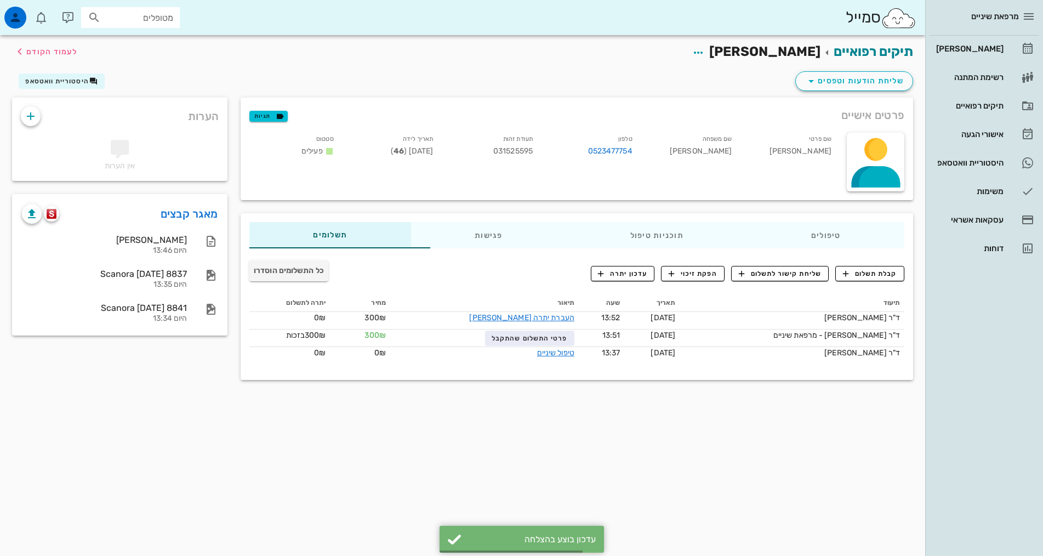
click at [480, 441] on div "תיקים רפואיים [PERSON_NAME] לעמוד הקודם שליחת הודעות וטפסים היסטוריית וואטסאפ פ…" at bounding box center [463, 295] width 926 height 521
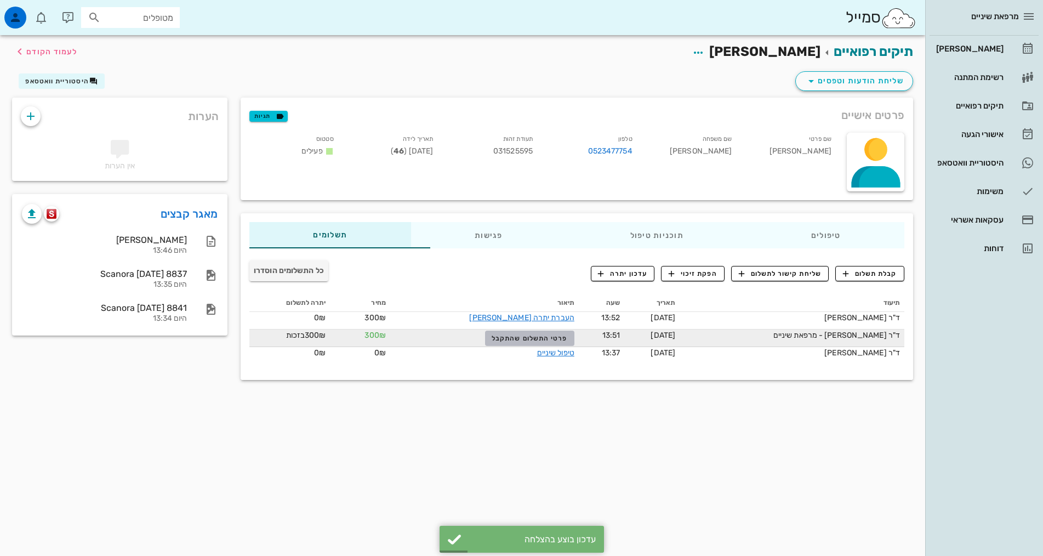
click at [501, 339] on span "פרטי התשלום שהתקבל" at bounding box center [530, 338] width 76 height 8
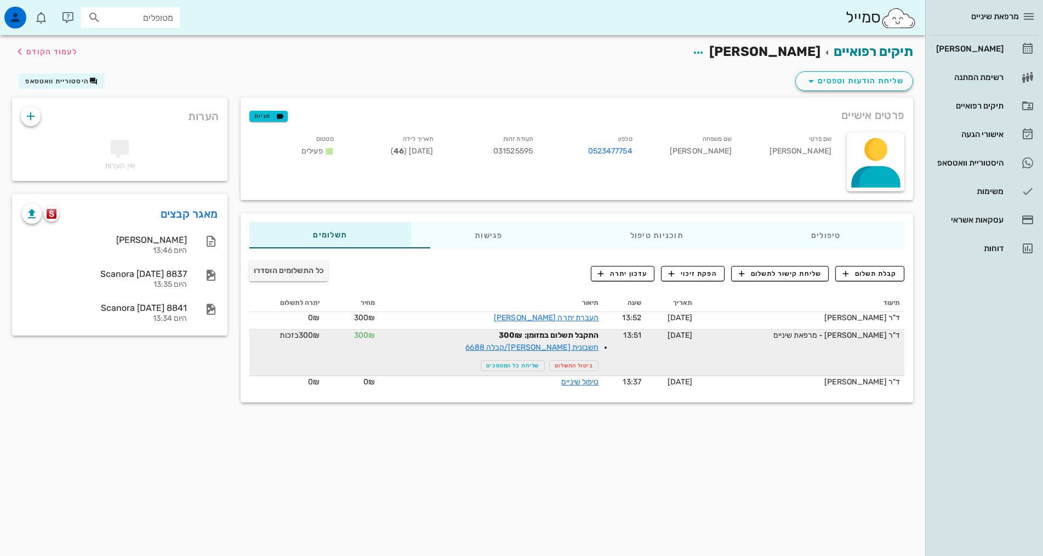
click at [498, 274] on div "קבלת תשלום שליחת קישור לתשלום הפקת זיכוי עדכון יתרה" at bounding box center [688, 273] width 446 height 29
click at [525, 348] on link "חשבונית [PERSON_NAME]/קבלה 6688" at bounding box center [531, 347] width 133 height 9
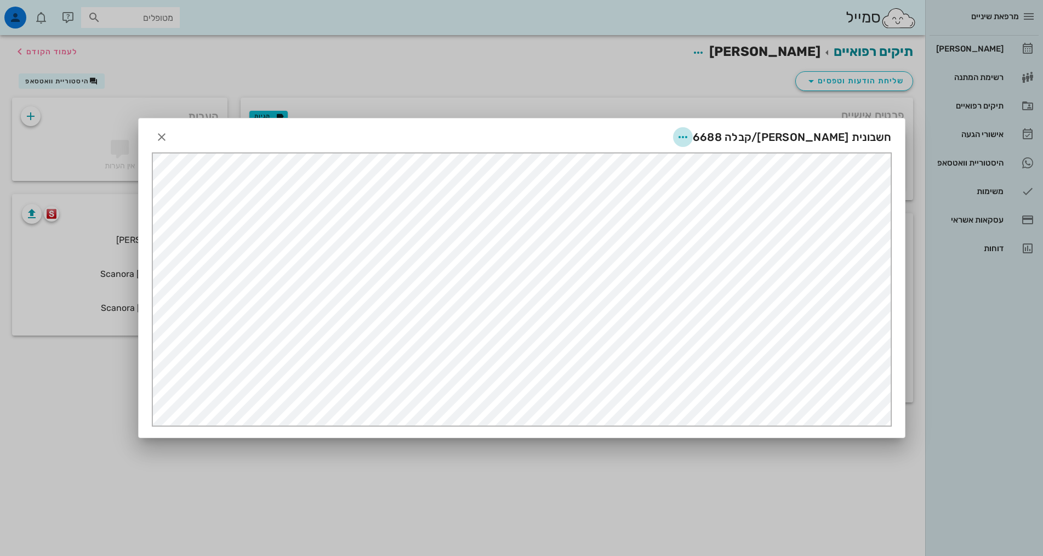
click at [690, 136] on icon "button" at bounding box center [683, 136] width 13 height 13
click at [736, 220] on div "שליחה בוואטסאפ" at bounding box center [731, 217] width 61 height 10
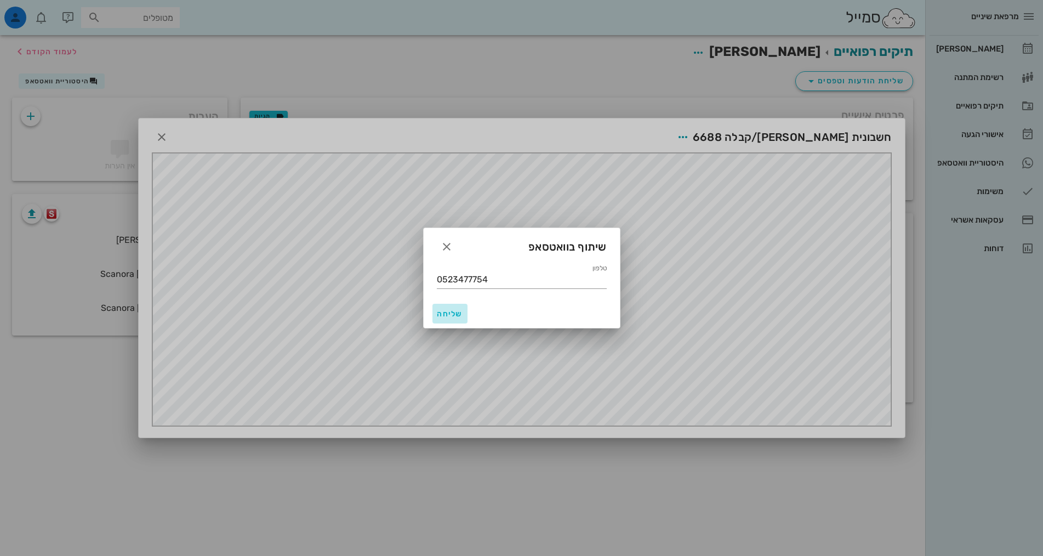
click at [441, 314] on span "שליחה" at bounding box center [450, 313] width 26 height 9
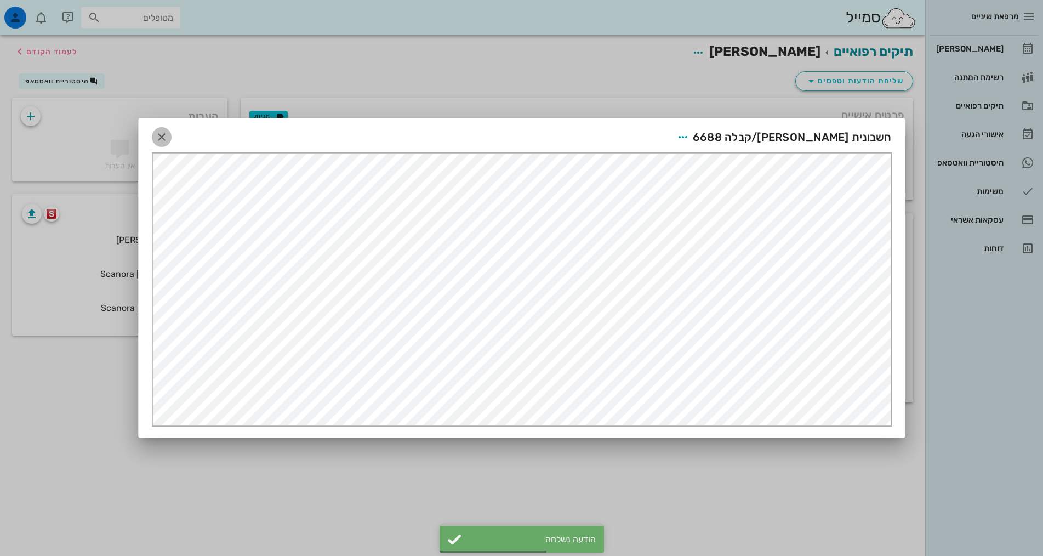
click at [157, 132] on icon "button" at bounding box center [161, 136] width 13 height 13
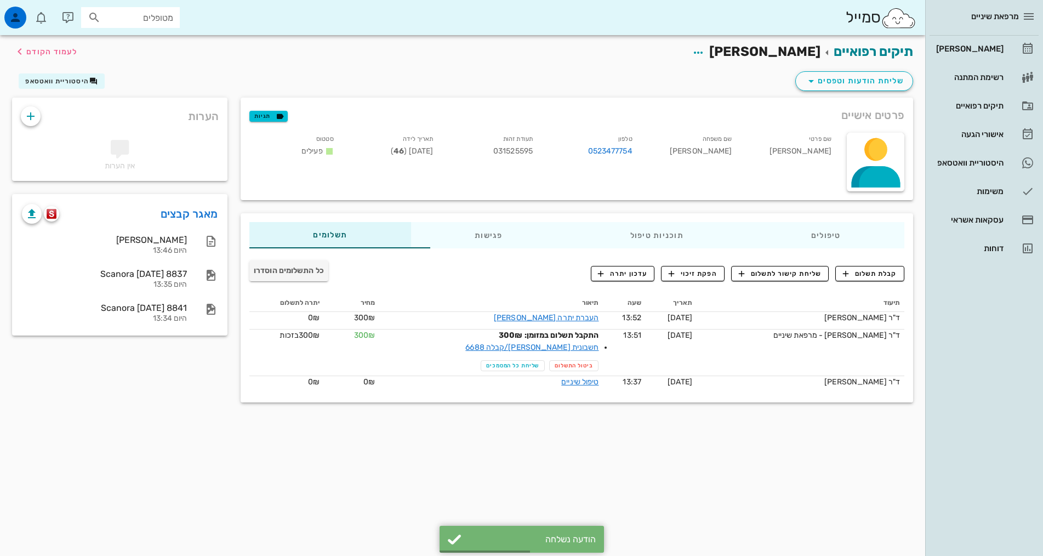
click at [509, 70] on div "שליחת הודעות וטפסים היסטוריית וואטסאפ" at bounding box center [462, 83] width 915 height 29
click at [994, 47] on div "[PERSON_NAME]" at bounding box center [969, 48] width 70 height 9
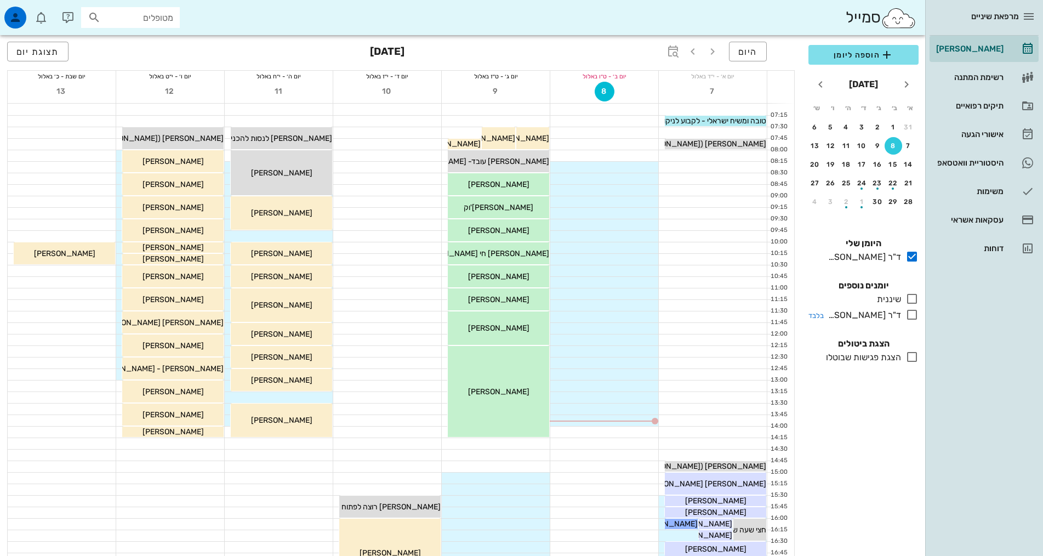
click at [900, 314] on div "ד"ר [PERSON_NAME]" at bounding box center [862, 315] width 77 height 13
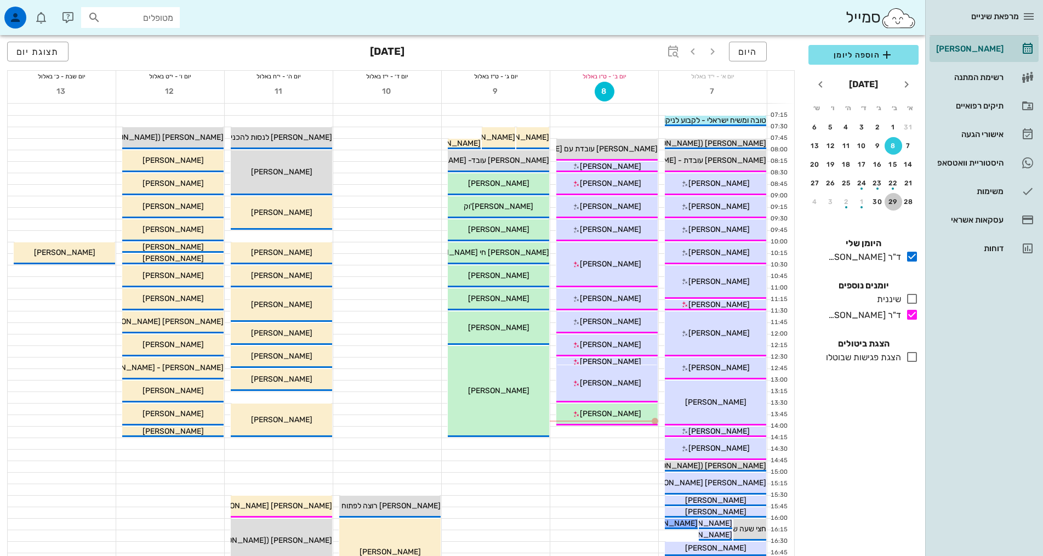
click at [893, 203] on div "29" at bounding box center [894, 202] width 18 height 8
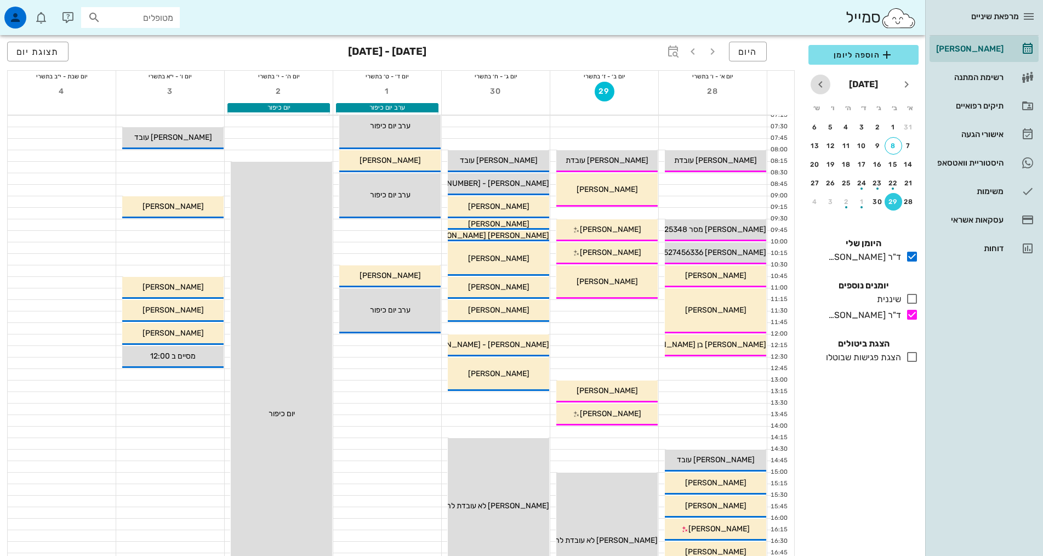
click at [819, 87] on icon "חודש הבא" at bounding box center [820, 84] width 13 height 13
click at [893, 147] on div "button" at bounding box center [894, 148] width 18 height 6
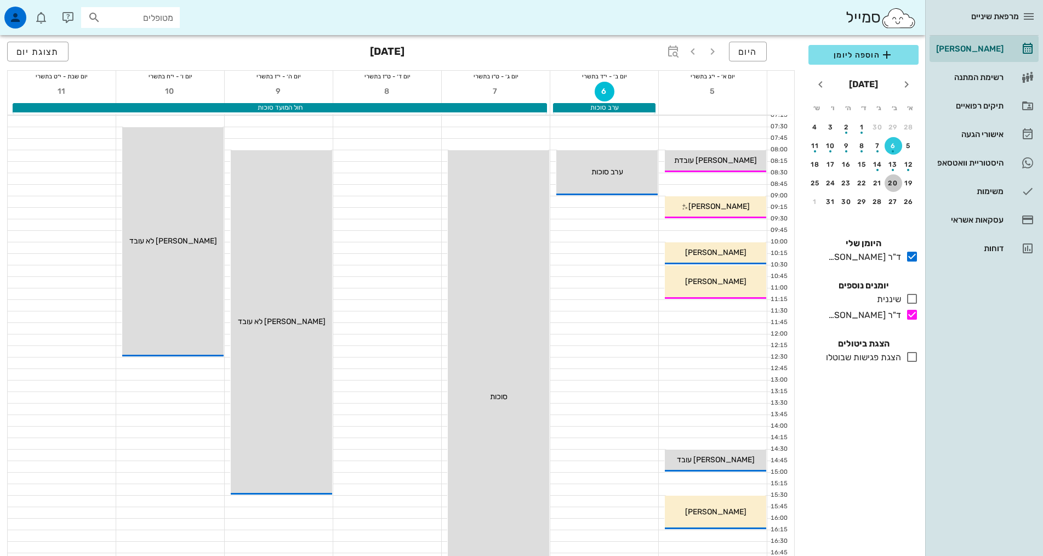
click at [893, 180] on div "20" at bounding box center [894, 183] width 18 height 8
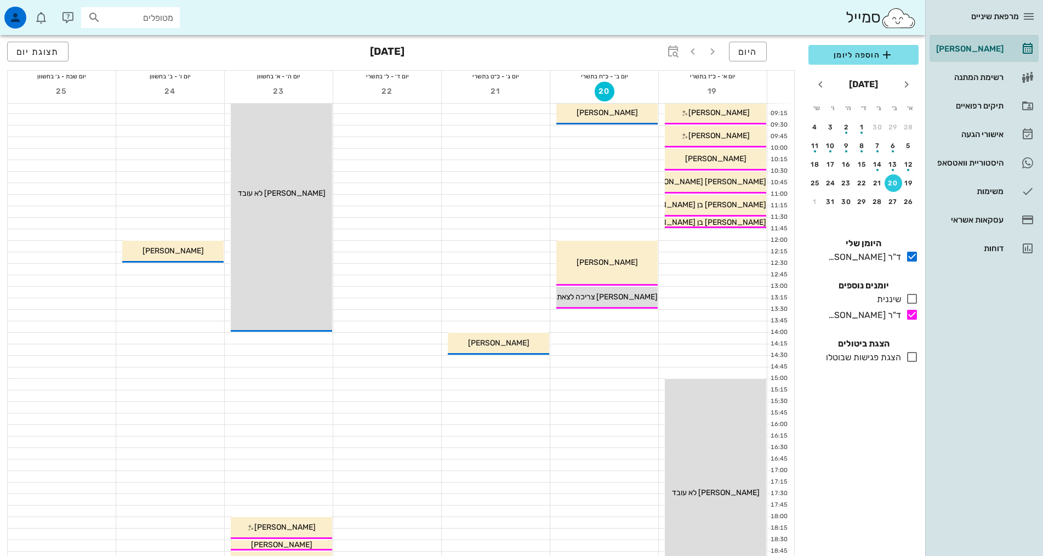
scroll to position [110, 0]
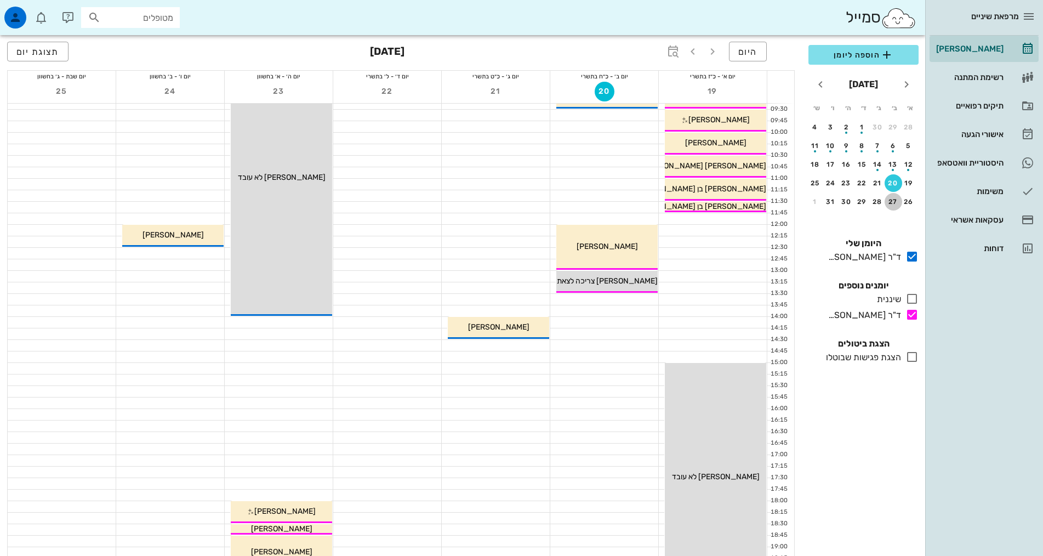
click at [899, 205] on div "27" at bounding box center [894, 202] width 18 height 8
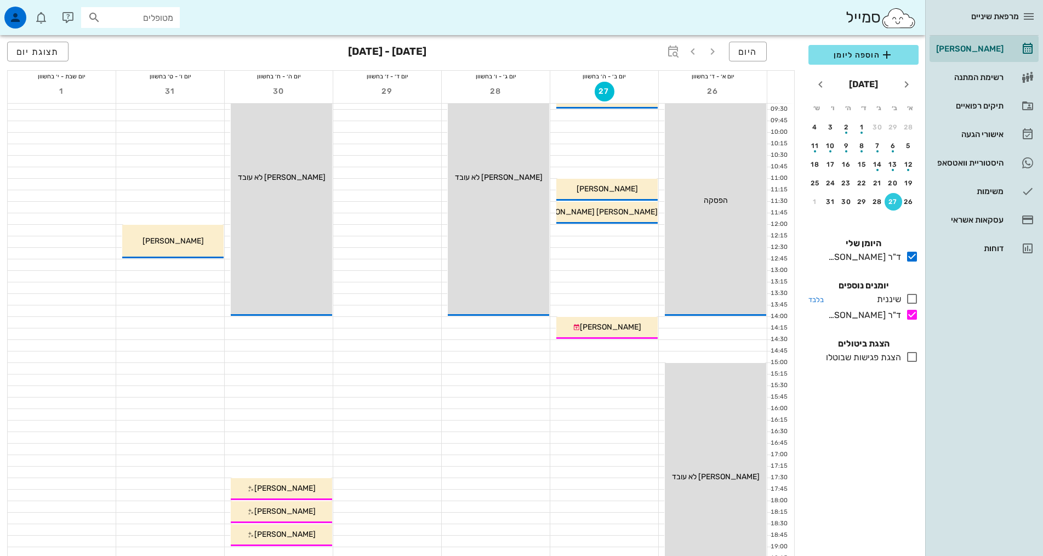
click at [904, 297] on div at bounding box center [910, 299] width 18 height 14
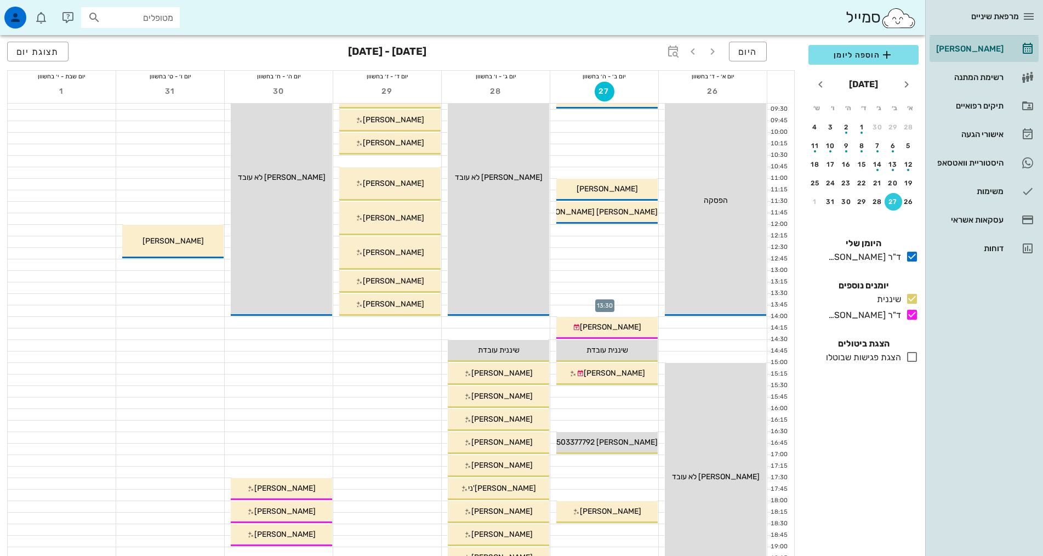
click at [631, 299] on div at bounding box center [604, 299] width 108 height 11
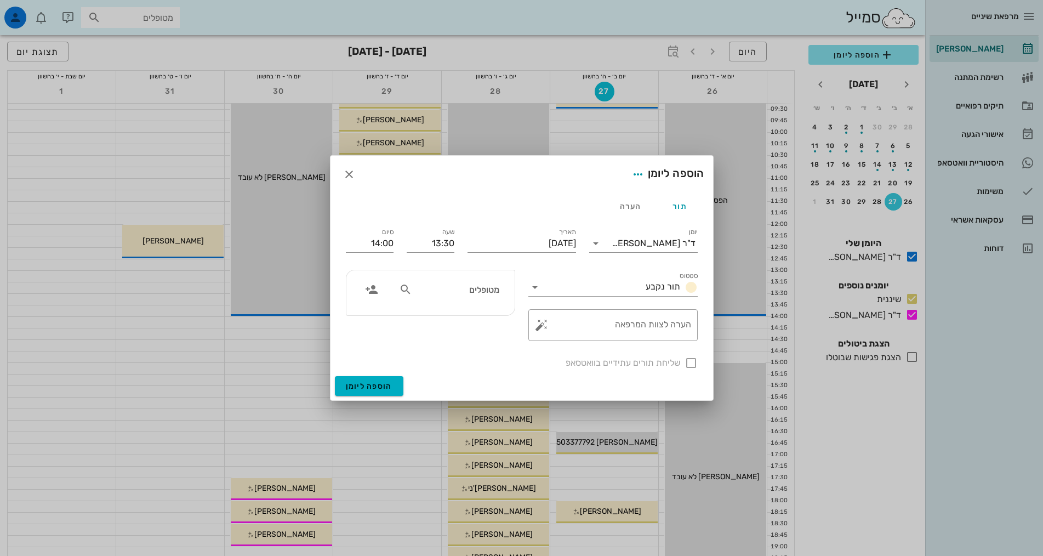
click at [488, 296] on input "מטופלים" at bounding box center [457, 289] width 84 height 14
type input "[PERSON_NAME]"
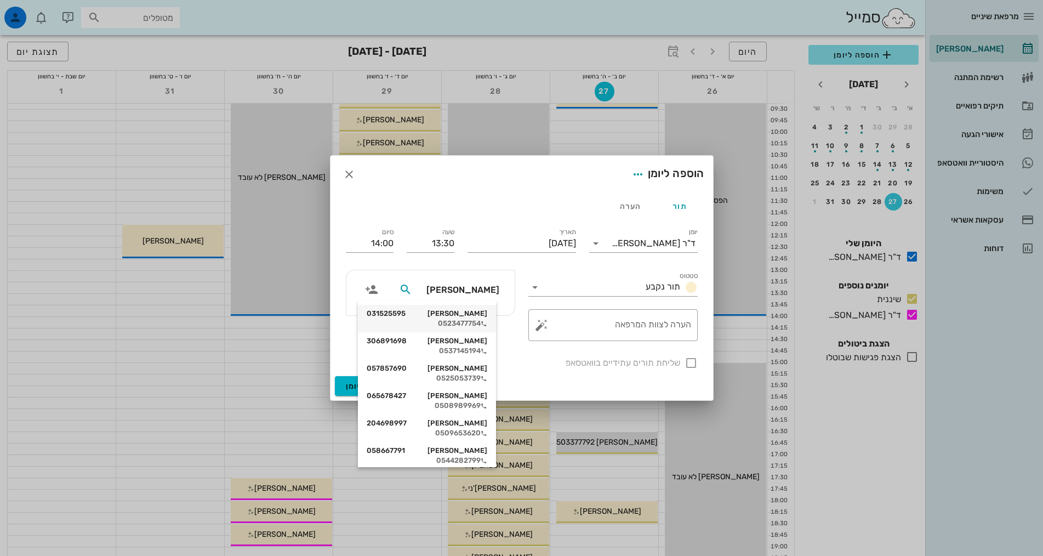
click at [482, 310] on div "[PERSON_NAME] 031525595" at bounding box center [427, 313] width 121 height 9
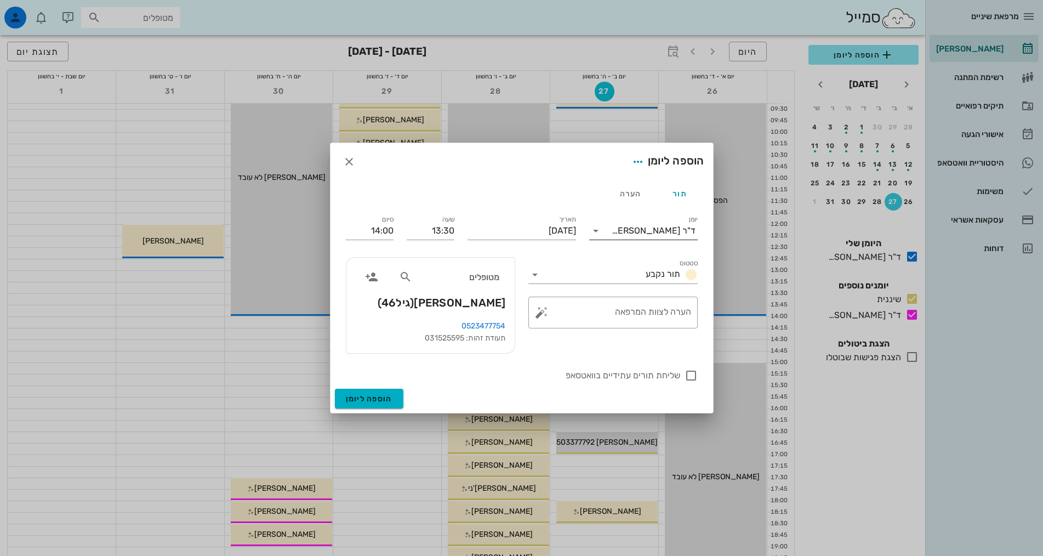
click at [662, 237] on div "ד"ר [PERSON_NAME]" at bounding box center [651, 231] width 93 height 18
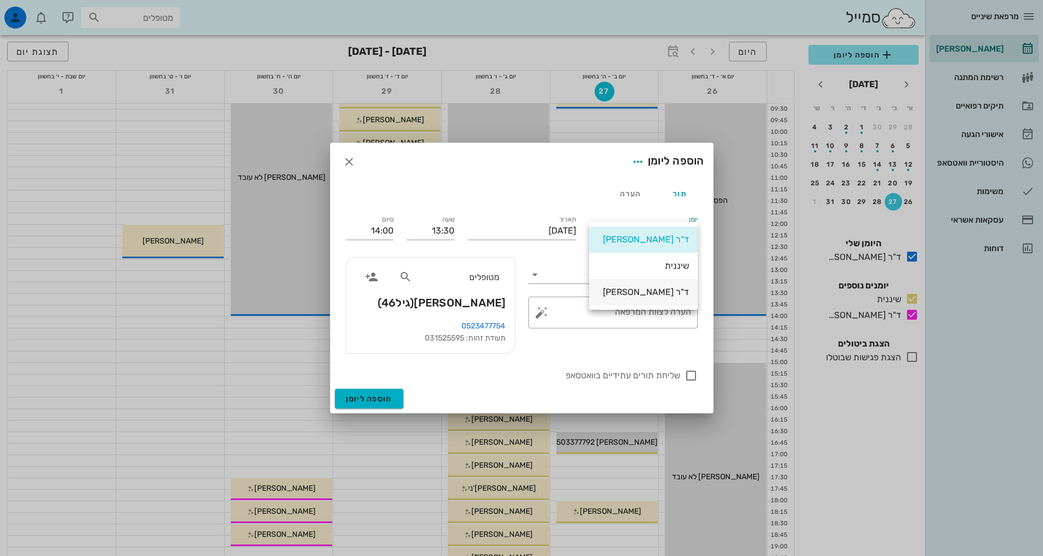
click at [654, 293] on div "ד"ר [PERSON_NAME]" at bounding box center [643, 292] width 91 height 10
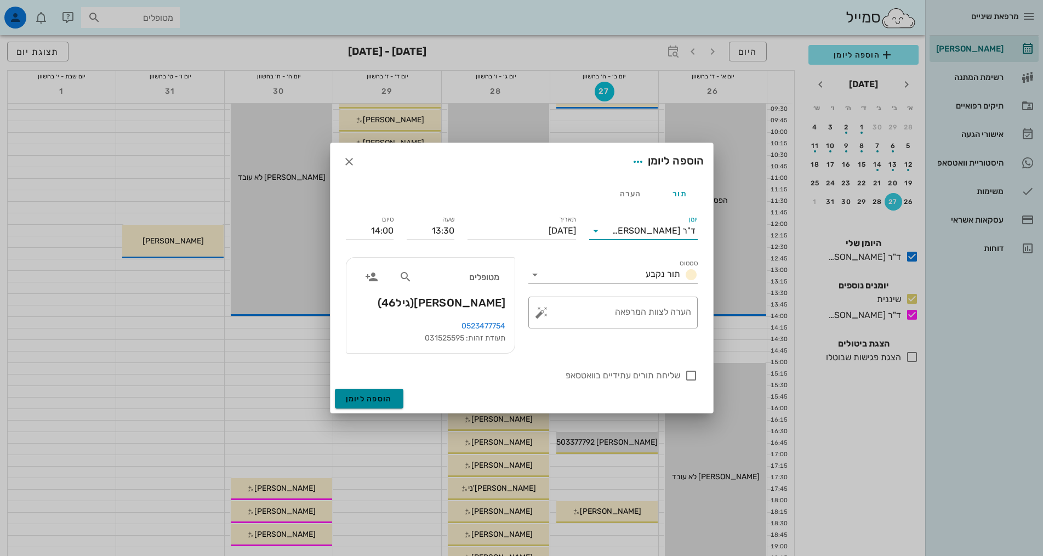
click at [362, 399] on span "הוספה ליומן" at bounding box center [369, 398] width 47 height 9
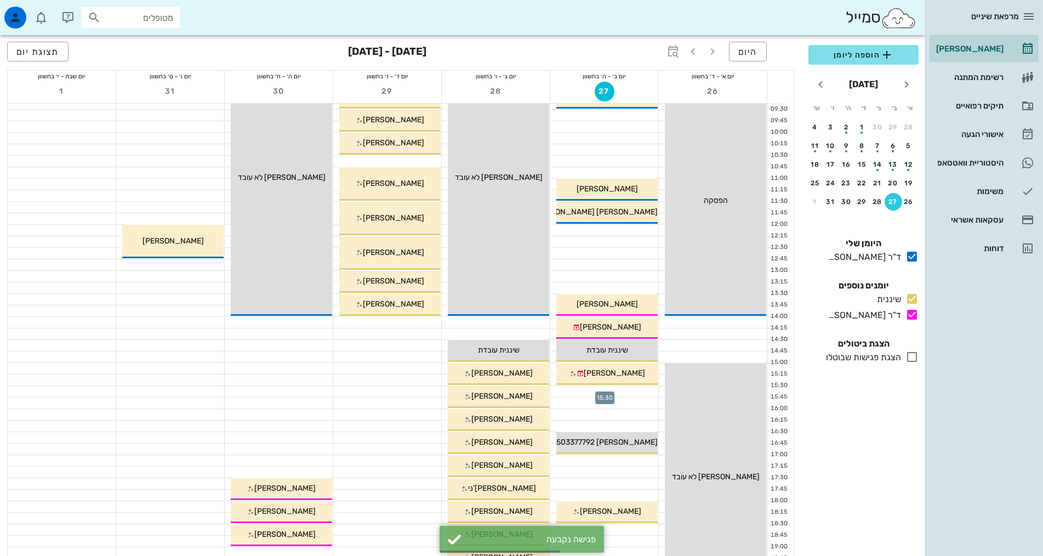
click at [624, 391] on div at bounding box center [604, 391] width 108 height 11
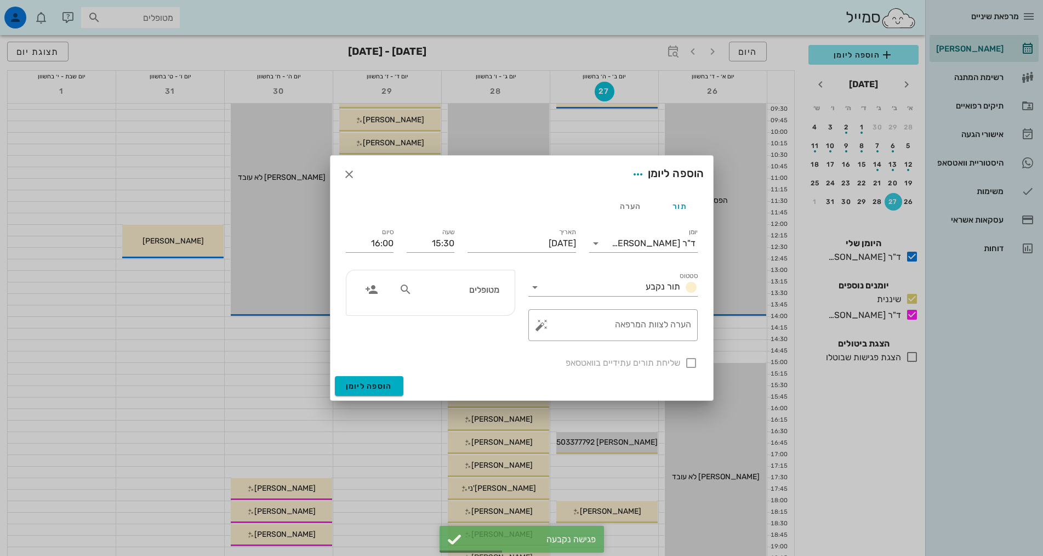
click at [484, 282] on div "מטופלים" at bounding box center [449, 289] width 113 height 21
type input "[PERSON_NAME]"
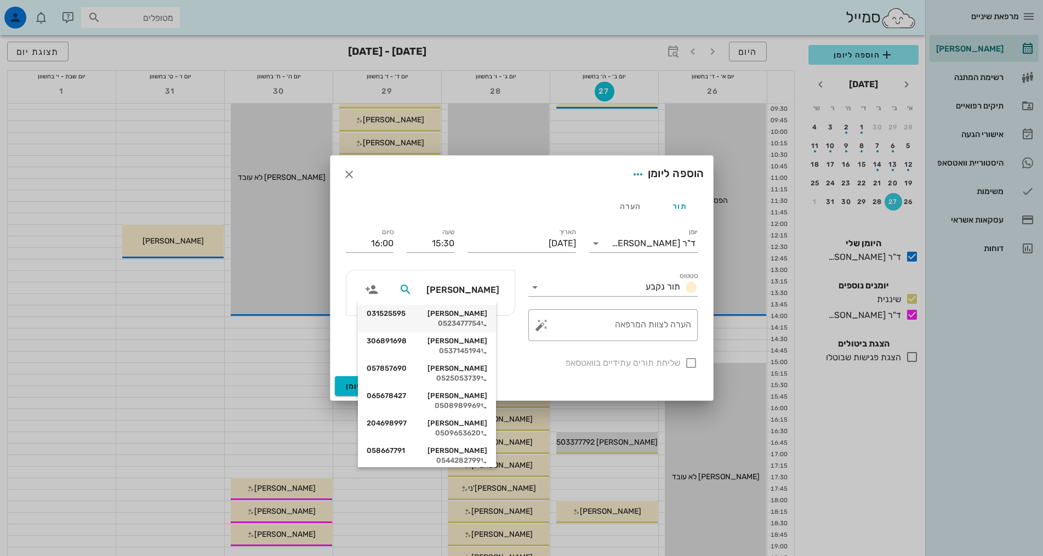
click at [481, 317] on div "[PERSON_NAME] 031525595" at bounding box center [427, 313] width 121 height 9
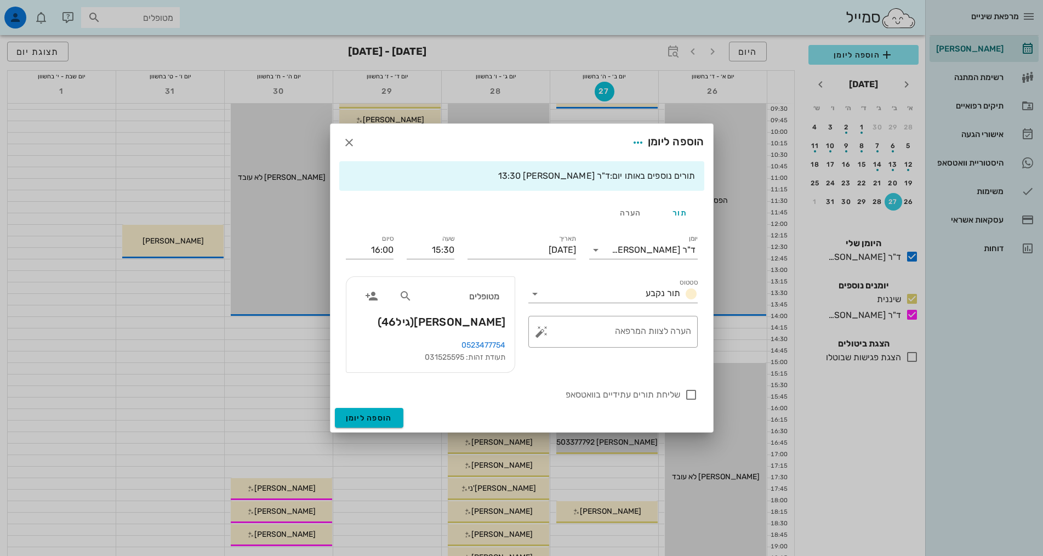
click at [559, 365] on div "סטטוס תור נקבע ​ הערה לצוות המרפאה" at bounding box center [613, 325] width 183 height 110
click at [612, 248] on input "יומן" at bounding box center [608, 250] width 7 height 18
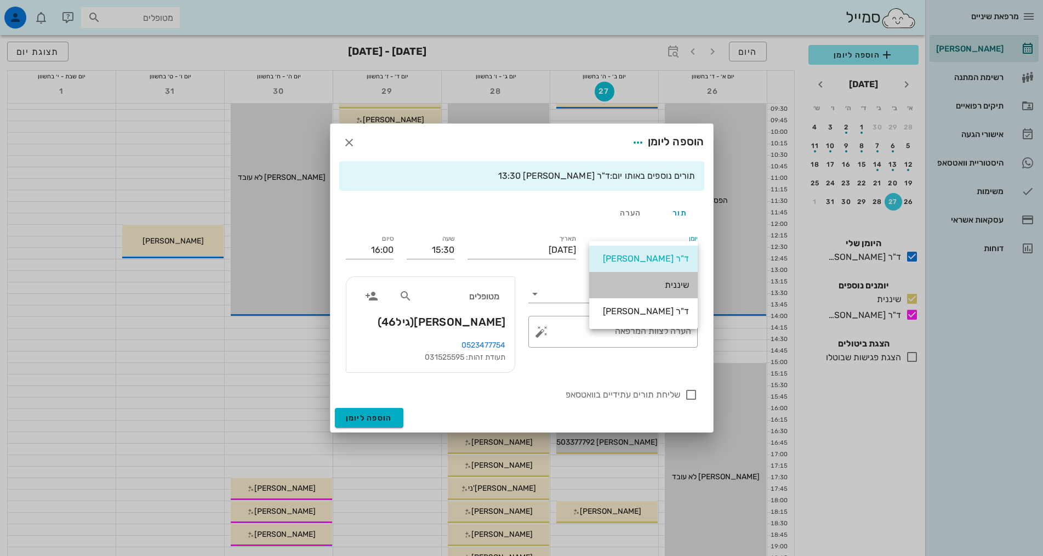
click at [626, 287] on div "שיננית" at bounding box center [643, 285] width 91 height 10
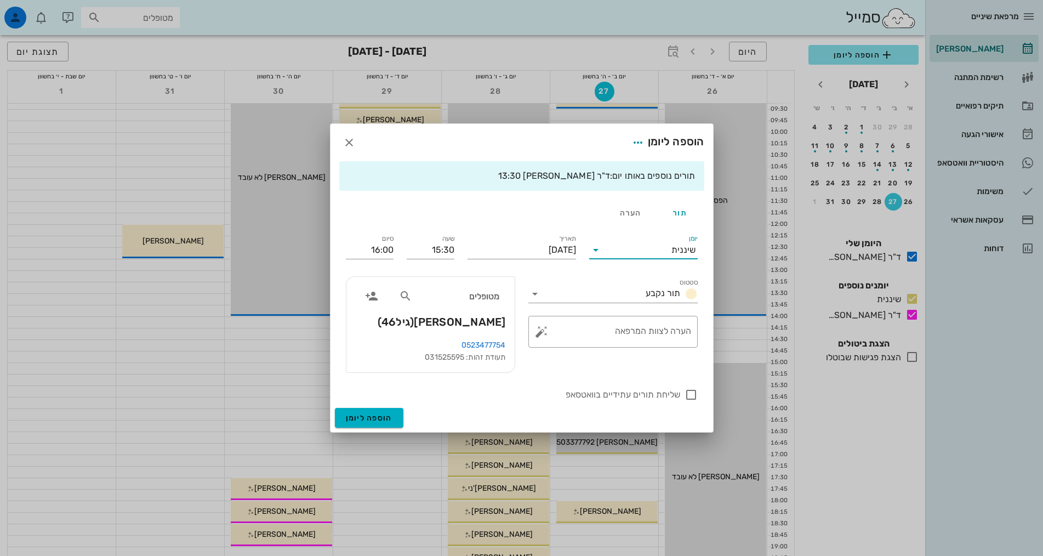
click at [595, 366] on div "סטטוס תור נקבע ​ הערה לצוות המרפאה" at bounding box center [613, 325] width 183 height 110
click at [564, 328] on textarea "הערה לצוות המרפאה" at bounding box center [617, 334] width 147 height 26
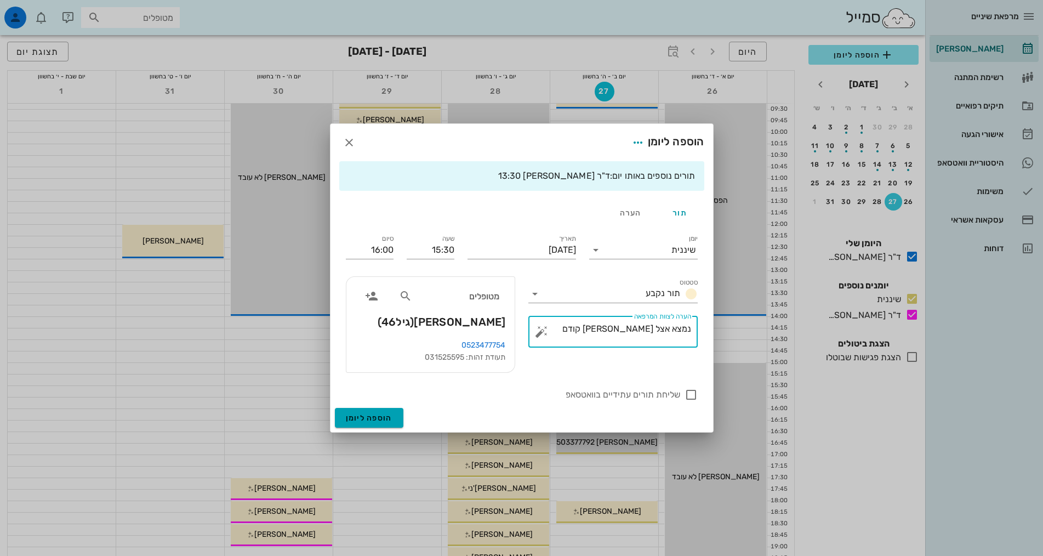
type textarea "נמצא אצל [PERSON_NAME] קודם"
click at [389, 416] on span "הוספה ליומן" at bounding box center [369, 417] width 47 height 9
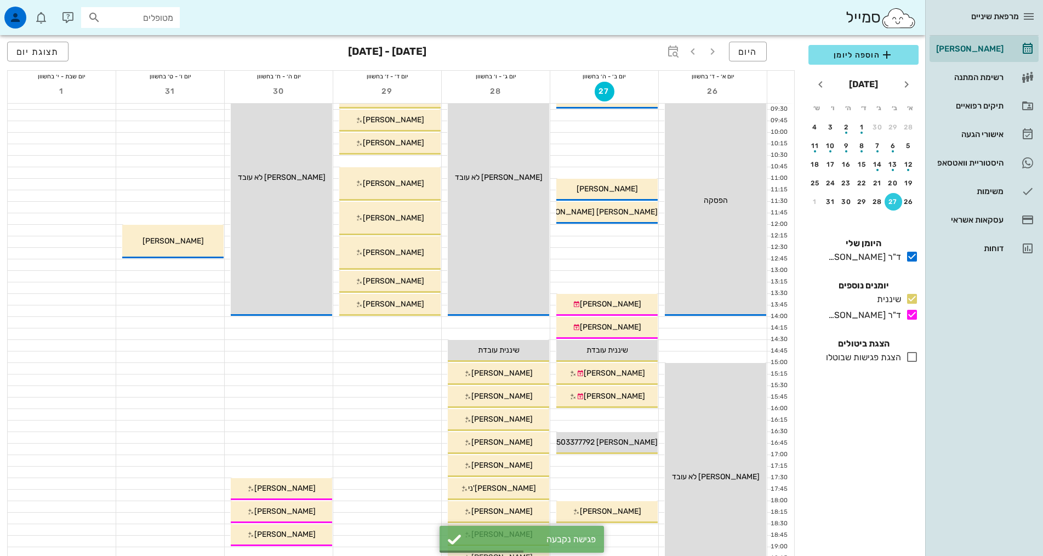
click at [944, 509] on div "מרפאת שיניים [PERSON_NAME] רשימת המתנה תיקים רפואיים אישורי הגעה היסטוריית וואט…" at bounding box center [985, 278] width 118 height 556
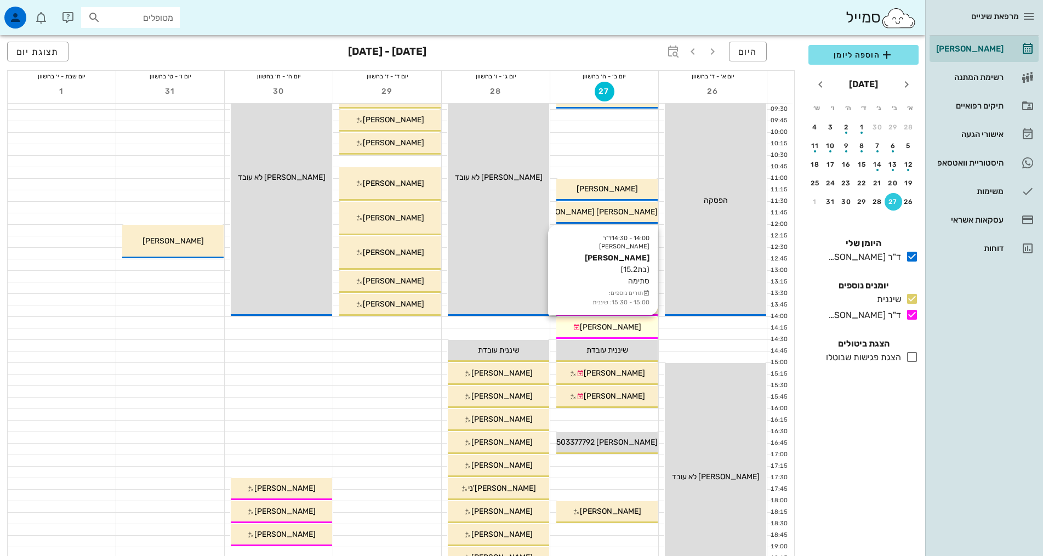
click at [580, 325] on icon at bounding box center [576, 327] width 7 height 7
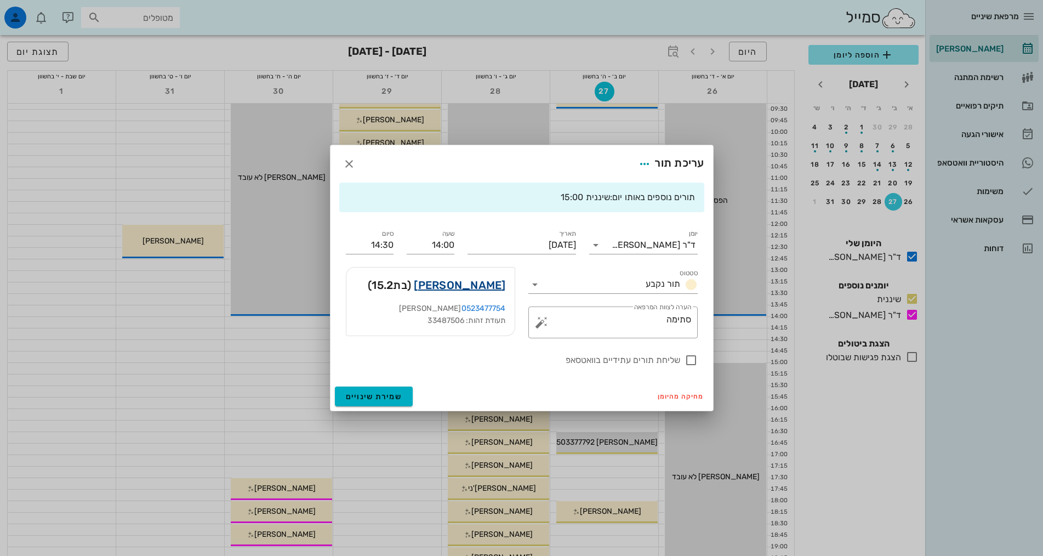
click at [491, 288] on link "[PERSON_NAME]" at bounding box center [460, 285] width 92 height 18
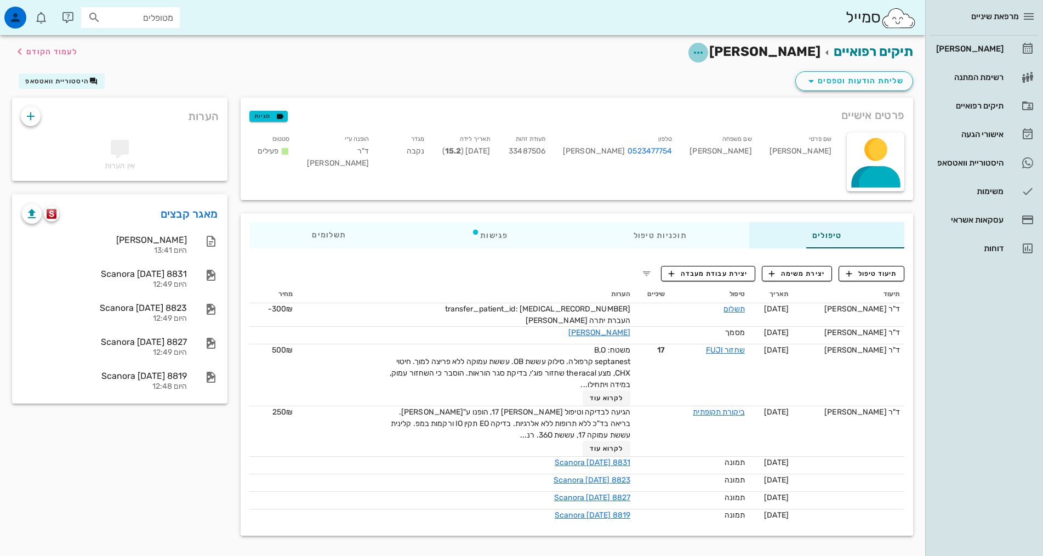
click at [705, 50] on icon "button" at bounding box center [698, 52] width 13 height 13
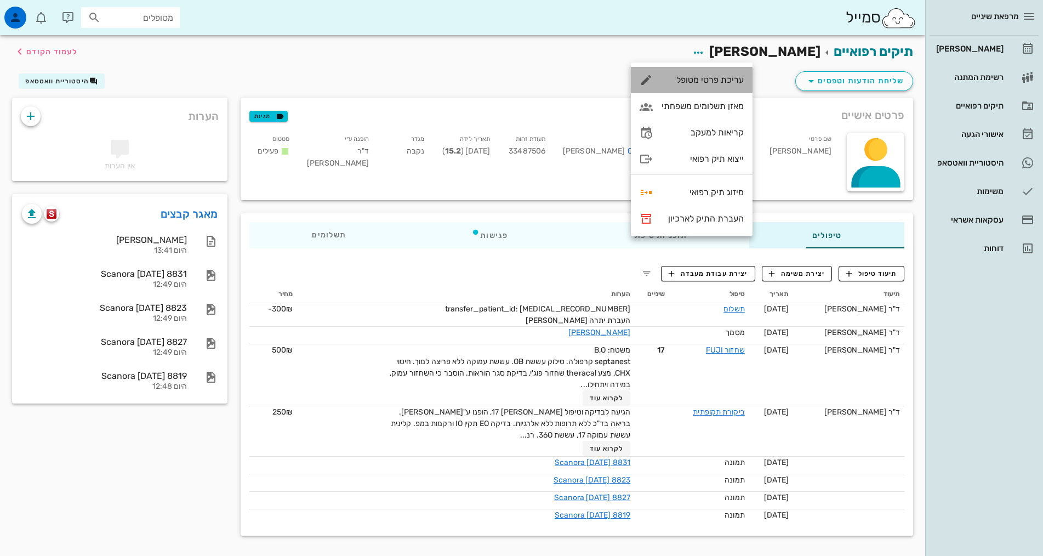
click at [728, 82] on div "עריכת פרטי מטופל" at bounding box center [703, 80] width 82 height 10
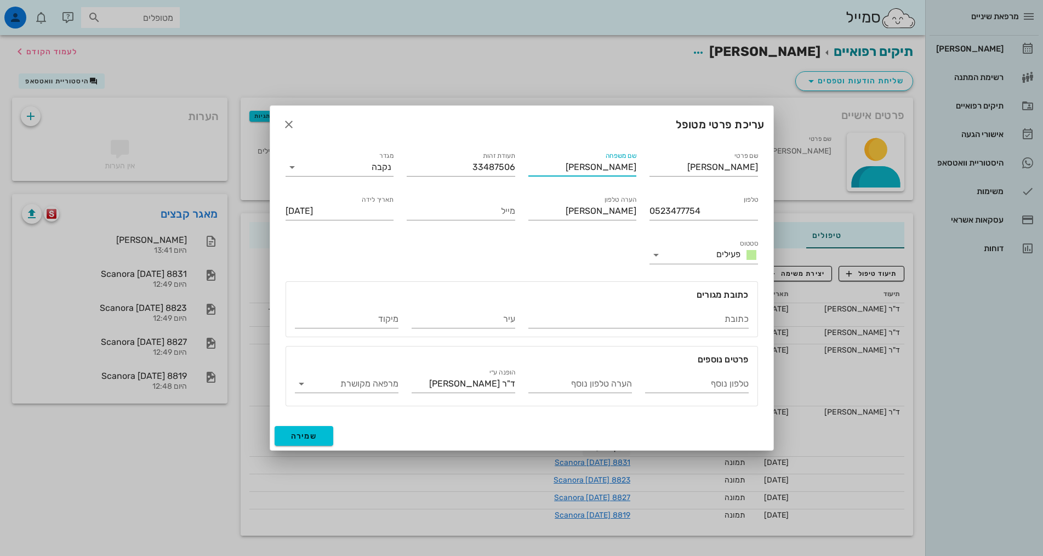
drag, startPoint x: 608, startPoint y: 168, endPoint x: 621, endPoint y: 166, distance: 13.9
click at [621, 166] on input "[PERSON_NAME]" at bounding box center [583, 167] width 109 height 18
type input "[PERSON_NAME]"
click at [301, 441] on button "שמירה" at bounding box center [304, 436] width 59 height 20
type input "[DATE]"
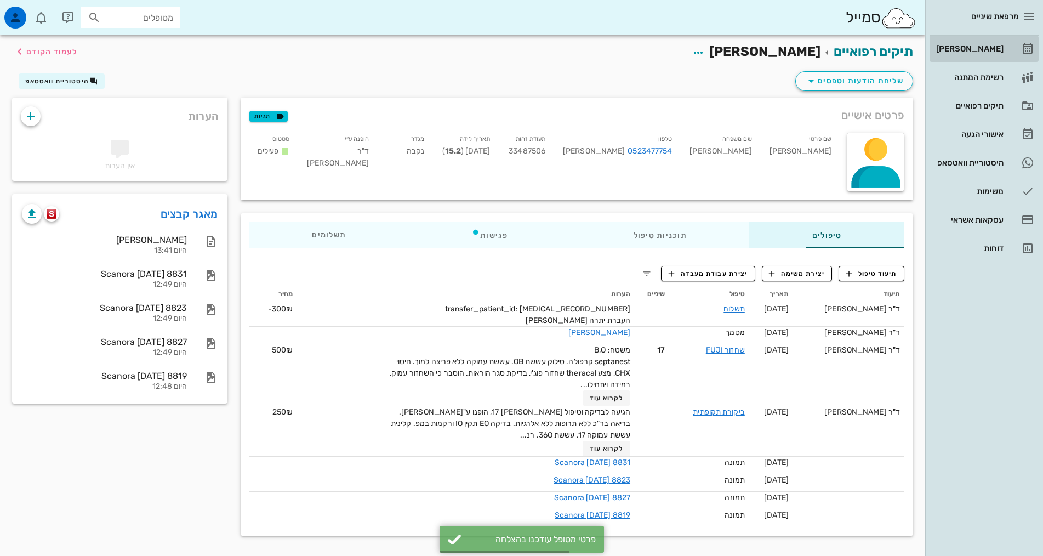
click at [981, 54] on div "[PERSON_NAME]" at bounding box center [969, 49] width 70 height 18
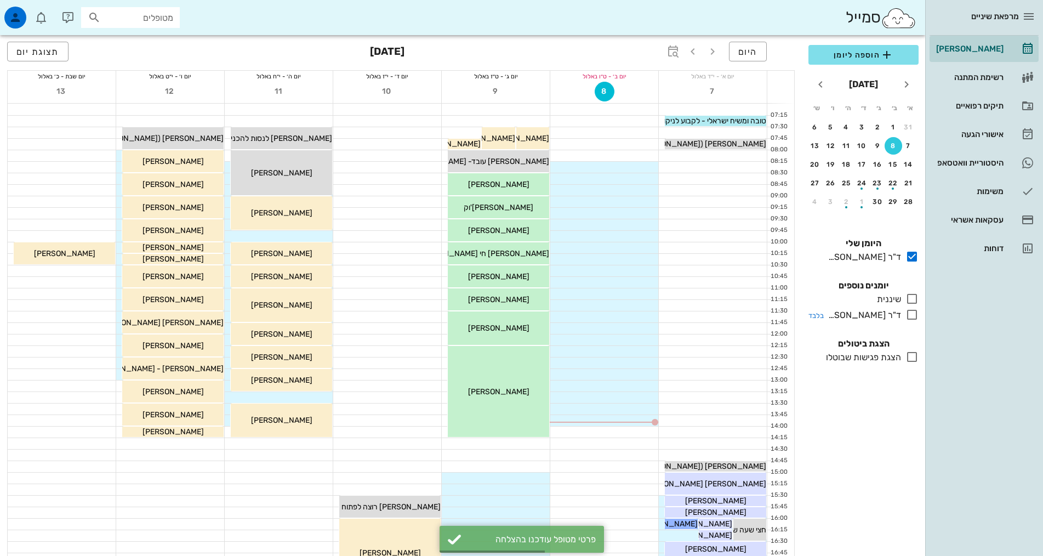
click at [890, 310] on div "ד"ר [PERSON_NAME]" at bounding box center [862, 315] width 77 height 13
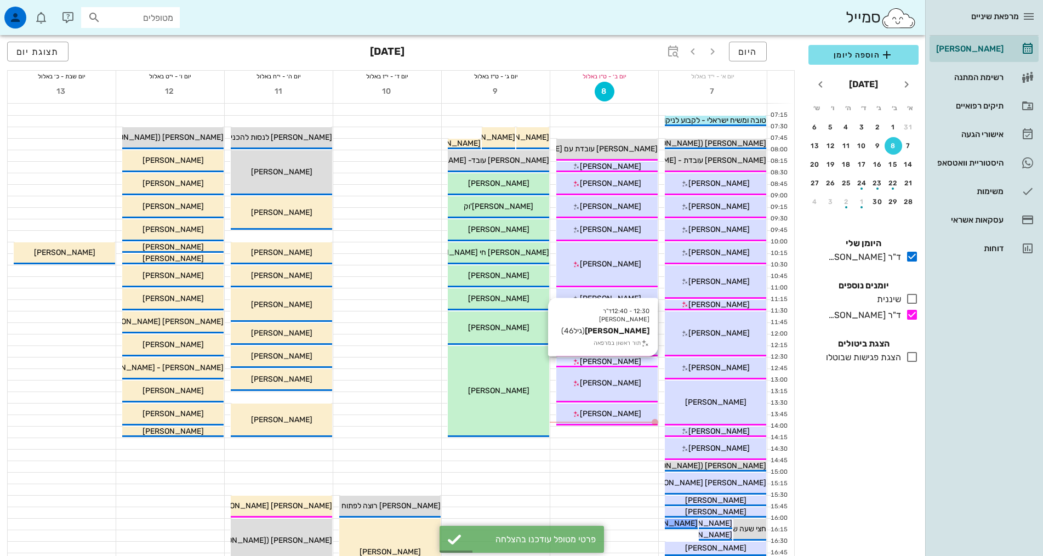
click at [632, 364] on div "[PERSON_NAME]" at bounding box center [607, 362] width 101 height 12
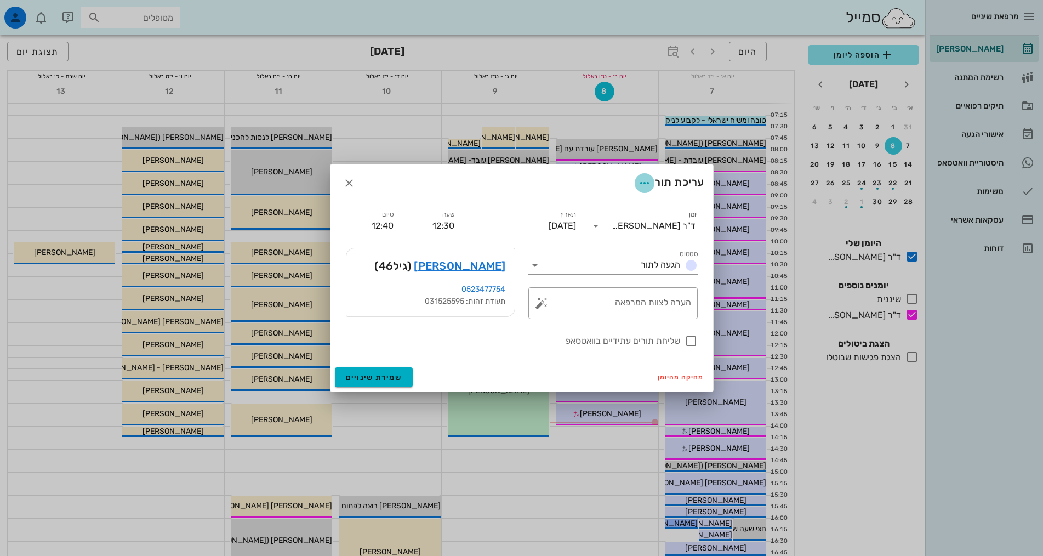
click at [641, 186] on icon "button" at bounding box center [644, 183] width 13 height 13
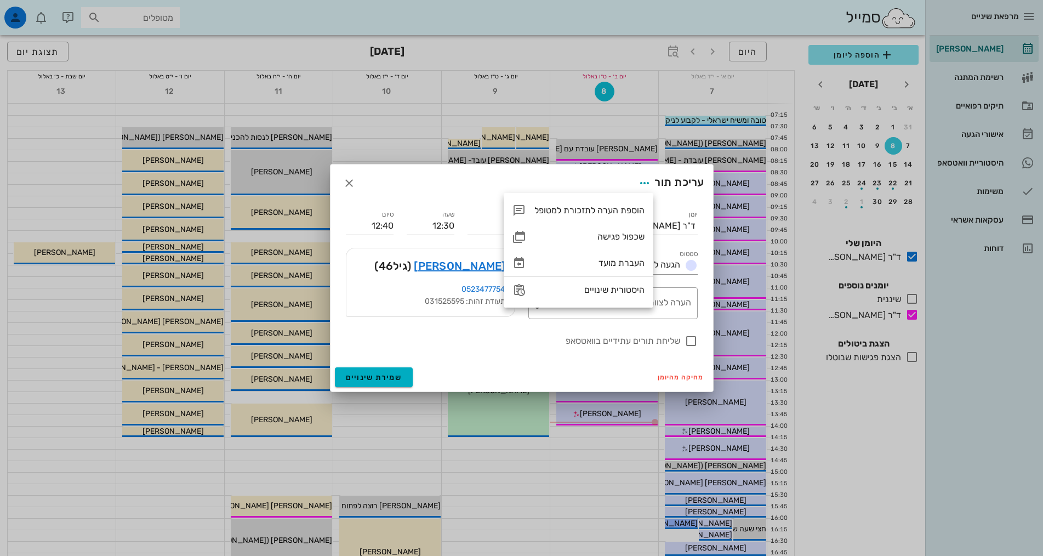
click at [619, 182] on div "עריכת תור" at bounding box center [522, 182] width 383 height 37
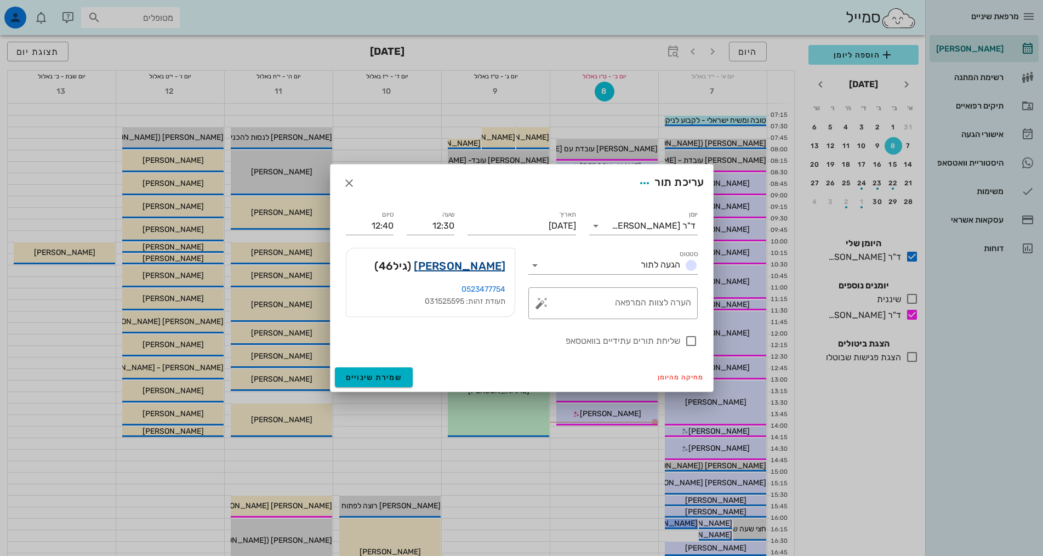
click at [480, 264] on link "[PERSON_NAME]" at bounding box center [460, 266] width 92 height 18
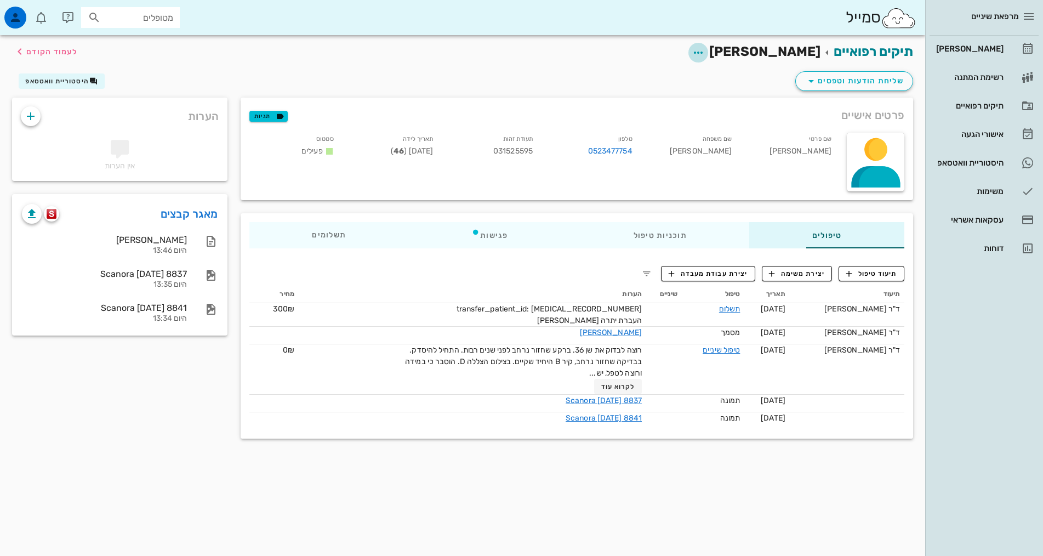
click at [705, 57] on icon "button" at bounding box center [698, 52] width 13 height 13
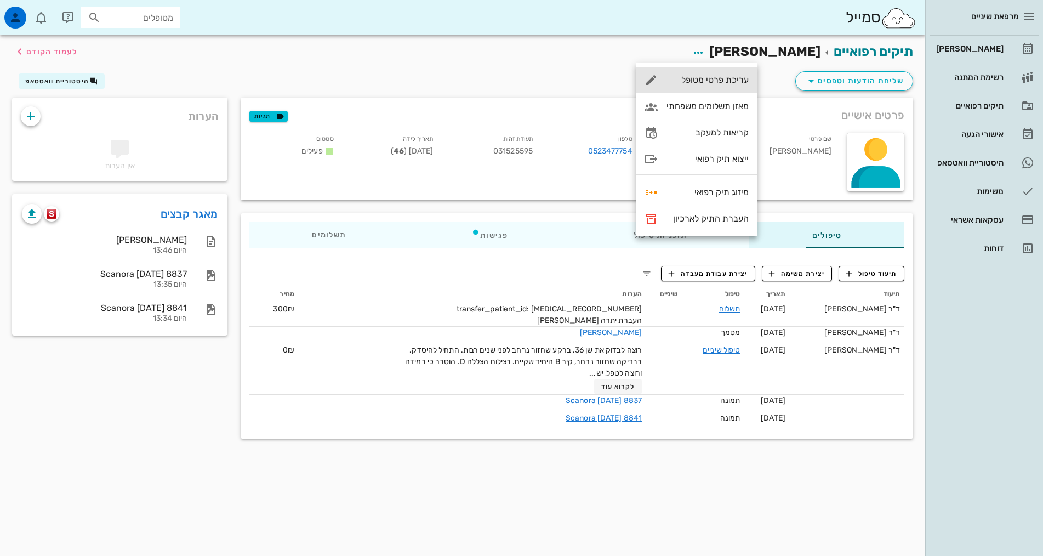
click at [742, 87] on div "עריכת פרטי מטופל" at bounding box center [697, 80] width 122 height 26
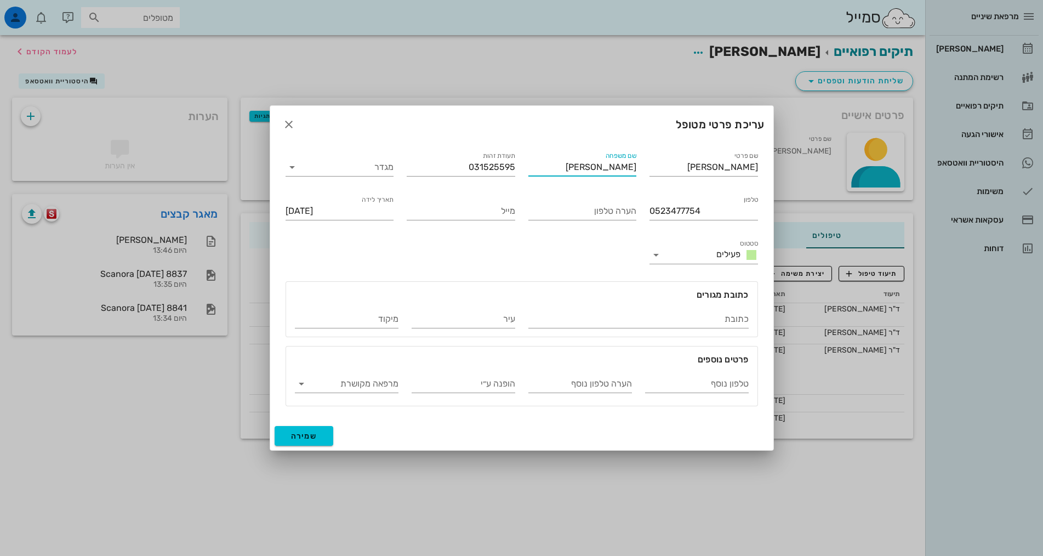
drag, startPoint x: 614, startPoint y: 167, endPoint x: 642, endPoint y: 166, distance: 28.5
click at [642, 166] on div "שם משפחה [PERSON_NAME]" at bounding box center [583, 165] width 122 height 44
type input "[PERSON_NAME]"
click at [306, 434] on span "שמירה" at bounding box center [304, 436] width 26 height 9
type input "[DATE]"
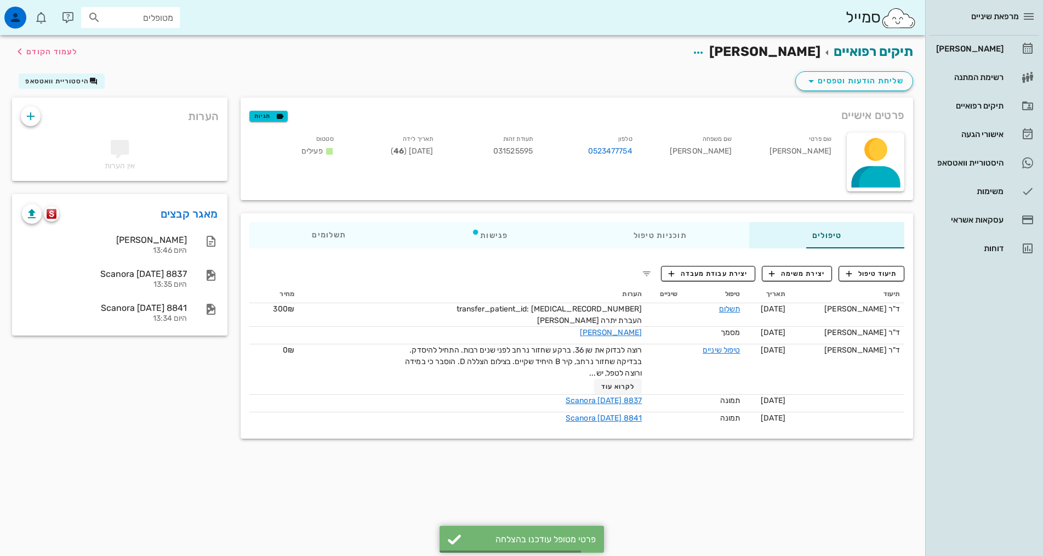
click at [484, 464] on div "תיקים רפואיים [PERSON_NAME] לעמוד הקודם שליחת הודעות וטפסים היסטוריית וואטסאפ פ…" at bounding box center [463, 295] width 926 height 521
click at [1023, 41] on link "[PERSON_NAME]" at bounding box center [984, 49] width 109 height 26
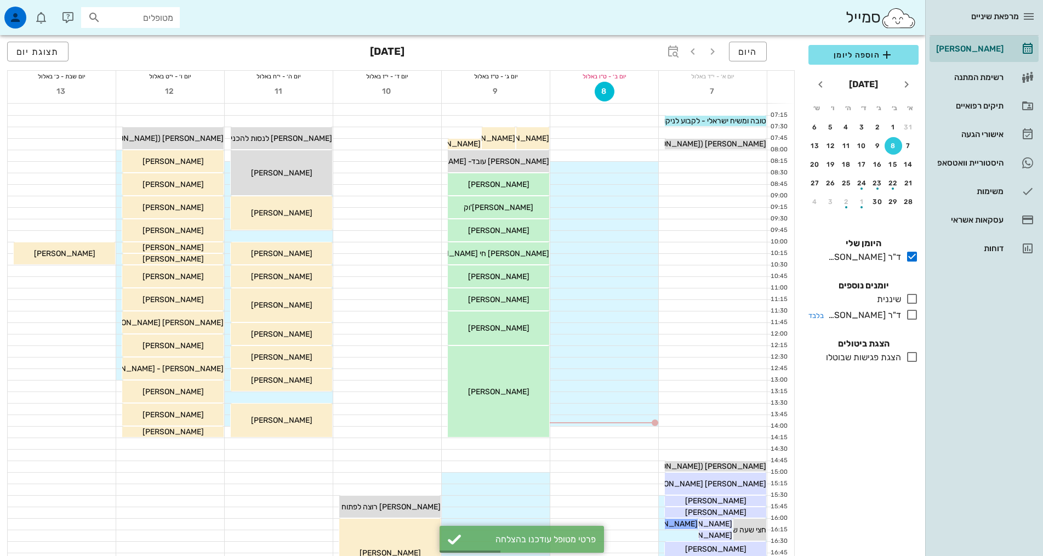
click at [899, 314] on div "ד"ר [PERSON_NAME]" at bounding box center [862, 315] width 77 height 13
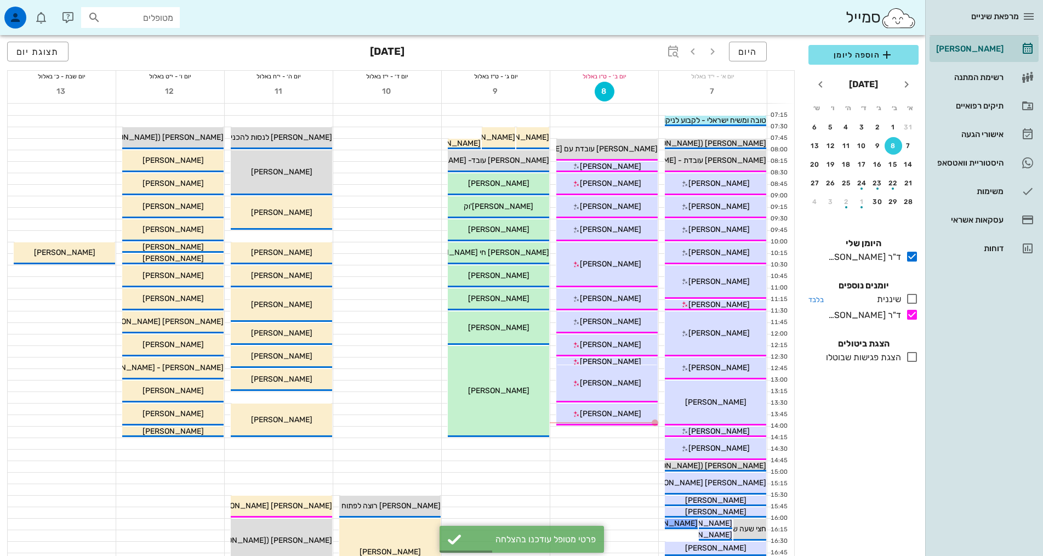
click at [901, 296] on div "שיננית" at bounding box center [887, 299] width 29 height 13
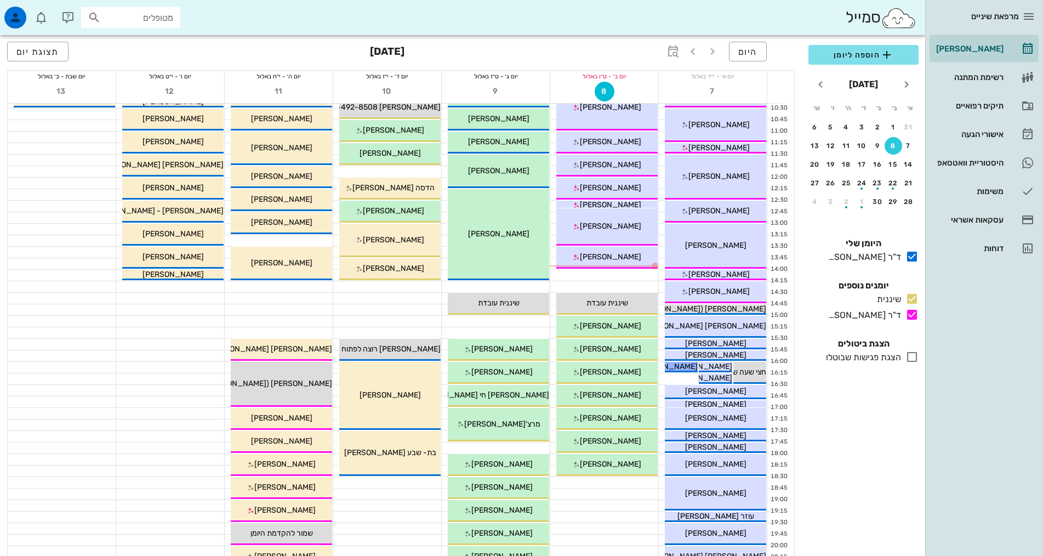
scroll to position [164, 0]
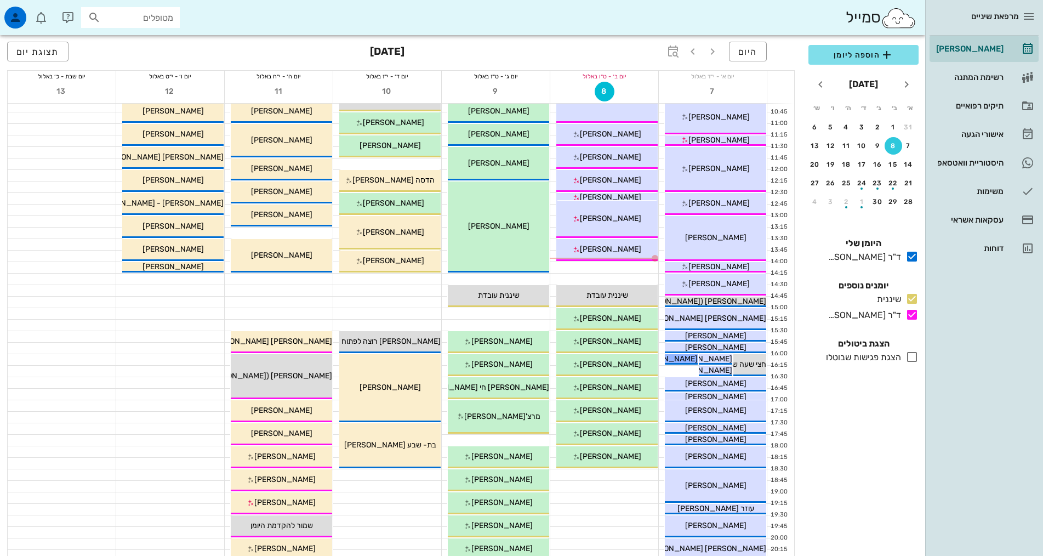
click at [887, 450] on div "הוספה ליומן [DATE] א׳ ב׳ ג׳ ד׳ ה׳ ו׳ ש׳ 31 1 2 3 4 5 6 7 8 9 10 11 12 13 14 15 …" at bounding box center [863, 297] width 123 height 518
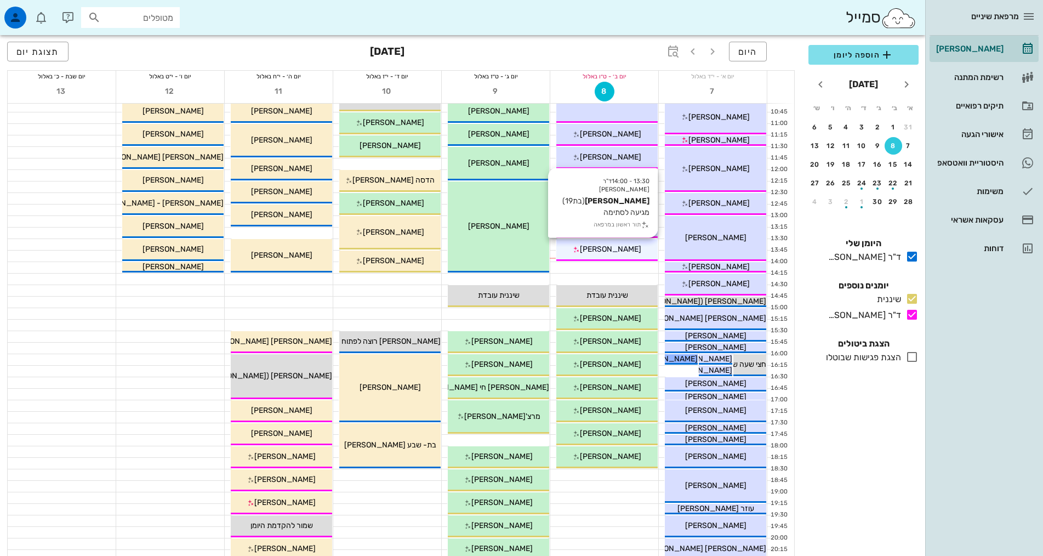
click at [603, 254] on div "[PERSON_NAME]" at bounding box center [607, 249] width 101 height 12
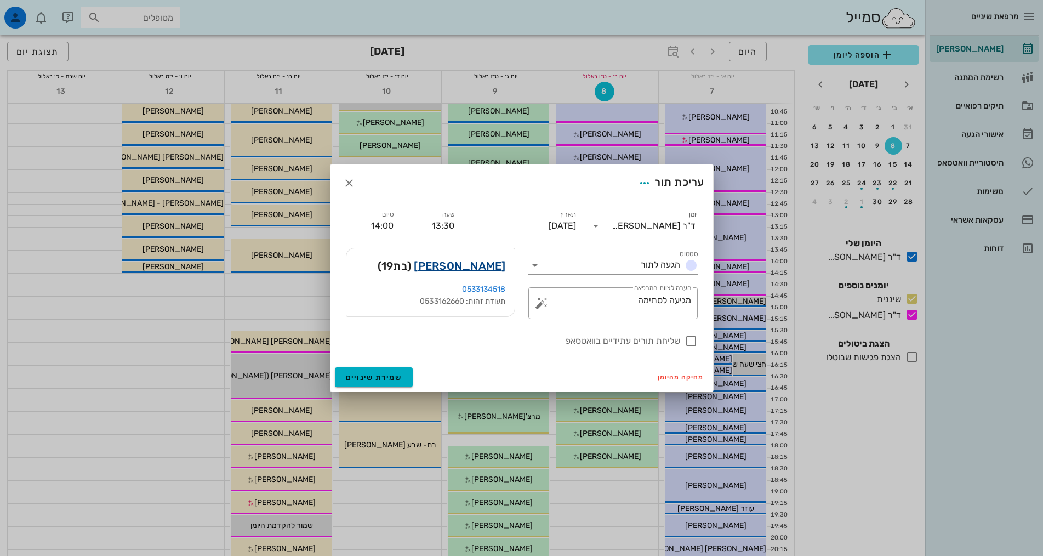
click at [490, 264] on link "[PERSON_NAME]" at bounding box center [460, 266] width 92 height 18
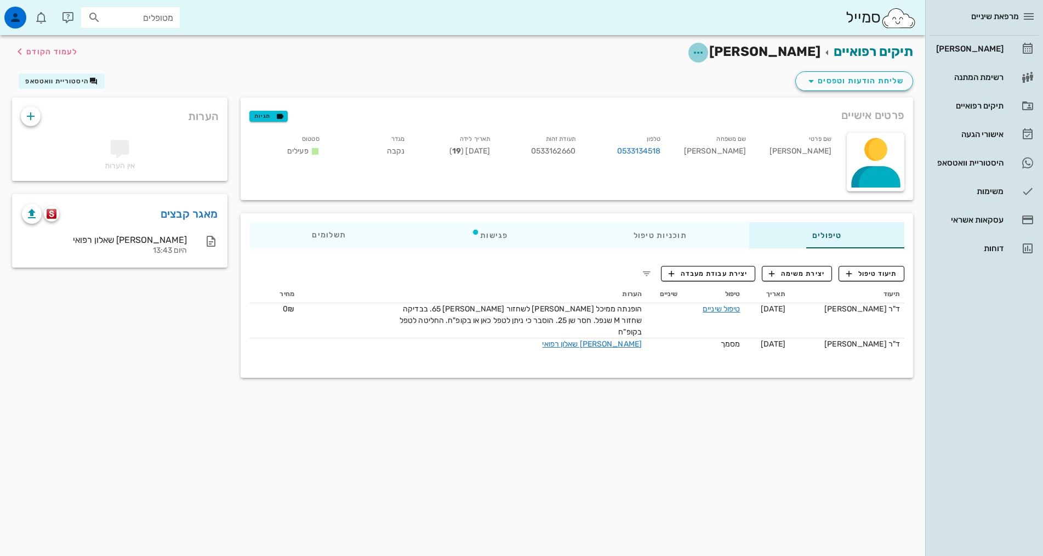
click at [705, 58] on icon "button" at bounding box center [698, 52] width 13 height 13
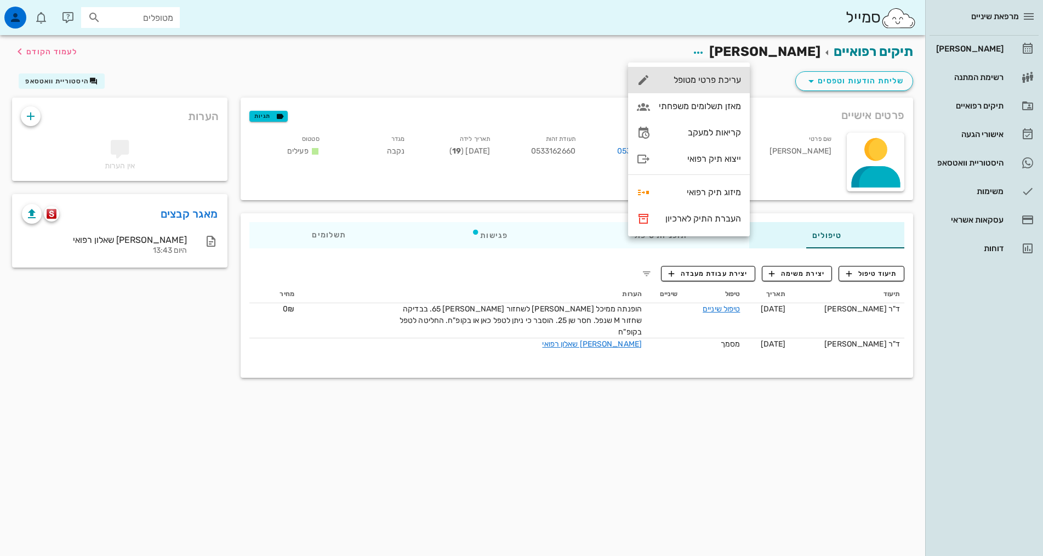
click at [718, 76] on div "עריכת פרטי מטופל" at bounding box center [700, 80] width 82 height 10
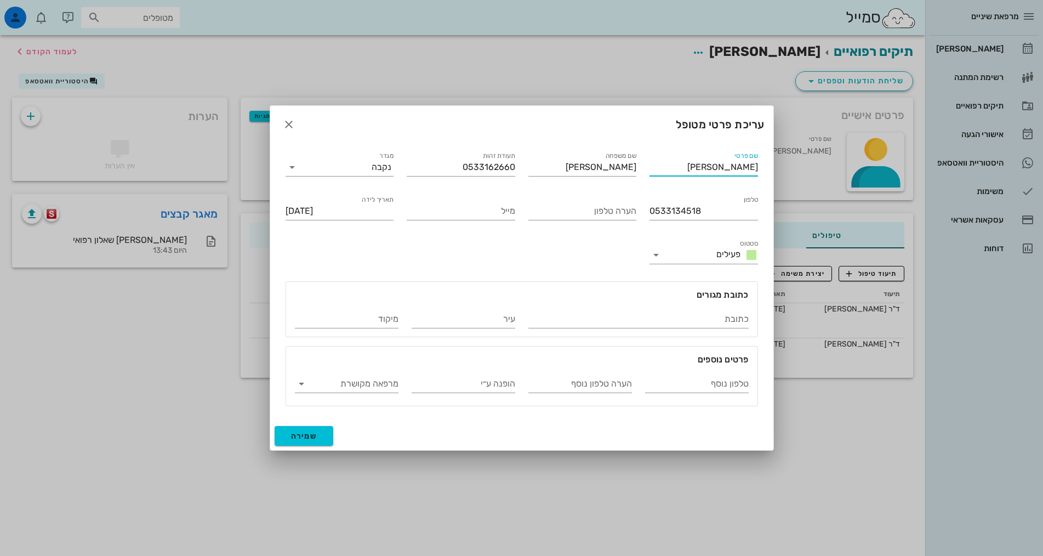
drag, startPoint x: 702, startPoint y: 168, endPoint x: 769, endPoint y: 170, distance: 67.5
click at [769, 170] on div "שם פרטי [PERSON_NAME] שם משפחה [PERSON_NAME] תעודת זהות 0533162660 מגדר נקבה טל…" at bounding box center [521, 282] width 503 height 279
type input "[PERSON_NAME]"
click at [568, 254] on div "שם פרטי [PERSON_NAME] שם משפחה [PERSON_NAME] תעודת זהות 0533162660 מגדר נקבה טל…" at bounding box center [522, 278] width 486 height 270
drag, startPoint x: 472, startPoint y: 253, endPoint x: 455, endPoint y: 259, distance: 17.7
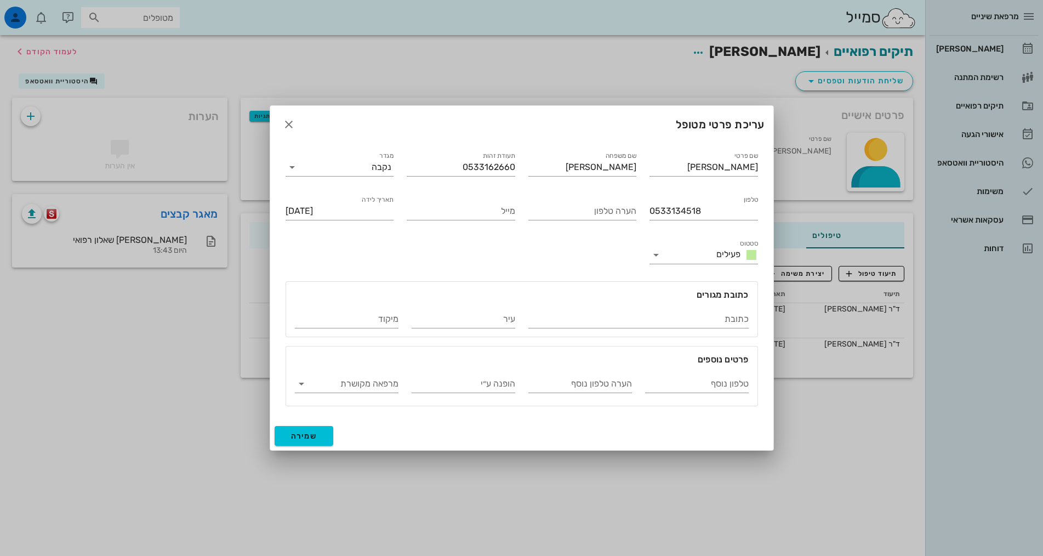
click at [472, 253] on div "שם פרטי [PERSON_NAME] שם משפחה [PERSON_NAME] תעודת זהות 0533162660 מגדר נקבה טל…" at bounding box center [522, 278] width 486 height 270
click at [315, 440] on span "שמירה" at bounding box center [304, 436] width 26 height 9
type input "[DATE]"
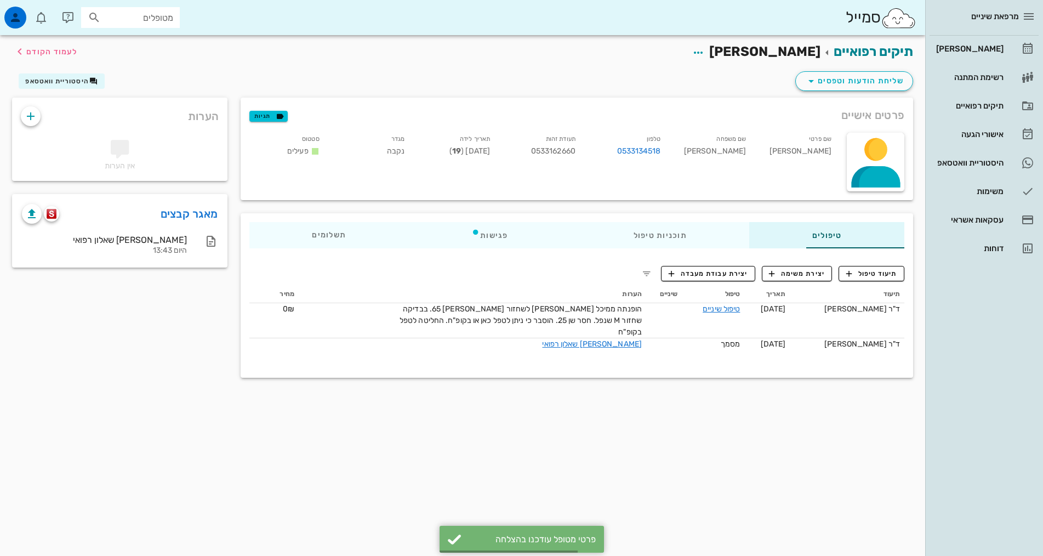
click at [665, 455] on div "תיקים רפואיים [PERSON_NAME] לעמוד הקודם שליחת הודעות וטפסים היסטוריית וואטסאפ פ…" at bounding box center [463, 295] width 926 height 521
click at [629, 81] on div "שליחת הודעות וטפסים היסטוריית וואטסאפ" at bounding box center [462, 83] width 915 height 29
drag, startPoint x: 380, startPoint y: 55, endPoint x: 427, endPoint y: 88, distance: 57.5
click at [381, 55] on div "תיקים רפואיים [PERSON_NAME] לעמוד הקודם" at bounding box center [462, 52] width 915 height 34
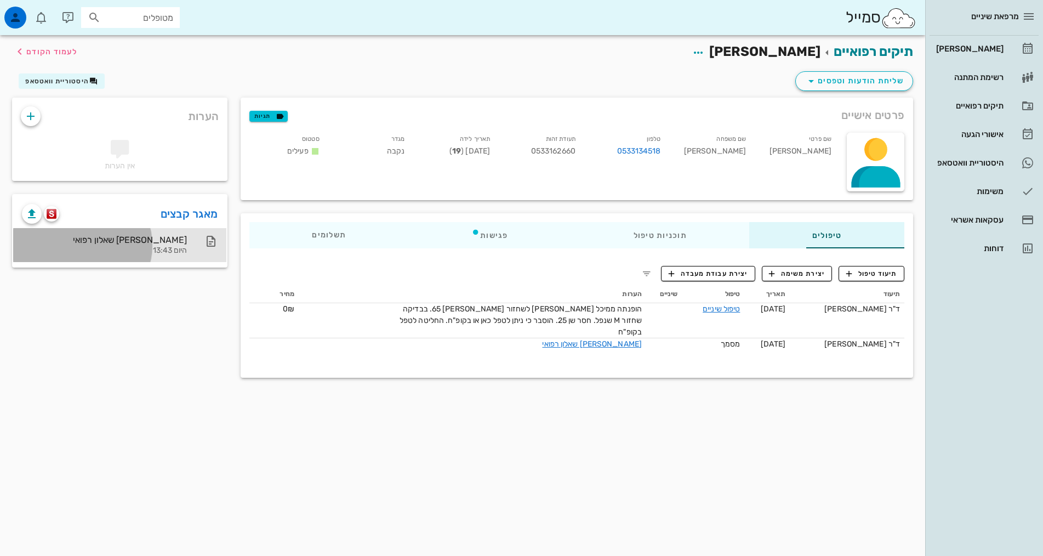
click at [101, 238] on div "[PERSON_NAME] שאלון רפואי" at bounding box center [104, 240] width 165 height 10
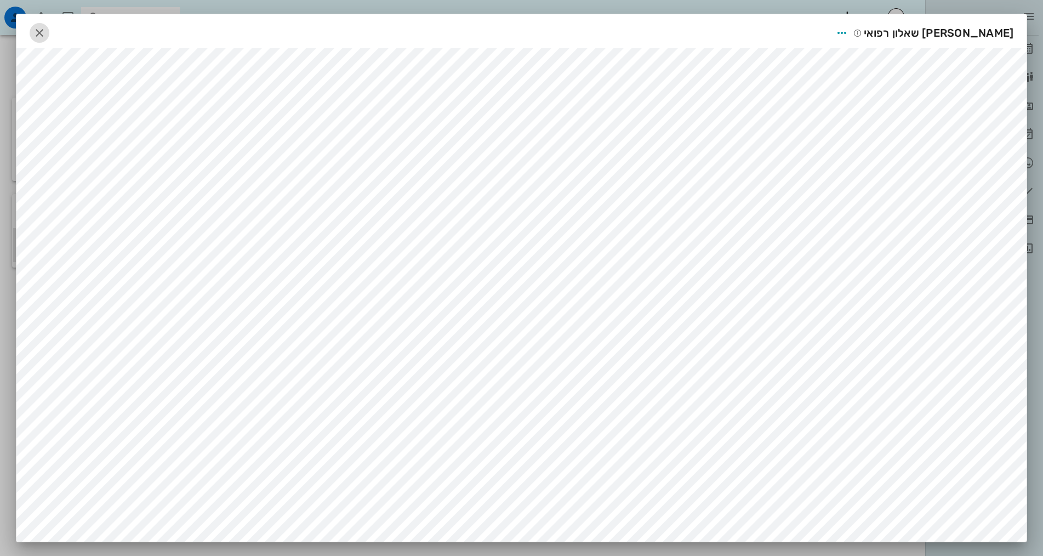
click at [43, 27] on icon "button" at bounding box center [39, 32] width 13 height 13
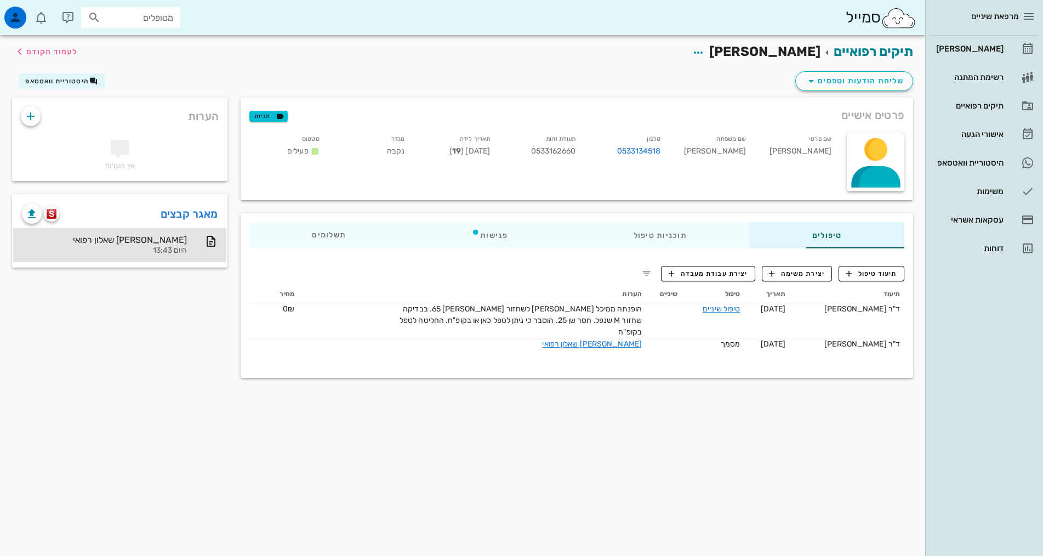
drag, startPoint x: 832, startPoint y: 441, endPoint x: 842, endPoint y: 432, distance: 13.6
click at [833, 441] on div "תיקים רפואיים [PERSON_NAME] לעמוד הקודם שליחת הודעות וטפסים היסטוריית וואטסאפ פ…" at bounding box center [463, 295] width 926 height 521
click at [989, 156] on div "היסטוריית וואטסאפ" at bounding box center [969, 163] width 70 height 18
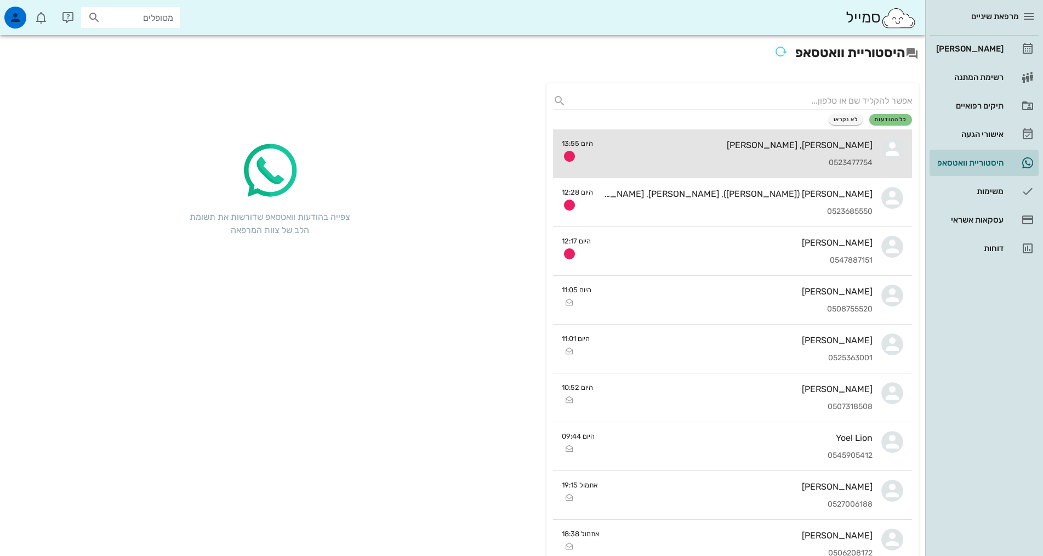
click at [802, 162] on div "0523477754" at bounding box center [737, 162] width 271 height 9
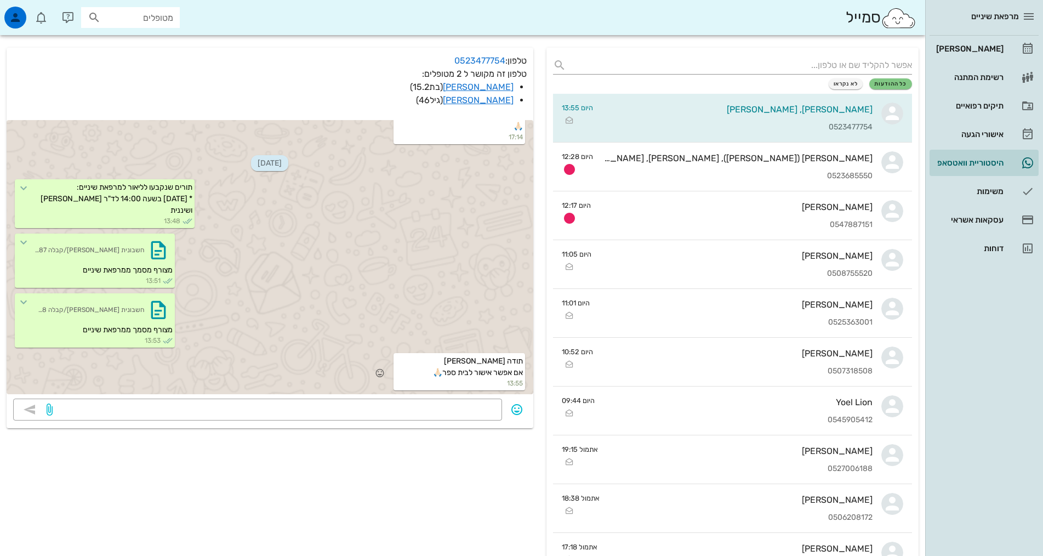
scroll to position [55, 0]
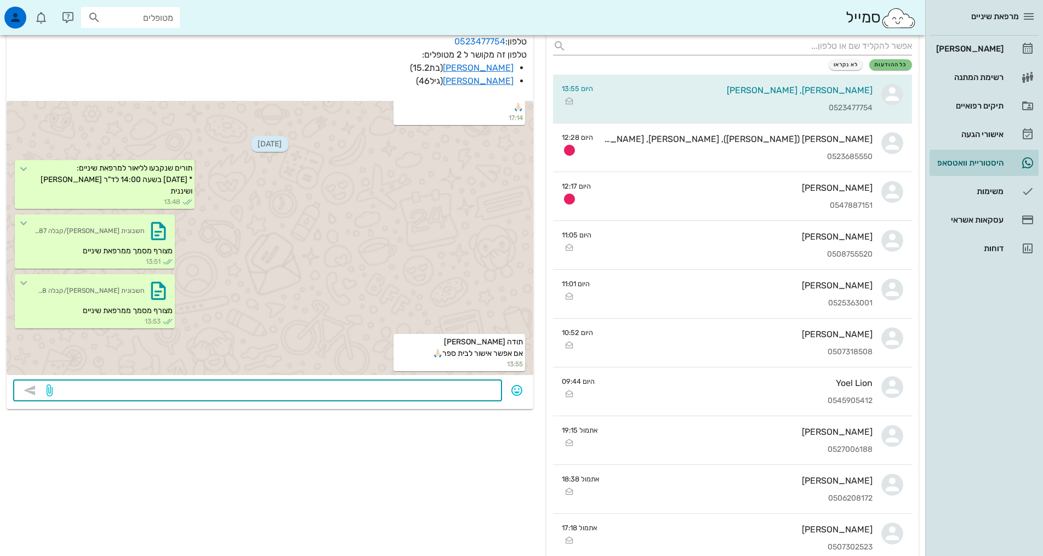
click at [444, 388] on textarea at bounding box center [275, 392] width 441 height 18
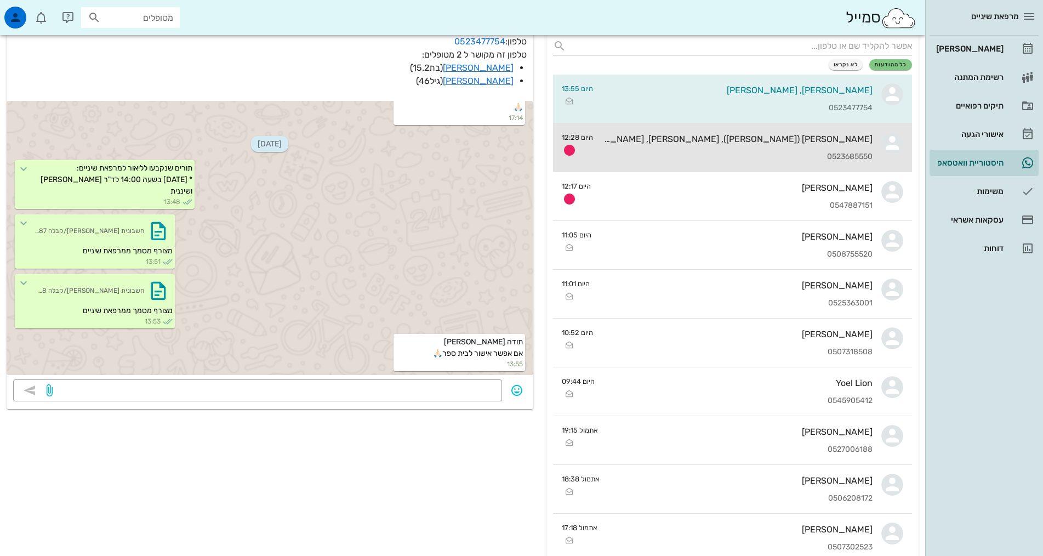
click at [840, 153] on div "0523685550" at bounding box center [737, 156] width 271 height 9
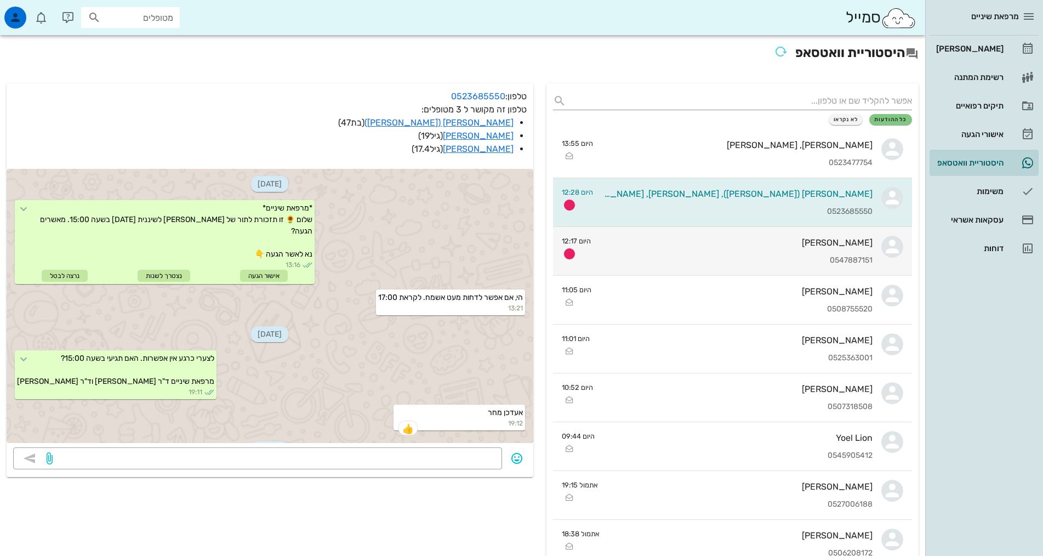
scroll to position [177, 0]
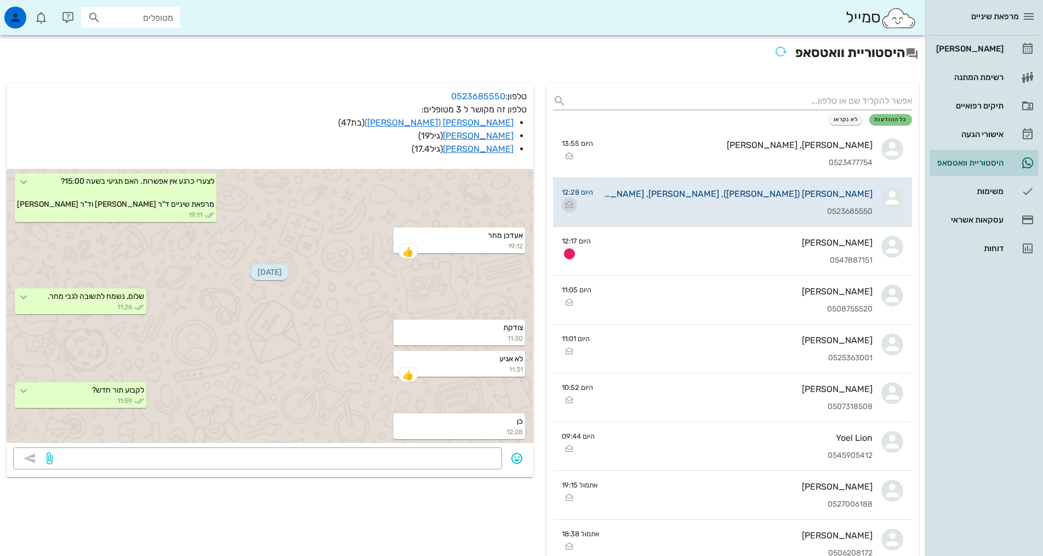
click at [566, 206] on icon "button" at bounding box center [569, 204] width 13 height 13
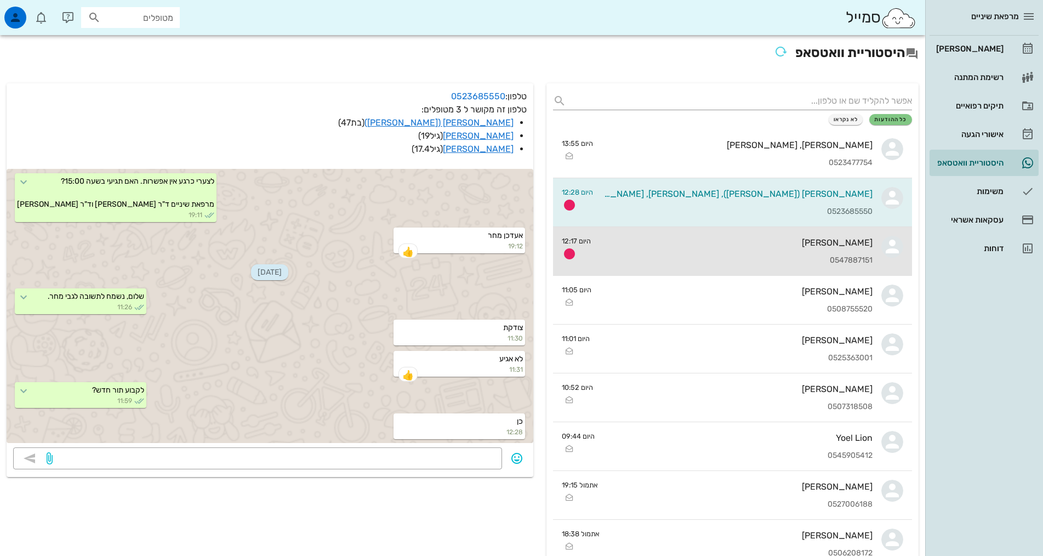
click at [580, 254] on div "היום 12:17" at bounding box center [576, 249] width 29 height 26
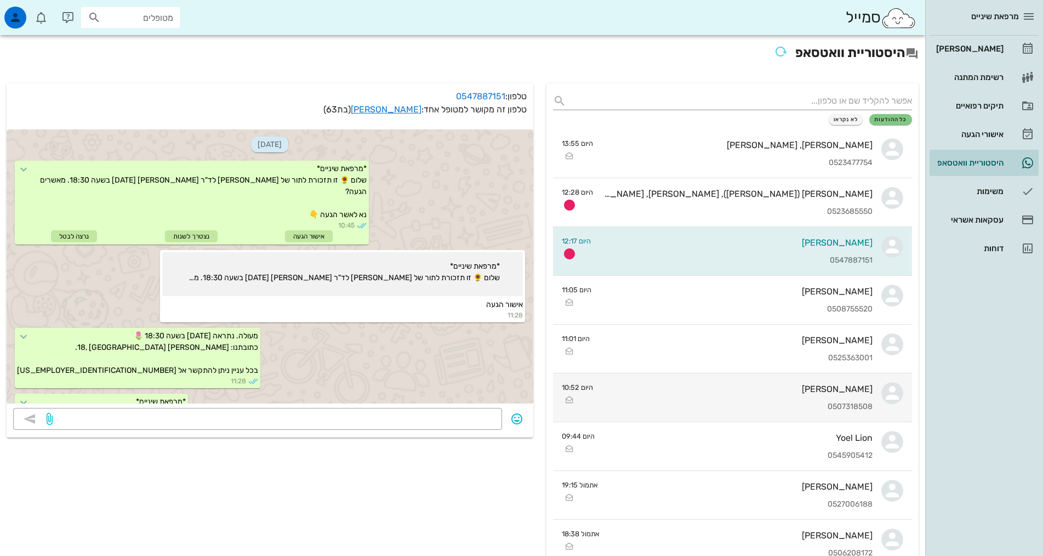
scroll to position [502, 0]
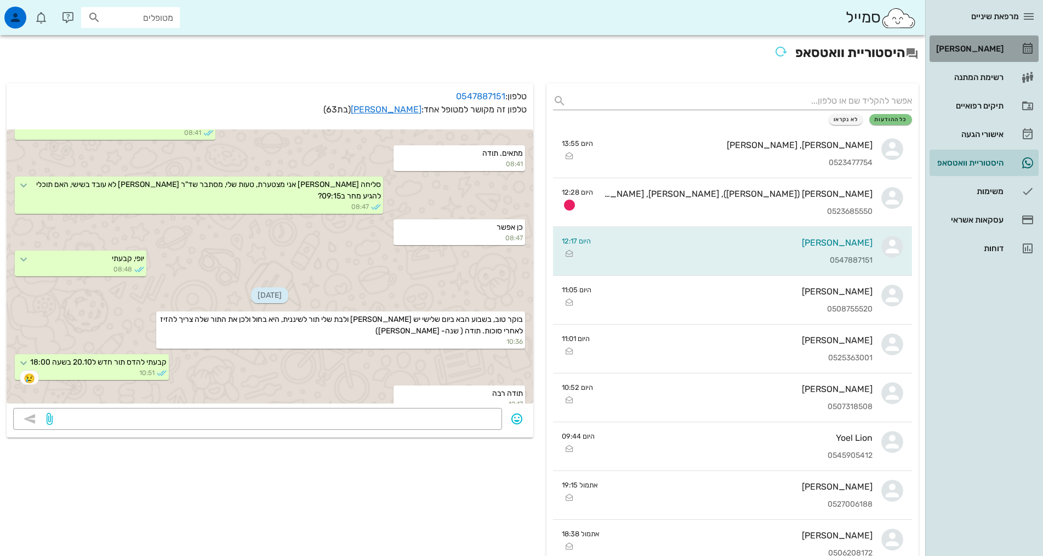
click at [1006, 57] on link "[PERSON_NAME]" at bounding box center [984, 49] width 109 height 26
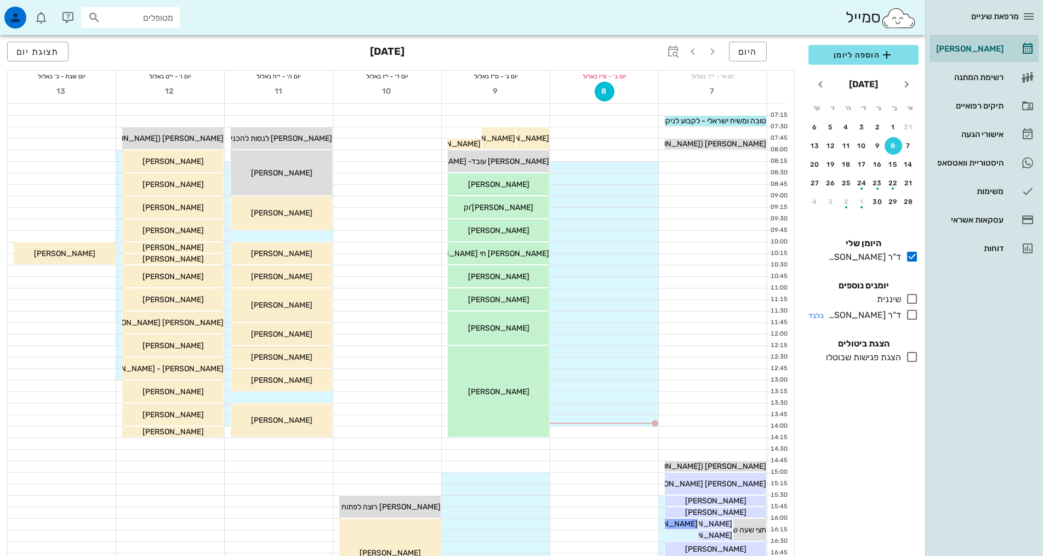
click at [901, 317] on div "ד"ר [PERSON_NAME]" at bounding box center [862, 315] width 77 height 13
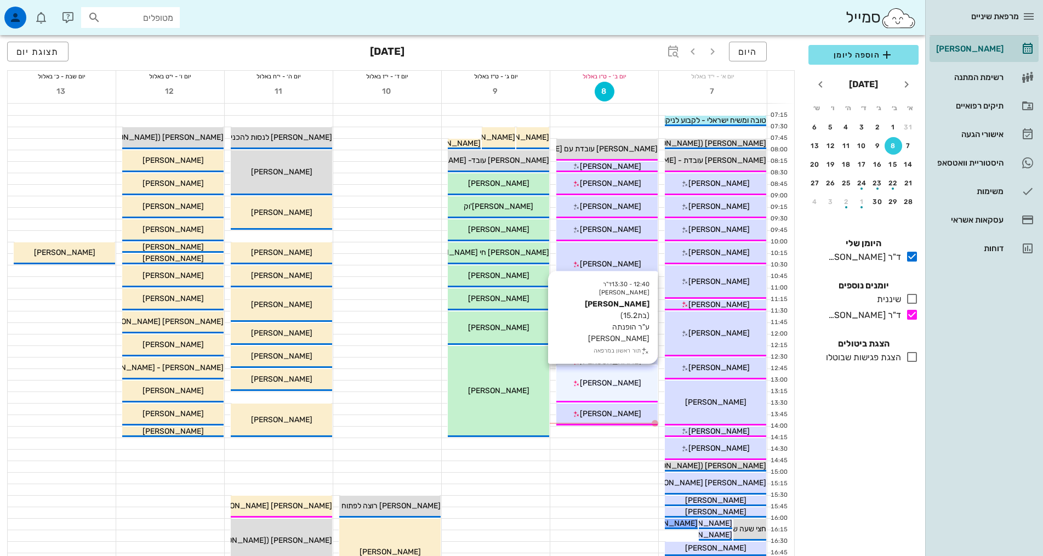
click at [631, 384] on div "[PERSON_NAME]" at bounding box center [607, 383] width 101 height 12
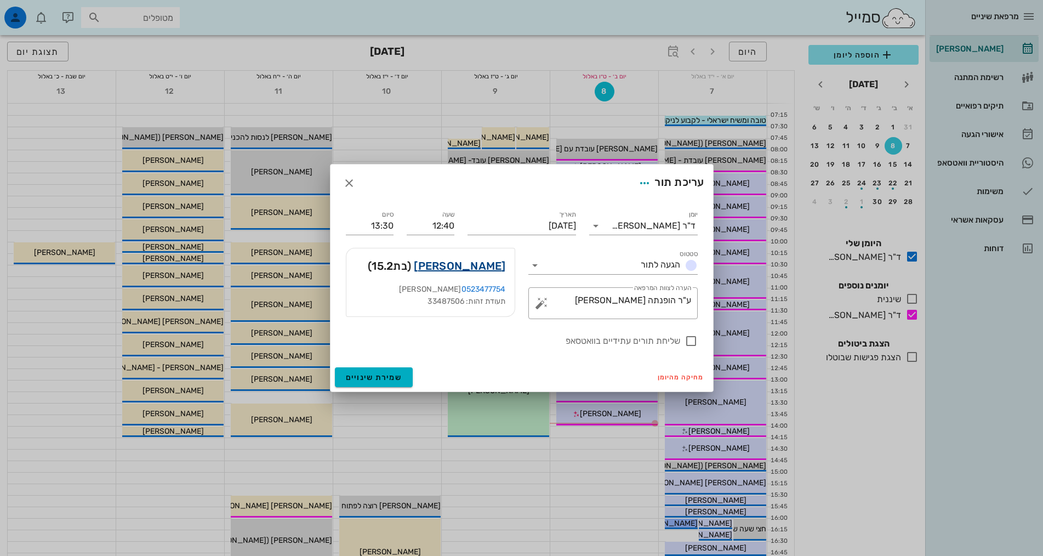
click at [486, 265] on link "[PERSON_NAME]" at bounding box center [460, 266] width 92 height 18
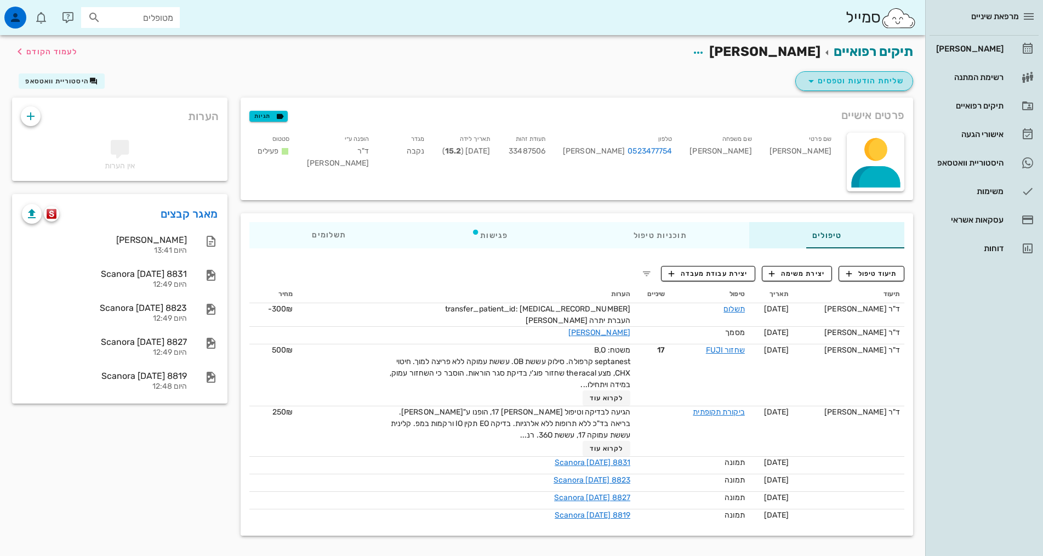
click at [830, 81] on span "שליחת הודעות וטפסים" at bounding box center [854, 81] width 99 height 13
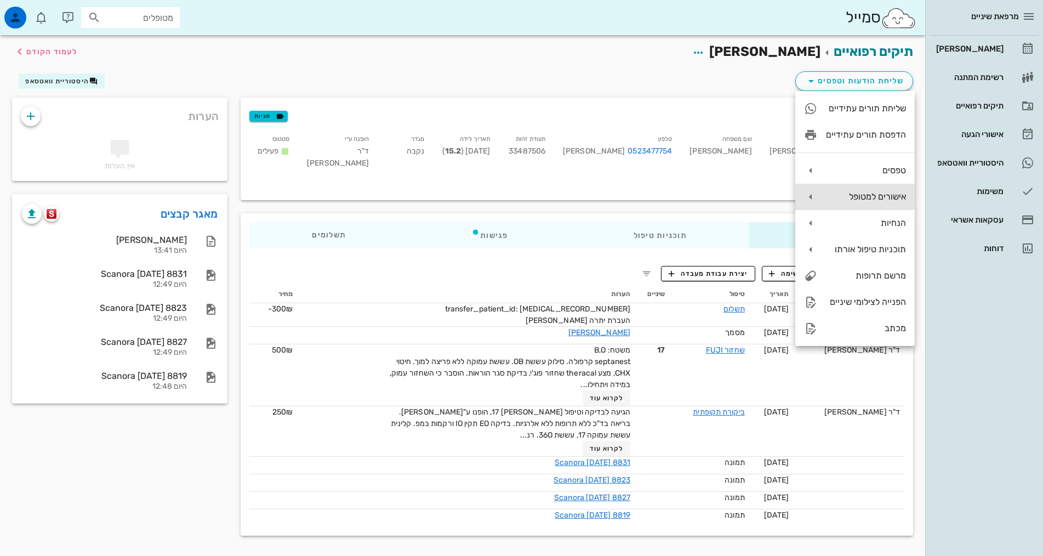
click at [881, 190] on div "אישורים למטופל" at bounding box center [856, 197] width 120 height 26
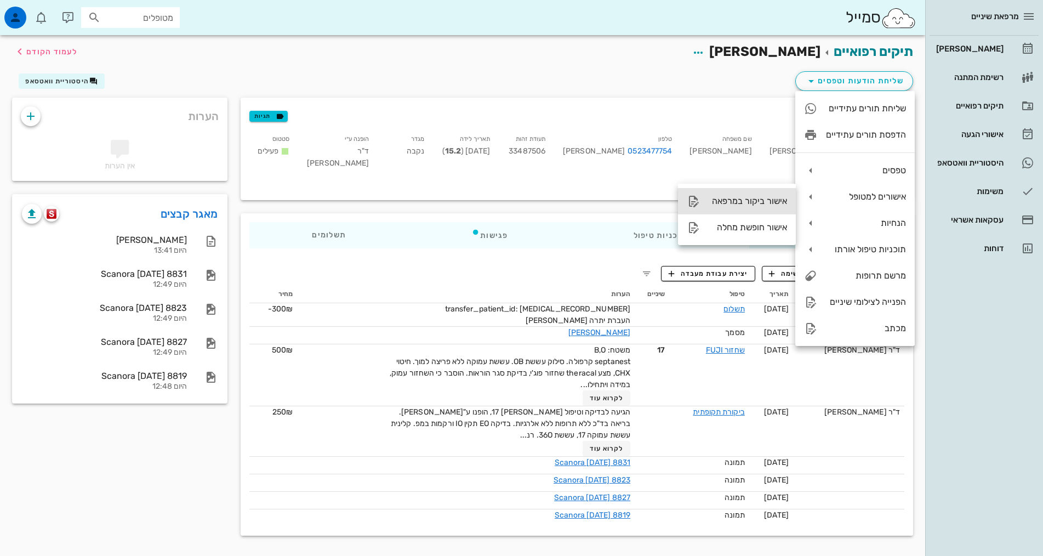
click at [767, 202] on div "אישור ביקור במרפאה" at bounding box center [748, 201] width 78 height 10
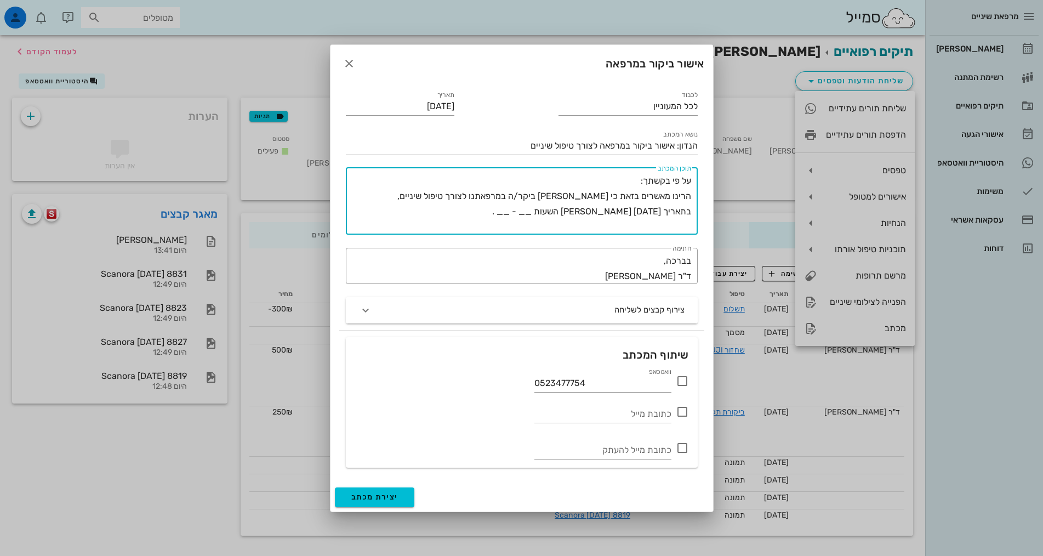
drag, startPoint x: 534, startPoint y: 210, endPoint x: 570, endPoint y: 213, distance: 35.7
click at [570, 213] on textarea "על פי בקשתך: הרינו מאשרים בזאת כי [PERSON_NAME] ביקר/ה במרפאתנו לצורך טיפול שינ…" at bounding box center [519, 203] width 343 height 61
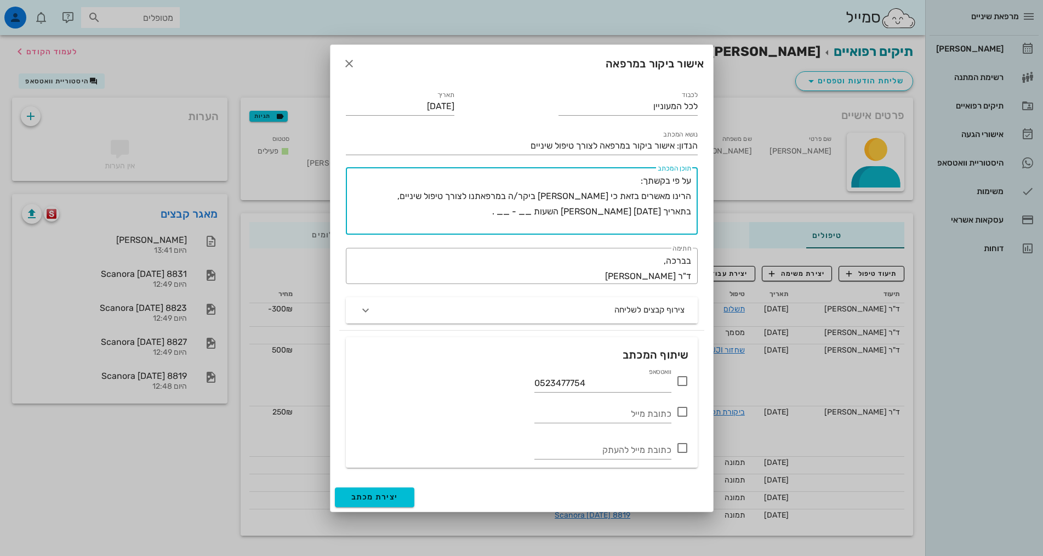
click at [538, 211] on textarea "על פי בקשתך: הרינו מאשרים בזאת כי [PERSON_NAME] ביקר/ה במרפאתנו לצורך טיפול שינ…" at bounding box center [519, 203] width 343 height 61
drag, startPoint x: 536, startPoint y: 210, endPoint x: 549, endPoint y: 212, distance: 13.3
click at [549, 212] on textarea "על פי בקשתך: הרינו מאשרים בזאת כי [PERSON_NAME] ביקר/ה במרפאתנו לצורך טיפול שינ…" at bounding box center [519, 203] width 343 height 61
drag, startPoint x: 557, startPoint y: 215, endPoint x: 571, endPoint y: 217, distance: 14.4
click at [571, 217] on textarea "על פי בקשתך: הרינו מאשרים בזאת כי [PERSON_NAME] ביקר/ה במרפאתנו לצורך טיפול שינ…" at bounding box center [519, 203] width 343 height 61
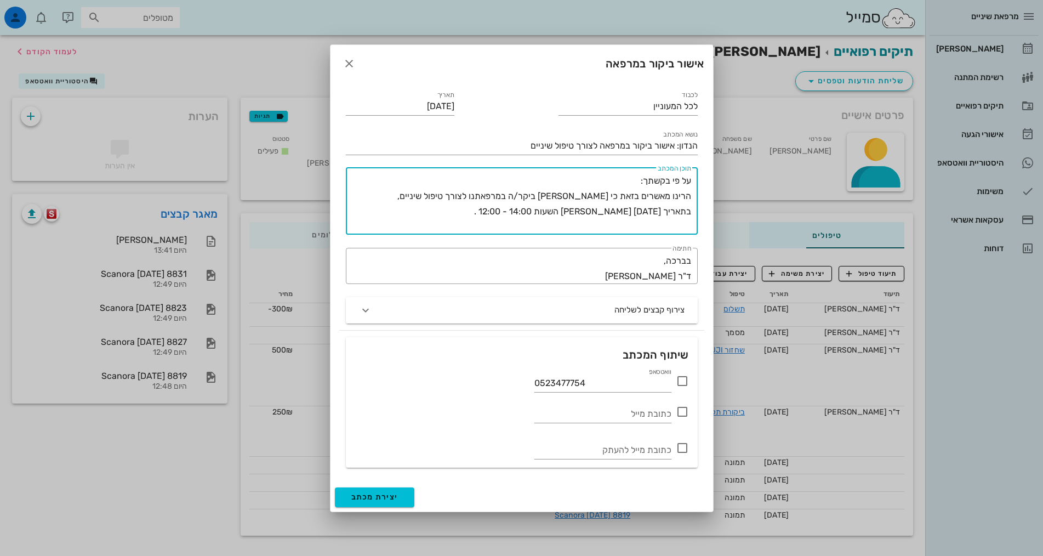
click at [501, 214] on textarea "על פי בקשתך: הרינו מאשרים בזאת כי [PERSON_NAME] ביקר/ה במרפאתנו לצורך טיפול שינ…" at bounding box center [519, 203] width 343 height 61
type textarea "על פי בקשתך: הרינו מאשרים בזאת כי [PERSON_NAME] ביקר/ה במרפאתנו לצורך טיפול שינ…"
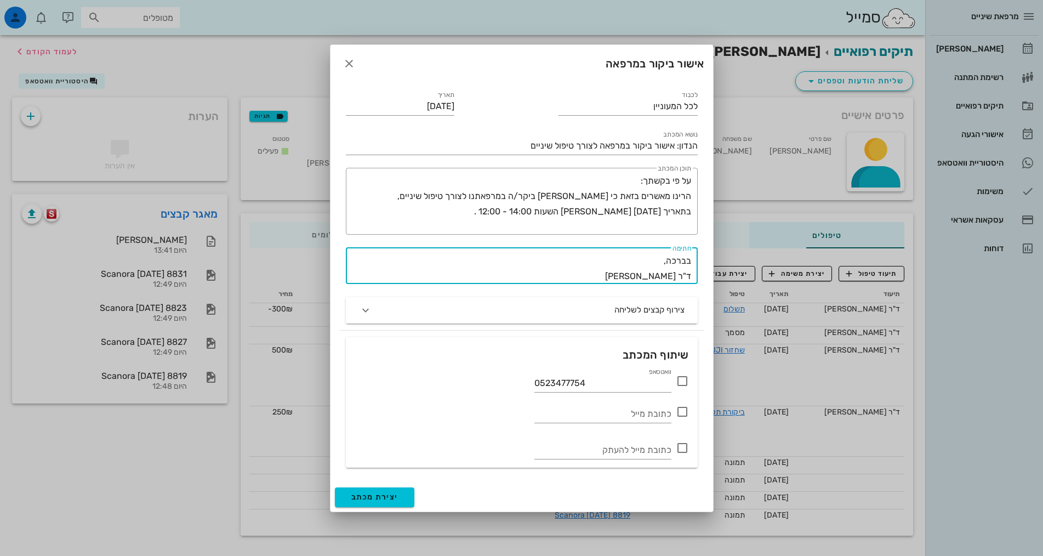
drag, startPoint x: 606, startPoint y: 277, endPoint x: 675, endPoint y: 276, distance: 69.1
click at [675, 276] on textarea "בברכה, ד"ר [PERSON_NAME]" at bounding box center [518, 268] width 345 height 31
type textarea "בברכה, ד"ר [PERSON_NAME]"
click at [682, 379] on icon at bounding box center [682, 380] width 13 height 13
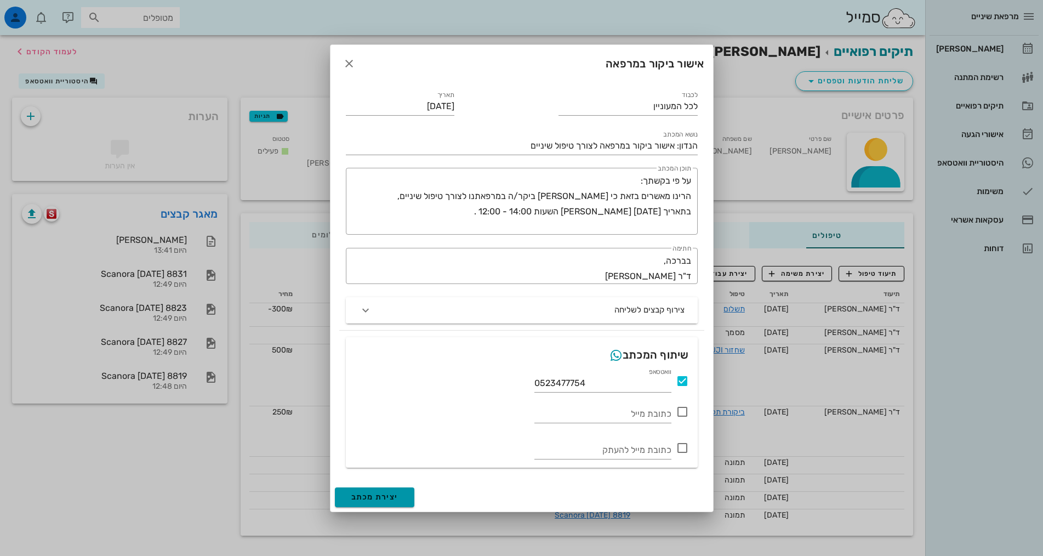
click at [377, 495] on span "יצירת מכתב" at bounding box center [374, 496] width 47 height 9
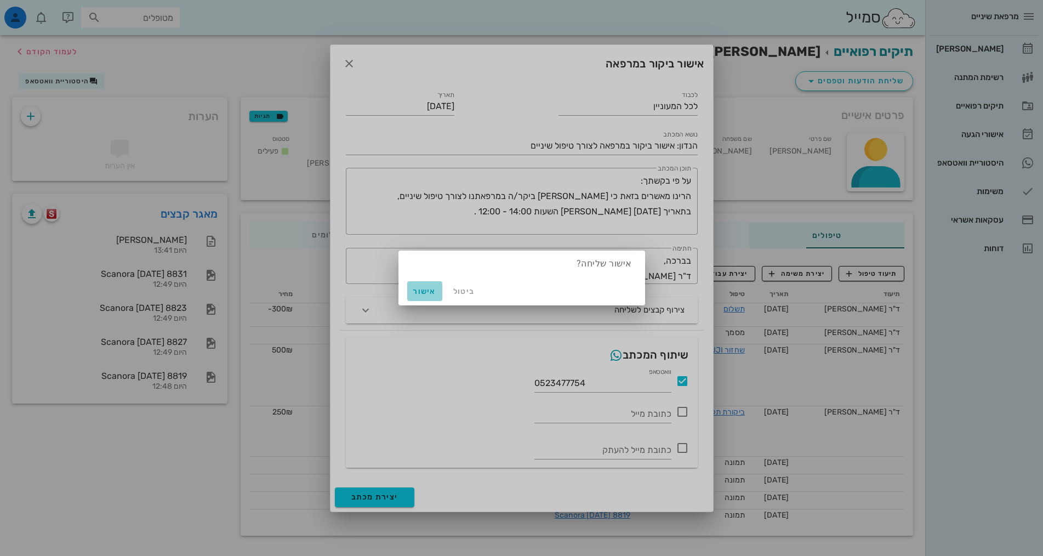
click at [425, 292] on span "אישור" at bounding box center [425, 291] width 26 height 9
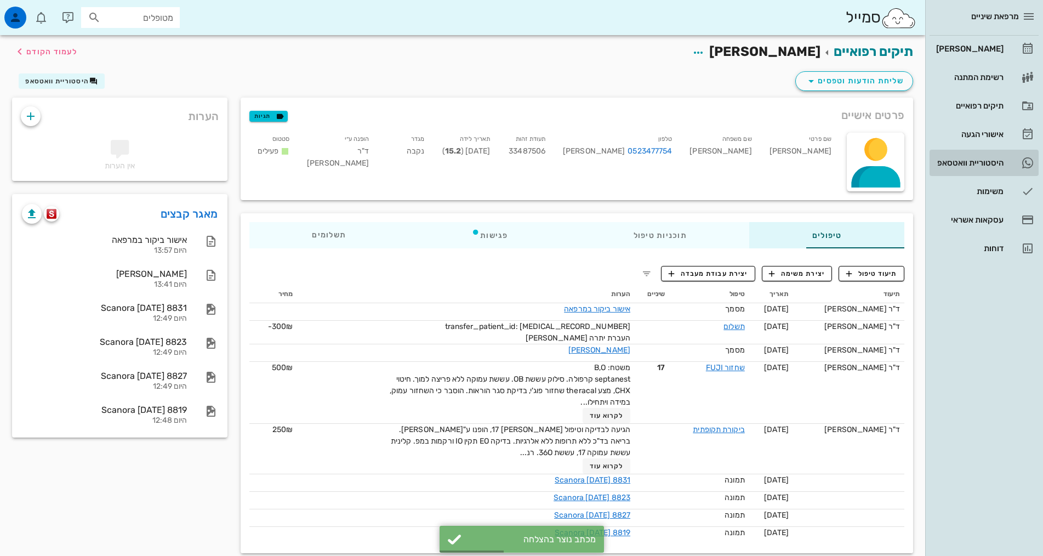
click at [1027, 158] on icon at bounding box center [1027, 162] width 13 height 13
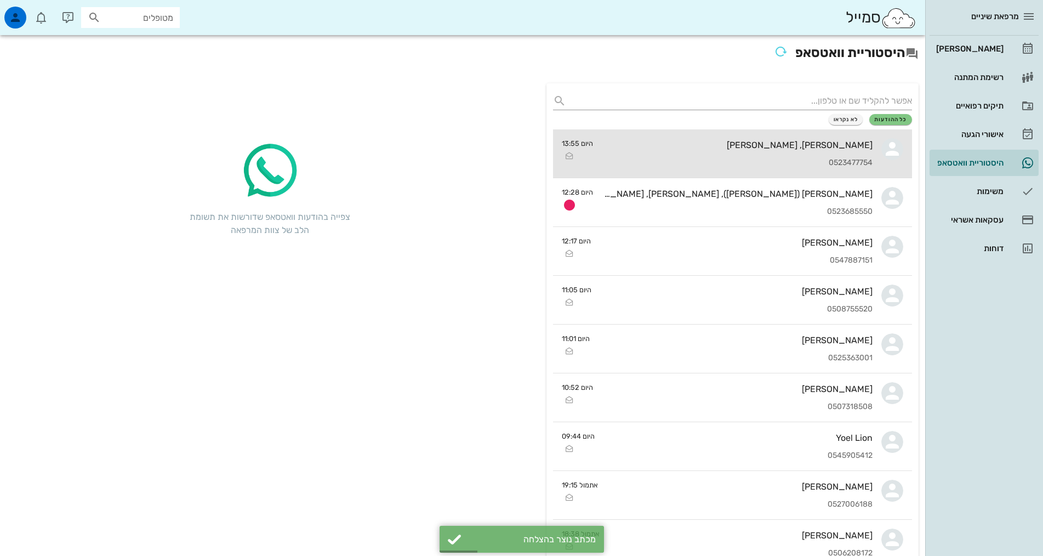
click at [763, 138] on div "[PERSON_NAME], [PERSON_NAME] 0523477754" at bounding box center [737, 153] width 271 height 48
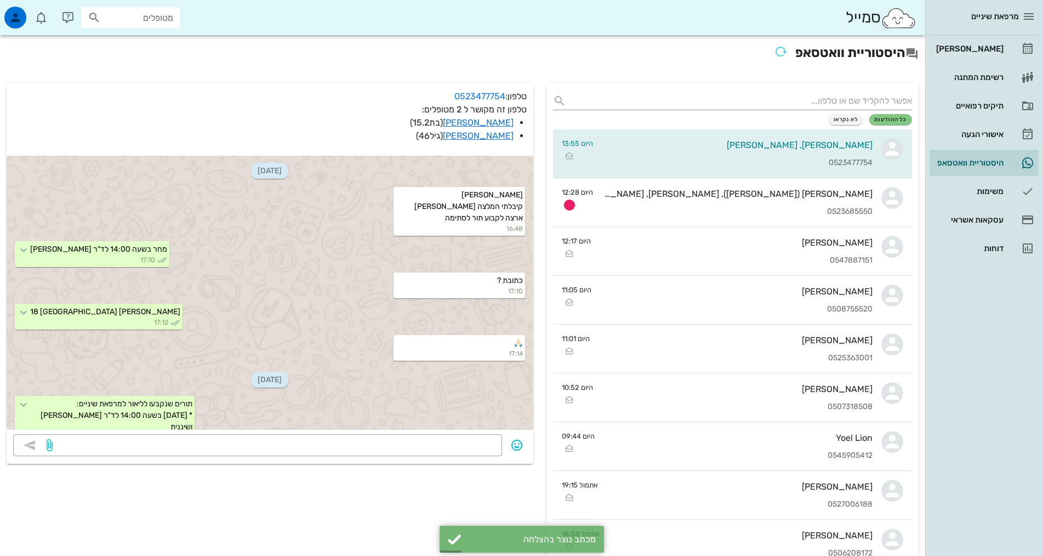
scroll to position [241, 0]
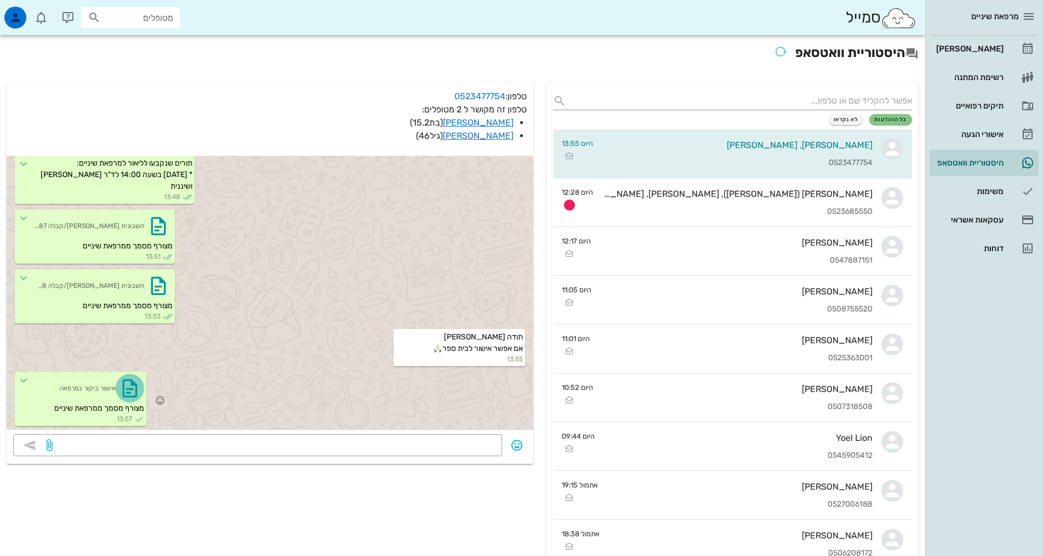
click at [137, 389] on icon "button" at bounding box center [130, 388] width 18 height 18
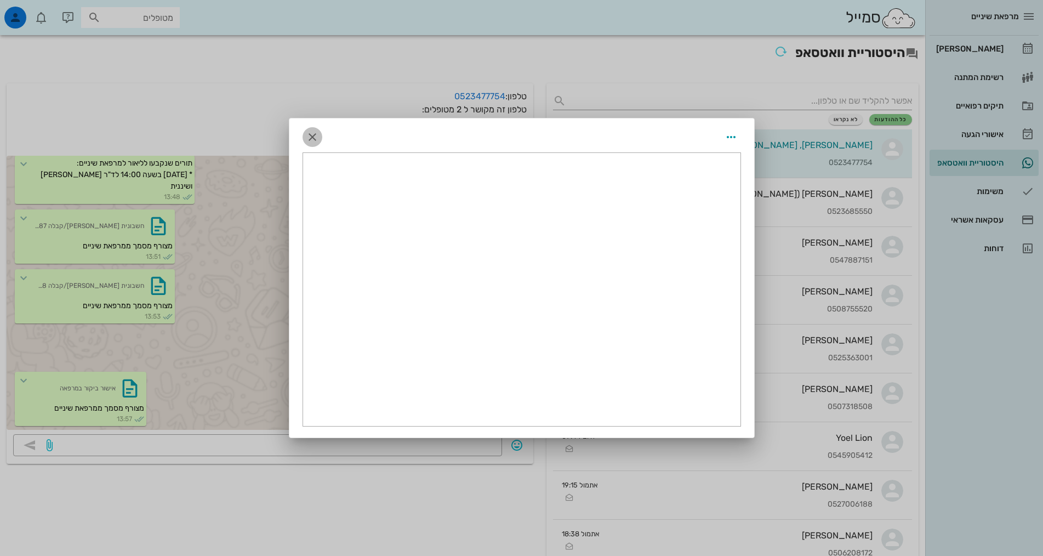
click at [313, 137] on icon "button" at bounding box center [312, 136] width 13 height 13
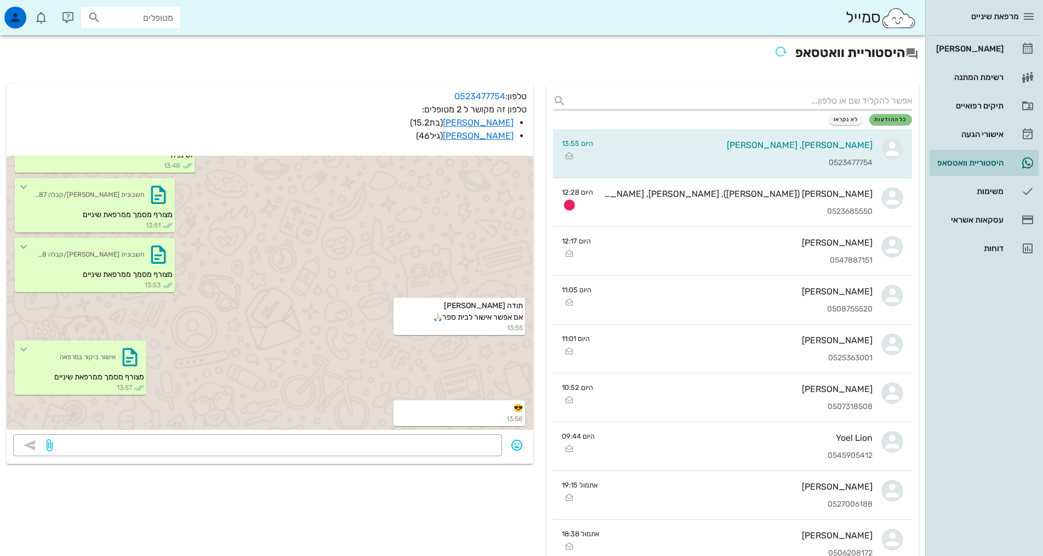
click at [992, 407] on div "מרפאת שיניים [PERSON_NAME] רשימת המתנה תיקים רפואיים אישורי הגעה 1 היסטוריית וו…" at bounding box center [985, 278] width 118 height 556
click at [1008, 56] on link "[PERSON_NAME]" at bounding box center [984, 49] width 109 height 26
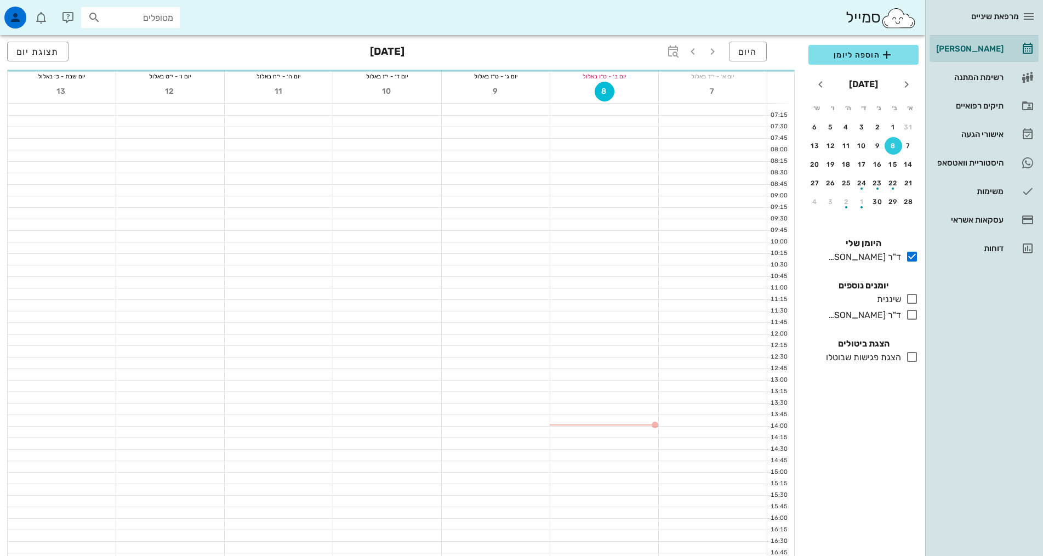
click at [1009, 455] on div "מרפאת שיניים [PERSON_NAME] רשימת המתנה תיקים רפואיים אישורי הגעה 1 היסטוריית וו…" at bounding box center [985, 278] width 118 height 556
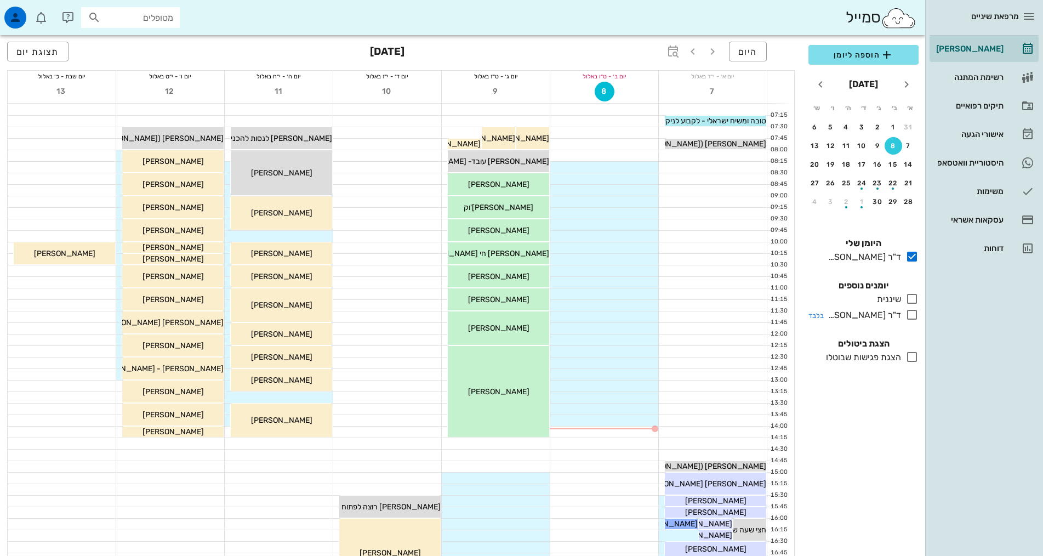
click at [911, 313] on icon at bounding box center [912, 314] width 13 height 13
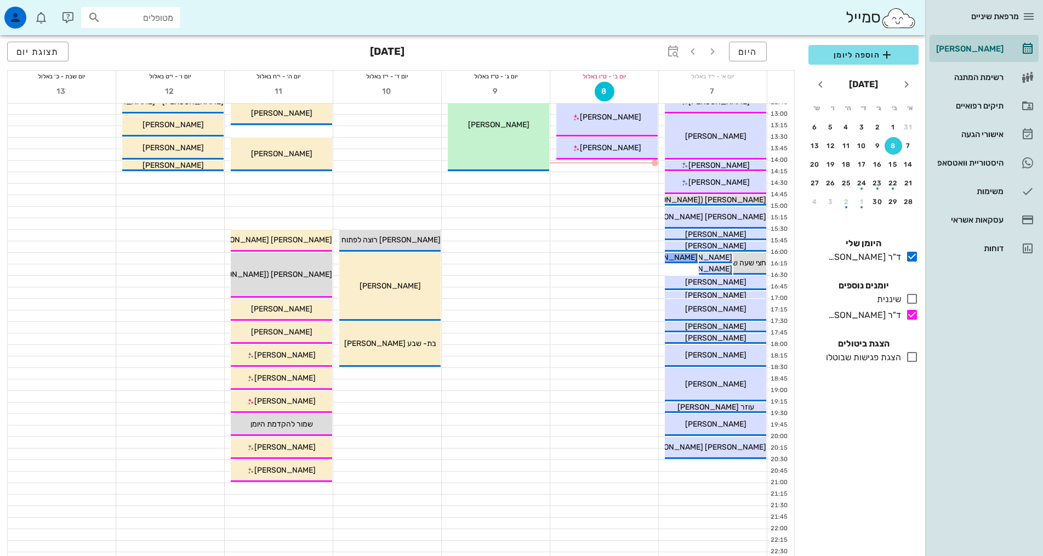
scroll to position [274, 0]
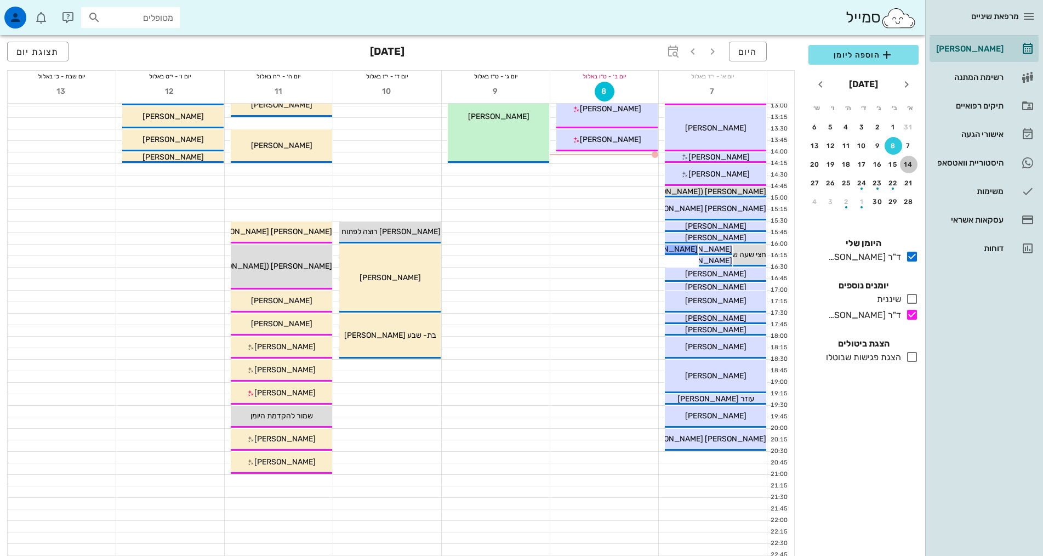
click at [911, 163] on div "14" at bounding box center [909, 165] width 18 height 8
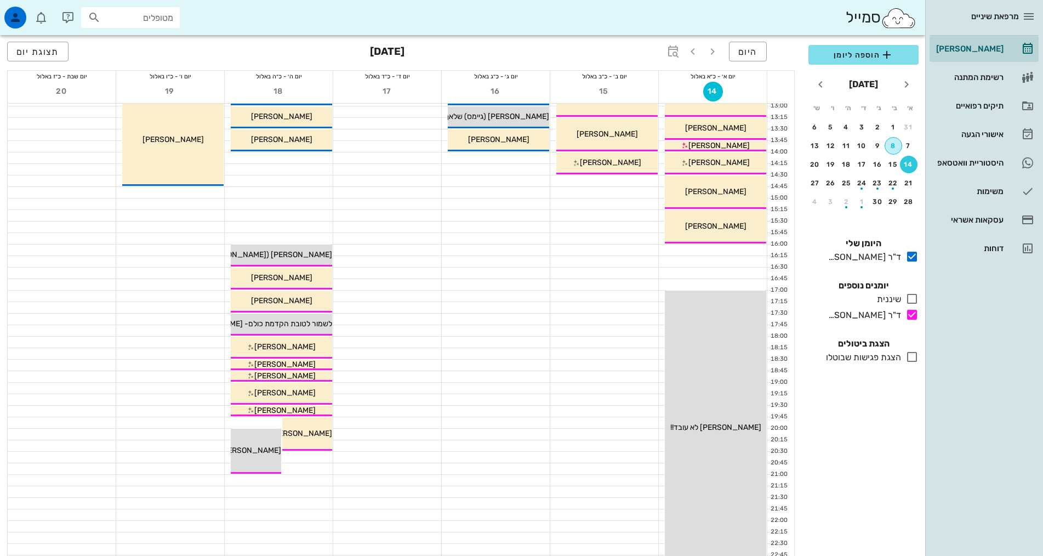
click at [890, 144] on div "8" at bounding box center [893, 146] width 16 height 8
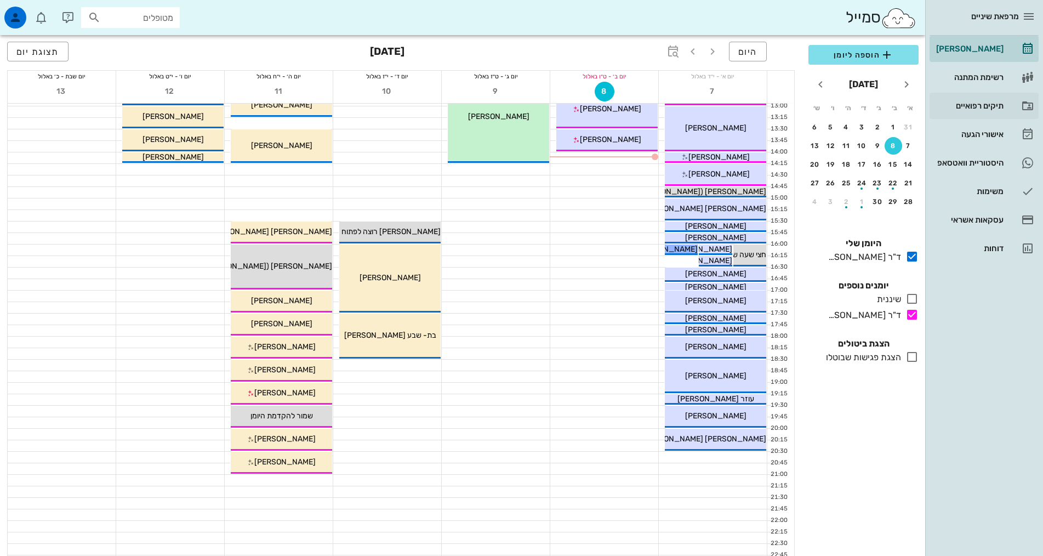
drag, startPoint x: 1006, startPoint y: 385, endPoint x: 989, endPoint y: 107, distance: 278.5
click at [1006, 380] on div "מרפאת שיניים [PERSON_NAME] רשימת המתנה תיקים רפואיים אישורי הגעה 1 היסטוריית וו…" at bounding box center [985, 278] width 118 height 556
click at [985, 177] on div "[PERSON_NAME] רשימת המתנה תיקים רפואיים אישורי הגעה 1 היסטוריית וואטסאפ משימות …" at bounding box center [984, 149] width 109 height 226
click at [979, 162] on div "היסטוריית וואטסאפ" at bounding box center [969, 162] width 70 height 9
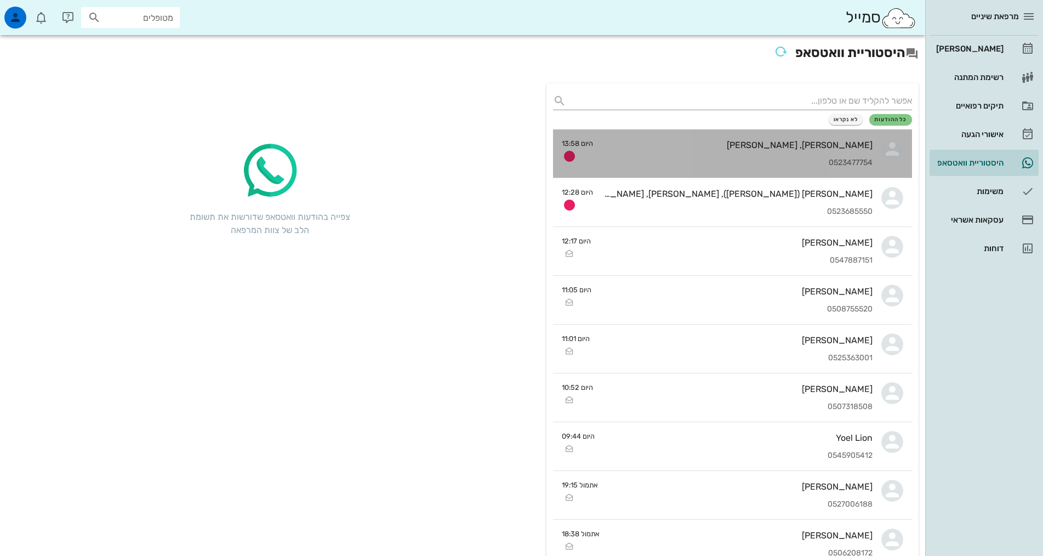
click at [696, 164] on div "0523477754" at bounding box center [737, 162] width 271 height 9
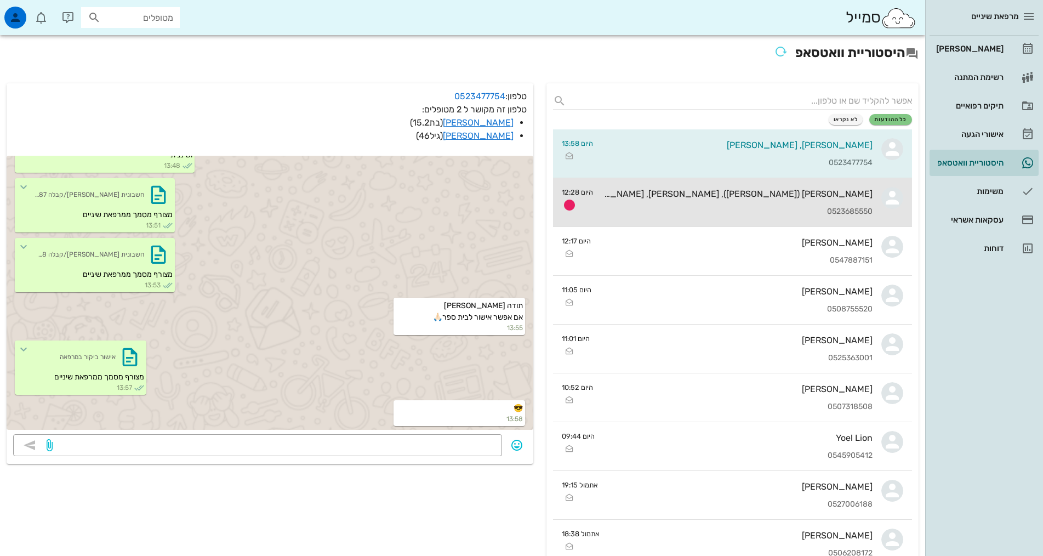
click at [734, 209] on div "0523685550" at bounding box center [737, 211] width 271 height 9
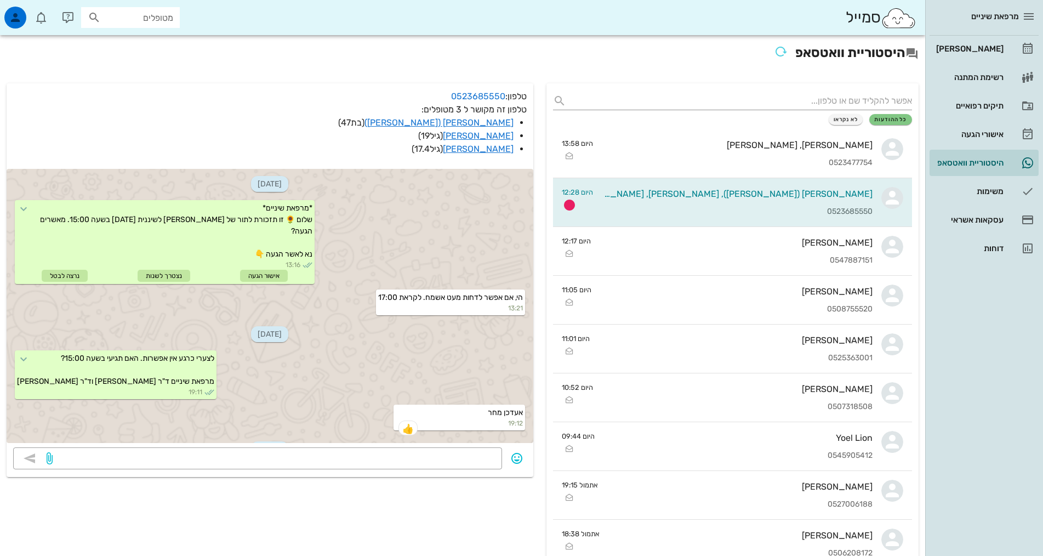
scroll to position [177, 0]
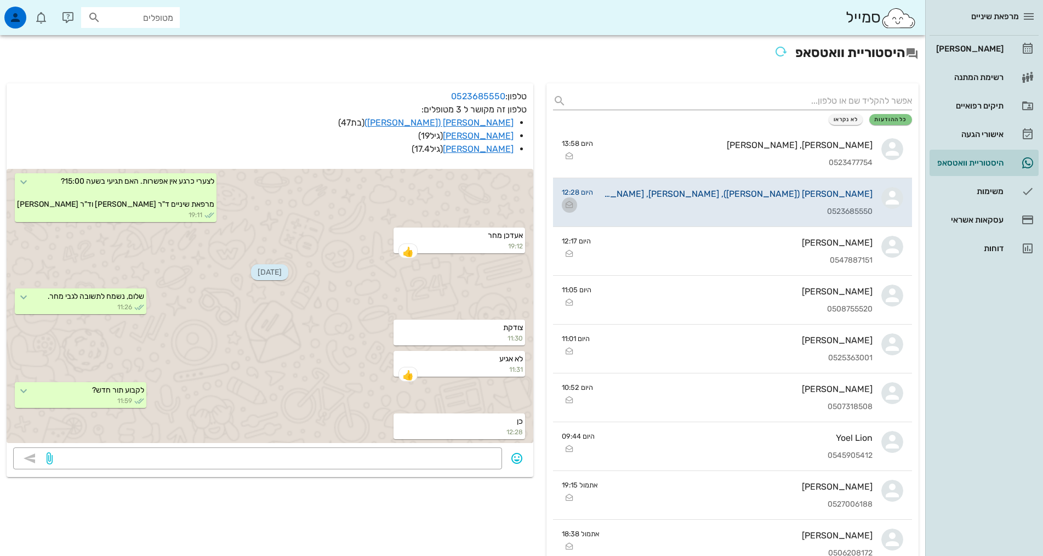
click at [569, 205] on icon "button" at bounding box center [569, 204] width 13 height 13
click at [958, 372] on div "מרפאת שיניים [PERSON_NAME] רשימת המתנה תיקים רפואיים אישורי הגעה 1 היסטוריית וו…" at bounding box center [985, 278] width 118 height 556
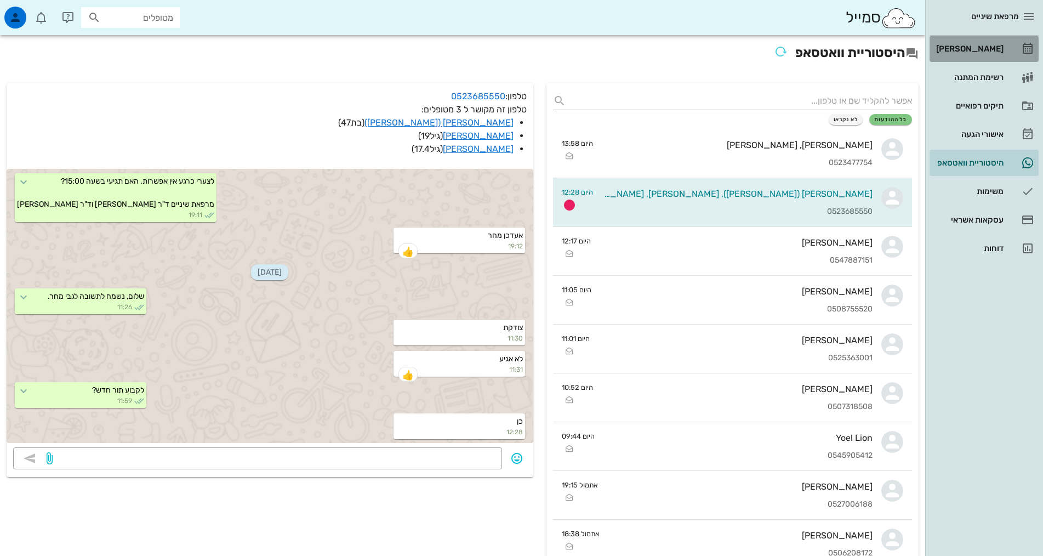
click at [981, 51] on div "[PERSON_NAME]" at bounding box center [969, 48] width 70 height 9
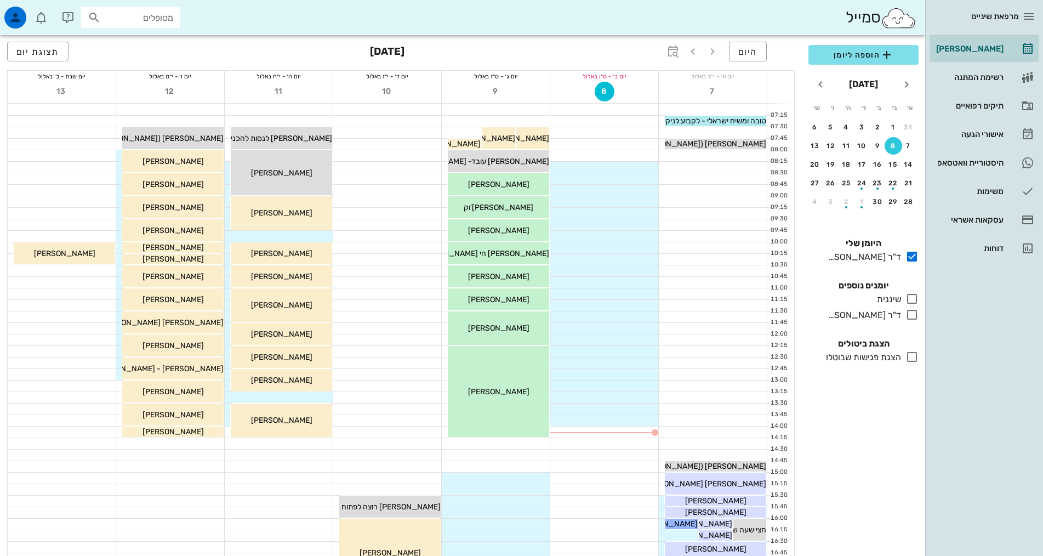
click at [883, 306] on div "כולם יומנים נוספים שיננית בלבד ד"ר [PERSON_NAME] בלבד" at bounding box center [863, 301] width 123 height 58
click at [884, 313] on div "ד"ר [PERSON_NAME]" at bounding box center [862, 315] width 77 height 13
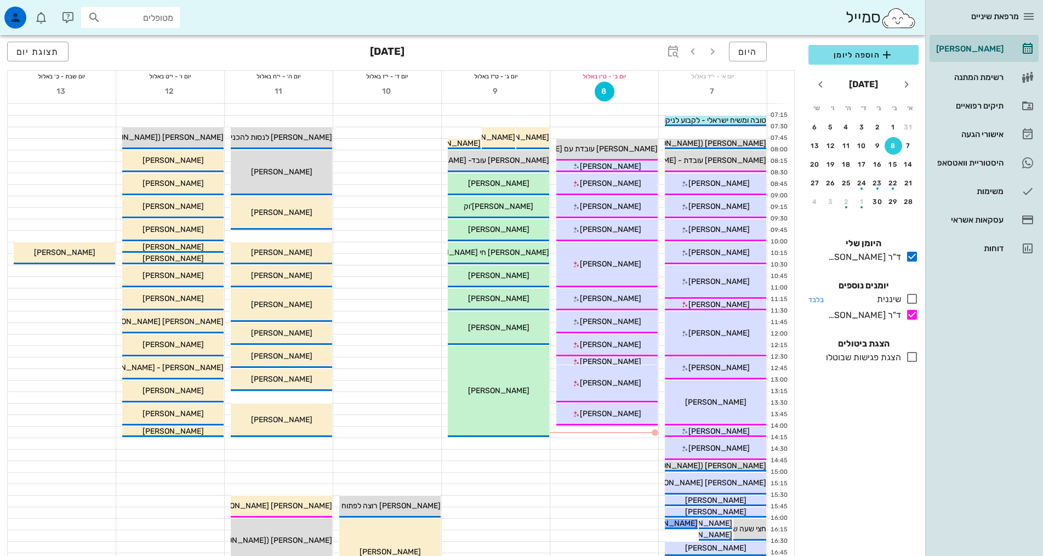
click at [892, 302] on div "שיננית" at bounding box center [887, 299] width 29 height 13
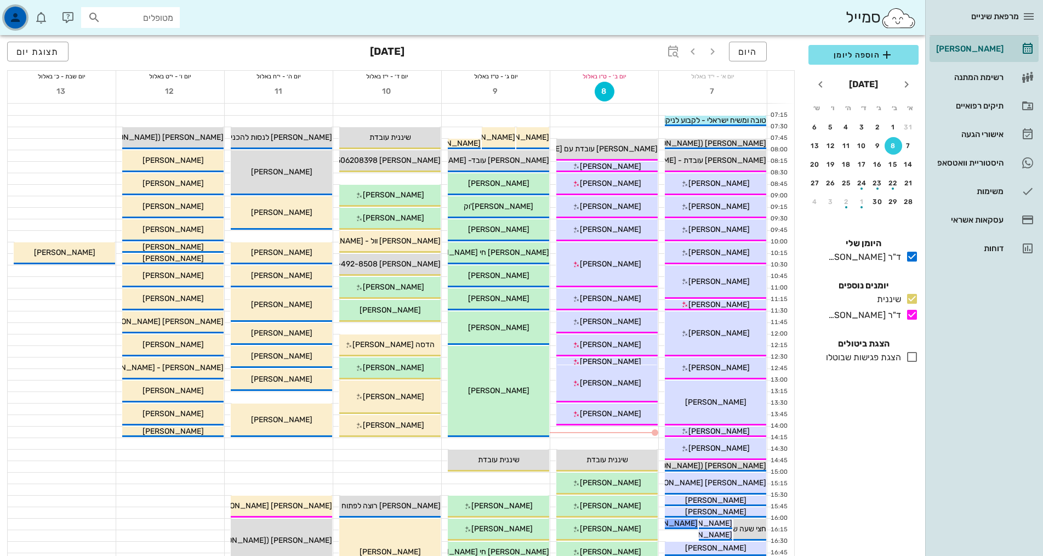
click at [10, 18] on icon "button" at bounding box center [15, 17] width 13 height 13
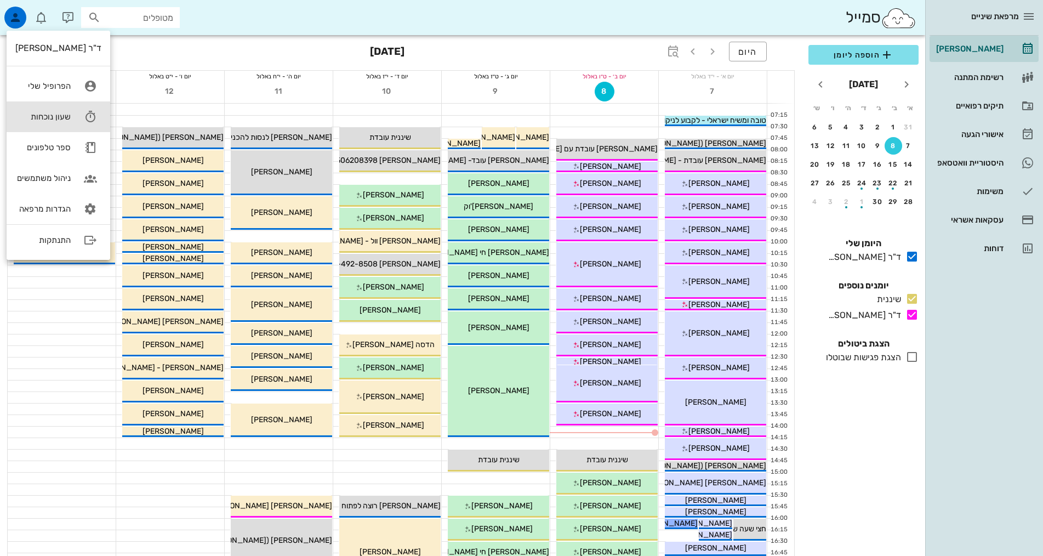
click at [63, 122] on link "שעון נוכחות" at bounding box center [59, 116] width 104 height 31
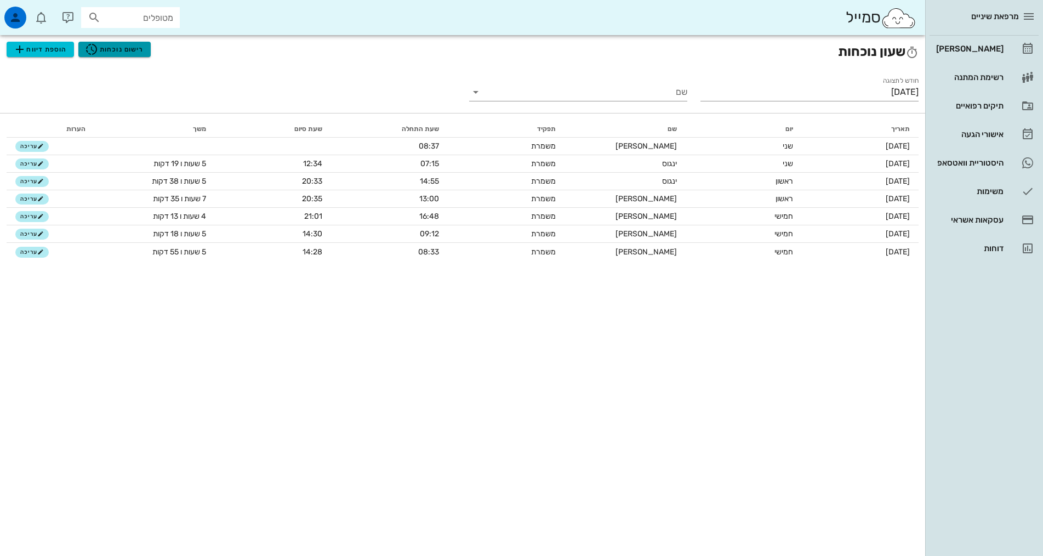
click at [111, 53] on span "רישום נוכחות" at bounding box center [114, 49] width 59 height 13
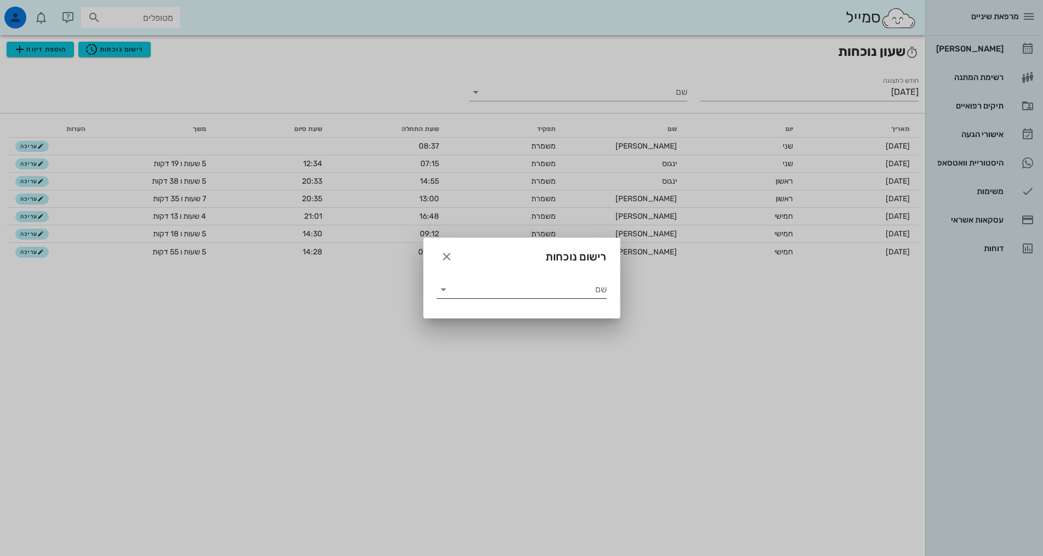
click at [535, 289] on input "שם" at bounding box center [529, 290] width 155 height 18
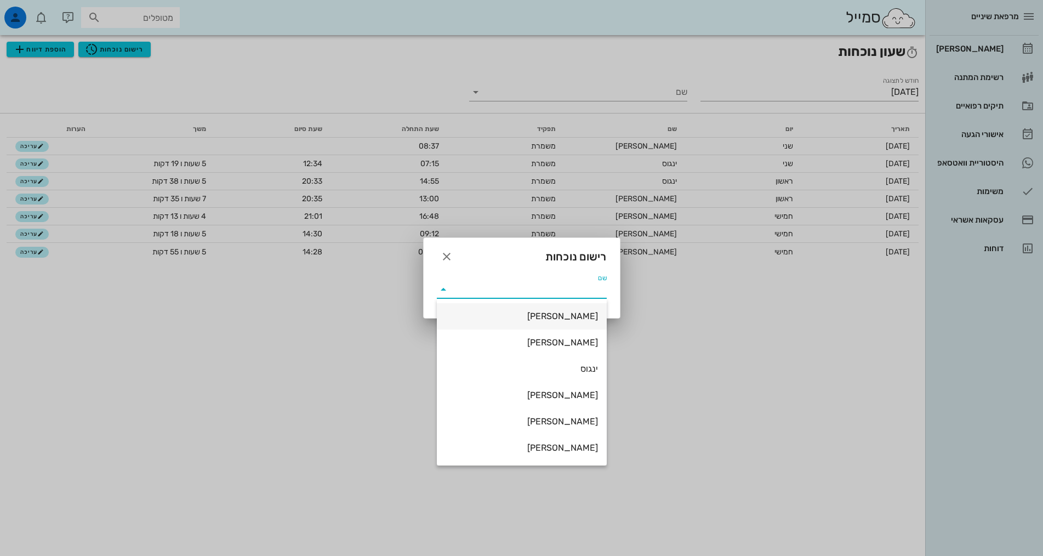
click at [588, 322] on div "[PERSON_NAME]" at bounding box center [522, 316] width 152 height 24
type input "[PERSON_NAME]"
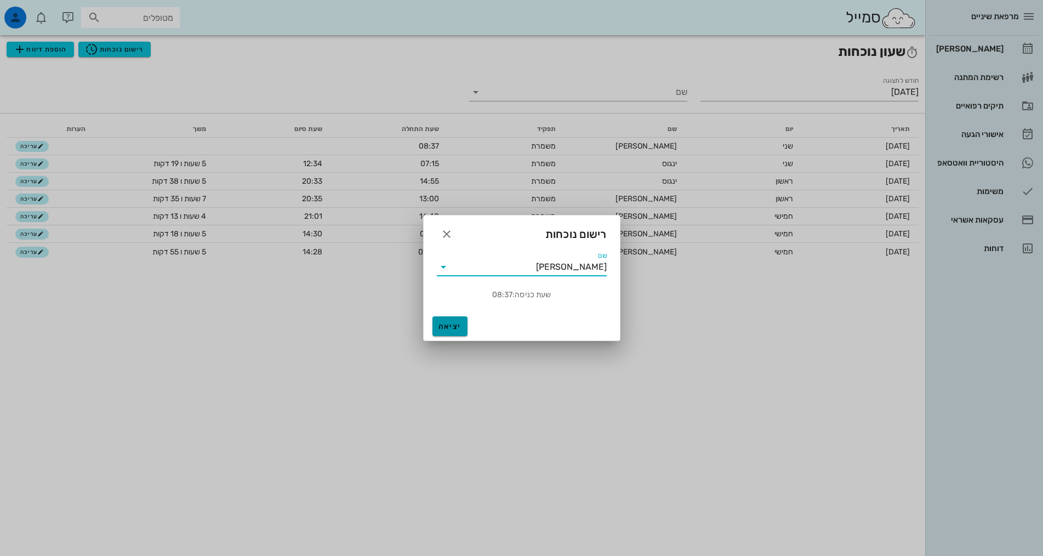
click at [450, 324] on span "יציאה" at bounding box center [450, 326] width 26 height 9
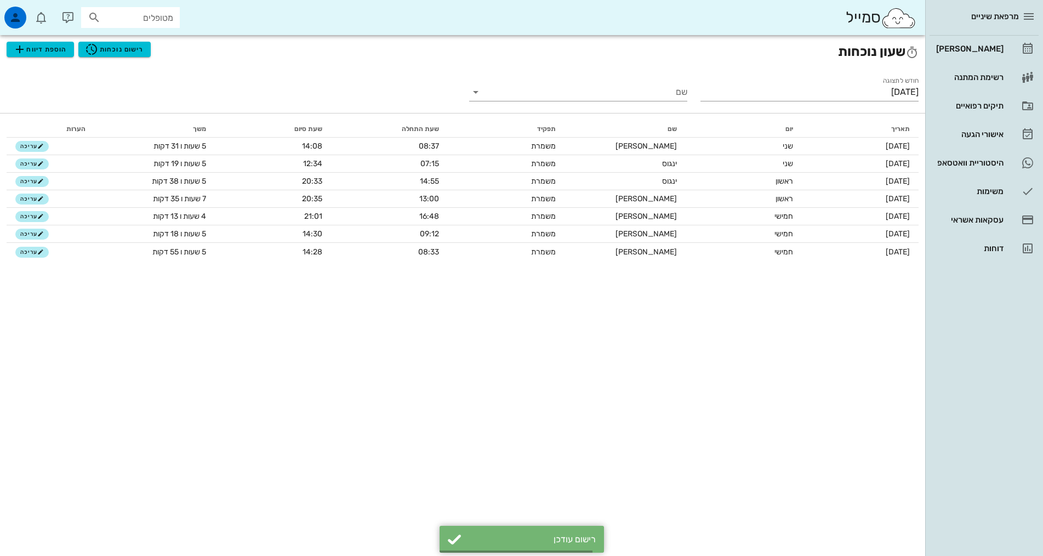
click at [517, 398] on div "שעון נוכחות הוספת דיווח רישום נוכחות חודש לתצוגה [DATE] שם תאריך יום שם תפקיד ש…" at bounding box center [463, 295] width 926 height 521
